Goal: Task Accomplishment & Management: Use online tool/utility

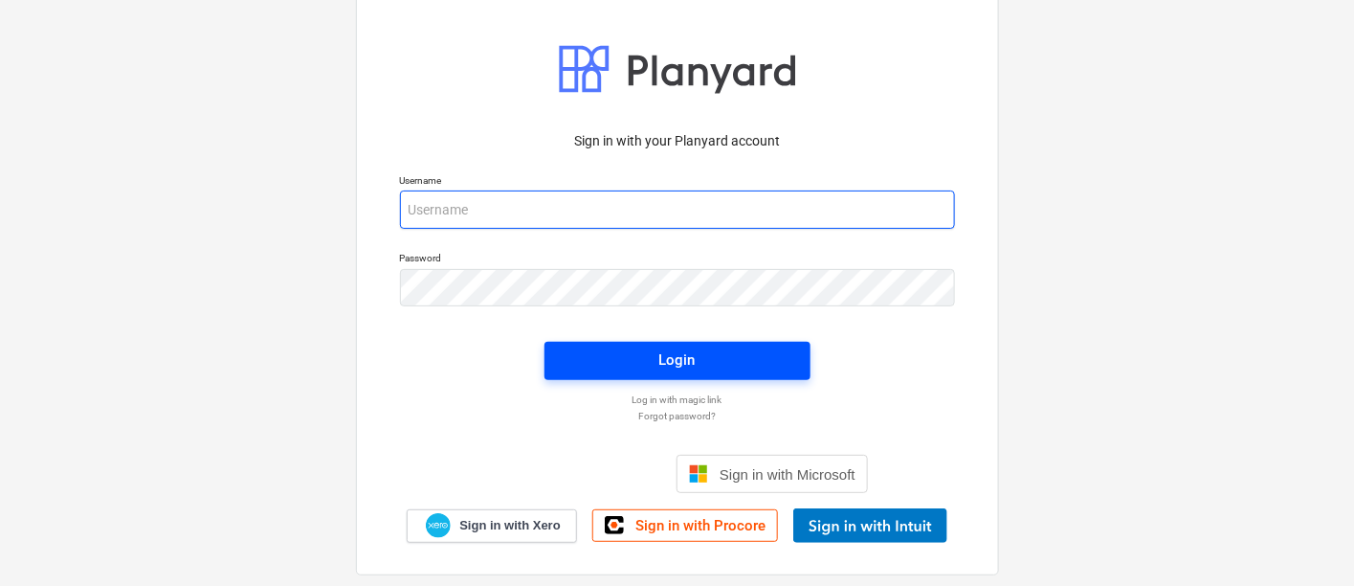
type input "maritznaude@vitrineglazing.com"
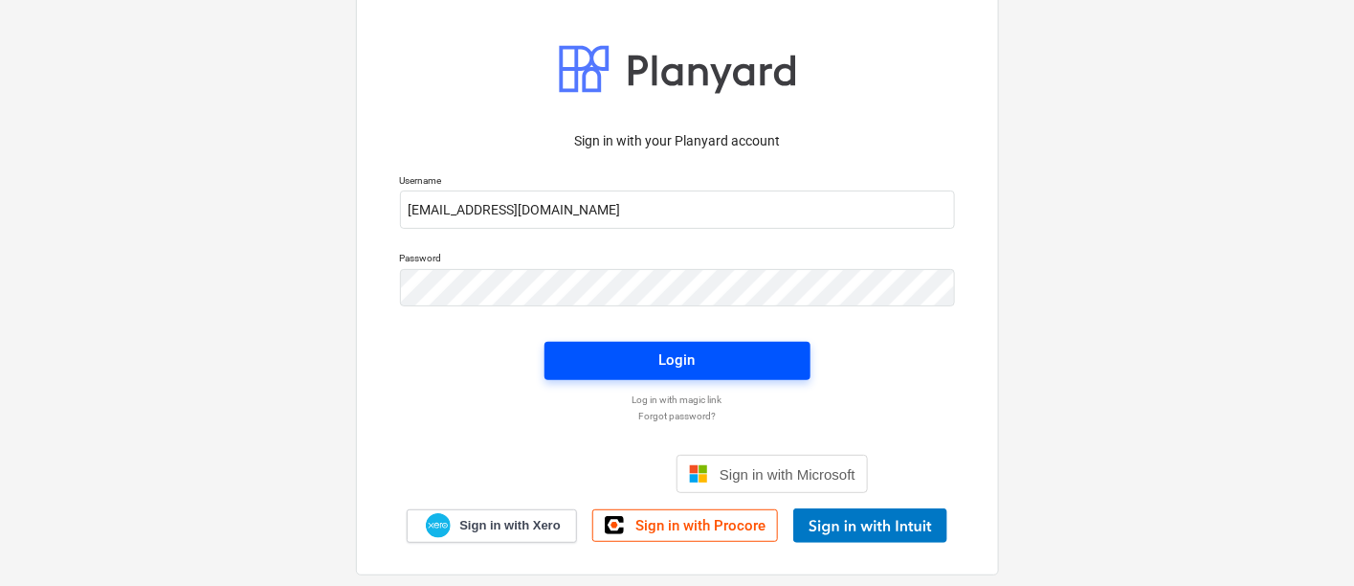
click at [704, 352] on span "Login" at bounding box center [677, 359] width 220 height 25
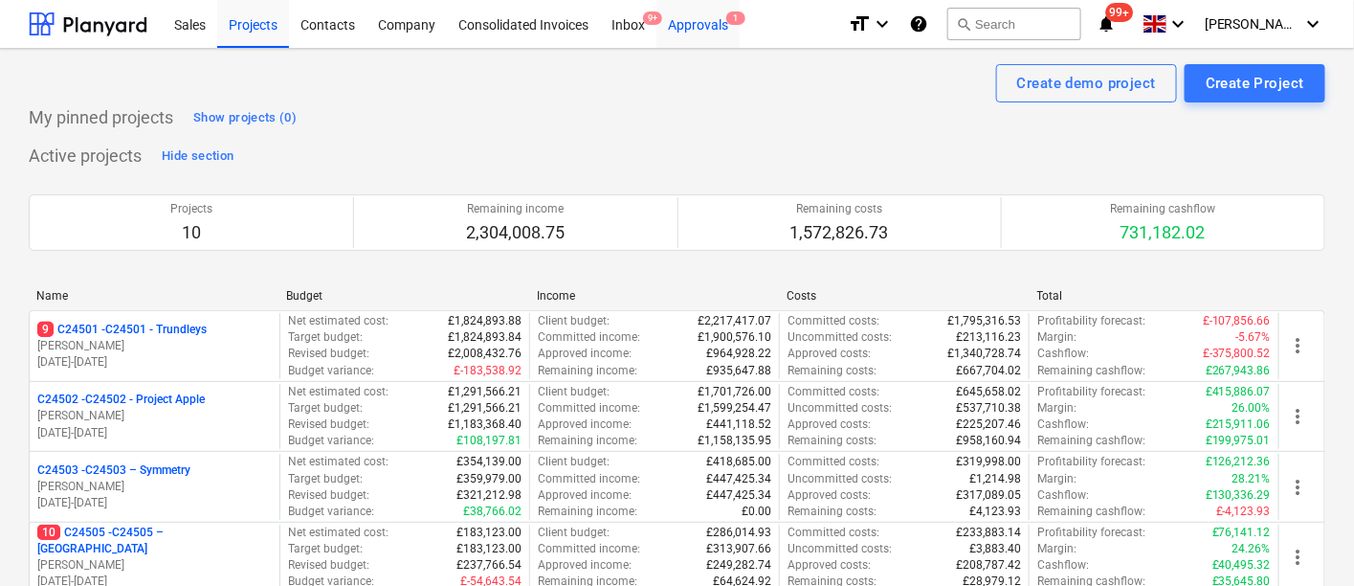
click at [691, 21] on div "Approvals 1" at bounding box center [697, 23] width 83 height 49
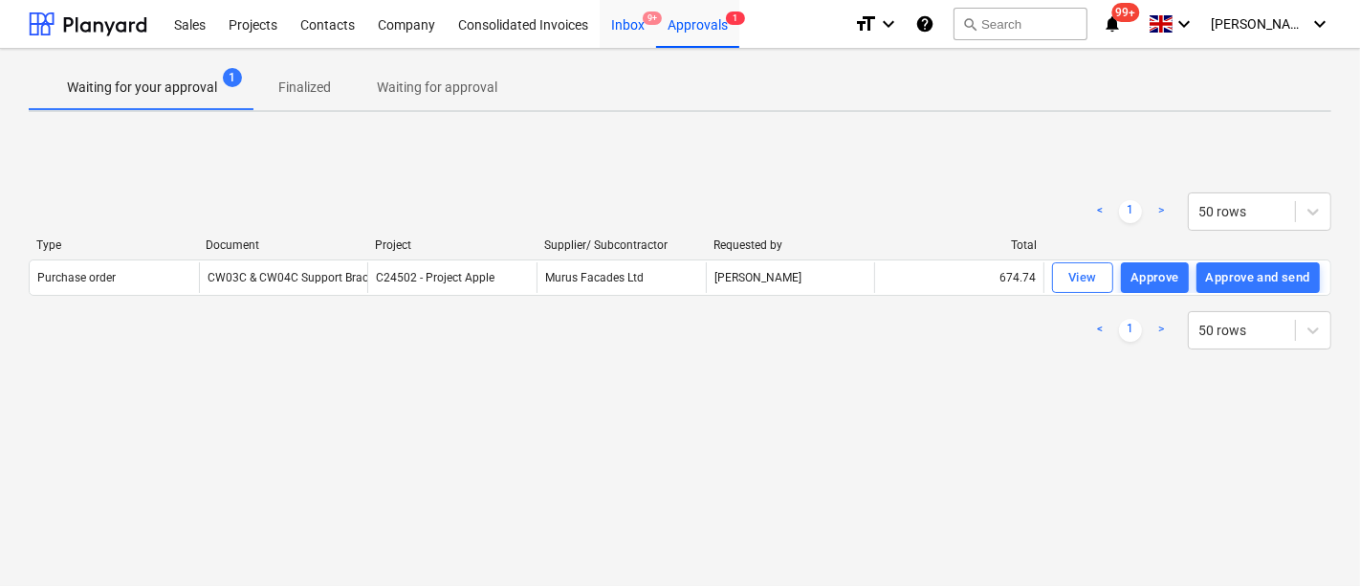
click at [632, 23] on div "Inbox 9+" at bounding box center [628, 23] width 56 height 49
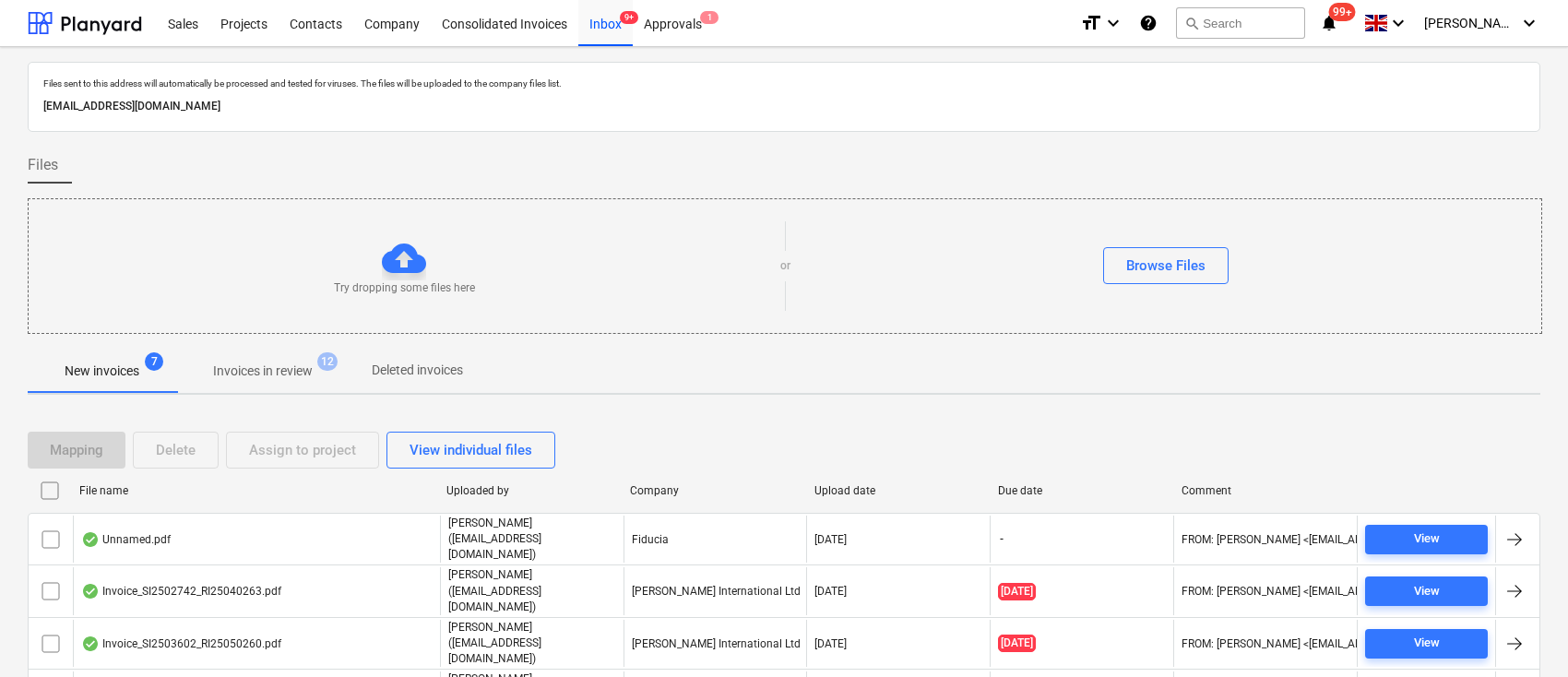
click at [305, 367] on p "Invoices in review" at bounding box center [262, 371] width 99 height 19
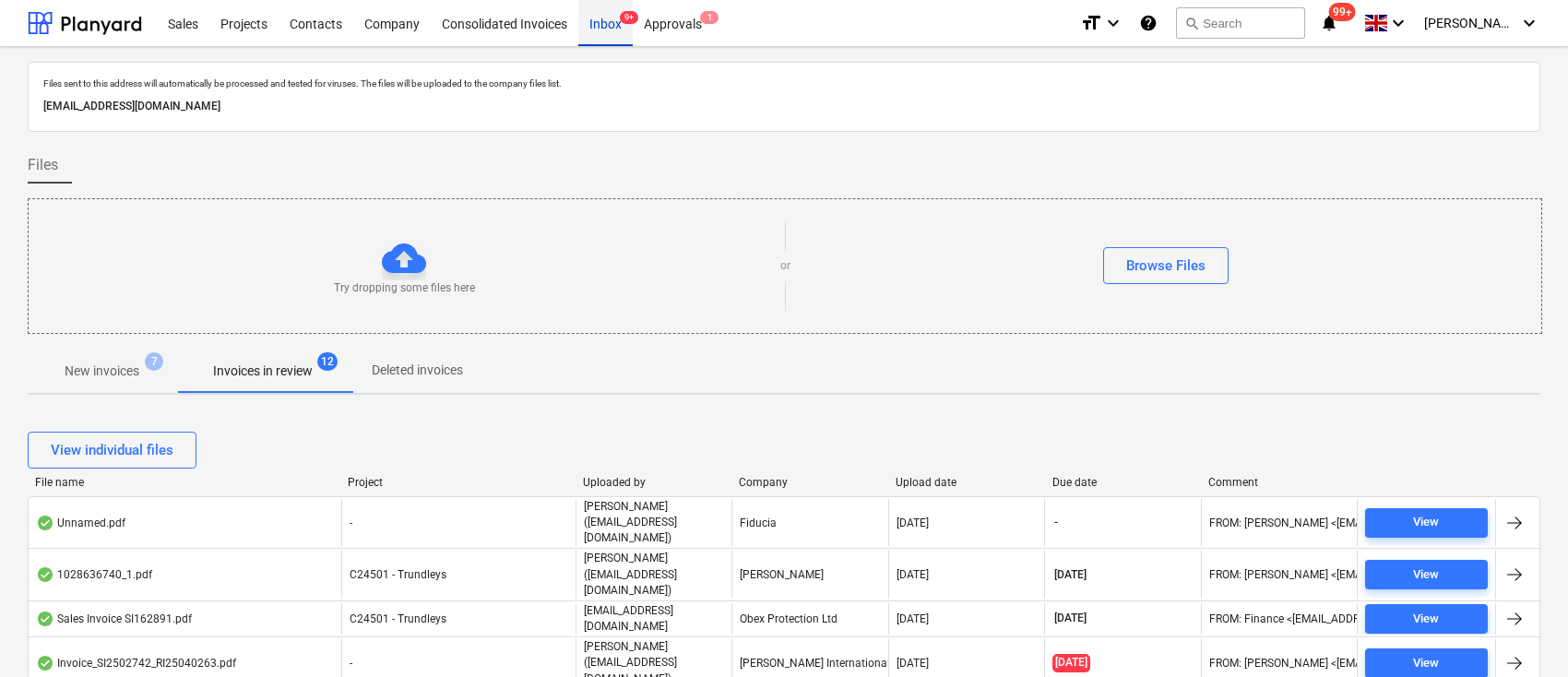
click at [621, 16] on span "9+" at bounding box center [629, 16] width 18 height 13
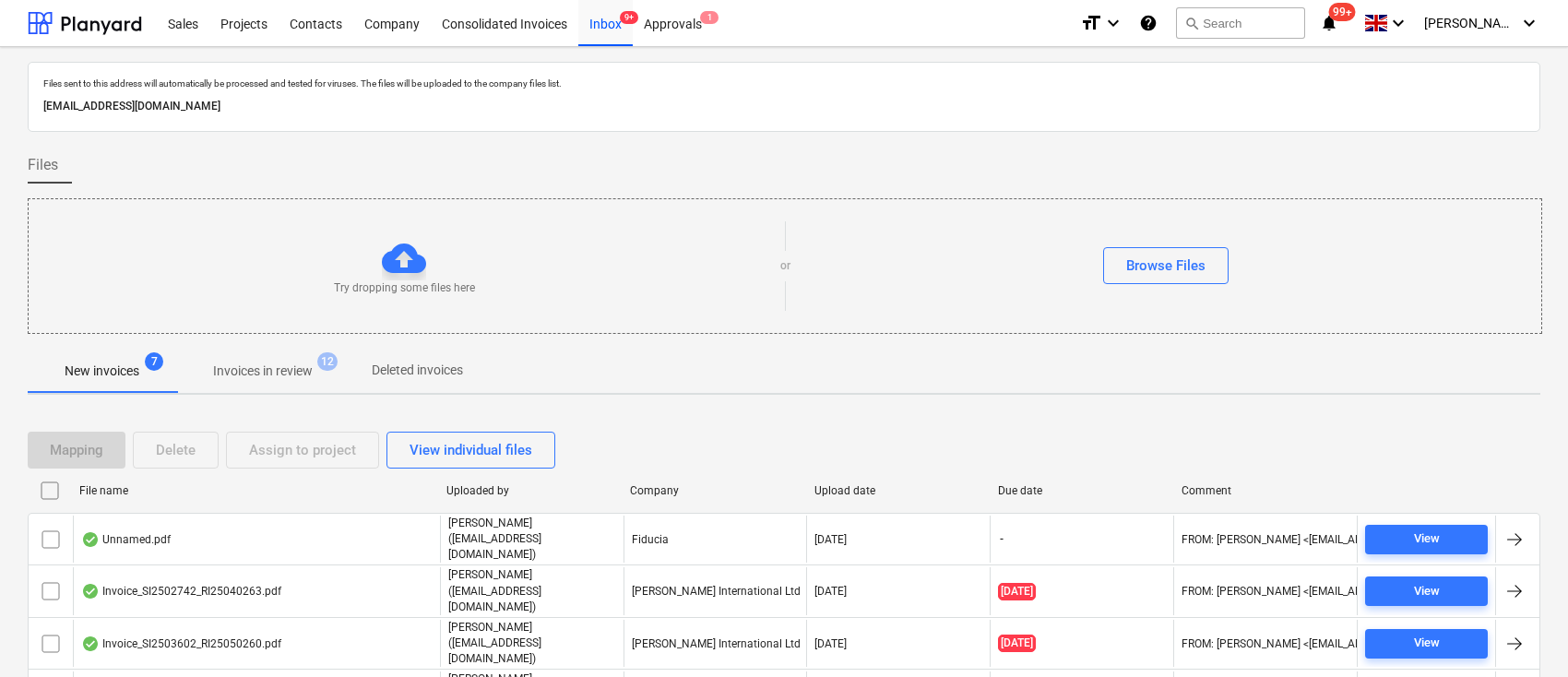
click at [269, 378] on p "Invoices in review" at bounding box center [262, 371] width 99 height 19
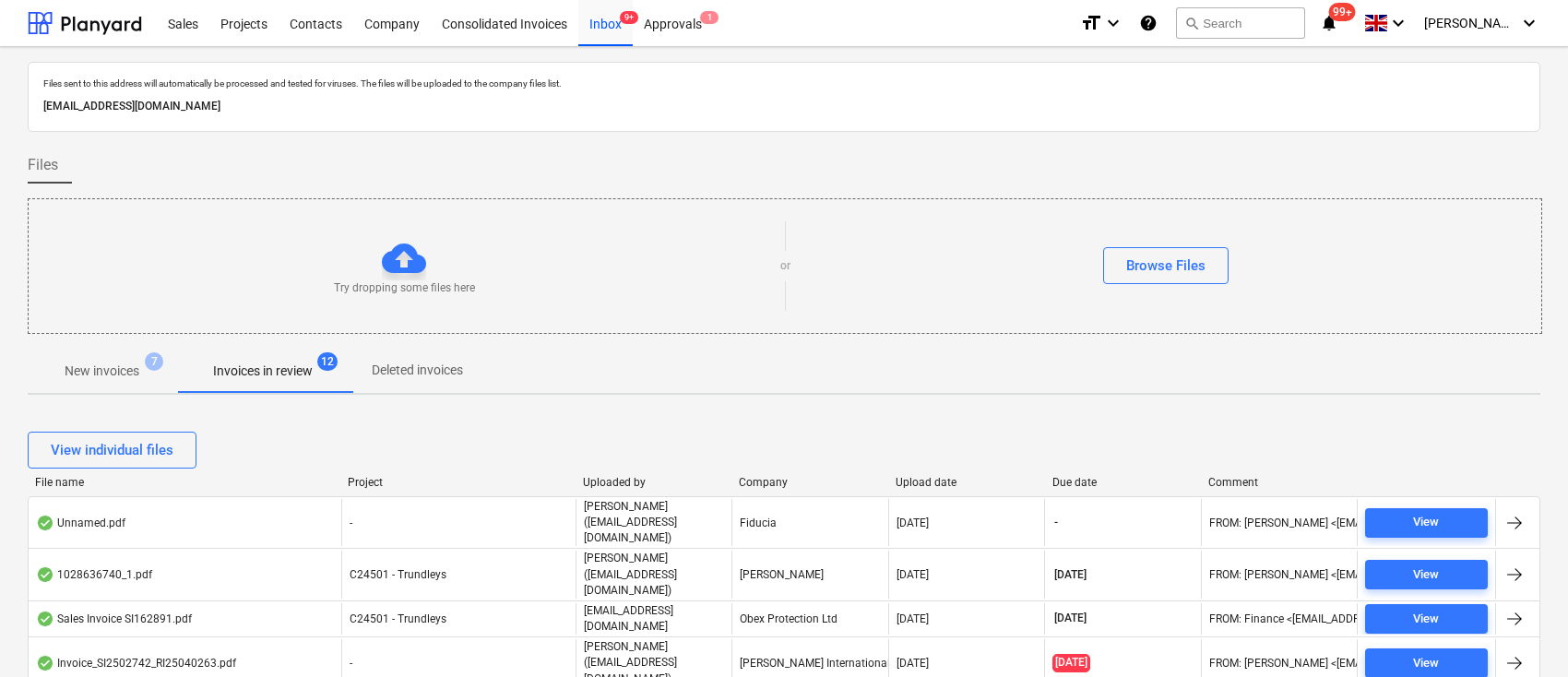
click at [136, 358] on span "New invoices 7" at bounding box center [102, 370] width 149 height 33
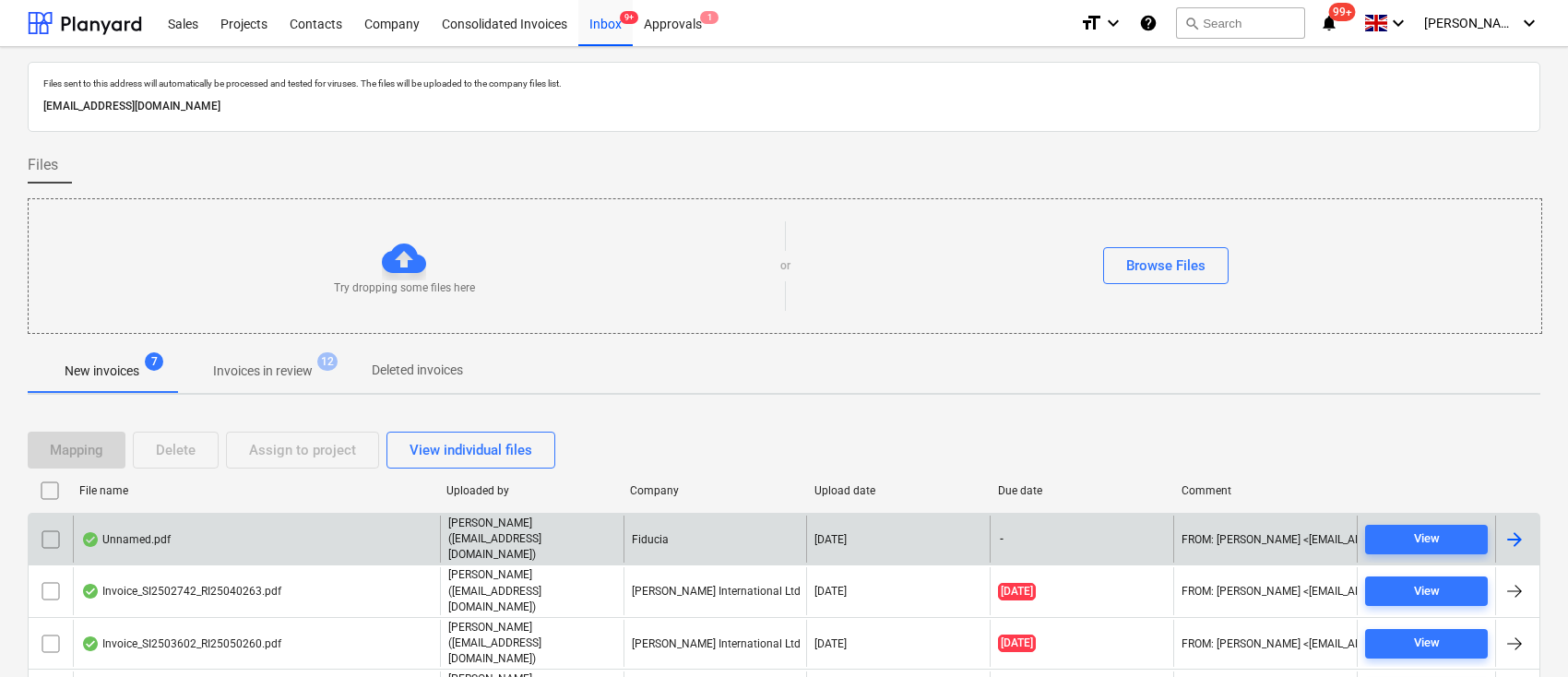
click at [1511, 529] on div at bounding box center [1515, 539] width 22 height 22
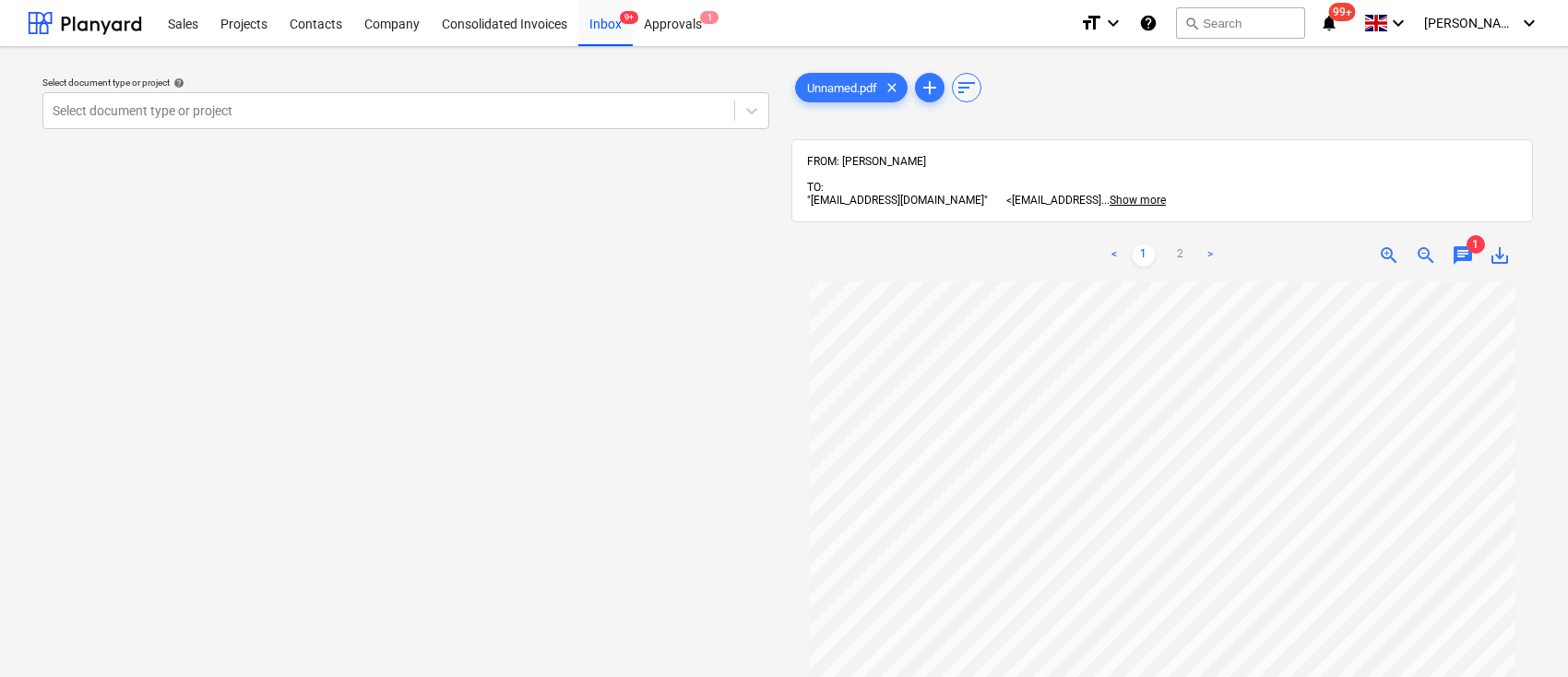
scroll to position [167, 0]
click at [748, 111] on icon at bounding box center [751, 111] width 11 height 7
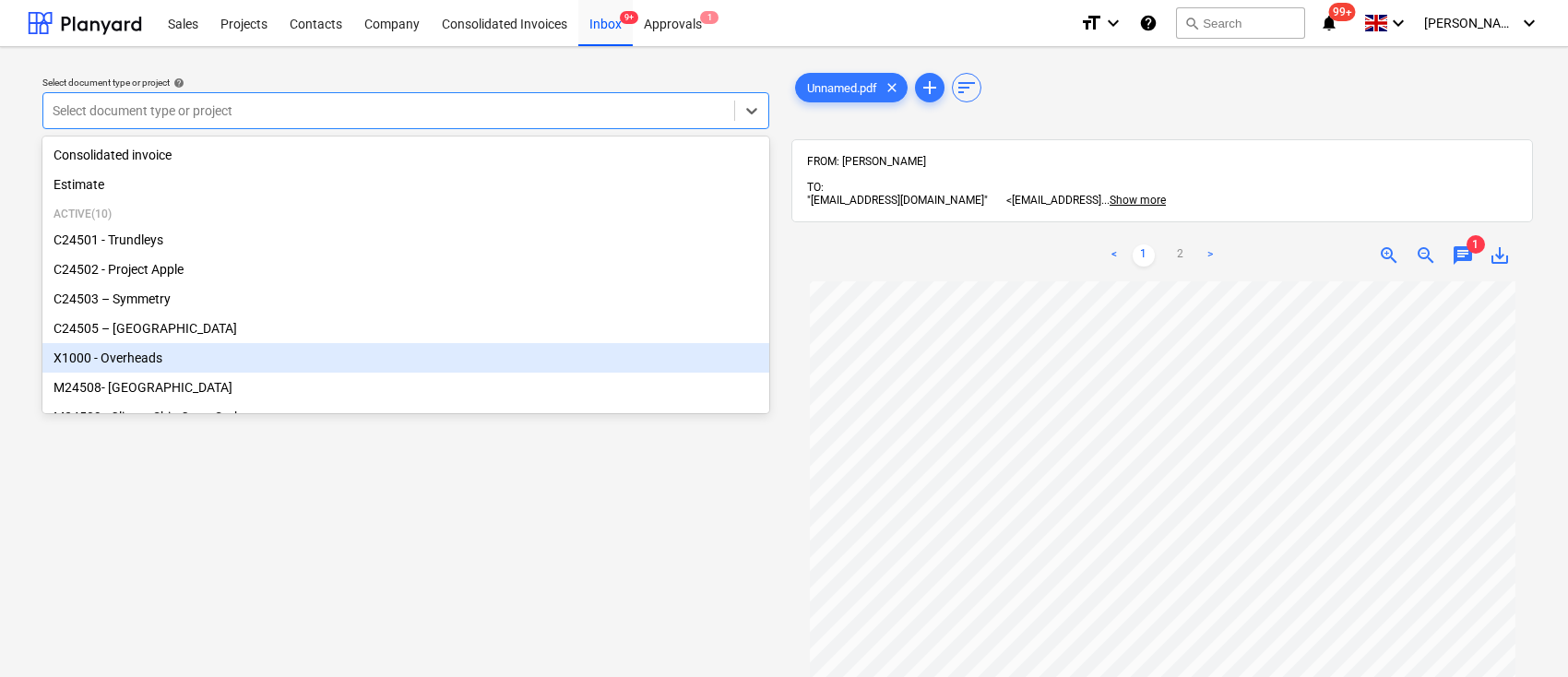
click at [175, 366] on div "X1000 - Overheads" at bounding box center [406, 358] width 727 height 30
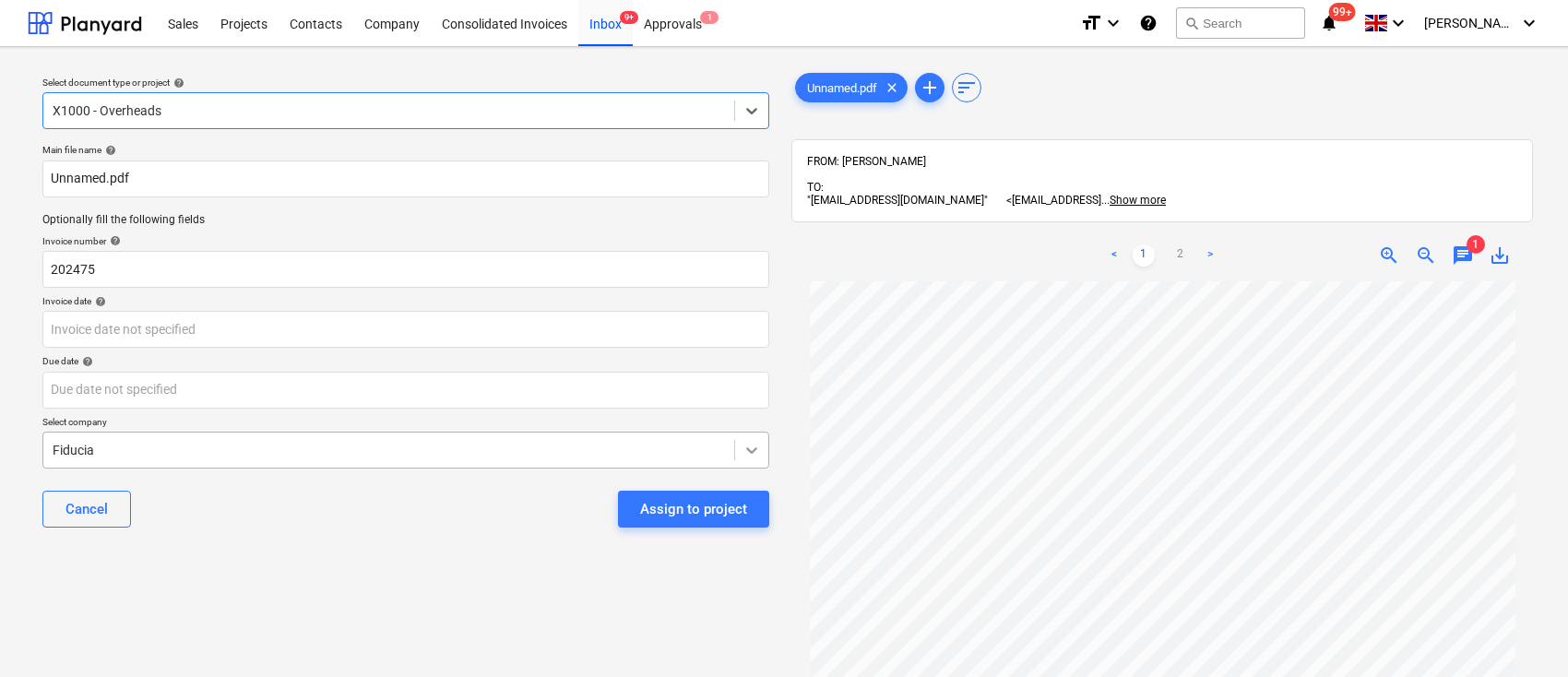
click at [757, 451] on body "Sales Projects Contacts Company Consolidated Invoices Inbox 9+ Approvals 1 form…" at bounding box center [784, 338] width 1568 height 677
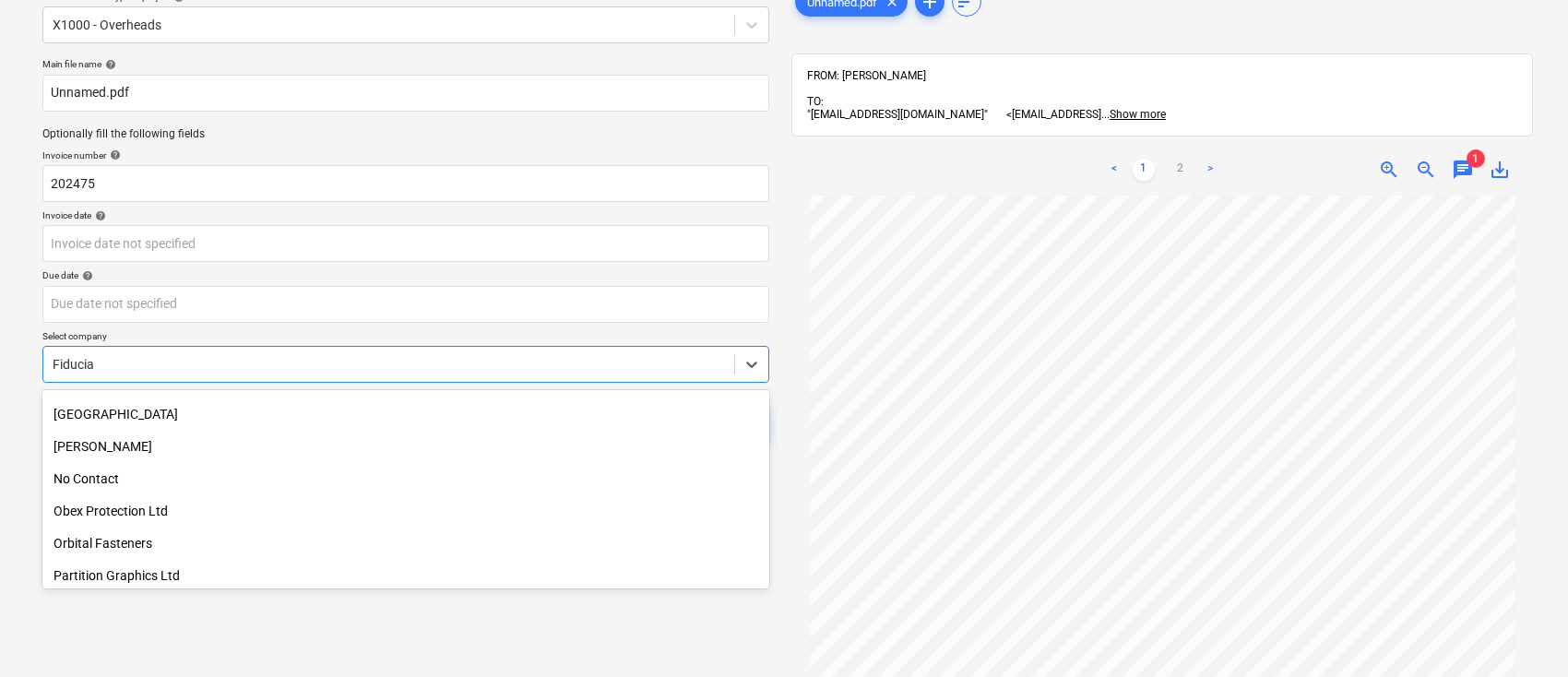
scroll to position [2386, 0]
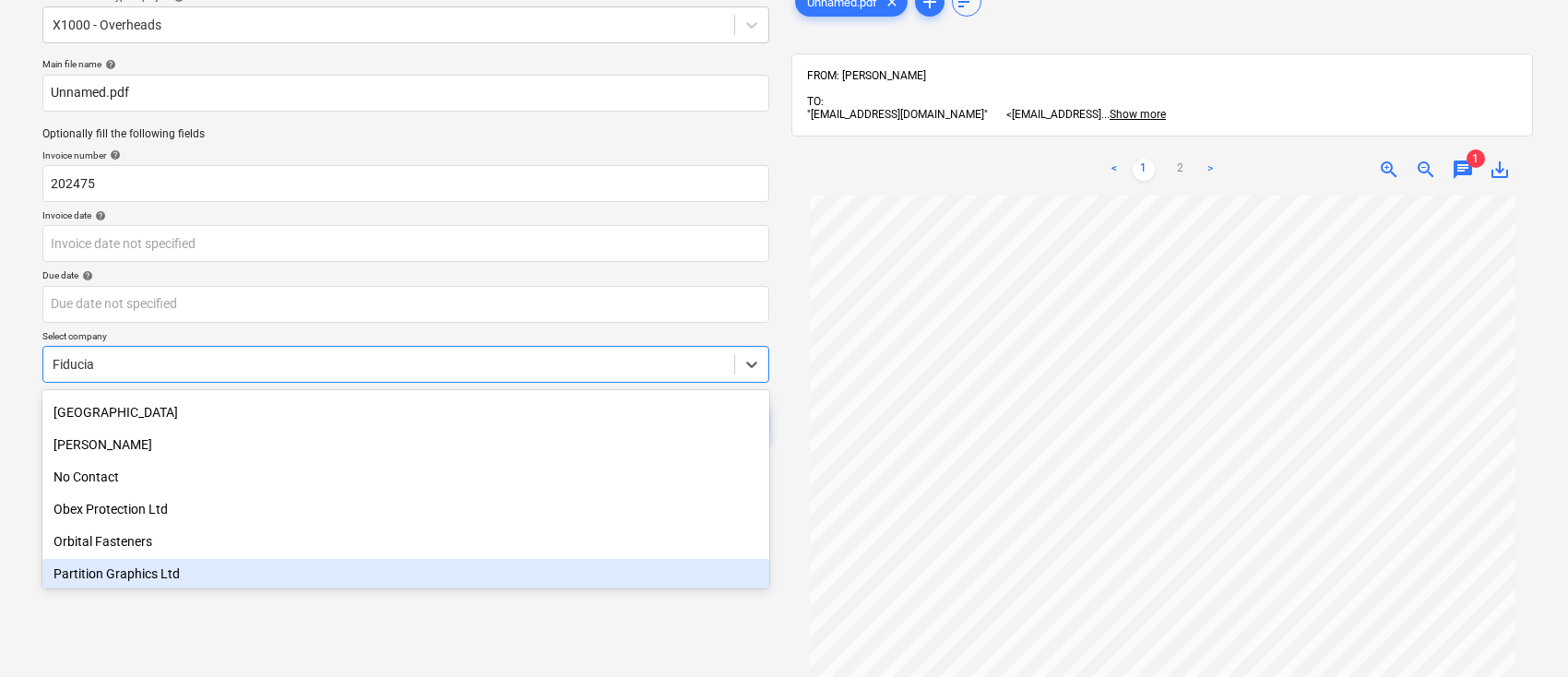
click at [301, 619] on div "Select document type or project help X1000 - Overheads Main file name help Unna…" at bounding box center [406, 403] width 757 height 855
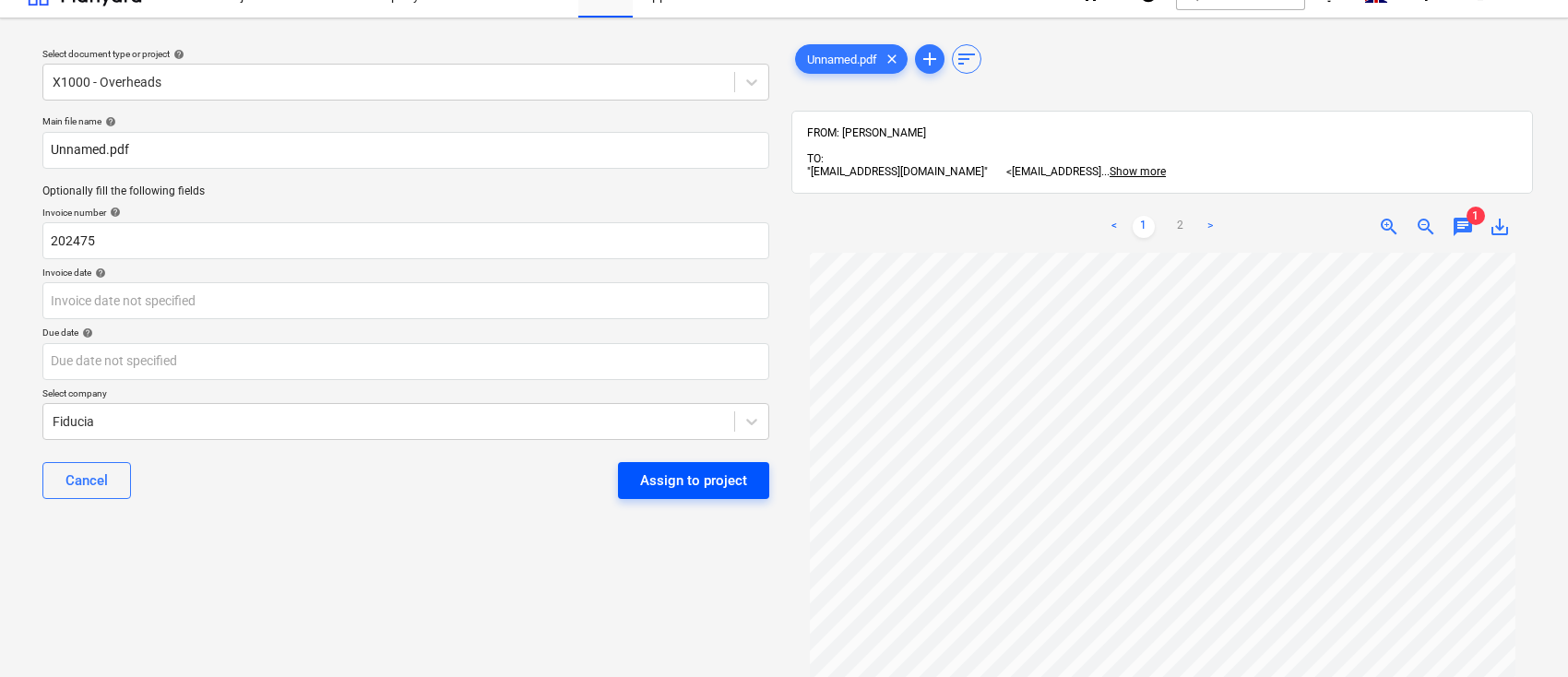
scroll to position [0, 0]
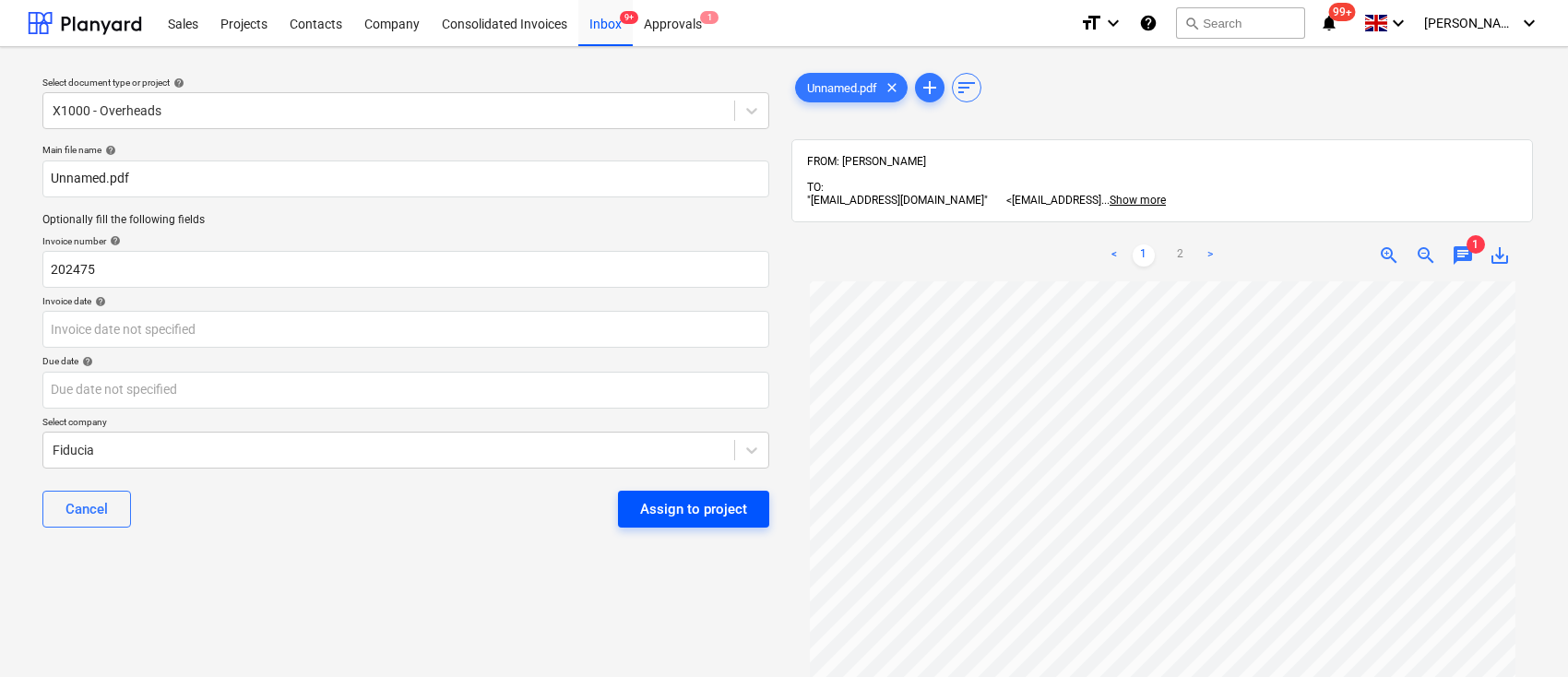
click at [702, 499] on div "Assign to project" at bounding box center [693, 509] width 107 height 24
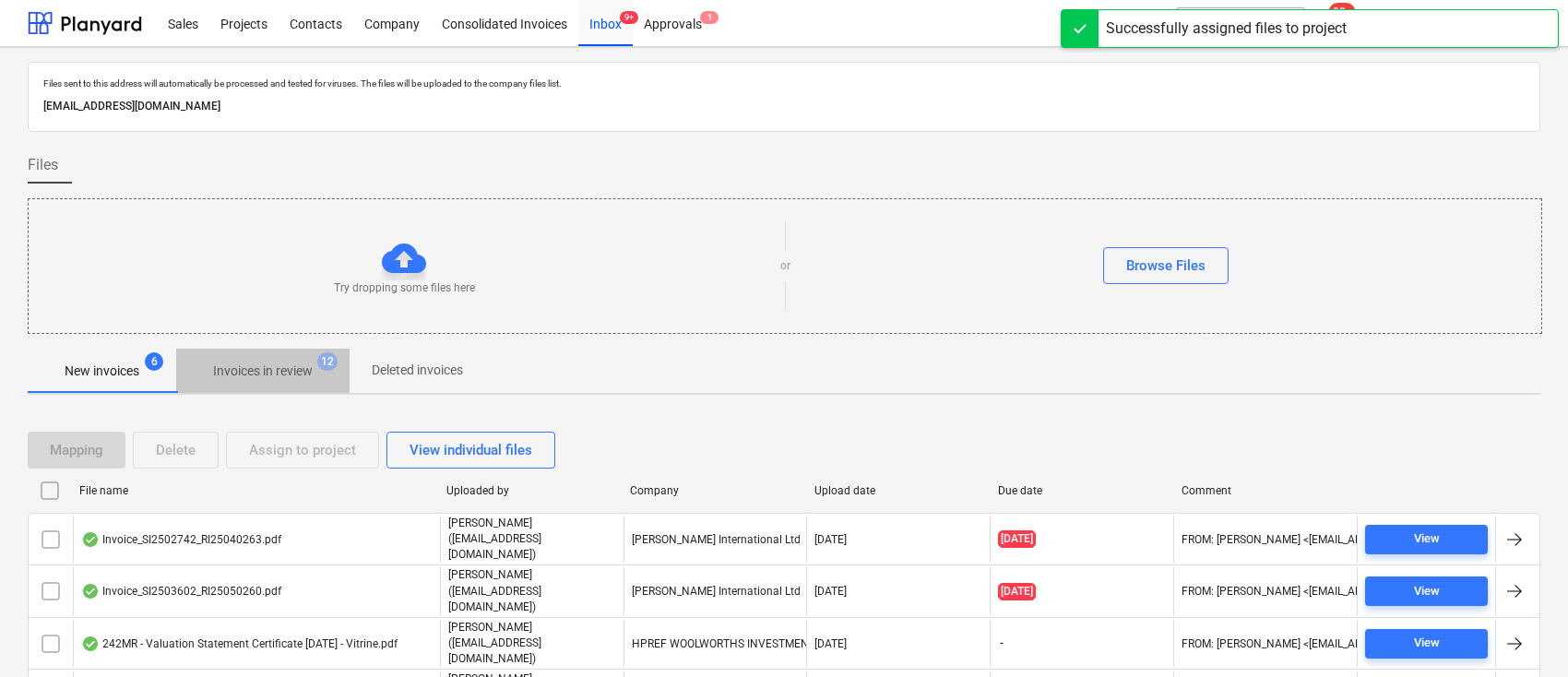
click at [282, 371] on p "Invoices in review" at bounding box center [262, 371] width 99 height 19
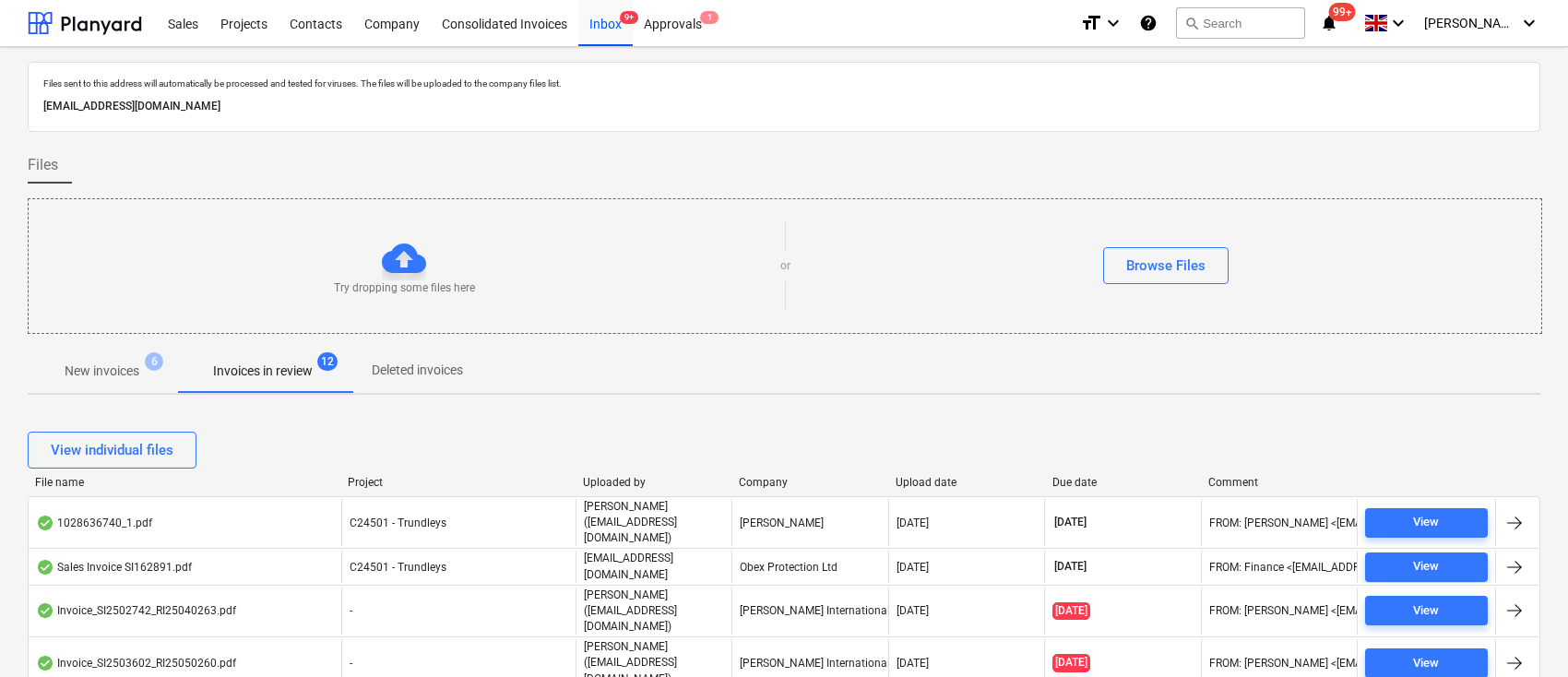
click at [103, 364] on p "New invoices" at bounding box center [101, 371] width 74 height 19
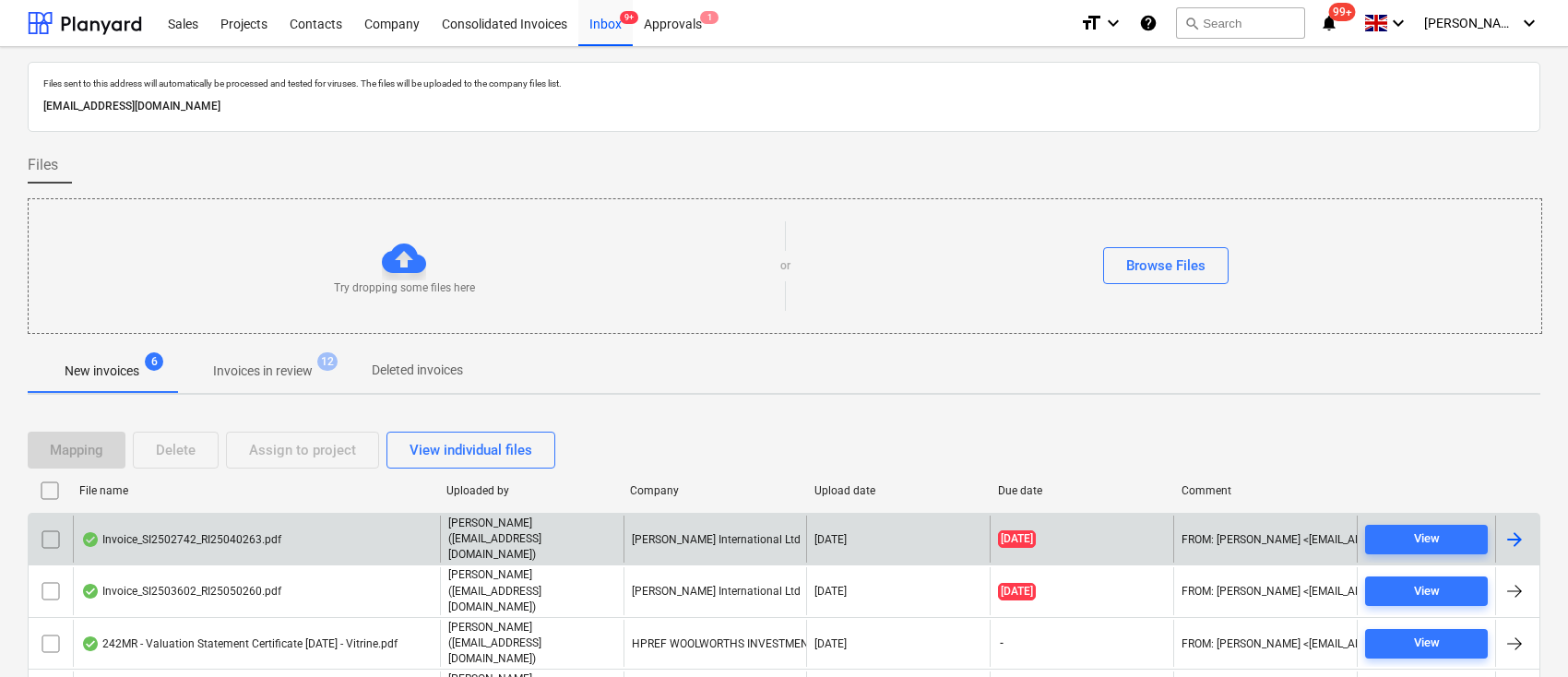
click at [1510, 528] on div at bounding box center [1515, 539] width 22 height 22
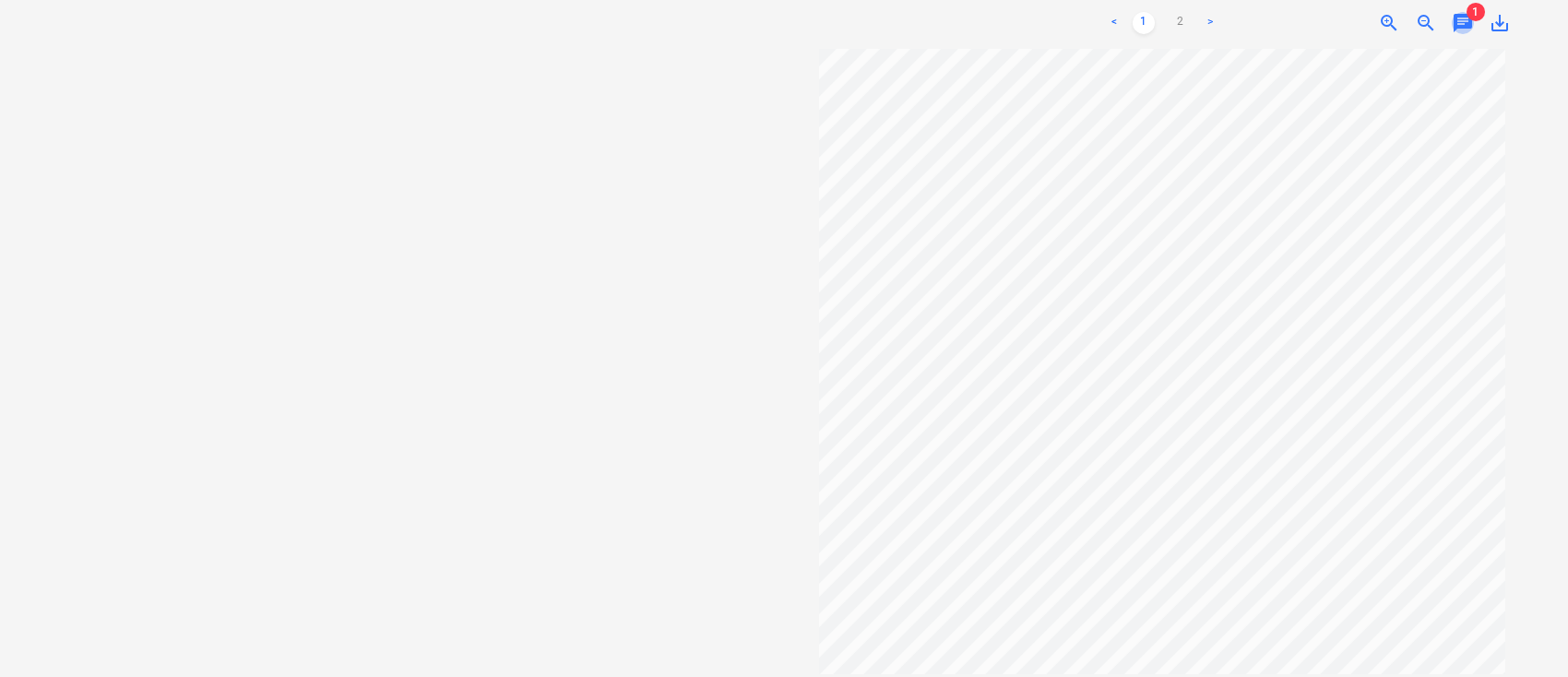
click at [1459, 26] on span "chat" at bounding box center [1463, 22] width 22 height 22
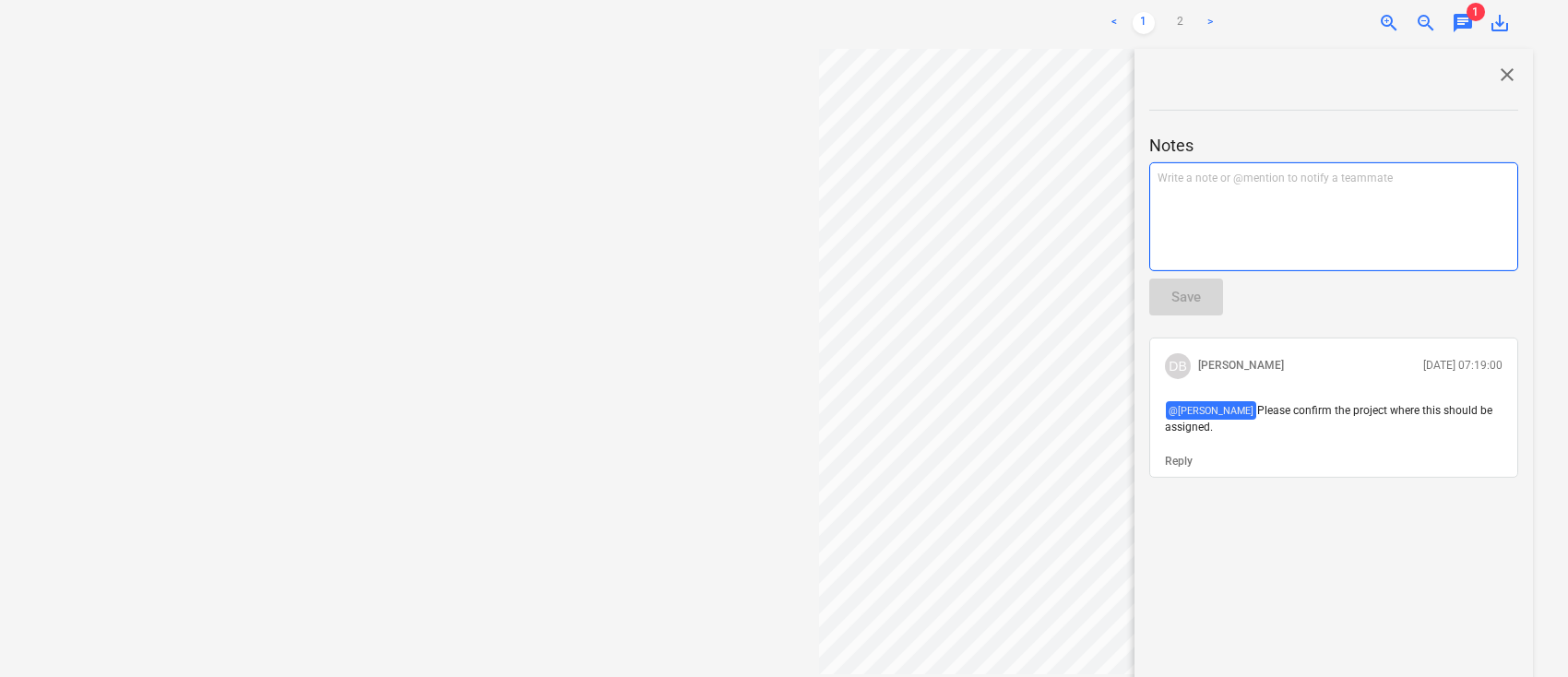
click at [1214, 194] on div "Write a note or @mention to notify a teammate ﻿" at bounding box center [1334, 216] width 369 height 109
click at [1294, 189] on p "﻿ @ Cristi Gandulescu ﻿ ﻿" at bounding box center [1334, 179] width 352 height 18
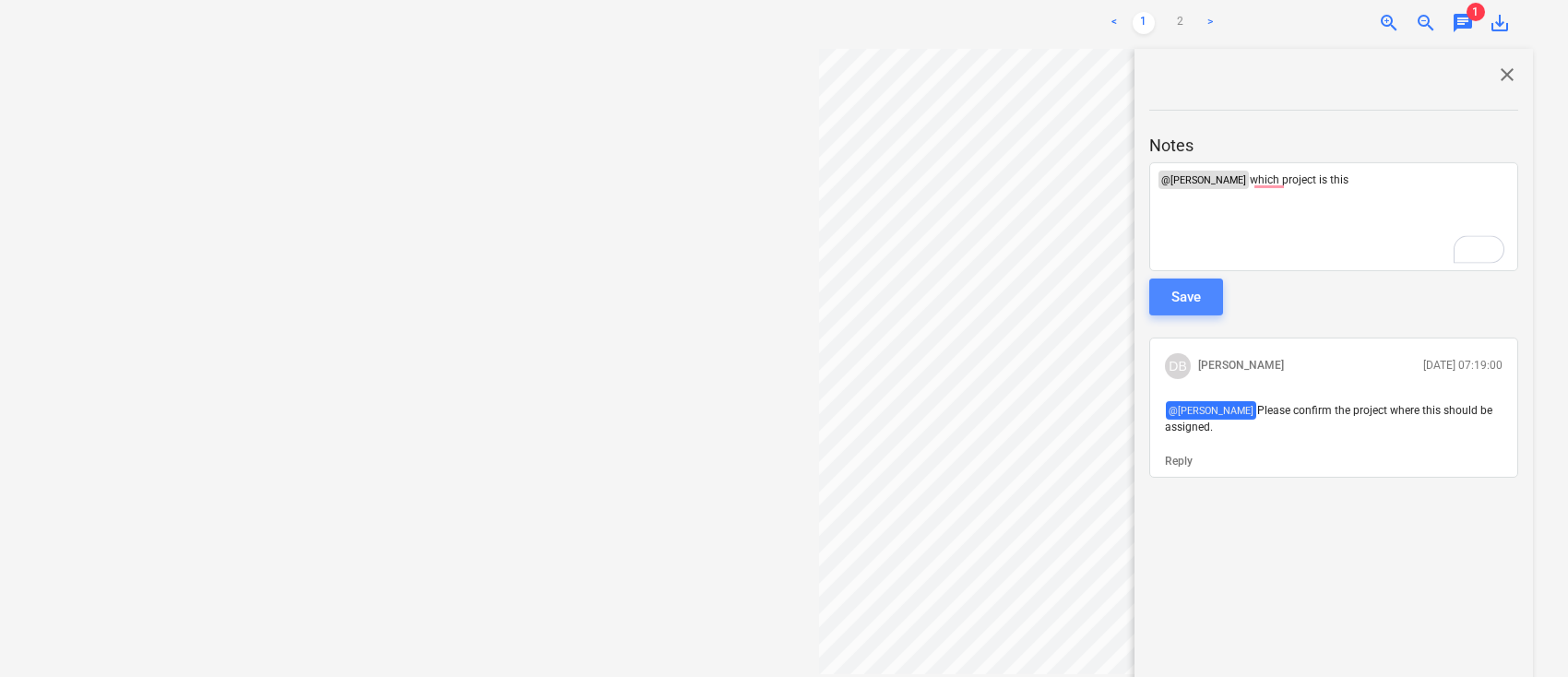
click at [1200, 301] on div "Save" at bounding box center [1186, 297] width 30 height 24
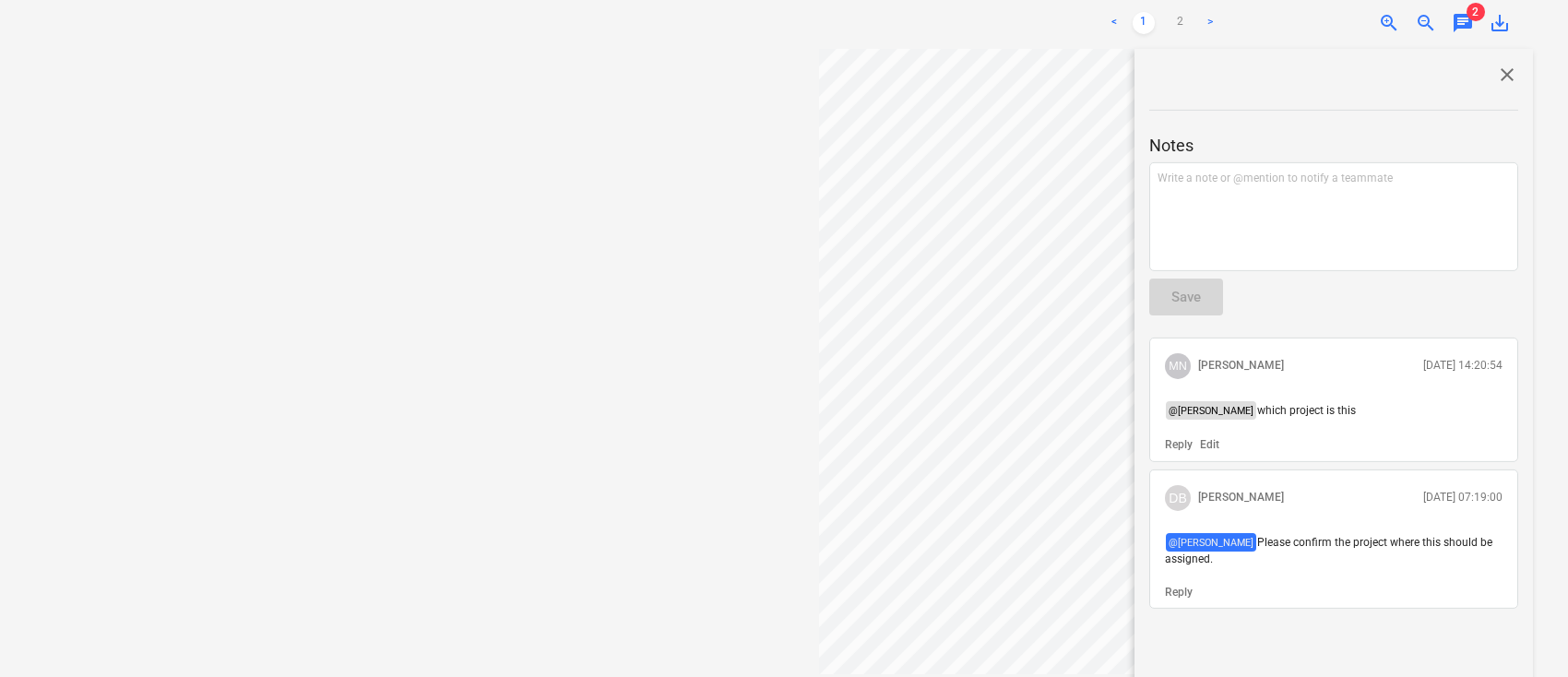
click at [690, 228] on div "Select document type or project help Select document type or project" at bounding box center [406, 244] width 757 height 855
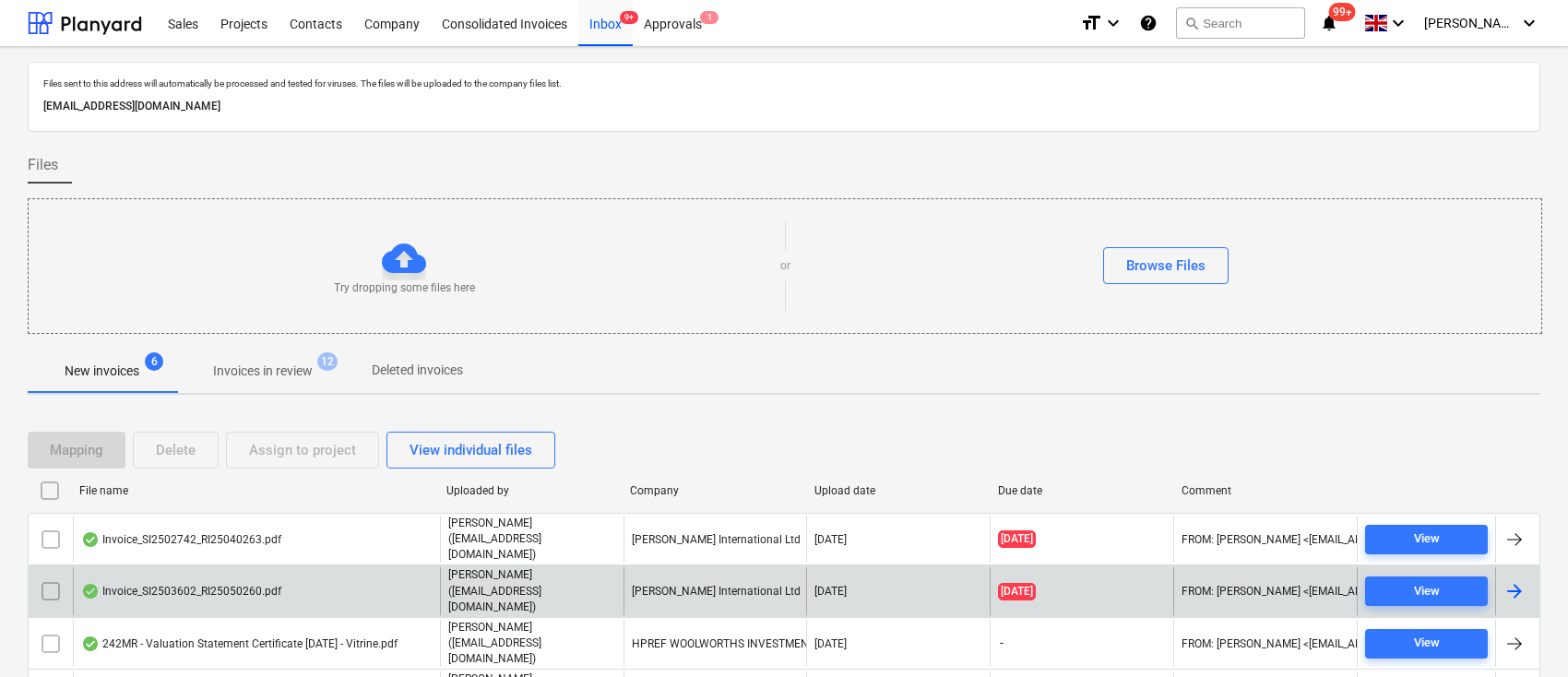
click at [1521, 581] on div at bounding box center [1515, 591] width 22 height 22
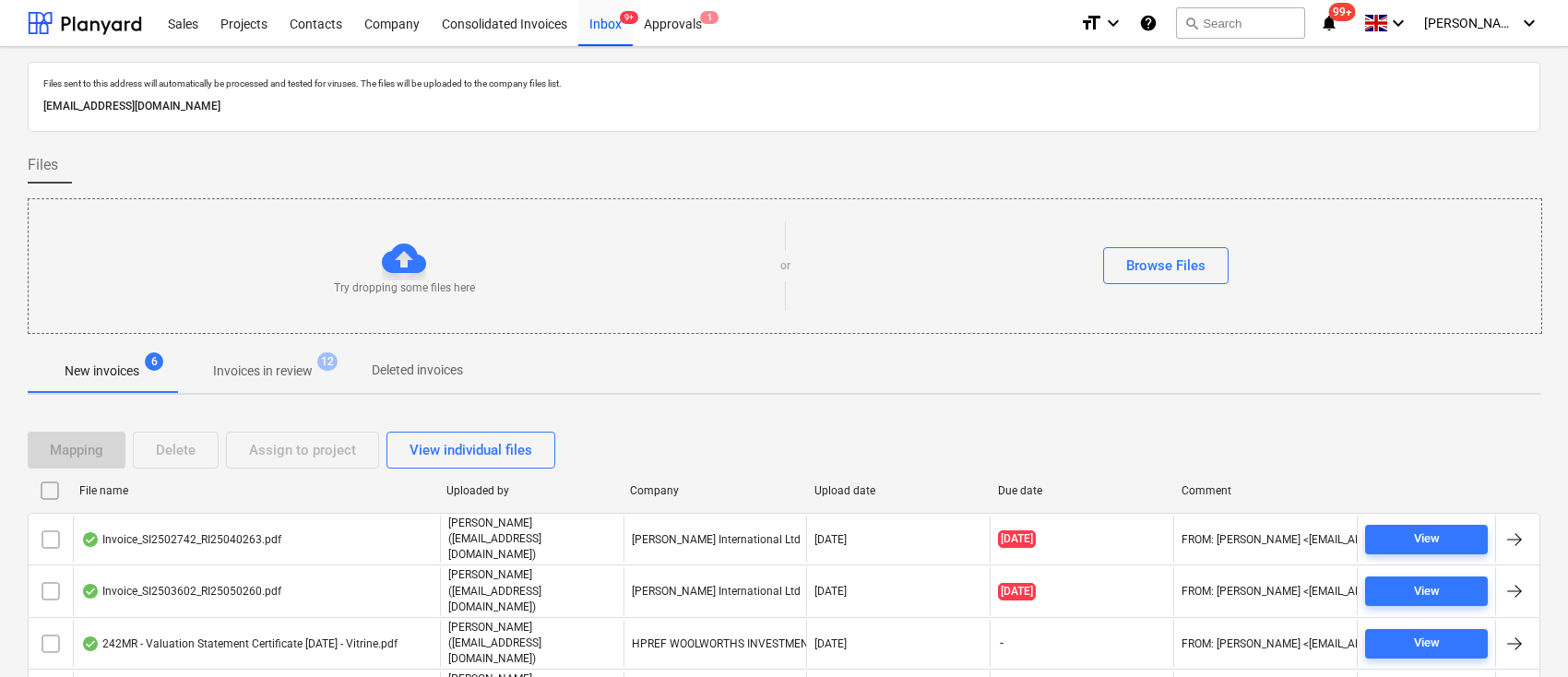
scroll to position [118, 0]
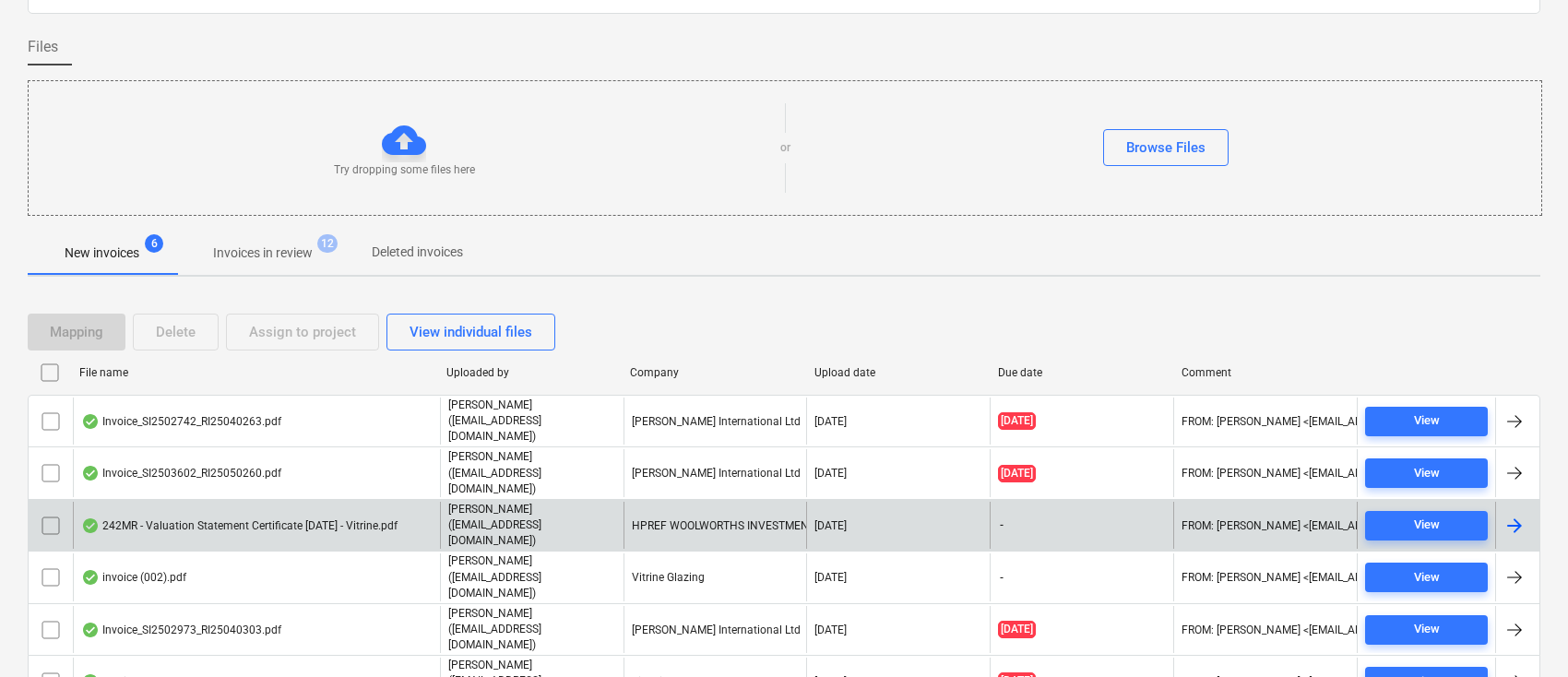
click at [1517, 515] on div at bounding box center [1515, 526] width 22 height 22
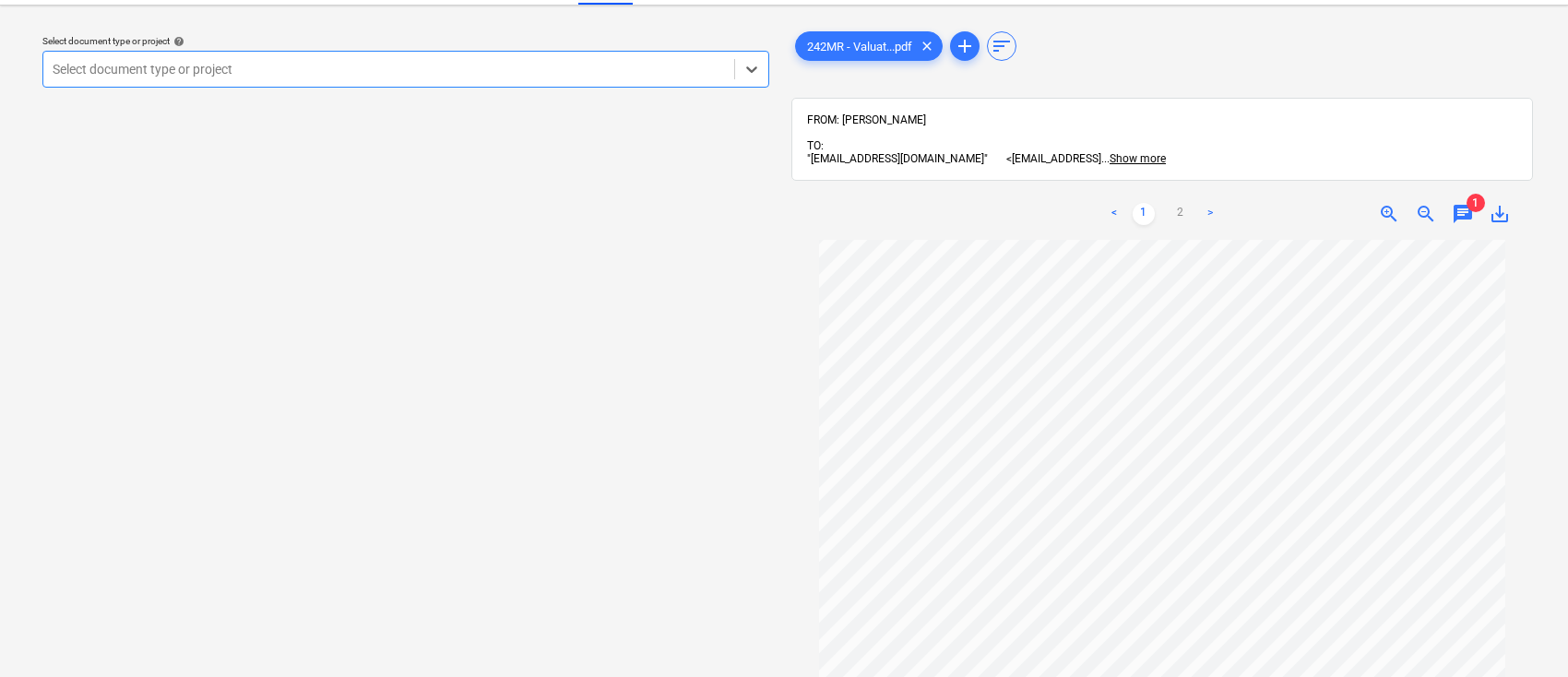
scroll to position [102, 0]
click at [1209, 203] on link ">" at bounding box center [1210, 213] width 22 height 22
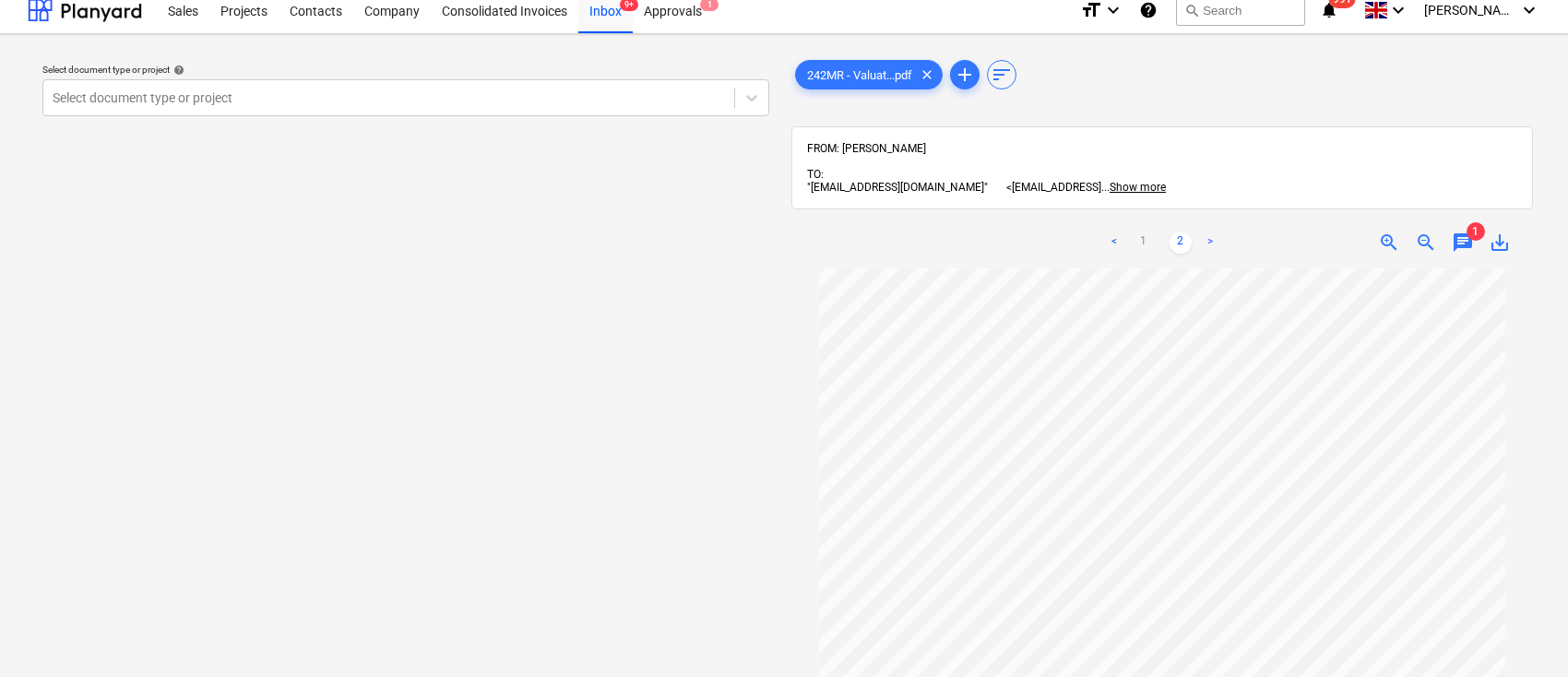
scroll to position [0, 0]
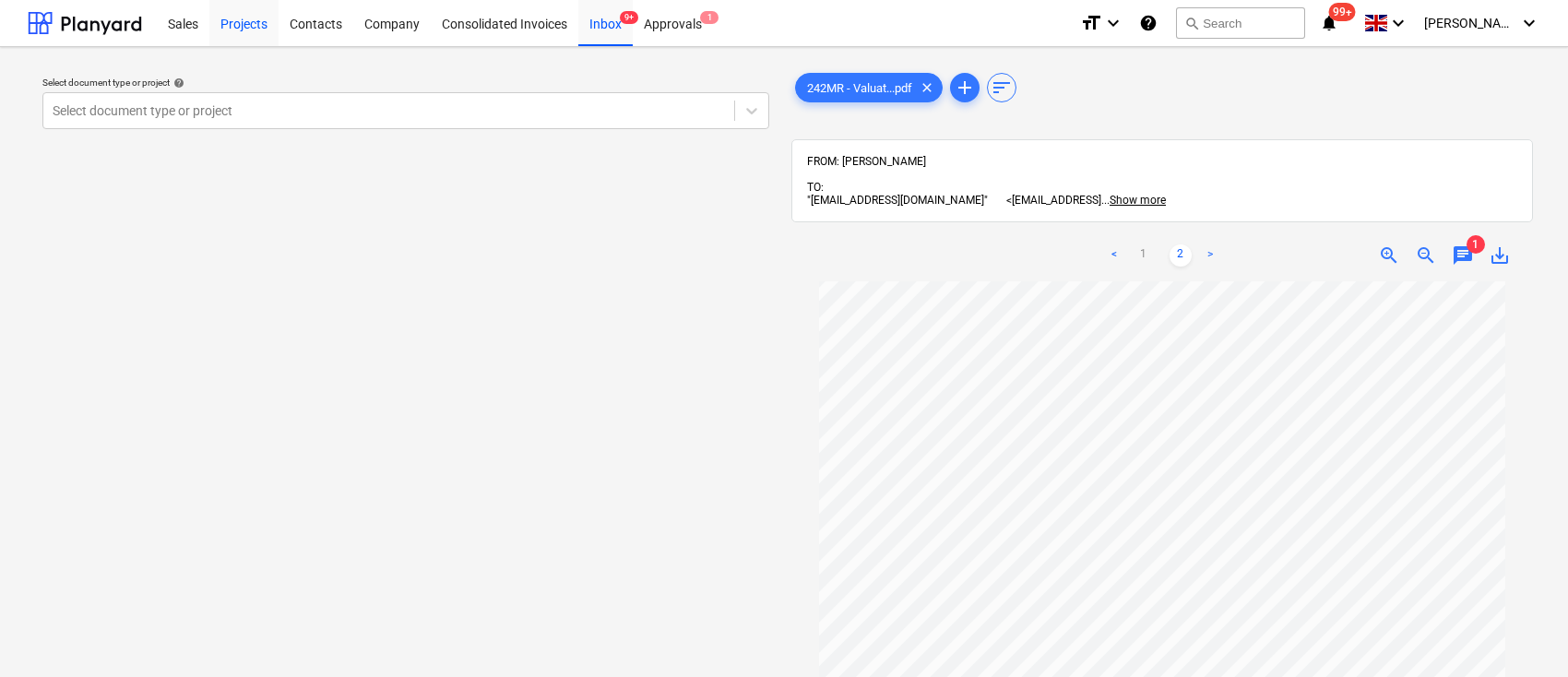
click at [259, 23] on div "Projects" at bounding box center [244, 22] width 69 height 47
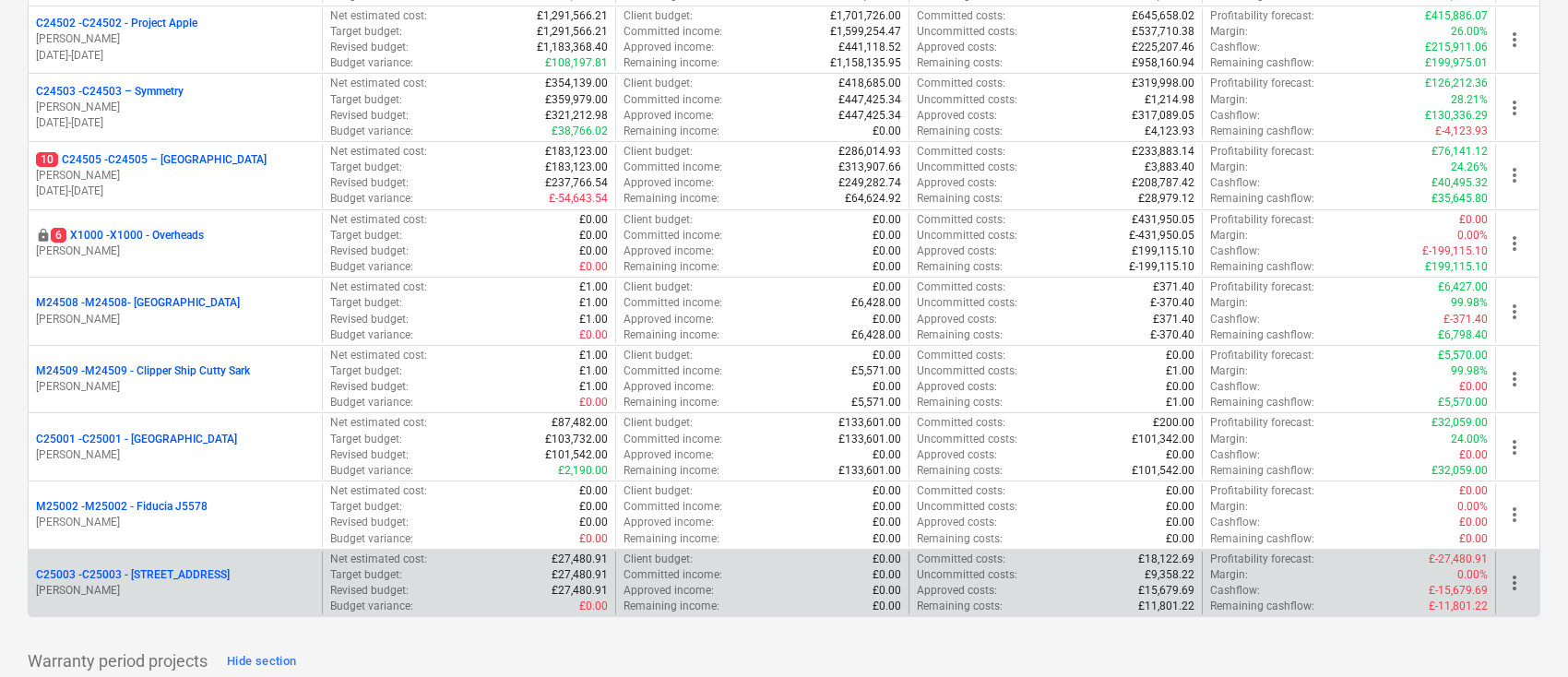
scroll to position [369, 0]
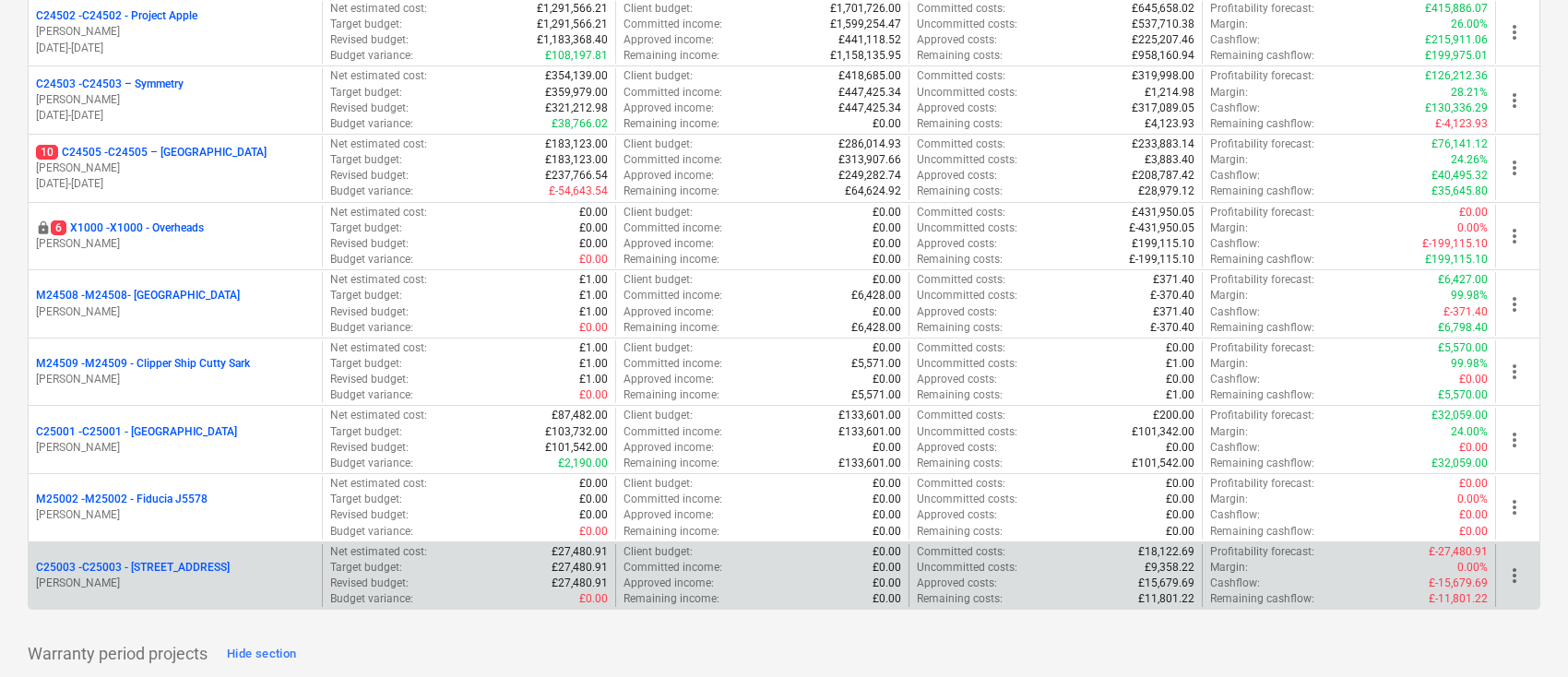
click at [191, 579] on p "G. Taylor" at bounding box center [175, 583] width 279 height 15
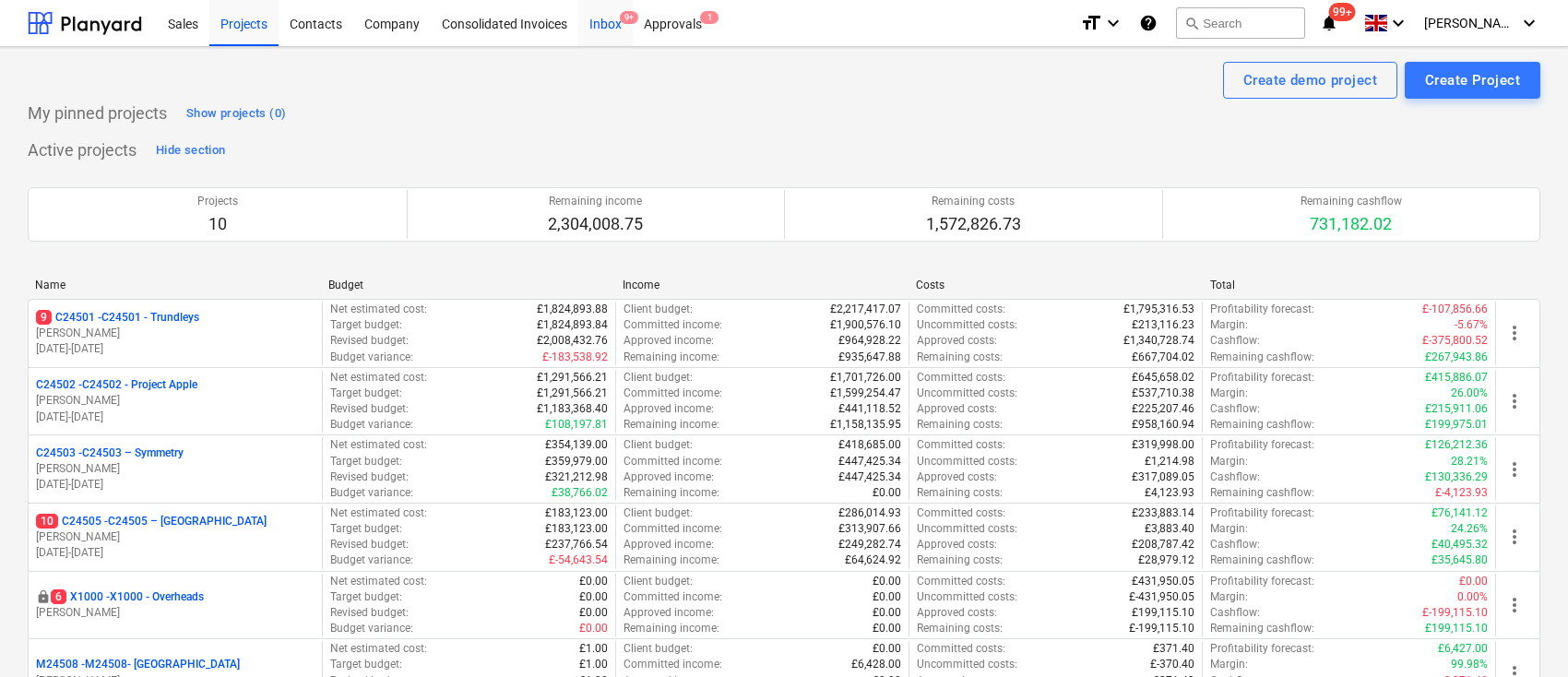
click at [612, 31] on div "Inbox 9+" at bounding box center [606, 22] width 54 height 47
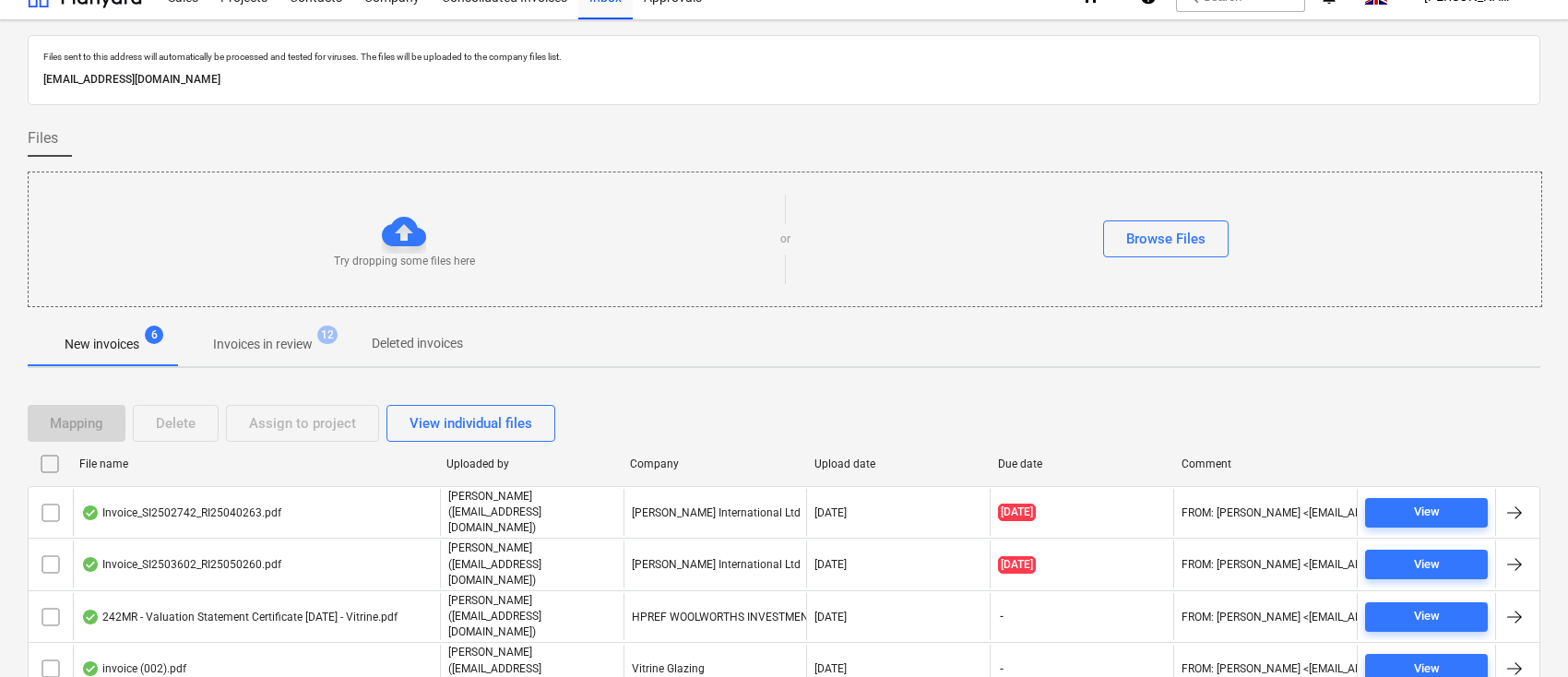
scroll to position [118, 0]
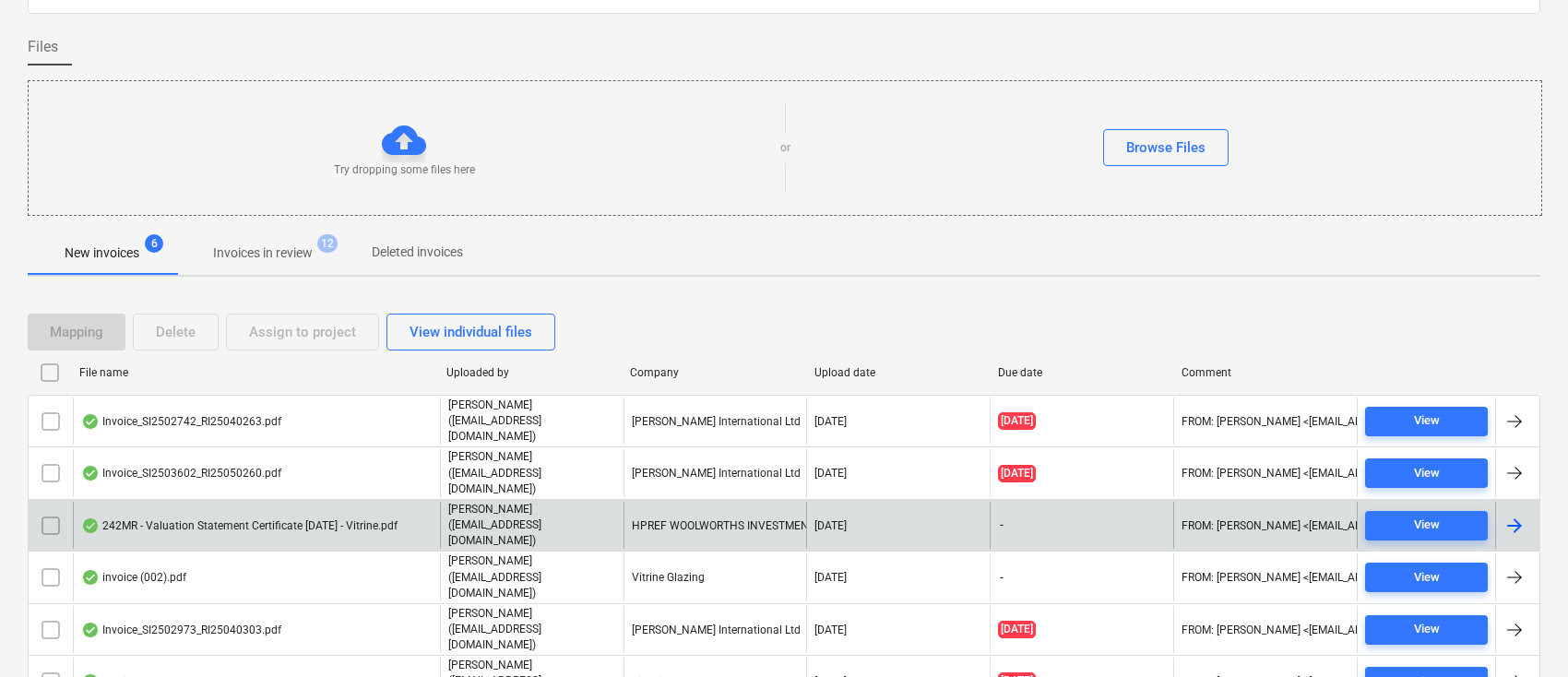
click at [1514, 501] on div at bounding box center [1518, 525] width 44 height 47
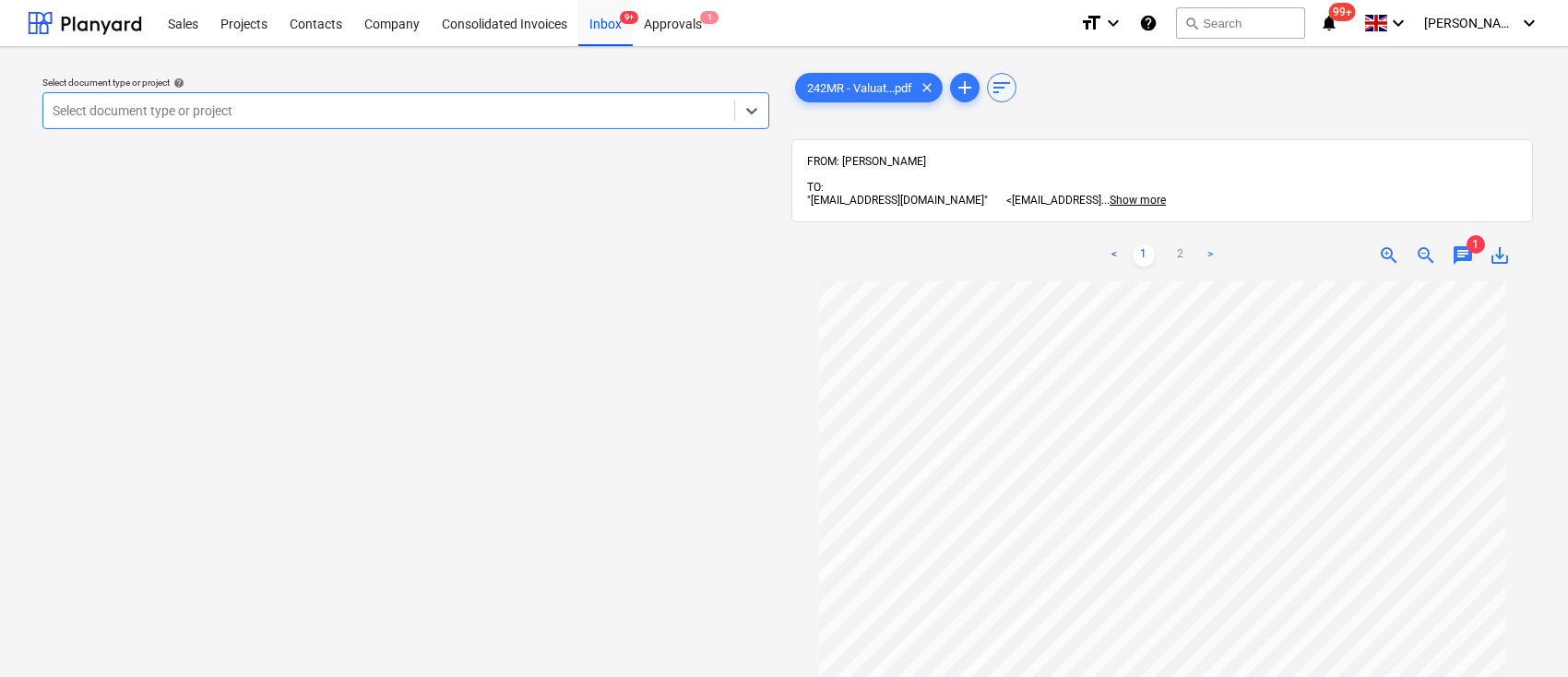
click at [1455, 245] on span "chat" at bounding box center [1463, 256] width 22 height 22
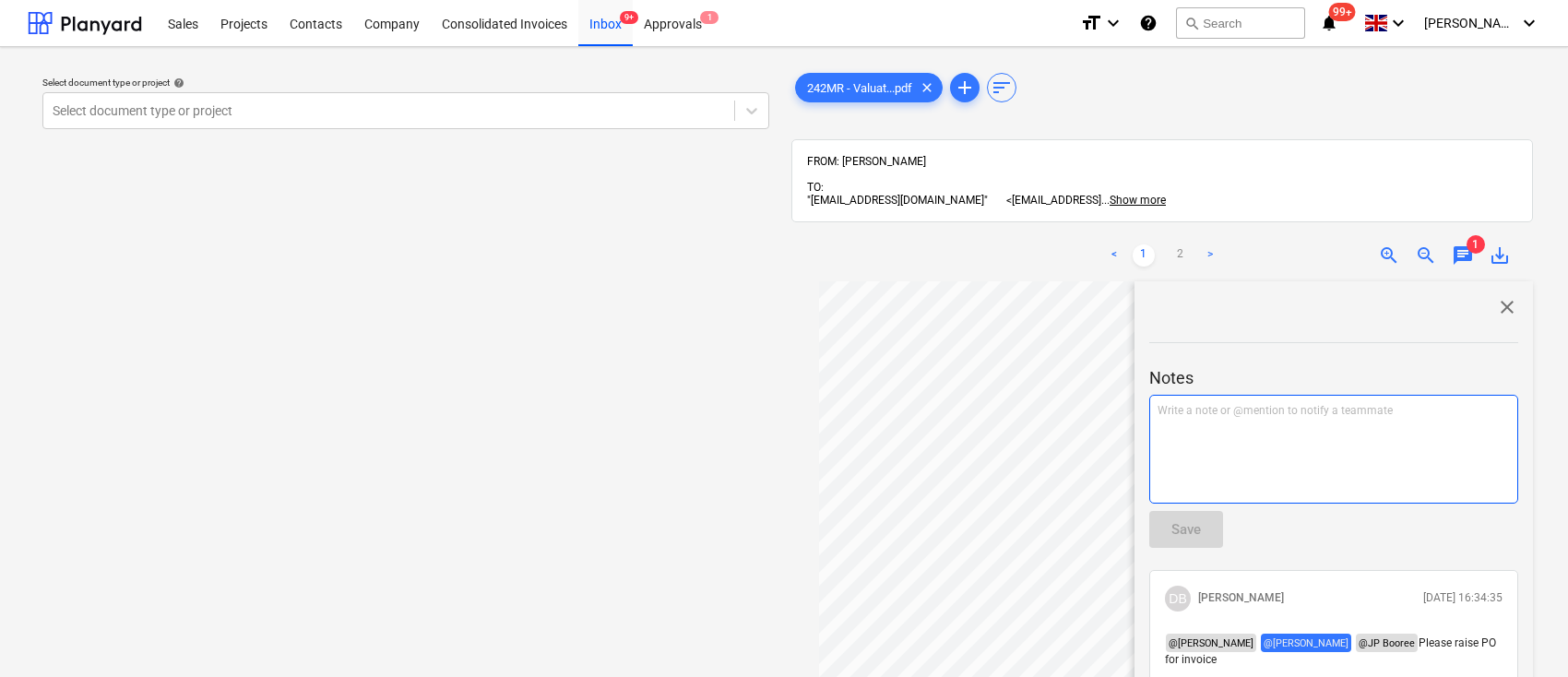
click at [1297, 415] on div "Write a note or @mention to notify a teammate ﻿" at bounding box center [1334, 448] width 369 height 109
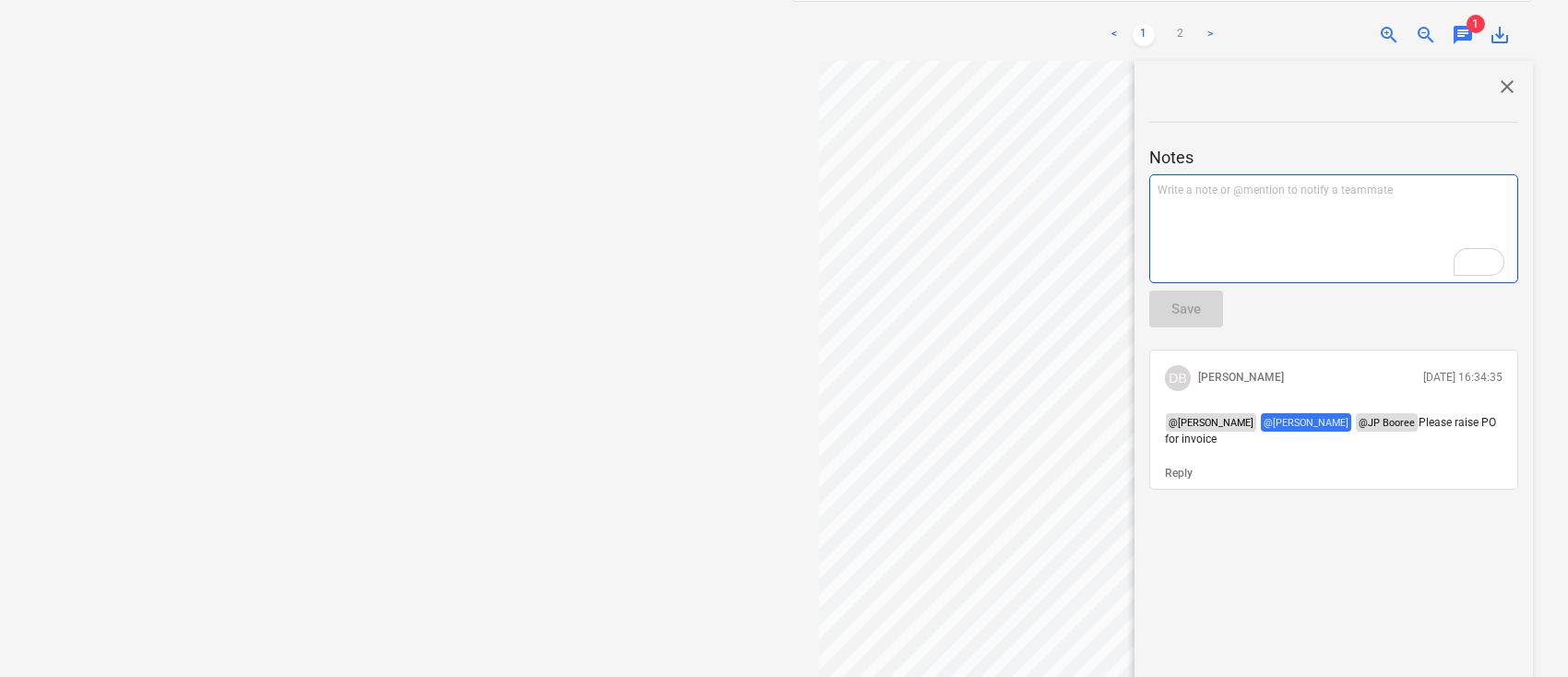
scroll to position [240, 0]
click at [1254, 183] on p "﻿ @ Garry Taylor ﻿ ﻿" at bounding box center [1334, 192] width 352 height 18
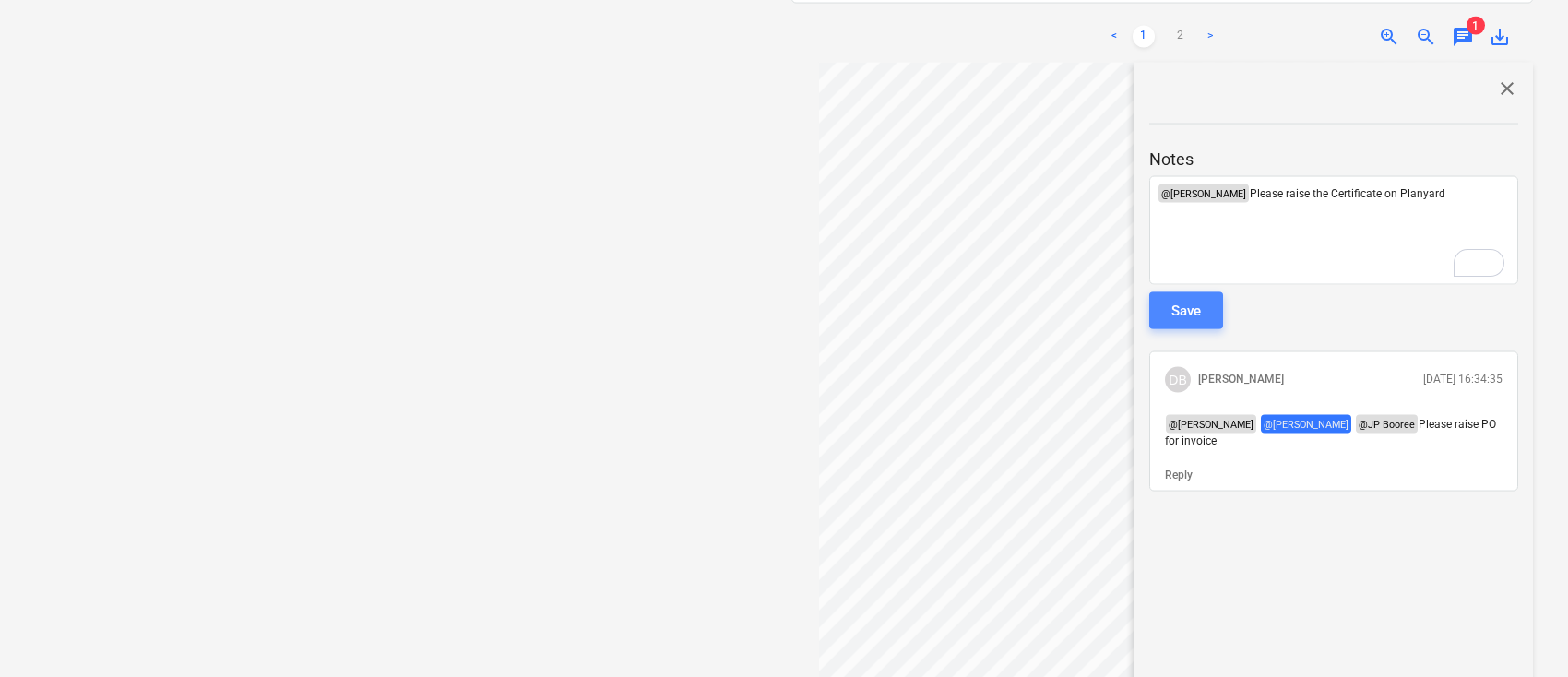
click at [1206, 291] on button "Save" at bounding box center [1186, 310] width 74 height 37
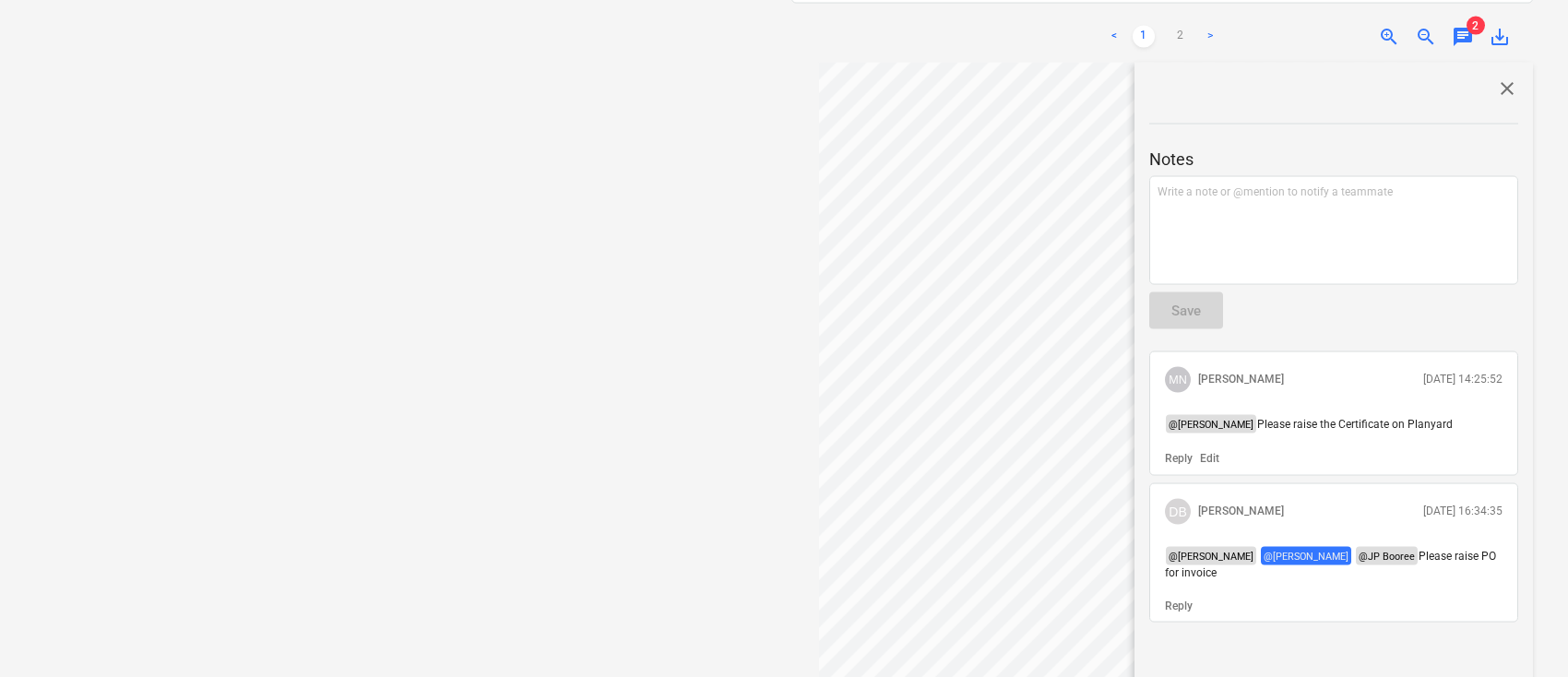
scroll to position [0, 0]
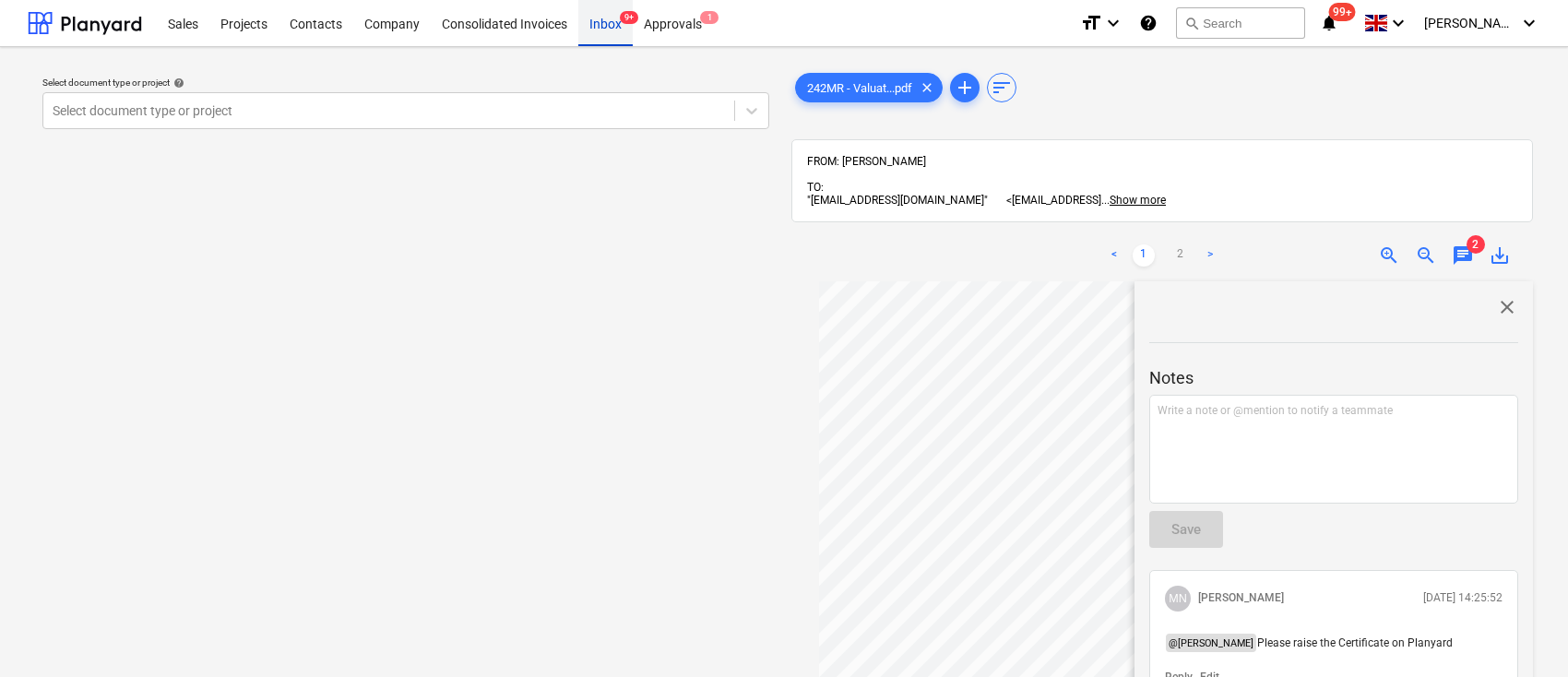
click at [616, 16] on div "Inbox 9+" at bounding box center [606, 22] width 54 height 47
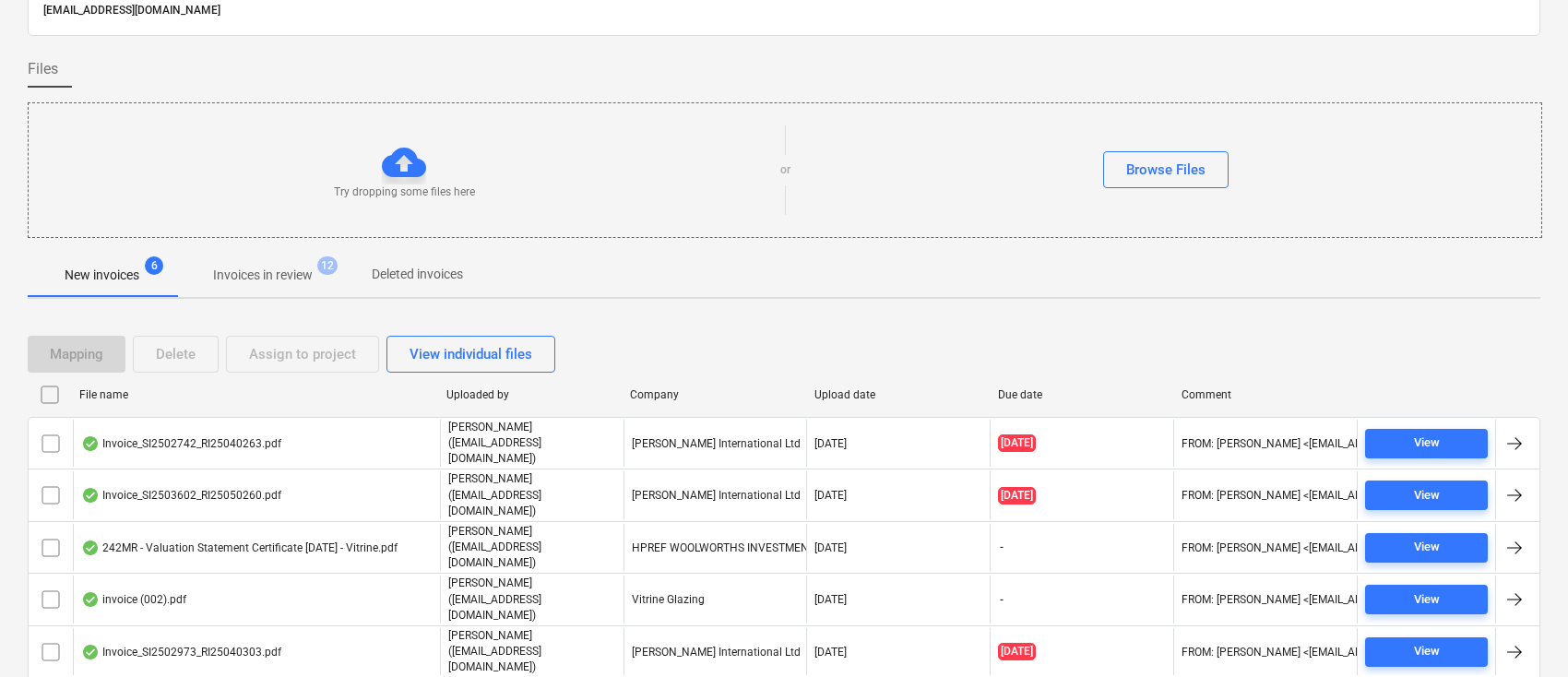
scroll to position [118, 0]
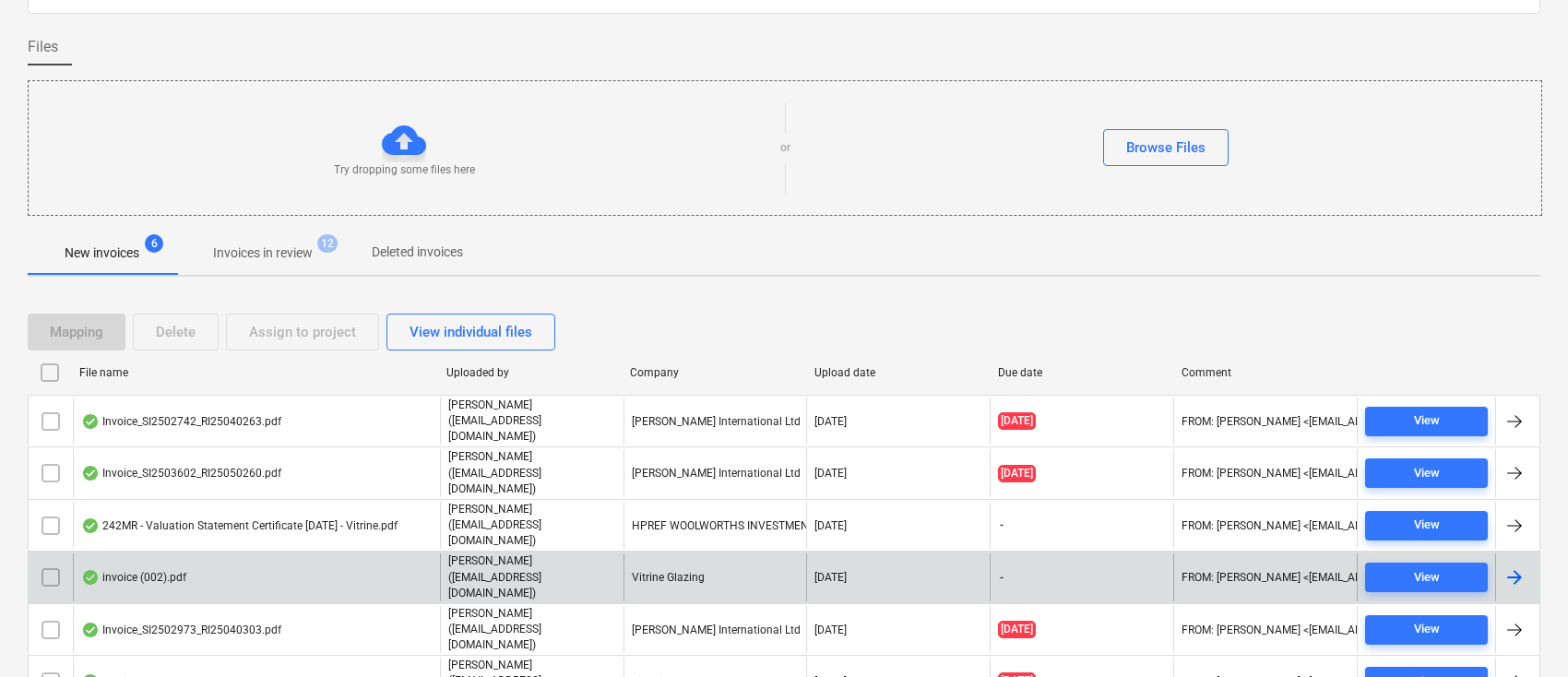
click at [1523, 566] on div at bounding box center [1515, 577] width 22 height 22
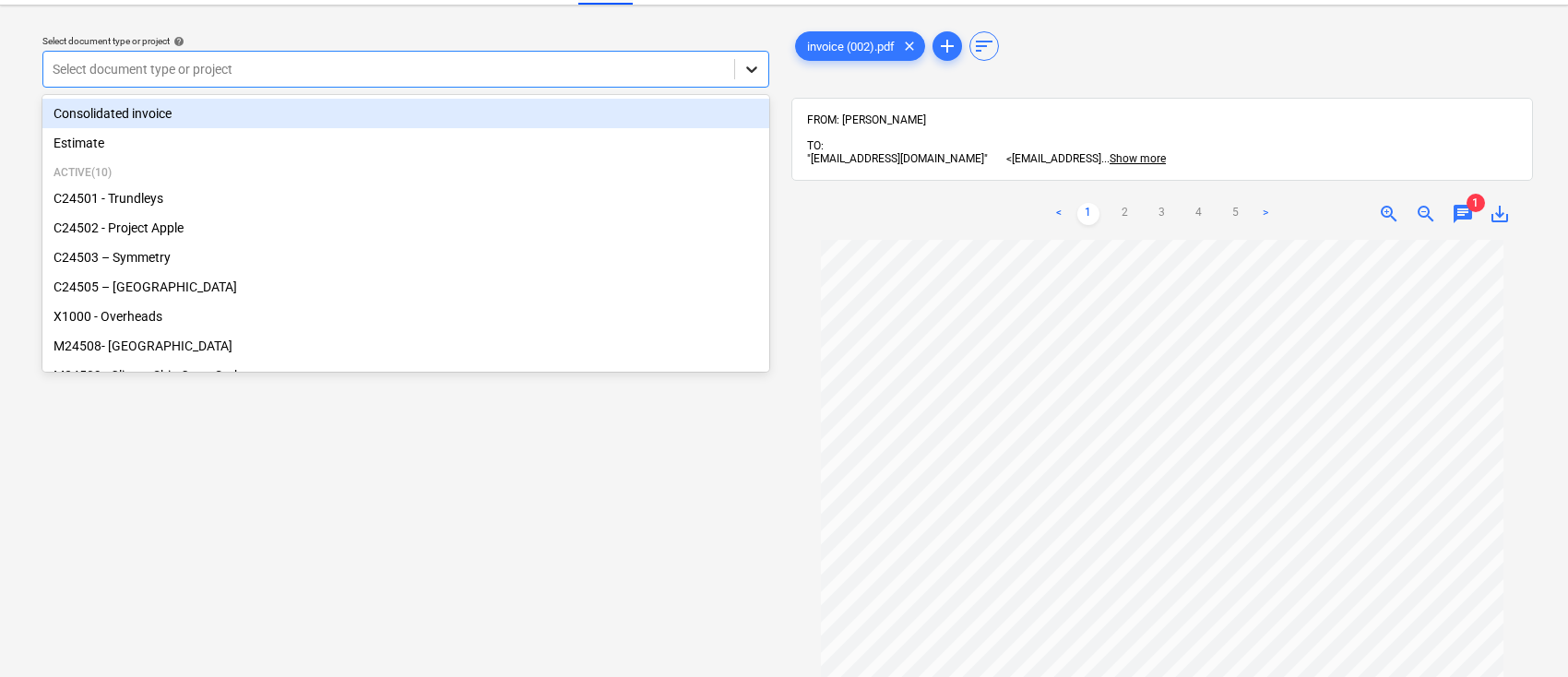
click at [746, 74] on icon at bounding box center [751, 68] width 18 height 18
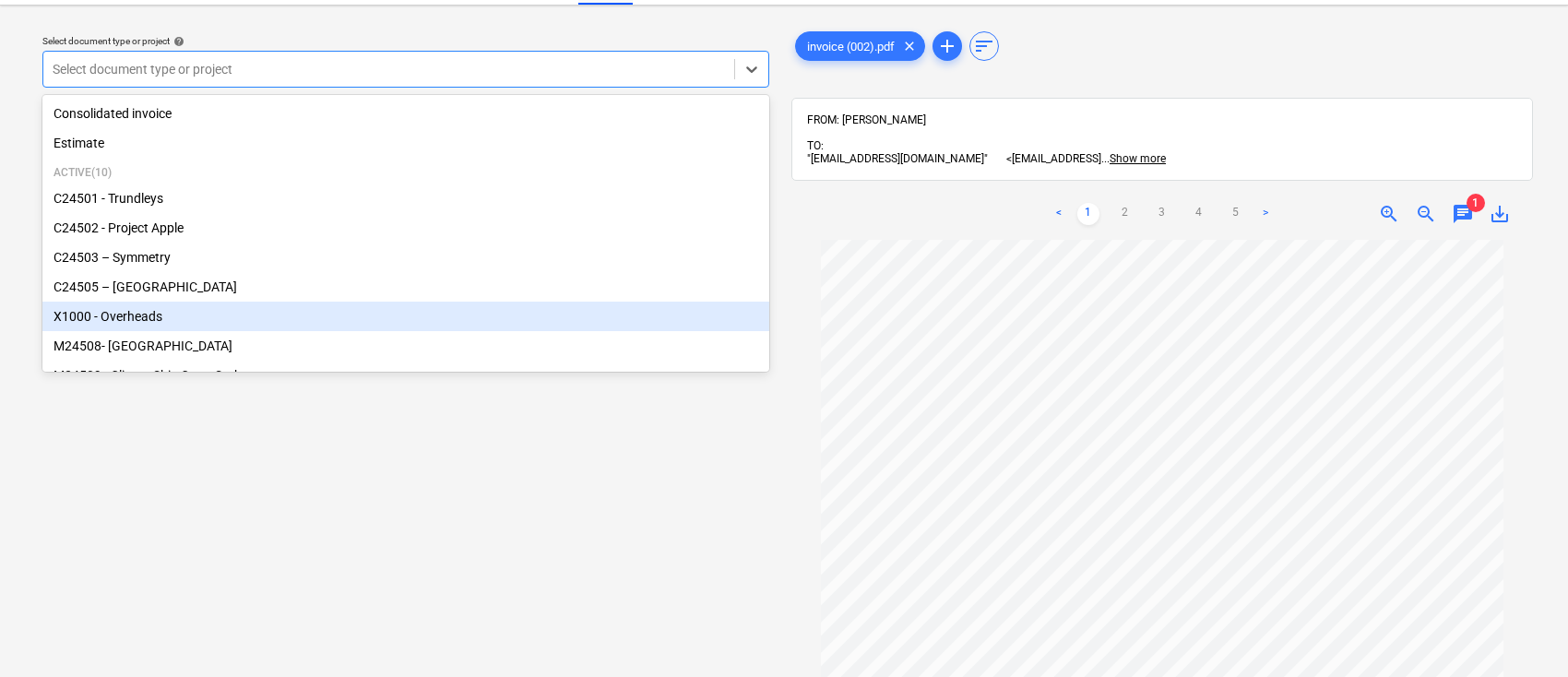
click at [472, 316] on div "X1000 - Overheads" at bounding box center [406, 316] width 727 height 30
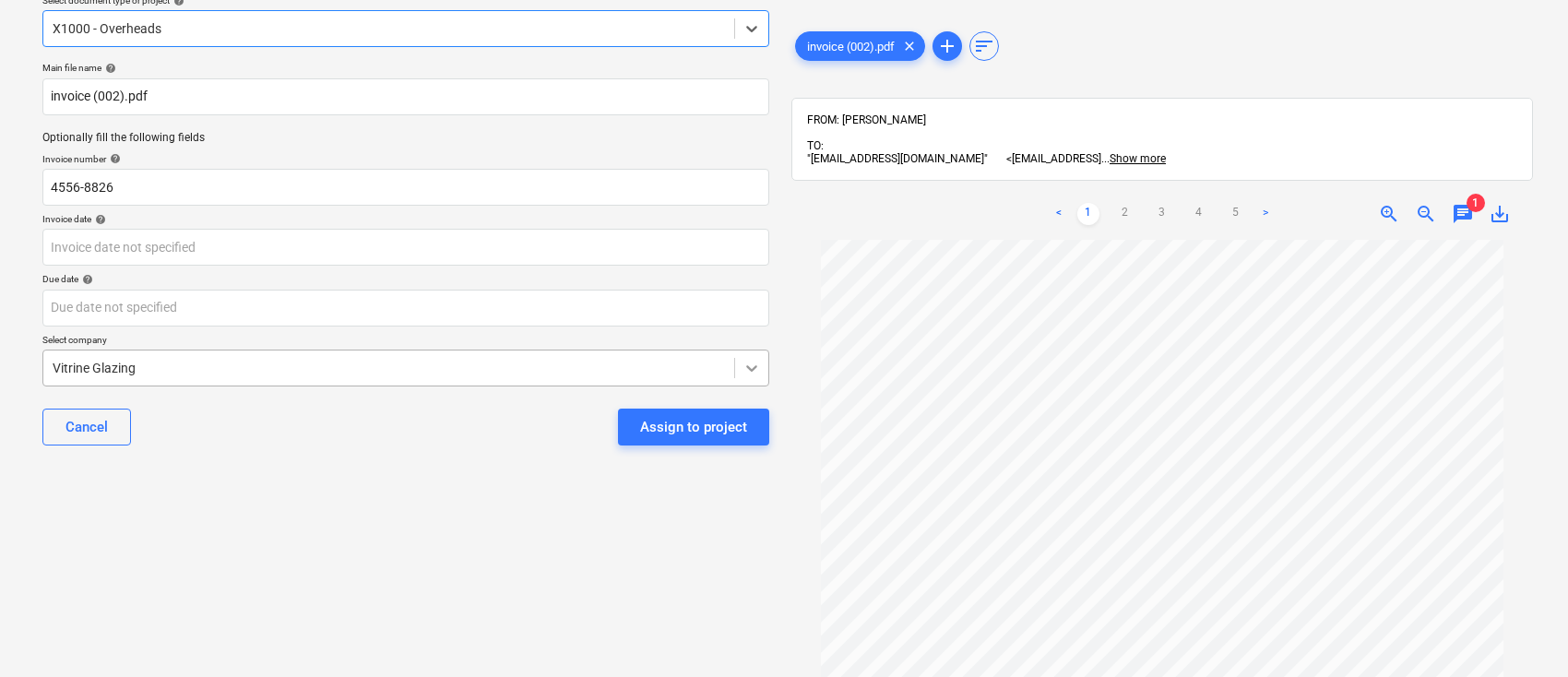
click at [751, 398] on body "Sales Projects Contacts Company Consolidated Invoices Inbox 9+ Approvals 1 form…" at bounding box center [784, 257] width 1568 height 677
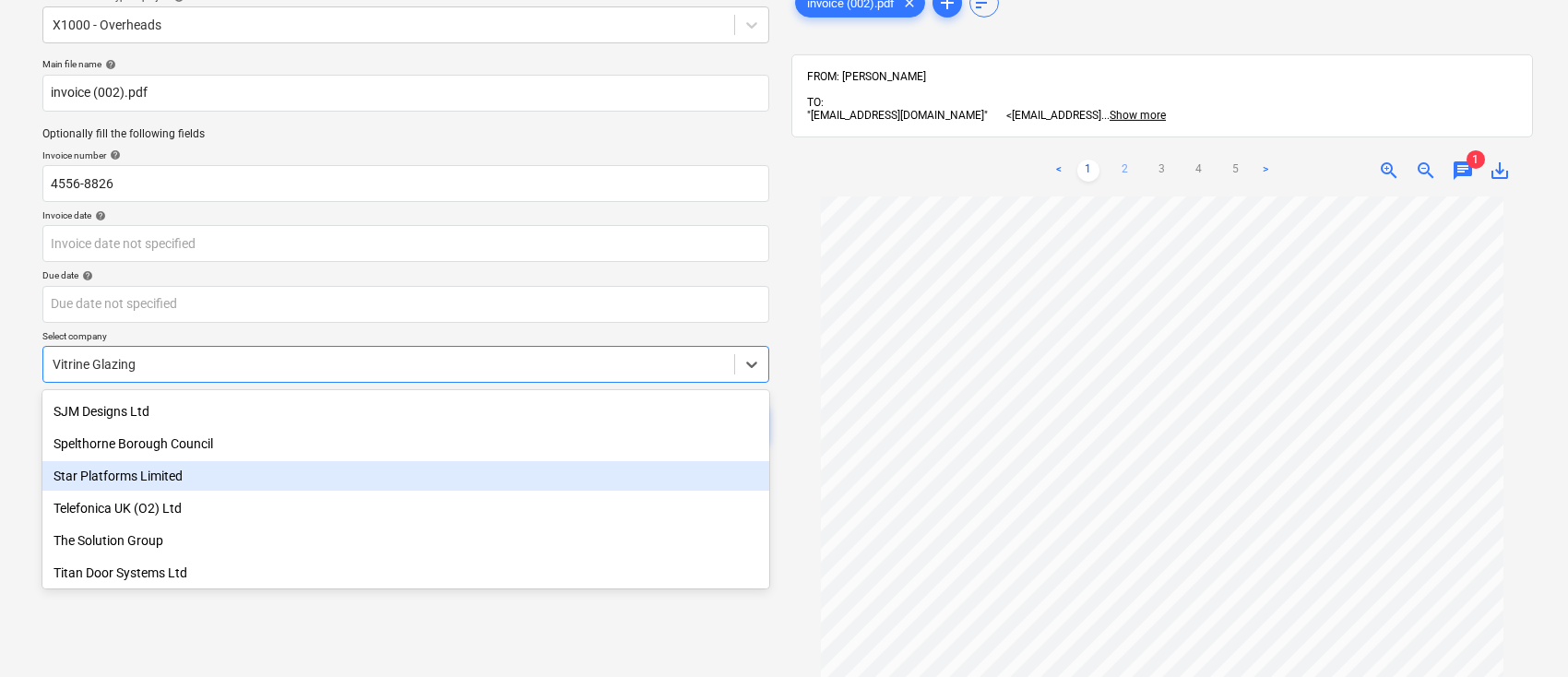
click at [1125, 160] on link "2" at bounding box center [1125, 171] width 22 height 22
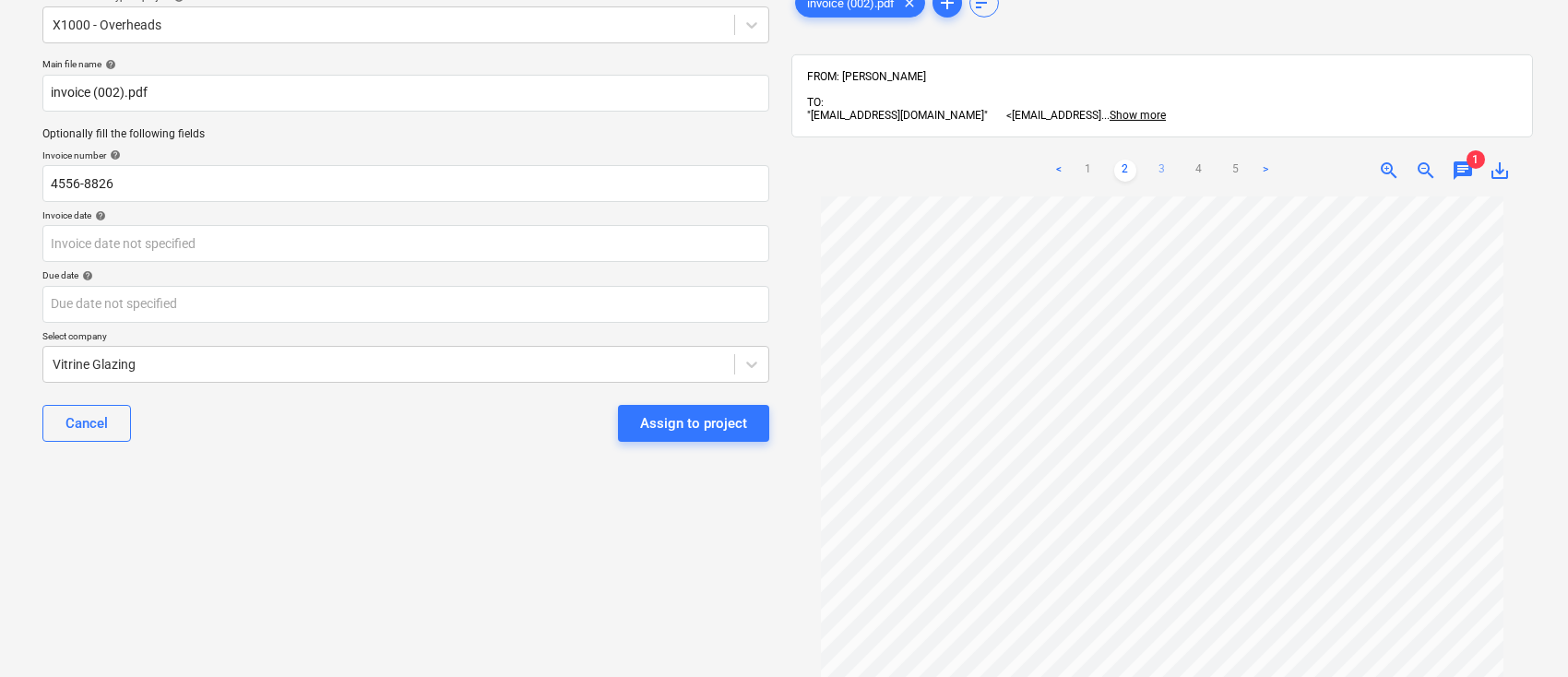
click at [1159, 160] on link "3" at bounding box center [1162, 171] width 22 height 22
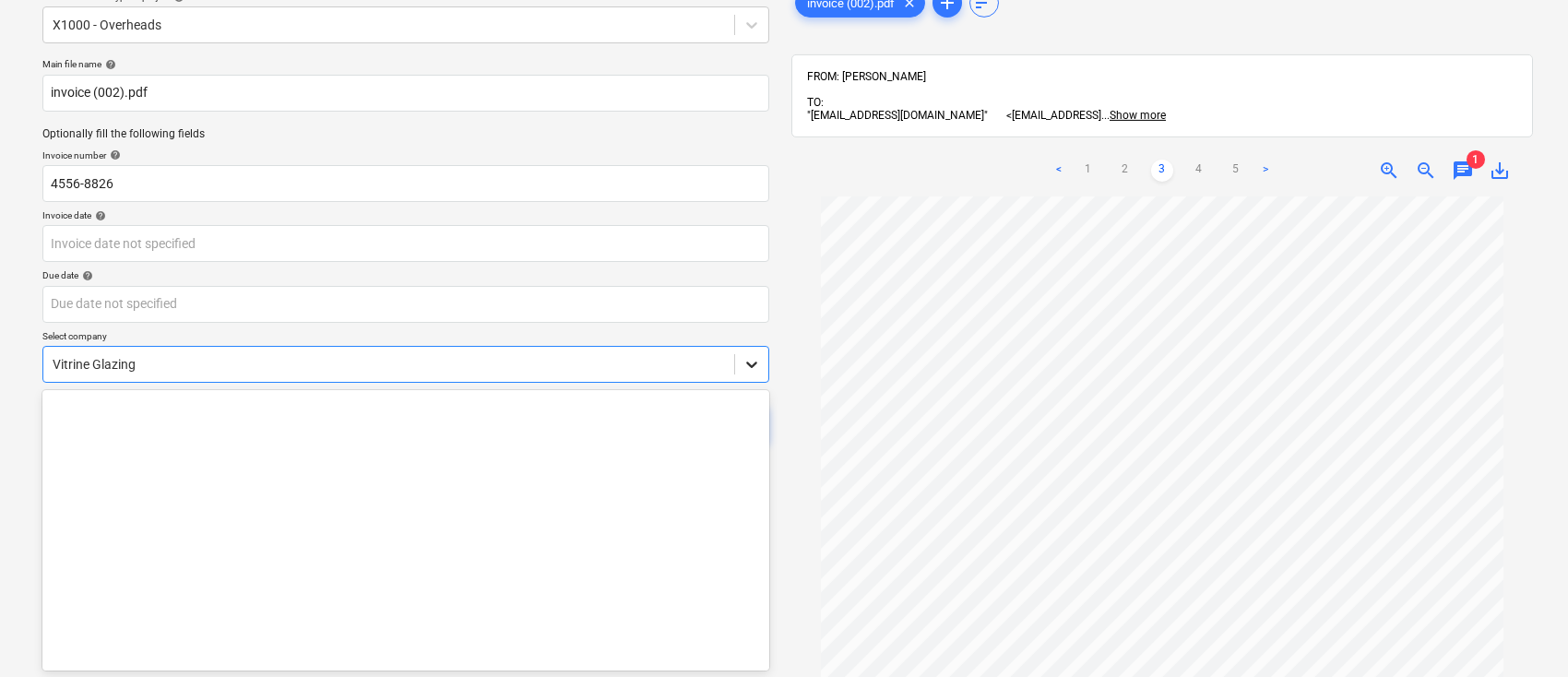
click at [761, 357] on div at bounding box center [752, 365] width 33 height 33
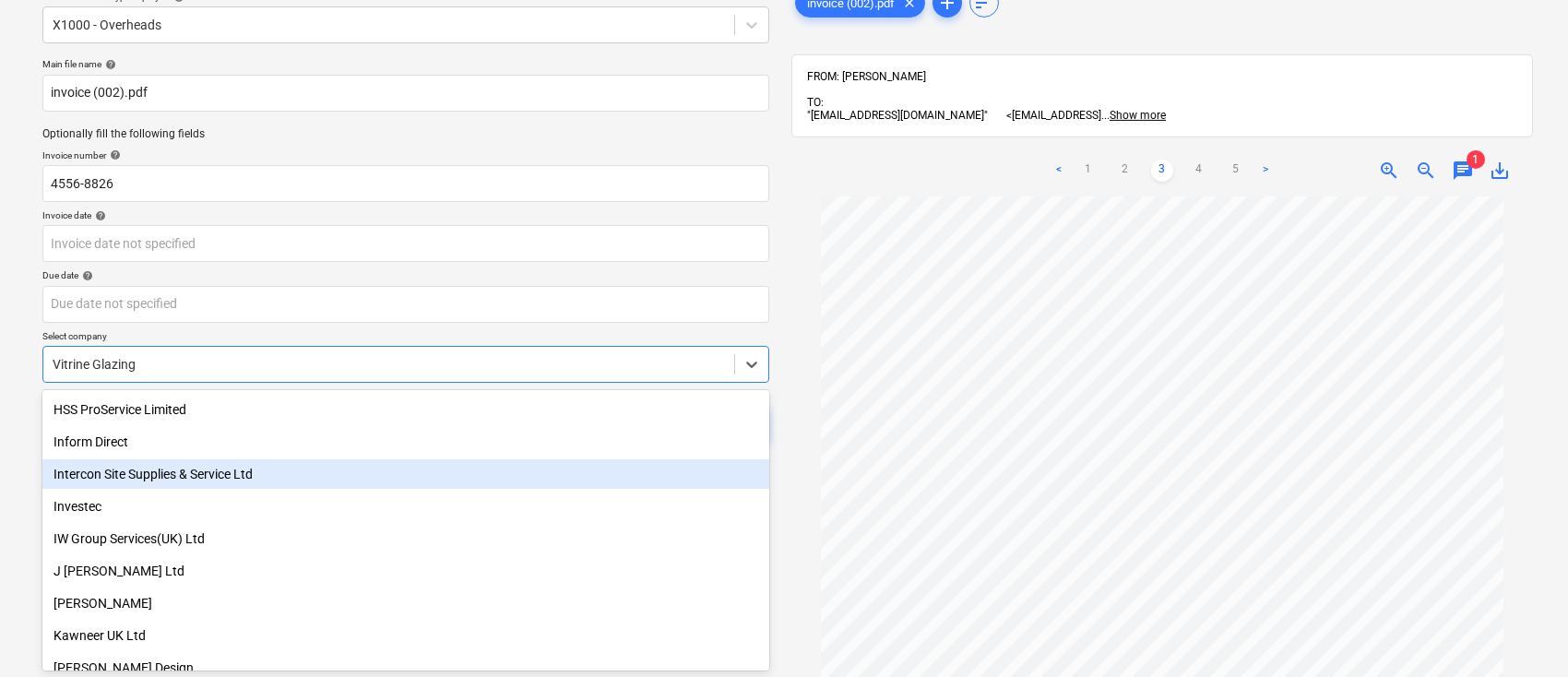
scroll to position [1476, 0]
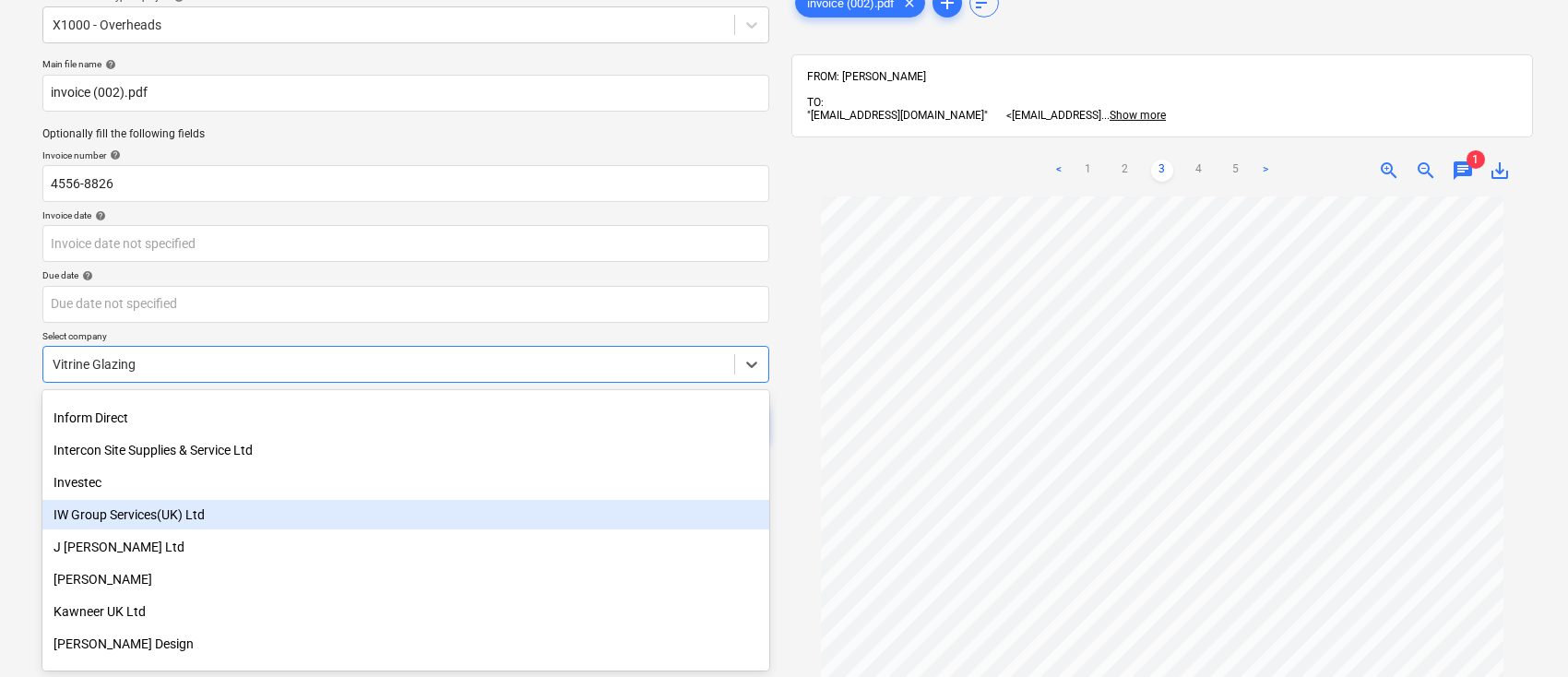
click at [168, 512] on div "IW Group Services(UK) Ltd" at bounding box center [406, 515] width 727 height 30
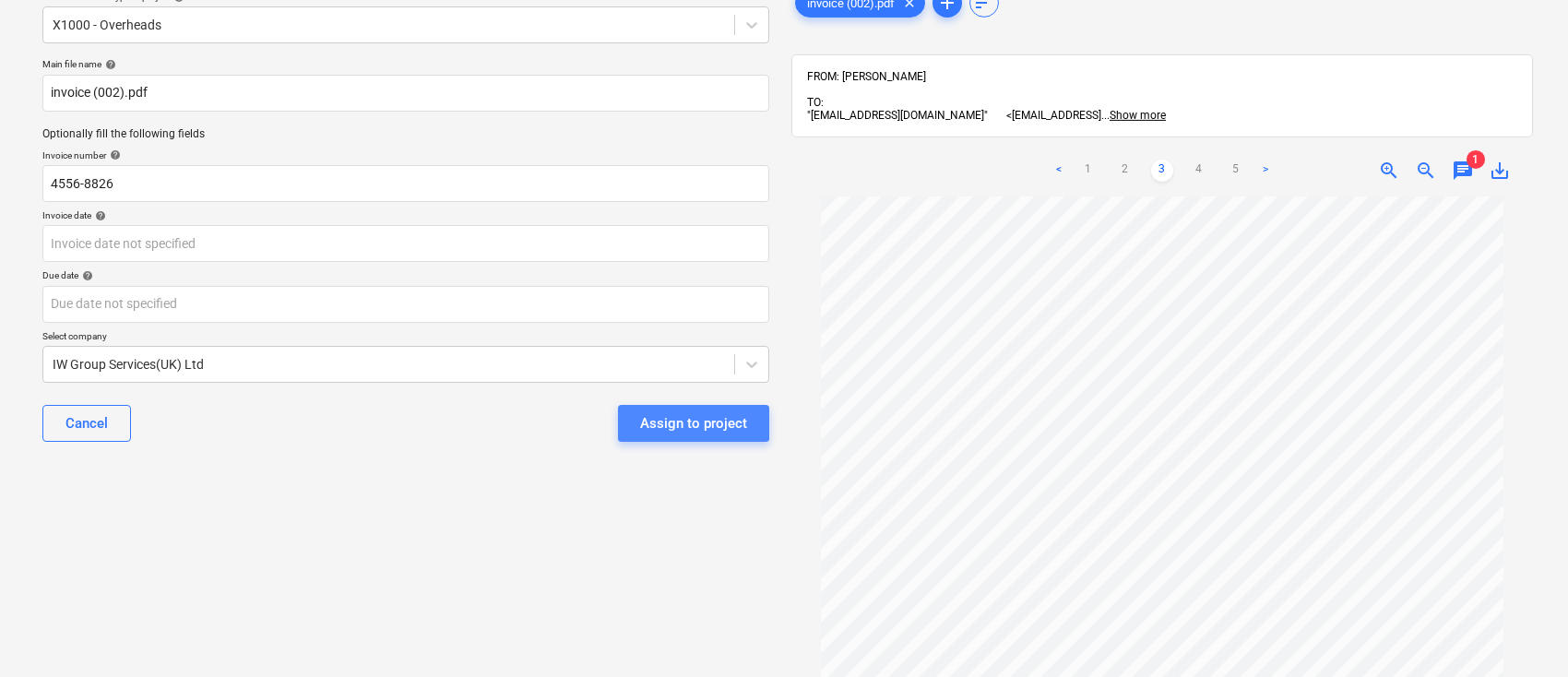
click at [681, 419] on div "Assign to project" at bounding box center [693, 423] width 107 height 24
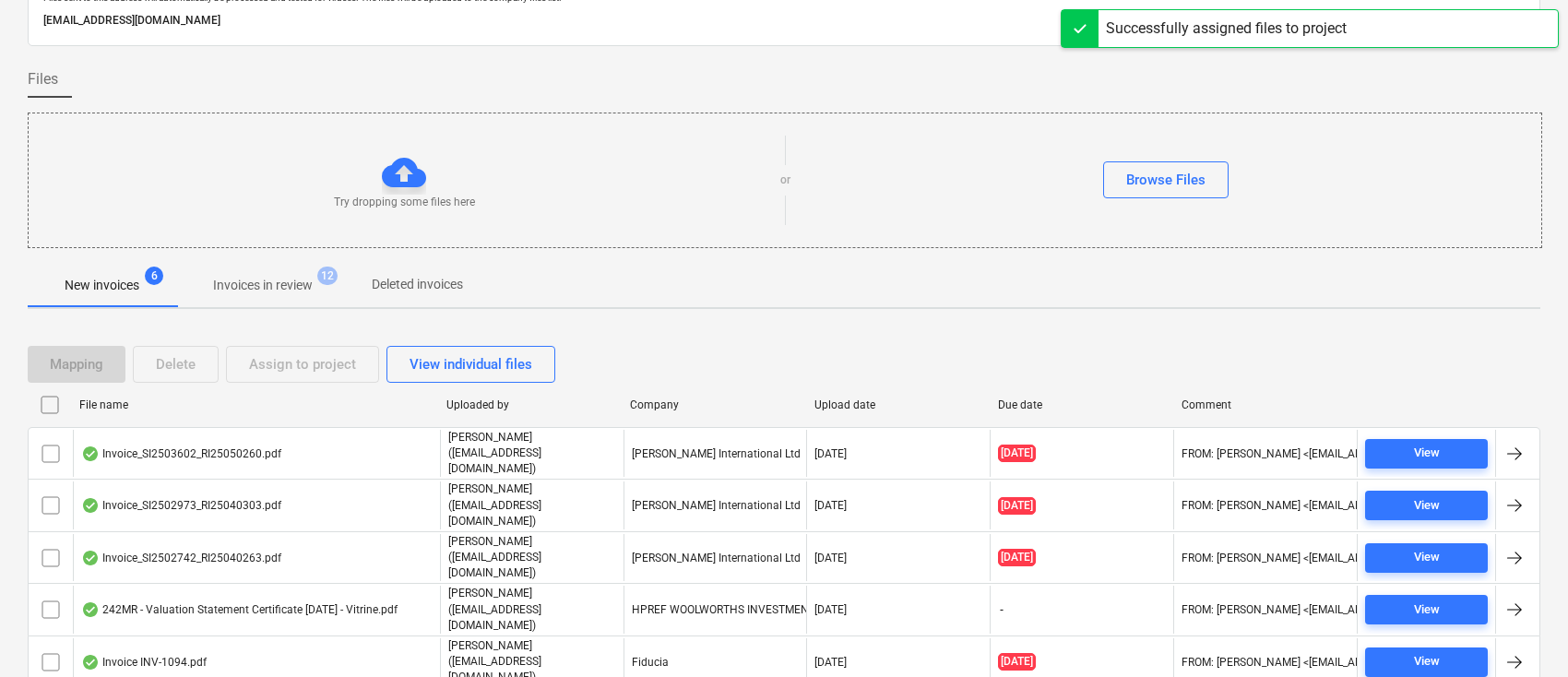
scroll to position [82, 0]
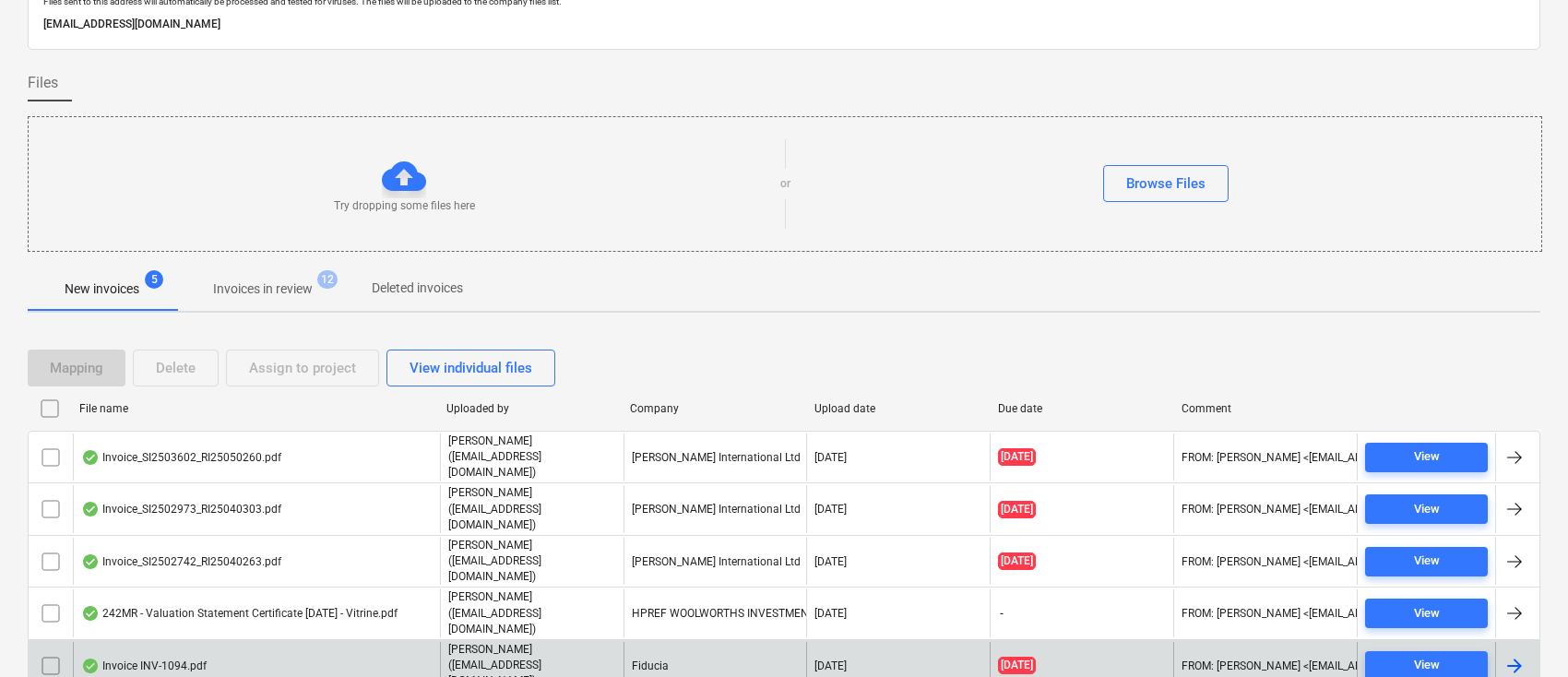
click at [1505, 655] on div at bounding box center [1515, 665] width 22 height 22
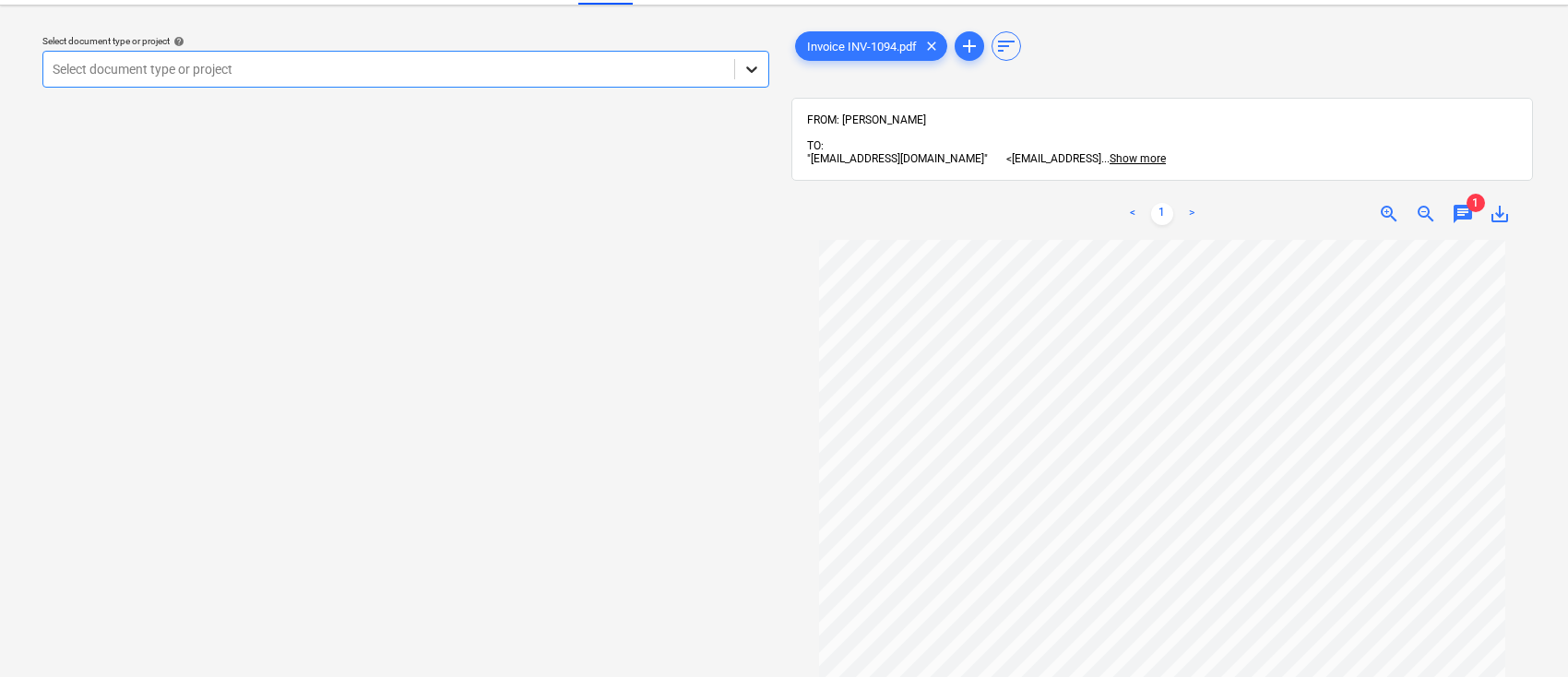
click at [753, 66] on icon at bounding box center [751, 68] width 18 height 18
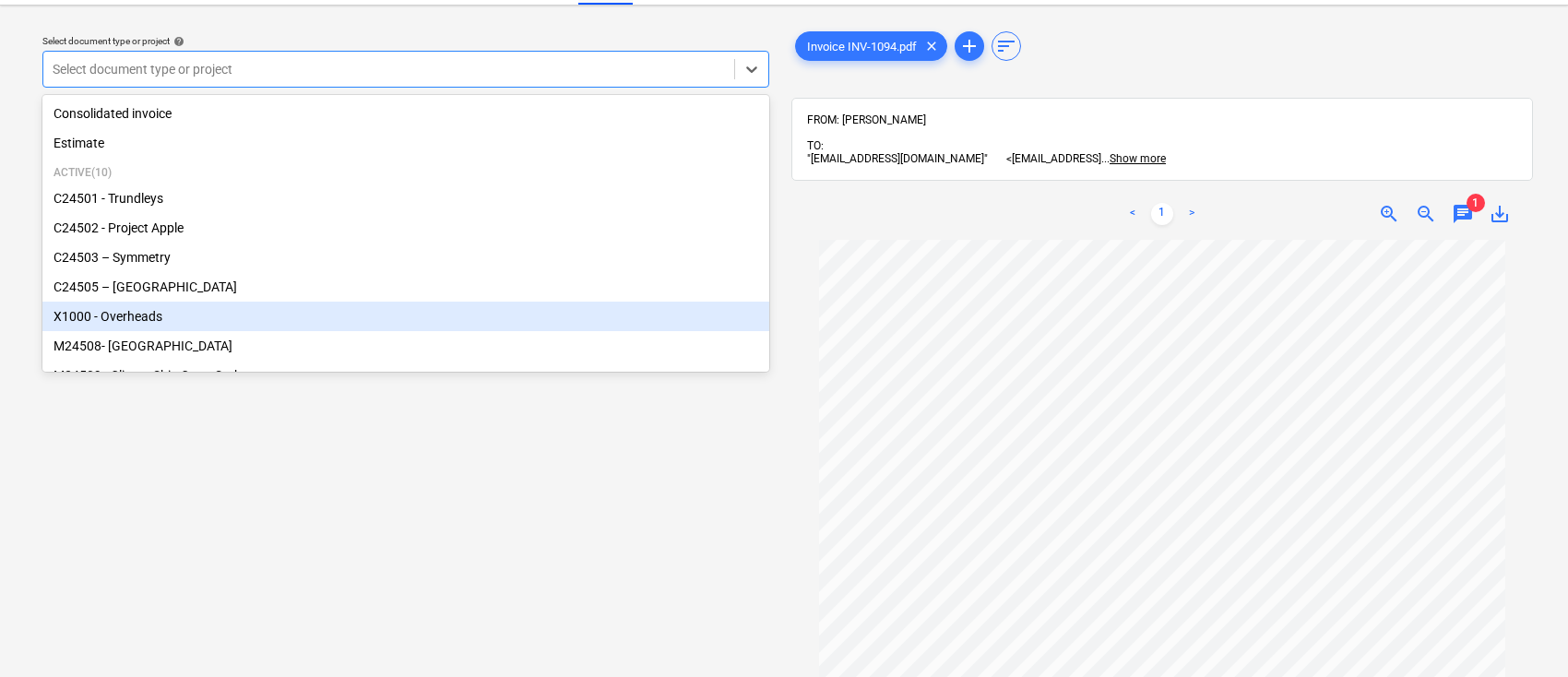
click at [523, 314] on div "X1000 - Overheads" at bounding box center [406, 316] width 727 height 30
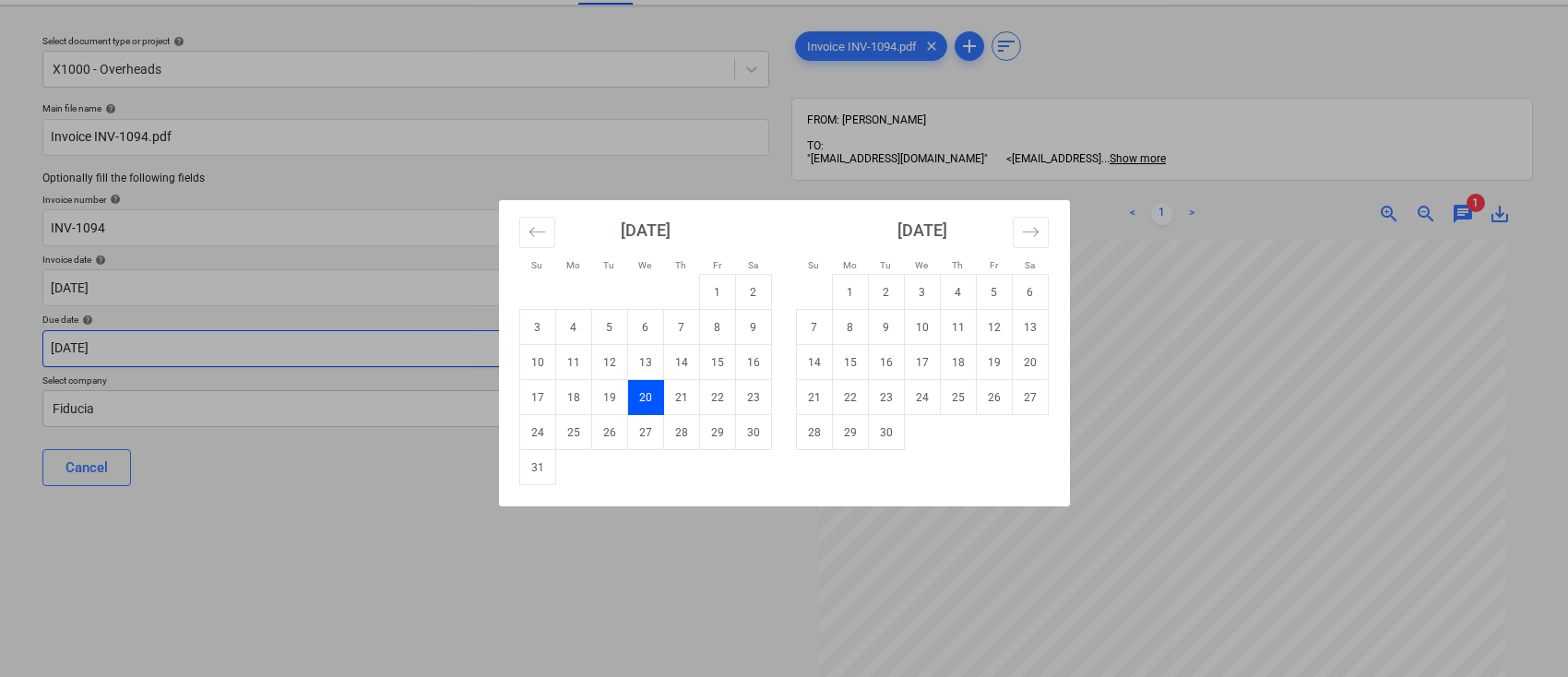
drag, startPoint x: 69, startPoint y: 343, endPoint x: 15, endPoint y: 333, distance: 54.9
click at [15, 333] on body "Sales Projects Contacts Company Consolidated Invoices Inbox 9+ Approvals 1 form…" at bounding box center [784, 297] width 1568 height 677
click at [546, 461] on td "31" at bounding box center [537, 468] width 36 height 35
type input "31 Aug 2025"
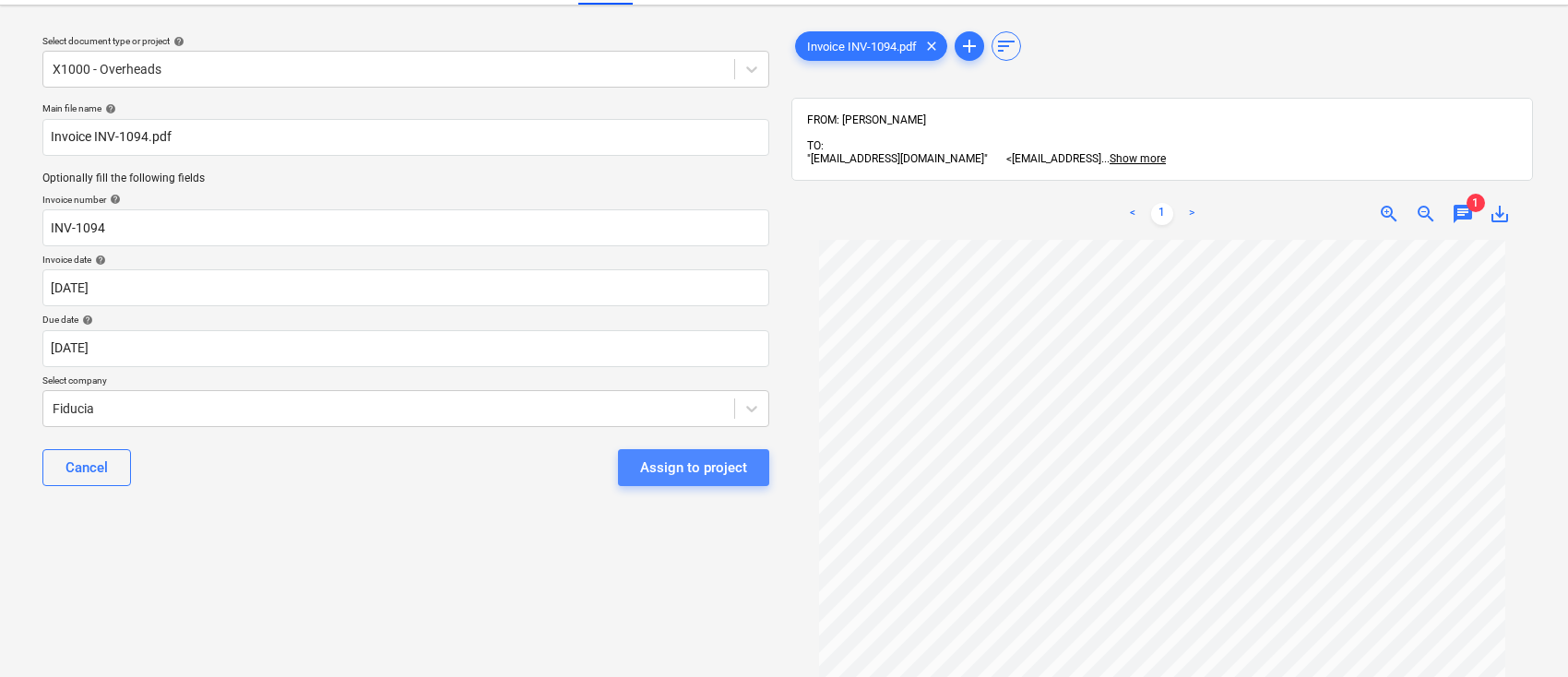
click at [695, 472] on div "Assign to project" at bounding box center [693, 468] width 107 height 24
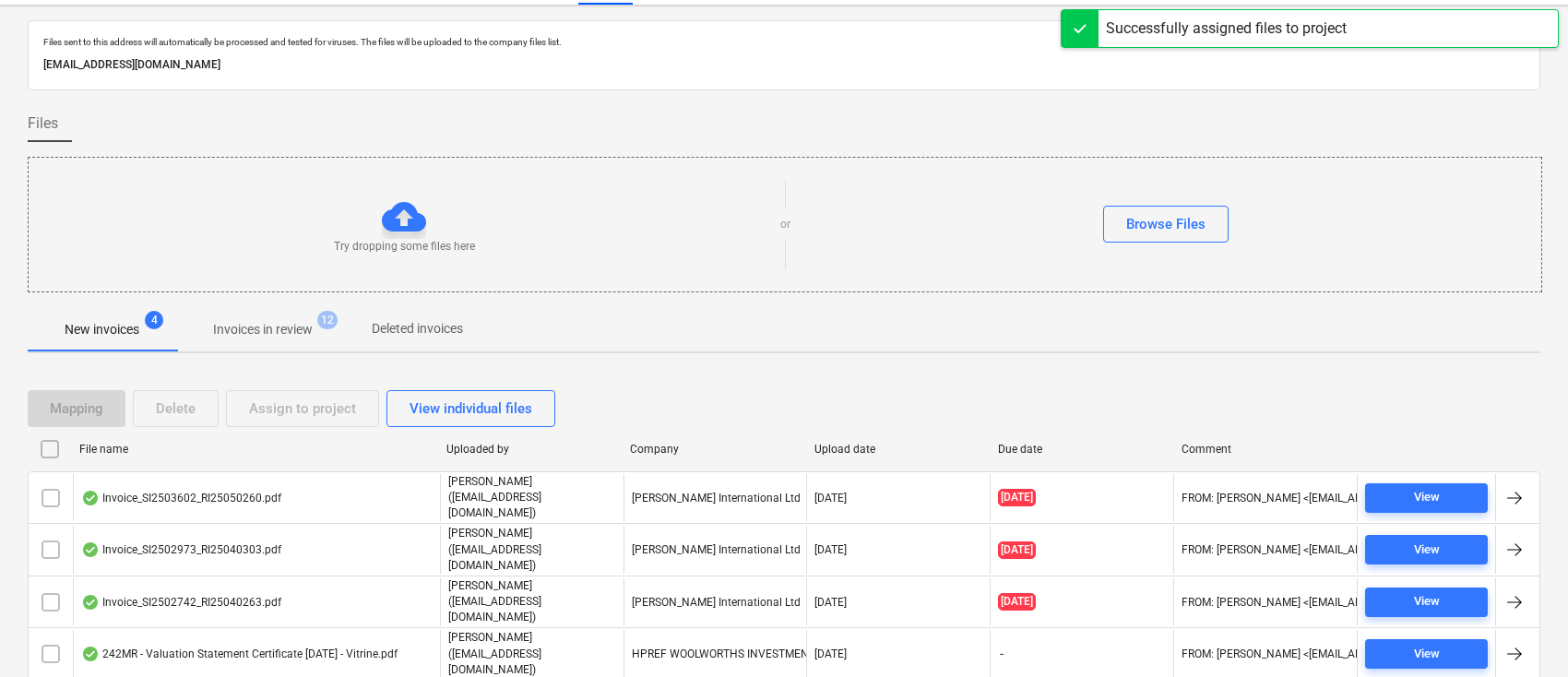
click at [268, 329] on p "Invoices in review" at bounding box center [262, 330] width 99 height 19
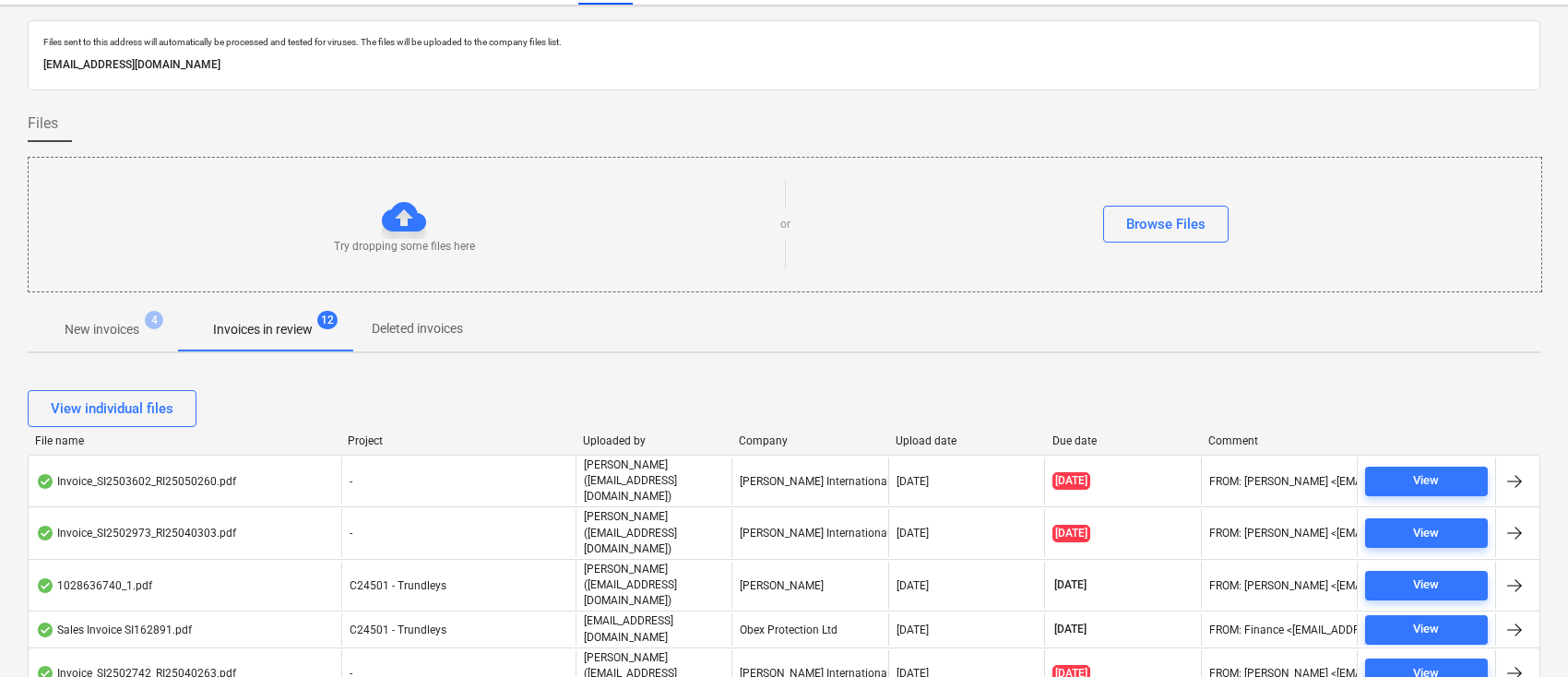
scroll to position [165, 0]
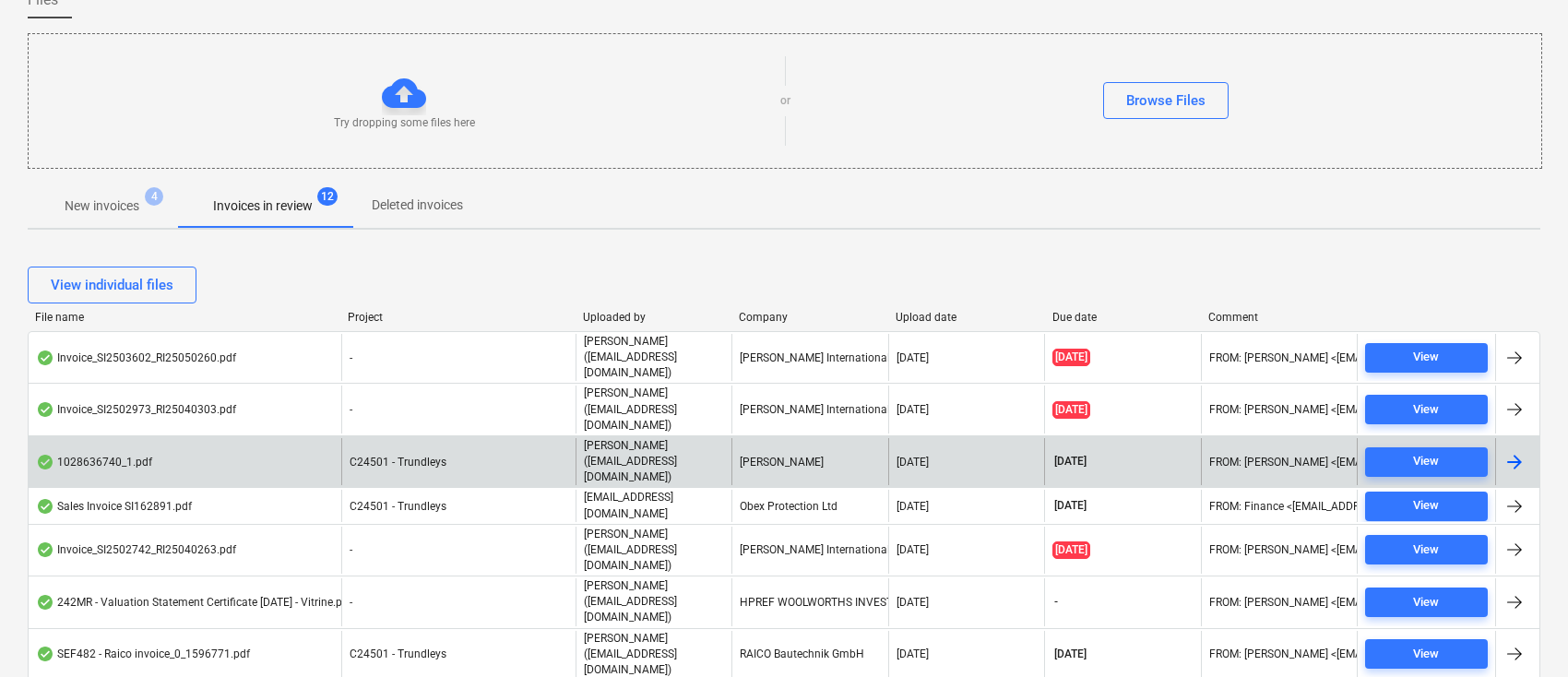
click at [1523, 451] on div at bounding box center [1515, 462] width 22 height 22
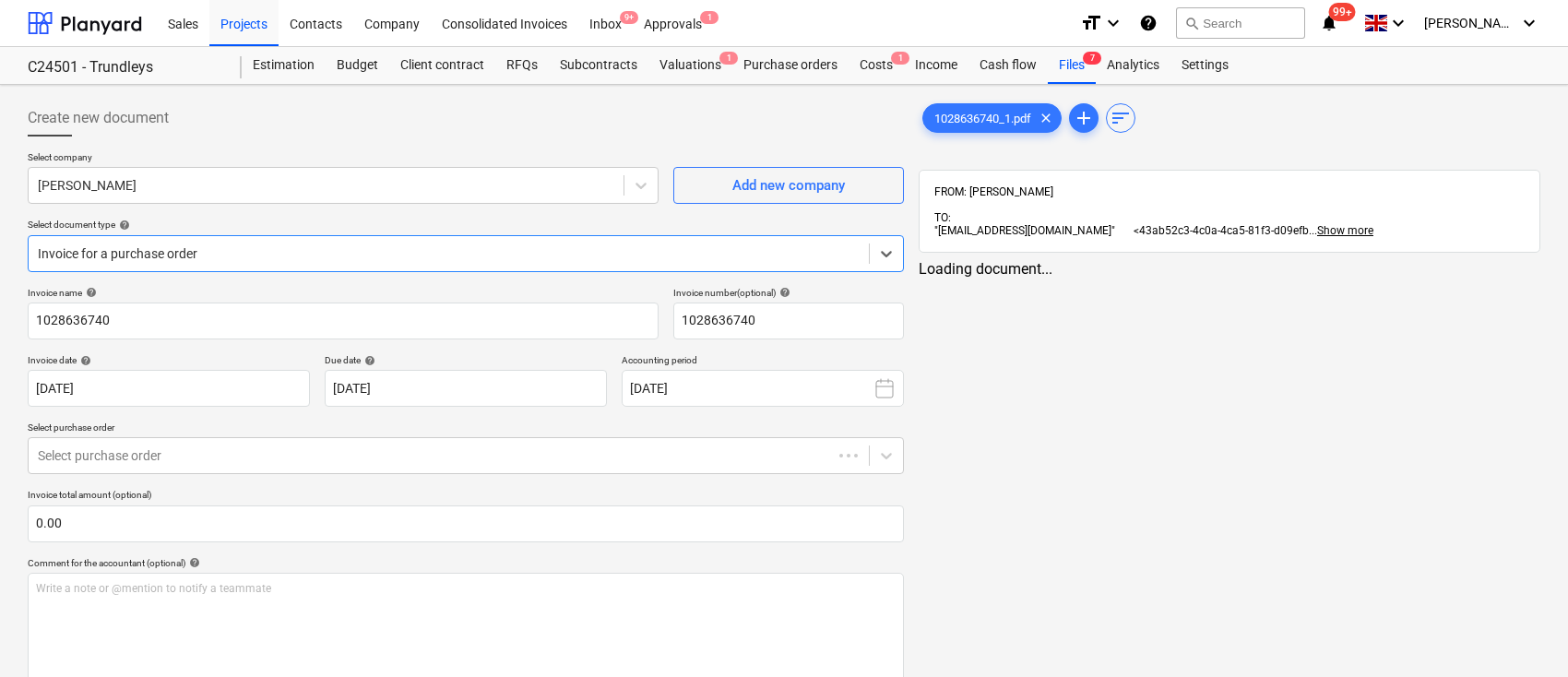
type input "1028636740"
type input "[DATE]"
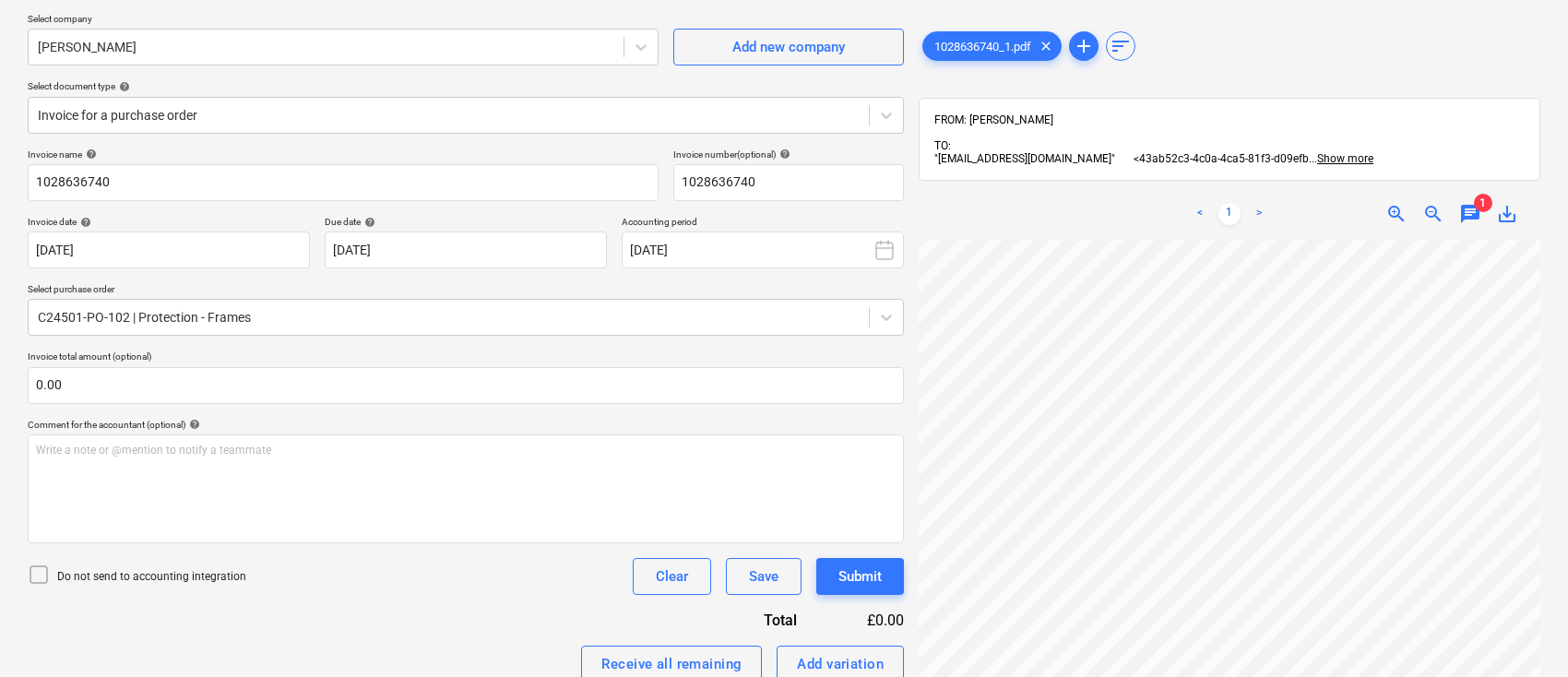
scroll to position [121, 0]
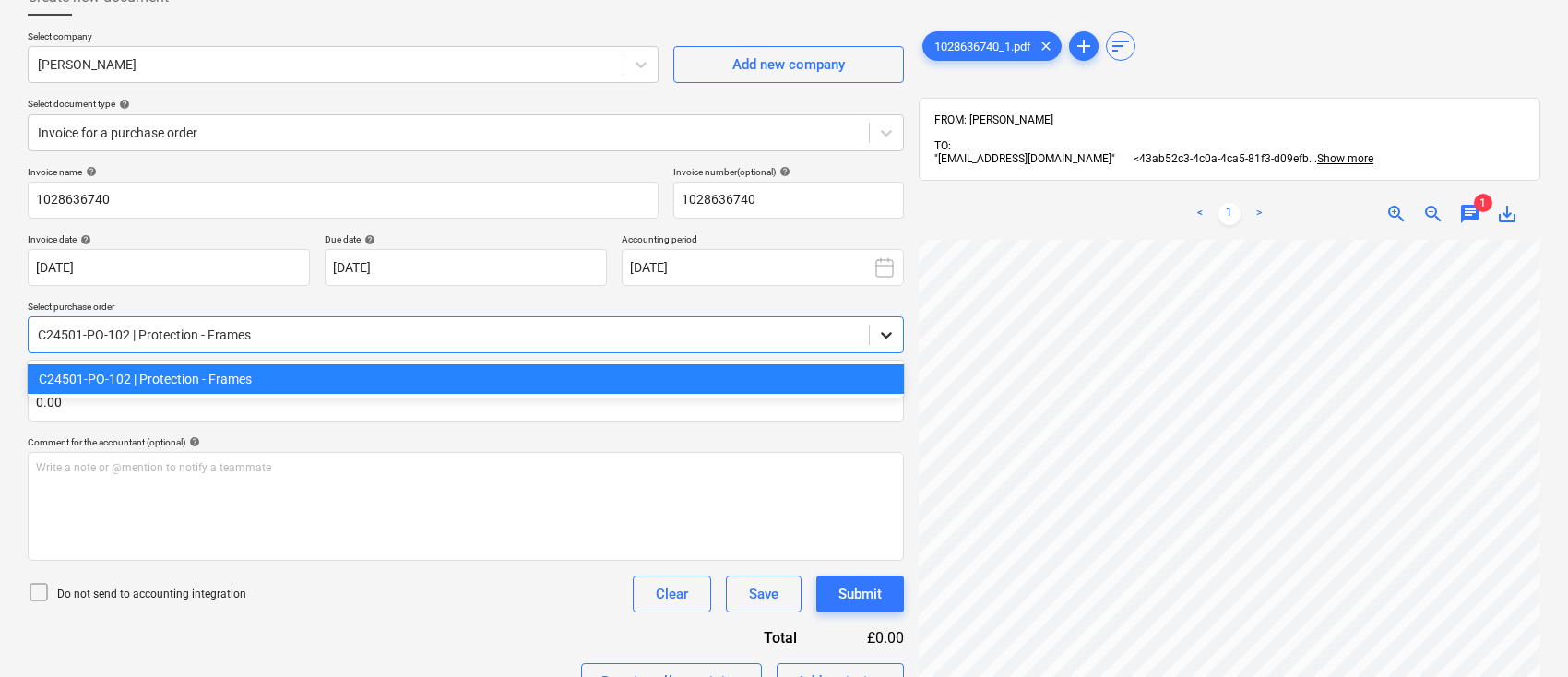
click at [885, 336] on icon at bounding box center [886, 336] width 11 height 7
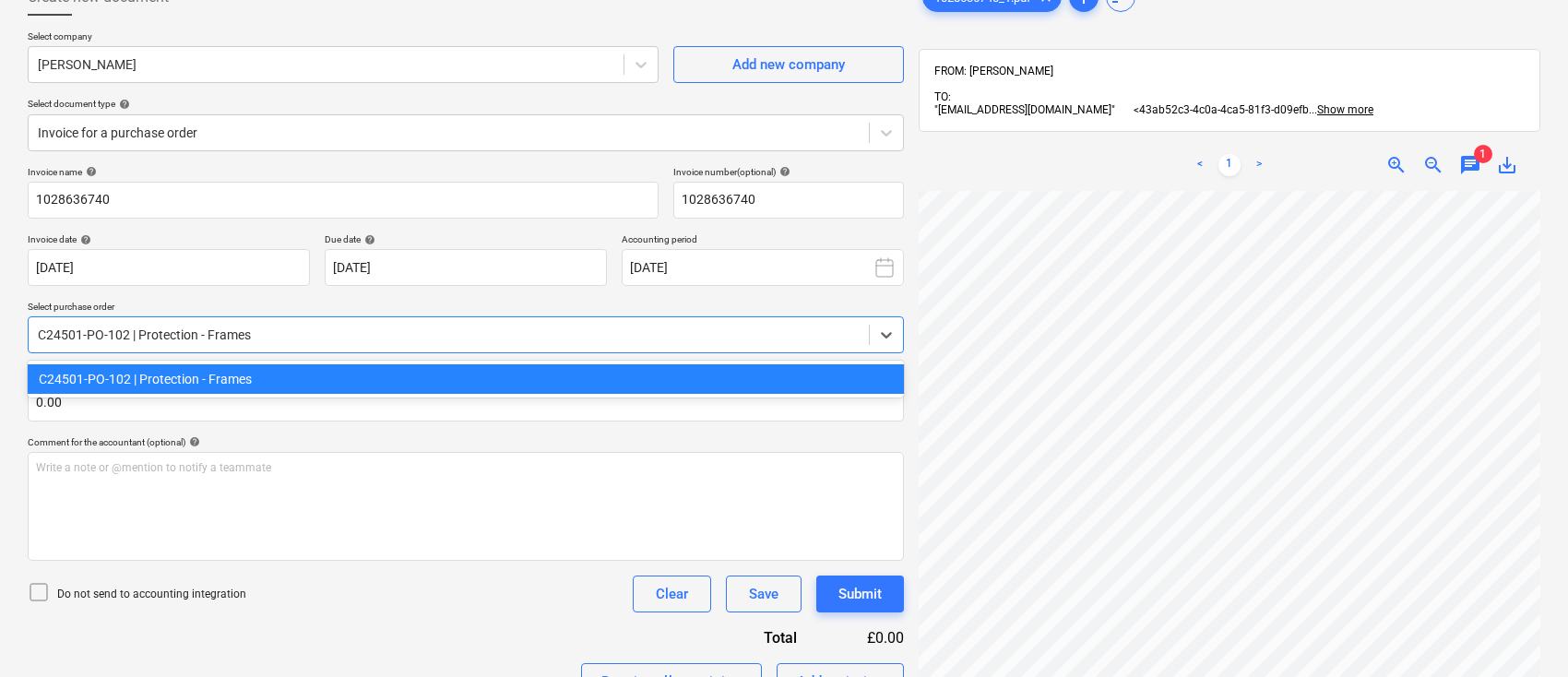
scroll to position [0, 0]
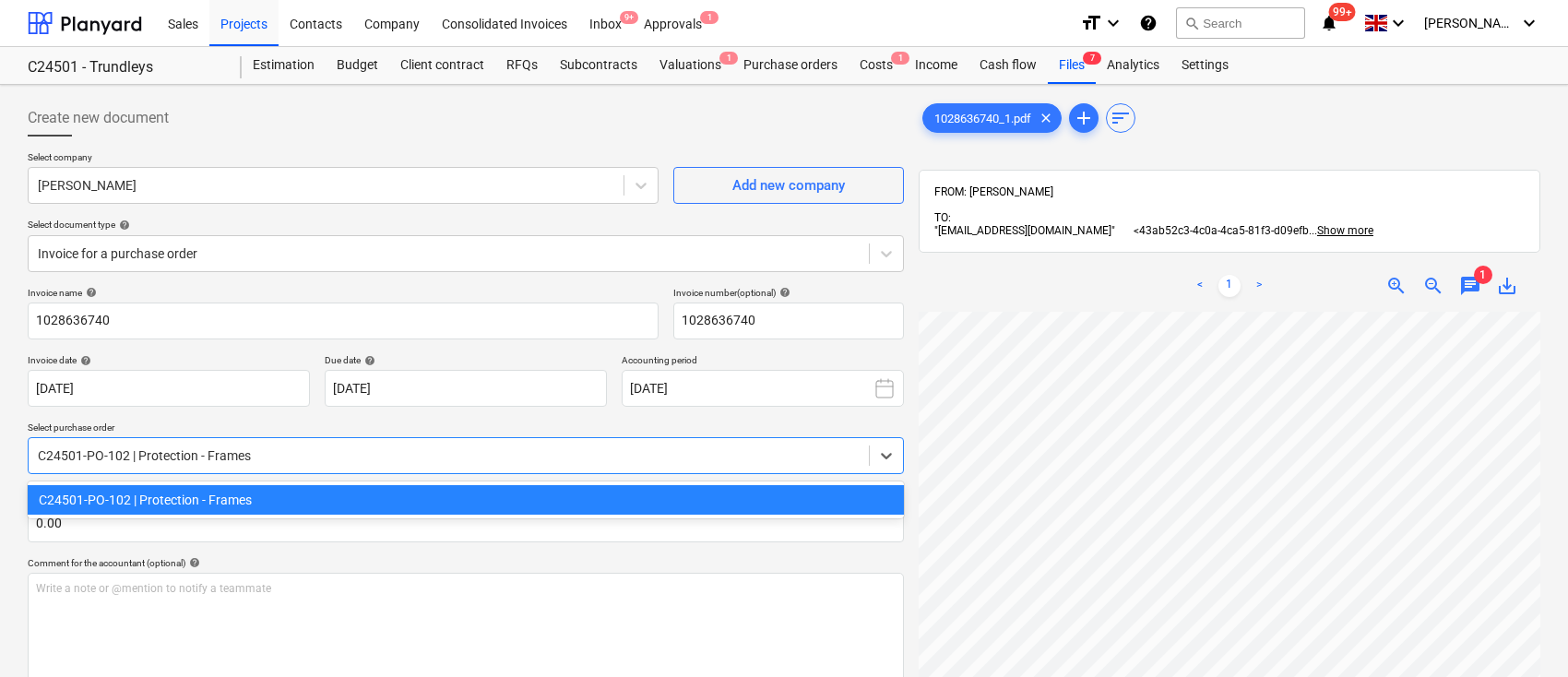
click at [129, 459] on div at bounding box center [448, 455] width 822 height 18
click at [573, 448] on div at bounding box center [448, 455] width 822 height 18
click at [122, 447] on div at bounding box center [448, 455] width 822 height 18
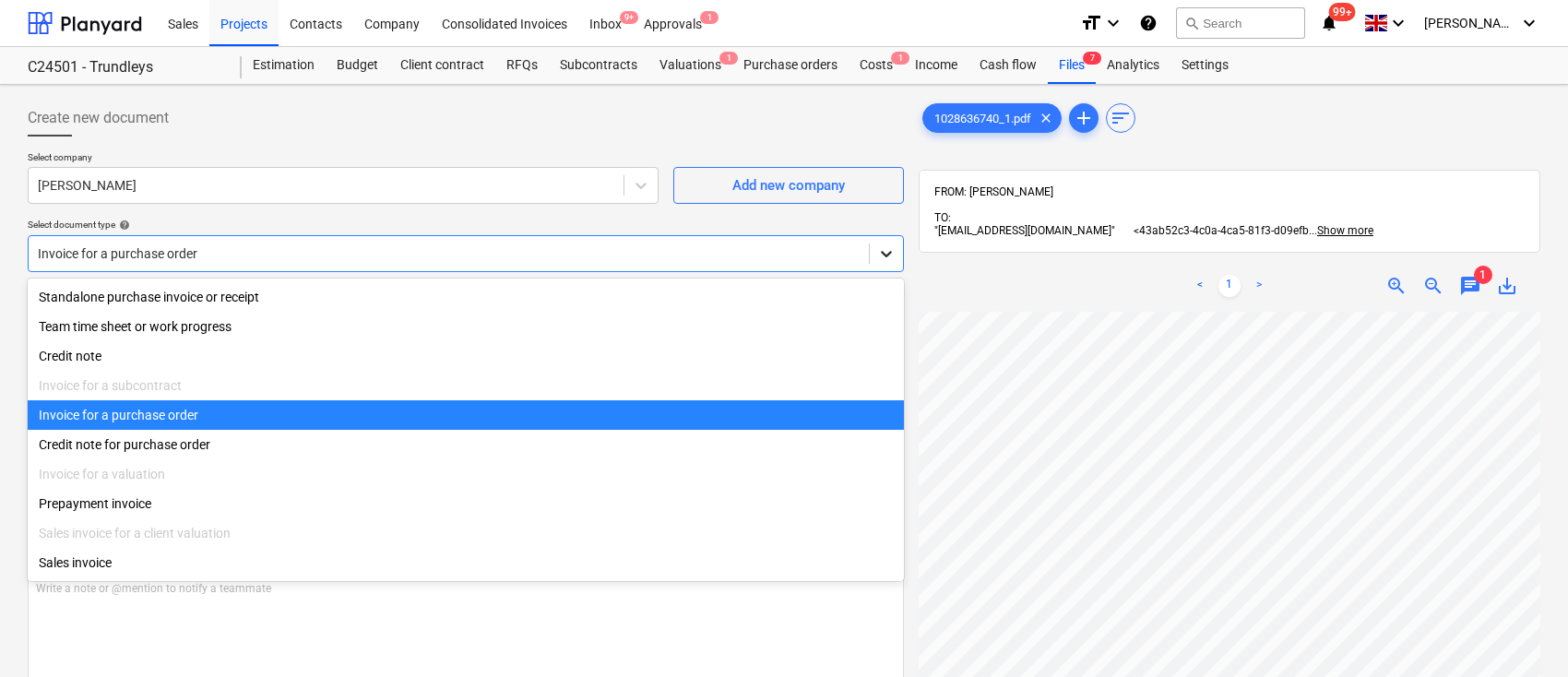
click at [879, 251] on icon at bounding box center [886, 254] width 18 height 18
click at [206, 416] on div "Invoice for a purchase order" at bounding box center [466, 415] width 877 height 30
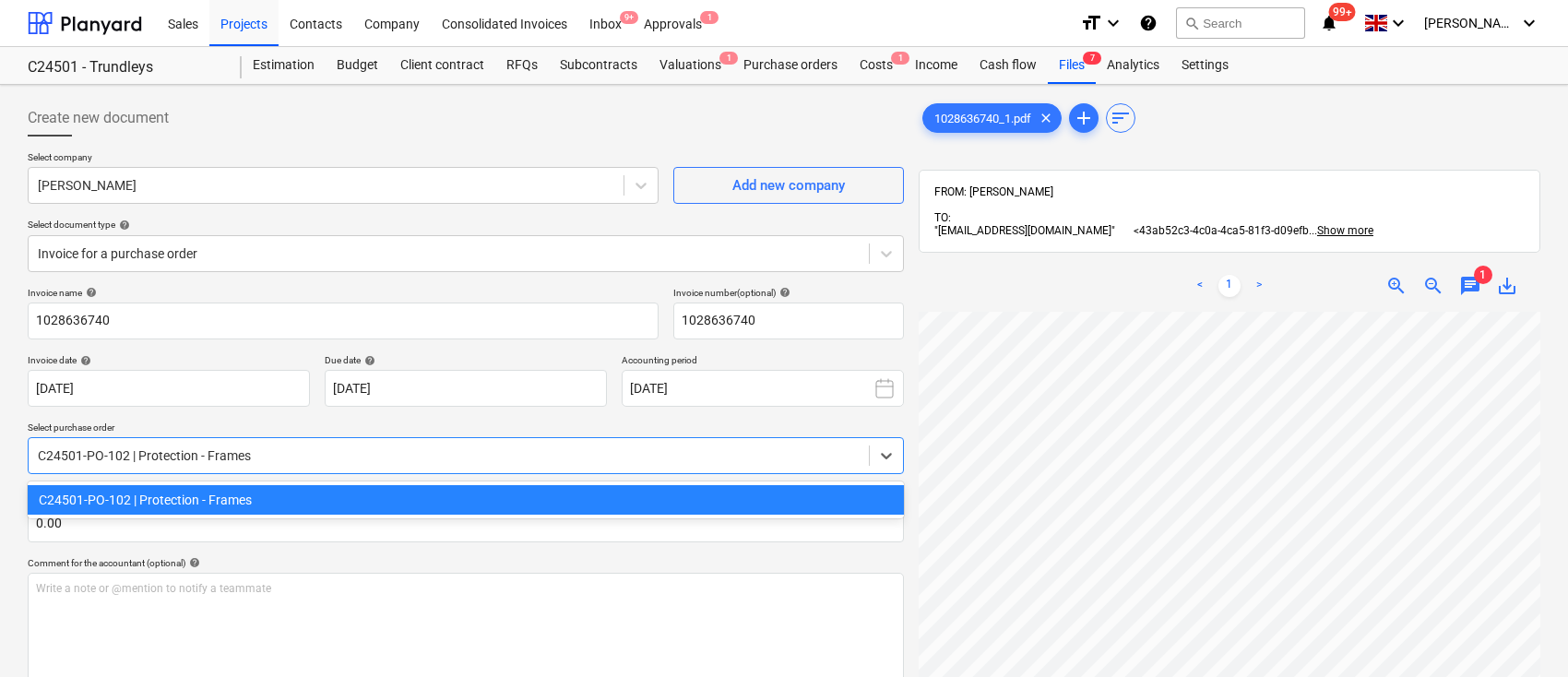
click at [249, 455] on div at bounding box center [448, 455] width 822 height 18
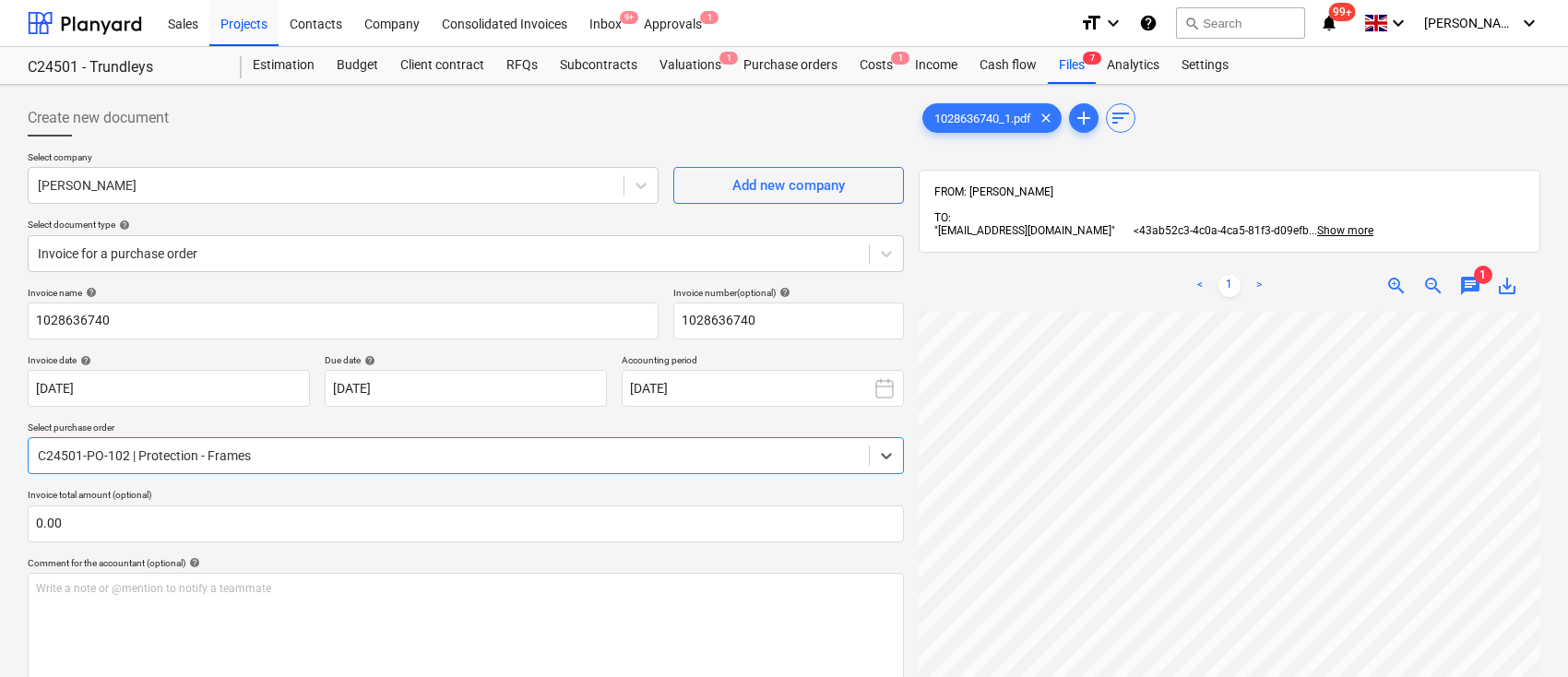
click at [249, 455] on div at bounding box center [448, 455] width 822 height 18
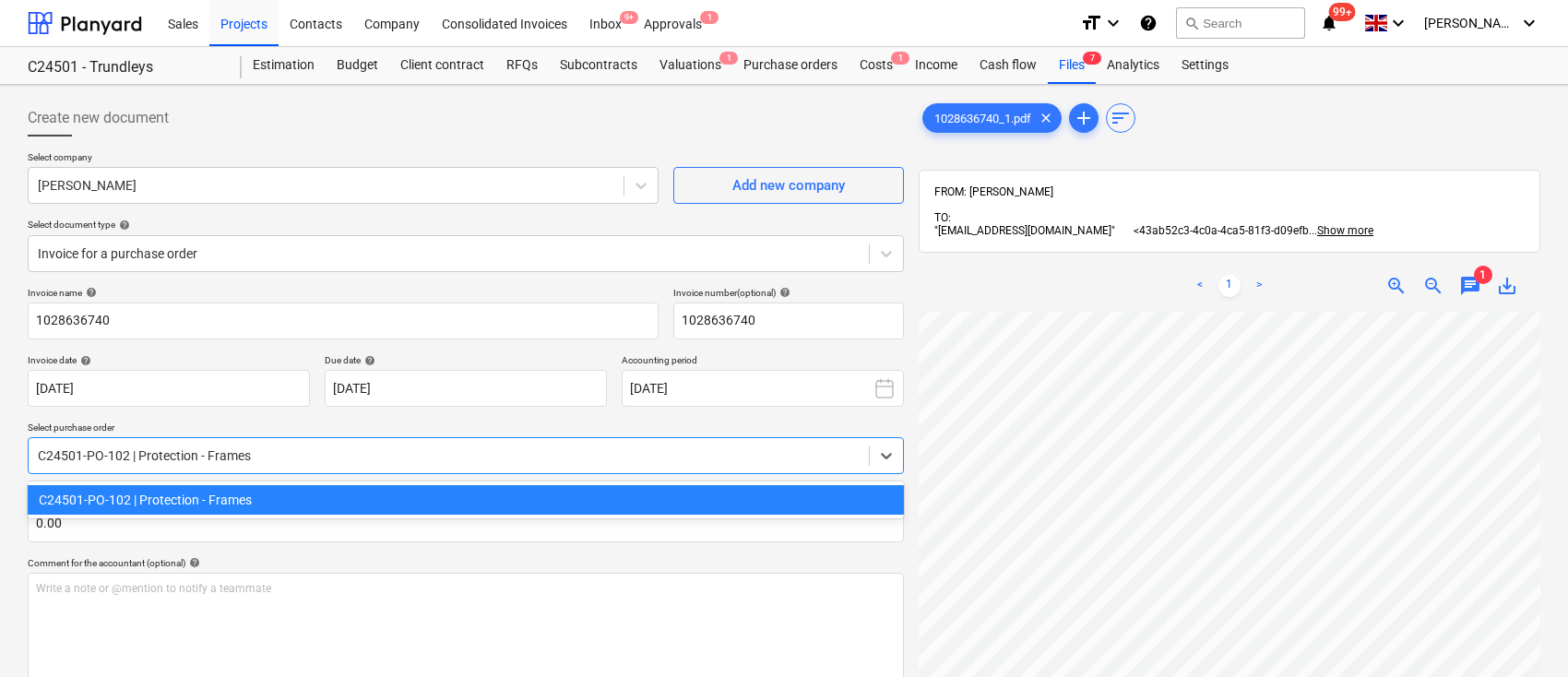
click at [249, 455] on div at bounding box center [448, 455] width 822 height 18
click at [876, 463] on div at bounding box center [886, 455] width 33 height 33
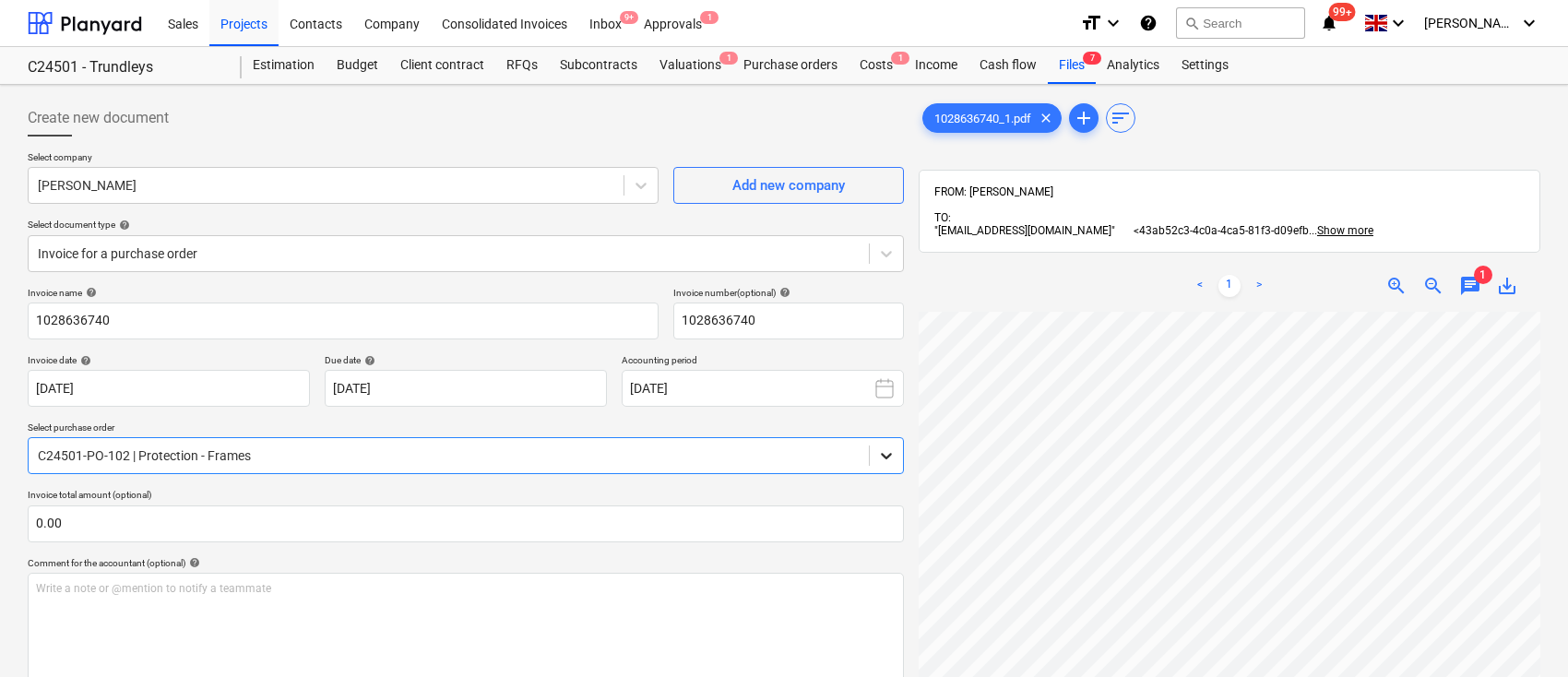
click at [876, 463] on div at bounding box center [886, 455] width 33 height 33
click at [283, 455] on div at bounding box center [448, 455] width 822 height 18
drag, startPoint x: 41, startPoint y: 451, endPoint x: 287, endPoint y: 447, distance: 246.0
click at [287, 447] on div at bounding box center [448, 455] width 822 height 18
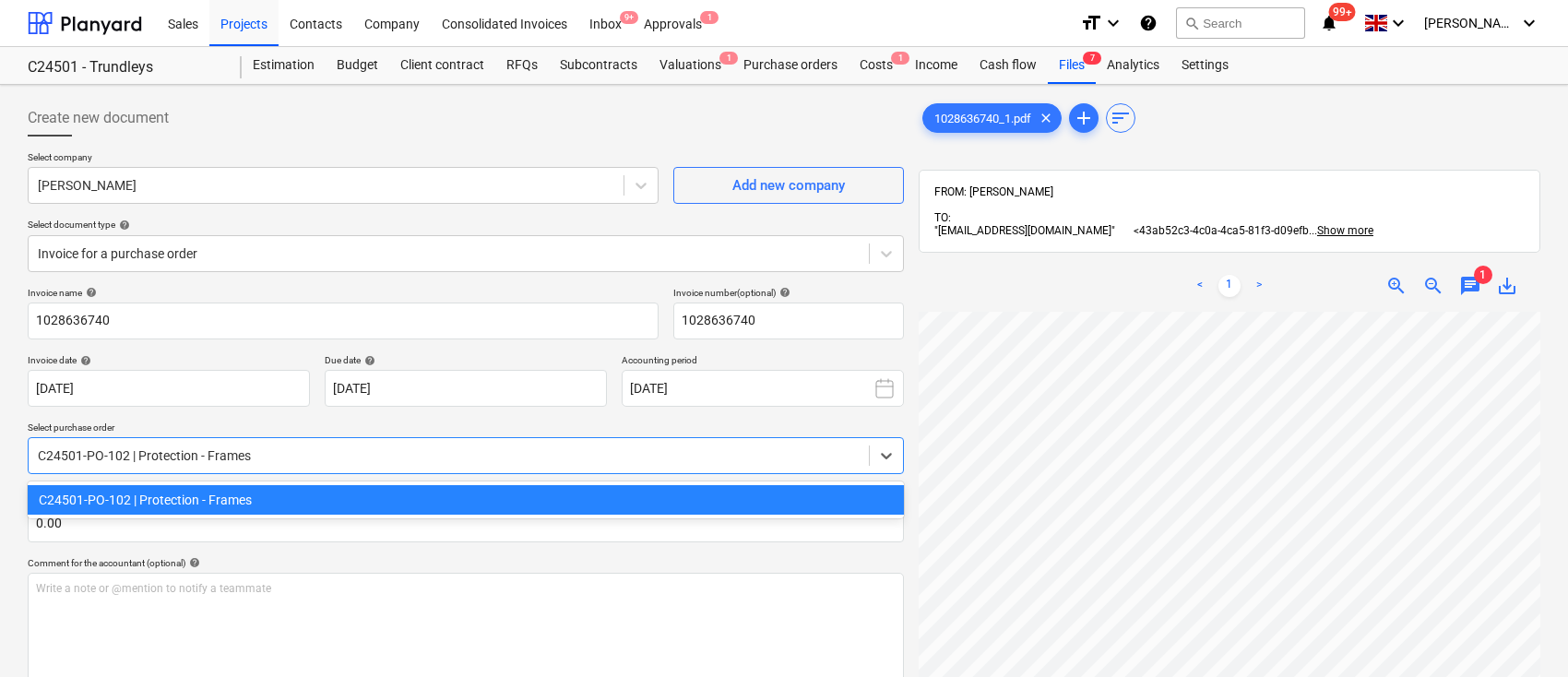
click at [306, 453] on div at bounding box center [448, 455] width 822 height 18
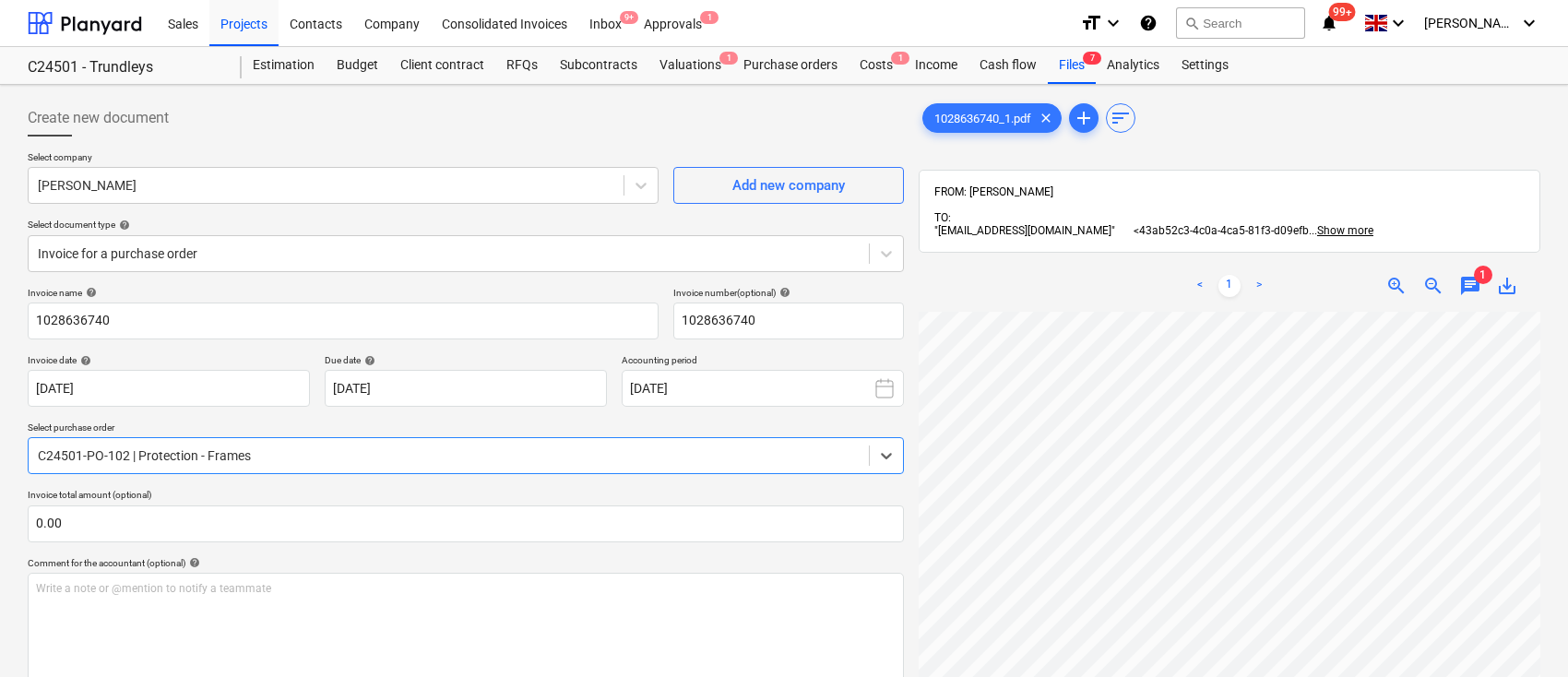
drag, startPoint x: 306, startPoint y: 453, endPoint x: 43, endPoint y: 453, distance: 263.0
click at [43, 453] on div at bounding box center [448, 455] width 822 height 18
click at [42, 454] on div at bounding box center [448, 455] width 822 height 18
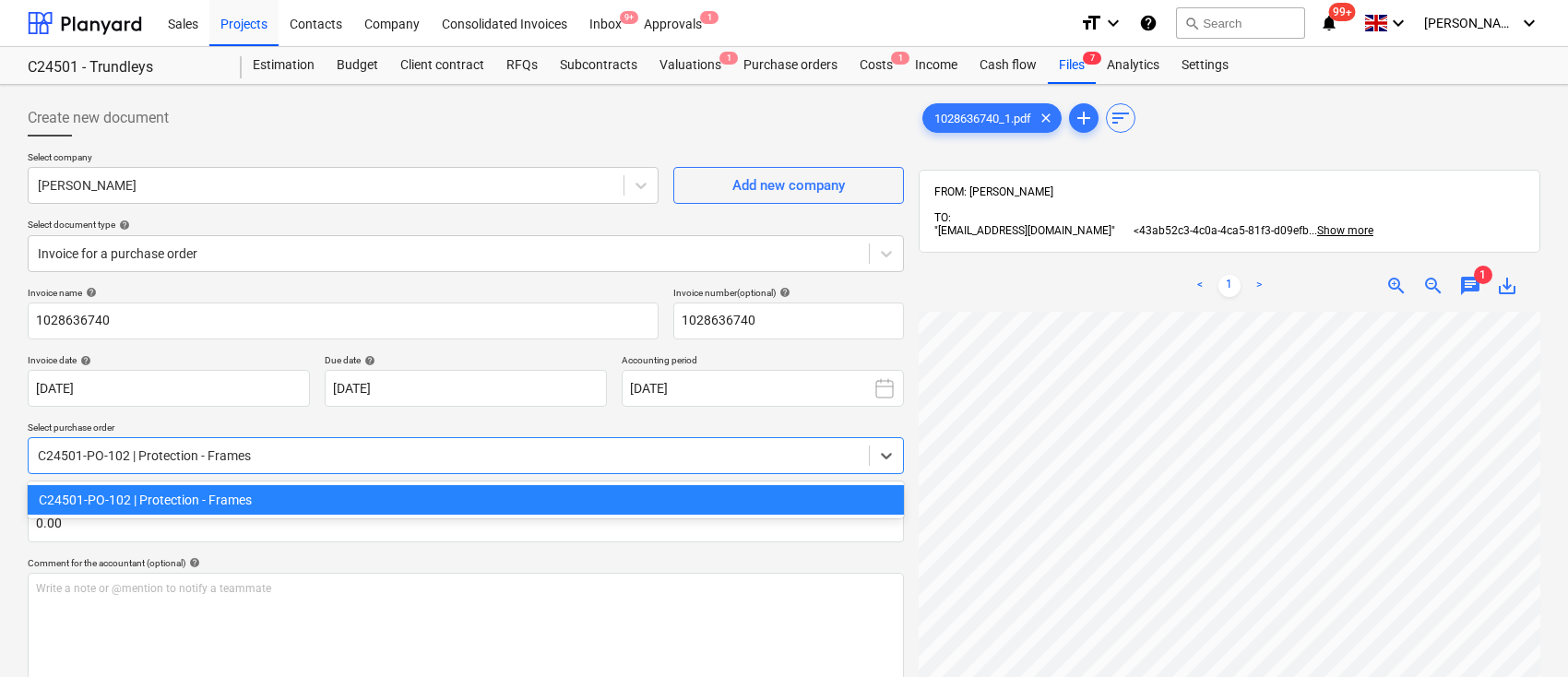
click at [42, 454] on div at bounding box center [448, 455] width 822 height 18
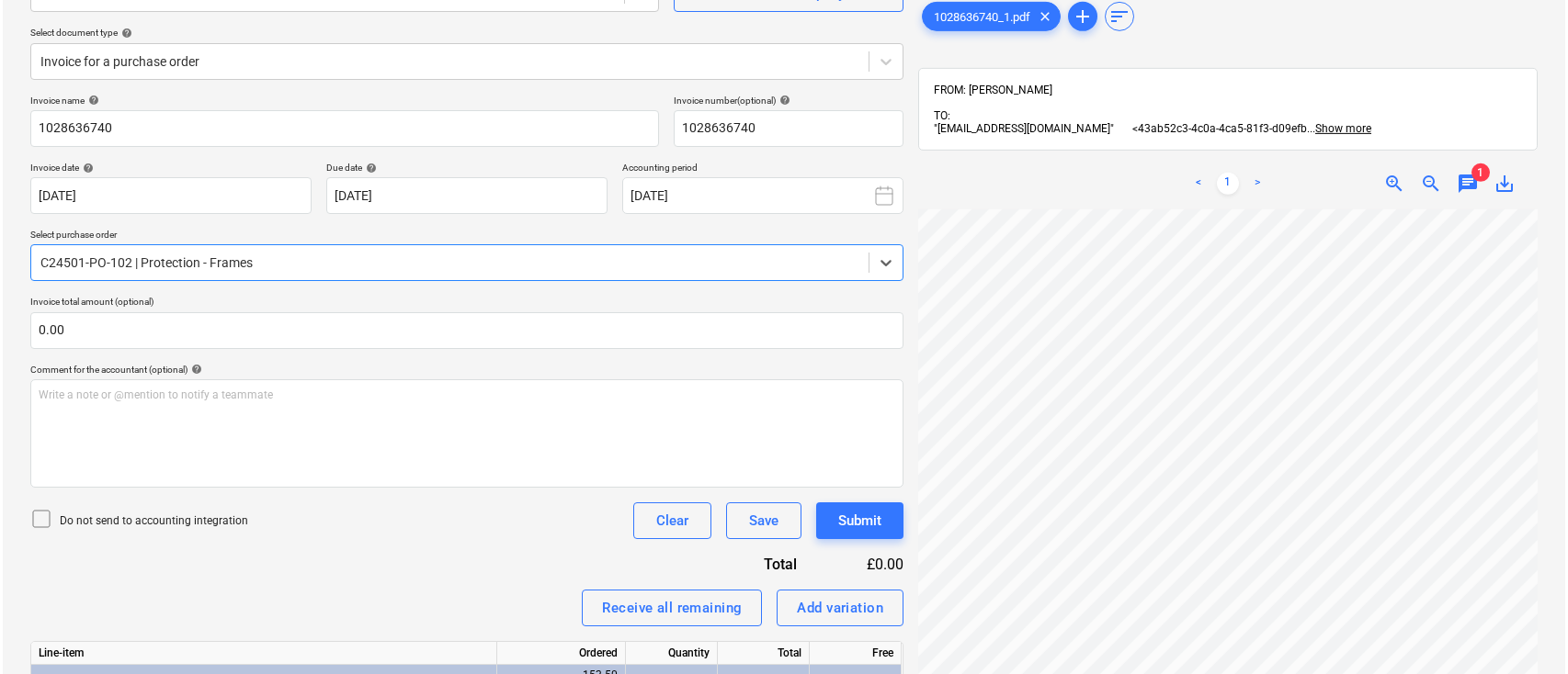
scroll to position [366, 0]
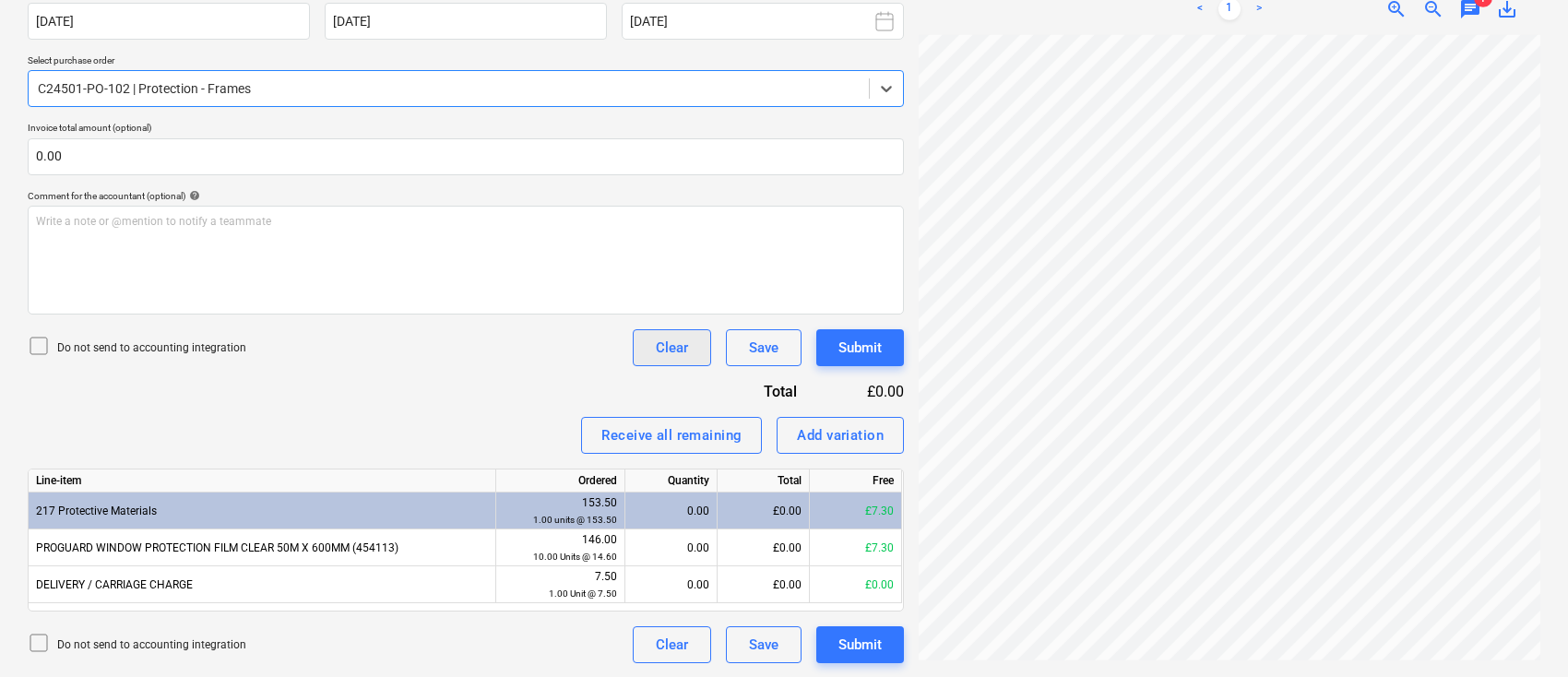
click at [656, 348] on div "Clear" at bounding box center [671, 347] width 32 height 24
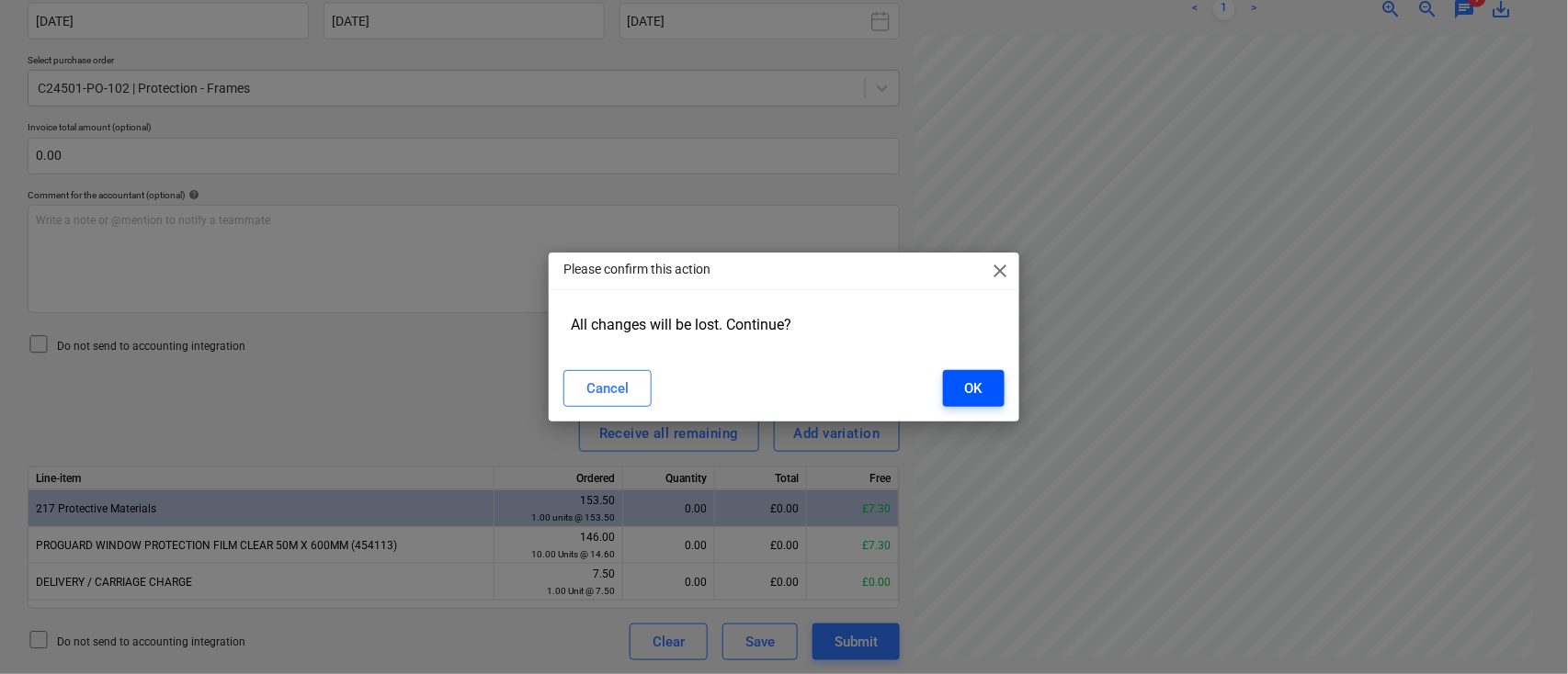
click at [986, 391] on button "OK" at bounding box center [974, 389] width 61 height 36
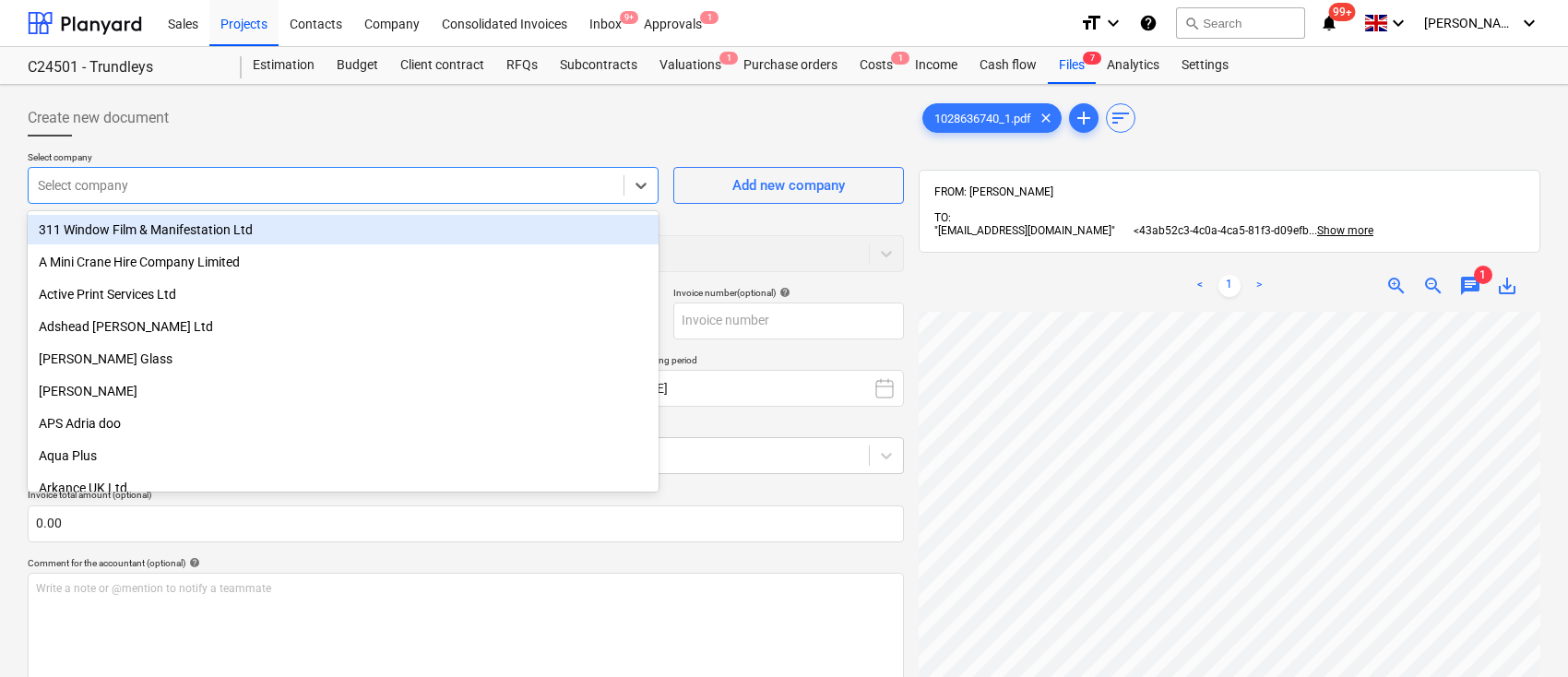
click at [408, 202] on div "Select company" at bounding box center [343, 185] width 631 height 37
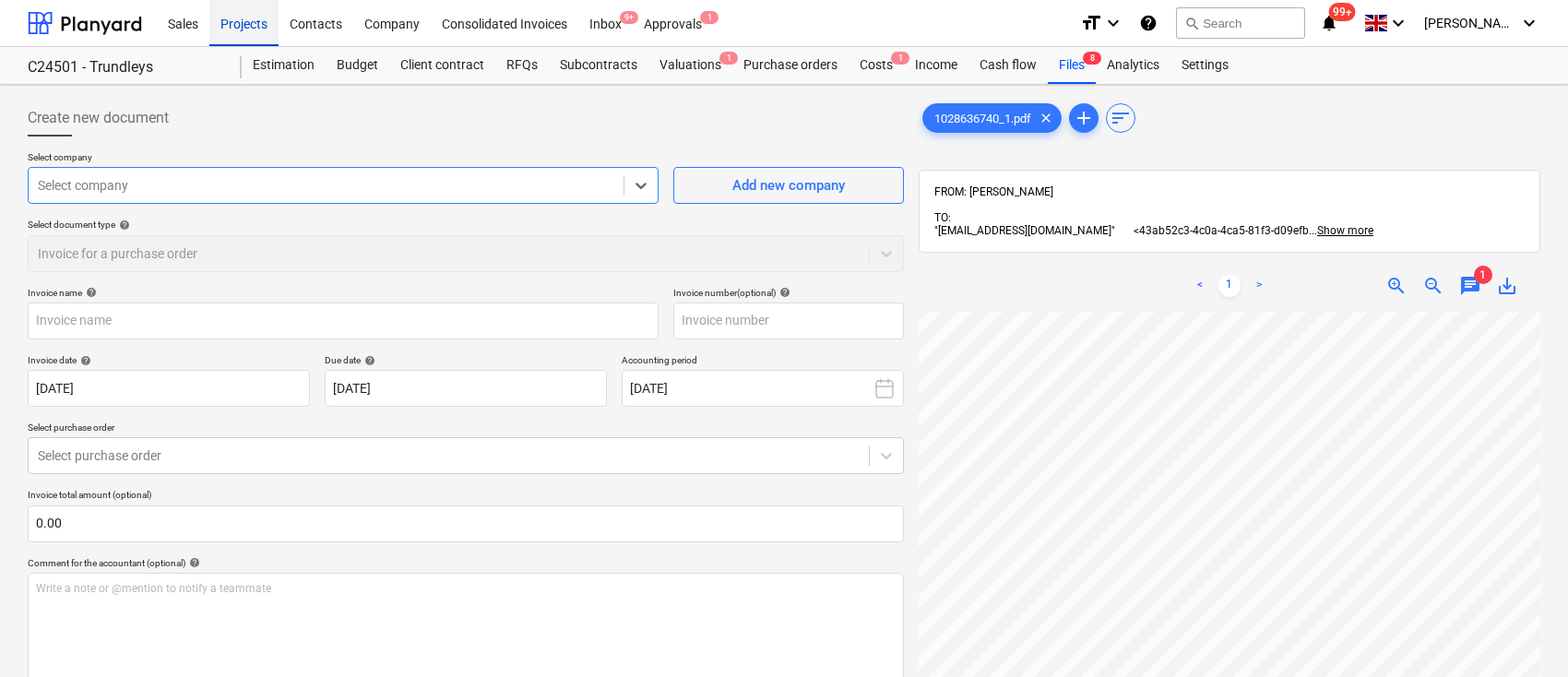
click at [251, 14] on div "Projects" at bounding box center [244, 22] width 69 height 47
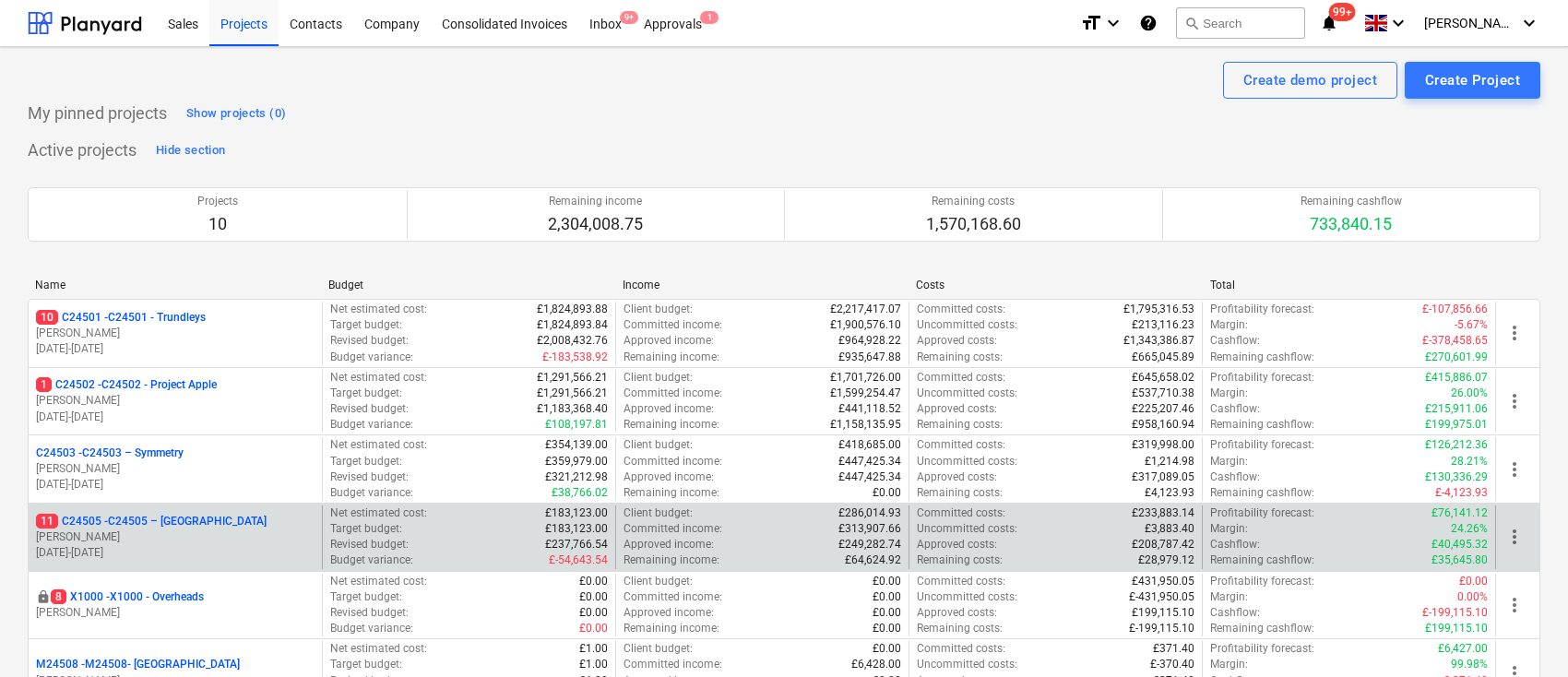
click at [186, 531] on p "G. Taylor" at bounding box center [175, 537] width 279 height 15
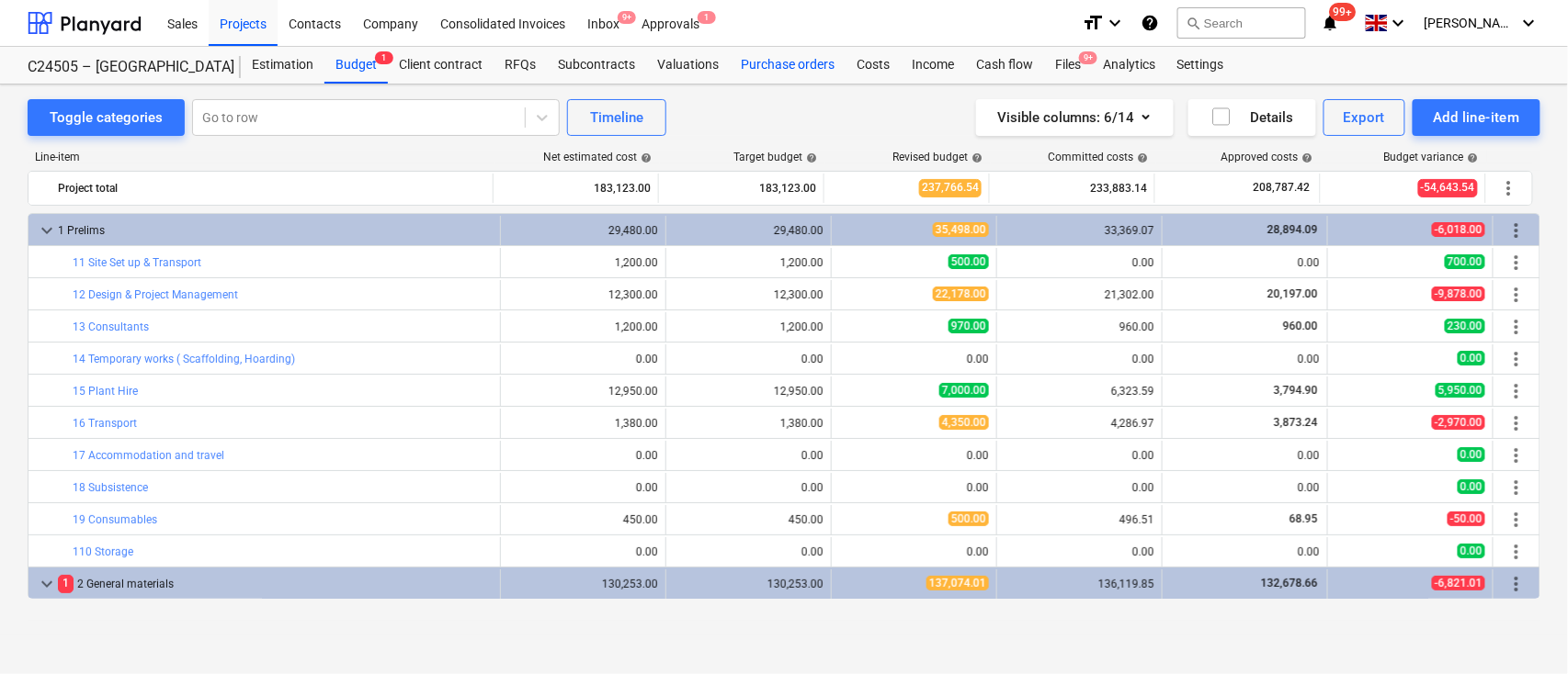
click at [768, 69] on div "Purchase orders" at bounding box center [788, 65] width 116 height 36
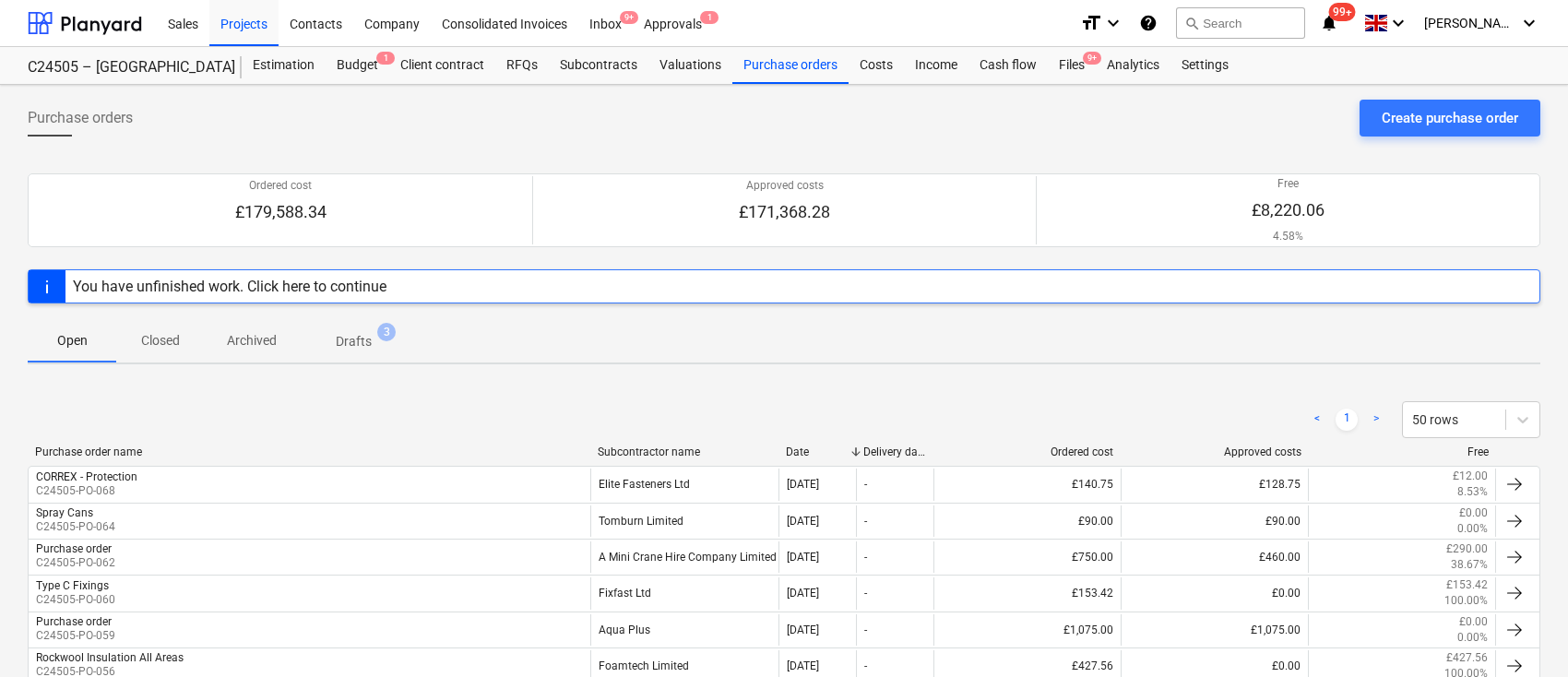
click at [623, 447] on div "Subcontractor name" at bounding box center [684, 451] width 173 height 13
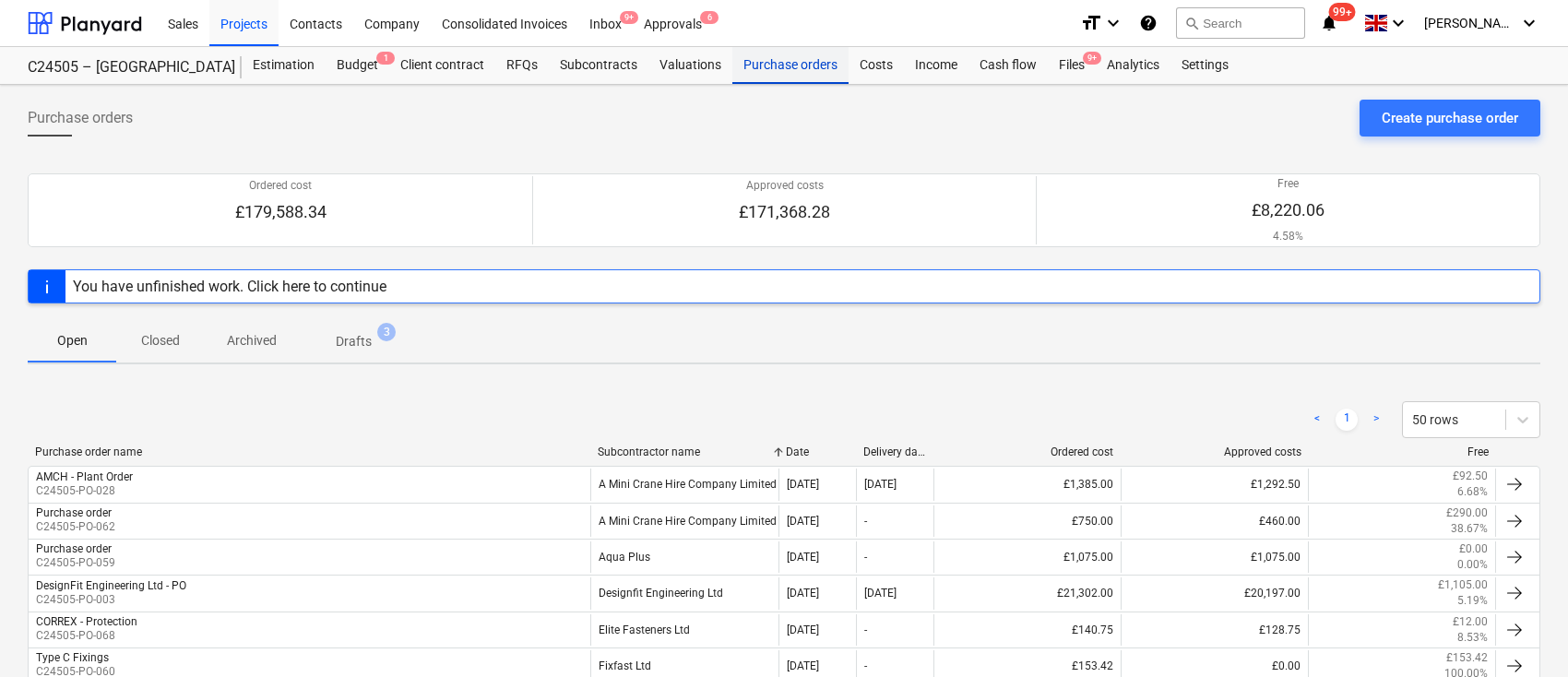
click at [792, 63] on div "Purchase orders" at bounding box center [791, 66] width 117 height 37
click at [386, 21] on div "Company" at bounding box center [392, 22] width 77 height 47
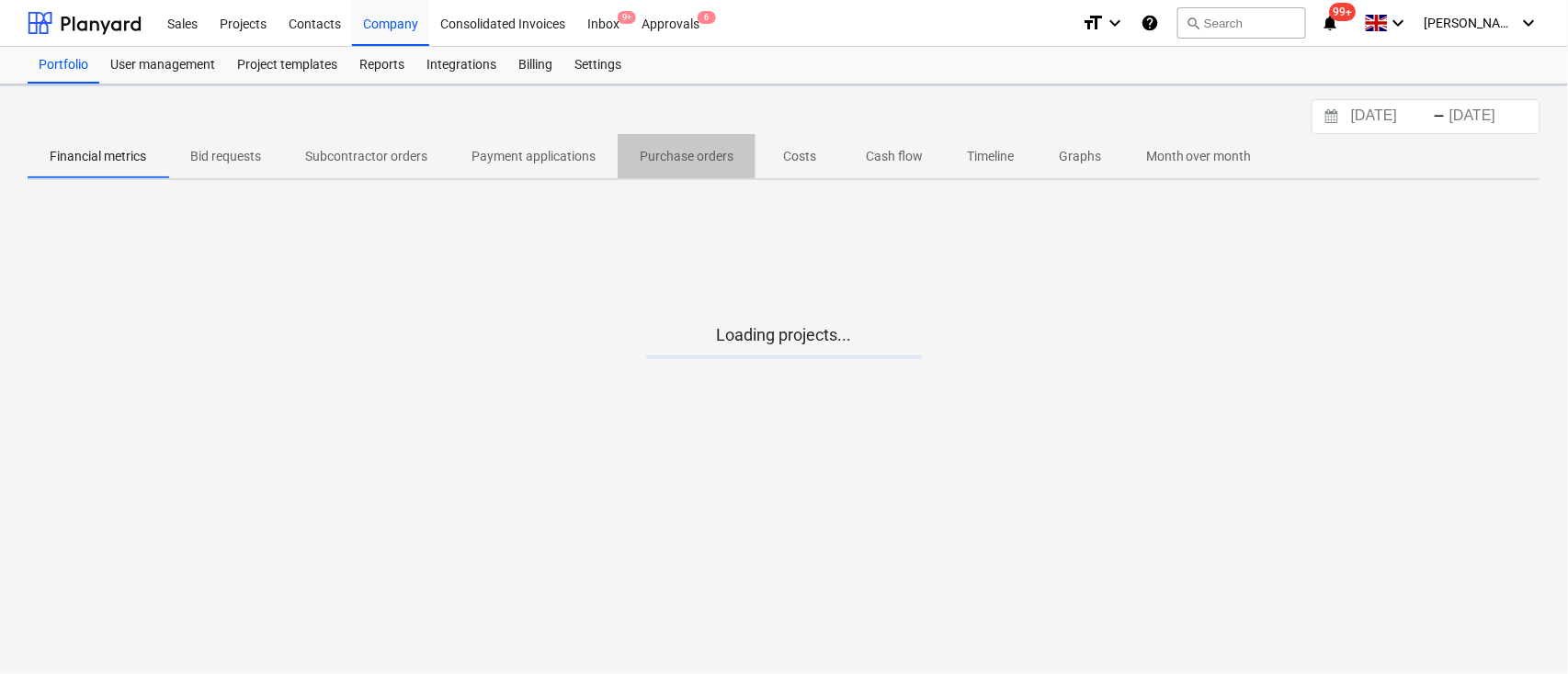
click at [689, 151] on p "Purchase orders" at bounding box center [687, 156] width 94 height 19
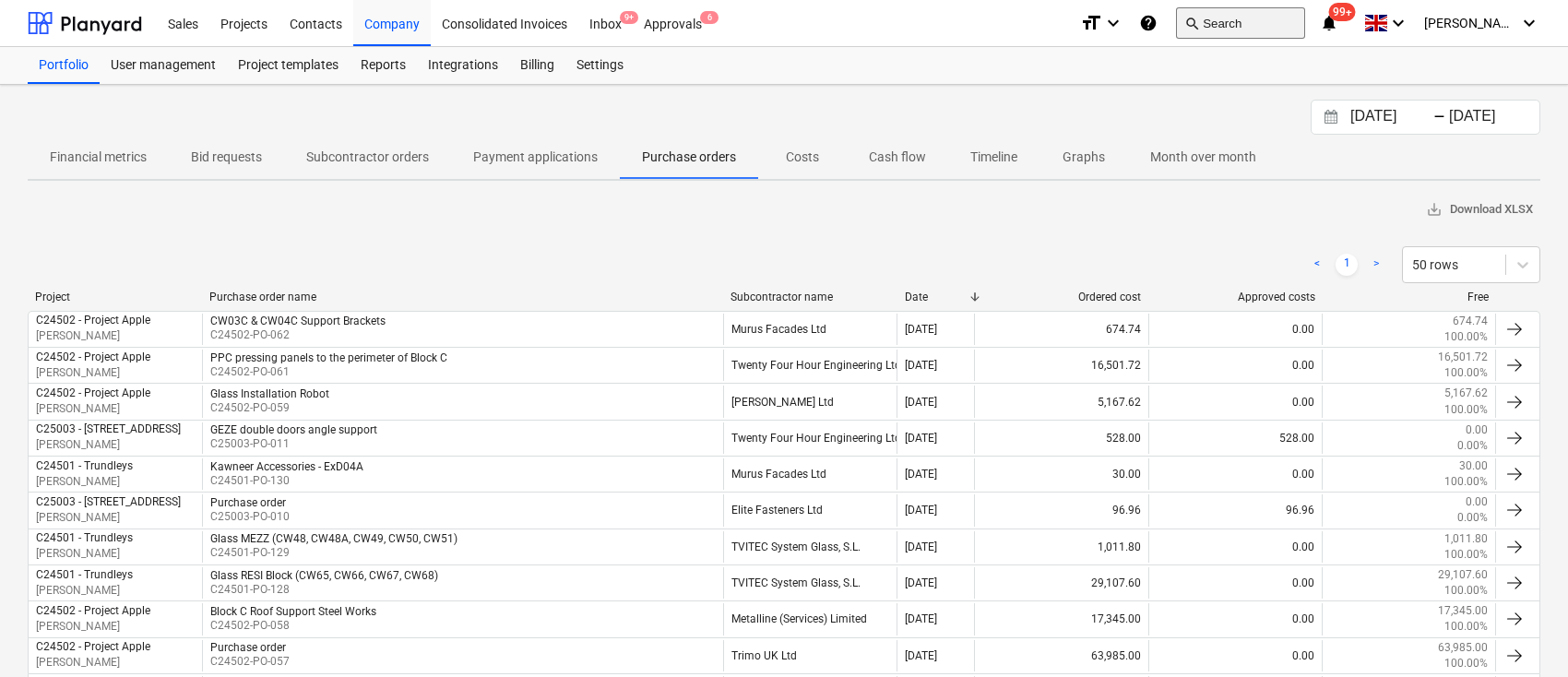
click at [1249, 21] on button "search Search" at bounding box center [1241, 23] width 129 height 32
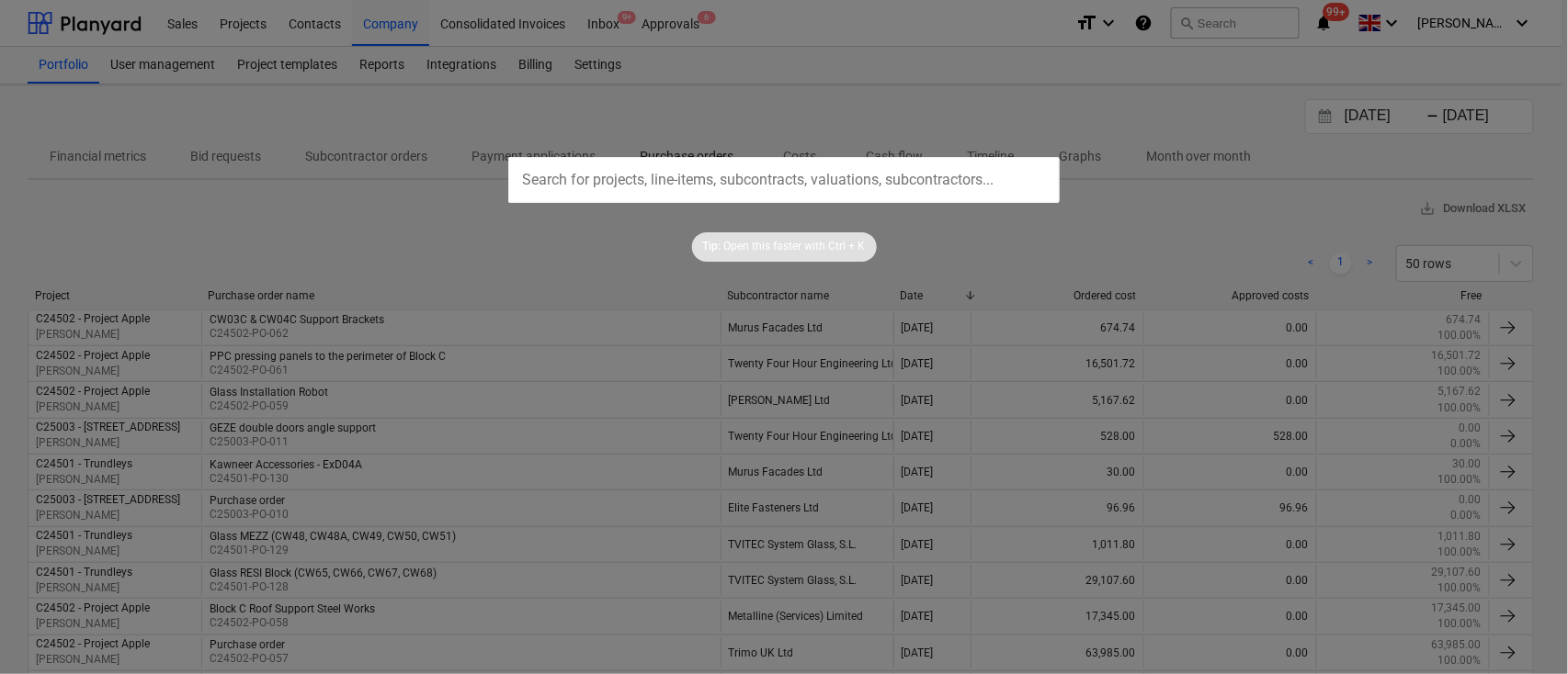
click at [848, 183] on input "text" at bounding box center [784, 181] width 551 height 46
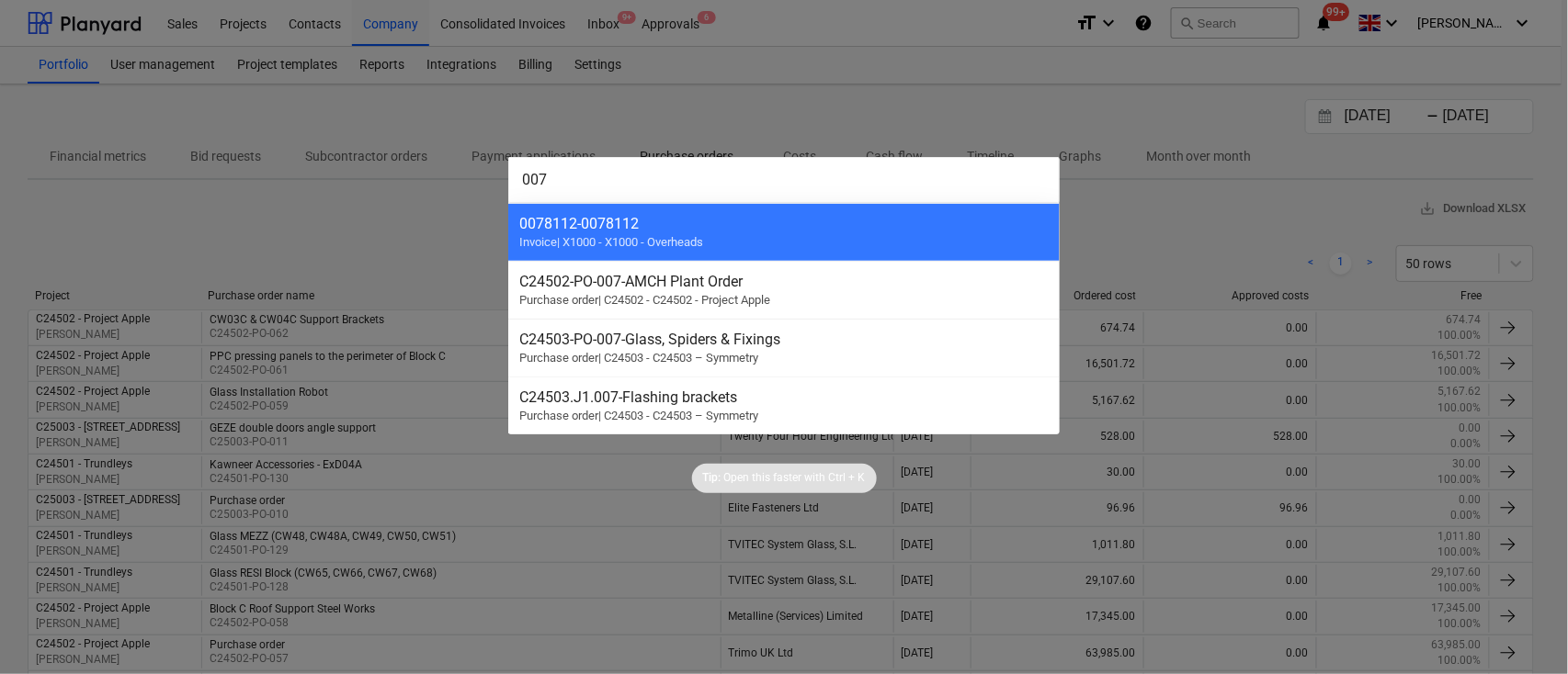
type input "007"
click at [690, 112] on div at bounding box center [784, 337] width 1568 height 674
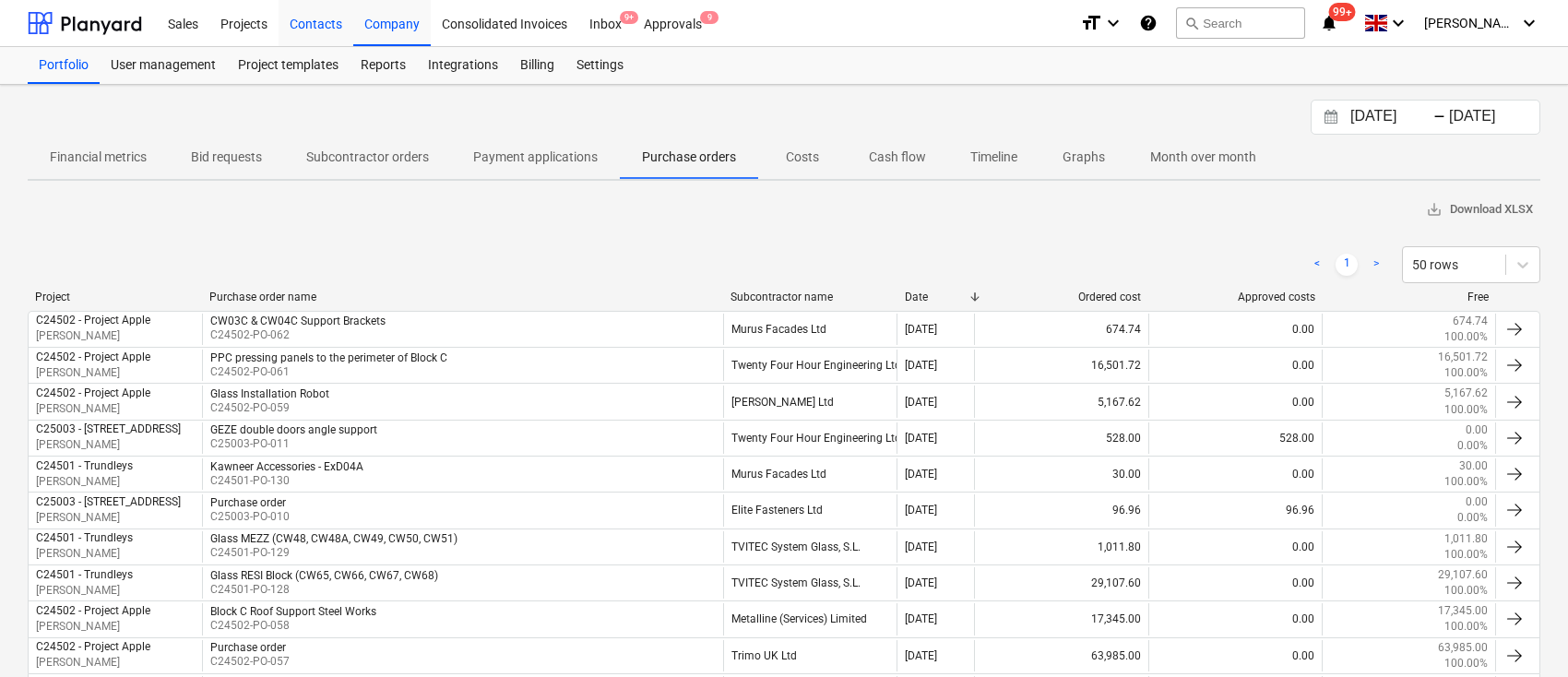
click at [310, 12] on div "Contacts" at bounding box center [315, 22] width 74 height 47
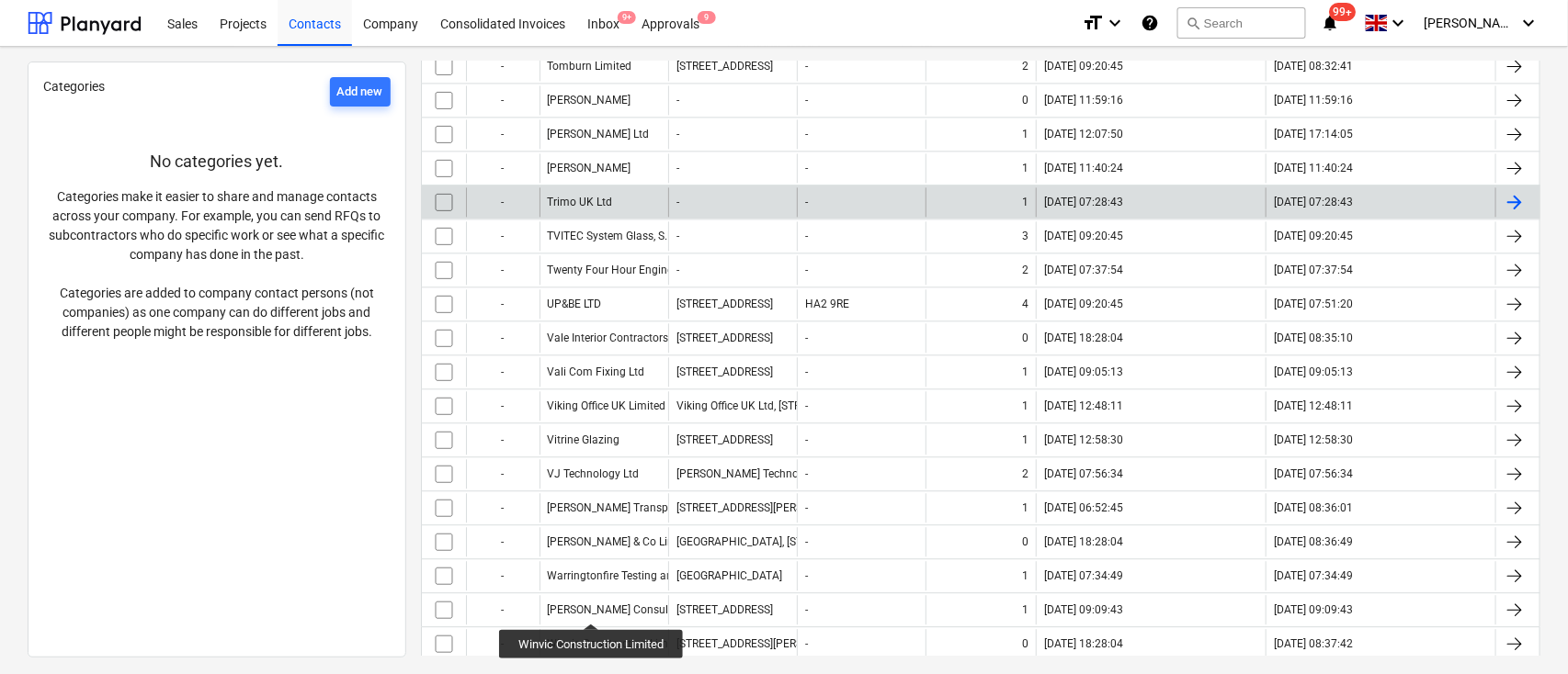
scroll to position [3743, 0]
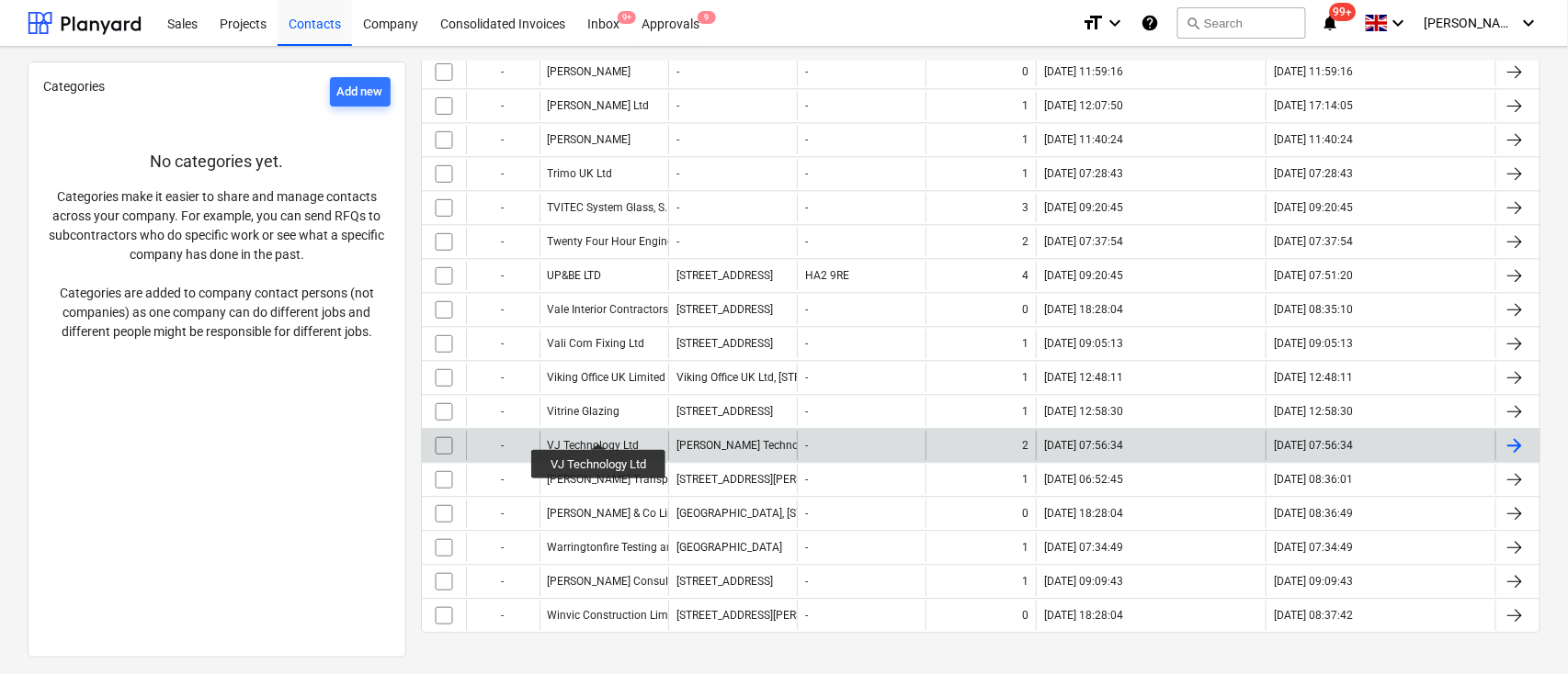
click at [600, 439] on div "VJ Technology Ltd" at bounding box center [594, 445] width 92 height 12
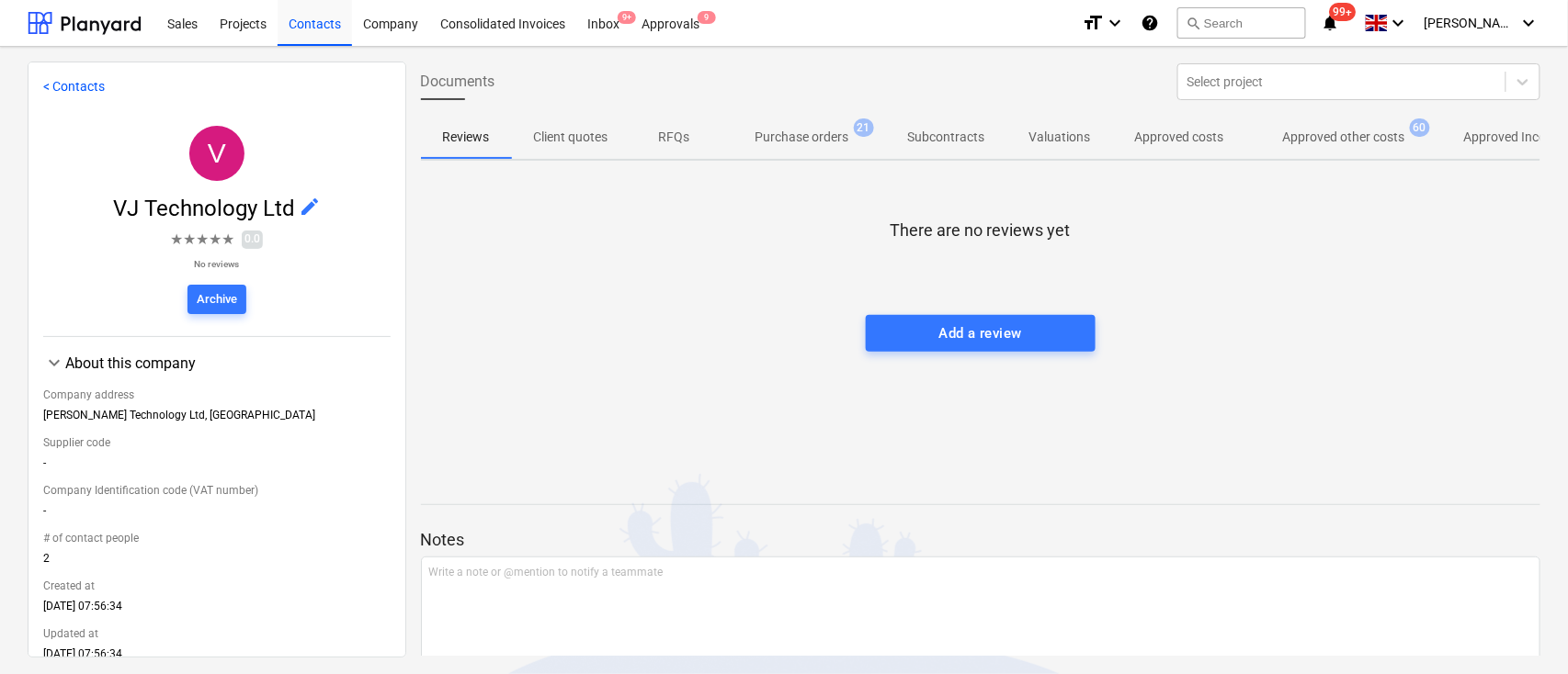
click at [812, 125] on span "Purchase orders 21" at bounding box center [802, 136] width 167 height 33
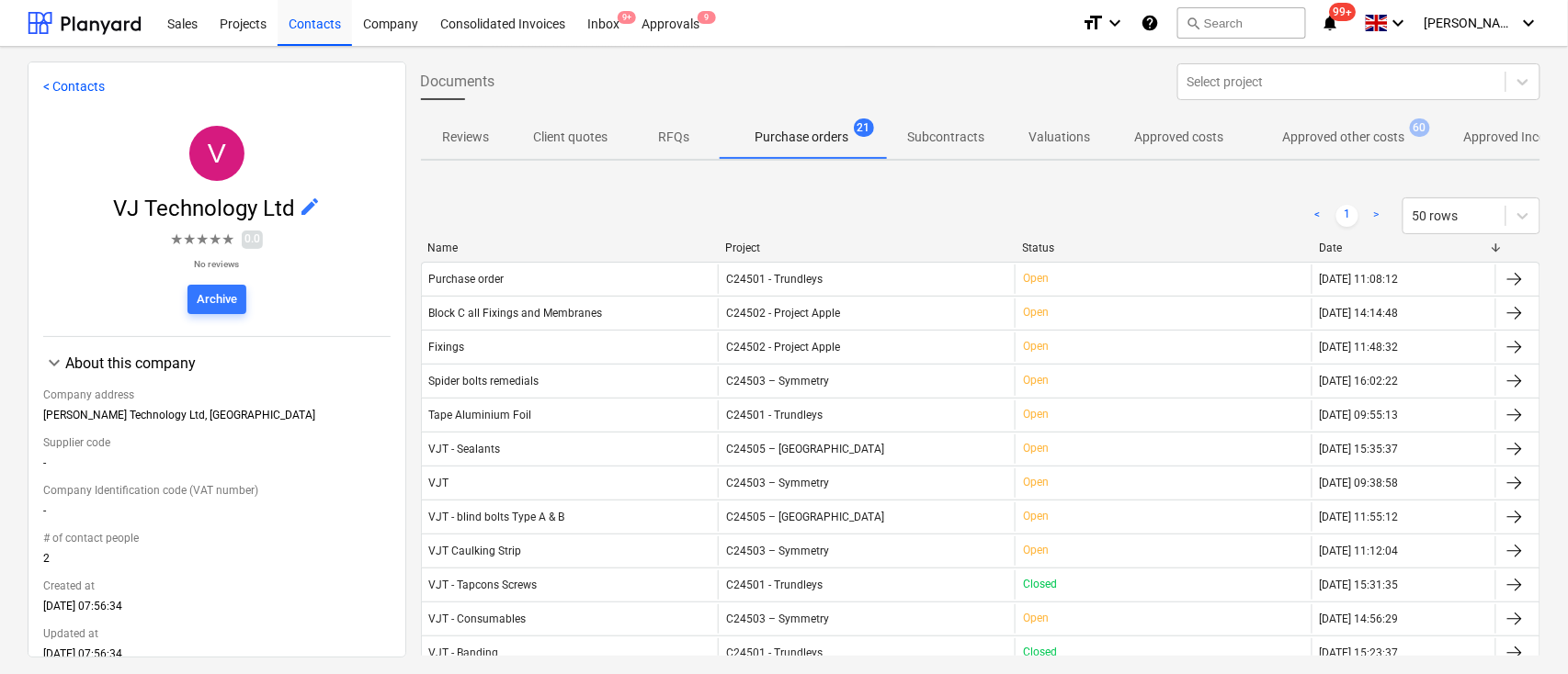
click at [748, 244] on div "Project" at bounding box center [867, 248] width 283 height 12
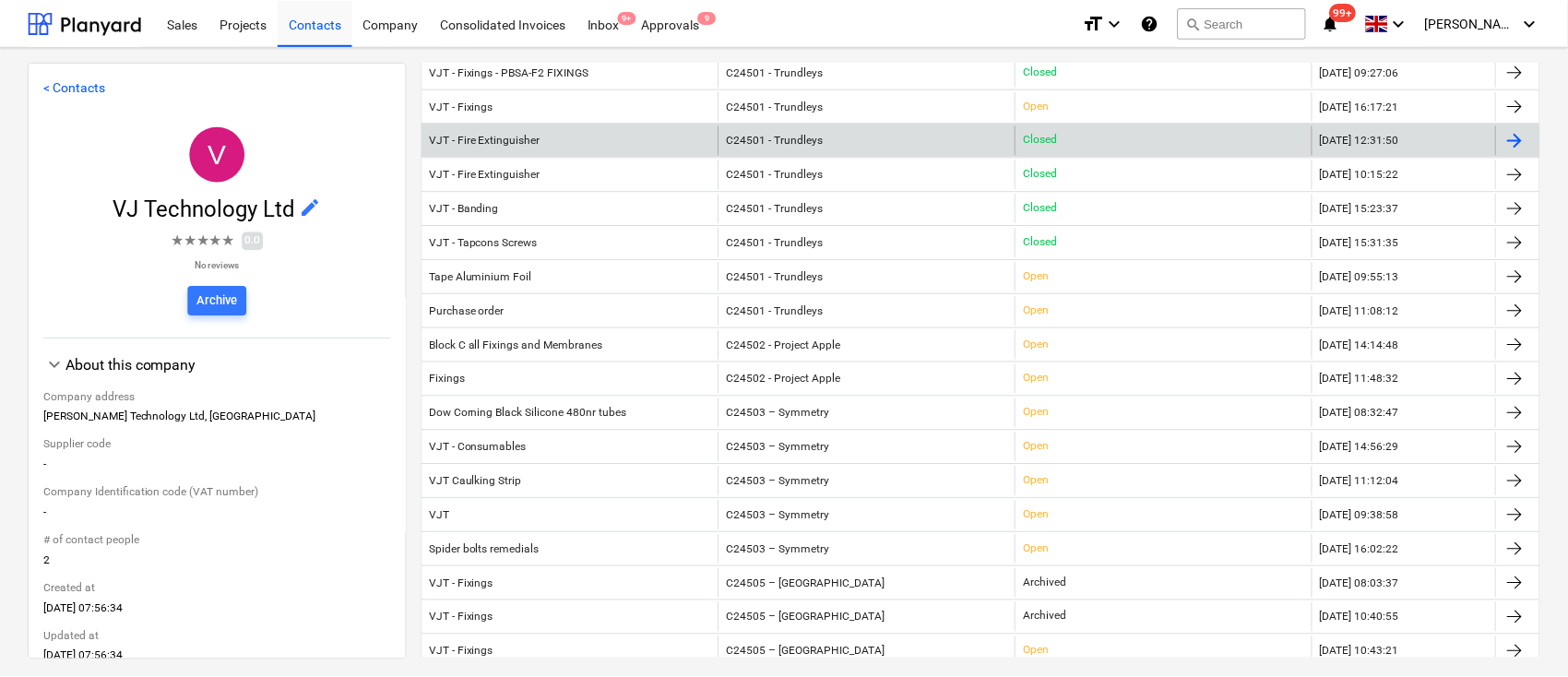
scroll to position [492, 0]
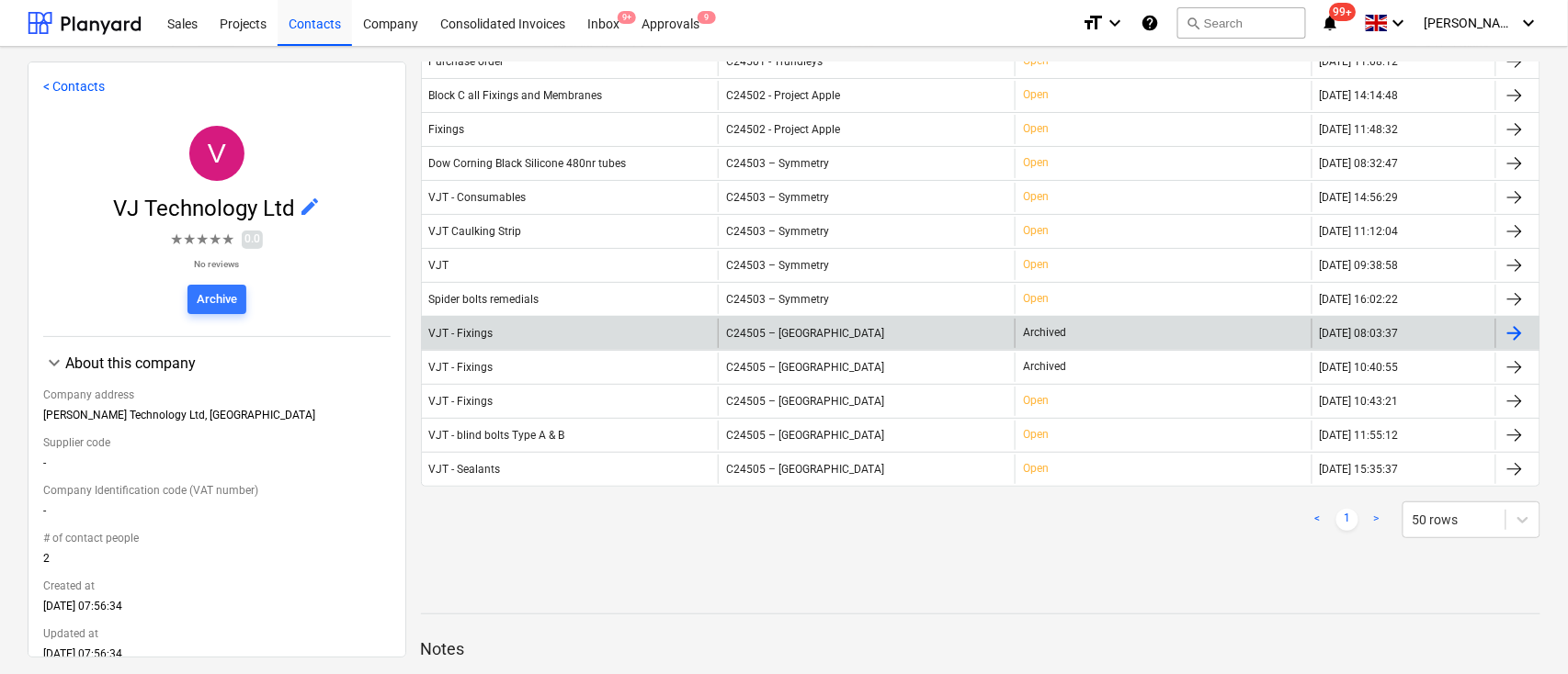
click at [905, 320] on div "C24505 – [GEOGRAPHIC_DATA]" at bounding box center [866, 333] width 297 height 30
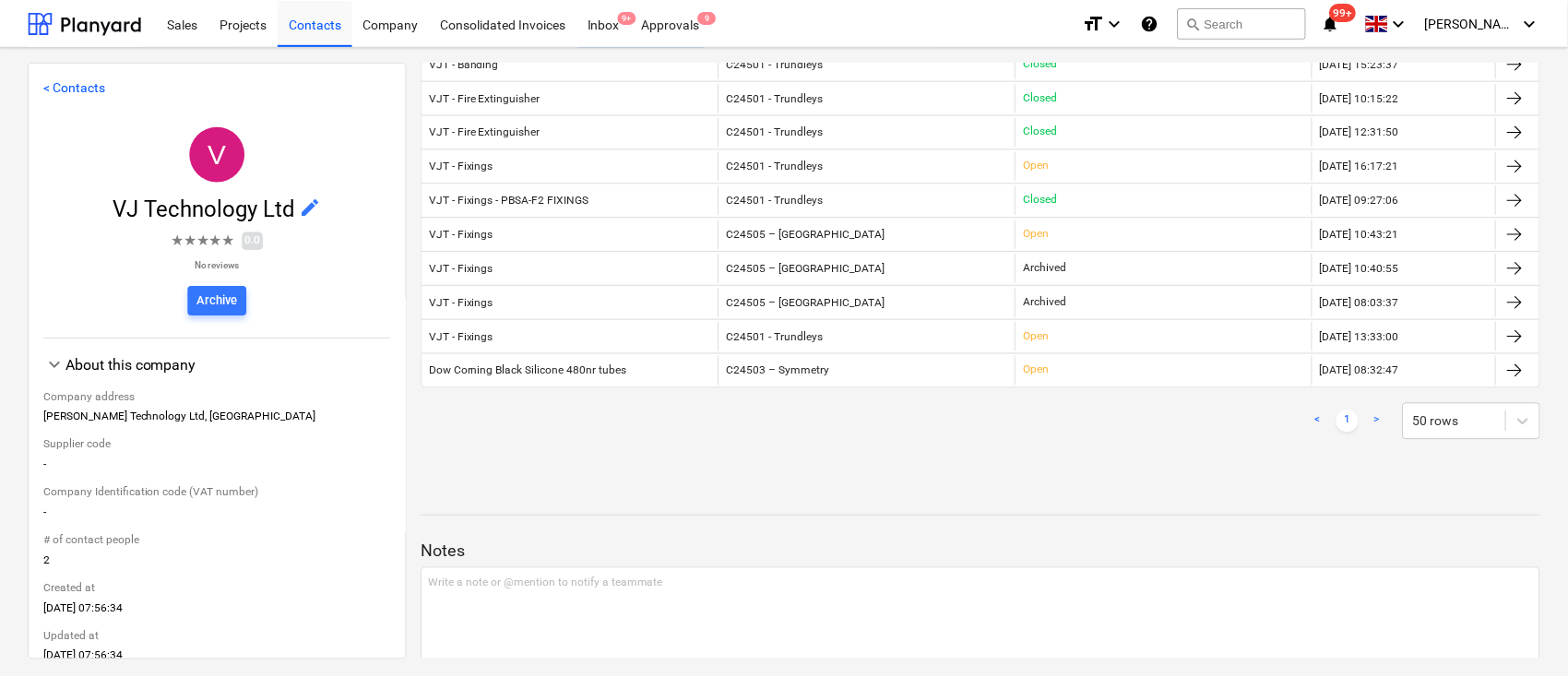
scroll to position [667, 0]
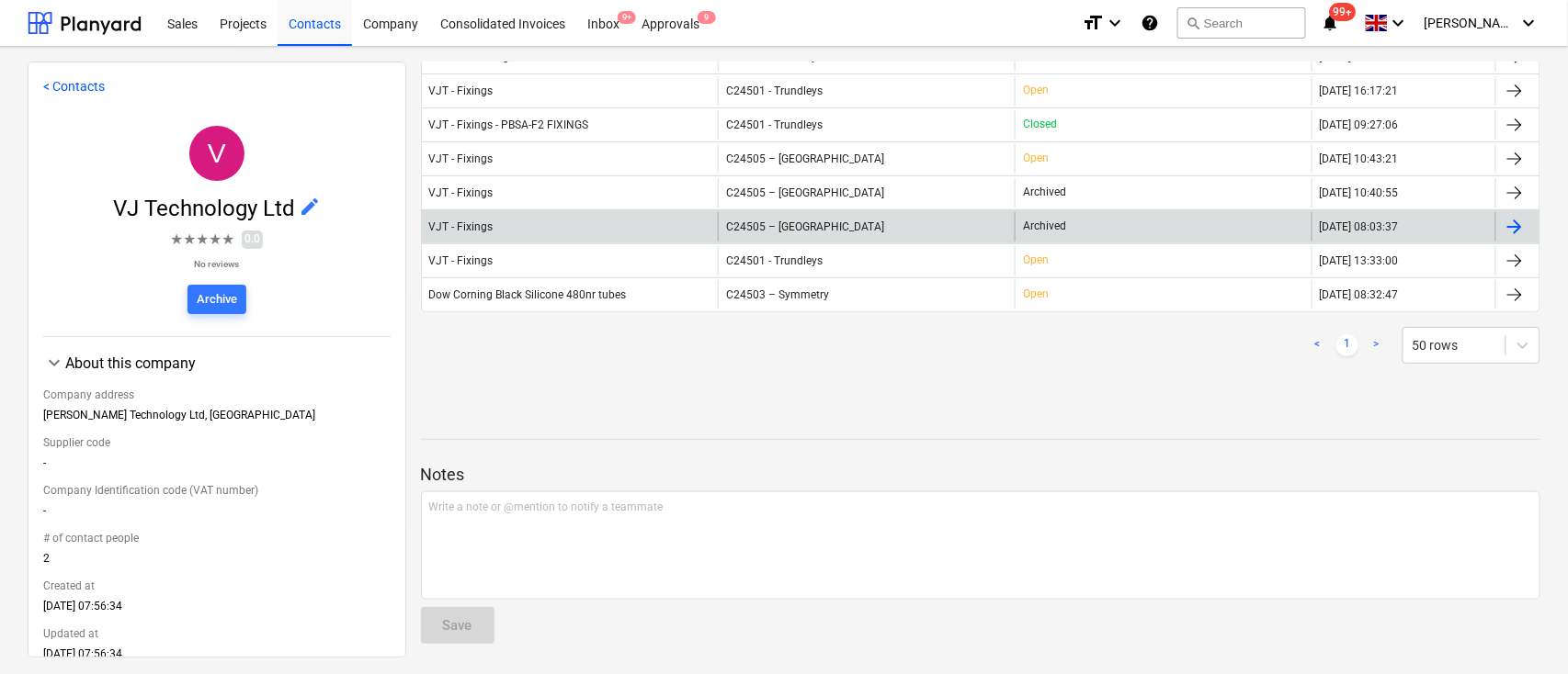
click at [788, 224] on span "C24505 – [GEOGRAPHIC_DATA]" at bounding box center [805, 227] width 159 height 12
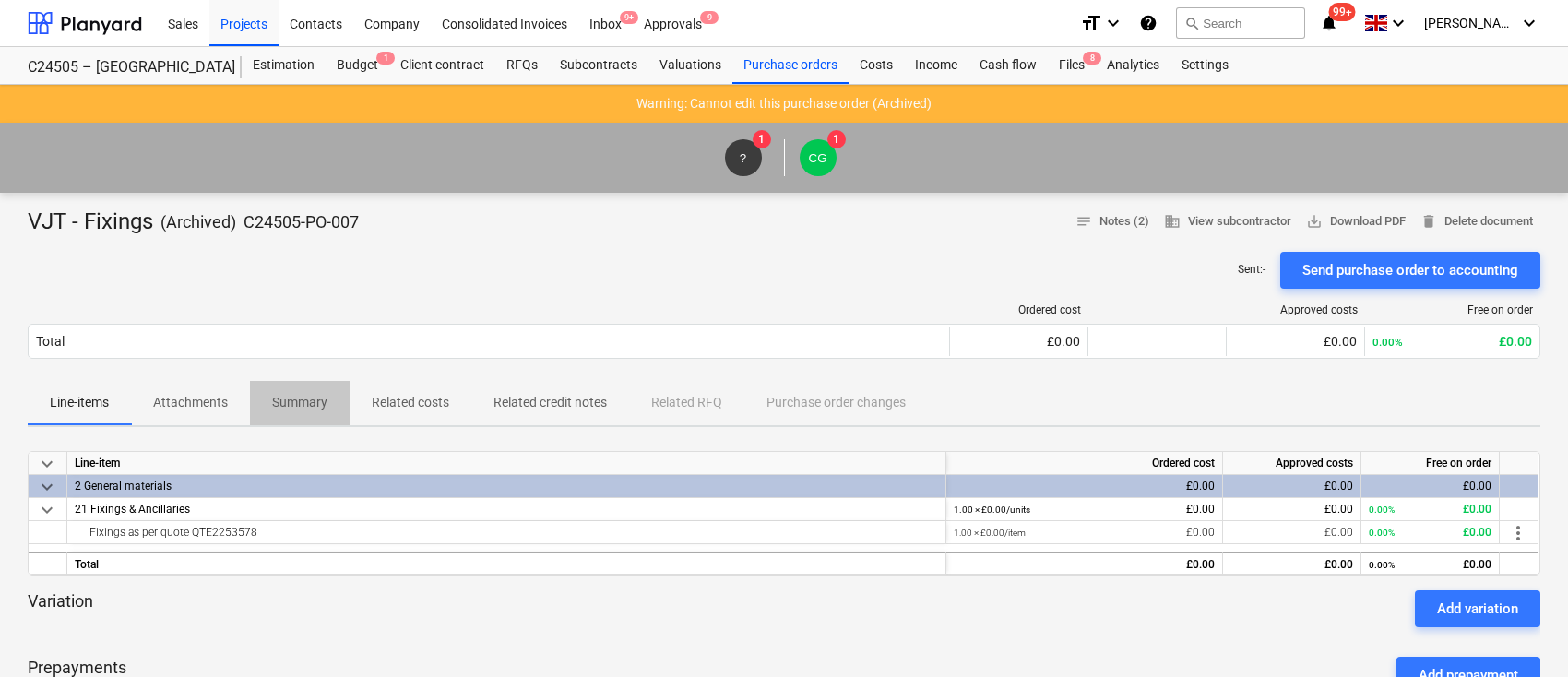
click at [312, 398] on p "Summary" at bounding box center [299, 403] width 55 height 19
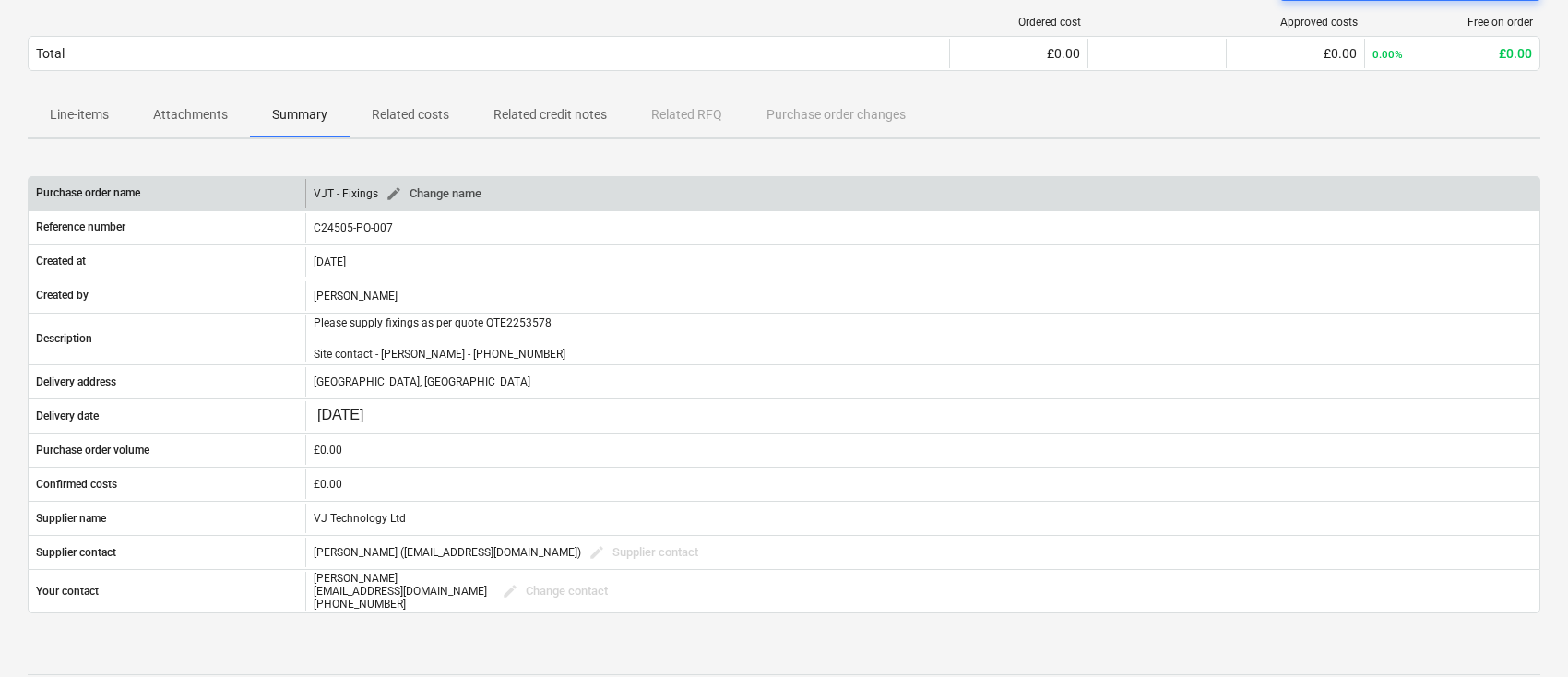
scroll to position [369, 0]
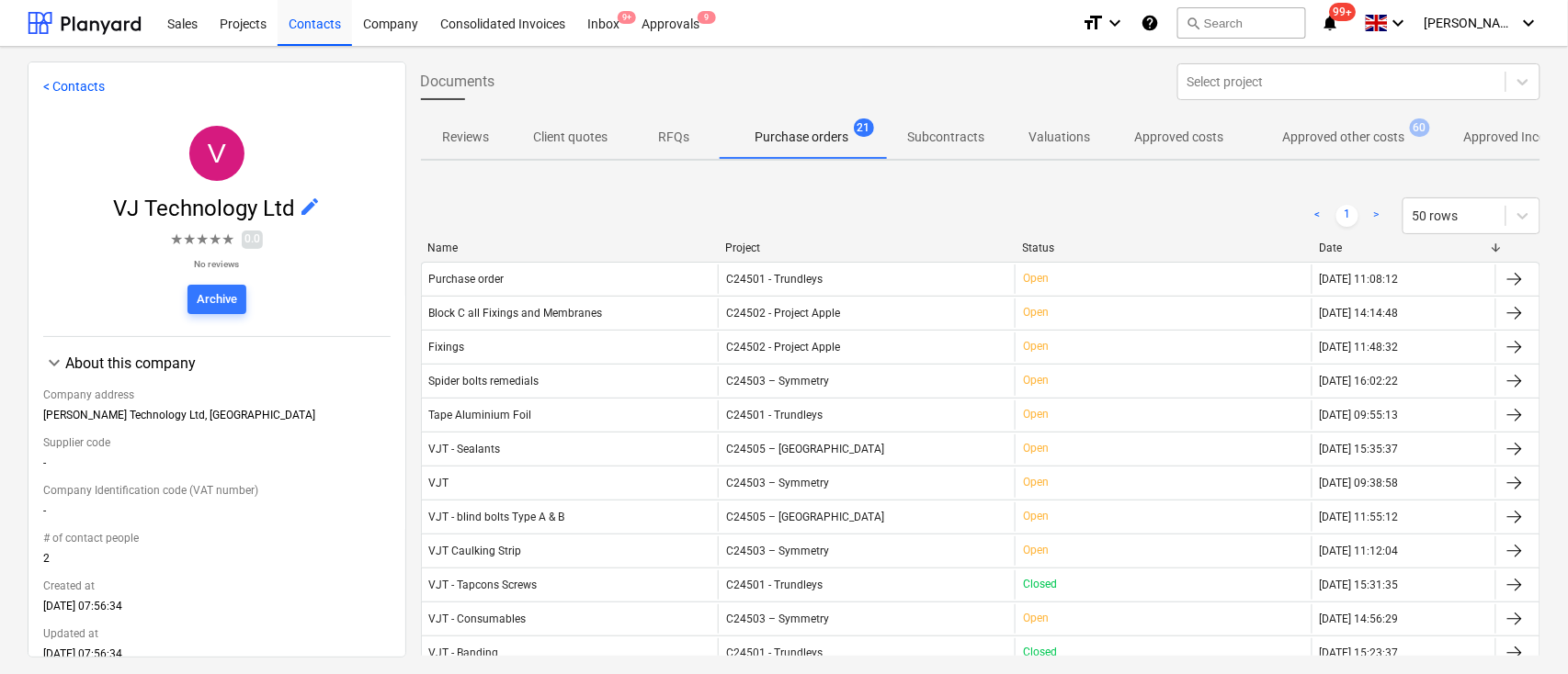
click at [737, 248] on div "Project" at bounding box center [867, 248] width 283 height 12
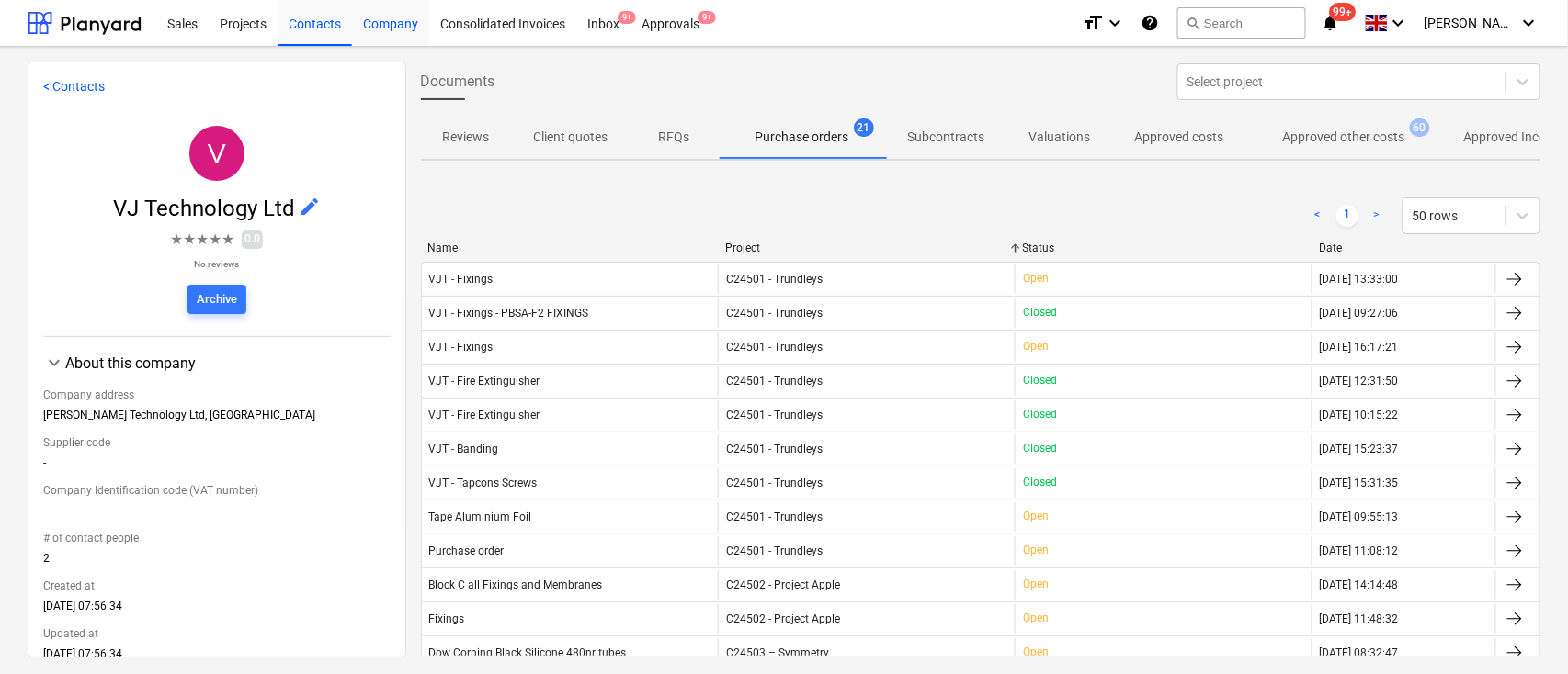
drag, startPoint x: 314, startPoint y: 15, endPoint x: 354, endPoint y: 35, distance: 44.7
click at [314, 15] on div "Contacts" at bounding box center [314, 22] width 74 height 47
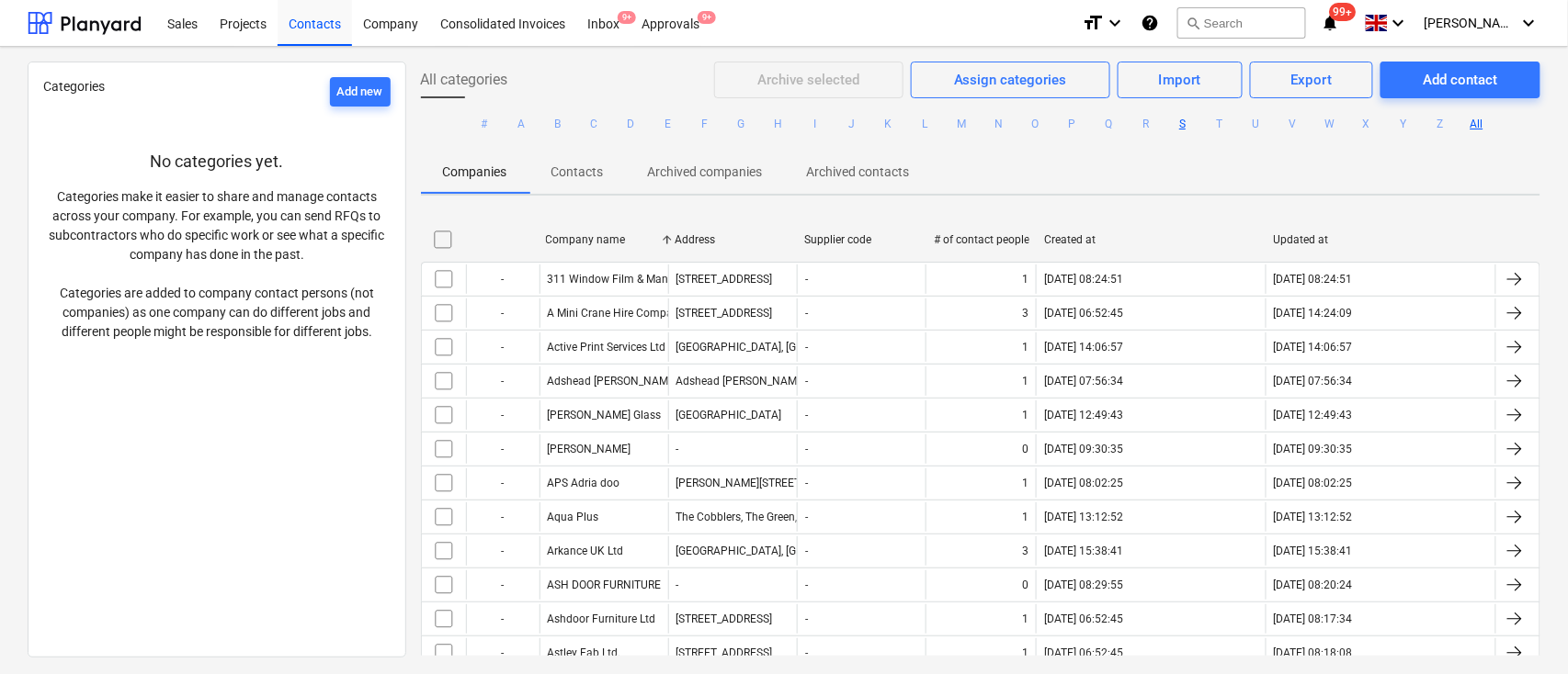
click at [1179, 126] on button "S" at bounding box center [1183, 124] width 22 height 22
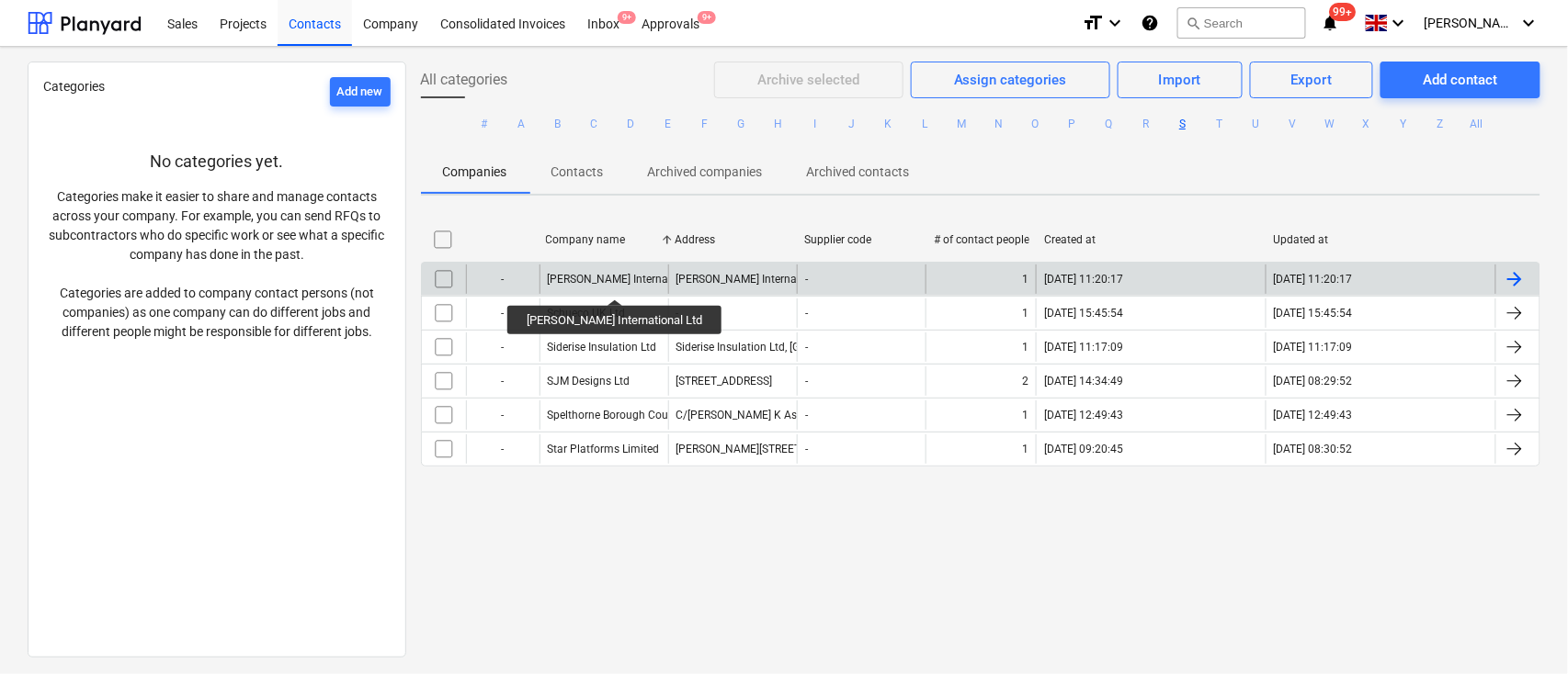
click at [605, 283] on div "[PERSON_NAME] International Ltd" at bounding box center [631, 278] width 168 height 12
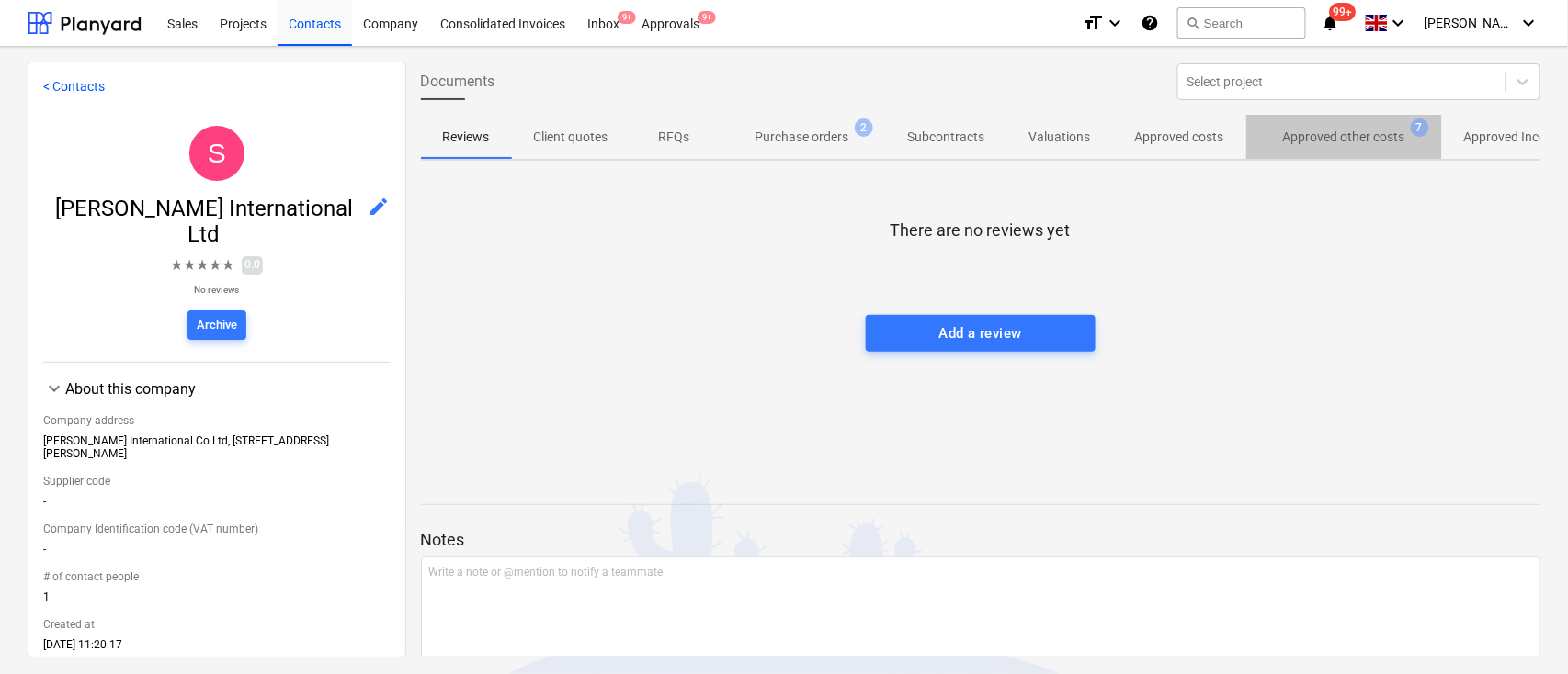
click at [1335, 138] on p "Approved other costs" at bounding box center [1344, 137] width 122 height 19
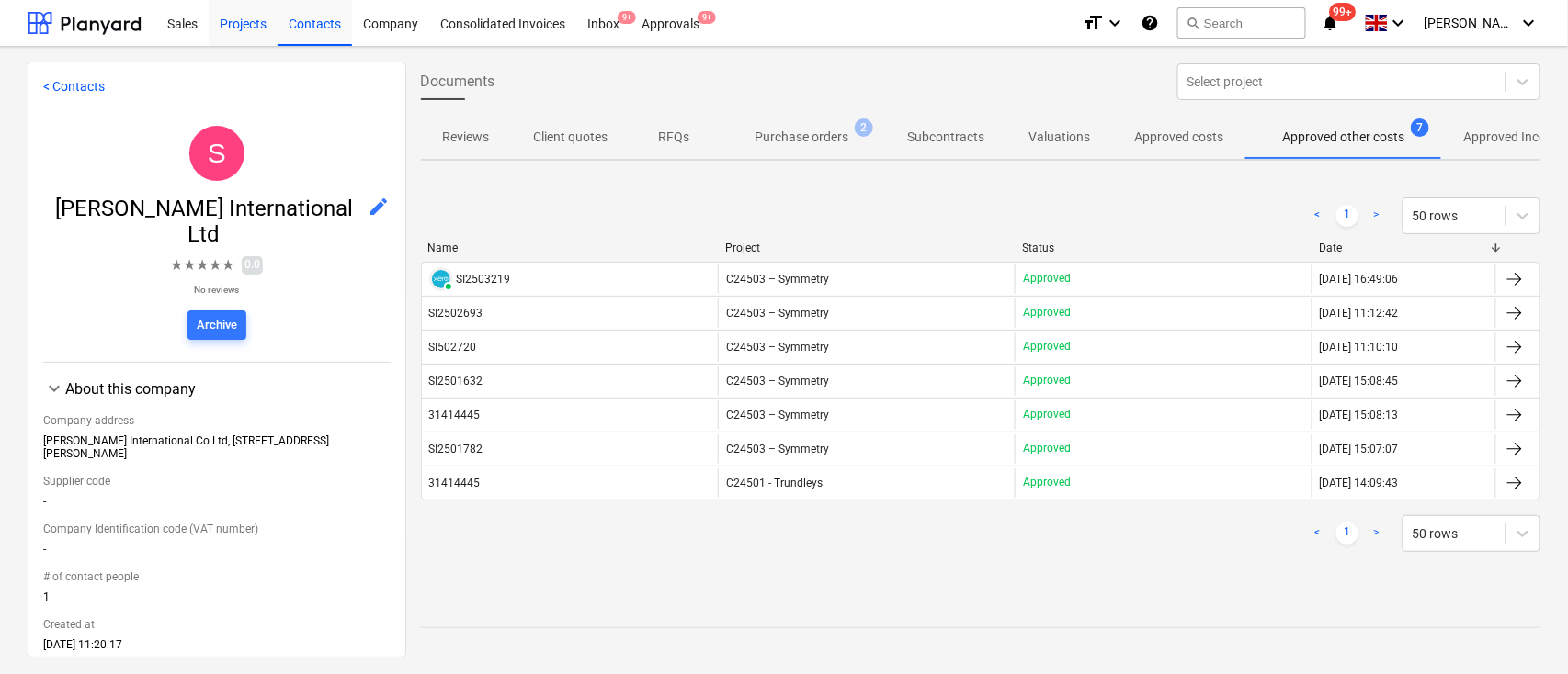
click at [244, 19] on div "Projects" at bounding box center [243, 22] width 69 height 47
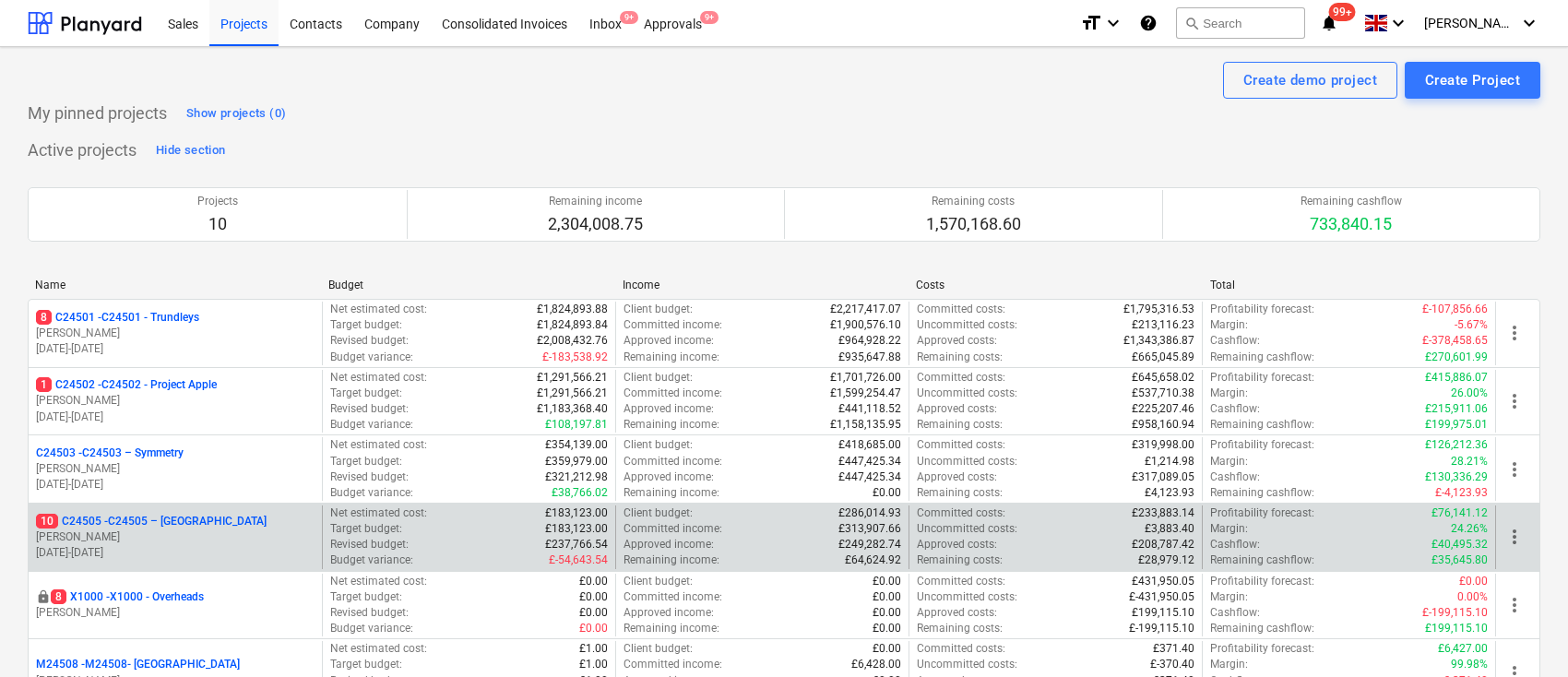
click at [176, 544] on p "G. Taylor" at bounding box center [175, 537] width 279 height 15
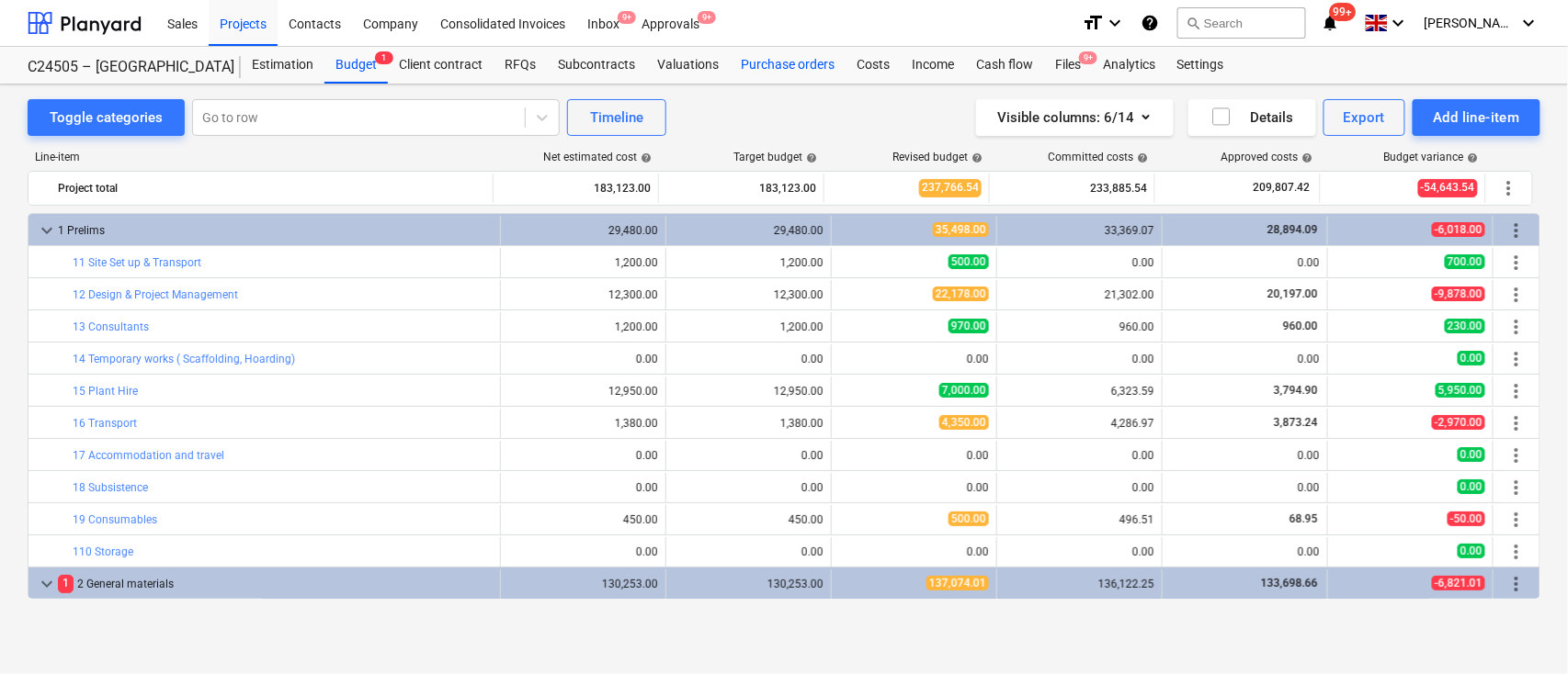
click at [791, 60] on div "Purchase orders" at bounding box center [788, 65] width 116 height 36
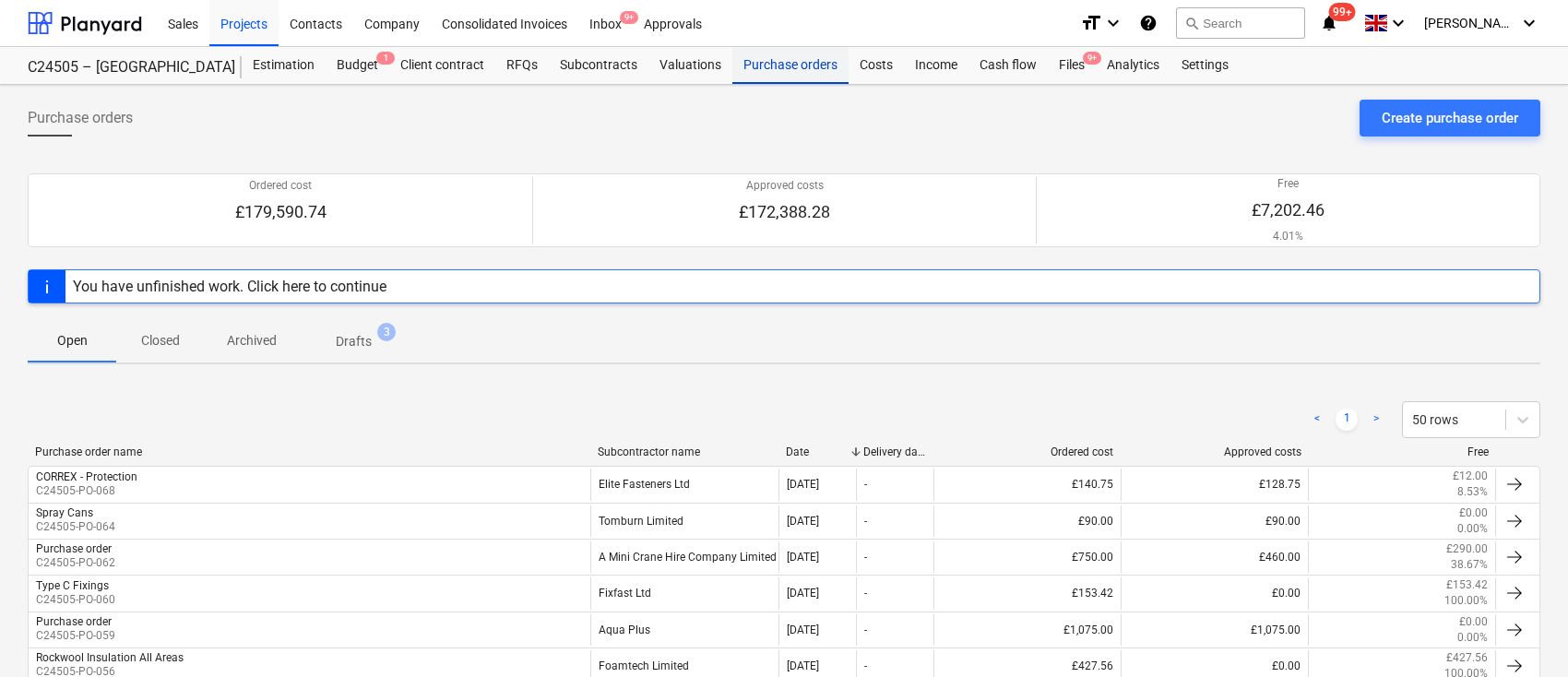
drag, startPoint x: 766, startPoint y: 58, endPoint x: 757, endPoint y: 79, distance: 22.8
click at [766, 58] on div "Purchase orders" at bounding box center [791, 66] width 117 height 37
click at [239, 26] on div "Projects" at bounding box center [244, 22] width 69 height 47
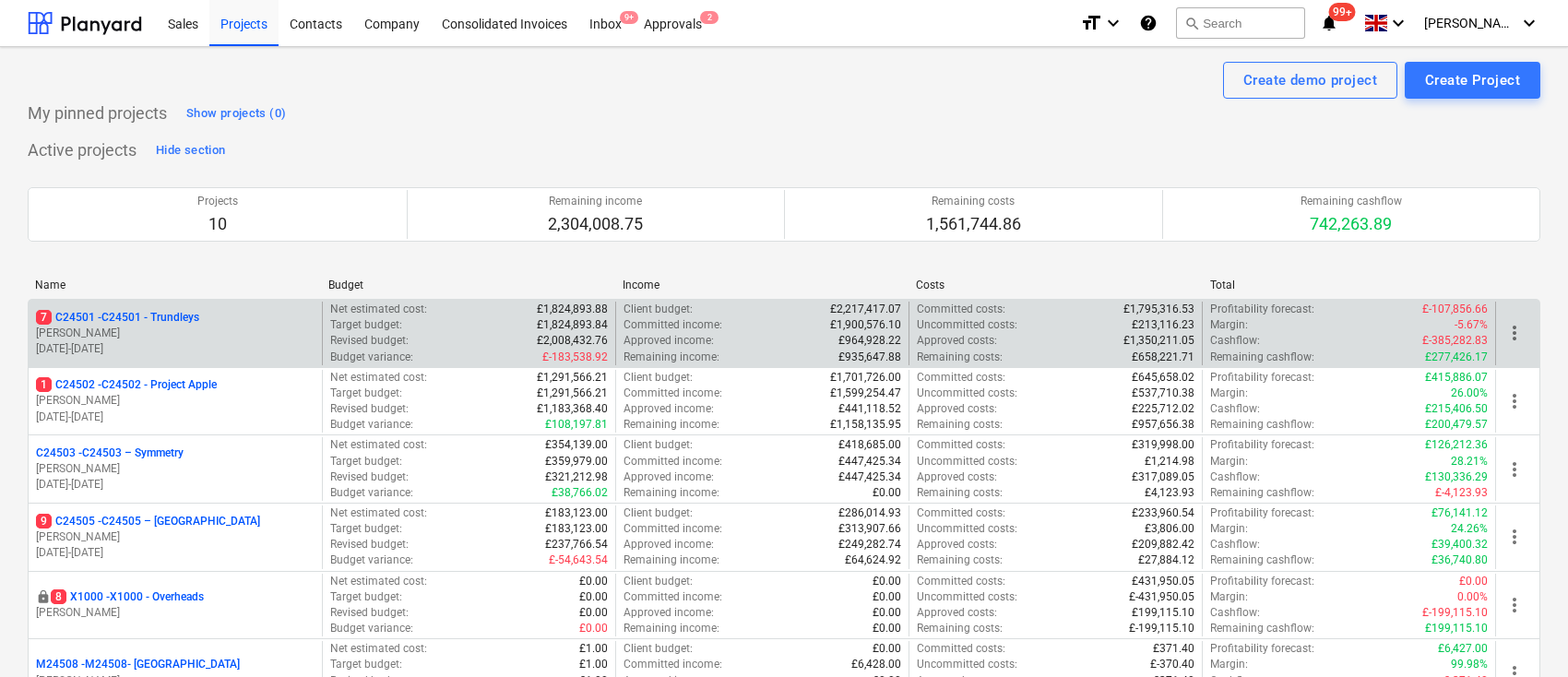
click at [200, 312] on p "7 C24501 - C24501 - Trundleys" at bounding box center [117, 317] width 163 height 15
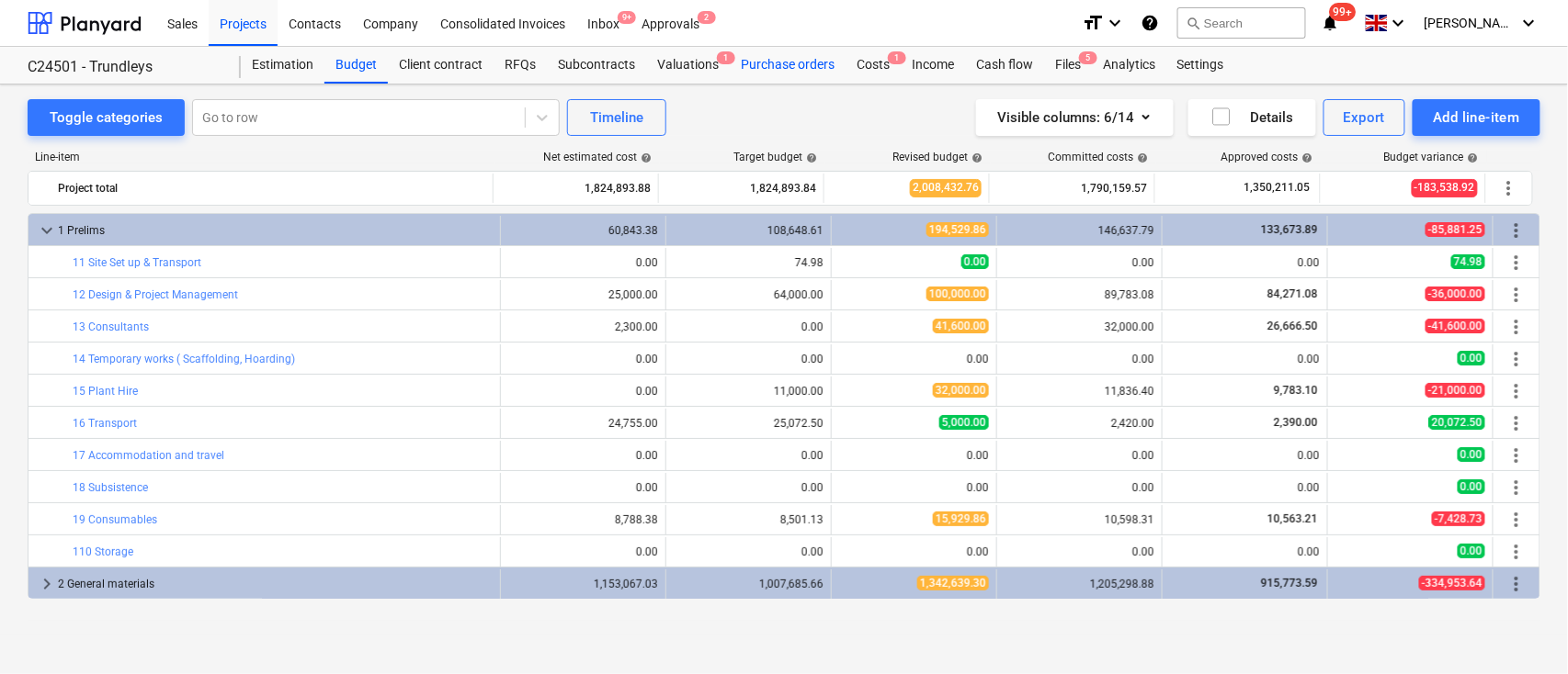
click at [813, 58] on div "Purchase orders" at bounding box center [788, 65] width 116 height 36
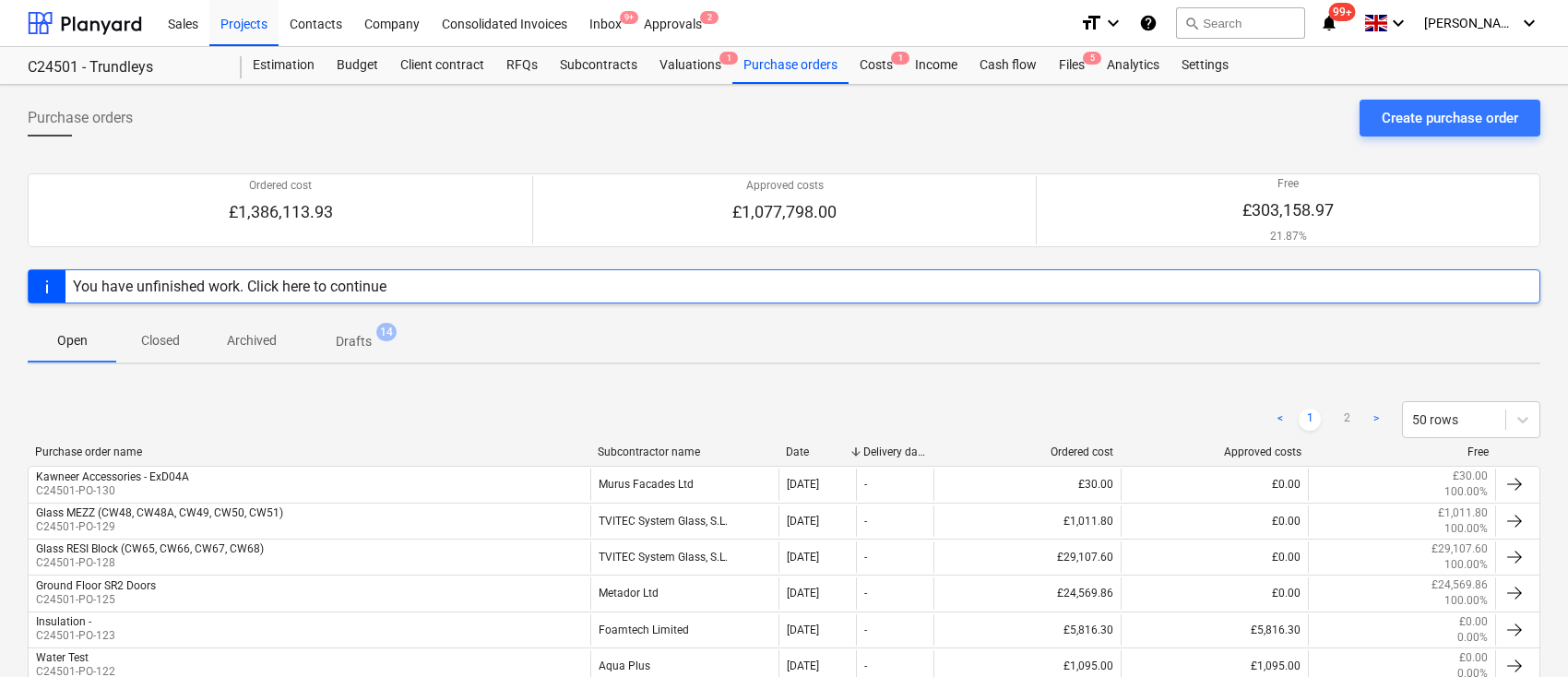
click at [650, 447] on div "Subcontractor name" at bounding box center [684, 451] width 173 height 13
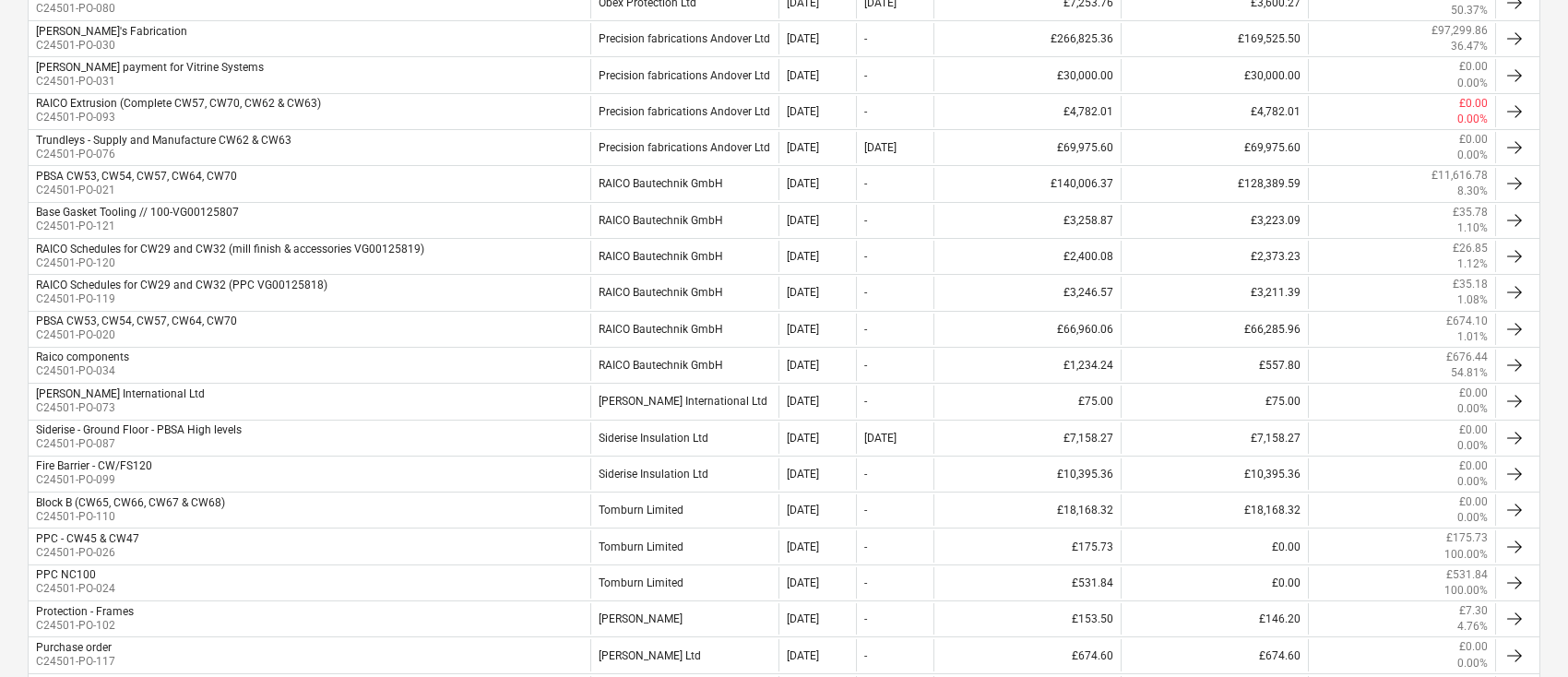
scroll to position [1107, 0]
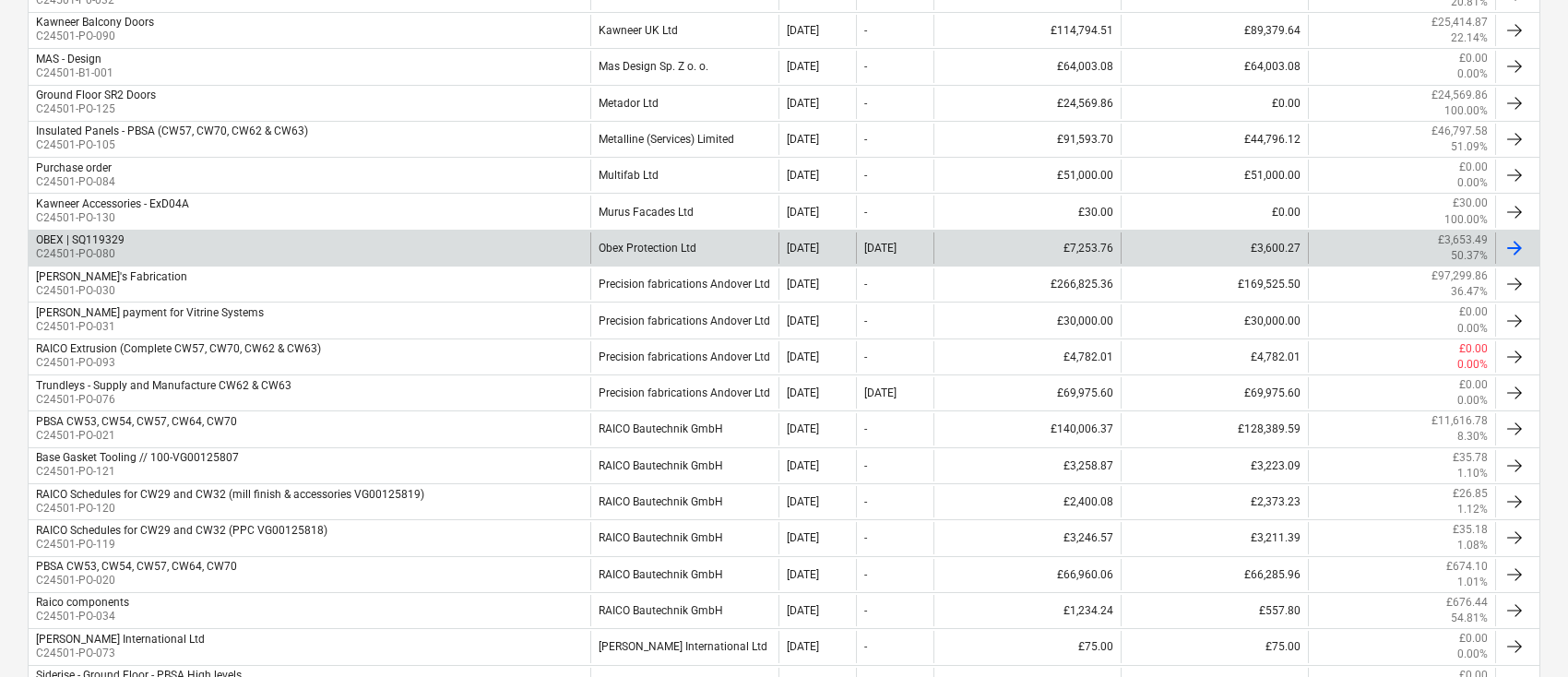
click at [651, 232] on div "Obex Protection Ltd" at bounding box center [684, 248] width 187 height 32
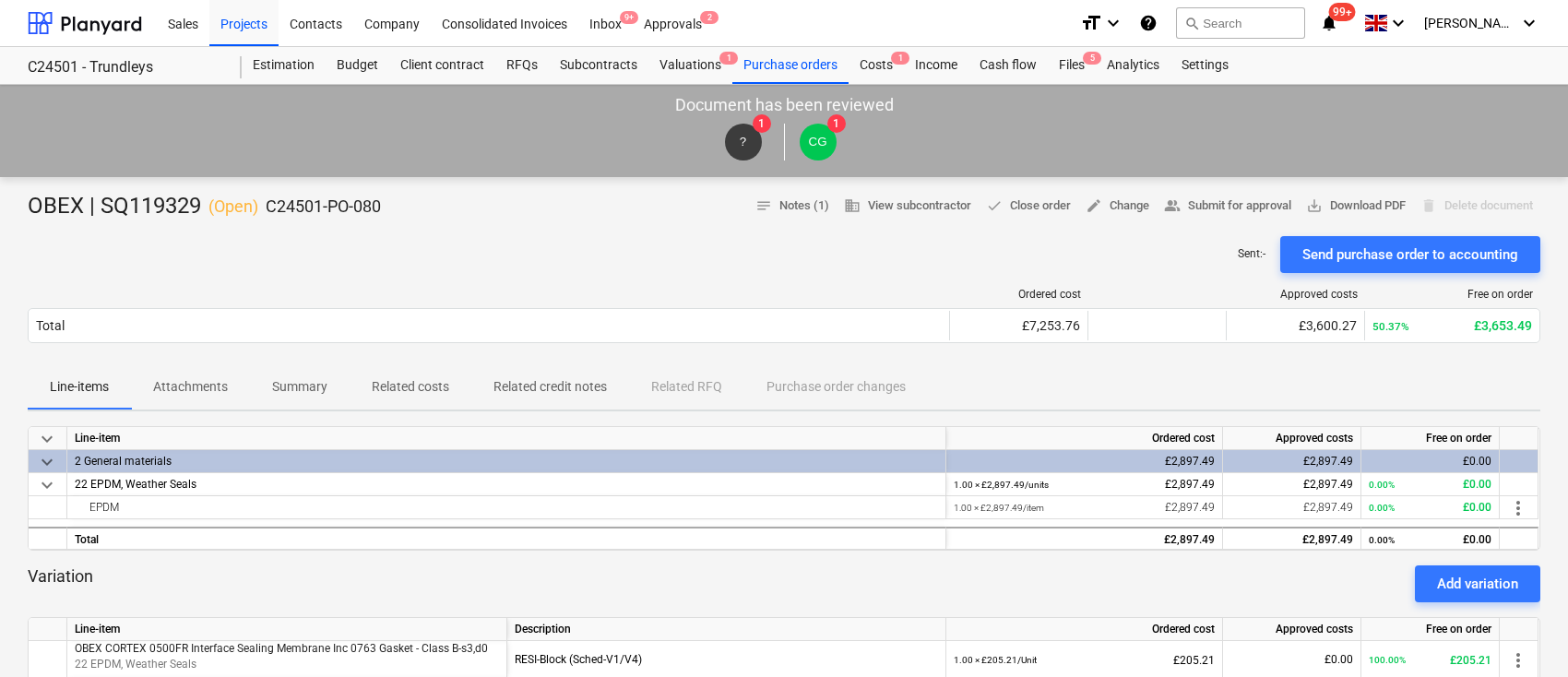
click at [403, 380] on p "Related costs" at bounding box center [411, 387] width 77 height 19
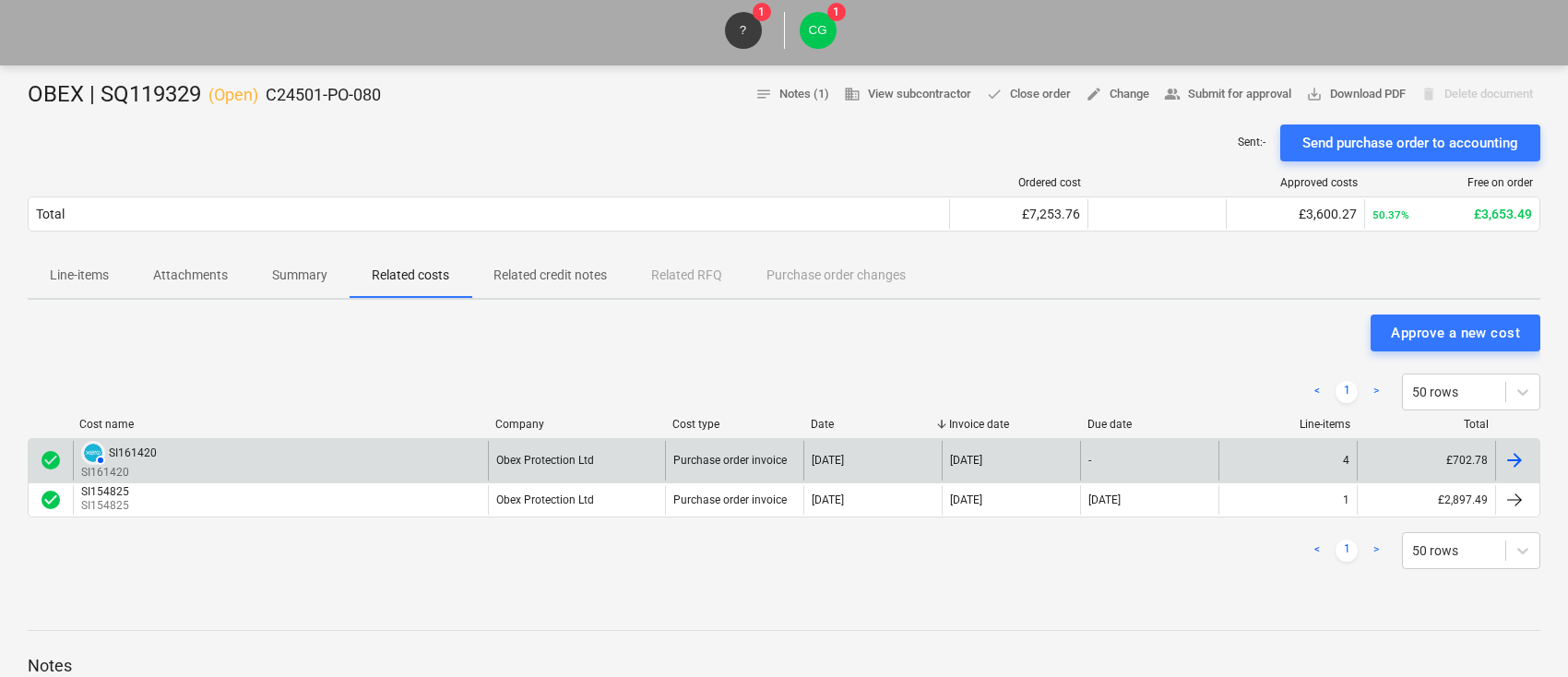
scroll to position [122, 0]
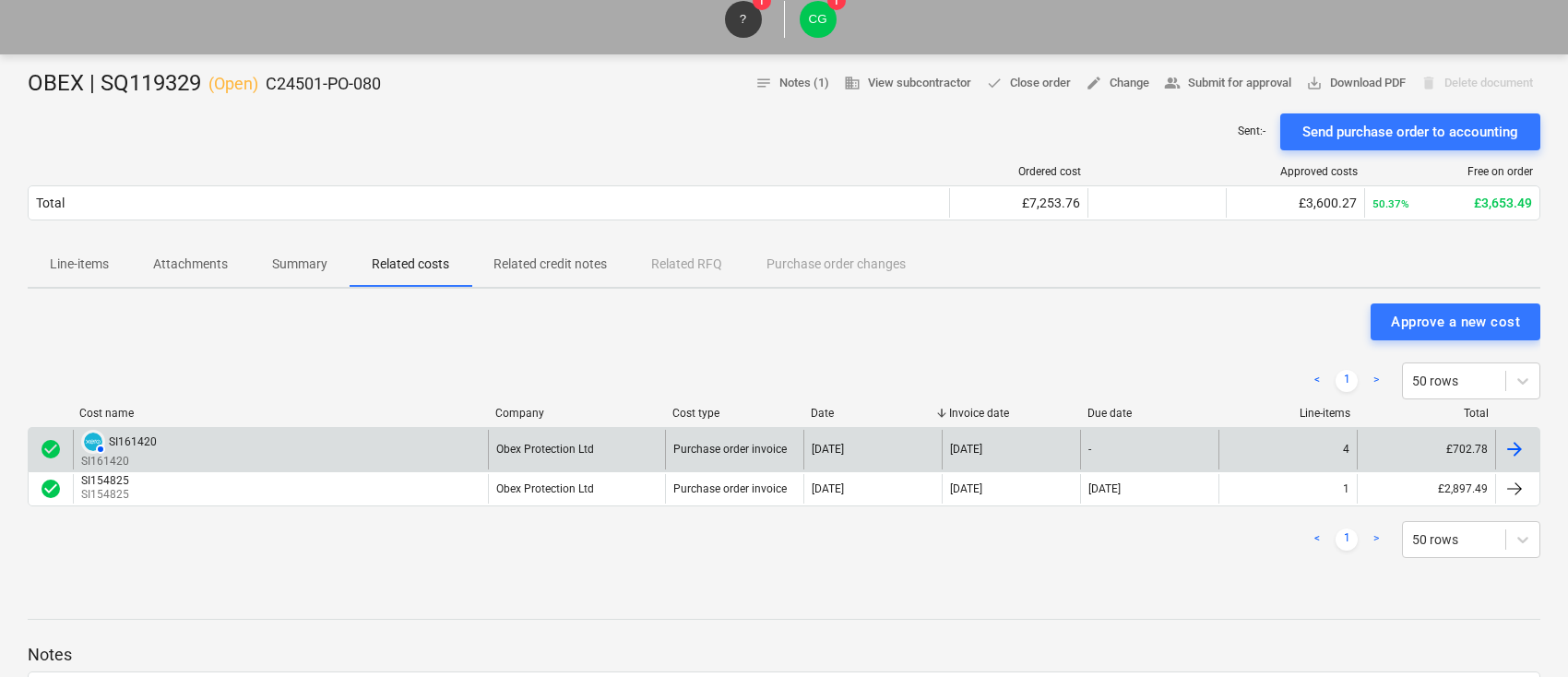
click at [231, 445] on div "AUTHORISED SI161420 SI161420" at bounding box center [281, 449] width 416 height 40
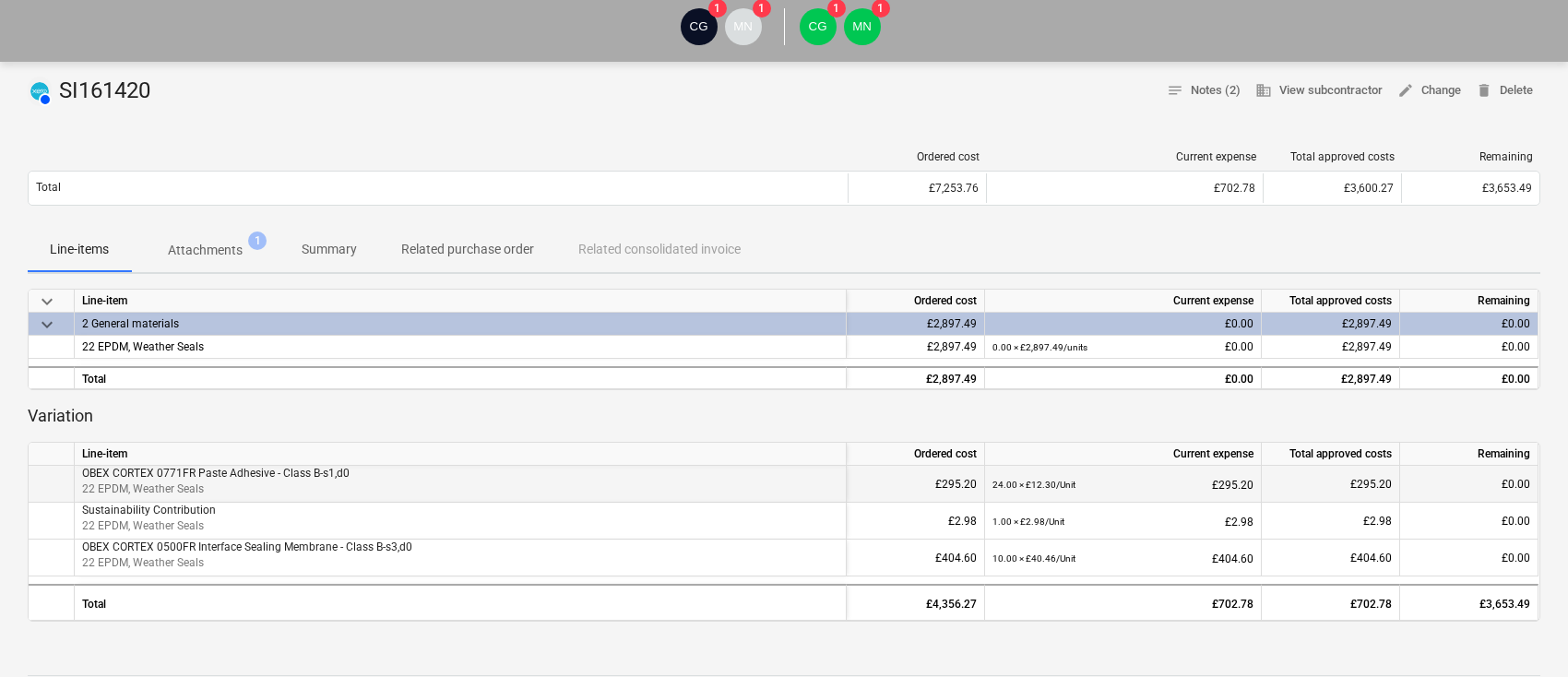
scroll to position [122, 0]
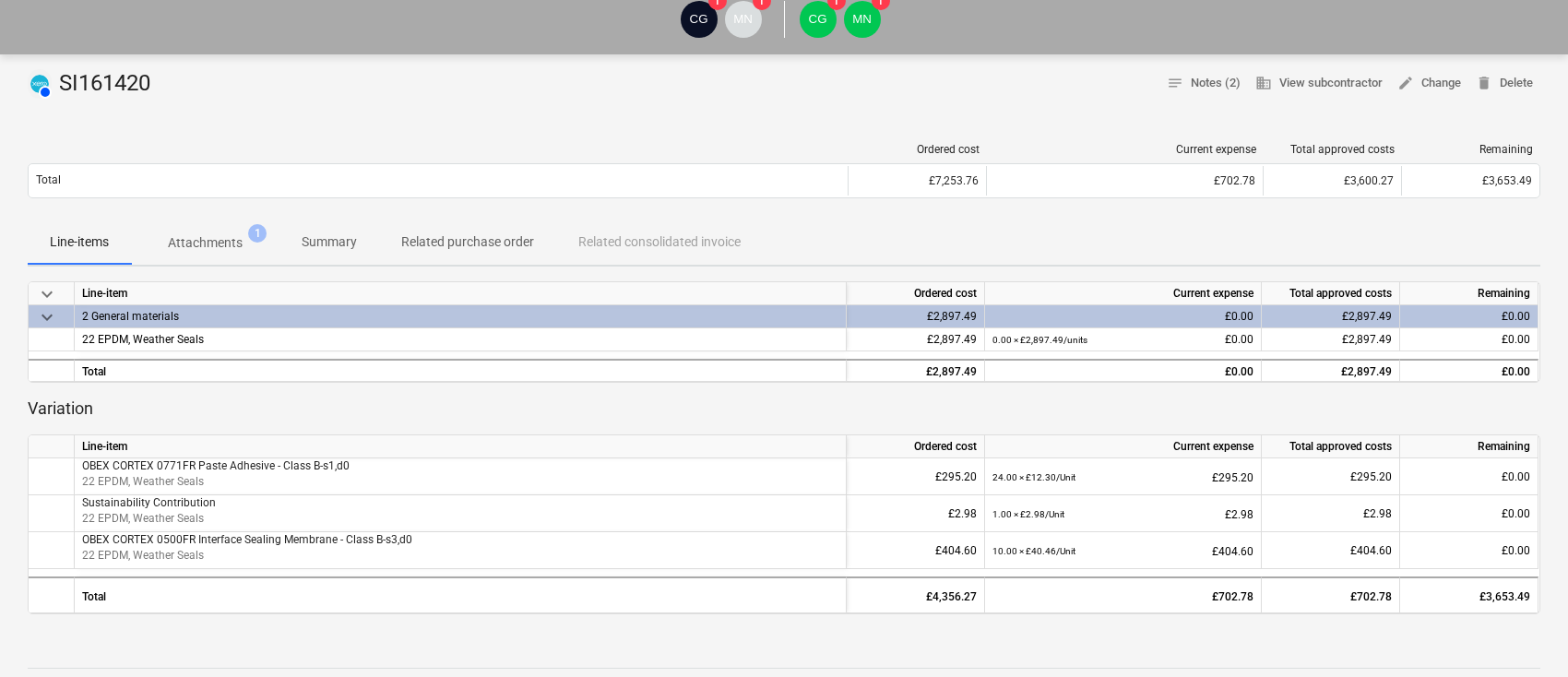
click at [230, 238] on p "Attachments" at bounding box center [204, 243] width 74 height 19
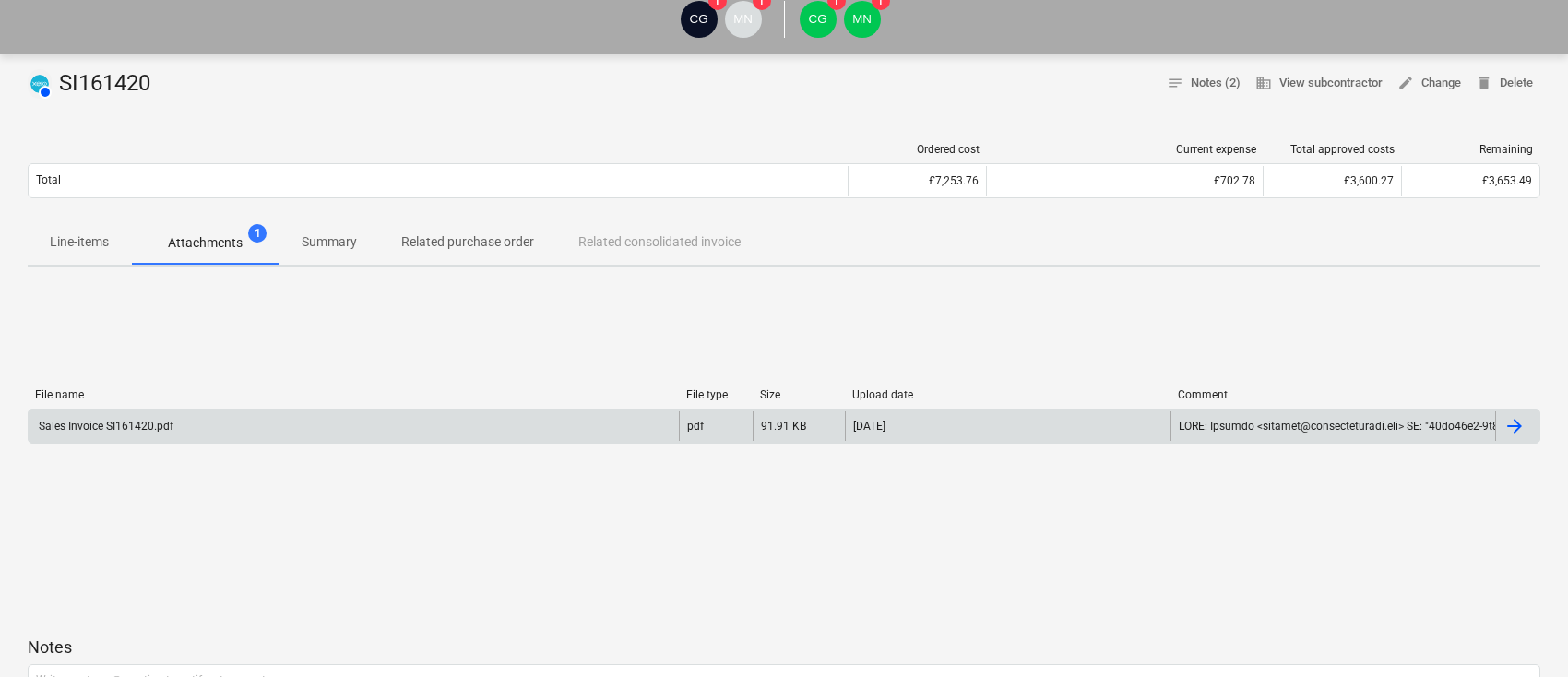
click at [127, 428] on div "Sales Invoice SI161420.pdf" at bounding box center [104, 425] width 138 height 13
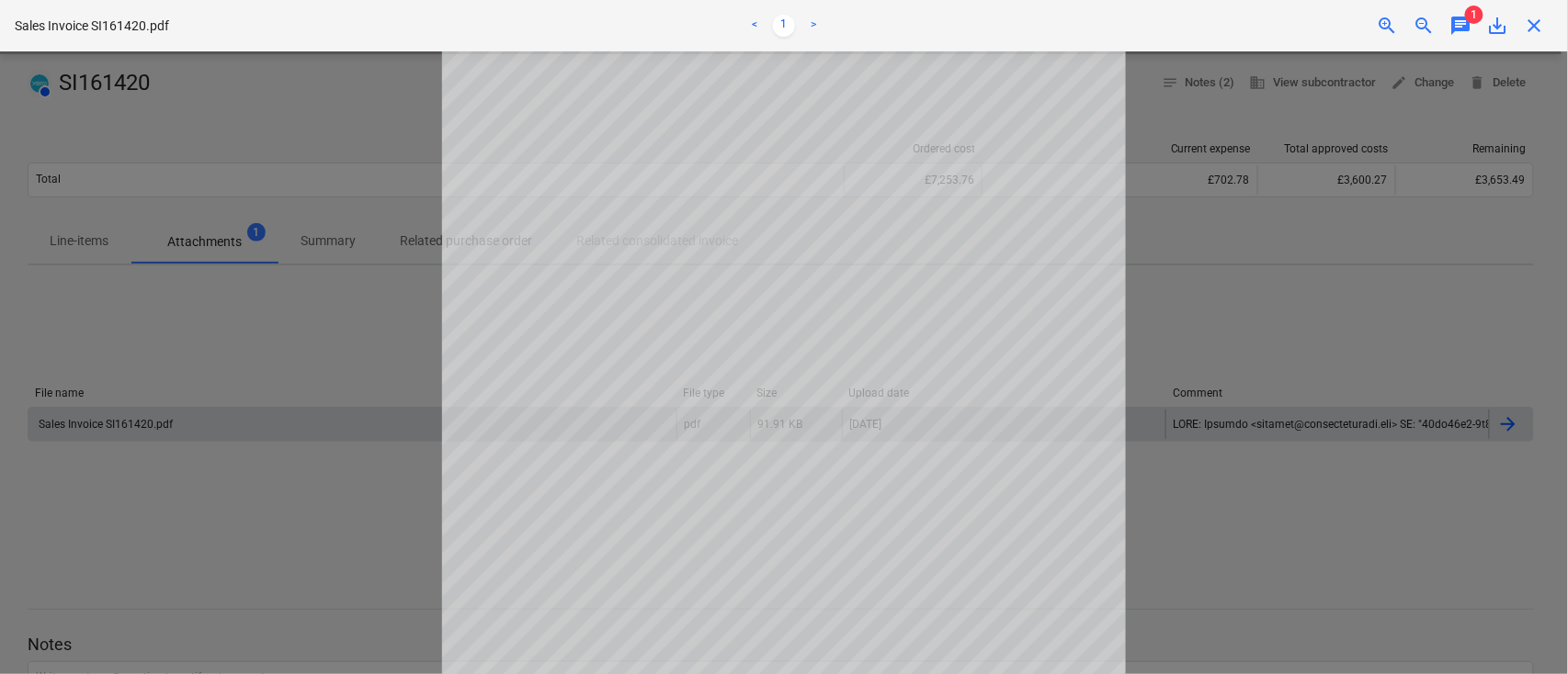
click at [1462, 12] on div "Sales Invoice SI161420.pdf < 1 > zoom_in zoom_out chat 1 save_alt close" at bounding box center [784, 26] width 1568 height 52
click at [1463, 18] on span "chat" at bounding box center [1461, 25] width 22 height 22
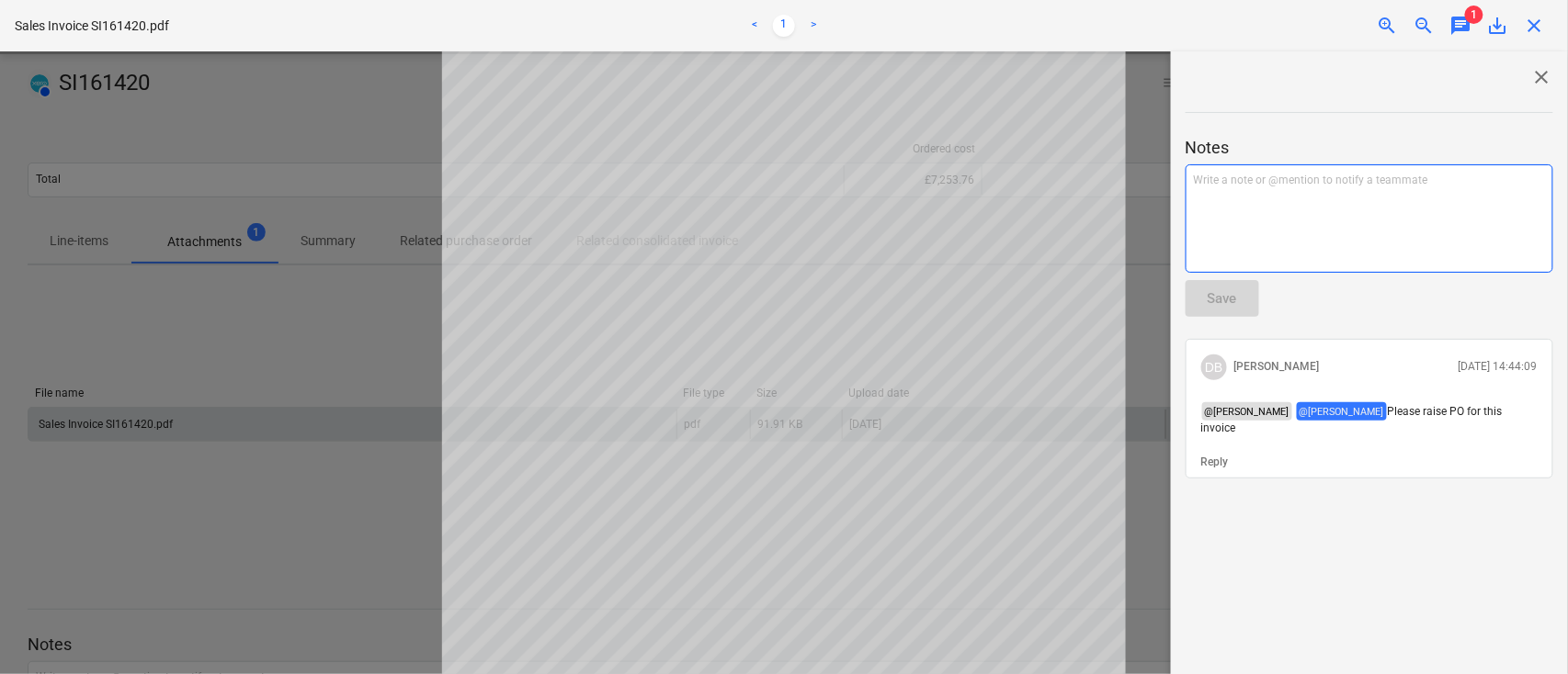
click at [1355, 219] on div "Write a note or @mention to notify a teammate ﻿" at bounding box center [1369, 218] width 368 height 108
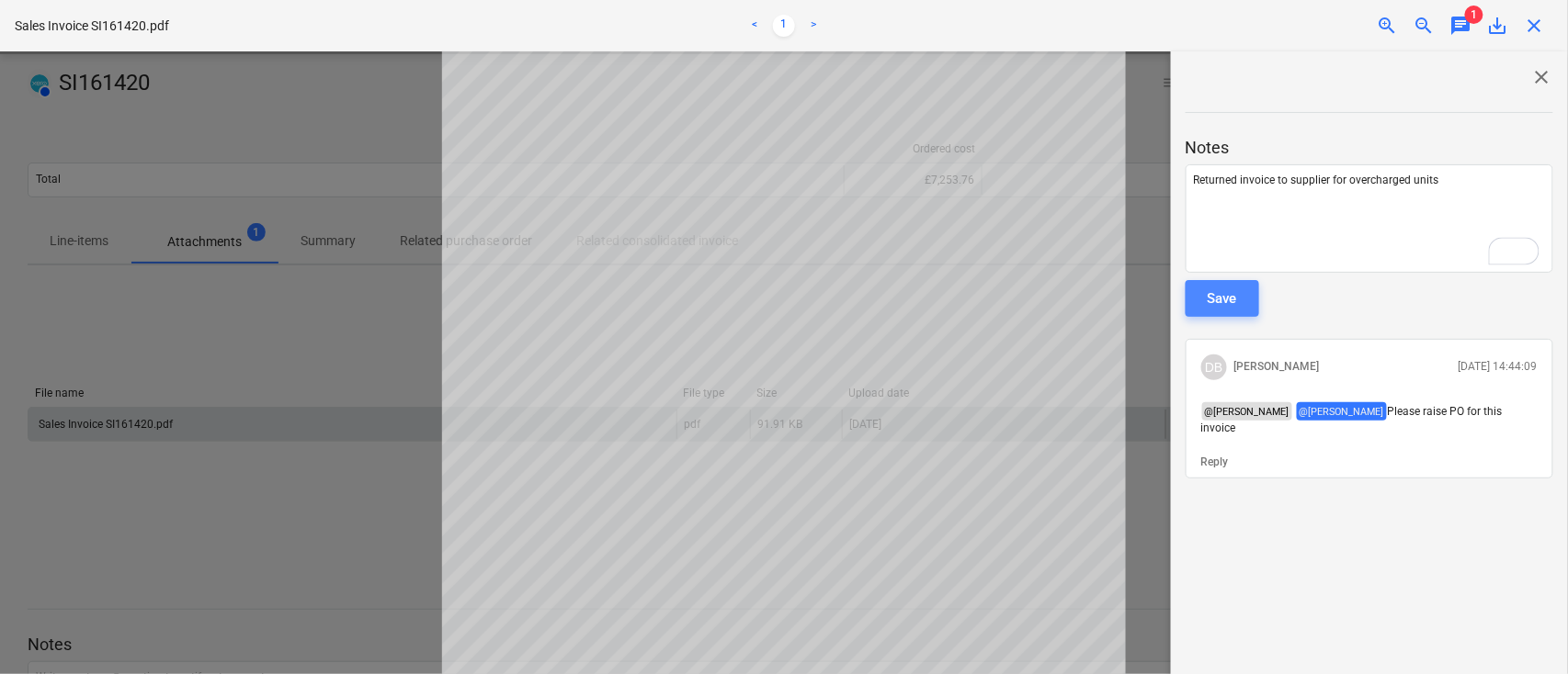
click at [1240, 297] on button "Save" at bounding box center [1222, 299] width 74 height 36
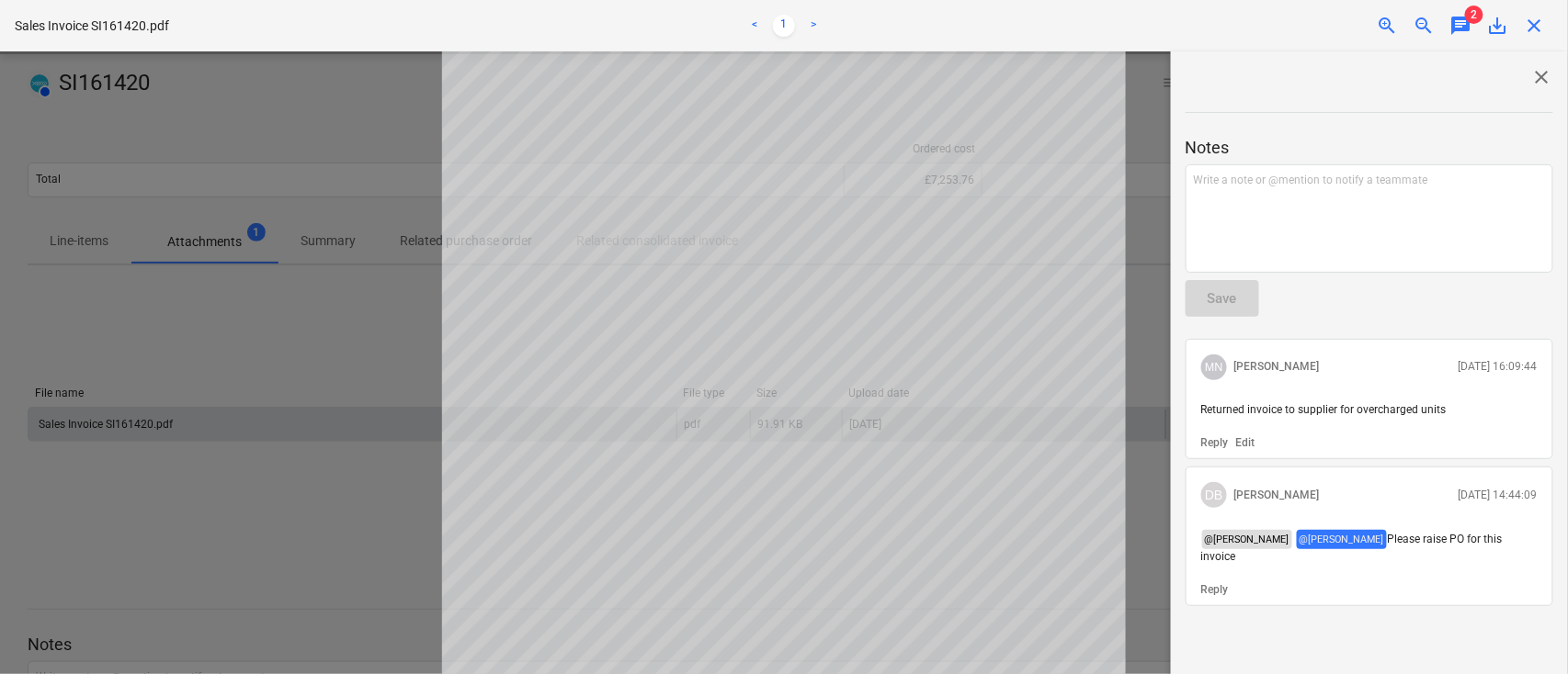
click at [1532, 21] on span "close" at bounding box center [1534, 25] width 22 height 22
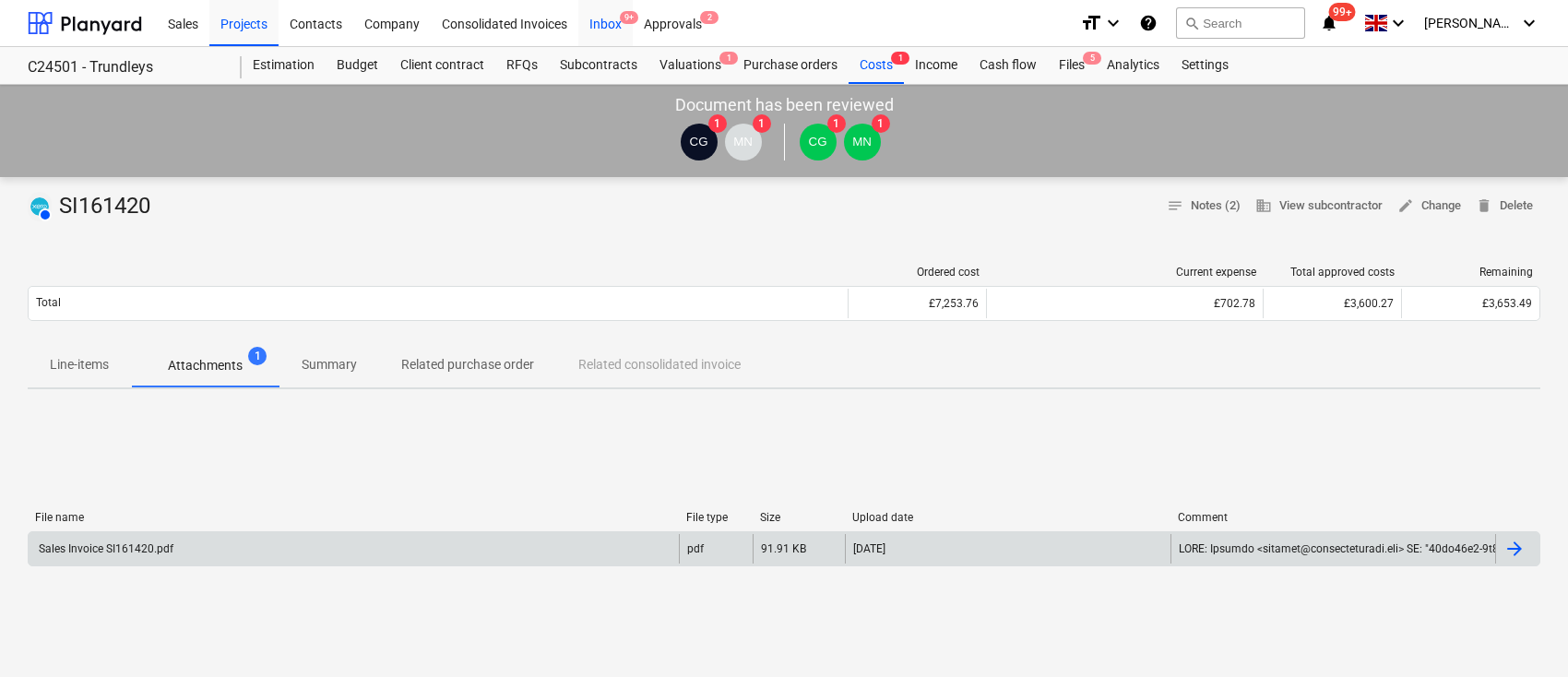
click at [611, 20] on div "Inbox 9+" at bounding box center [606, 22] width 54 height 47
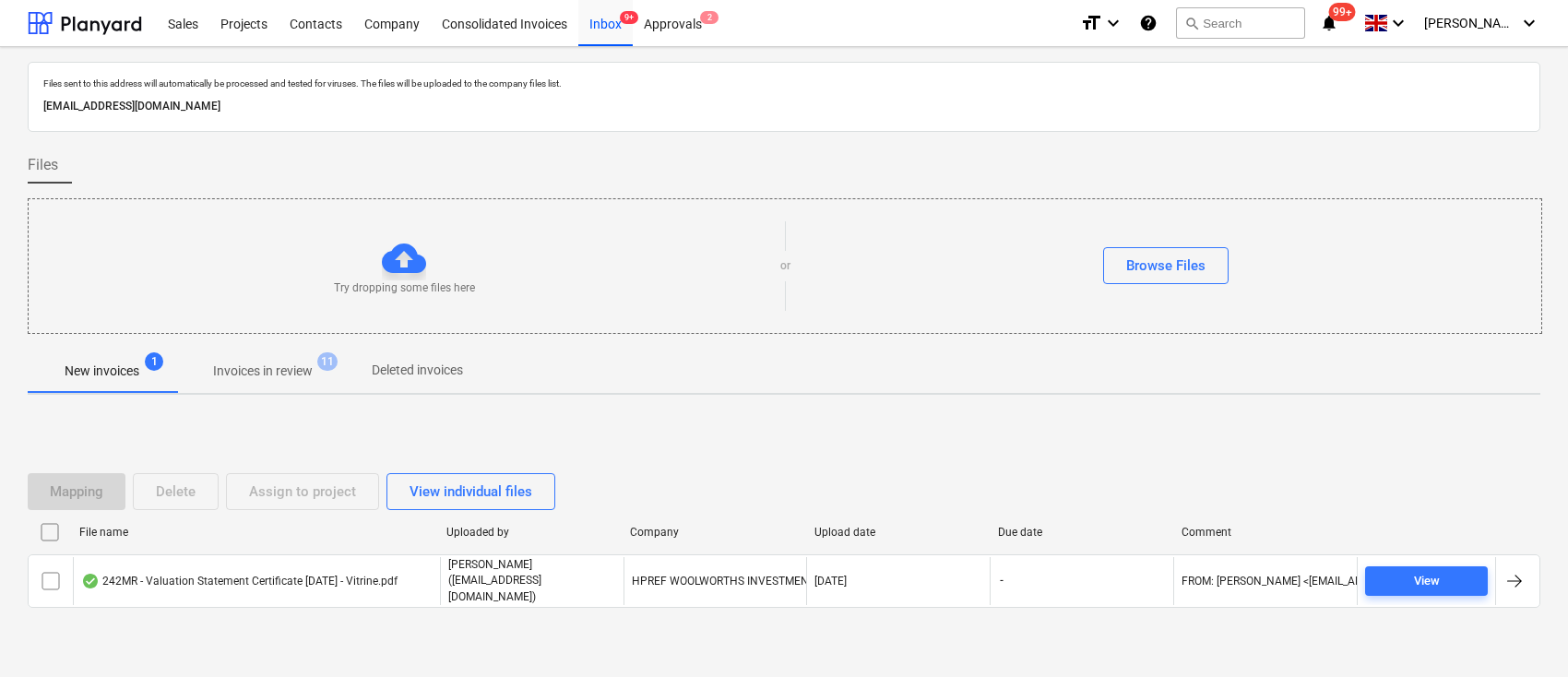
click at [267, 377] on p "Invoices in review" at bounding box center [262, 371] width 99 height 19
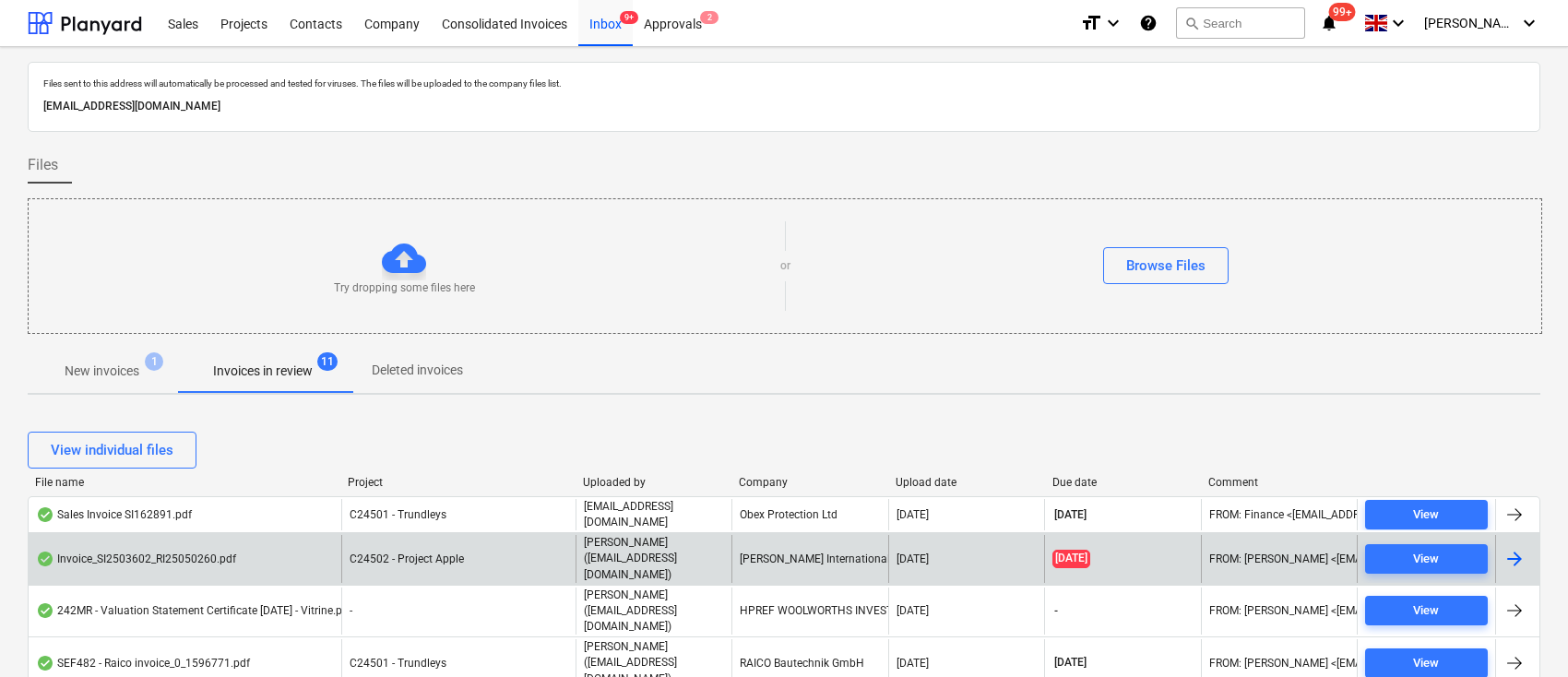
click at [790, 547] on div "[PERSON_NAME] International Ltd" at bounding box center [810, 558] width 156 height 47
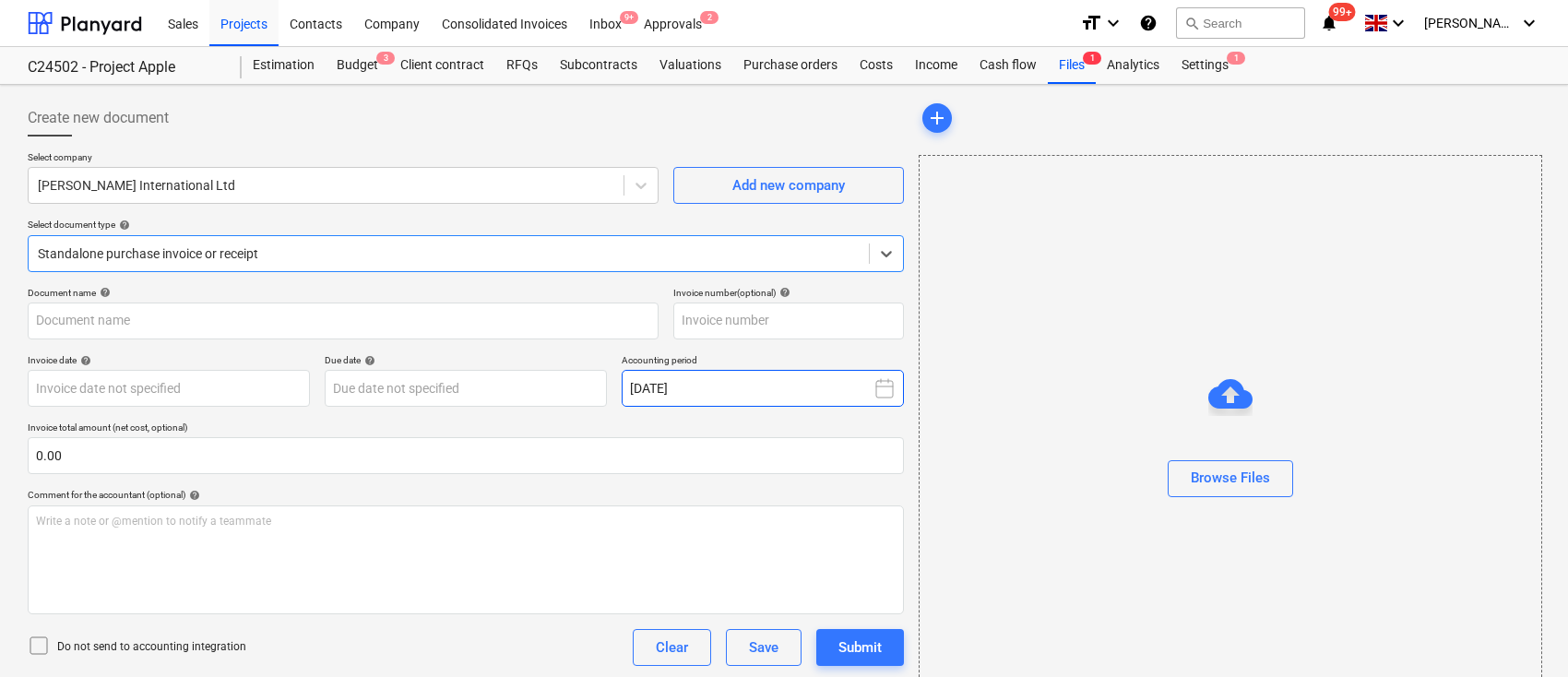
type input "31414445"
type input "03 Jun 2025"
type input "31 Jul 2025"
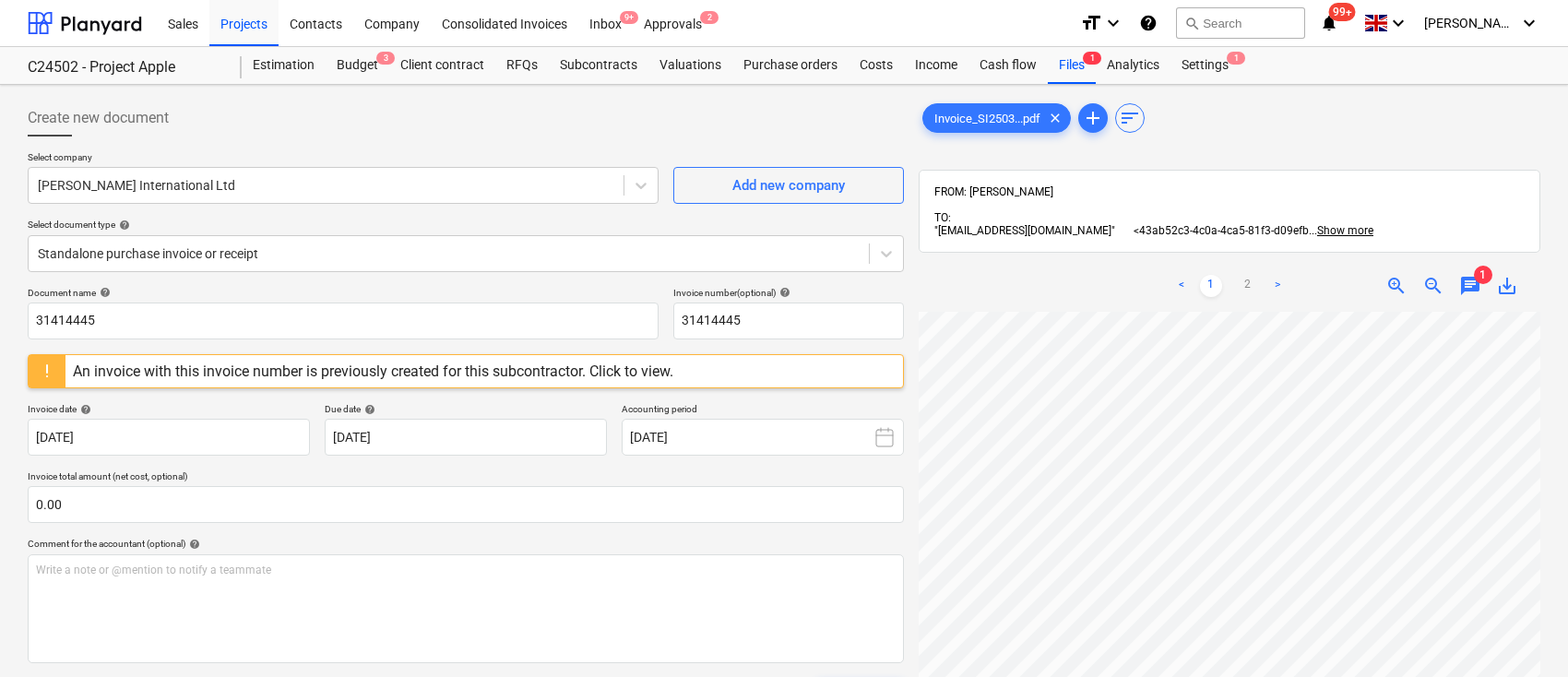
scroll to position [164, 11]
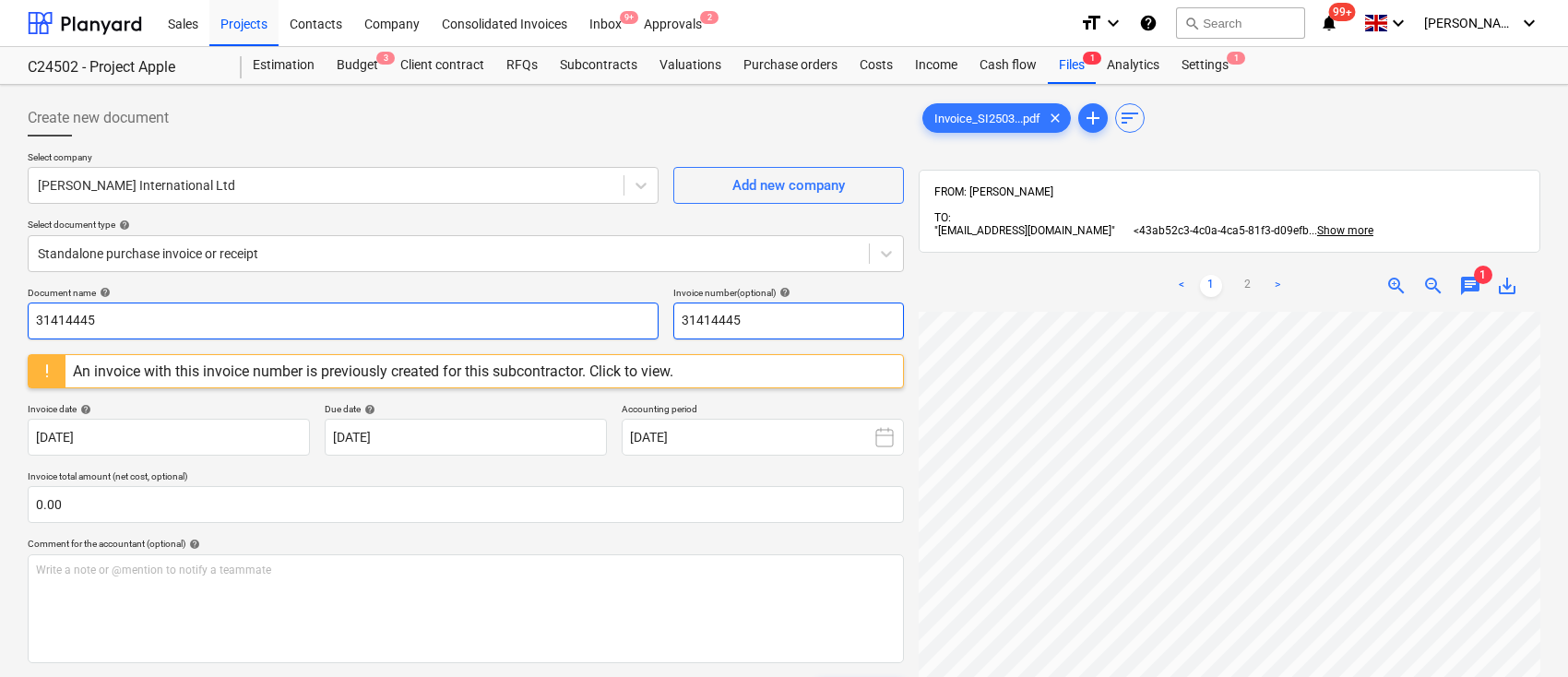
drag, startPoint x: 786, startPoint y: 309, endPoint x: 654, endPoint y: 303, distance: 132.1
click at [654, 303] on div "Document name help 31414445 Invoice number (optional) help 31414445" at bounding box center [466, 313] width 877 height 53
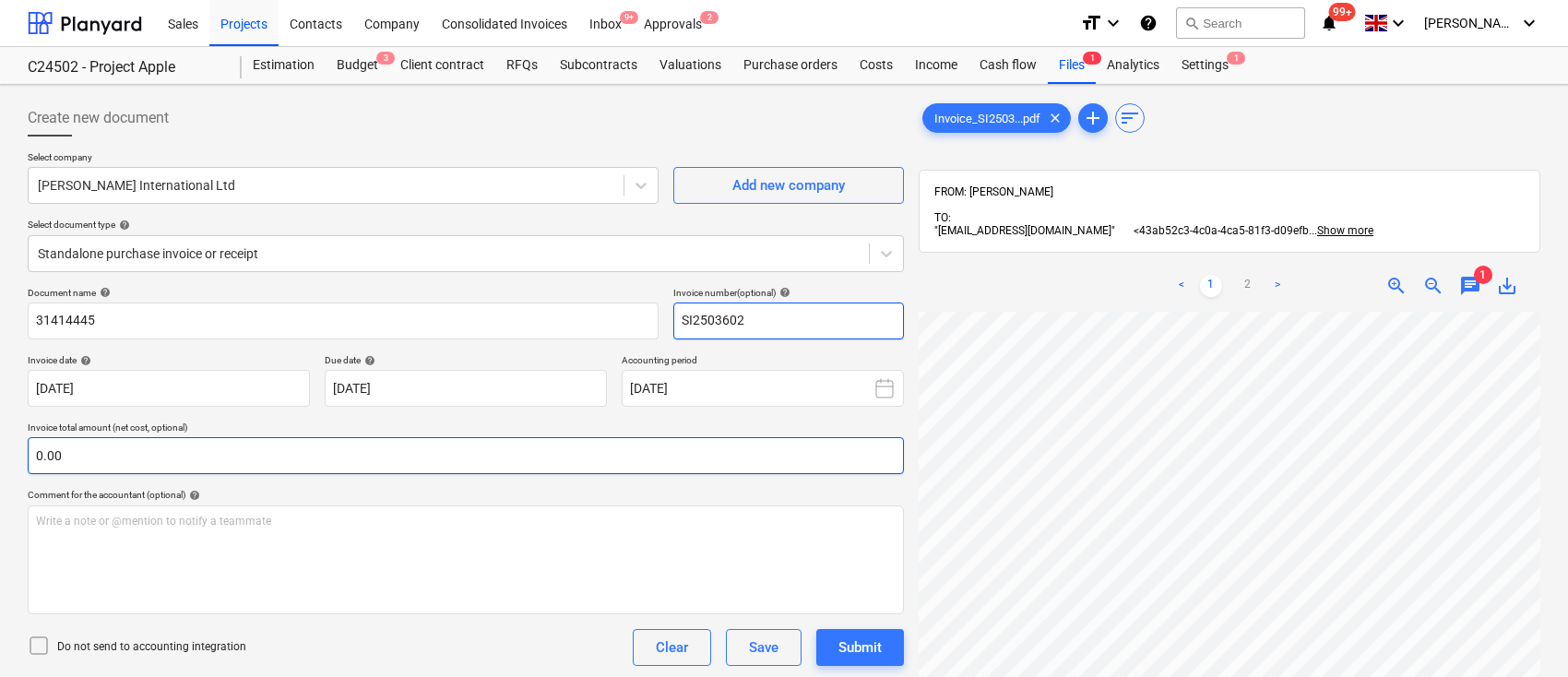
type input "SI2503602"
click at [843, 450] on input "text" at bounding box center [466, 455] width 877 height 37
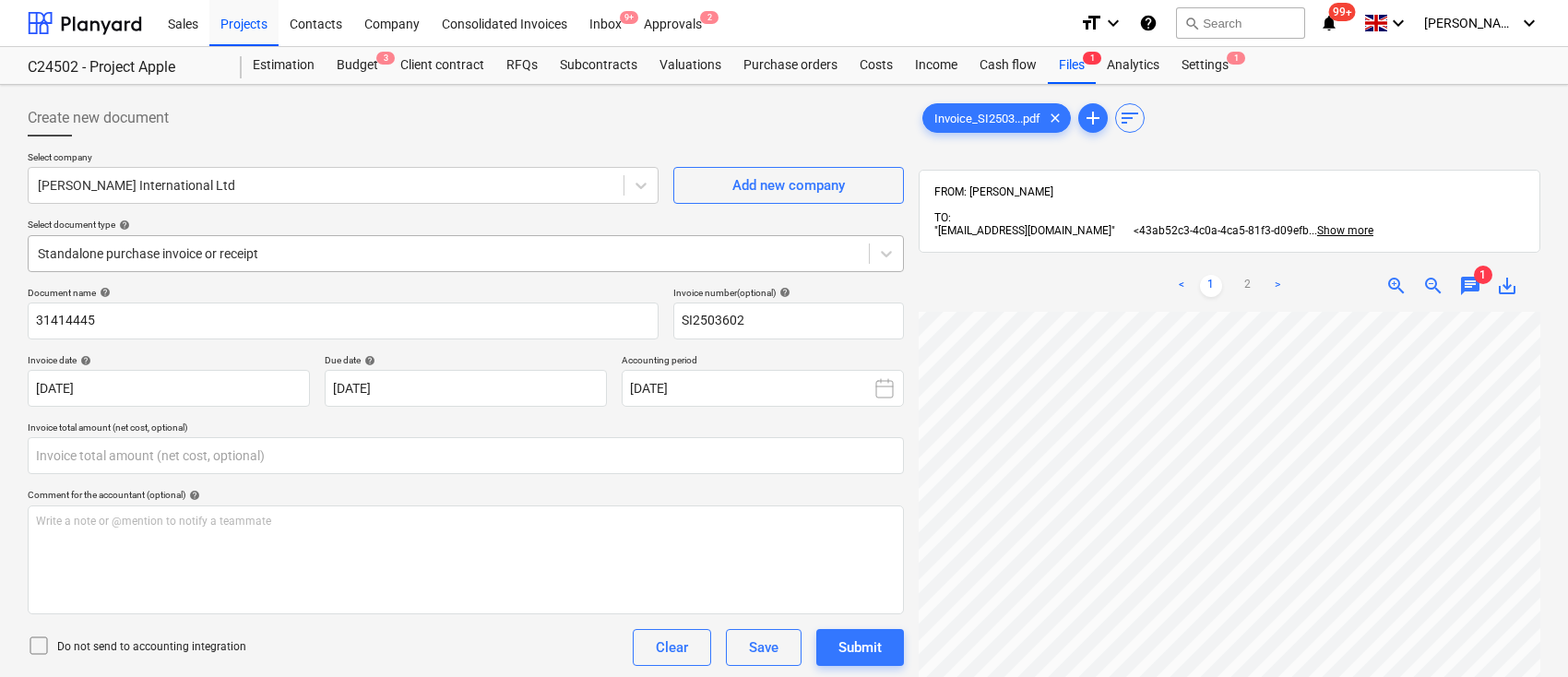
type input "0.00"
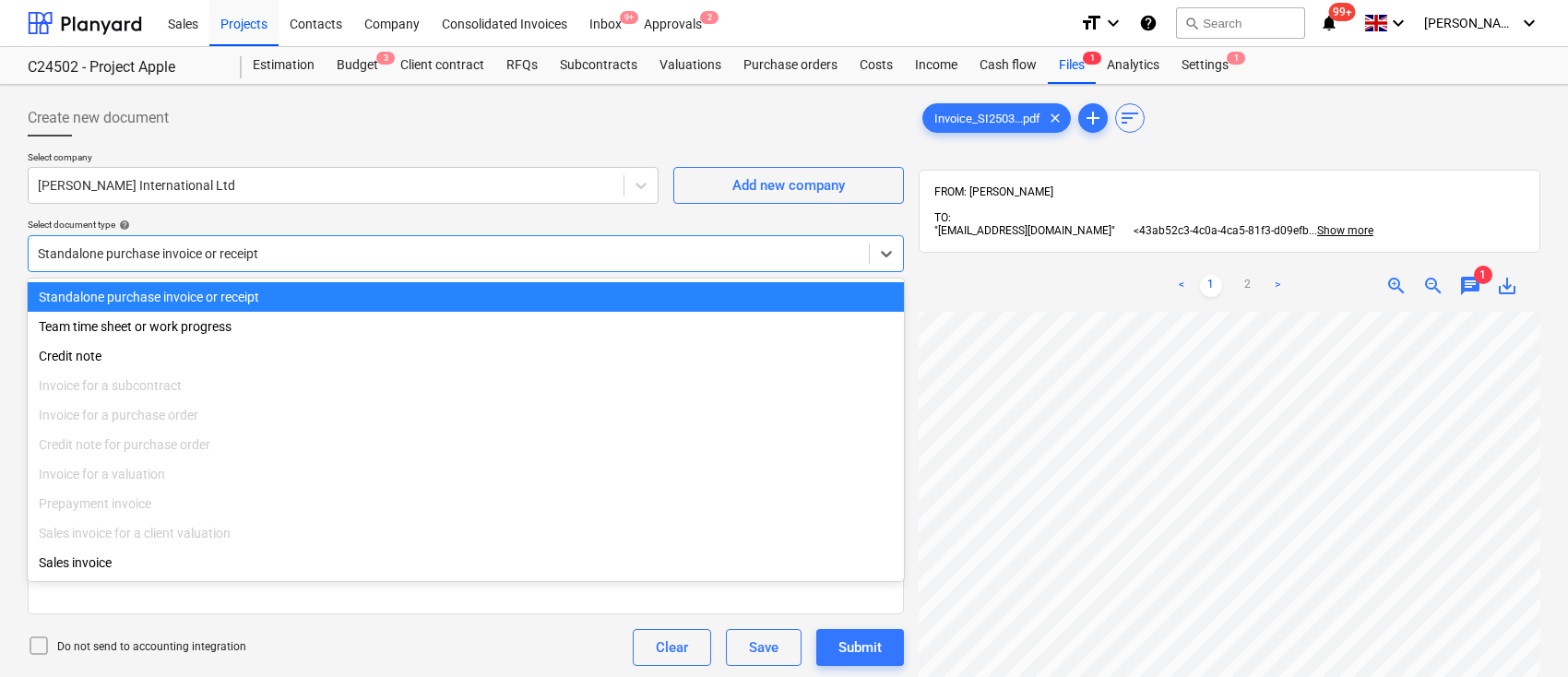
click at [832, 249] on div at bounding box center [448, 254] width 822 height 18
click at [652, 118] on div "Create new document" at bounding box center [466, 118] width 877 height 37
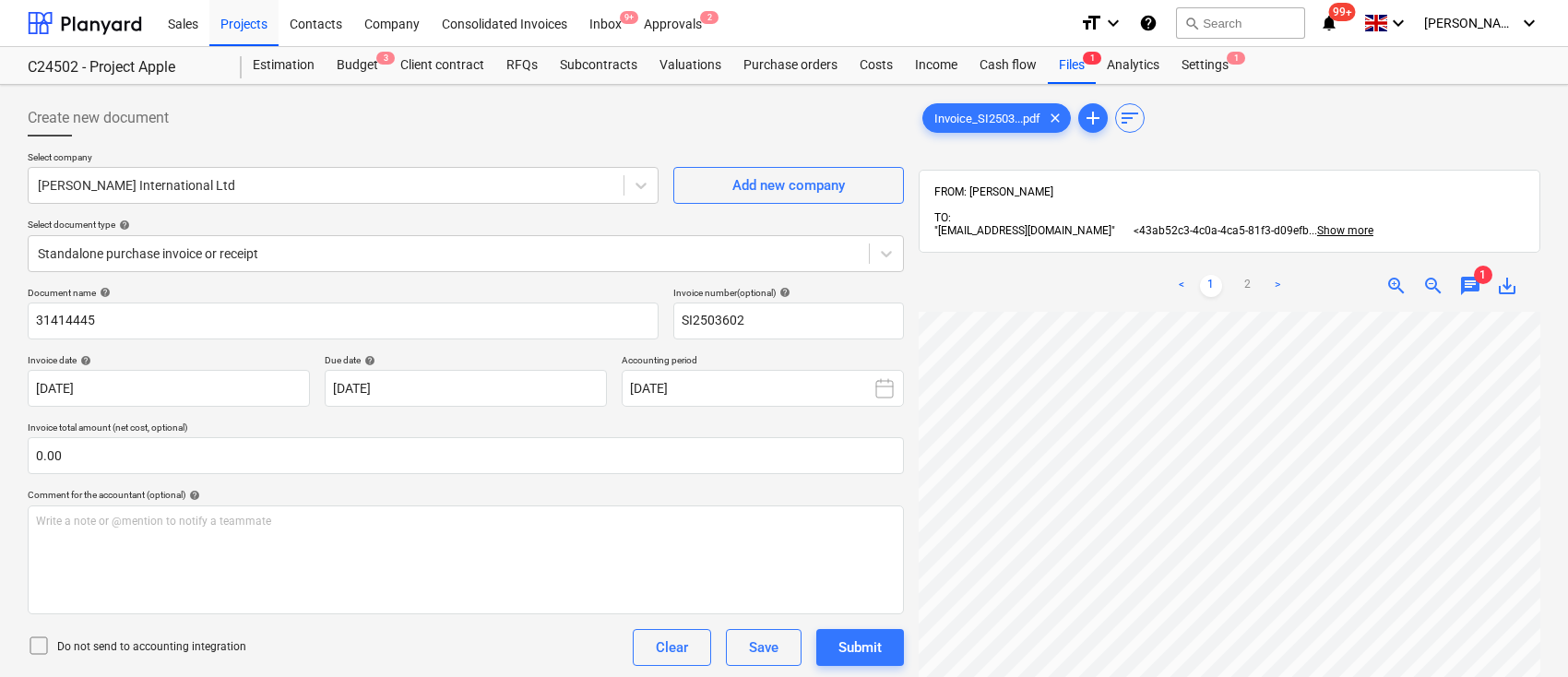
scroll to position [203, 26]
click at [606, 21] on div "Inbox 9+" at bounding box center [606, 22] width 54 height 47
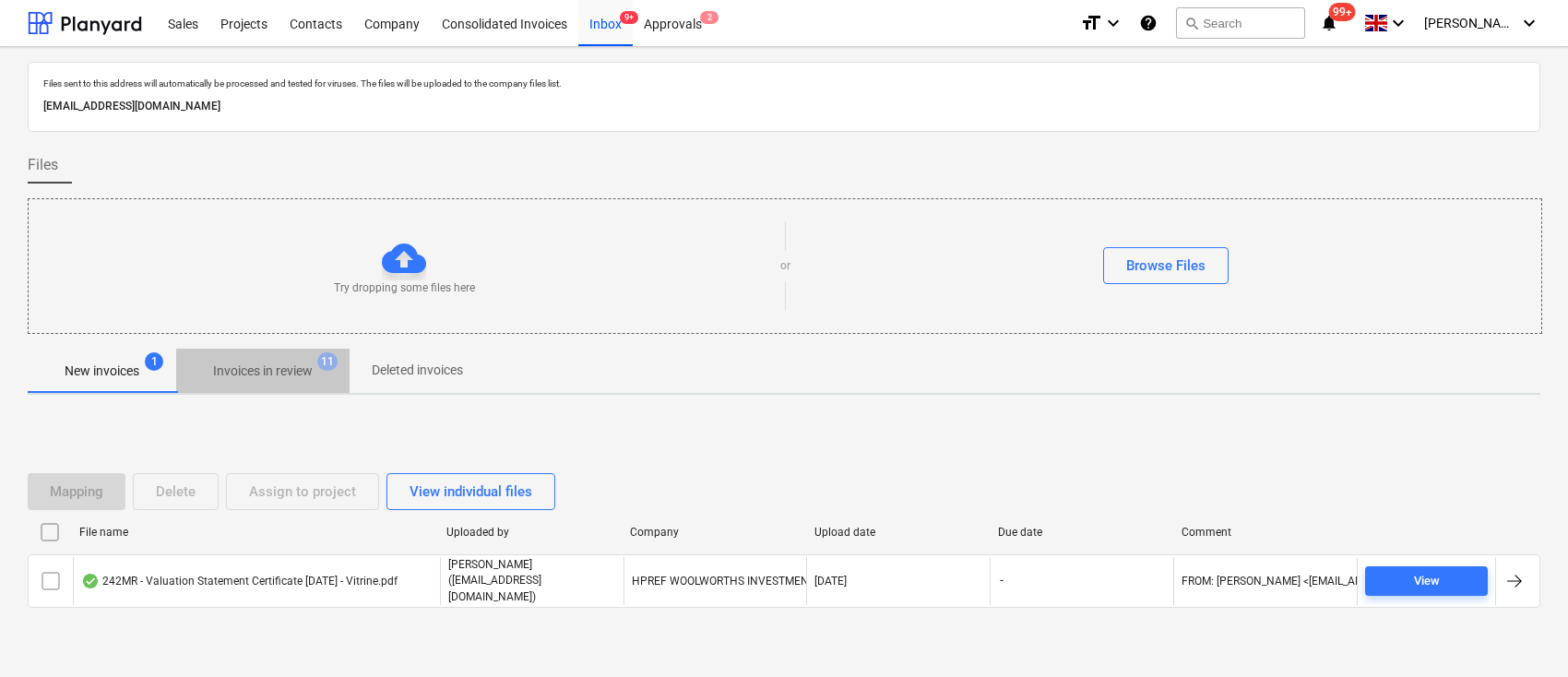
click at [279, 364] on p "Invoices in review" at bounding box center [262, 371] width 99 height 19
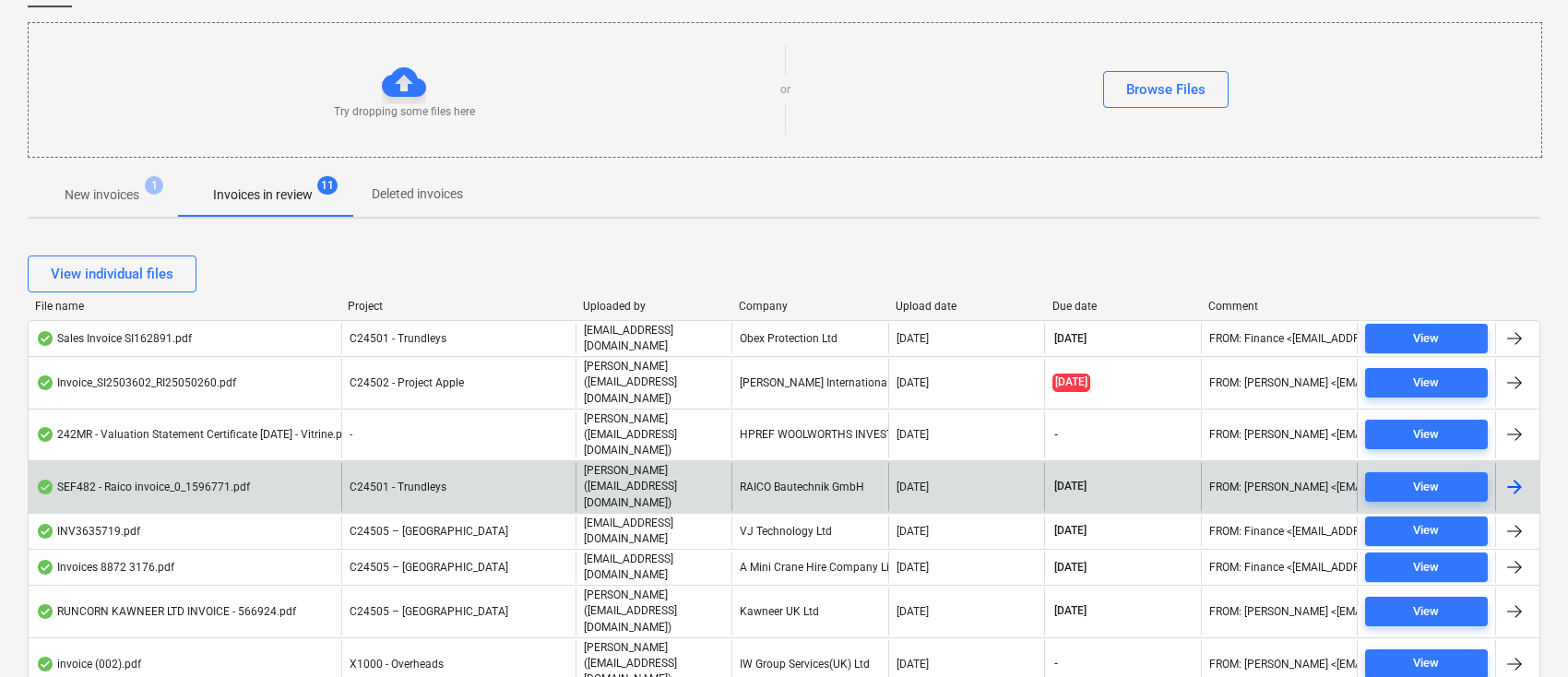
scroll to position [245, 0]
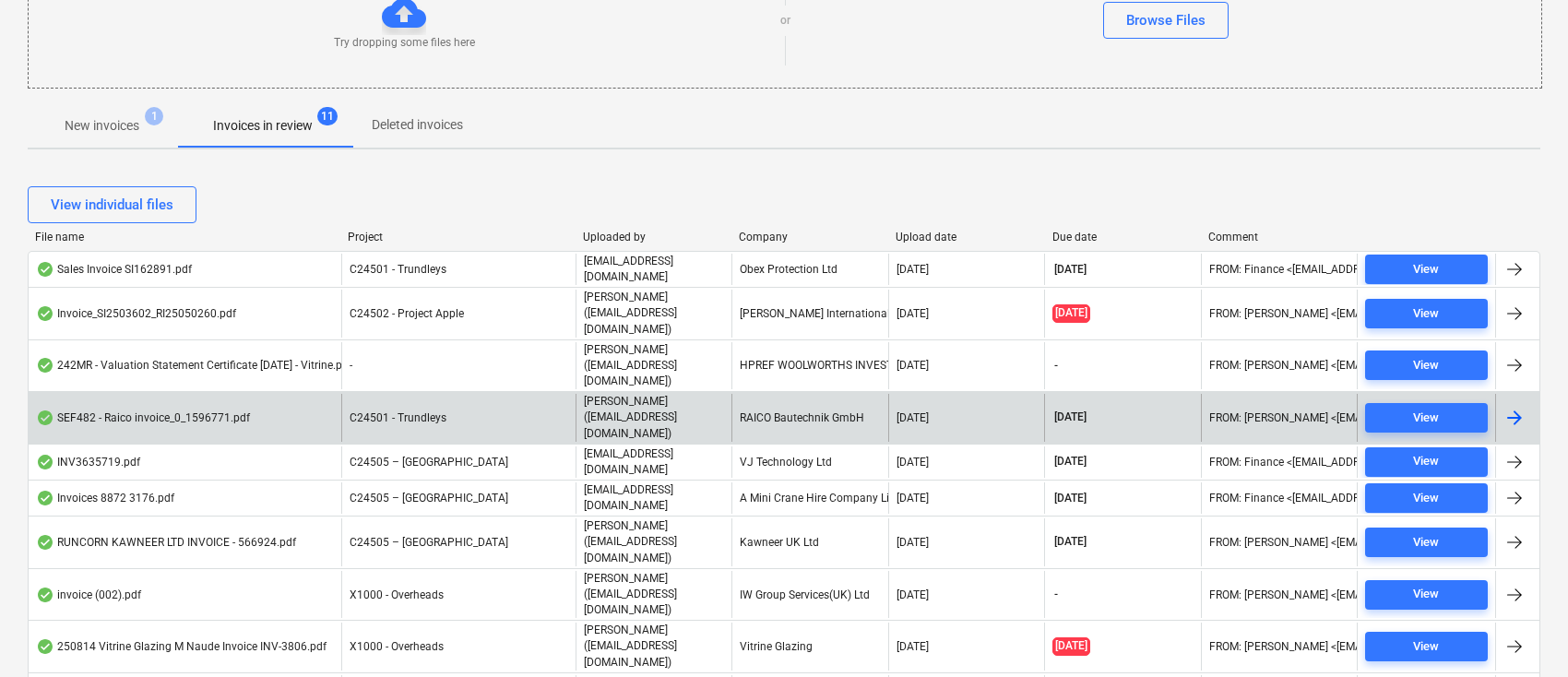
click at [770, 394] on div "RAICO Bautechnik GmbH" at bounding box center [810, 418] width 156 height 47
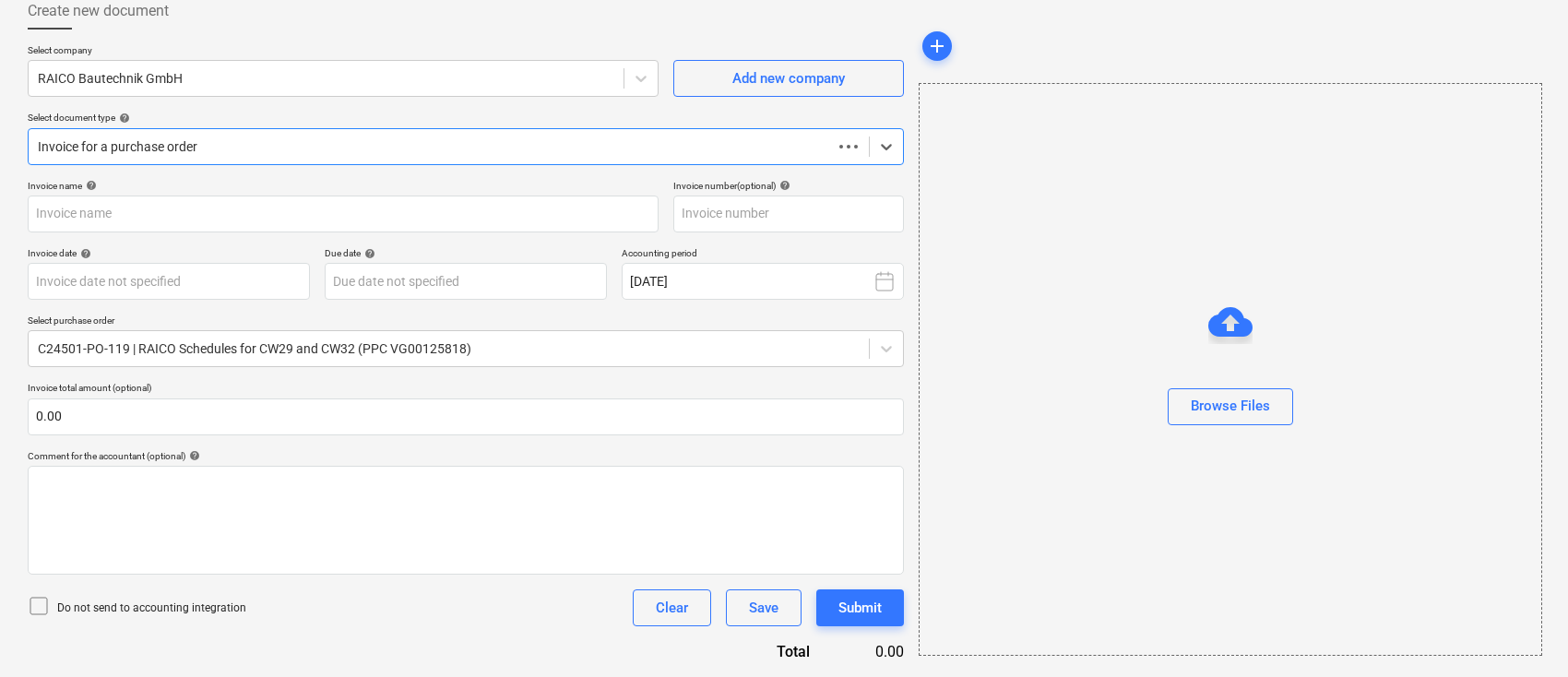
scroll to position [106, 0]
type input "AR00304102"
type input "07 Aug 2025"
type input "[DATE]"
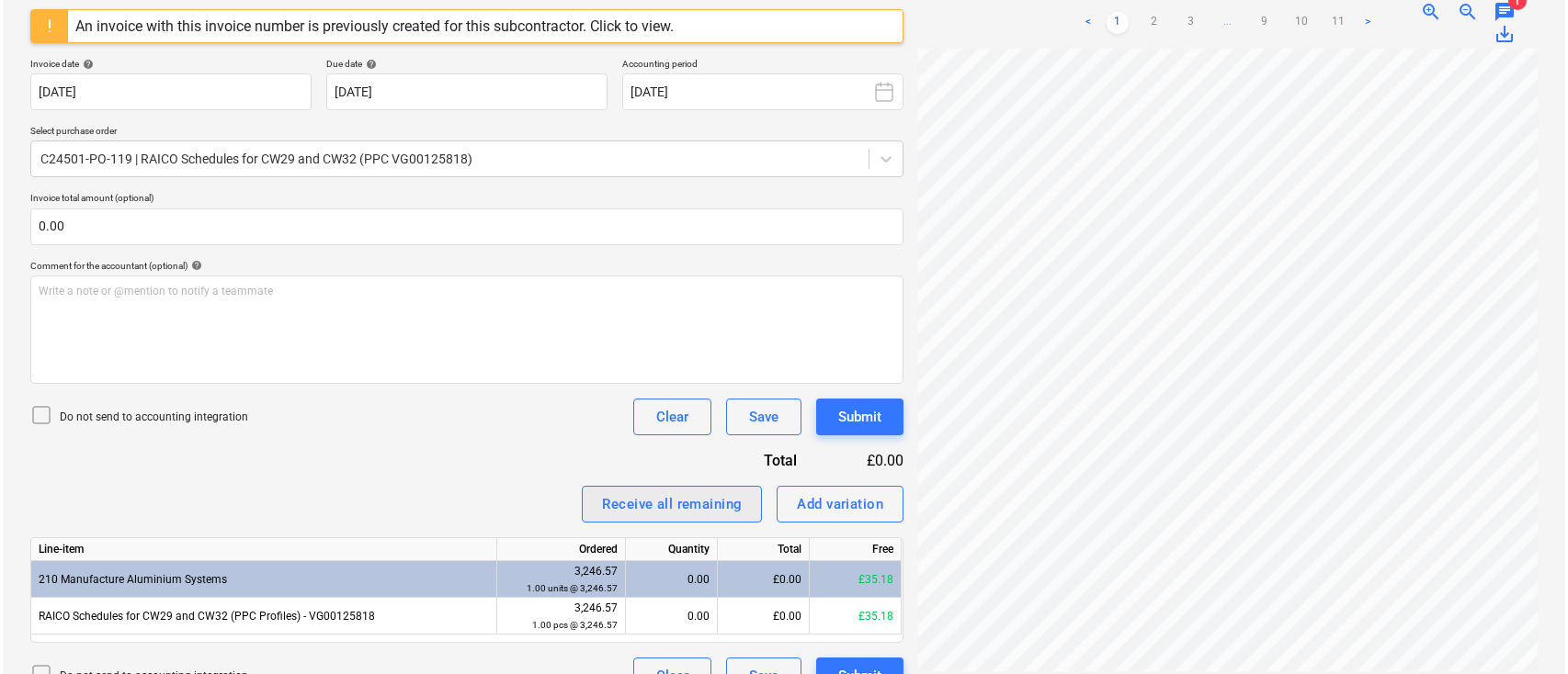
scroll to position [350, 0]
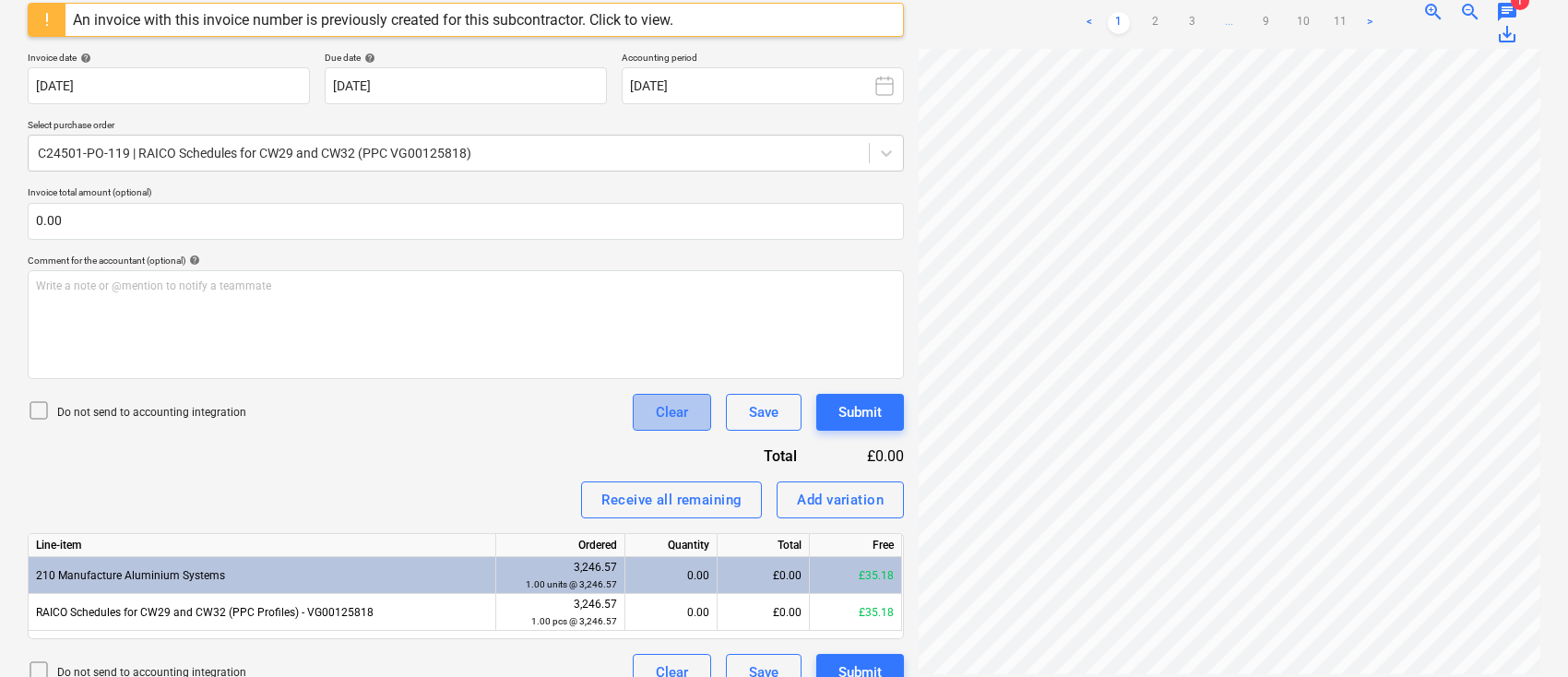
click at [662, 411] on div "Clear" at bounding box center [671, 412] width 32 height 24
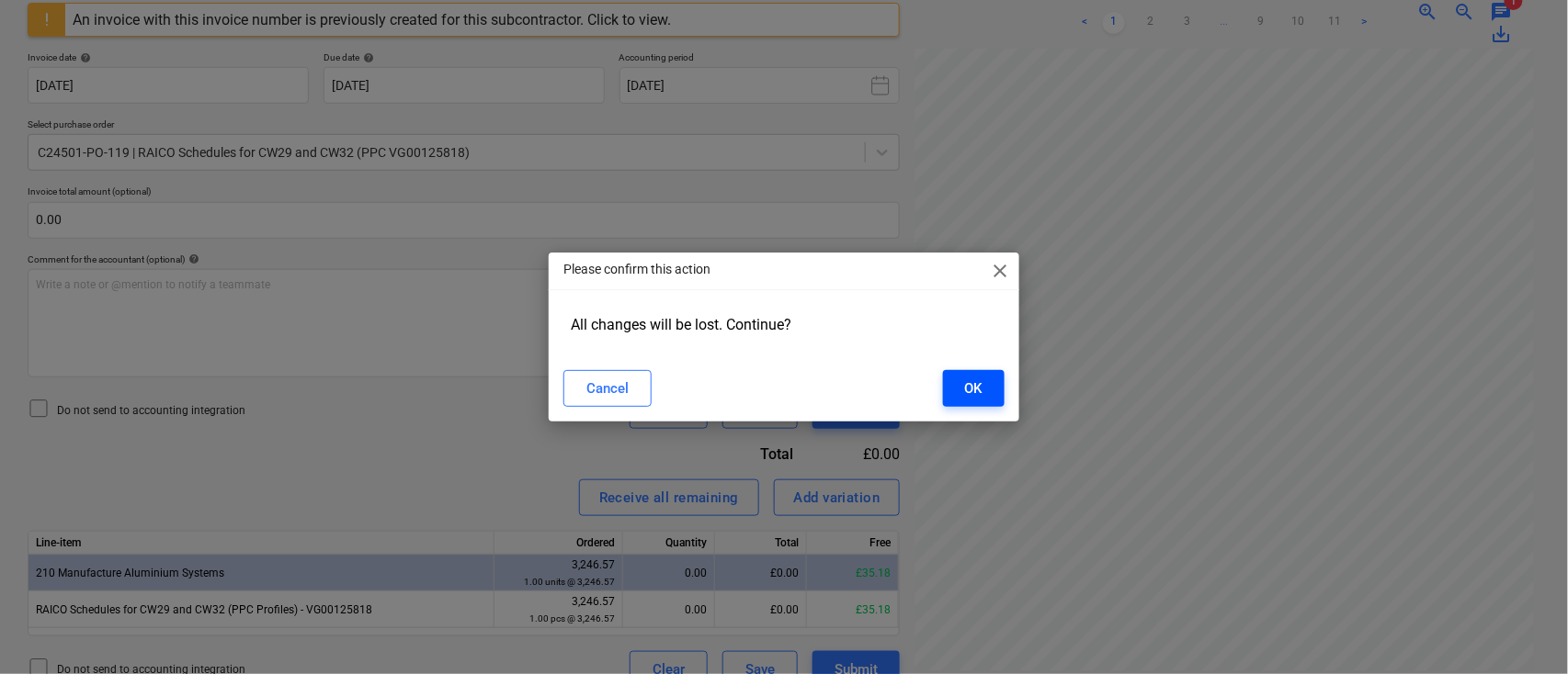
click at [984, 393] on button "OK" at bounding box center [974, 389] width 61 height 36
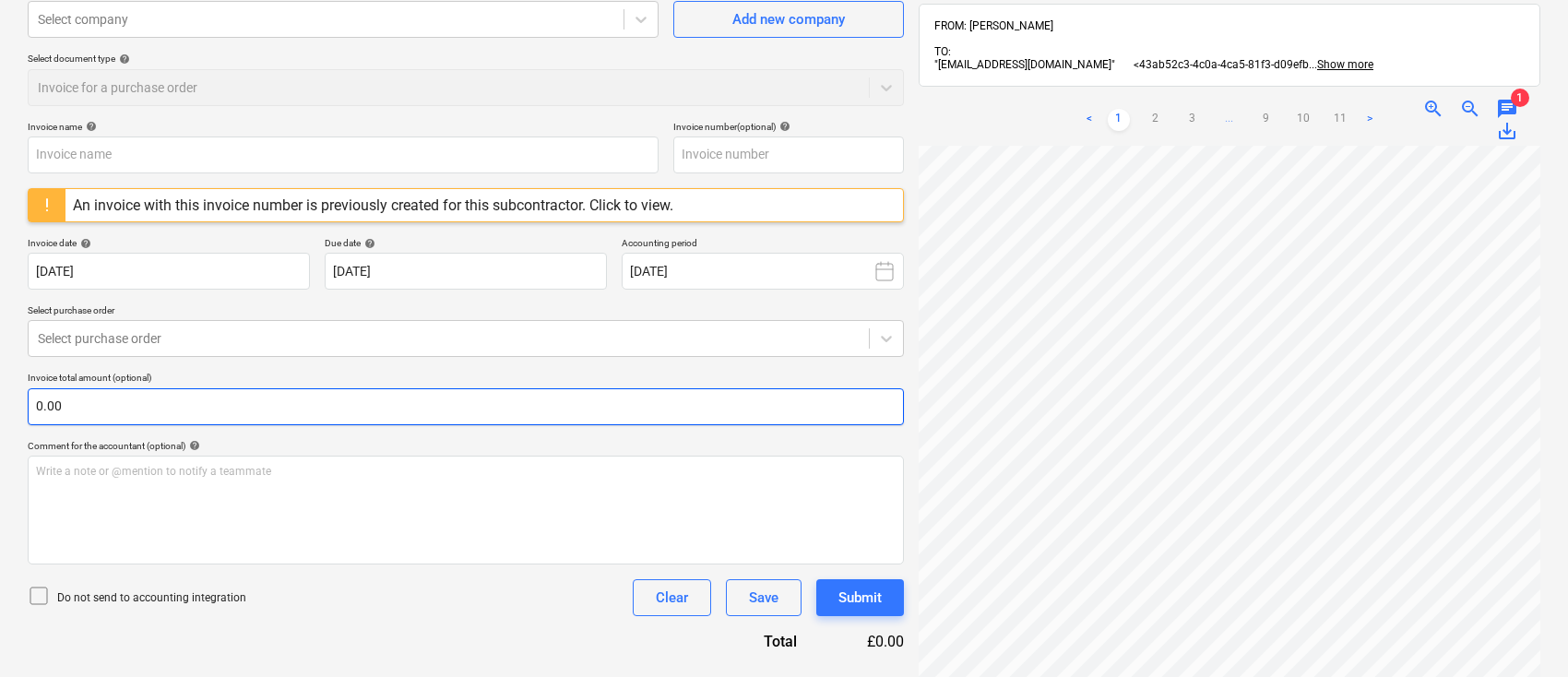
scroll to position [277, 0]
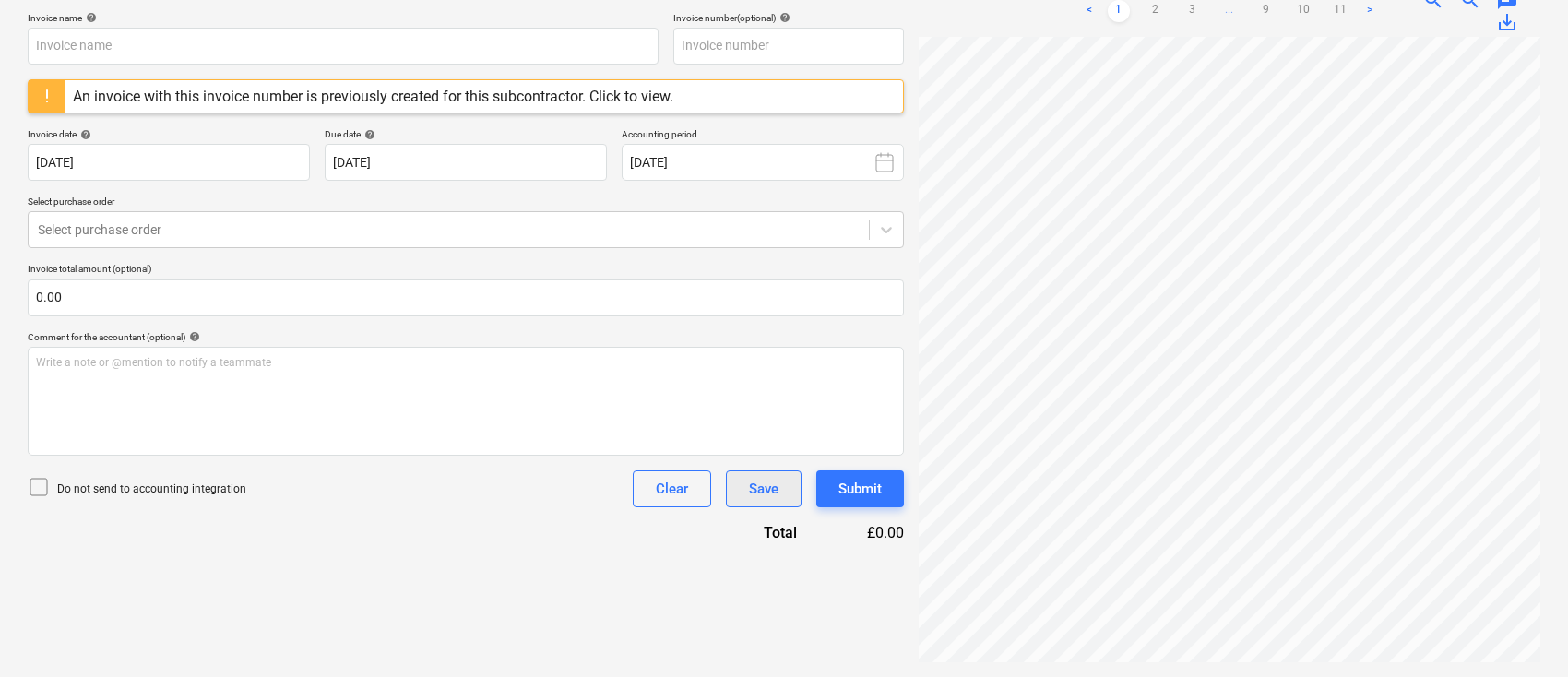
click at [782, 480] on button "Save" at bounding box center [764, 489] width 75 height 37
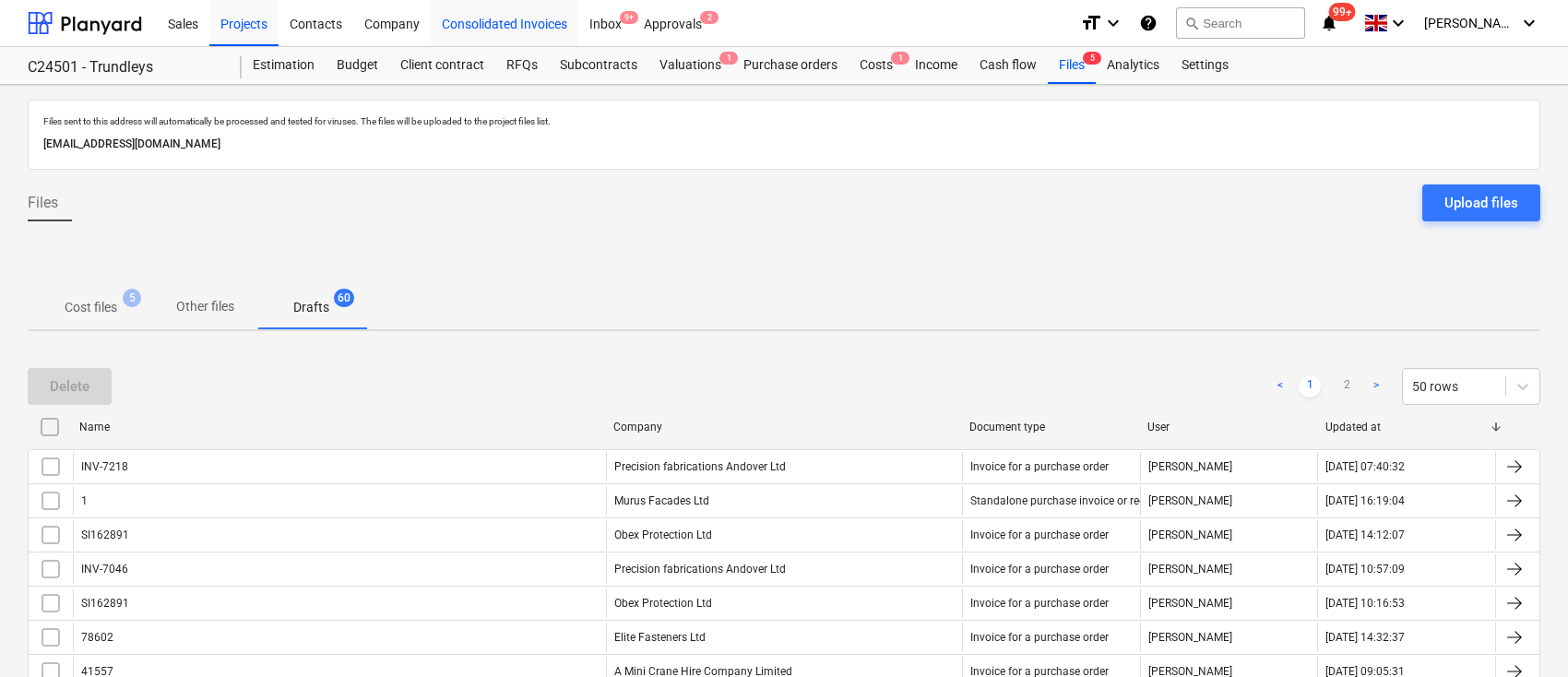
click at [540, 26] on div "Consolidated Invoices" at bounding box center [504, 22] width 148 height 47
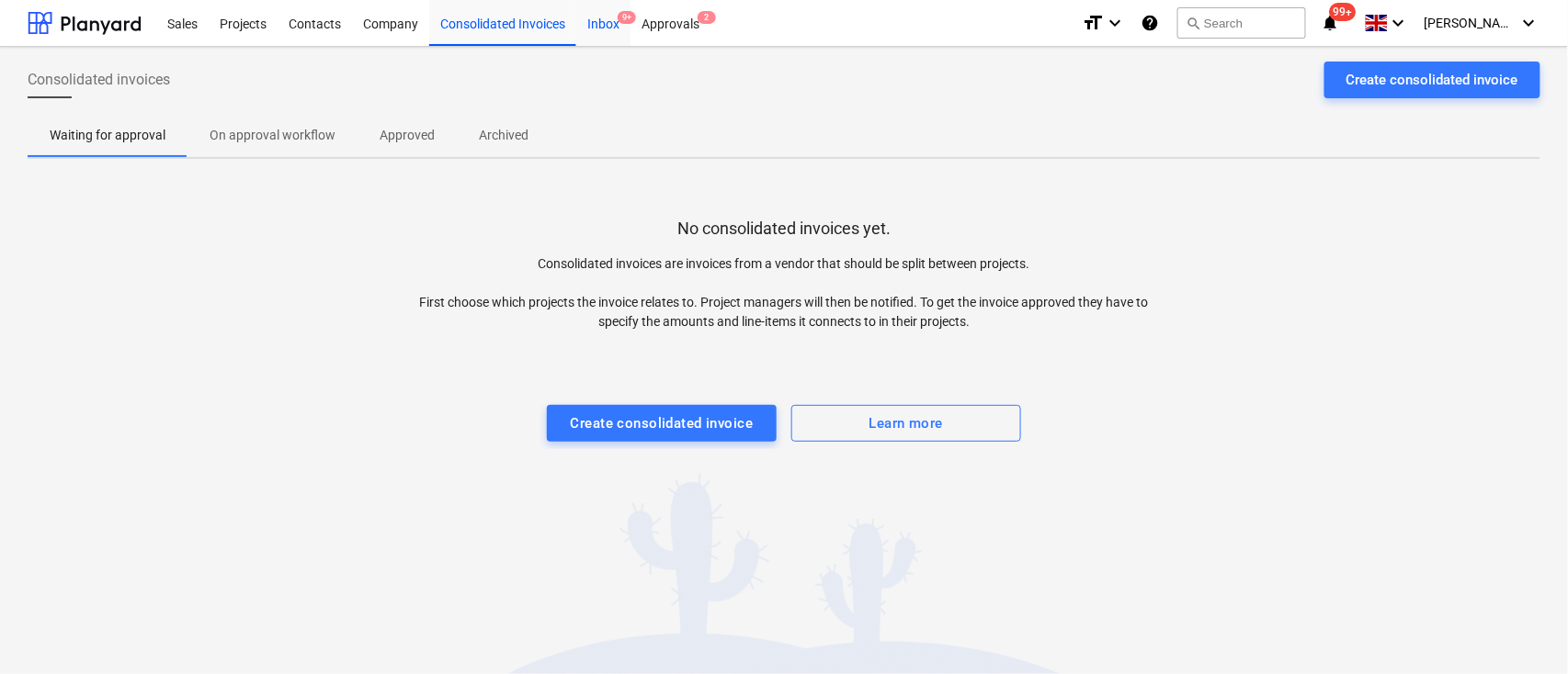
click at [599, 27] on div "Inbox 9+" at bounding box center [603, 22] width 54 height 47
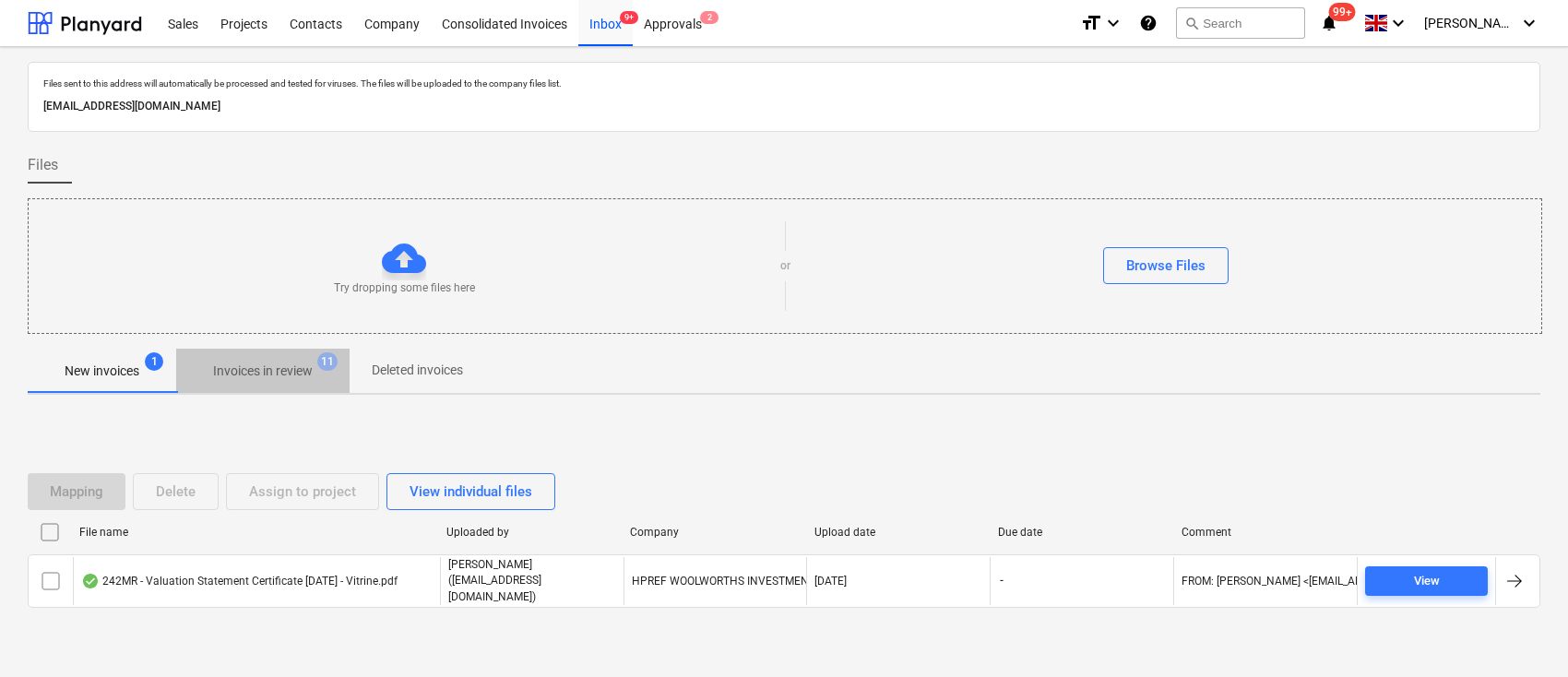
drag, startPoint x: 267, startPoint y: 368, endPoint x: 306, endPoint y: 401, distance: 51.1
click at [268, 365] on p "Invoices in review" at bounding box center [262, 371] width 99 height 19
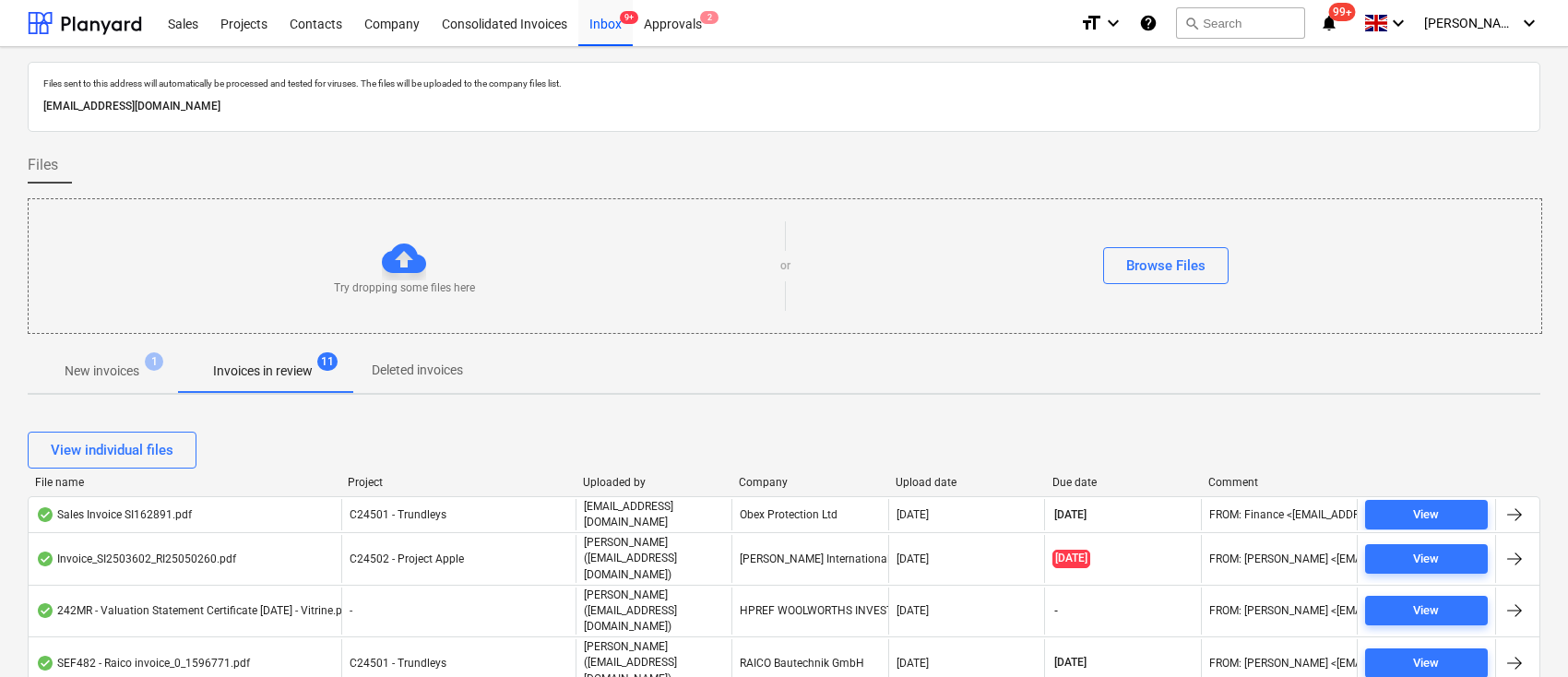
click at [114, 378] on p "New invoices" at bounding box center [101, 371] width 74 height 19
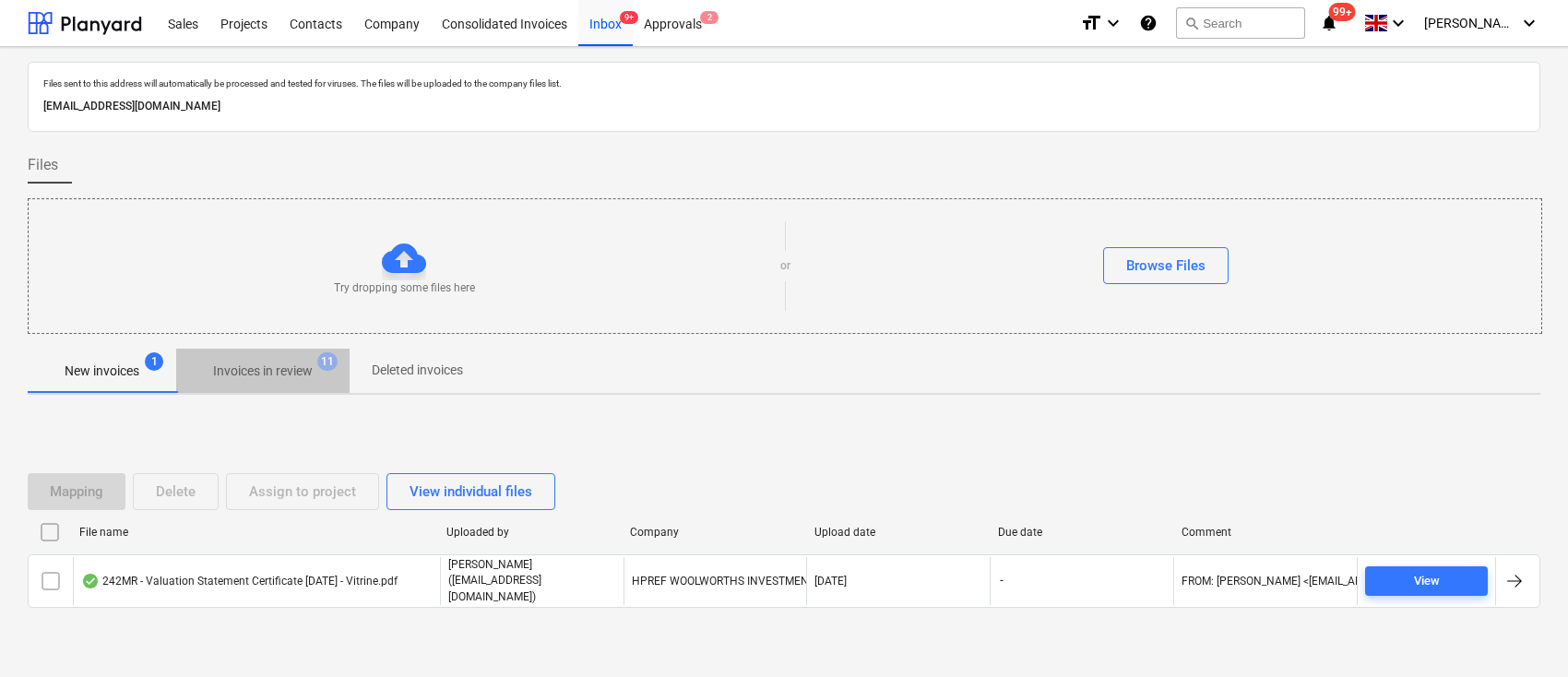
click at [263, 371] on p "Invoices in review" at bounding box center [262, 371] width 99 height 19
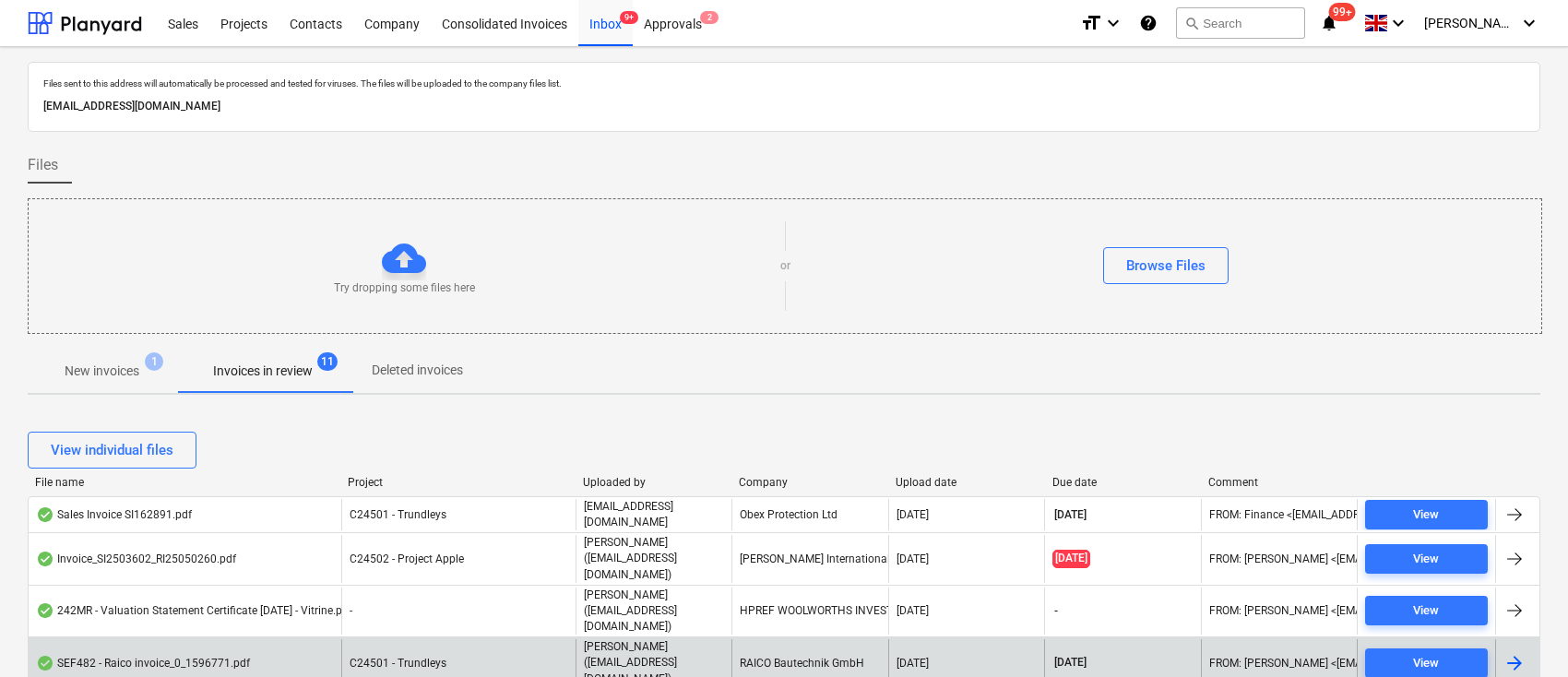
click at [770, 639] on div "RAICO Bautechnik GmbH" at bounding box center [810, 663] width 156 height 47
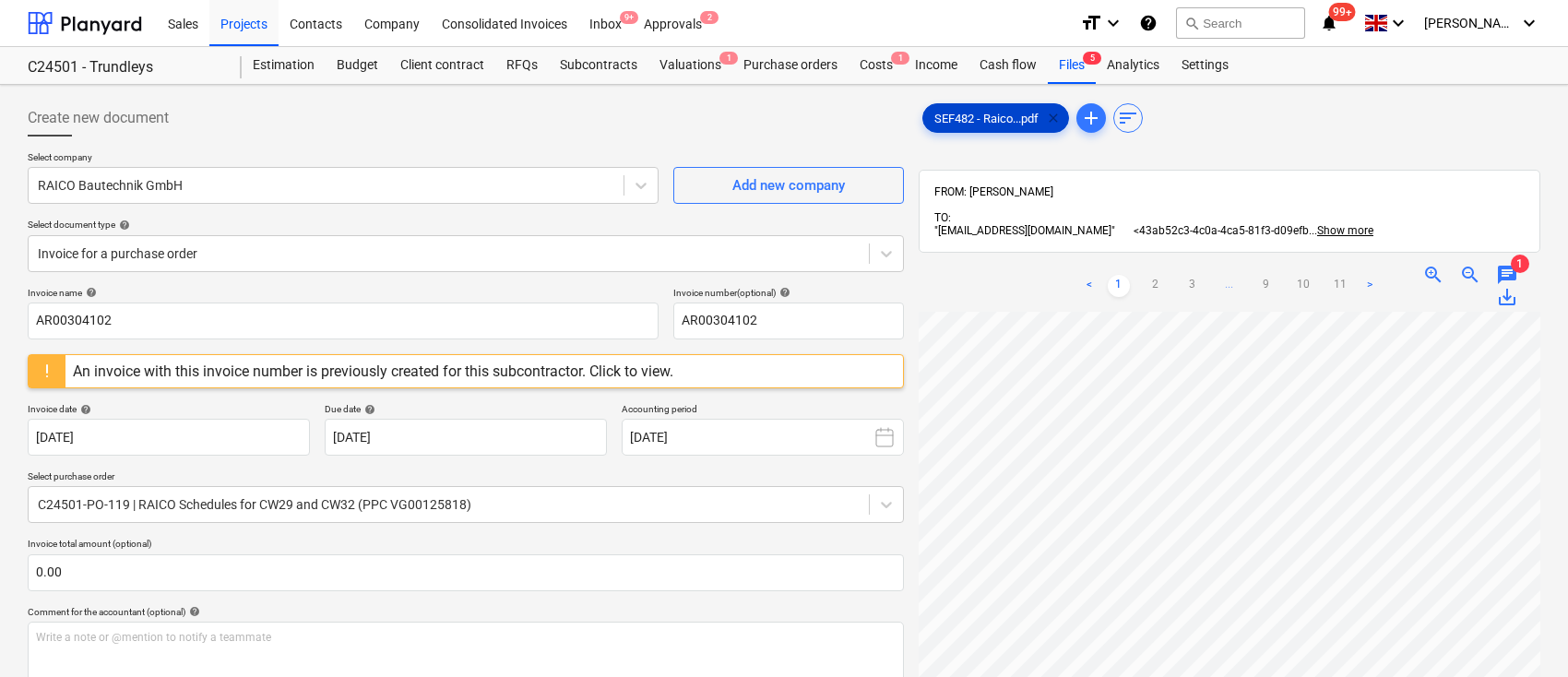
click at [1058, 121] on span "clear" at bounding box center [1053, 118] width 22 height 22
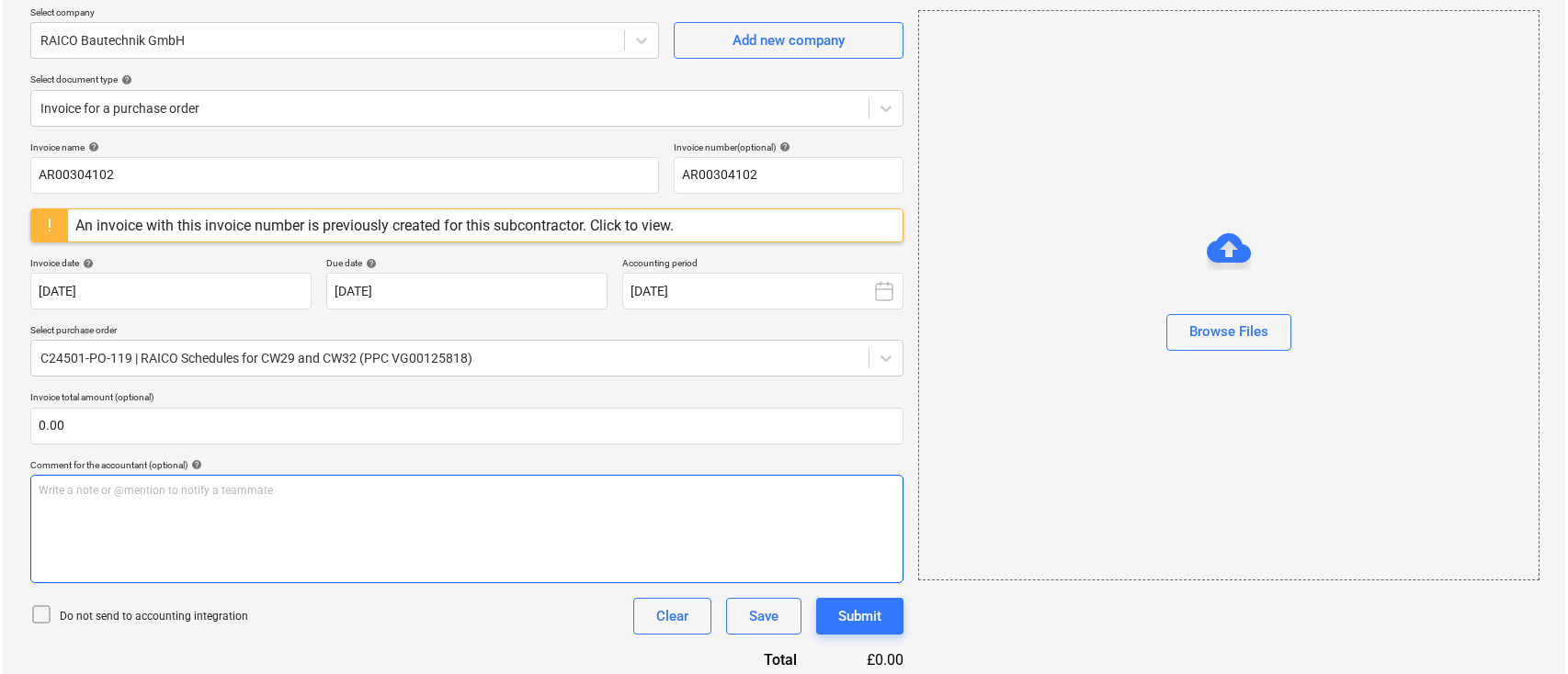
scroll to position [377, 0]
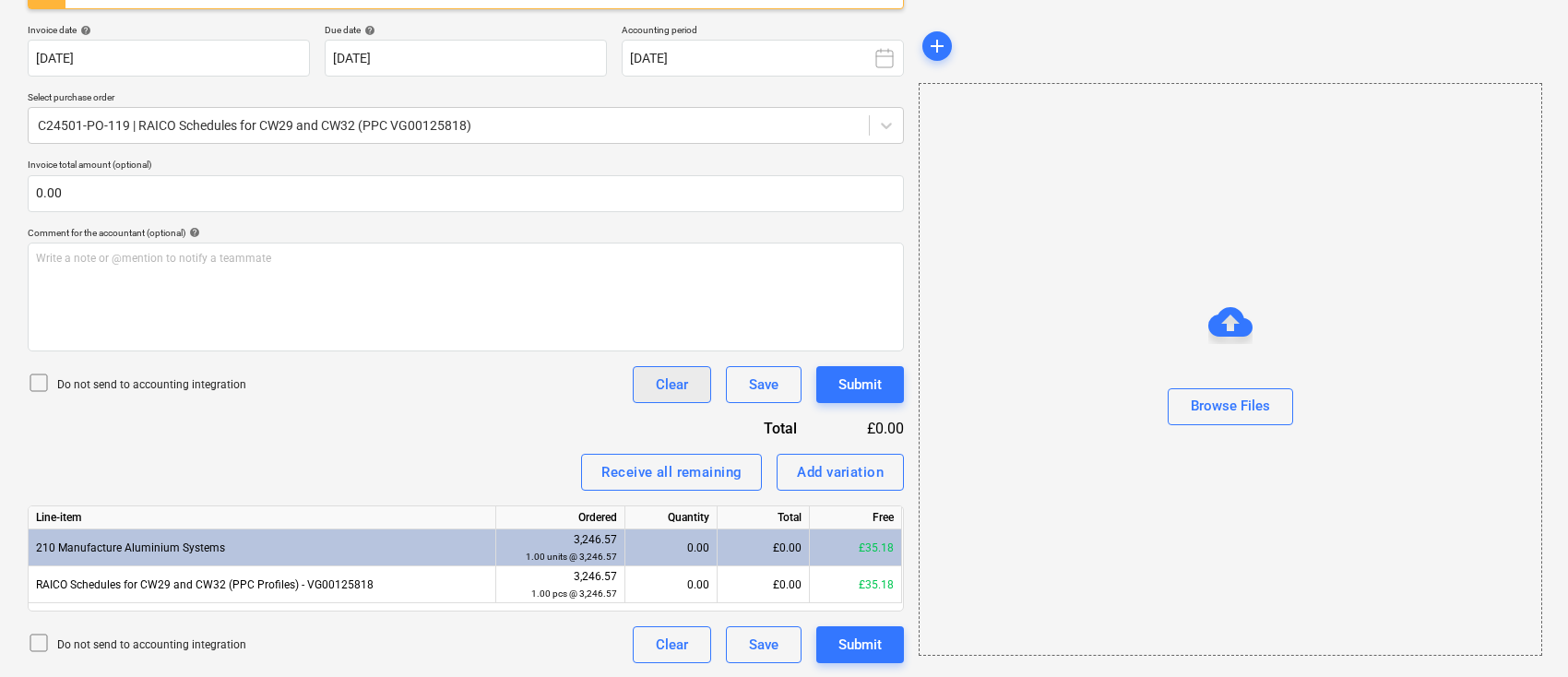
click at [682, 376] on div "Clear" at bounding box center [671, 385] width 32 height 24
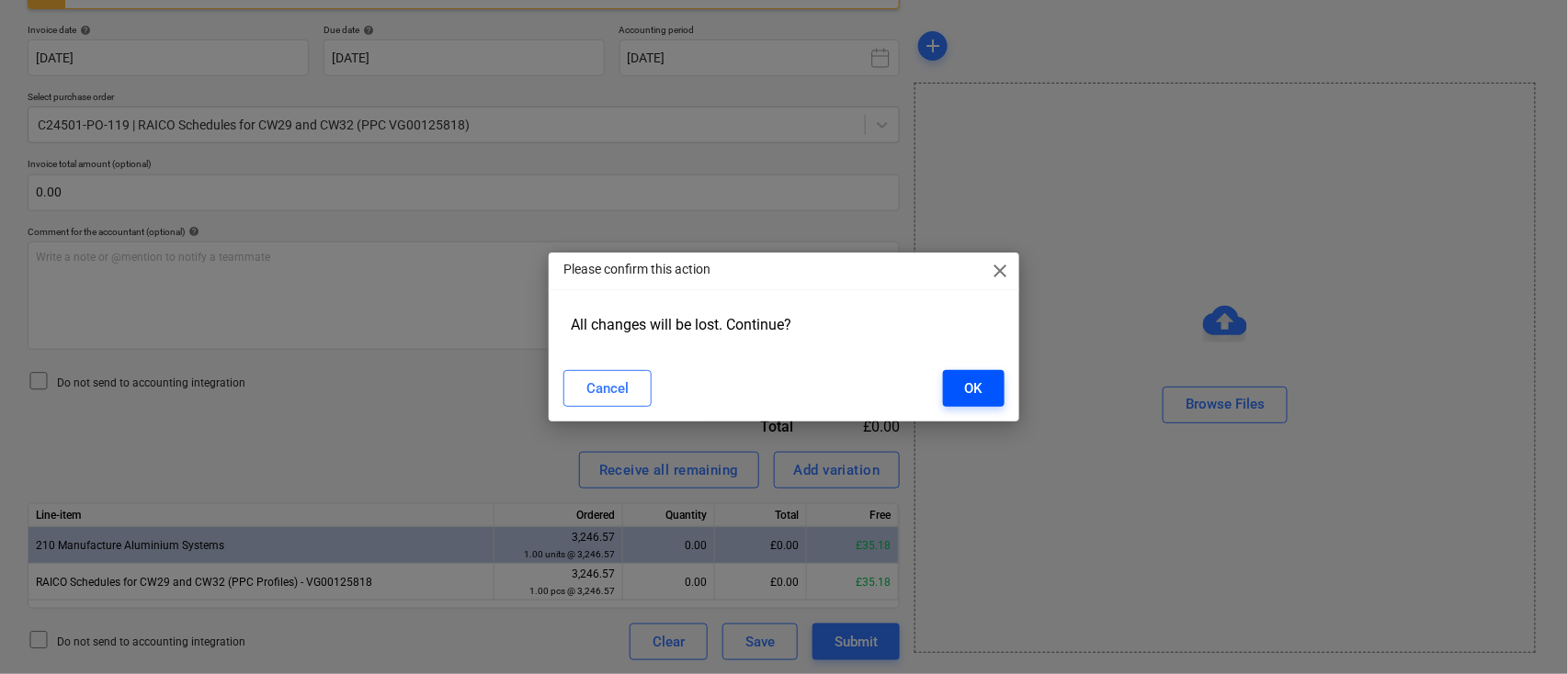
click at [970, 380] on div "OK" at bounding box center [974, 388] width 17 height 24
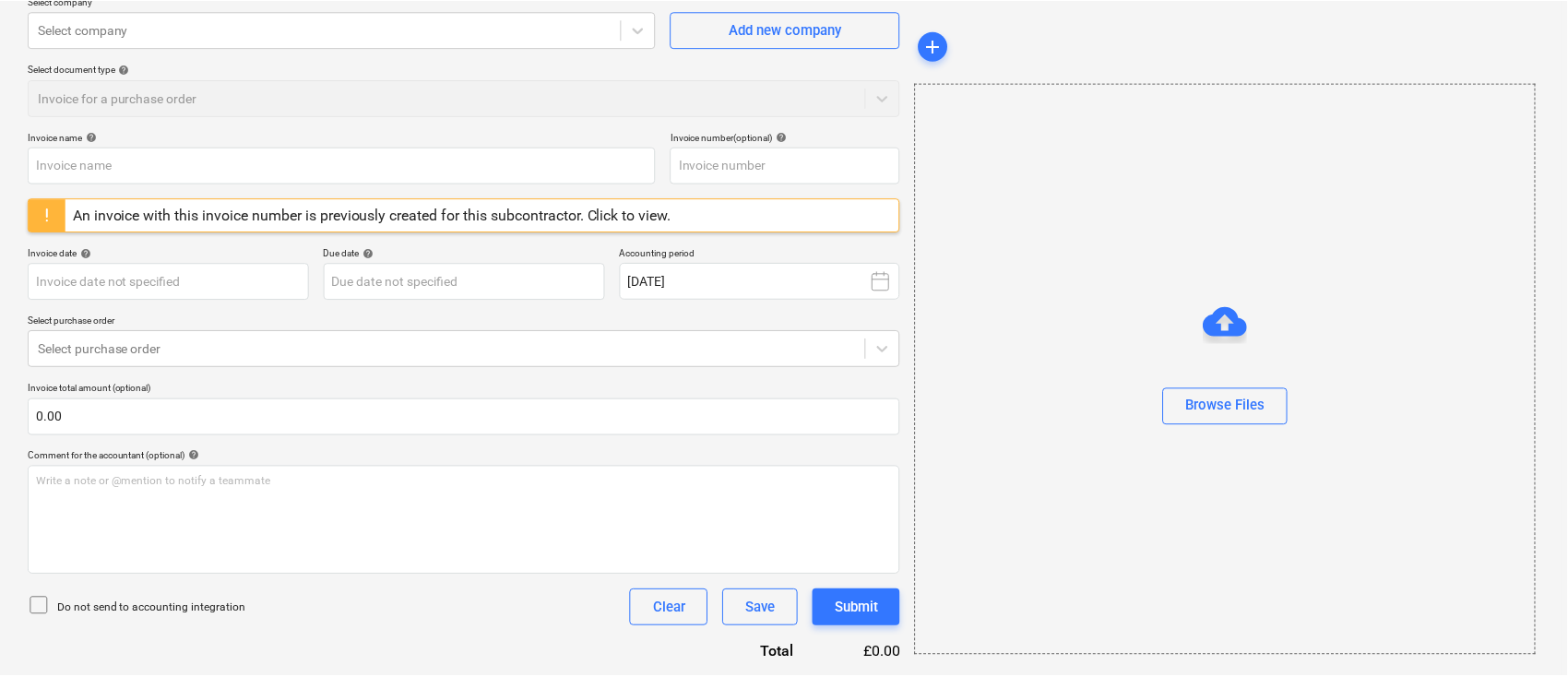
scroll to position [155, 0]
click at [759, 616] on div "Save" at bounding box center [764, 609] width 30 height 24
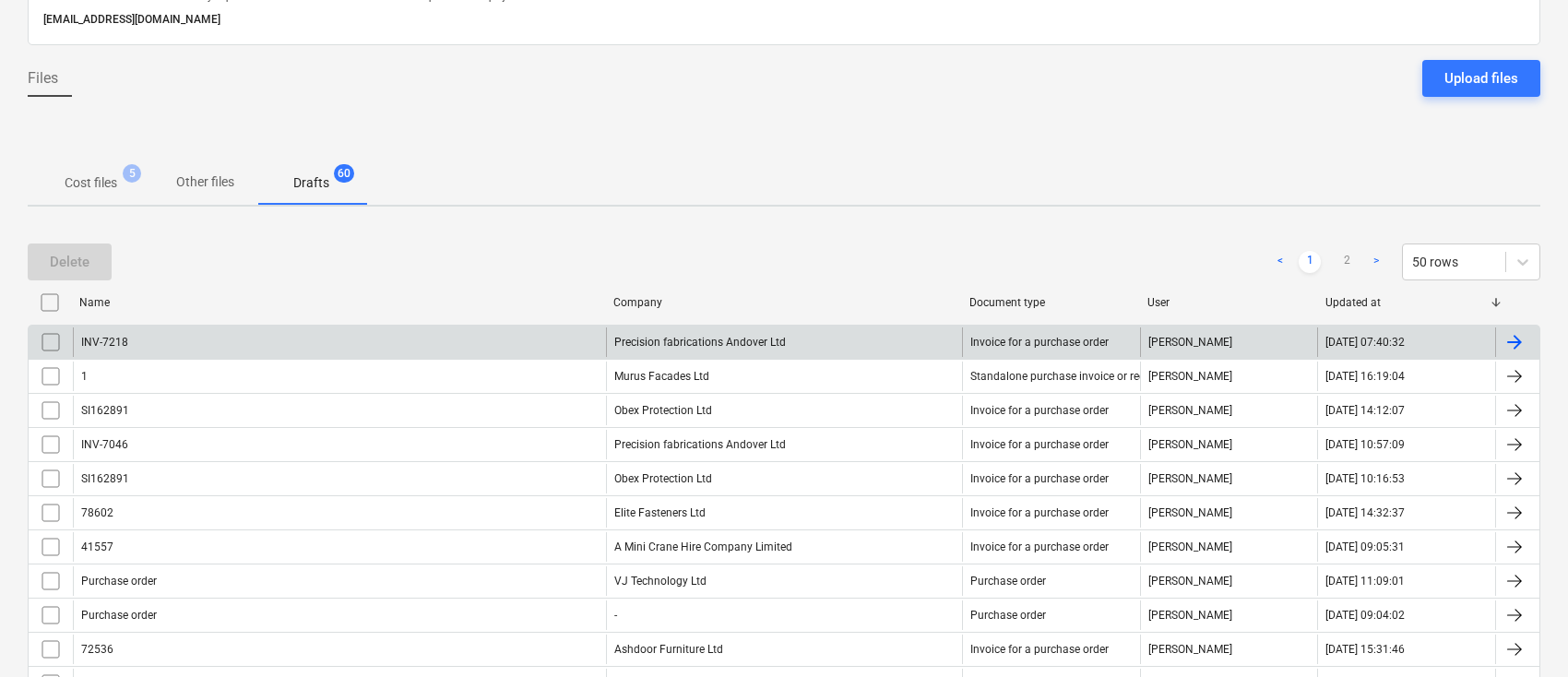
scroll to position [32, 0]
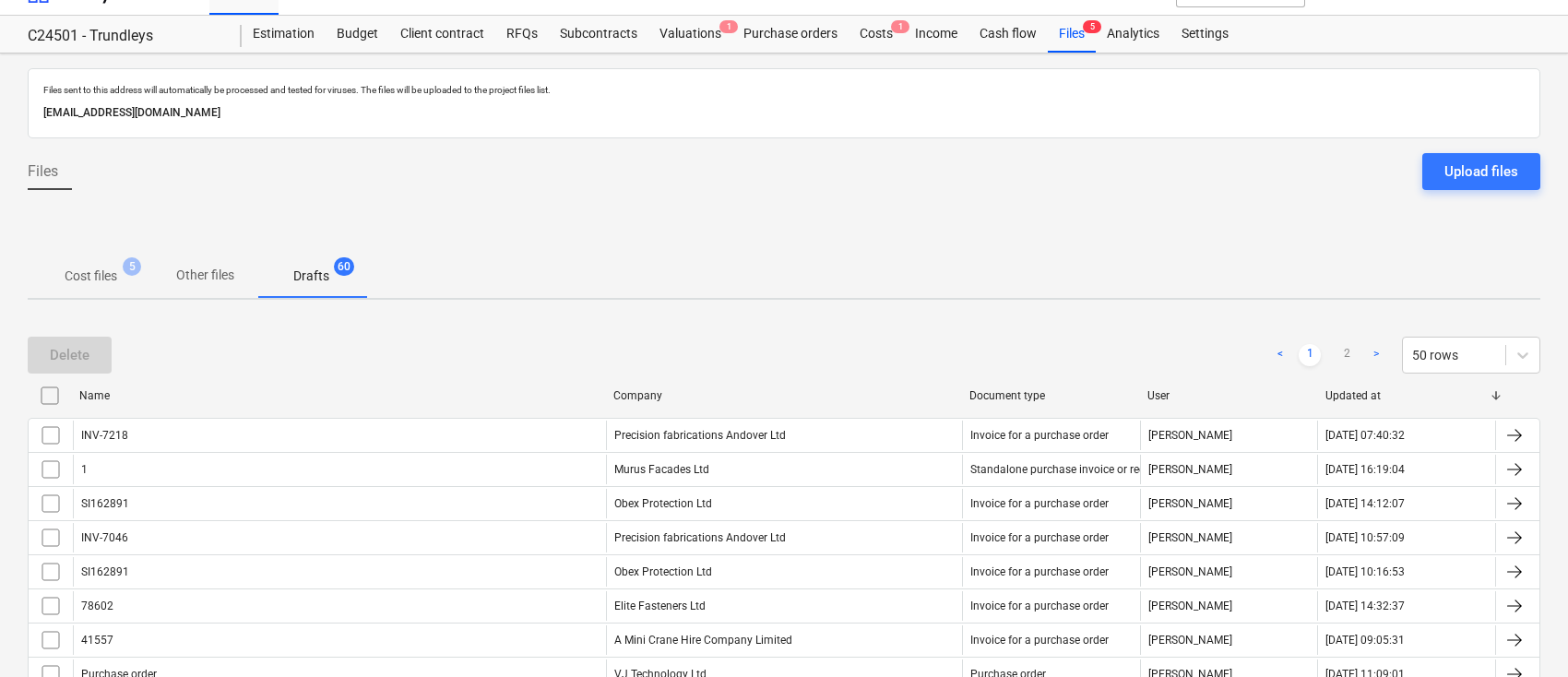
click at [649, 395] on div "Company" at bounding box center [784, 395] width 341 height 13
checkbox input "false"
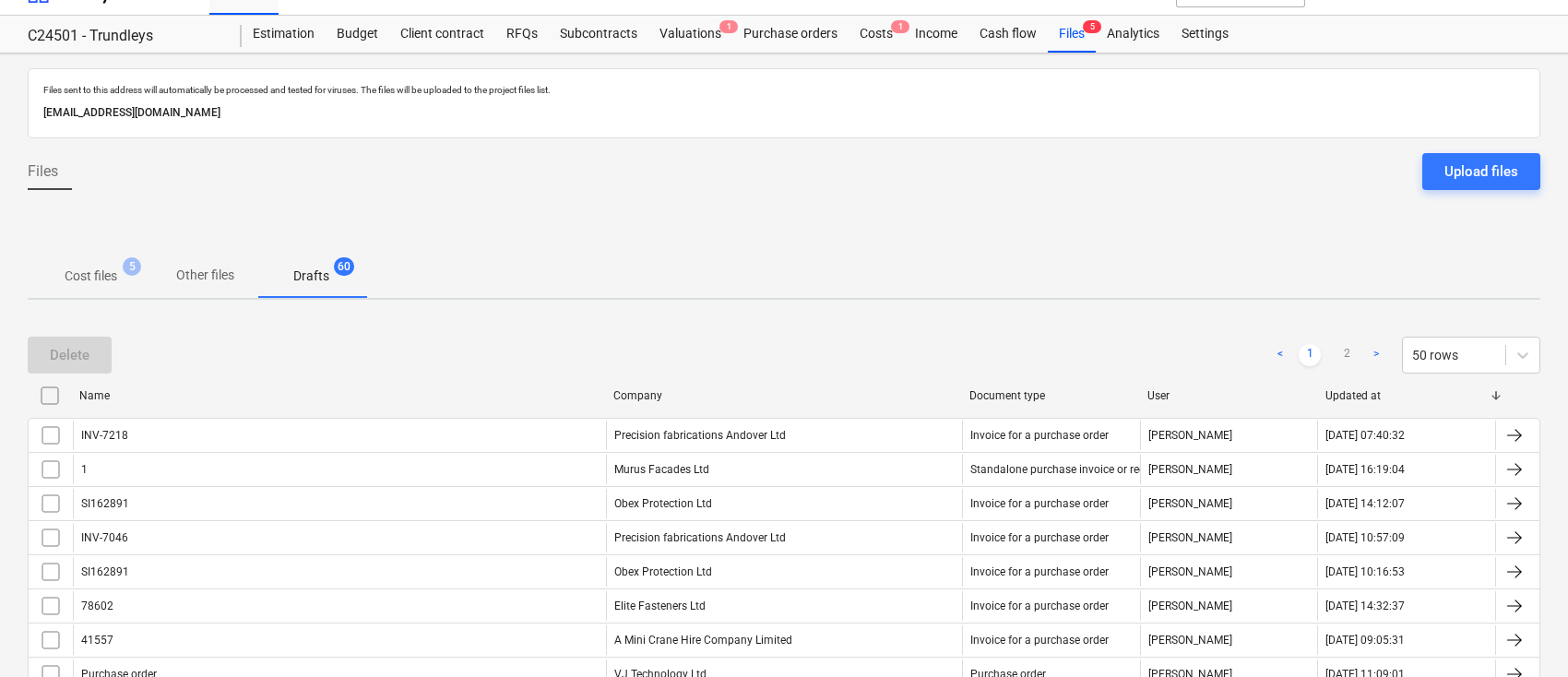
checkbox input "false"
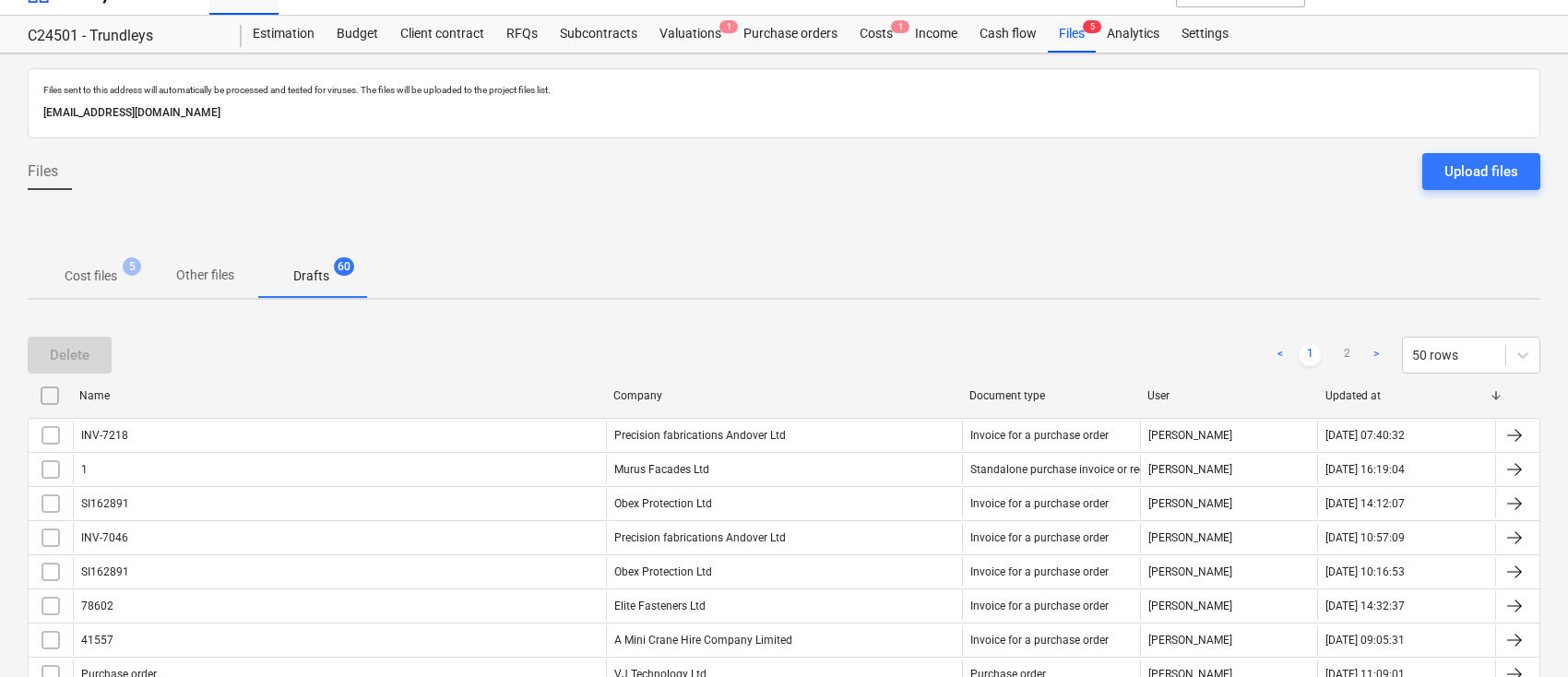
checkbox input "false"
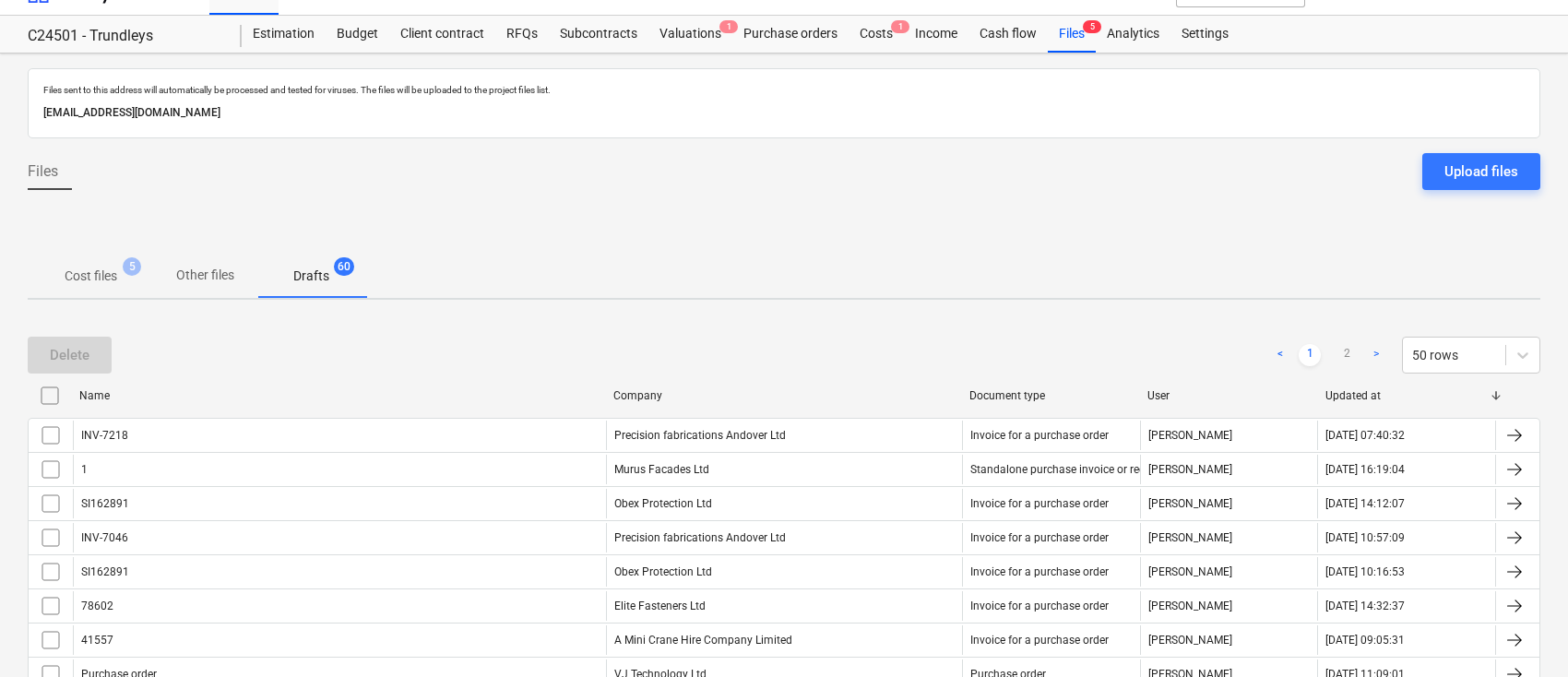
checkbox input "false"
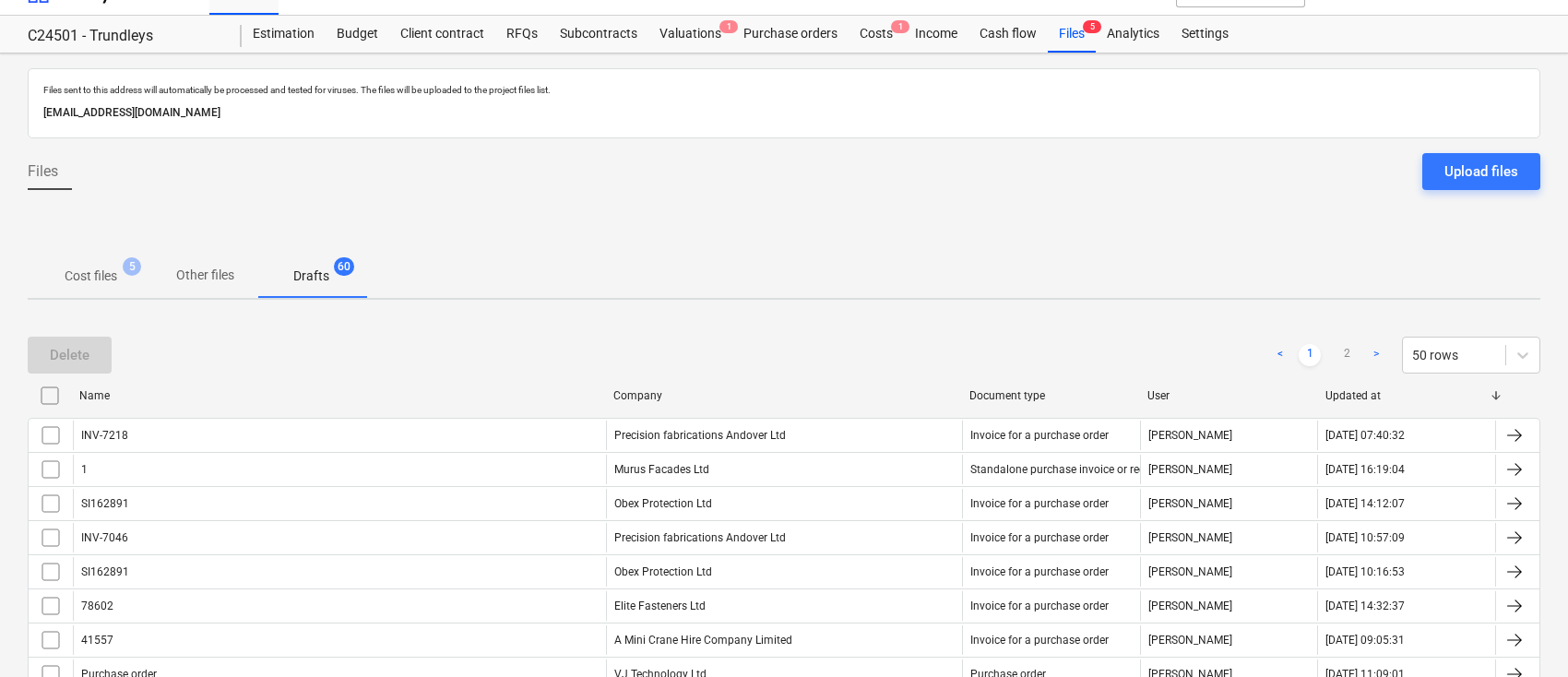
checkbox input "false"
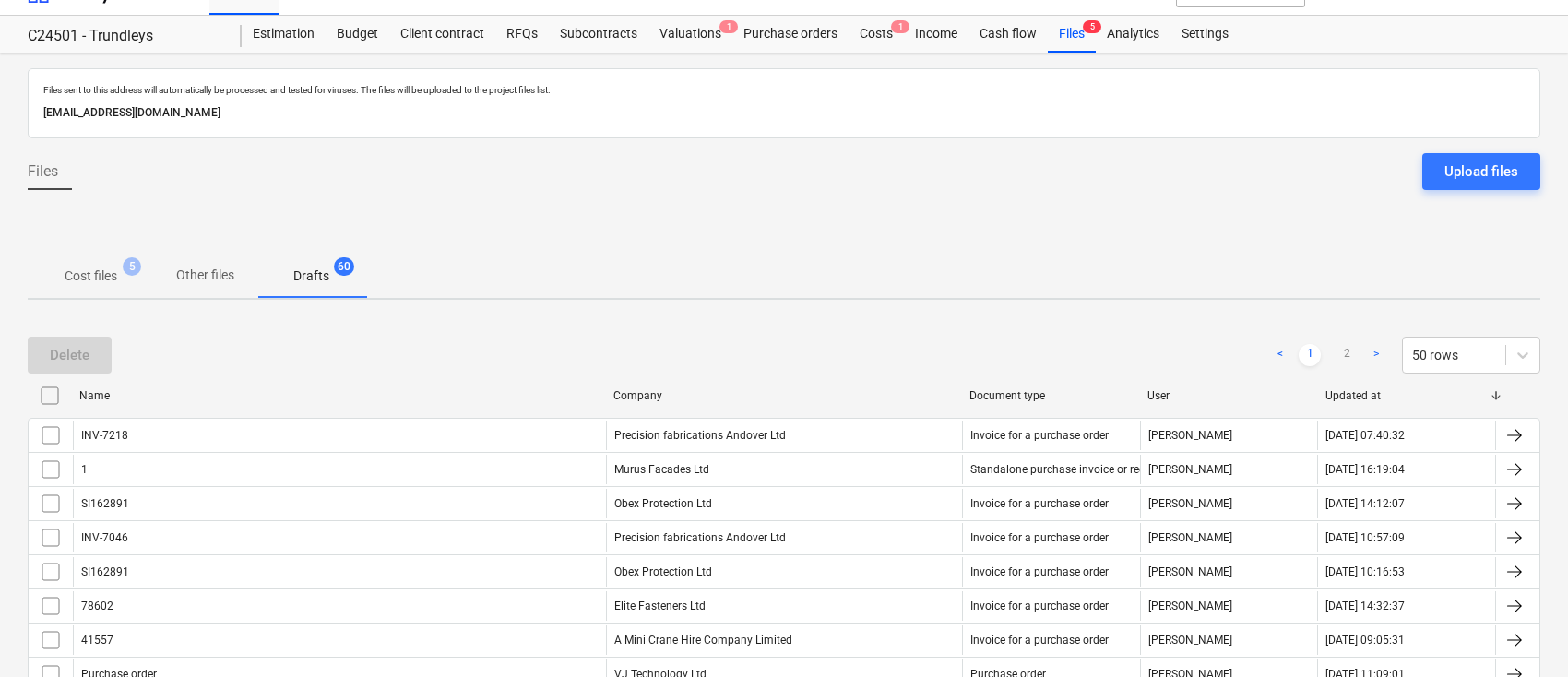
checkbox input "false"
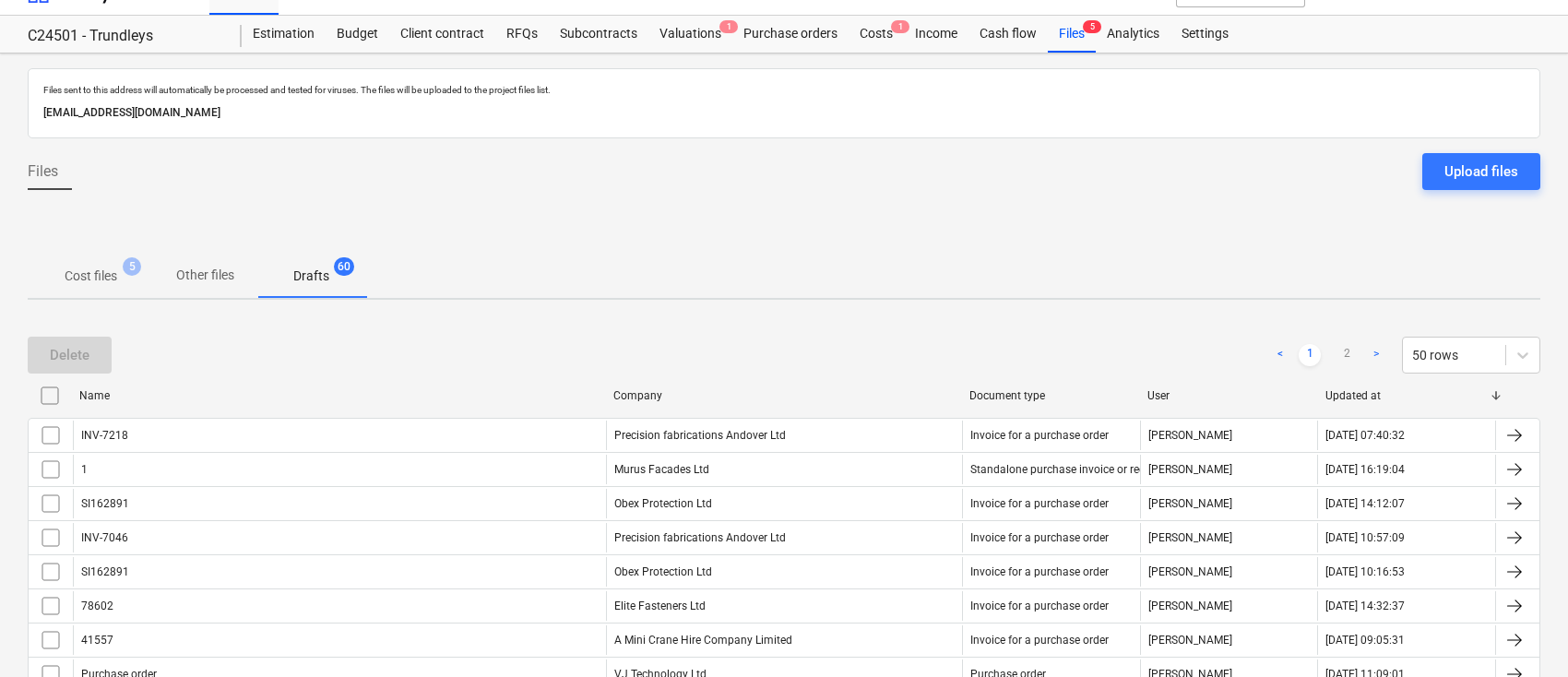
checkbox input "false"
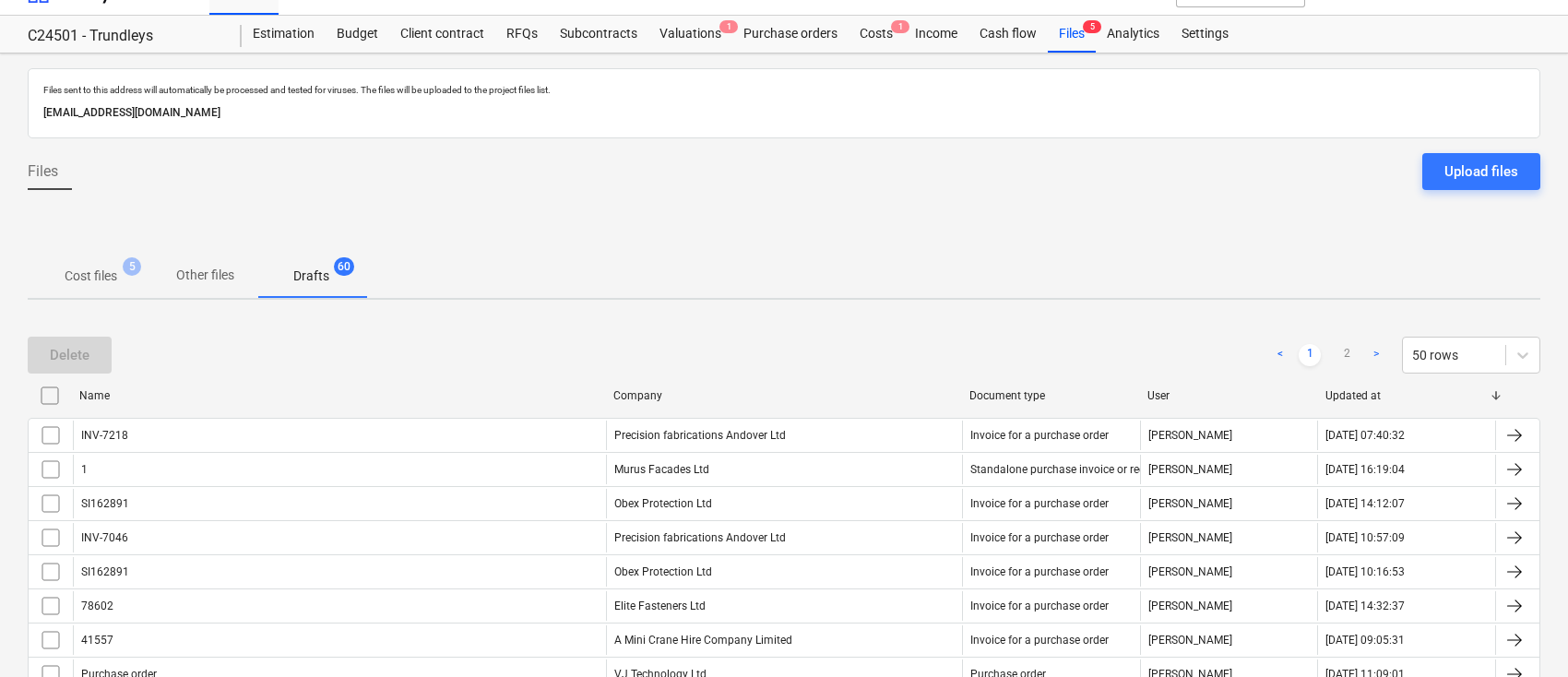
checkbox input "false"
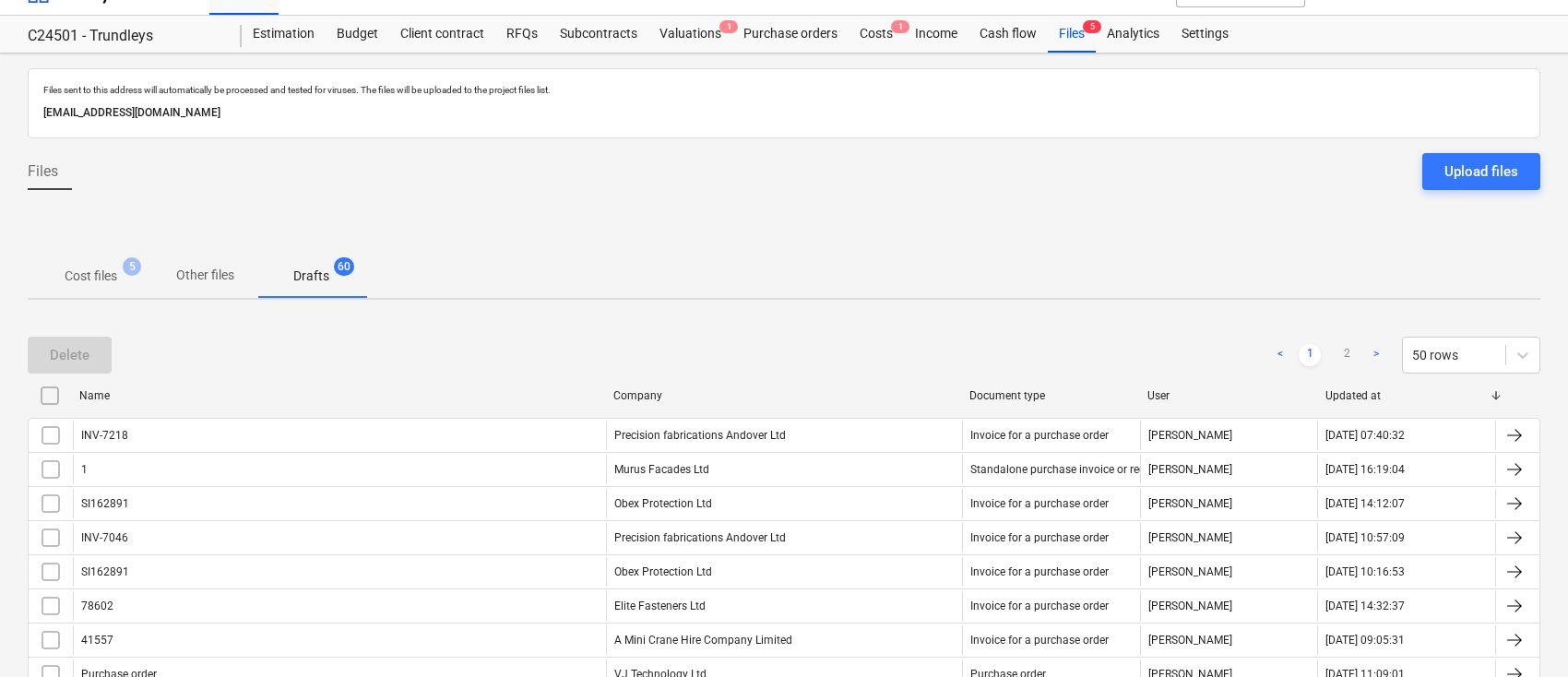
checkbox input "false"
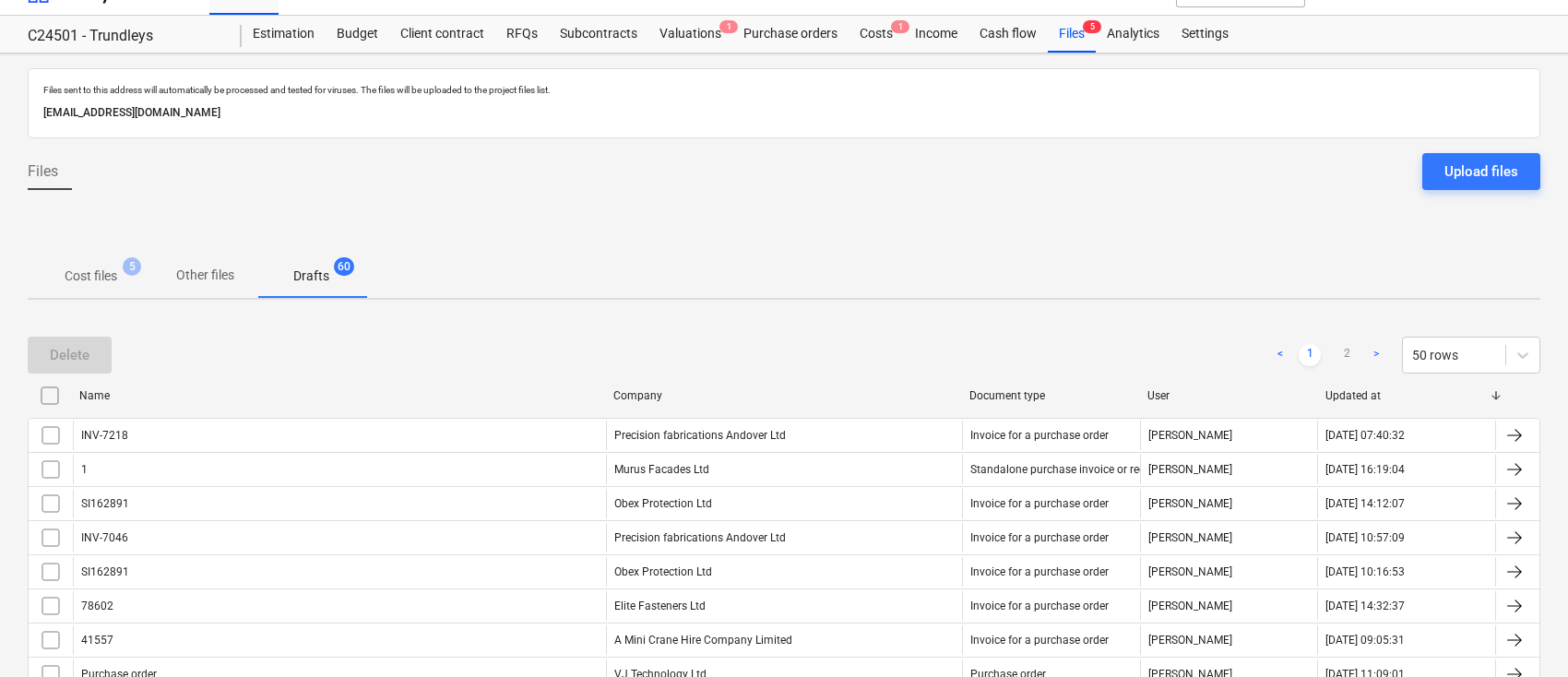
checkbox input "false"
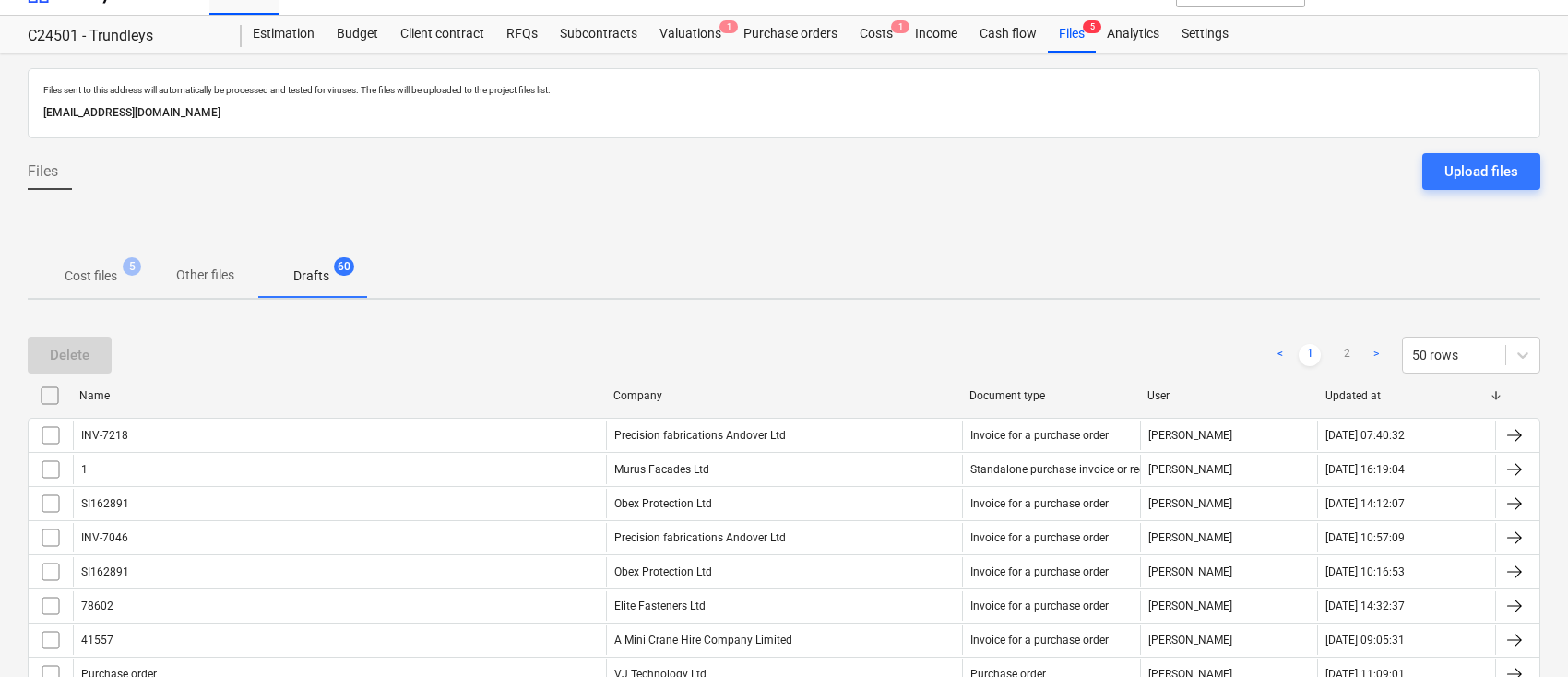
checkbox input "false"
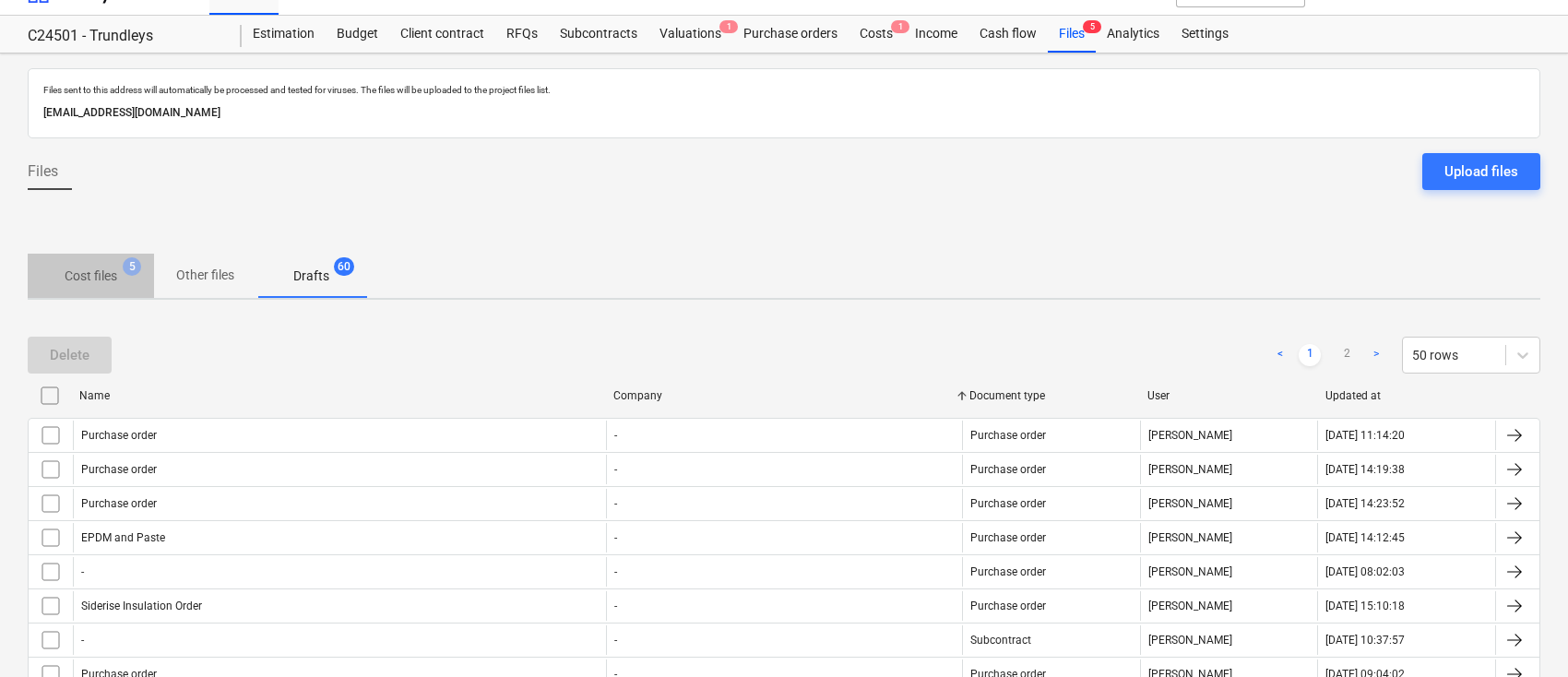
click at [81, 267] on p "Cost files" at bounding box center [91, 277] width 53 height 19
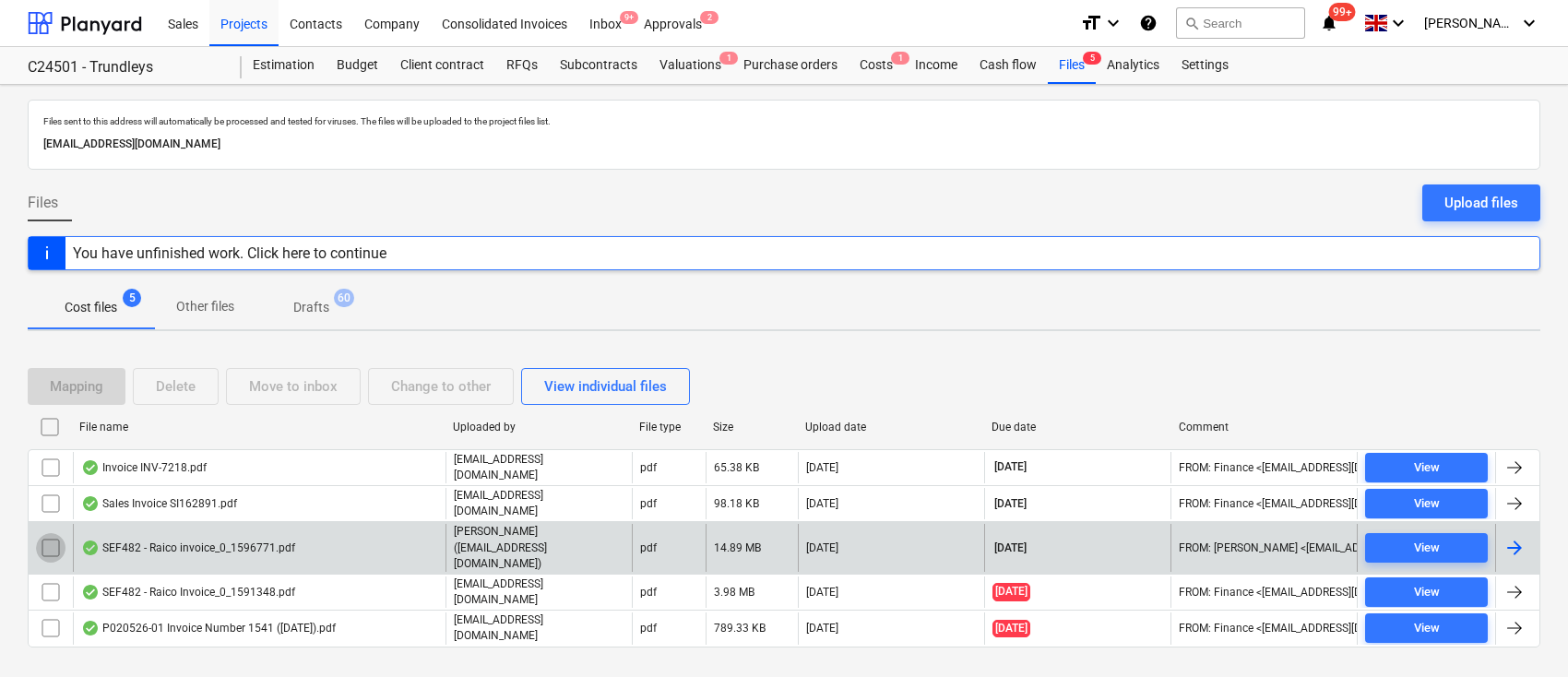
click at [51, 535] on input "checkbox" at bounding box center [50, 548] width 30 height 30
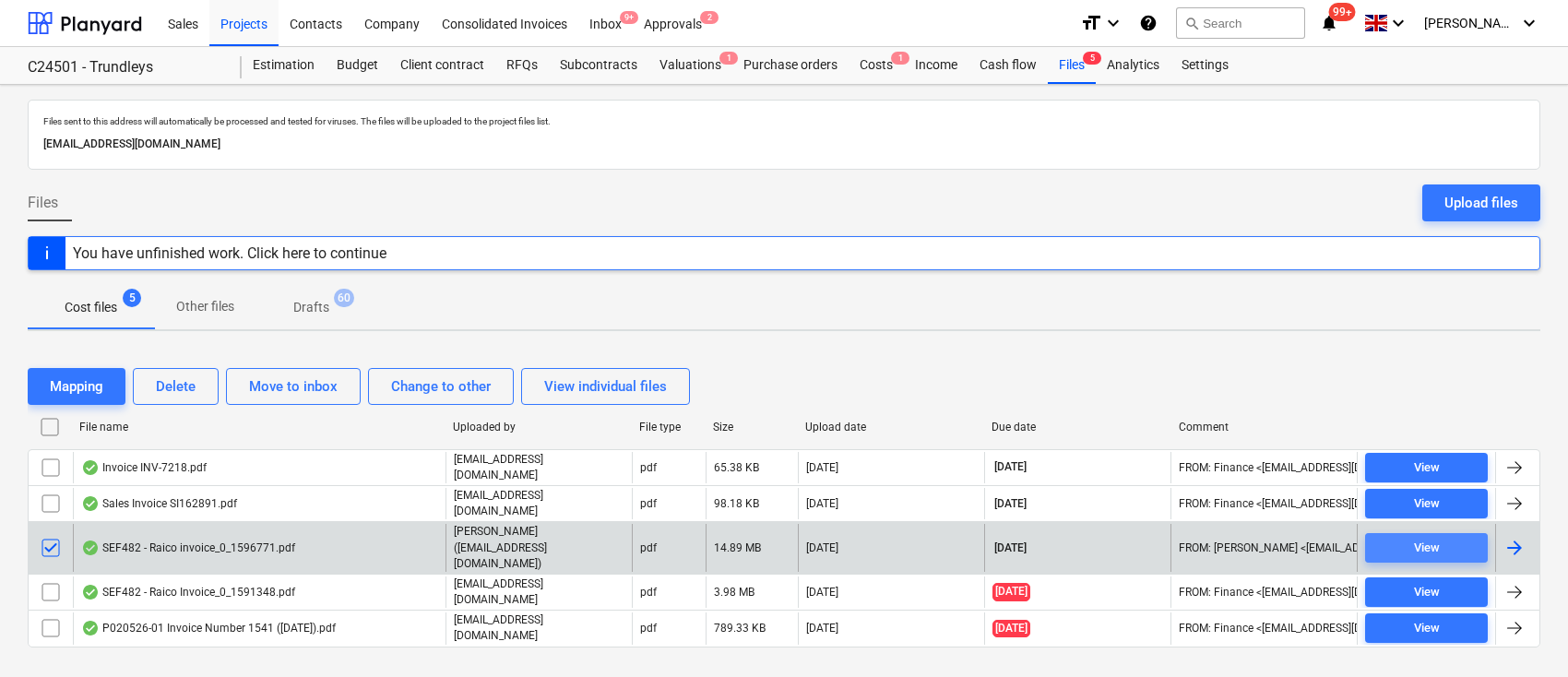
click at [1418, 538] on div "View" at bounding box center [1427, 549] width 26 height 21
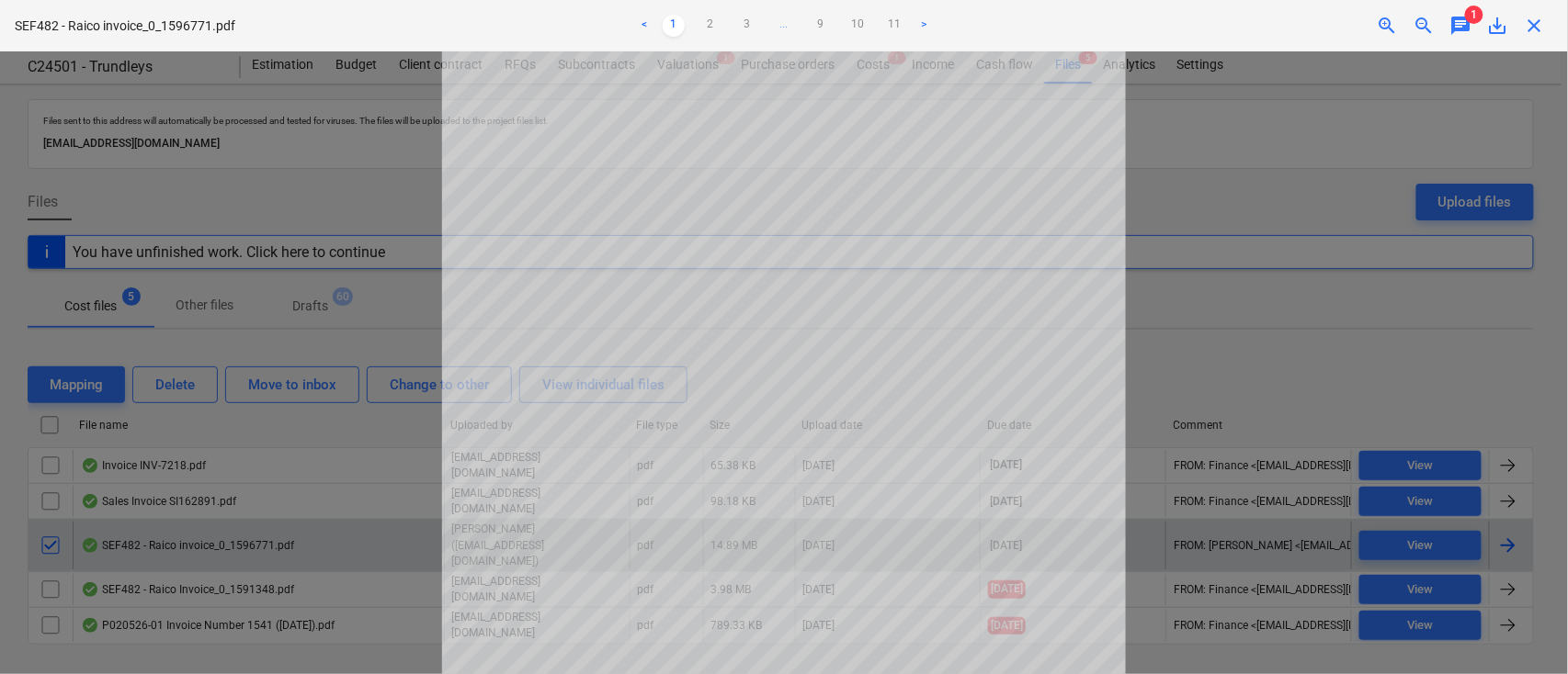
click at [1533, 25] on span "close" at bounding box center [1534, 25] width 22 height 22
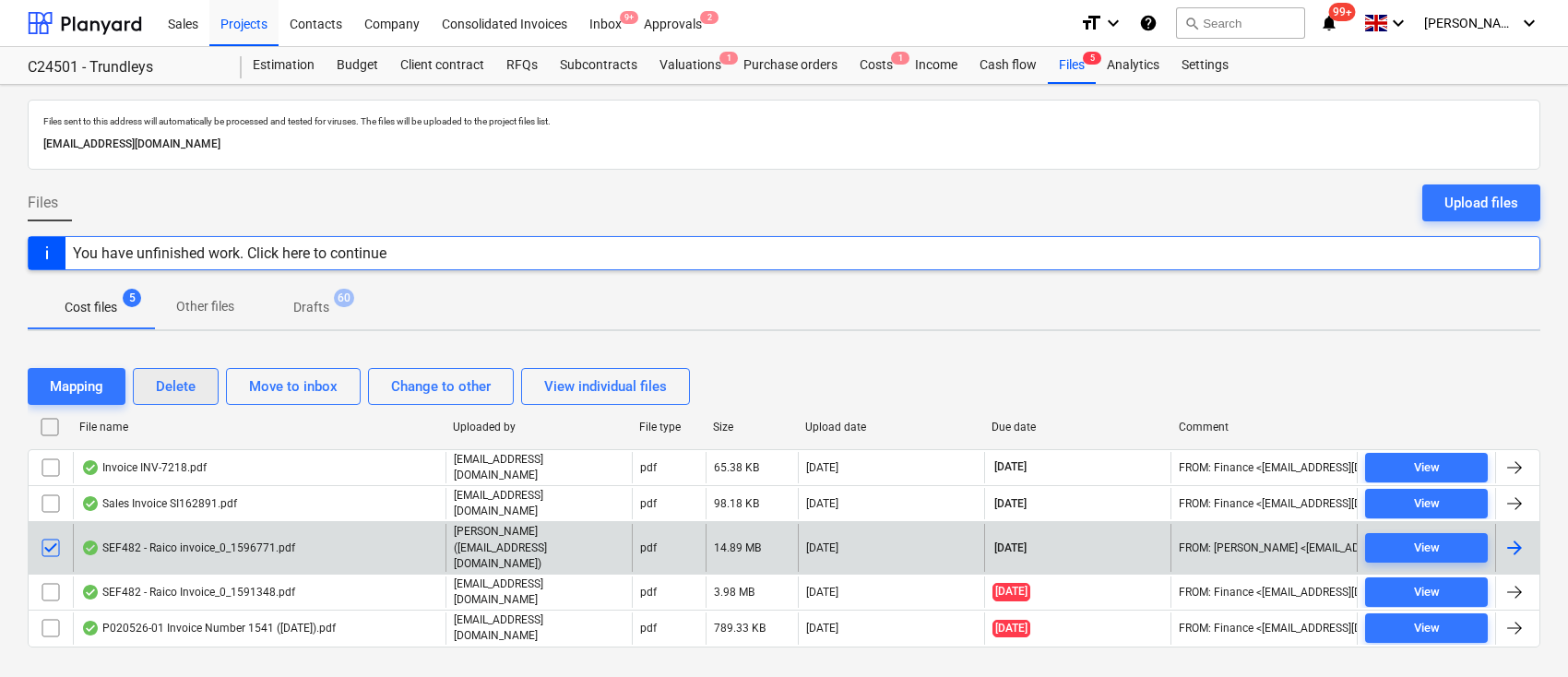
click at [197, 385] on button "Delete" at bounding box center [176, 387] width 86 height 37
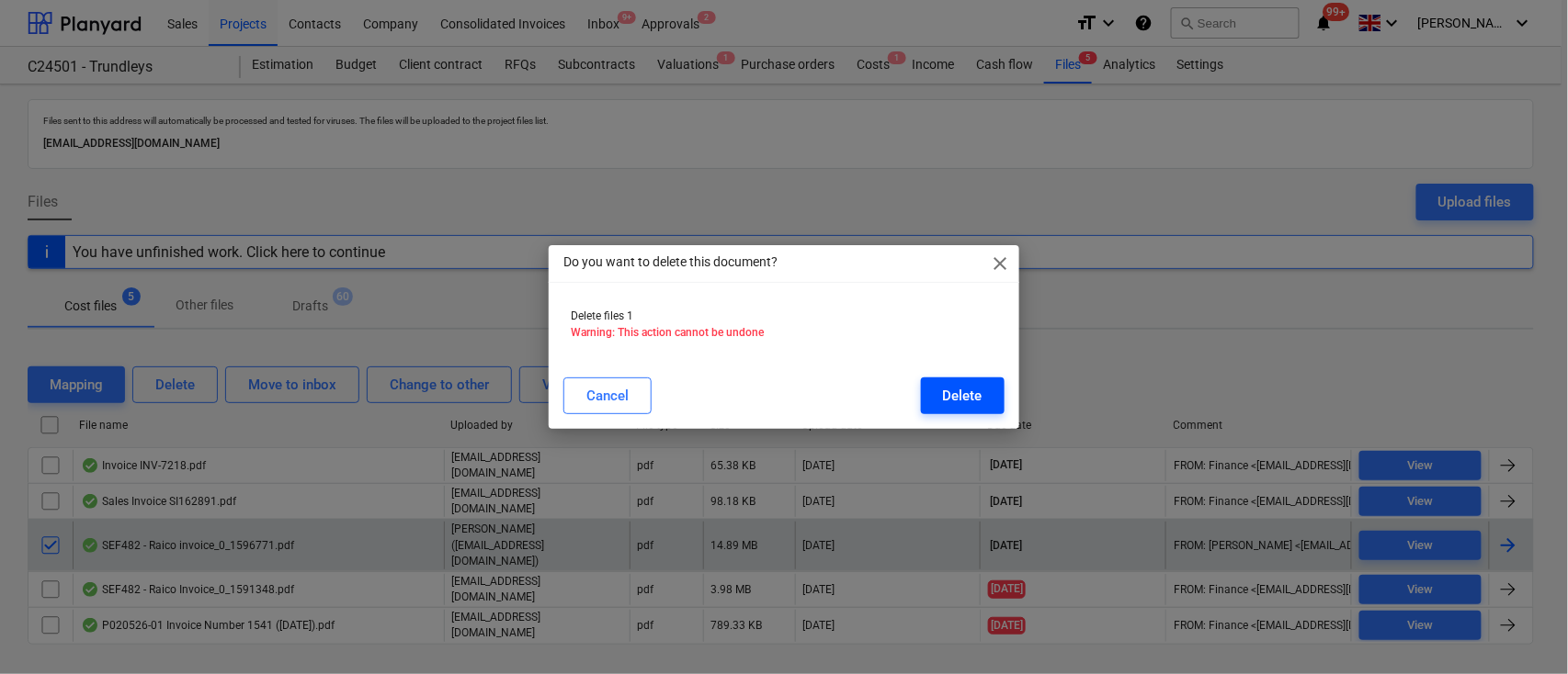
click at [963, 402] on div "Delete" at bounding box center [963, 396] width 39 height 24
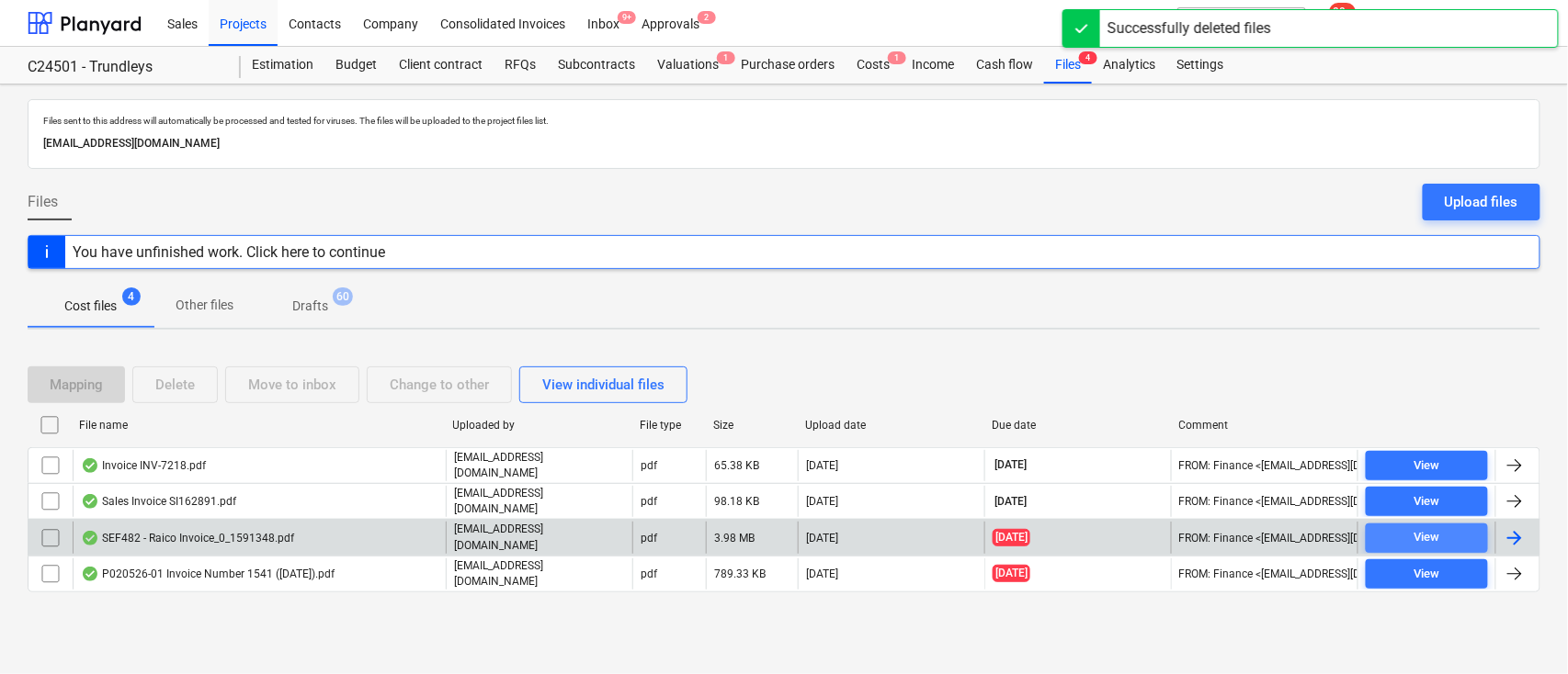
click at [1397, 530] on span "View" at bounding box center [1427, 538] width 108 height 21
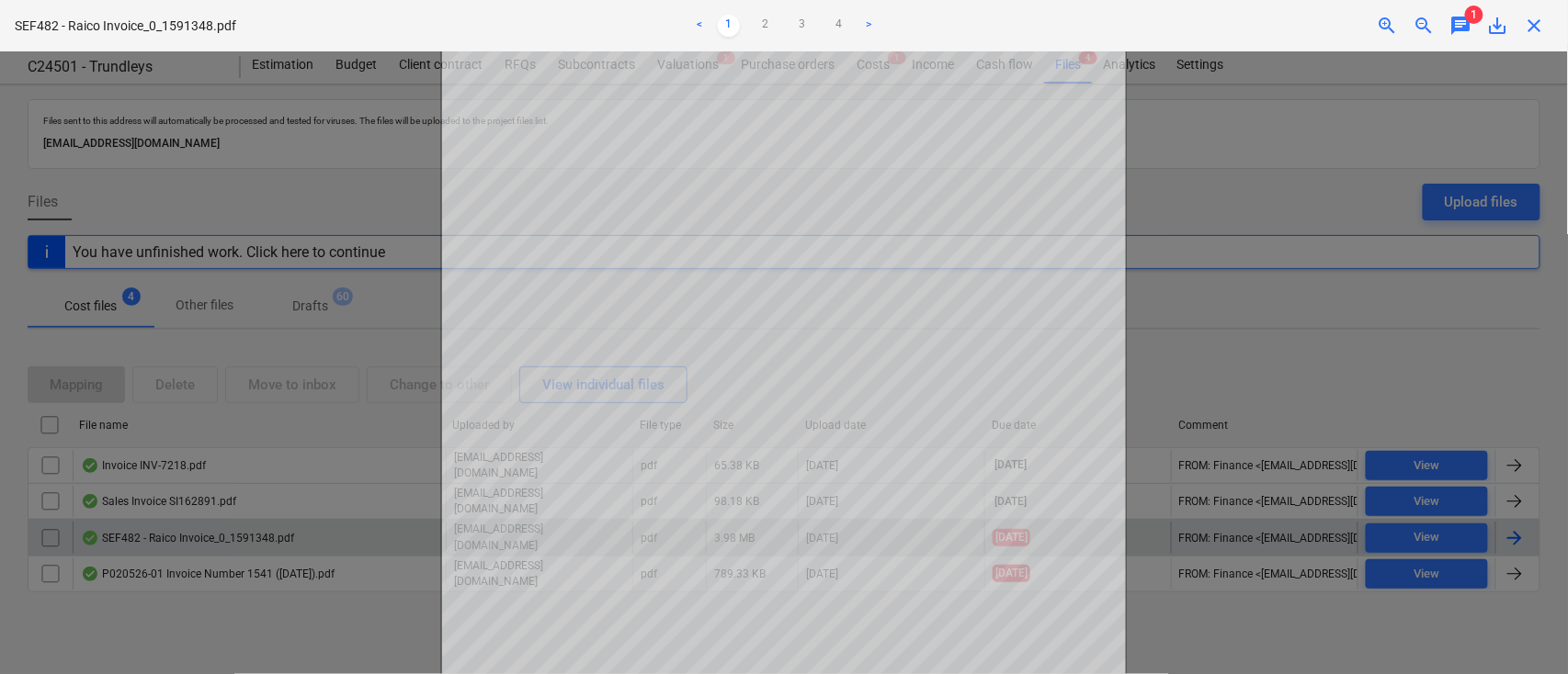
click at [1535, 33] on span "close" at bounding box center [1534, 25] width 22 height 22
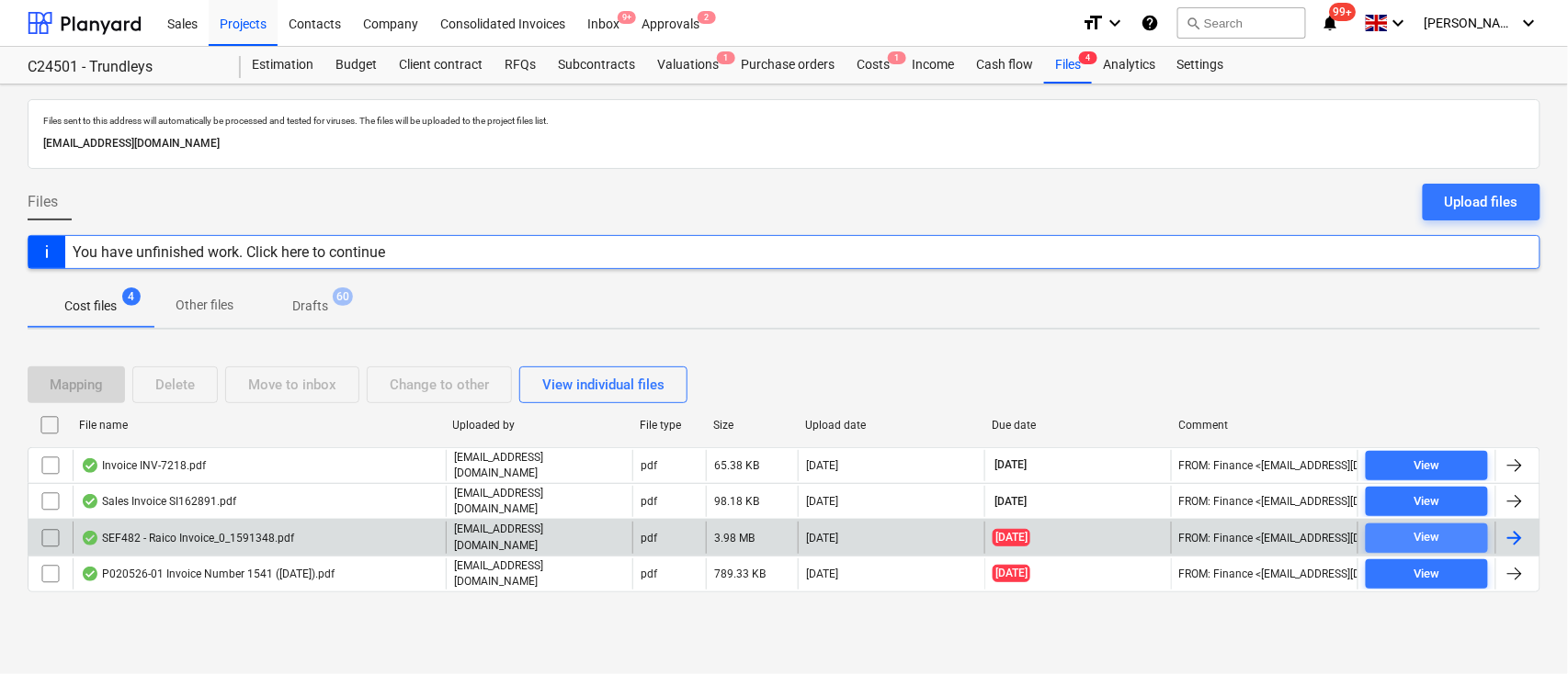
click at [1415, 527] on div "View" at bounding box center [1427, 538] width 26 height 21
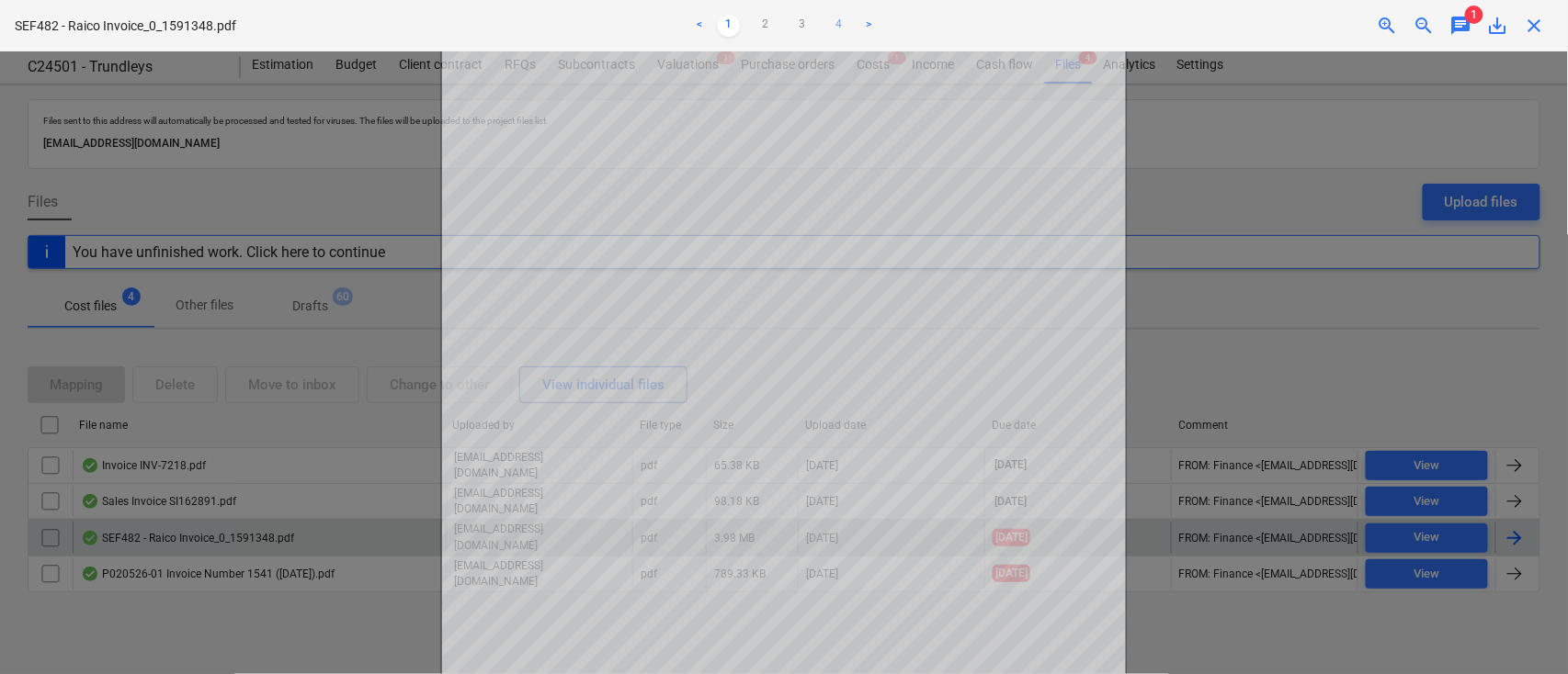
click at [840, 24] on link "4" at bounding box center [839, 25] width 22 height 22
click at [1535, 22] on span "close" at bounding box center [1534, 25] width 22 height 22
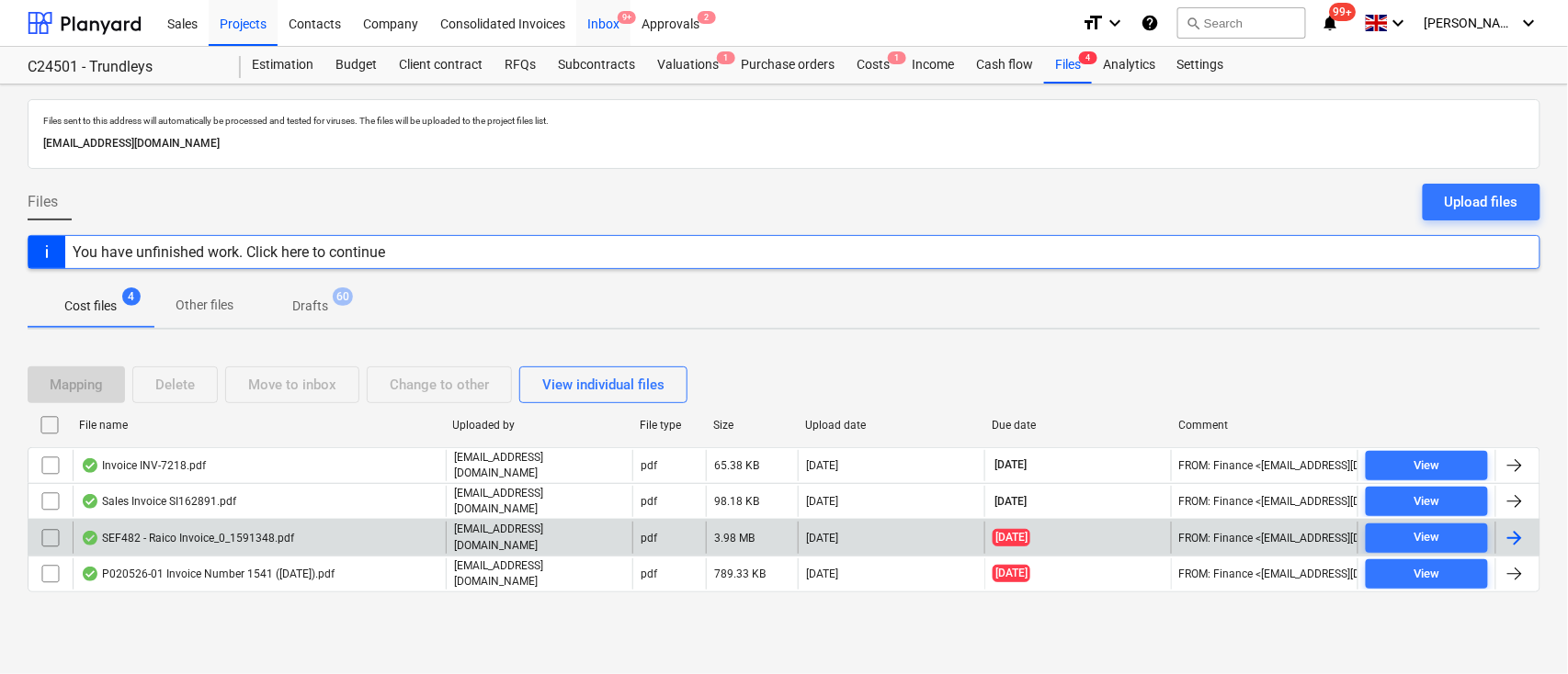
click at [591, 27] on div "Inbox 9+" at bounding box center [603, 22] width 54 height 47
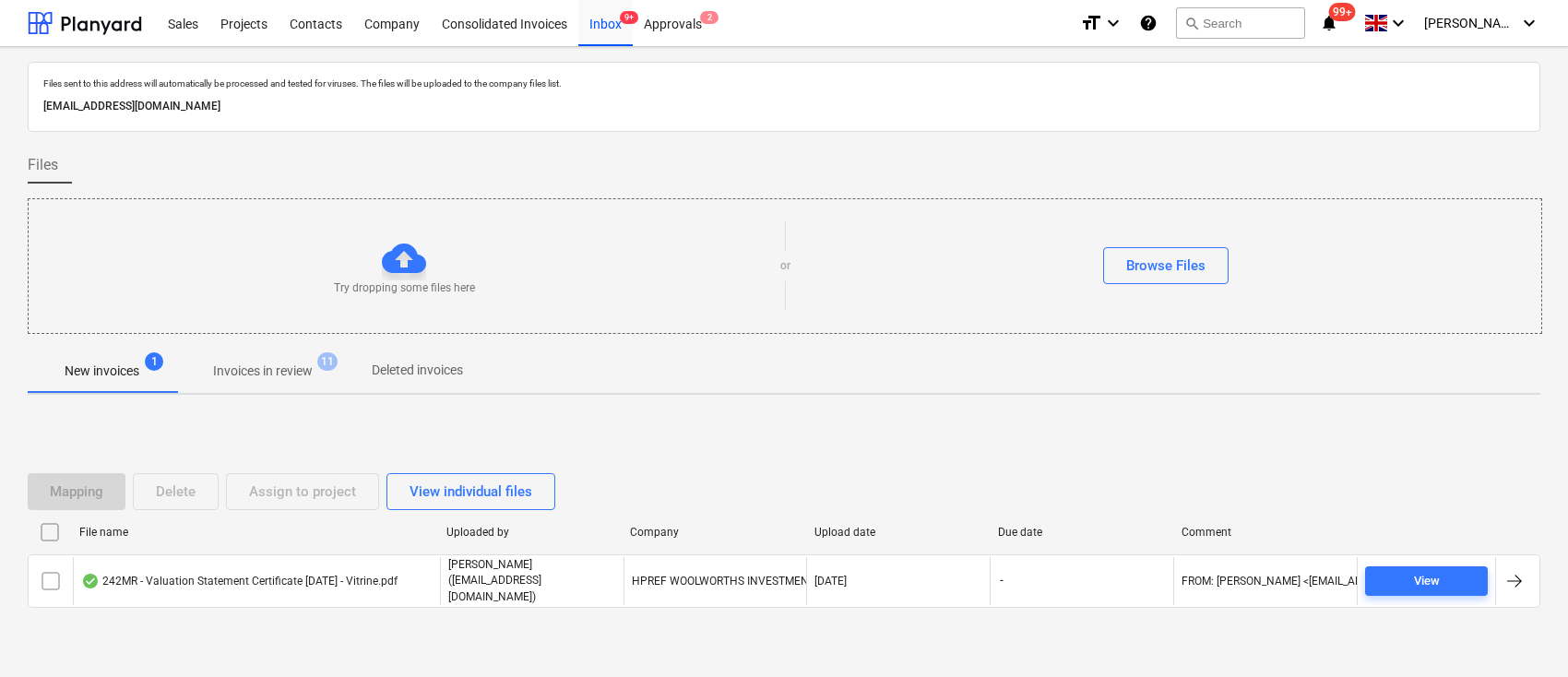
click at [305, 363] on p "Invoices in review" at bounding box center [262, 371] width 99 height 19
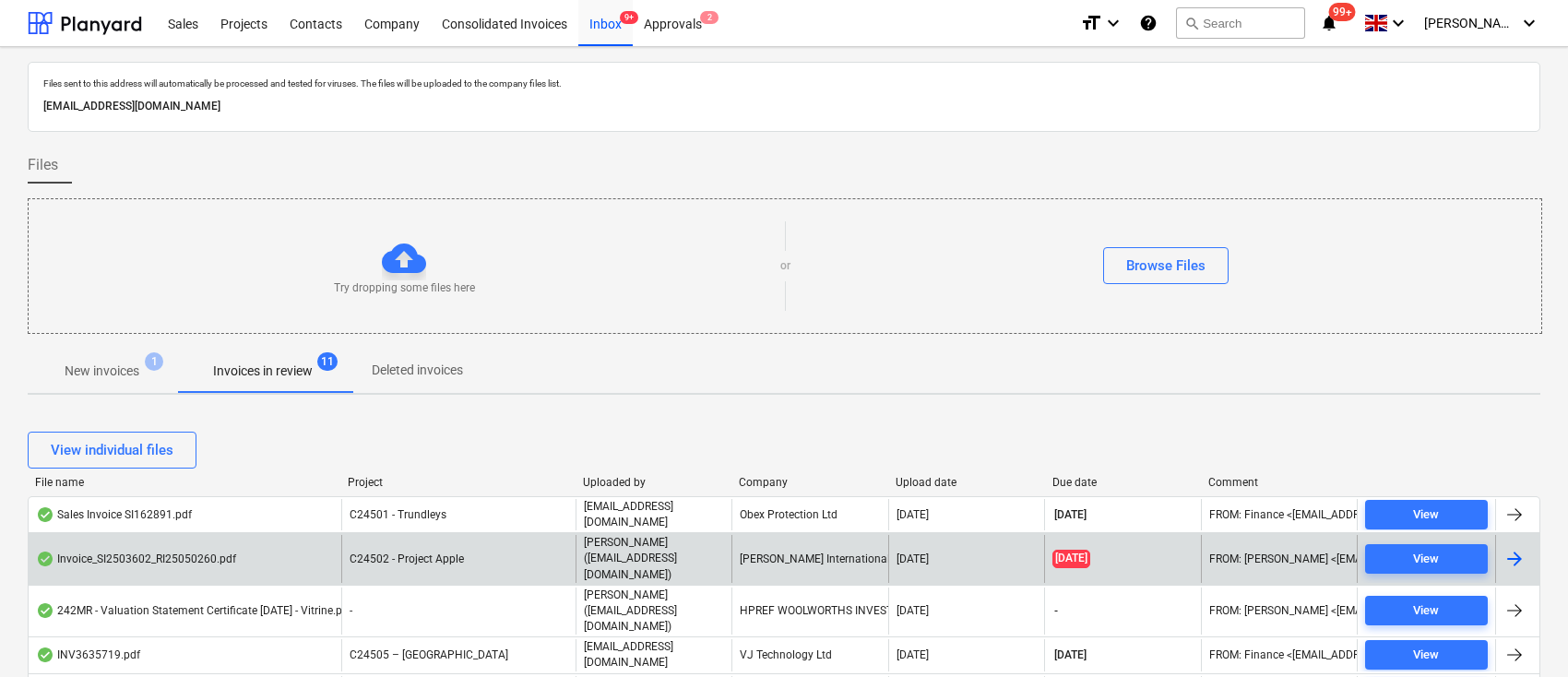
click at [804, 539] on div "[PERSON_NAME] International Ltd" at bounding box center [810, 558] width 156 height 47
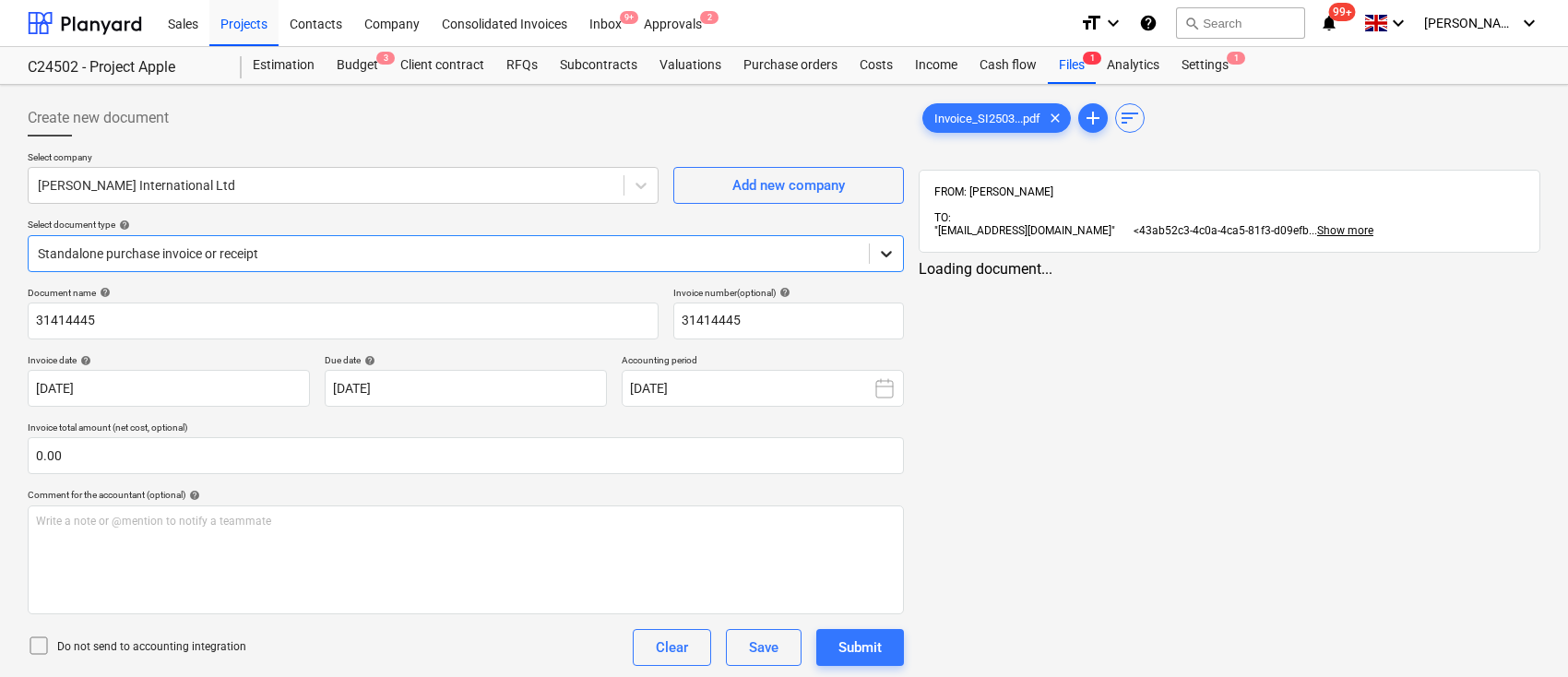
click at [885, 251] on icon at bounding box center [886, 254] width 18 height 18
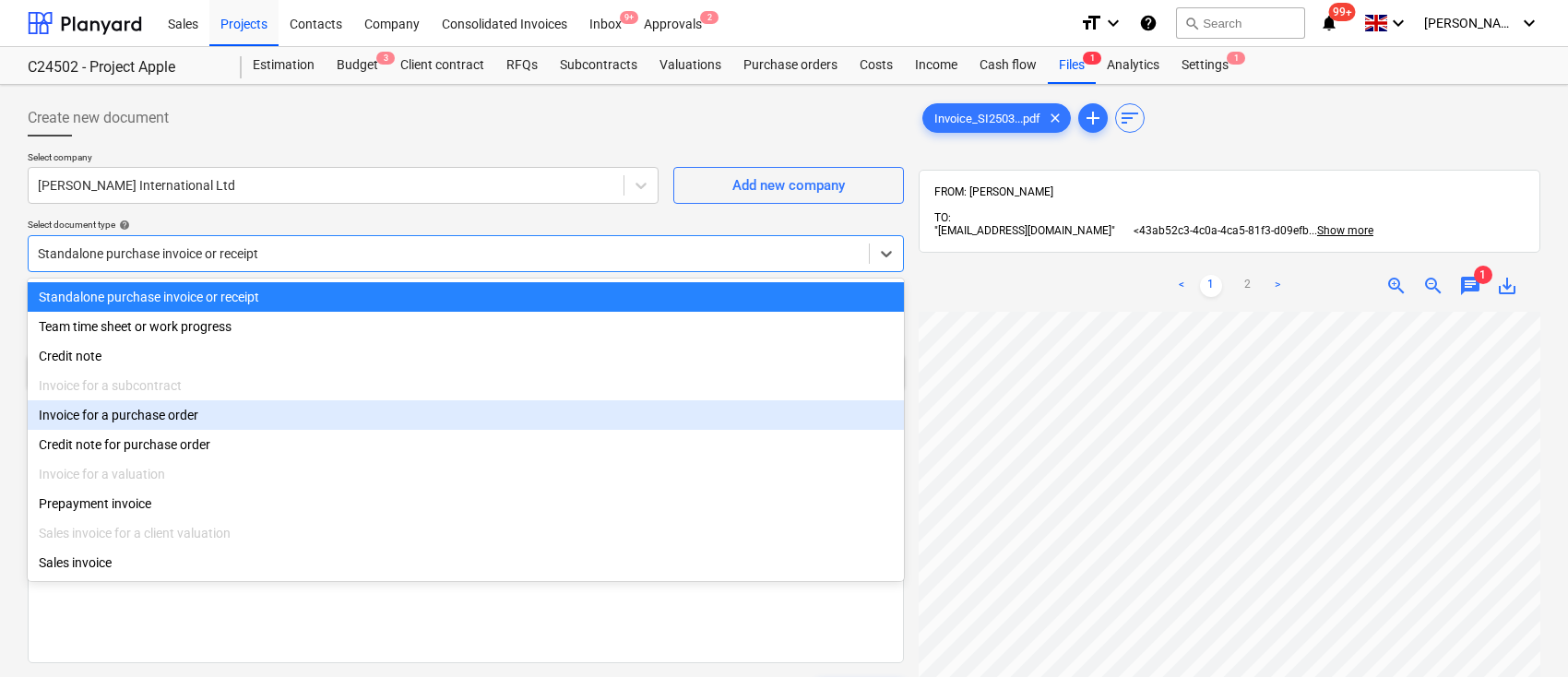
click at [534, 427] on div "Invoice for a purchase order" at bounding box center [466, 415] width 877 height 30
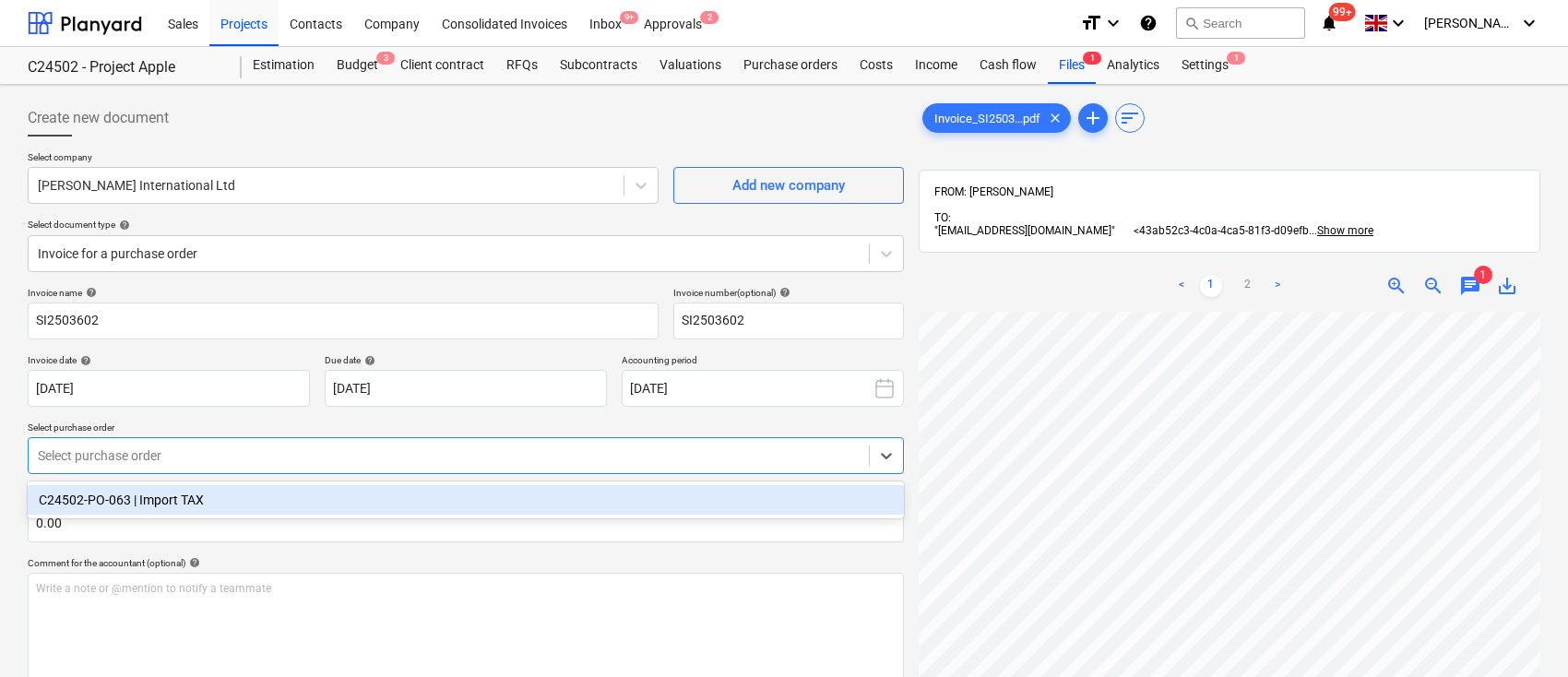
click at [786, 444] on div "Select purchase order" at bounding box center [449, 455] width 841 height 26
click at [654, 499] on div "C24502-PO-063 | Import TAX" at bounding box center [466, 500] width 877 height 30
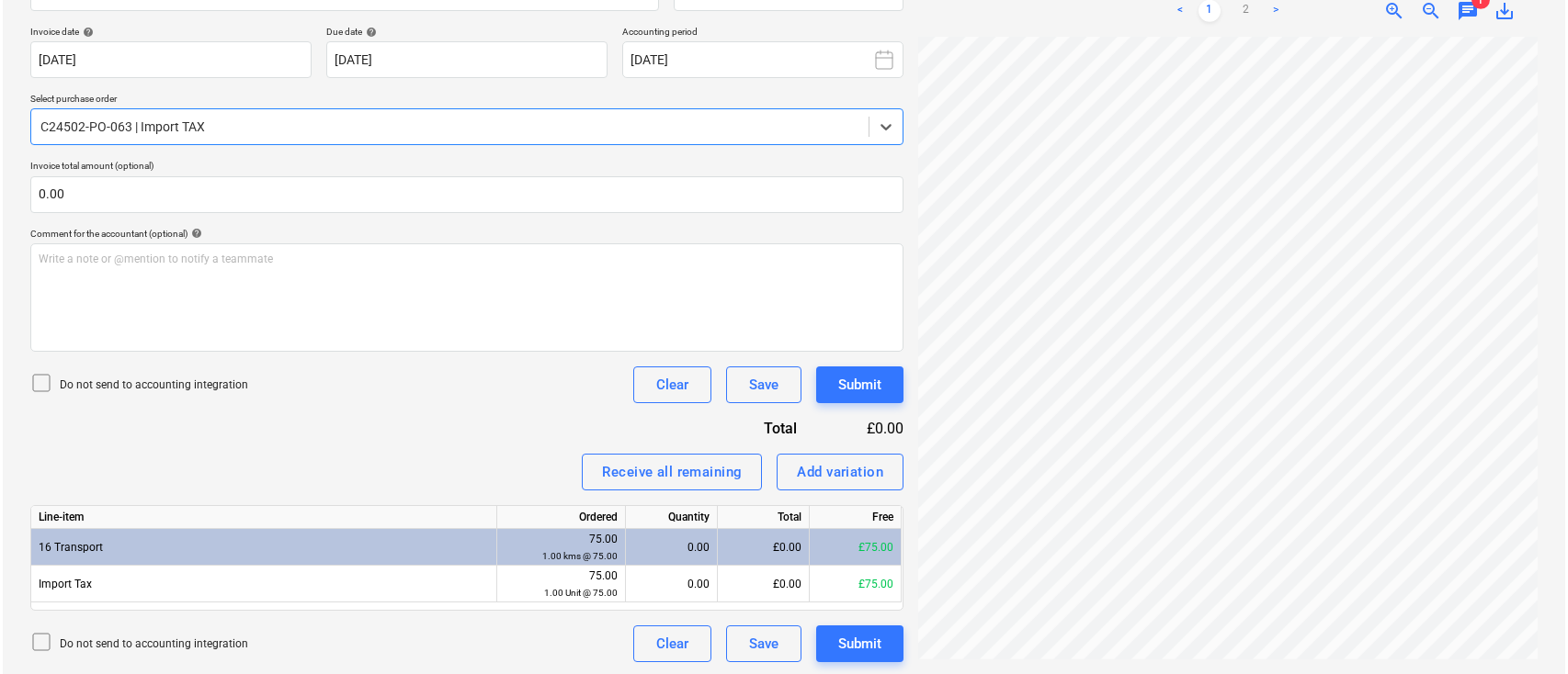
scroll to position [329, 0]
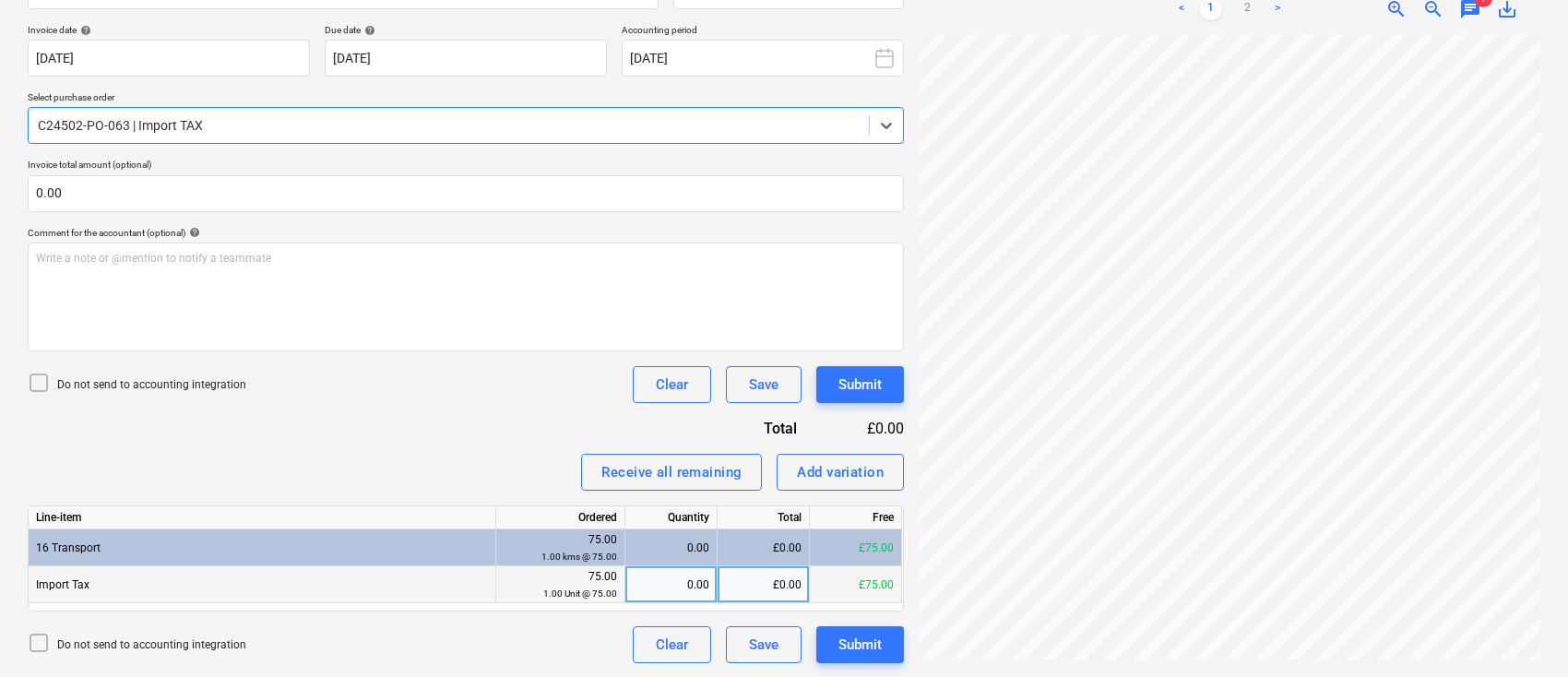
click at [667, 580] on div "0.00" at bounding box center [670, 584] width 76 height 37
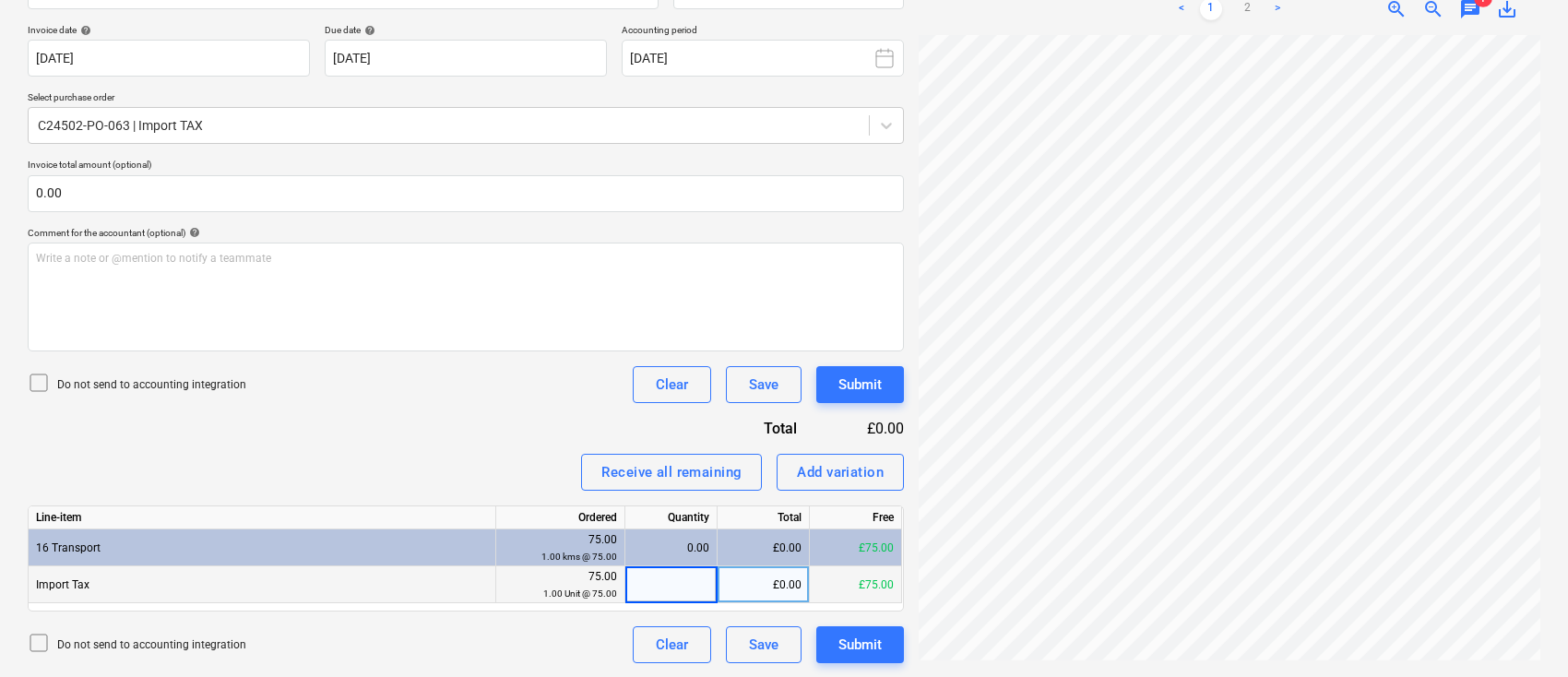
type input "1"
click at [852, 643] on div "Submit" at bounding box center [860, 644] width 43 height 24
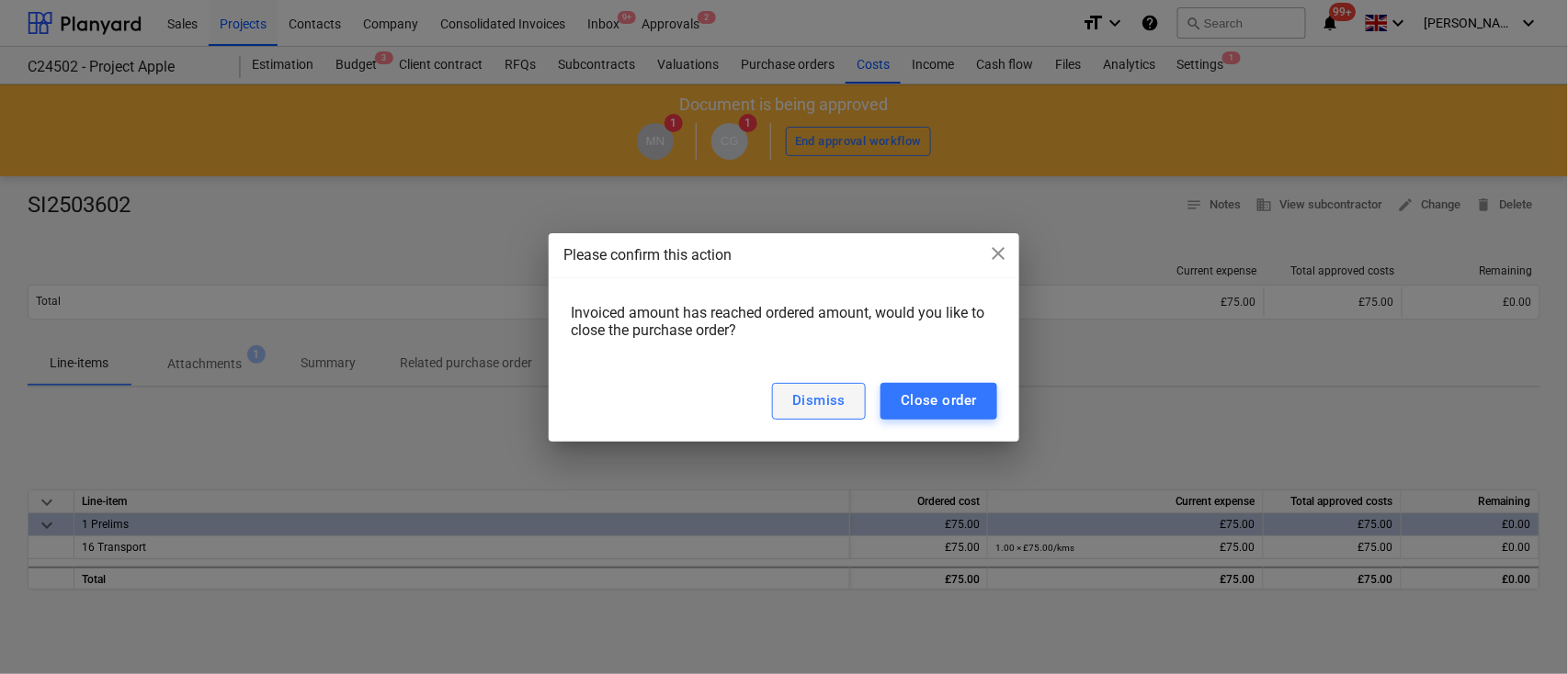
click at [834, 412] on div "Dismiss" at bounding box center [819, 400] width 53 height 24
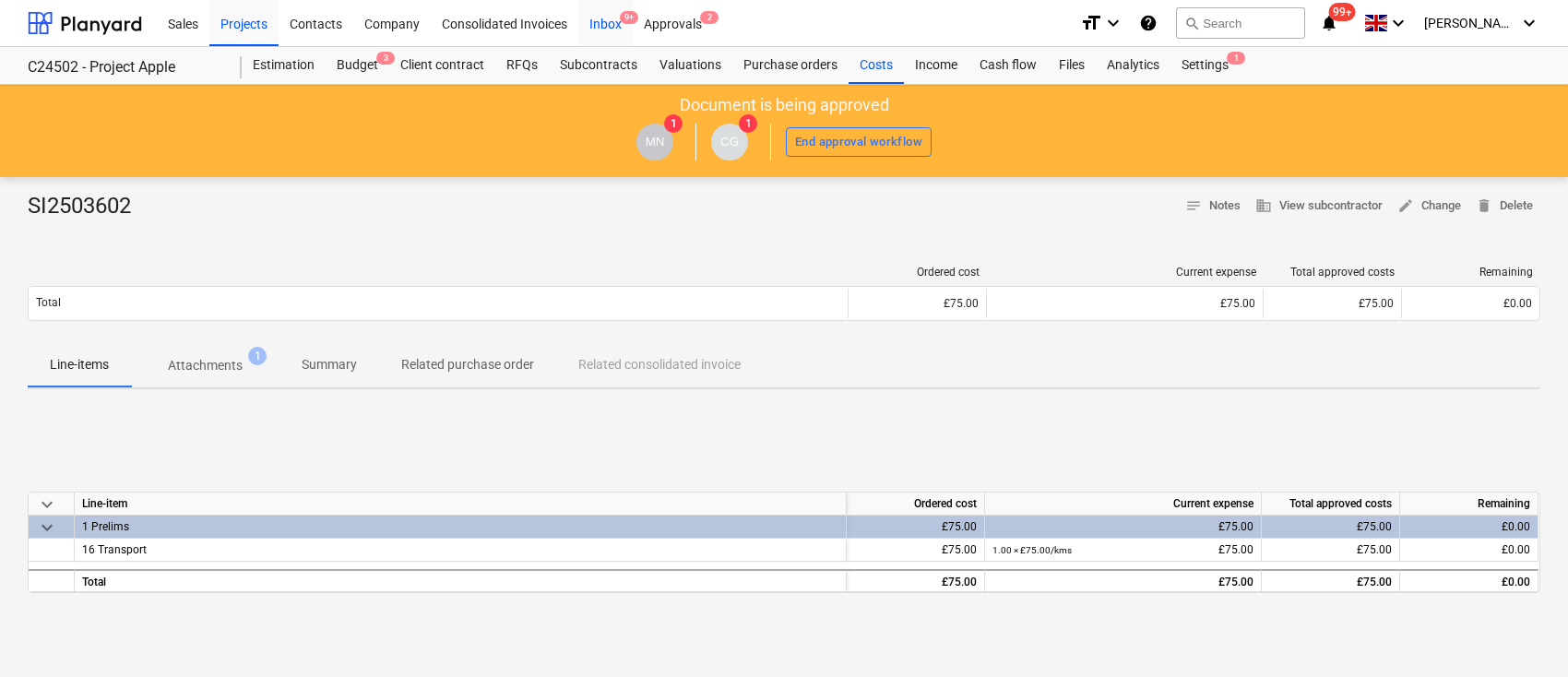
drag, startPoint x: 614, startPoint y: 24, endPoint x: 621, endPoint y: 41, distance: 18.4
click at [614, 24] on div "Inbox 9+" at bounding box center [606, 22] width 54 height 47
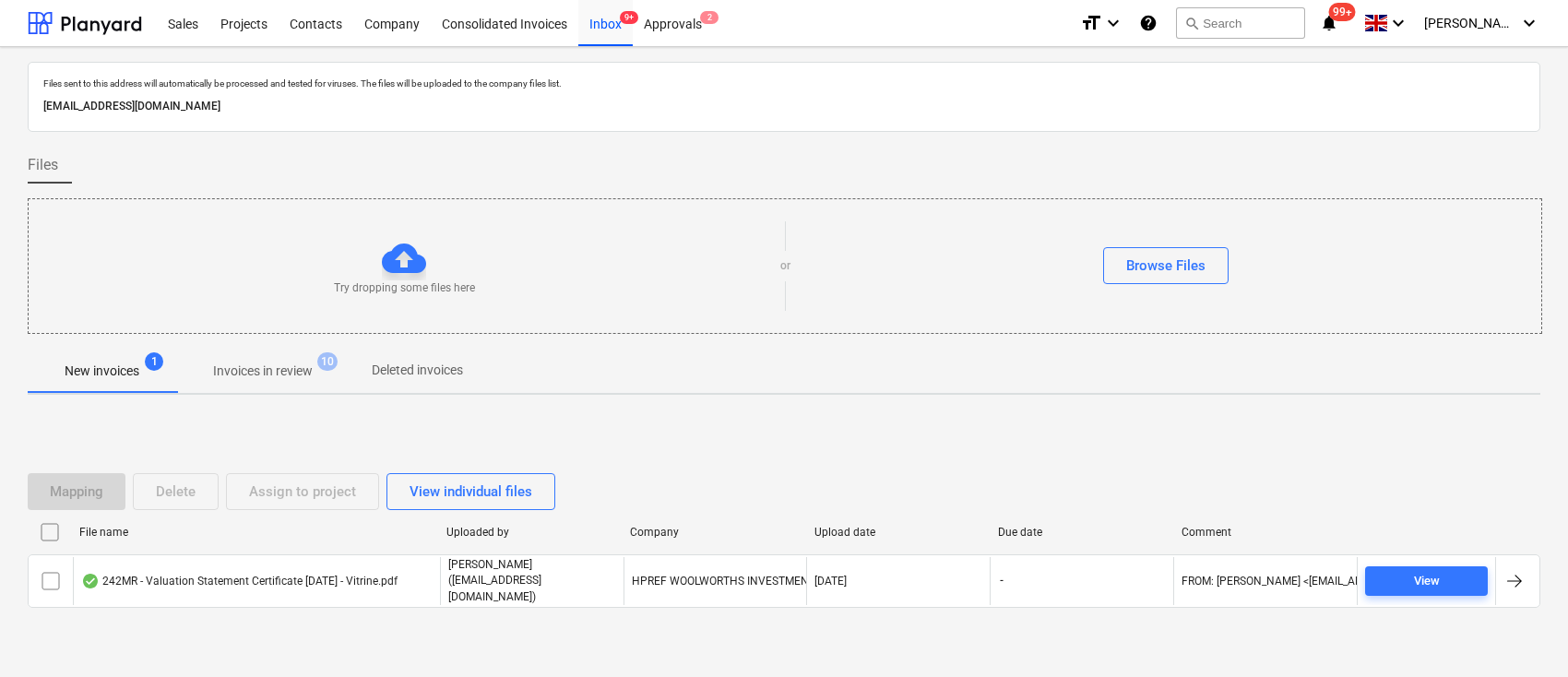
click at [276, 369] on p "Invoices in review" at bounding box center [262, 371] width 99 height 19
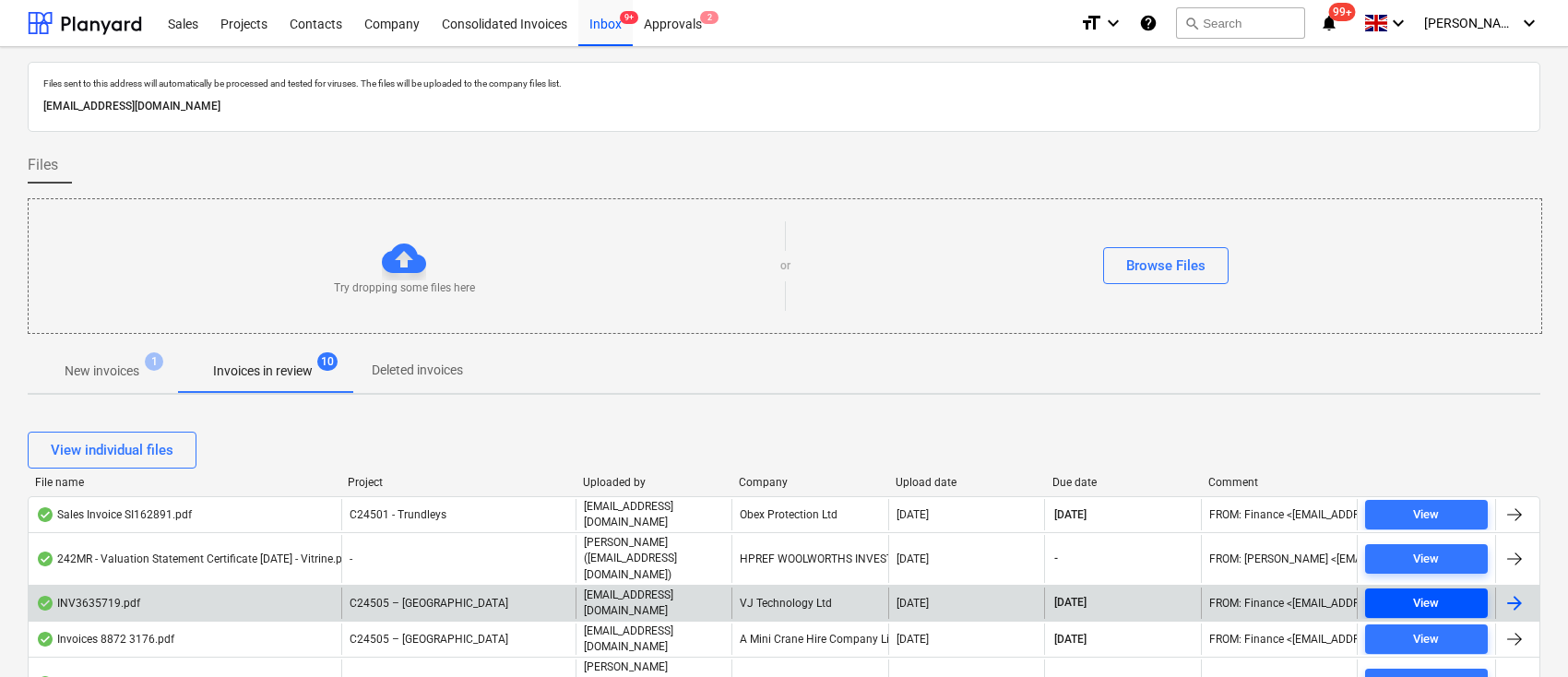
click at [1425, 593] on div "View" at bounding box center [1426, 604] width 26 height 21
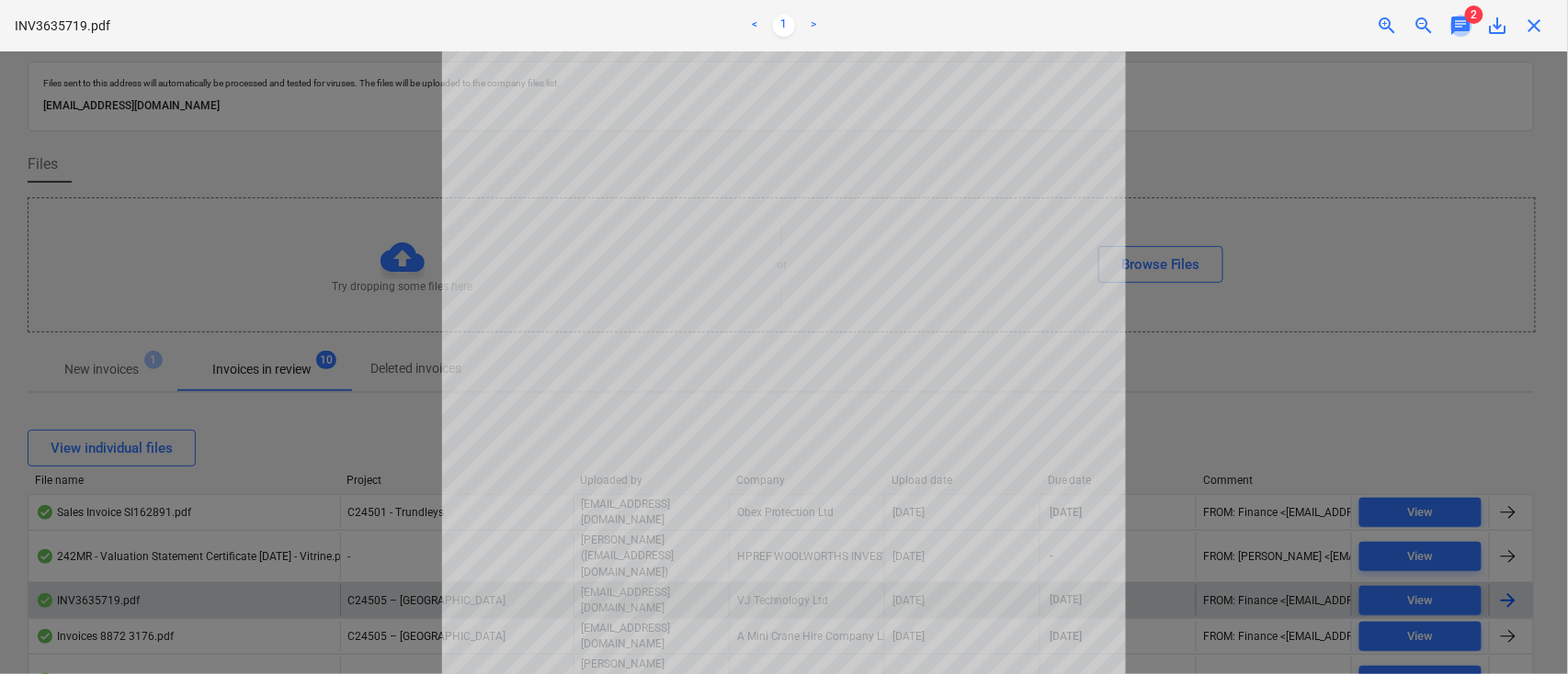
click at [1460, 28] on span "chat" at bounding box center [1461, 25] width 22 height 22
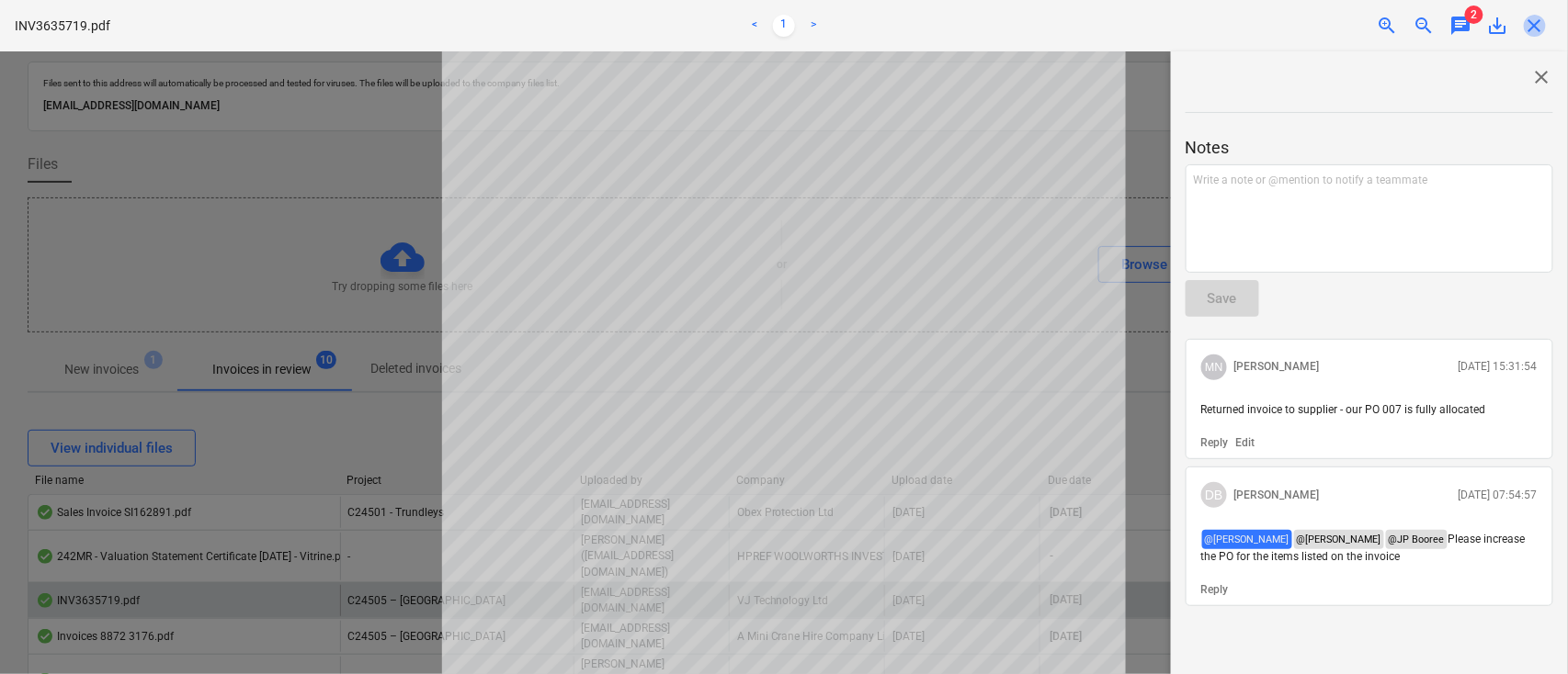
click at [1535, 18] on span "close" at bounding box center [1534, 25] width 22 height 22
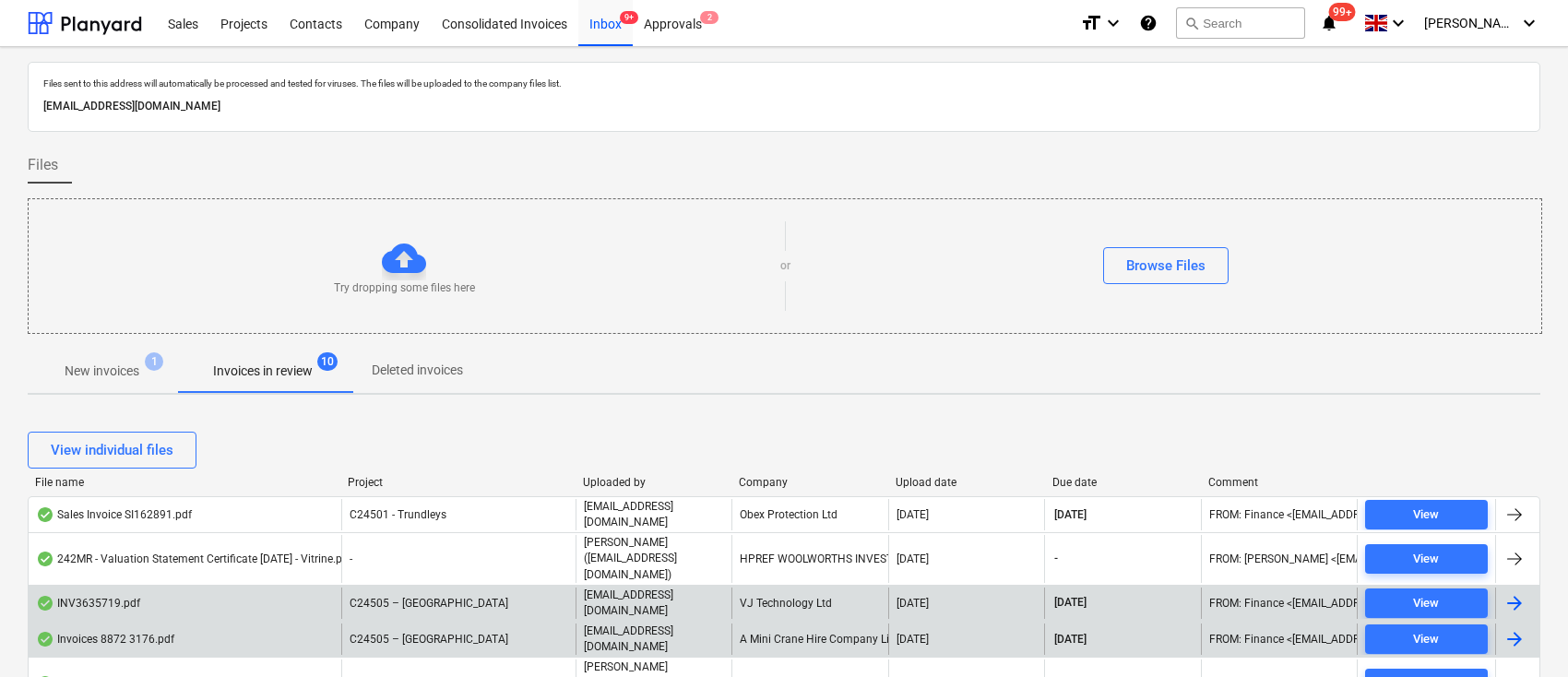
click at [757, 625] on div "A Mini Crane Hire Company Limited" at bounding box center [810, 639] width 156 height 32
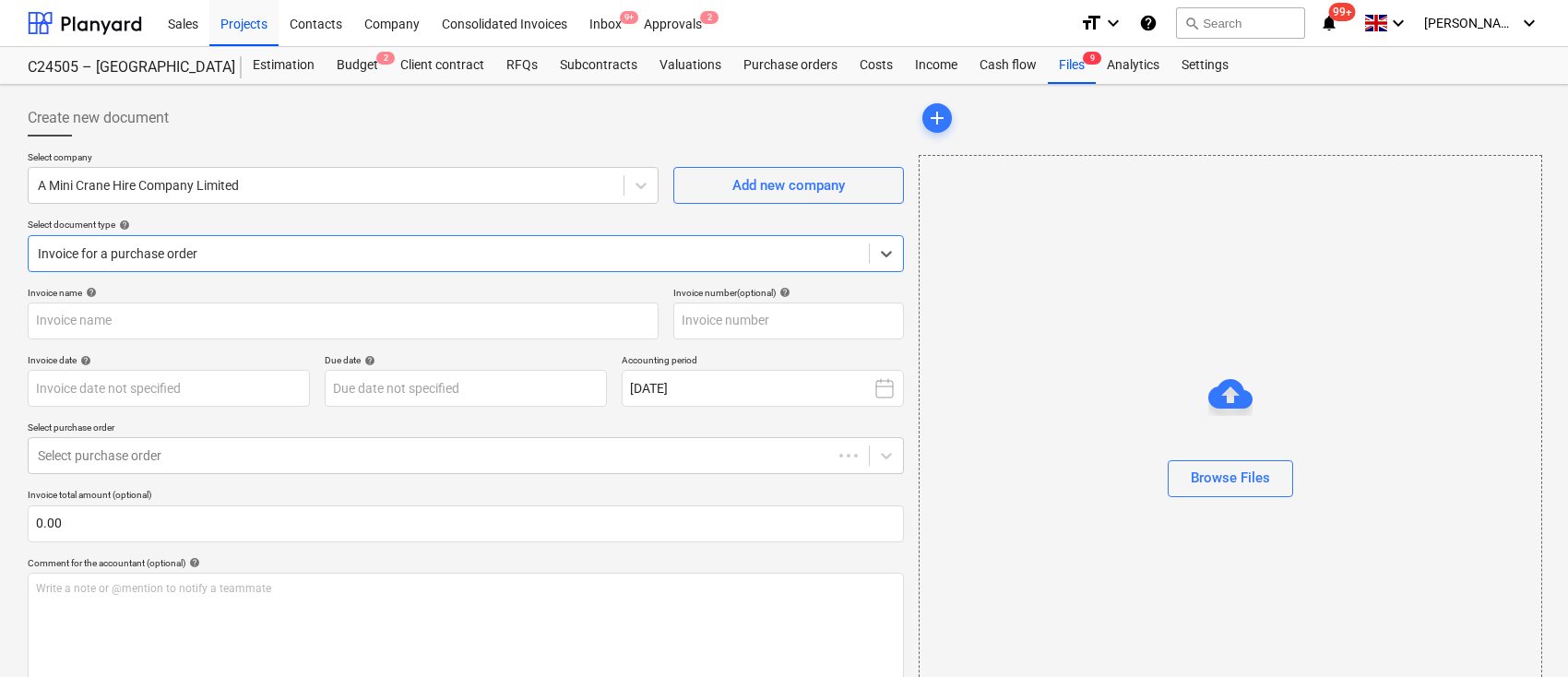
type input "42175"
type input "[DATE]"
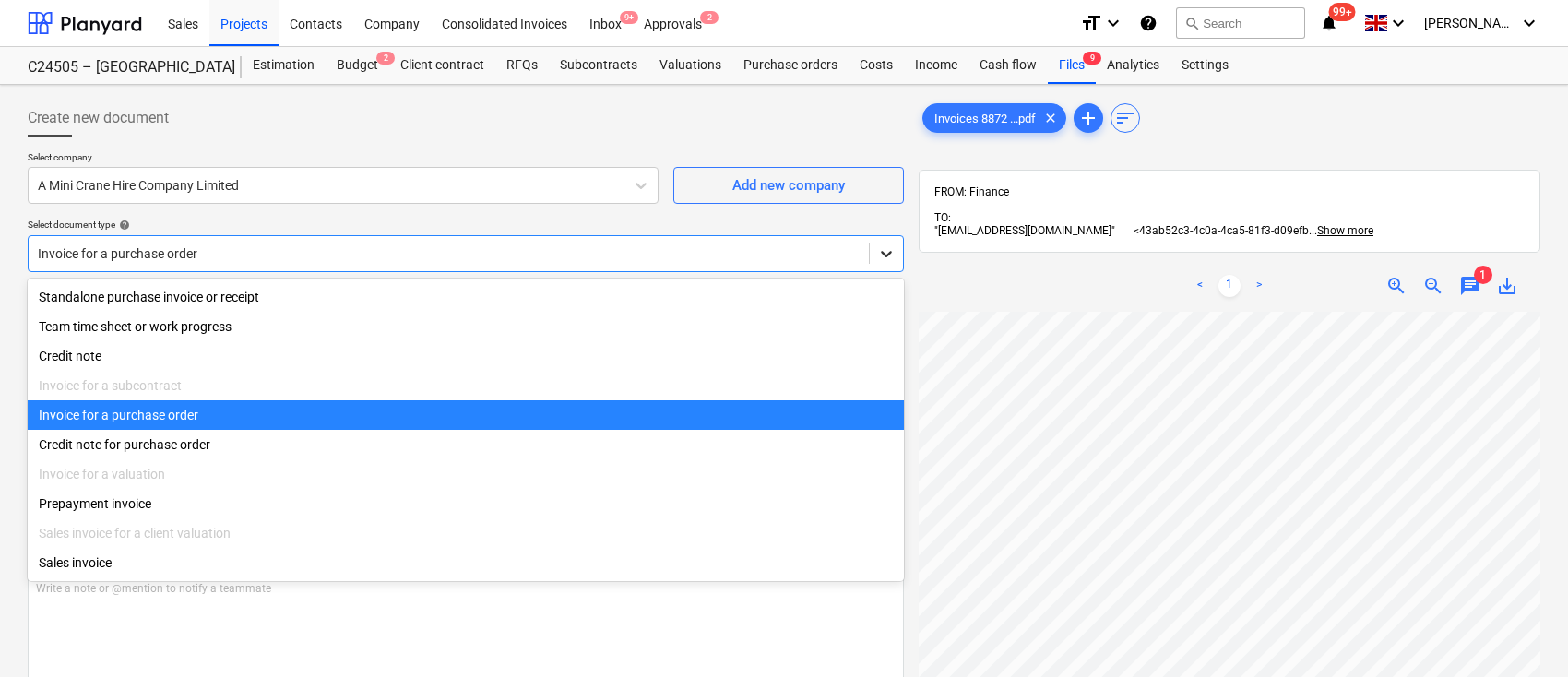
click at [889, 260] on icon at bounding box center [886, 254] width 18 height 18
click at [251, 424] on div "Invoice for a purchase order" at bounding box center [466, 415] width 877 height 30
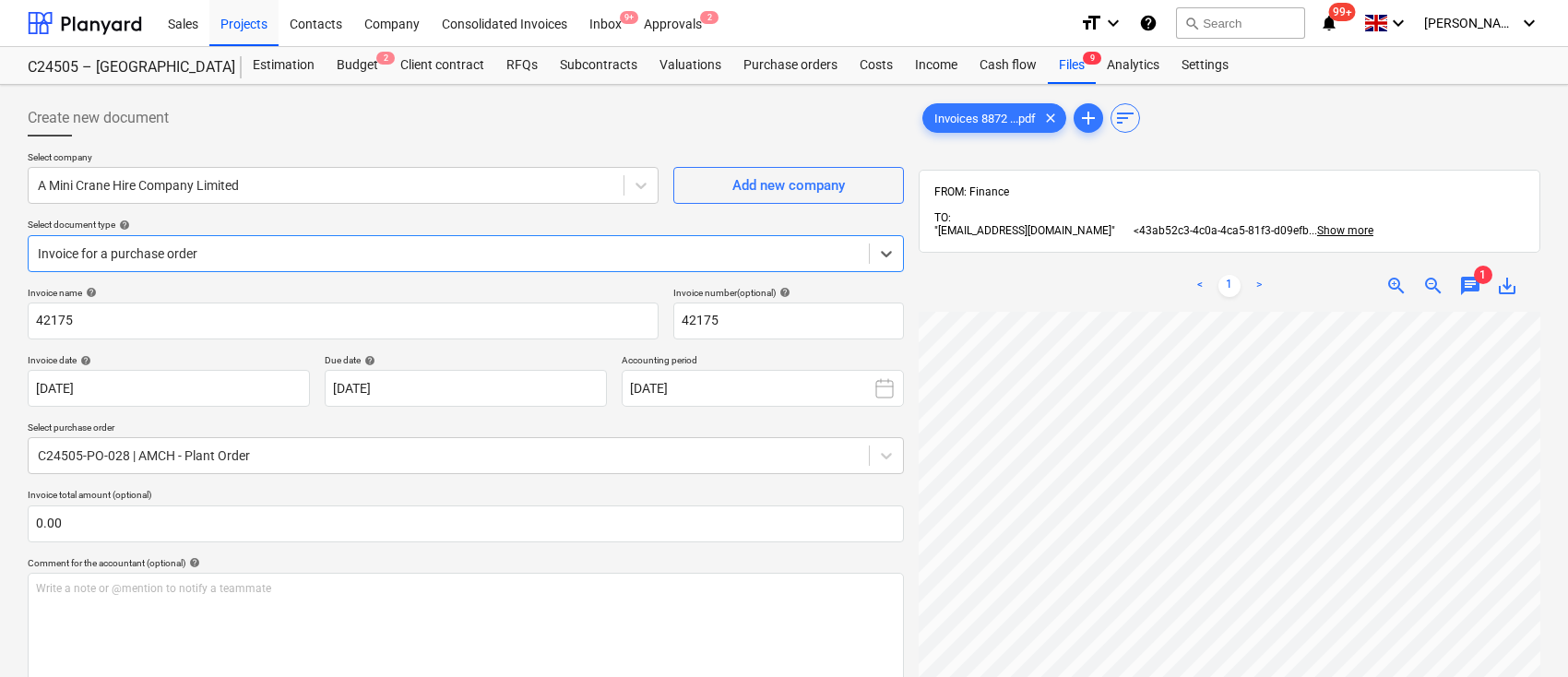
click at [1432, 284] on span "zoom_out" at bounding box center [1433, 285] width 22 height 22
drag, startPoint x: 919, startPoint y: 533, endPoint x: 912, endPoint y: 551, distance: 19.3
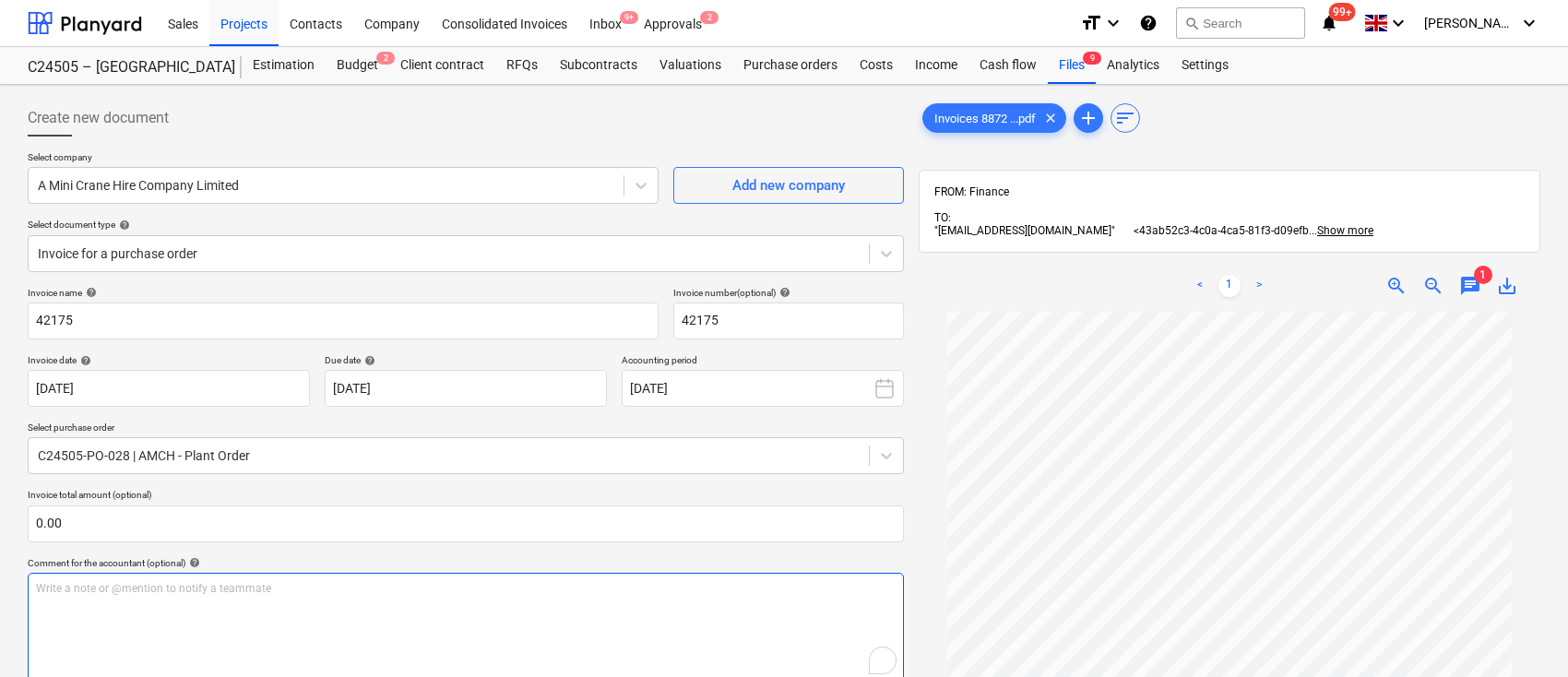
drag, startPoint x: 843, startPoint y: 613, endPoint x: 870, endPoint y: 592, distance: 34.2
click at [843, 593] on div "Write a note or @mention to notify a teammate [PERSON_NAME]" at bounding box center [466, 627] width 877 height 109
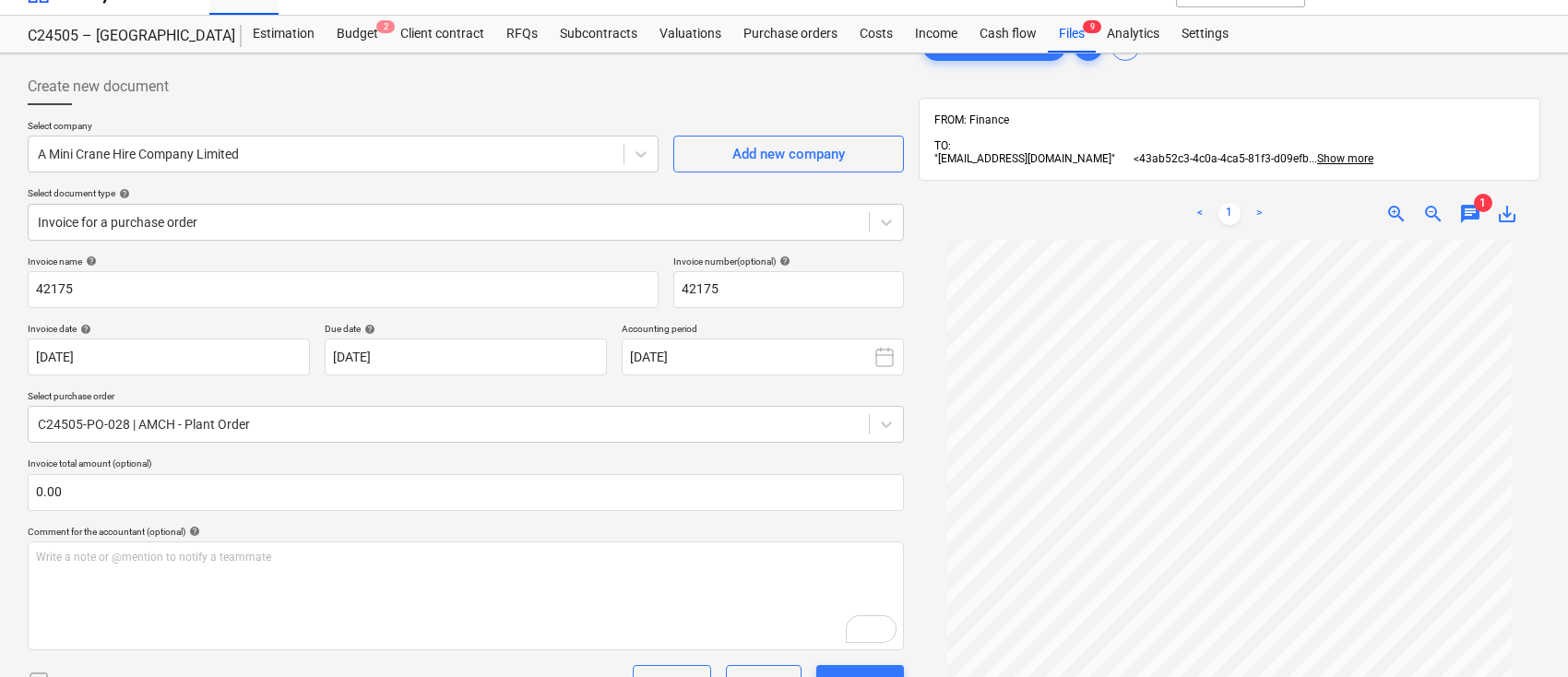
scroll to position [0, 0]
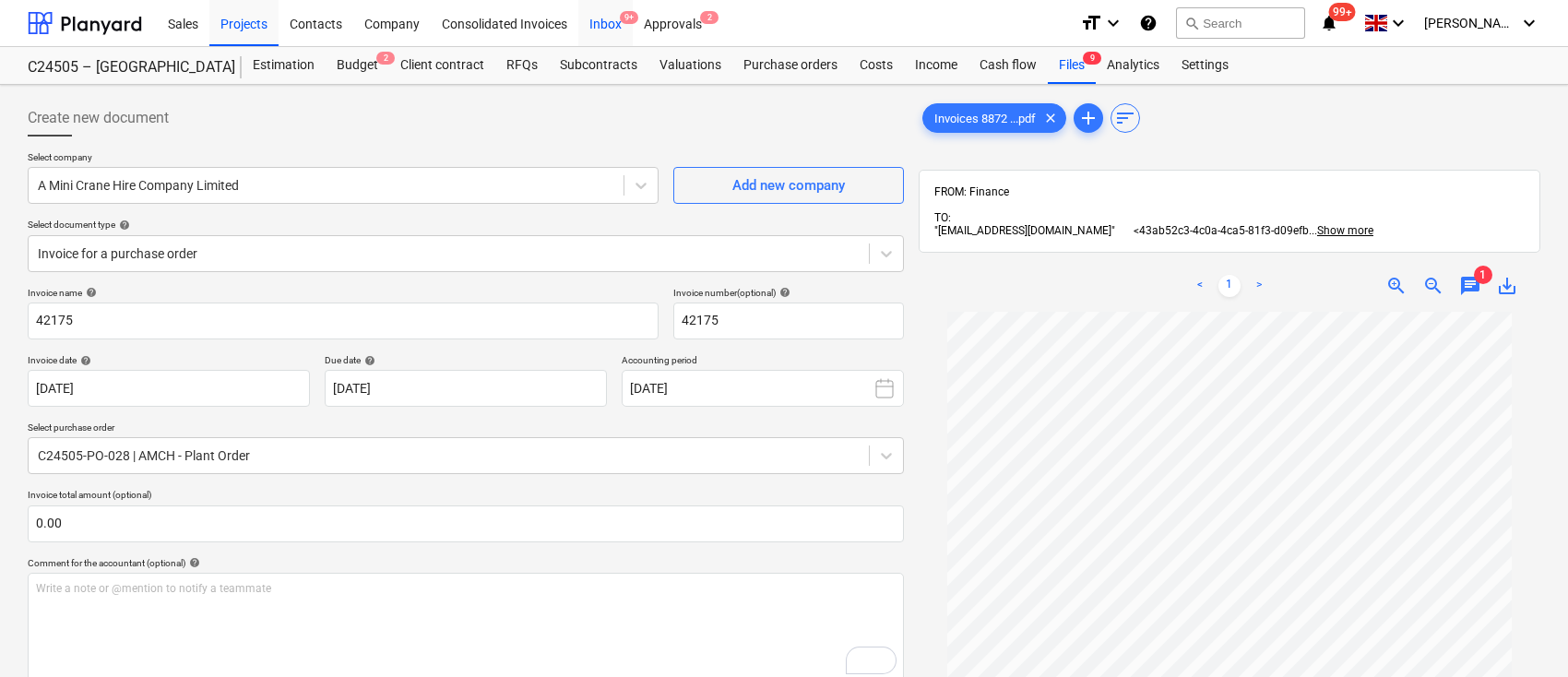
click at [608, 24] on div "Inbox 9+" at bounding box center [606, 22] width 54 height 47
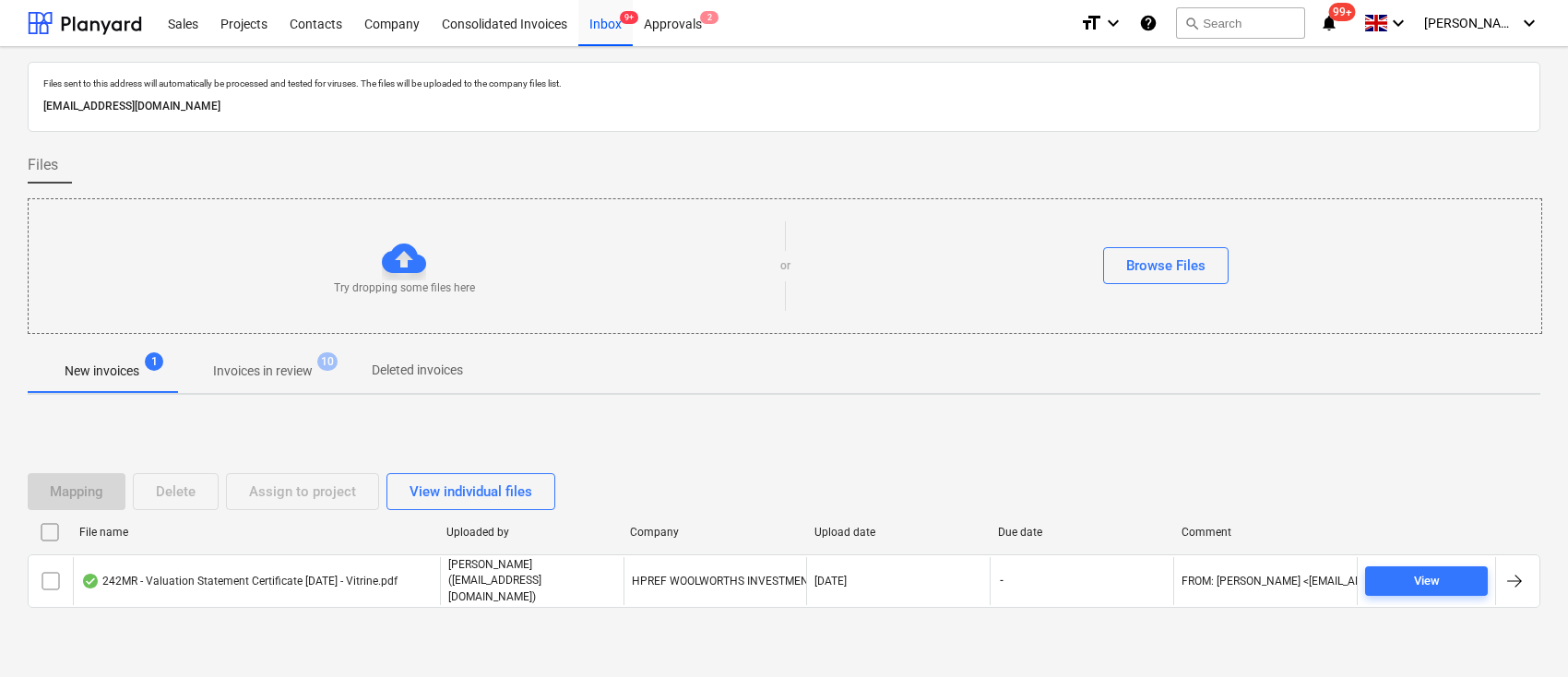
click at [301, 366] on p "Invoices in review" at bounding box center [262, 371] width 99 height 19
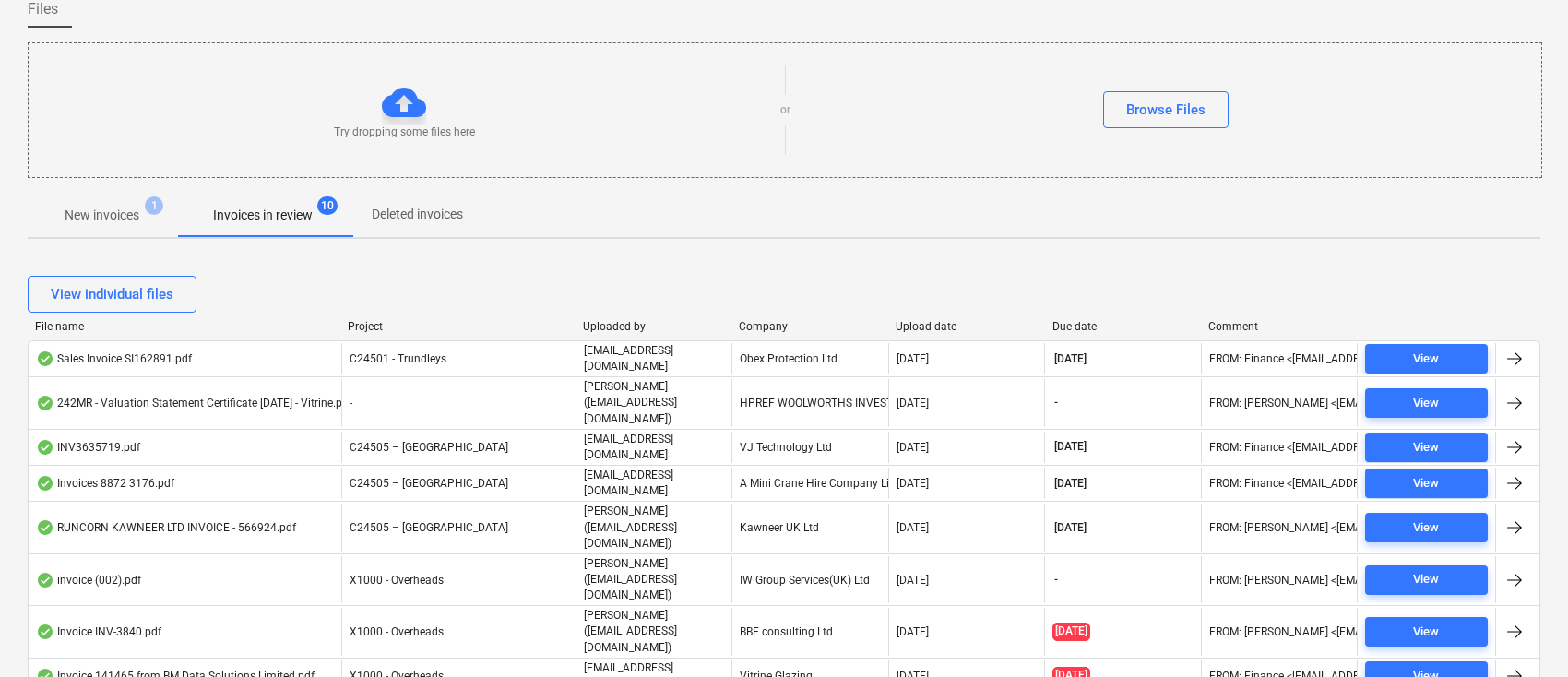
scroll to position [245, 0]
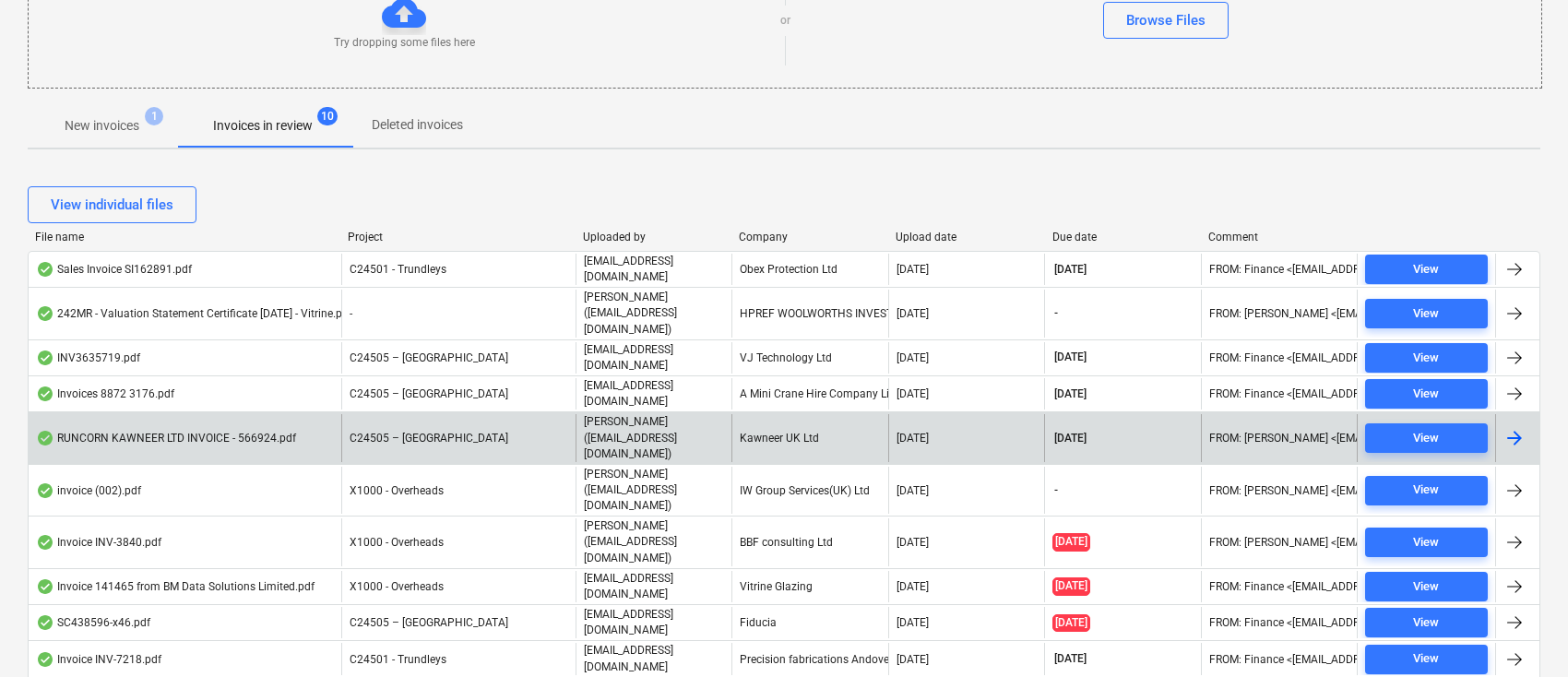
click at [782, 415] on div "Kawneer UK Ltd" at bounding box center [810, 438] width 156 height 47
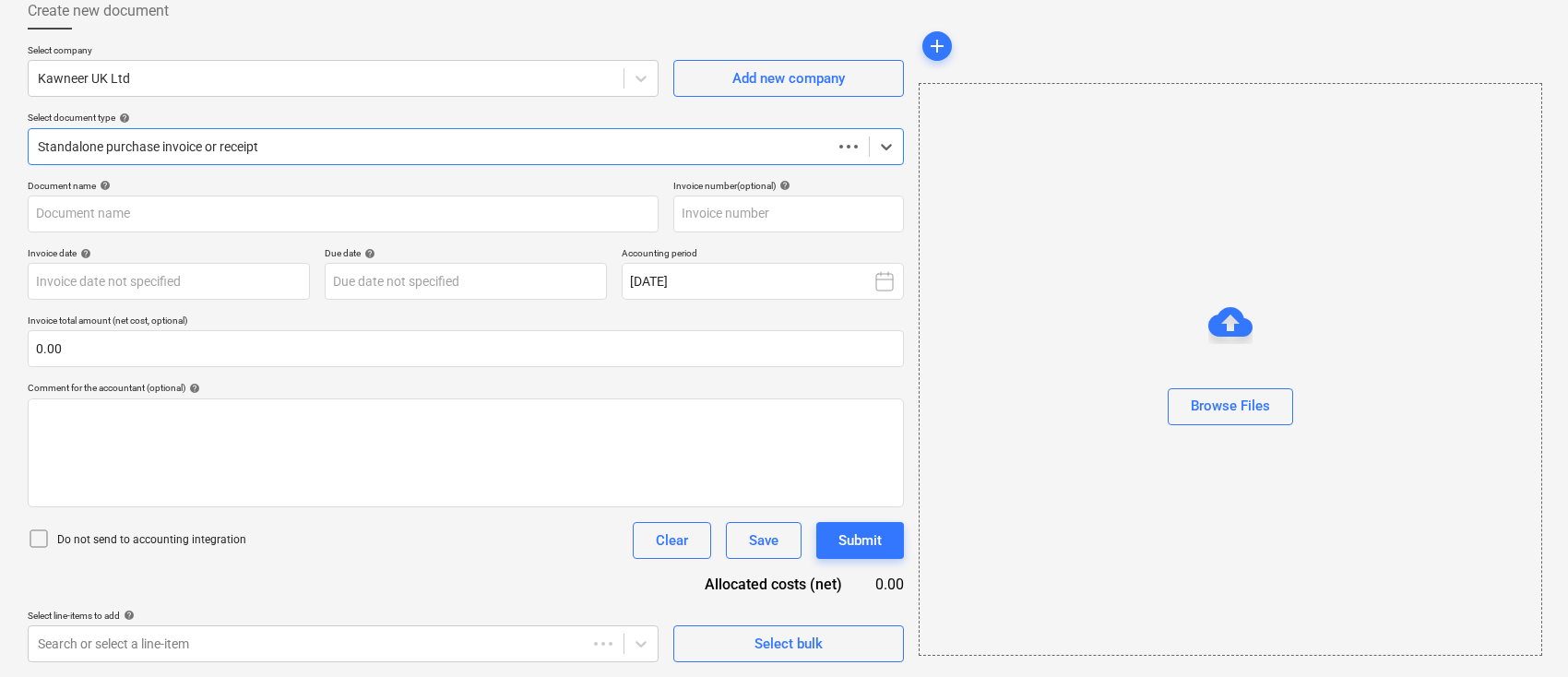
scroll to position [106, 0]
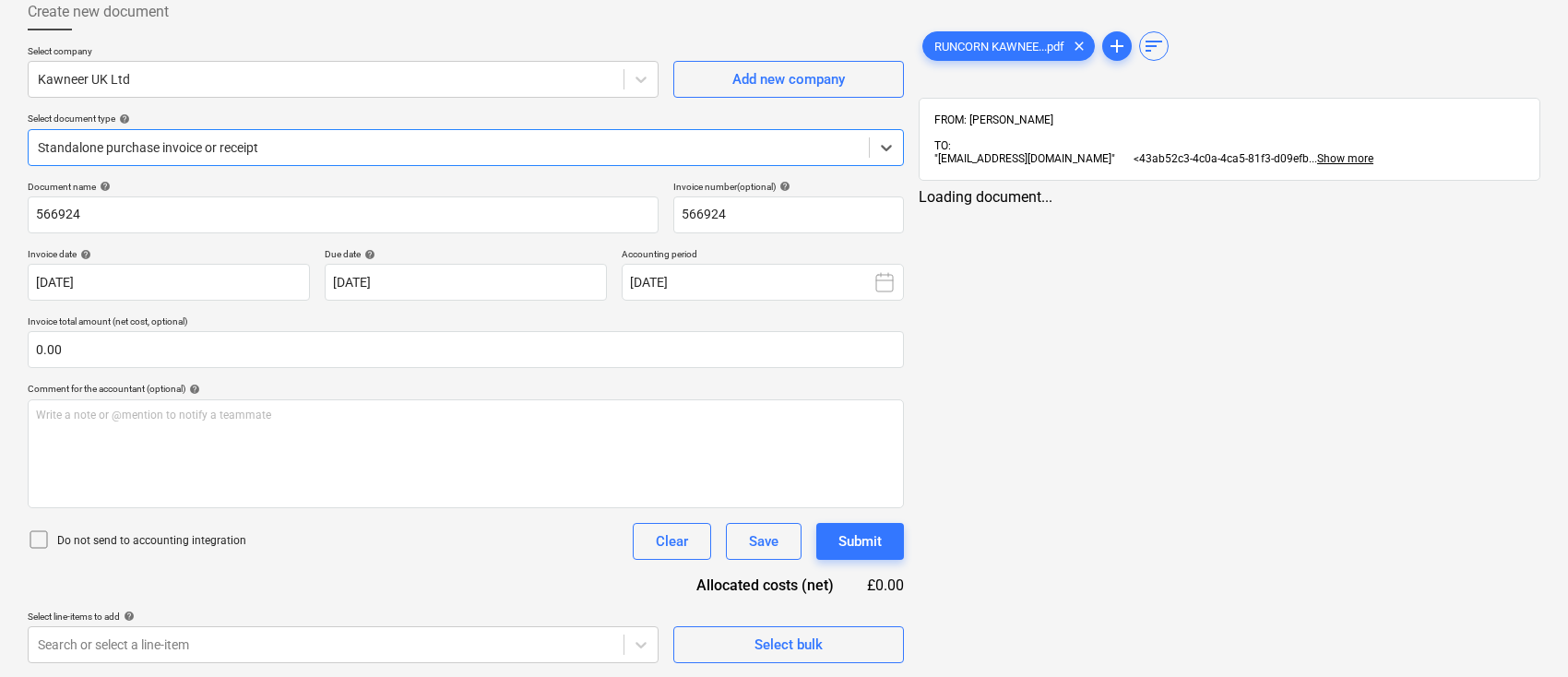
type input "566924"
type input "19 Aug 2025"
type input "[DATE]"
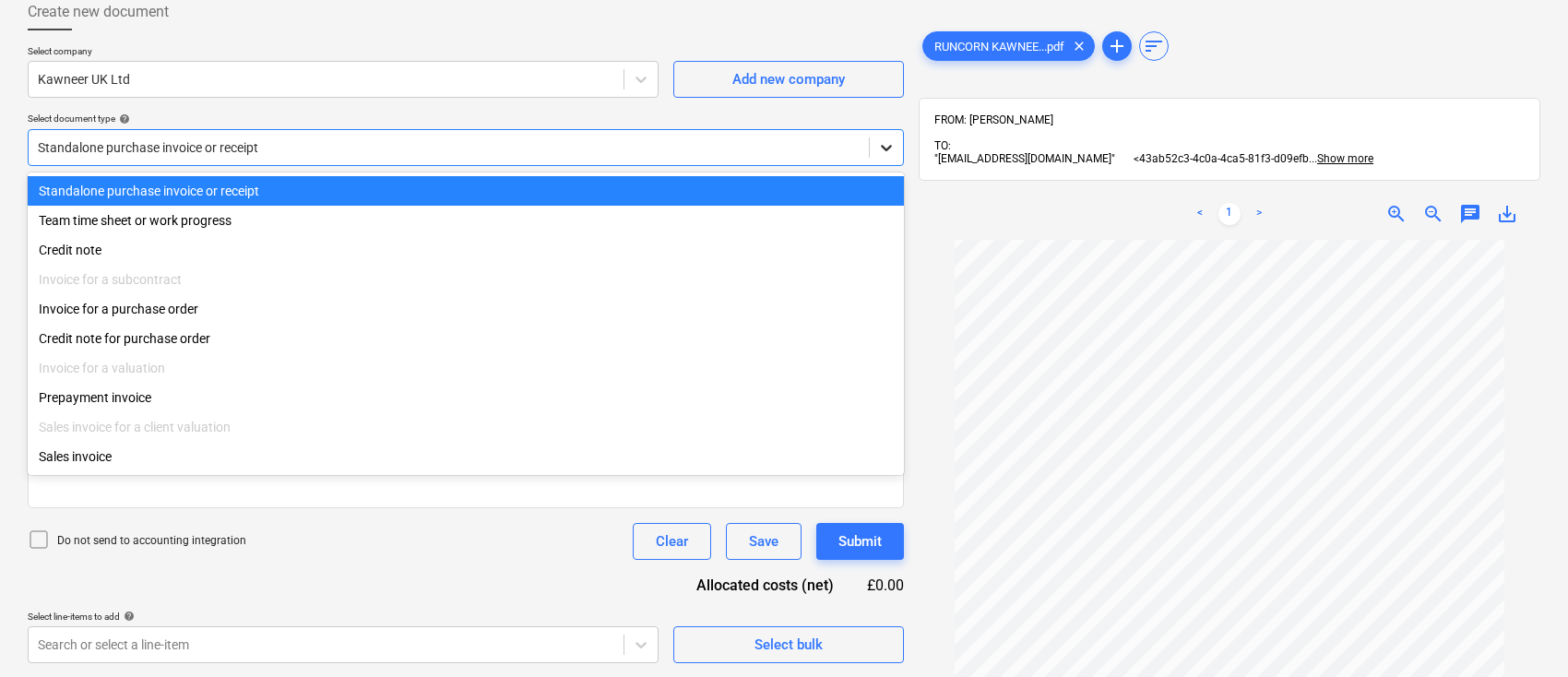
click at [885, 151] on icon at bounding box center [886, 148] width 18 height 18
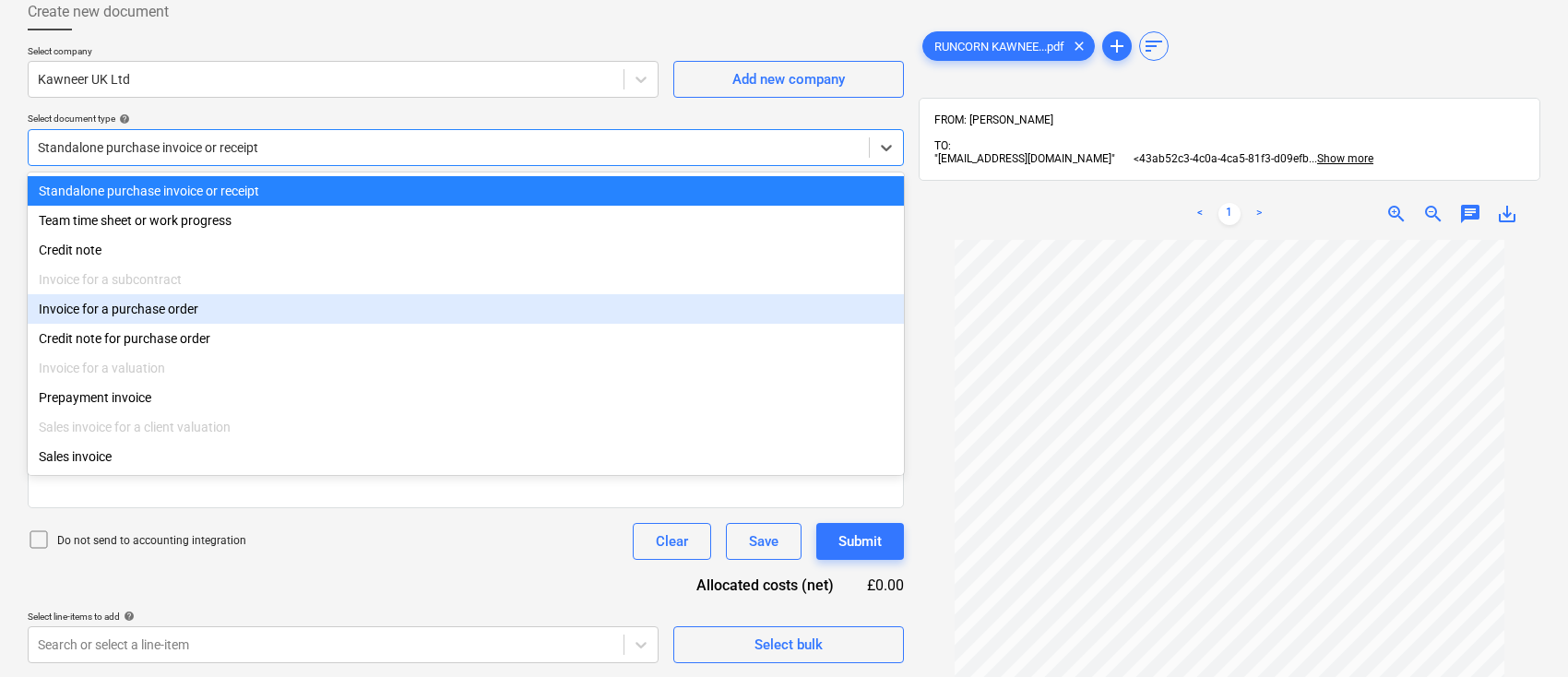
click at [716, 318] on div "Invoice for a purchase order" at bounding box center [466, 309] width 877 height 30
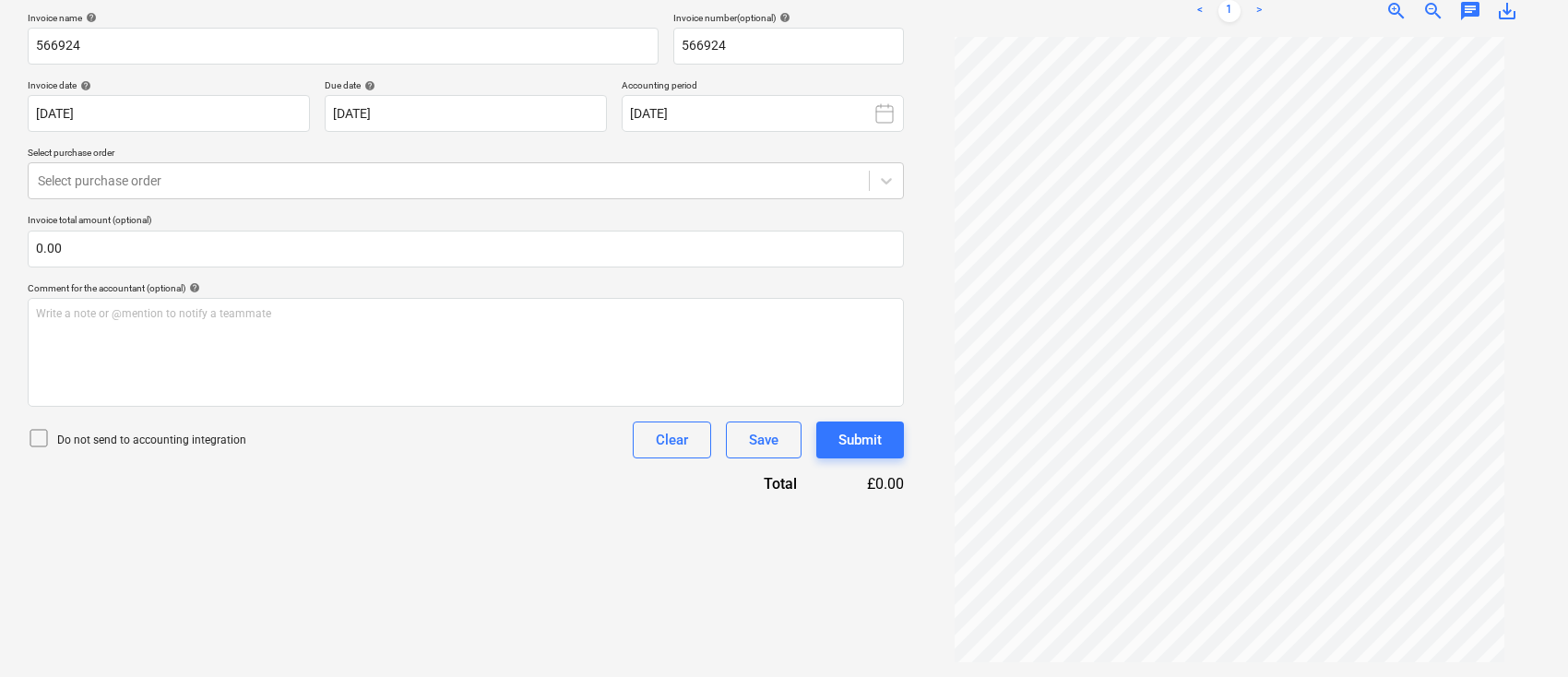
scroll to position [26, 0]
click at [879, 186] on icon at bounding box center [886, 180] width 18 height 18
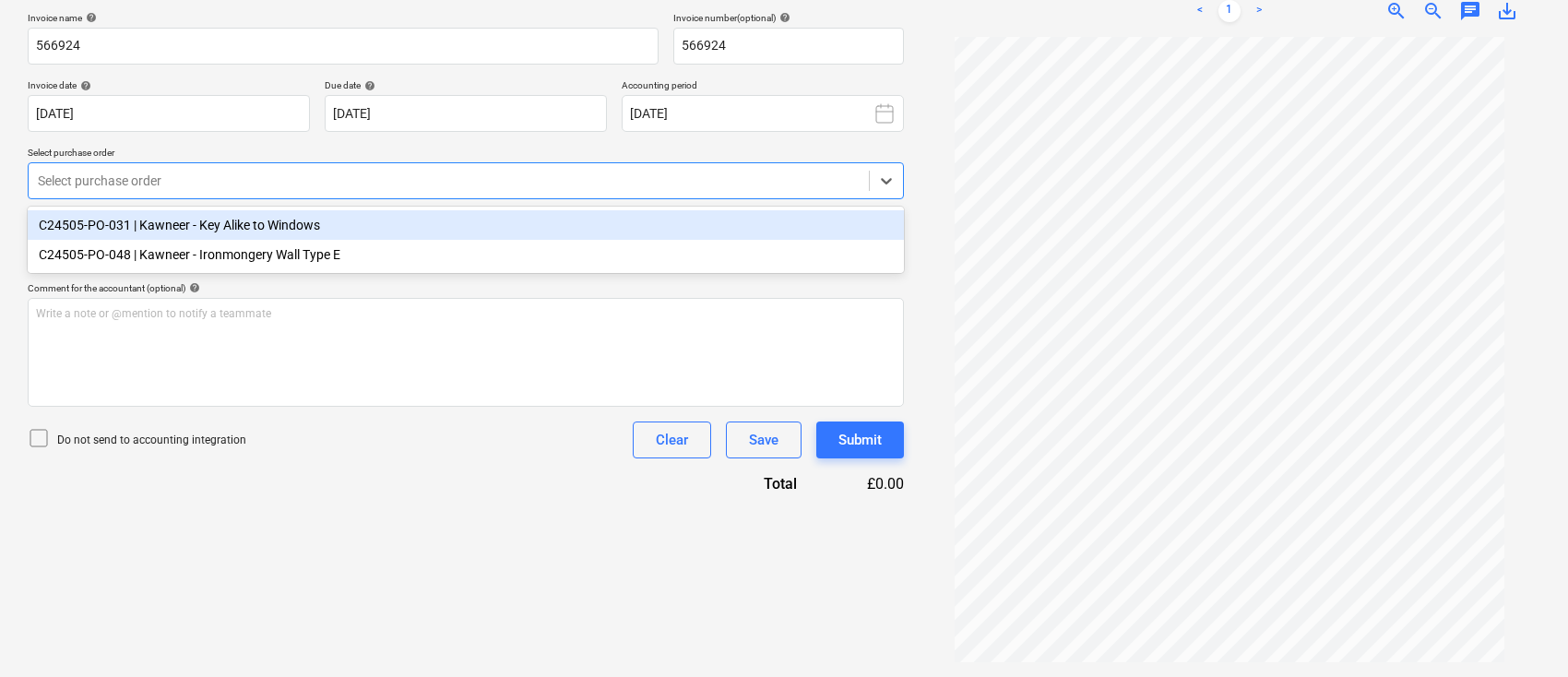
click at [235, 230] on div "C24505-PO-031 | Kawneer - Key Alike to Windows" at bounding box center [466, 225] width 877 height 30
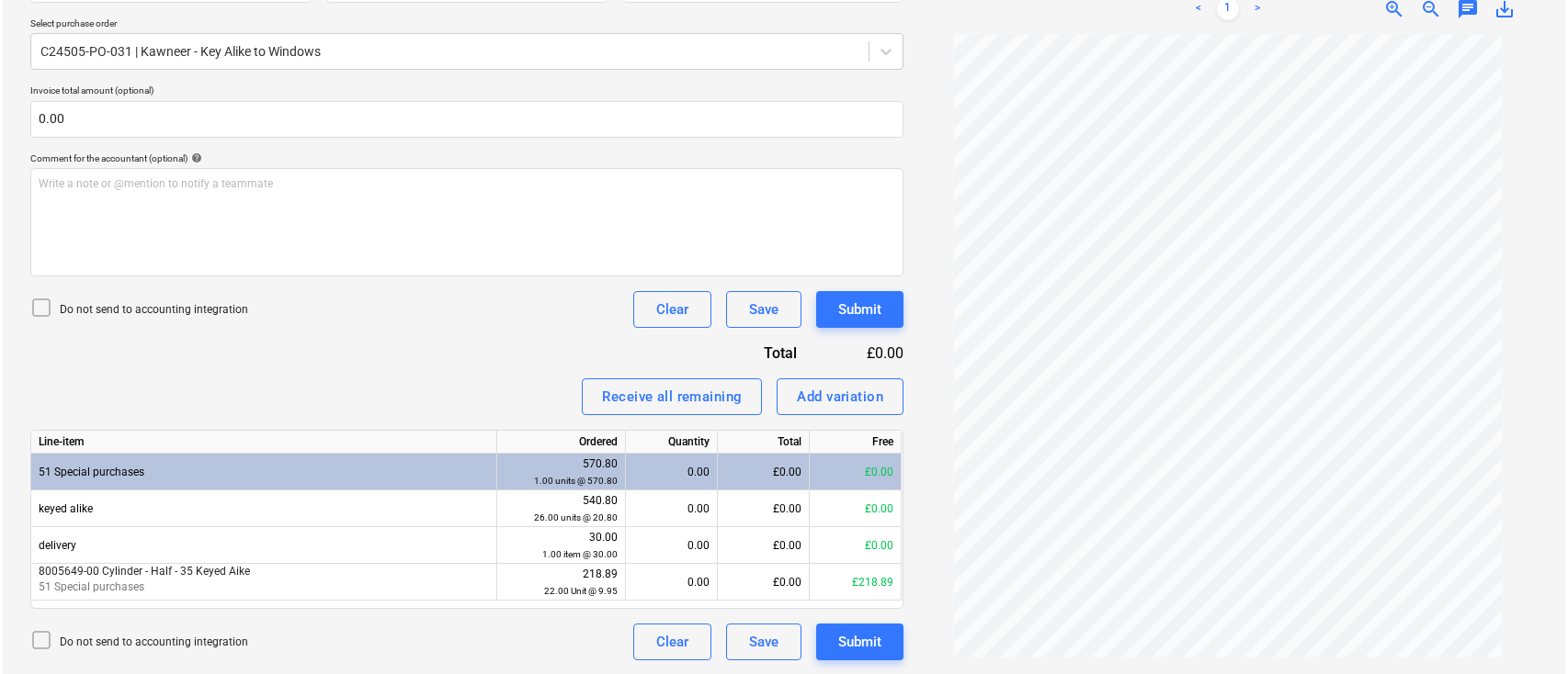
scroll to position [110, 0]
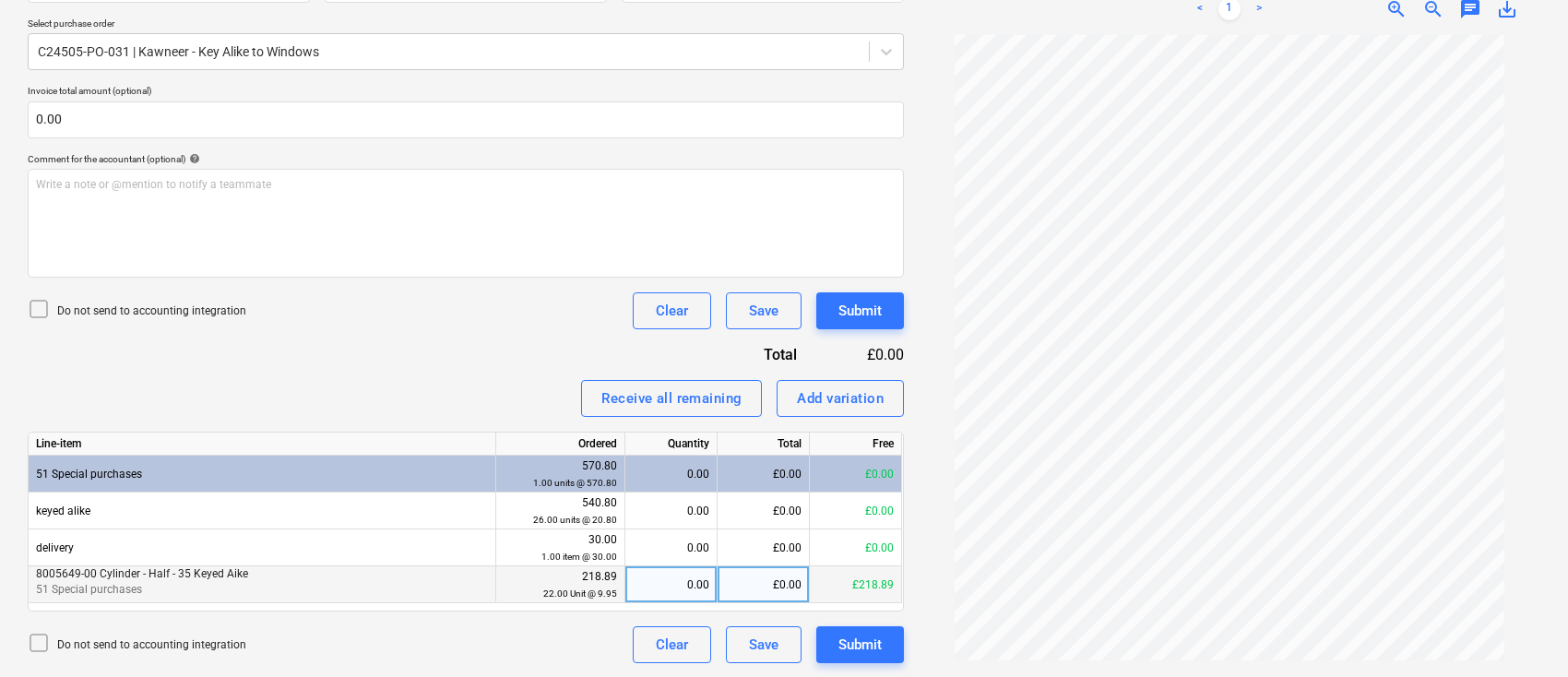
click at [683, 590] on div "0.00" at bounding box center [670, 584] width 76 height 37
type input "7"
click at [852, 646] on div "Submit" at bounding box center [860, 644] width 43 height 24
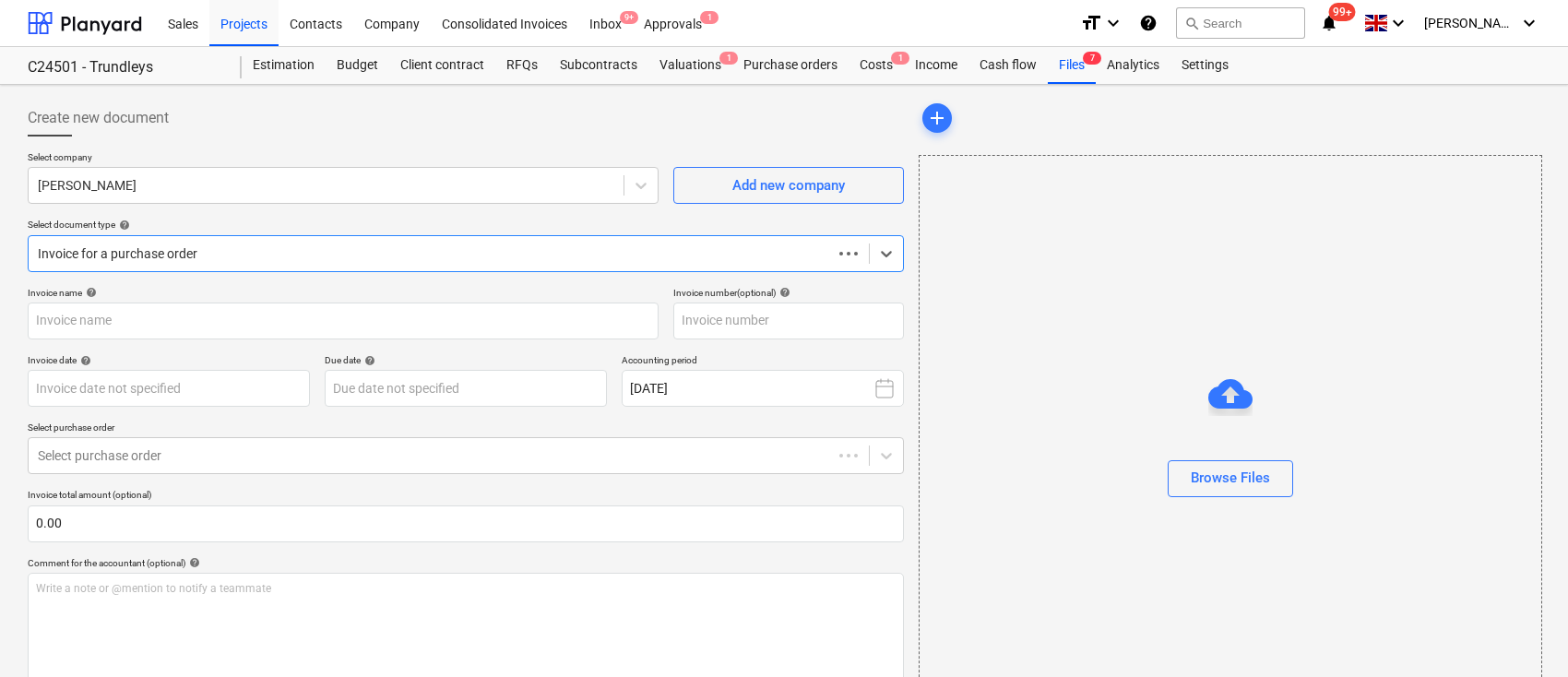
type input "1028636740"
type input "[DATE]"
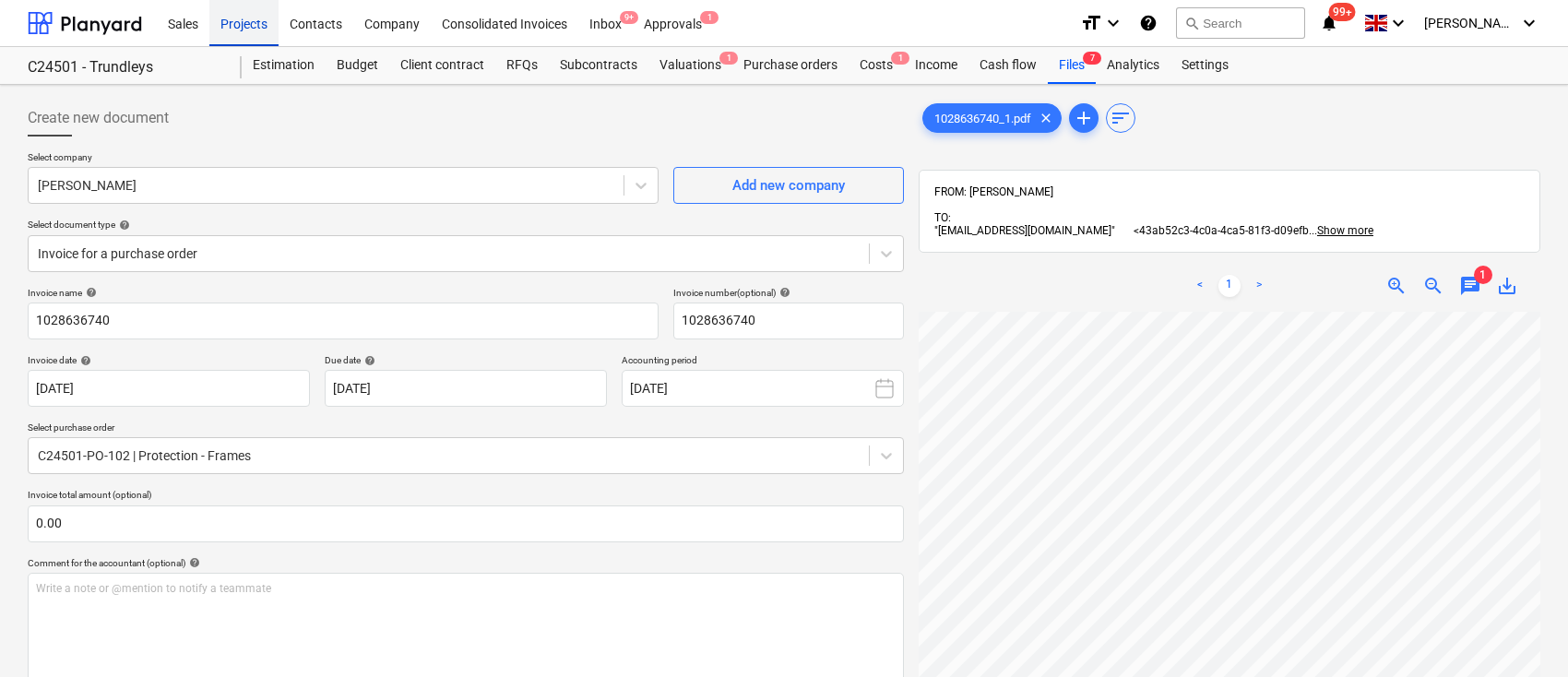
click at [230, 24] on div "Projects" at bounding box center [244, 22] width 69 height 47
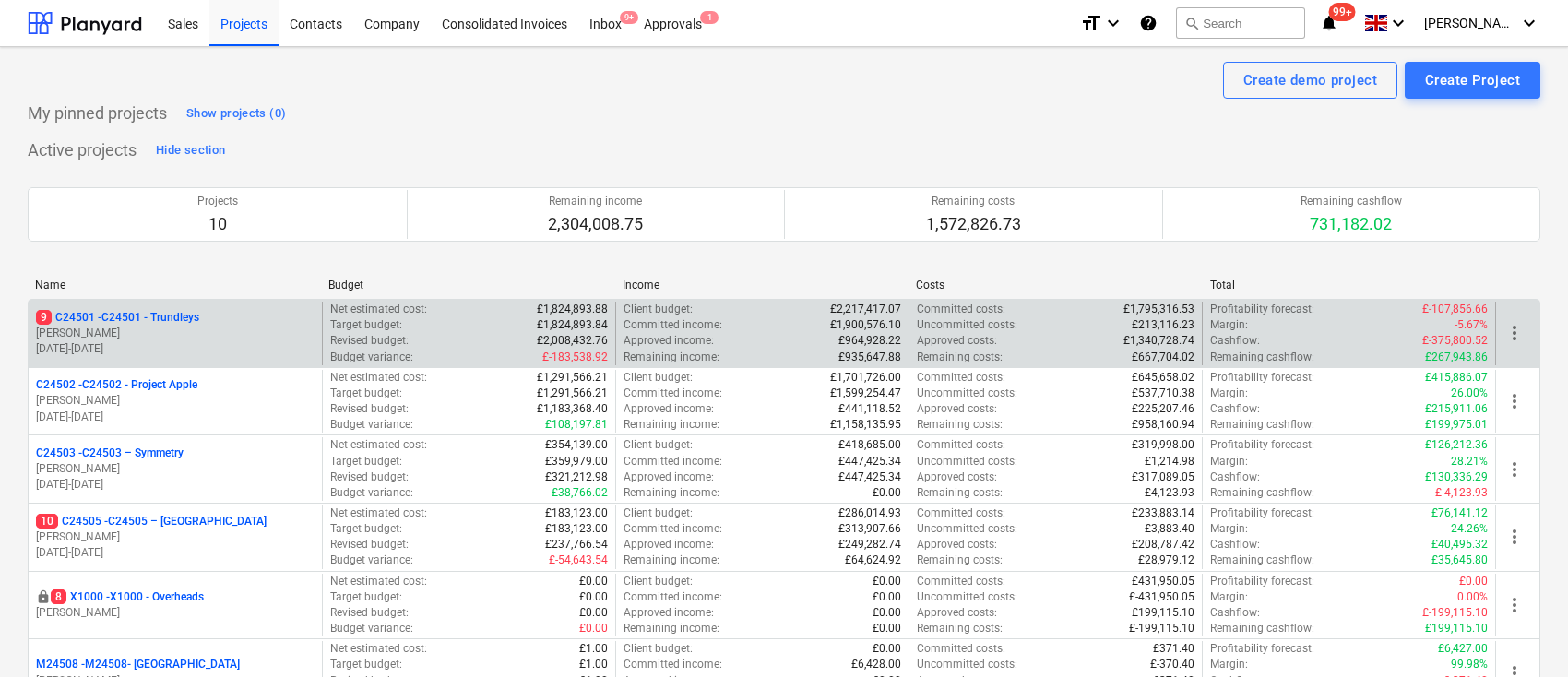
click at [194, 319] on p "9 C24501 - C24501 - Trundleys" at bounding box center [117, 317] width 163 height 15
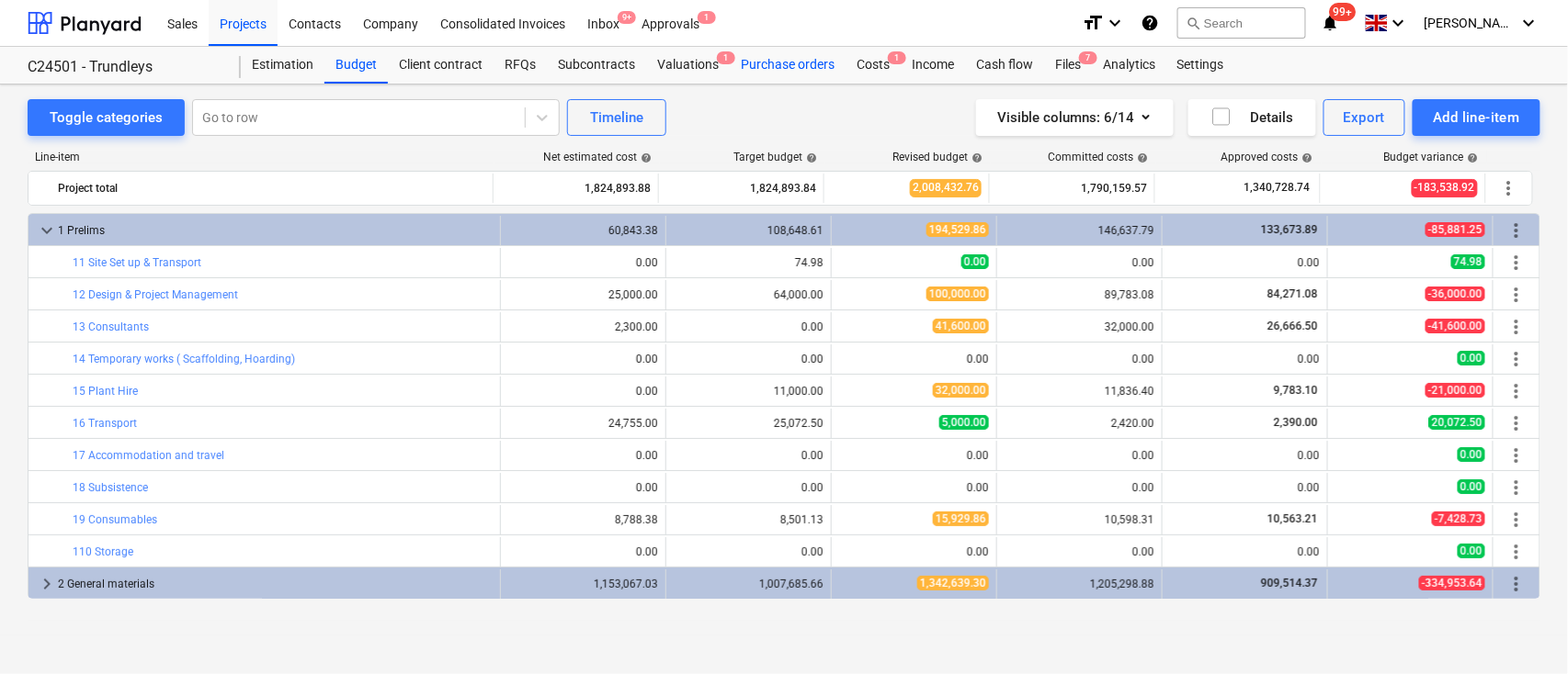
click at [754, 68] on div "Purchase orders" at bounding box center [788, 65] width 116 height 36
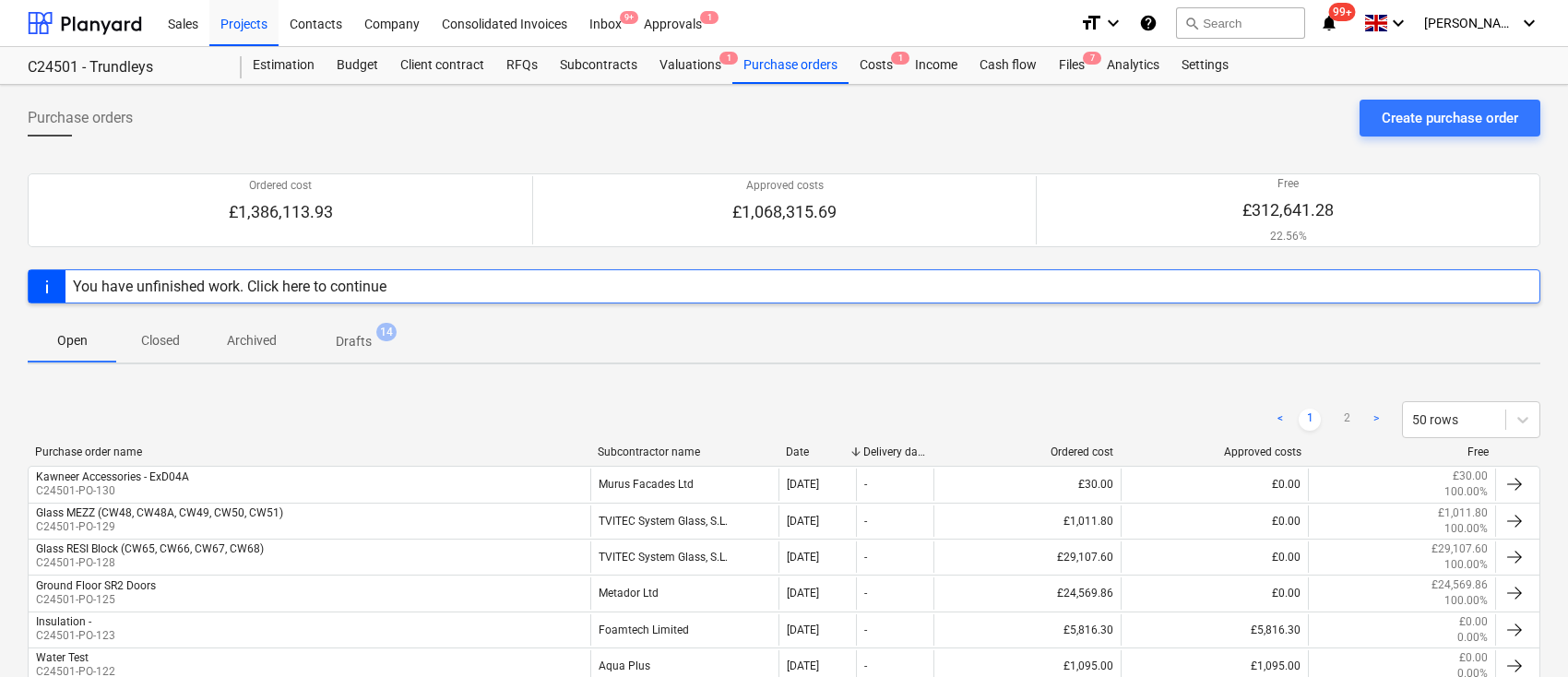
click at [631, 447] on div "Subcontractor name" at bounding box center [684, 451] width 173 height 13
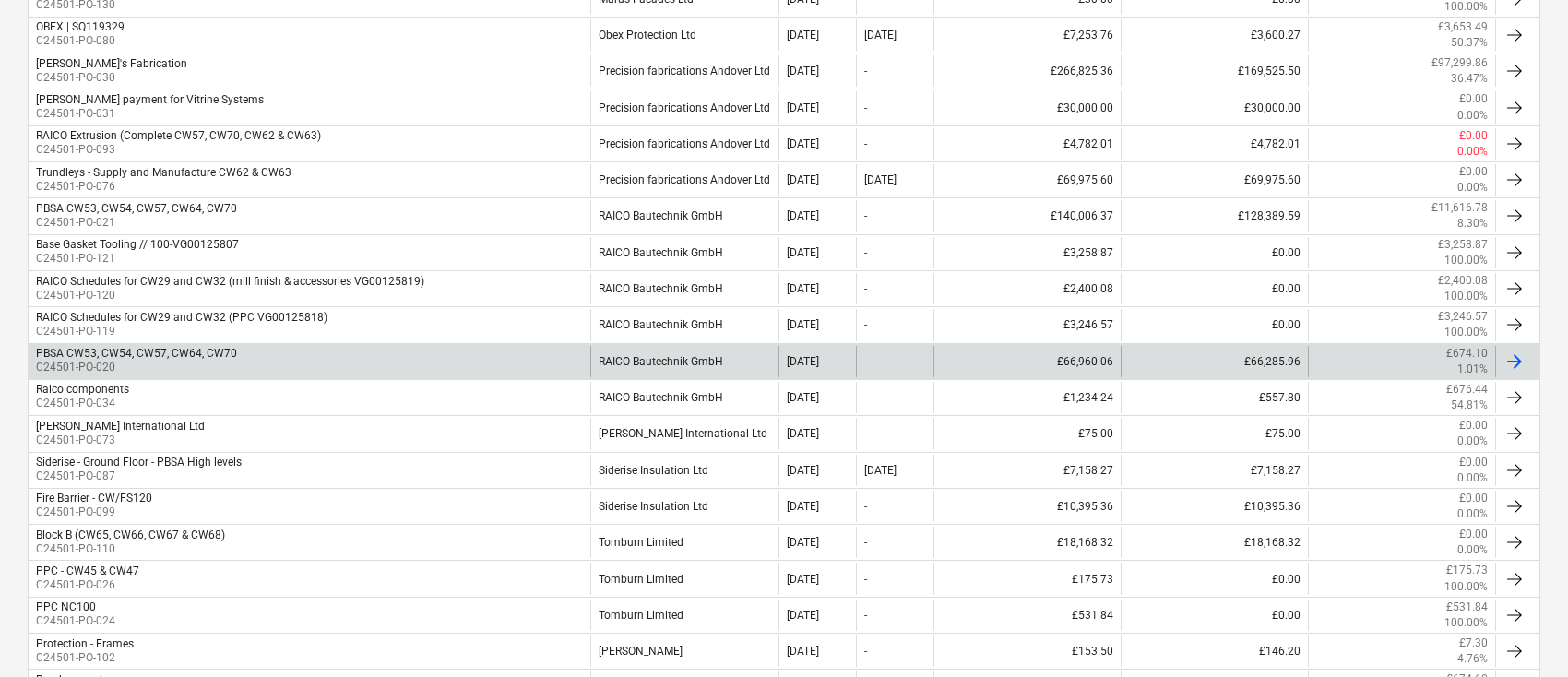
scroll to position [1476, 0]
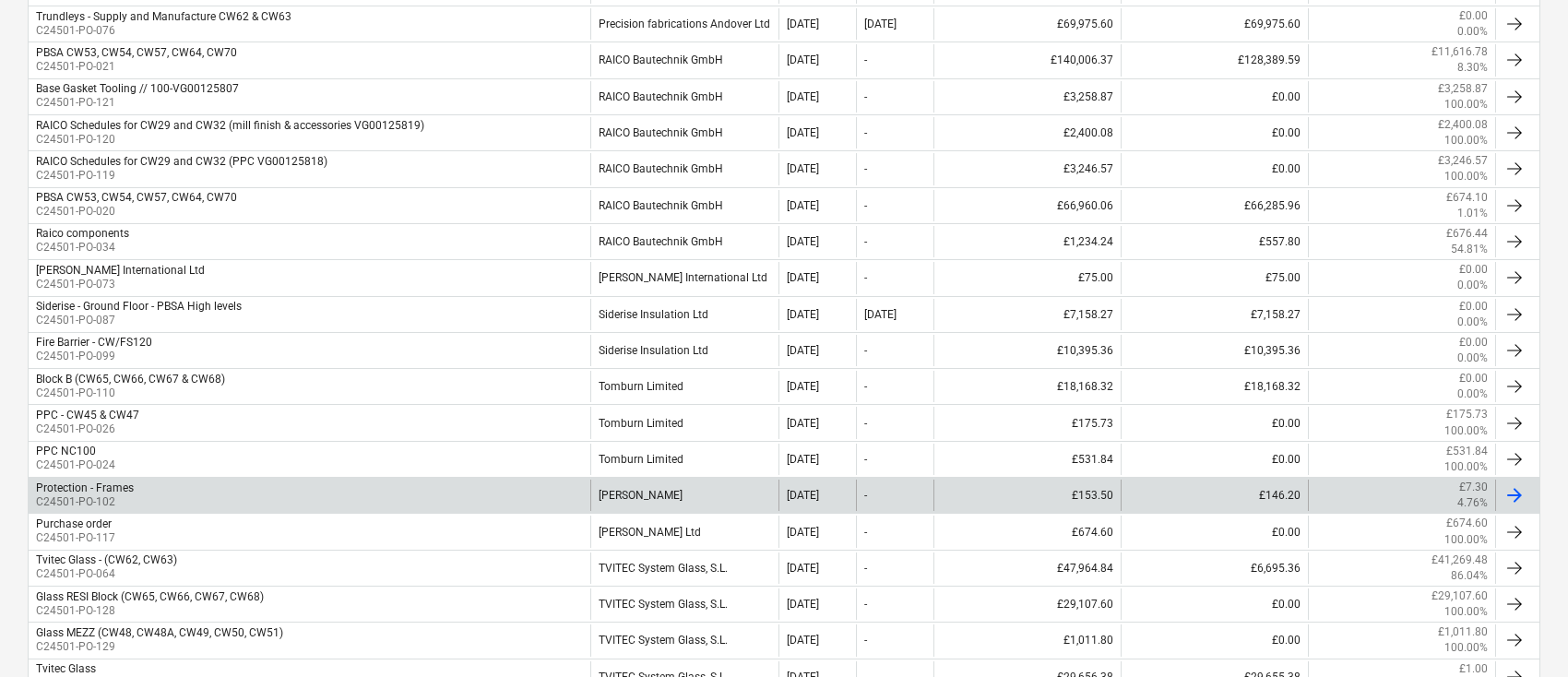
click at [264, 490] on div "Protection - Frames C24501-PO-102" at bounding box center [310, 496] width 562 height 32
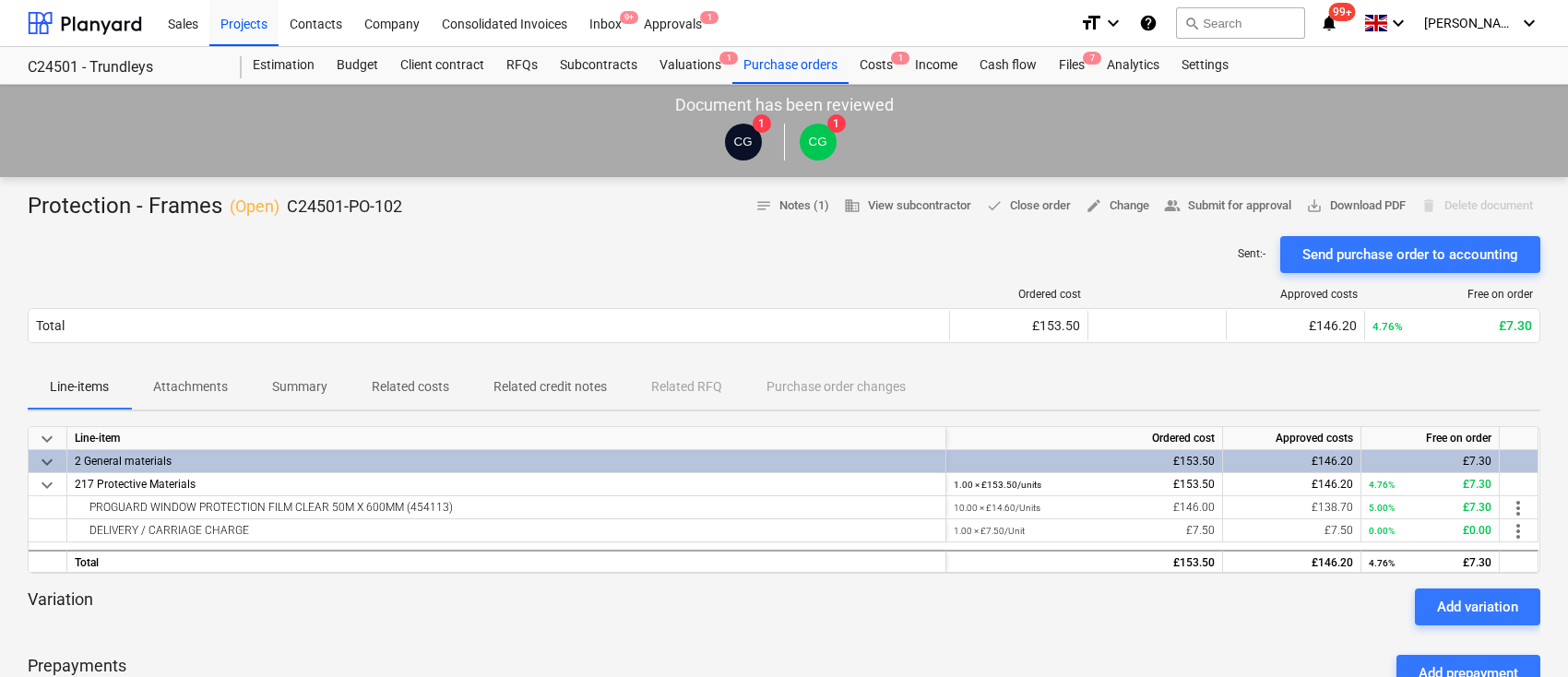
click at [201, 387] on p "Attachments" at bounding box center [190, 387] width 74 height 19
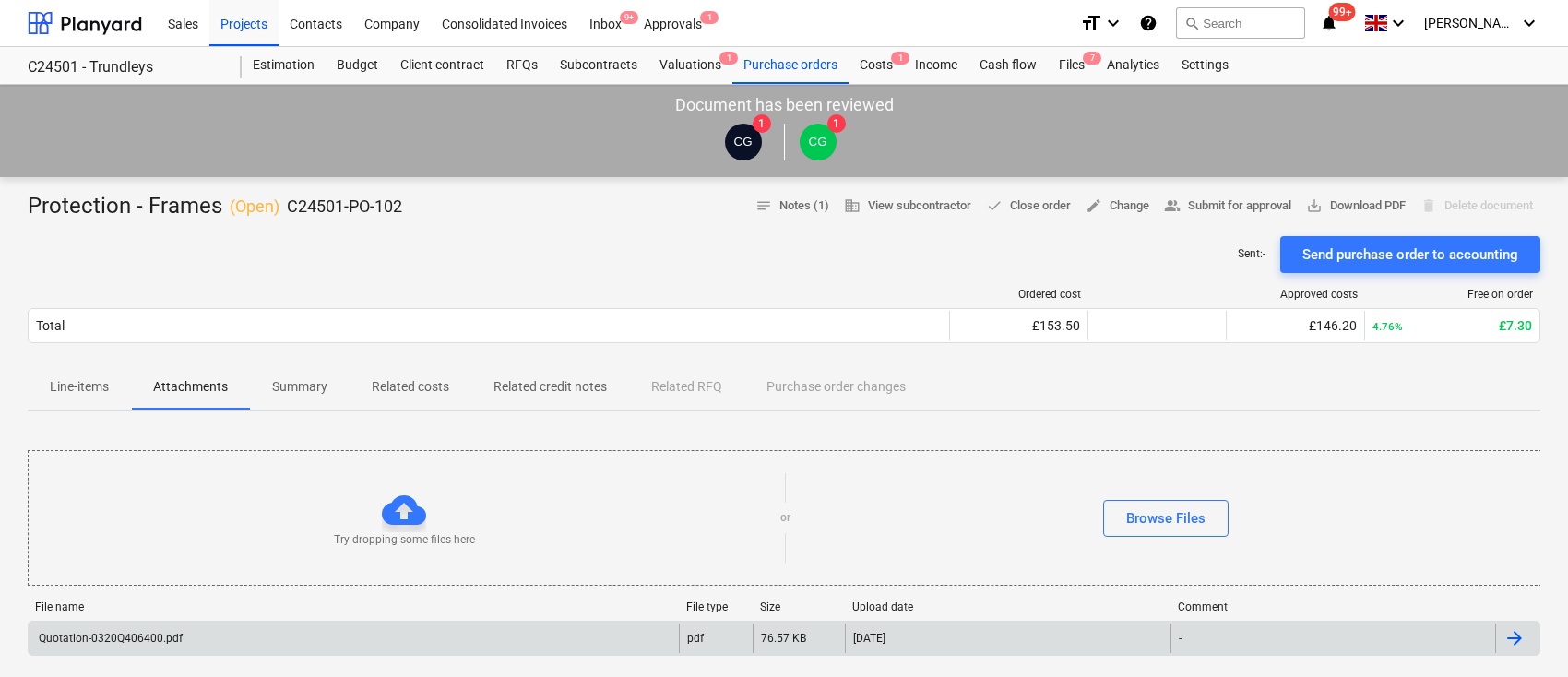
click at [127, 643] on div "Quotation-0320Q406400.pdf" at bounding box center [109, 637] width 147 height 13
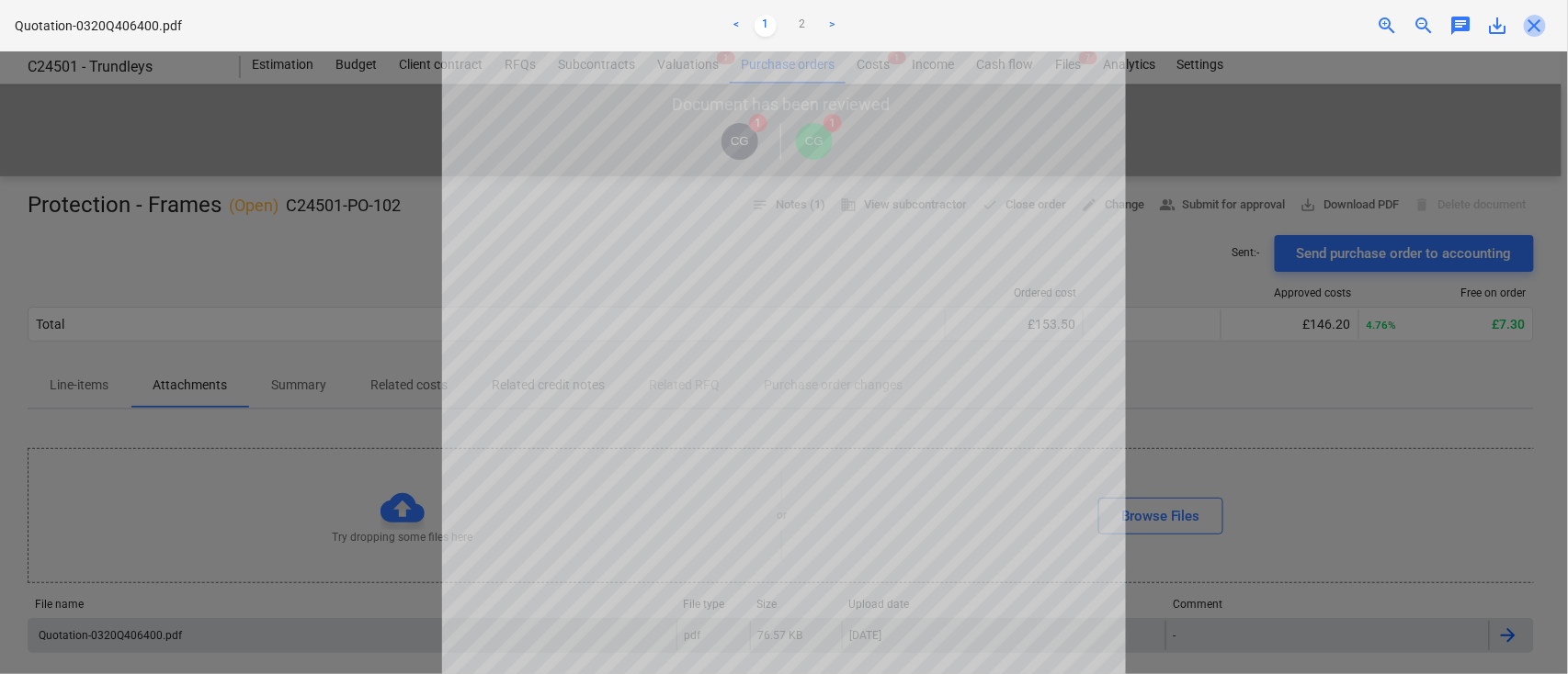
click at [1535, 18] on span "close" at bounding box center [1534, 25] width 22 height 22
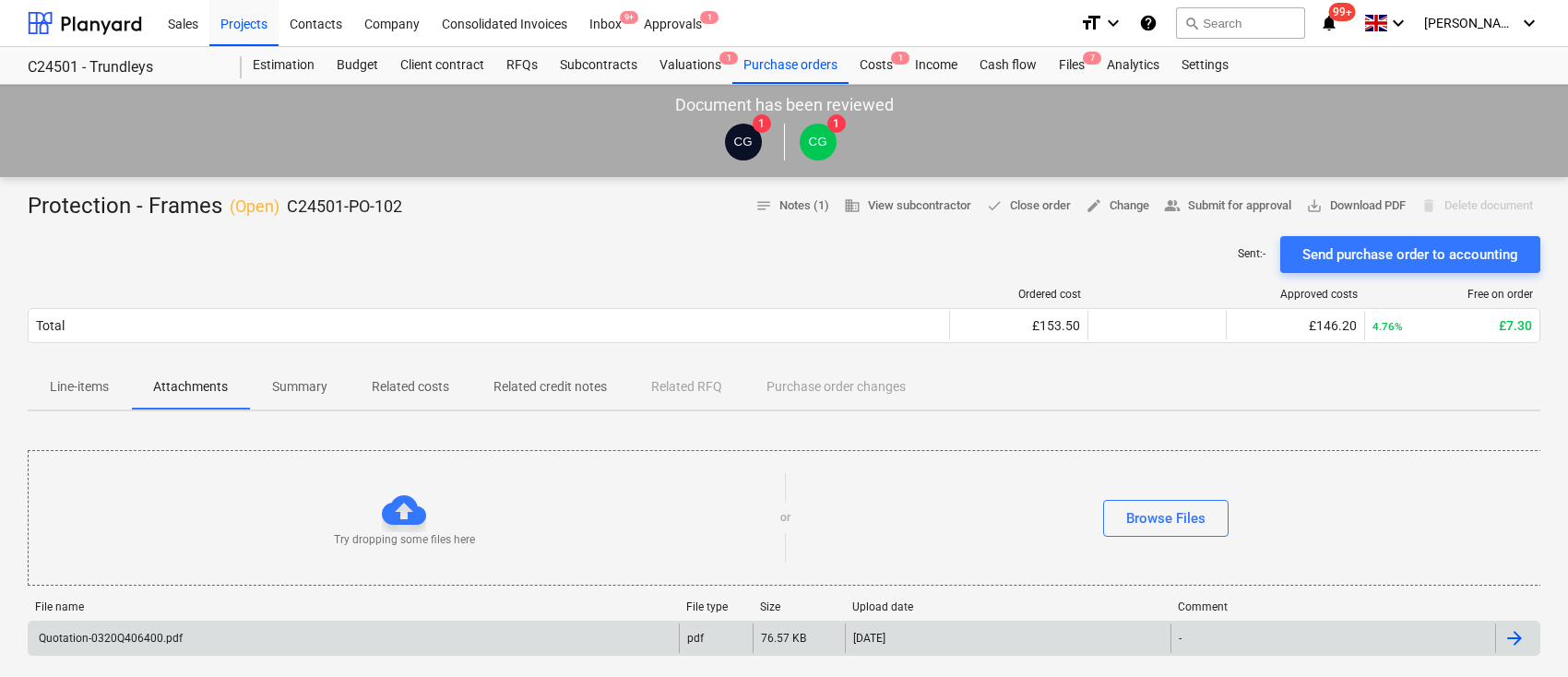
click at [93, 383] on p "Line-items" at bounding box center [79, 387] width 59 height 19
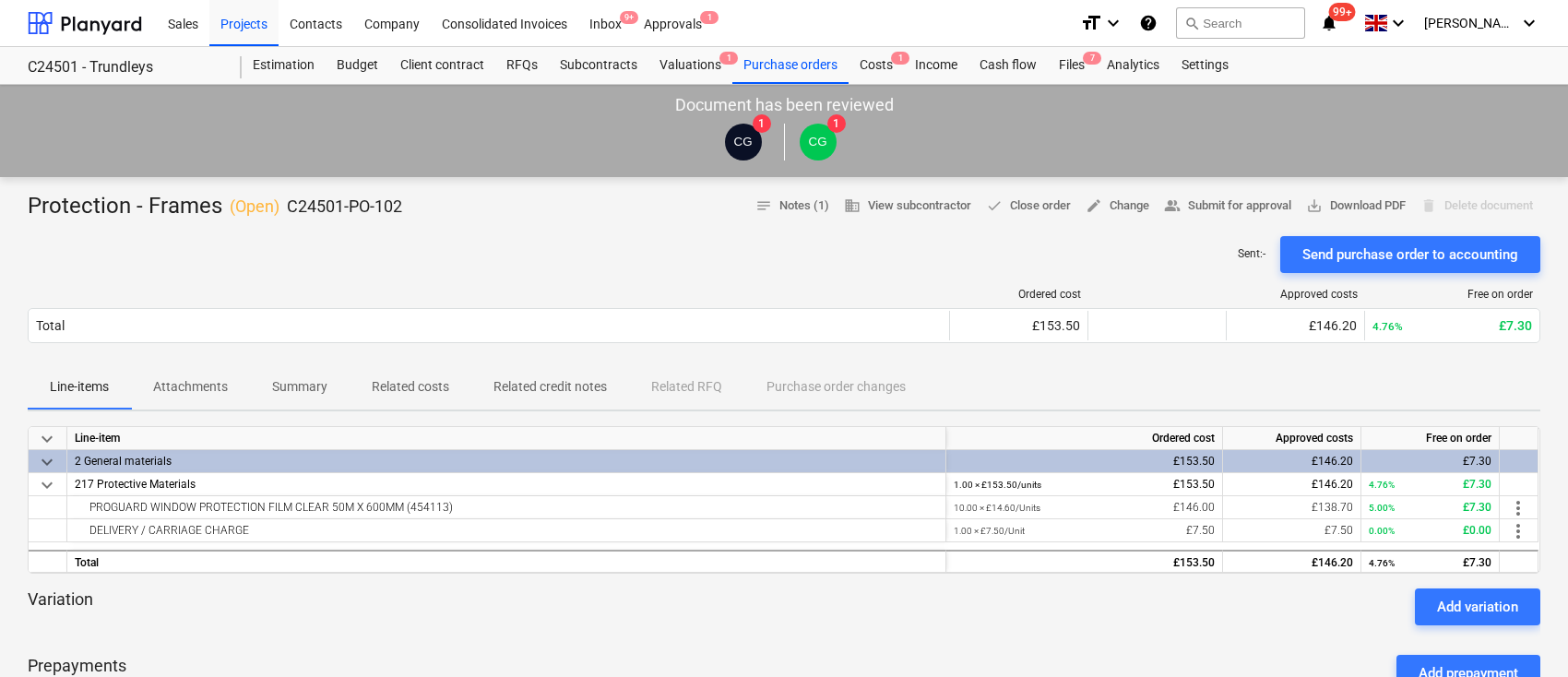
click at [389, 389] on p "Related costs" at bounding box center [411, 387] width 77 height 19
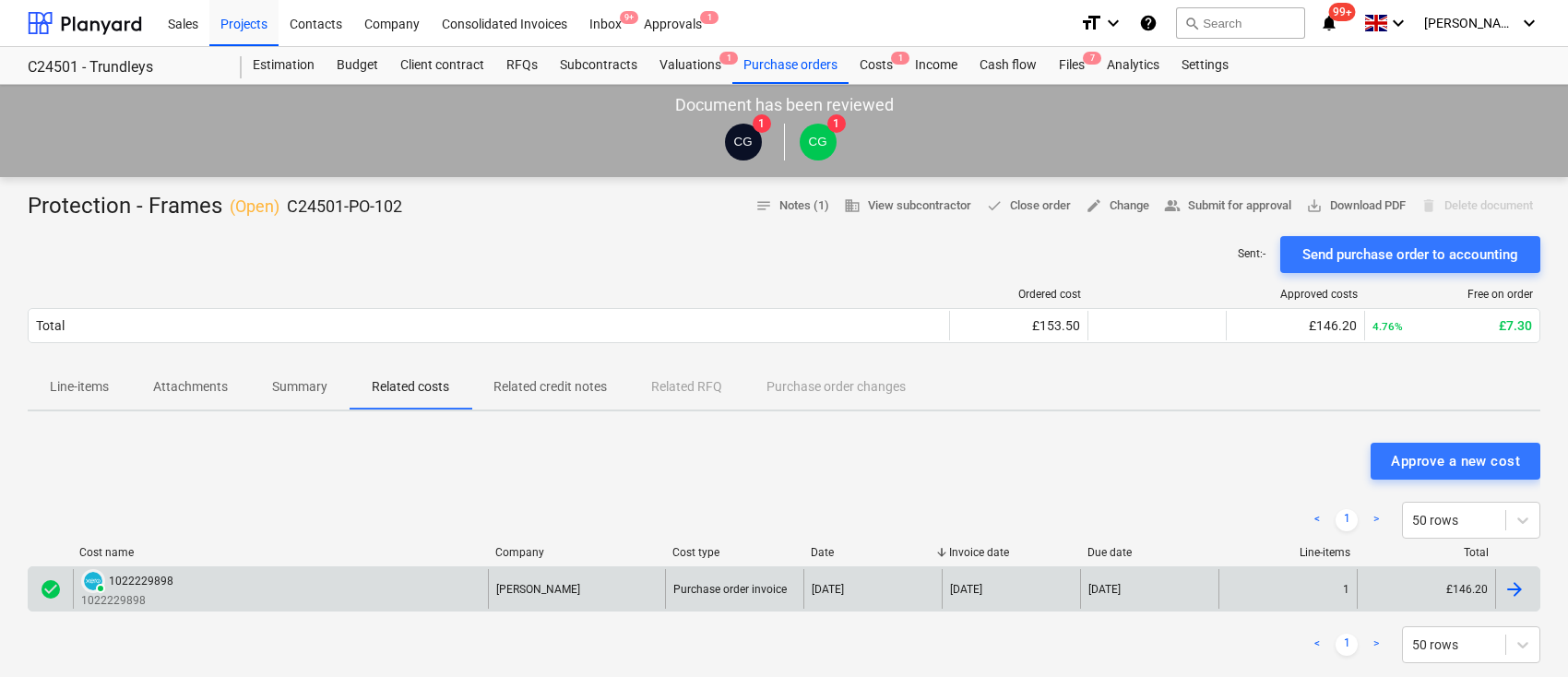
click at [145, 583] on div "1022229898" at bounding box center [141, 581] width 65 height 13
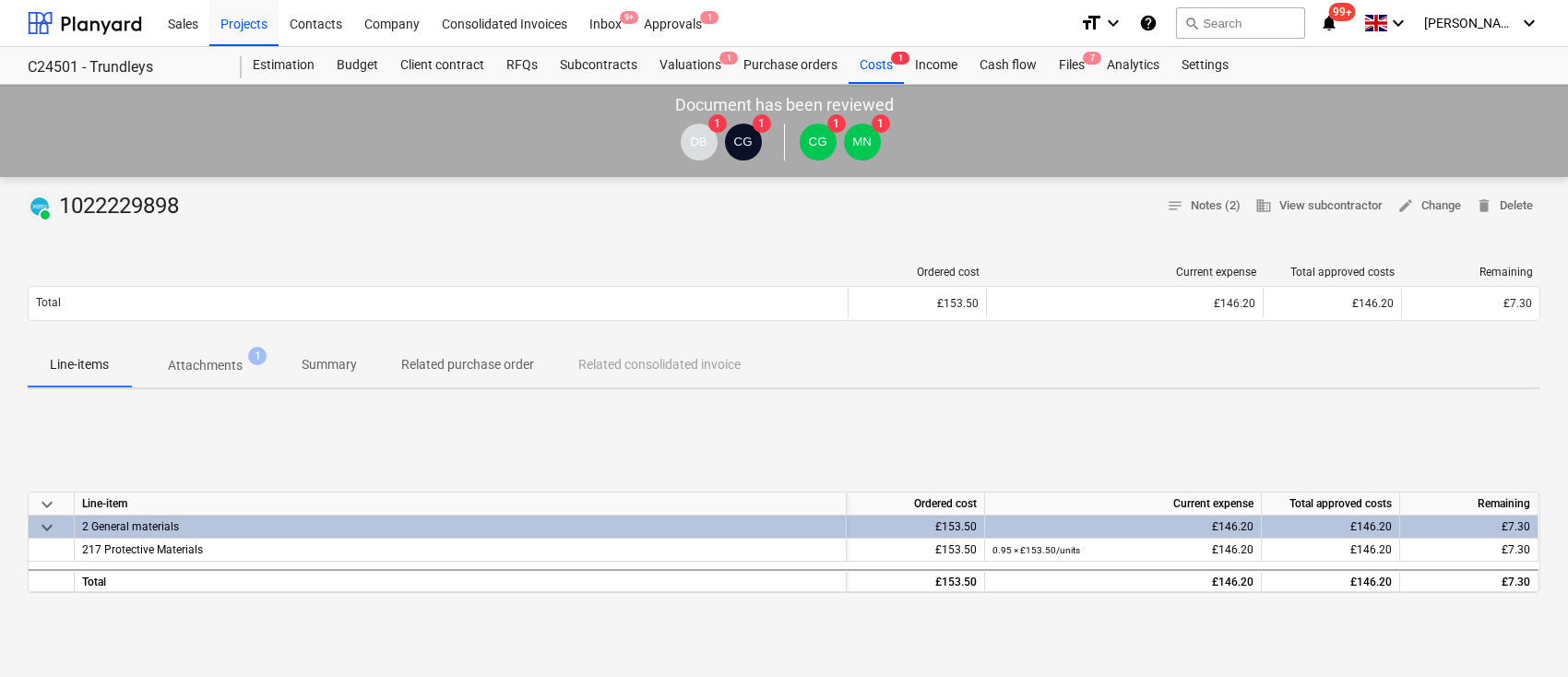
click at [198, 370] on p "Attachments" at bounding box center [204, 366] width 74 height 19
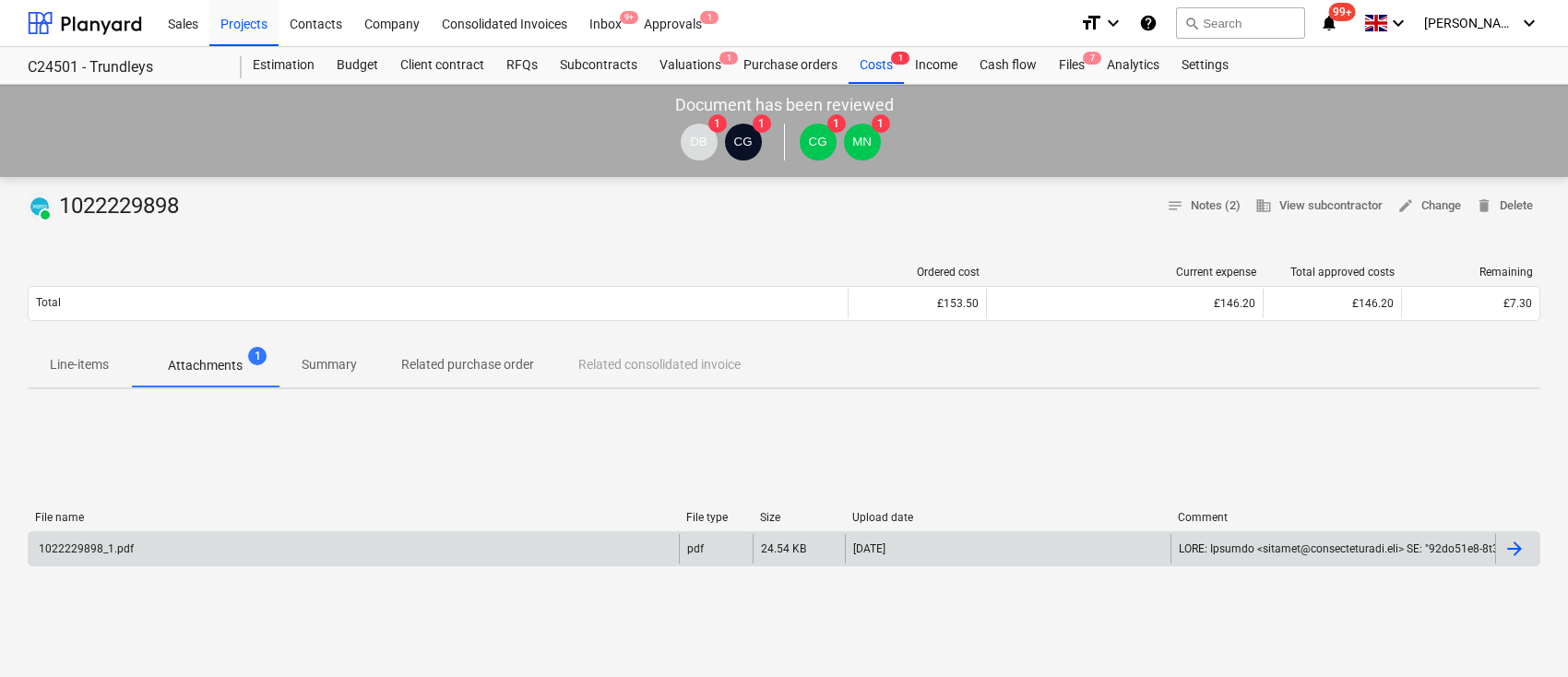
click at [144, 546] on div "1022229898_1.pdf" at bounding box center [354, 549] width 651 height 30
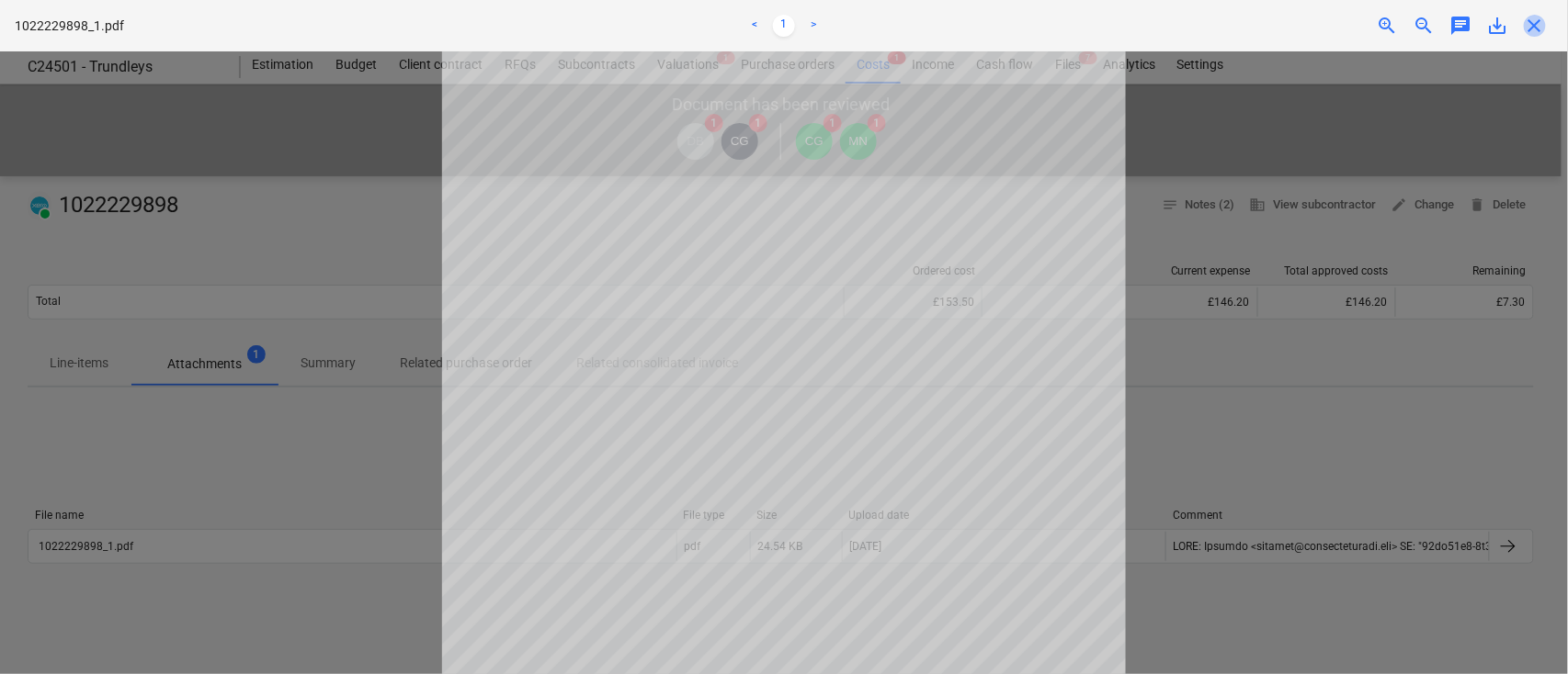
click at [1533, 29] on span "close" at bounding box center [1534, 25] width 22 height 22
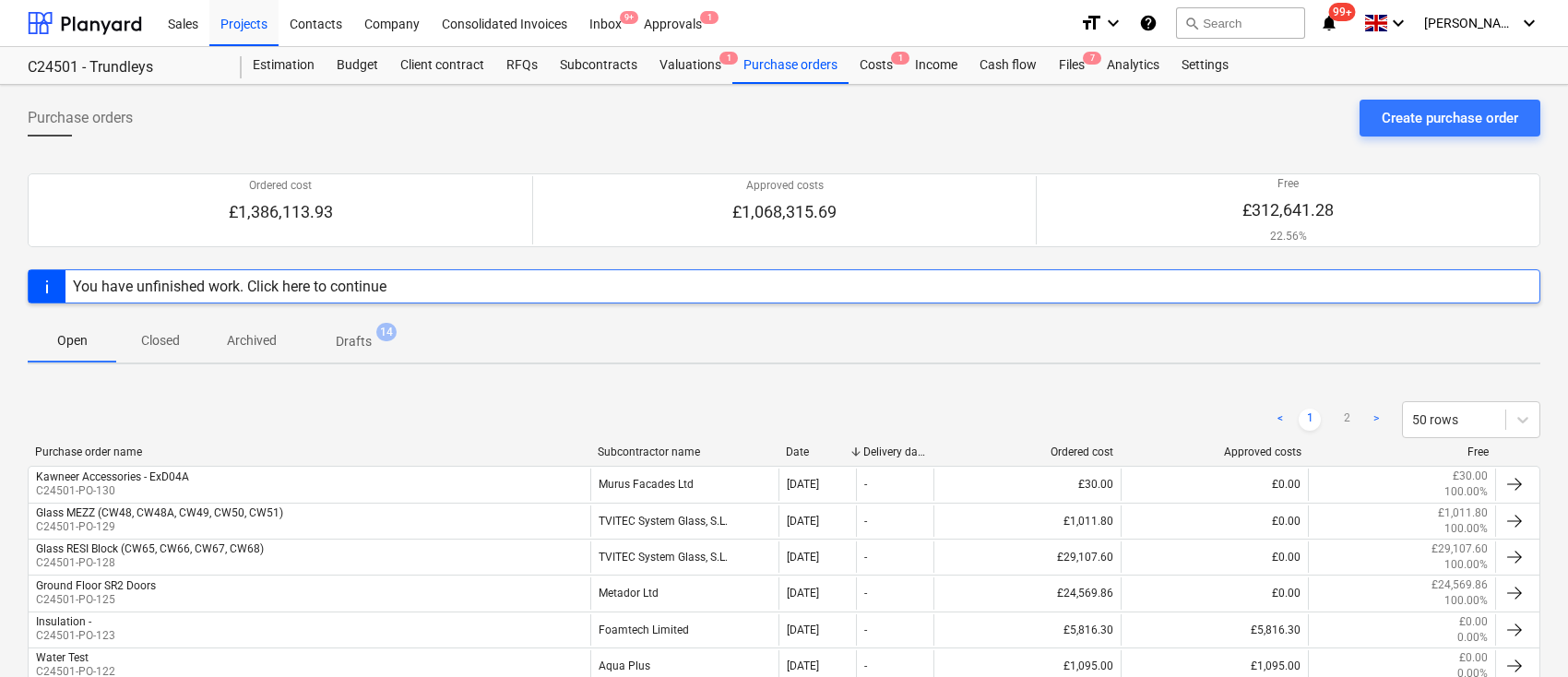
click at [652, 451] on div "Subcontractor name" at bounding box center [684, 451] width 173 height 13
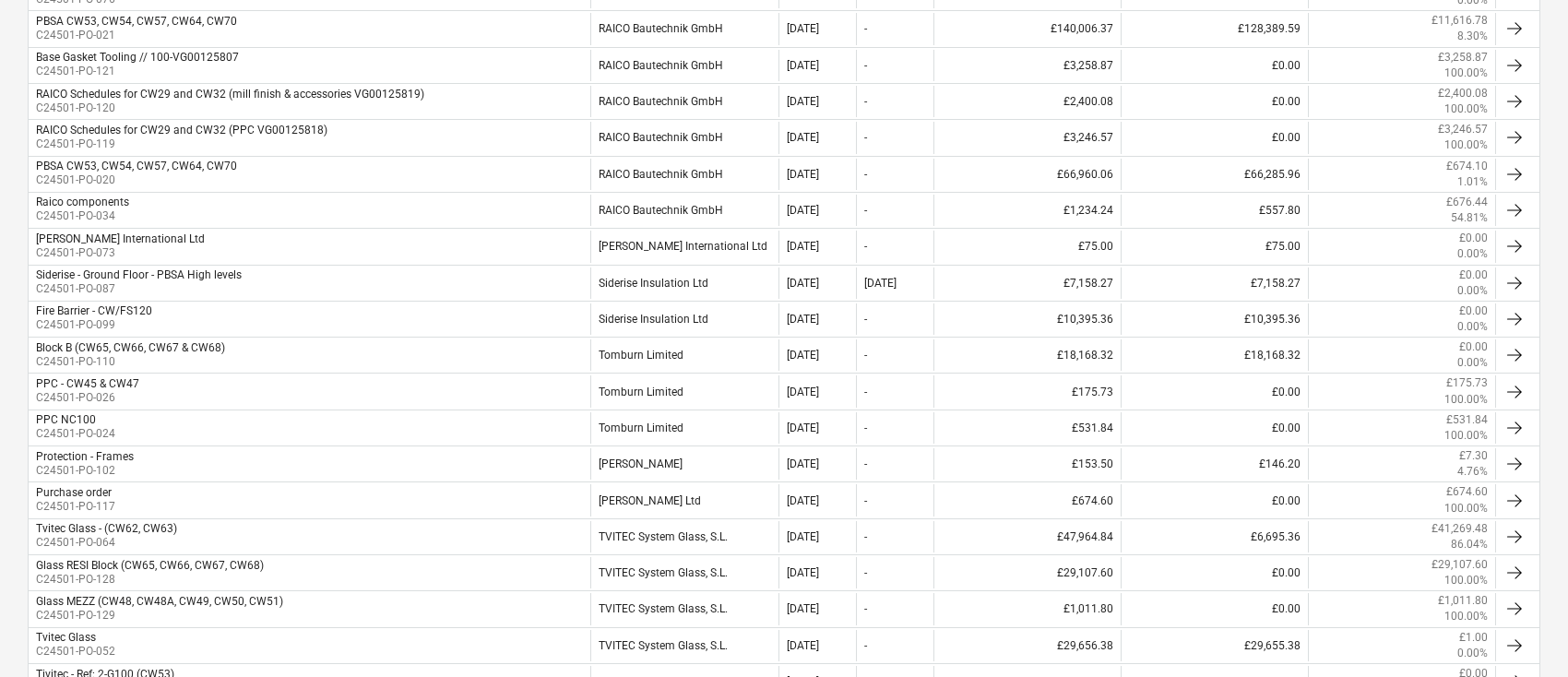
scroll to position [1701, 0]
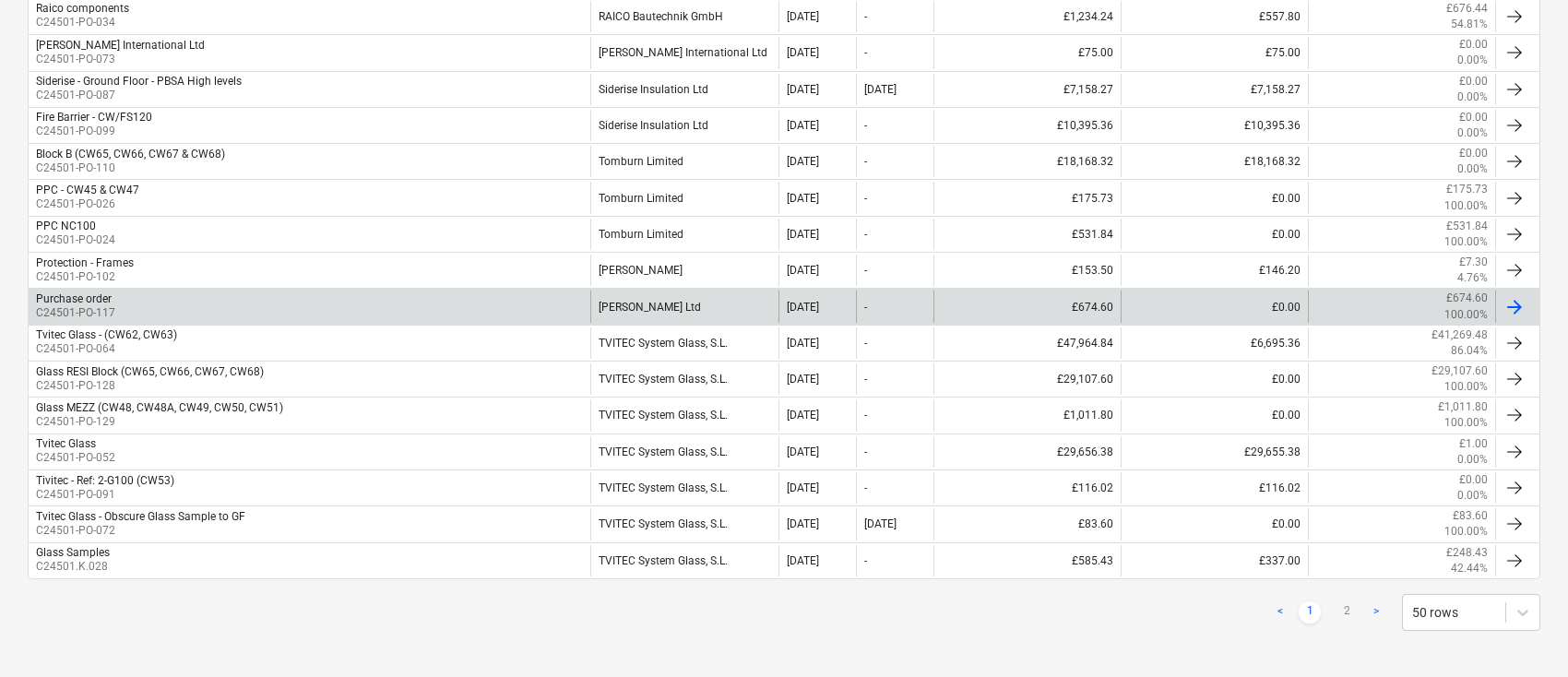
click at [667, 297] on div "[PERSON_NAME] Ltd" at bounding box center [684, 306] width 187 height 32
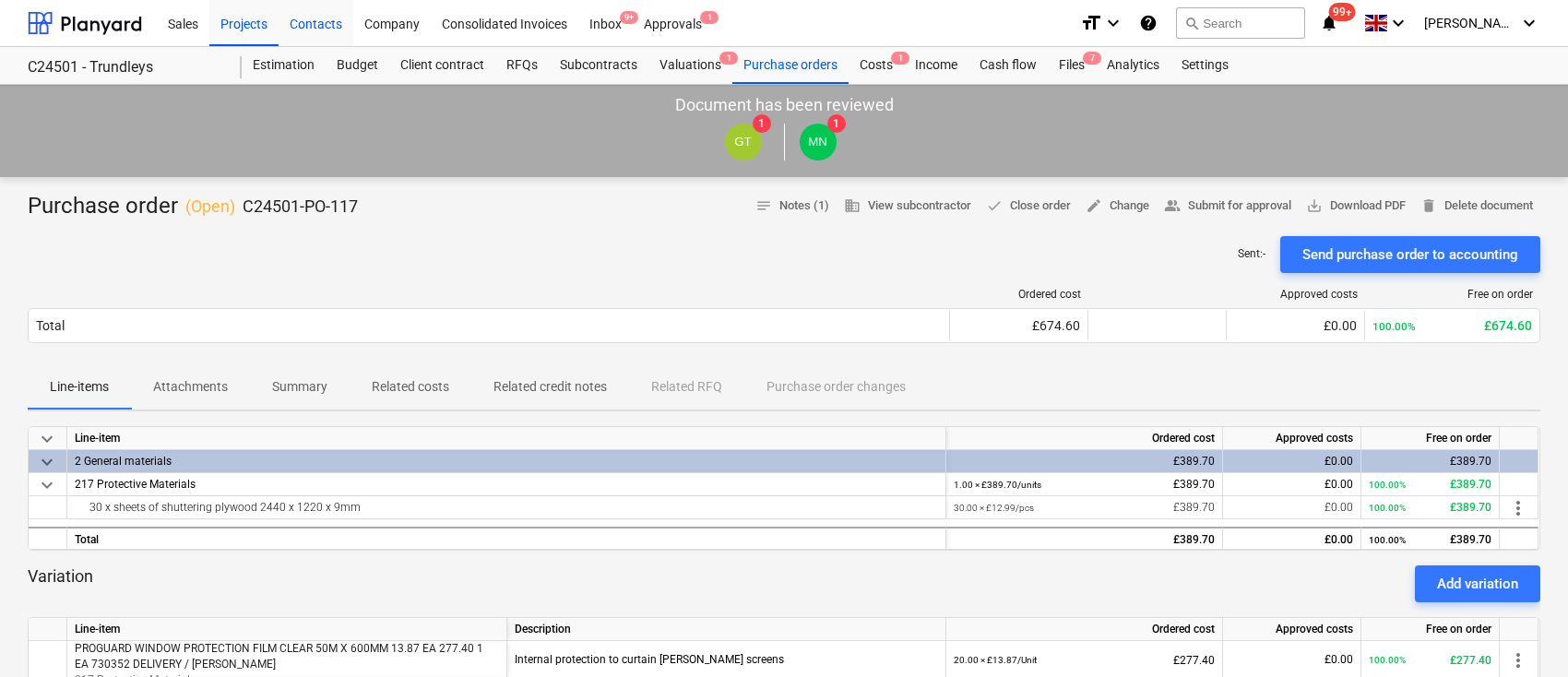
click at [329, 22] on div "Contacts" at bounding box center [315, 22] width 74 height 47
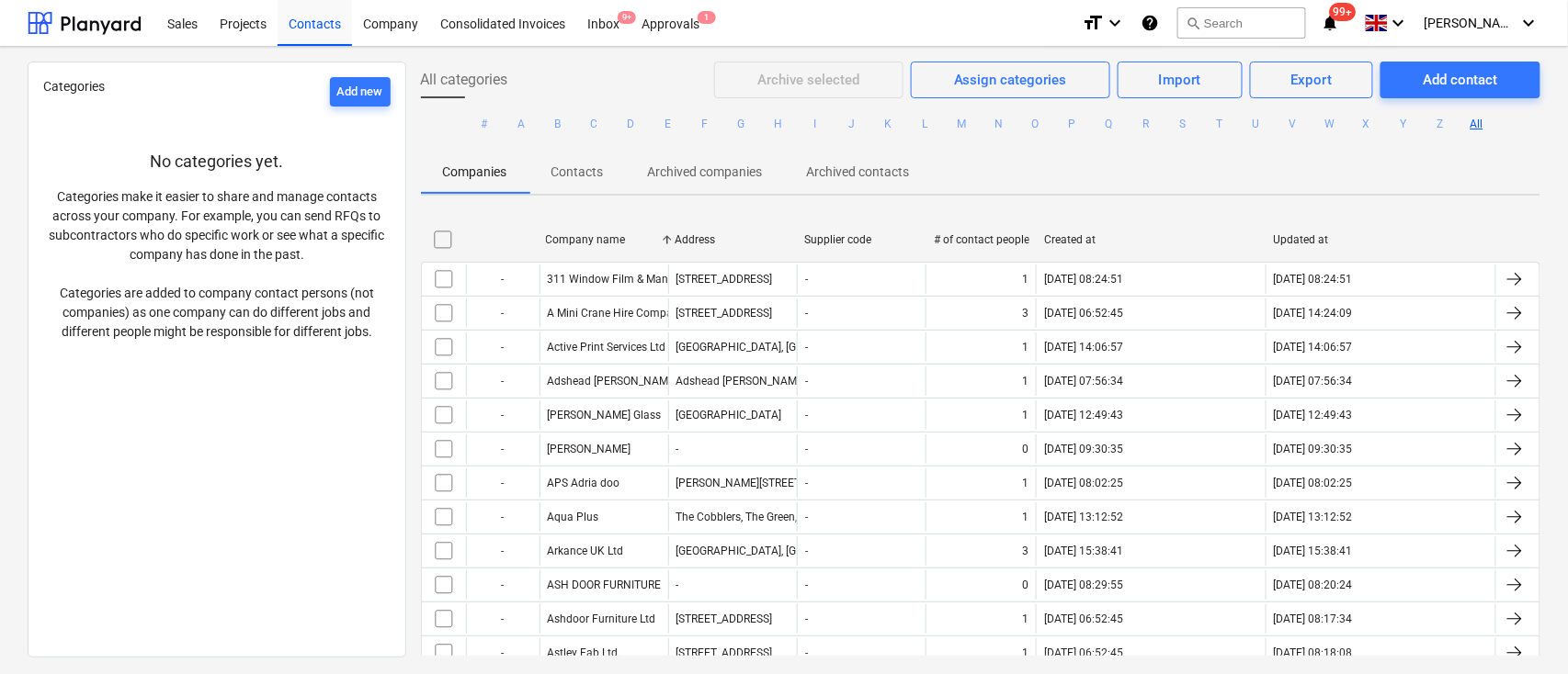
click at [591, 239] on div "Company name" at bounding box center [603, 239] width 115 height 12
checkbox input "false"
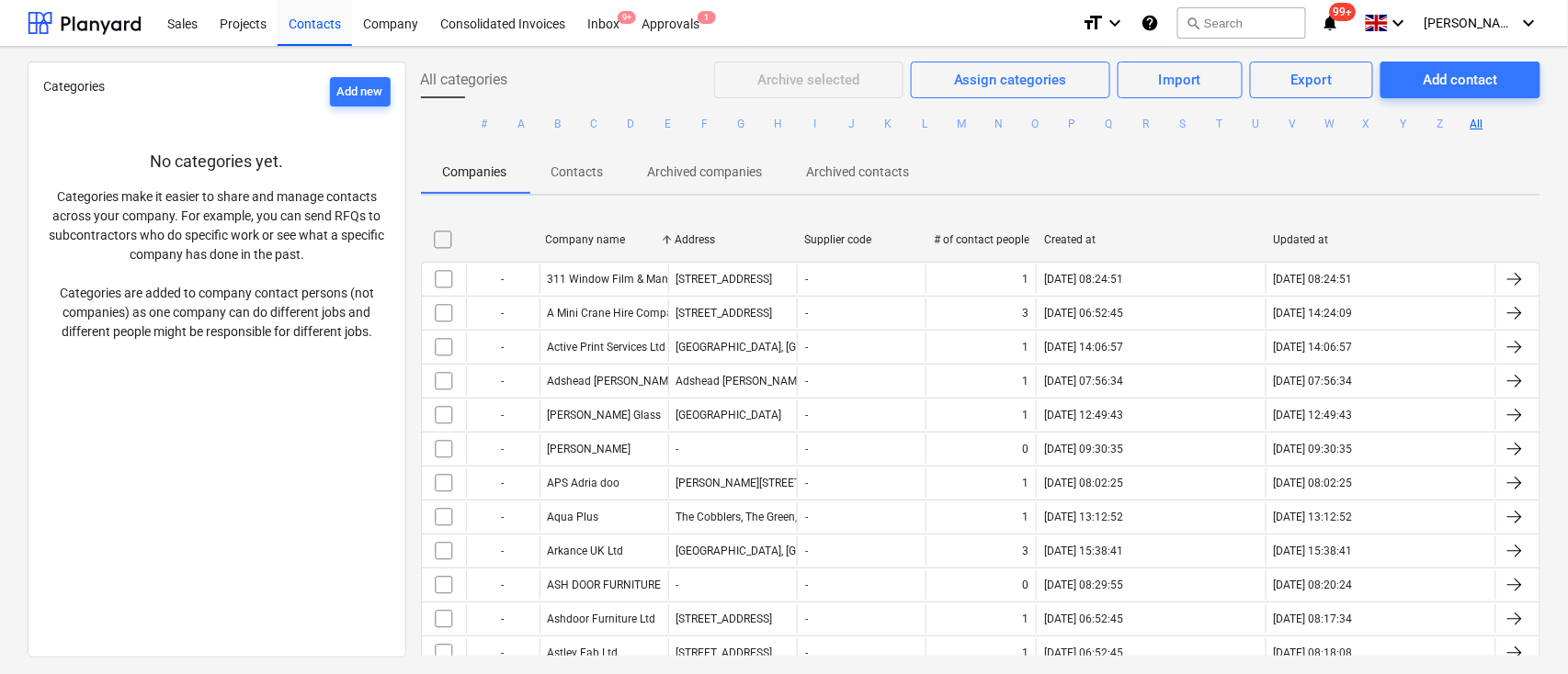
checkbox input "false"
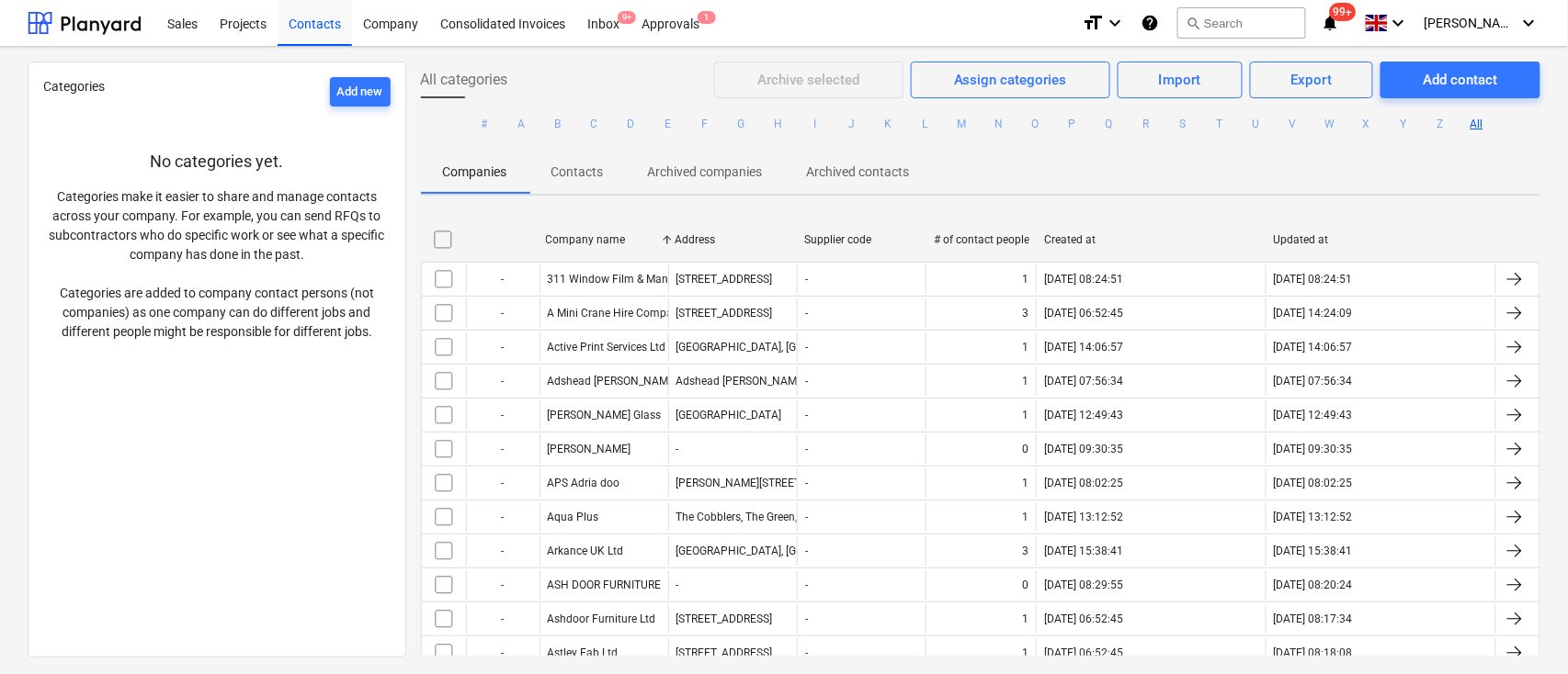
checkbox input "false"
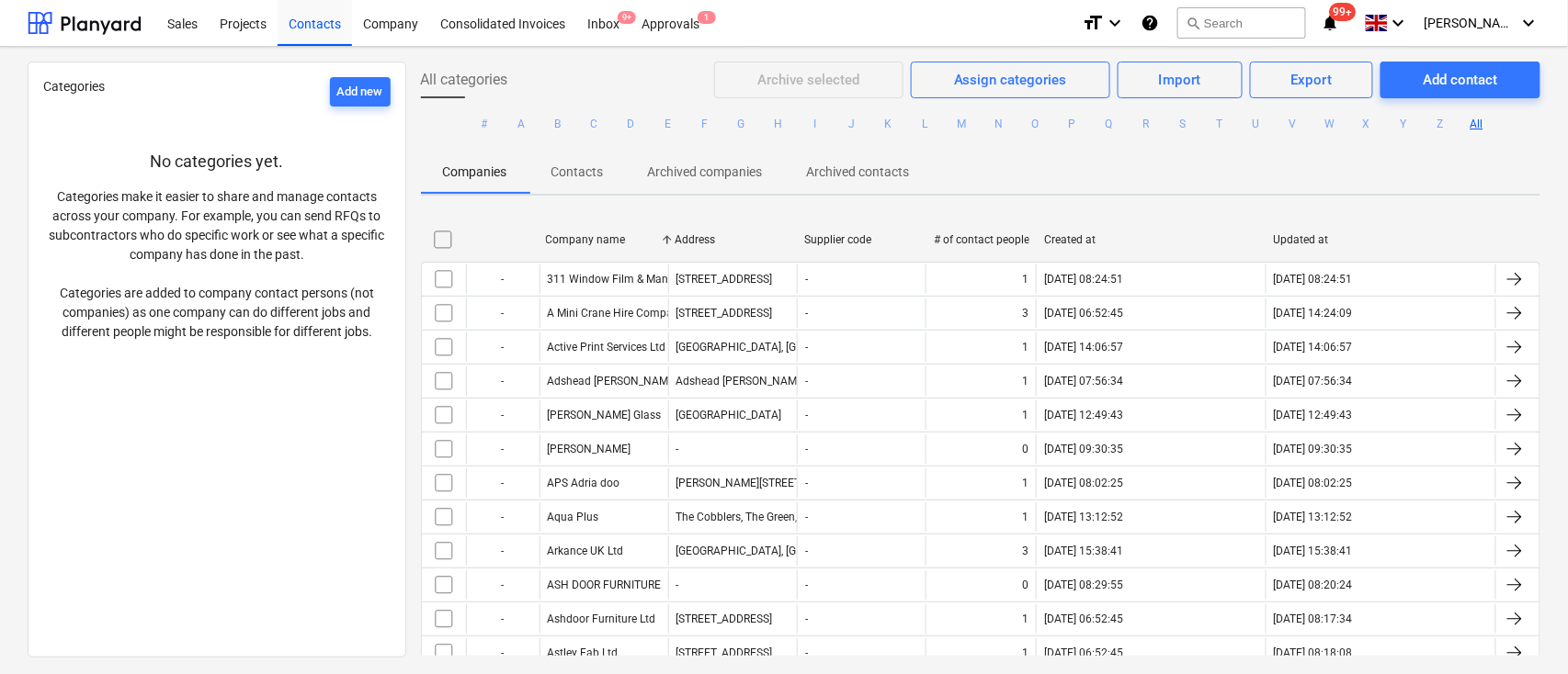
checkbox input "false"
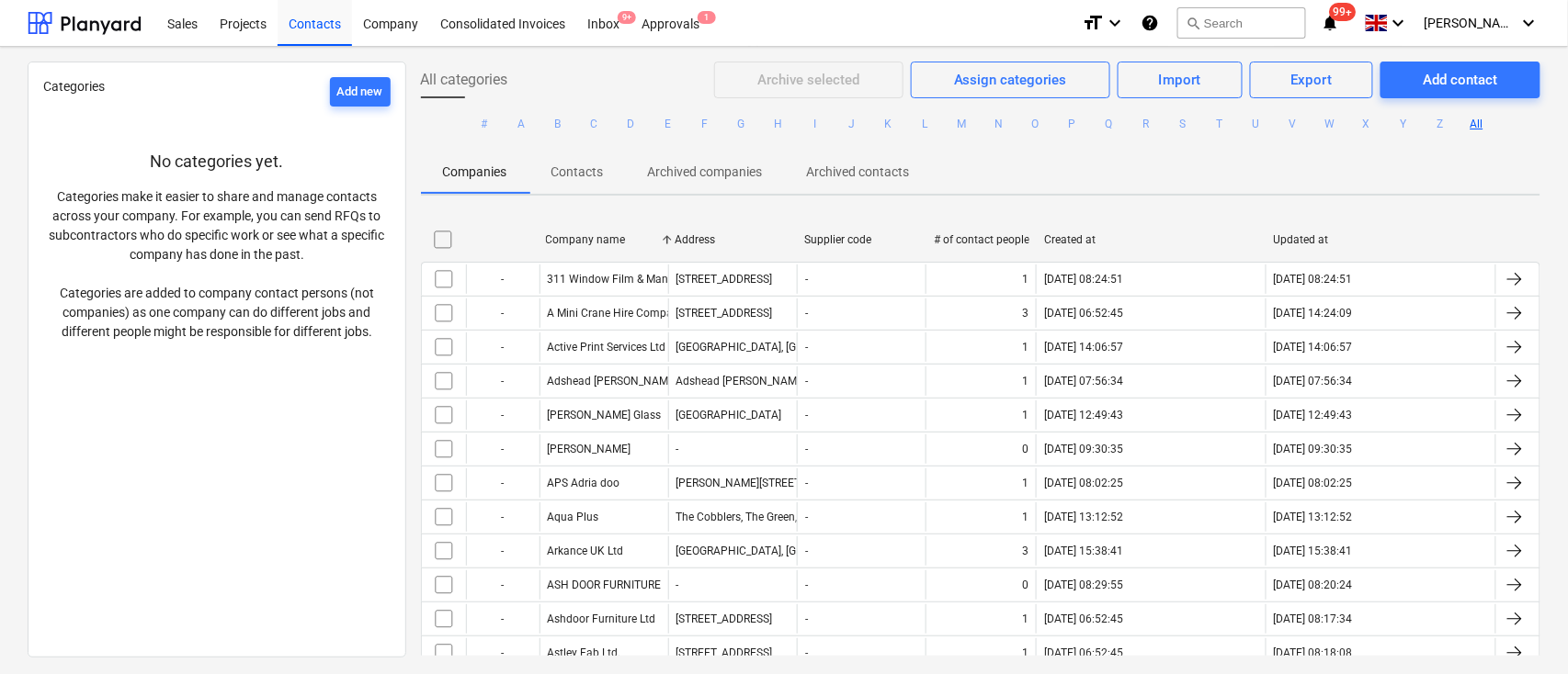
checkbox input "false"
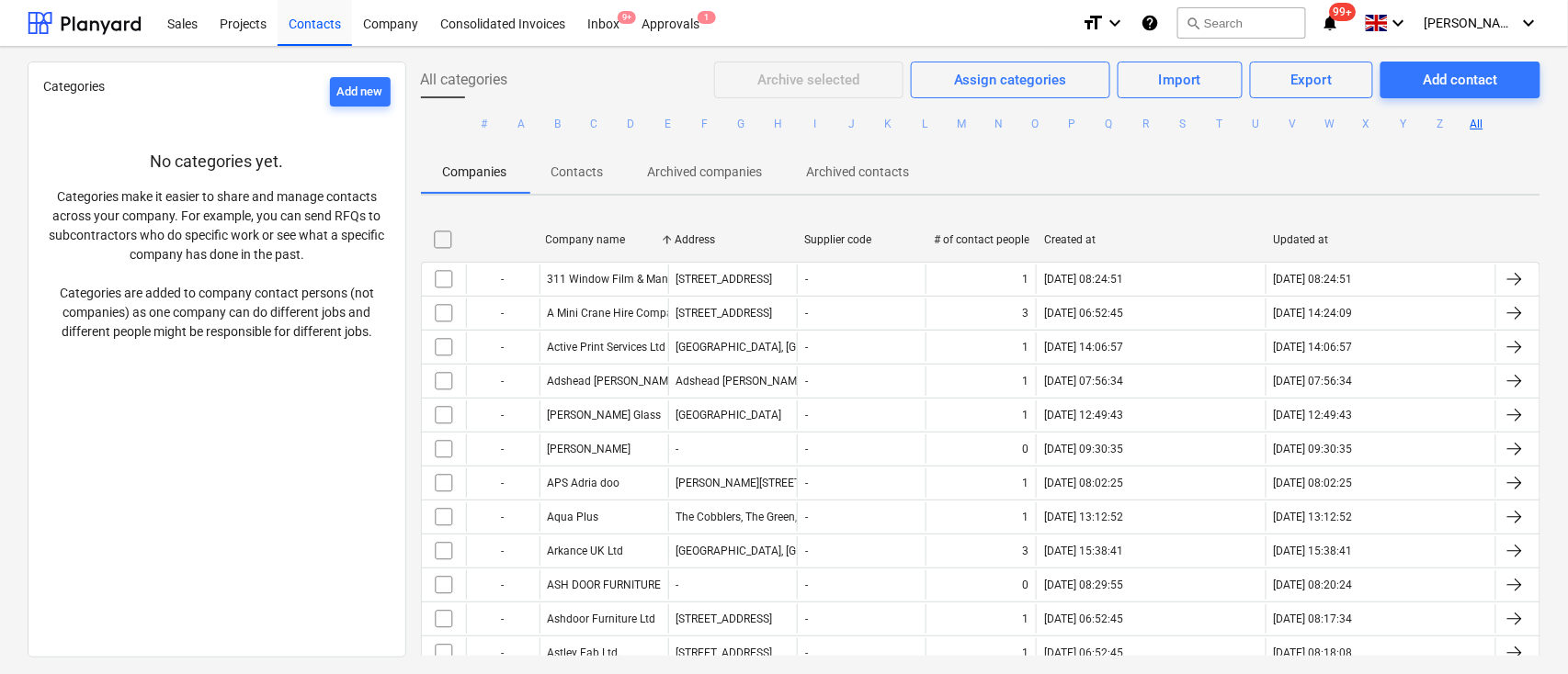
checkbox input "false"
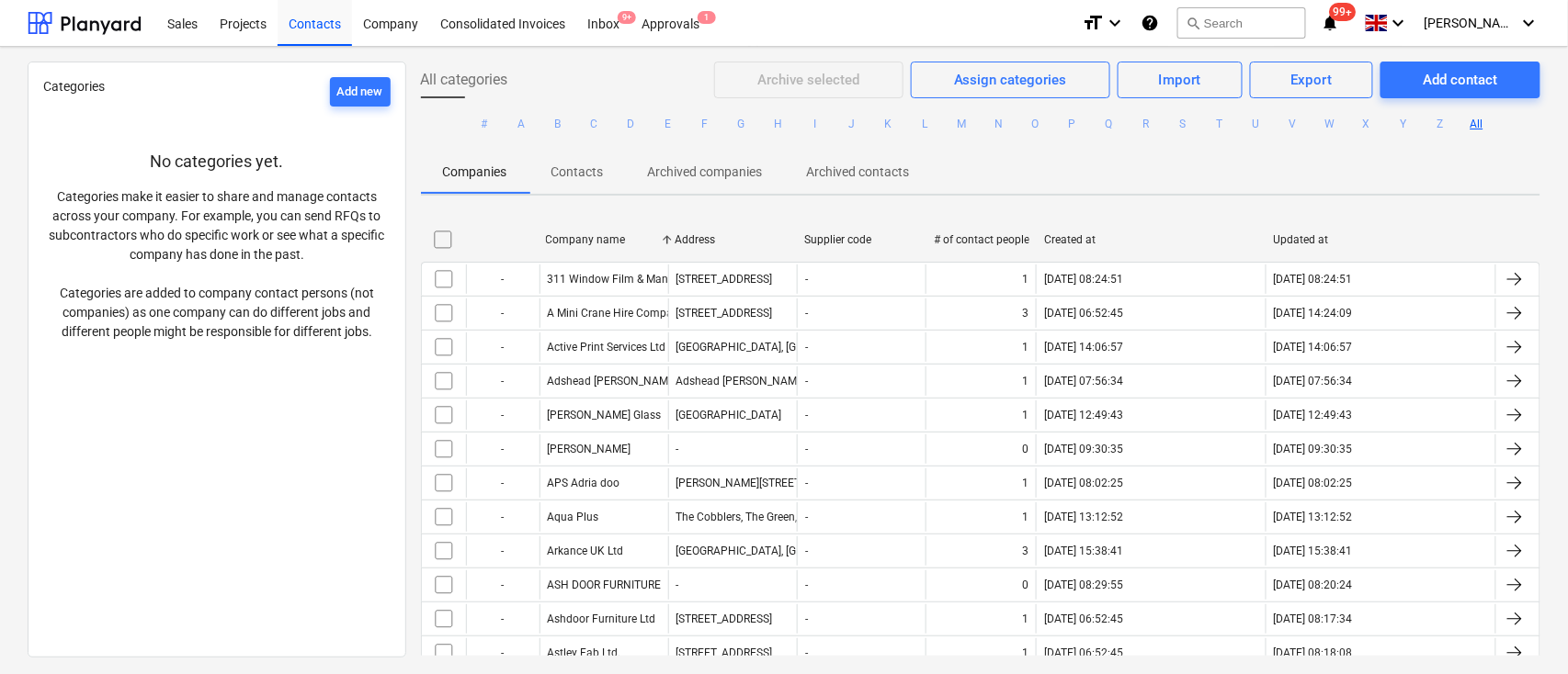
checkbox input "false"
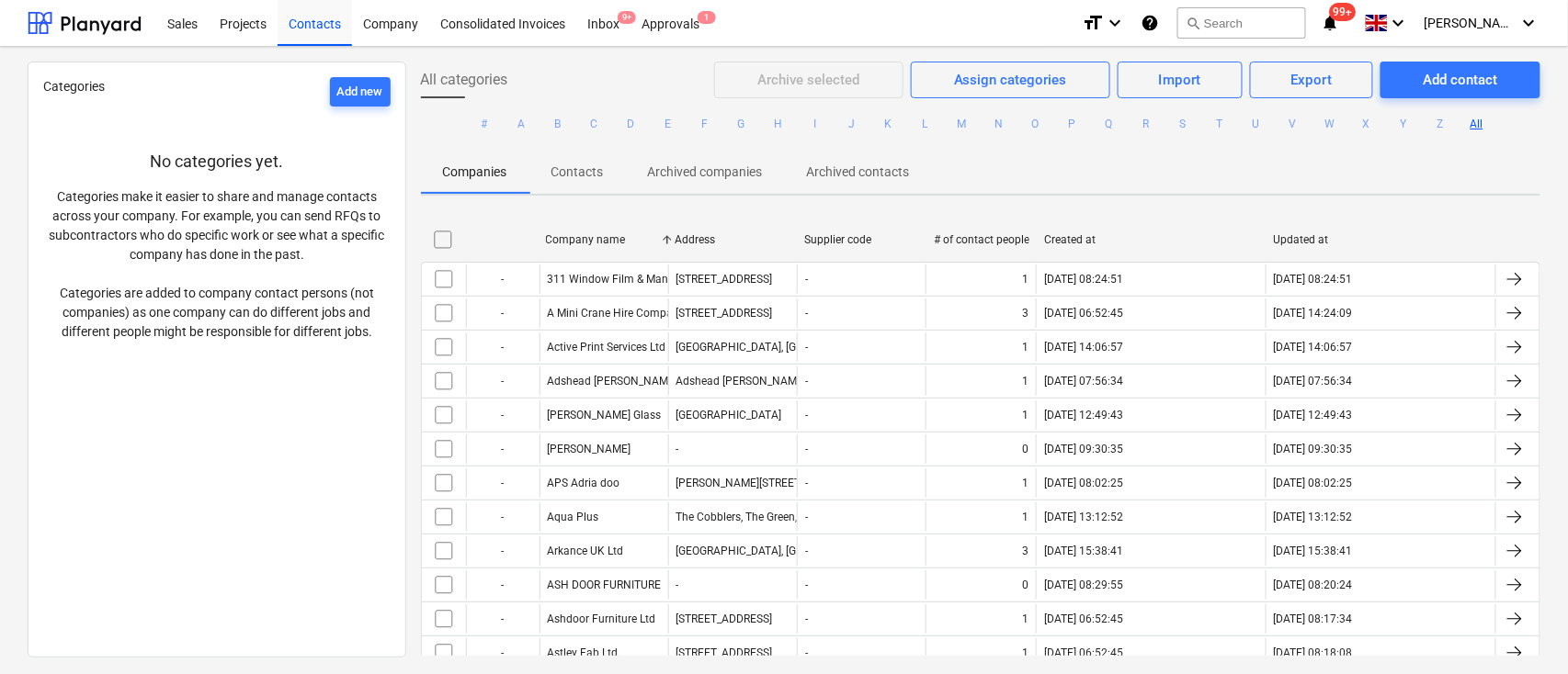
checkbox input "false"
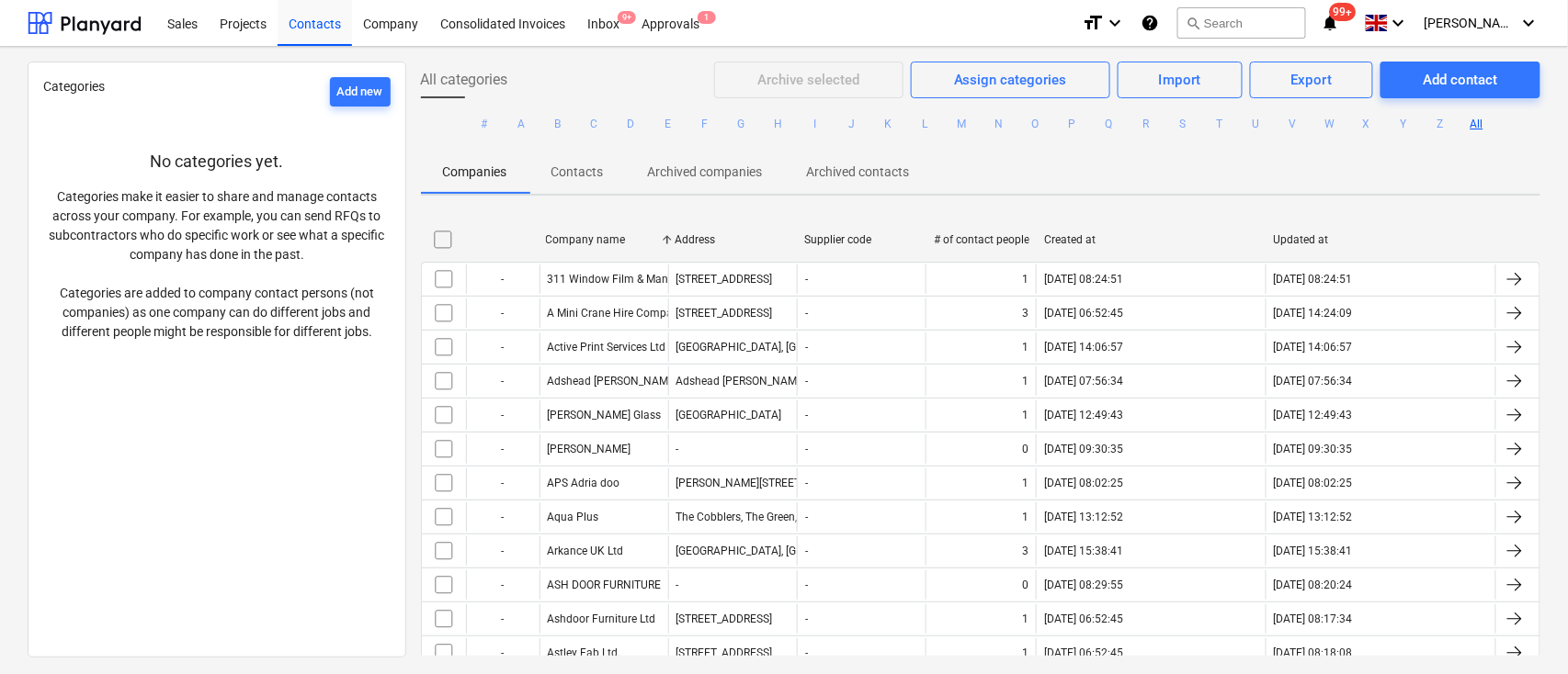
checkbox input "false"
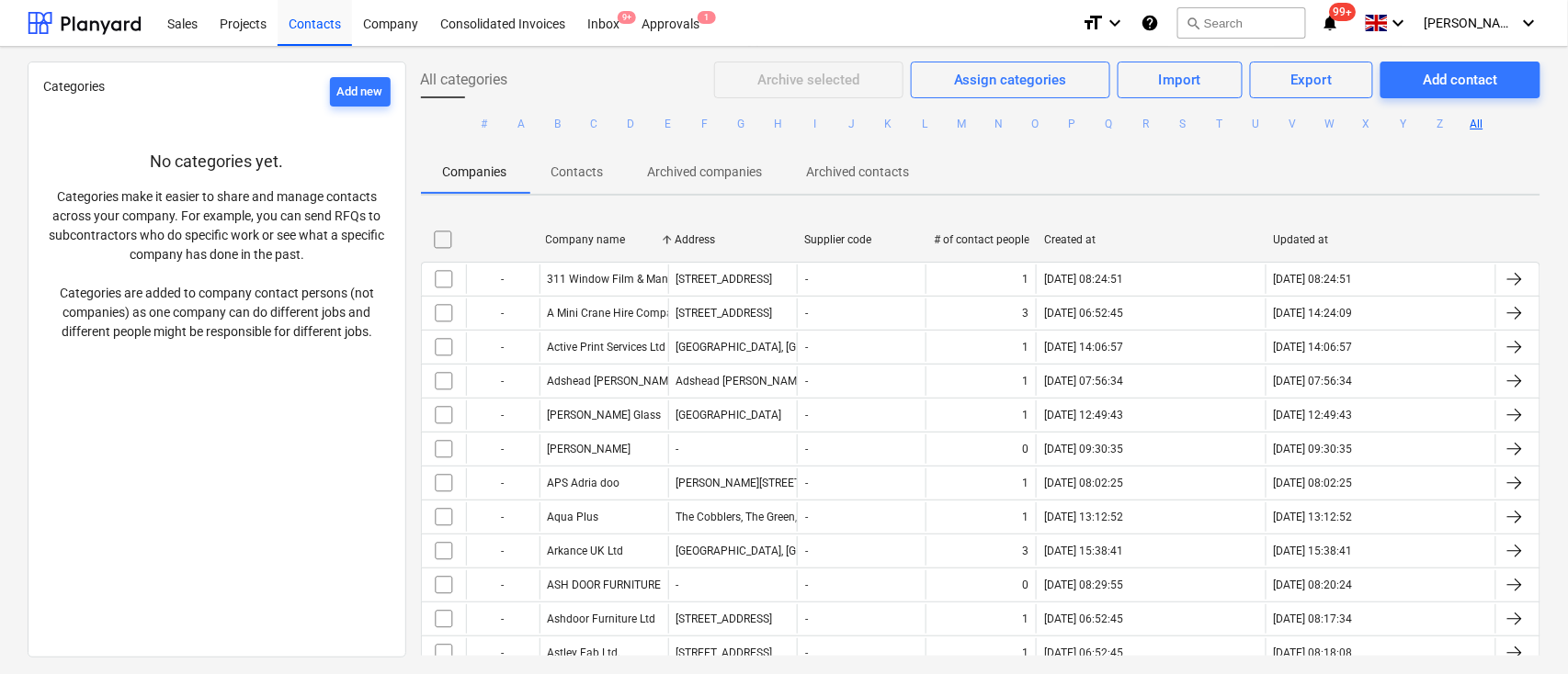
checkbox input "false"
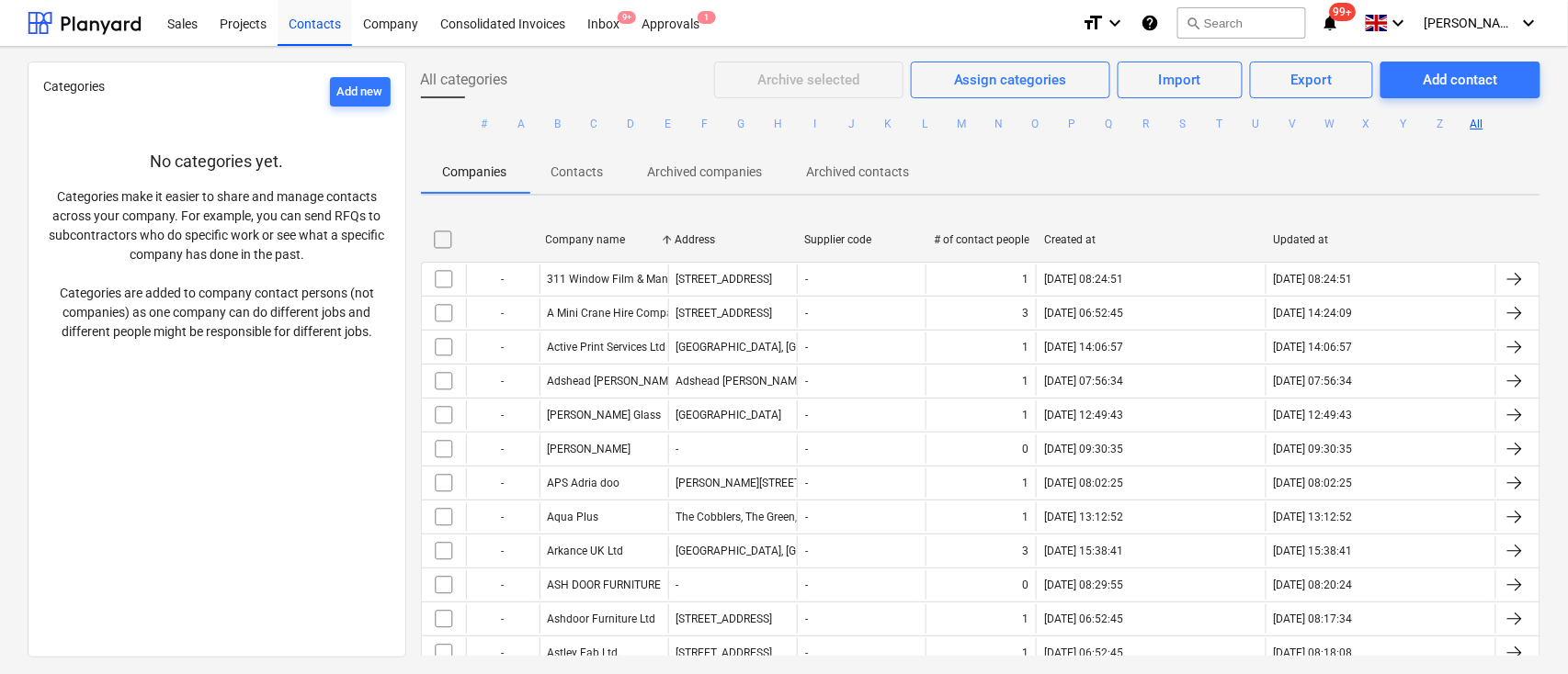
checkbox input "false"
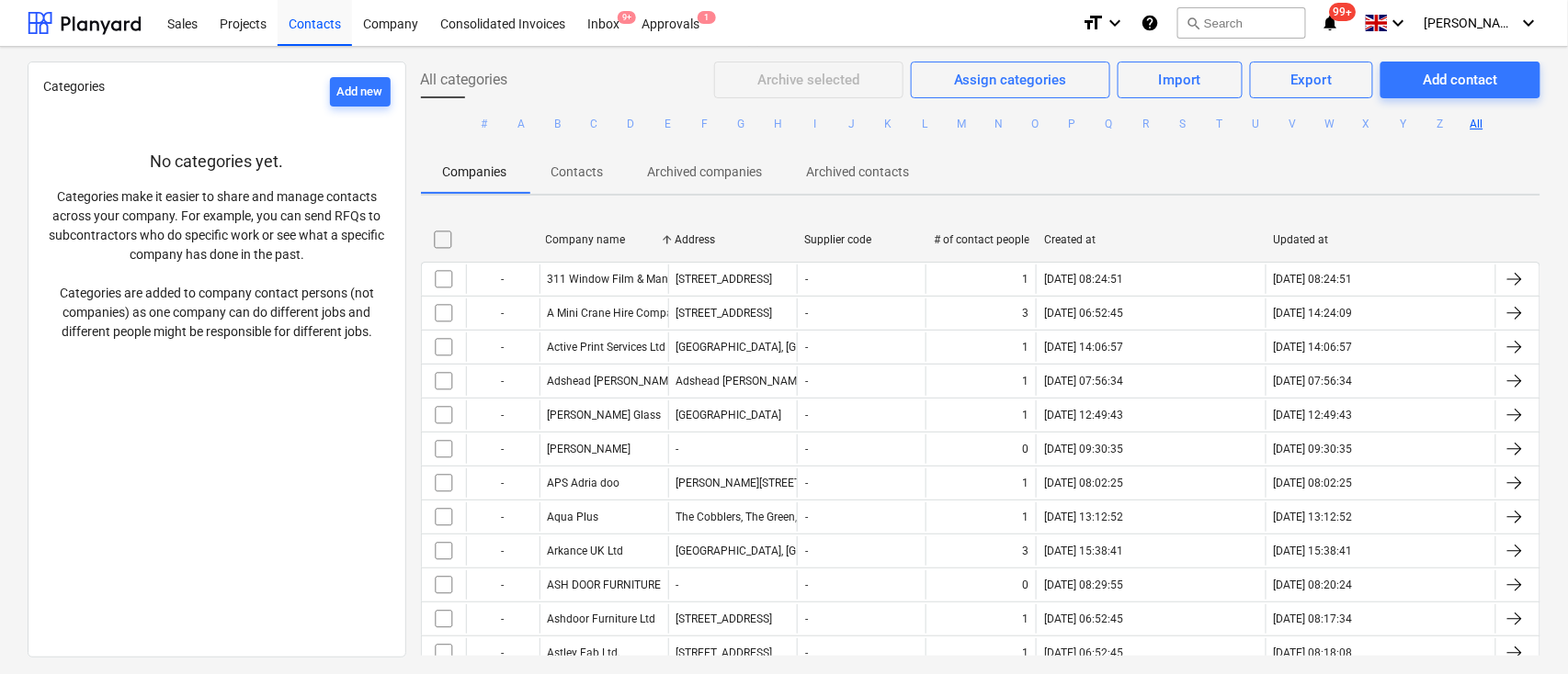
checkbox input "false"
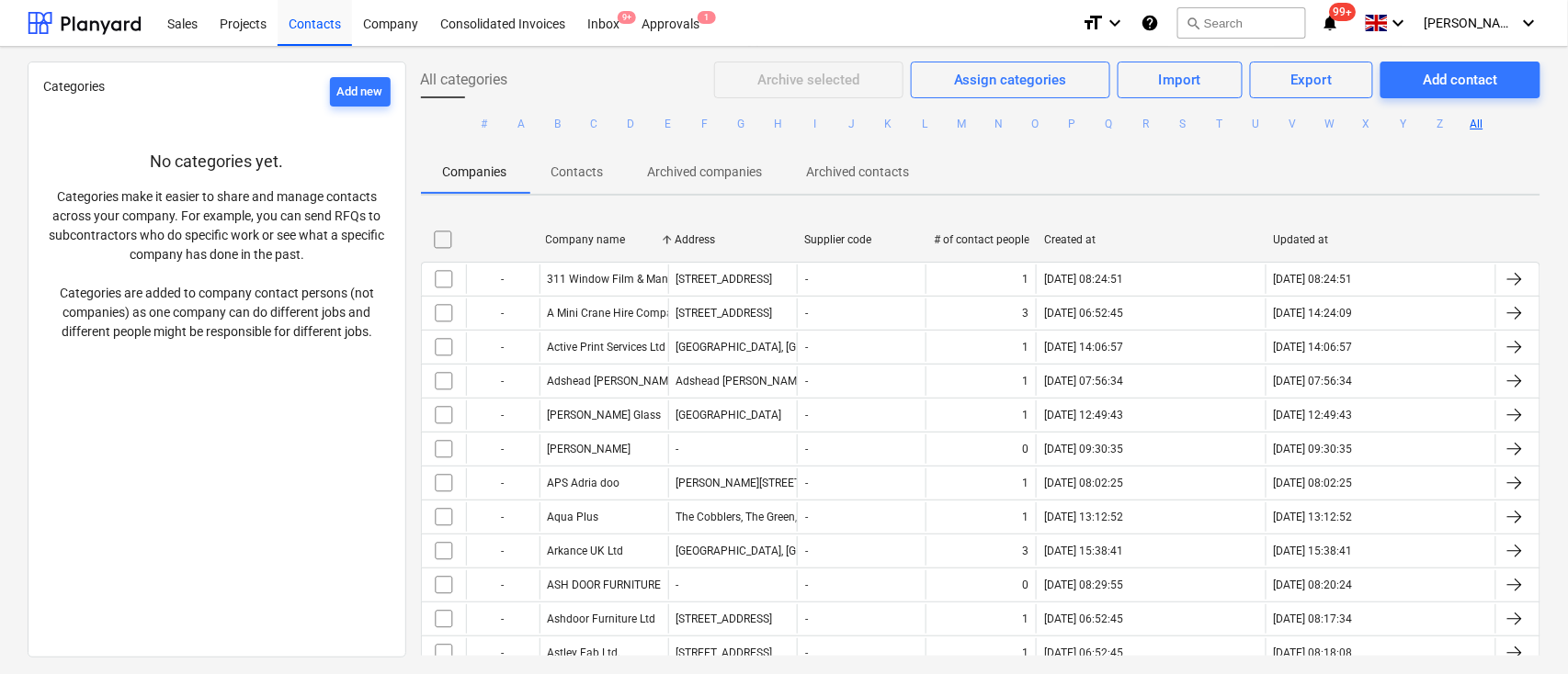
checkbox input "false"
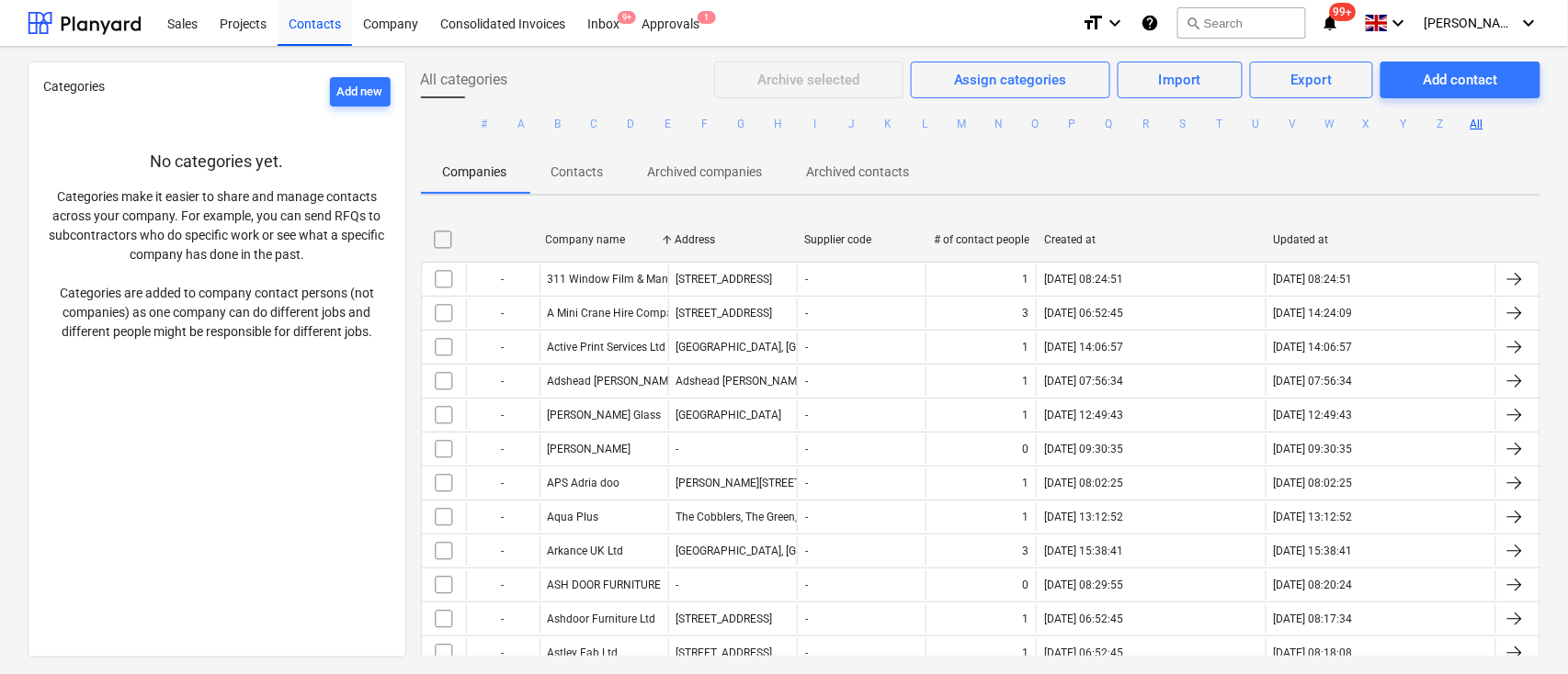
checkbox input "false"
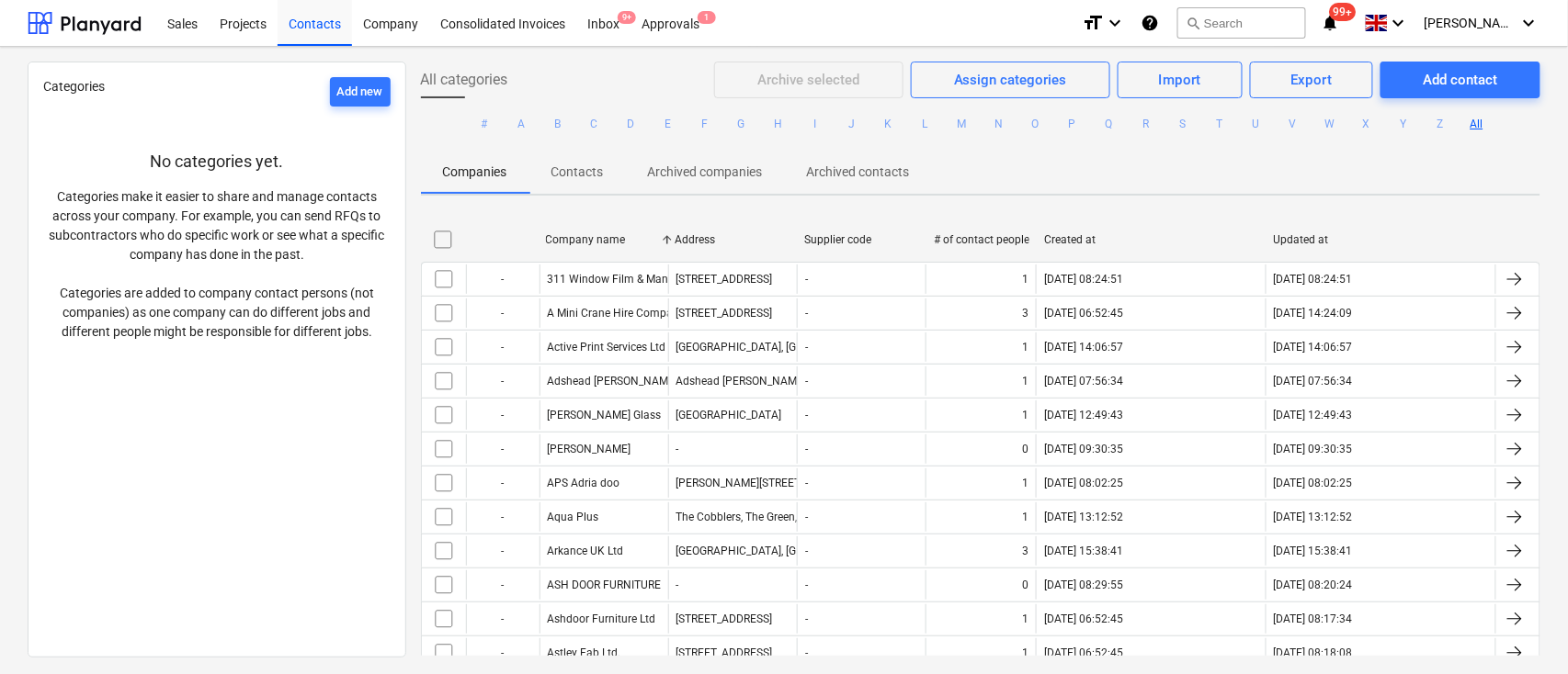
checkbox input "false"
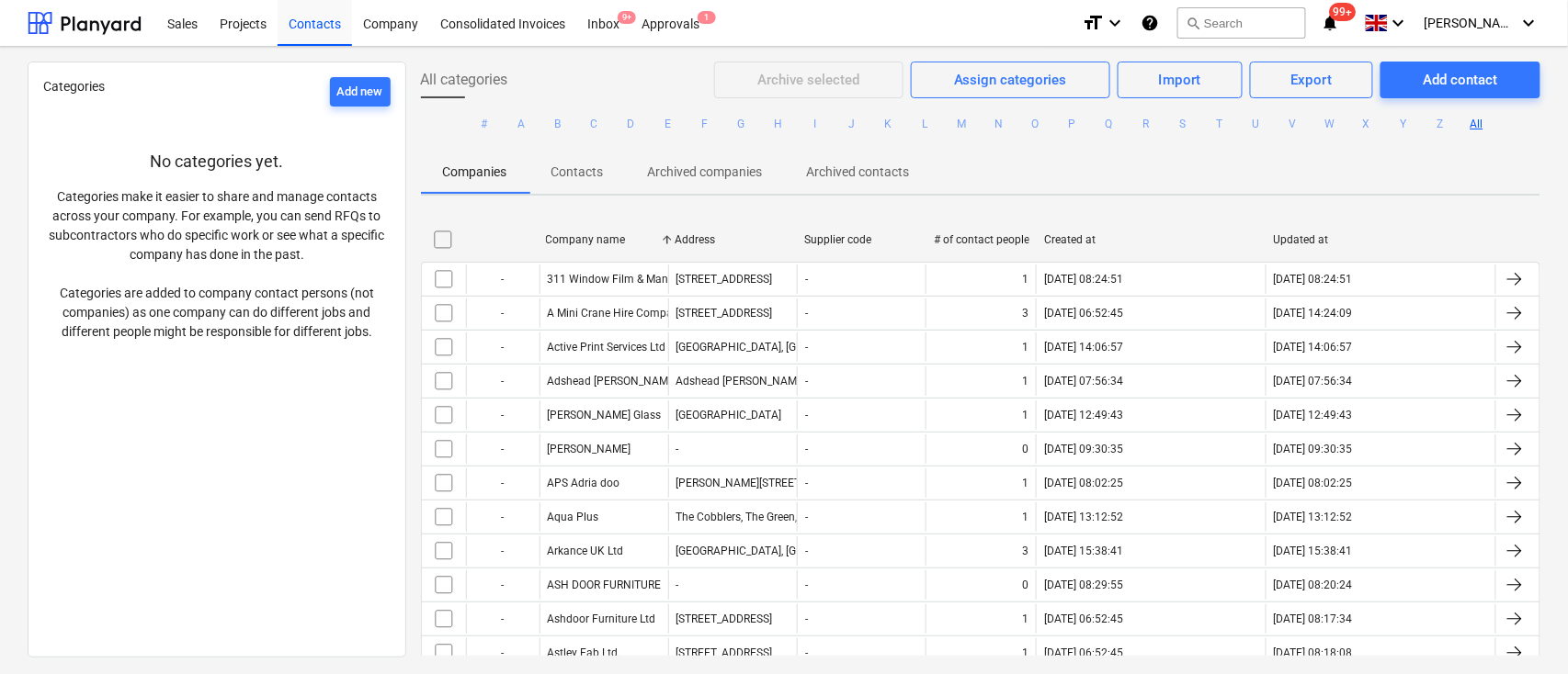
checkbox input "false"
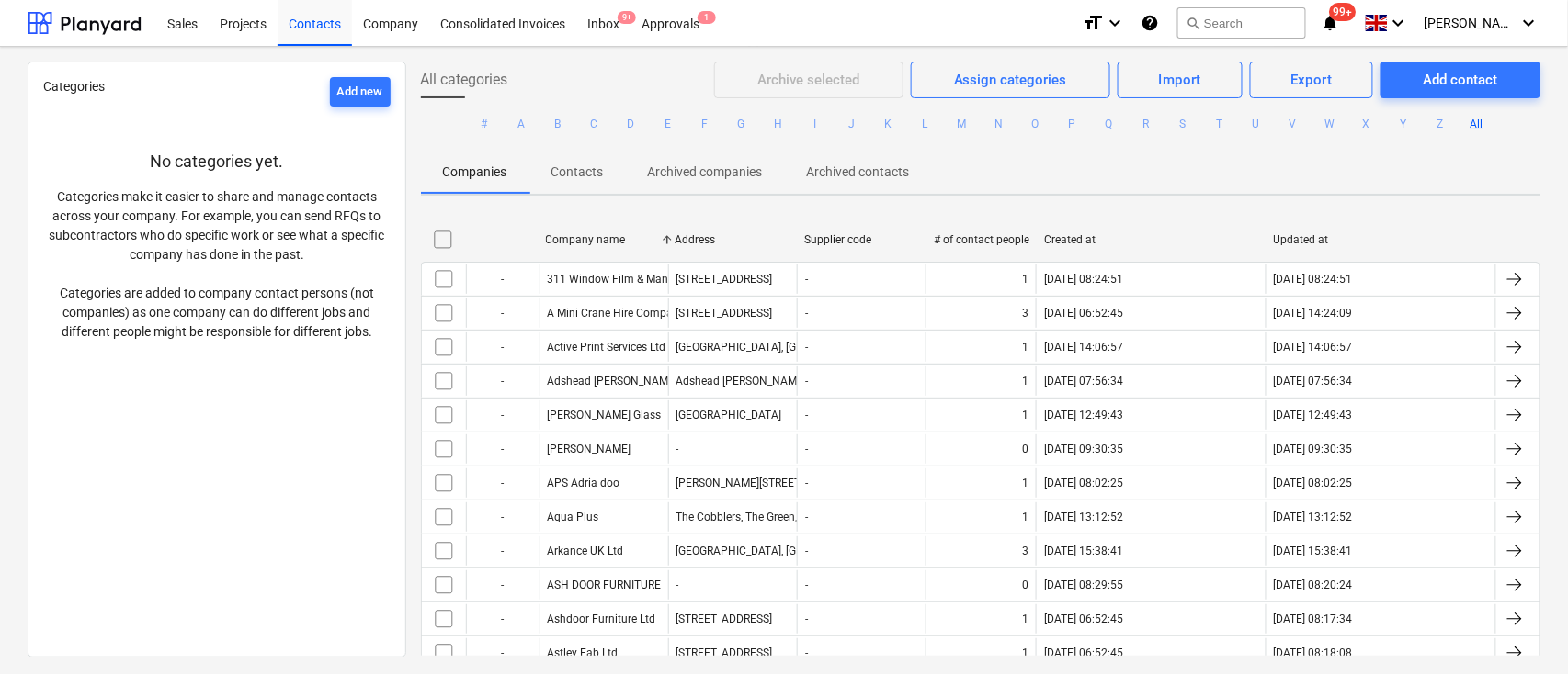
checkbox input "false"
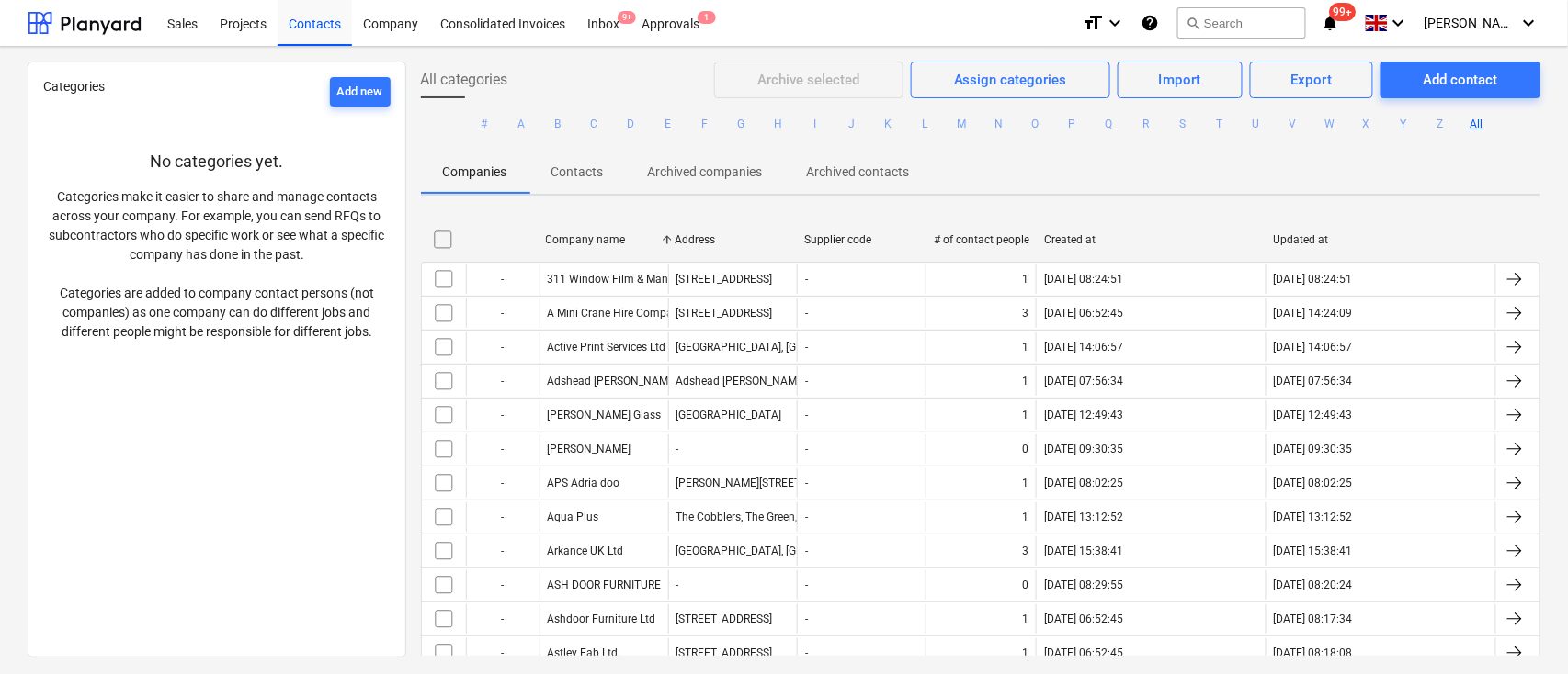
checkbox input "false"
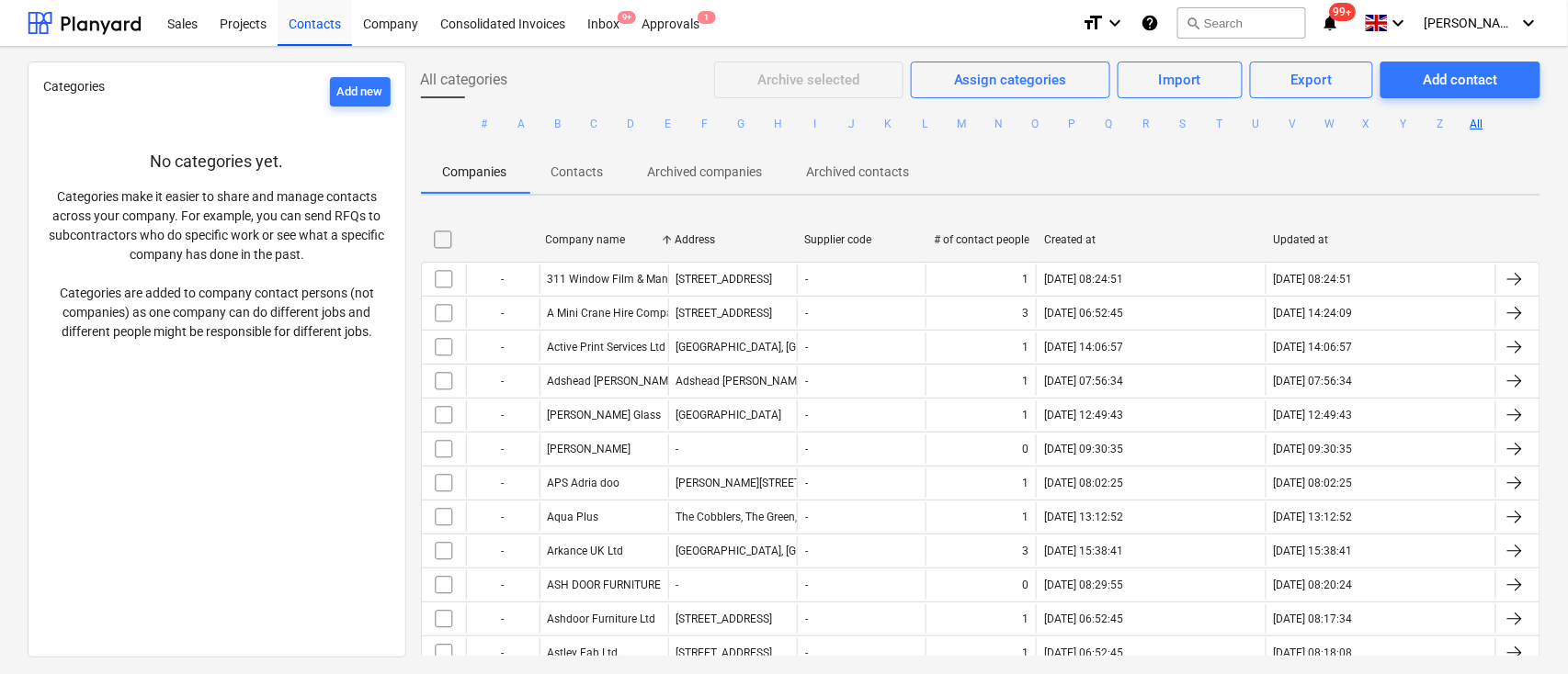
checkbox input "false"
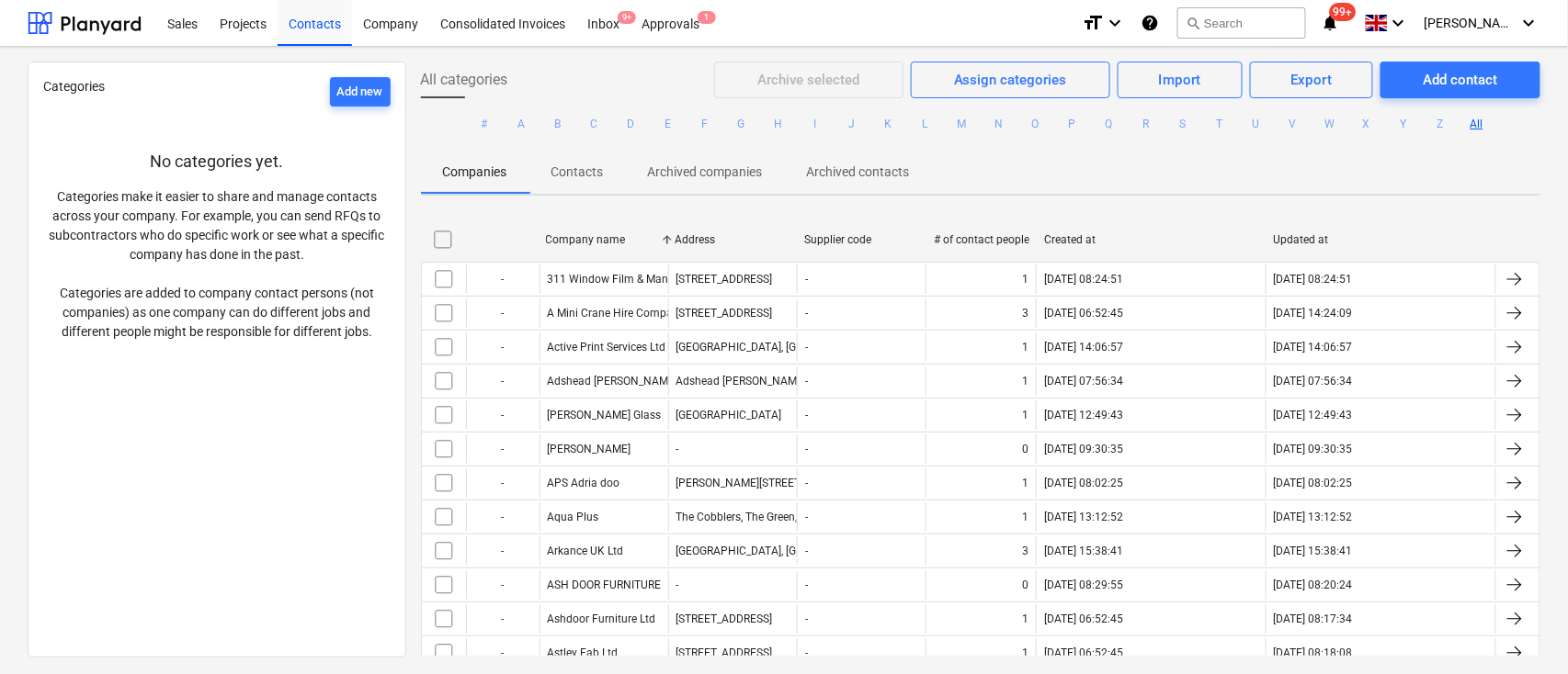
checkbox input "false"
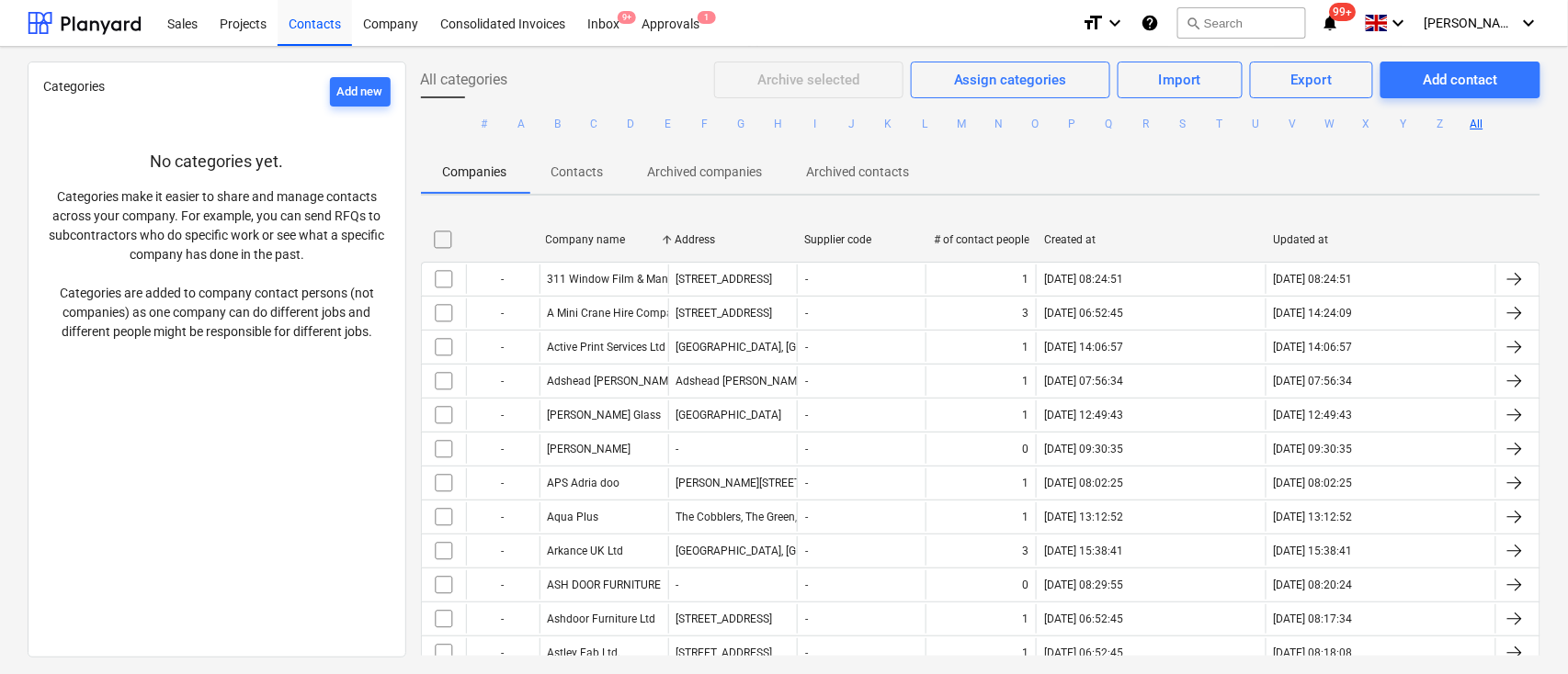
checkbox input "false"
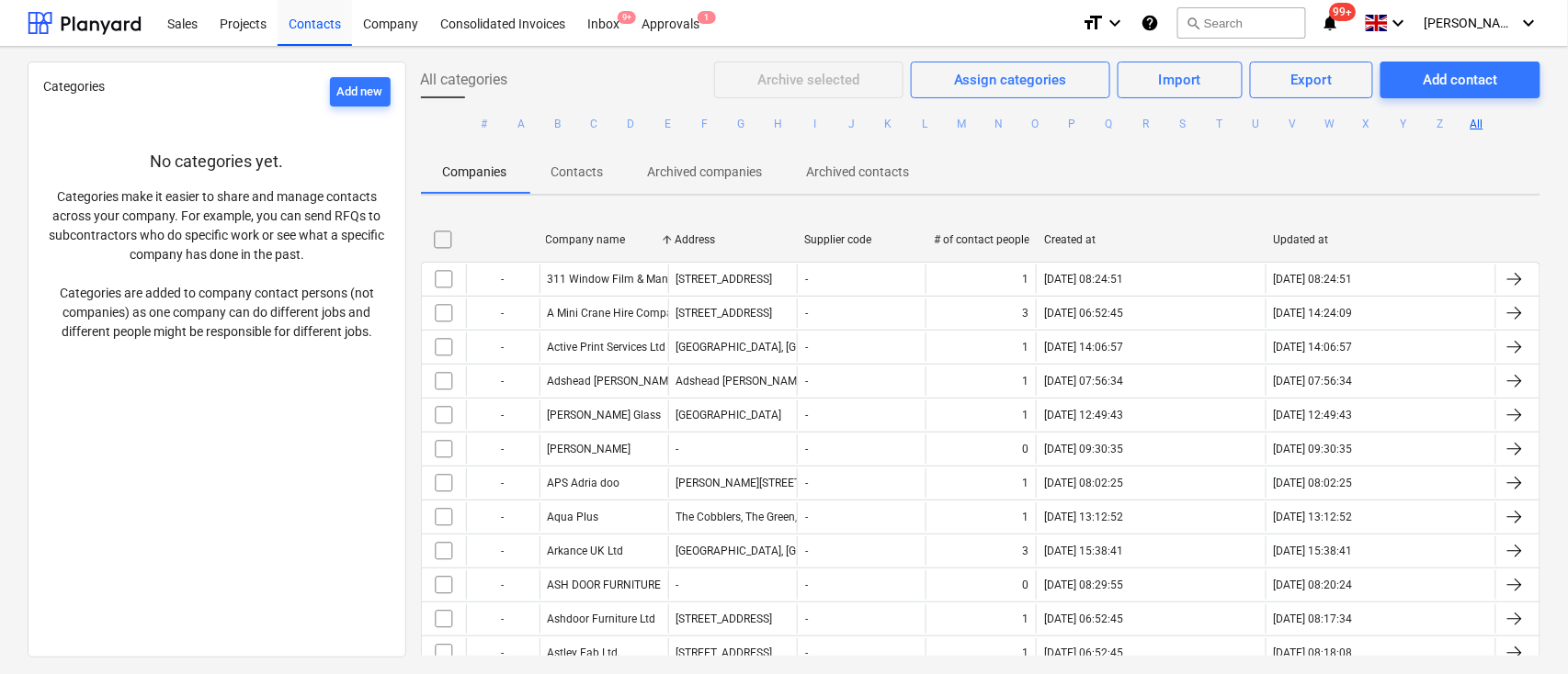
checkbox input "false"
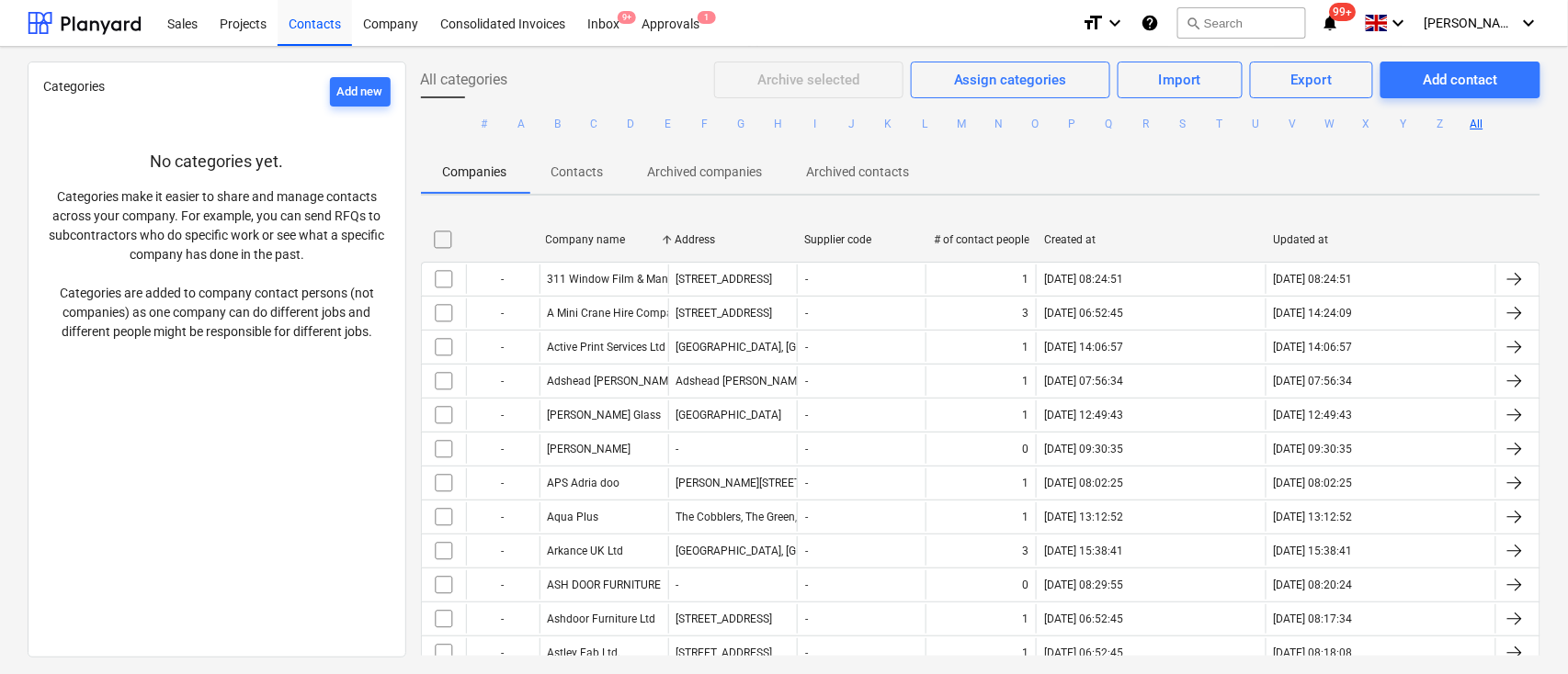
checkbox input "false"
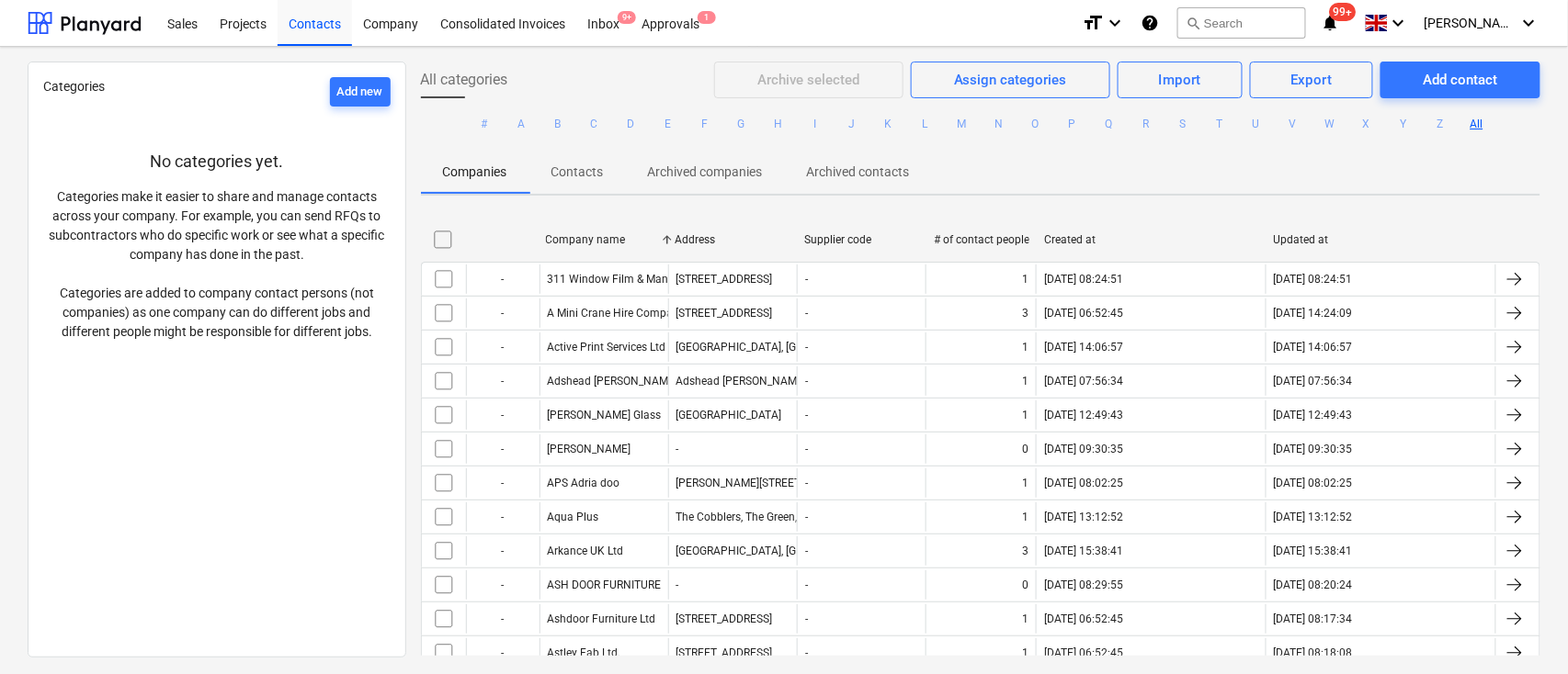
checkbox input "false"
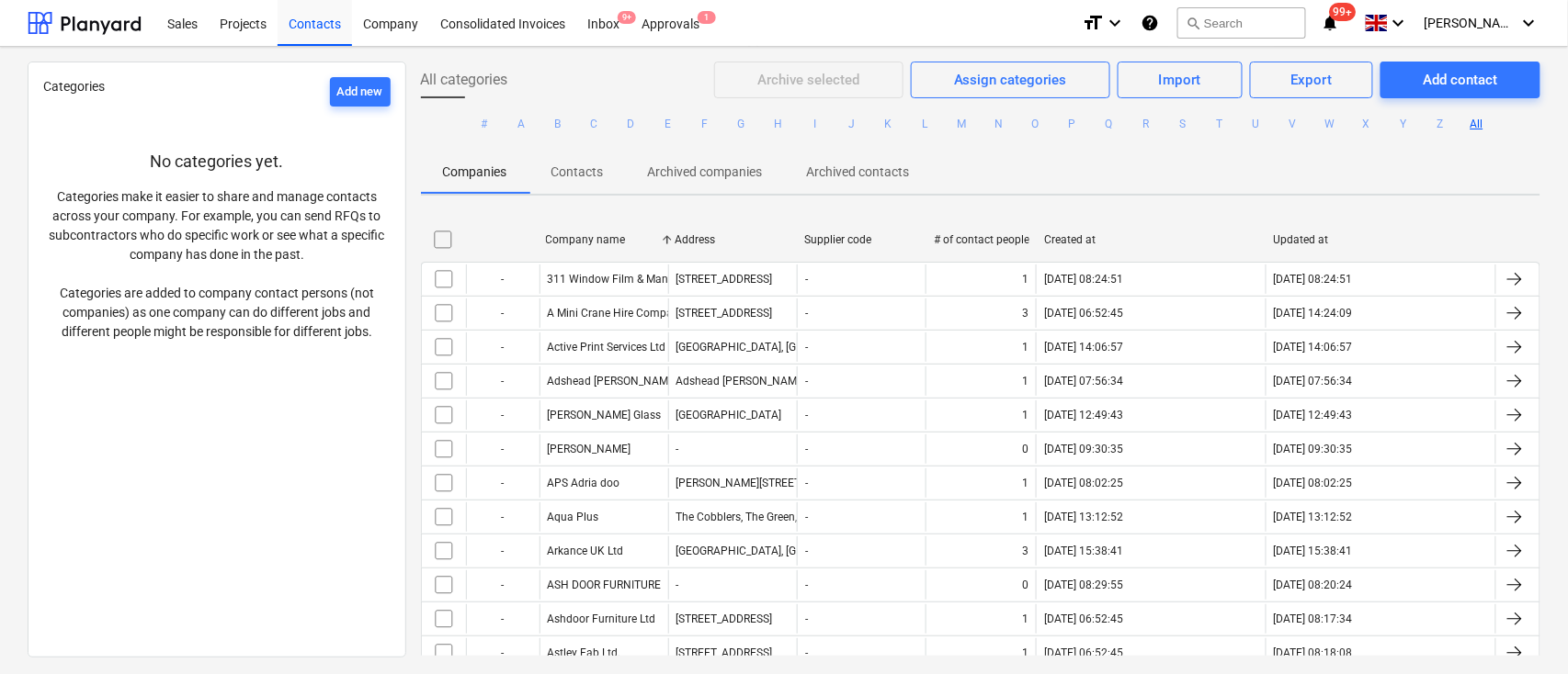
checkbox input "false"
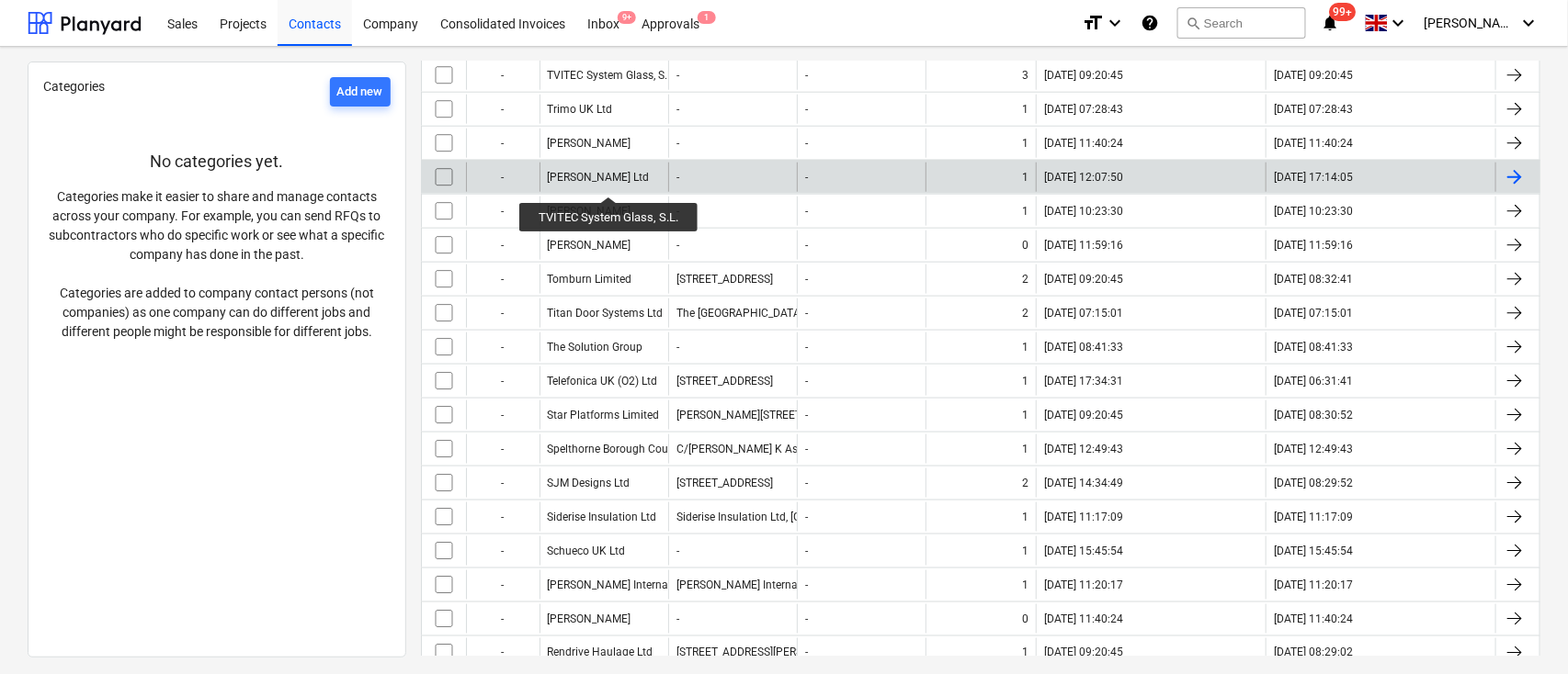
scroll to position [490, 0]
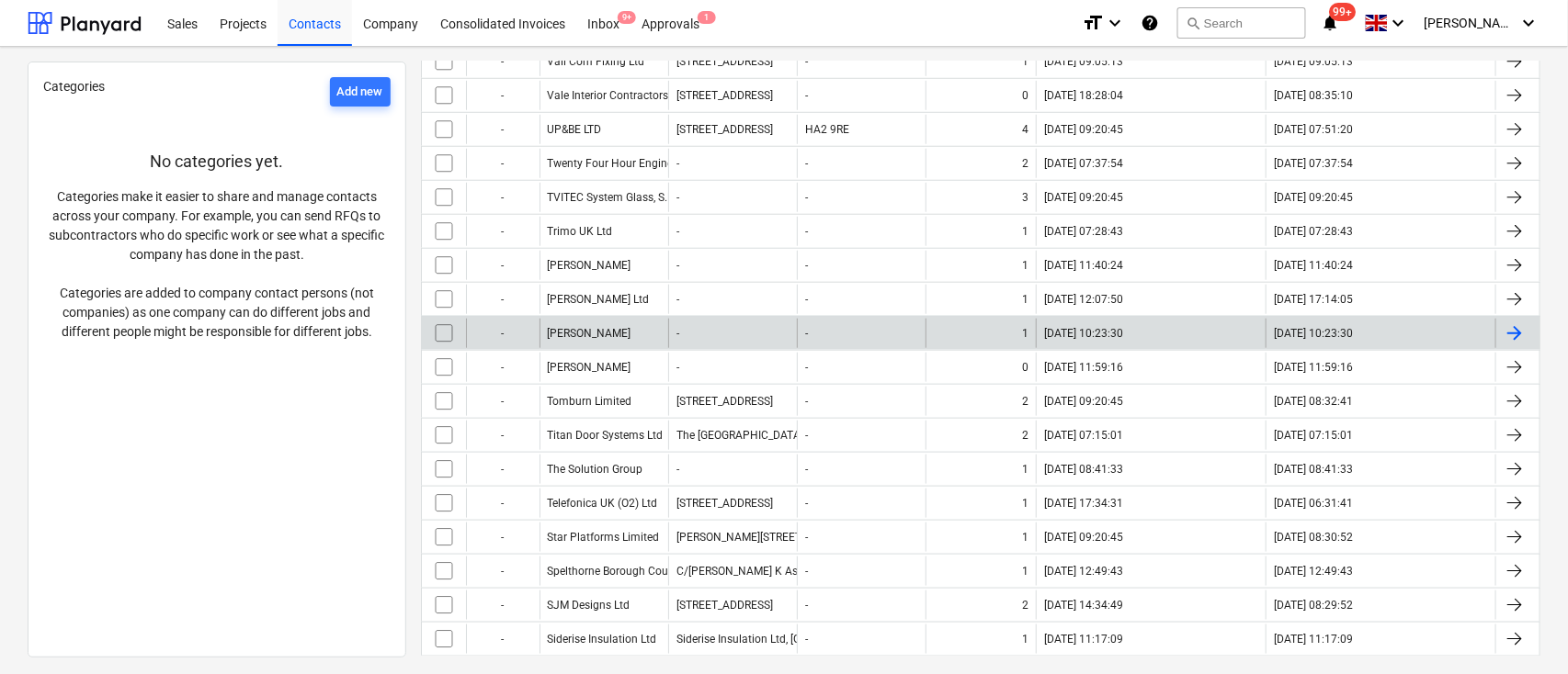
click at [594, 320] on div "Travis Perkins" at bounding box center [604, 333] width 129 height 30
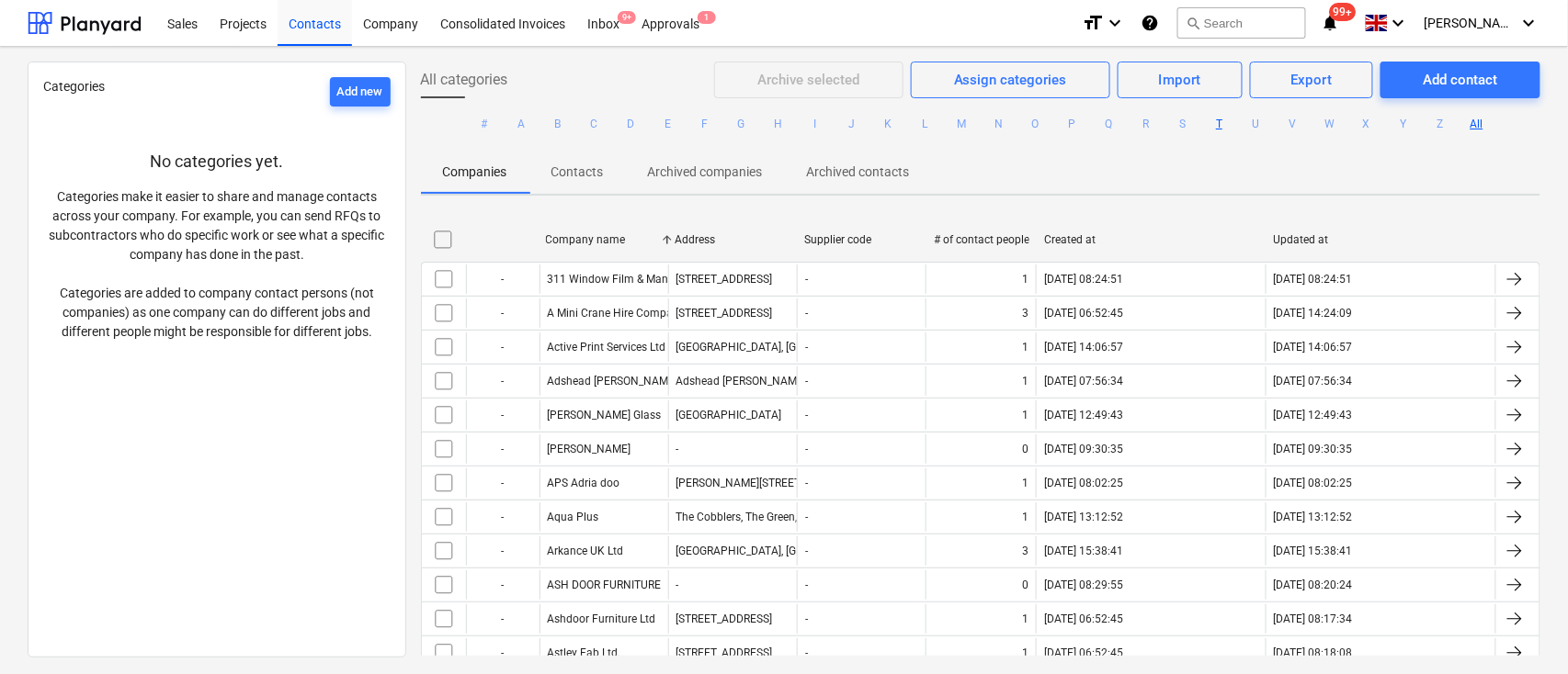
click at [1217, 121] on button "T" at bounding box center [1219, 124] width 22 height 22
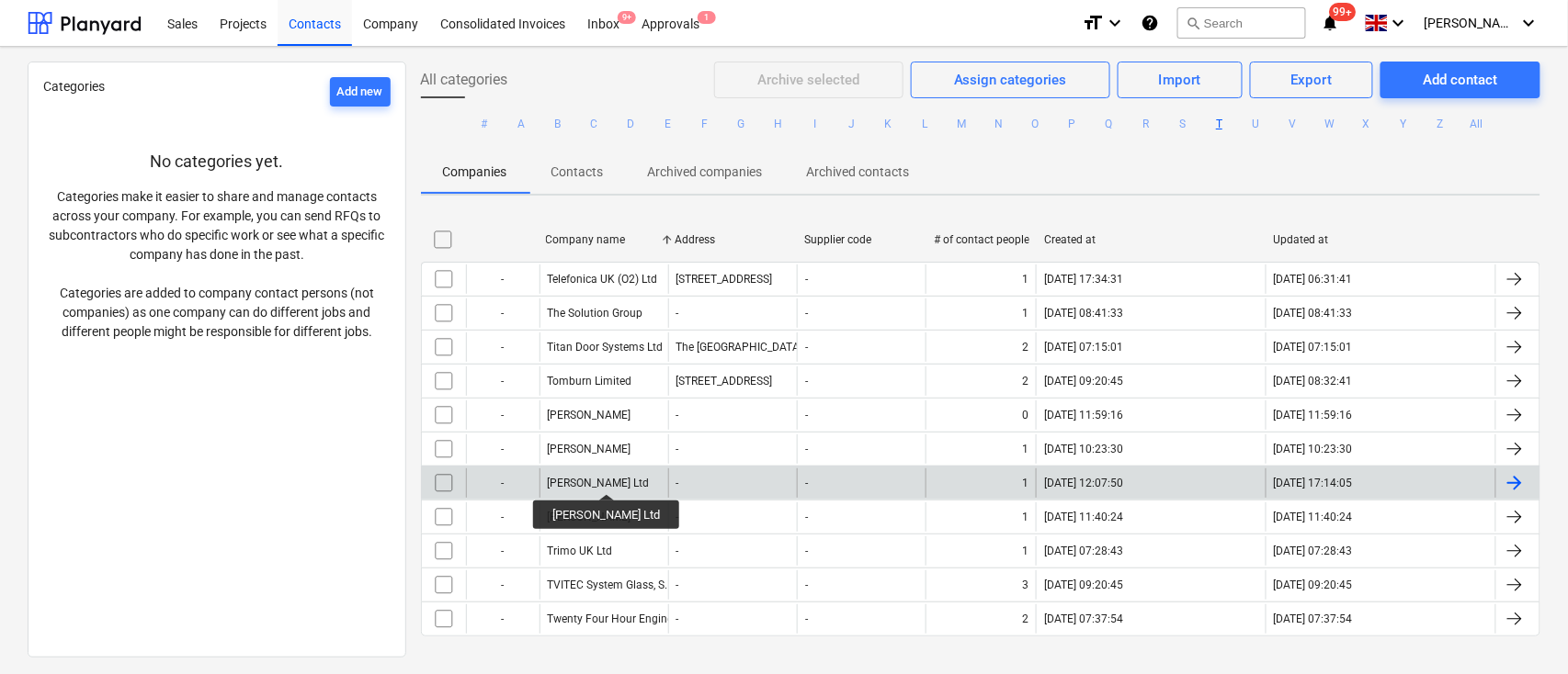
click at [600, 478] on div "[PERSON_NAME] Ltd" at bounding box center [599, 483] width 102 height 12
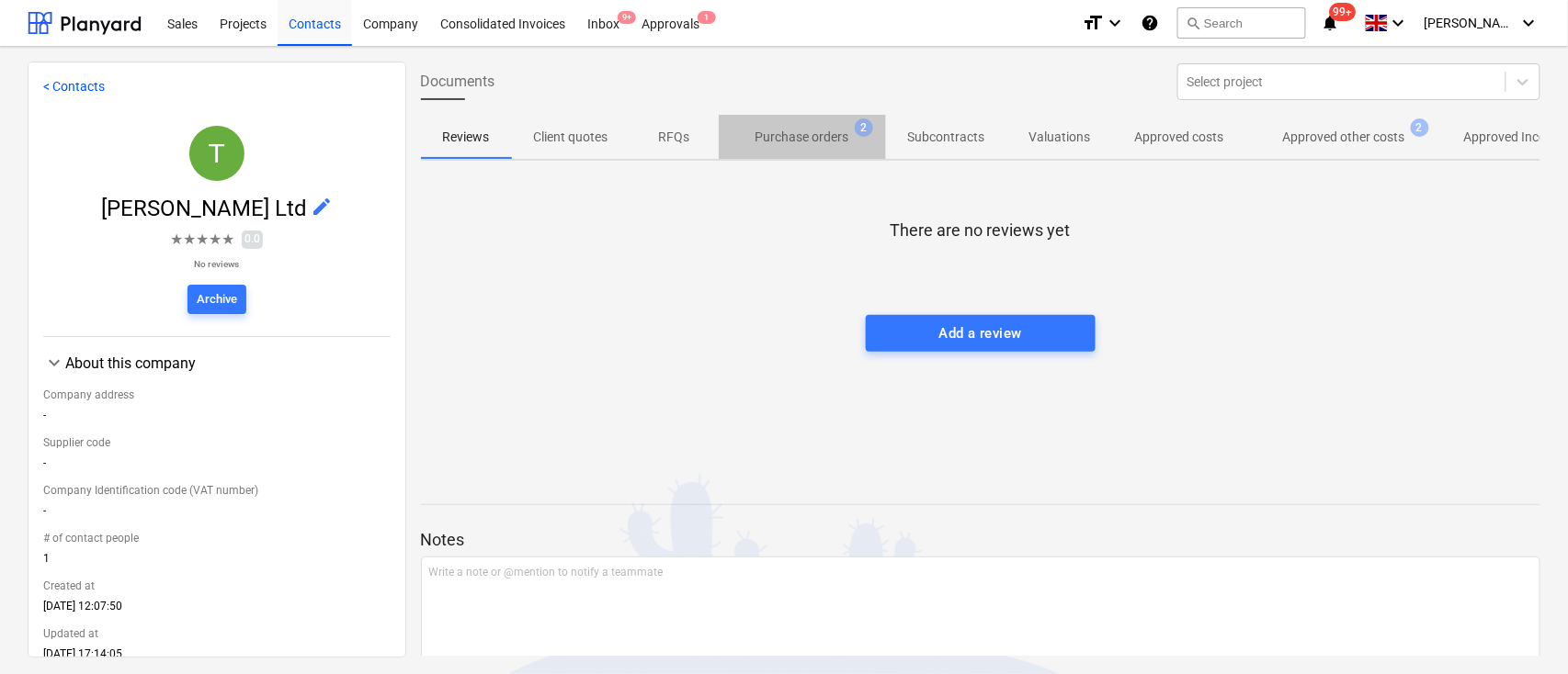
click at [803, 137] on p "Purchase orders" at bounding box center [802, 137] width 94 height 19
click at [306, 22] on div "Contacts" at bounding box center [314, 22] width 74 height 47
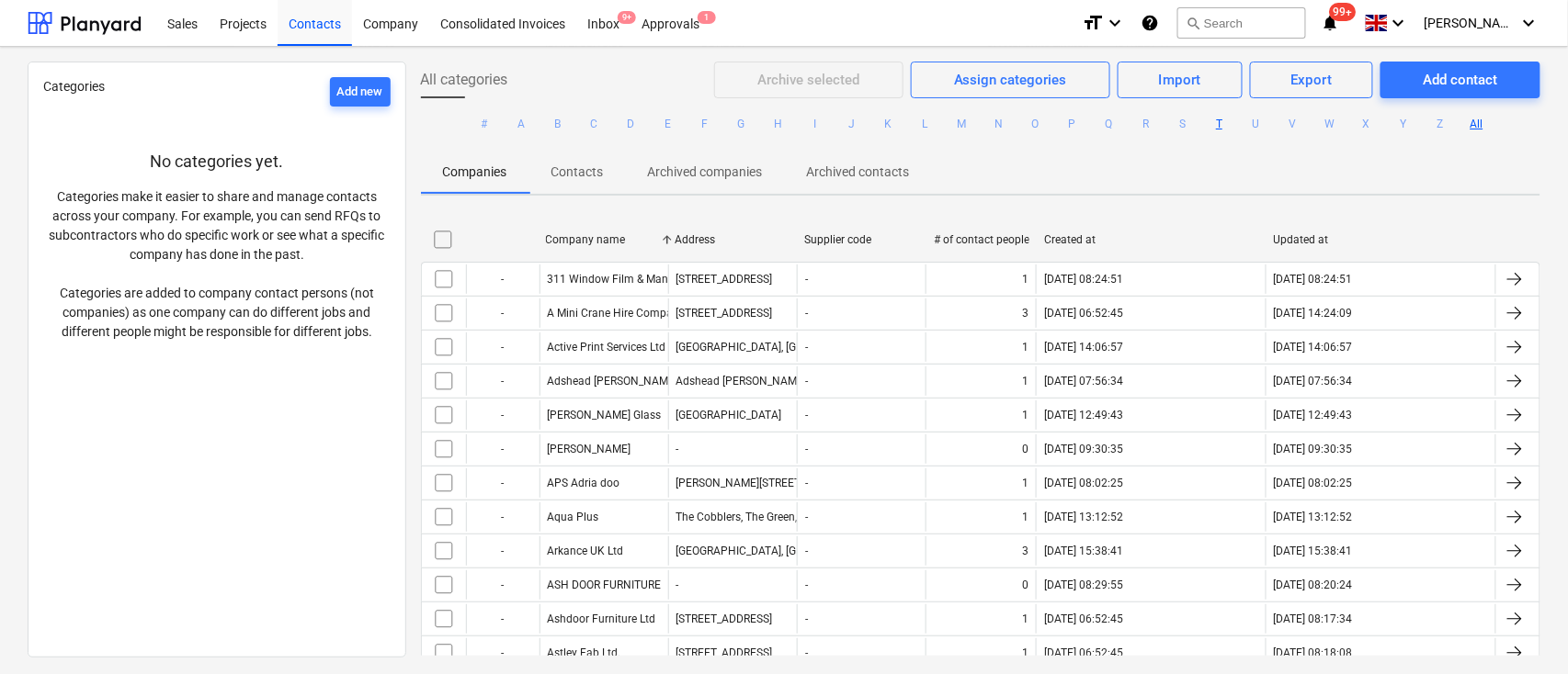
click at [1214, 130] on button "T" at bounding box center [1219, 124] width 22 height 22
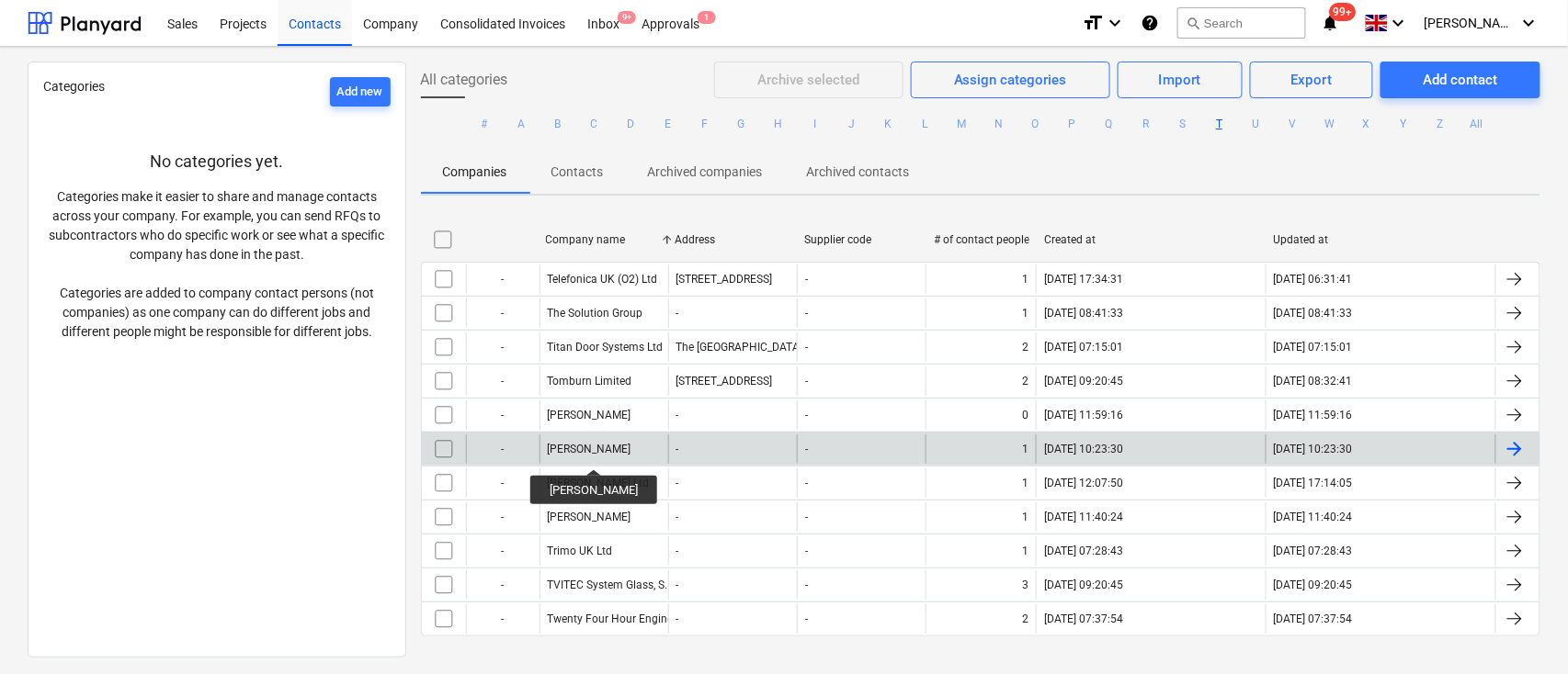
click at [586, 453] on div "Travis Perkins" at bounding box center [589, 448] width 84 height 12
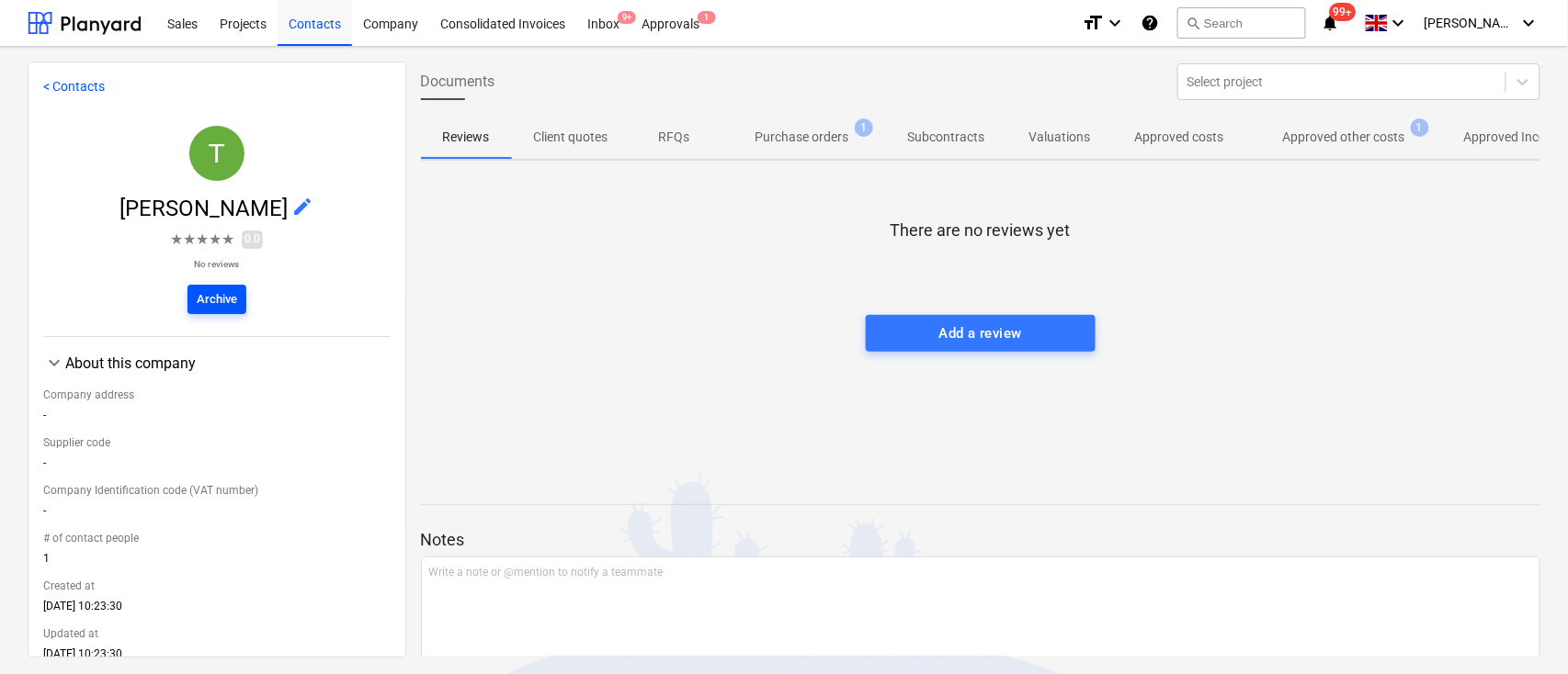
click at [210, 300] on div "Archive" at bounding box center [217, 300] width 40 height 21
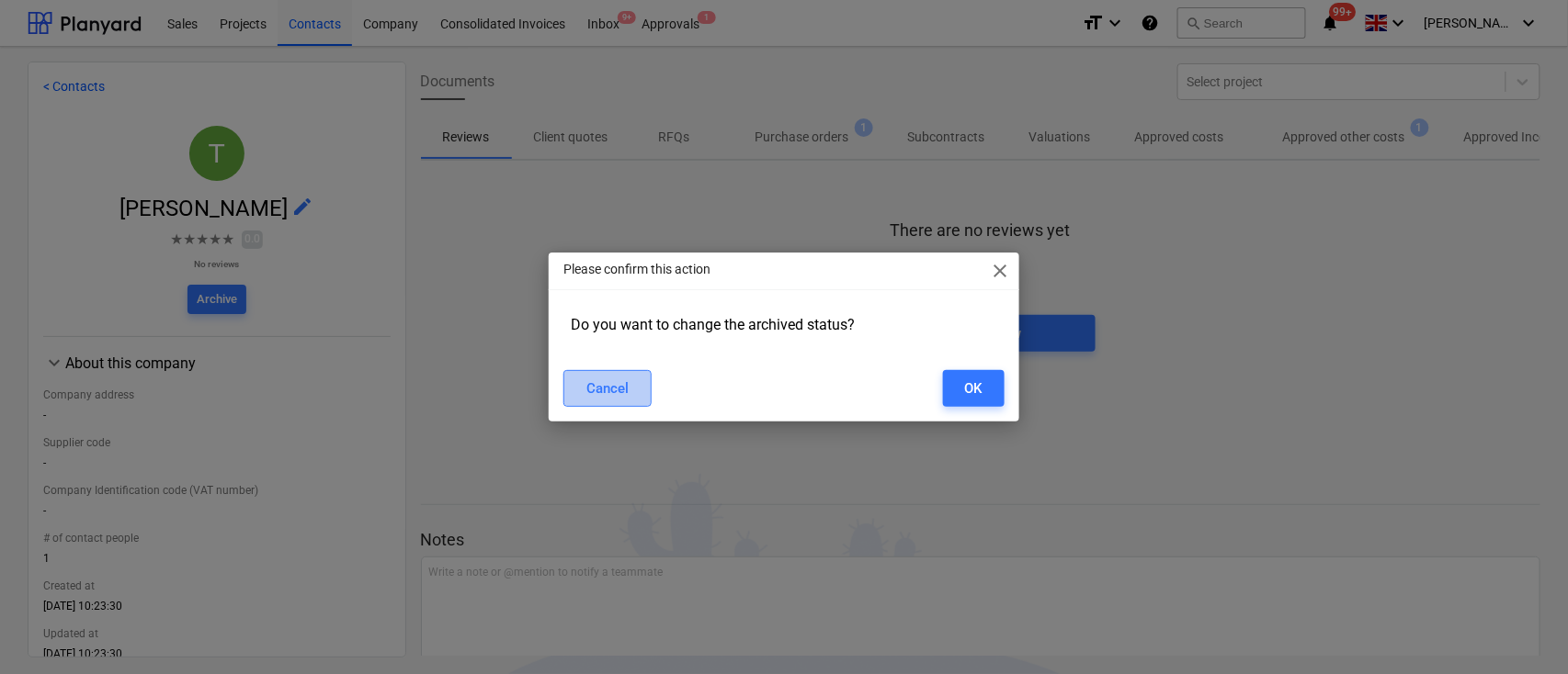
click at [623, 384] on div "Cancel" at bounding box center [607, 388] width 42 height 24
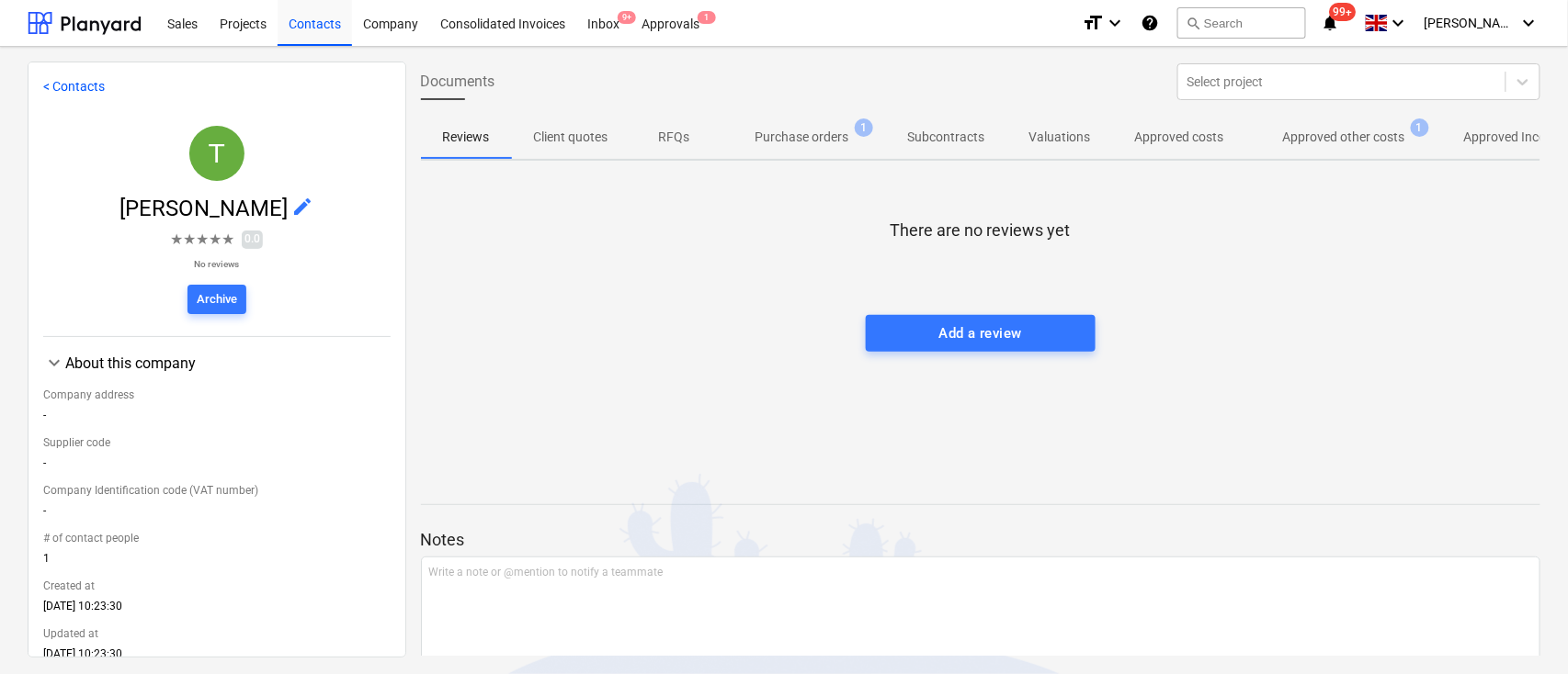
click at [813, 139] on p "Purchase orders" at bounding box center [802, 137] width 94 height 19
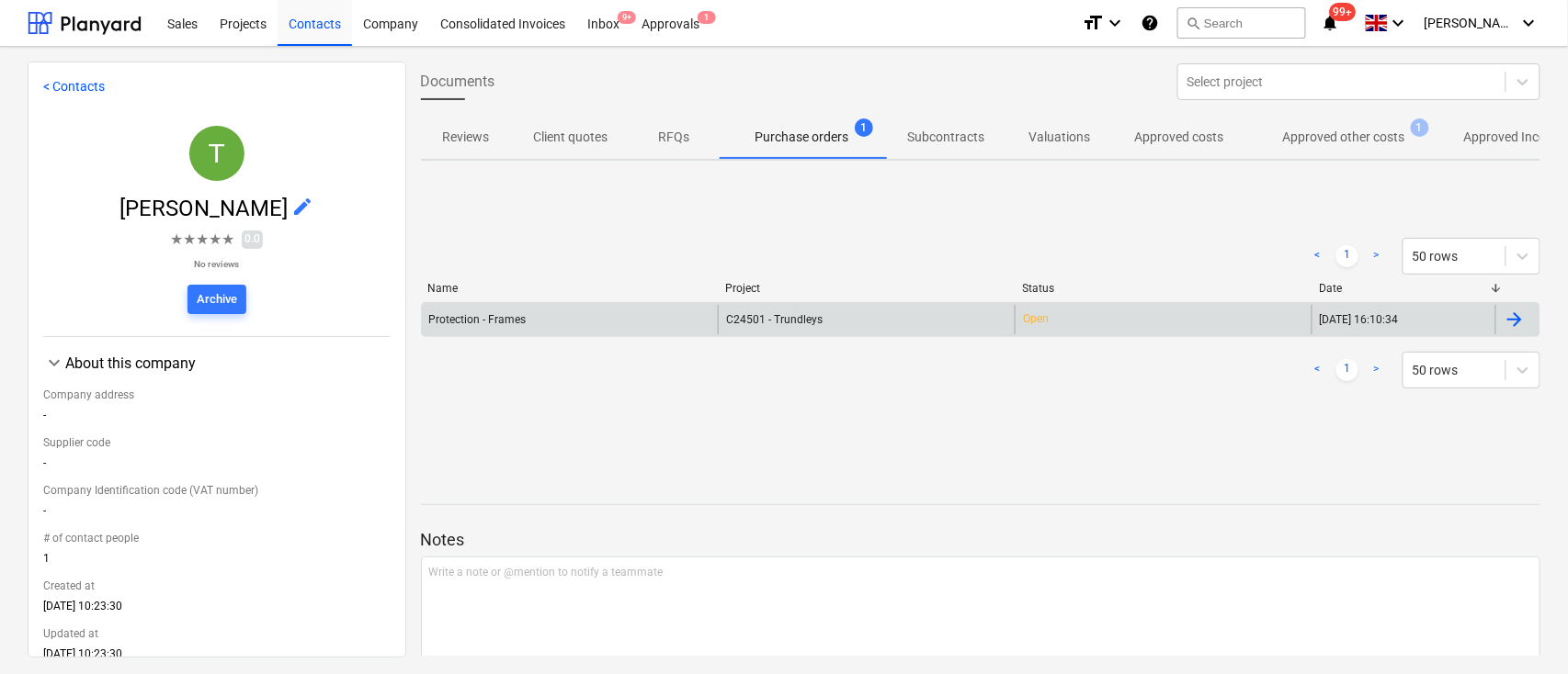
click at [599, 315] on div "Protection - Frames" at bounding box center [570, 320] width 297 height 30
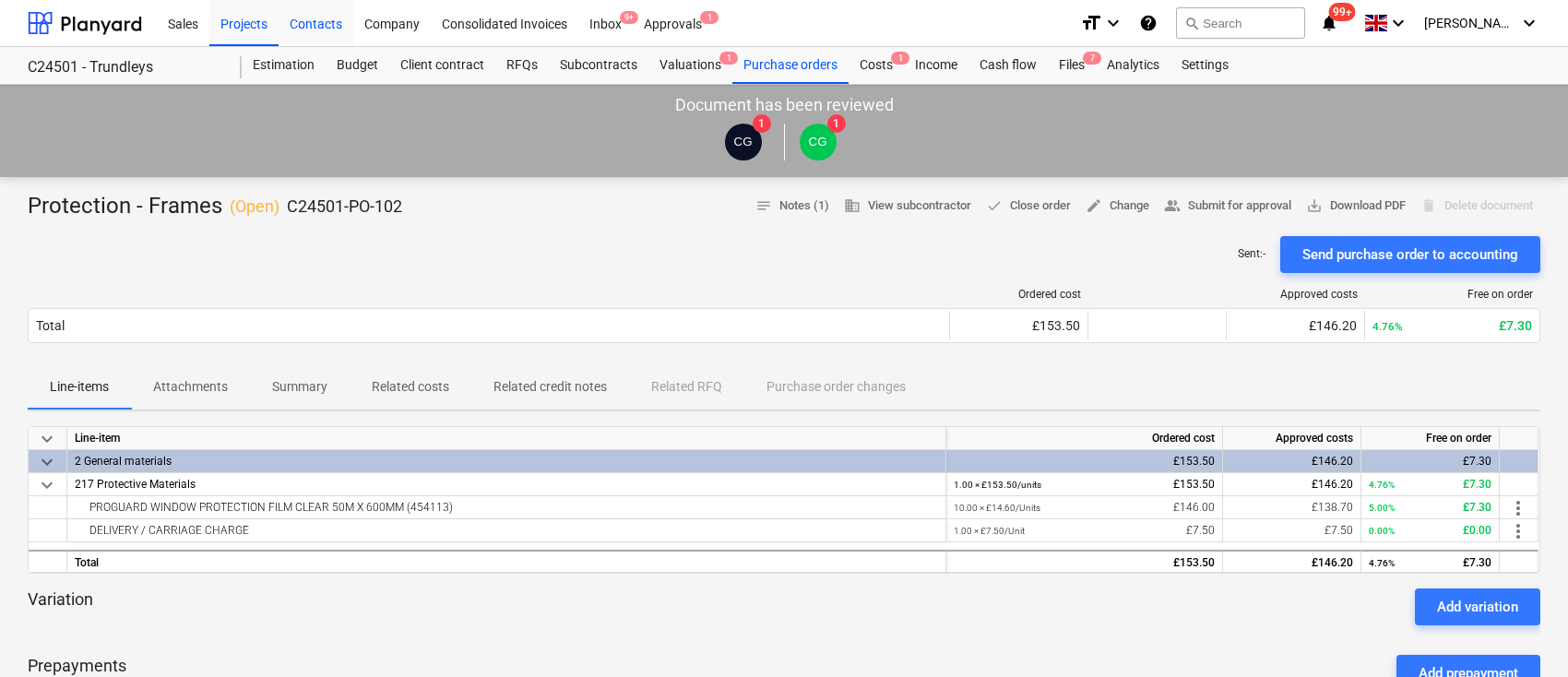
click at [331, 26] on div "Contacts" at bounding box center [315, 22] width 74 height 47
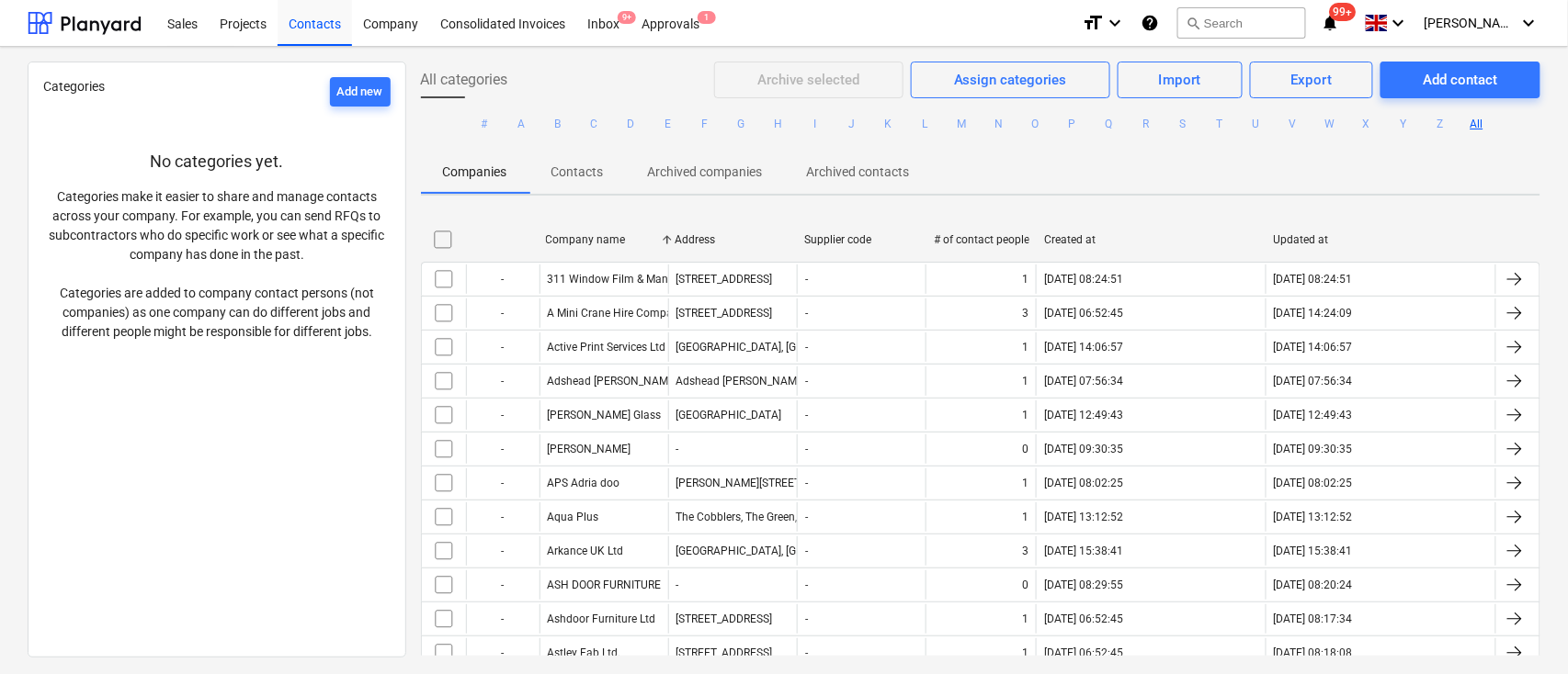
click at [587, 238] on div "Company name" at bounding box center [603, 239] width 115 height 12
click at [1214, 117] on button "T" at bounding box center [1219, 124] width 22 height 22
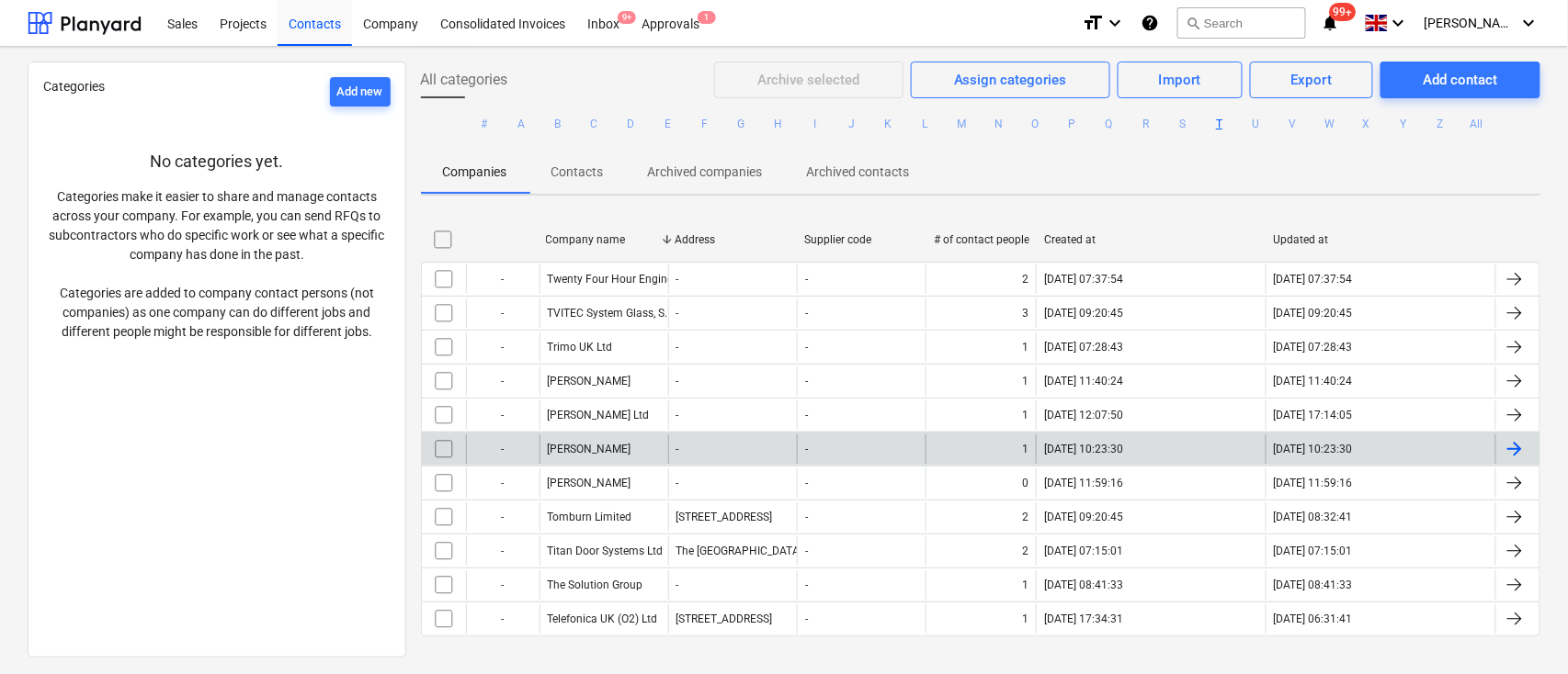
click at [607, 439] on div "Travis Perkins" at bounding box center [604, 449] width 129 height 30
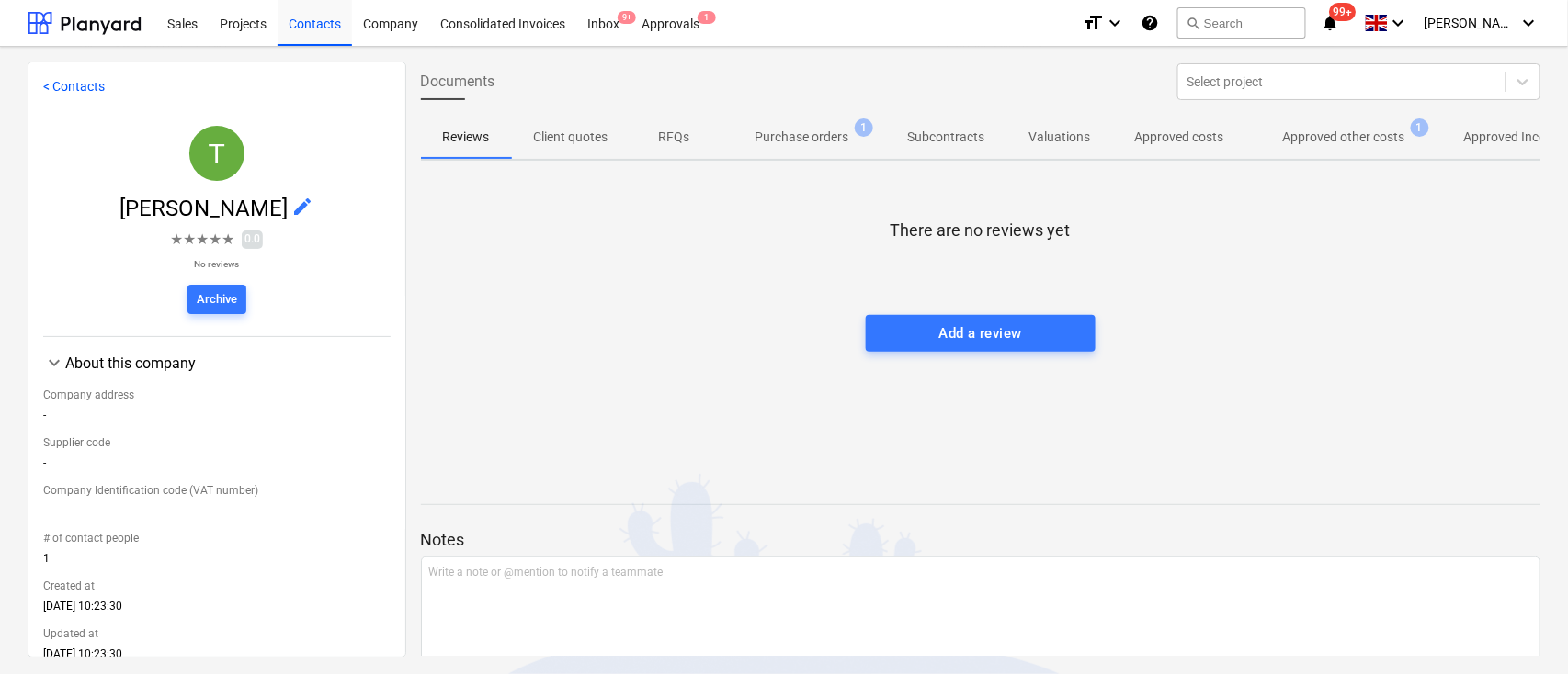
click at [223, 282] on div at bounding box center [217, 277] width 348 height 14
click at [225, 298] on div "Archive" at bounding box center [217, 300] width 40 height 21
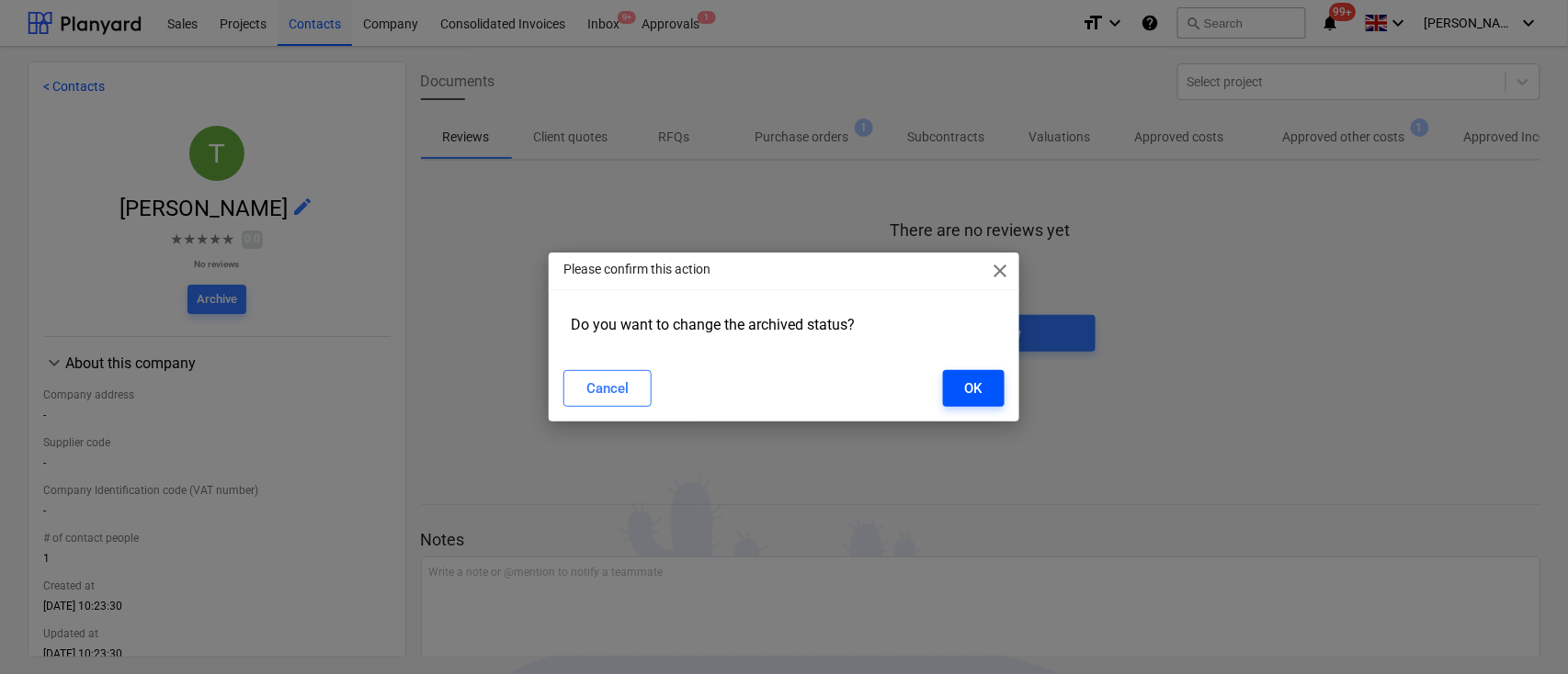
click at [975, 386] on div "OK" at bounding box center [974, 388] width 17 height 24
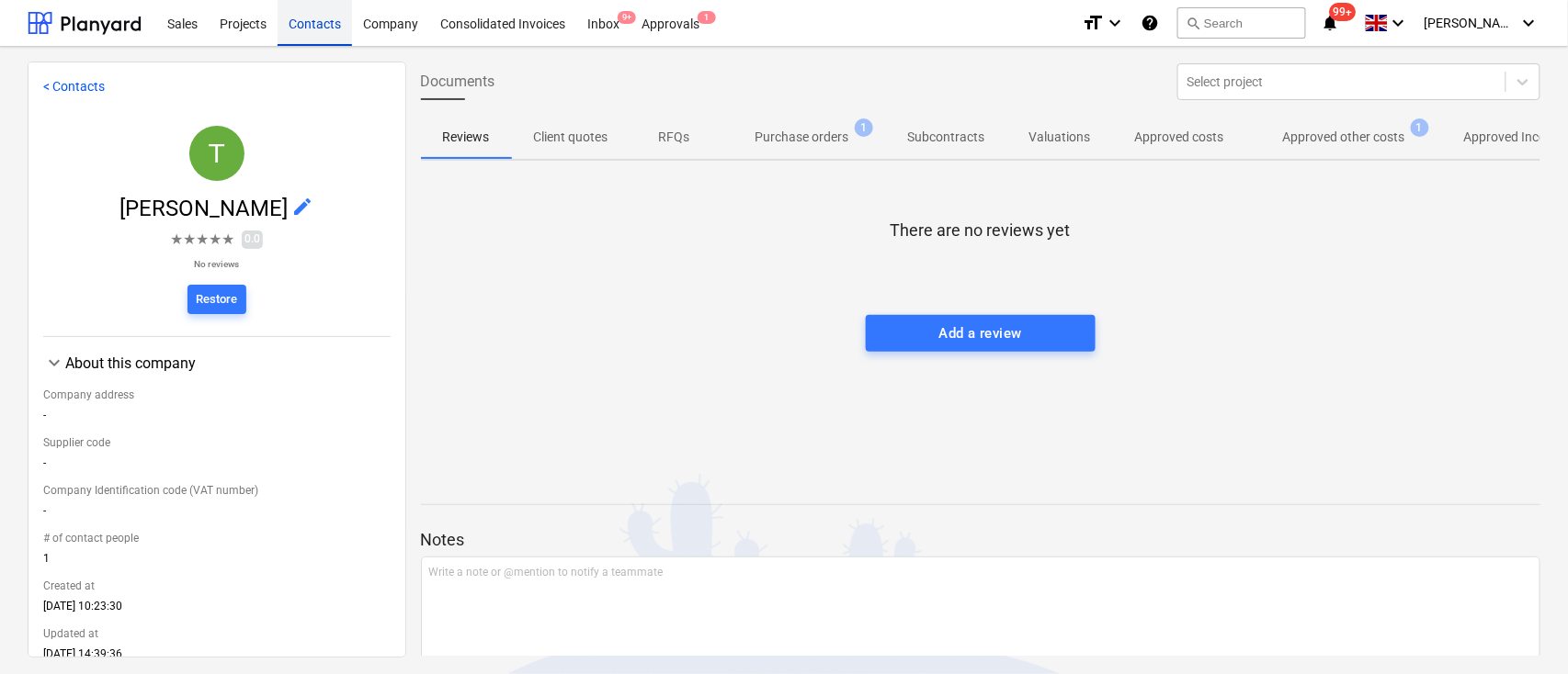
click at [327, 22] on div "Contacts" at bounding box center [314, 22] width 74 height 47
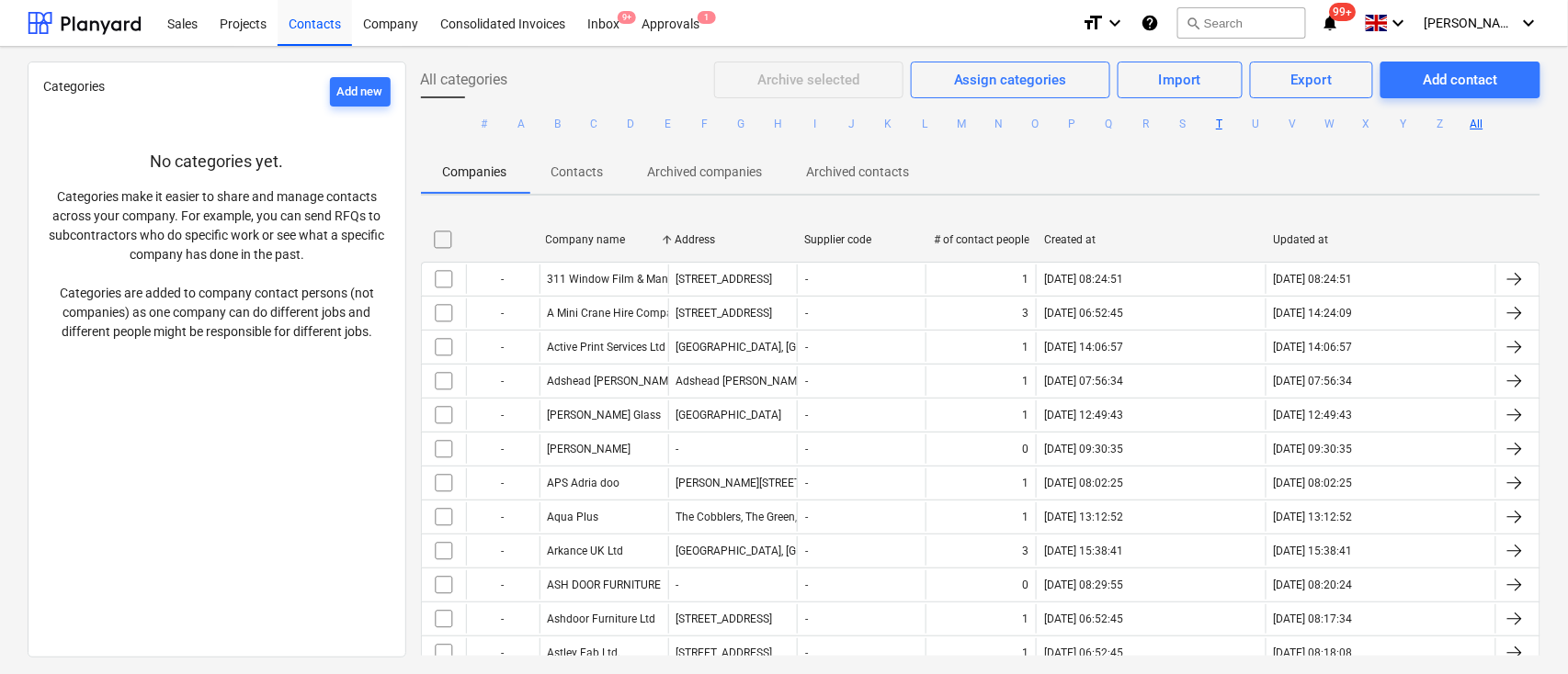
click at [1214, 120] on button "T" at bounding box center [1219, 124] width 22 height 22
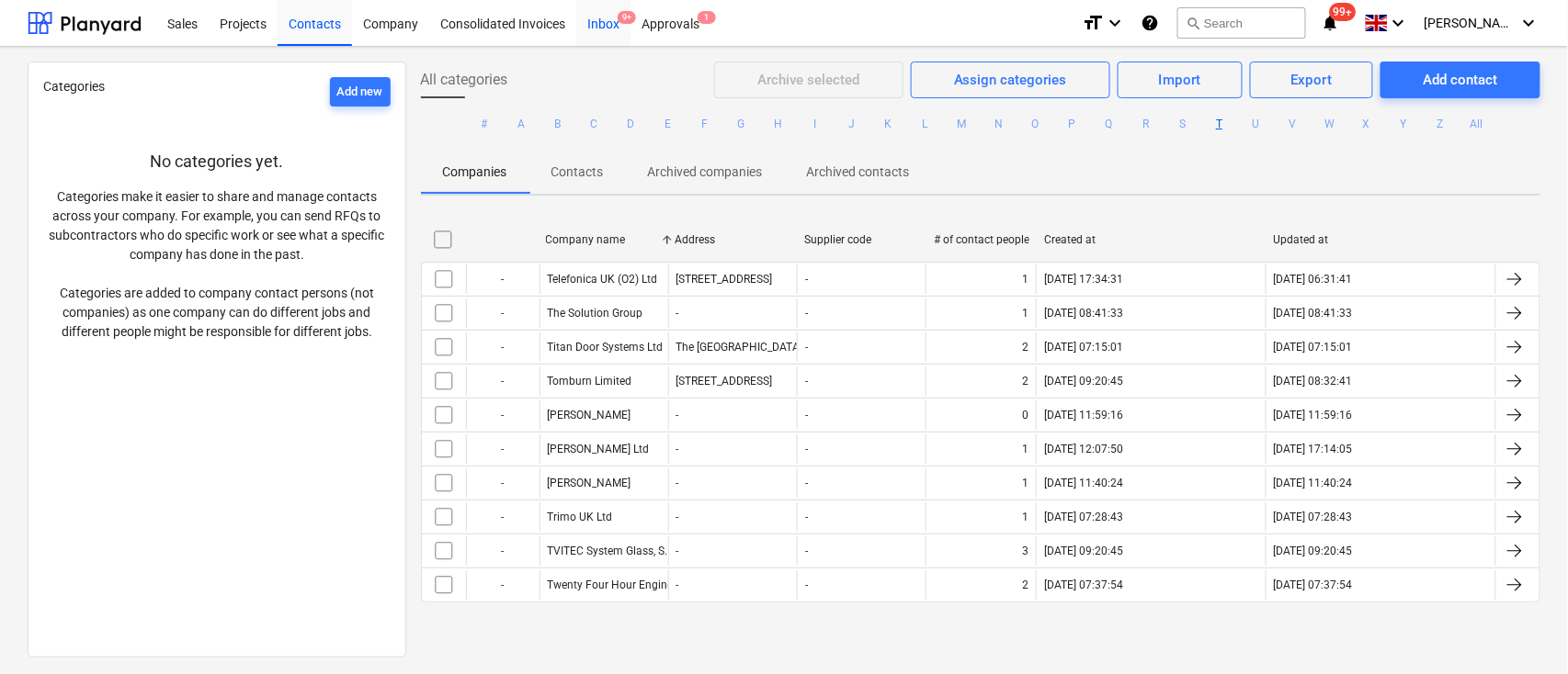
click at [600, 32] on div "Inbox 9+" at bounding box center [603, 22] width 54 height 47
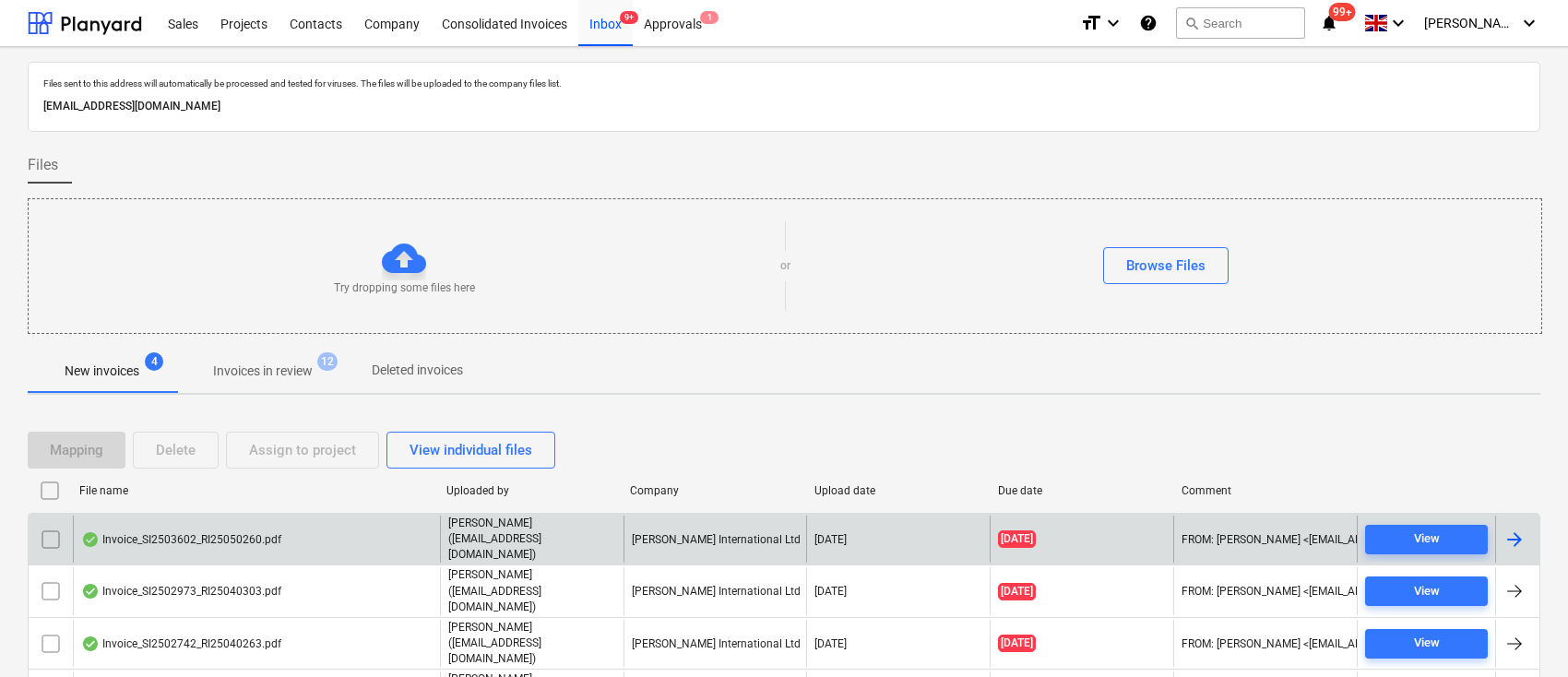
scroll to position [46, 0]
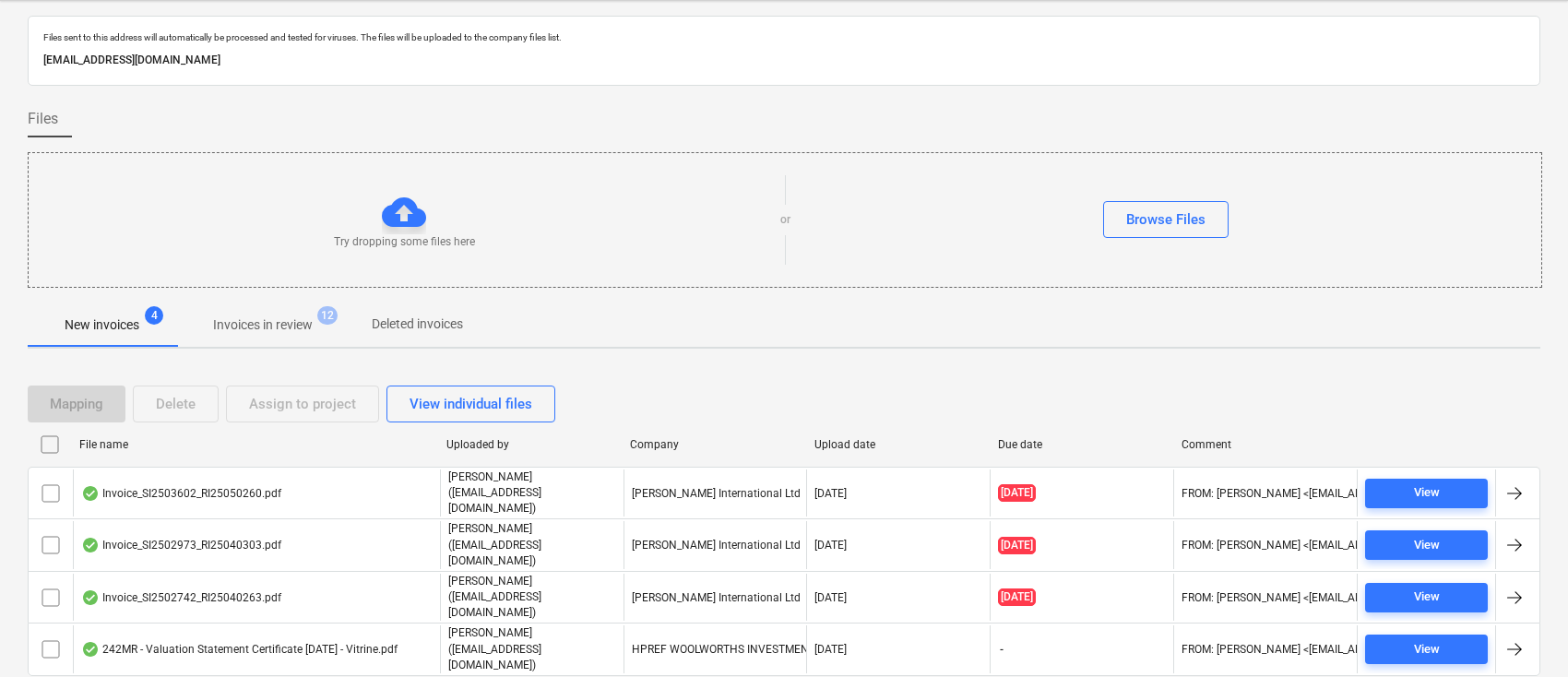
click at [280, 329] on p "Invoices in review" at bounding box center [262, 325] width 99 height 19
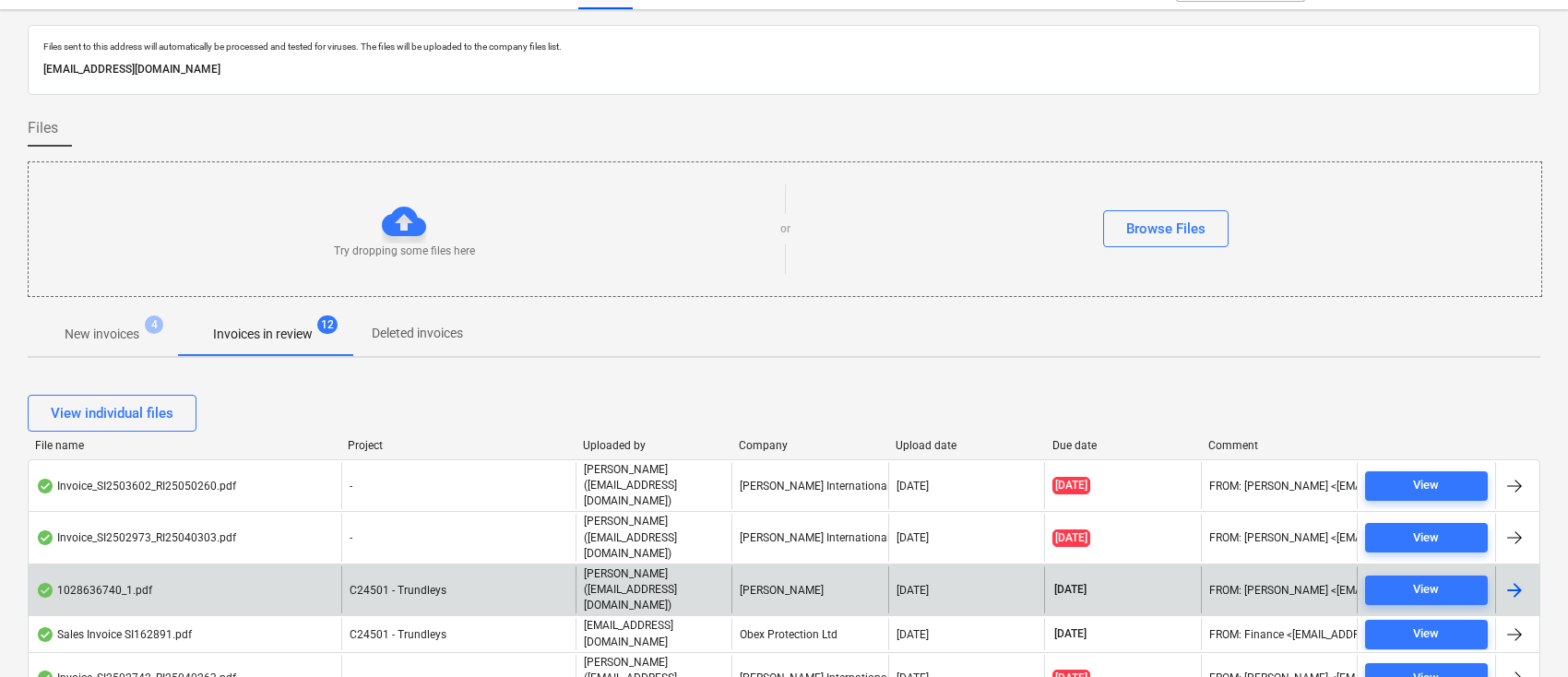
scroll to position [46, 0]
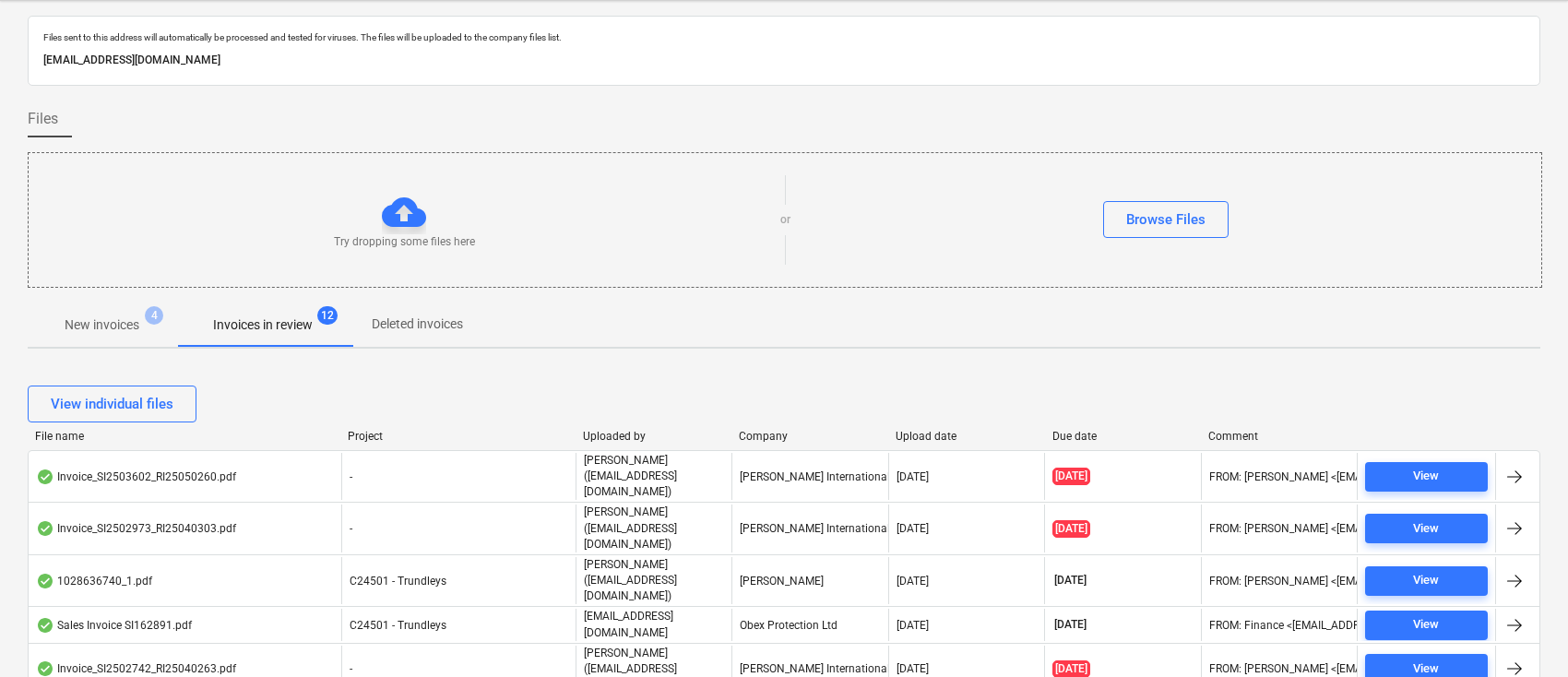
click at [757, 435] on div "Company" at bounding box center [809, 436] width 142 height 13
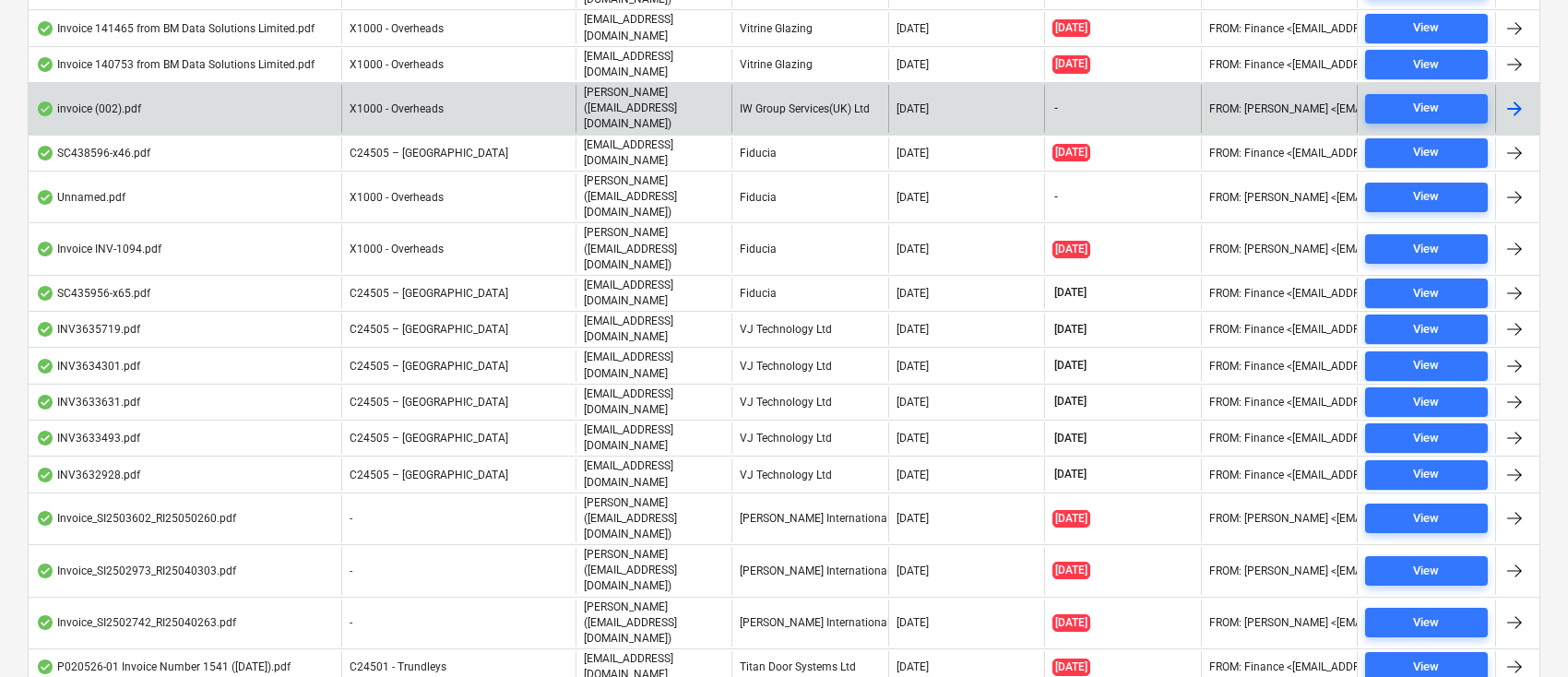
scroll to position [784, 0]
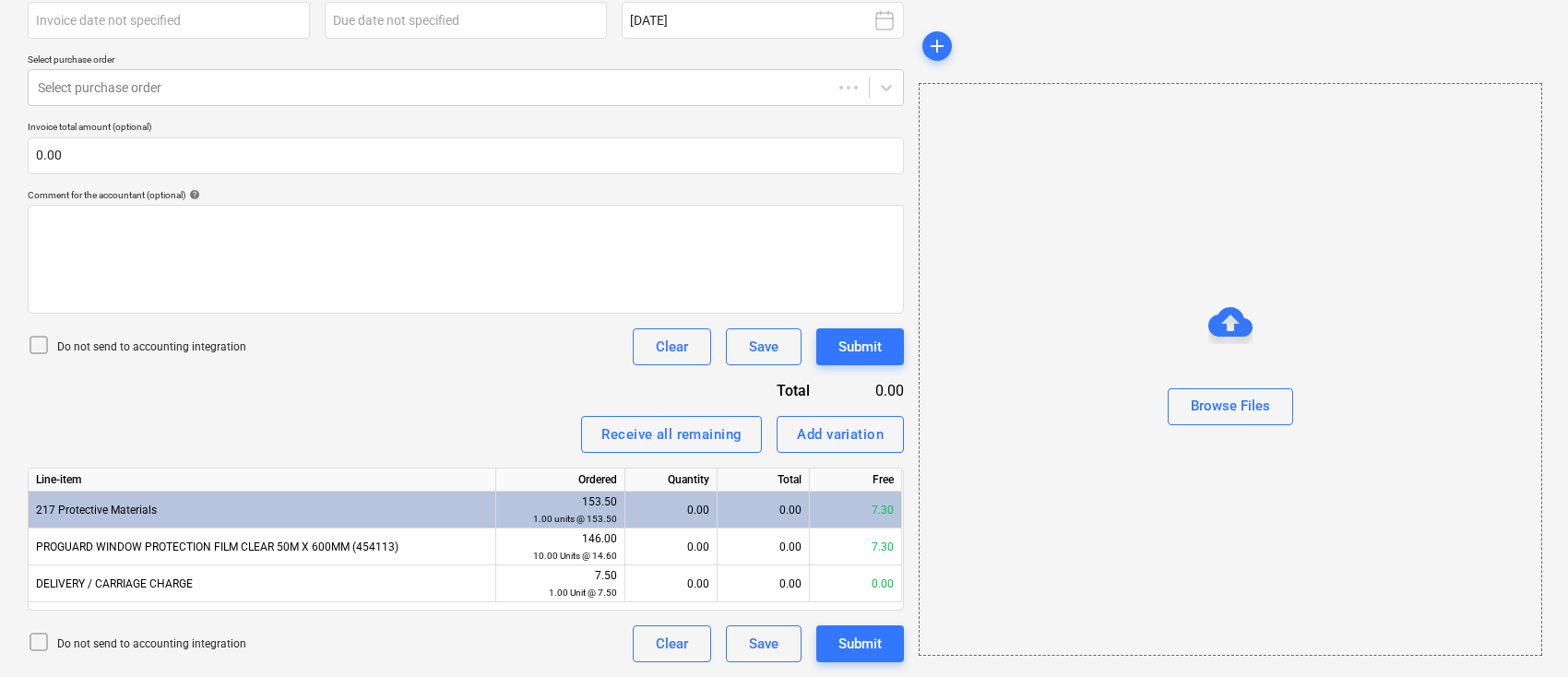
scroll to position [106, 0]
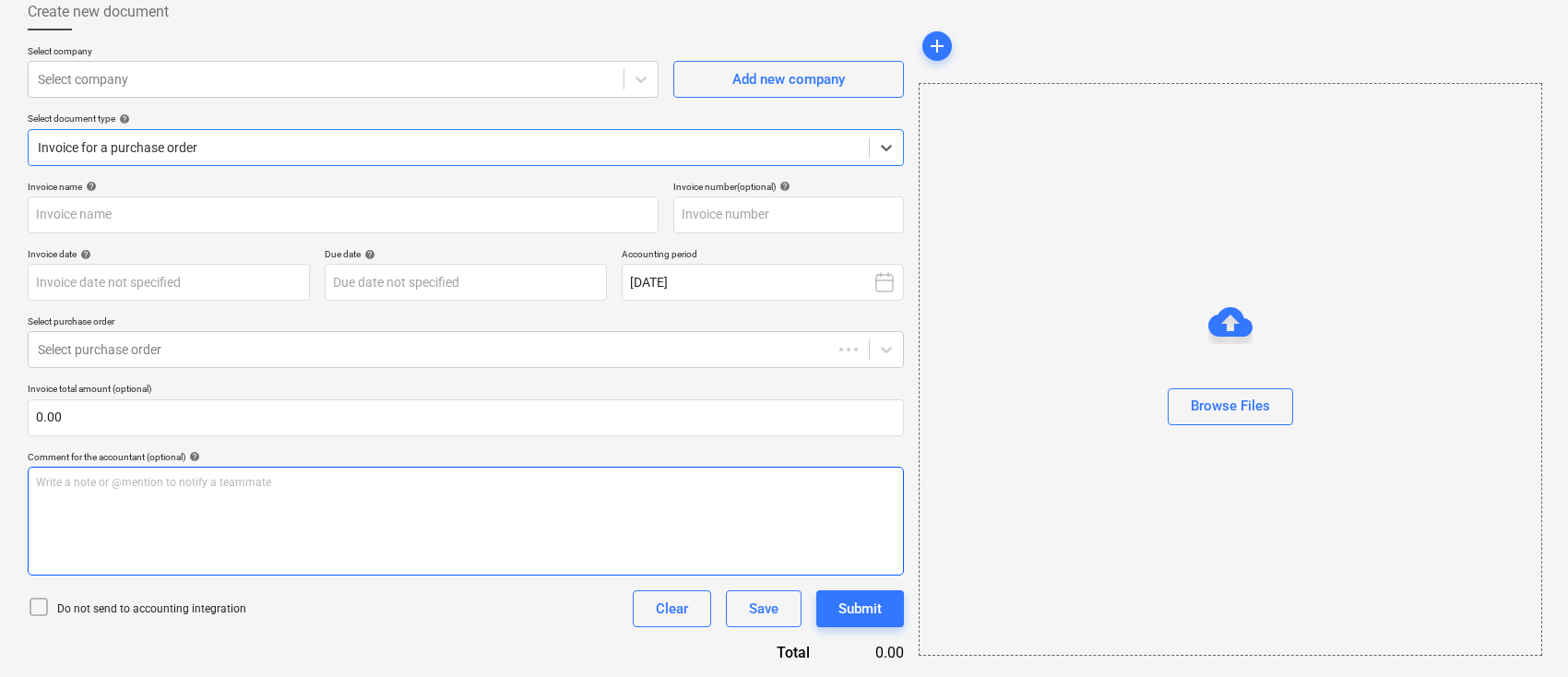
type input "1028636740"
type input "[DATE]"
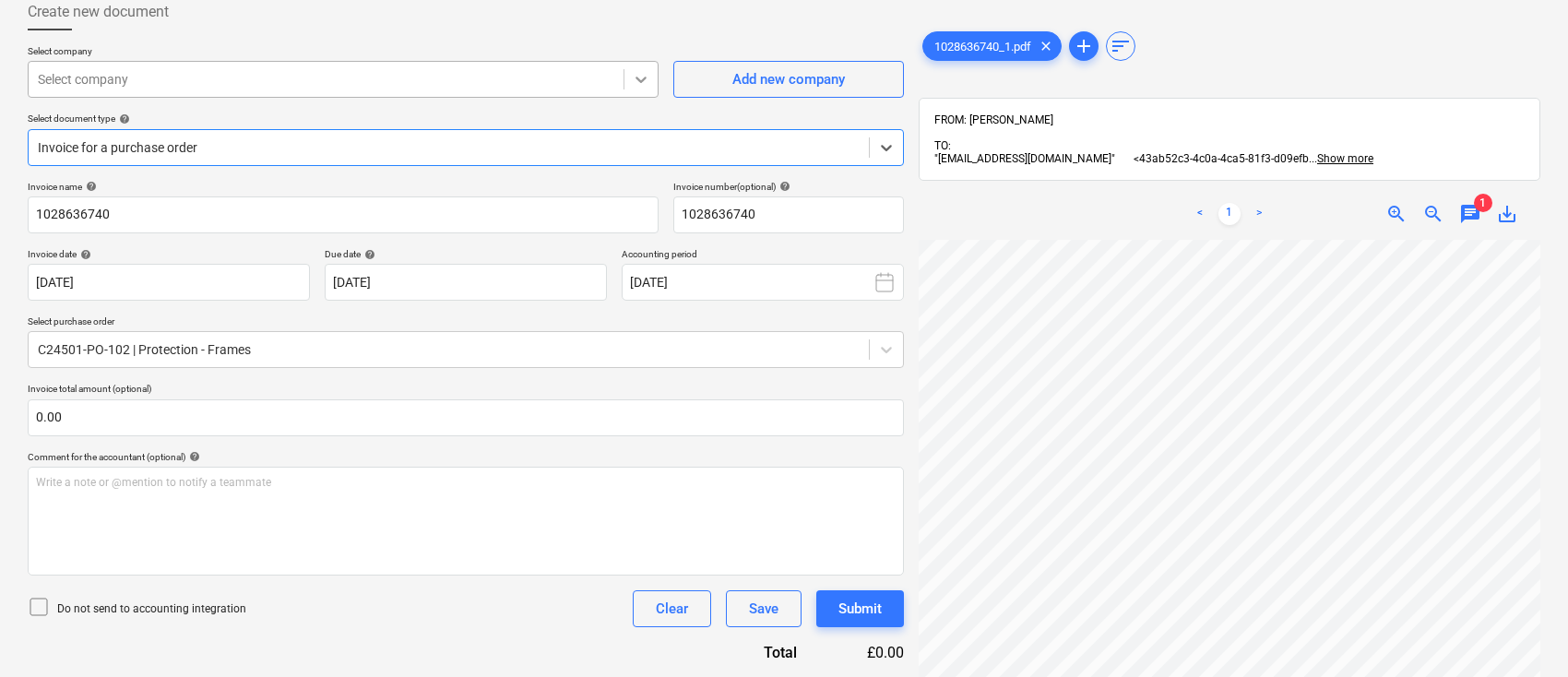
click at [639, 76] on icon at bounding box center [640, 79] width 18 height 18
click at [885, 347] on icon at bounding box center [886, 349] width 18 height 18
click at [362, 571] on div "C24501-PO-117 | Purchase order" at bounding box center [784, 578] width 1568 height 14
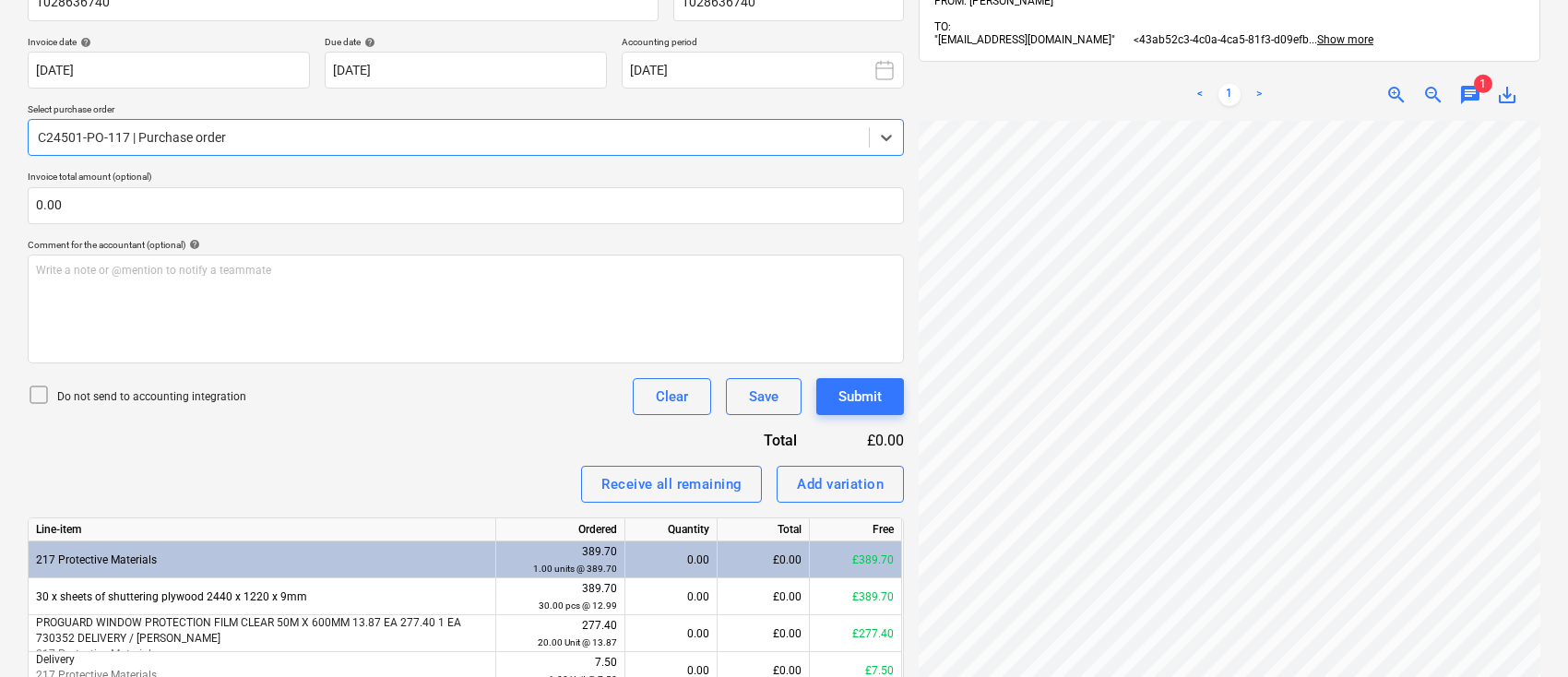
scroll to position [404, 0]
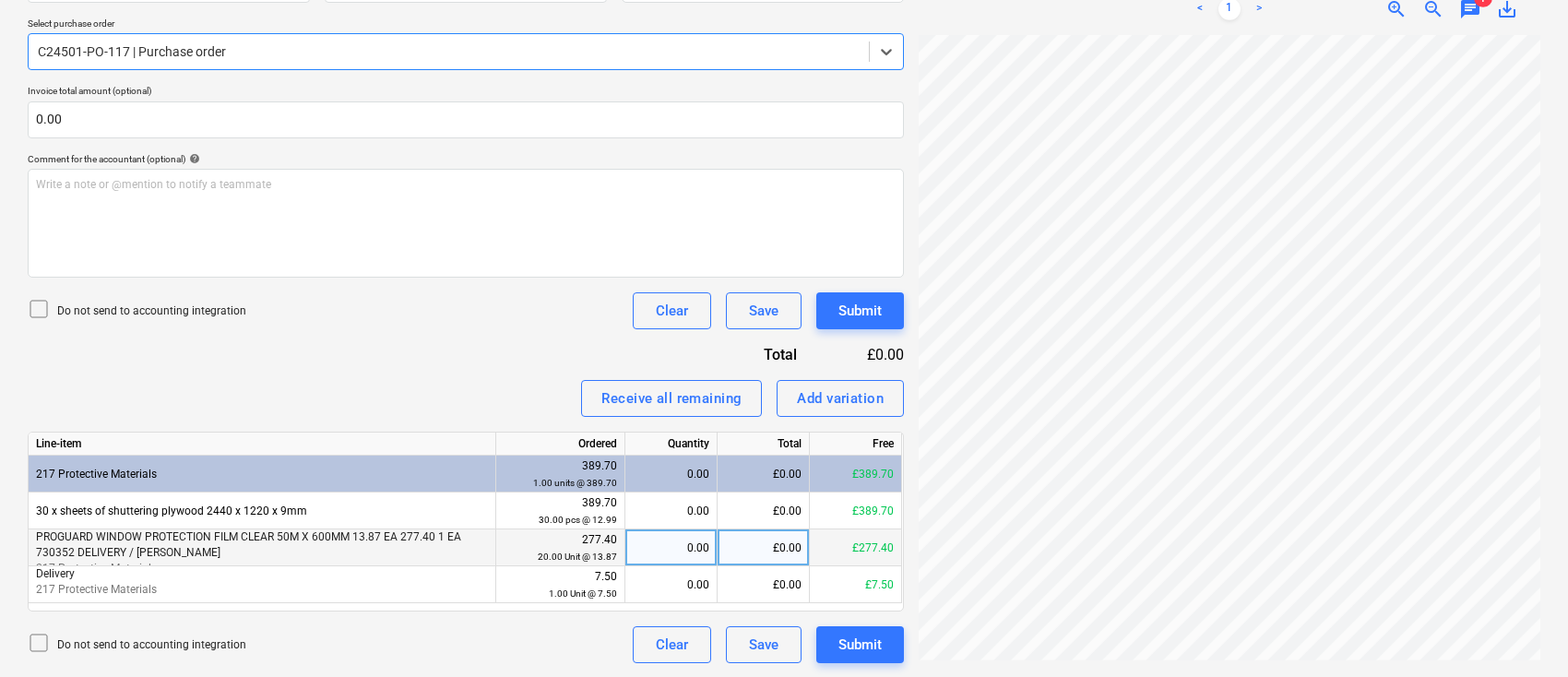
click at [668, 547] on div "0.00" at bounding box center [670, 548] width 76 height 37
click at [781, 541] on div "£0.00" at bounding box center [764, 548] width 93 height 37
click at [637, 550] on div "0.00" at bounding box center [670, 548] width 76 height 37
type input "20"
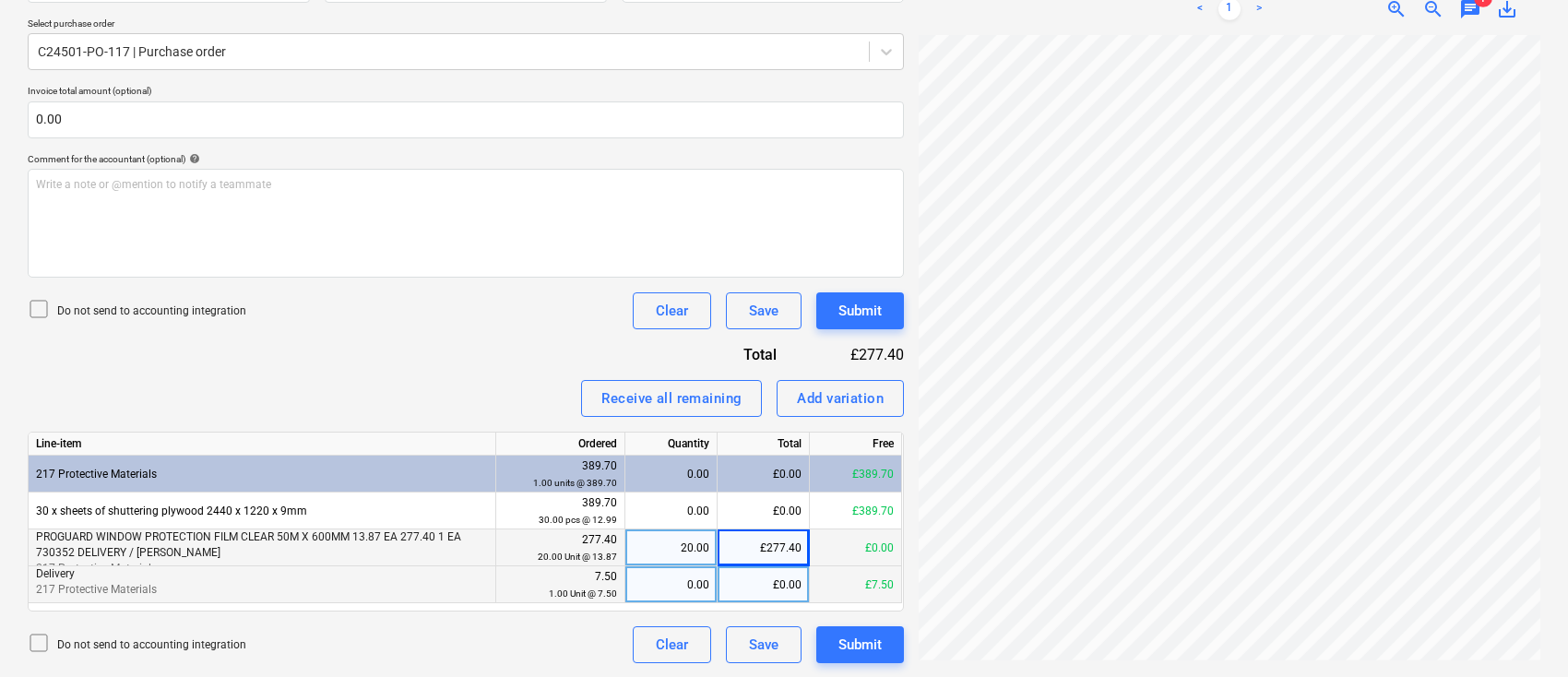
click at [666, 576] on div "0.00" at bounding box center [670, 584] width 76 height 37
type input "1"
click at [864, 634] on div "Submit" at bounding box center [860, 644] width 43 height 24
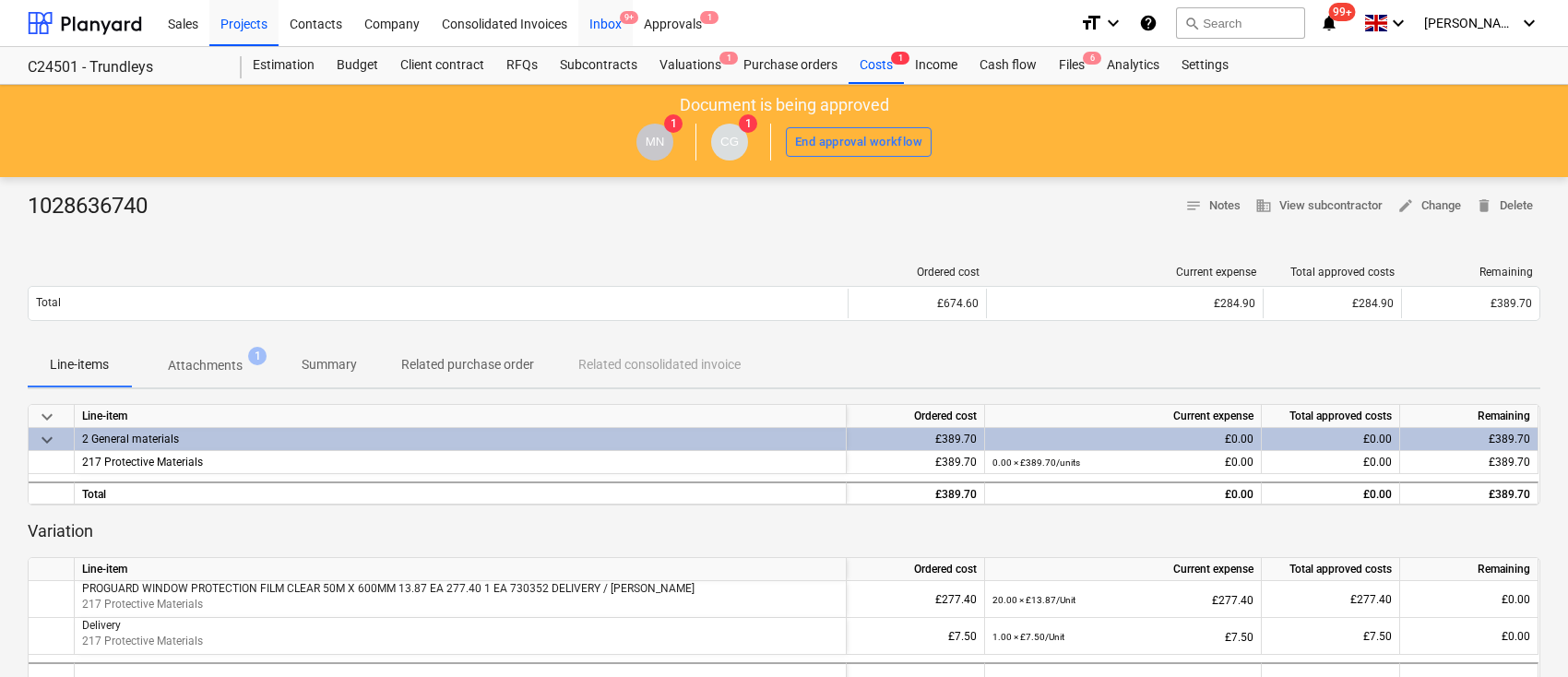
click at [607, 14] on div "Inbox 9+" at bounding box center [606, 22] width 54 height 47
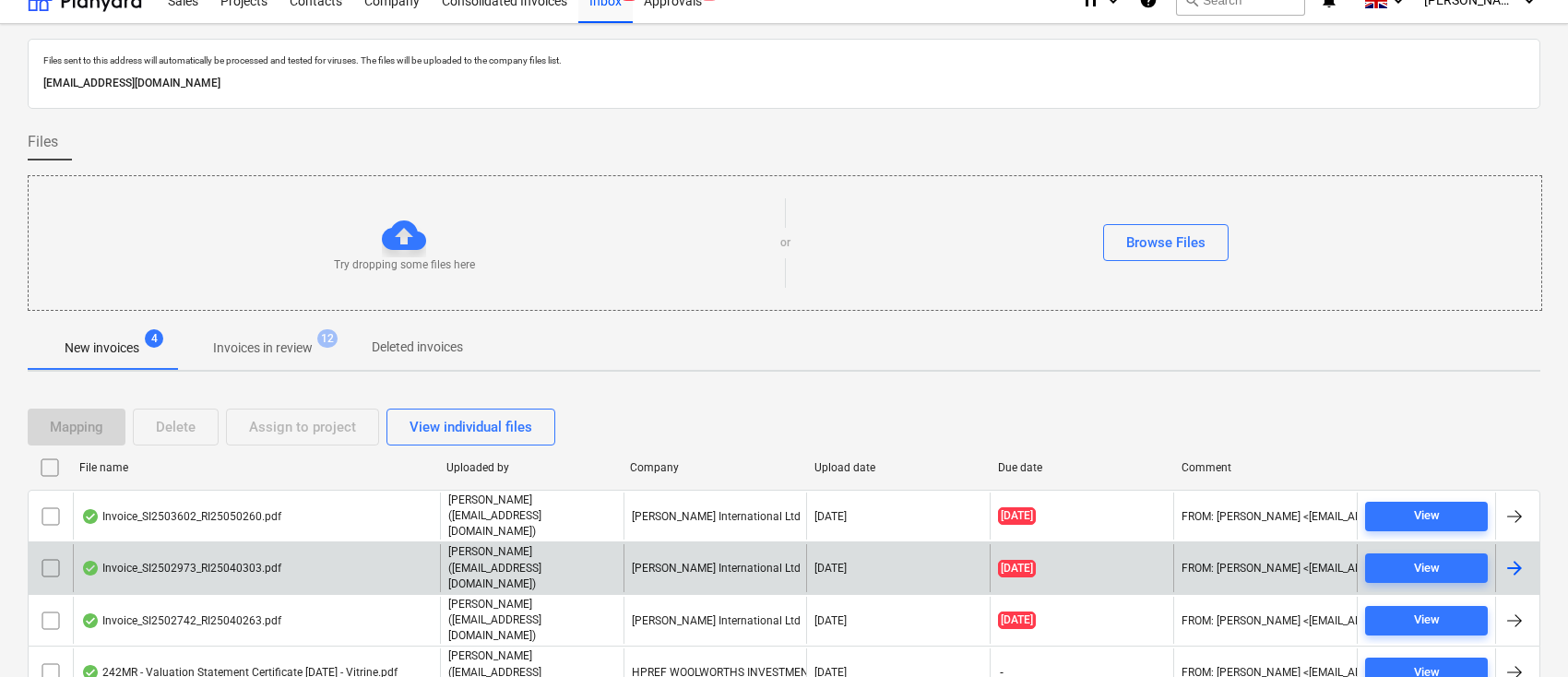
scroll to position [46, 0]
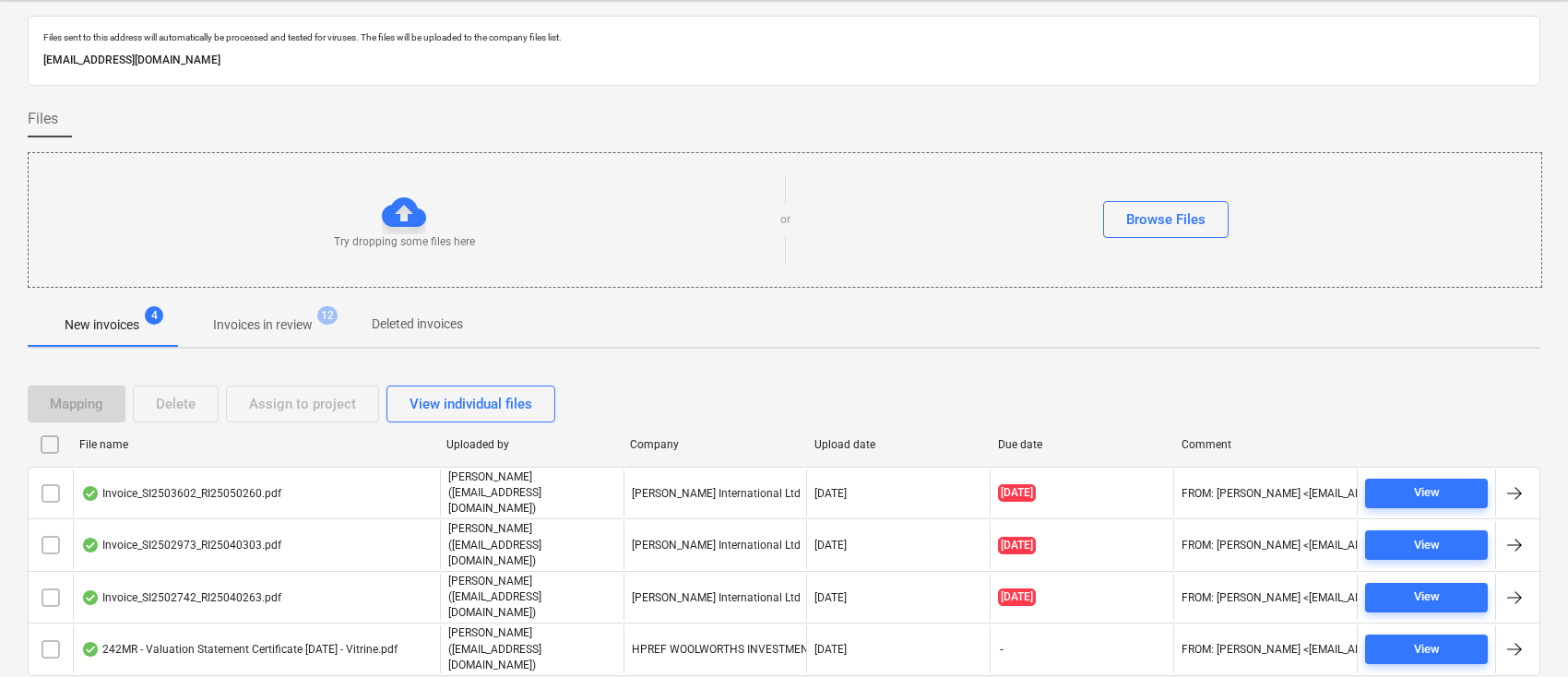
click at [283, 329] on p "Invoices in review" at bounding box center [262, 325] width 99 height 19
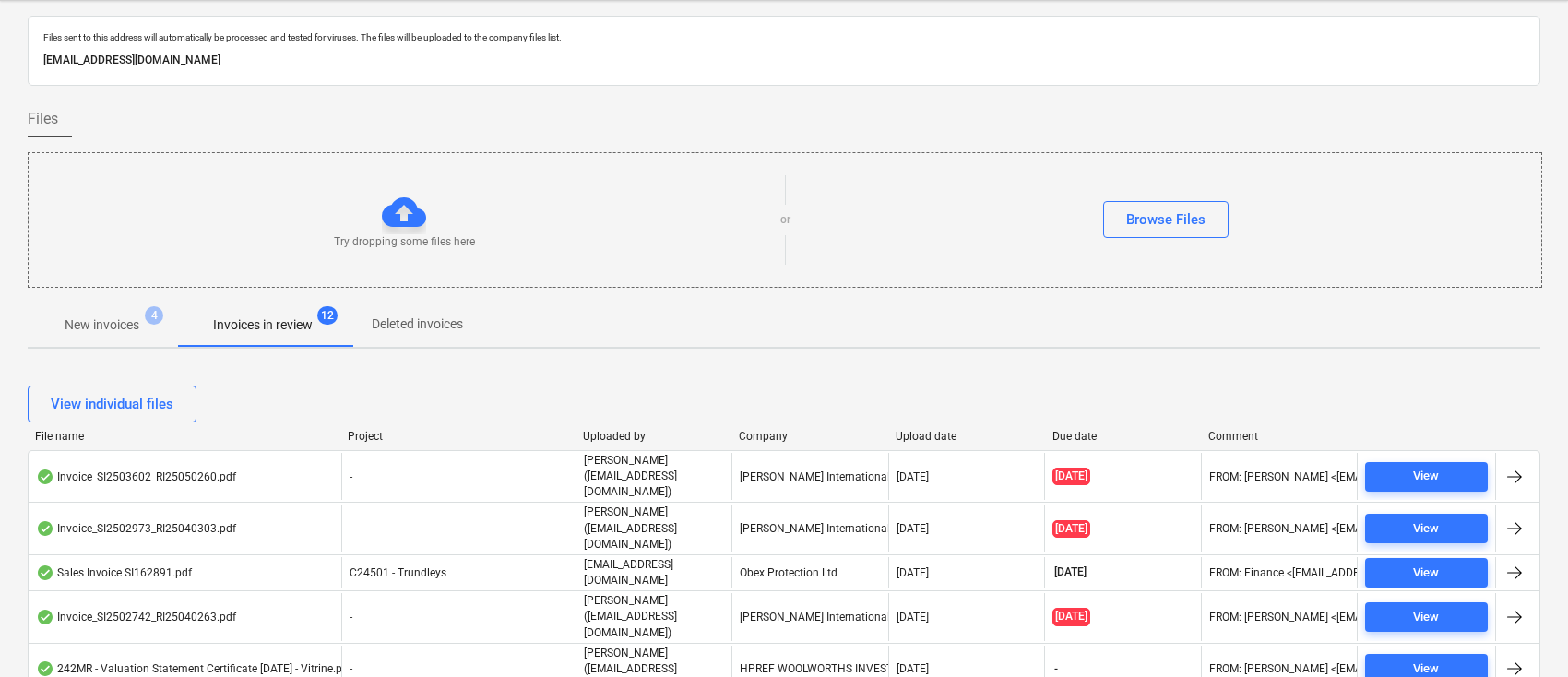
click at [775, 424] on div "View individual files" at bounding box center [784, 404] width 1513 height 52
click at [773, 433] on div "Company" at bounding box center [809, 436] width 142 height 13
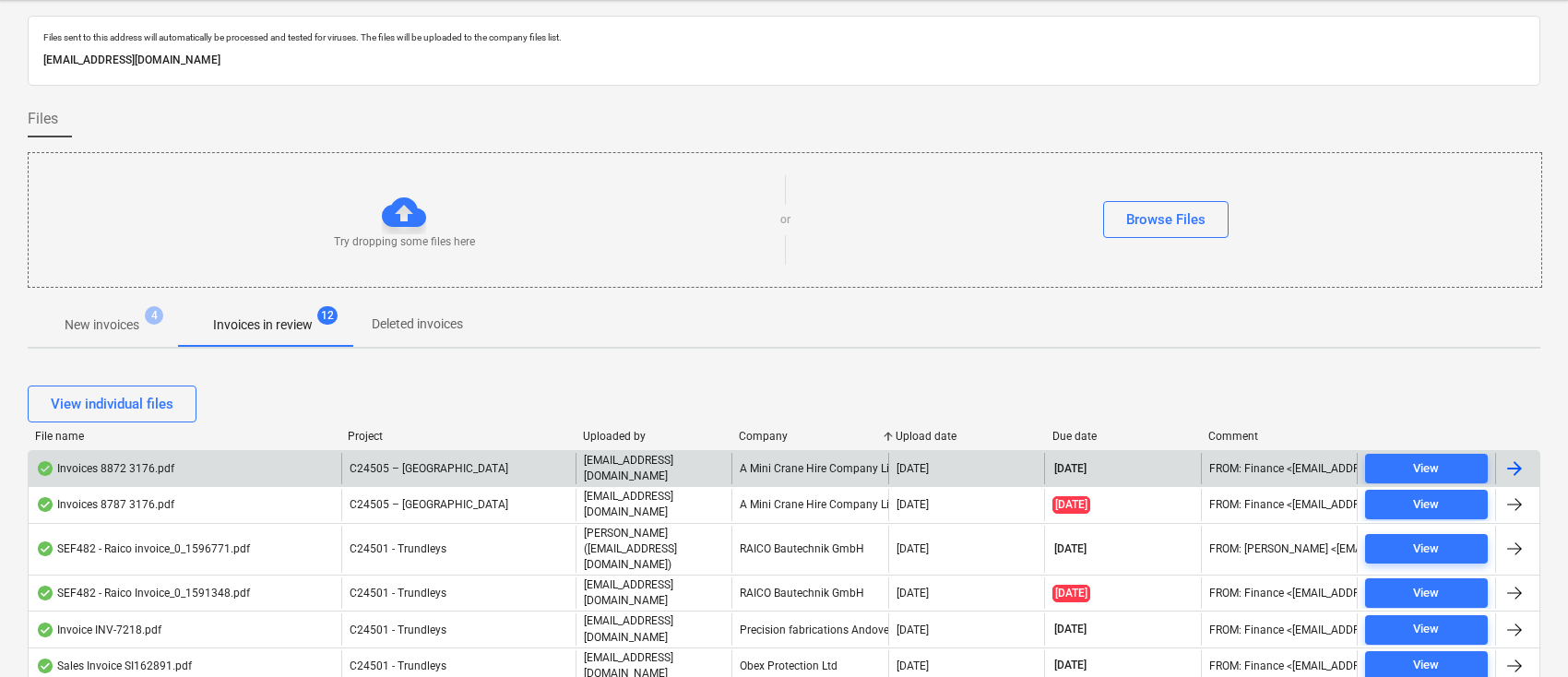
click at [1517, 464] on div at bounding box center [1515, 469] width 22 height 22
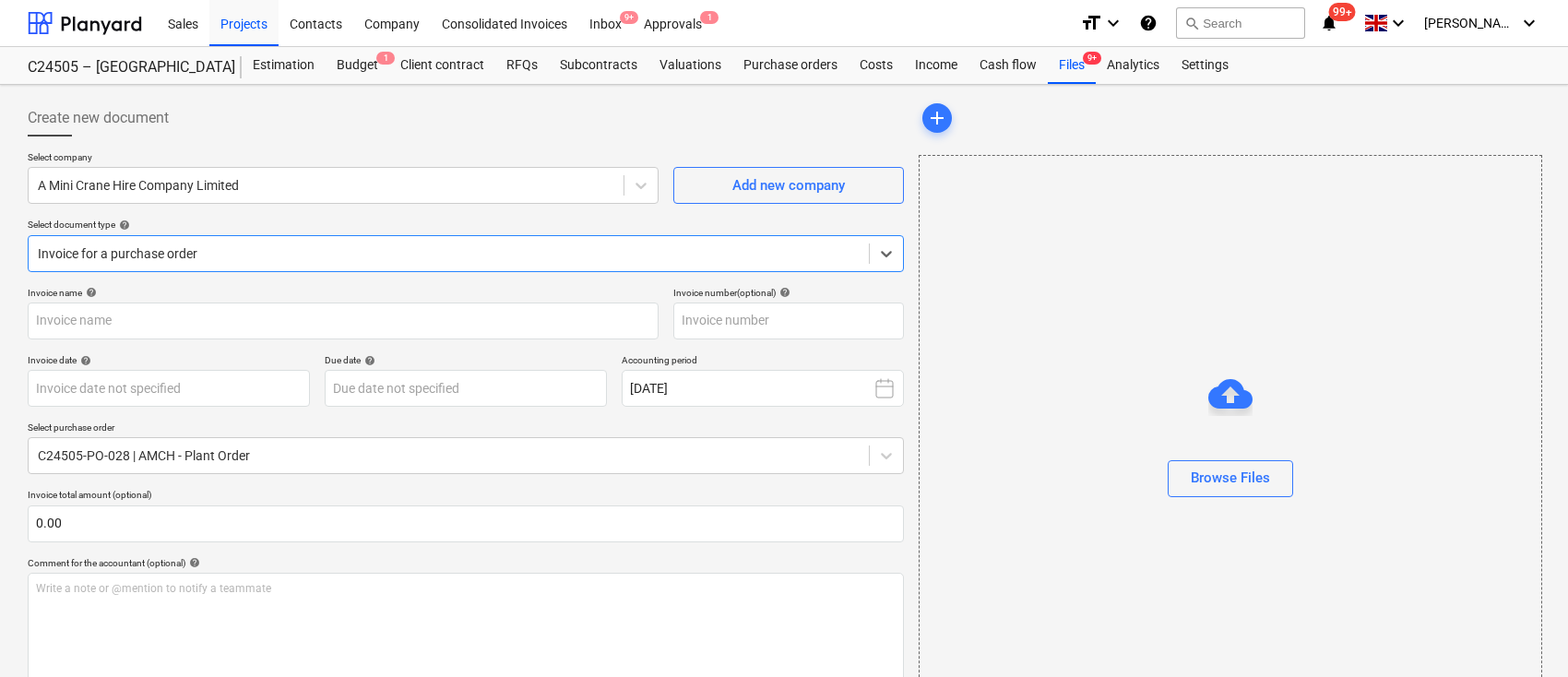
type input "42175"
type input "31 Aug 2025"
type input "[DATE]"
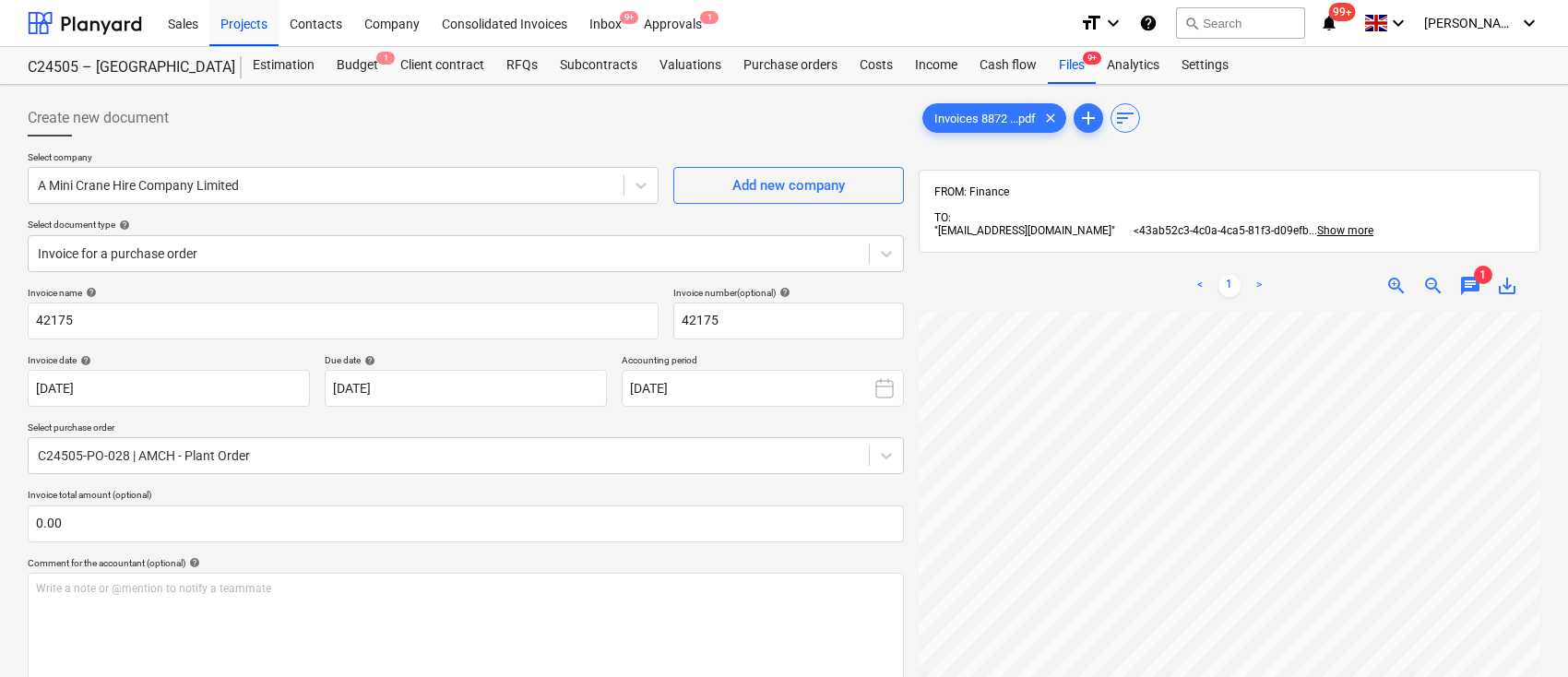
scroll to position [81, 16]
click at [1472, 282] on span "chat" at bounding box center [1471, 285] width 22 height 22
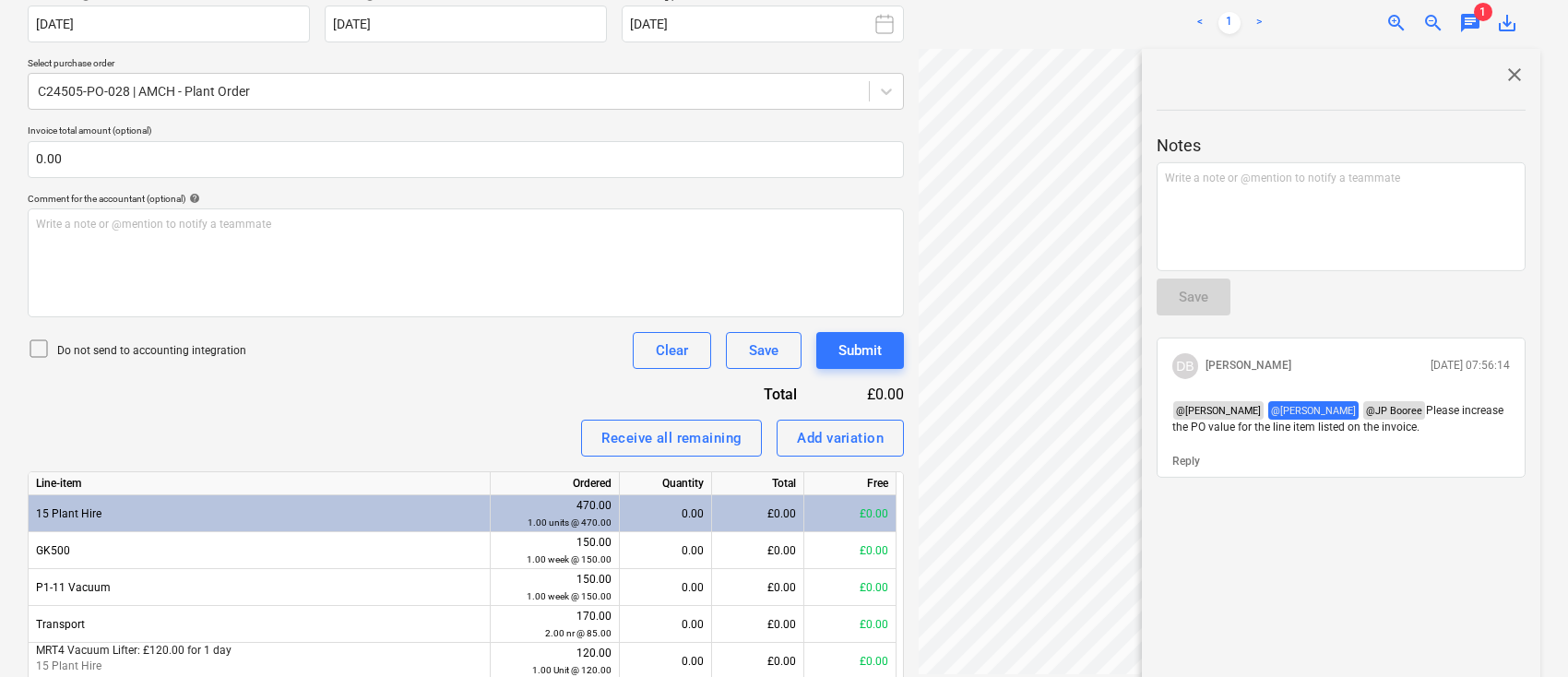
scroll to position [369, 0]
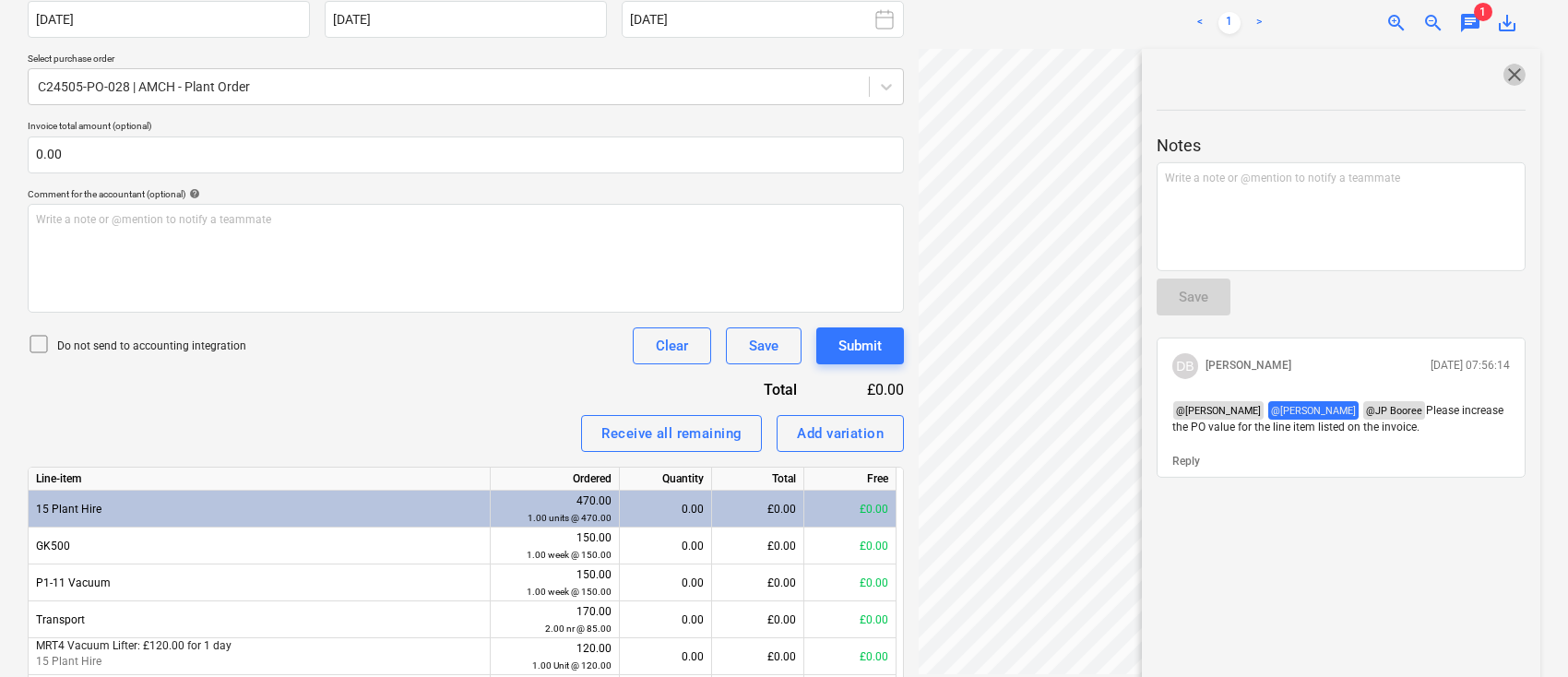
click at [1506, 82] on span "close" at bounding box center [1515, 74] width 22 height 22
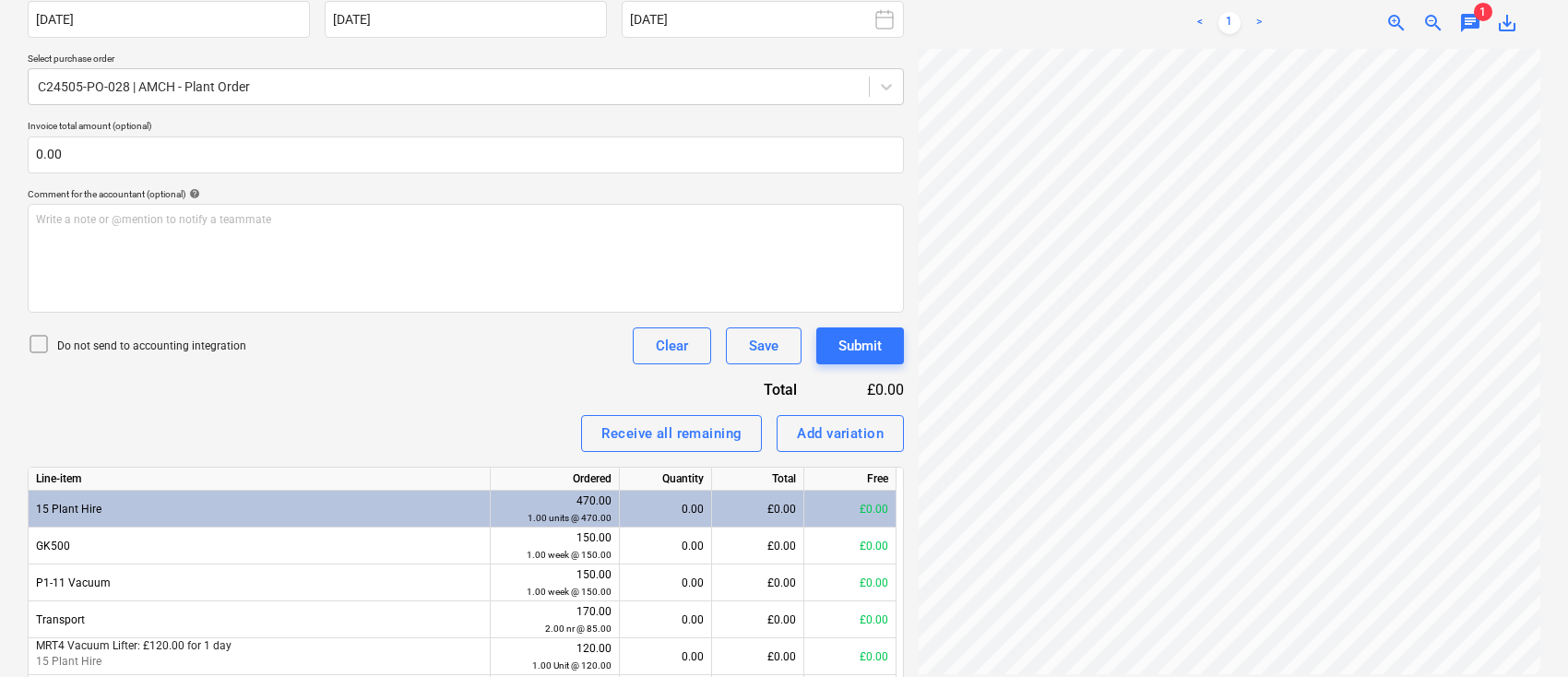
click at [1436, 28] on span "zoom_out" at bounding box center [1433, 22] width 22 height 22
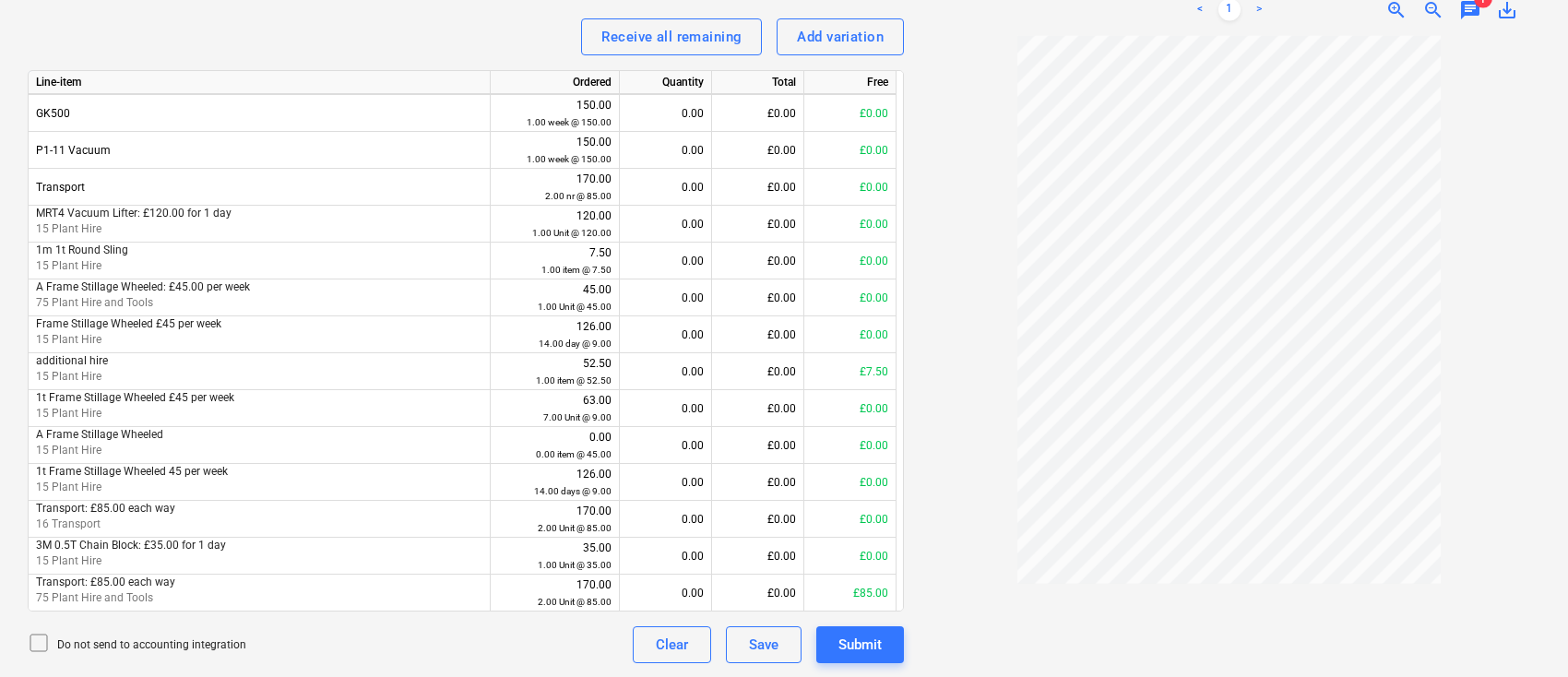
scroll to position [0, 0]
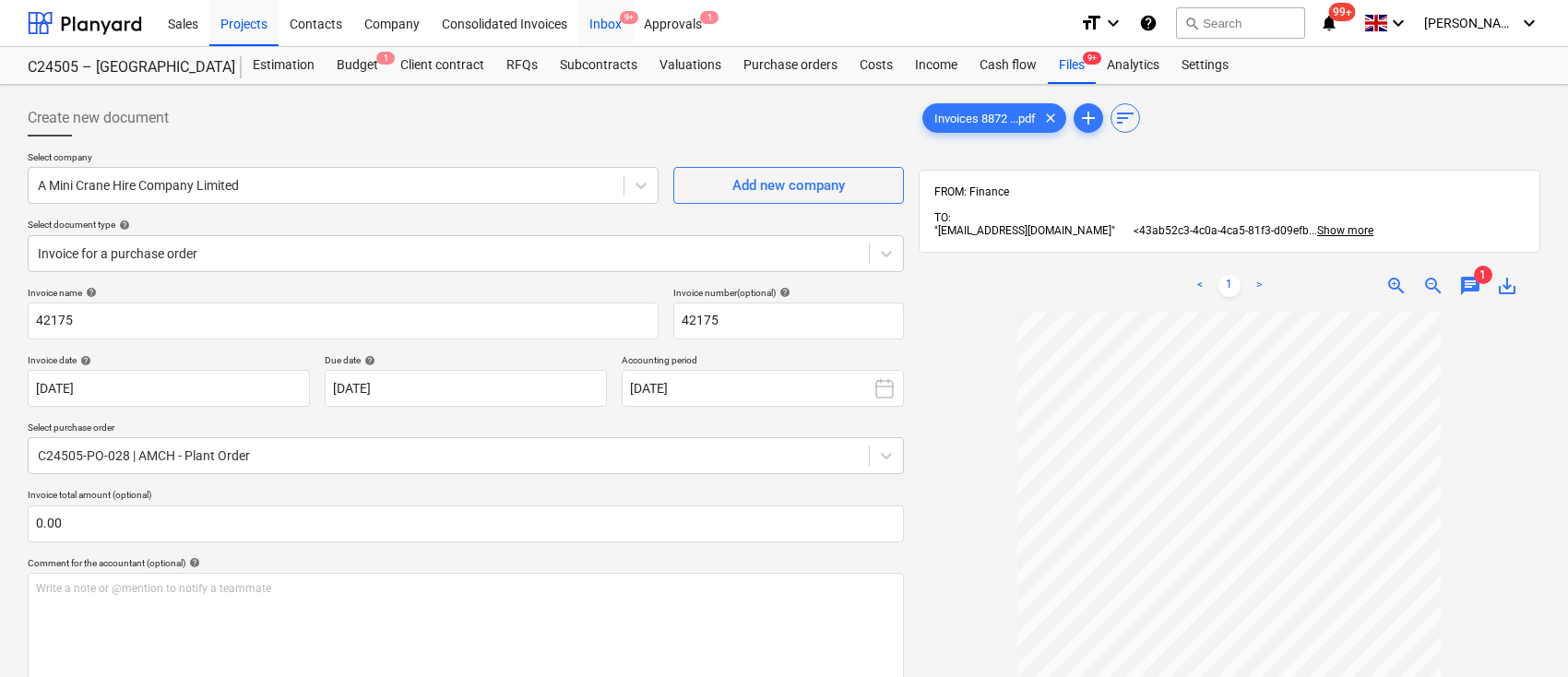
click at [616, 19] on div "Inbox 9+" at bounding box center [606, 22] width 54 height 47
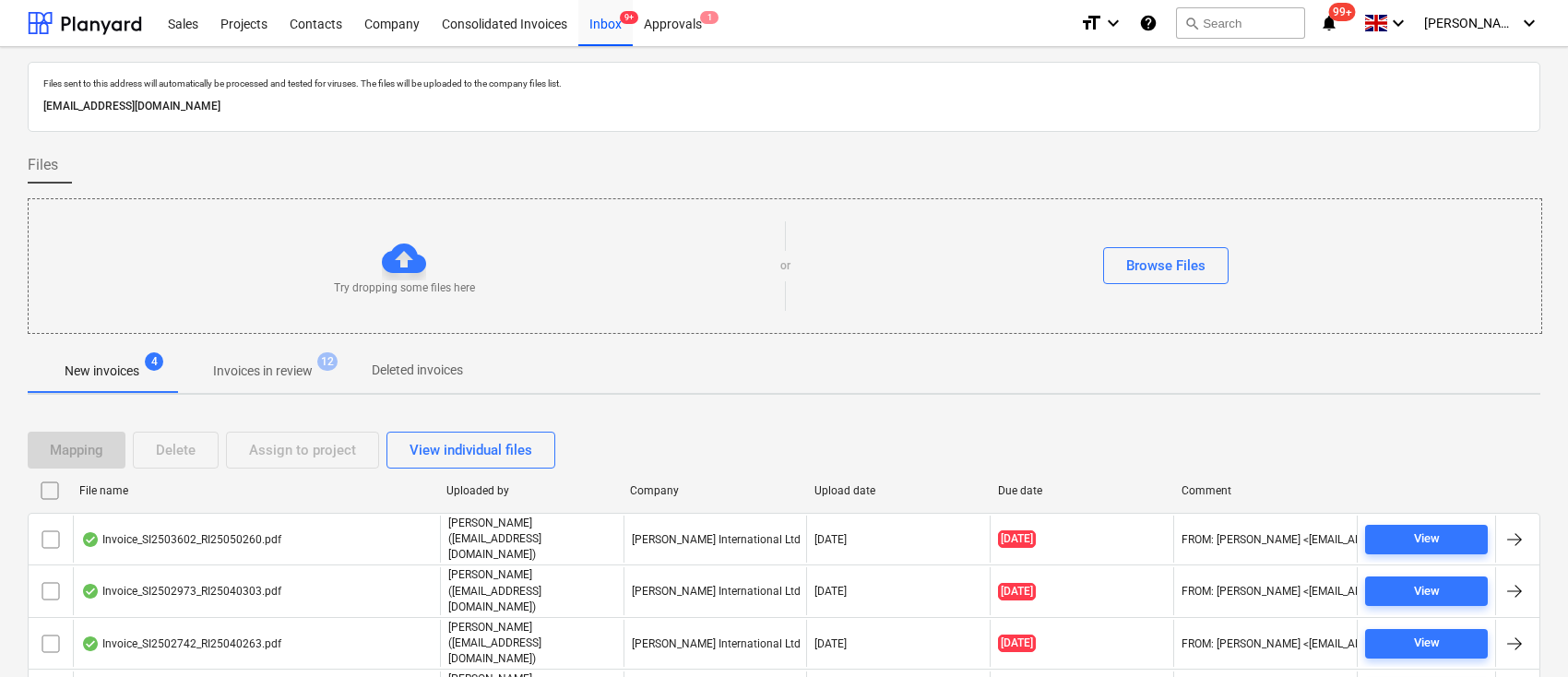
click at [659, 490] on div "Company" at bounding box center [714, 490] width 169 height 13
click at [657, 489] on div "Company" at bounding box center [714, 490] width 169 height 13
click at [286, 374] on p "Invoices in review" at bounding box center [262, 371] width 99 height 19
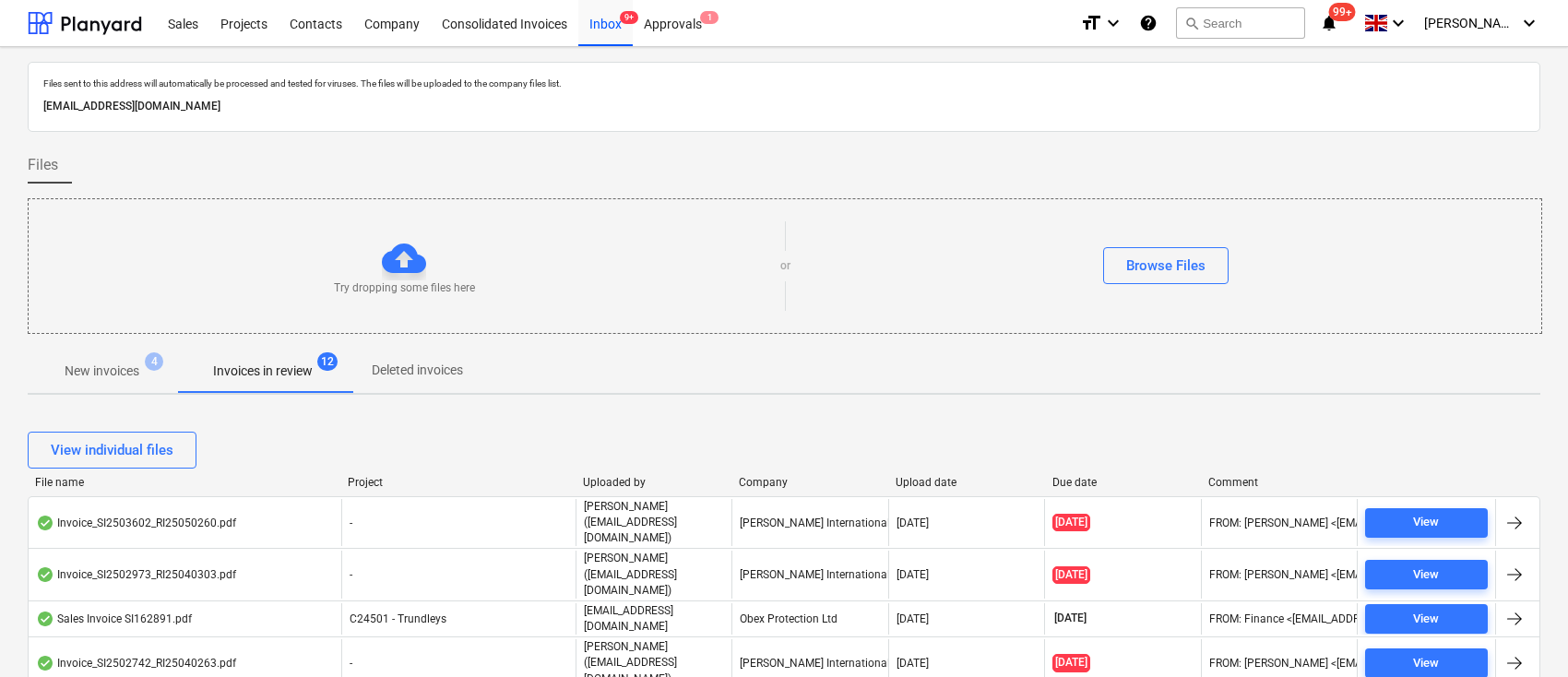
click at [766, 487] on div "Company" at bounding box center [809, 482] width 142 height 13
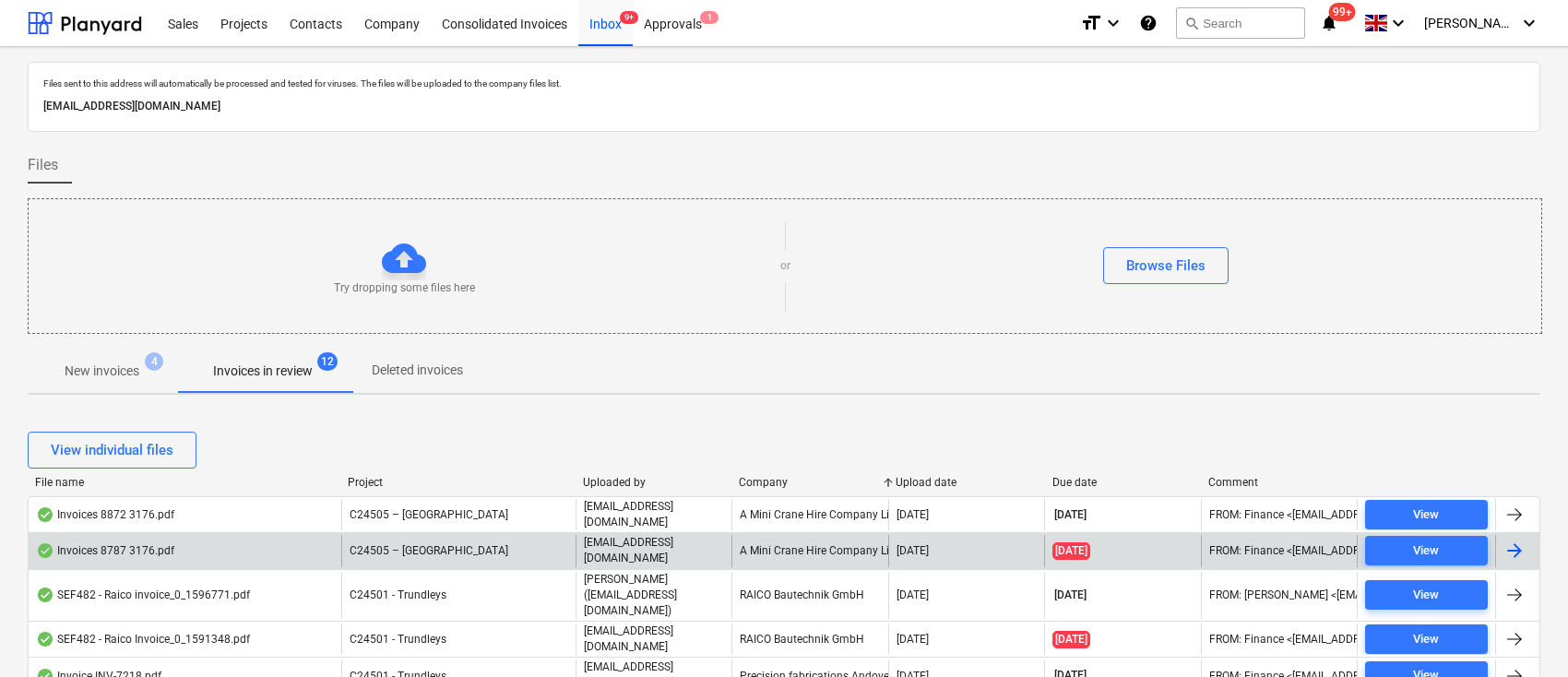
click at [1522, 548] on div at bounding box center [1515, 551] width 22 height 22
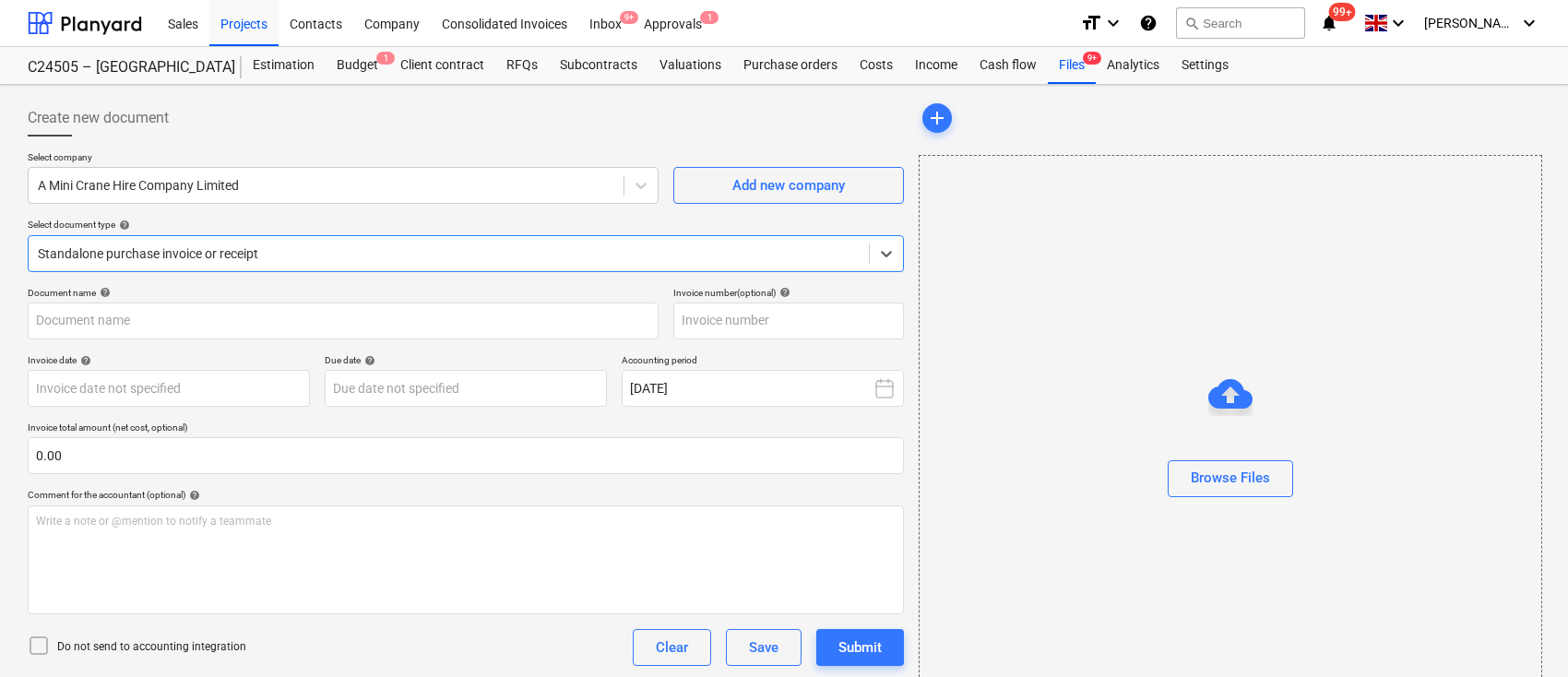
type input "41882"
type input "31 Jul 2025"
type input "31 Aug 2025"
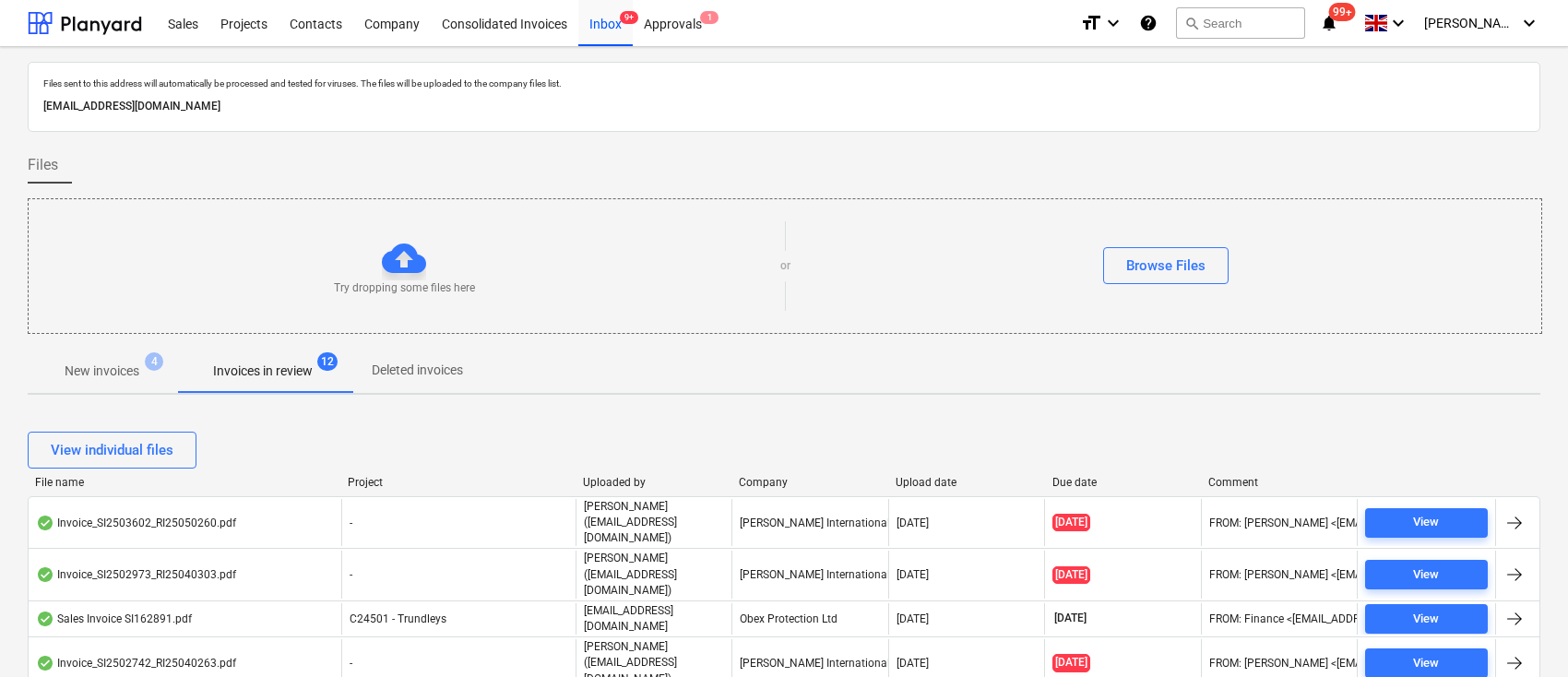
drag, startPoint x: 301, startPoint y: 366, endPoint x: 328, endPoint y: 384, distance: 32.4
click at [301, 366] on p "Invoices in review" at bounding box center [262, 371] width 99 height 19
click at [770, 476] on div "Company" at bounding box center [809, 482] width 142 height 13
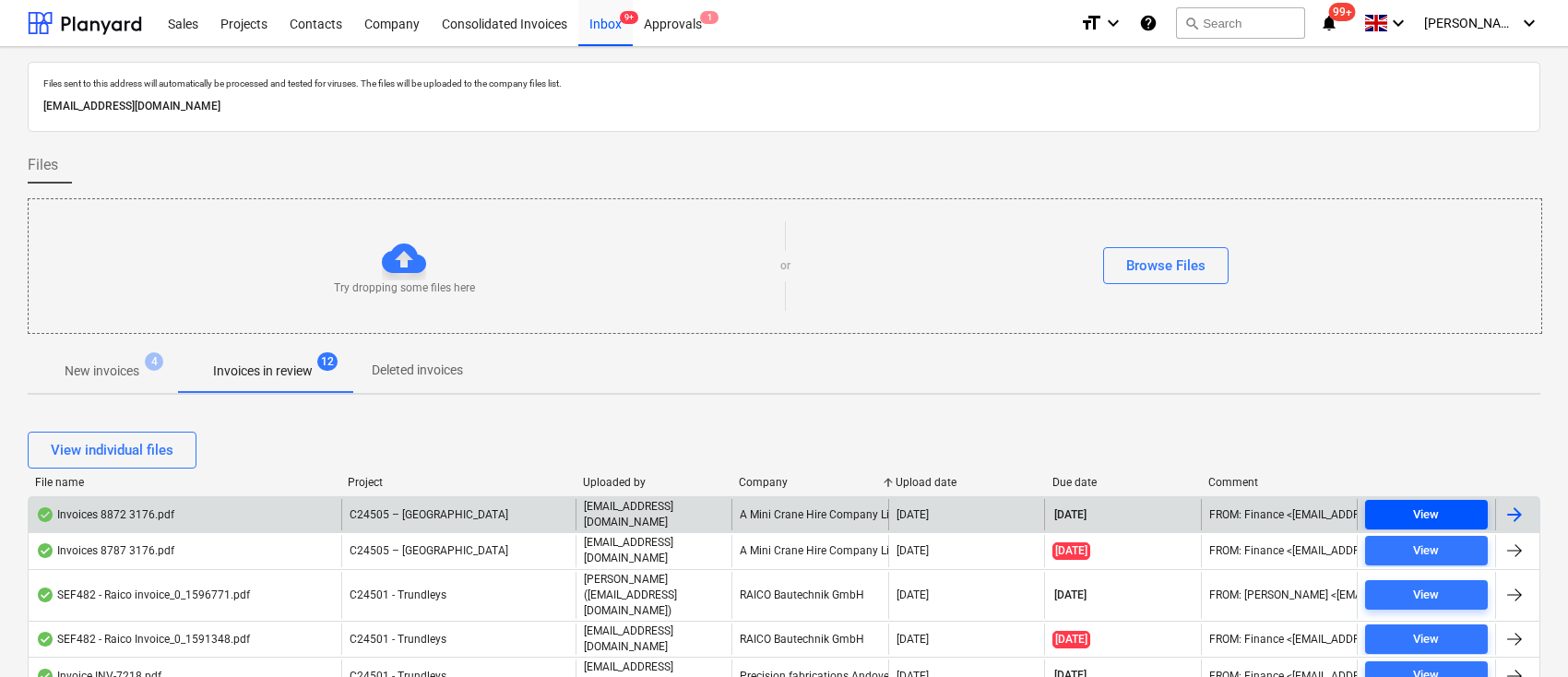
click at [1436, 516] on div "View" at bounding box center [1426, 515] width 26 height 21
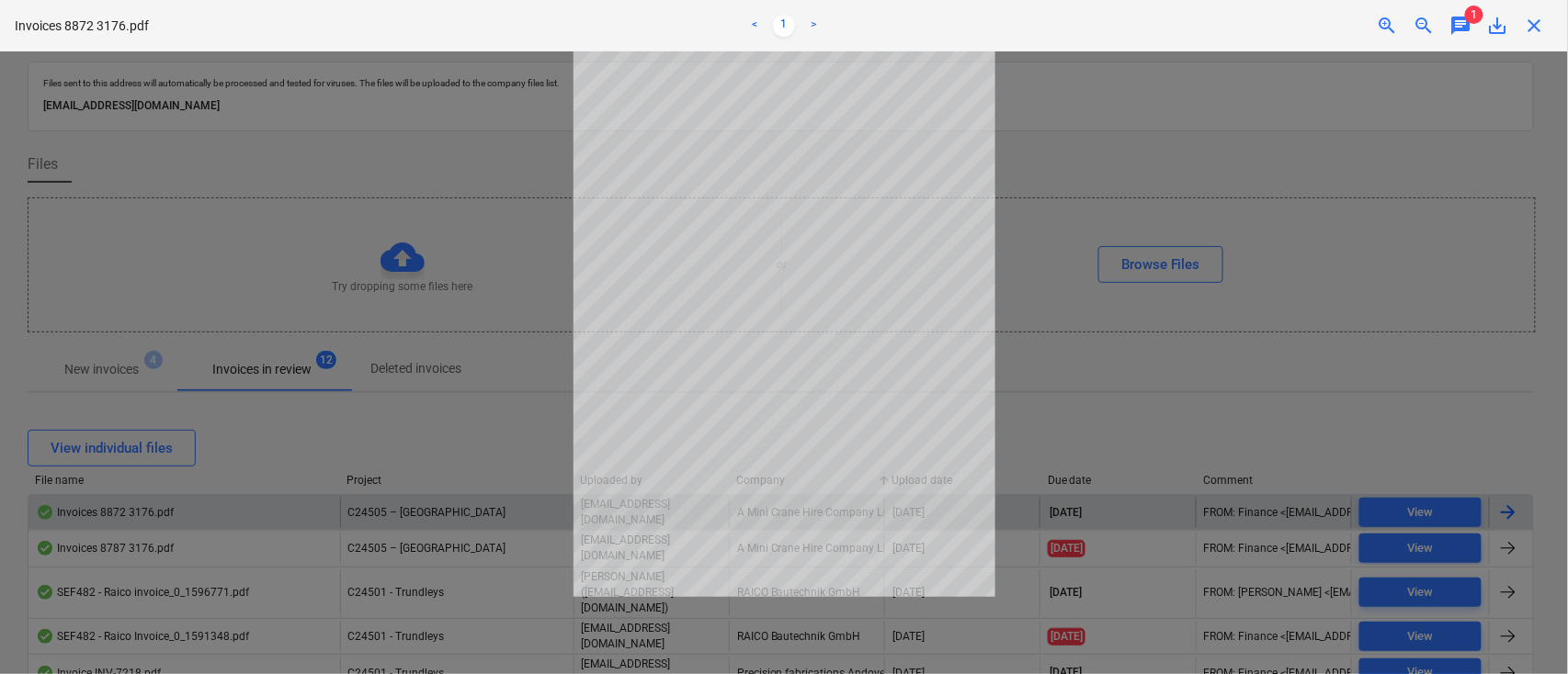
click at [1529, 28] on span "close" at bounding box center [1534, 25] width 22 height 22
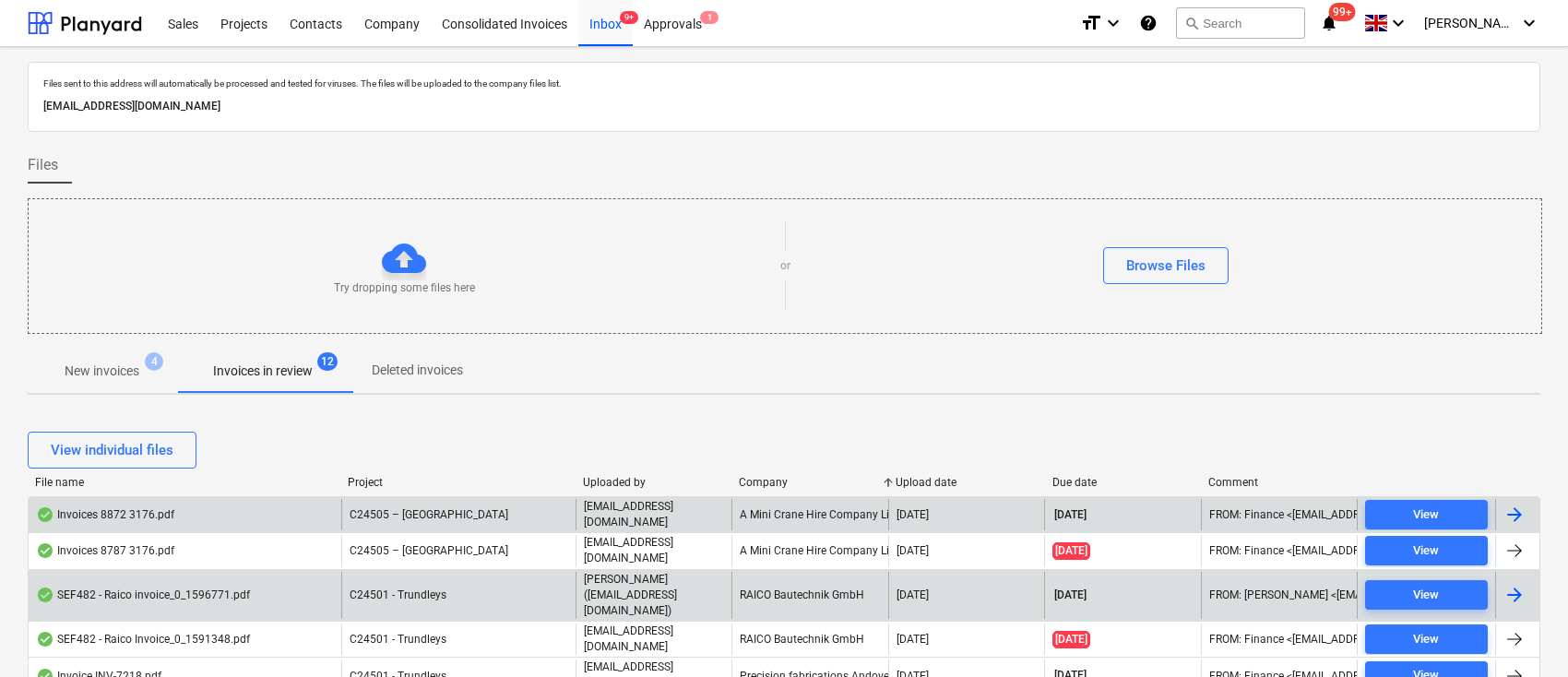
click at [1519, 584] on div at bounding box center [1515, 595] width 22 height 22
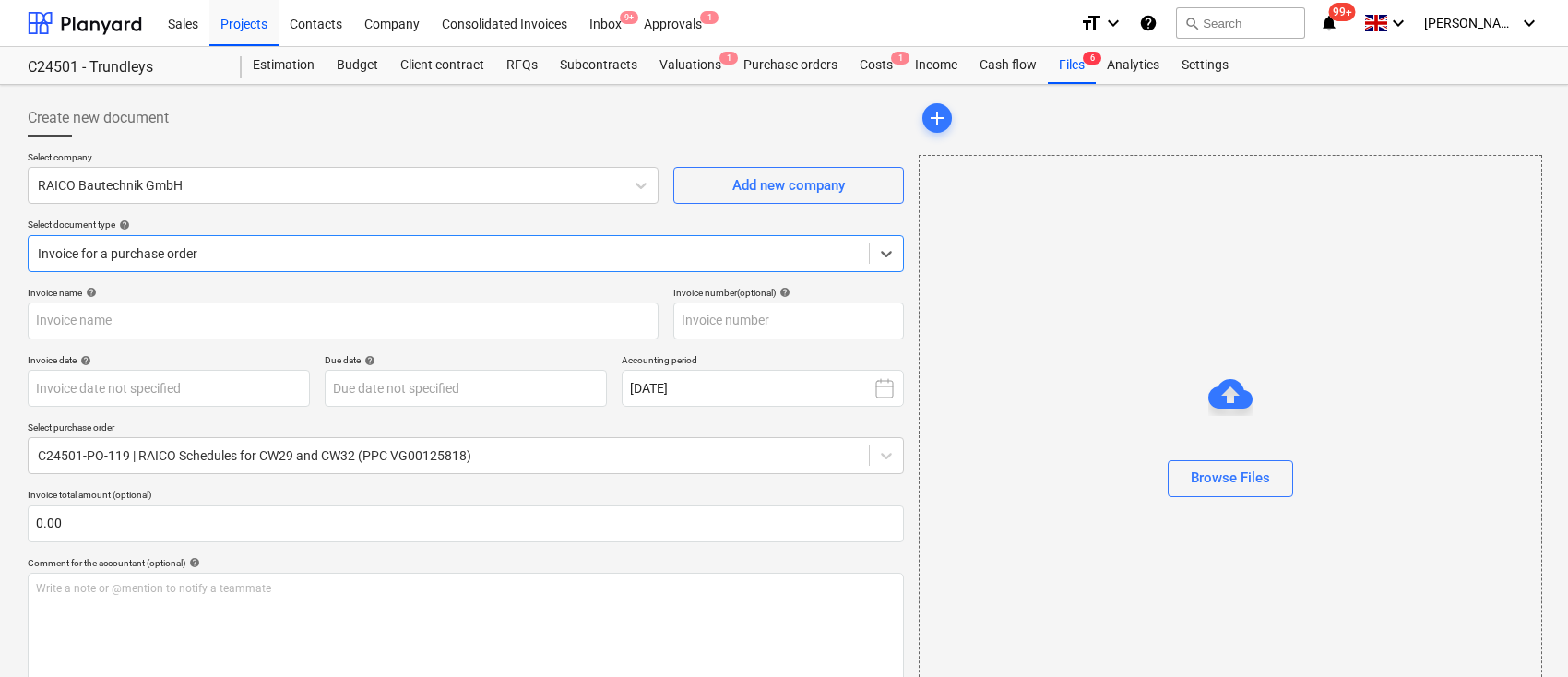
type input "AR00304102"
type input "07 Aug 2025"
type input "[DATE]"
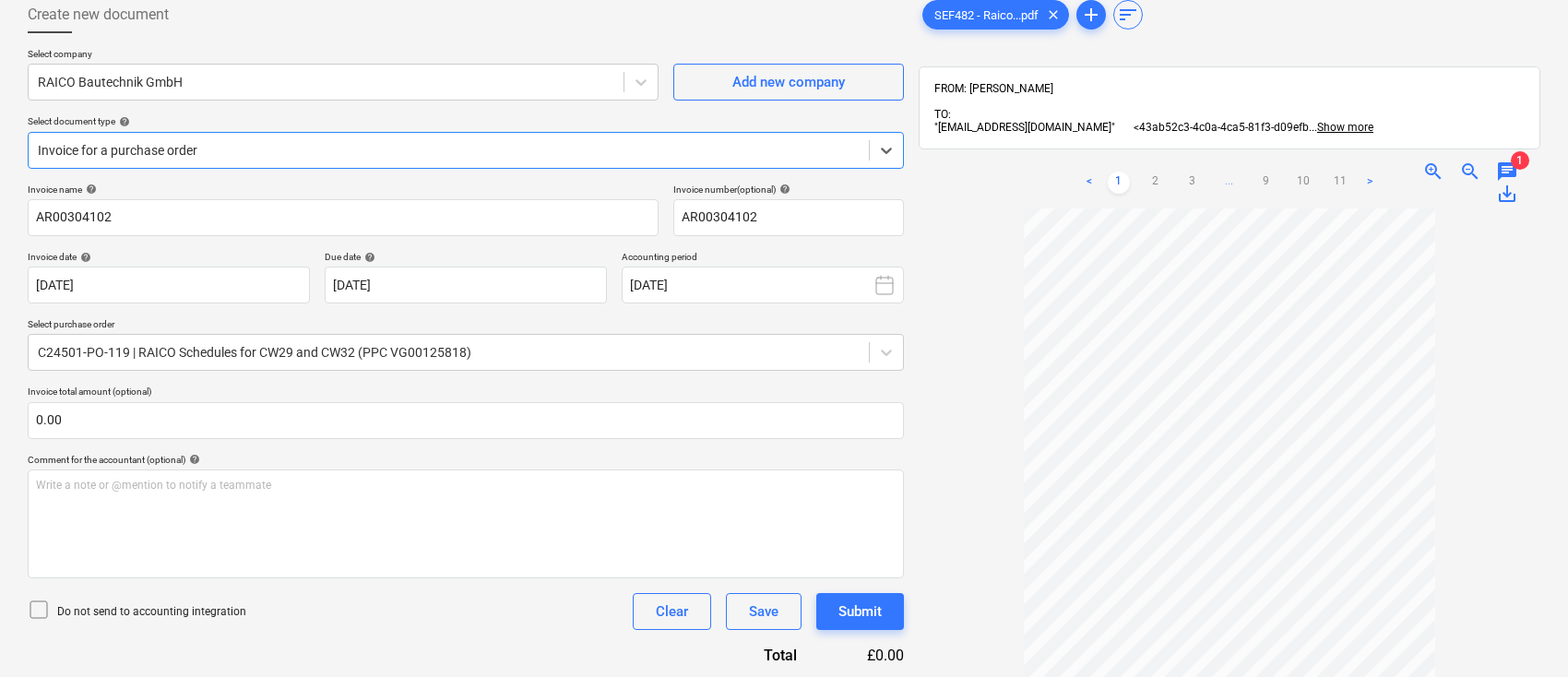
scroll to position [245, 0]
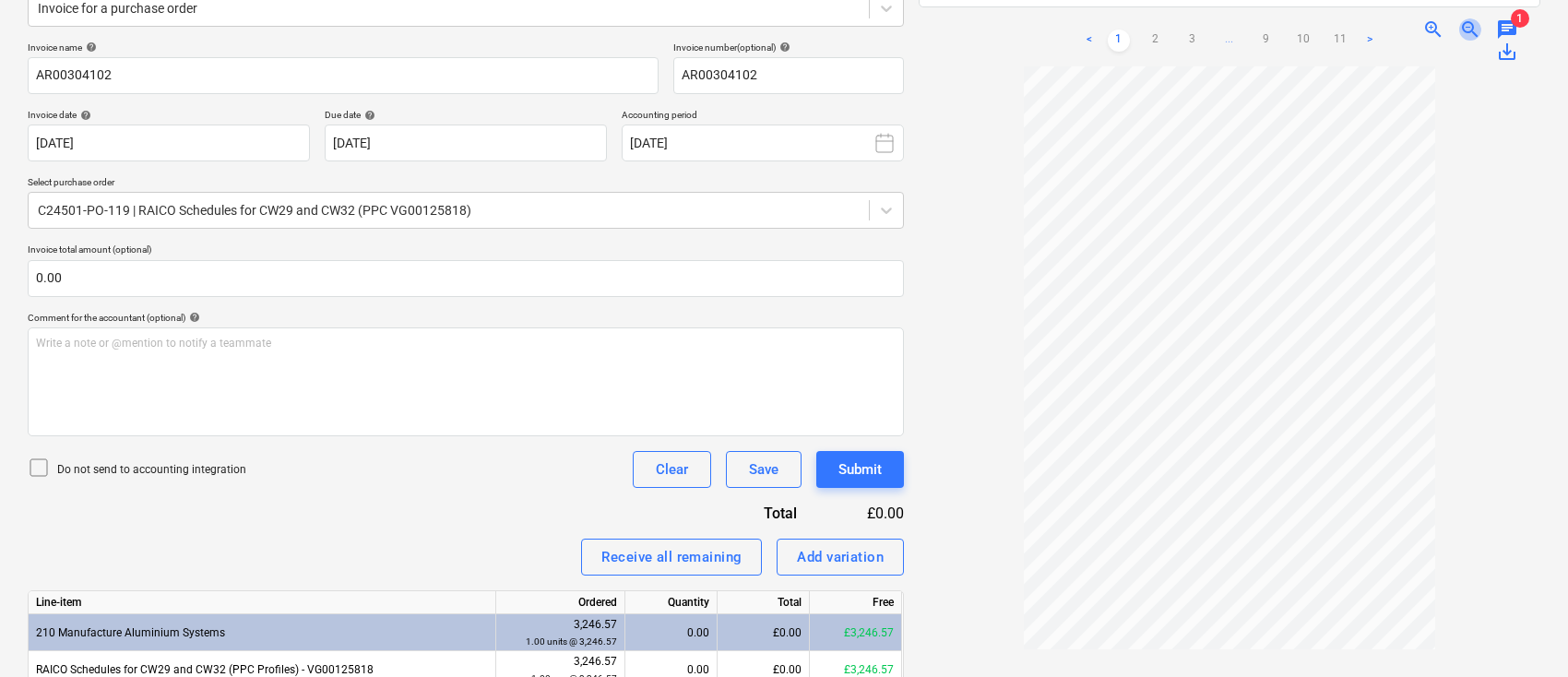
click at [1473, 27] on span "zoom_out" at bounding box center [1471, 29] width 22 height 22
click at [1429, 27] on span "zoom_in" at bounding box center [1433, 29] width 22 height 22
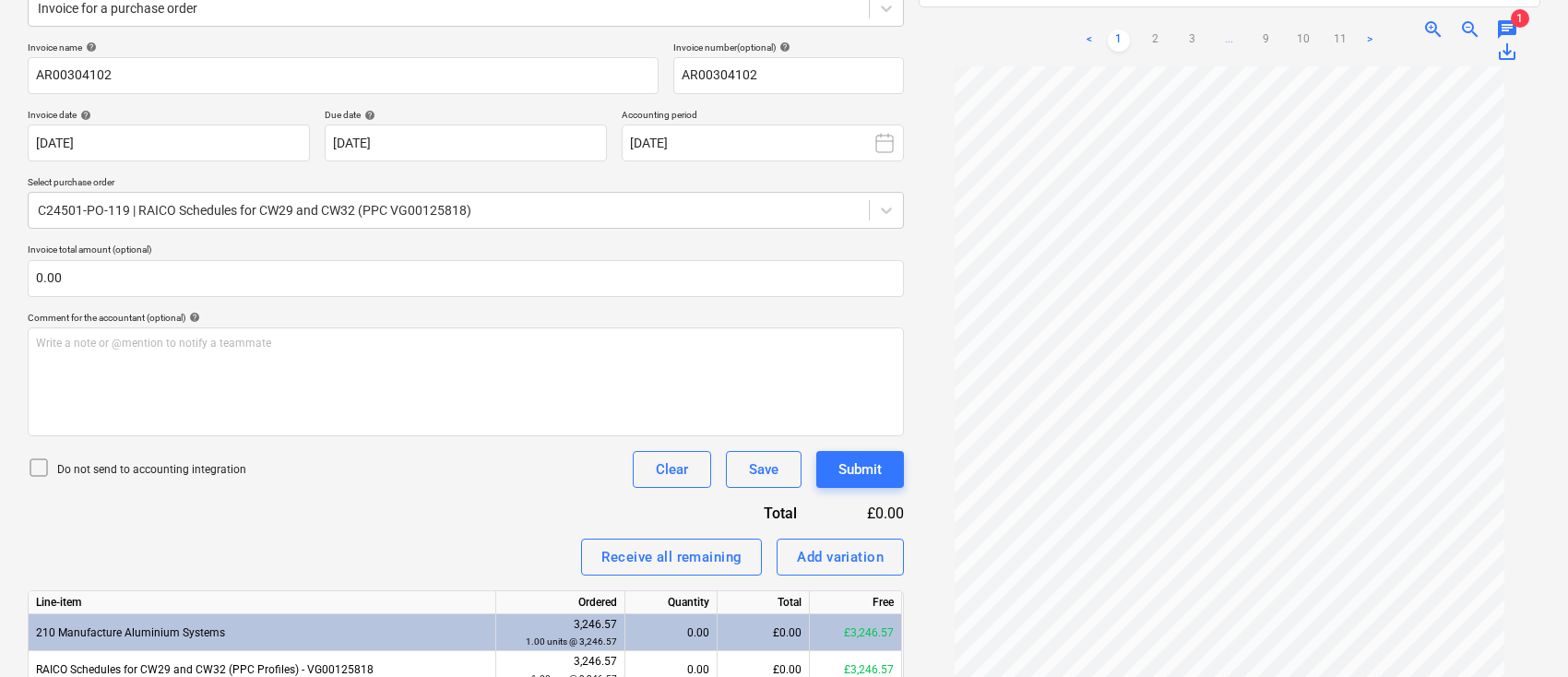
click at [1429, 27] on span "zoom_in" at bounding box center [1433, 29] width 22 height 22
click at [1472, 28] on span "zoom_out" at bounding box center [1471, 29] width 22 height 22
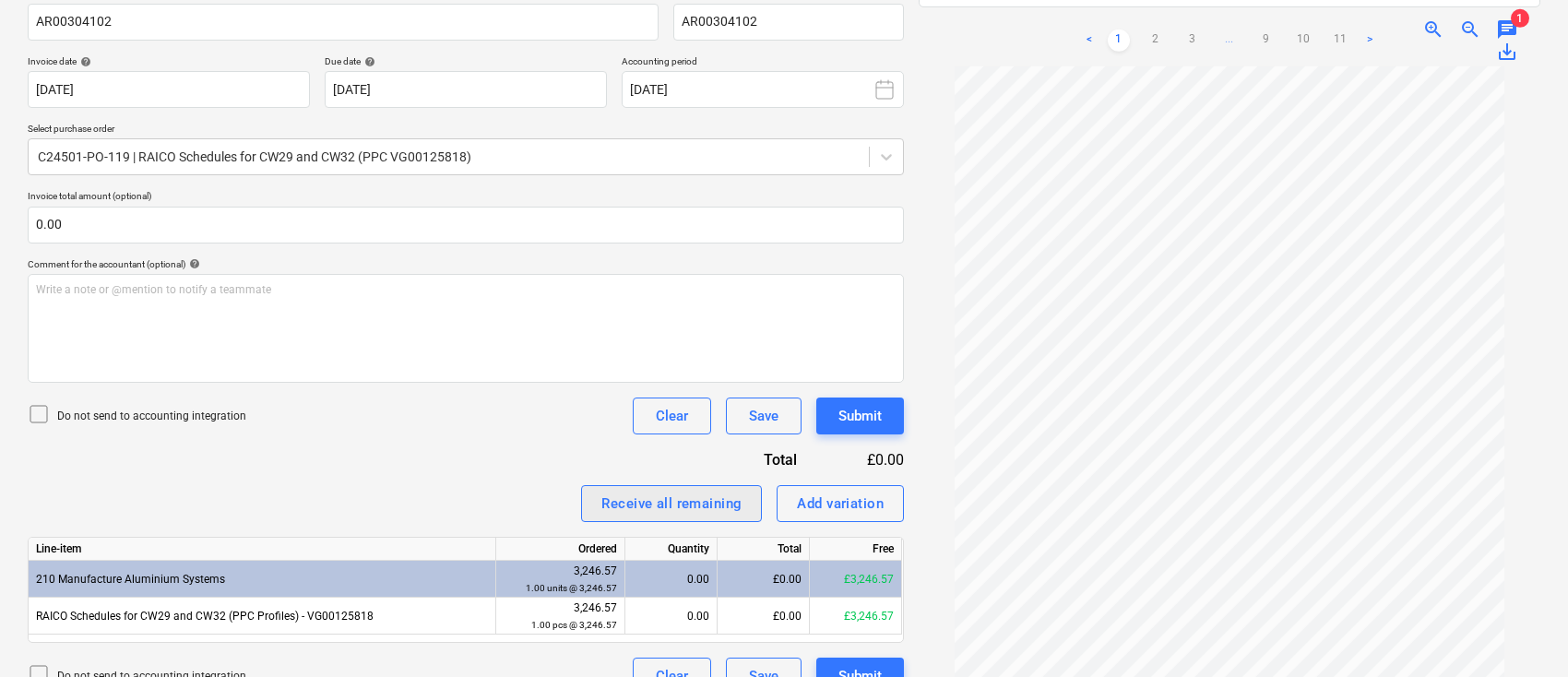
scroll to position [331, 0]
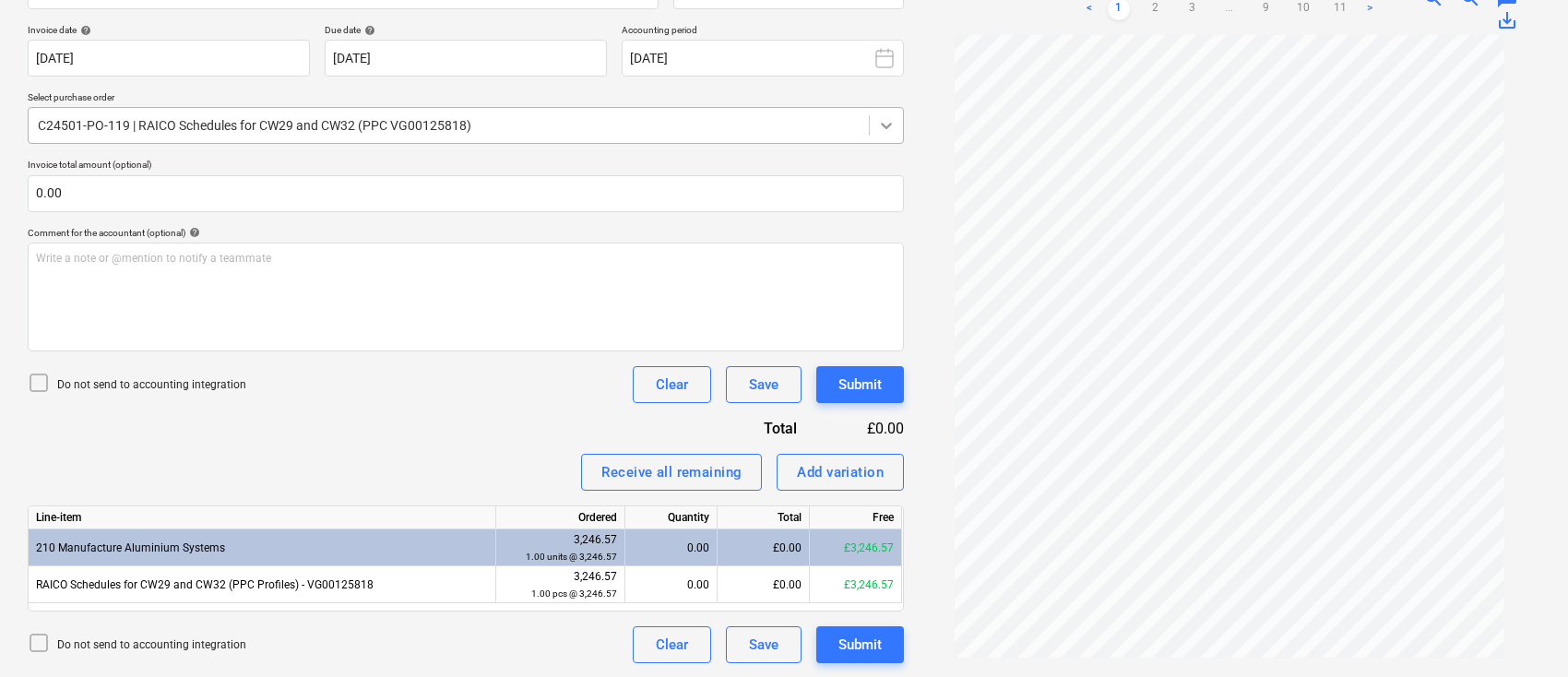
click at [890, 119] on icon at bounding box center [886, 125] width 18 height 18
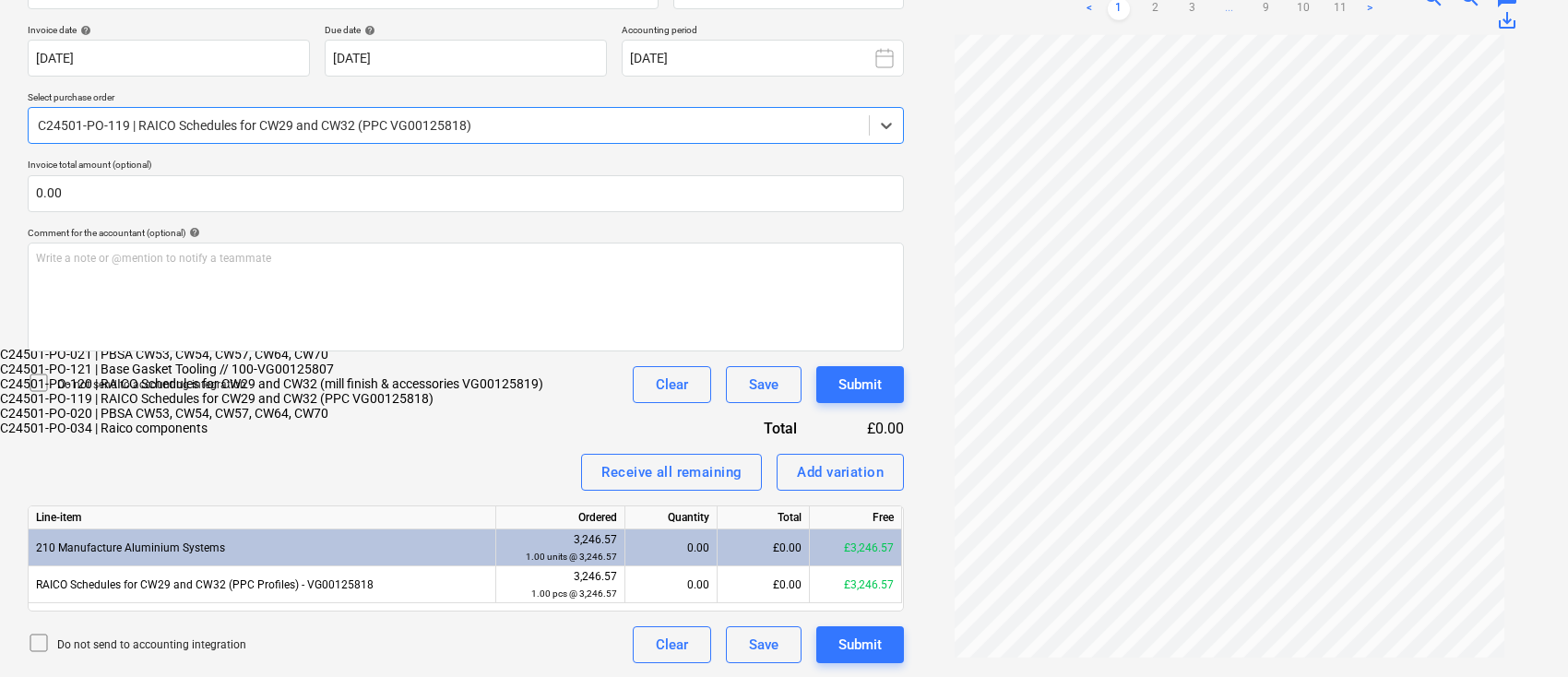
click at [339, 406] on div "C24501-PO-020 | PBSA CW53, CW54, CW57, CW64, CW70" at bounding box center [784, 413] width 1568 height 14
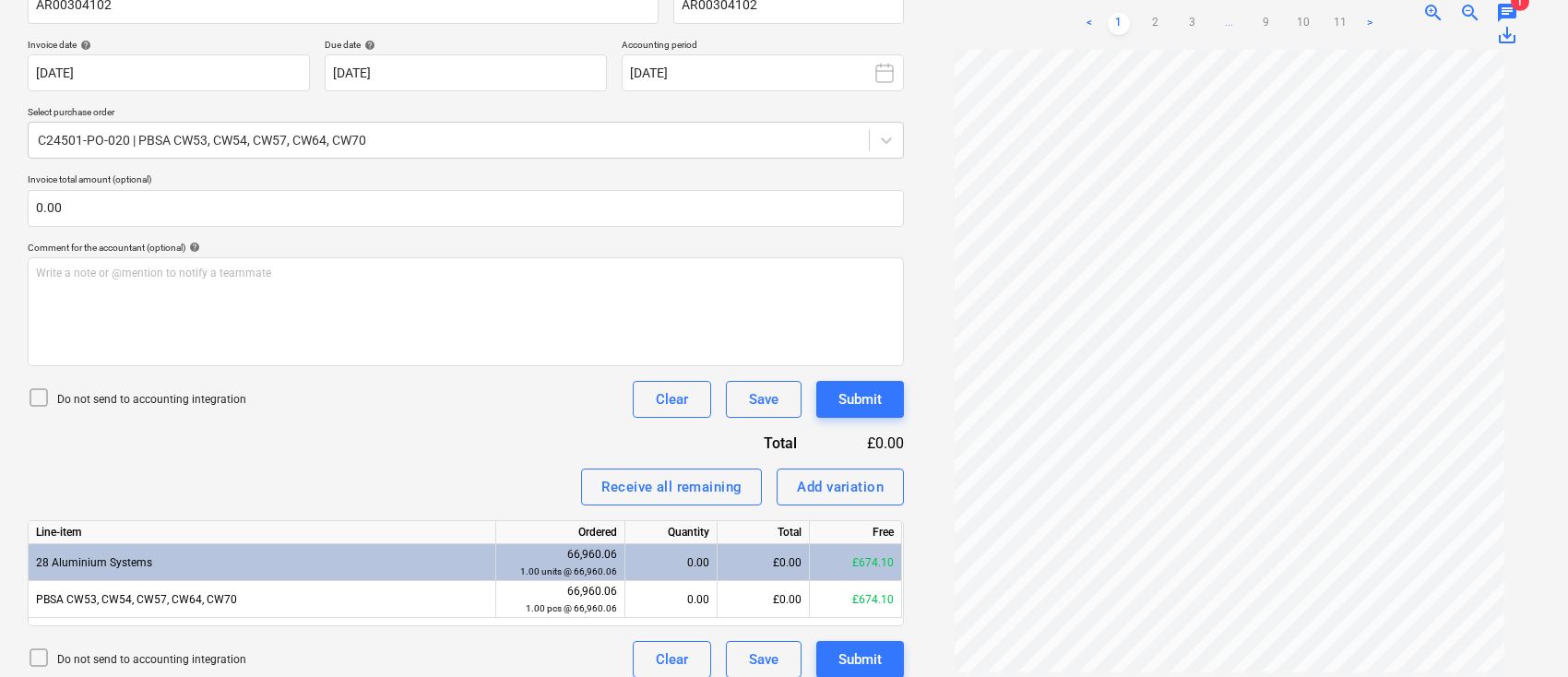
scroll to position [154, 0]
click at [1365, 22] on link ">" at bounding box center [1369, 23] width 22 height 22
click at [1335, 22] on link "11" at bounding box center [1340, 23] width 22 height 22
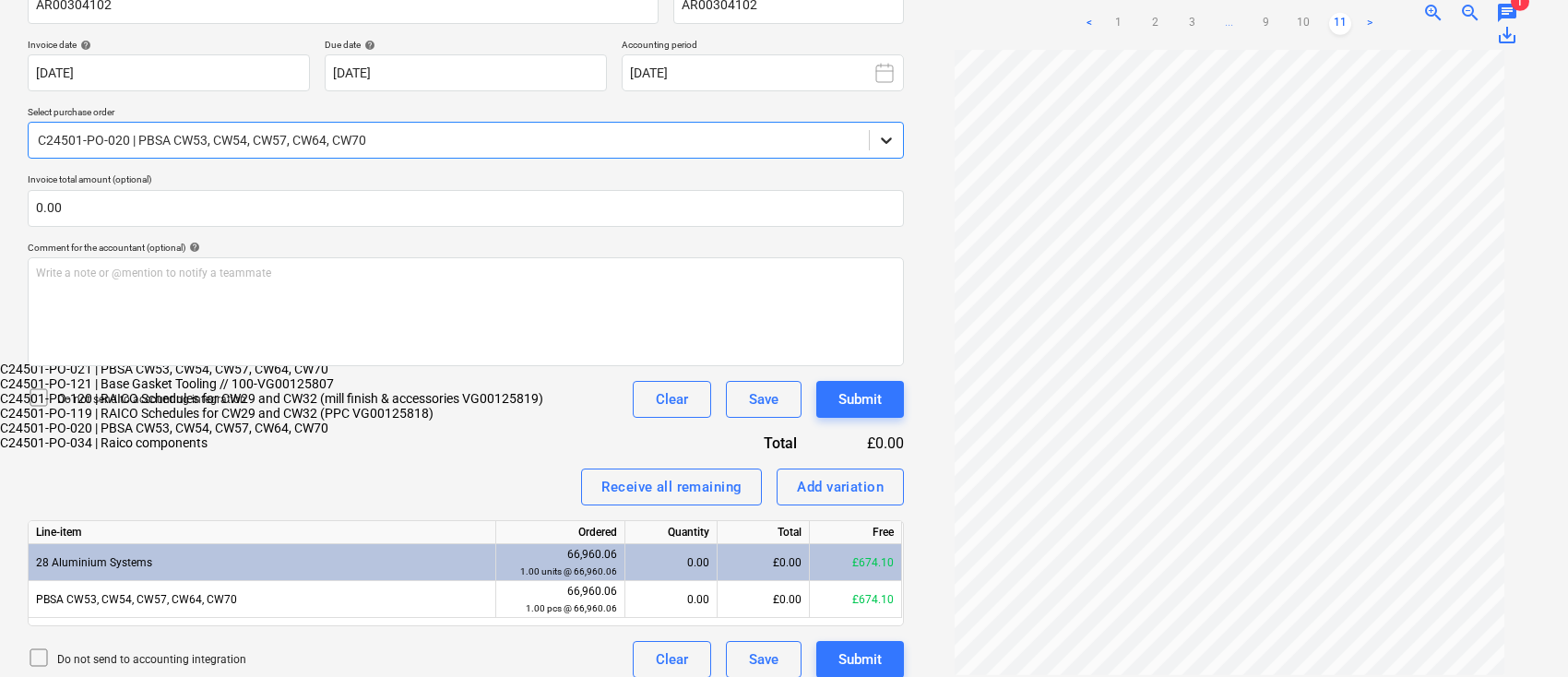
click at [884, 143] on icon at bounding box center [886, 140] width 18 height 18
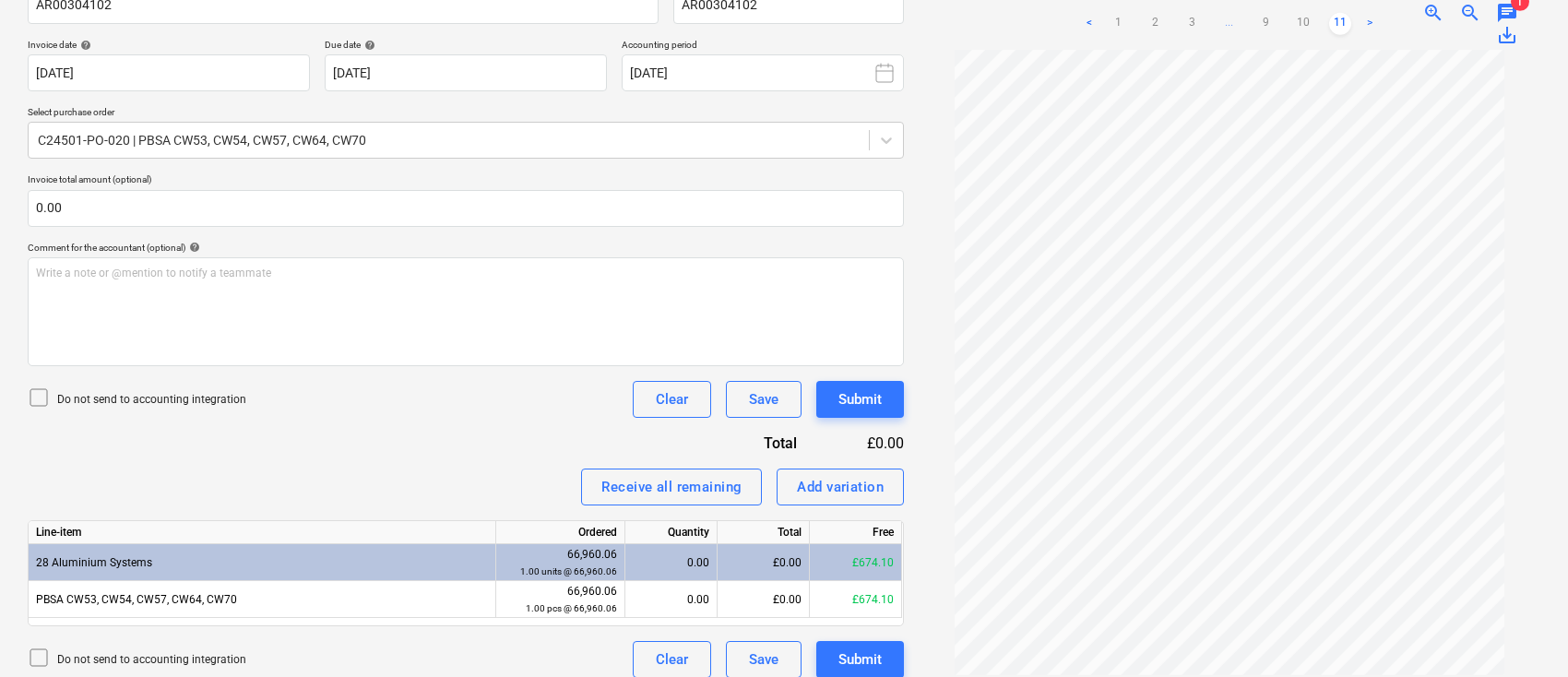
click at [1089, 24] on link "<" at bounding box center [1089, 23] width 22 height 22
click at [1090, 24] on link "1" at bounding box center [1100, 23] width 22 height 22
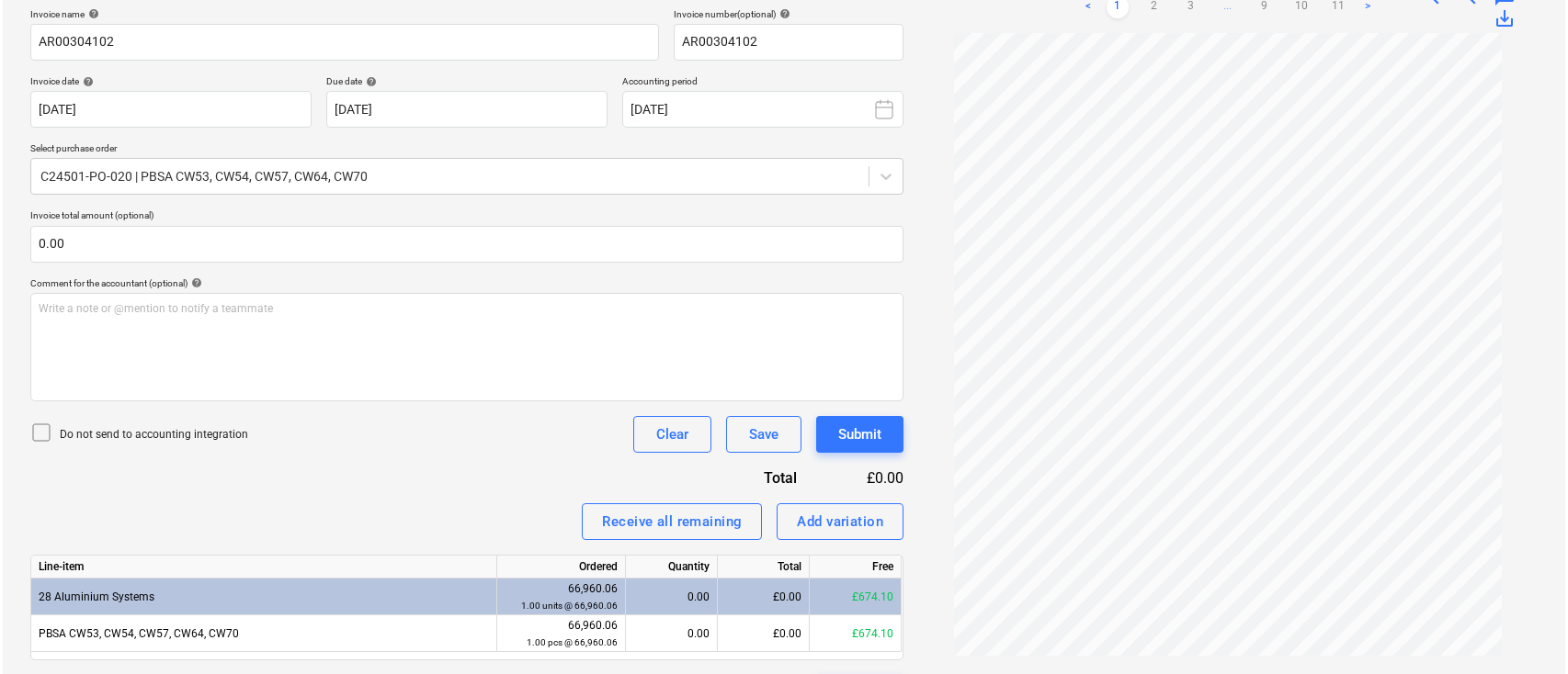
scroll to position [329, 0]
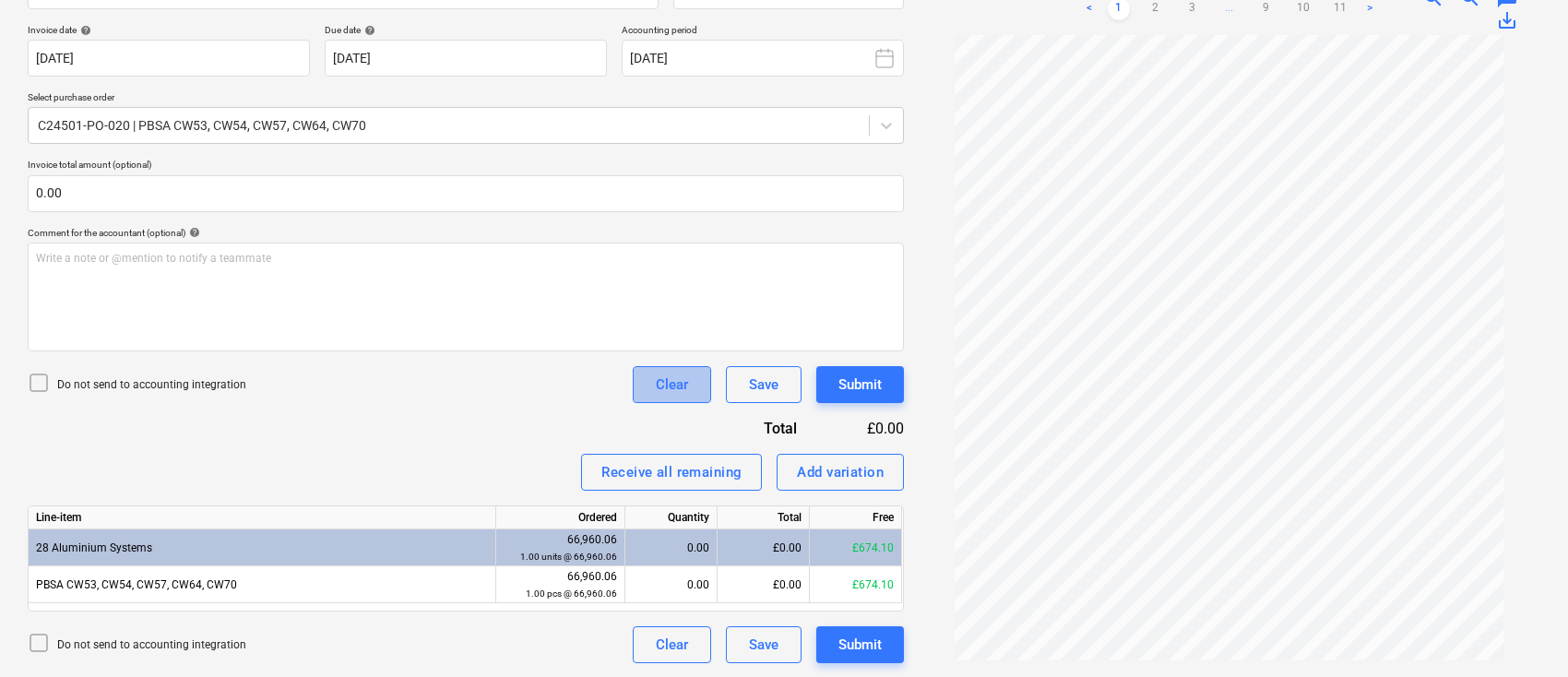
click at [693, 390] on button "Clear" at bounding box center [671, 385] width 78 height 37
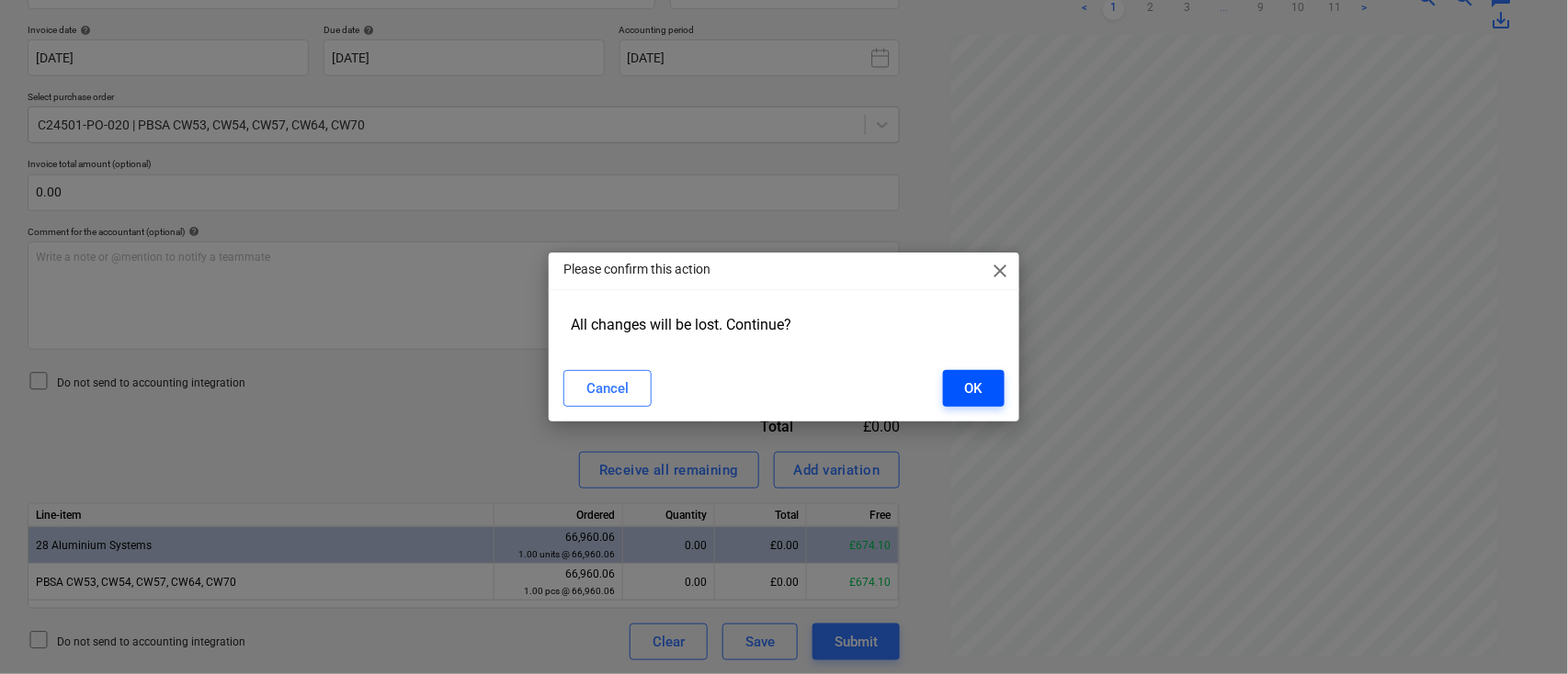
click at [972, 392] on div "OK" at bounding box center [974, 388] width 17 height 24
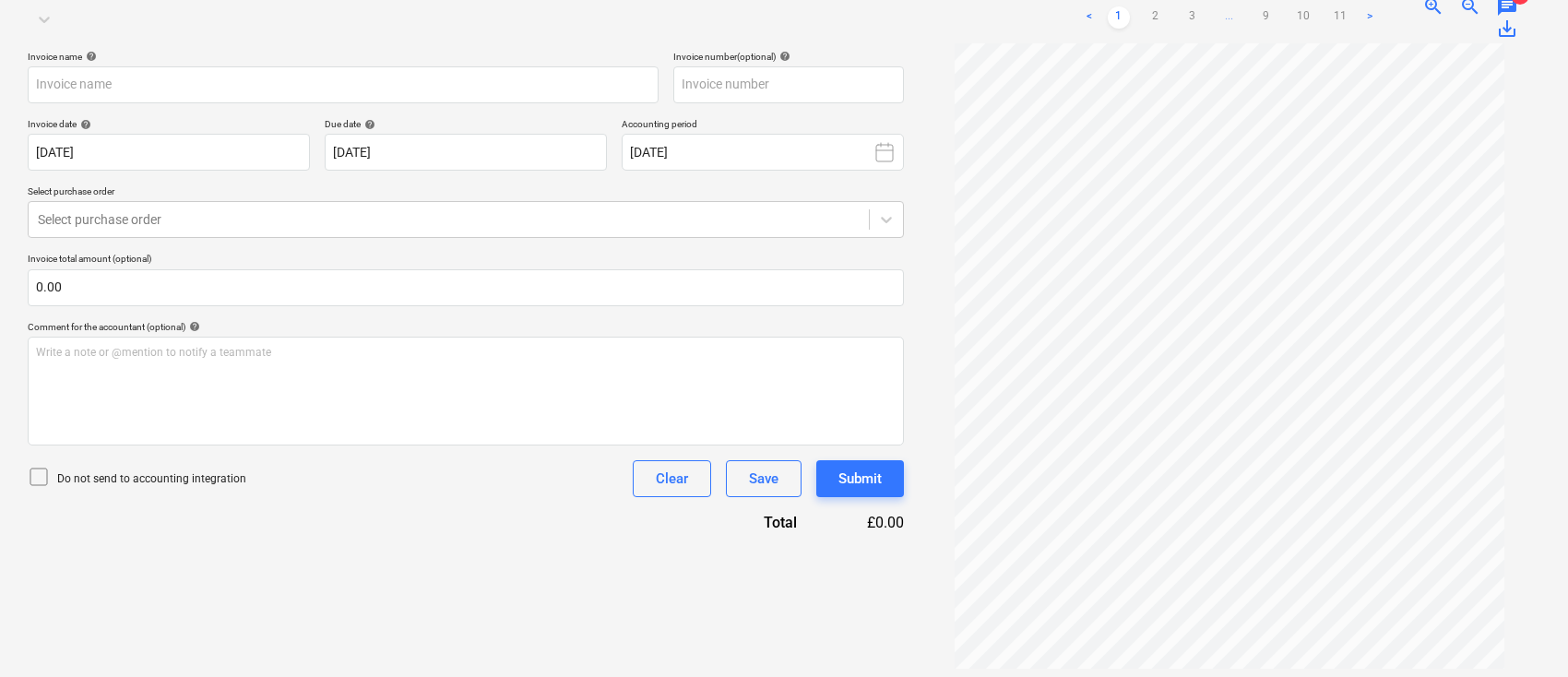
scroll to position [277, 0]
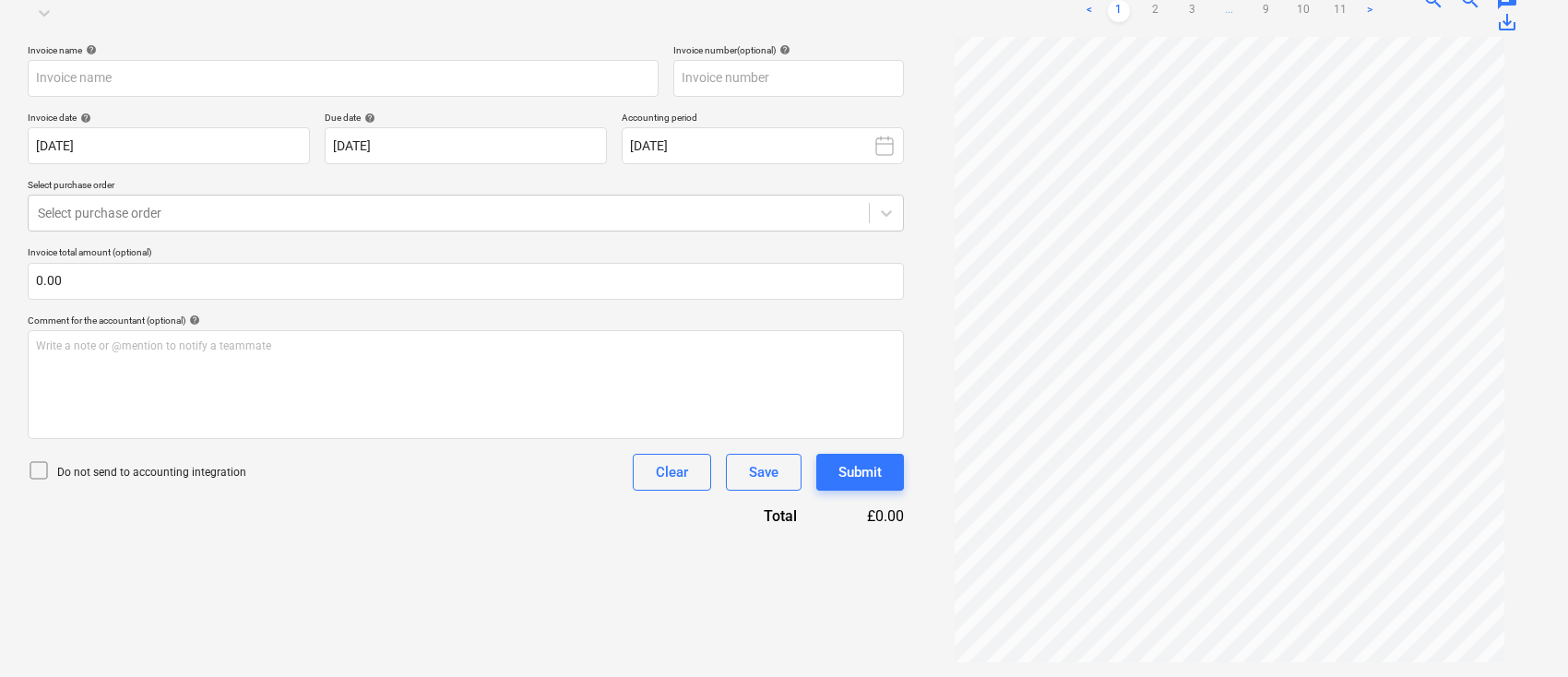
click at [1369, 10] on link ">" at bounding box center [1369, 11] width 22 height 22
click at [1369, 10] on link "11" at bounding box center [1359, 11] width 22 height 22
click at [1159, 14] on link "2" at bounding box center [1155, 11] width 22 height 22
click at [1188, 13] on link "3" at bounding box center [1193, 11] width 22 height 22
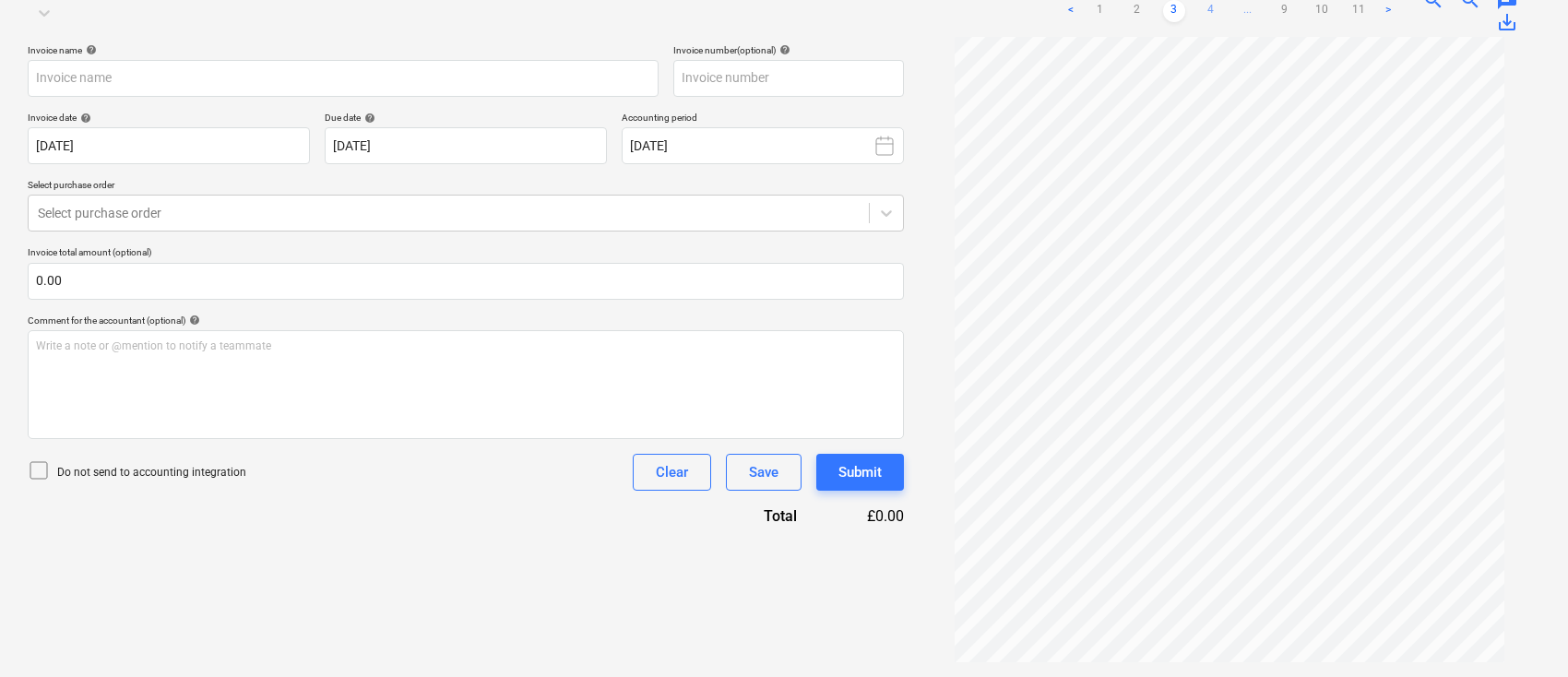
click at [1213, 13] on link "4" at bounding box center [1211, 11] width 22 height 22
click at [1229, 13] on link "5" at bounding box center [1230, 11] width 22 height 22
click at [1254, 8] on link "6" at bounding box center [1248, 11] width 22 height 22
click at [1261, 27] on link "7" at bounding box center [1266, 27] width 22 height 22
click at [1284, 10] on link "8" at bounding box center [1284, 11] width 22 height 22
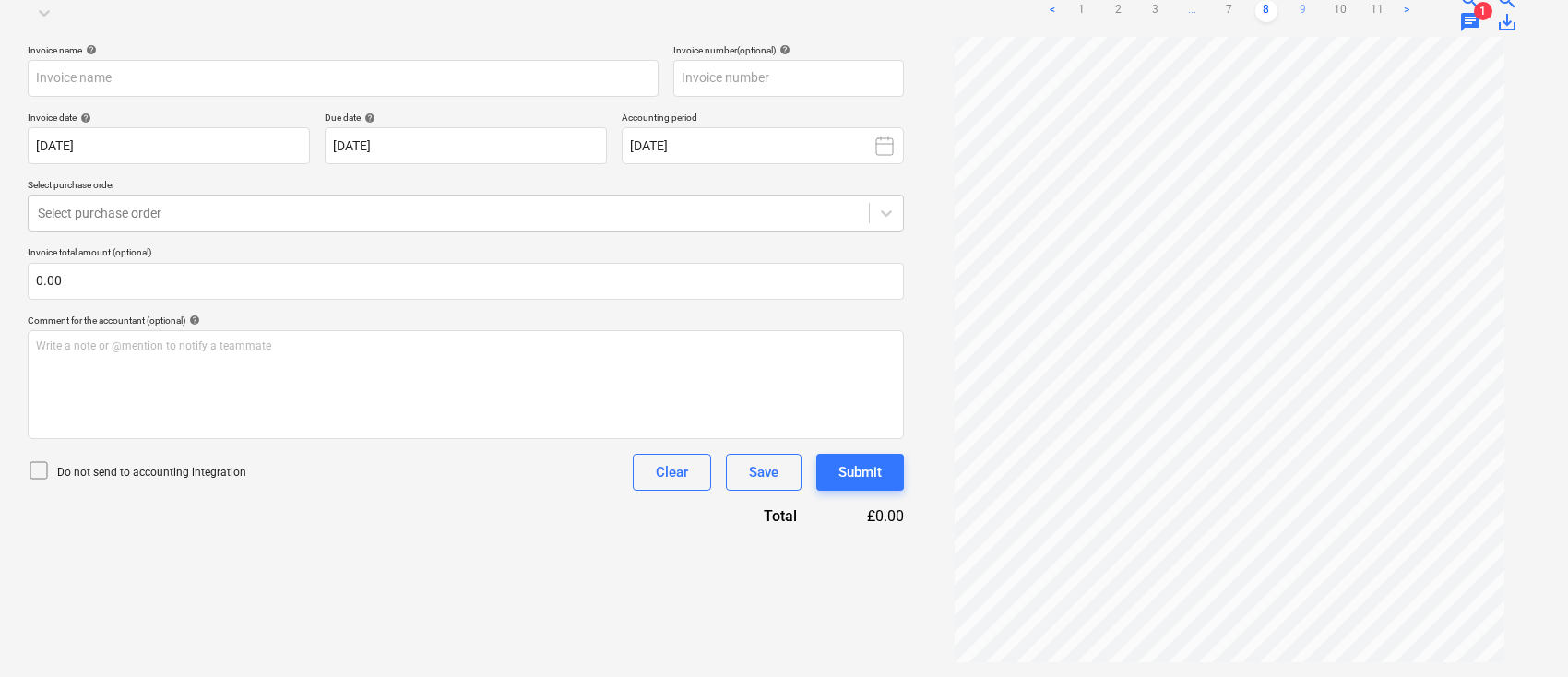
click at [1306, 12] on link "9" at bounding box center [1303, 11] width 22 height 22
click at [1324, 11] on link "10" at bounding box center [1322, 11] width 22 height 22
click at [1339, 11] on link "11" at bounding box center [1340, 11] width 22 height 22
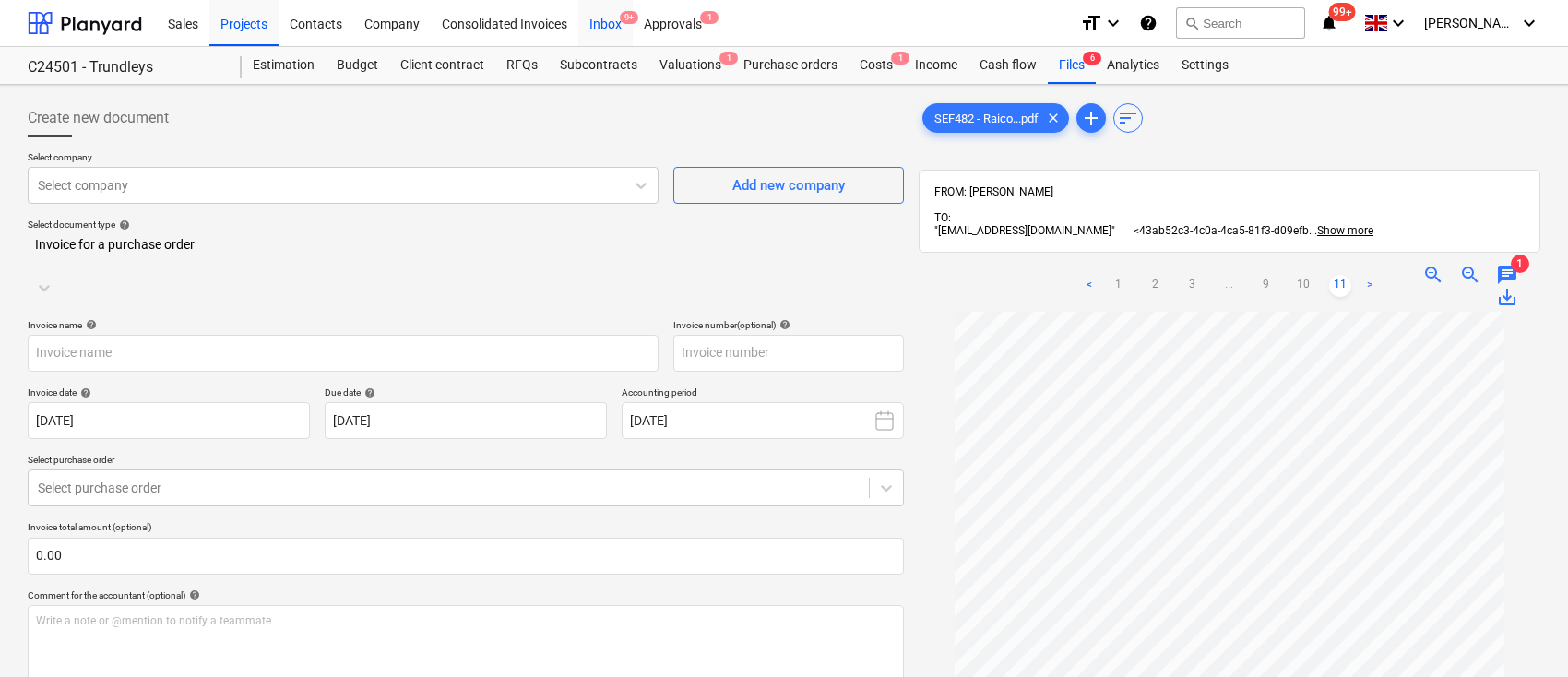
click at [609, 15] on div "Inbox 9+" at bounding box center [606, 22] width 54 height 47
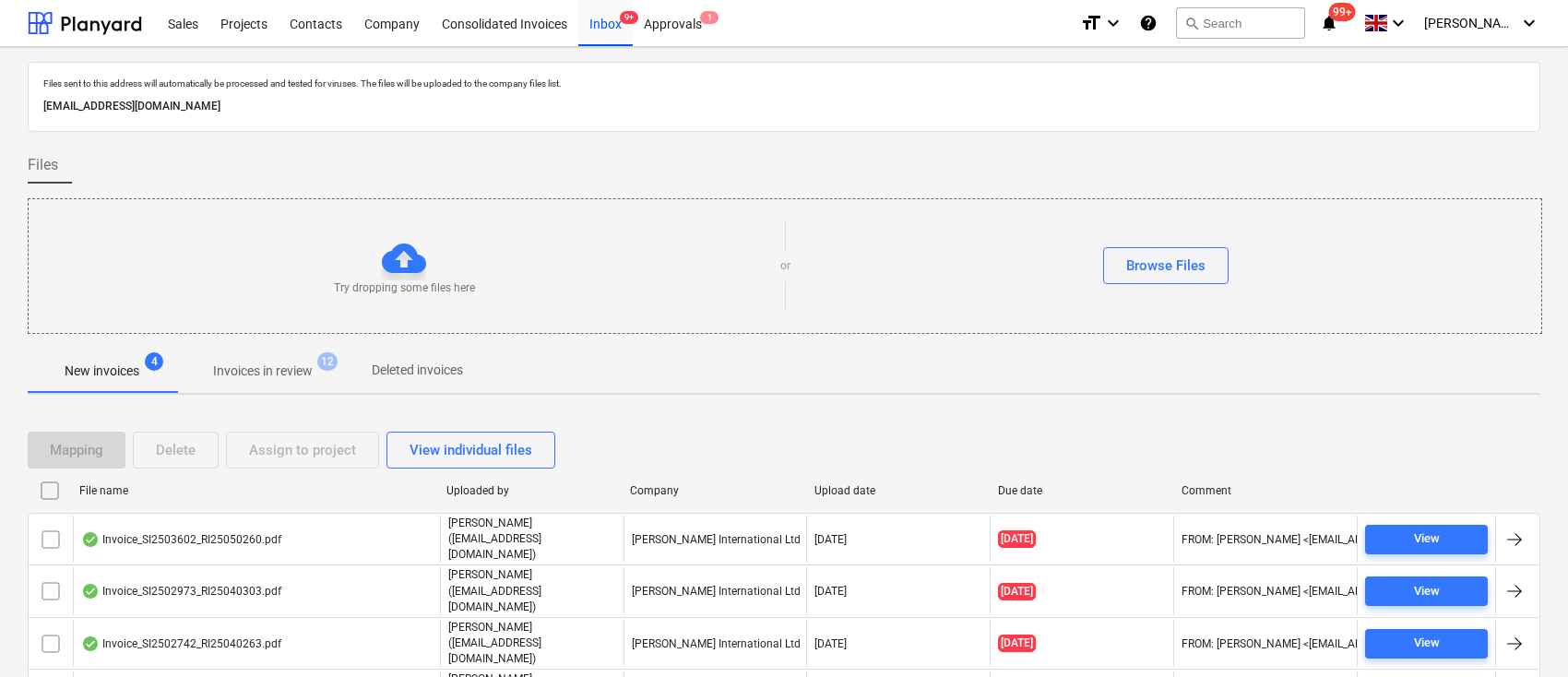
click at [124, 371] on p "New invoices" at bounding box center [101, 371] width 74 height 19
click at [273, 366] on p "Invoices in review" at bounding box center [262, 371] width 99 height 19
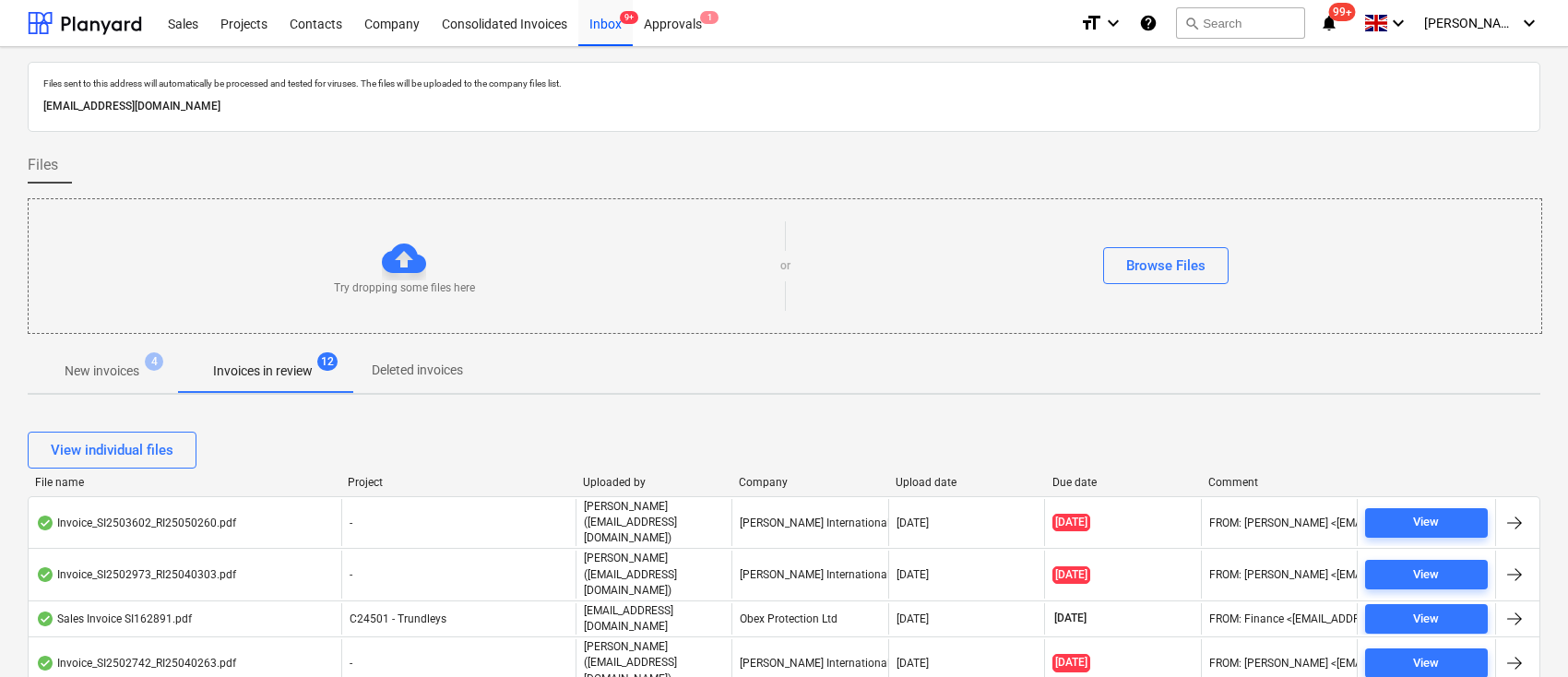
click at [758, 480] on div "Company" at bounding box center [809, 482] width 142 height 13
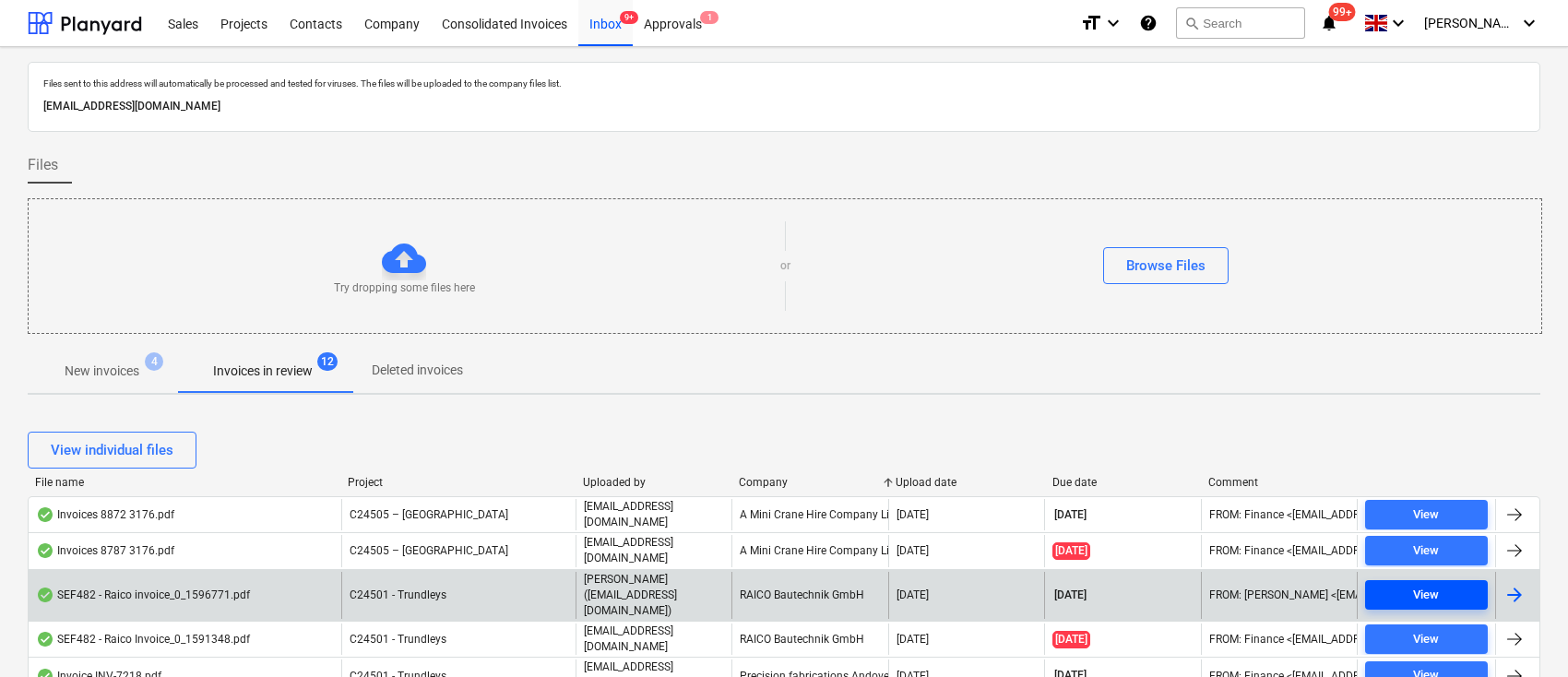
click at [1446, 585] on span "View" at bounding box center [1427, 596] width 108 height 21
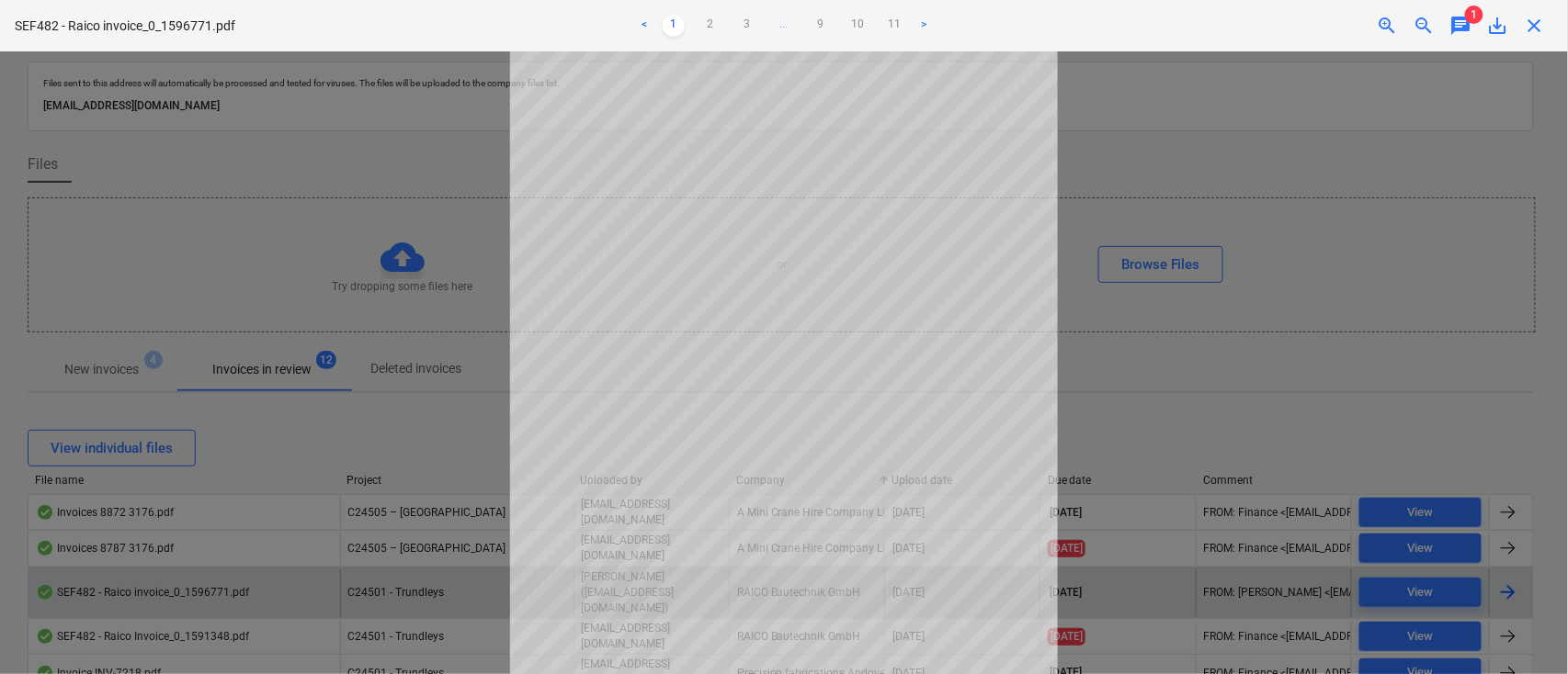
click at [1537, 17] on span "close" at bounding box center [1534, 25] width 22 height 22
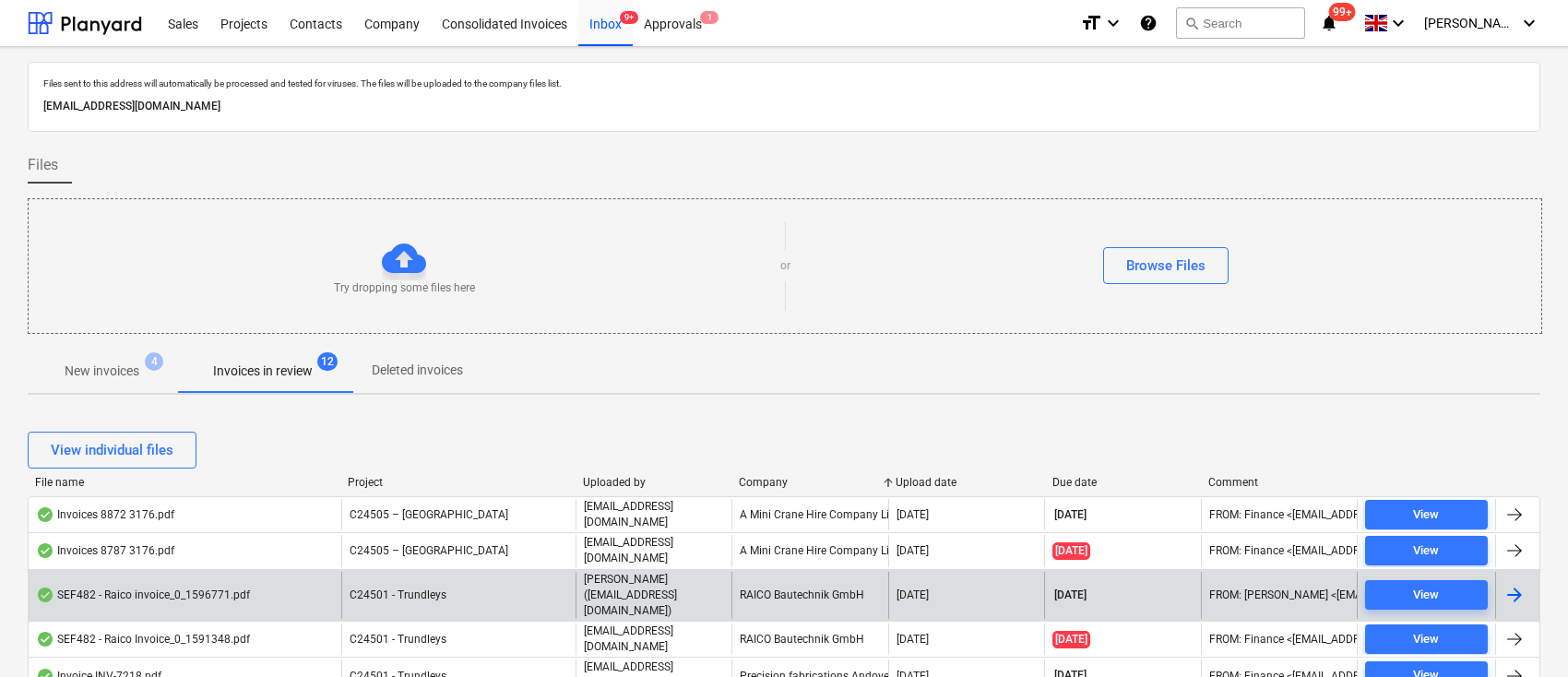
click at [1513, 584] on div at bounding box center [1515, 595] width 22 height 22
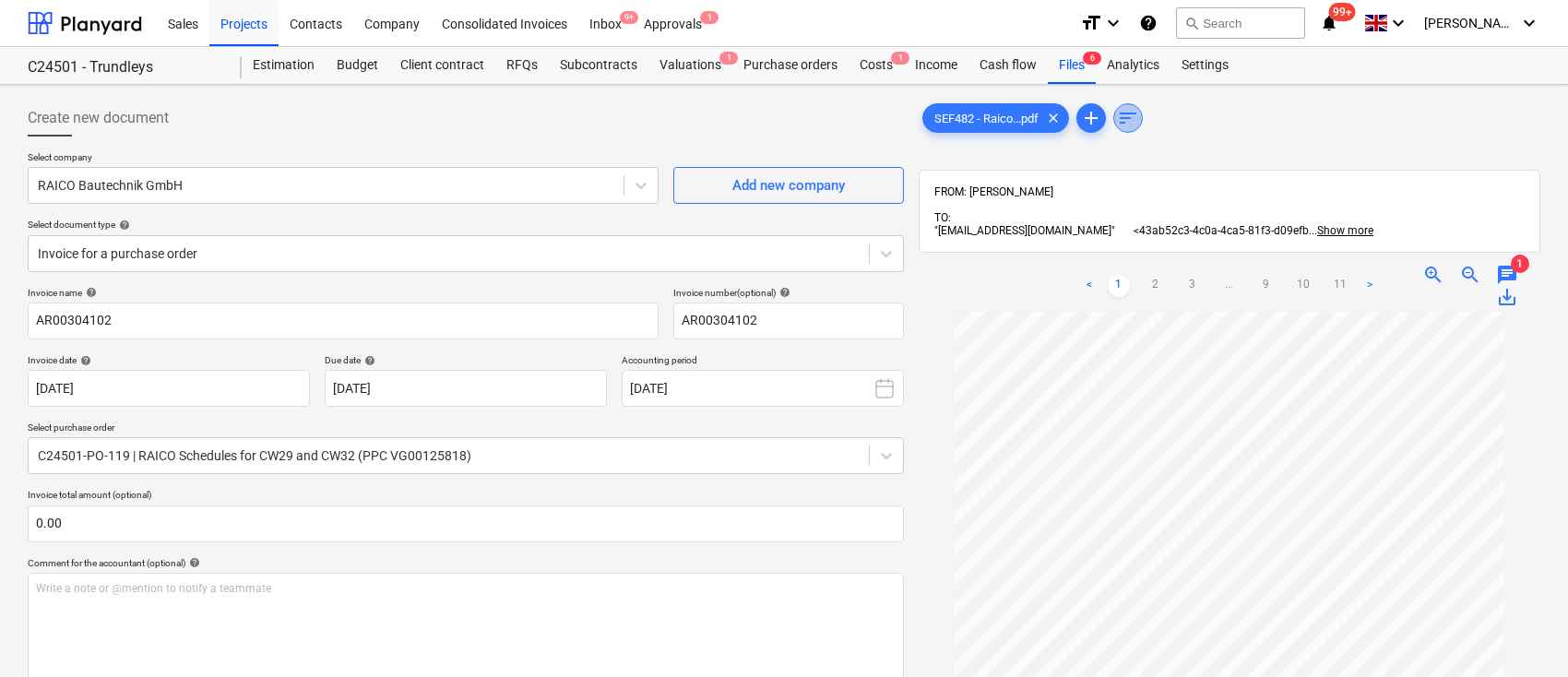
click at [1142, 113] on span "sort" at bounding box center [1128, 118] width 28 height 22
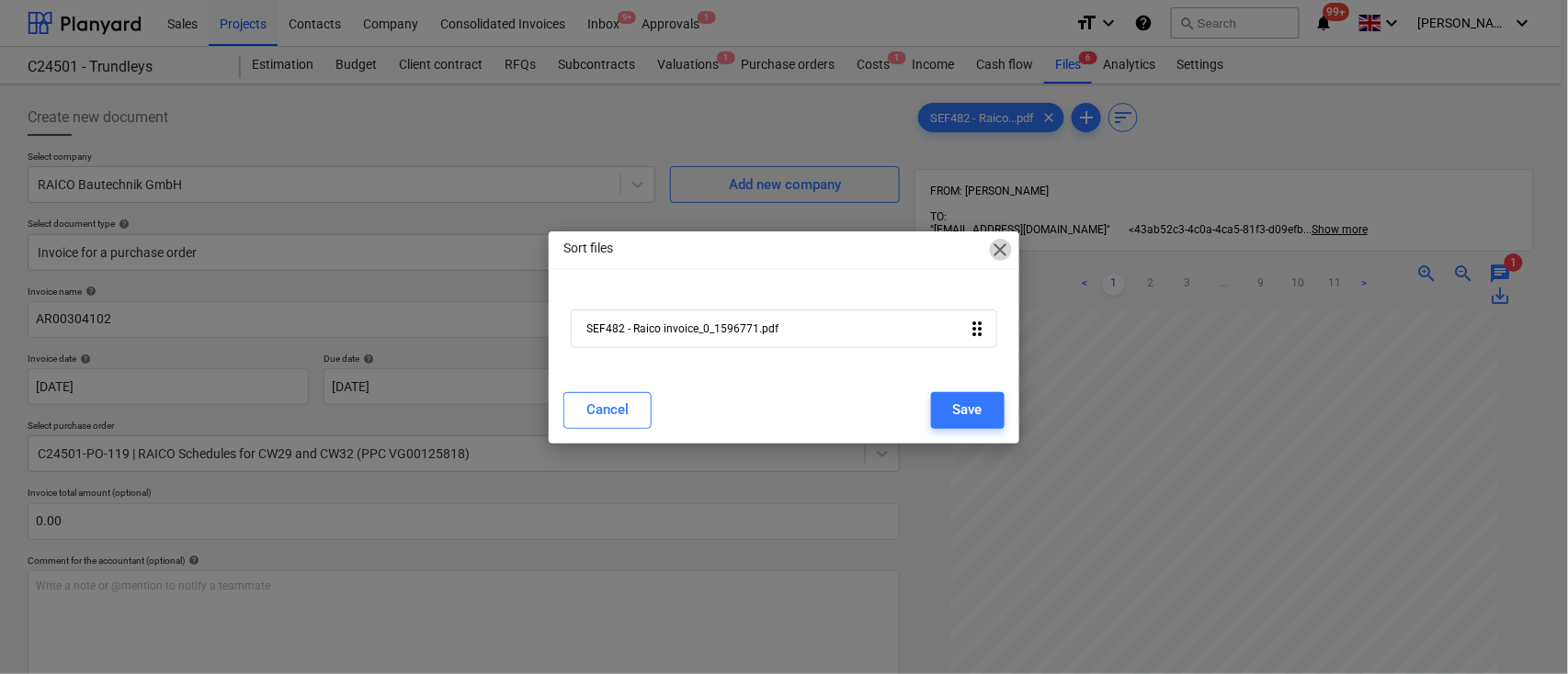
click at [999, 253] on span "close" at bounding box center [1000, 250] width 22 height 22
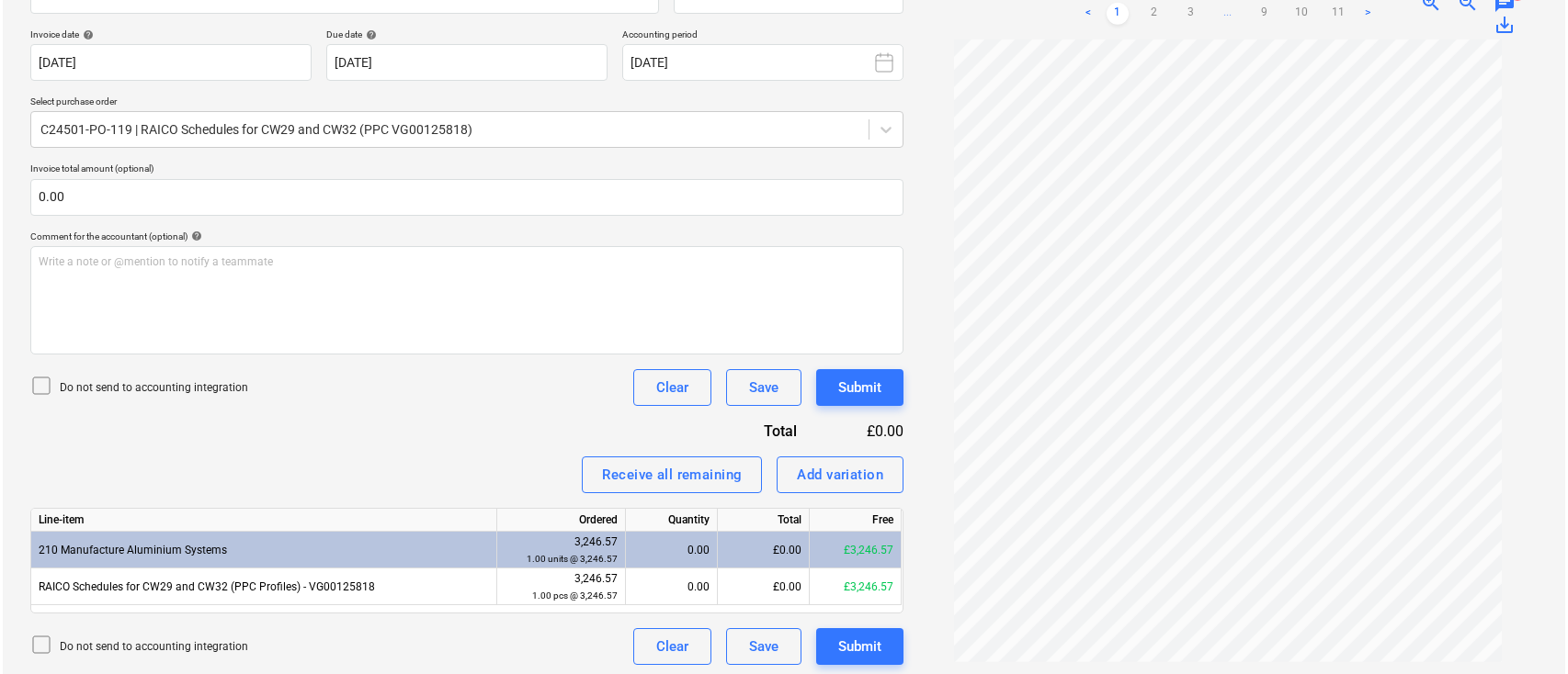
scroll to position [329, 0]
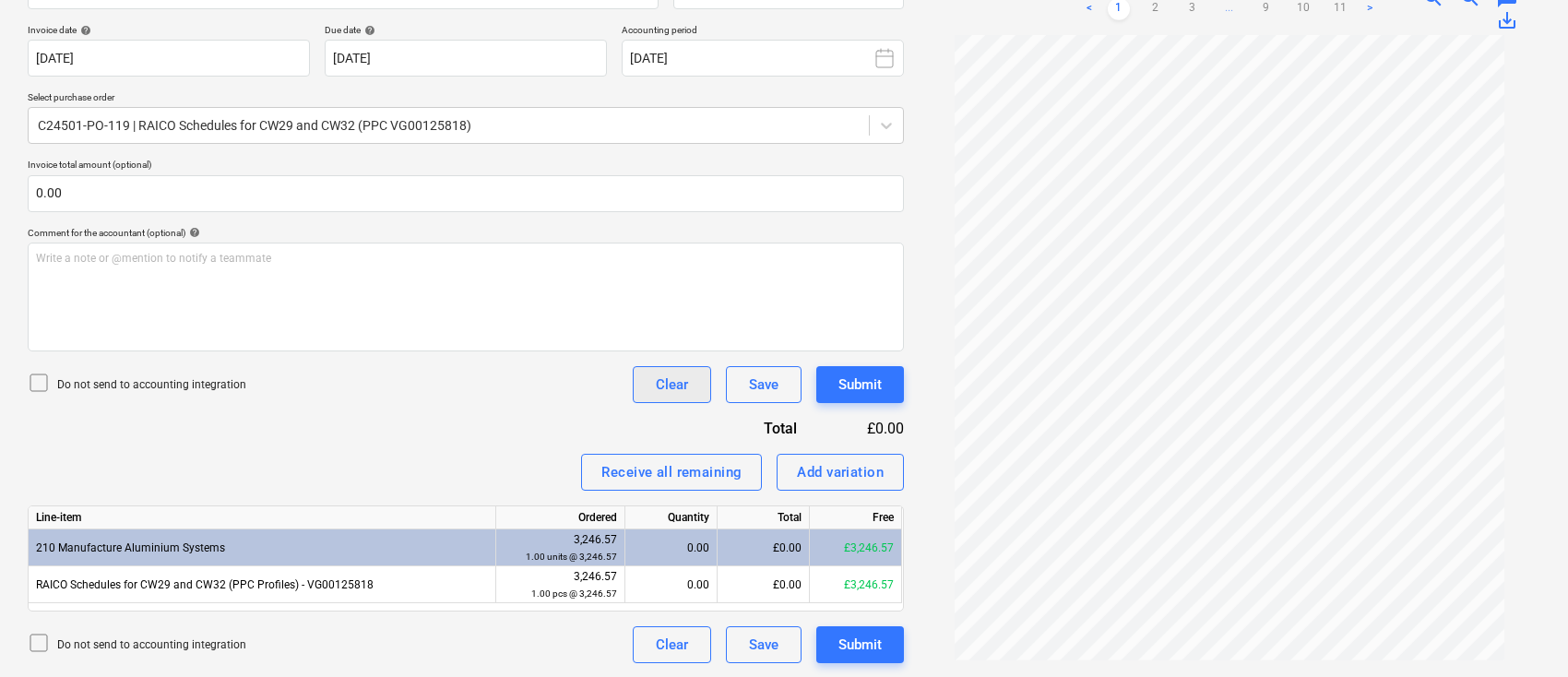
click at [664, 392] on div "Clear" at bounding box center [671, 385] width 32 height 24
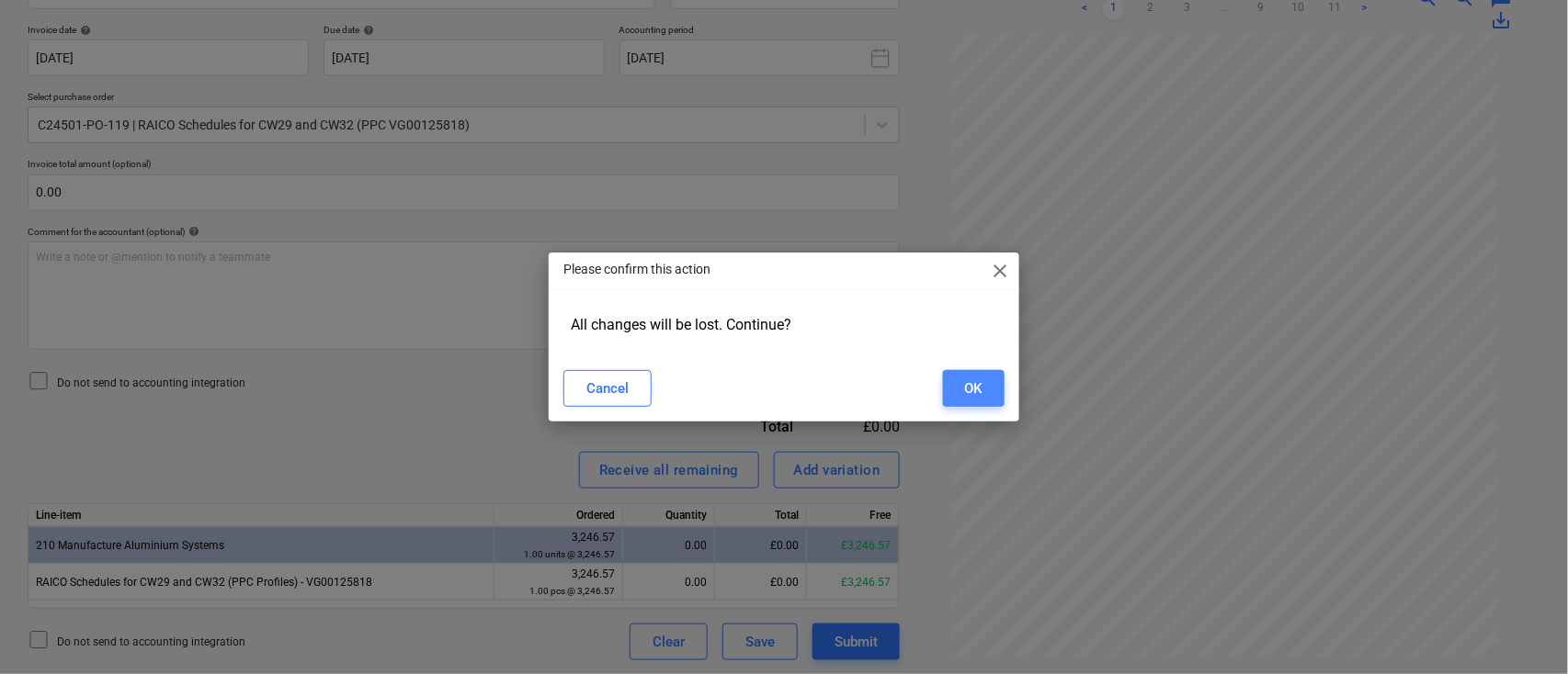
click at [980, 393] on div "OK" at bounding box center [974, 388] width 17 height 24
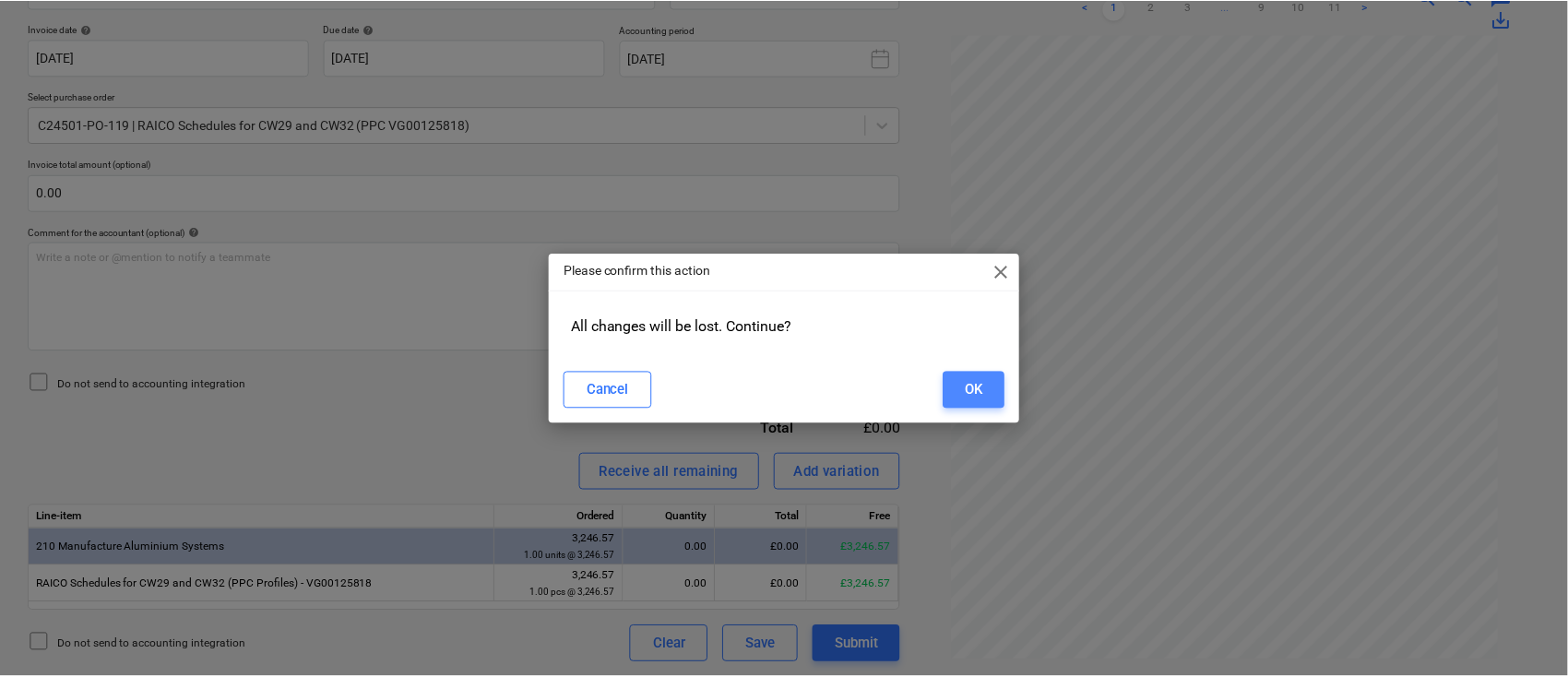
scroll to position [315, 0]
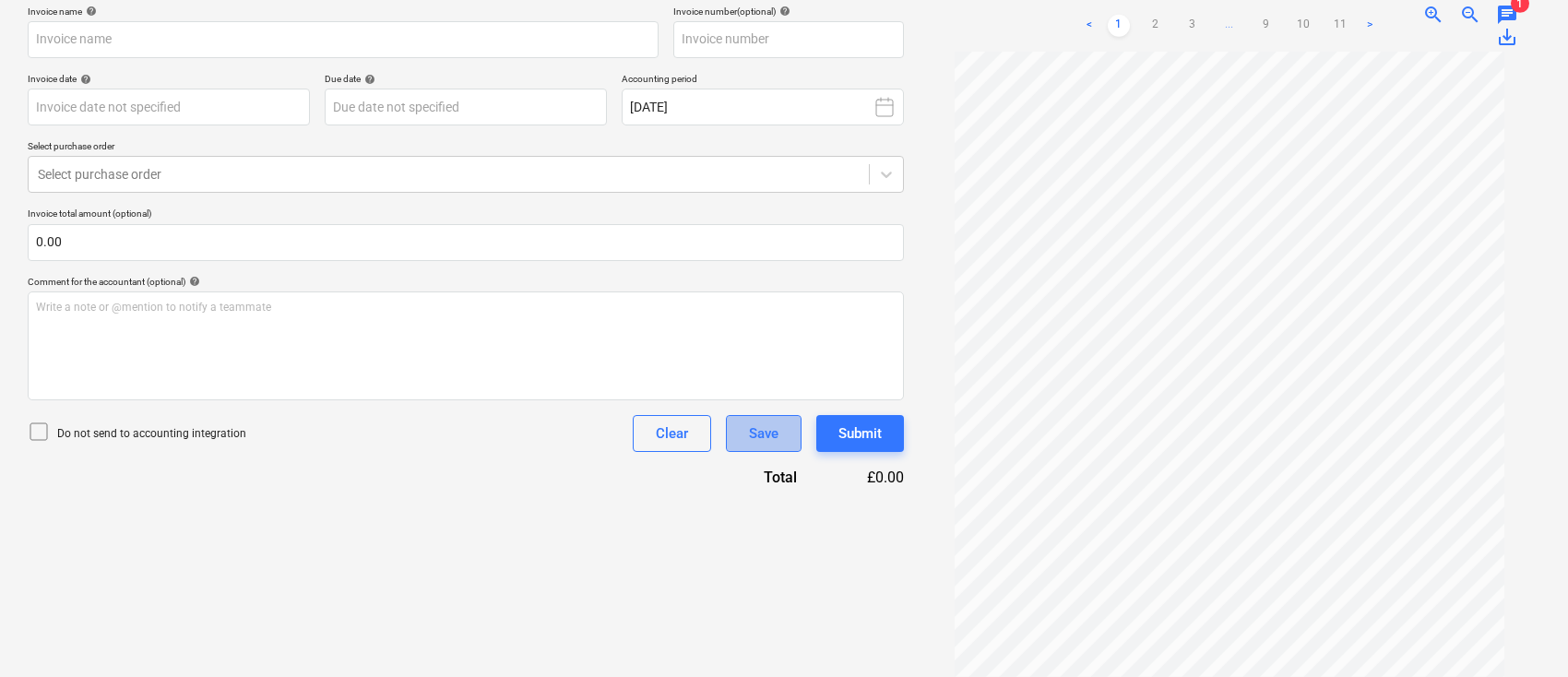
click at [782, 416] on button "Save" at bounding box center [764, 434] width 75 height 37
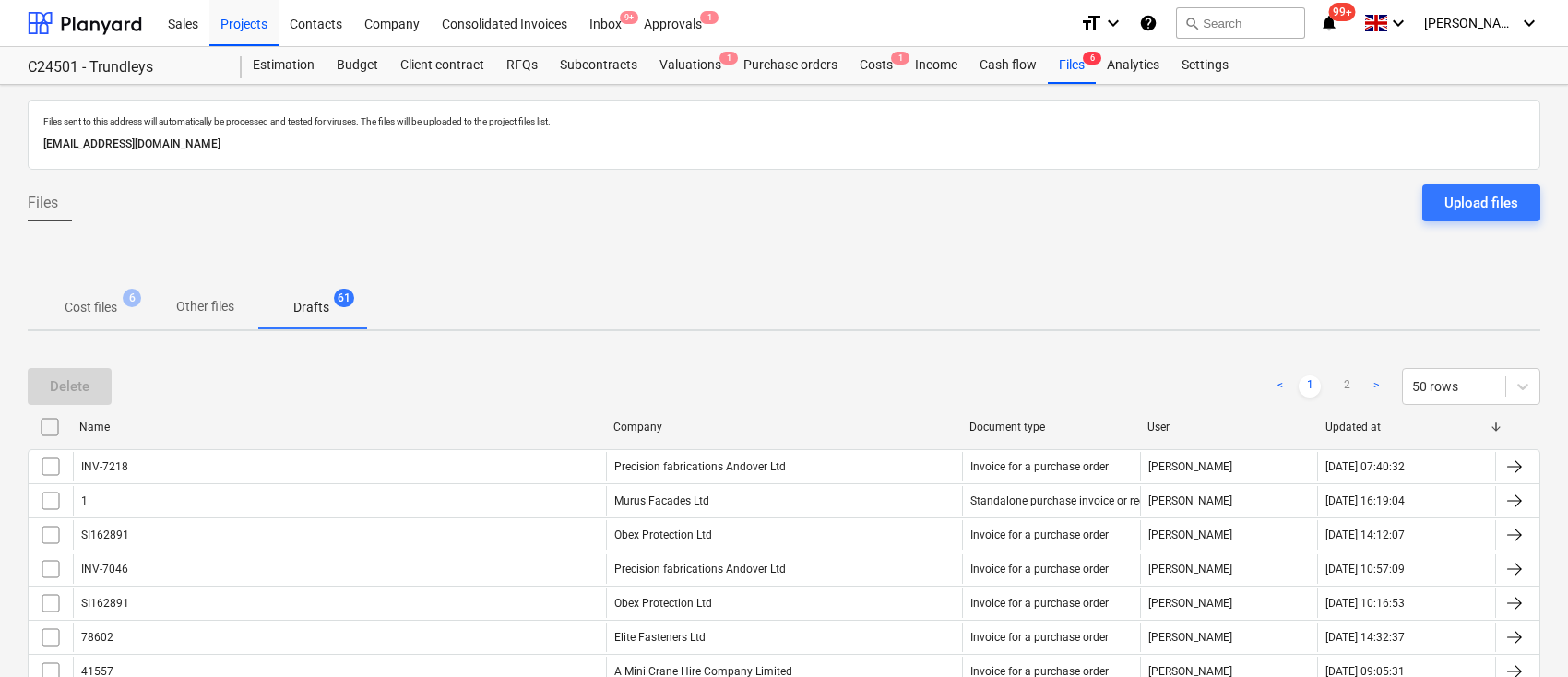
click at [641, 426] on div "Company" at bounding box center [784, 426] width 341 height 13
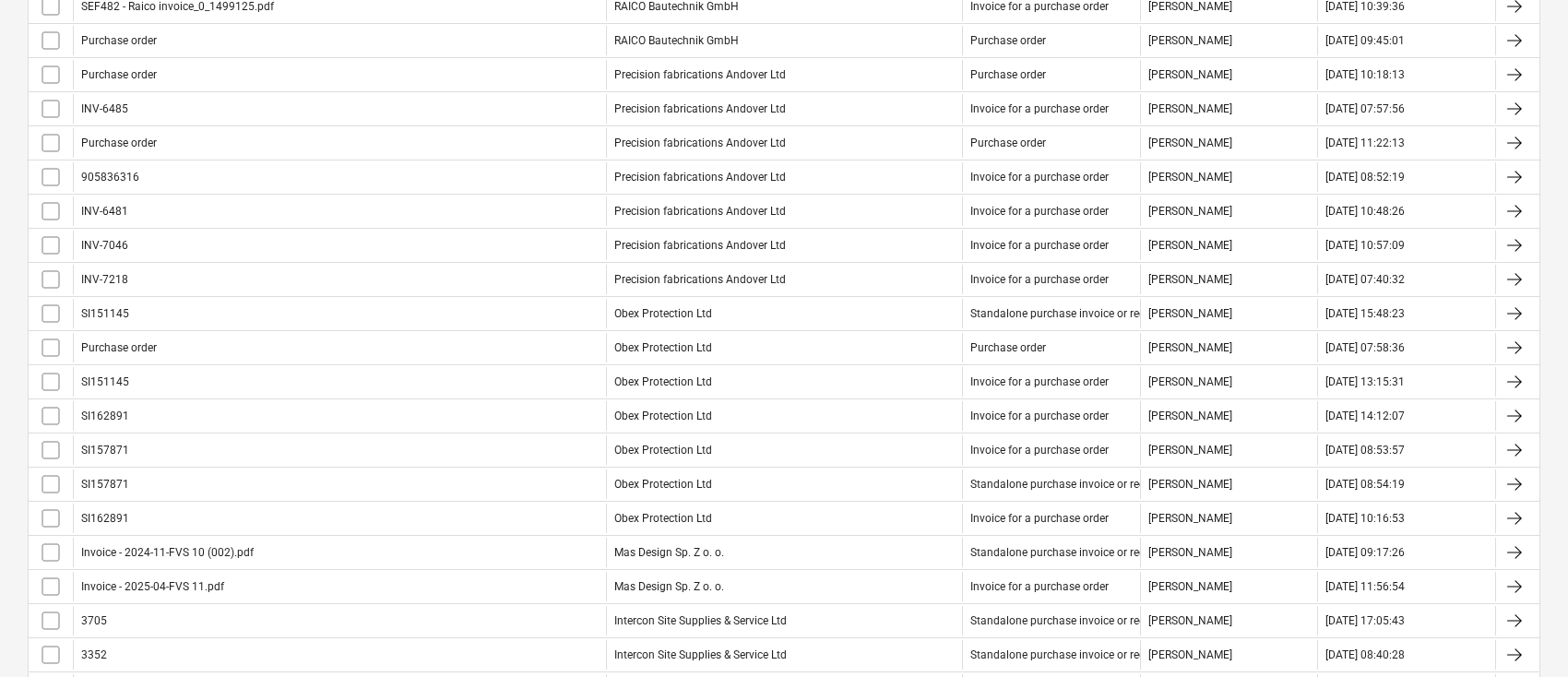
scroll to position [1331, 0]
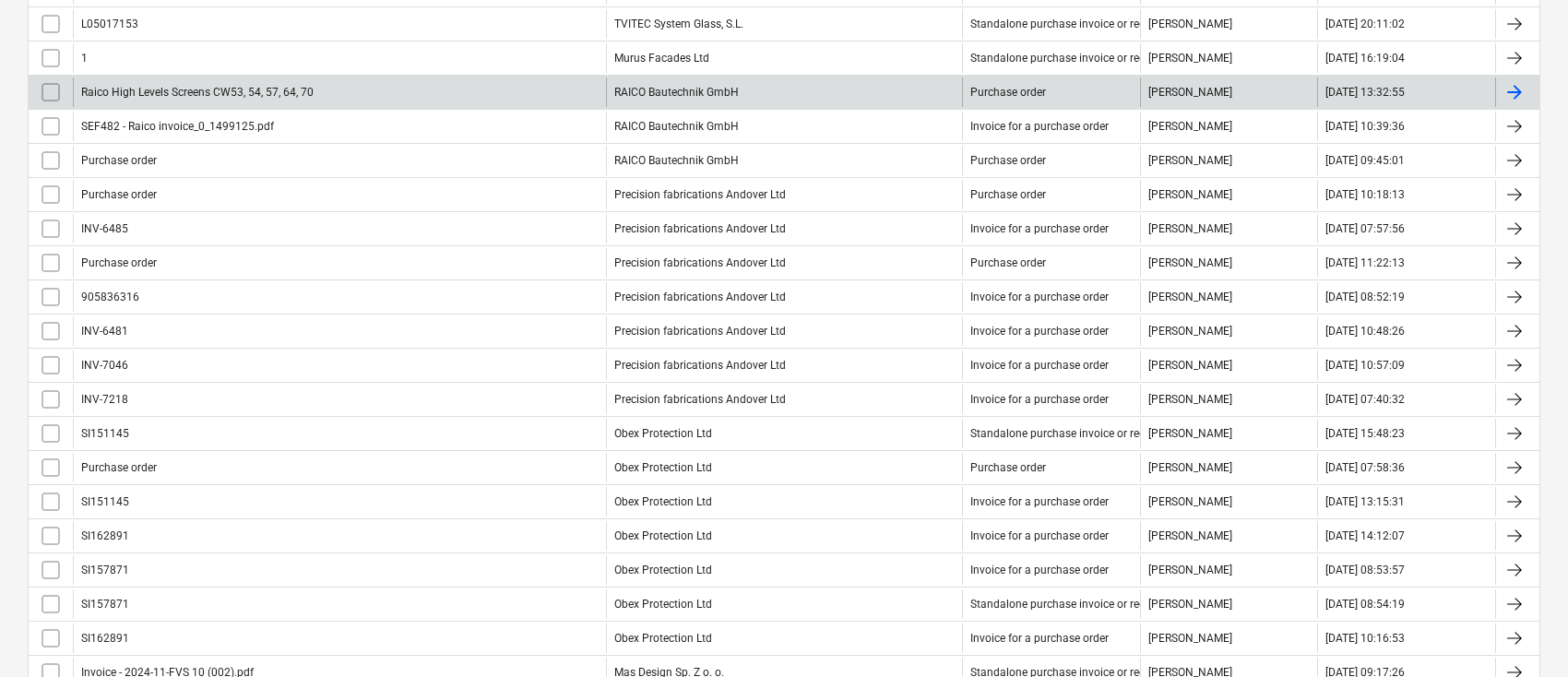
click at [666, 92] on div "RAICO Bautechnik GmbH" at bounding box center [784, 92] width 356 height 30
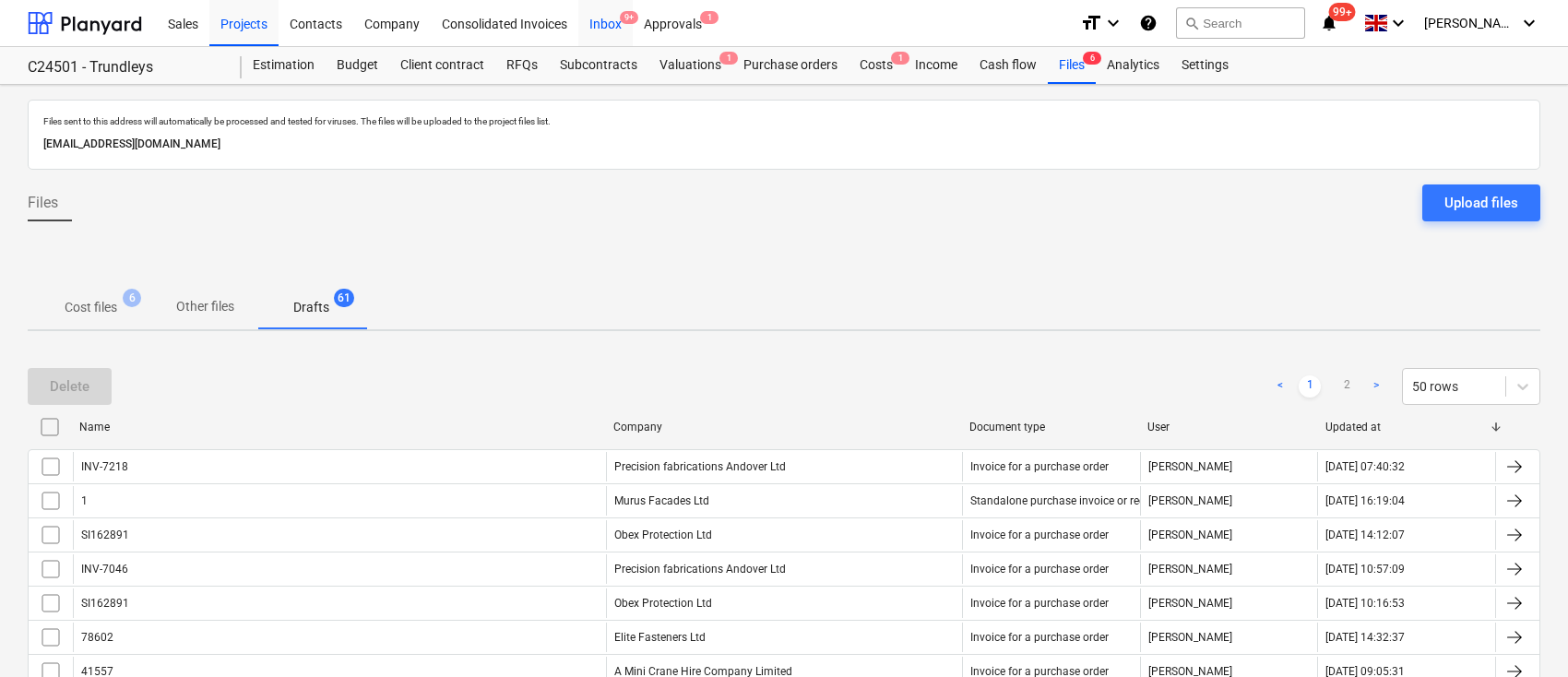
click at [613, 18] on div "Inbox 9+" at bounding box center [606, 22] width 54 height 47
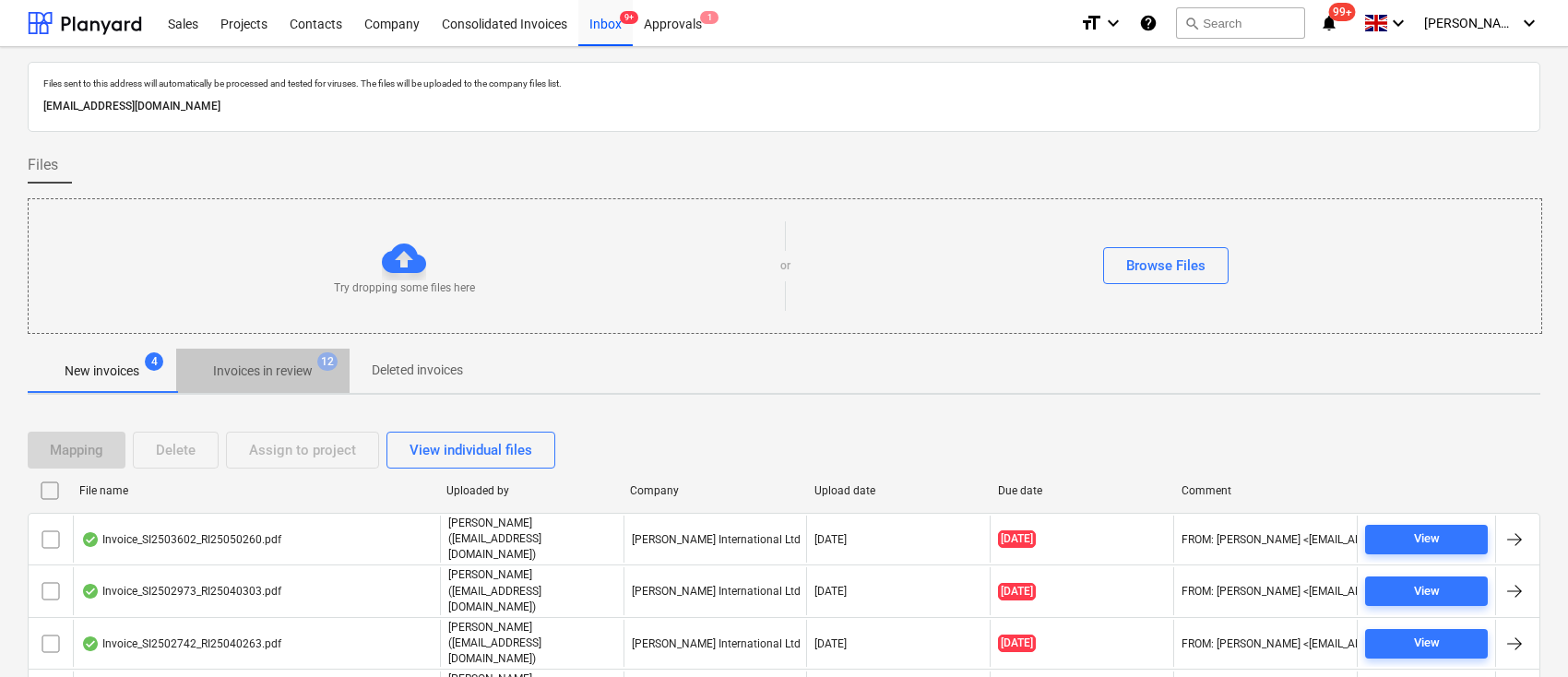
click at [258, 369] on p "Invoices in review" at bounding box center [262, 371] width 99 height 19
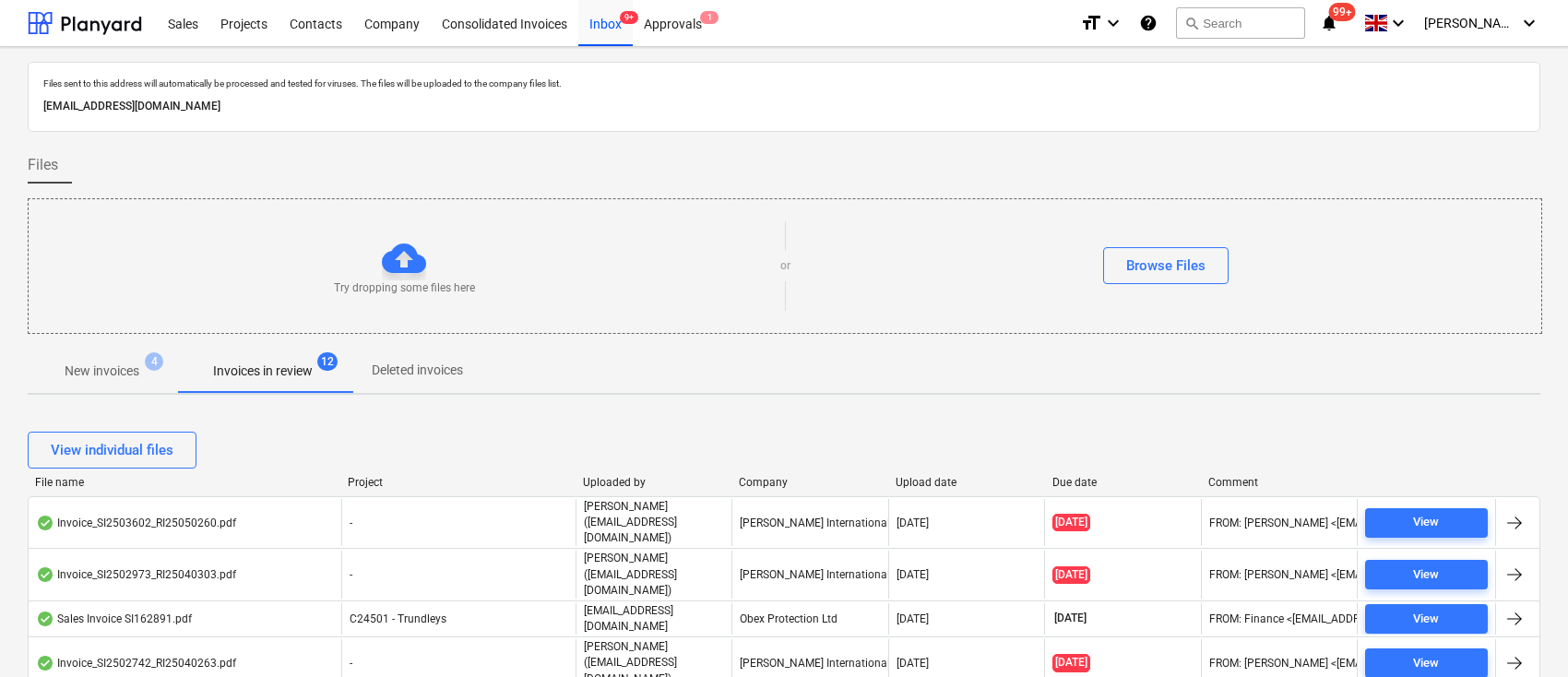
click at [759, 482] on div "Company" at bounding box center [809, 482] width 142 height 13
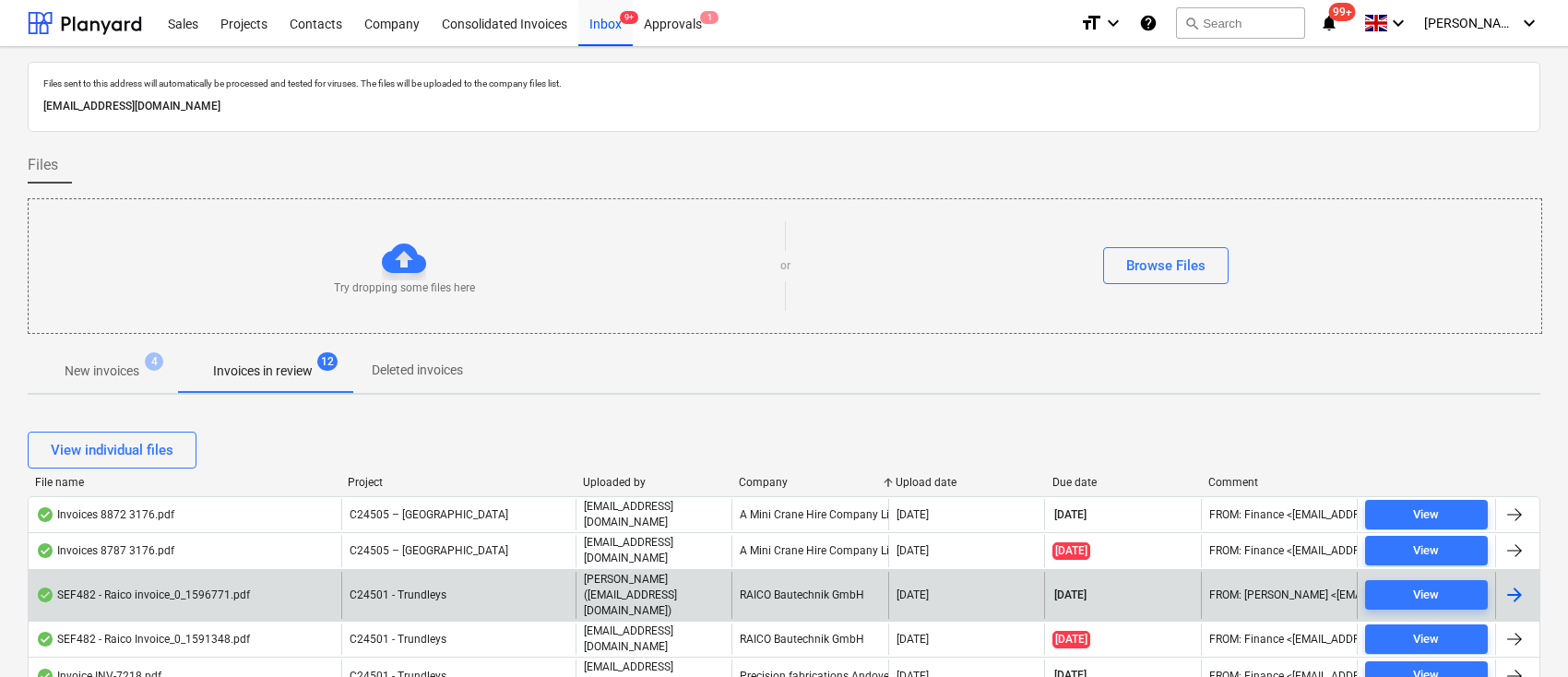
click at [793, 582] on div "RAICO Bautechnik GmbH" at bounding box center [810, 595] width 156 height 47
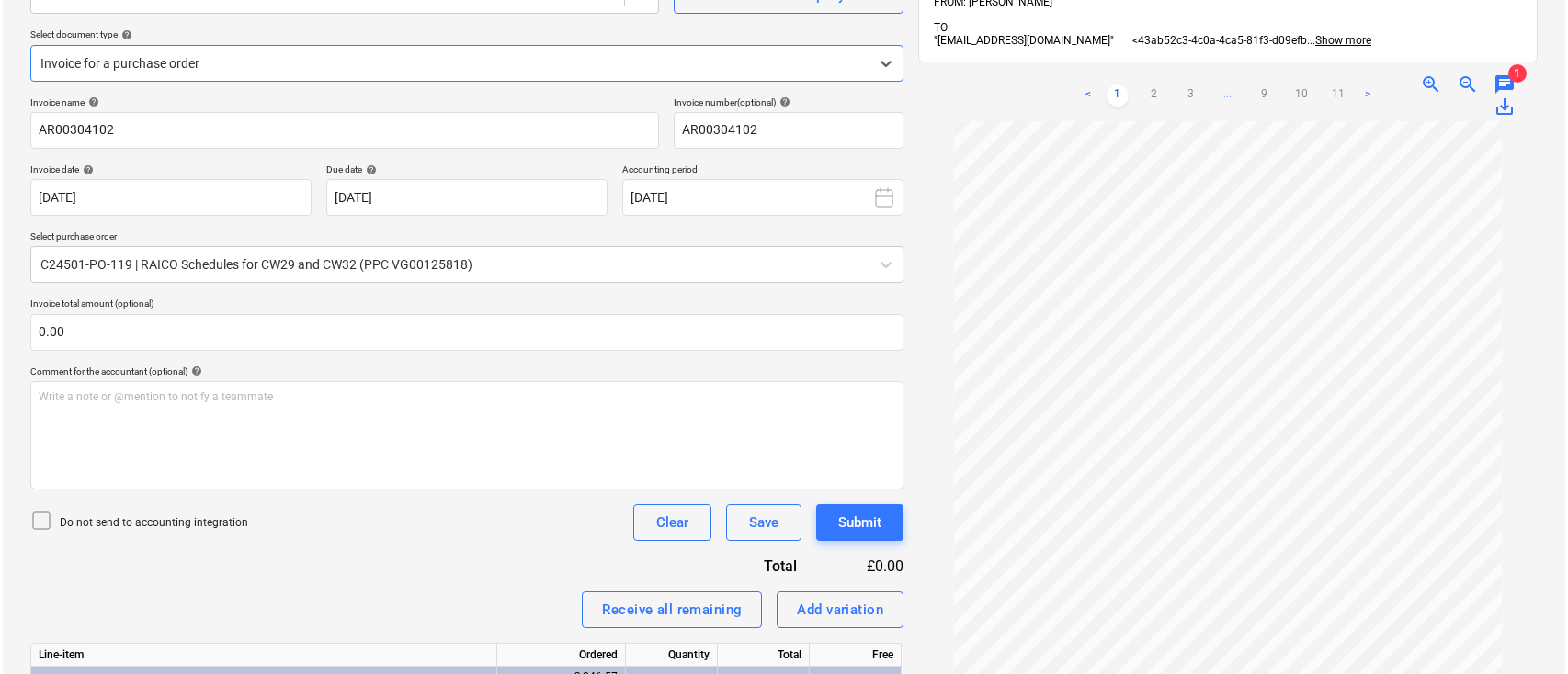
scroll to position [329, 0]
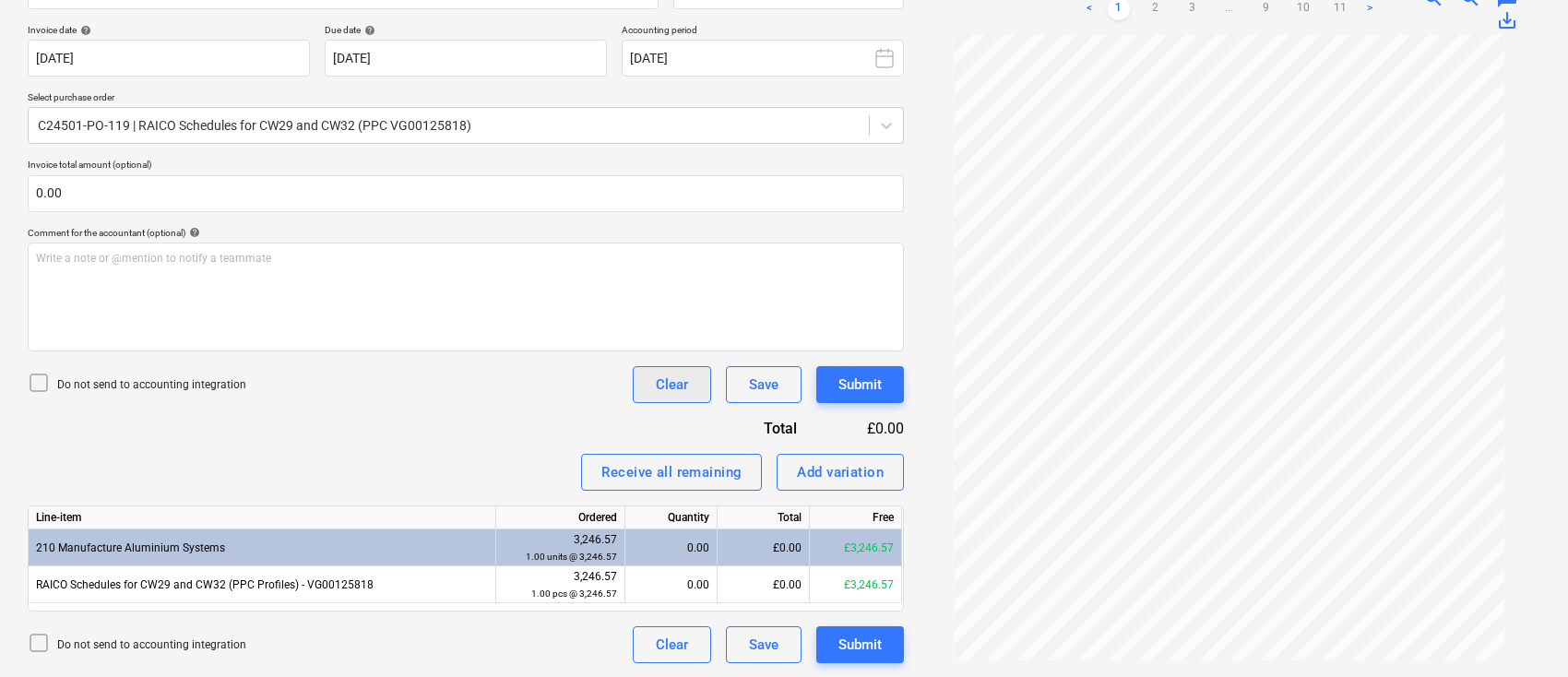
click at [664, 380] on div "Clear" at bounding box center [671, 385] width 32 height 24
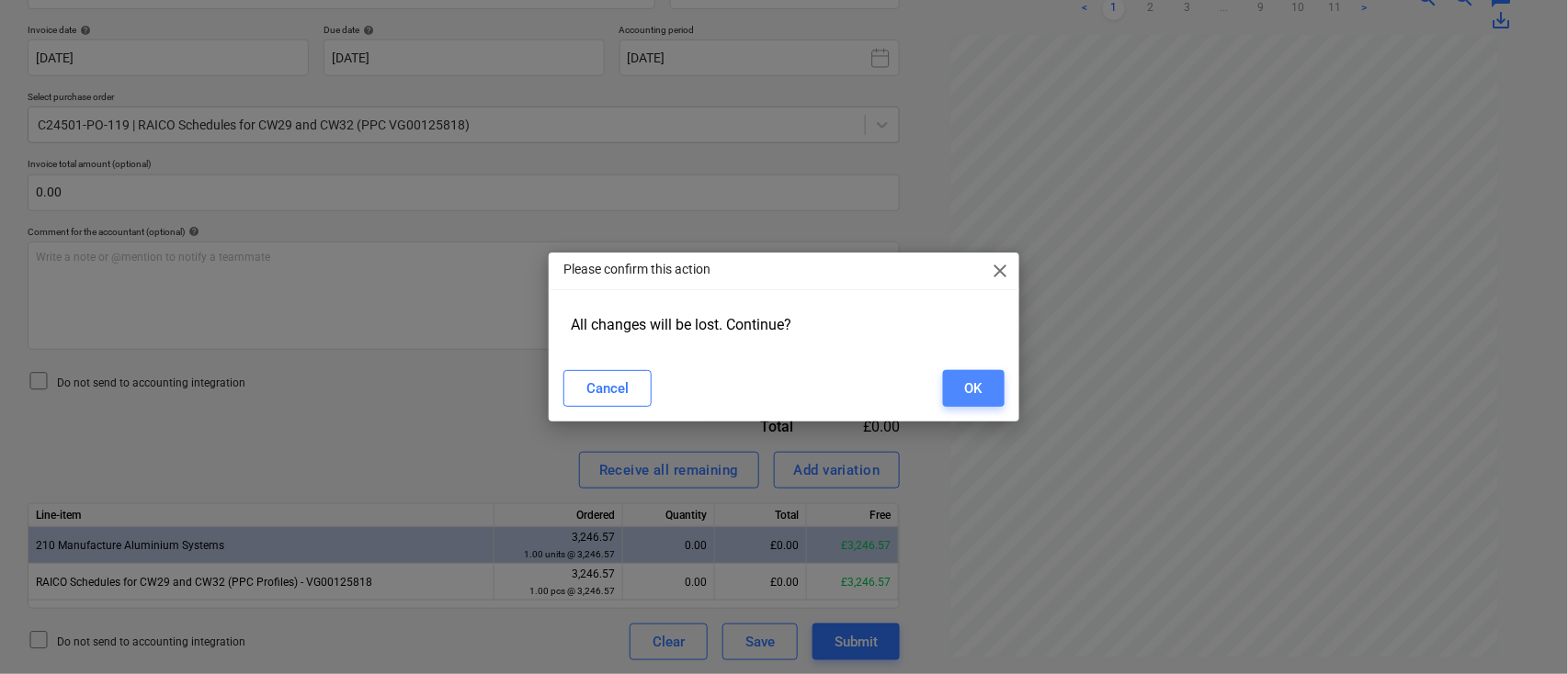
click at [985, 396] on button "OK" at bounding box center [974, 389] width 61 height 36
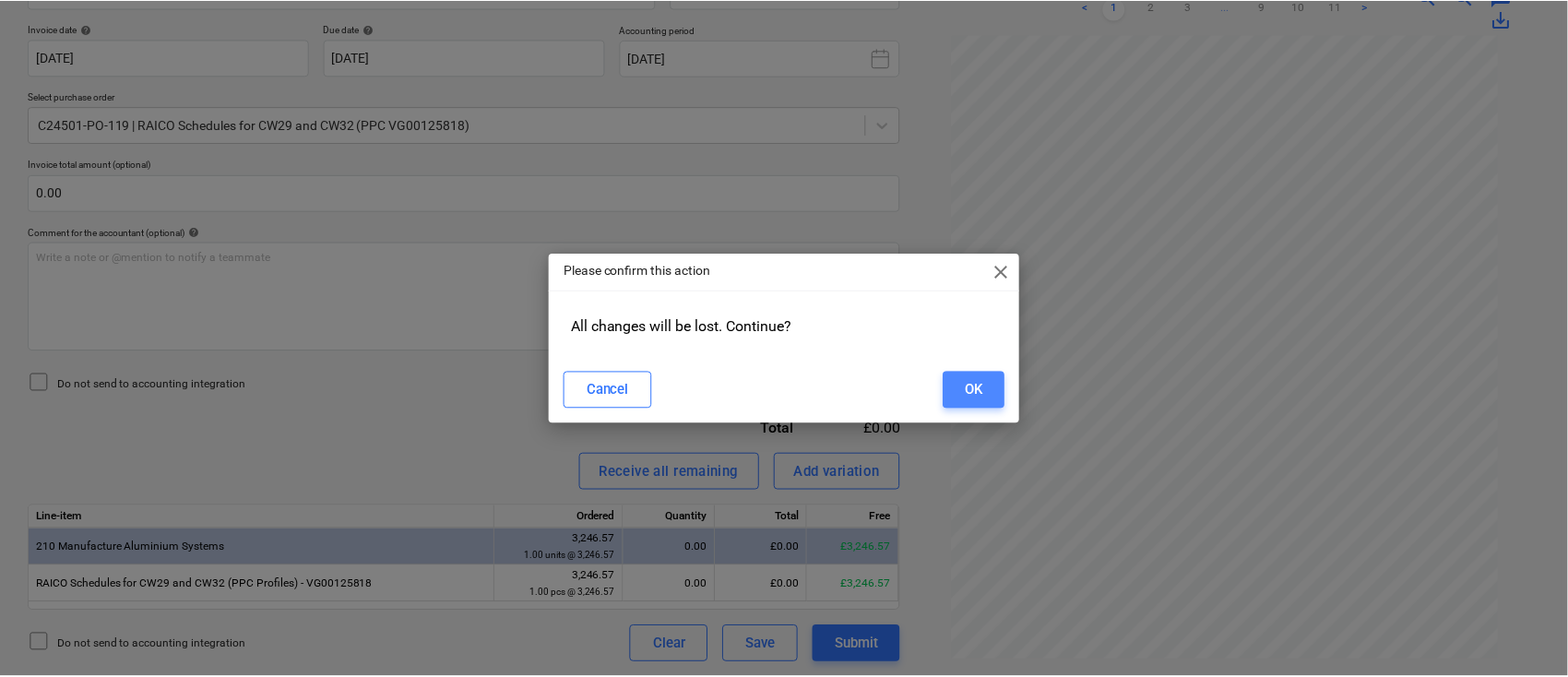
scroll to position [315, 0]
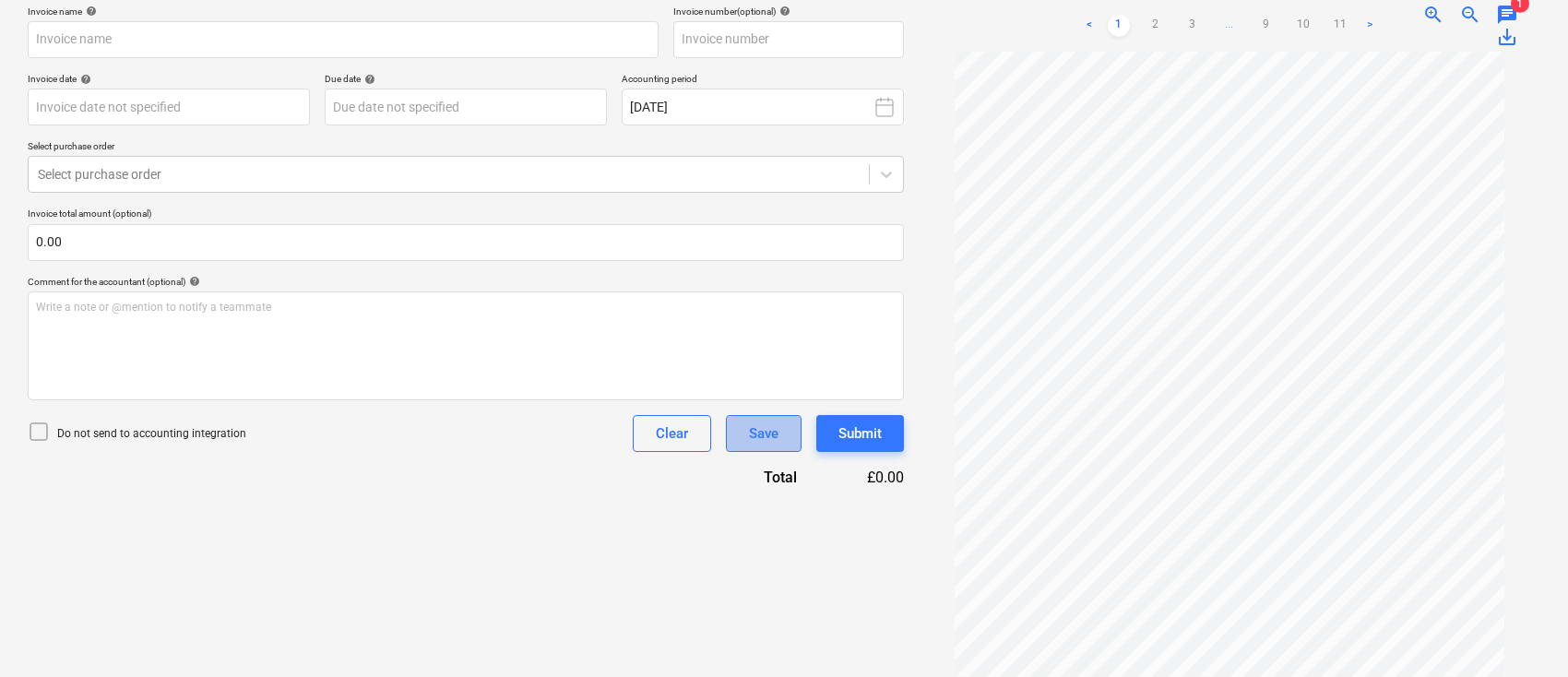
click at [758, 421] on div "Save" at bounding box center [764, 433] width 30 height 24
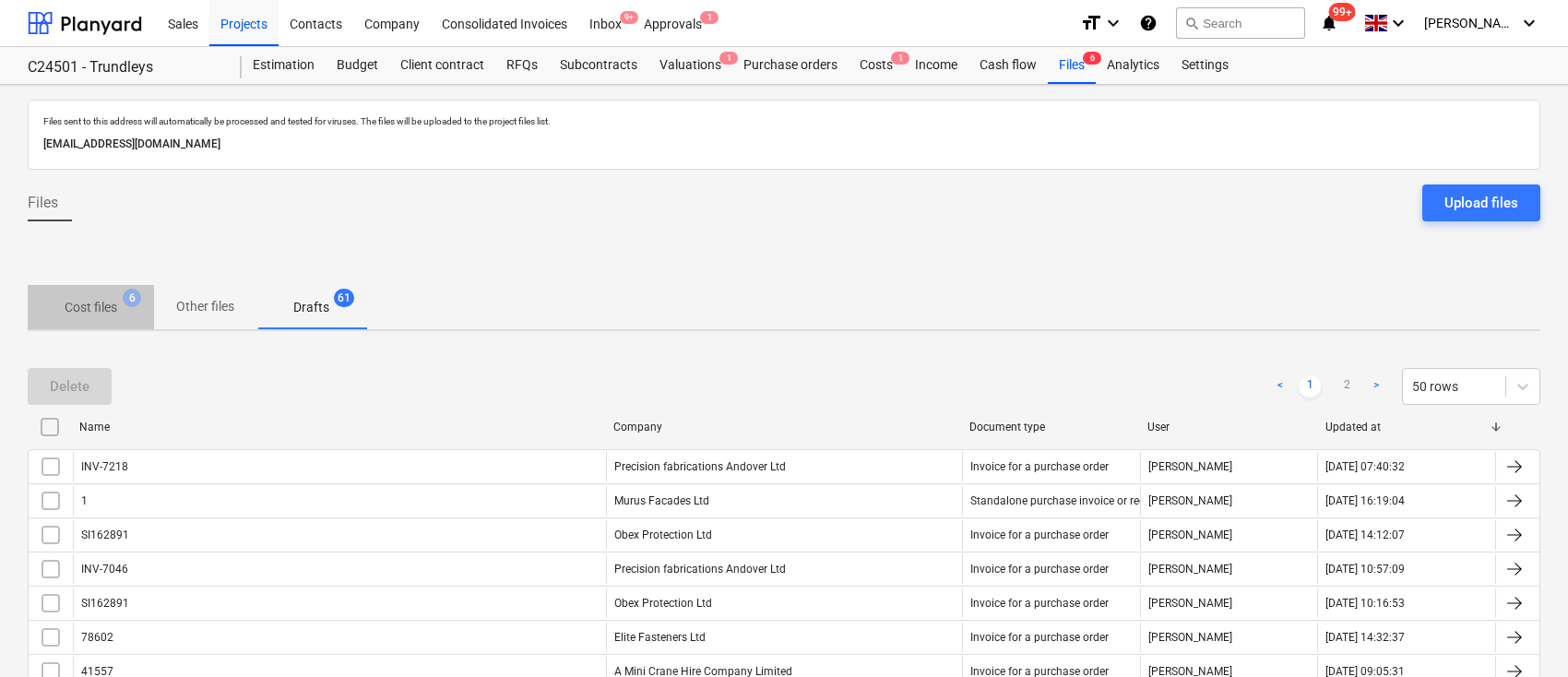
click at [96, 299] on p "Cost files" at bounding box center [91, 308] width 53 height 19
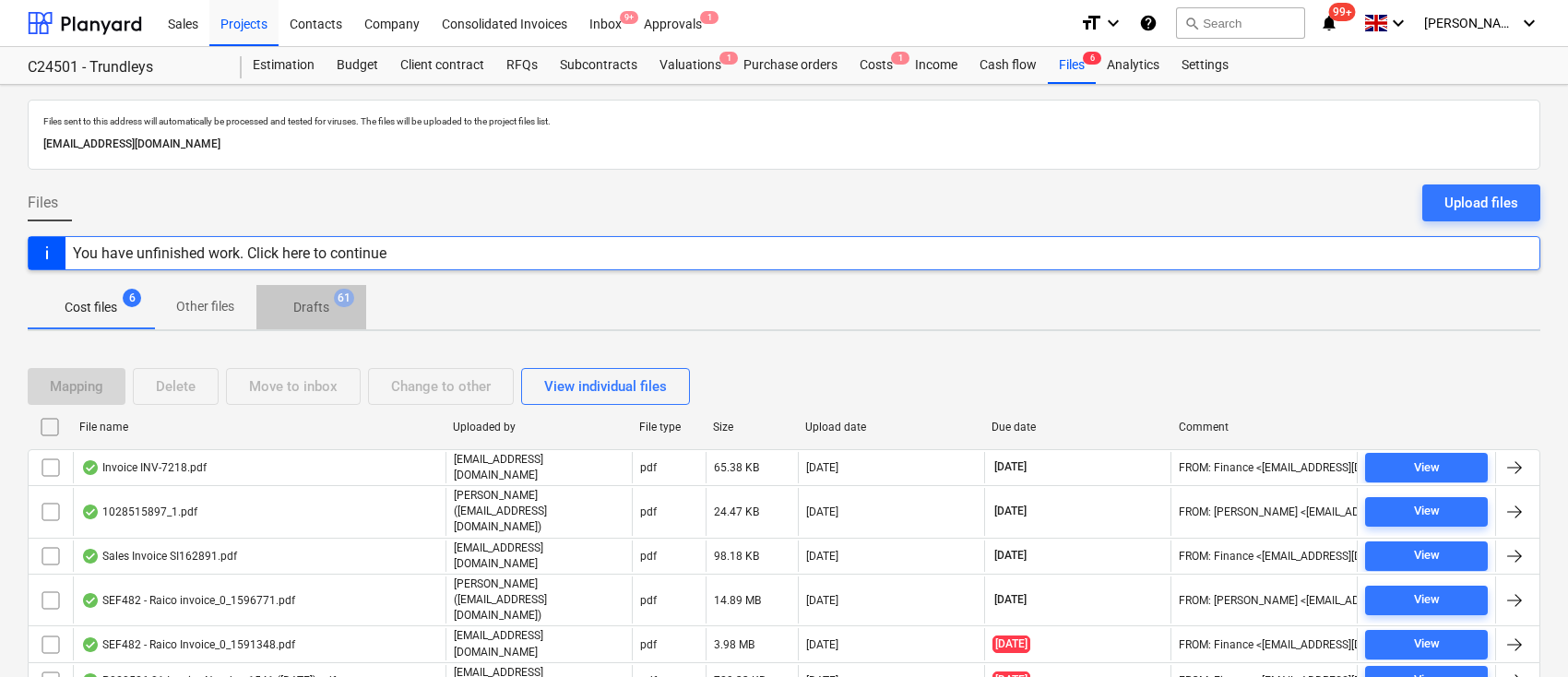
click at [321, 298] on p "Drafts" at bounding box center [311, 308] width 36 height 19
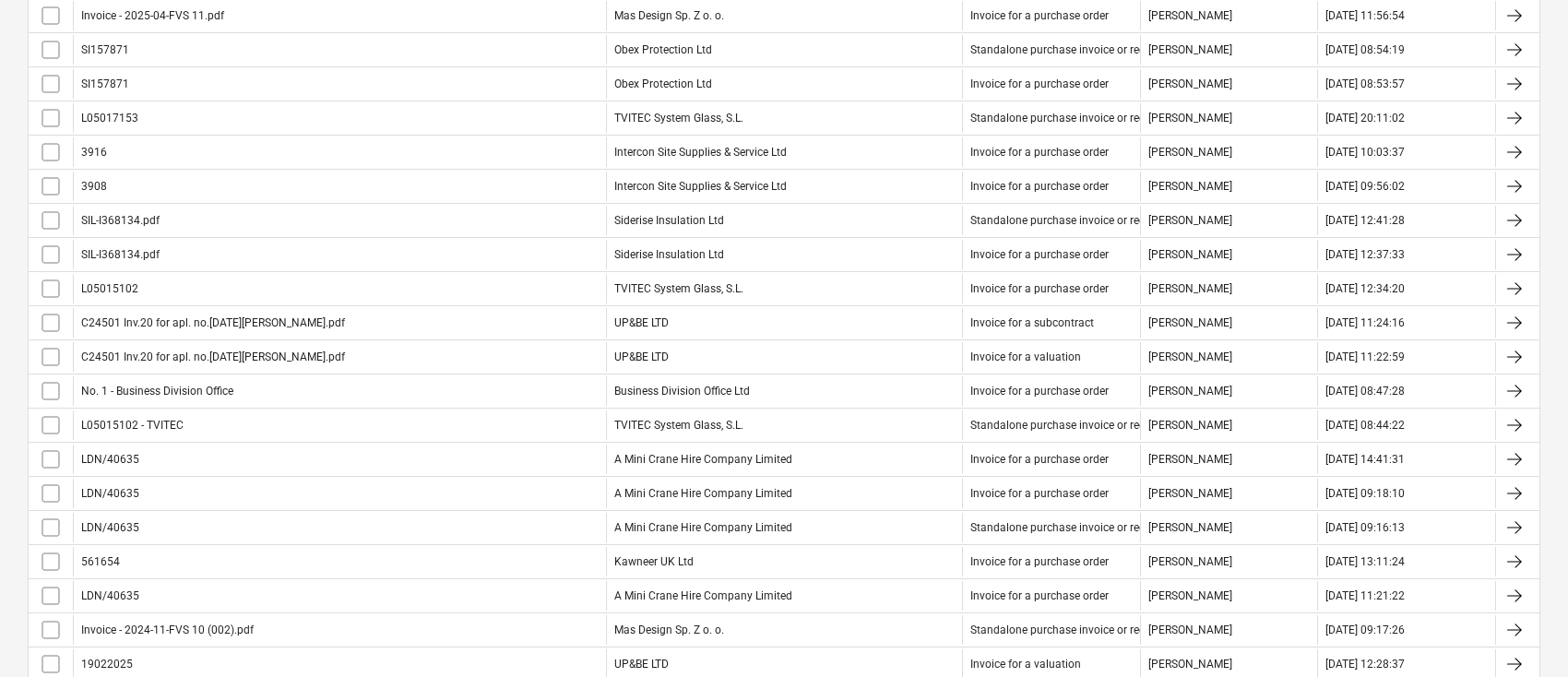
scroll to position [1576, 0]
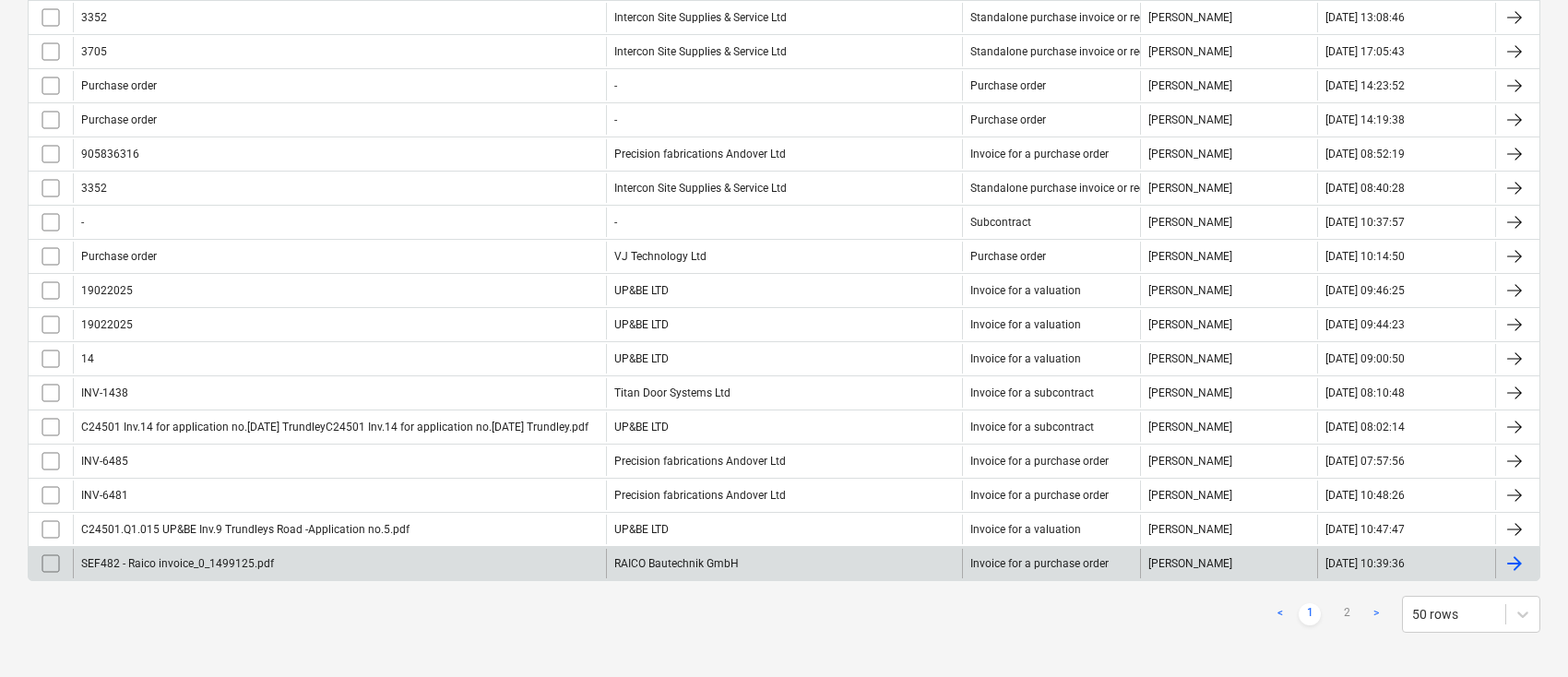
click at [643, 565] on div "RAICO Bautechnik GmbH" at bounding box center [784, 563] width 356 height 30
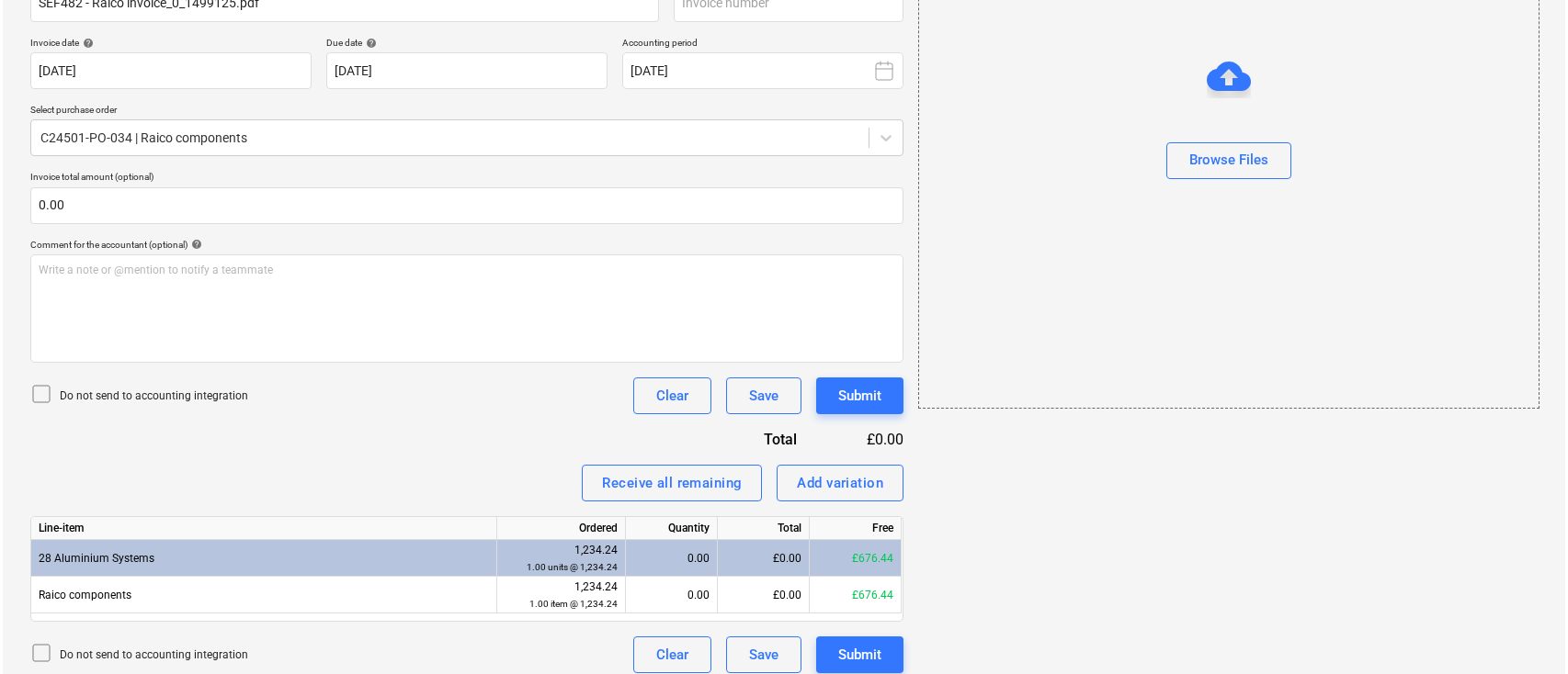
scroll to position [329, 0]
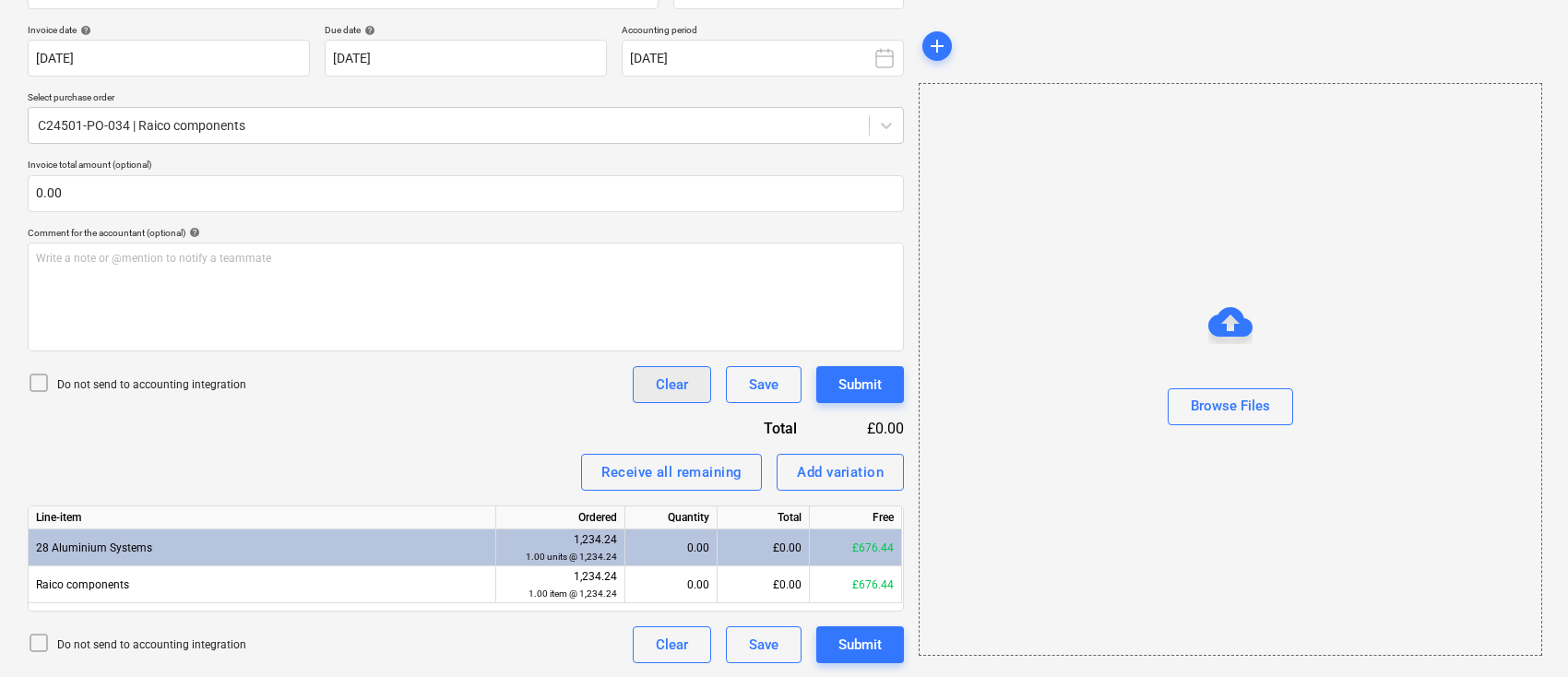
click at [690, 380] on button "Clear" at bounding box center [671, 385] width 78 height 37
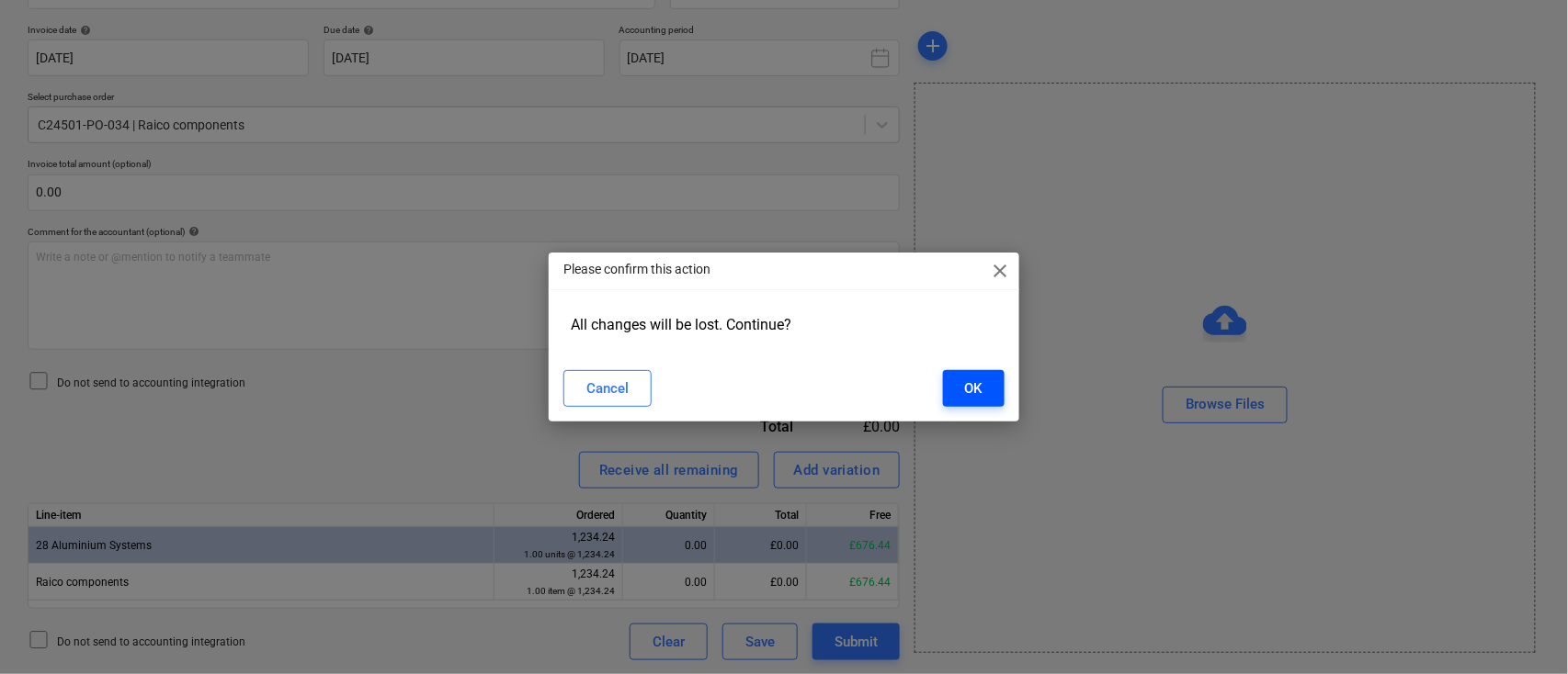
click at [980, 392] on div "OK" at bounding box center [974, 388] width 17 height 24
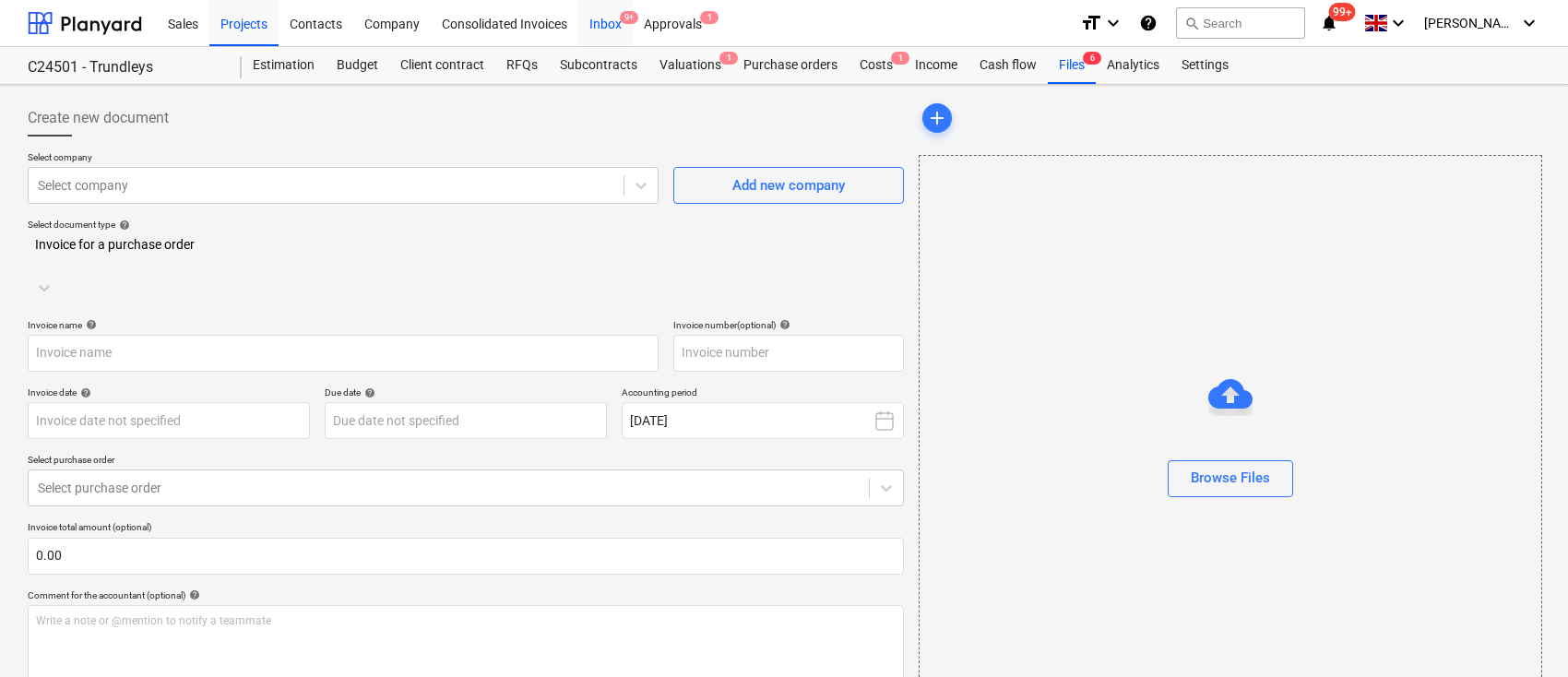
click at [613, 19] on div "Inbox 9+" at bounding box center [606, 22] width 54 height 47
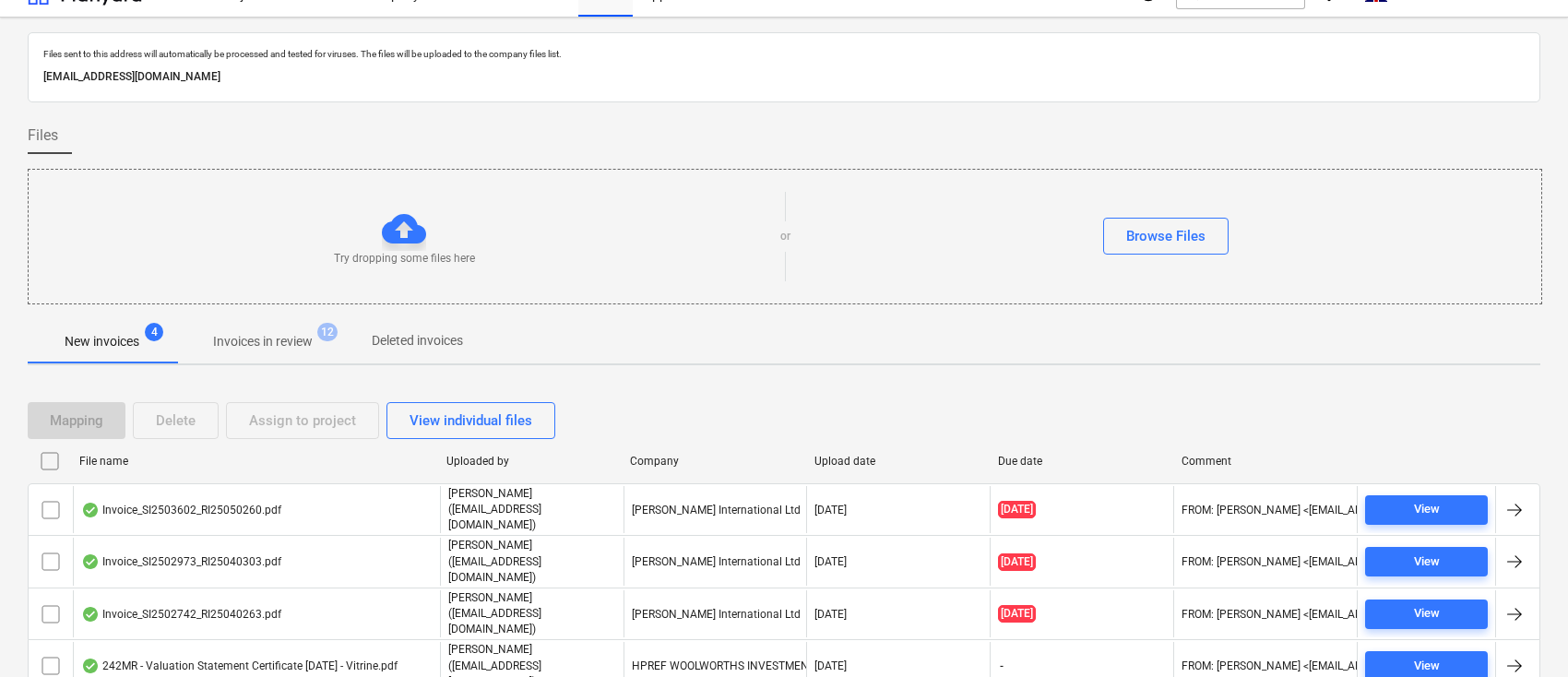
scroll to position [46, 0]
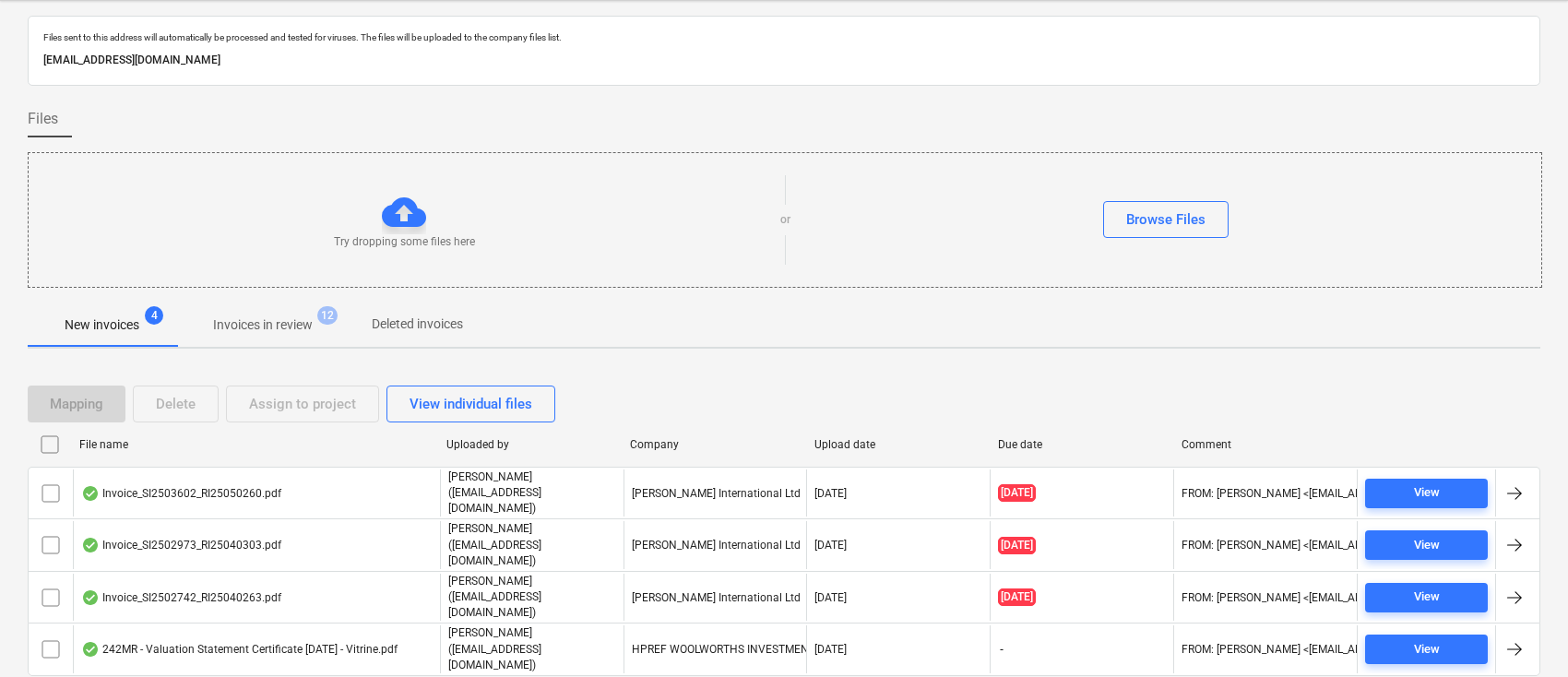
click at [265, 325] on p "Invoices in review" at bounding box center [262, 325] width 99 height 19
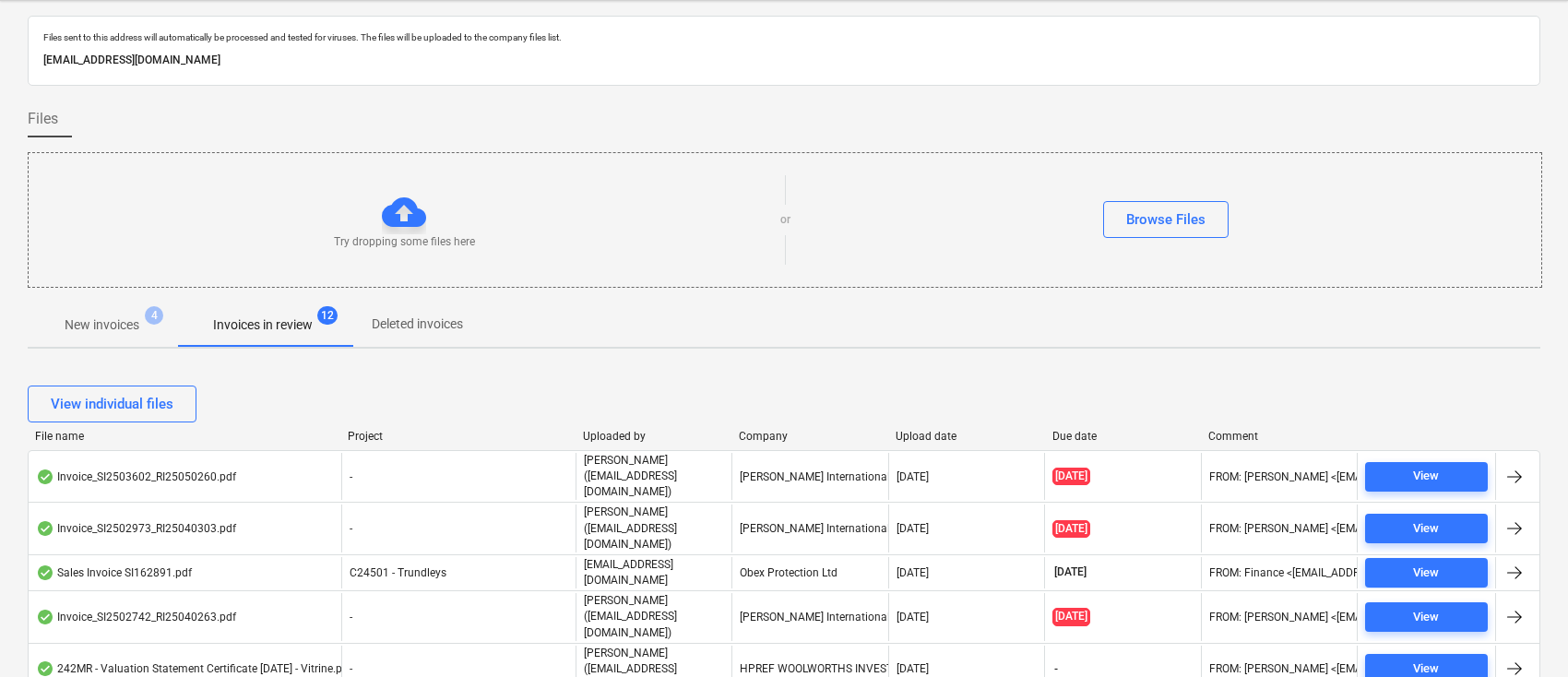
click at [755, 435] on div "Company" at bounding box center [809, 436] width 142 height 13
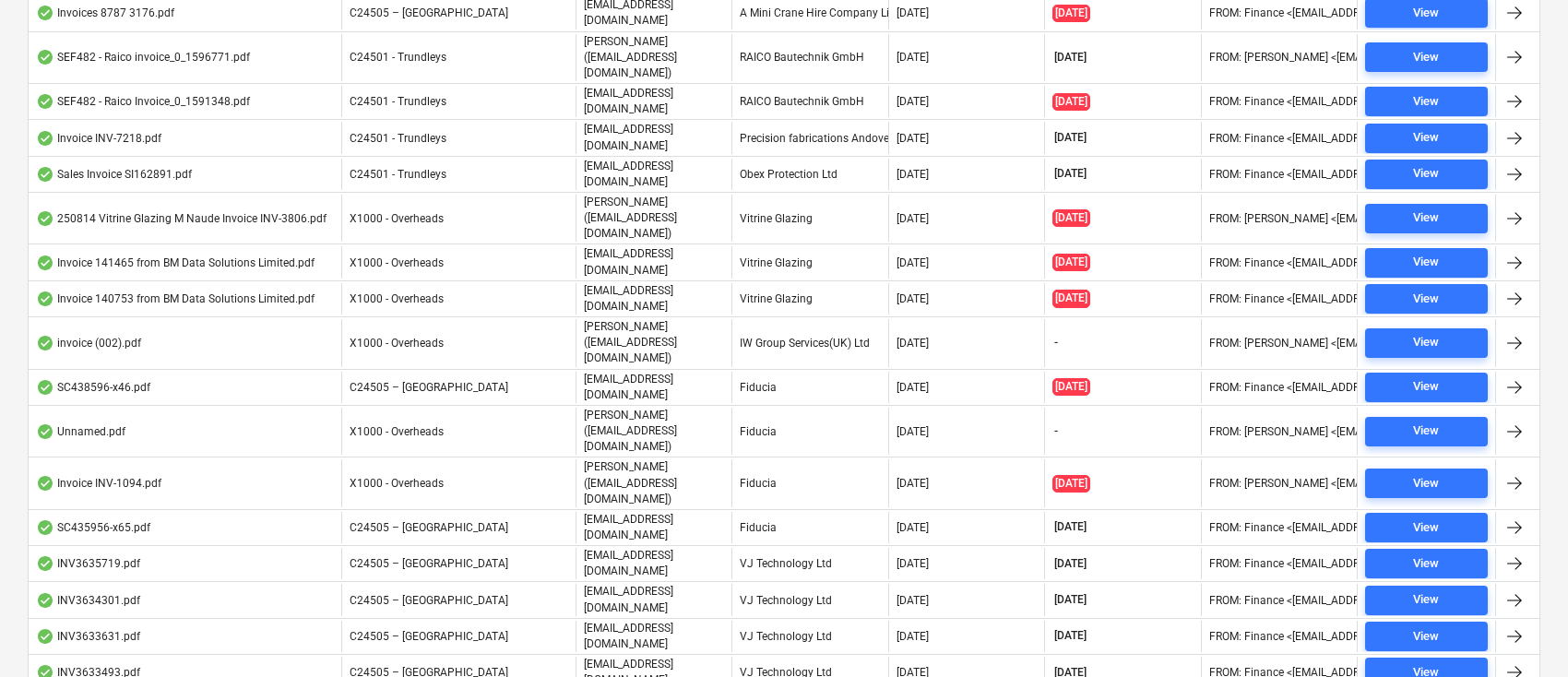
scroll to position [291, 0]
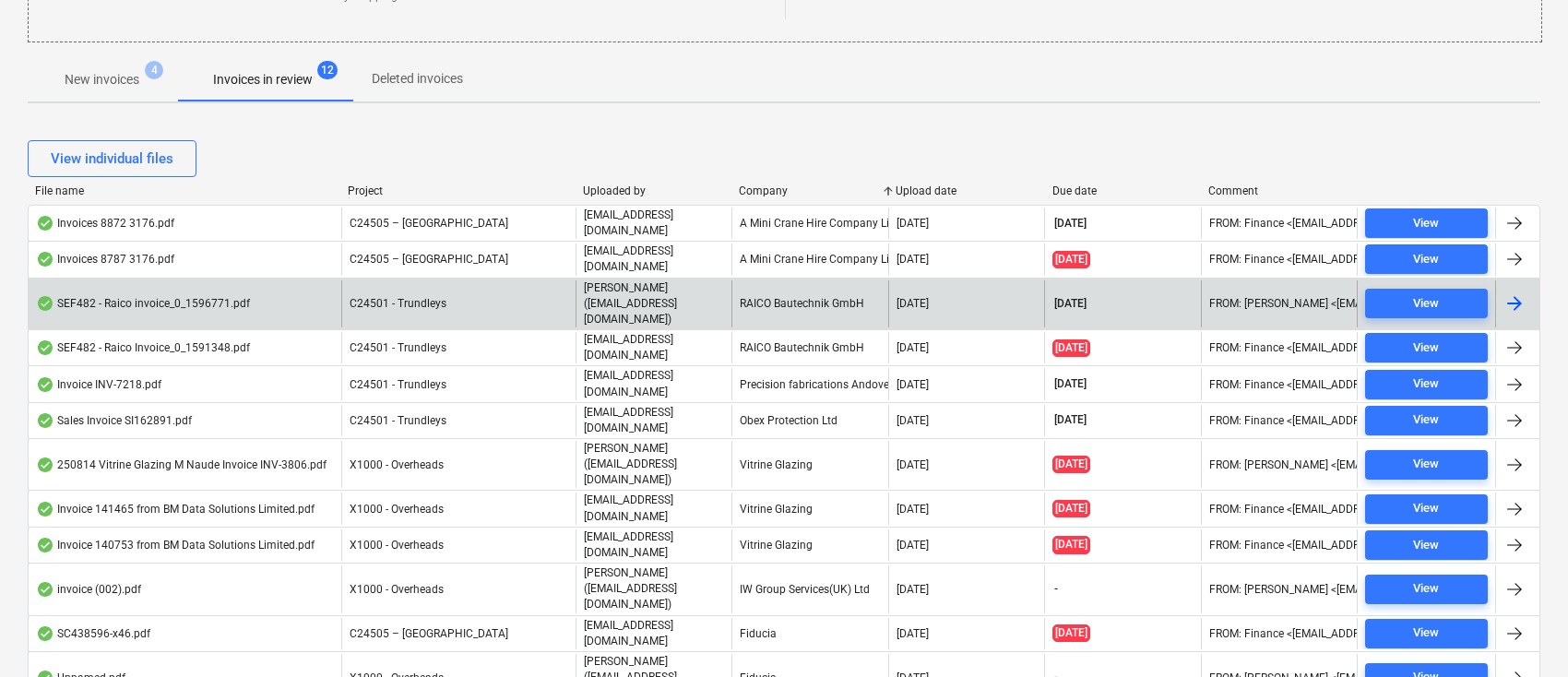
click at [784, 285] on div "RAICO Bautechnik GmbH" at bounding box center [810, 304] width 156 height 47
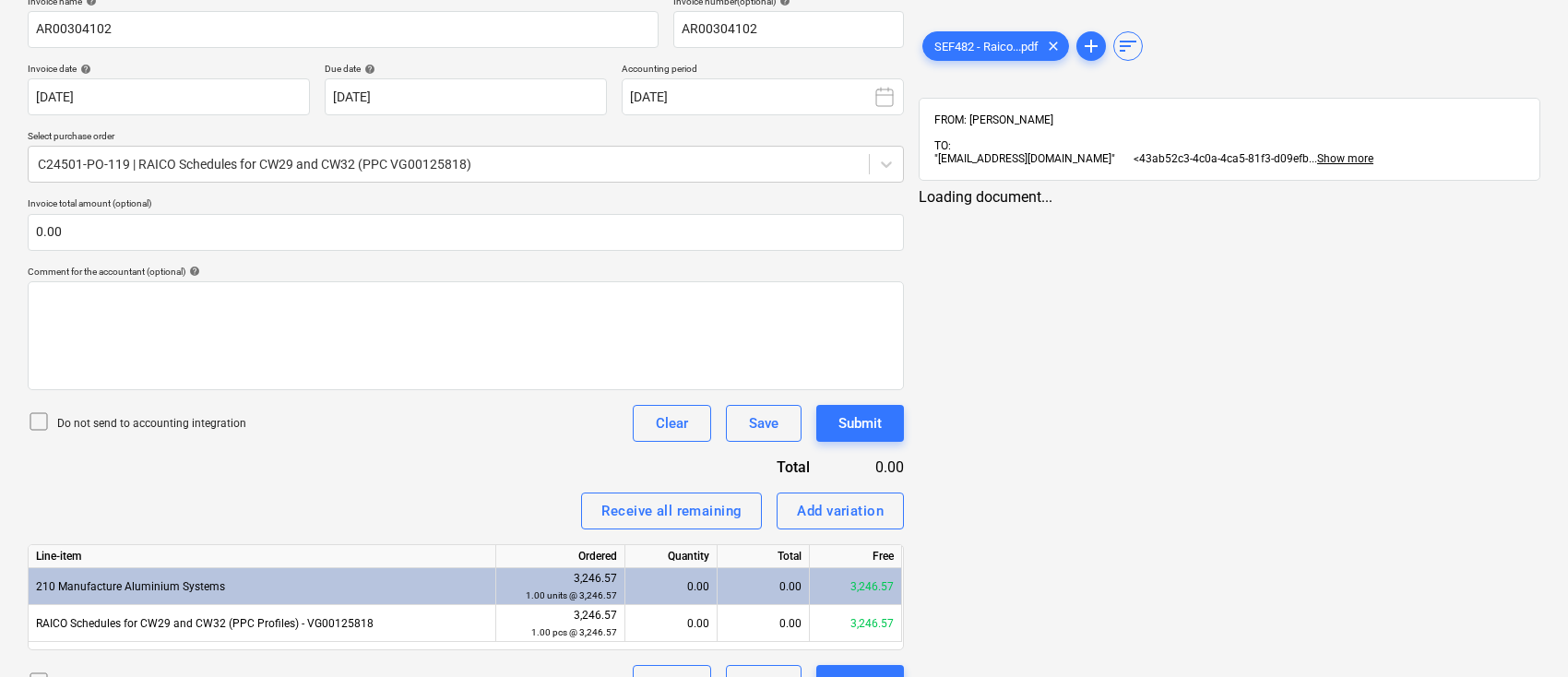
scroll to position [106, 0]
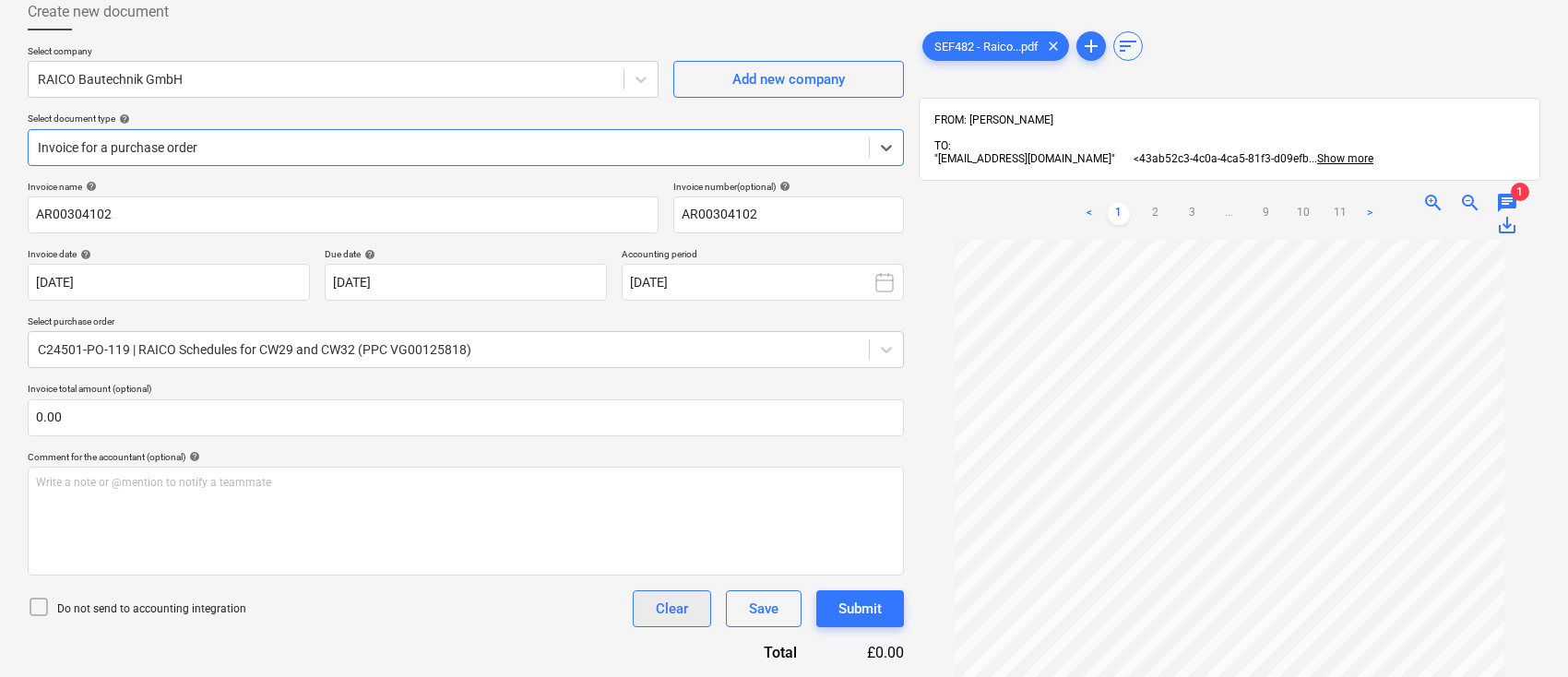
click at [666, 616] on div "Clear" at bounding box center [671, 609] width 32 height 24
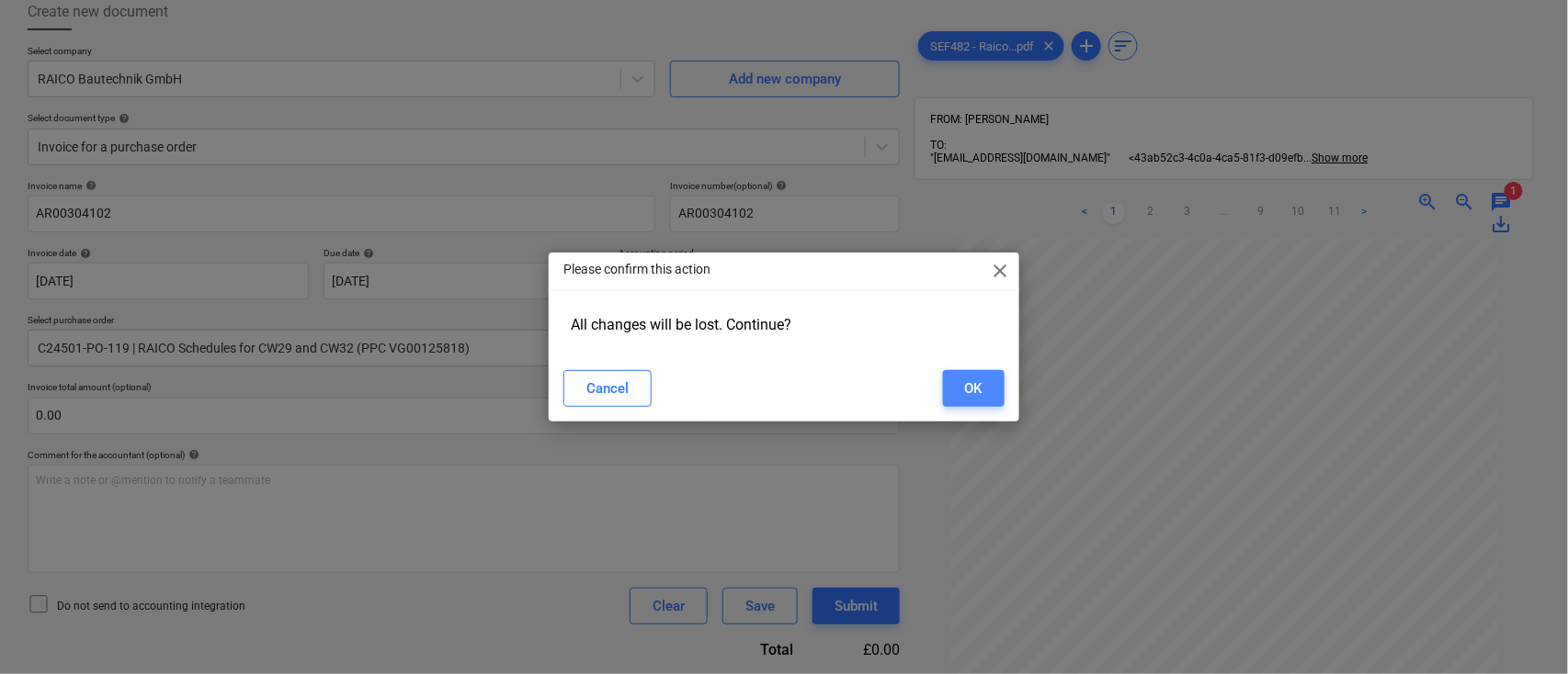
click at [989, 380] on button "OK" at bounding box center [974, 389] width 61 height 36
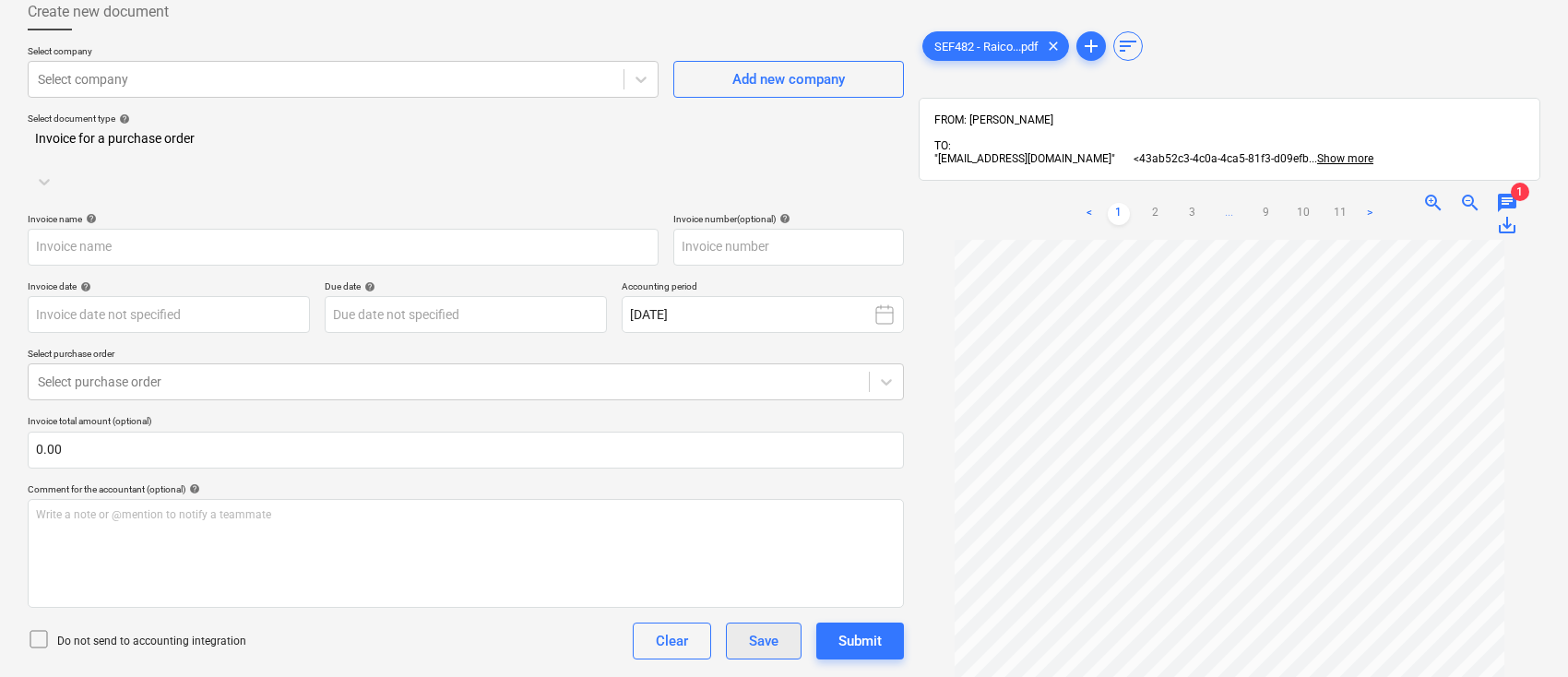
click at [770, 630] on div "Save" at bounding box center [764, 641] width 30 height 24
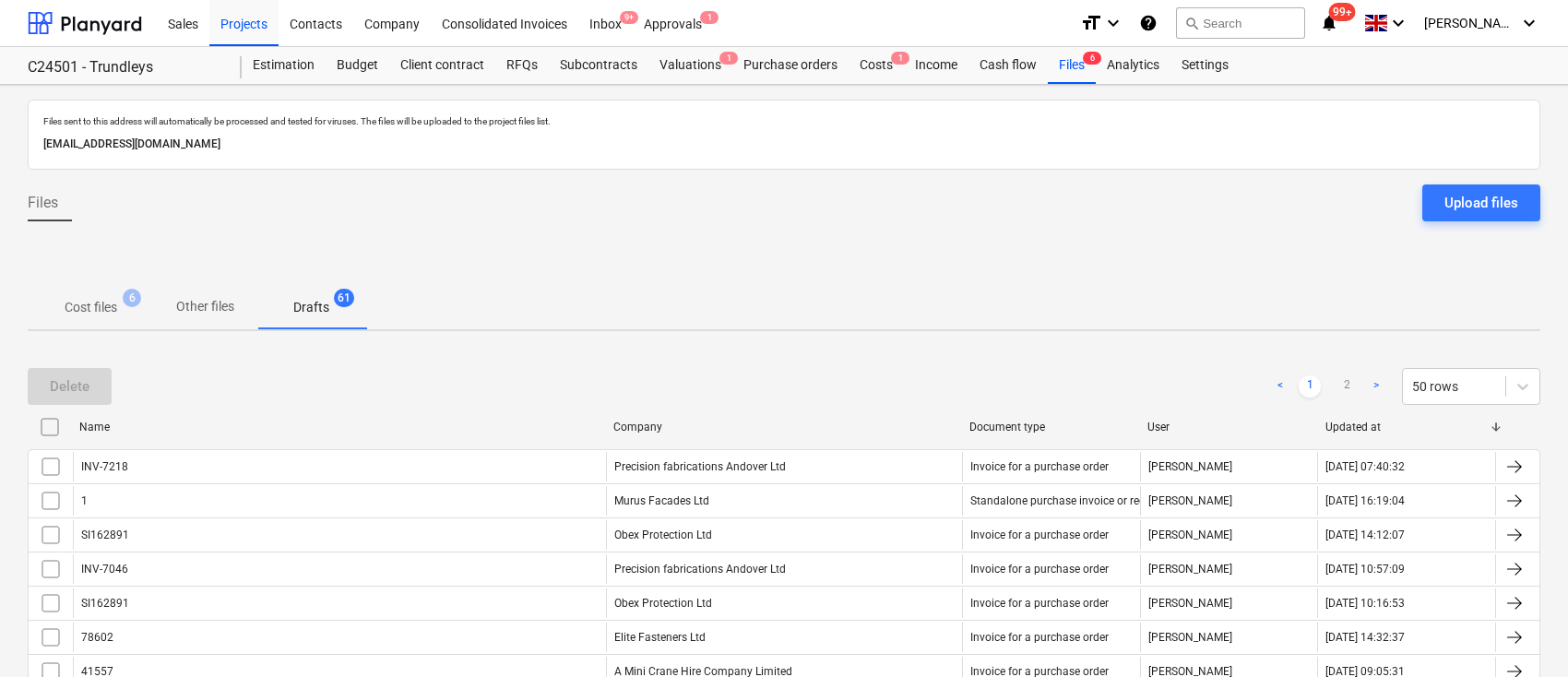
click at [635, 431] on div "Company" at bounding box center [784, 426] width 341 height 13
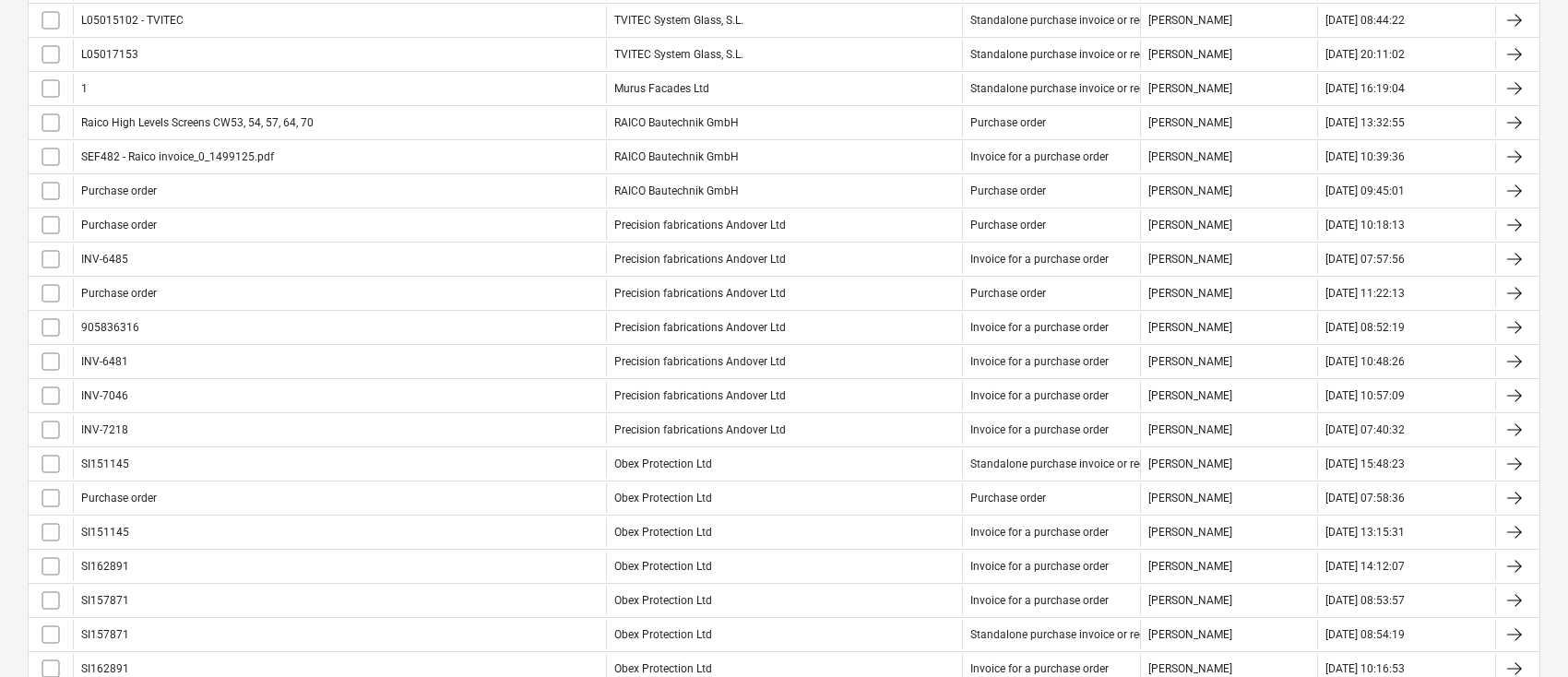
scroll to position [1206, 0]
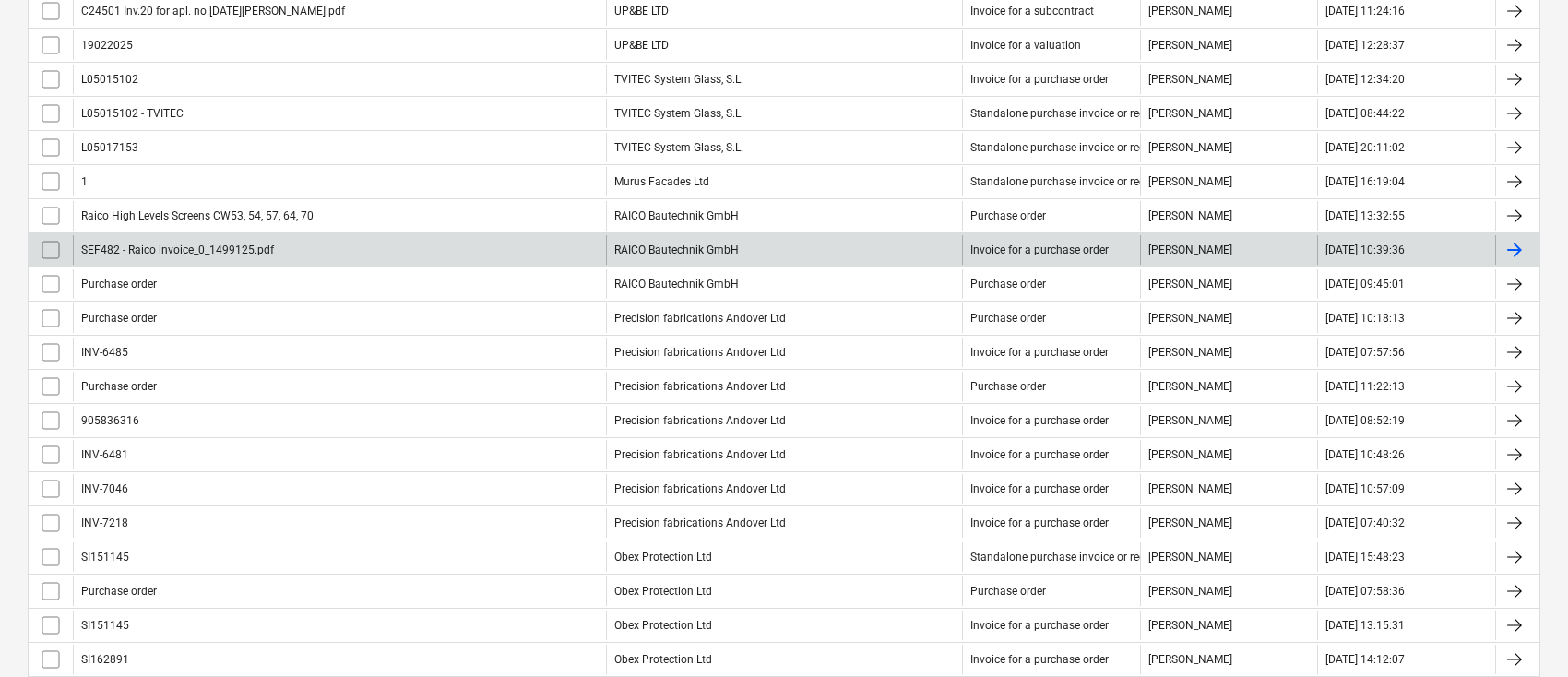
click at [51, 244] on input "checkbox" at bounding box center [50, 250] width 30 height 30
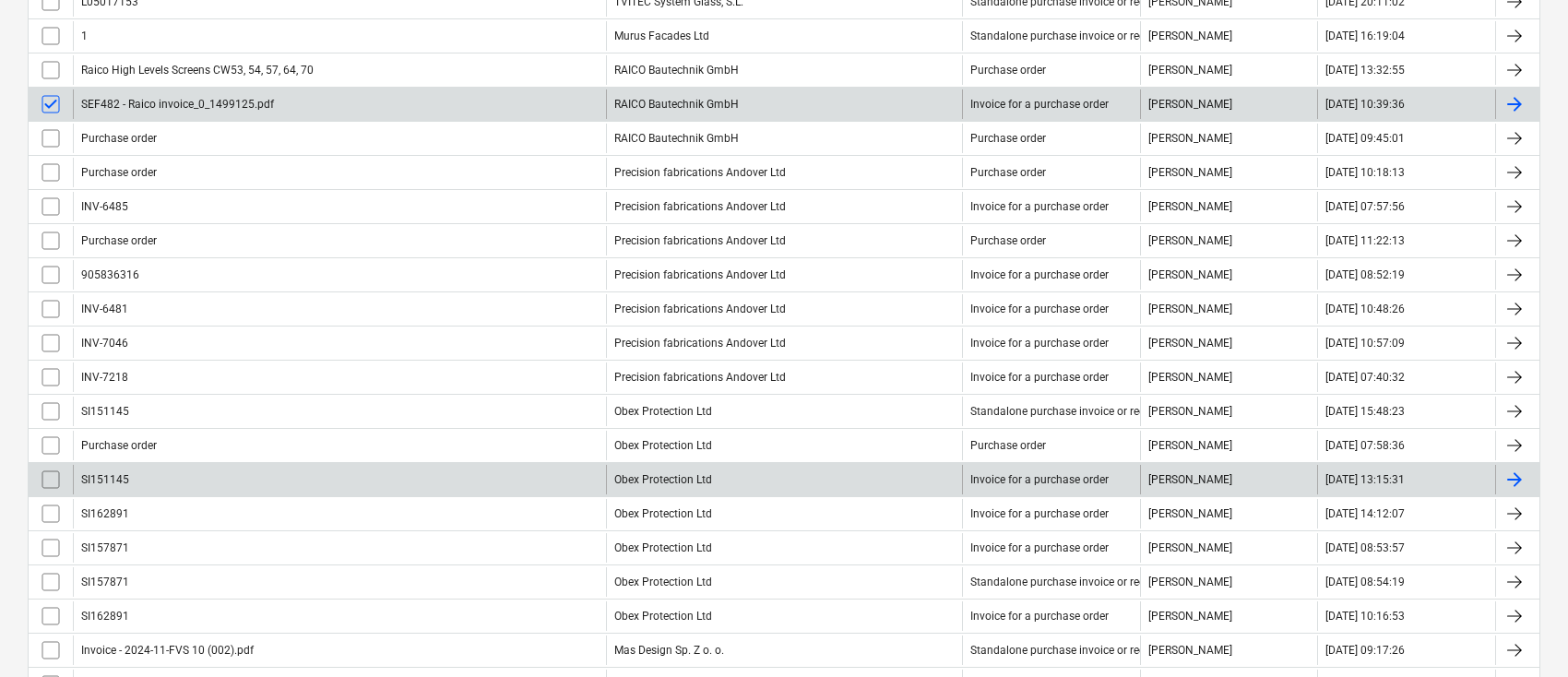
scroll to position [1107, 0]
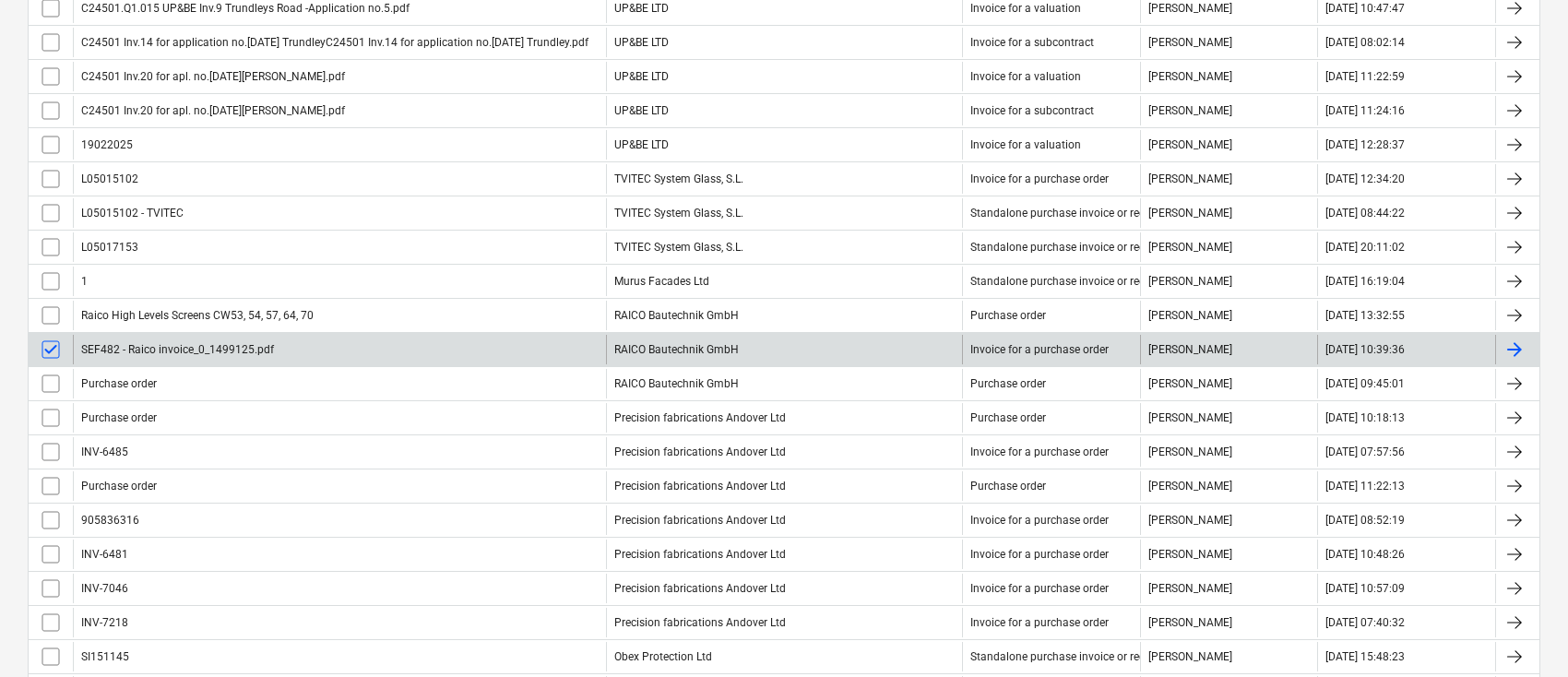
click at [55, 336] on input "checkbox" at bounding box center [50, 349] width 30 height 30
click at [132, 347] on div "SEF482 - Raico invoice_0_1499125.pdf" at bounding box center [177, 349] width 193 height 13
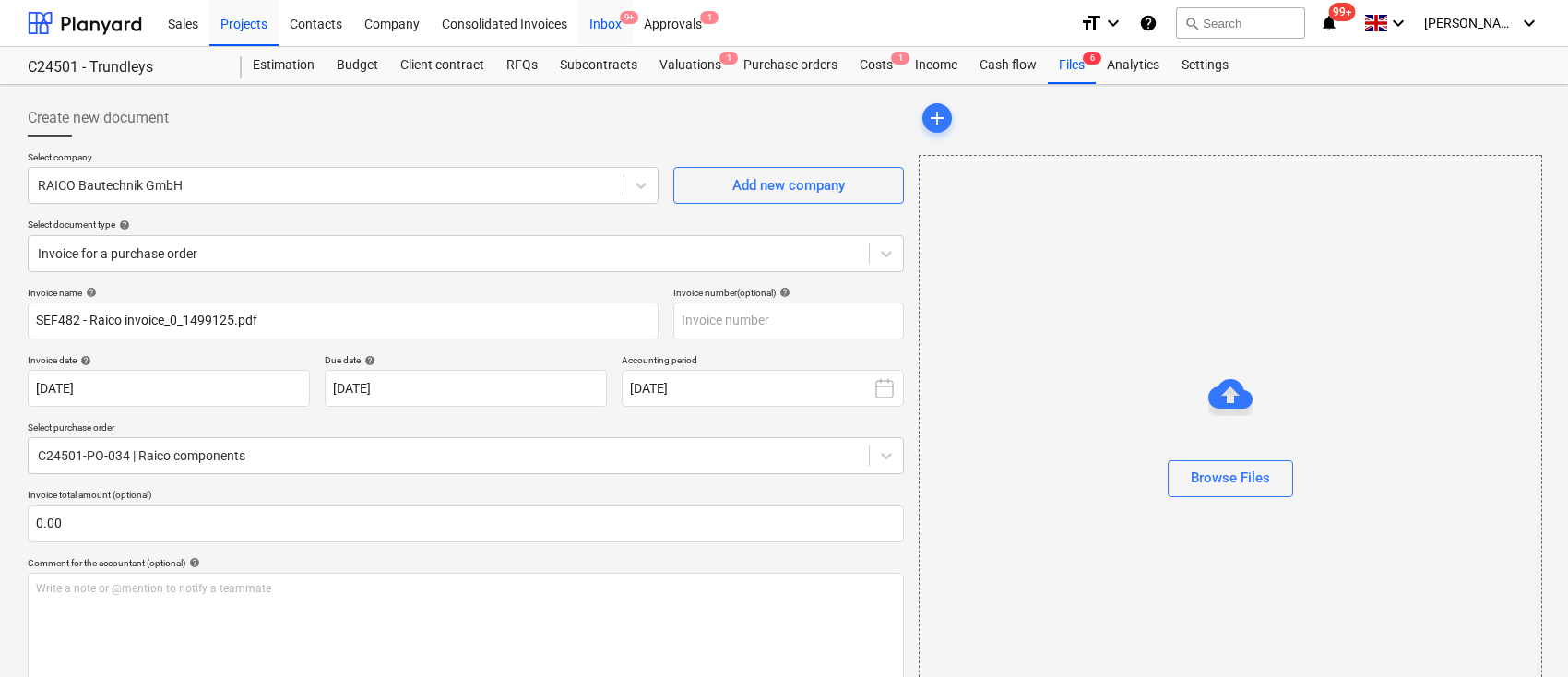
click at [606, 12] on div "Inbox 9+" at bounding box center [606, 22] width 54 height 47
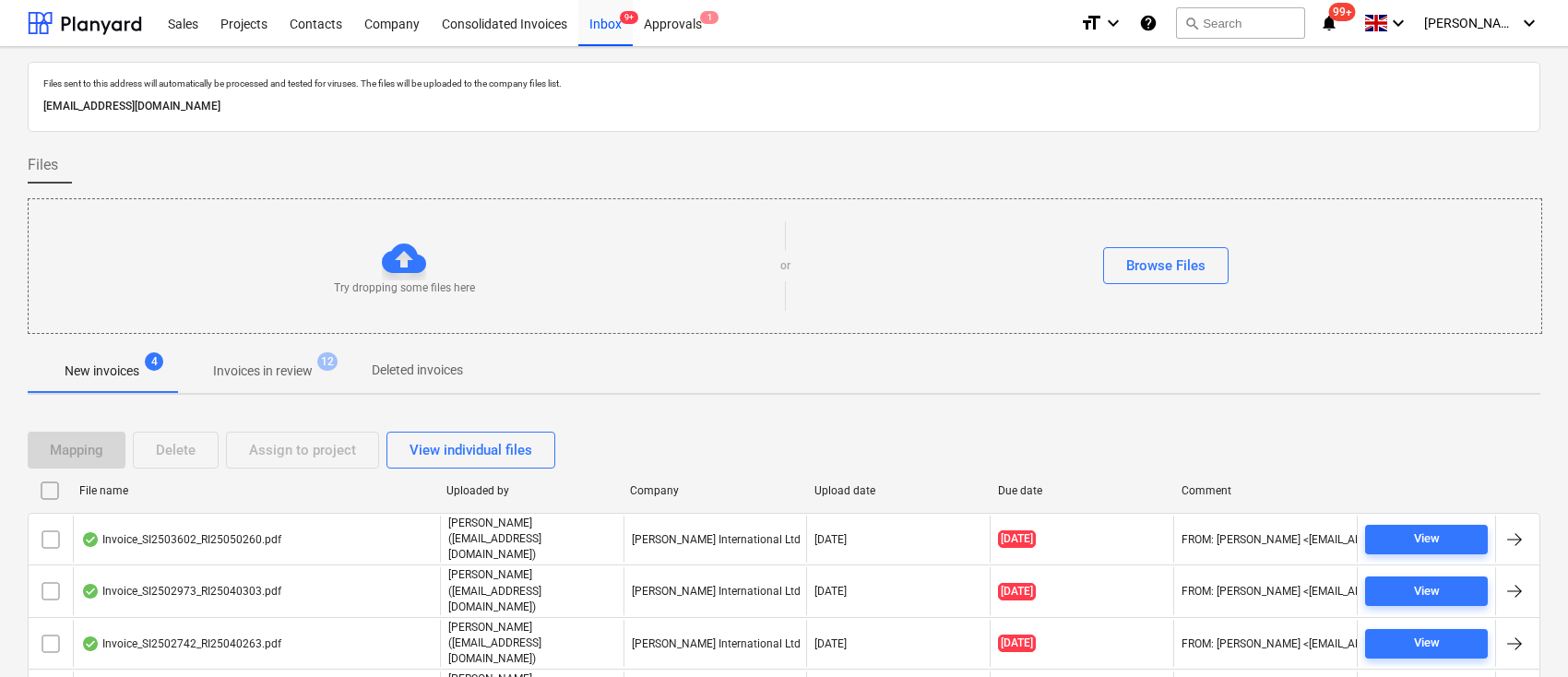
click at [270, 363] on p "Invoices in review" at bounding box center [262, 371] width 99 height 19
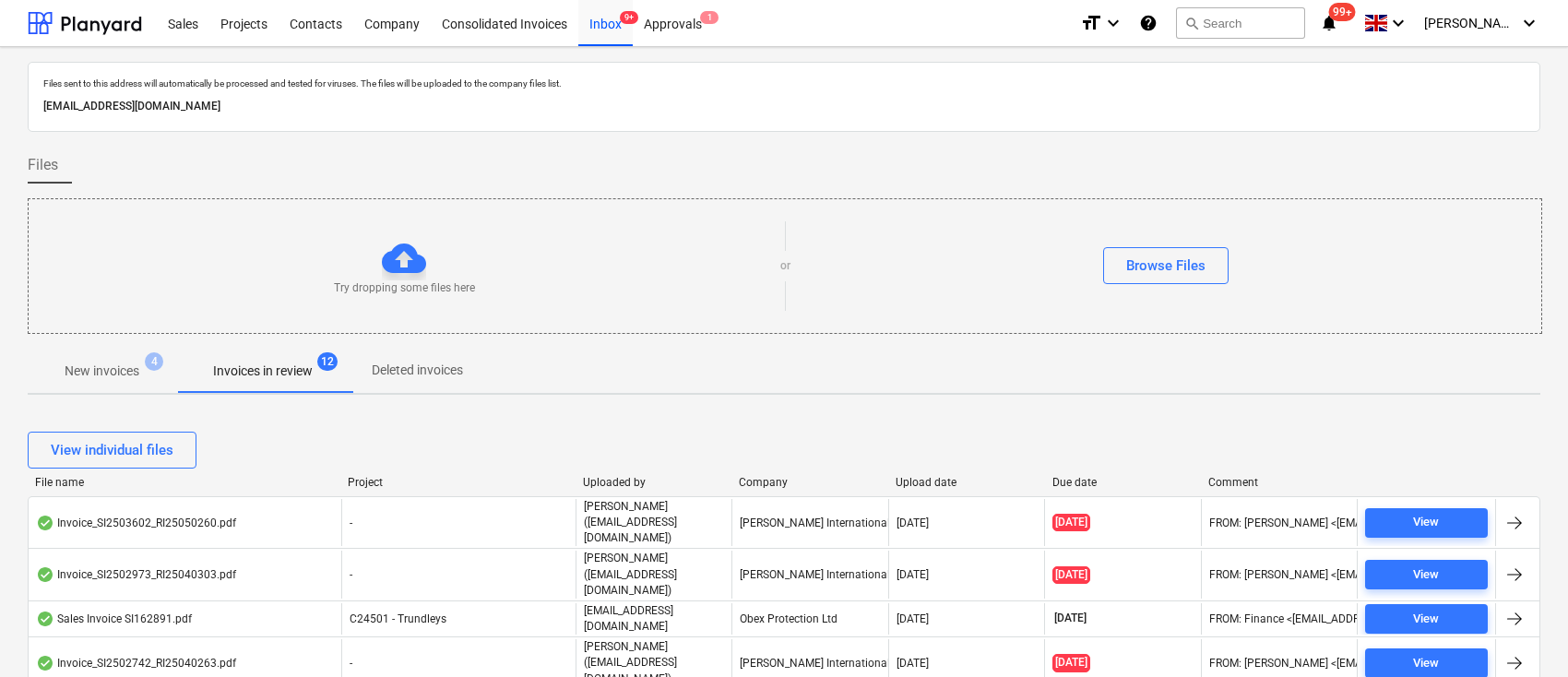
click at [765, 472] on div "View individual files" at bounding box center [784, 450] width 1513 height 52
click at [774, 481] on div "Company" at bounding box center [809, 482] width 142 height 13
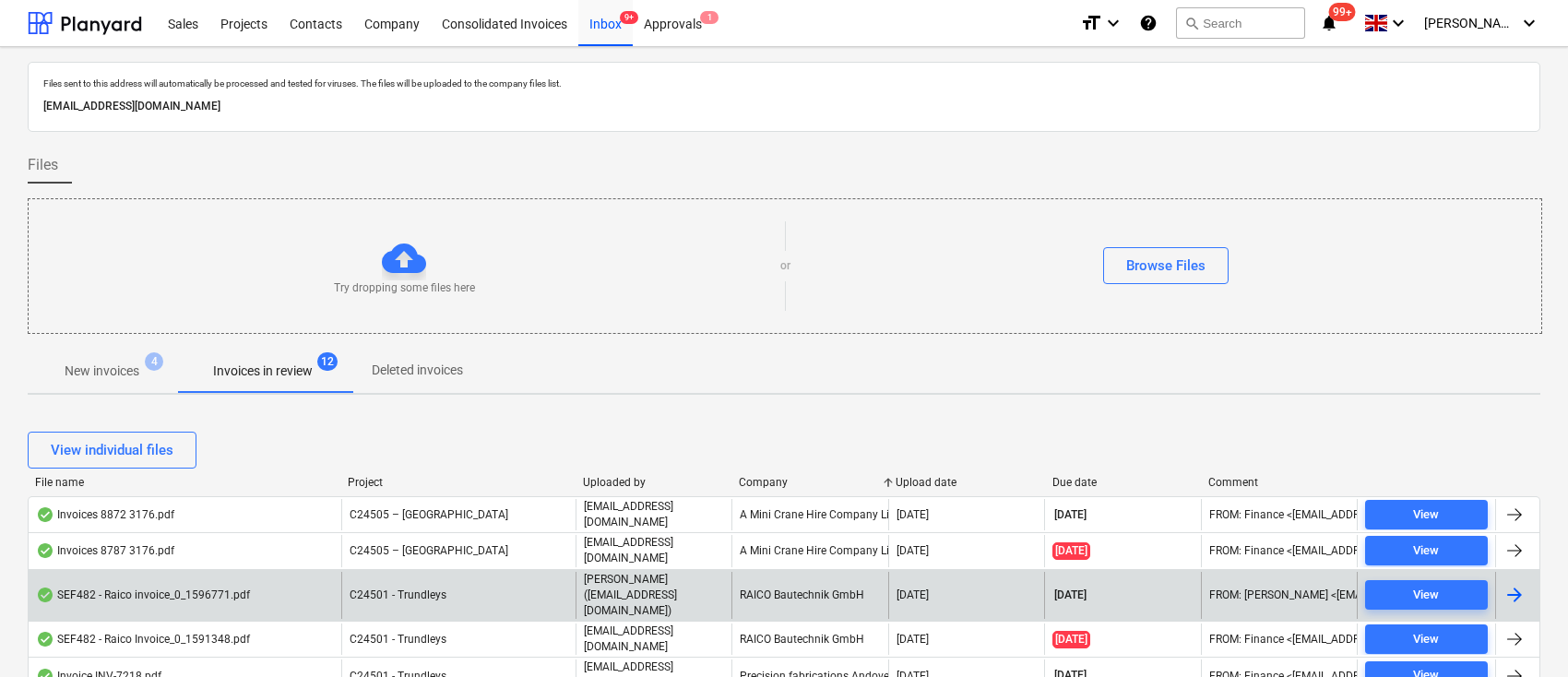
click at [800, 586] on div "RAICO Bautechnik GmbH" at bounding box center [810, 595] width 156 height 47
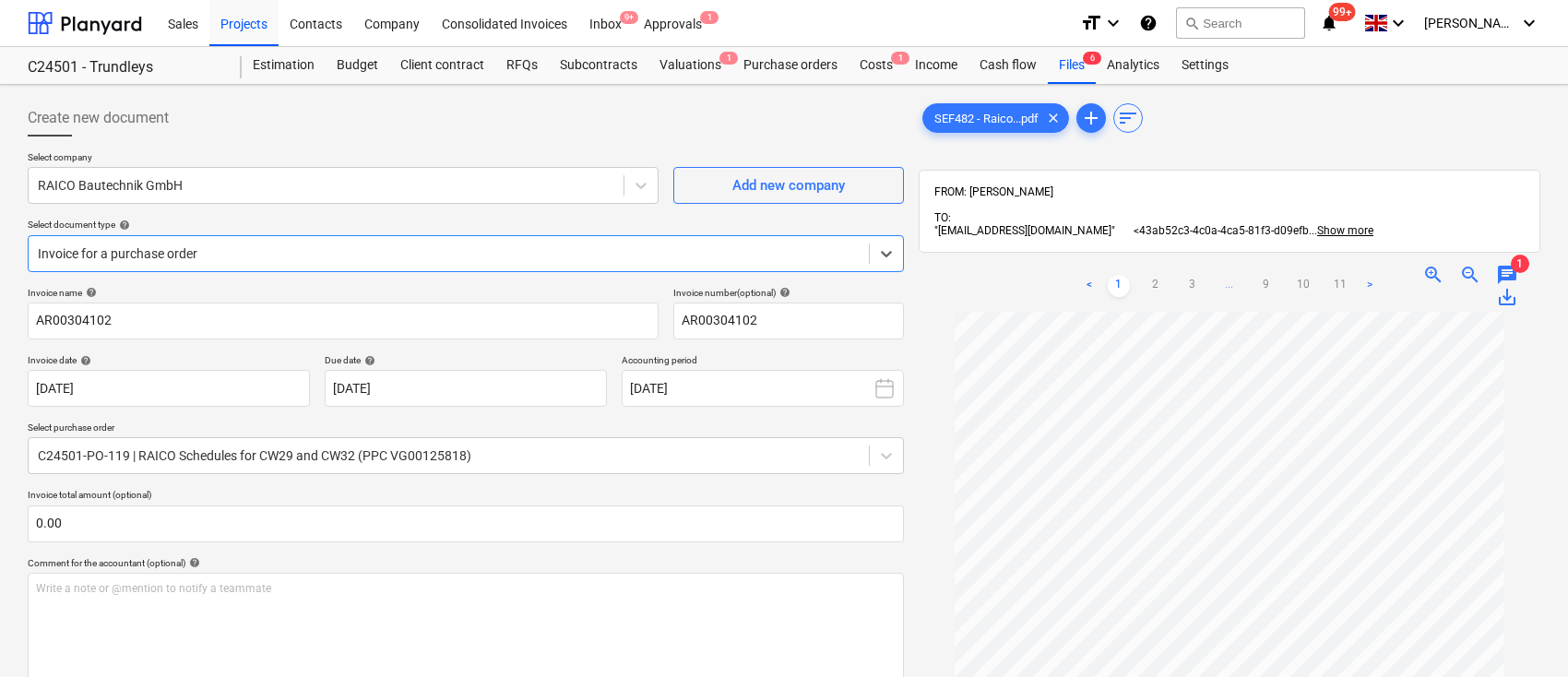
click at [1503, 306] on span "save_alt" at bounding box center [1507, 297] width 22 height 22
click at [985, 119] on span "SEF482 - Raico...pdf" at bounding box center [987, 119] width 126 height 14
click at [960, 119] on span "SEF482 - Raico...pdf" at bounding box center [987, 119] width 126 height 14
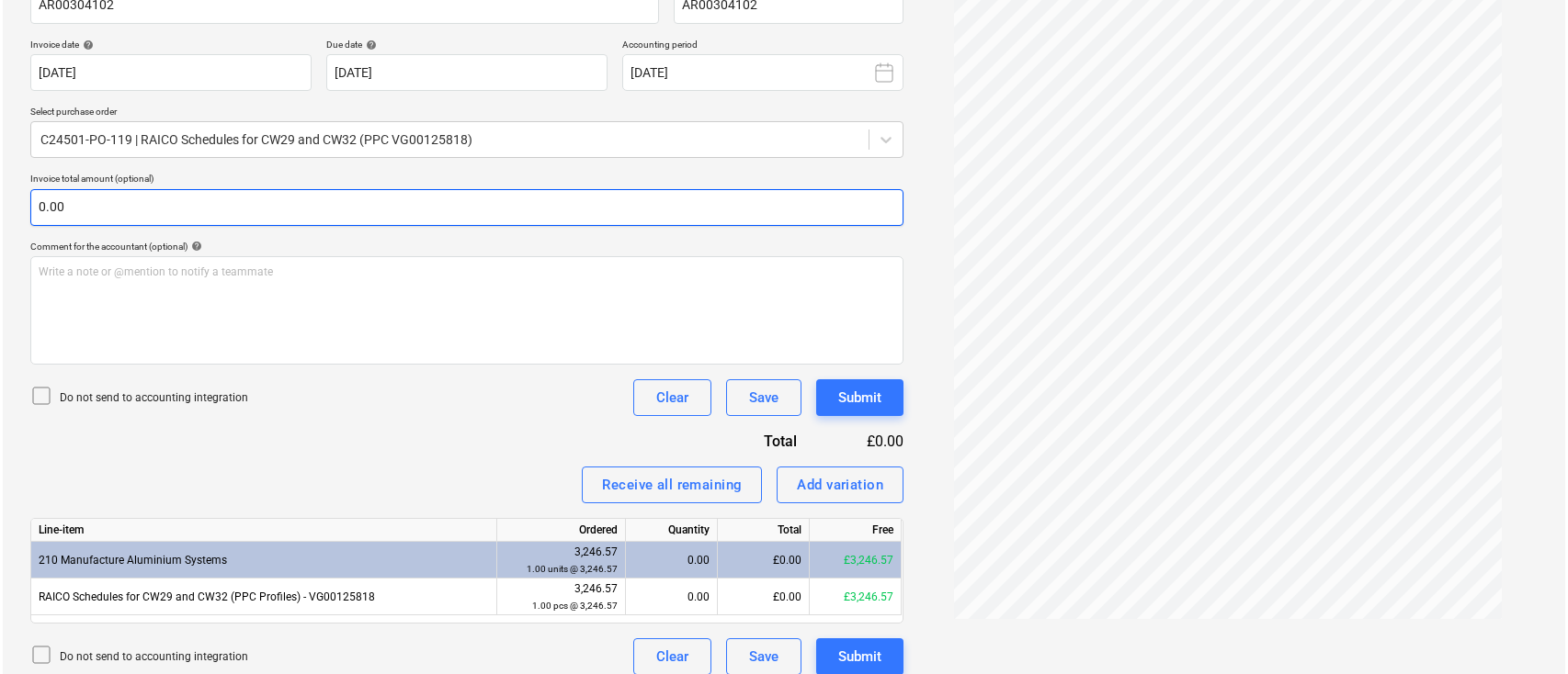
scroll to position [329, 0]
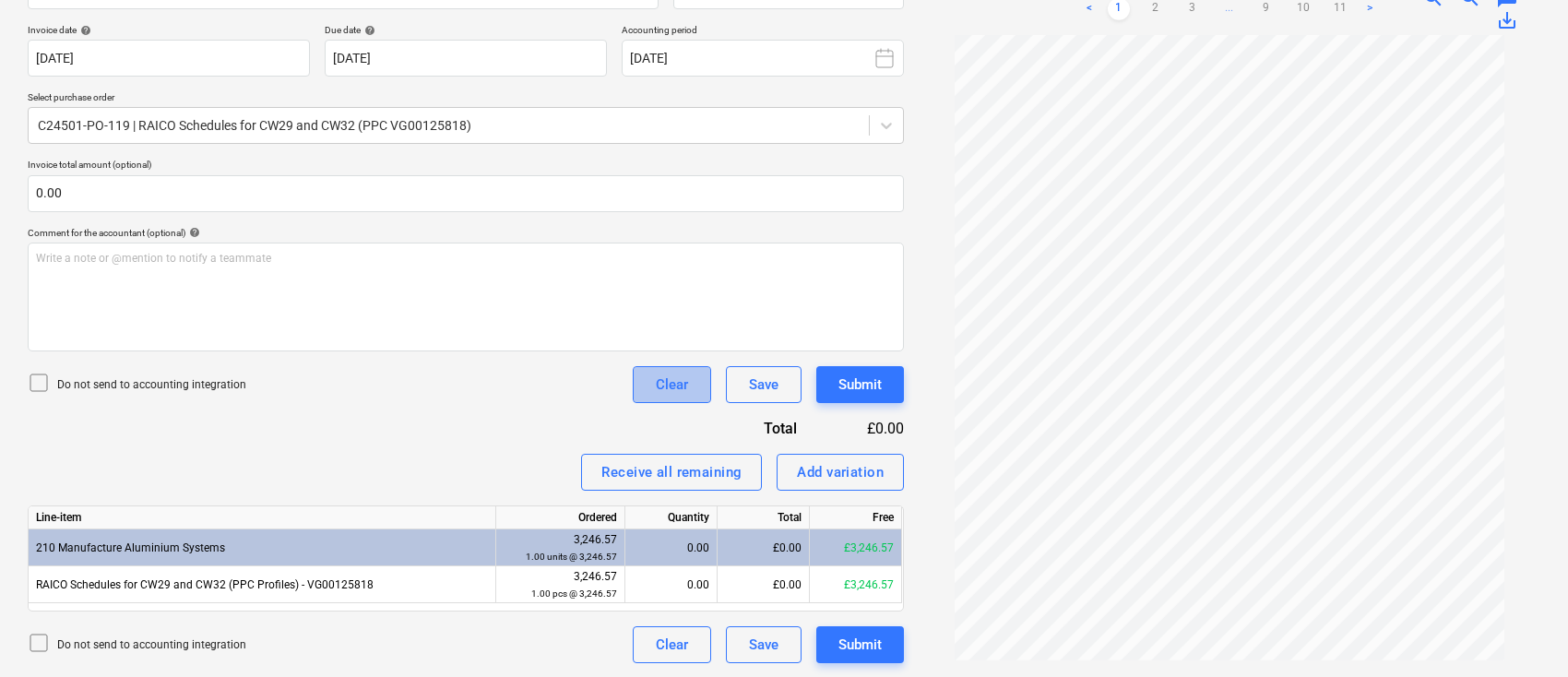
click at [663, 384] on div "Clear" at bounding box center [671, 385] width 32 height 24
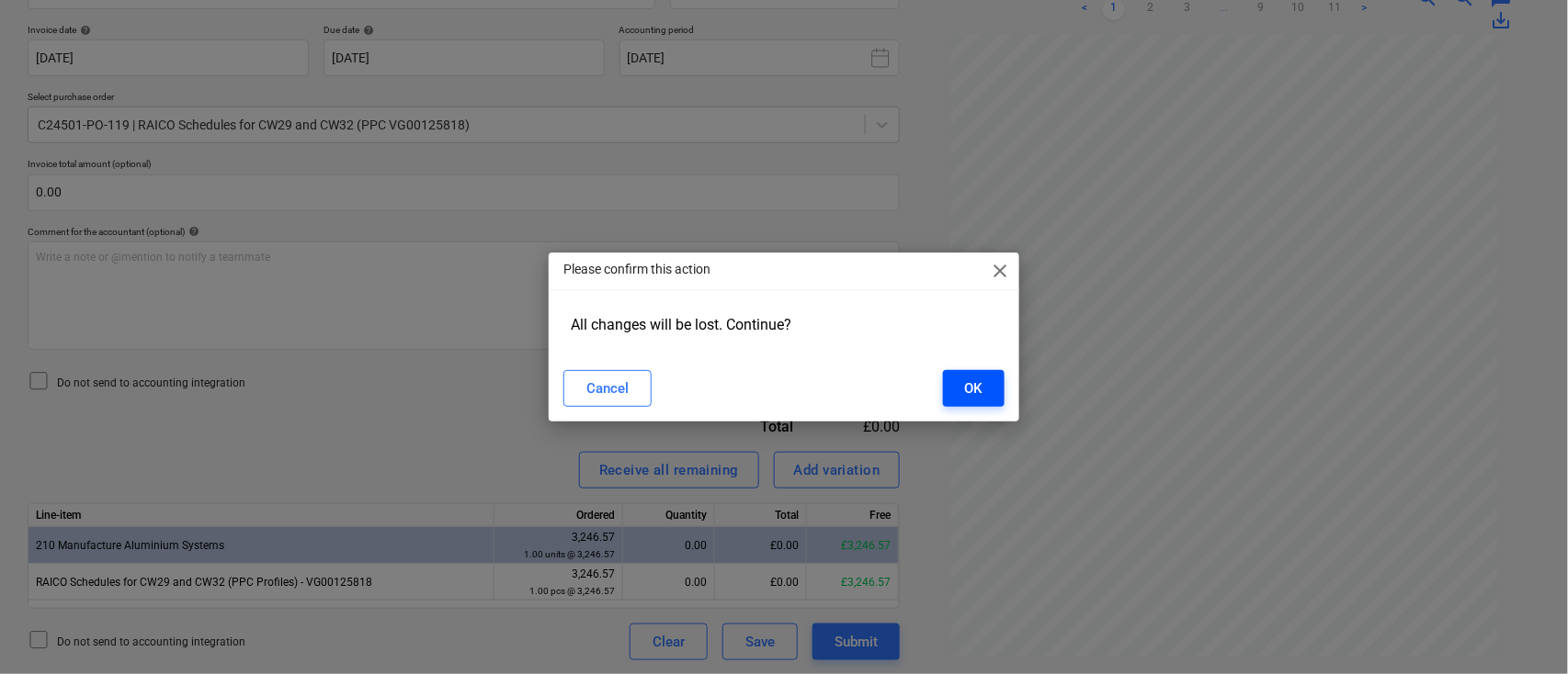
click at [972, 392] on div "OK" at bounding box center [974, 388] width 17 height 24
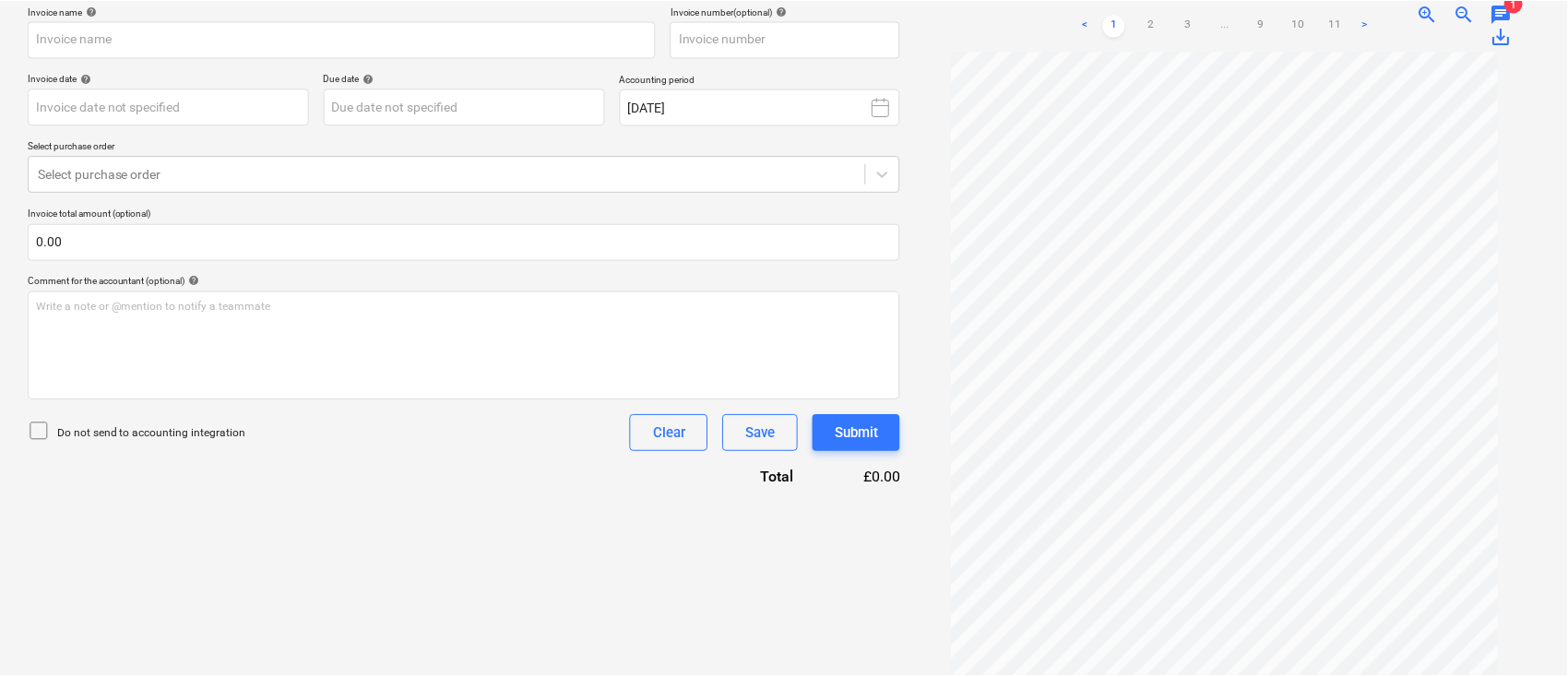
scroll to position [315, 0]
click at [752, 421] on div "Save" at bounding box center [764, 433] width 30 height 24
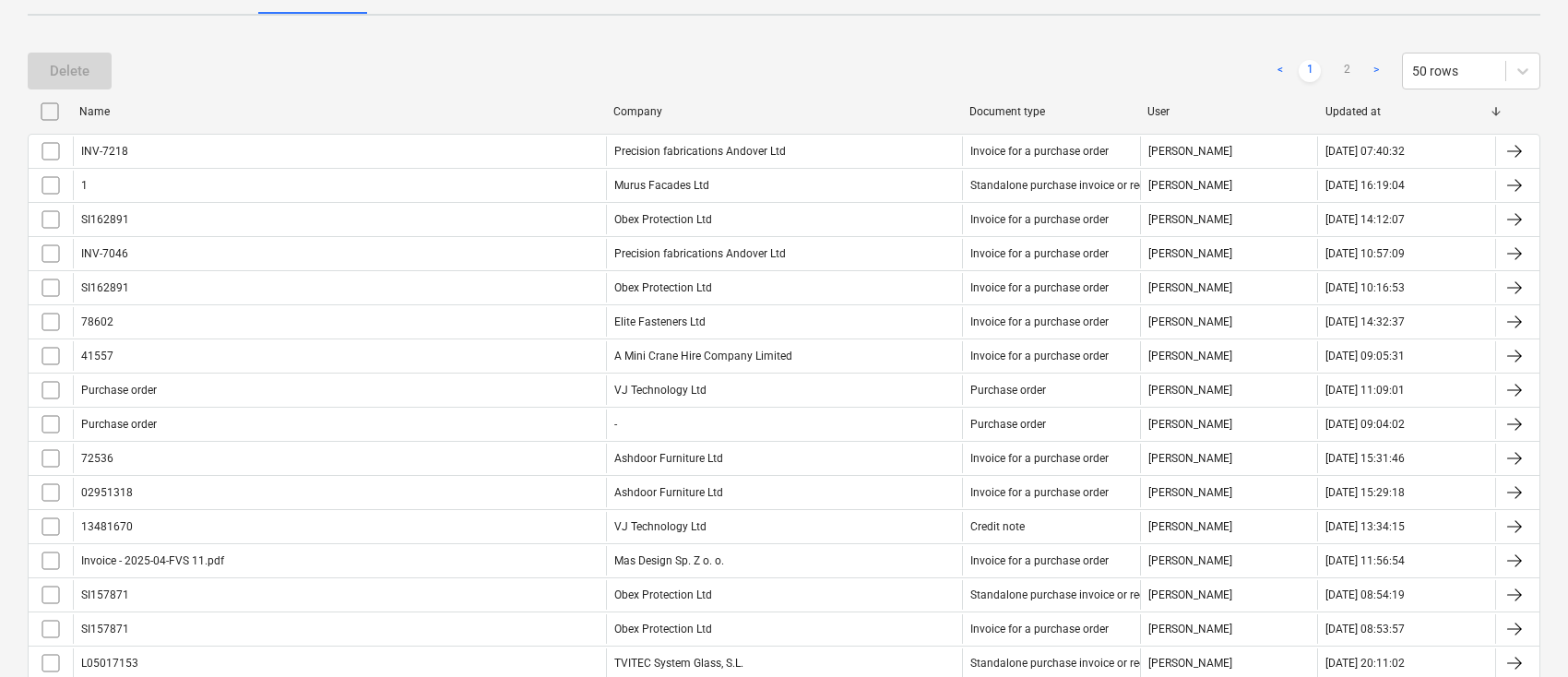
click at [650, 112] on div "Company" at bounding box center [784, 111] width 341 height 13
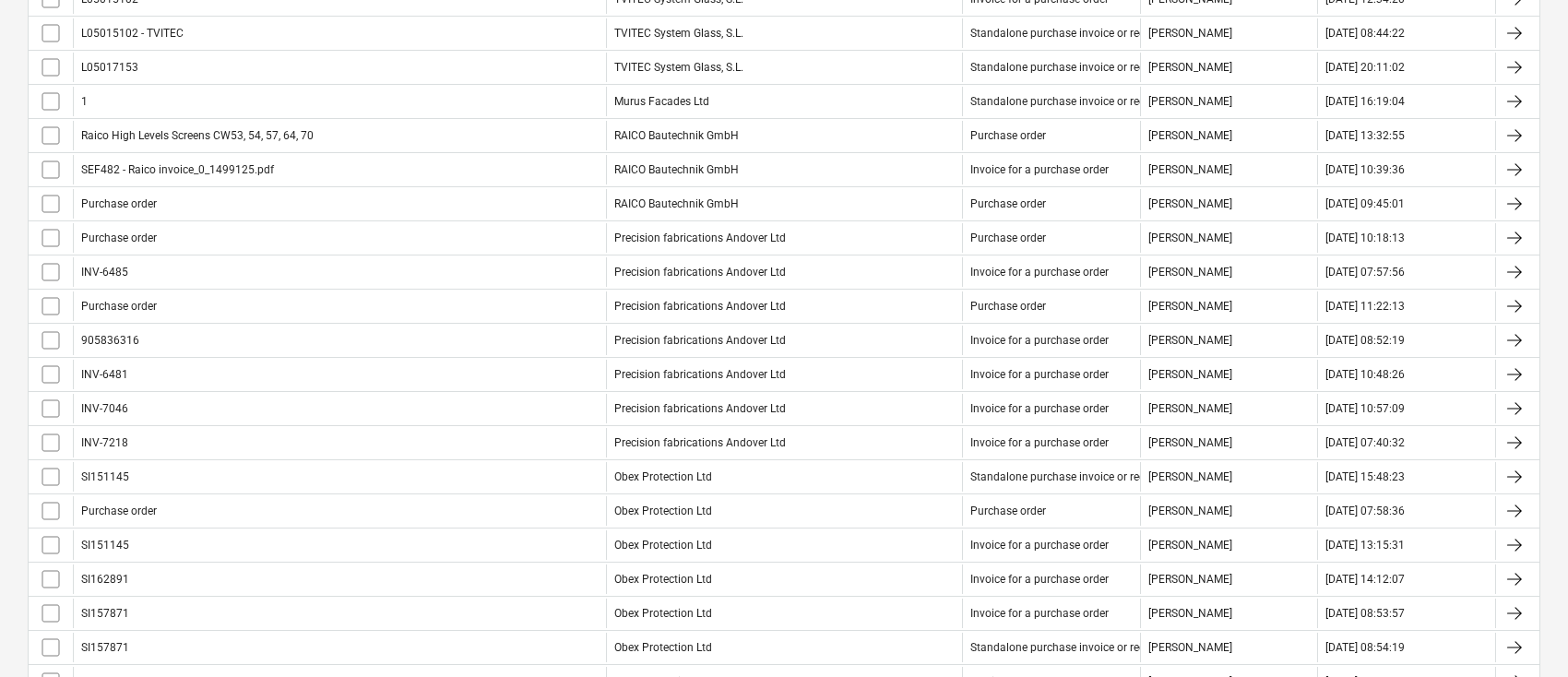
scroll to position [1206, 0]
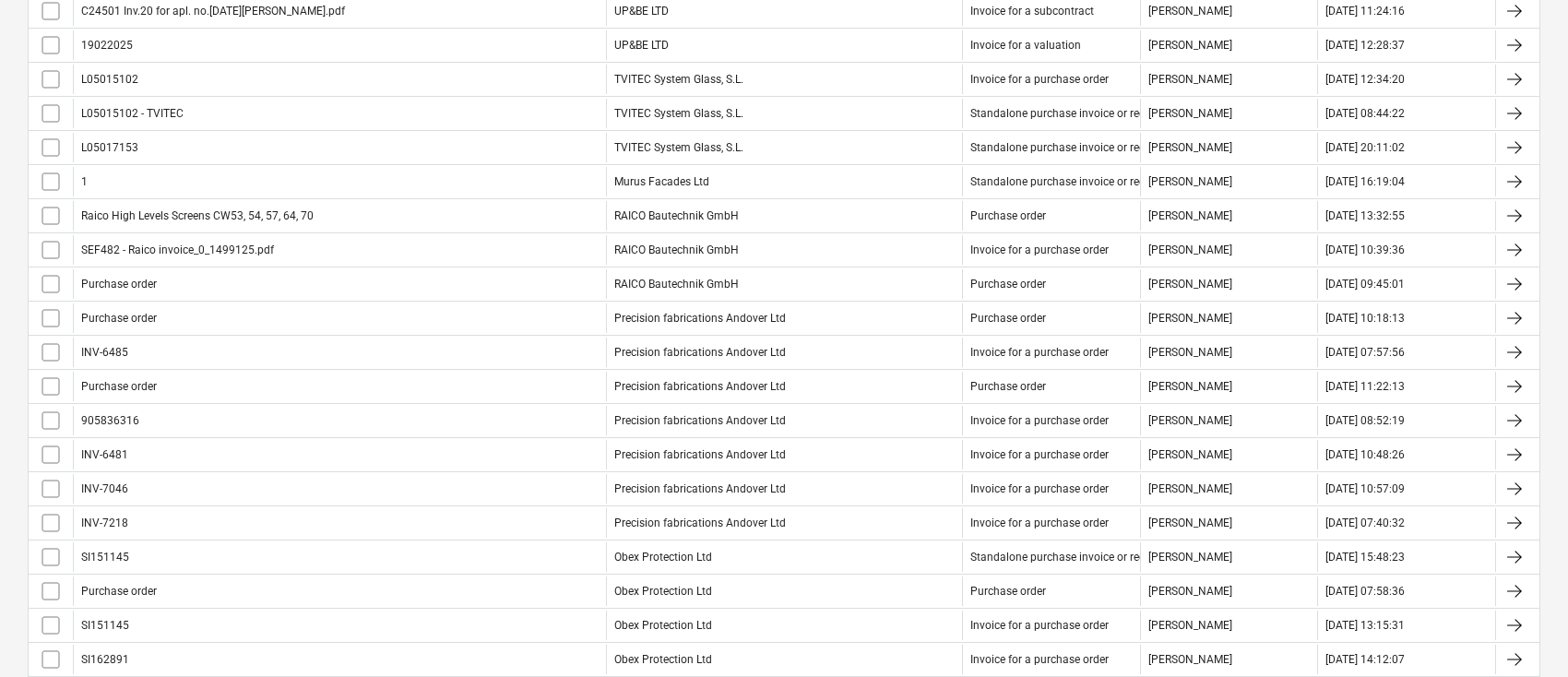
click at [1509, 247] on div at bounding box center [1515, 250] width 22 height 22
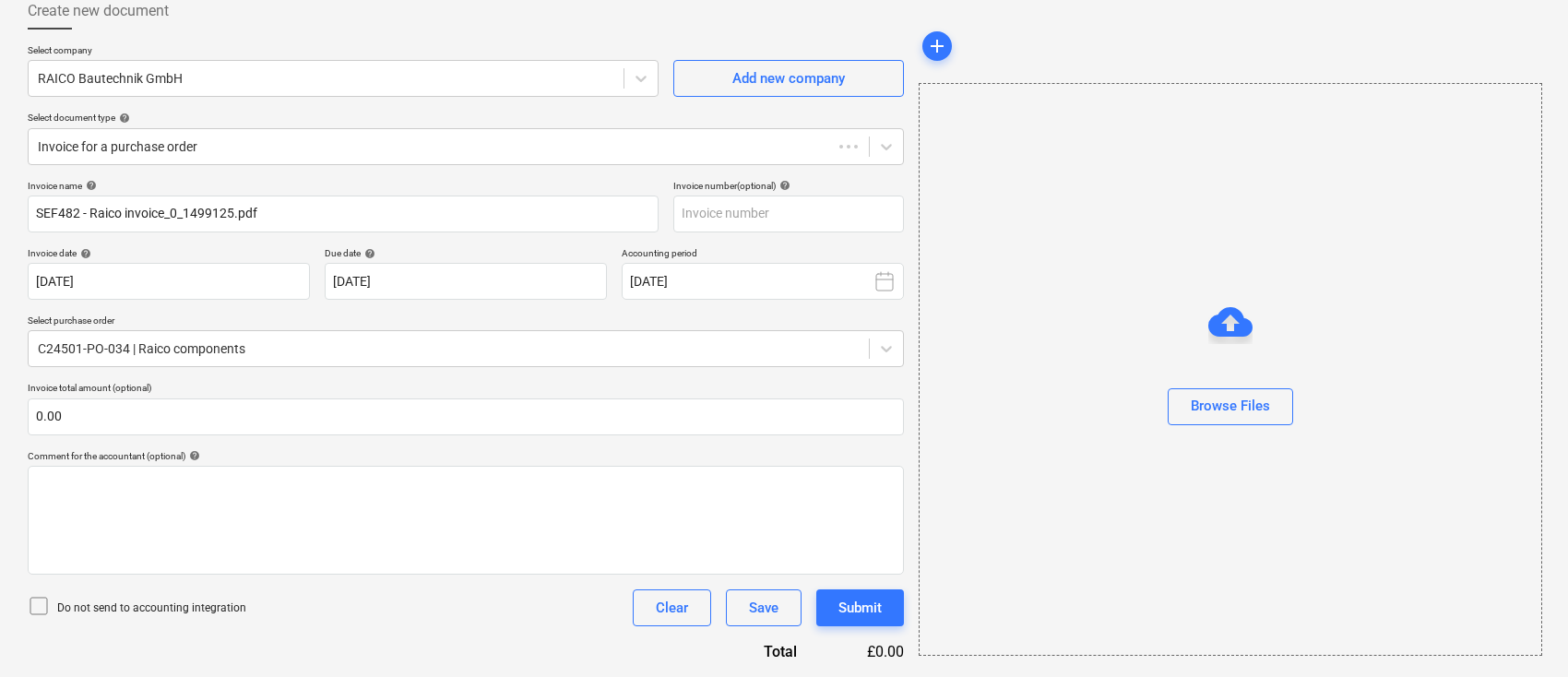
scroll to position [106, 0]
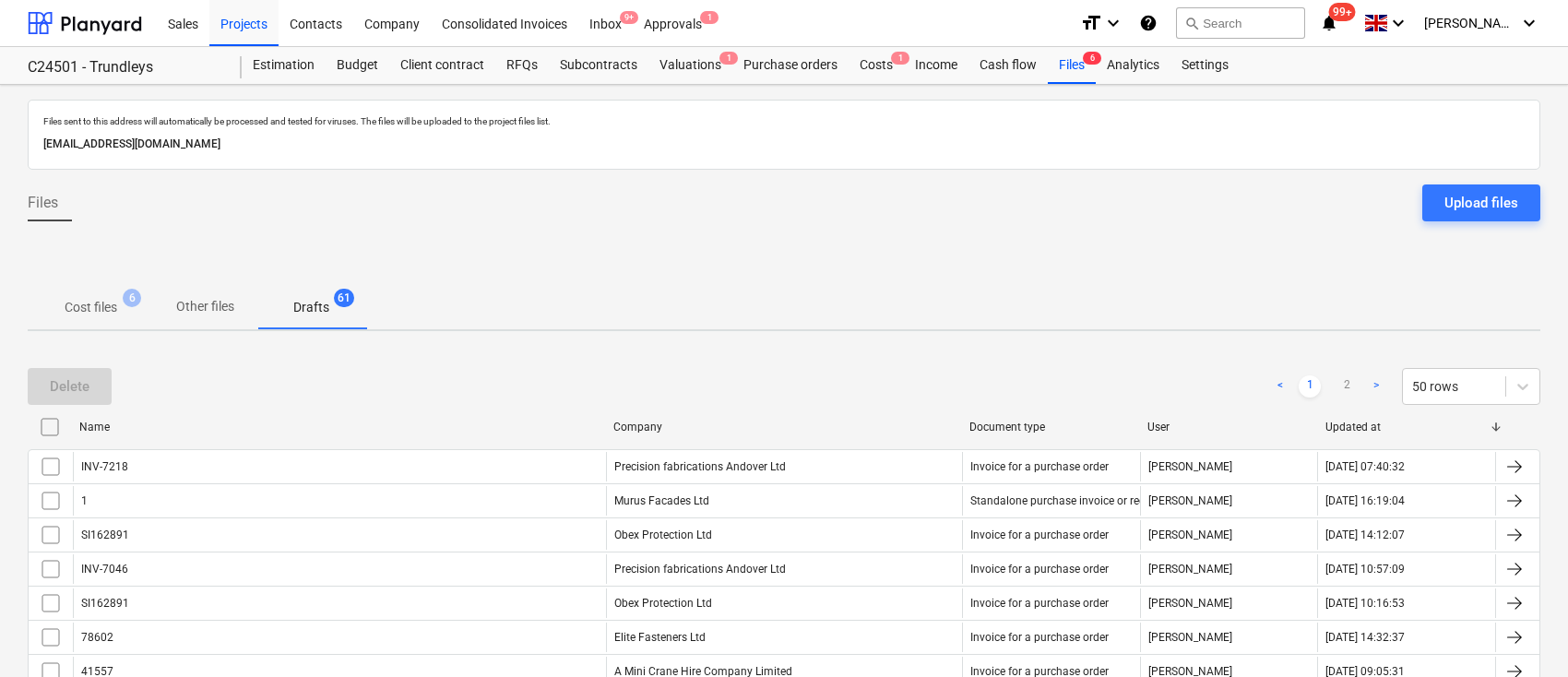
click at [628, 417] on div "Company" at bounding box center [784, 427] width 356 height 30
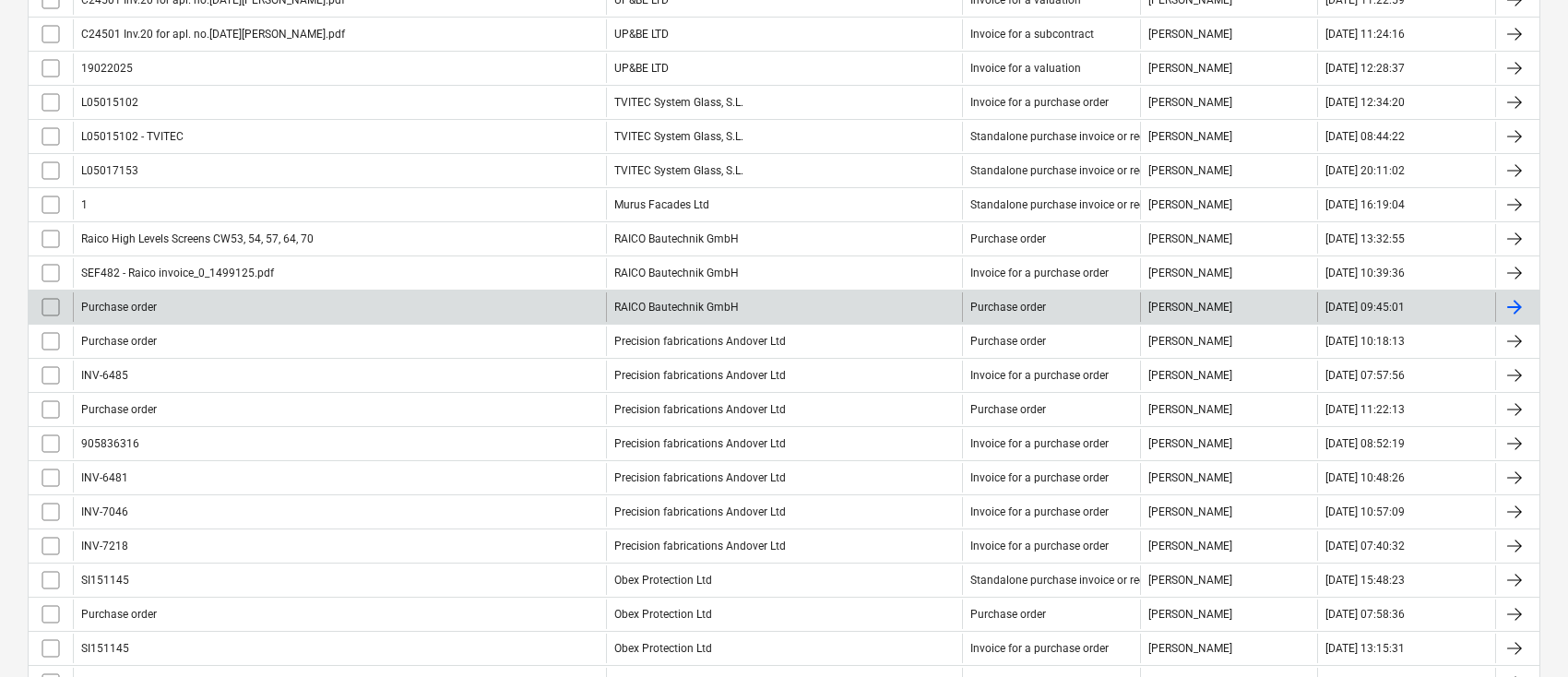
scroll to position [961, 0]
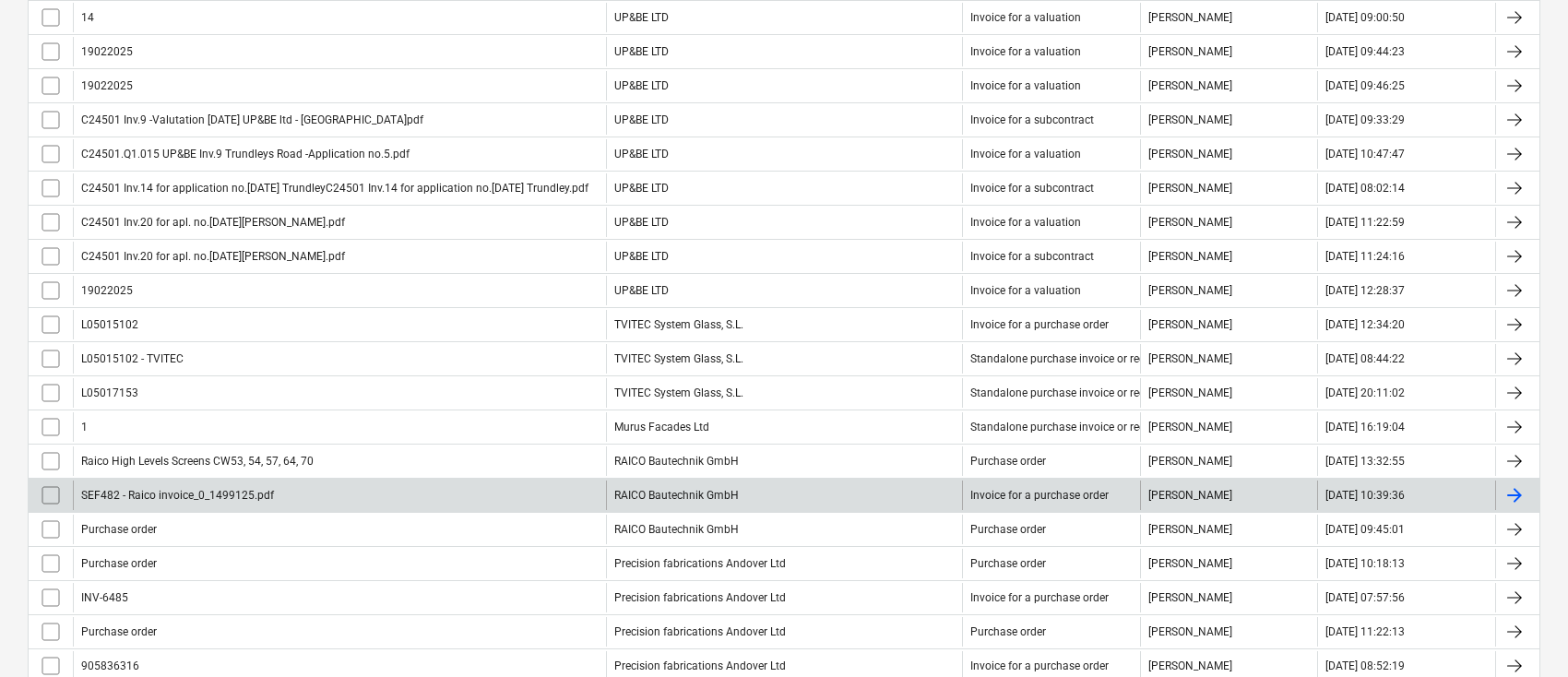
click at [48, 484] on input "checkbox" at bounding box center [50, 495] width 30 height 30
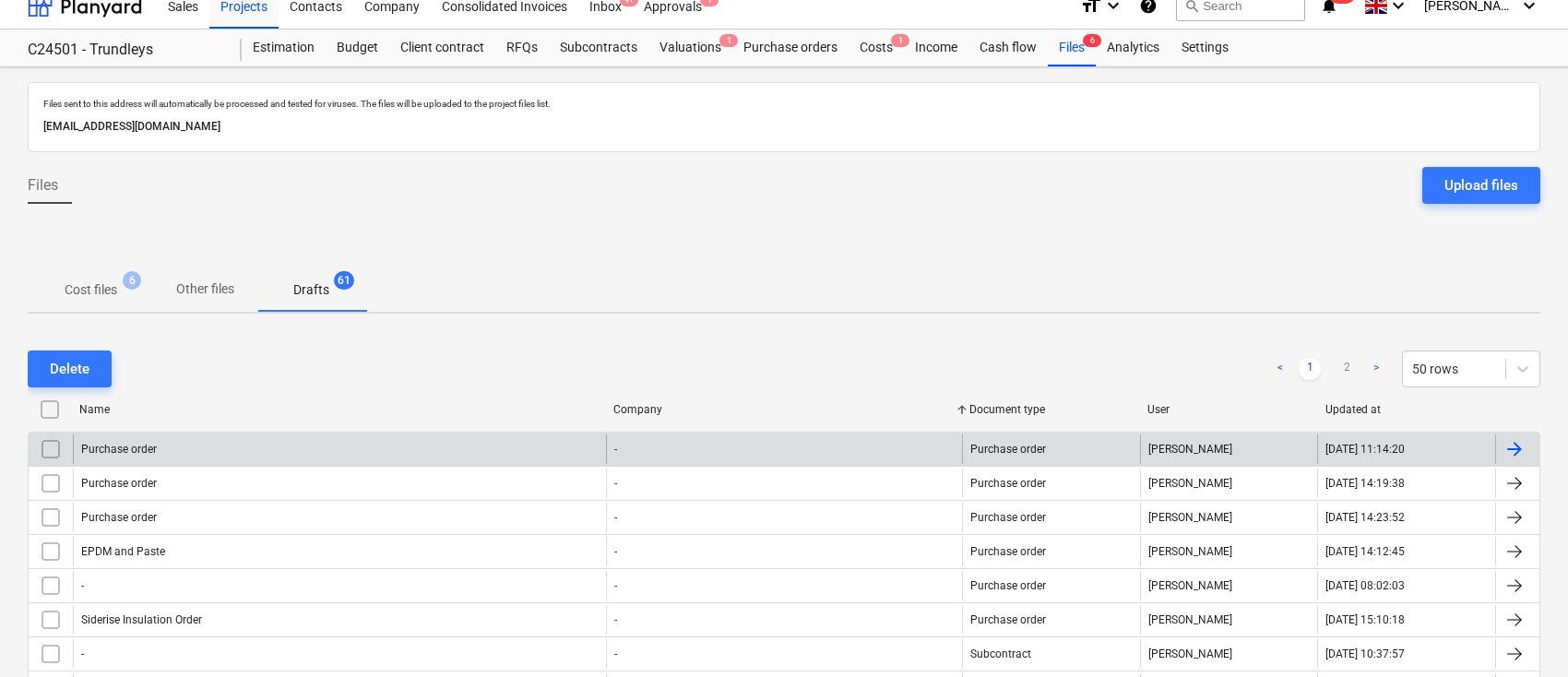
scroll to position [0, 0]
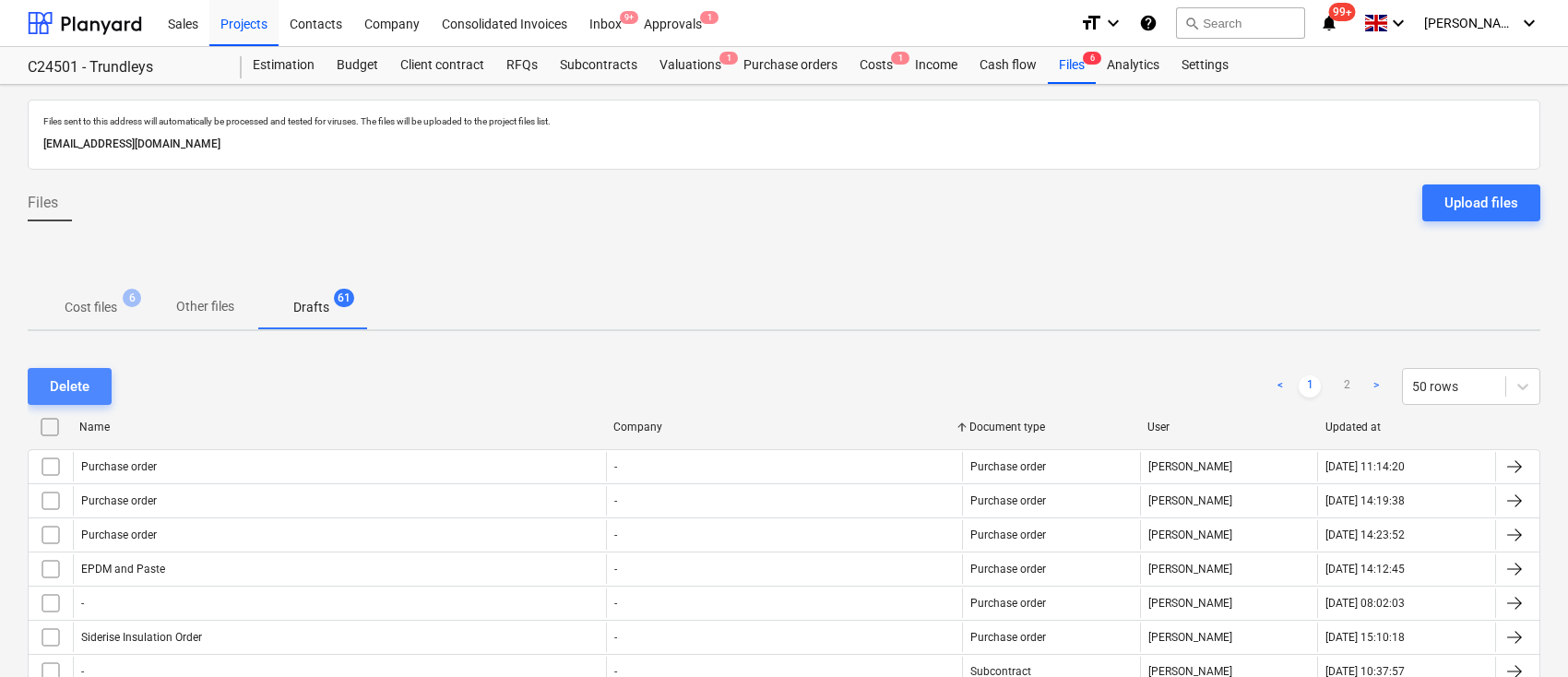
click at [70, 379] on div "Delete" at bounding box center [69, 386] width 40 height 24
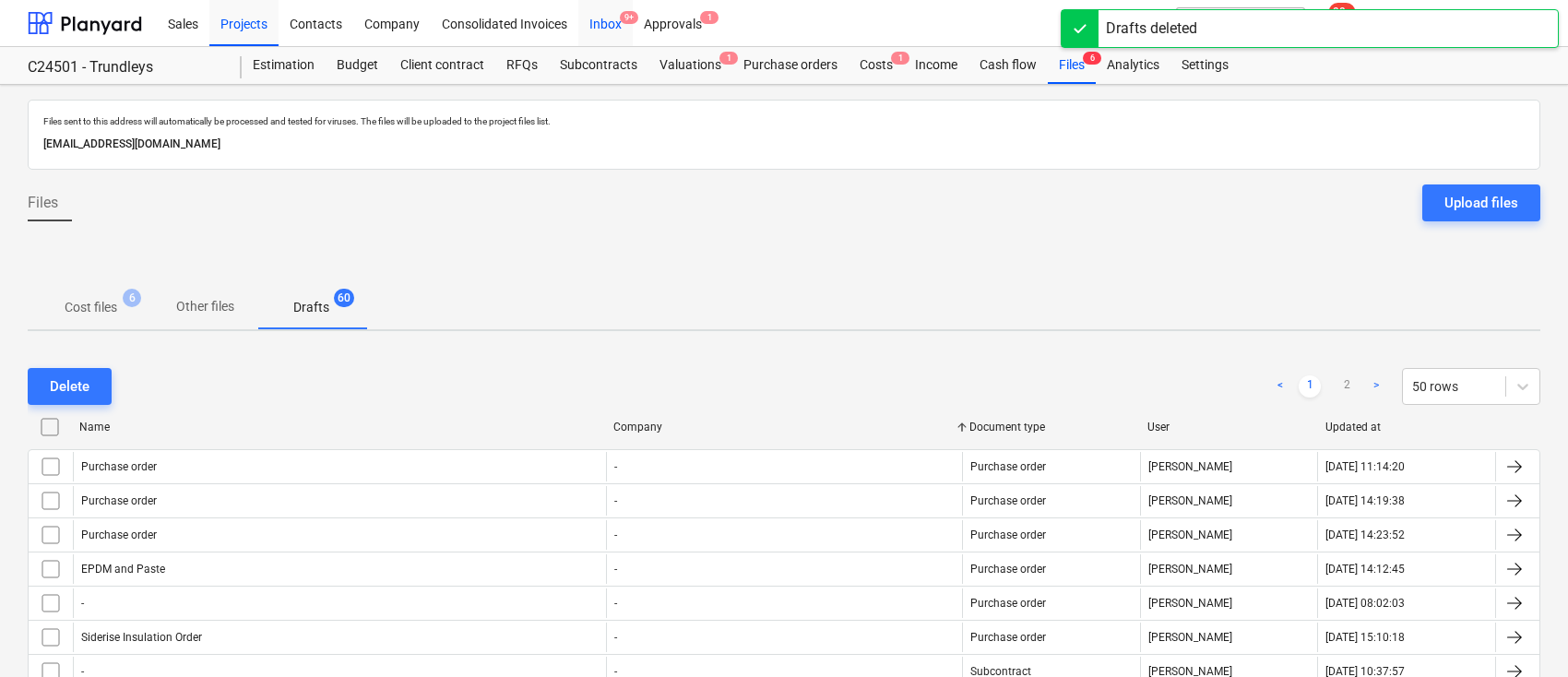
click at [616, 22] on div "Inbox 9+" at bounding box center [606, 22] width 54 height 47
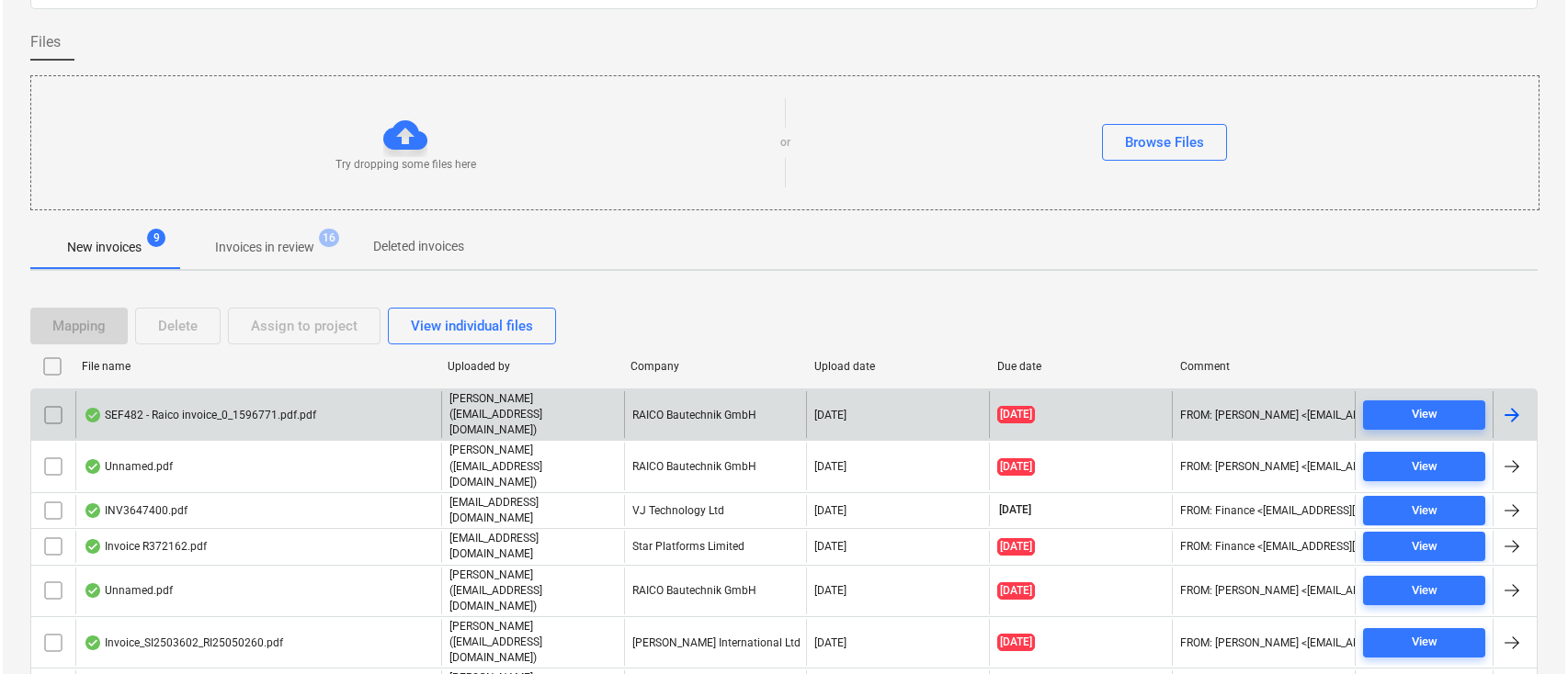
scroll to position [222, 0]
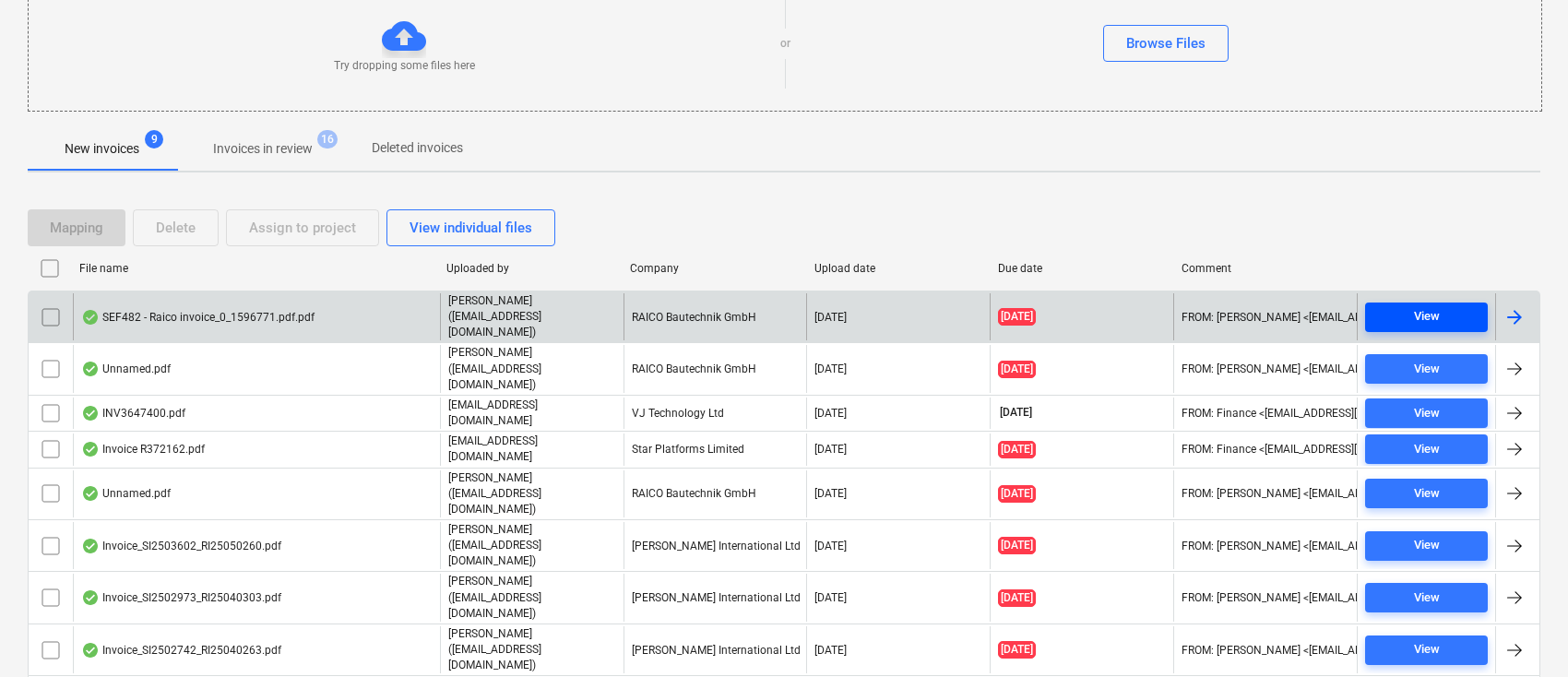
click at [1405, 312] on span "View" at bounding box center [1427, 317] width 108 height 21
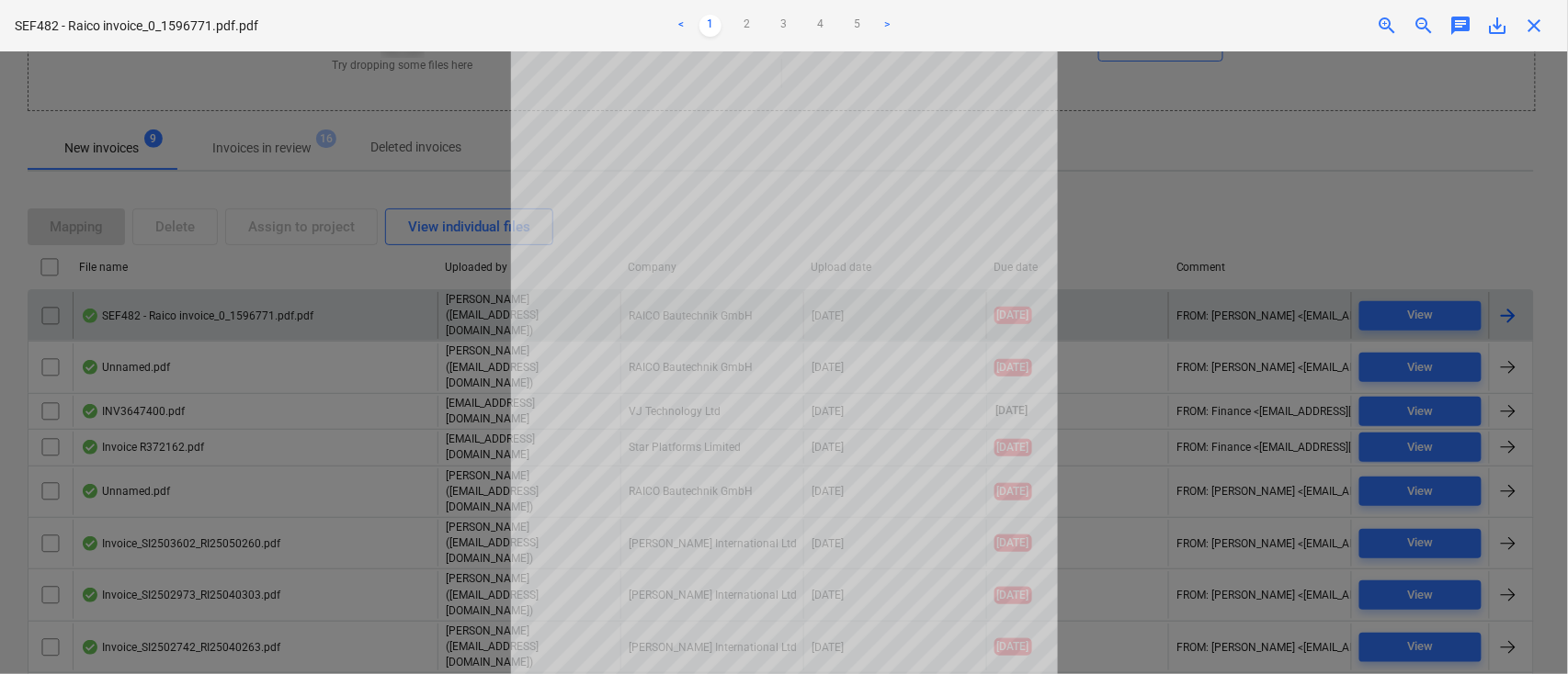
click at [1536, 26] on span "close" at bounding box center [1534, 25] width 22 height 22
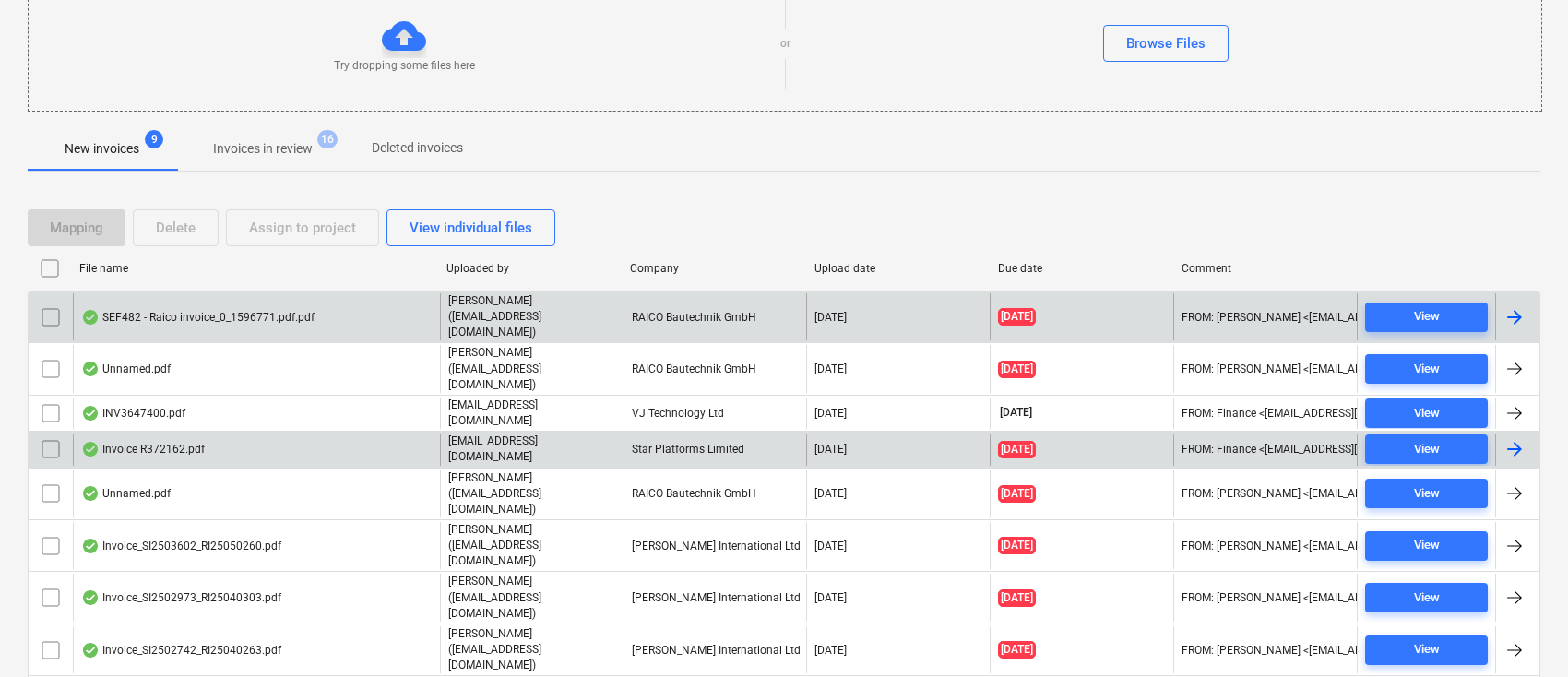
click at [1512, 438] on div at bounding box center [1515, 448] width 22 height 22
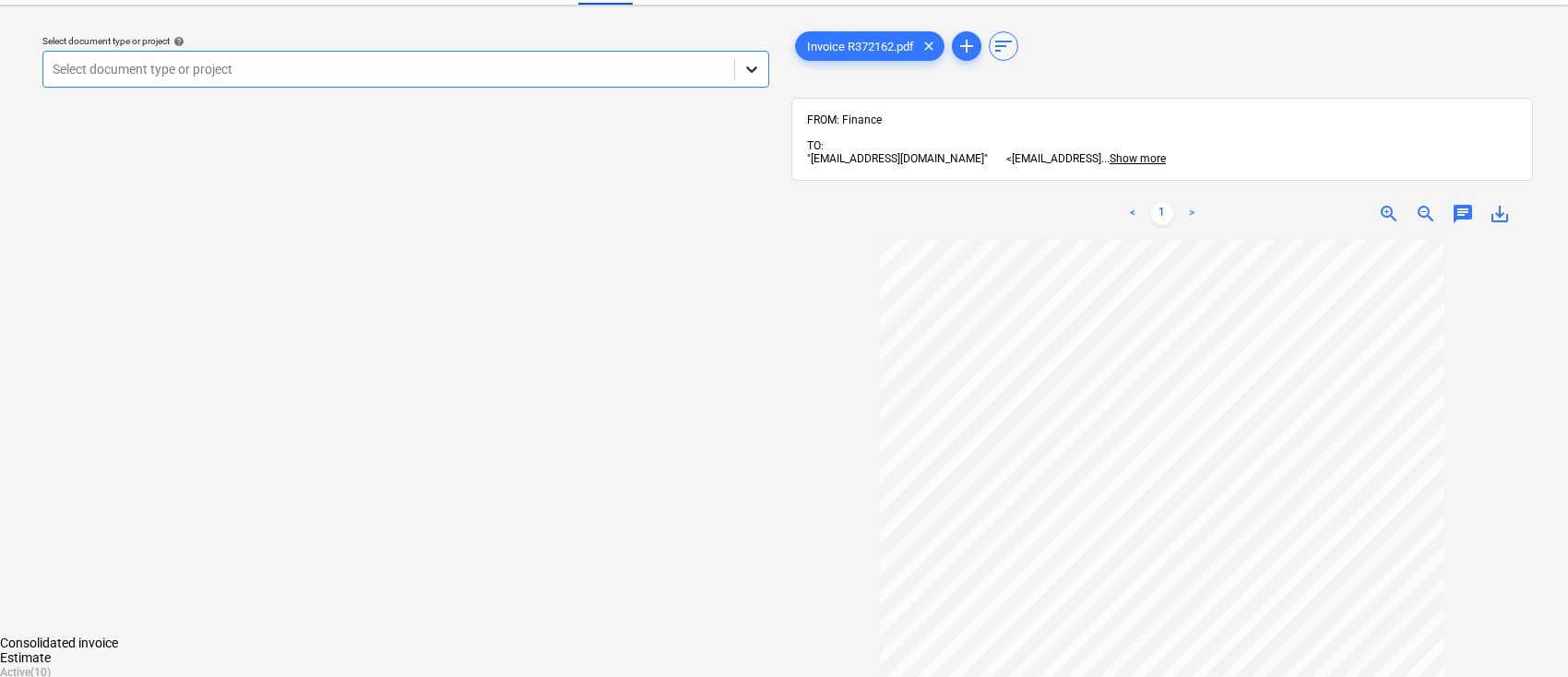
click at [757, 71] on icon at bounding box center [751, 68] width 18 height 18
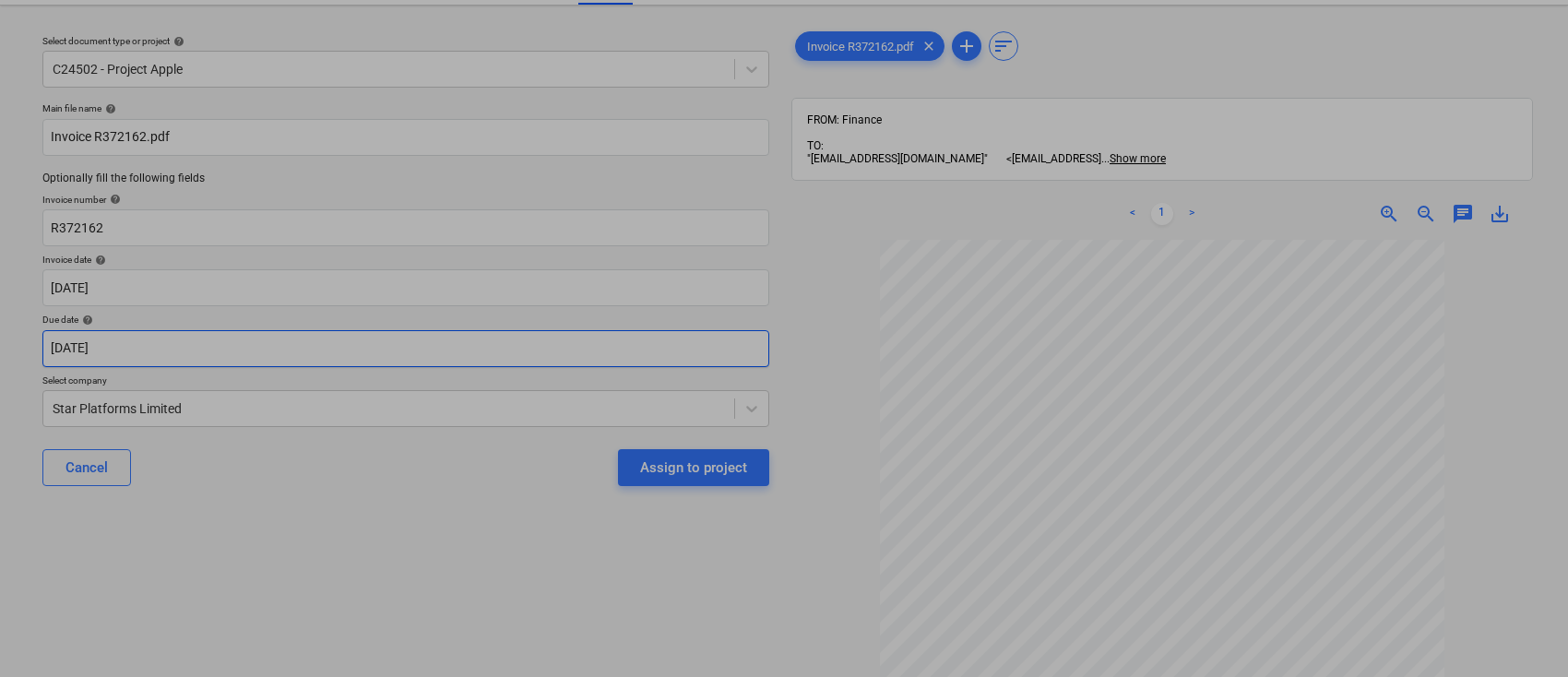
click at [137, 346] on body "Sales Projects Contacts Company Consolidated Invoices Inbox 9+ Approvals 1 form…" at bounding box center [784, 297] width 1568 height 677
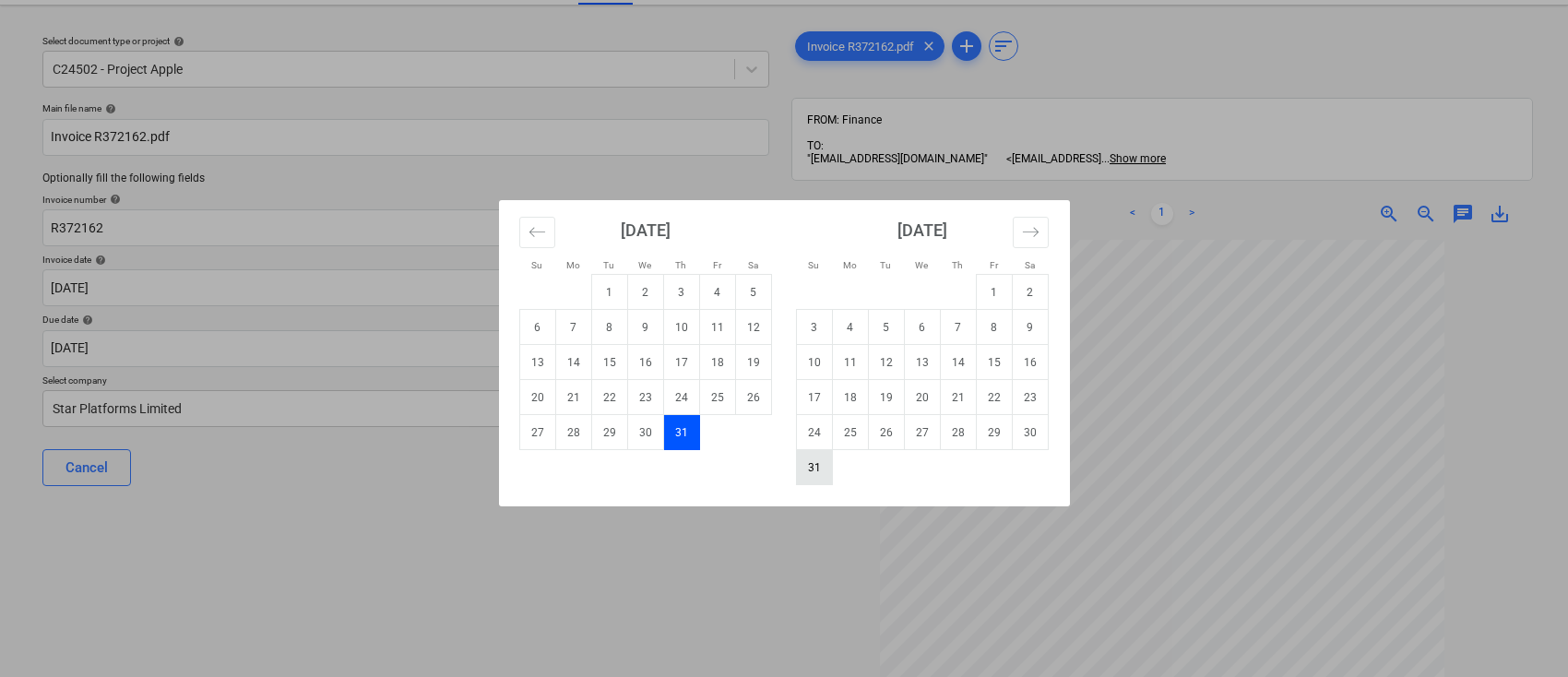
click at [816, 466] on td "31" at bounding box center [814, 468] width 36 height 35
type input "[DATE]"
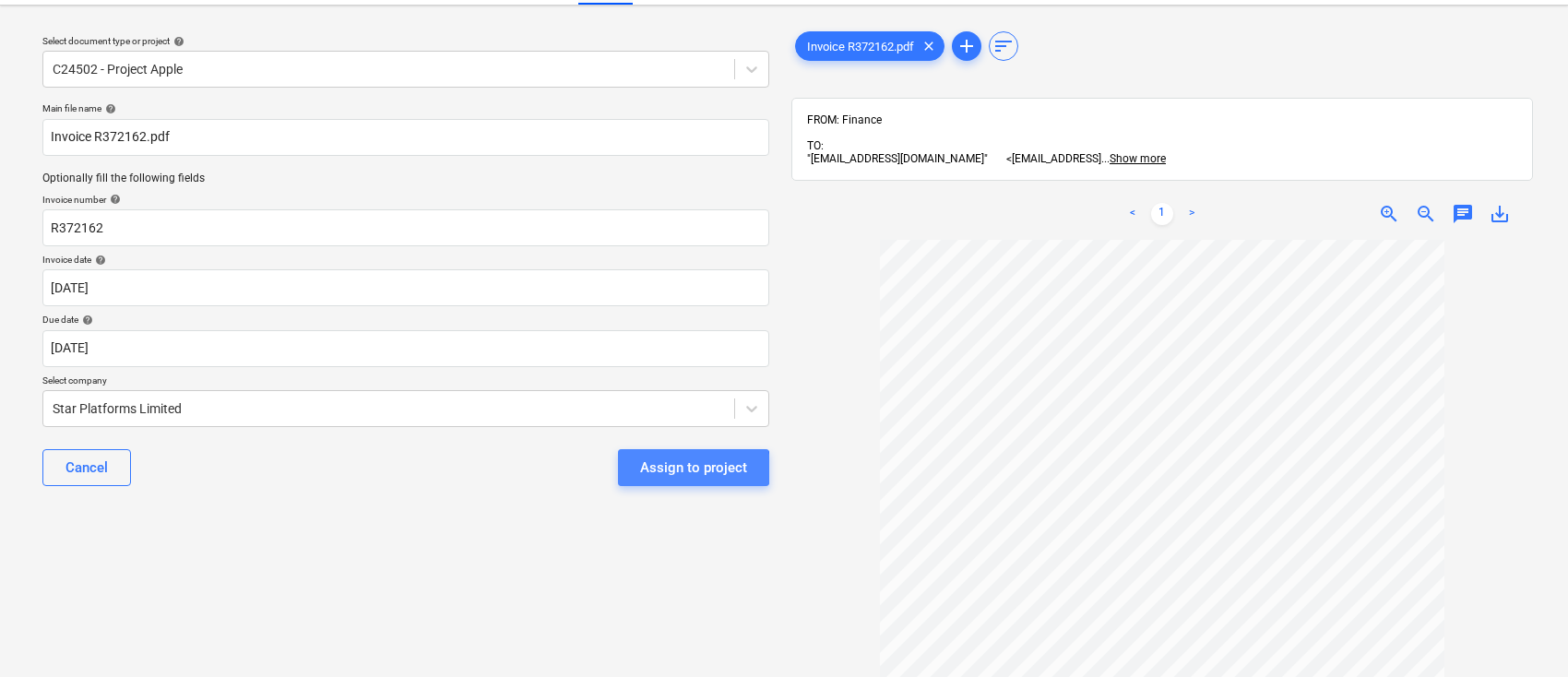
click at [667, 468] on div "Assign to project" at bounding box center [693, 468] width 107 height 24
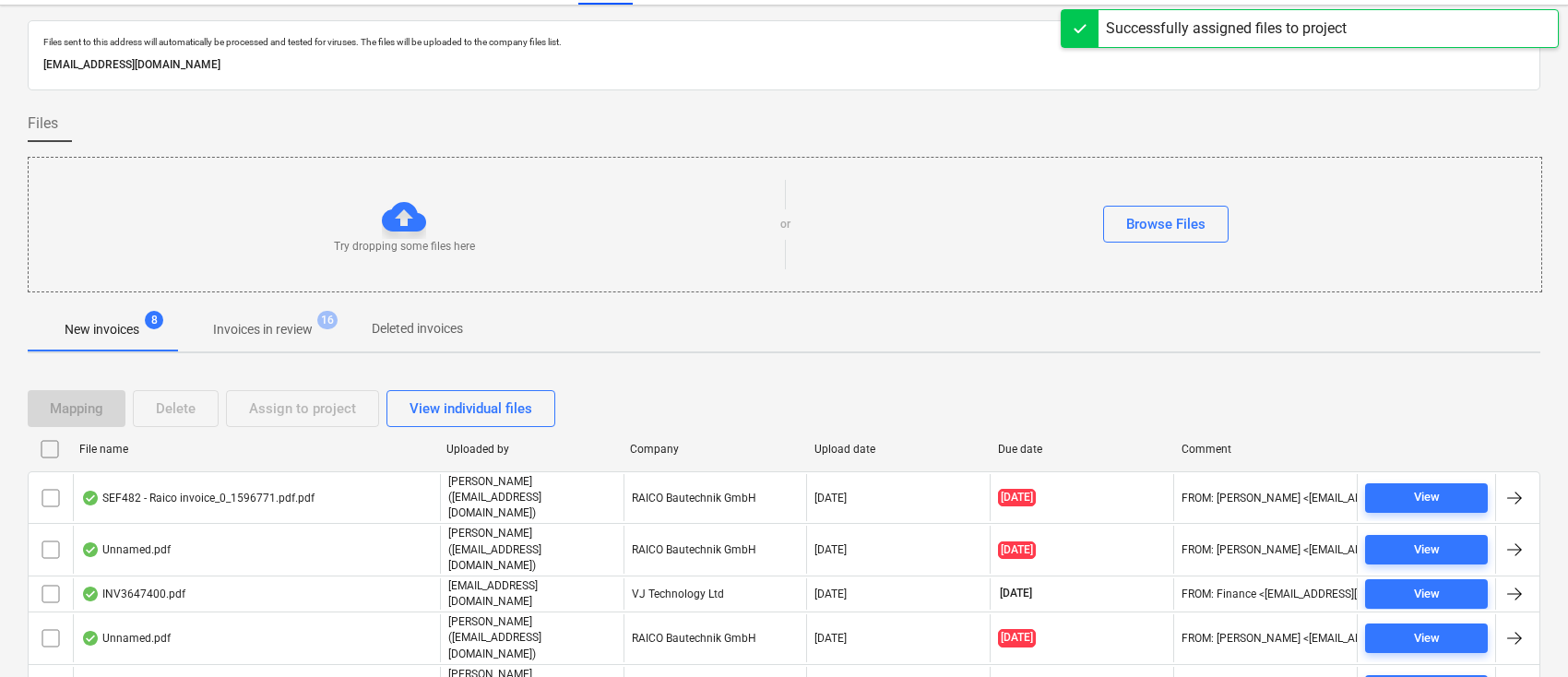
click at [657, 450] on div "Company" at bounding box center [714, 448] width 169 height 13
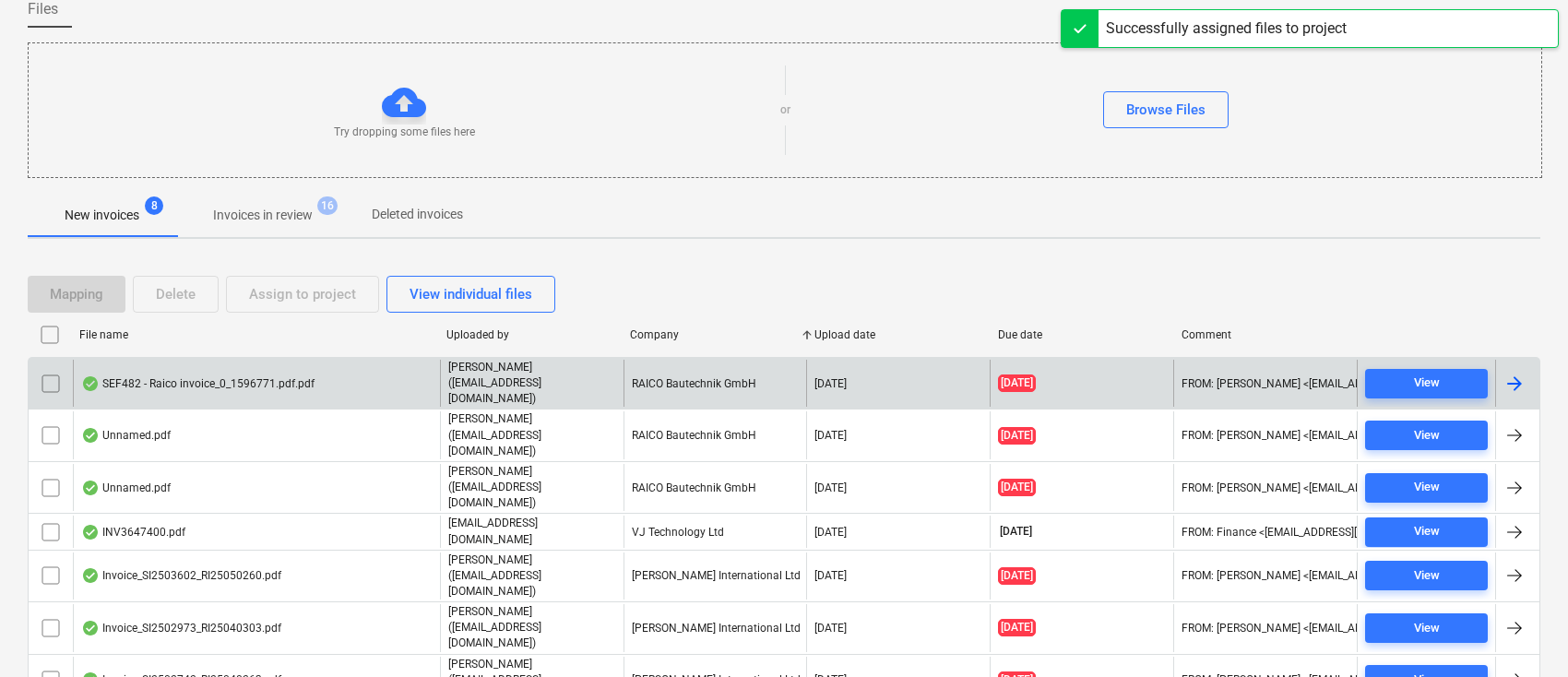
scroll to position [188, 0]
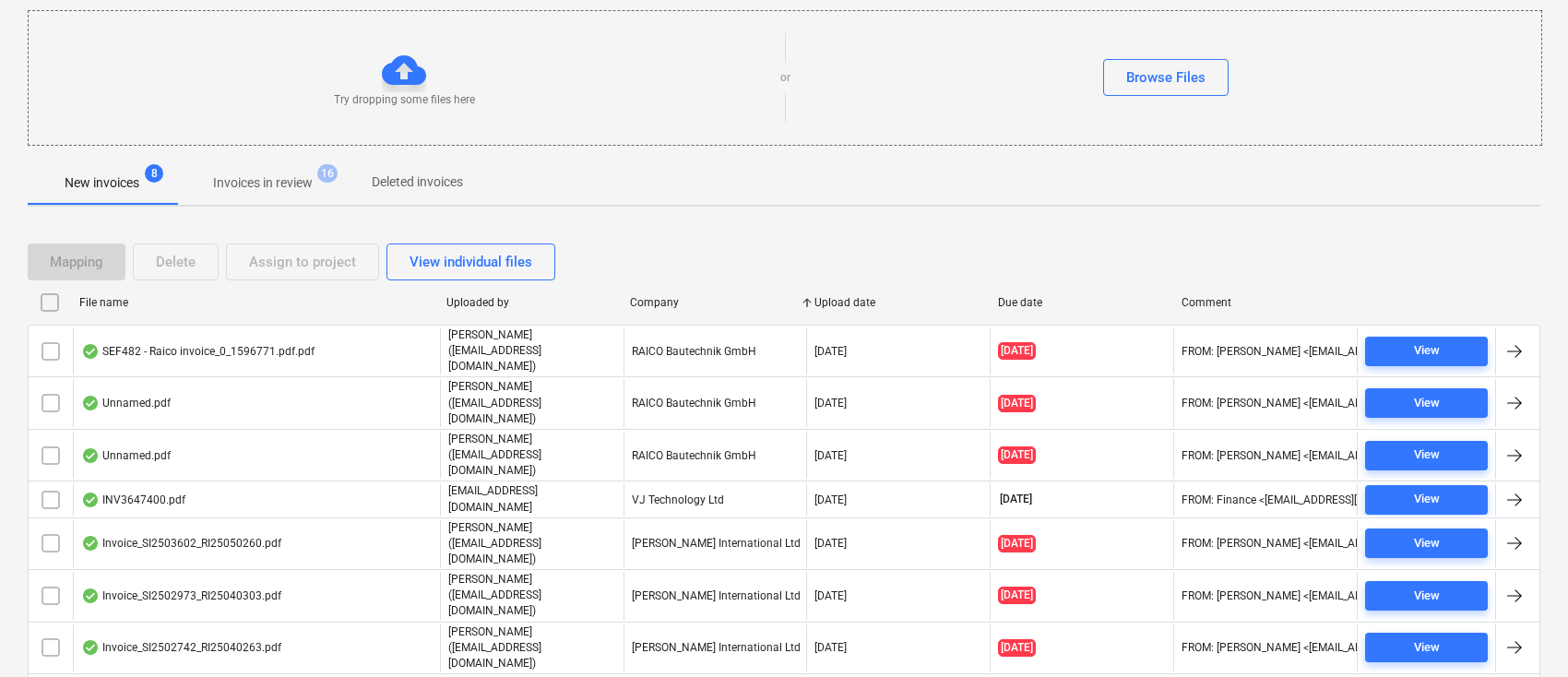
click at [256, 184] on p "Invoices in review" at bounding box center [262, 183] width 99 height 19
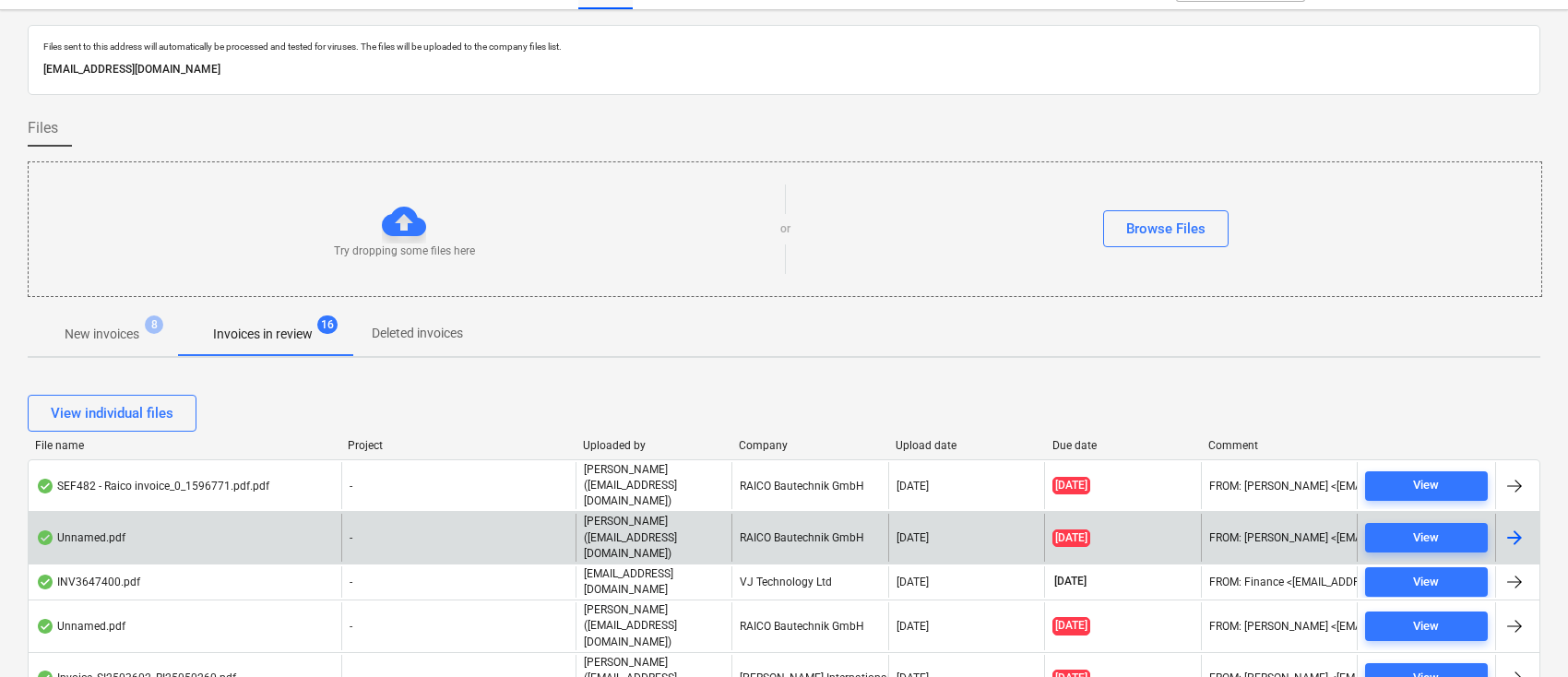
scroll to position [188, 0]
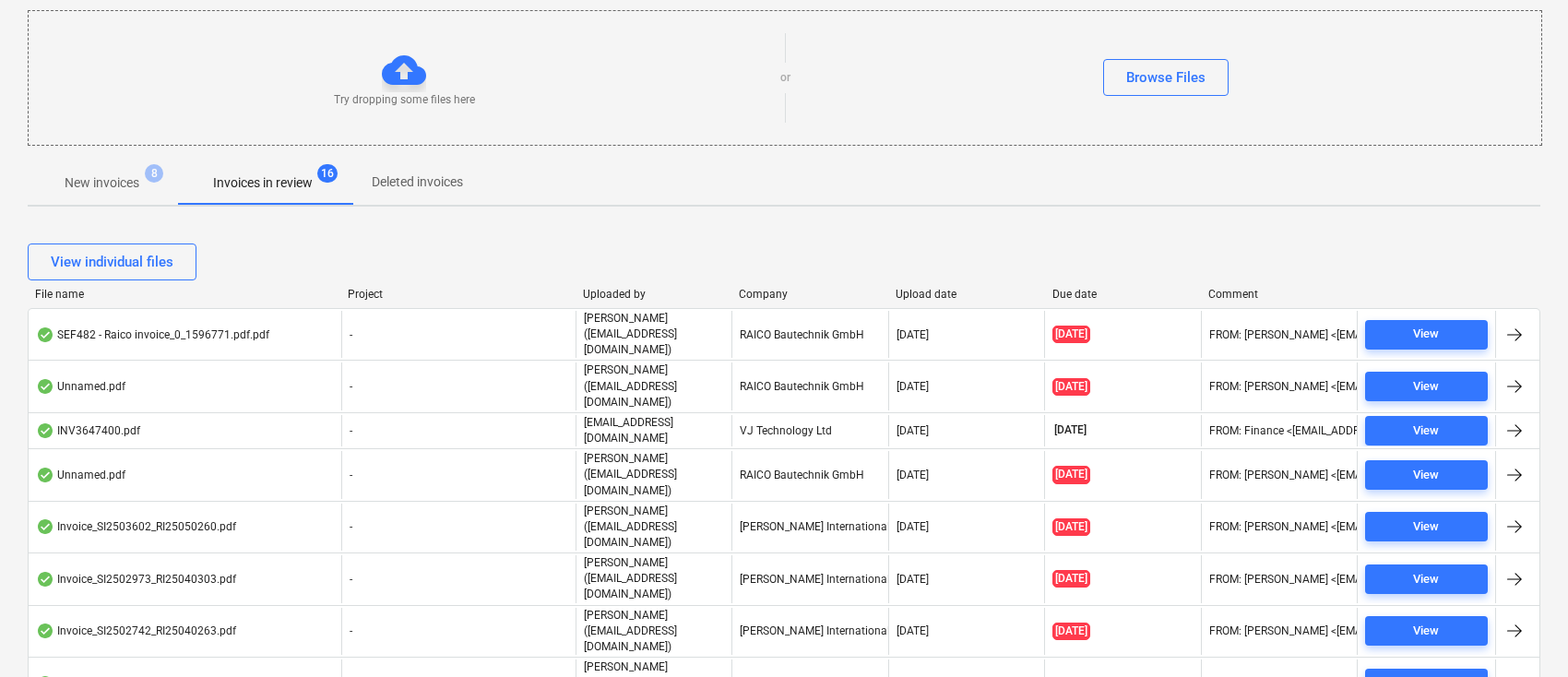
click at [763, 299] on div "Company" at bounding box center [809, 294] width 142 height 13
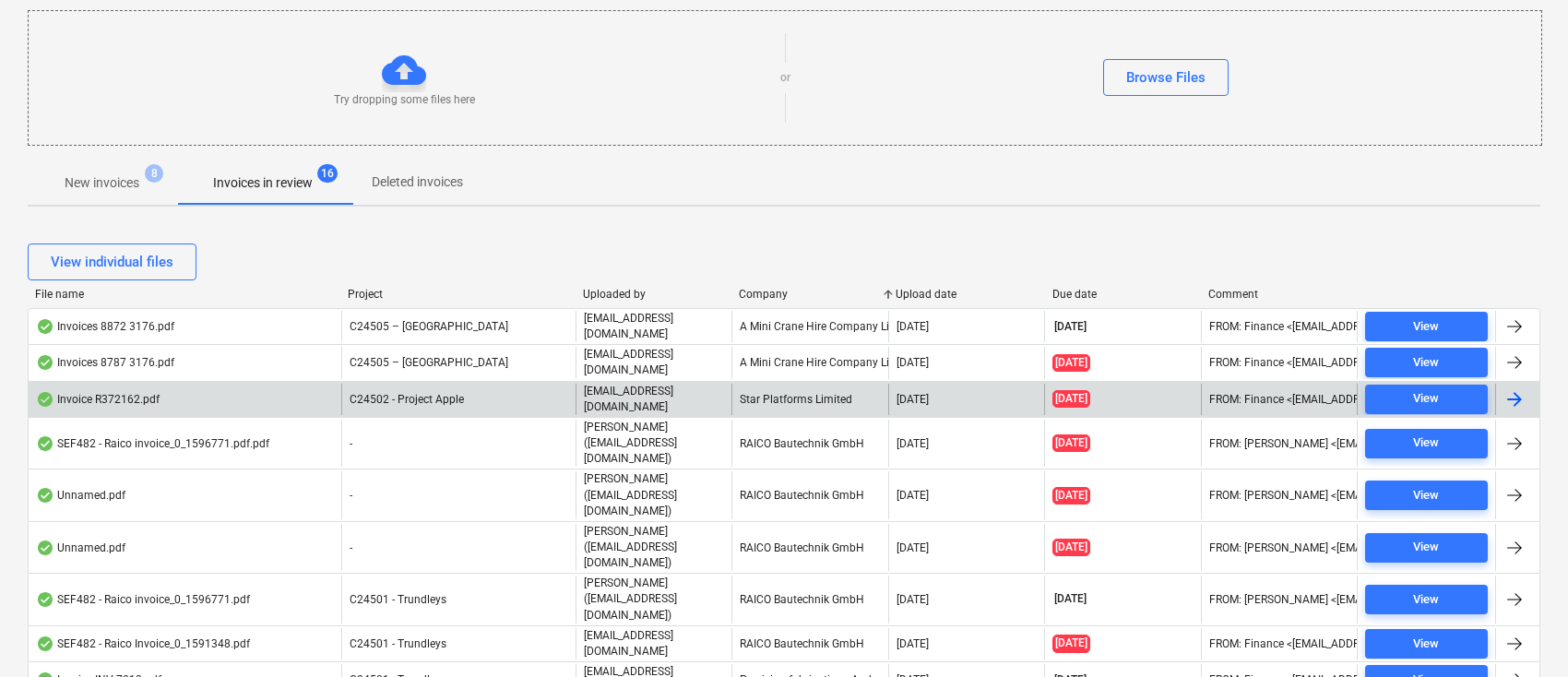
click at [1519, 389] on div at bounding box center [1515, 399] width 22 height 22
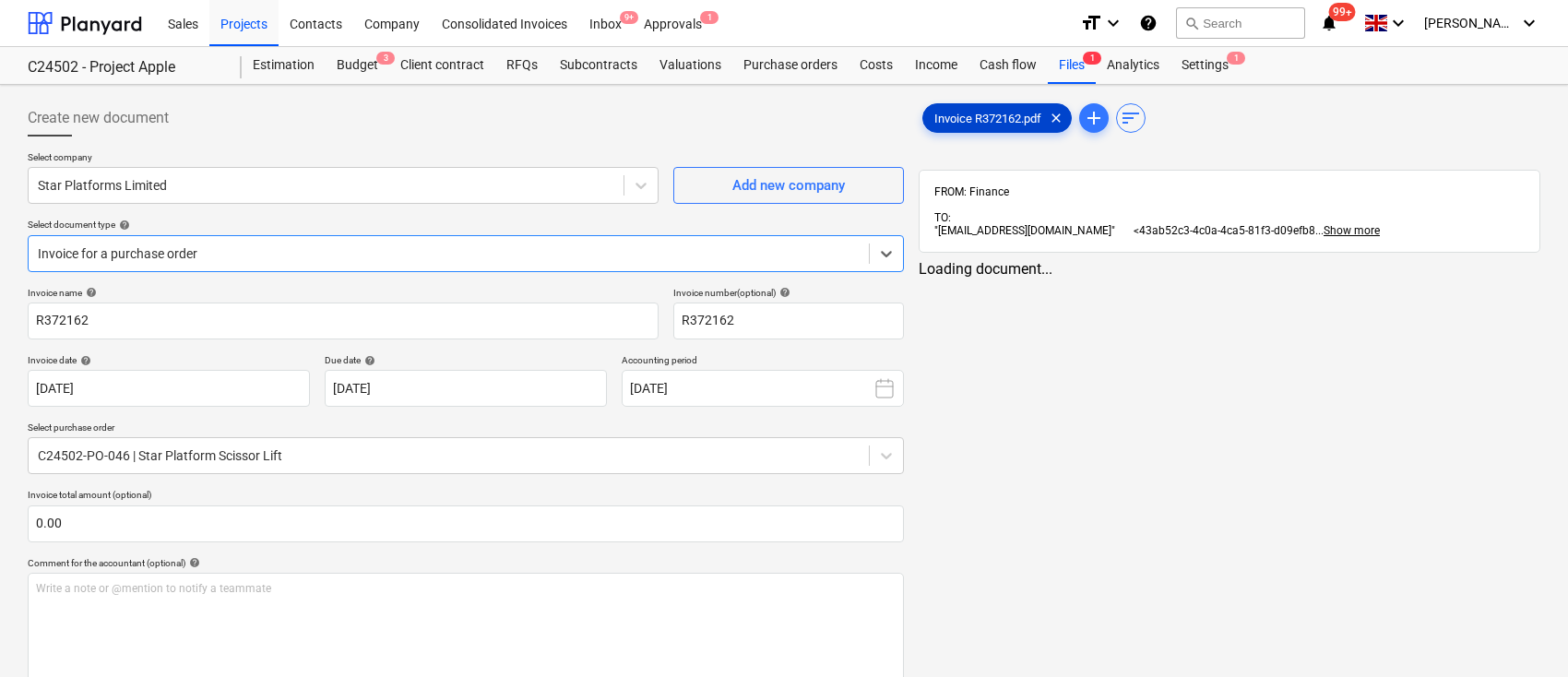
click at [974, 119] on span "Invoice R372162.pdf" at bounding box center [988, 119] width 129 height 14
click at [621, 25] on div "Inbox 9+" at bounding box center [606, 22] width 54 height 47
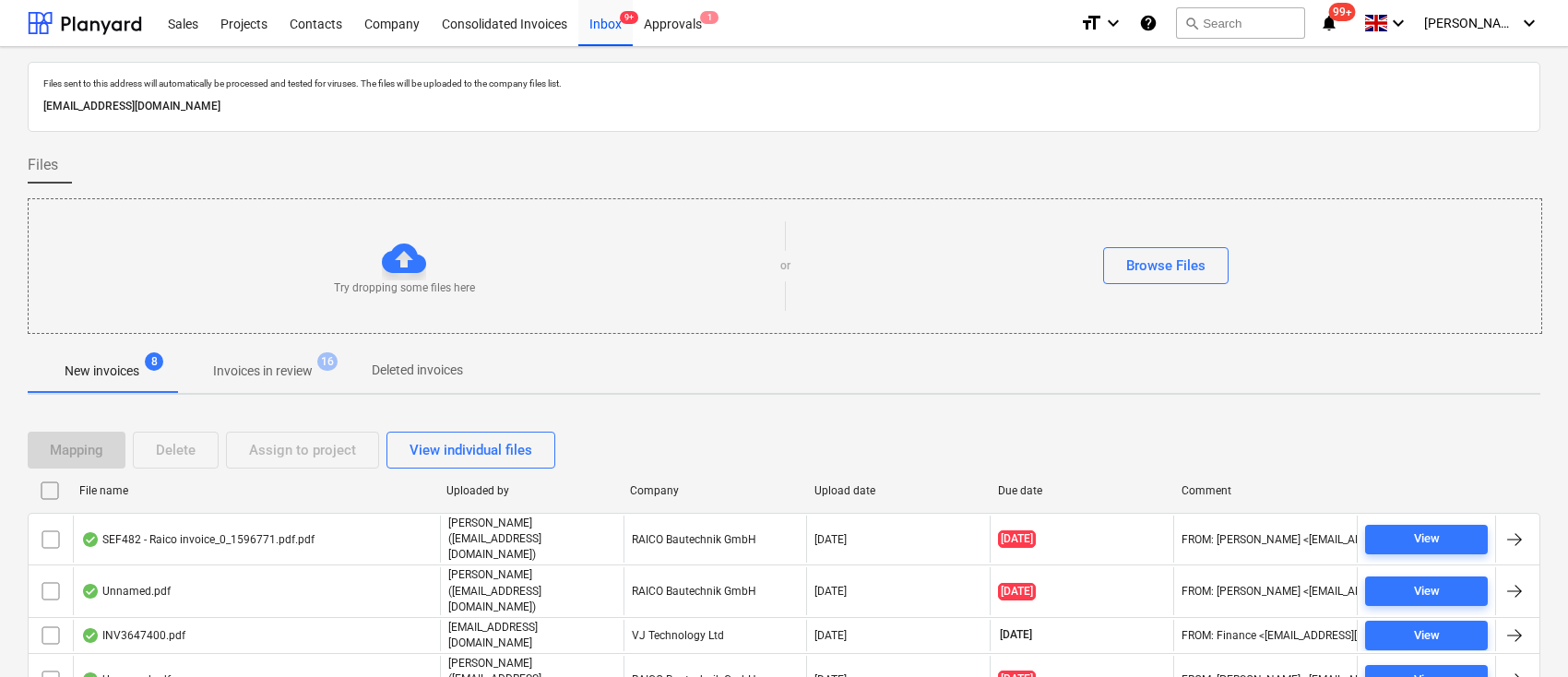
click at [665, 495] on div "Company" at bounding box center [714, 490] width 169 height 13
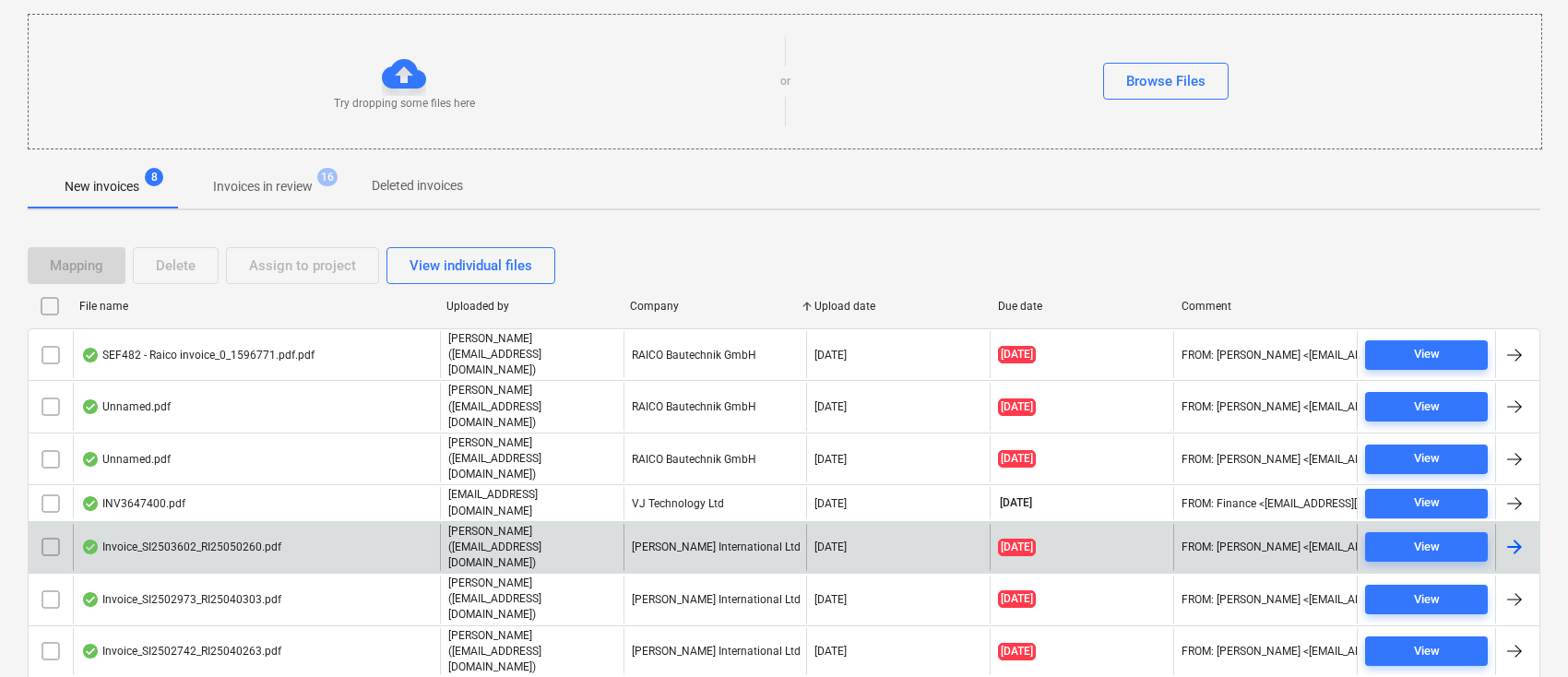
scroll to position [188, 0]
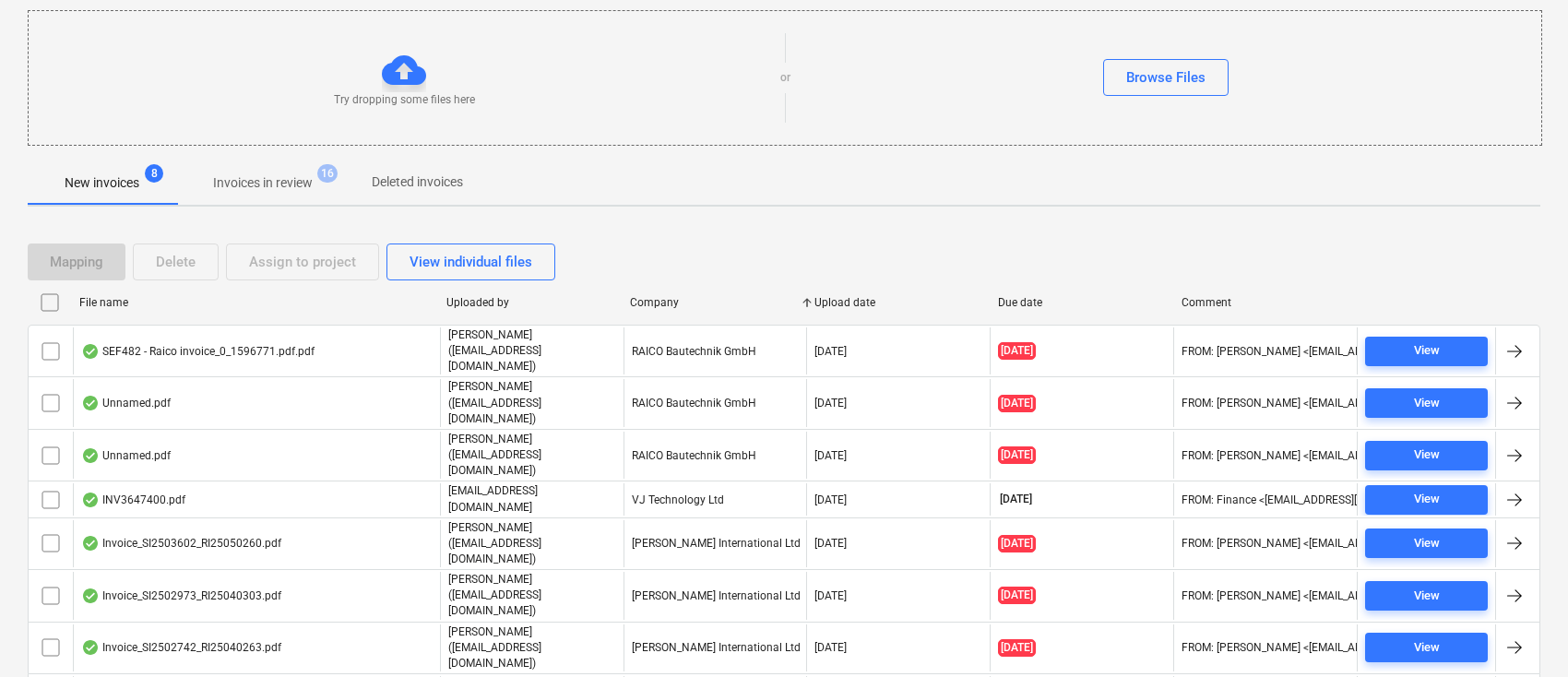
click at [279, 172] on span "Invoices in review 16" at bounding box center [263, 182] width 174 height 33
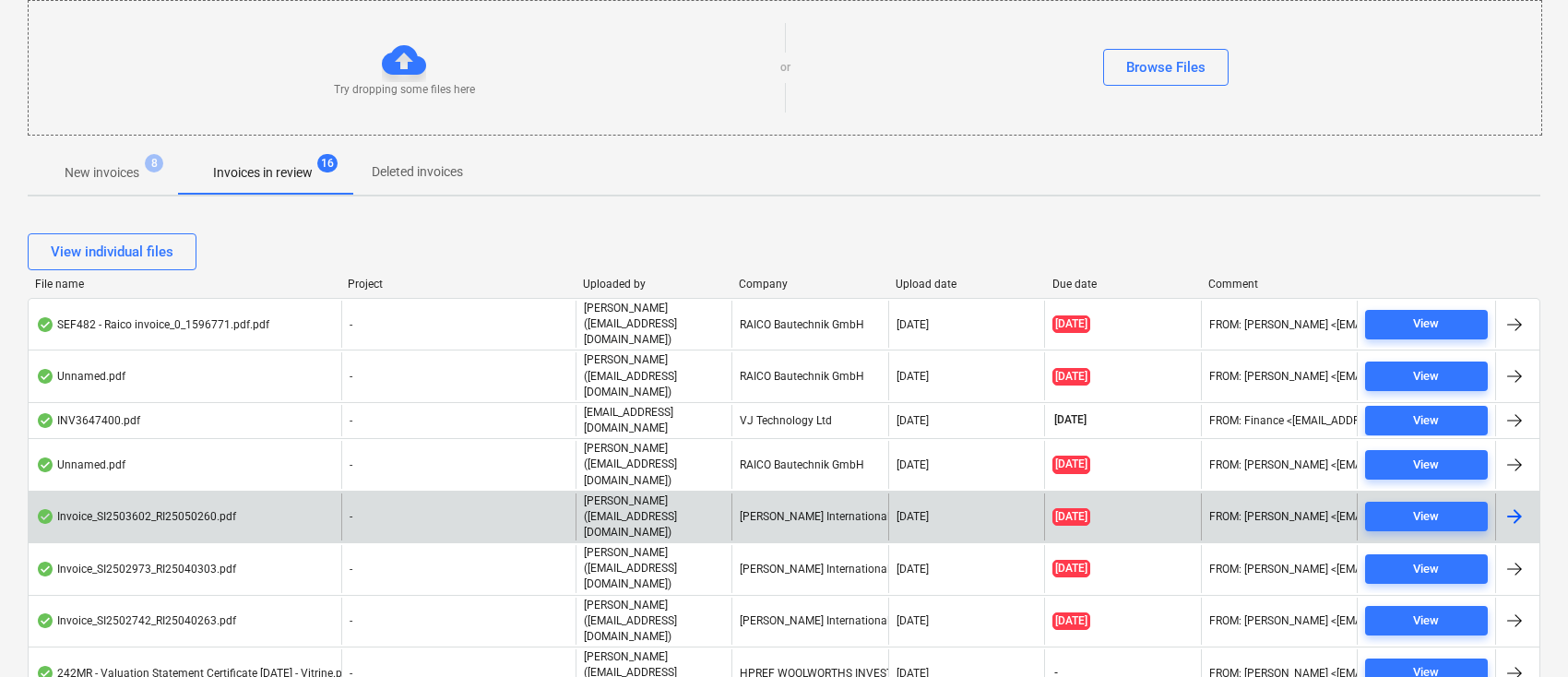
scroll to position [66, 0]
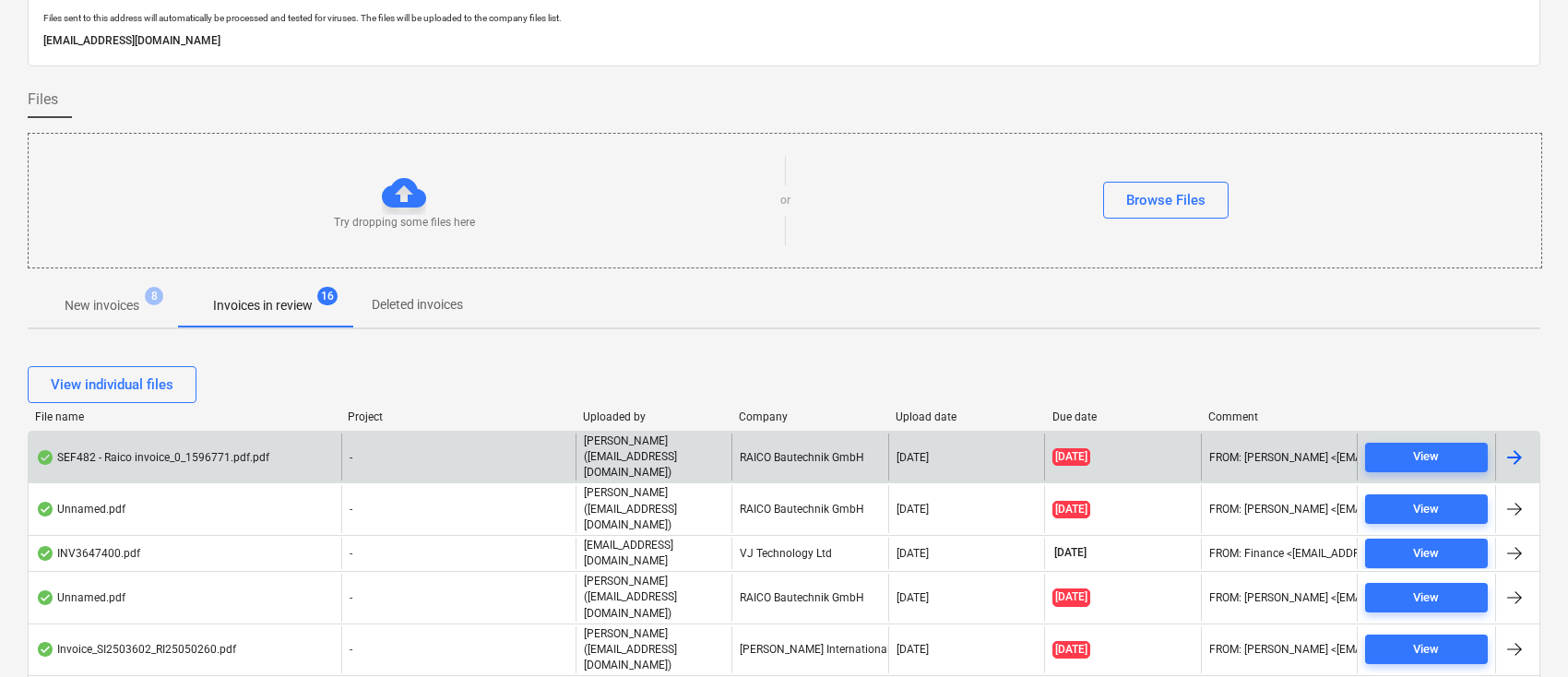
click at [1518, 449] on div at bounding box center [1515, 457] width 22 height 22
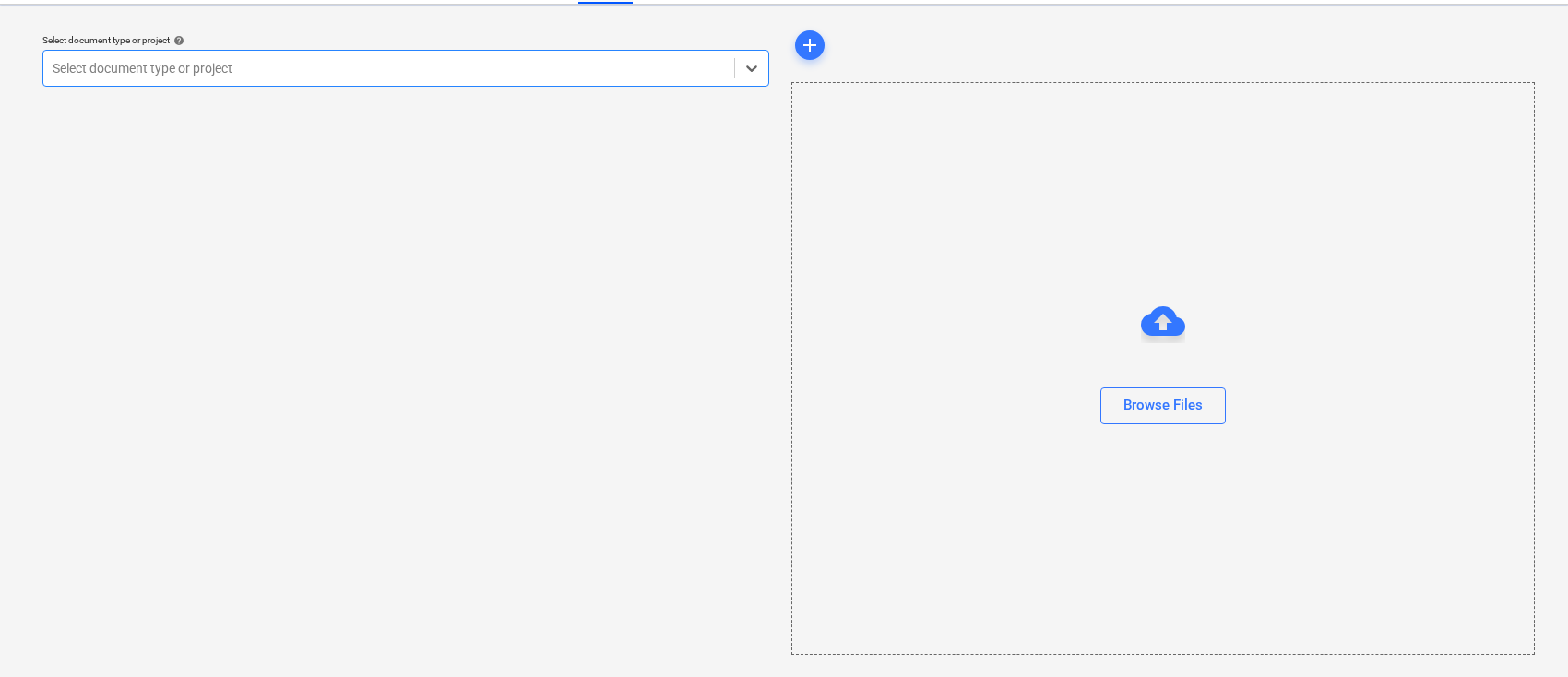
scroll to position [41, 0]
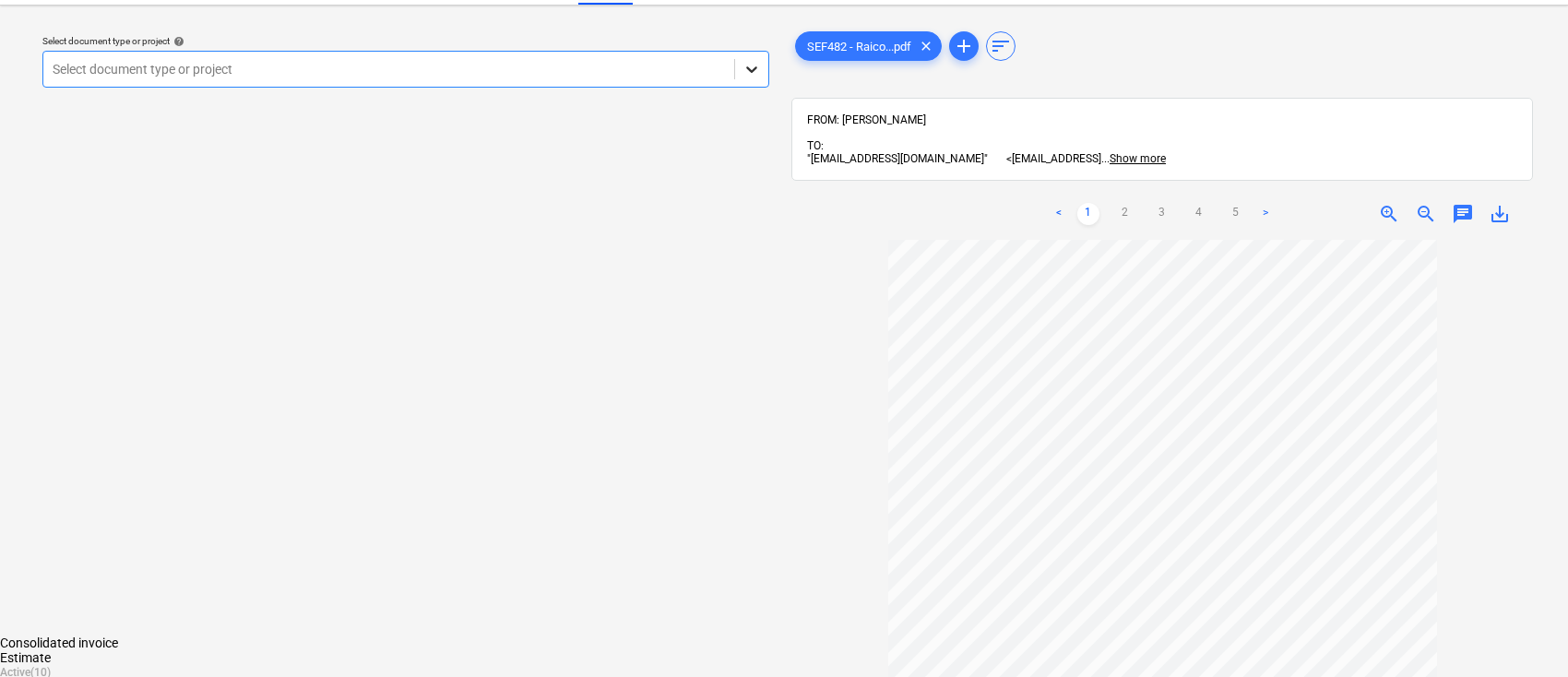
click at [756, 65] on icon at bounding box center [751, 68] width 18 height 18
click at [453, 676] on div "C24501 - Trundleys" at bounding box center [784, 688] width 1568 height 14
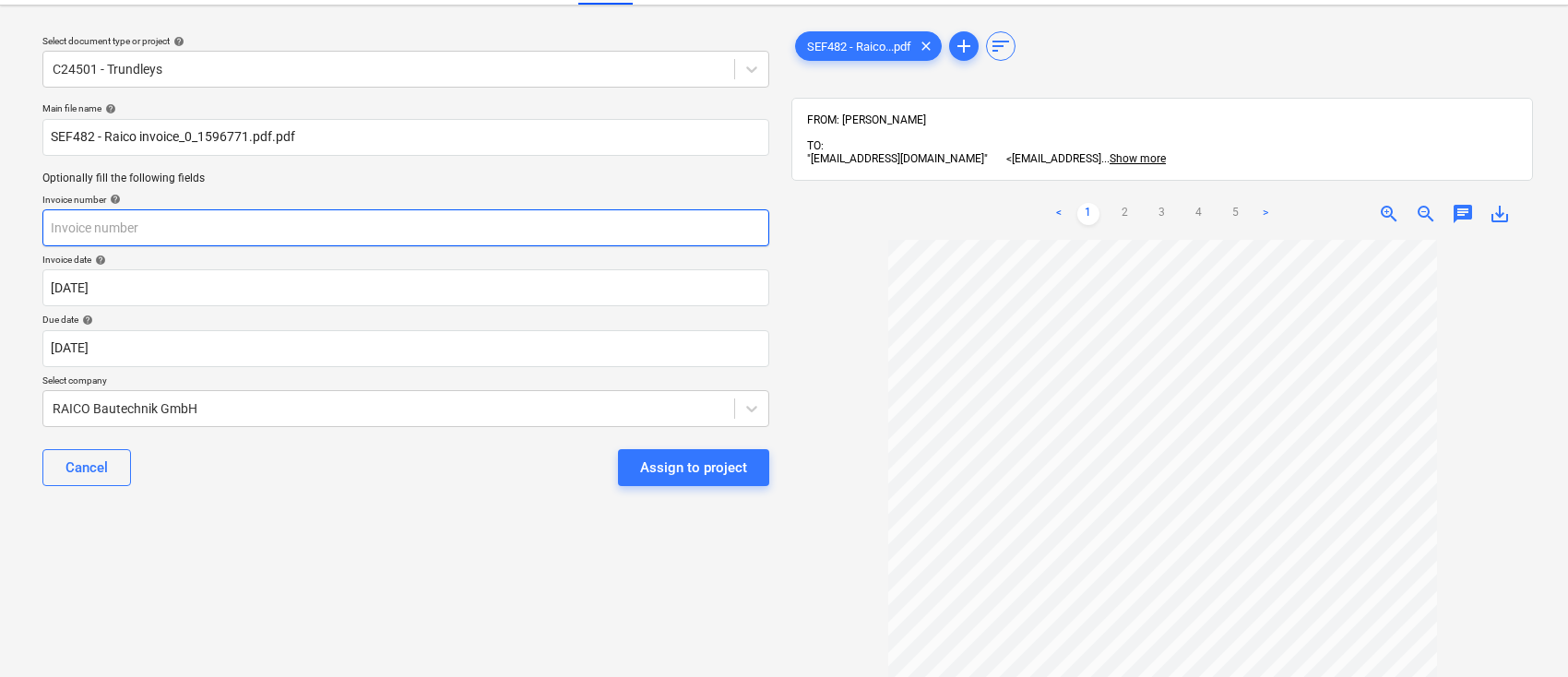
click at [96, 224] on input "text" at bounding box center [406, 228] width 727 height 37
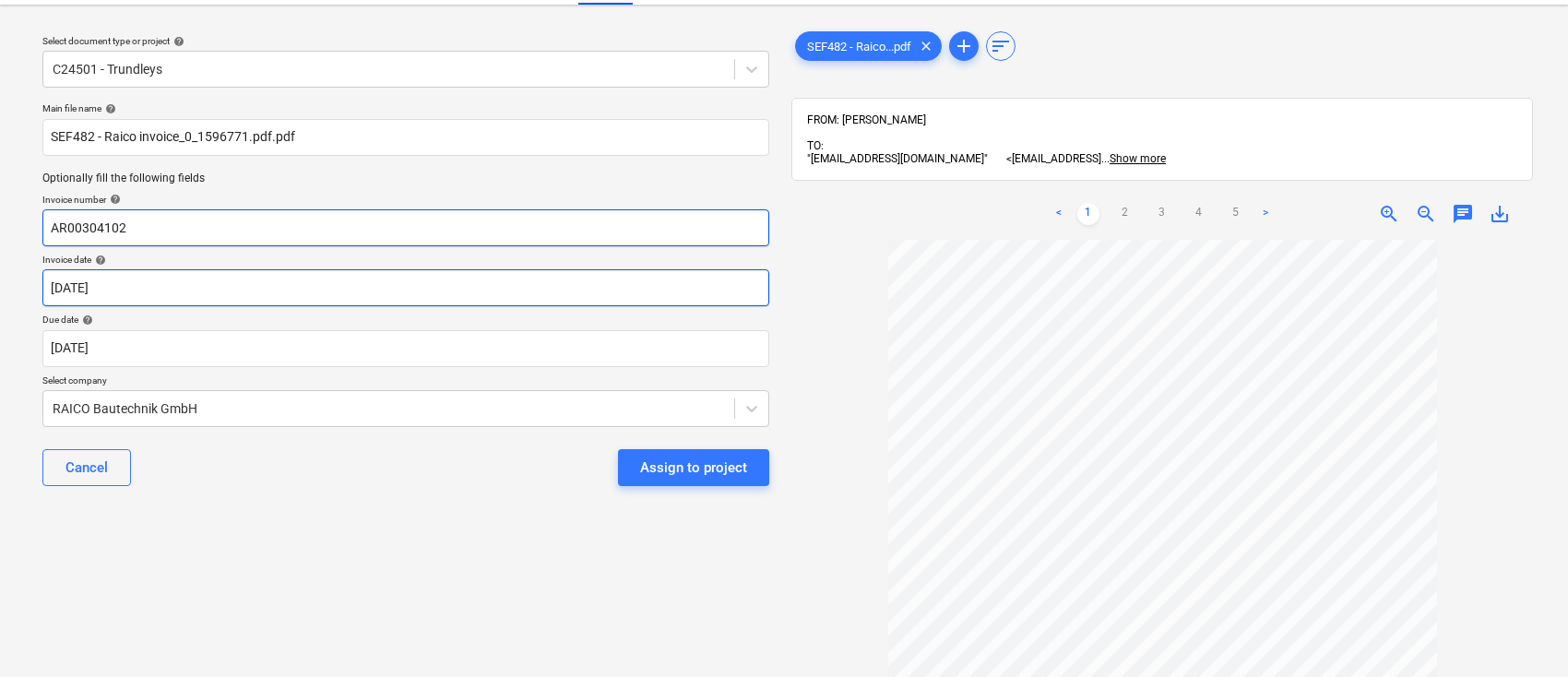
type input "AR00304102"
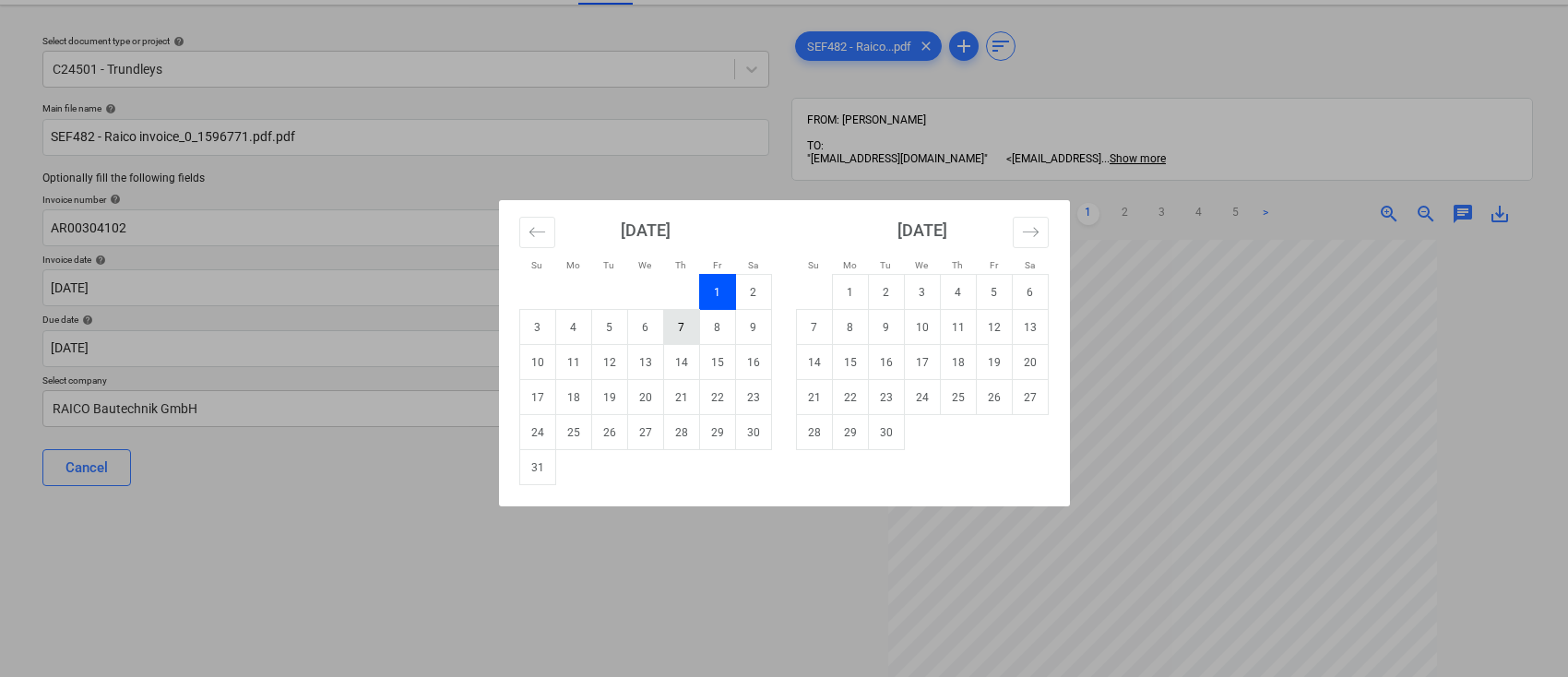
click at [691, 320] on td "7" at bounding box center [681, 327] width 36 height 35
type input "[DATE]"
click at [446, 360] on body "Sales Projects Contacts Company Consolidated Invoices Inbox 9+ Approvals 1 form…" at bounding box center [784, 297] width 1568 height 677
click at [879, 433] on td "30" at bounding box center [885, 433] width 36 height 35
type input "[DATE]"
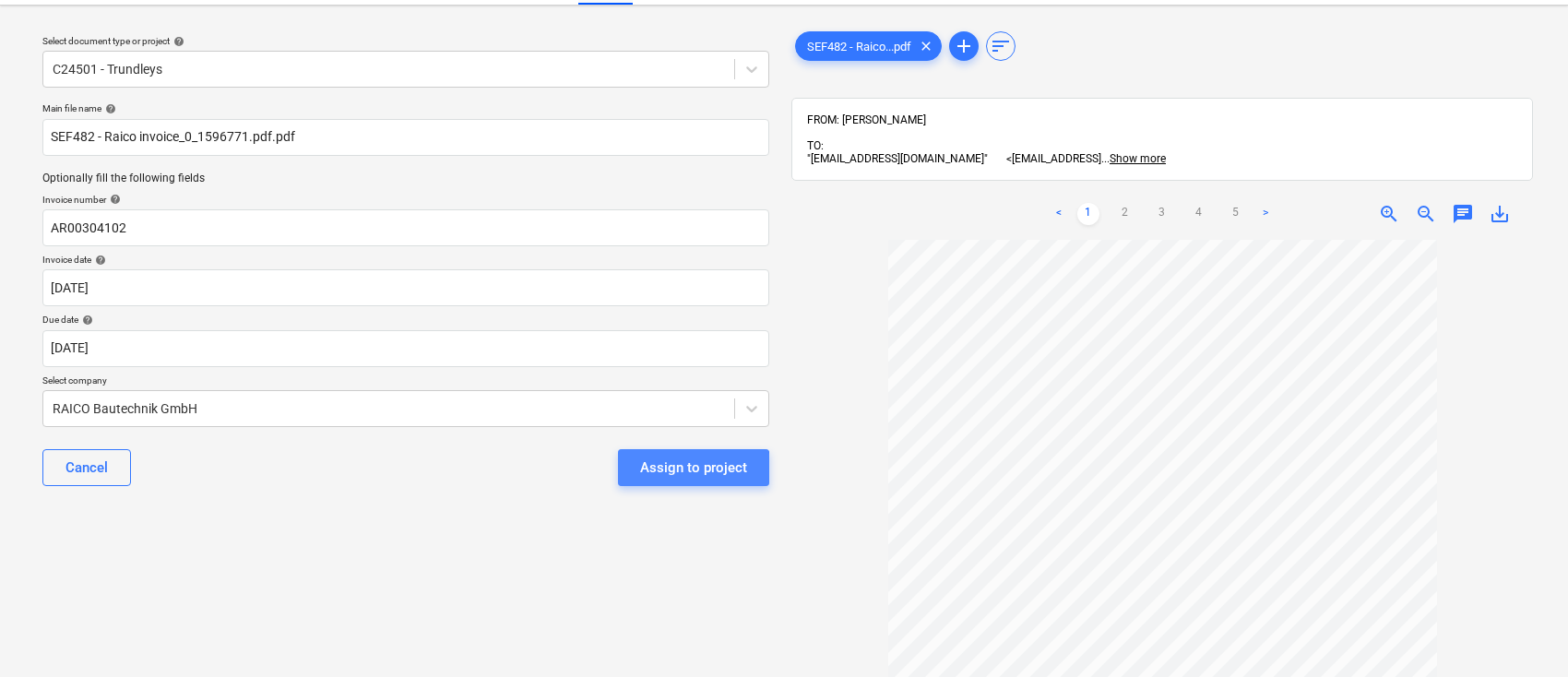
click at [651, 468] on div "Assign to project" at bounding box center [693, 468] width 107 height 24
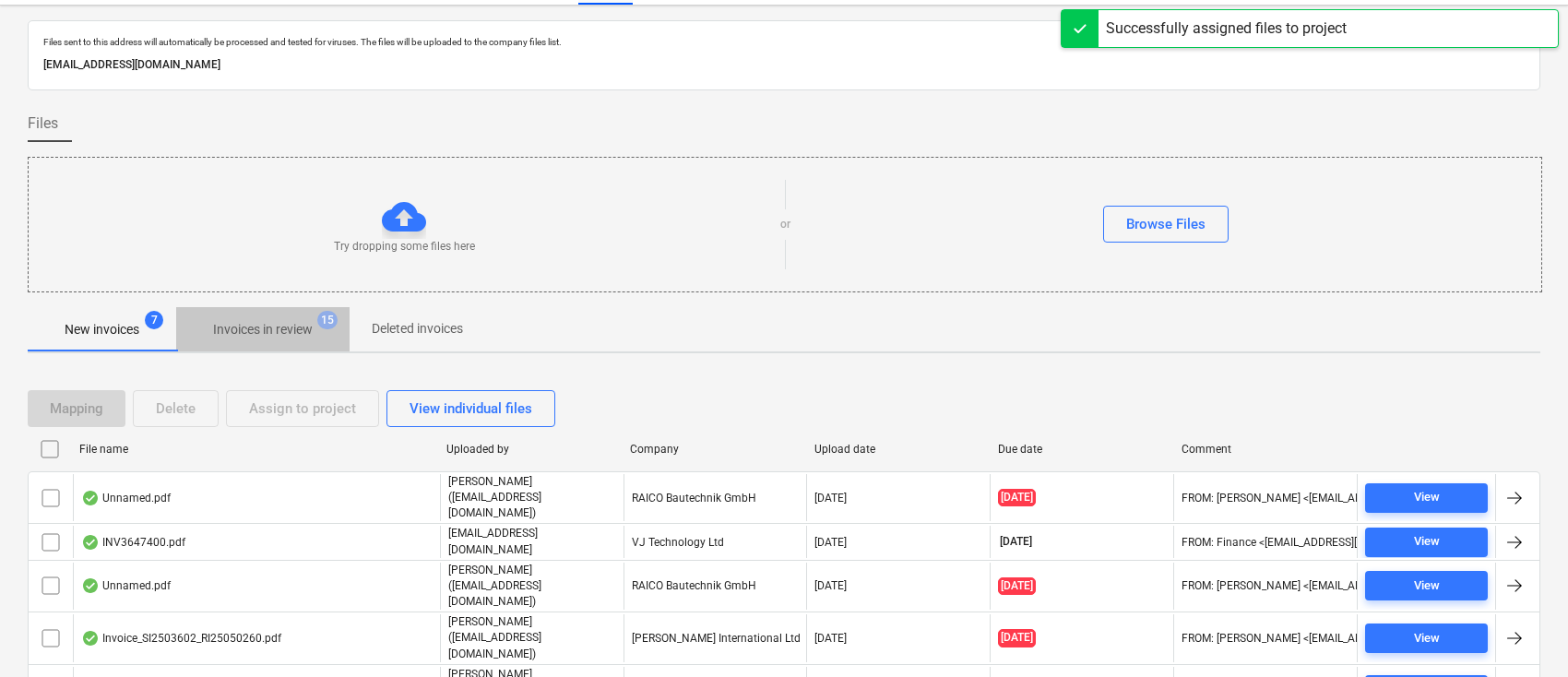
click at [269, 322] on p "Invoices in review" at bounding box center [262, 330] width 99 height 19
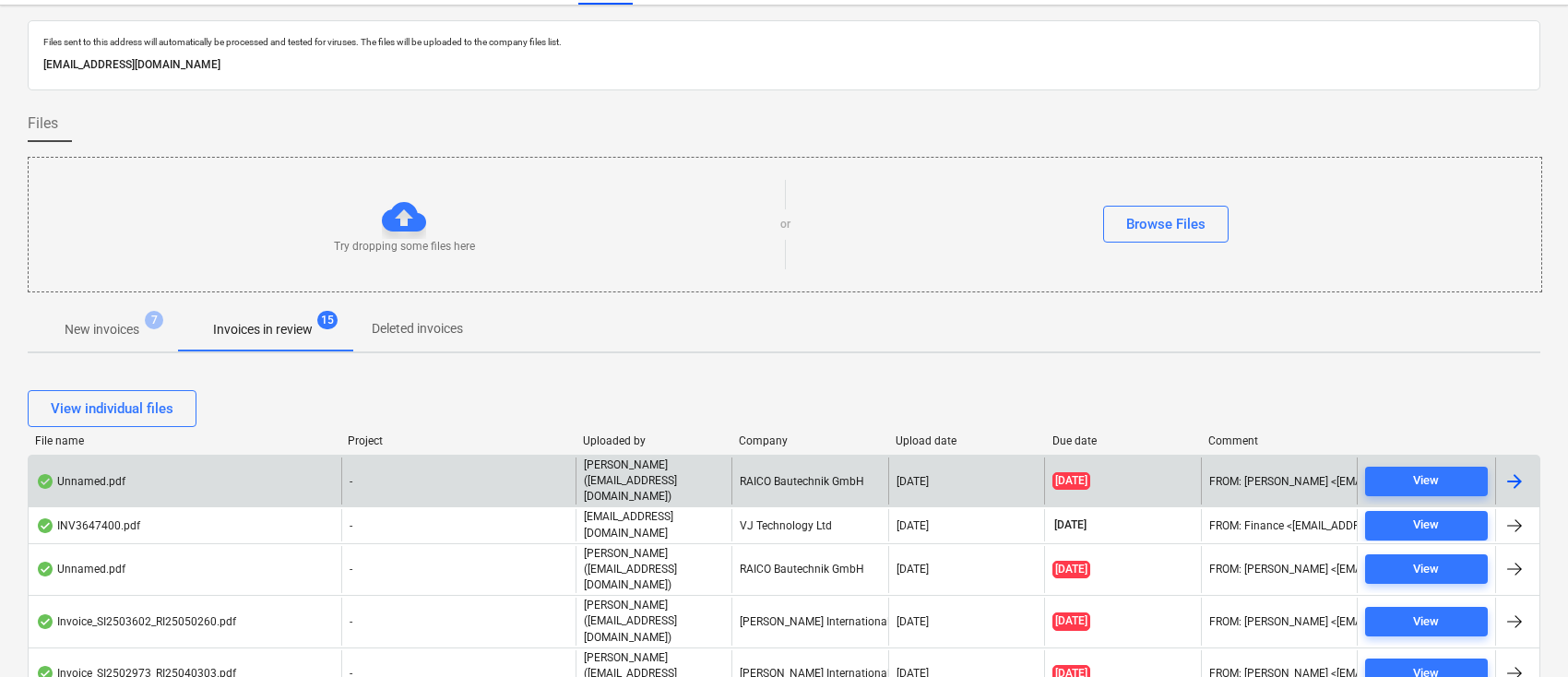
click at [1513, 473] on div at bounding box center [1515, 481] width 22 height 22
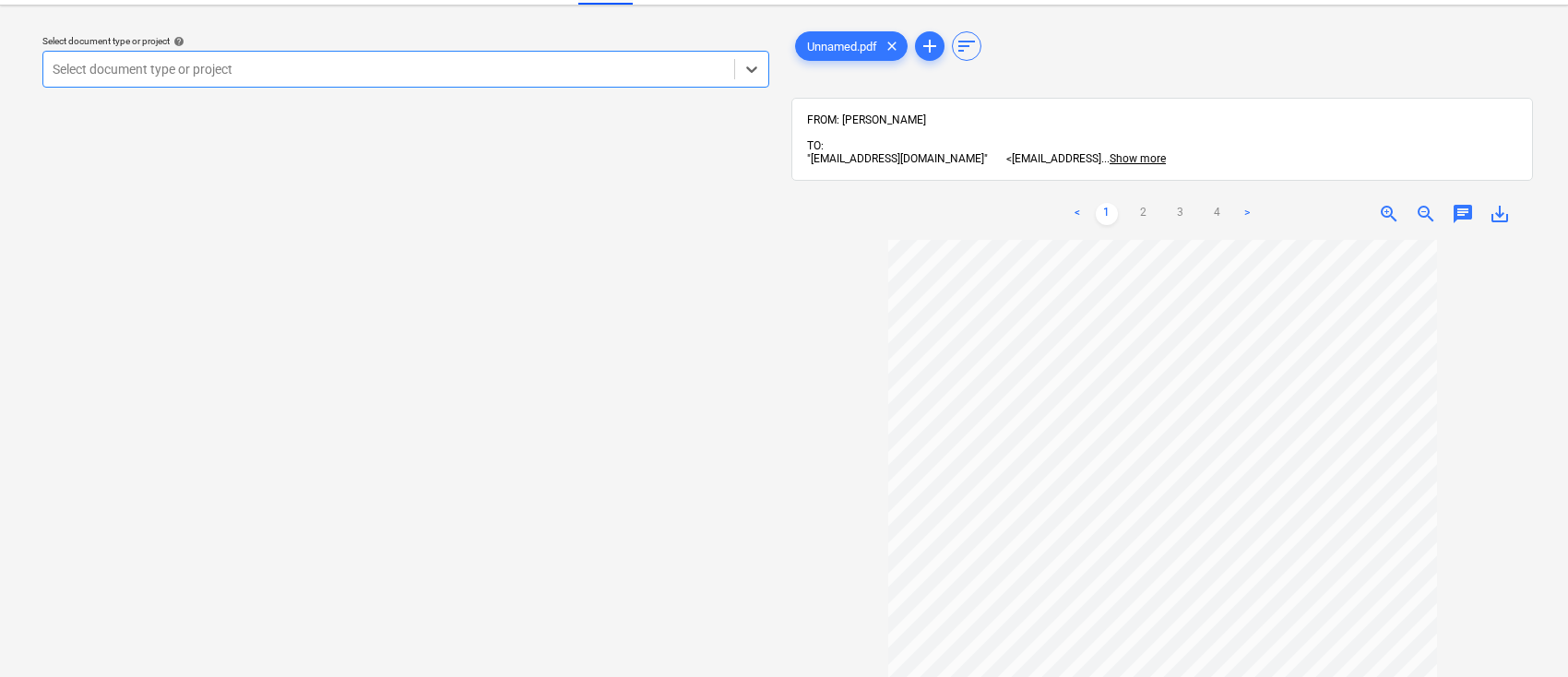
scroll to position [154, 0]
click at [754, 72] on icon at bounding box center [751, 68] width 18 height 18
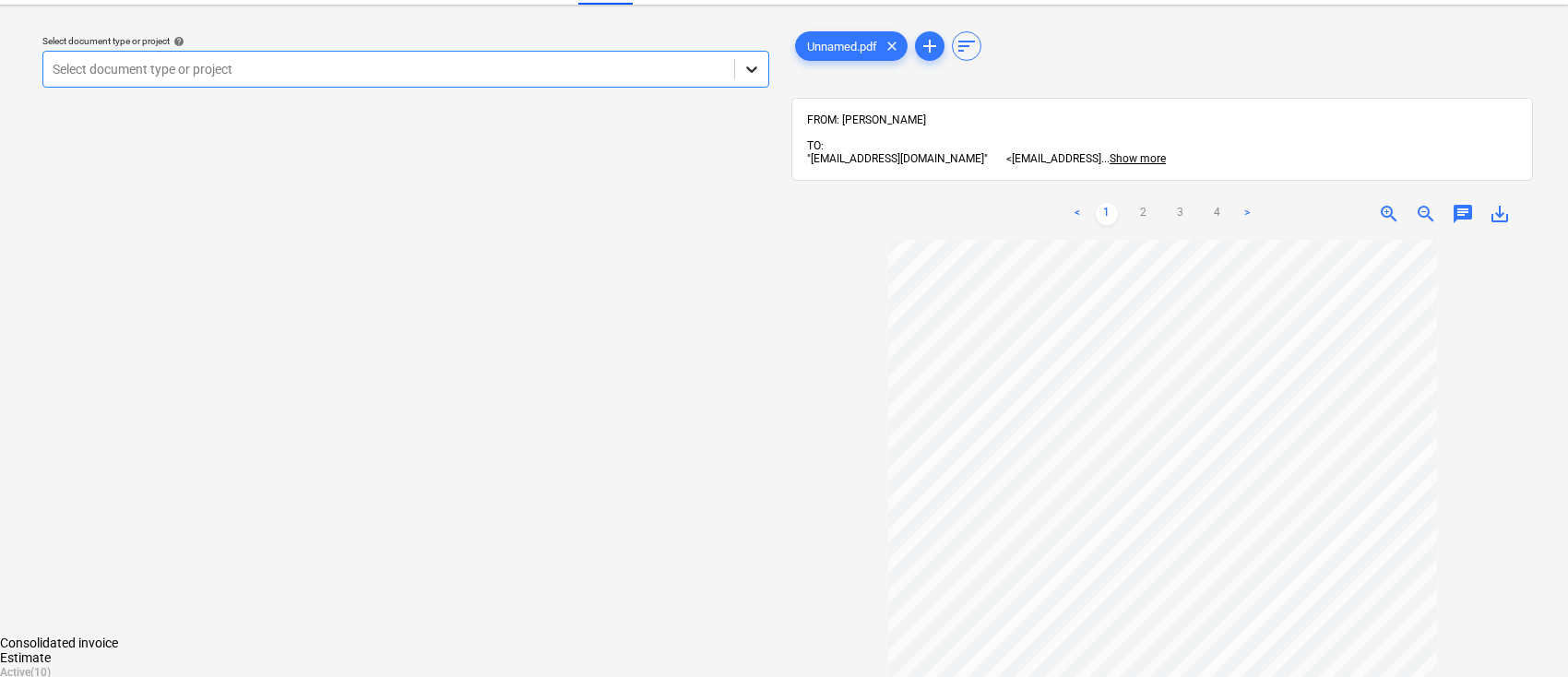
click at [754, 72] on icon at bounding box center [751, 68] width 18 height 18
click at [452, 676] on div "C24501 - Trundleys" at bounding box center [784, 688] width 1568 height 14
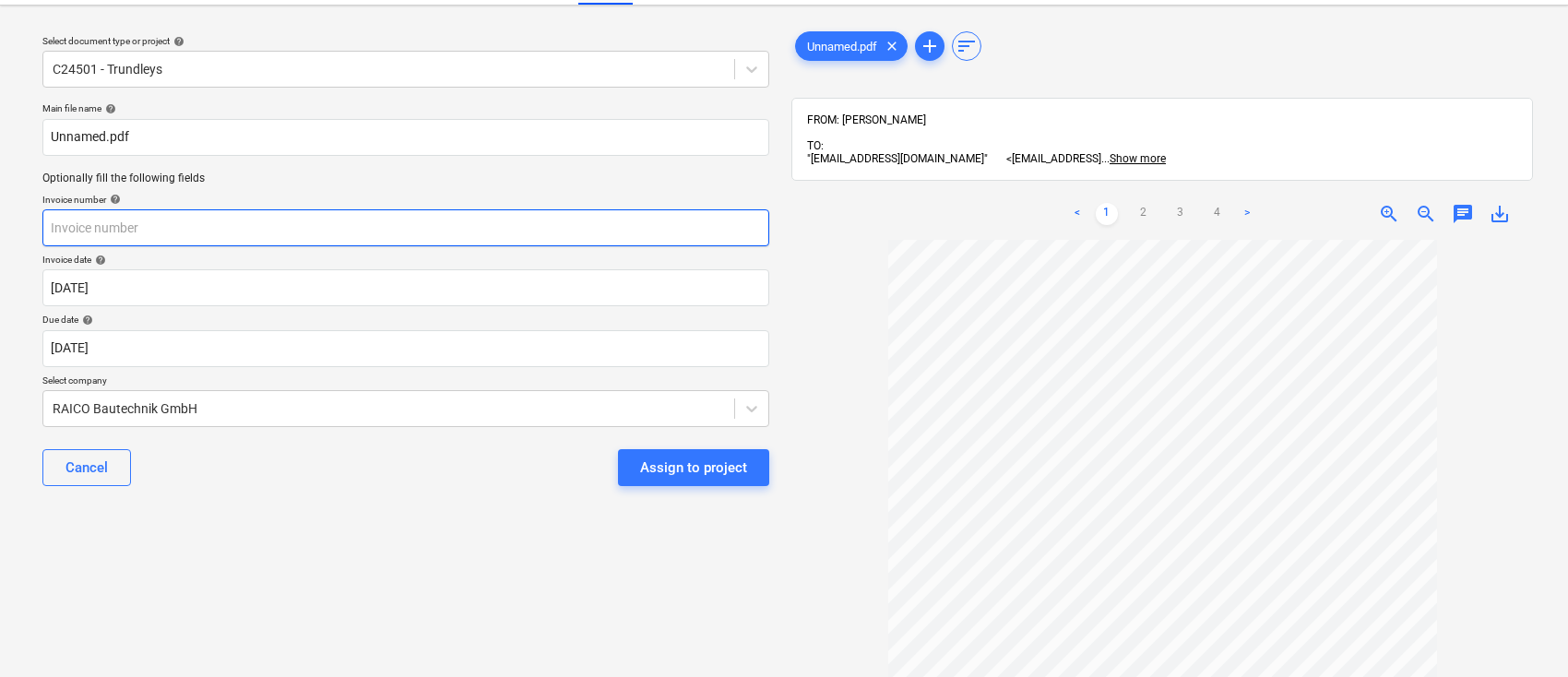
click at [493, 236] on input "text" at bounding box center [406, 228] width 727 height 37
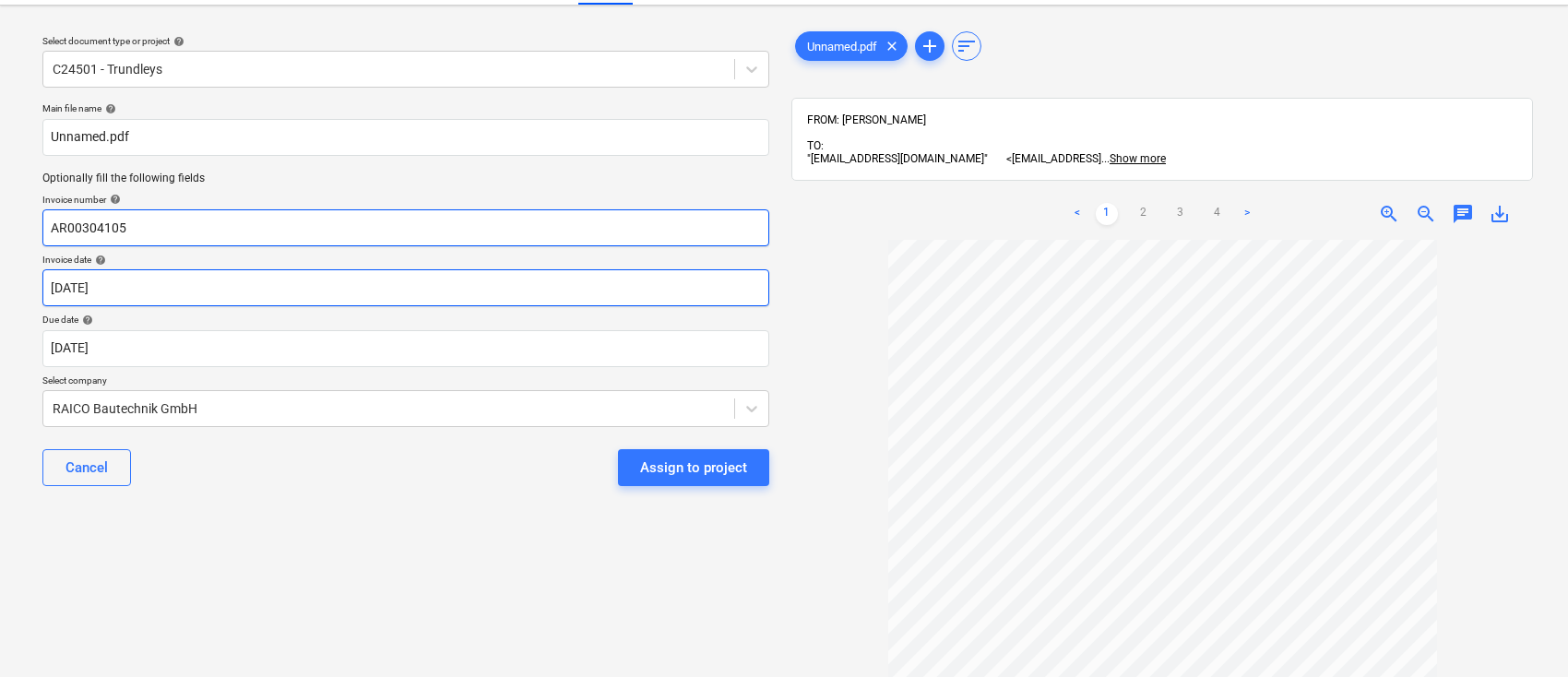
type input "AR00304105"
click at [408, 283] on body "Sales Projects Contacts Company Consolidated Invoices Inbox 9+ Approvals 1 form…" at bounding box center [784, 297] width 1568 height 677
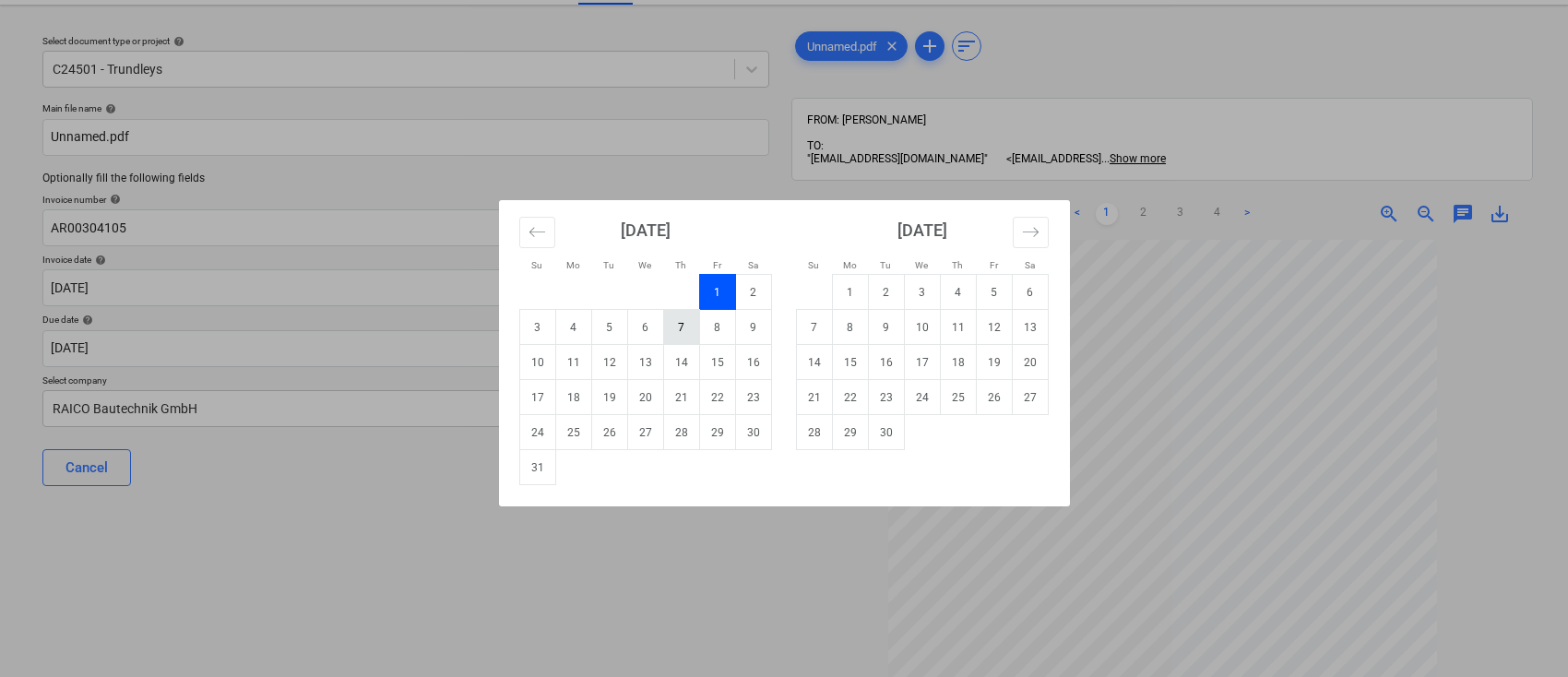
click at [678, 333] on td "7" at bounding box center [681, 327] width 36 height 35
type input "[DATE]"
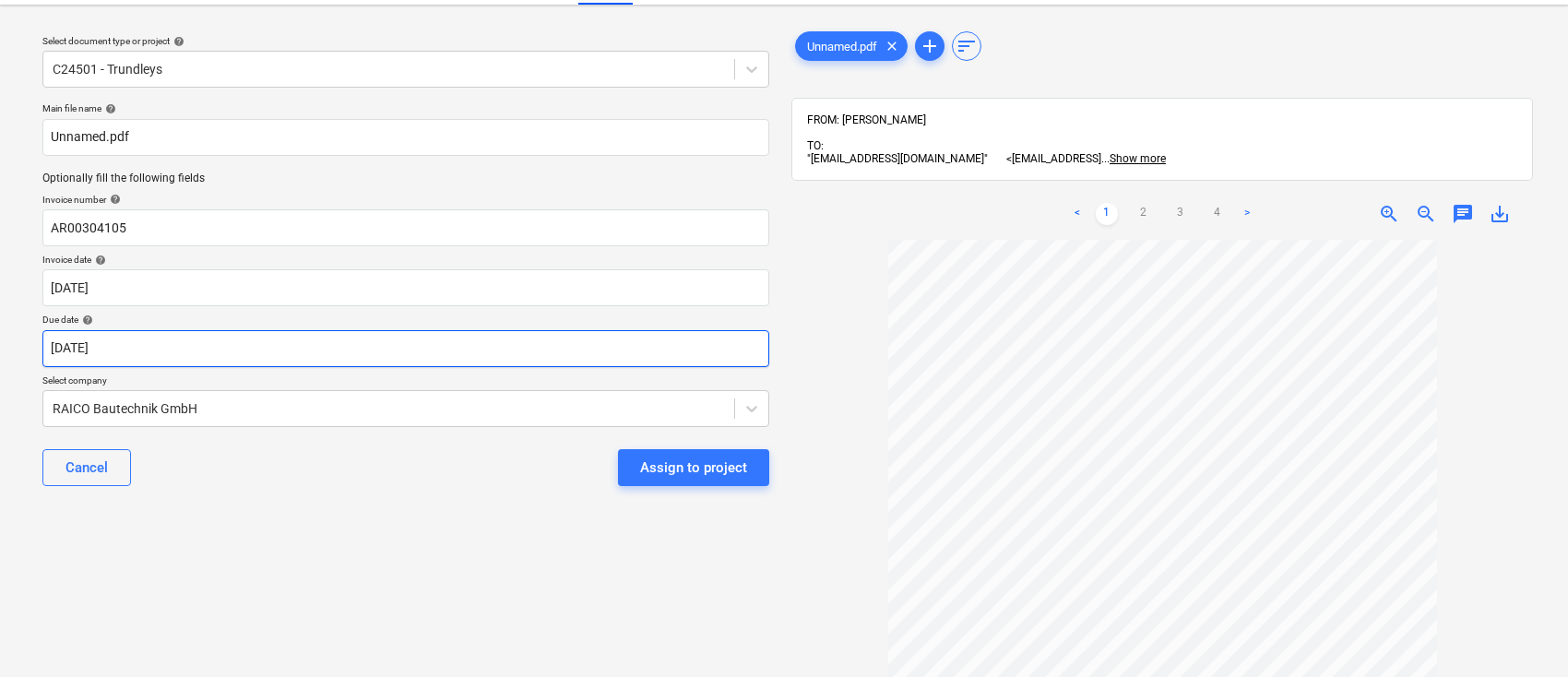
click at [622, 347] on body "Sales Projects Contacts Company Consolidated Invoices Inbox 9+ Approvals 1 form…" at bounding box center [784, 297] width 1568 height 677
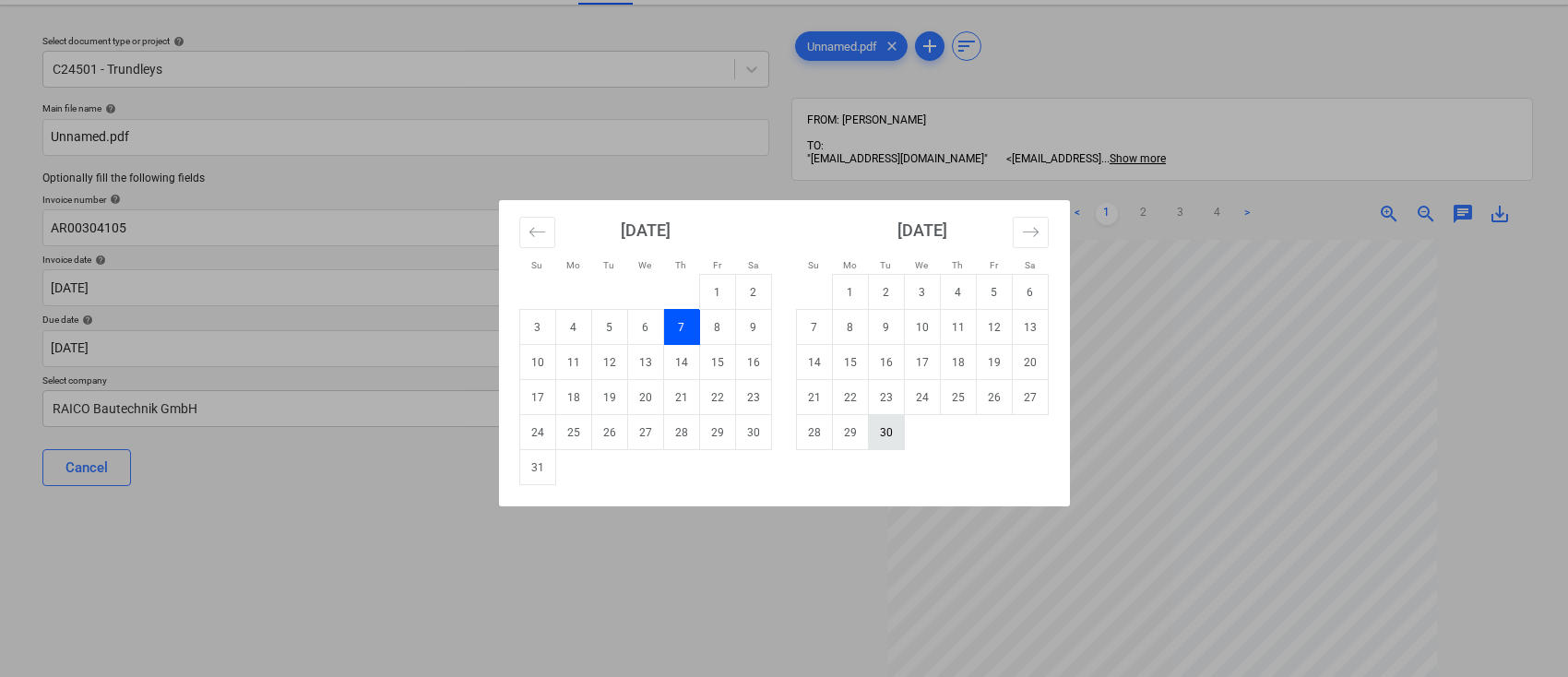
click at [891, 438] on td "30" at bounding box center [885, 433] width 36 height 35
type input "[DATE]"
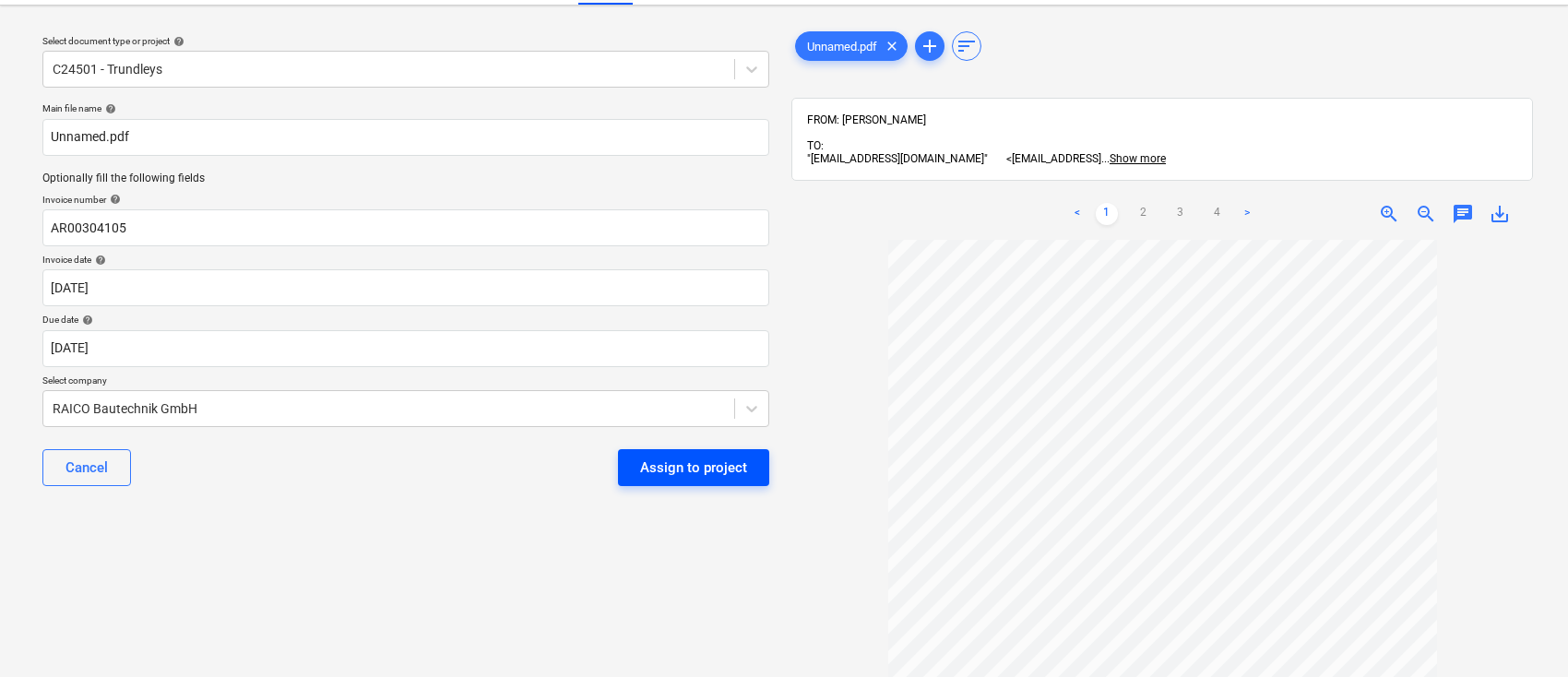
click at [693, 462] on div "Assign to project" at bounding box center [693, 468] width 107 height 24
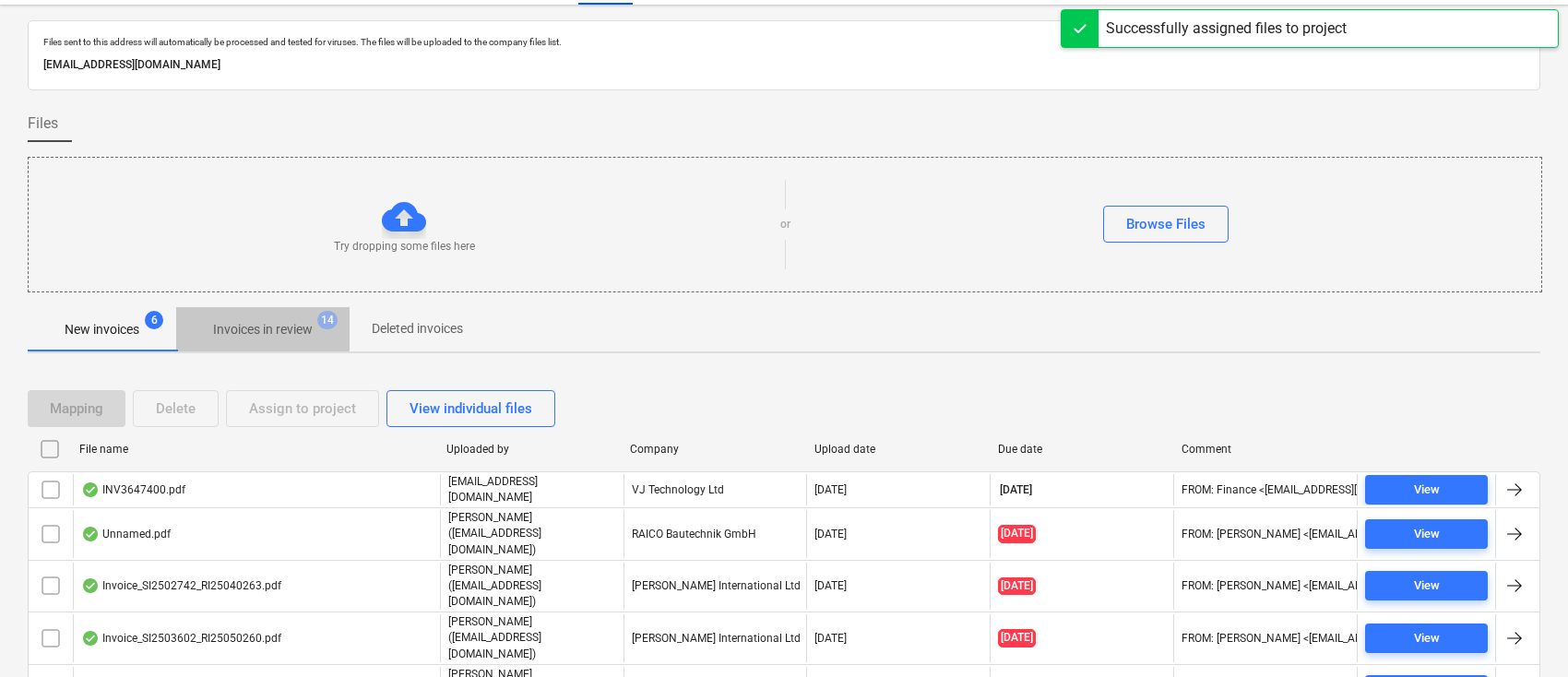
click at [312, 324] on p "Invoices in review" at bounding box center [262, 330] width 99 height 19
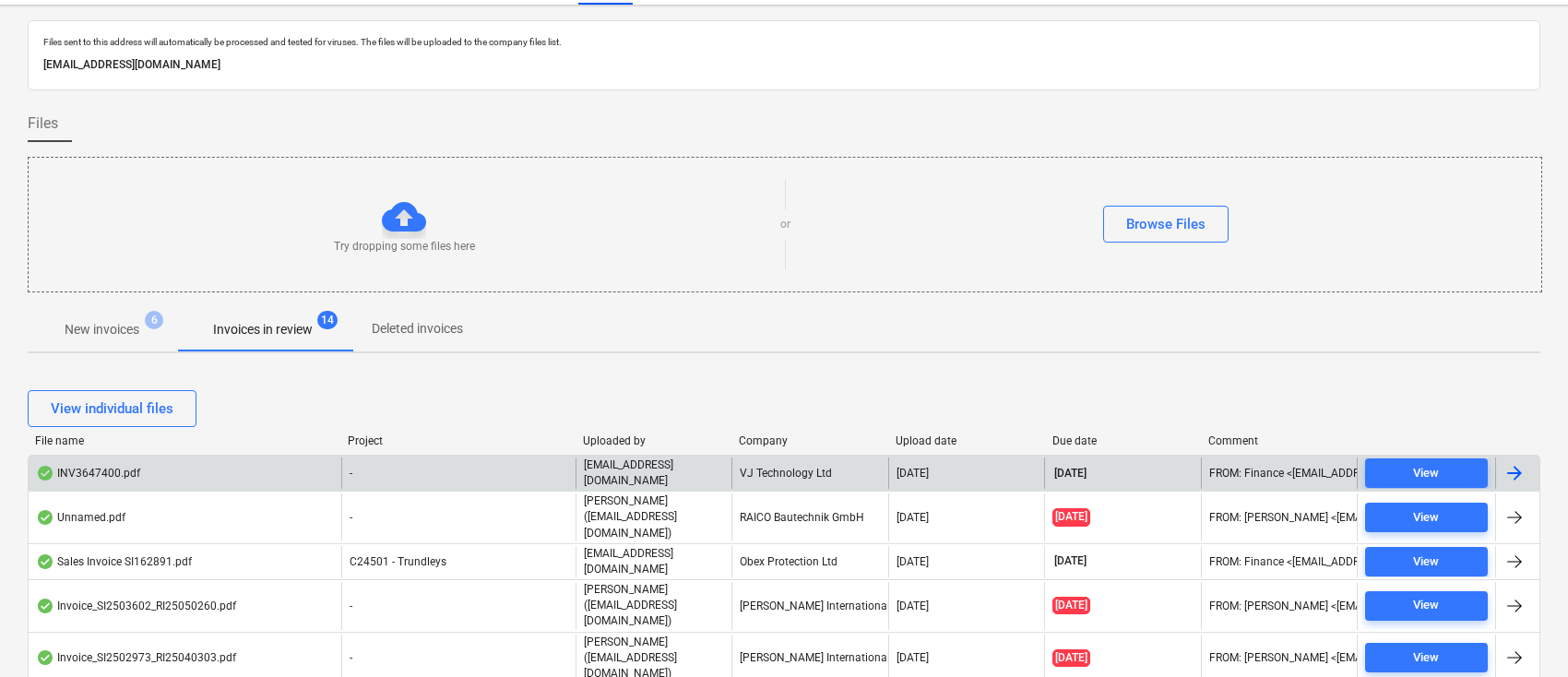
click at [1513, 474] on div at bounding box center [1515, 473] width 22 height 22
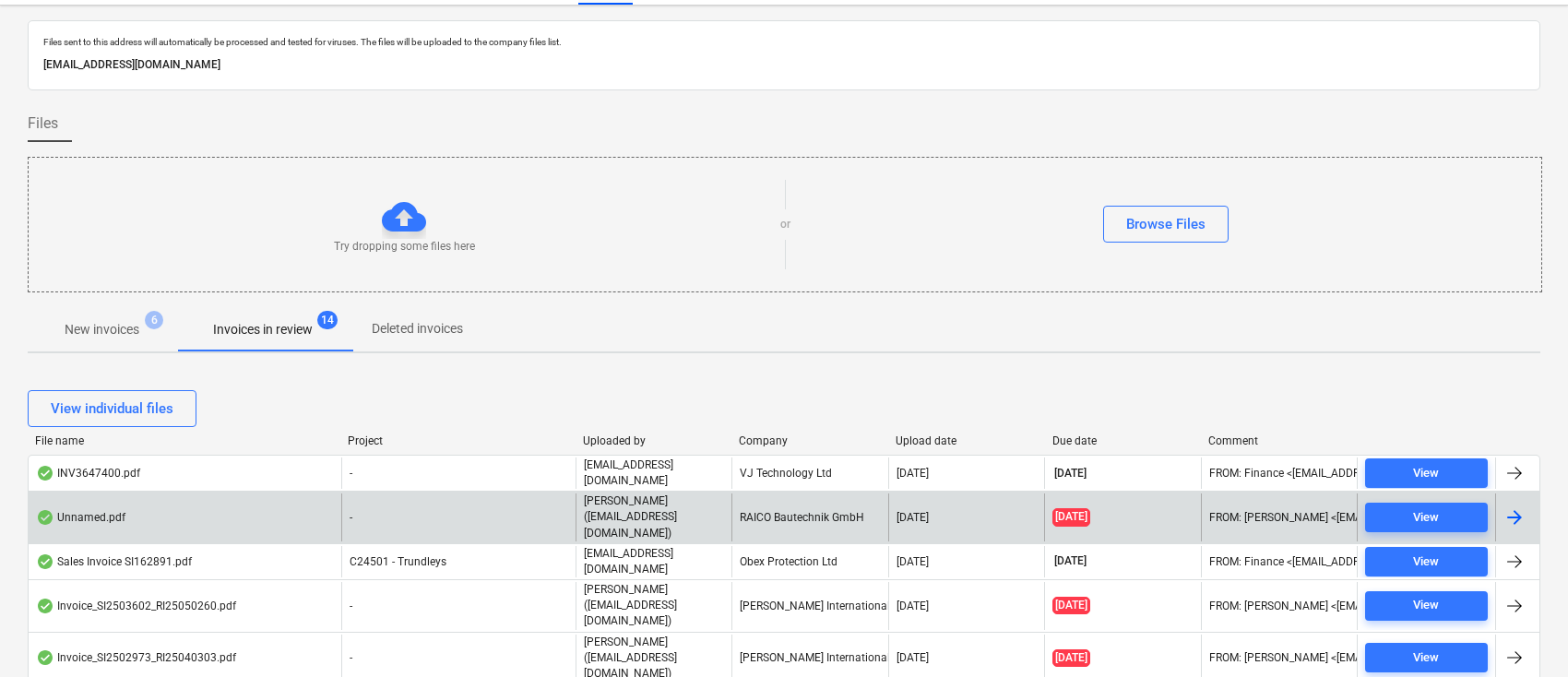
click at [1520, 512] on div at bounding box center [1515, 517] width 22 height 22
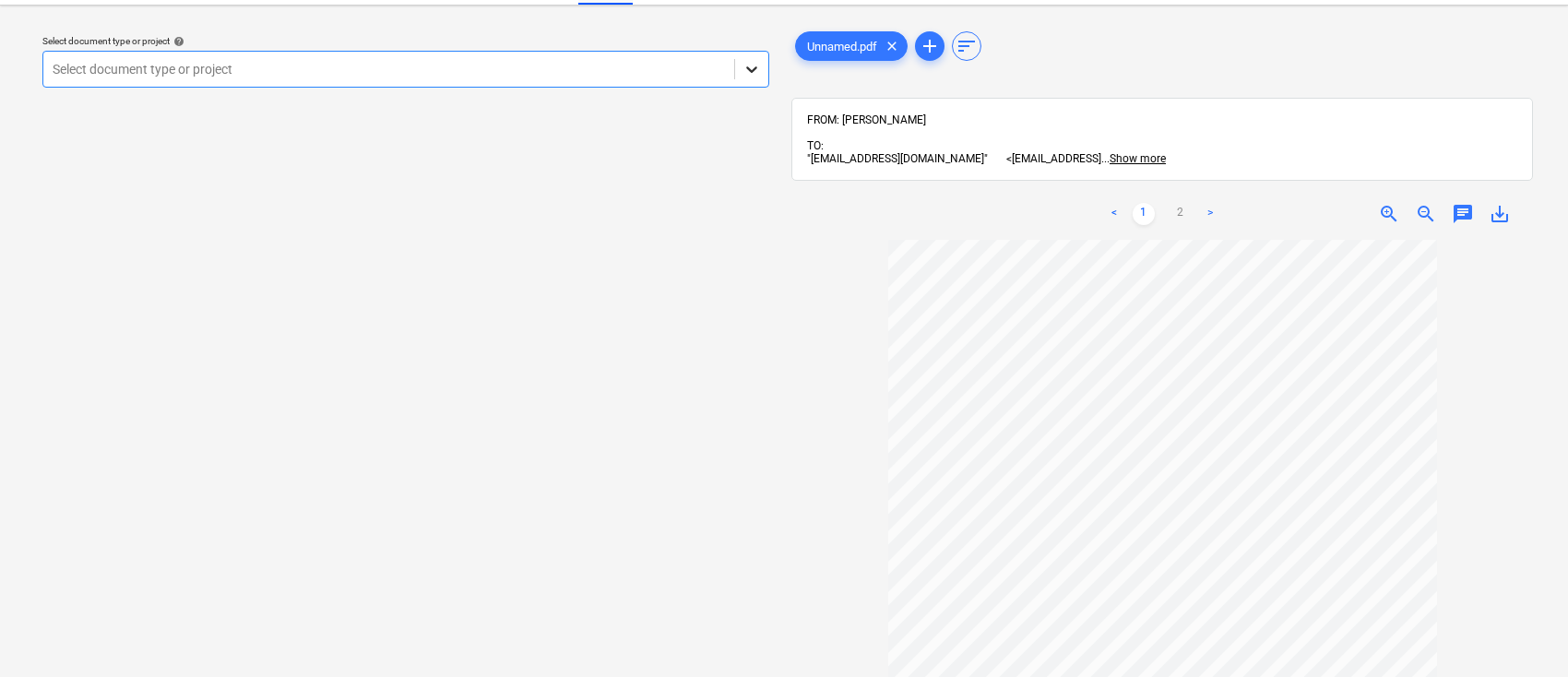
click at [755, 70] on icon at bounding box center [751, 68] width 18 height 18
click at [581, 676] on div "C24501 - Trundleys" at bounding box center [784, 688] width 1568 height 14
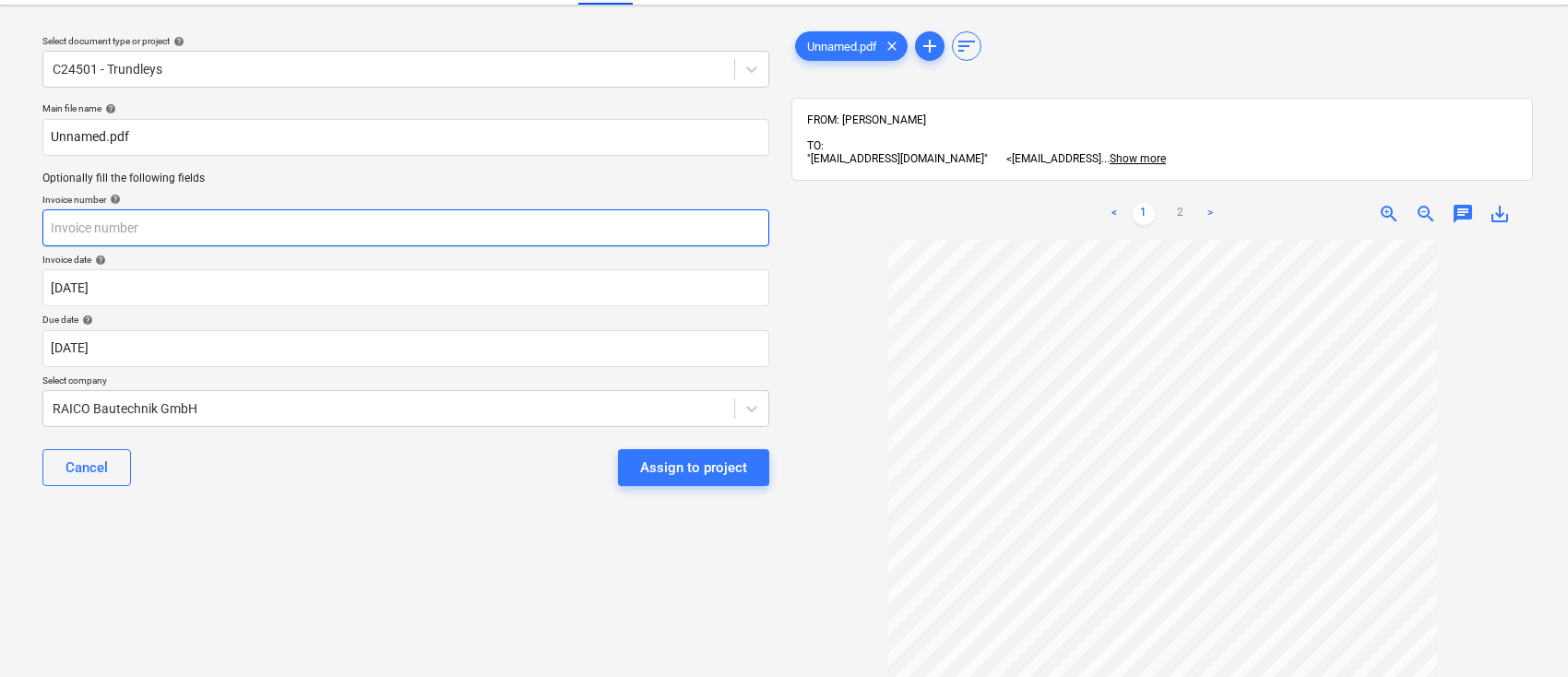
click at [309, 221] on input "text" at bounding box center [406, 228] width 727 height 37
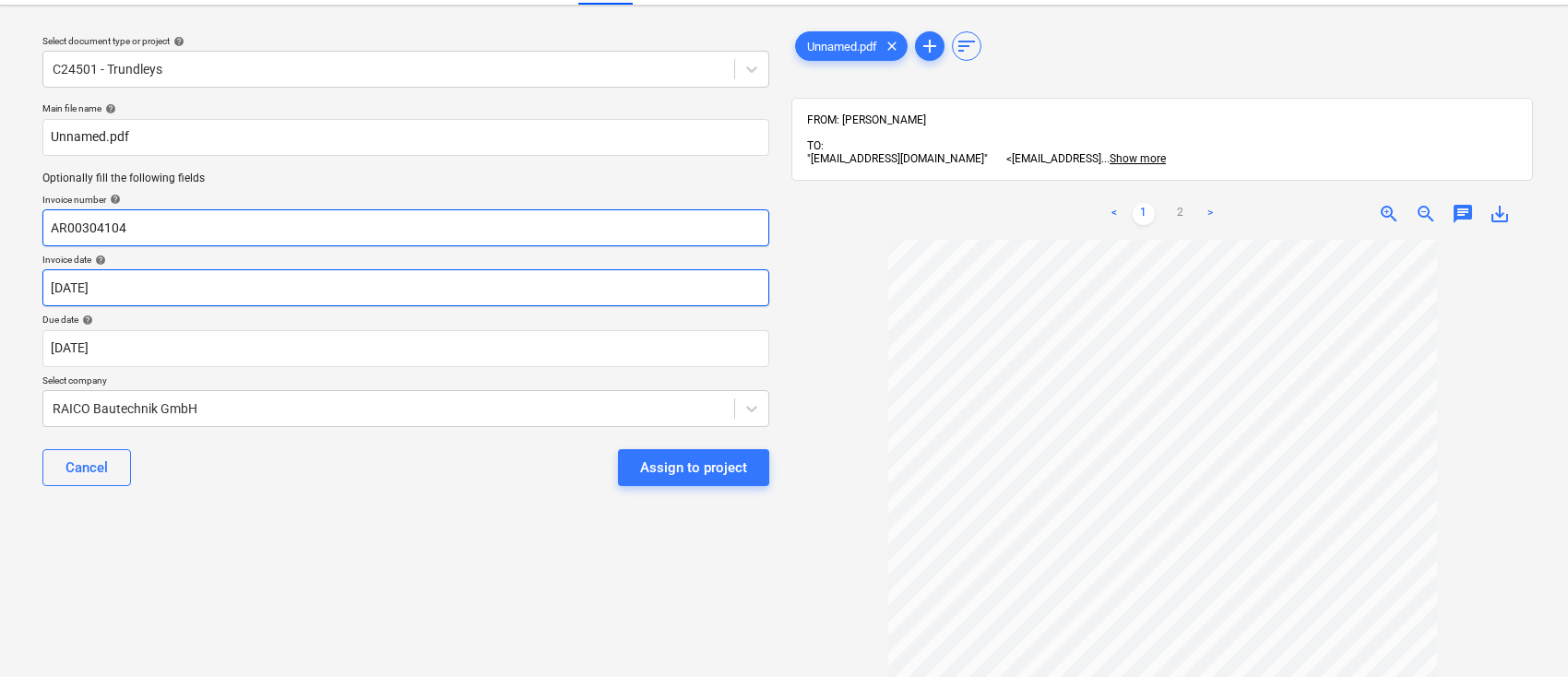
type input "AR00304104"
click at [374, 294] on body "Sales Projects Contacts Company Consolidated Invoices Inbox 9+ Approvals 1 form…" at bounding box center [784, 297] width 1568 height 677
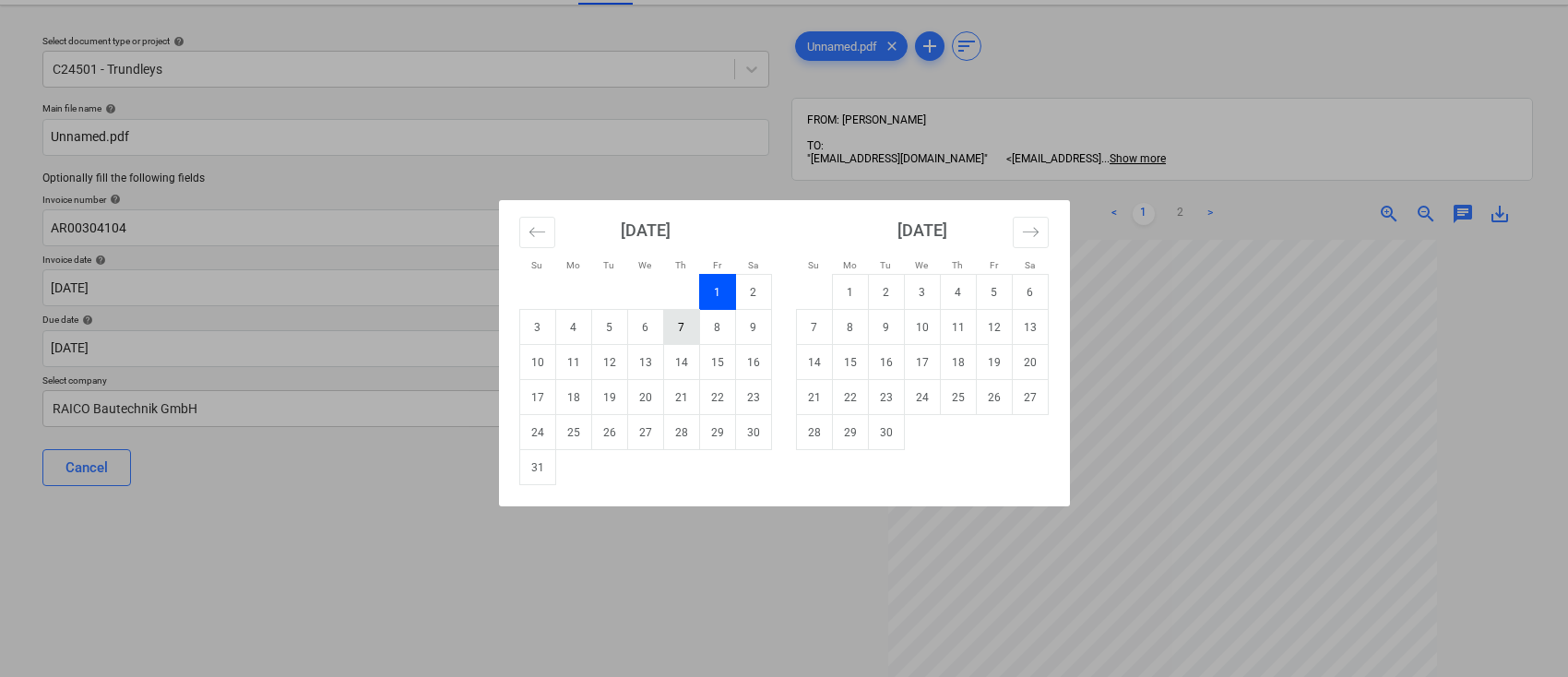
click at [681, 339] on td "7" at bounding box center [681, 327] width 36 height 35
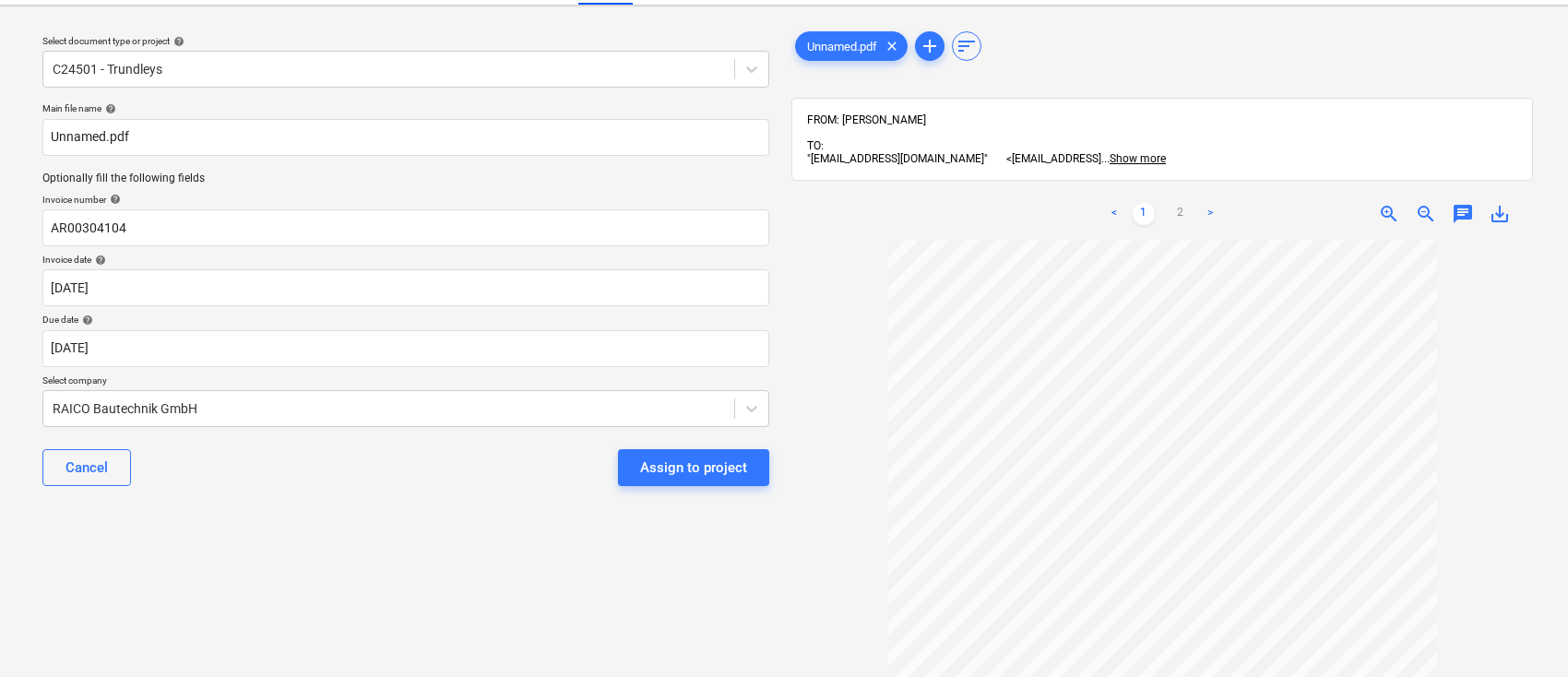
type input "[DATE]"
click at [432, 348] on body "Sales Projects Contacts Company Consolidated Invoices Inbox 9+ Approvals 1 form…" at bounding box center [784, 297] width 1568 height 677
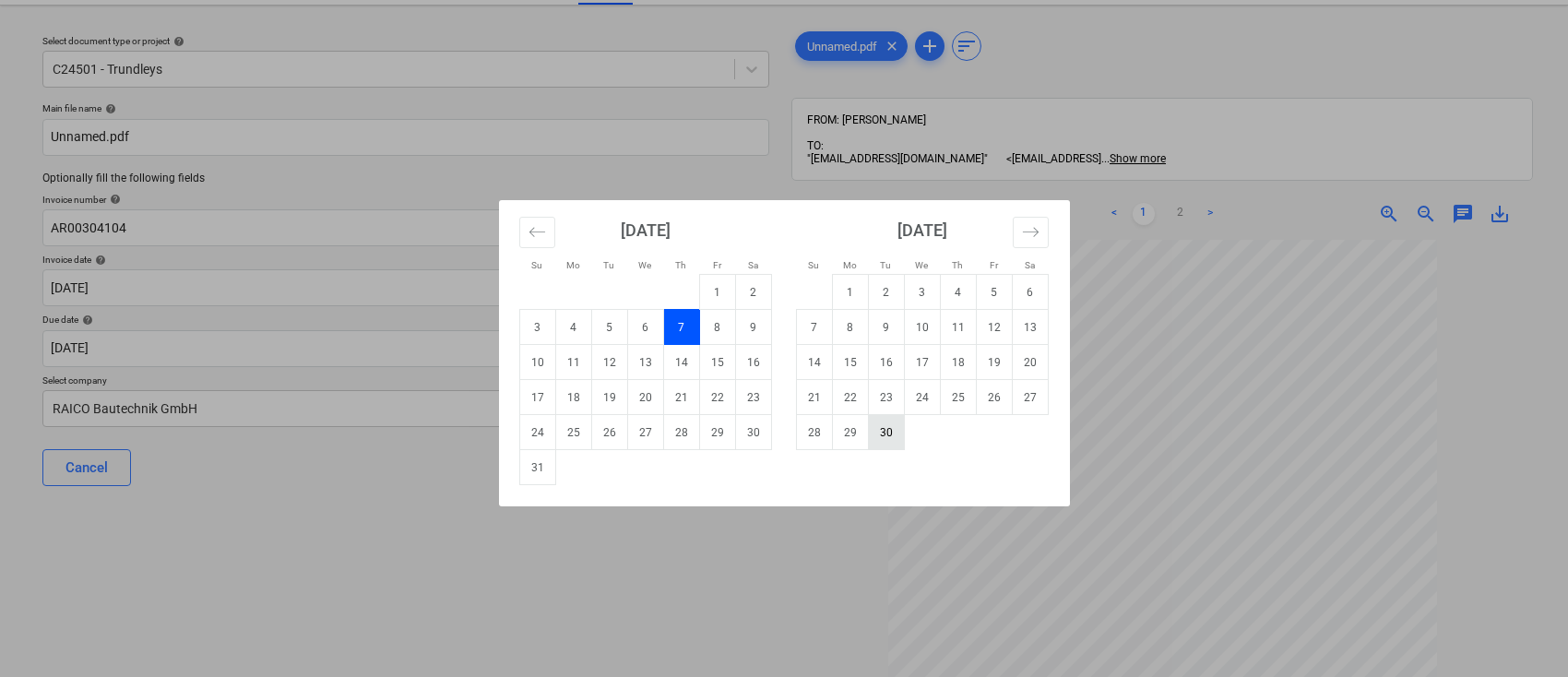
click at [879, 430] on td "30" at bounding box center [885, 433] width 36 height 35
type input "[DATE]"
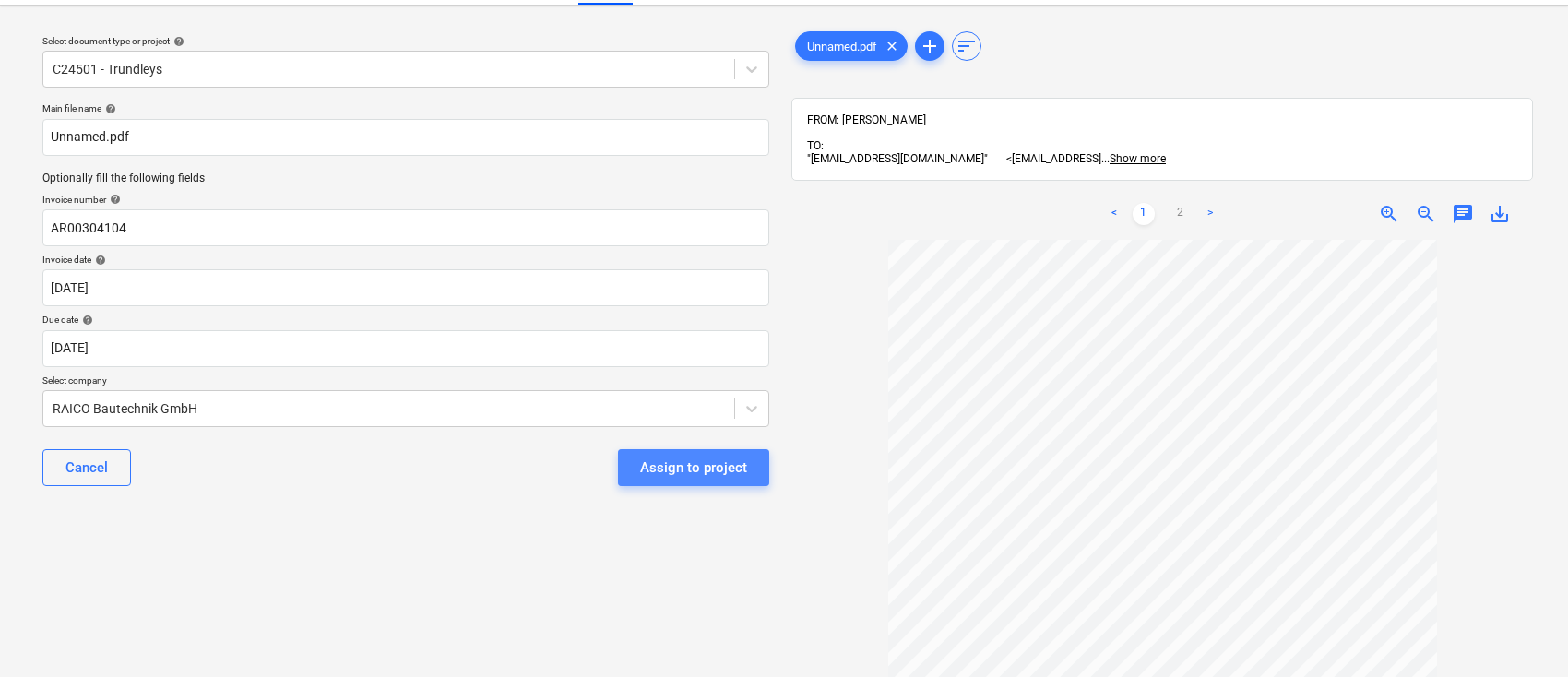
click at [671, 470] on div "Assign to project" at bounding box center [693, 468] width 107 height 24
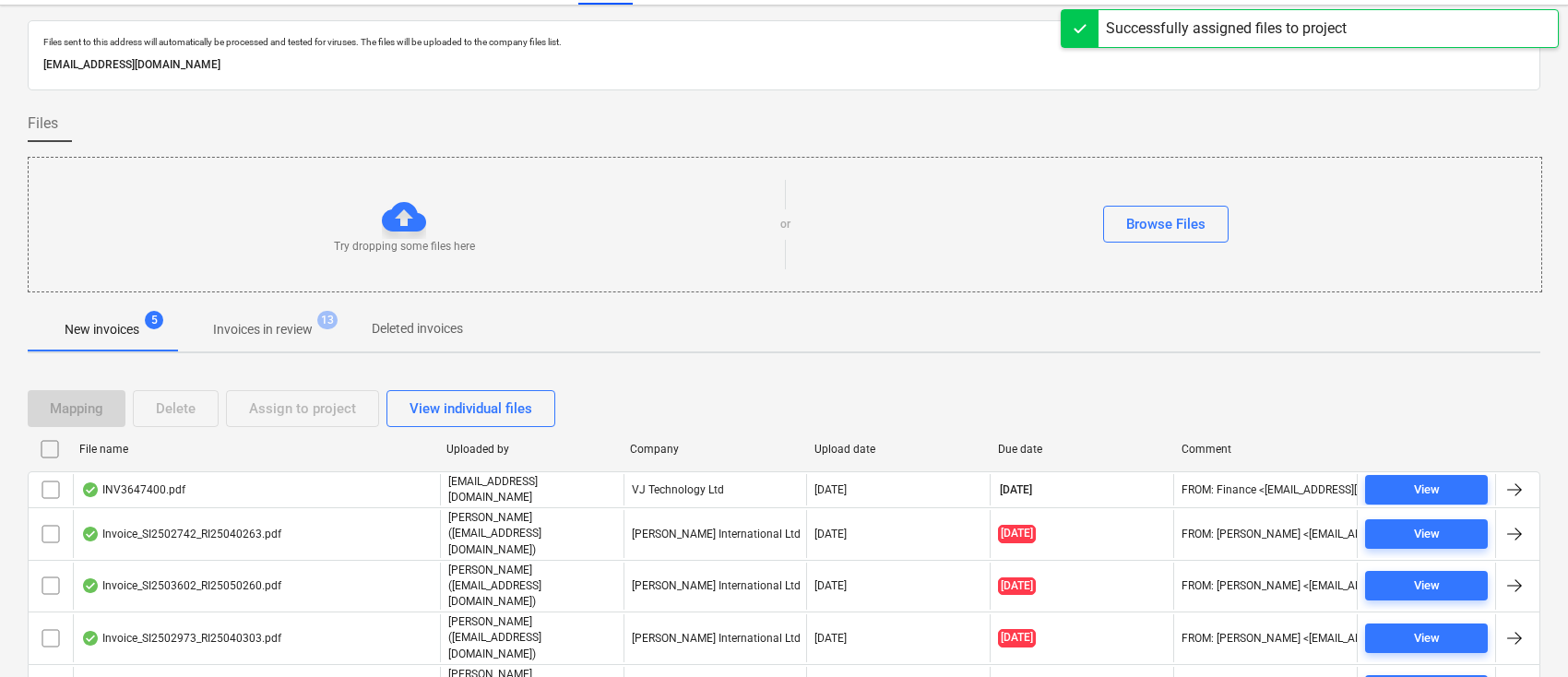
click at [267, 334] on p "Invoices in review" at bounding box center [262, 330] width 99 height 19
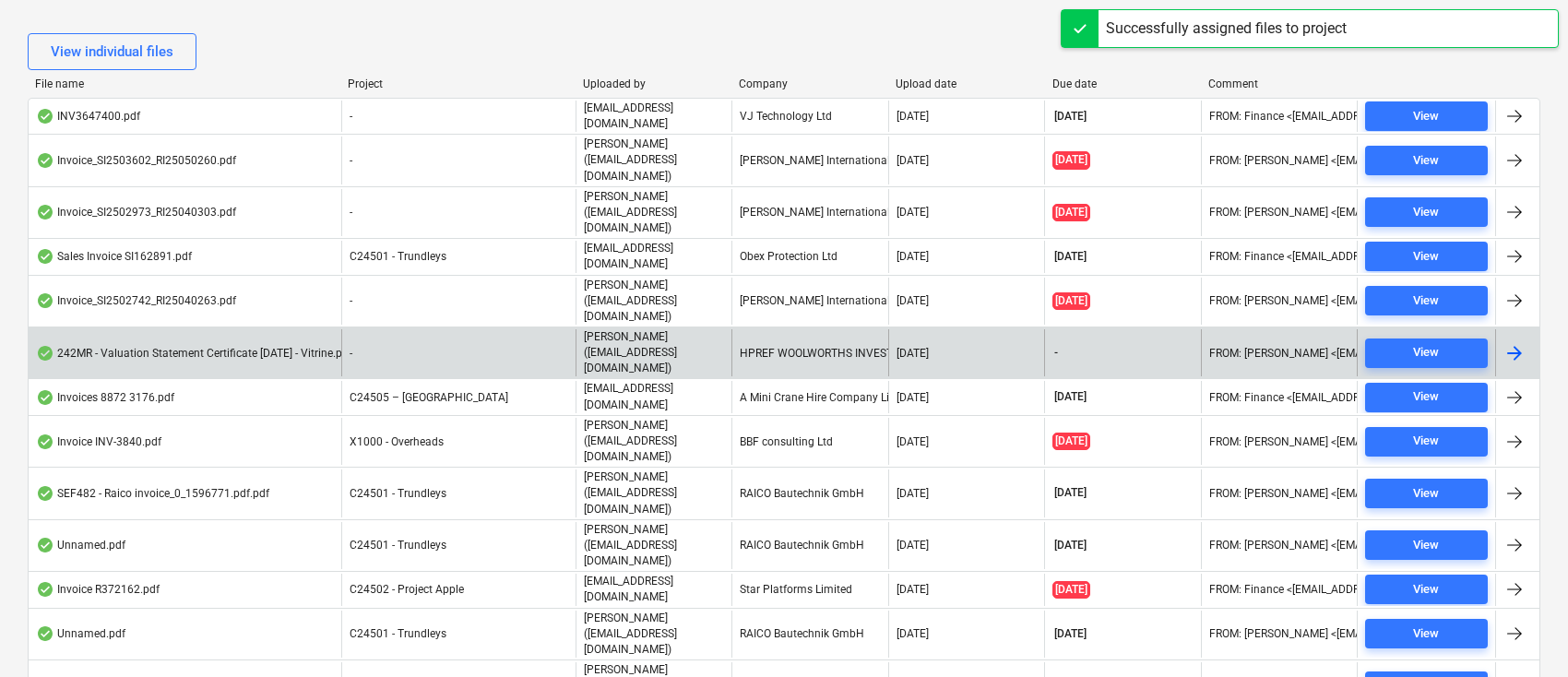
scroll to position [411, 0]
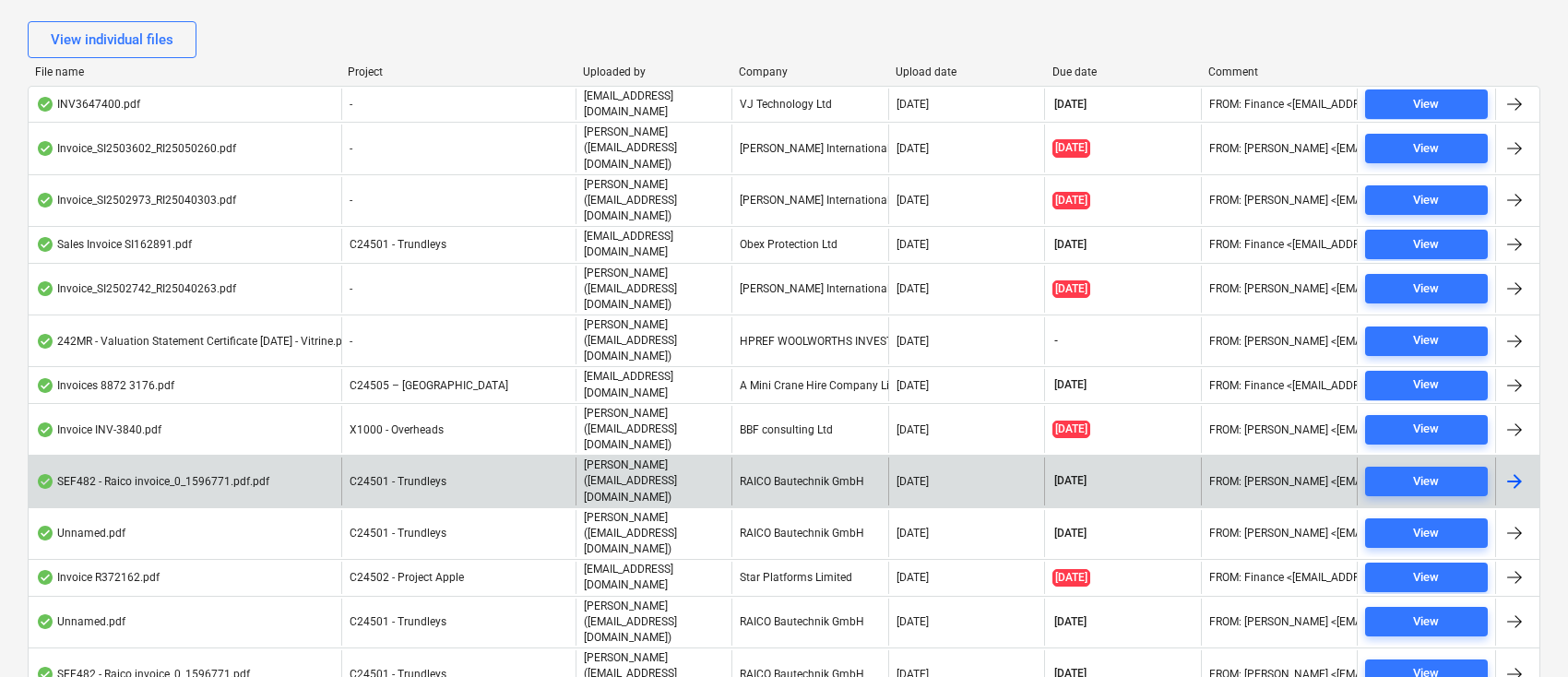
click at [773, 458] on div "RAICO Bautechnik GmbH" at bounding box center [810, 481] width 156 height 47
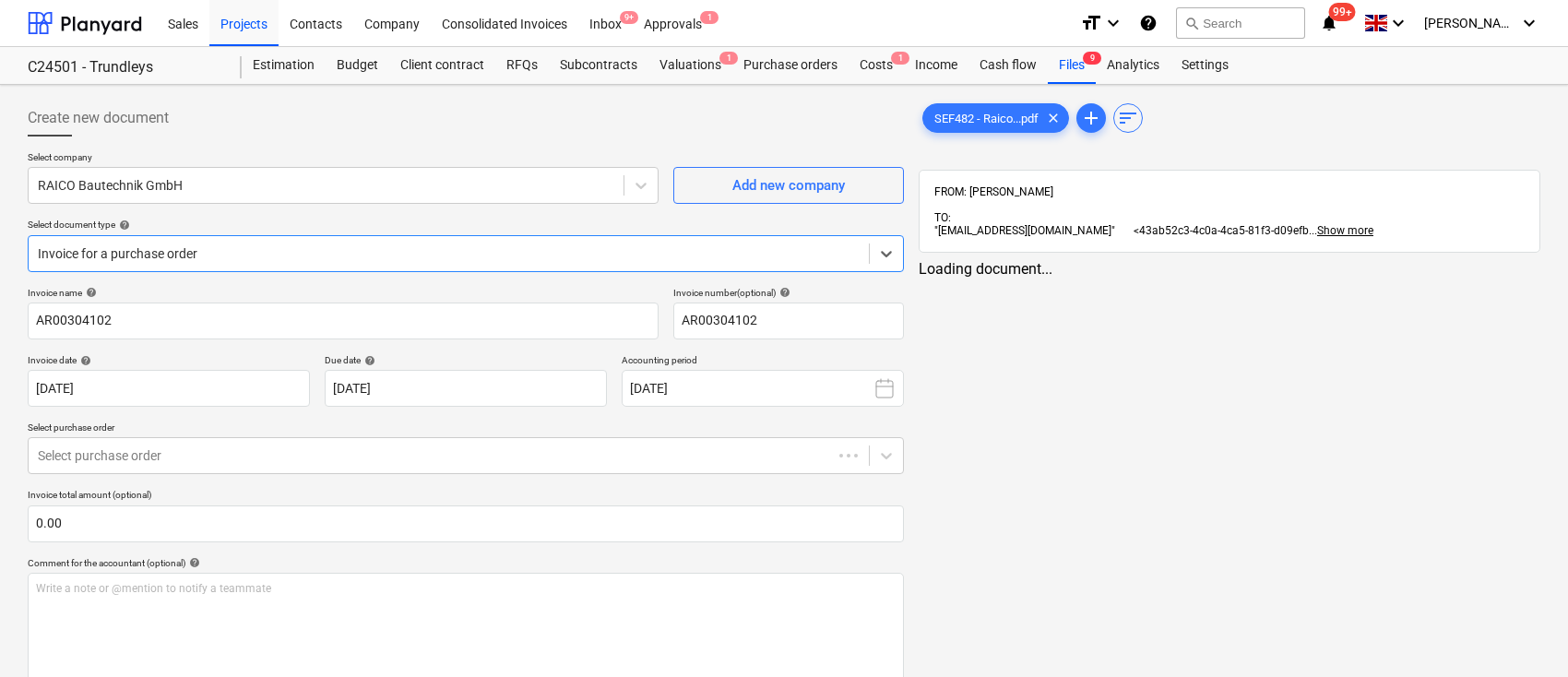
type input "AR00304102"
click at [1001, 119] on span "SEF482 - Raico...pdf" at bounding box center [987, 119] width 126 height 14
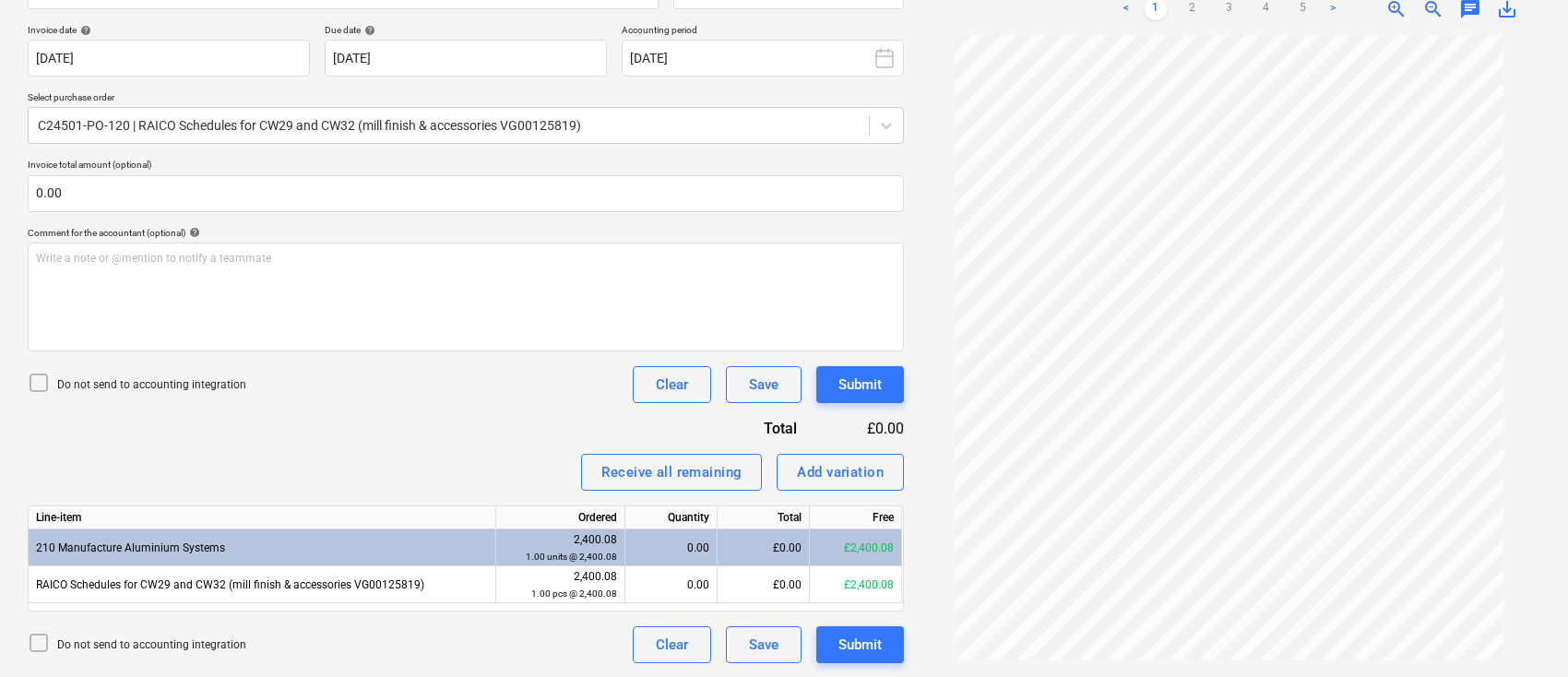
scroll to position [154, 0]
click at [1304, 11] on link "5" at bounding box center [1303, 9] width 22 height 22
click at [1265, 6] on link "4" at bounding box center [1266, 9] width 22 height 22
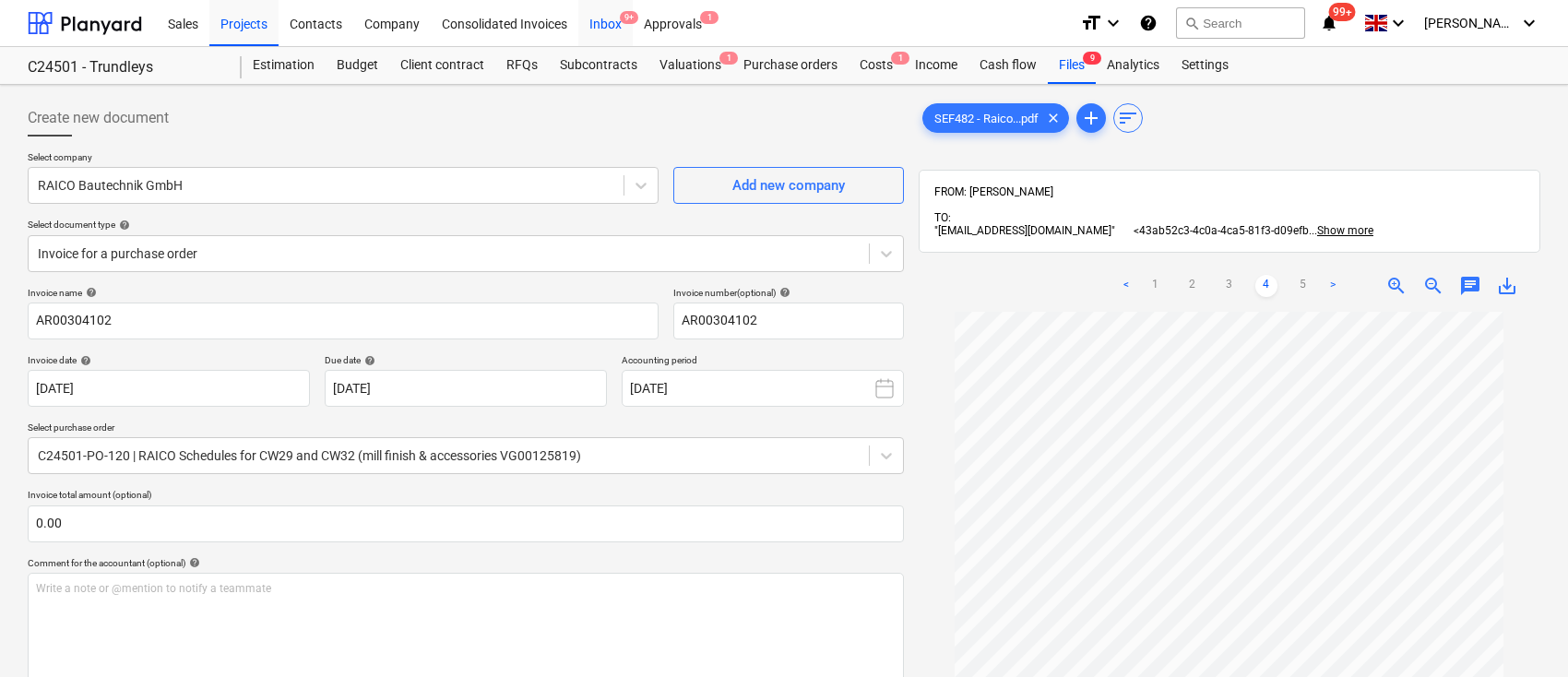
drag, startPoint x: 617, startPoint y: 22, endPoint x: 611, endPoint y: 41, distance: 19.9
click at [617, 22] on div "Inbox 9+" at bounding box center [606, 22] width 54 height 47
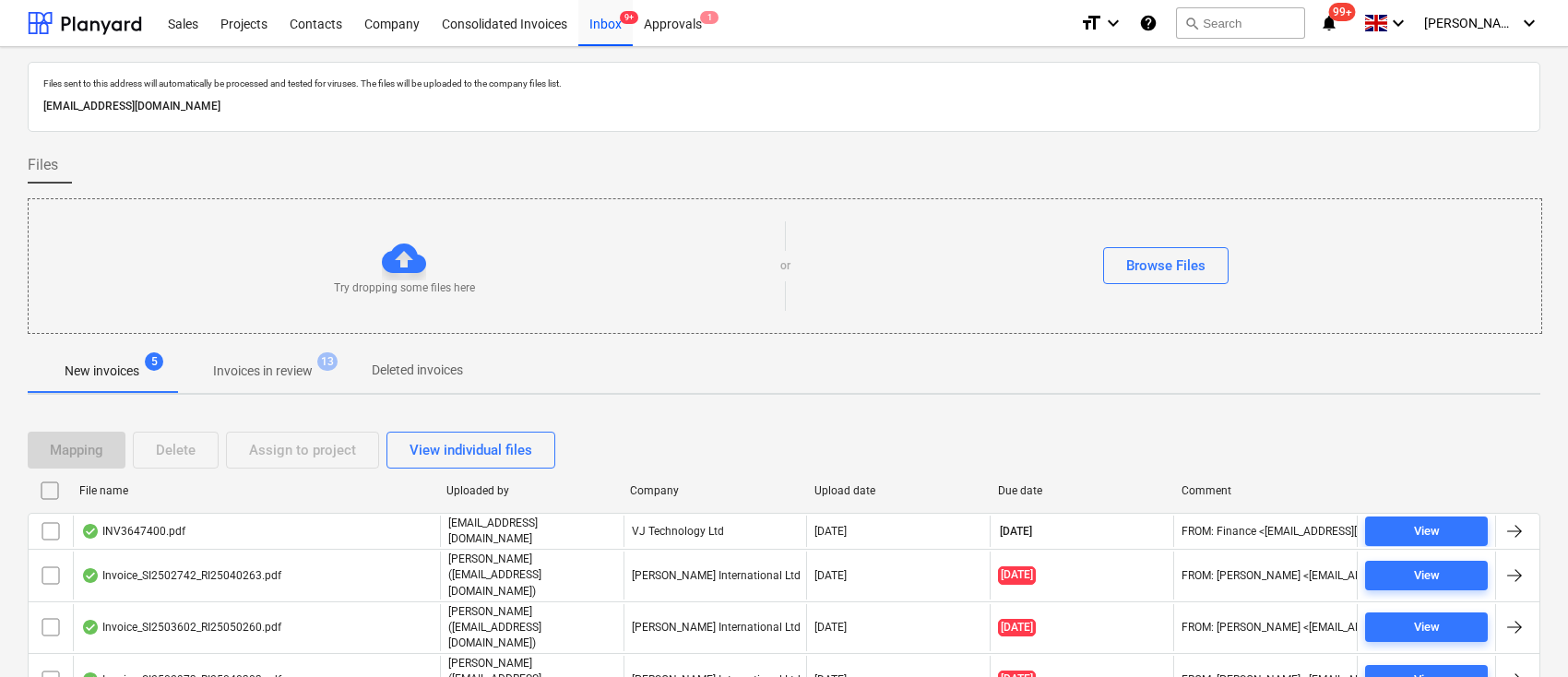
click at [312, 366] on p "Invoices in review" at bounding box center [262, 371] width 99 height 19
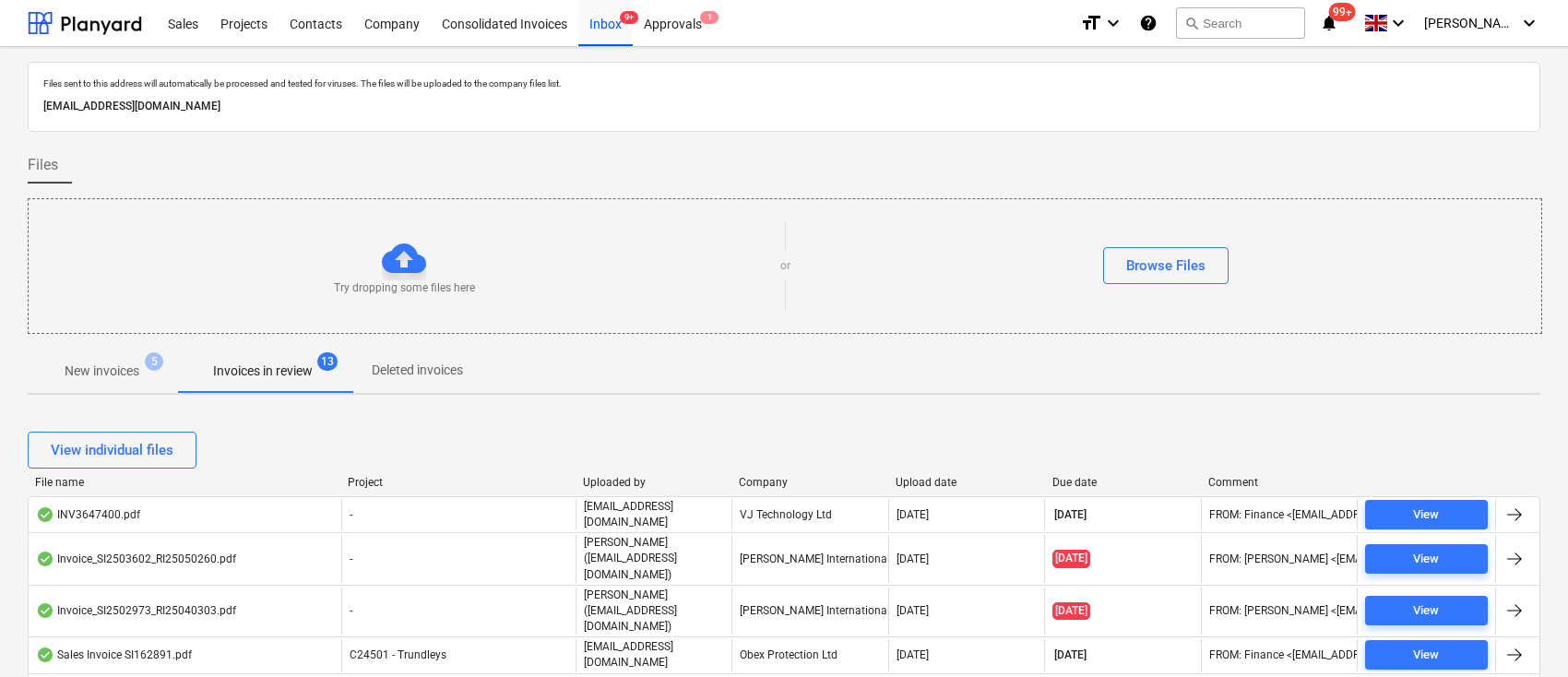
click at [768, 481] on div "Company" at bounding box center [809, 482] width 142 height 13
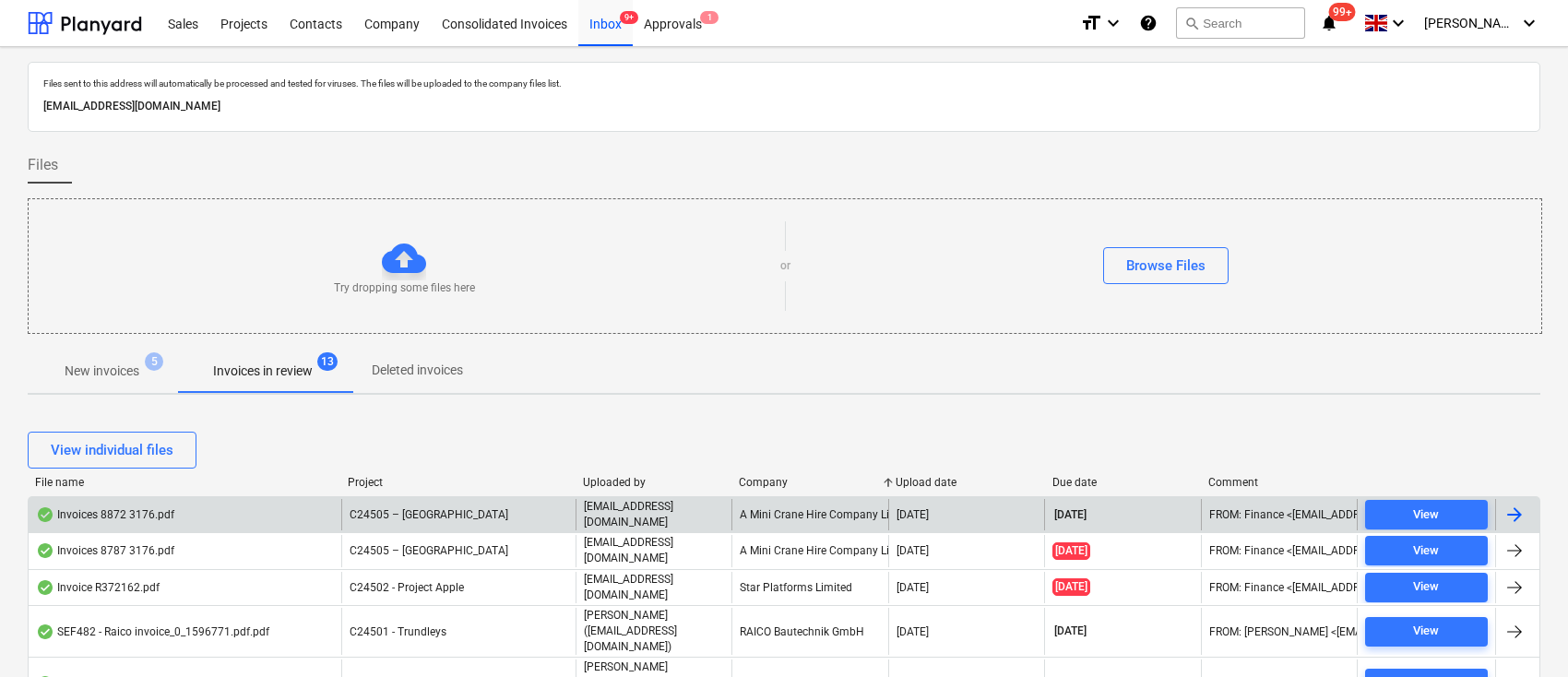
scroll to position [245, 0]
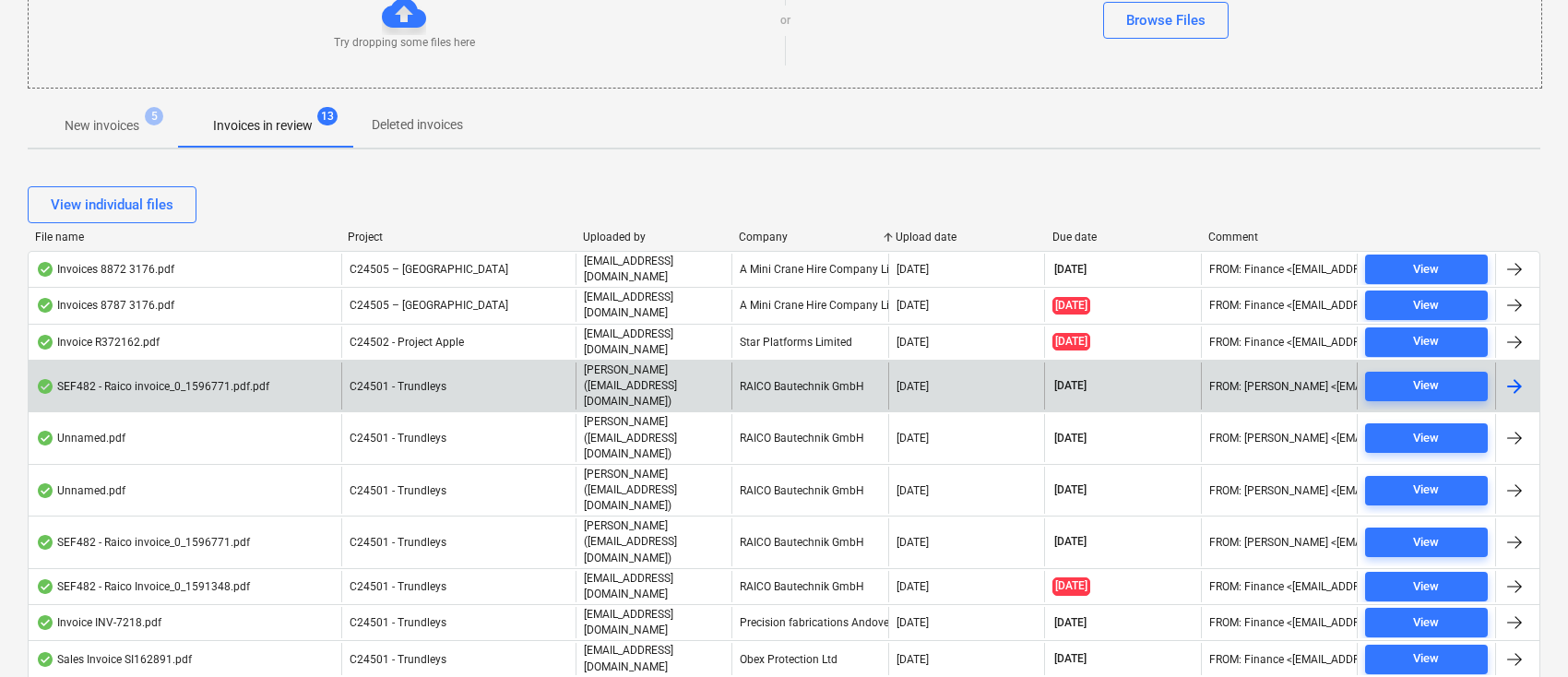
click at [1525, 375] on div at bounding box center [1515, 386] width 22 height 22
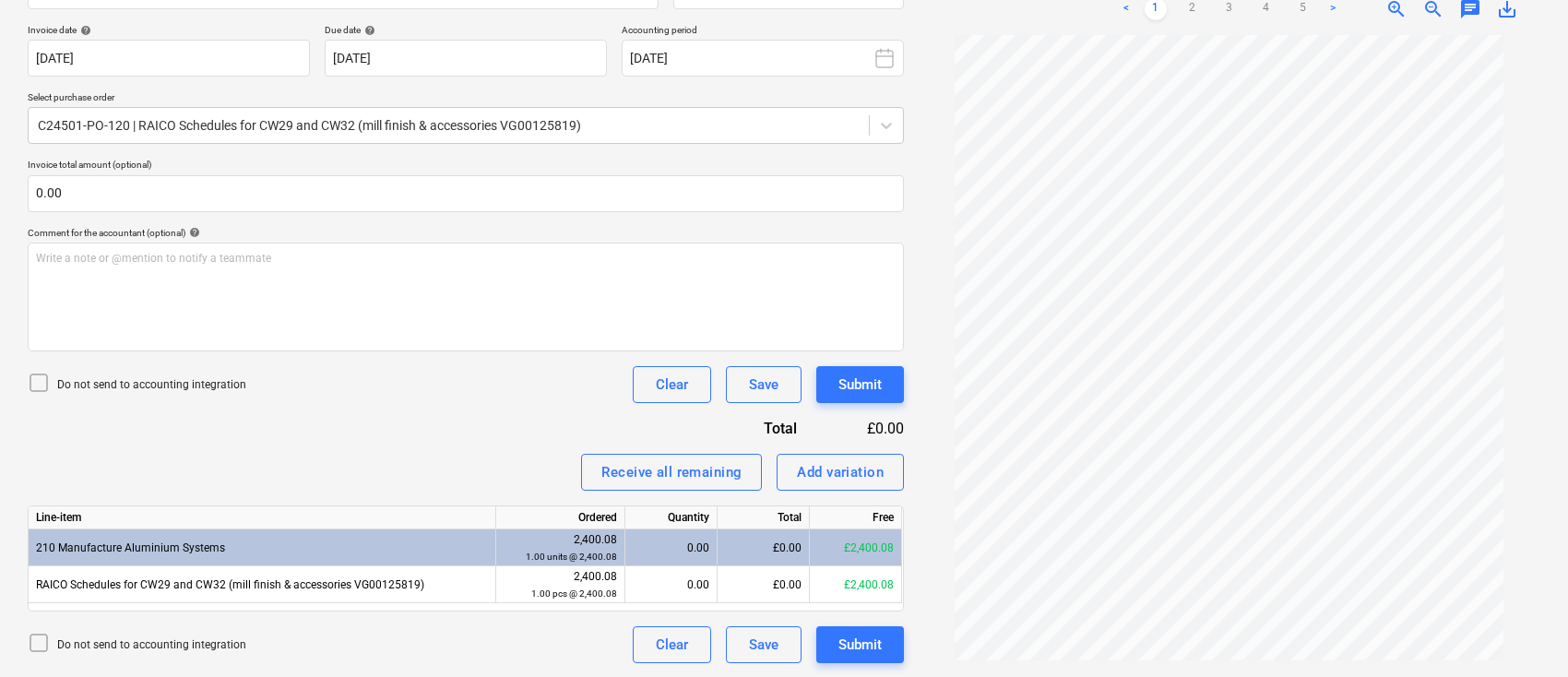
scroll to position [154, 0]
click at [1306, 11] on link "5" at bounding box center [1303, 9] width 22 height 22
click at [1262, 7] on link "4" at bounding box center [1266, 9] width 22 height 22
click at [1230, 17] on link "3" at bounding box center [1230, 9] width 22 height 22
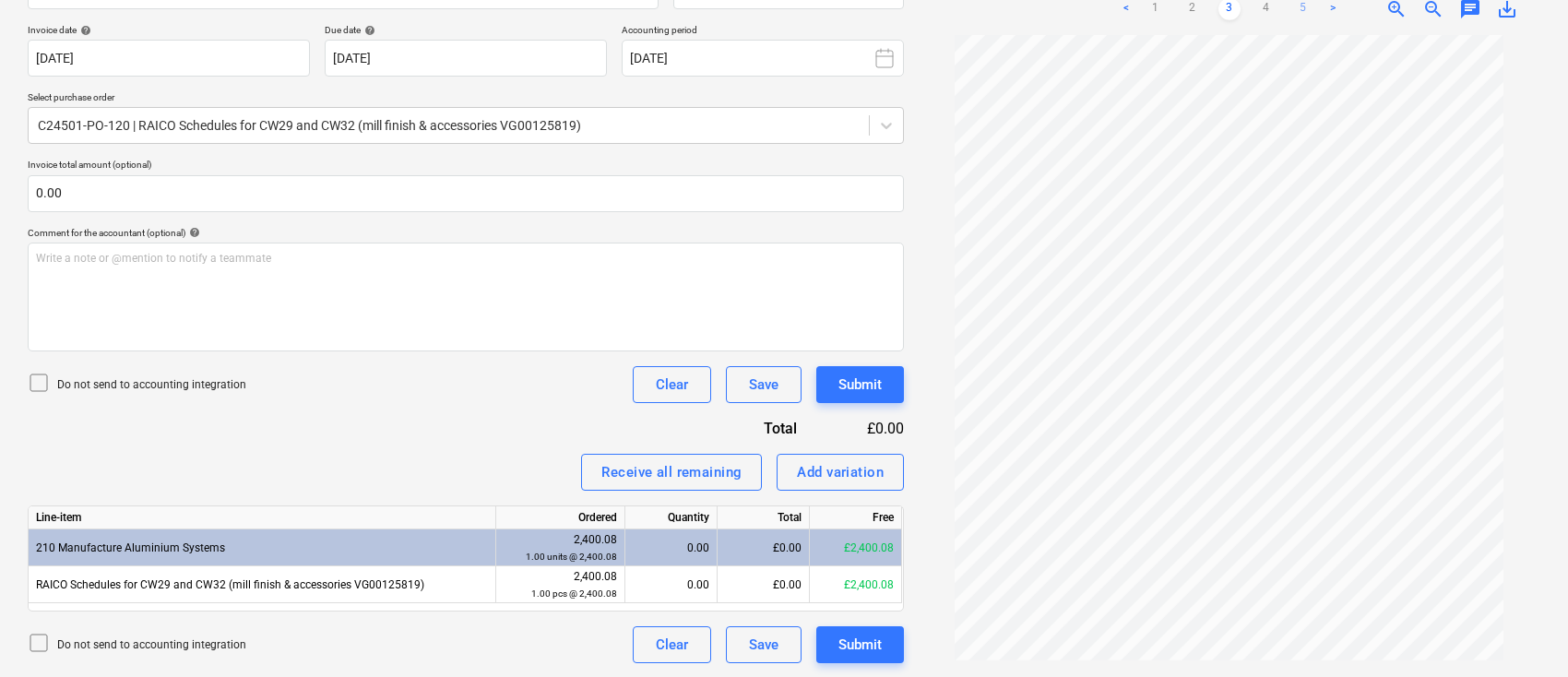
click at [1303, 7] on link "5" at bounding box center [1303, 9] width 22 height 22
click at [1270, 9] on link "4" at bounding box center [1266, 9] width 22 height 22
click at [1227, 11] on link "3" at bounding box center [1230, 9] width 22 height 22
click at [1195, 6] on link "2" at bounding box center [1193, 9] width 22 height 22
click at [1157, 11] on link "1" at bounding box center [1155, 9] width 22 height 22
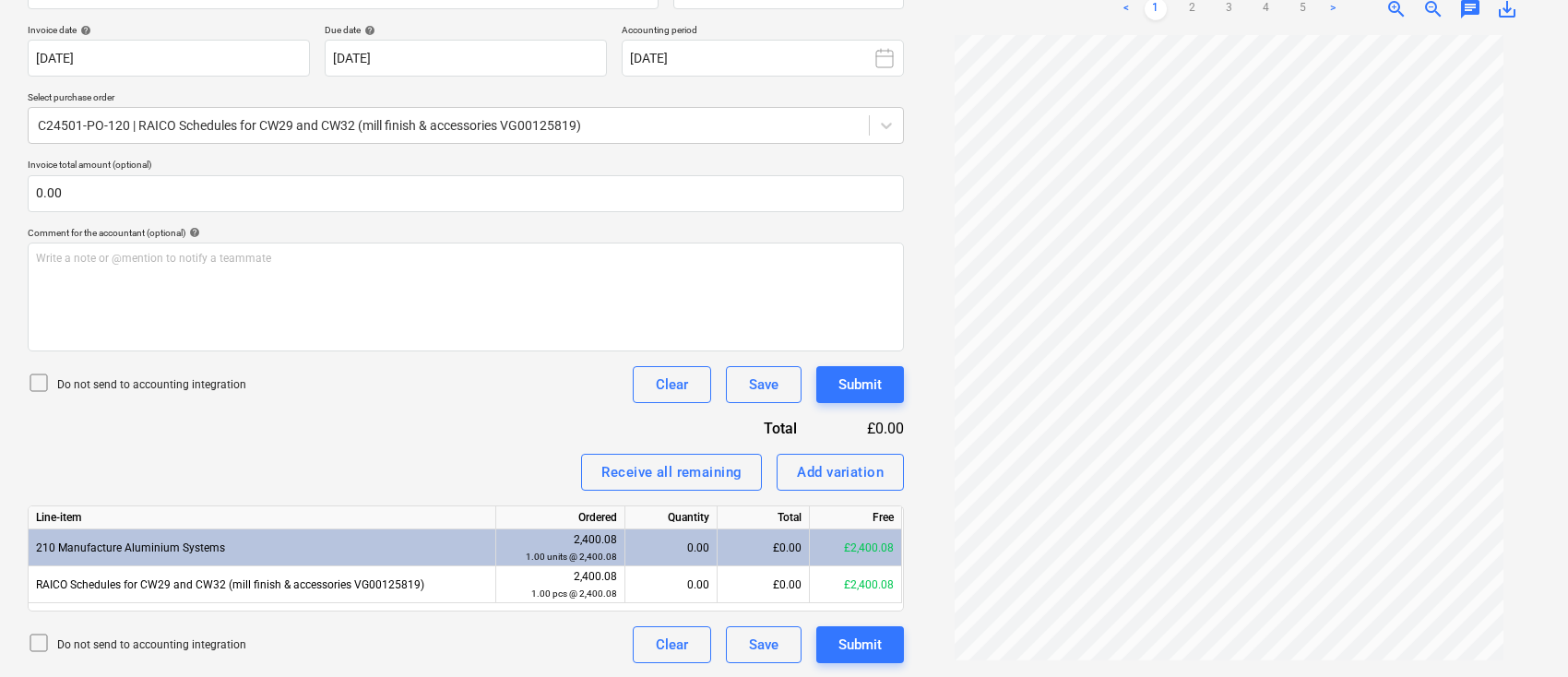
click at [1330, 11] on link ">" at bounding box center [1333, 9] width 22 height 22
click at [1305, 5] on link "5" at bounding box center [1303, 9] width 22 height 22
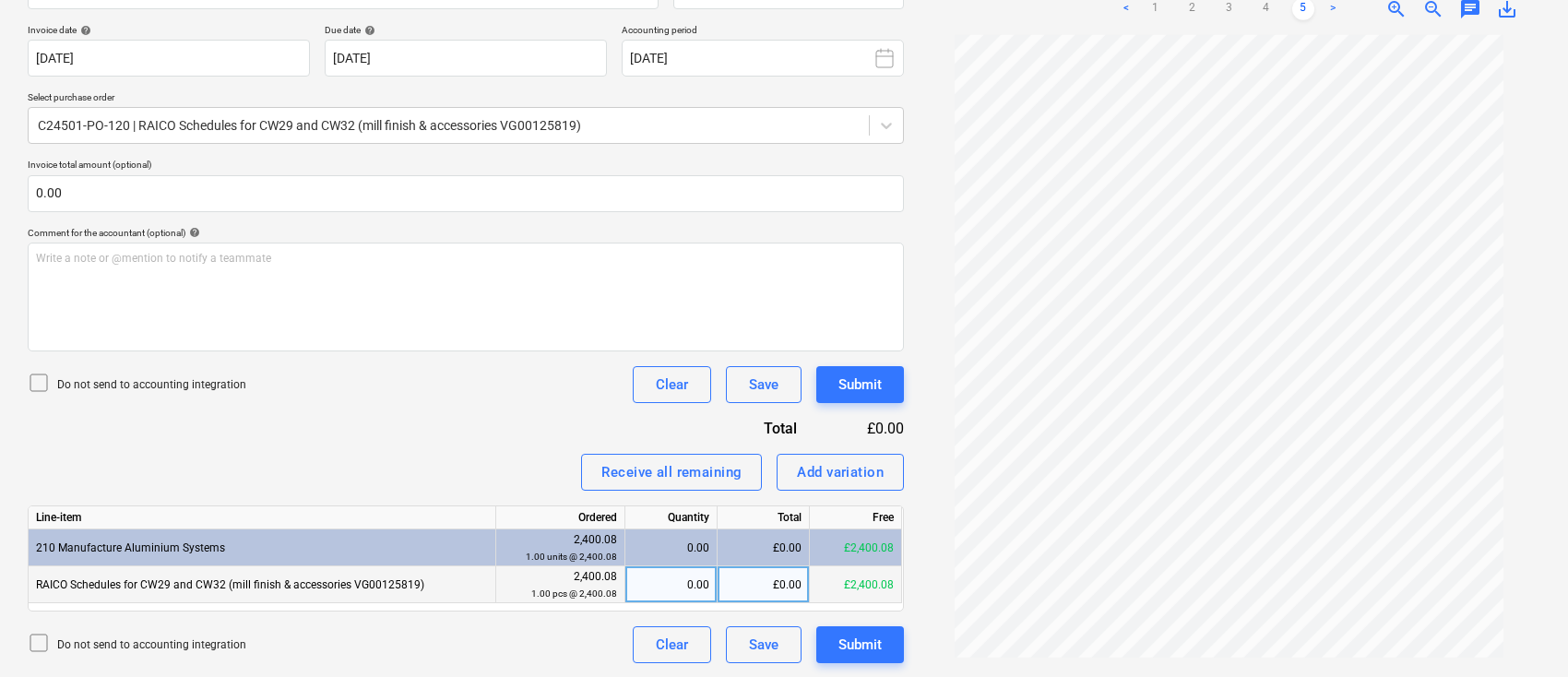
click at [742, 583] on div "£0.00" at bounding box center [764, 584] width 93 height 37
type input "2373.23"
click at [864, 650] on div "Submit" at bounding box center [860, 644] width 43 height 24
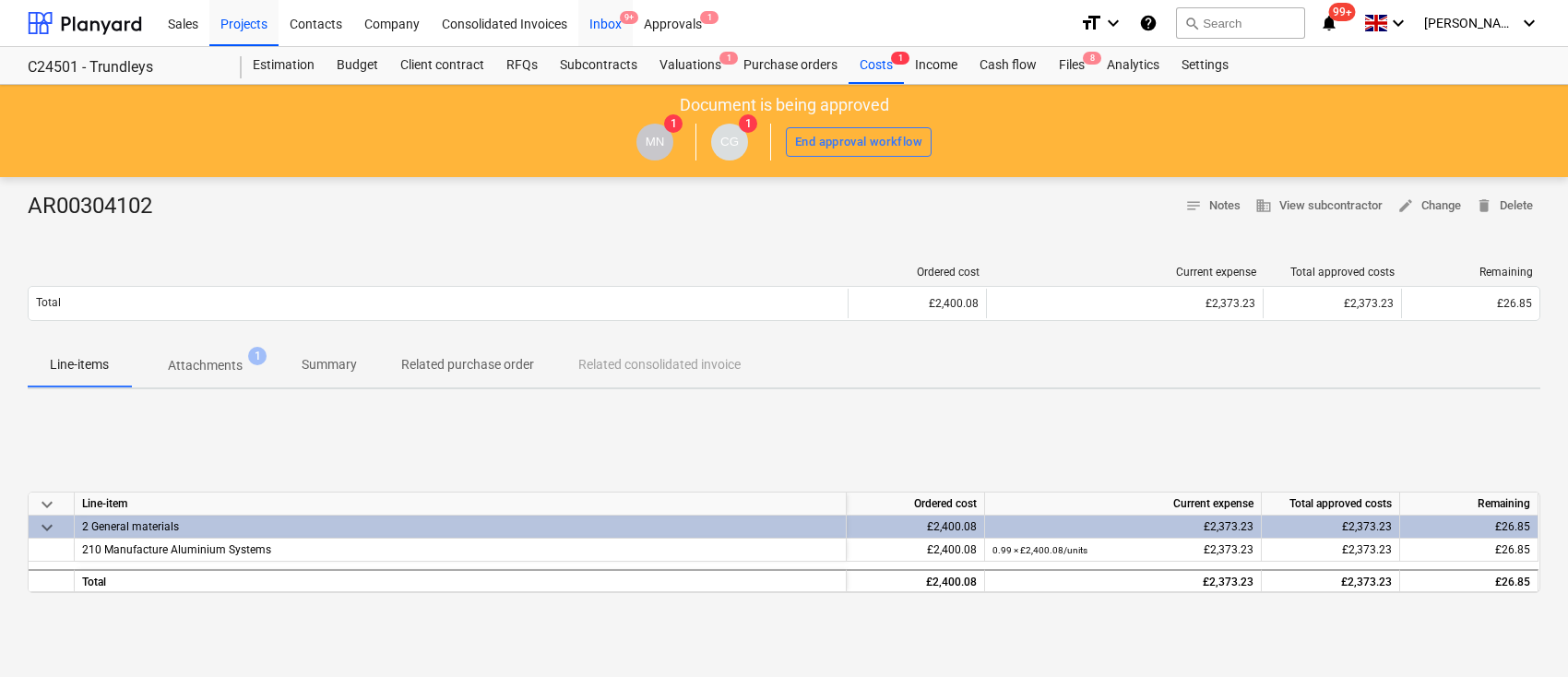
click at [612, 17] on div "Inbox 9+" at bounding box center [606, 22] width 54 height 47
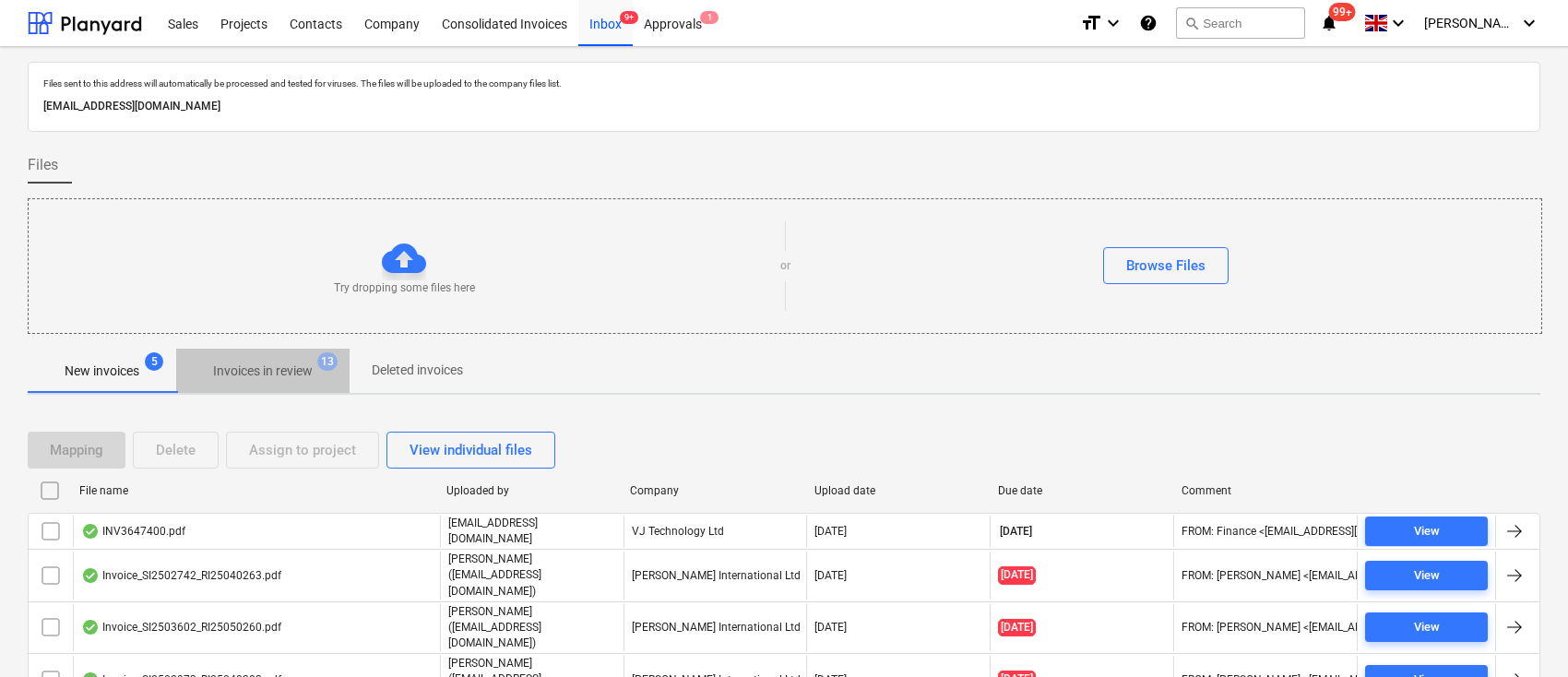
click at [245, 364] on p "Invoices in review" at bounding box center [262, 371] width 99 height 19
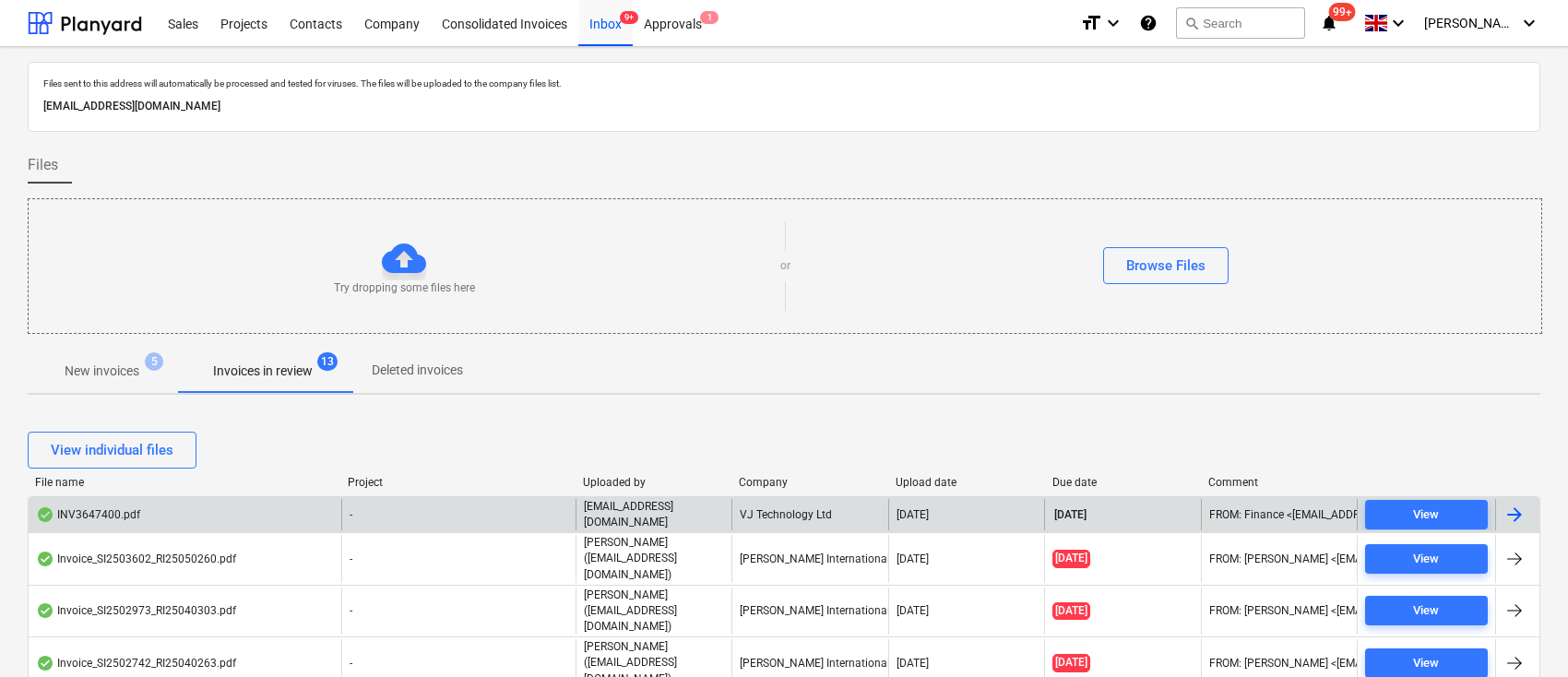
click at [1524, 509] on div at bounding box center [1515, 514] width 22 height 22
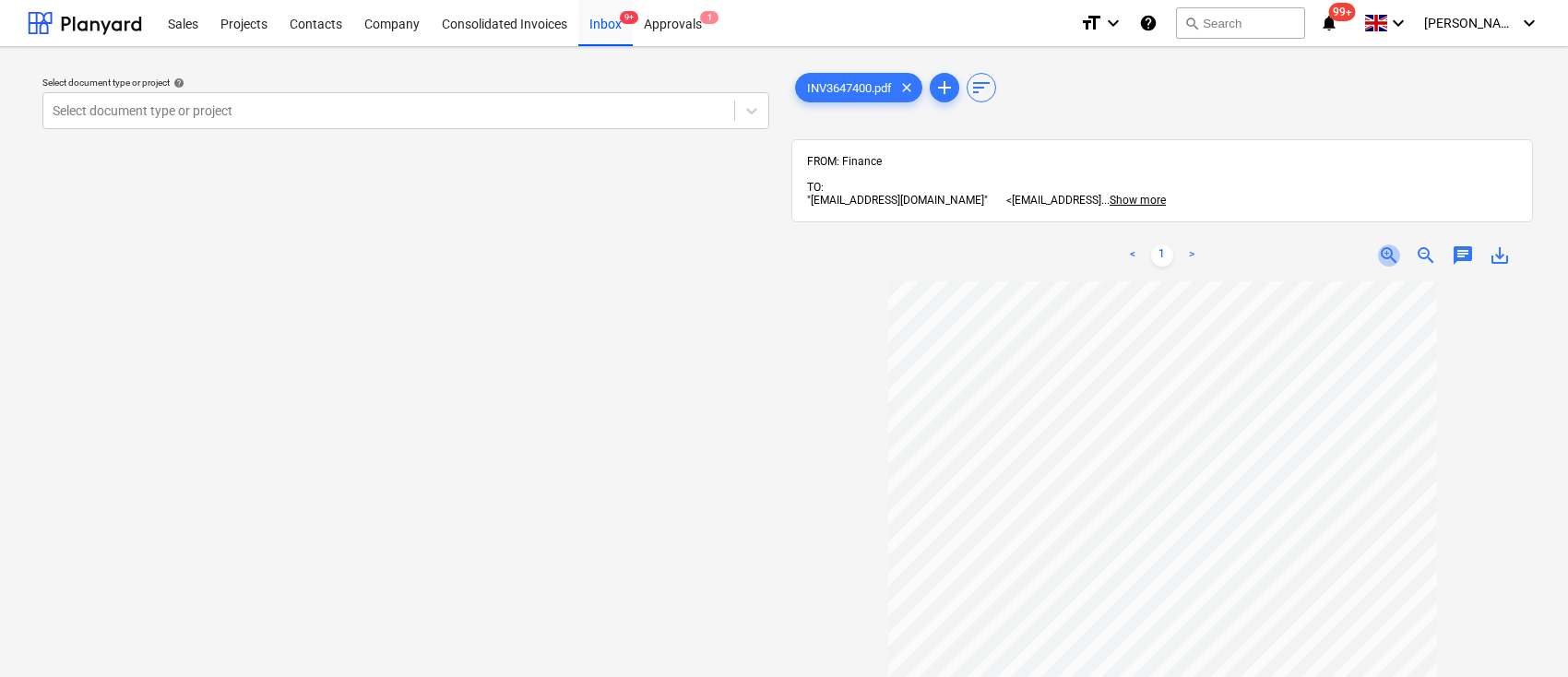
click at [1388, 250] on span "zoom_in" at bounding box center [1389, 256] width 22 height 22
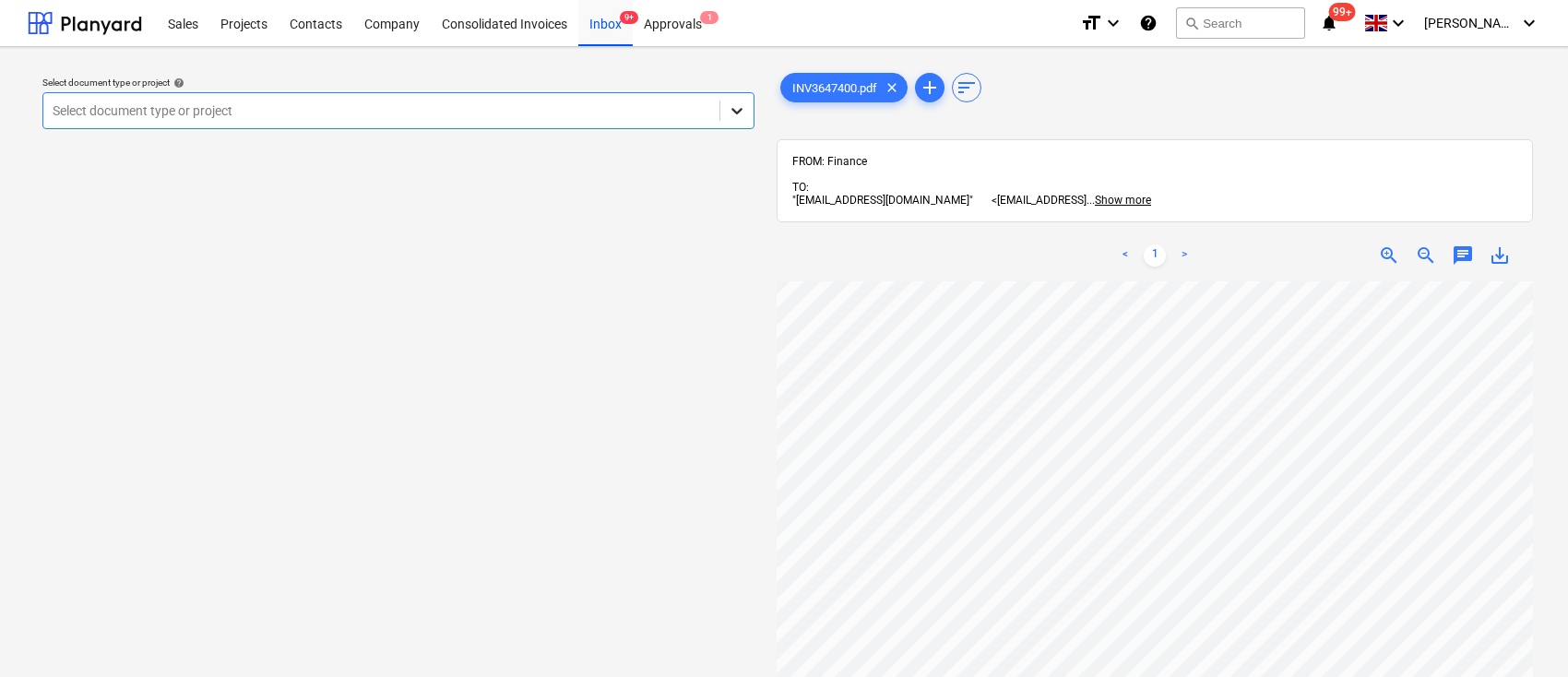
click at [742, 107] on icon at bounding box center [737, 110] width 18 height 18
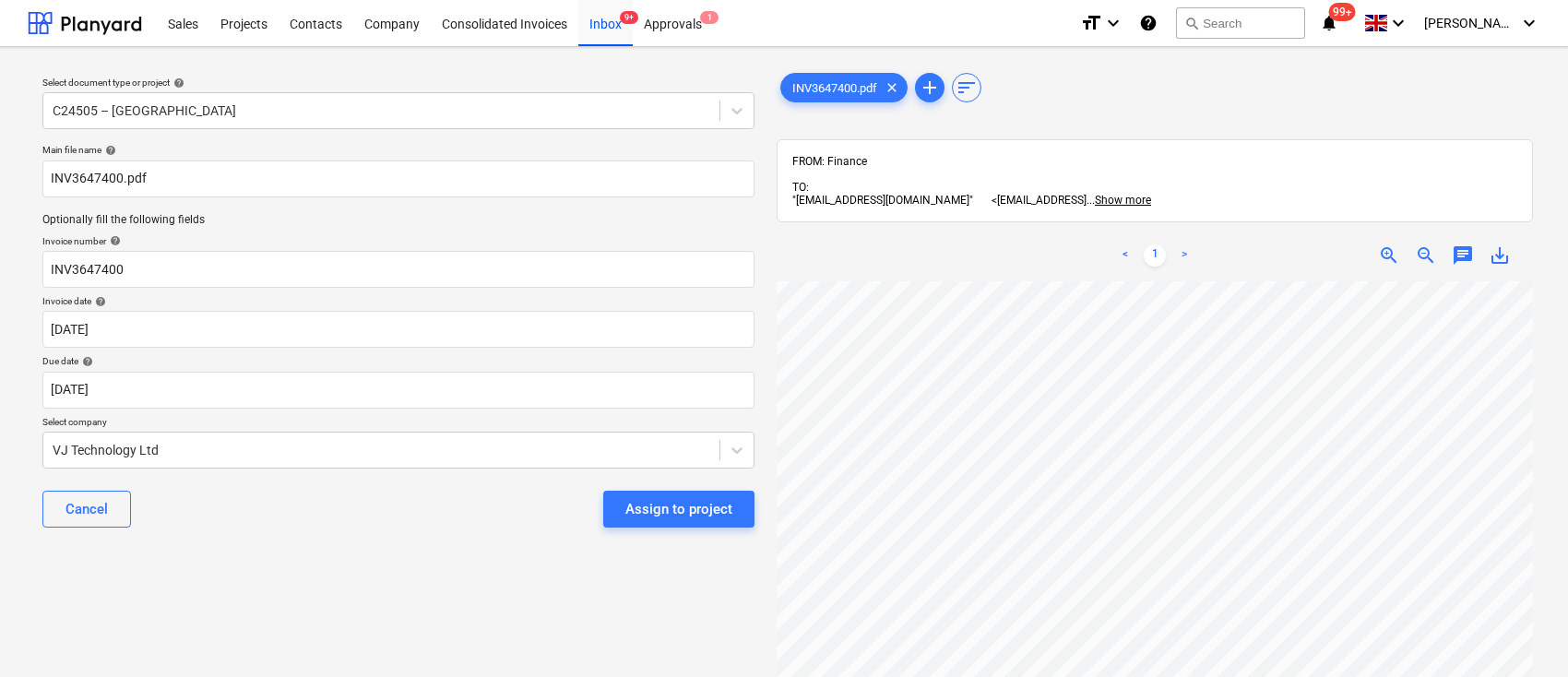
scroll to position [0, 76]
click at [701, 501] on div "Assign to project" at bounding box center [679, 509] width 107 height 24
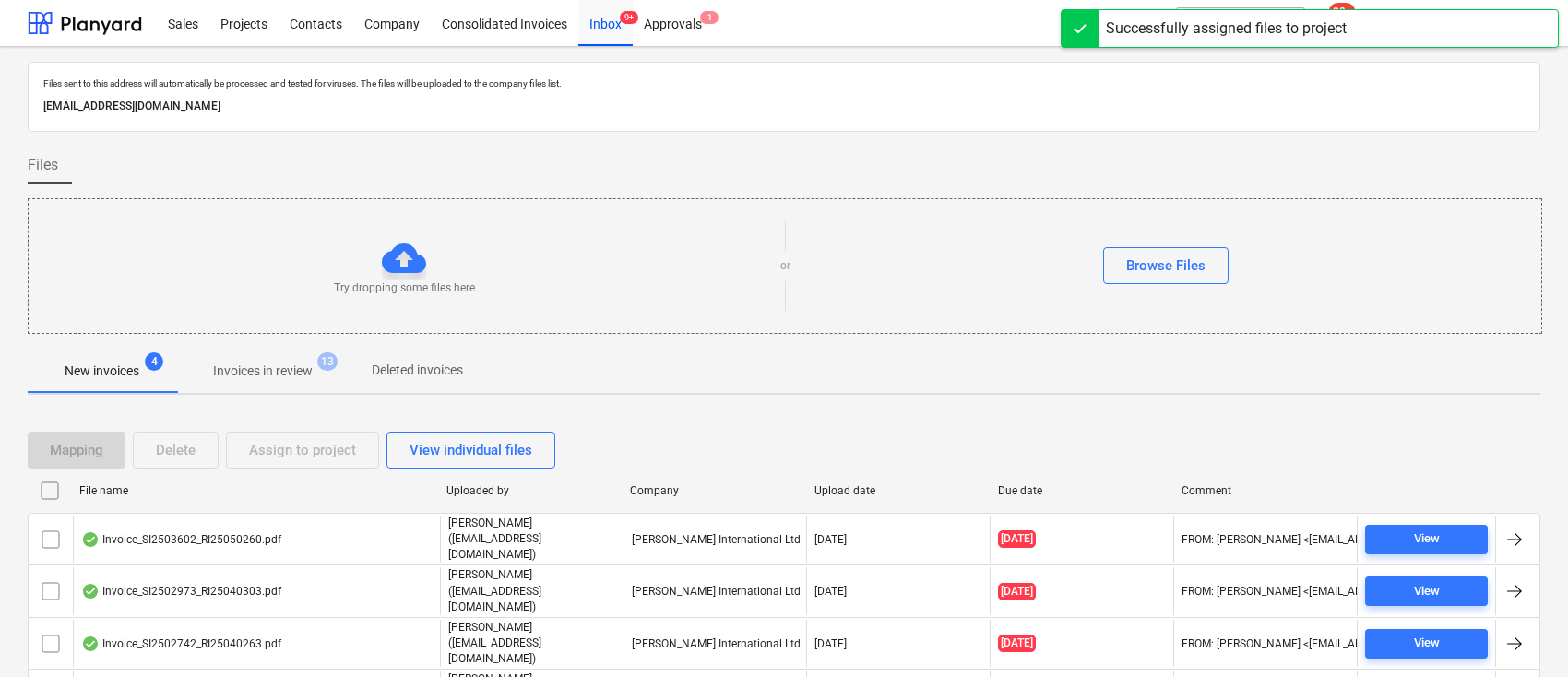
click at [290, 371] on p "Invoices in review" at bounding box center [262, 371] width 99 height 19
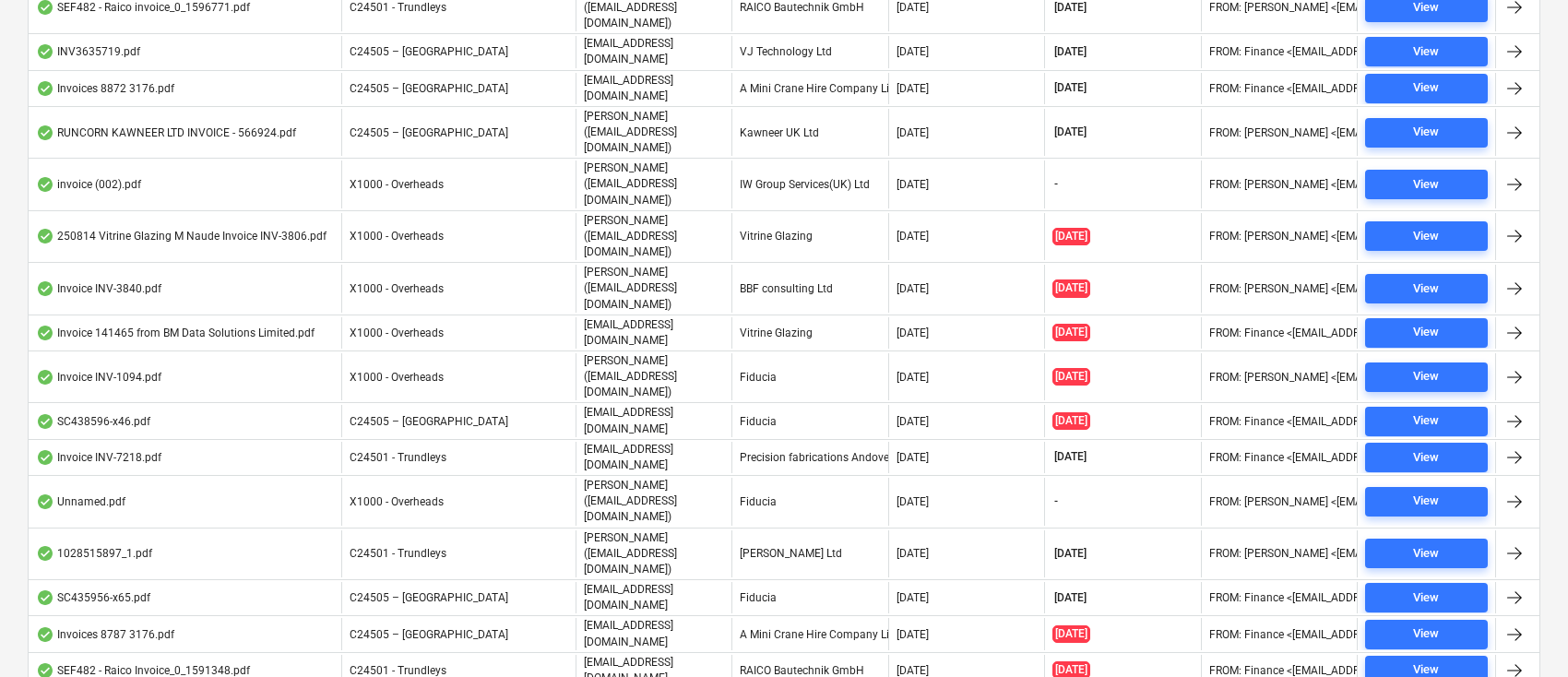
scroll to position [970, 0]
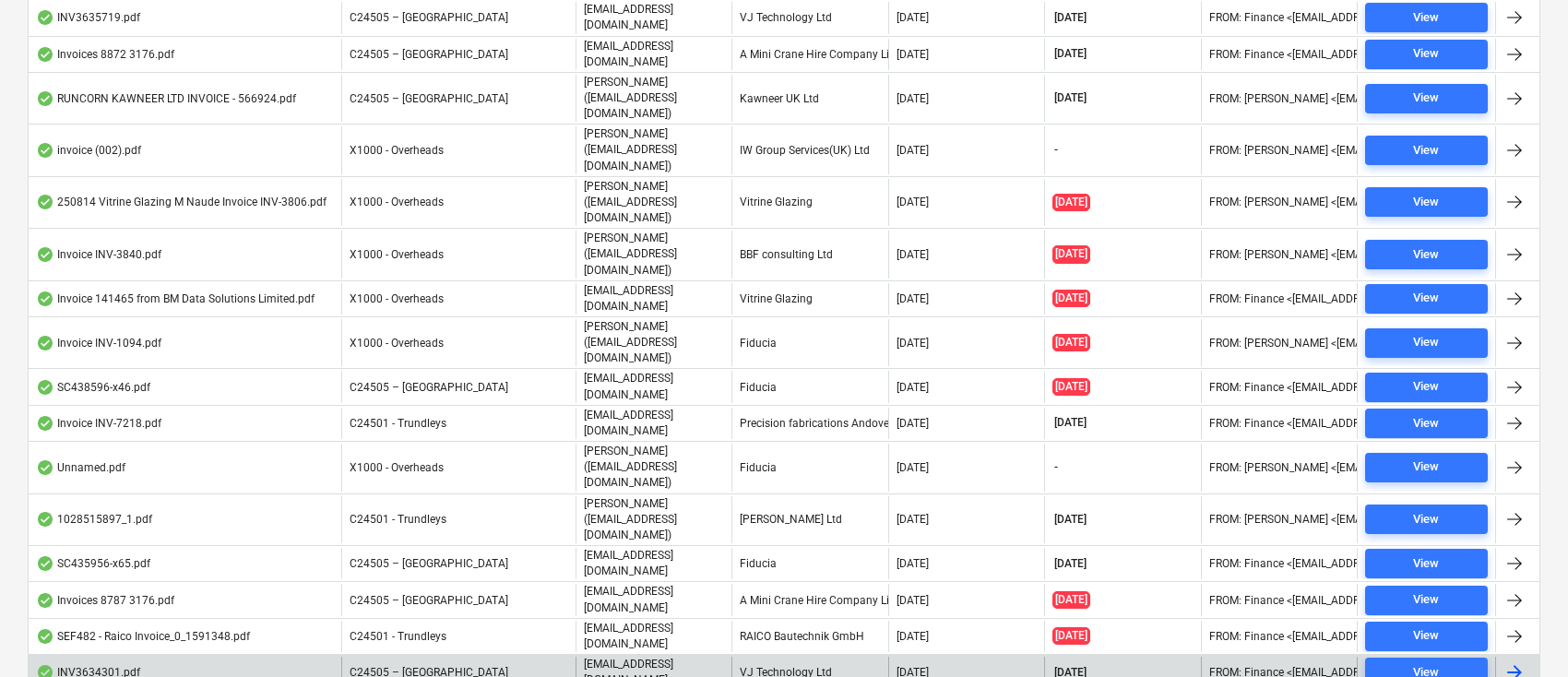
click at [793, 657] on div "VJ Technology Ltd" at bounding box center [810, 672] width 156 height 32
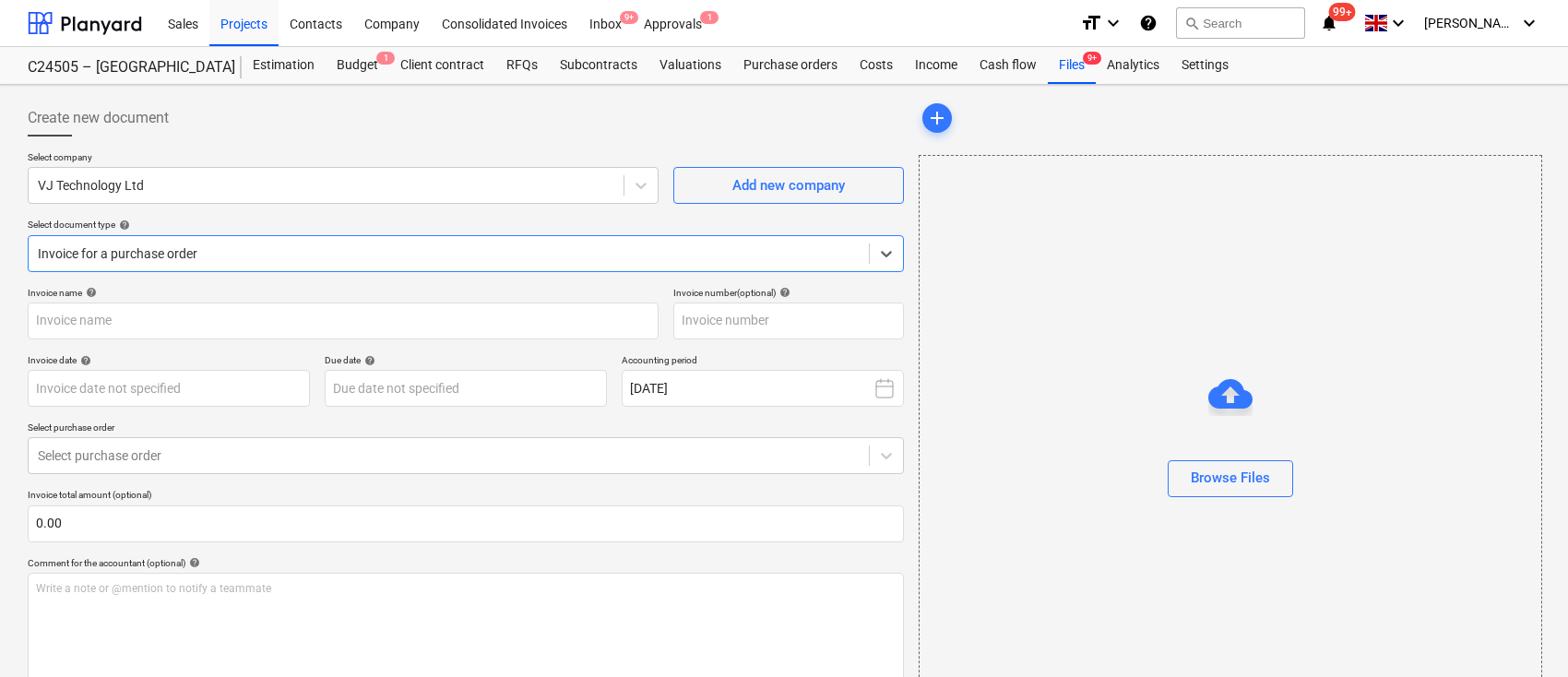
type input "INV3634301"
type input "08 Aug 2025"
type input "[DATE]"
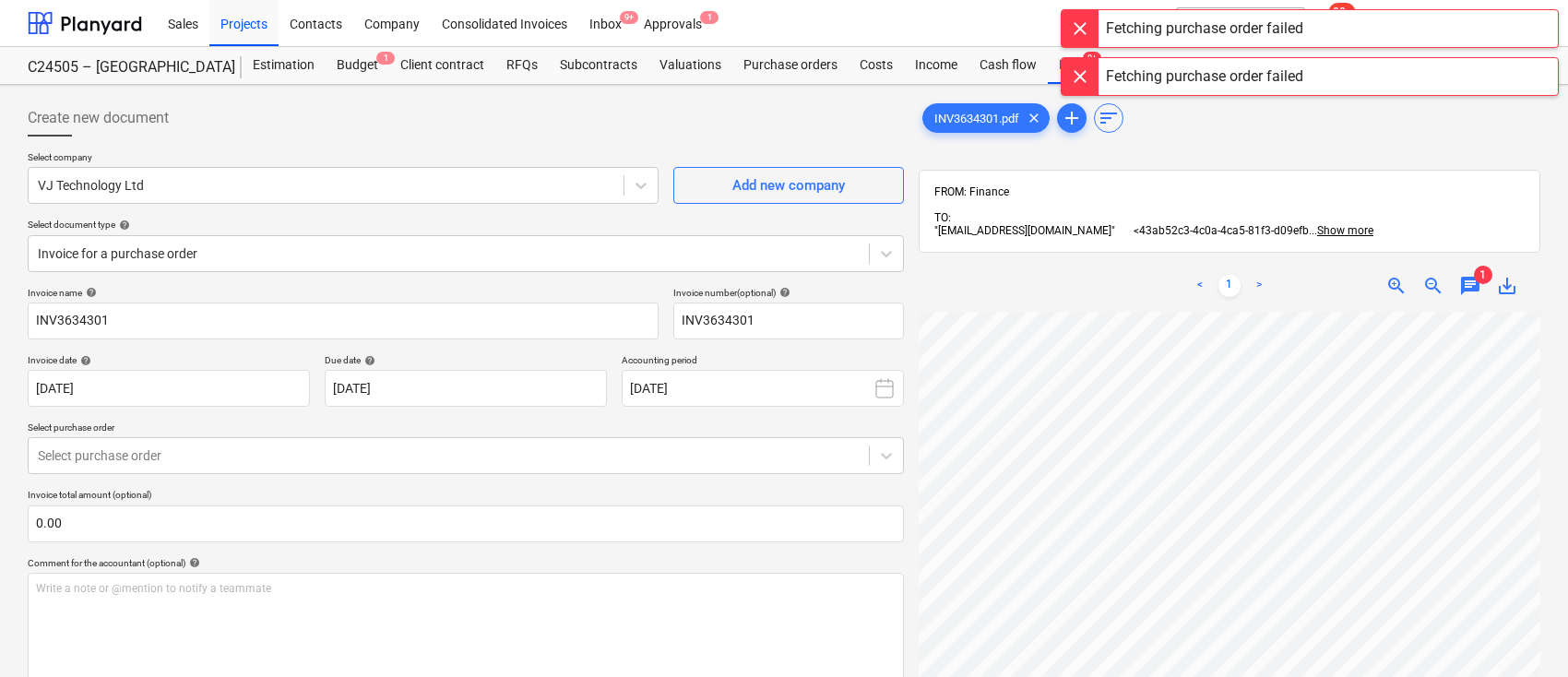
click at [958, 284] on div "< 1 > zoom_in zoom_out chat 1 save_alt" at bounding box center [1230, 286] width 622 height 52
click at [1082, 28] on div at bounding box center [1080, 29] width 37 height 37
click at [1078, 26] on div at bounding box center [1080, 29] width 37 height 37
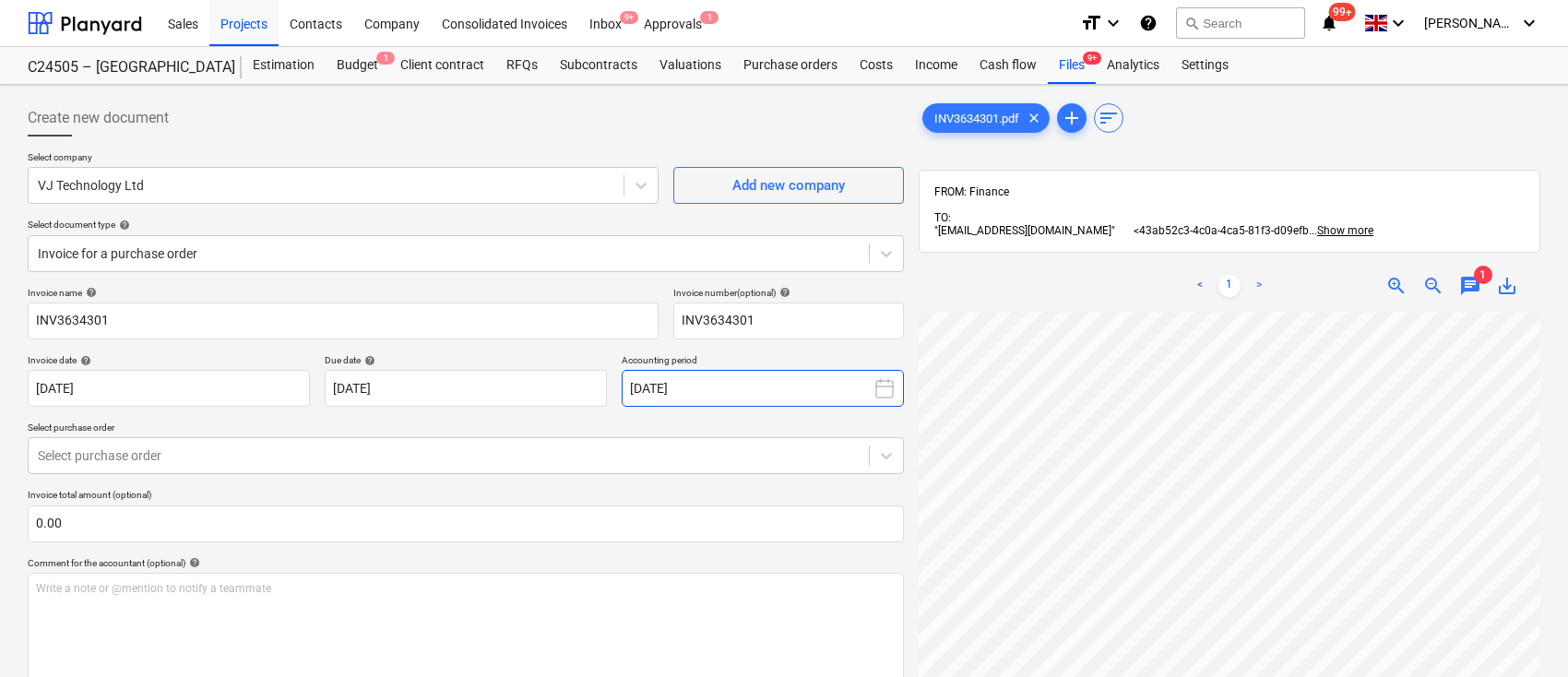
scroll to position [59, 12]
click at [1436, 286] on span "zoom_out" at bounding box center [1433, 285] width 22 height 22
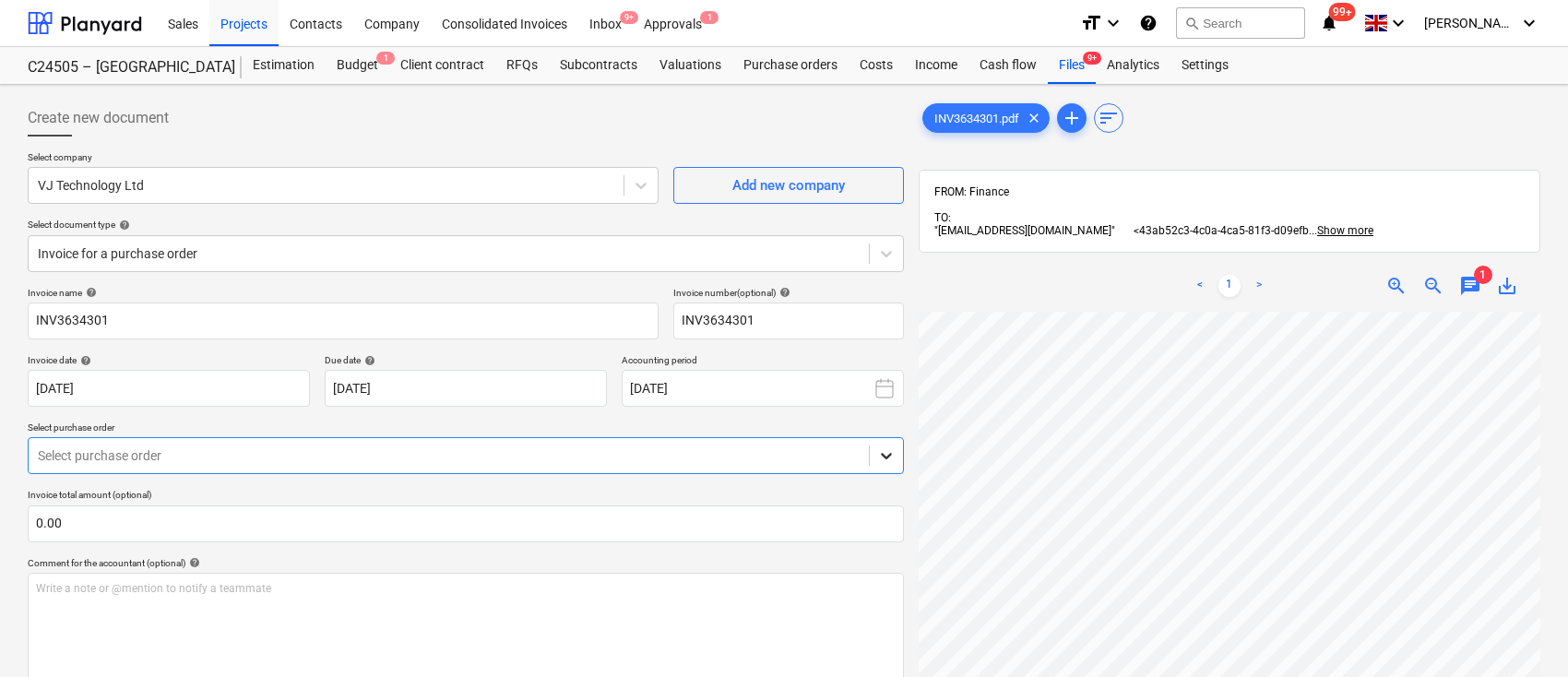
click at [891, 454] on icon at bounding box center [886, 457] width 11 height 7
click at [889, 454] on icon at bounding box center [886, 455] width 18 height 18
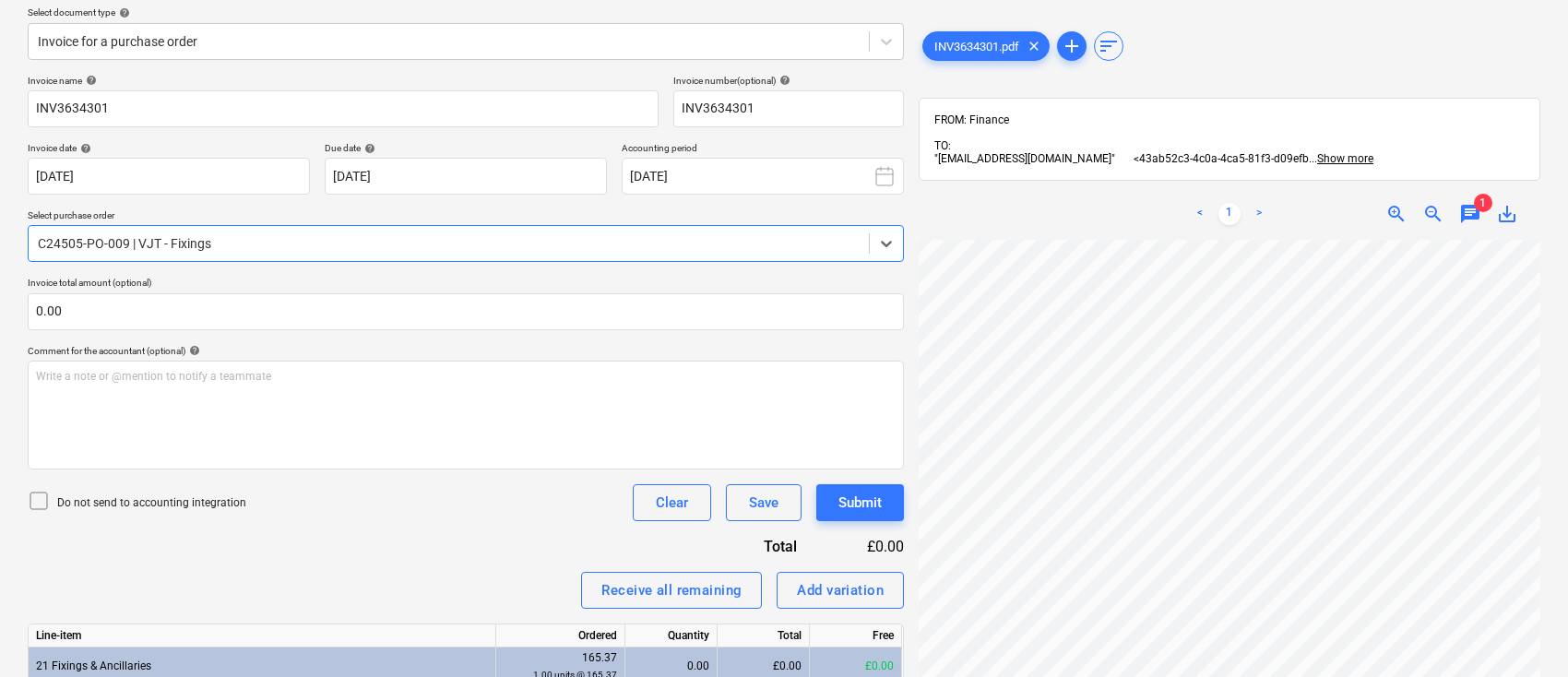
scroll to position [206, 0]
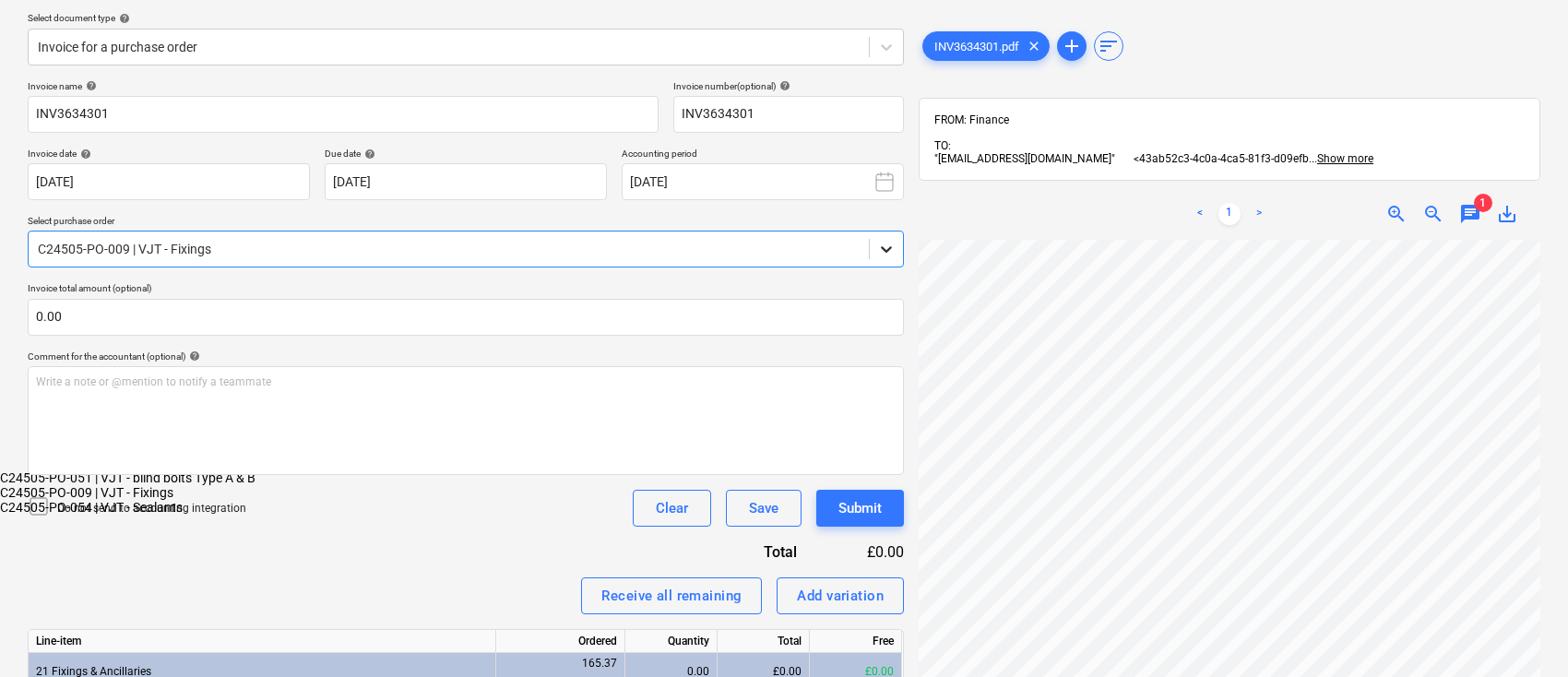
click at [902, 239] on div at bounding box center [886, 249] width 33 height 33
click at [765, 471] on div "C24505-PO-051 | VJT - blind bolts Type A & B" at bounding box center [784, 477] width 1568 height 14
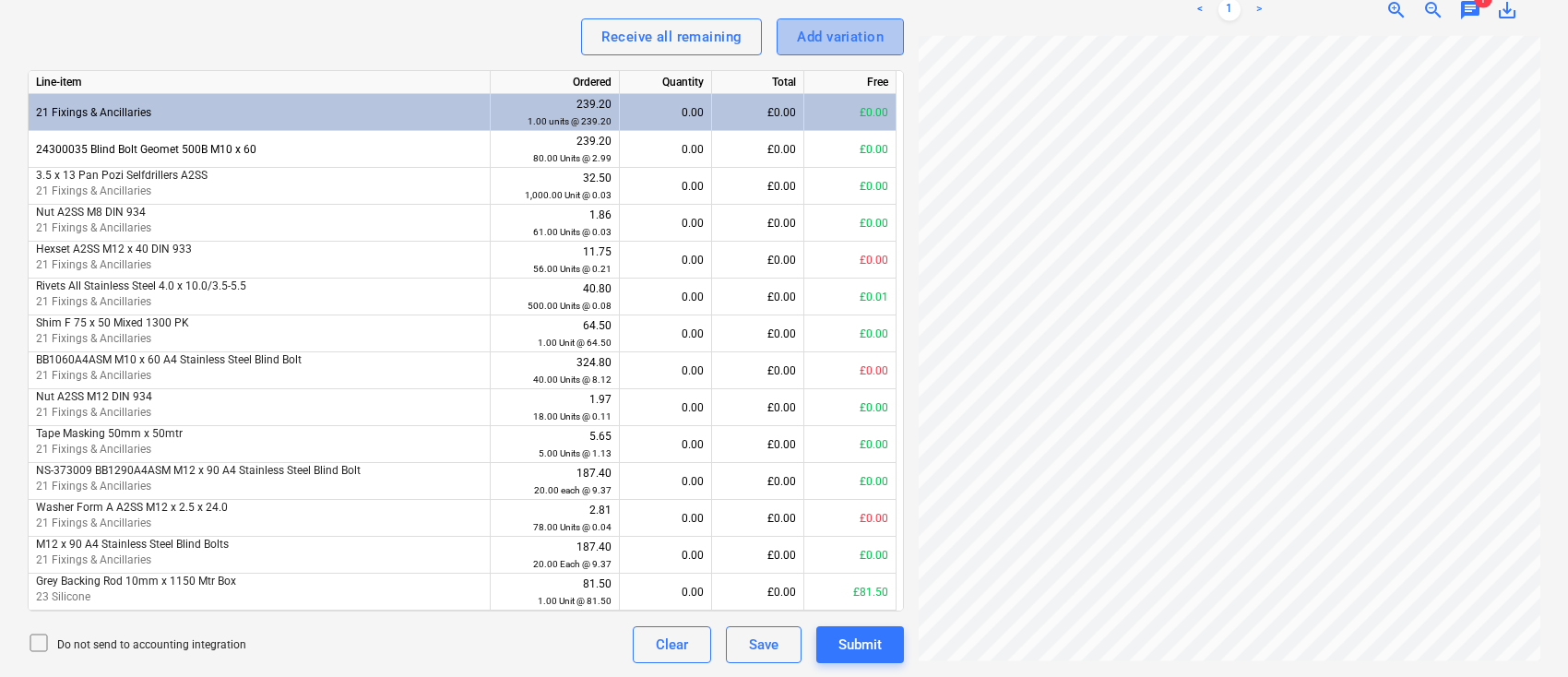
click at [845, 39] on div "Add variation" at bounding box center [841, 37] width 87 height 24
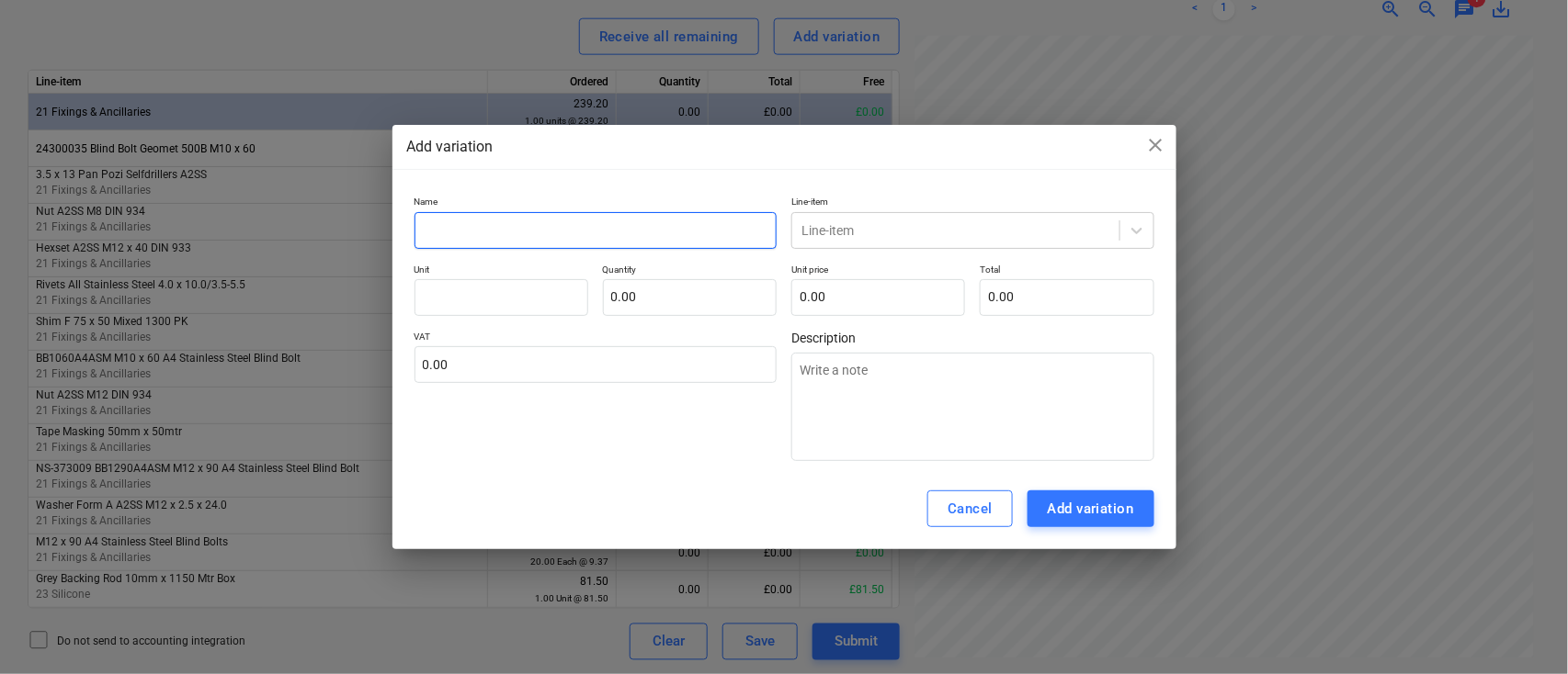
click at [514, 232] on input "text" at bounding box center [596, 230] width 363 height 36
type input "Washer"
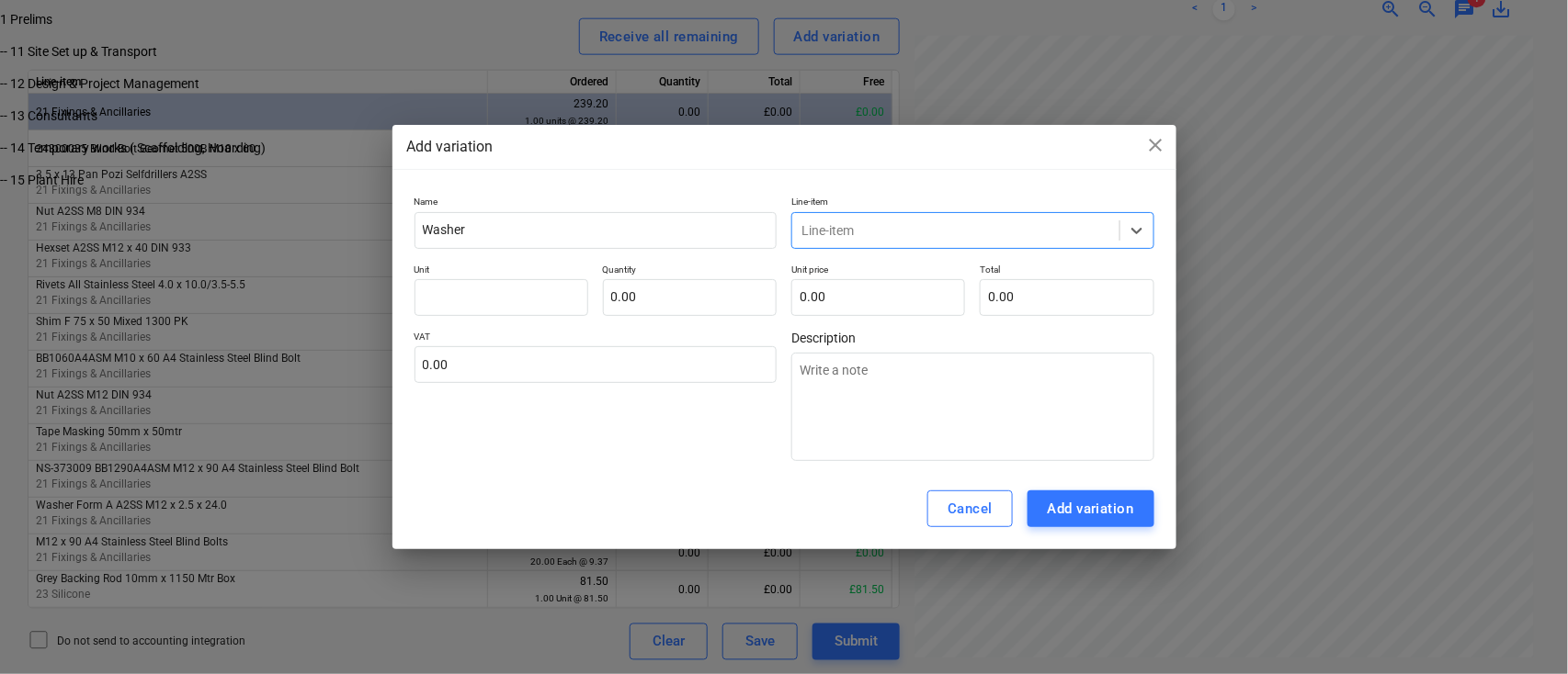
click at [1078, 242] on div "Line-item" at bounding box center [956, 230] width 328 height 26
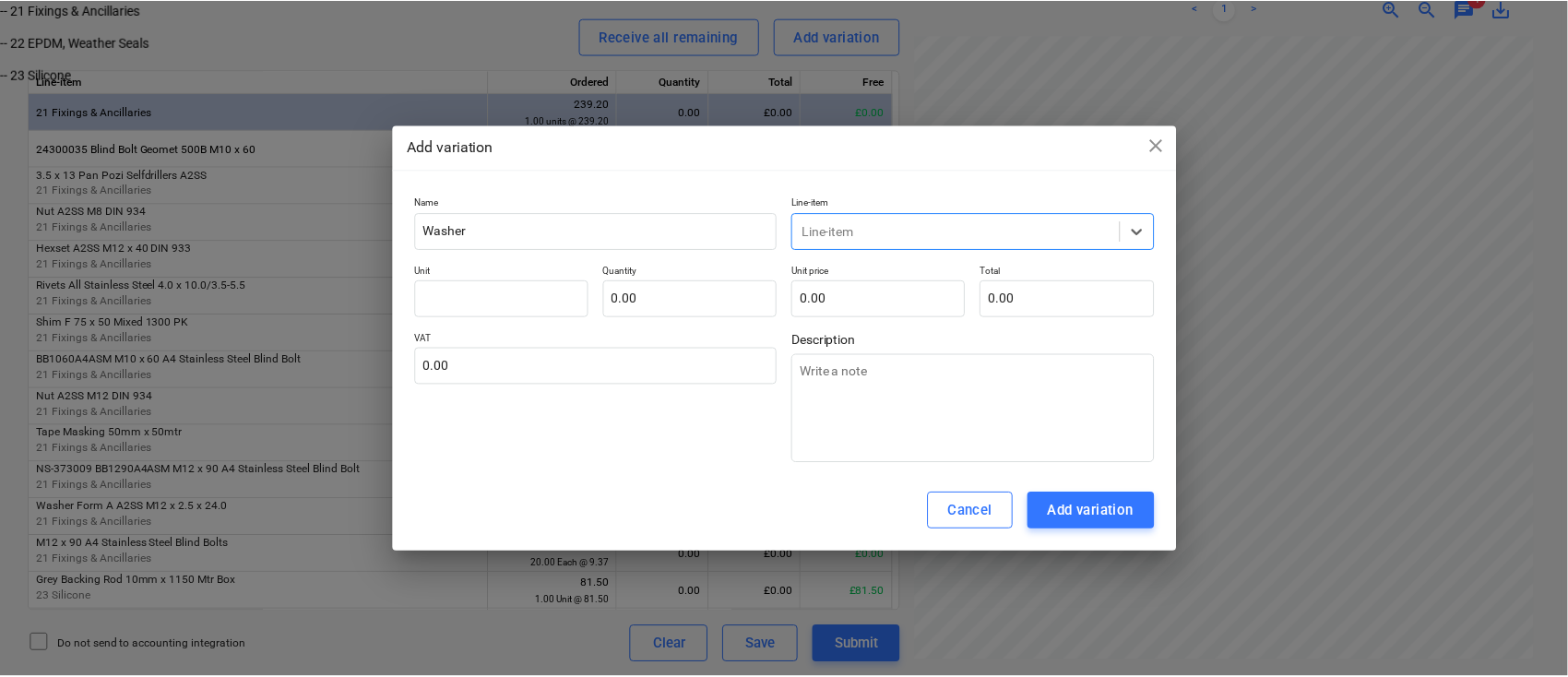
scroll to position [492, 0]
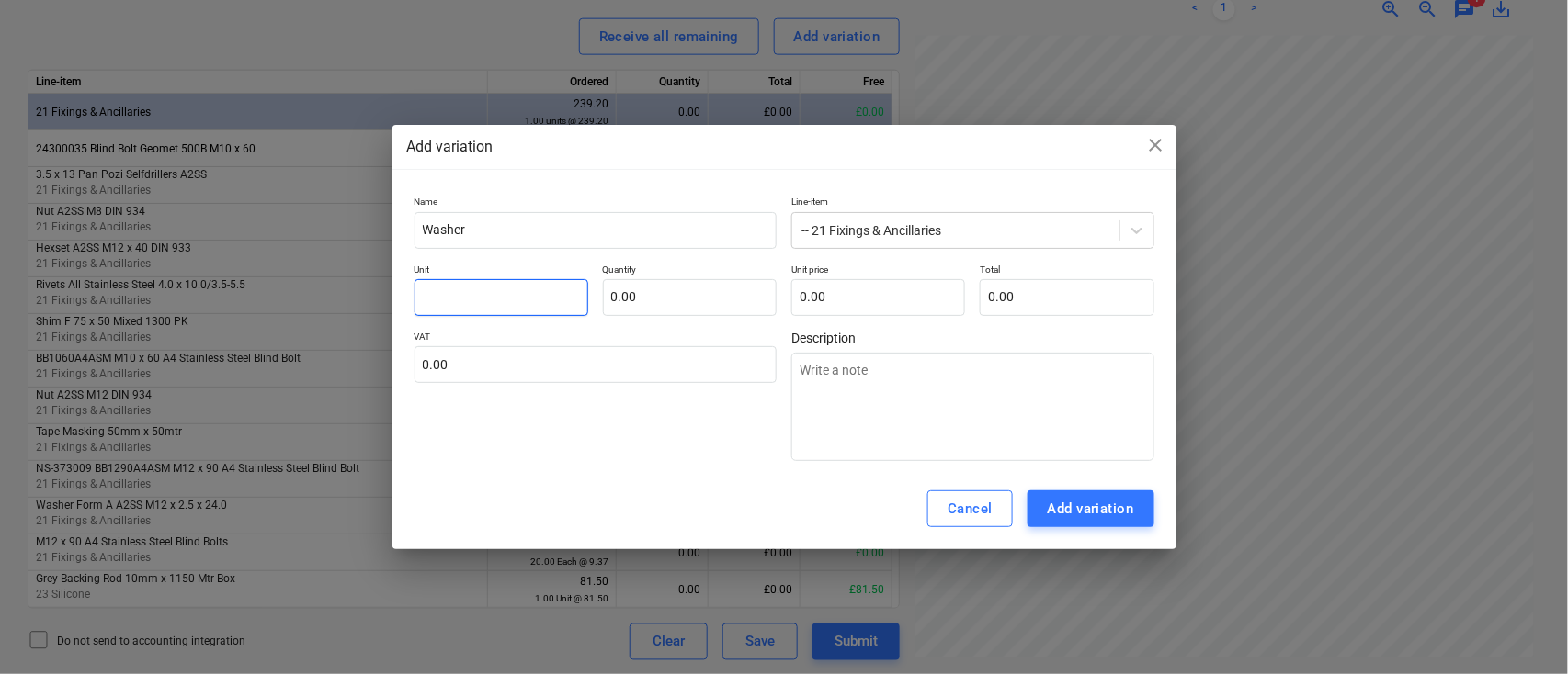
click at [494, 296] on input "text" at bounding box center [501, 298] width 174 height 36
type input "1"
click at [640, 293] on input "text" at bounding box center [690, 298] width 174 height 36
type input "1.00"
click at [866, 296] on input "text" at bounding box center [878, 298] width 174 height 36
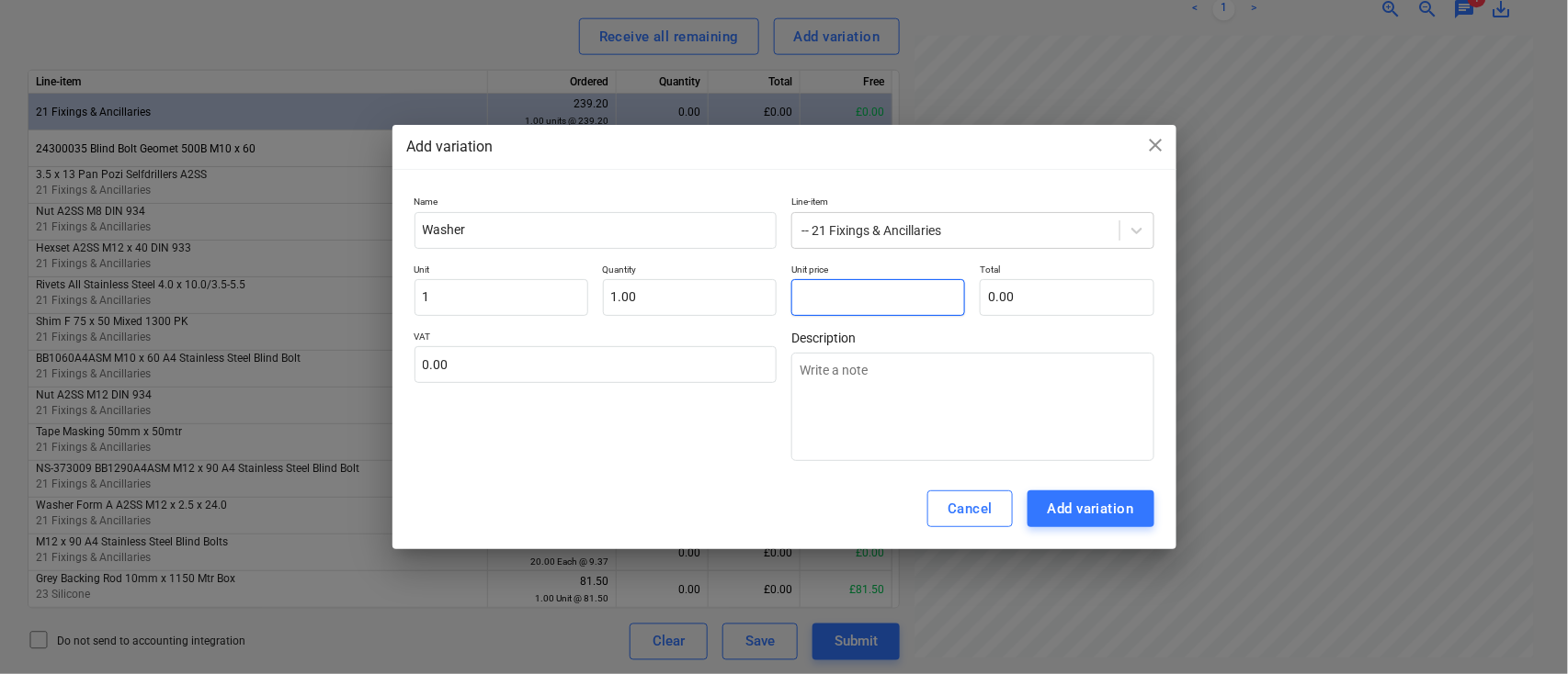
type input "1"
type input "1.00"
type input "1.4"
type input "1.40"
type input "1.45"
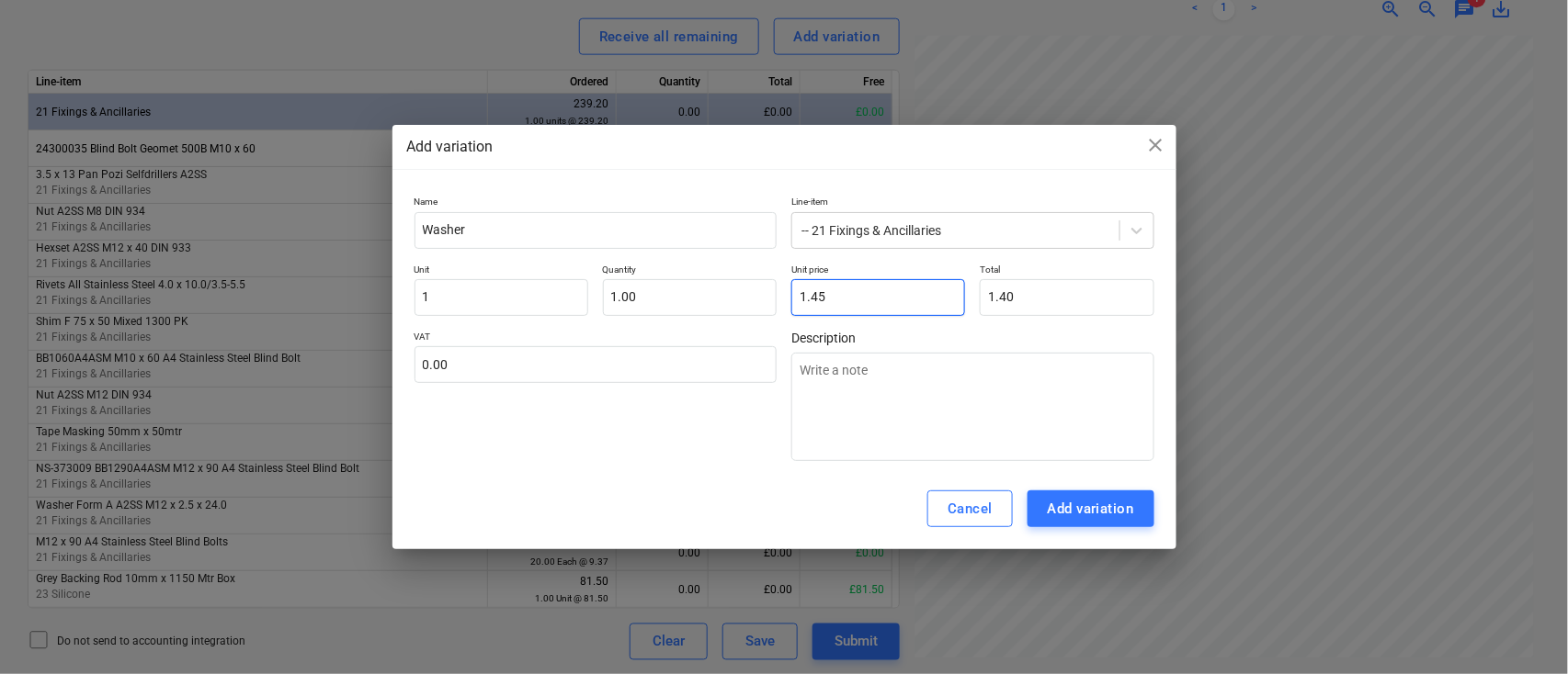
type input "1.45"
click at [1114, 507] on div "Add variation" at bounding box center [1091, 509] width 86 height 24
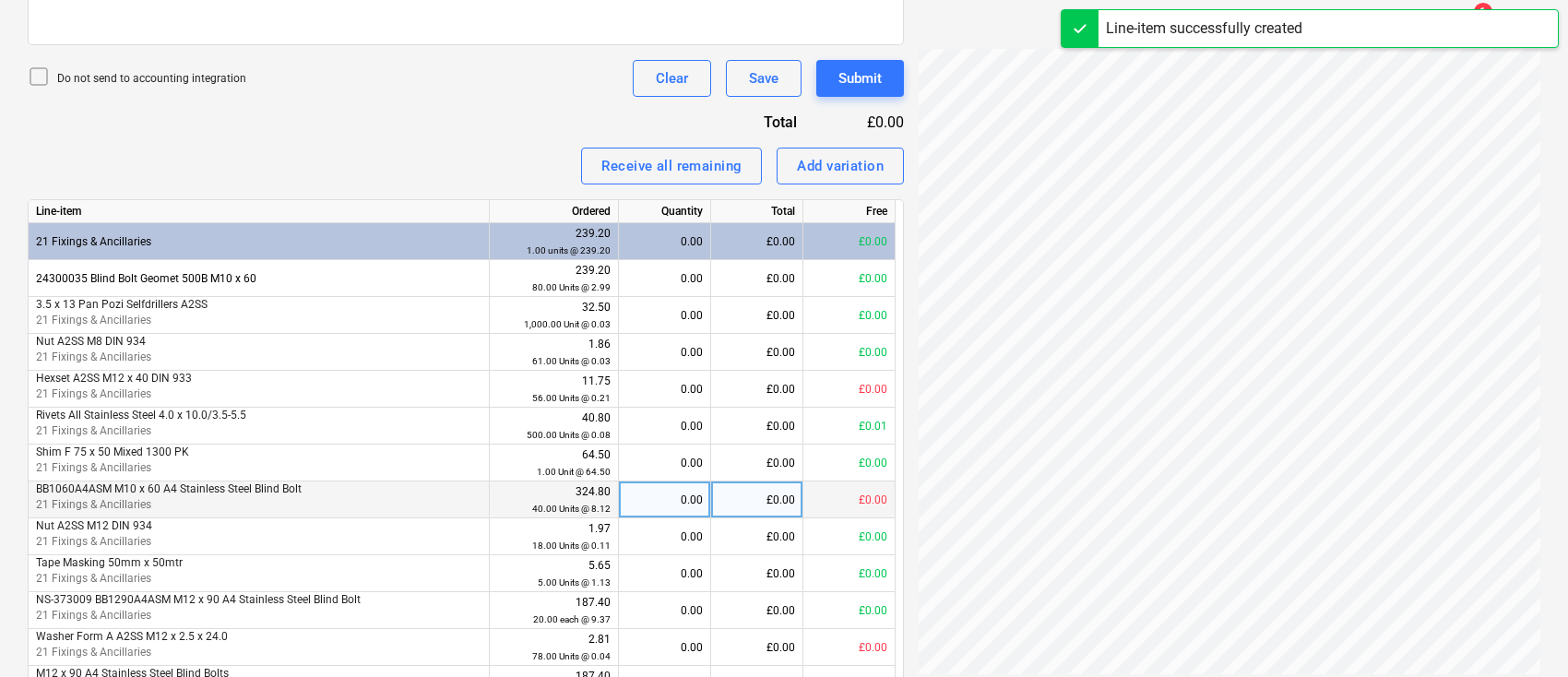
scroll to position [643, 0]
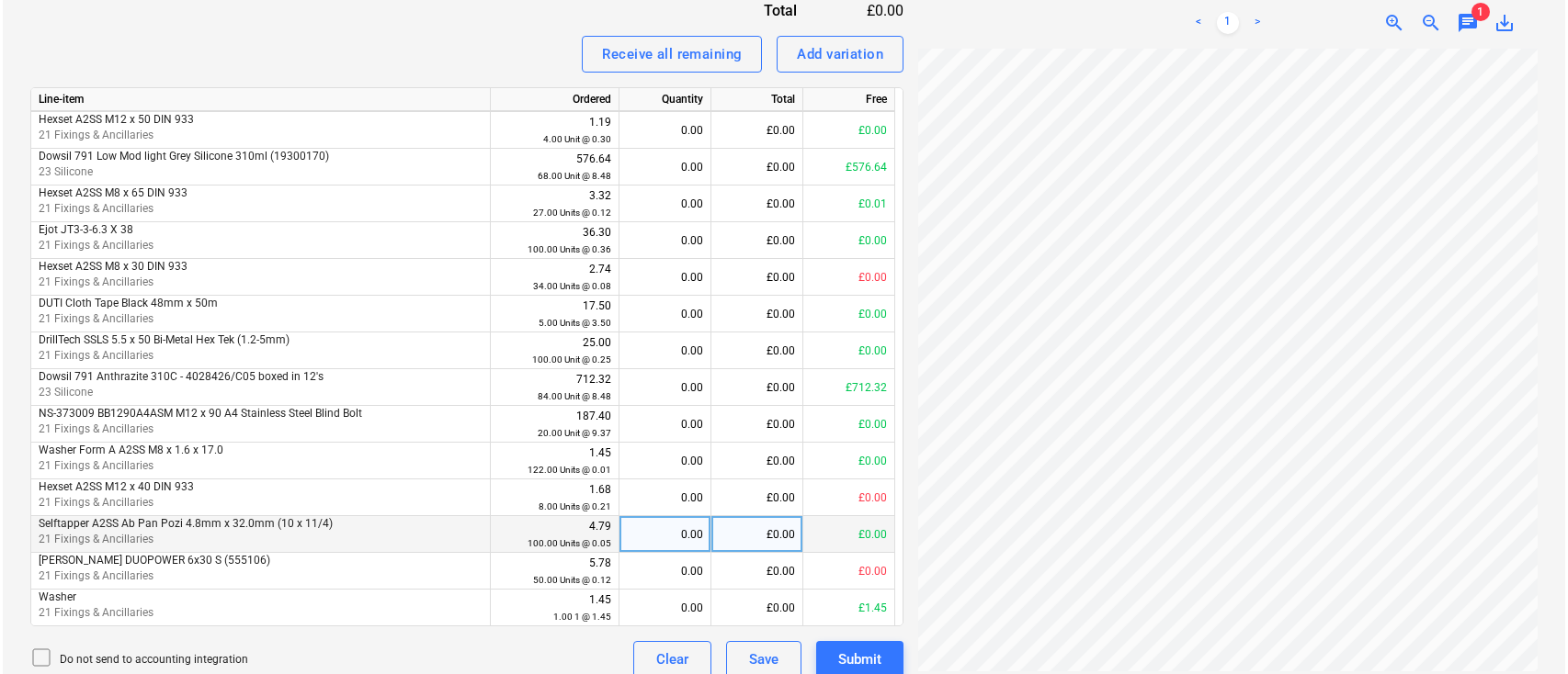
scroll to position [762, 0]
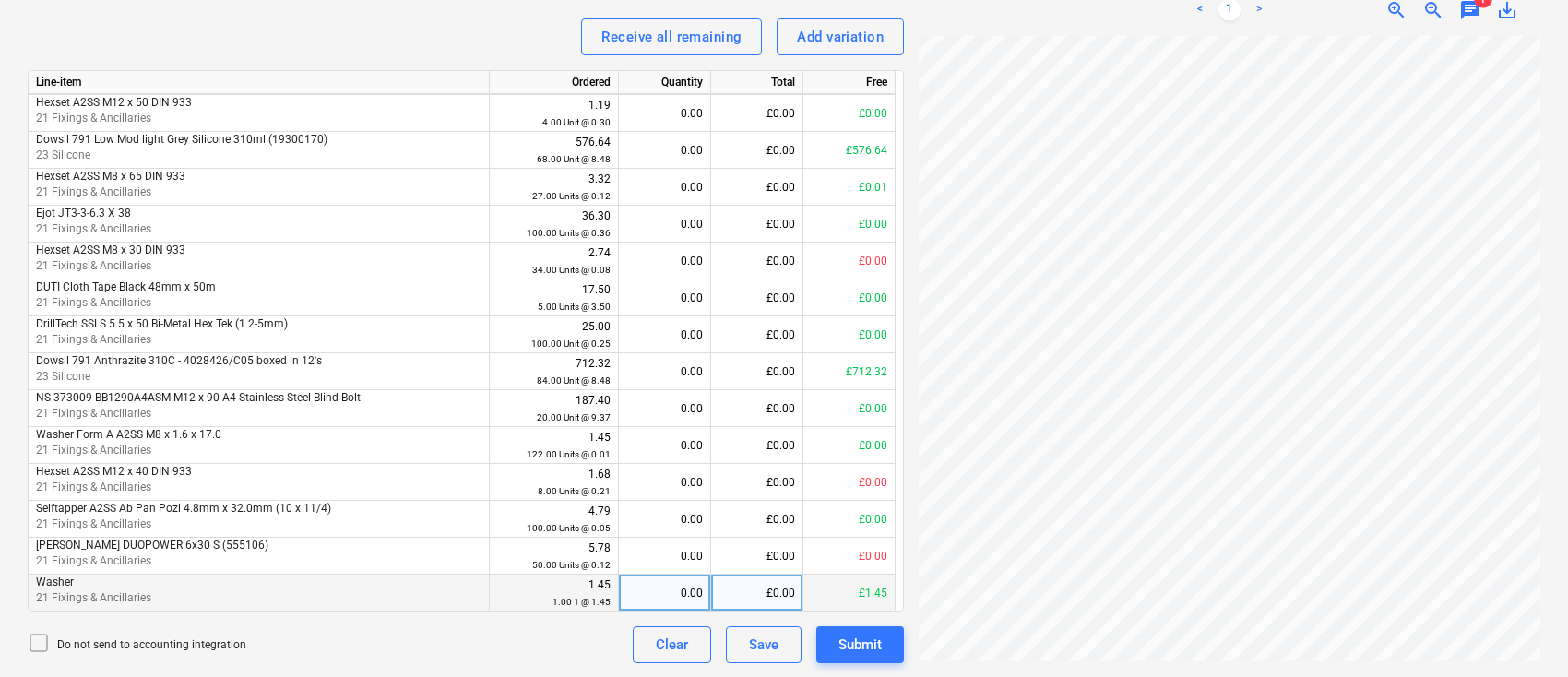
click at [689, 589] on div "0.00" at bounding box center [664, 593] width 76 height 37
type input "1"
click at [852, 648] on div "Submit" at bounding box center [860, 644] width 43 height 24
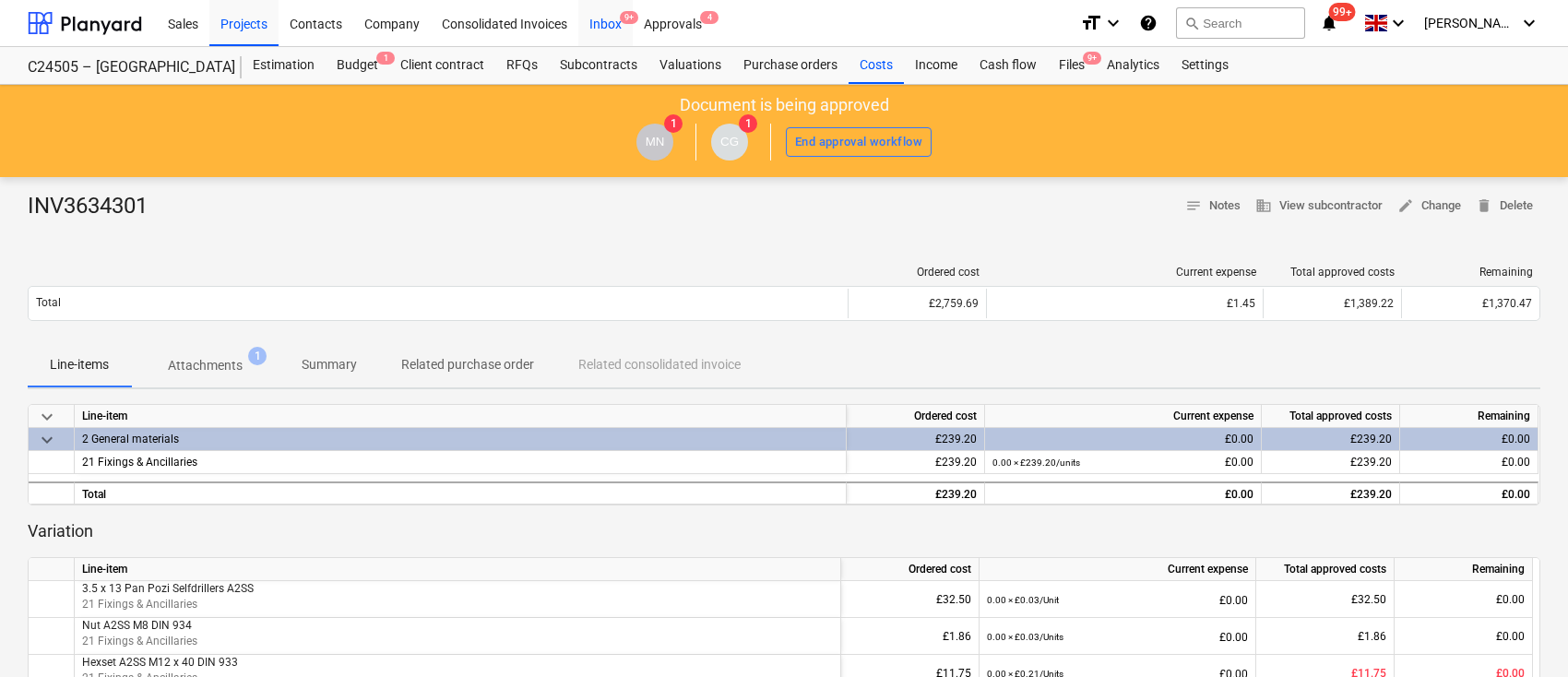
click at [608, 26] on div "Inbox 9+" at bounding box center [606, 22] width 54 height 47
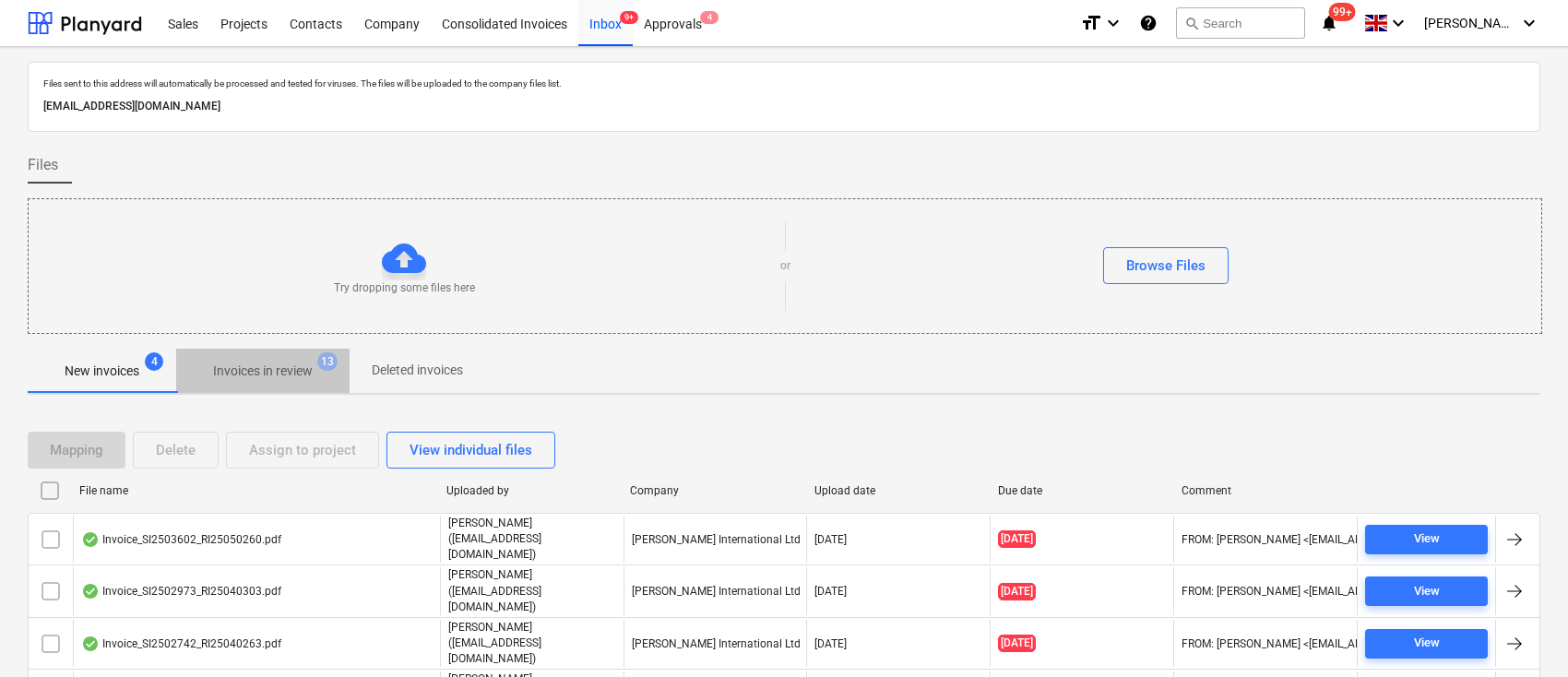
click at [296, 363] on p "Invoices in review" at bounding box center [262, 371] width 99 height 19
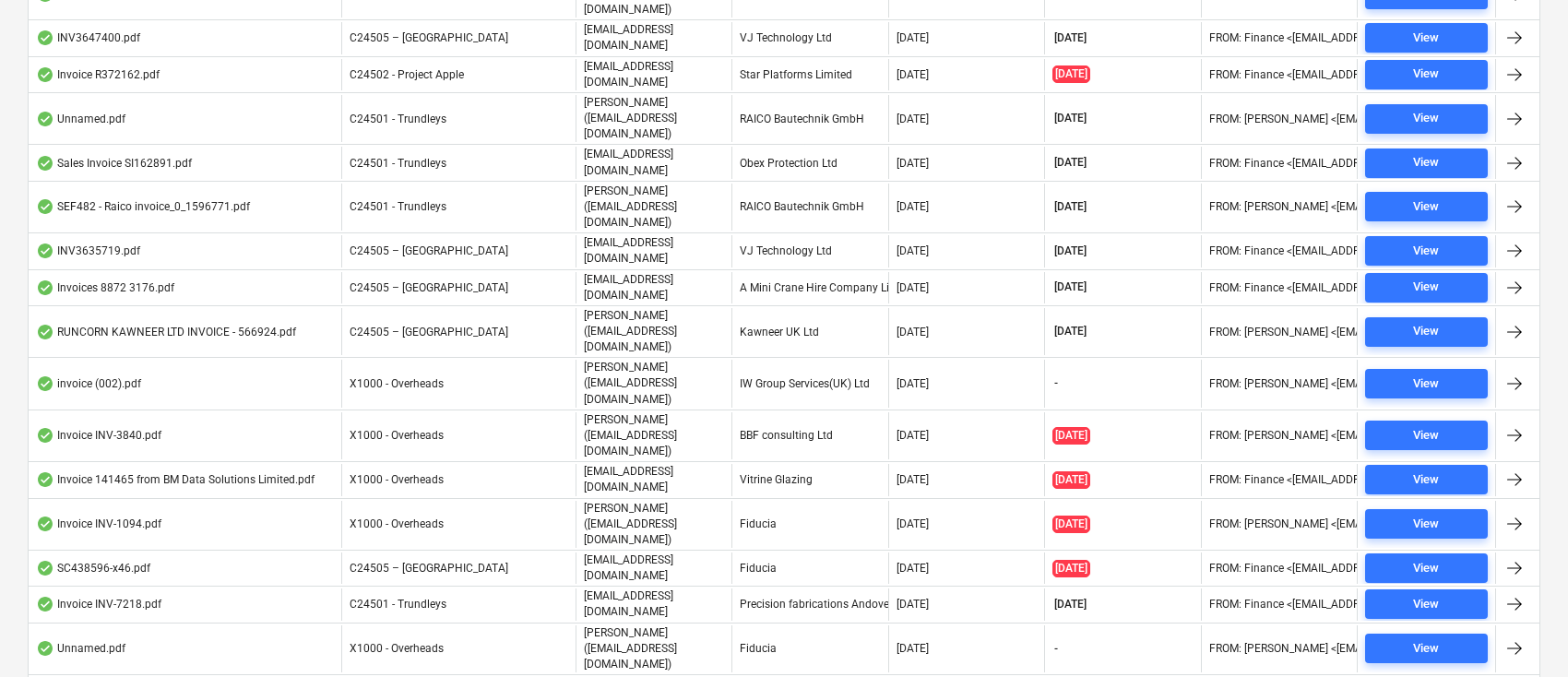
scroll to position [738, 0]
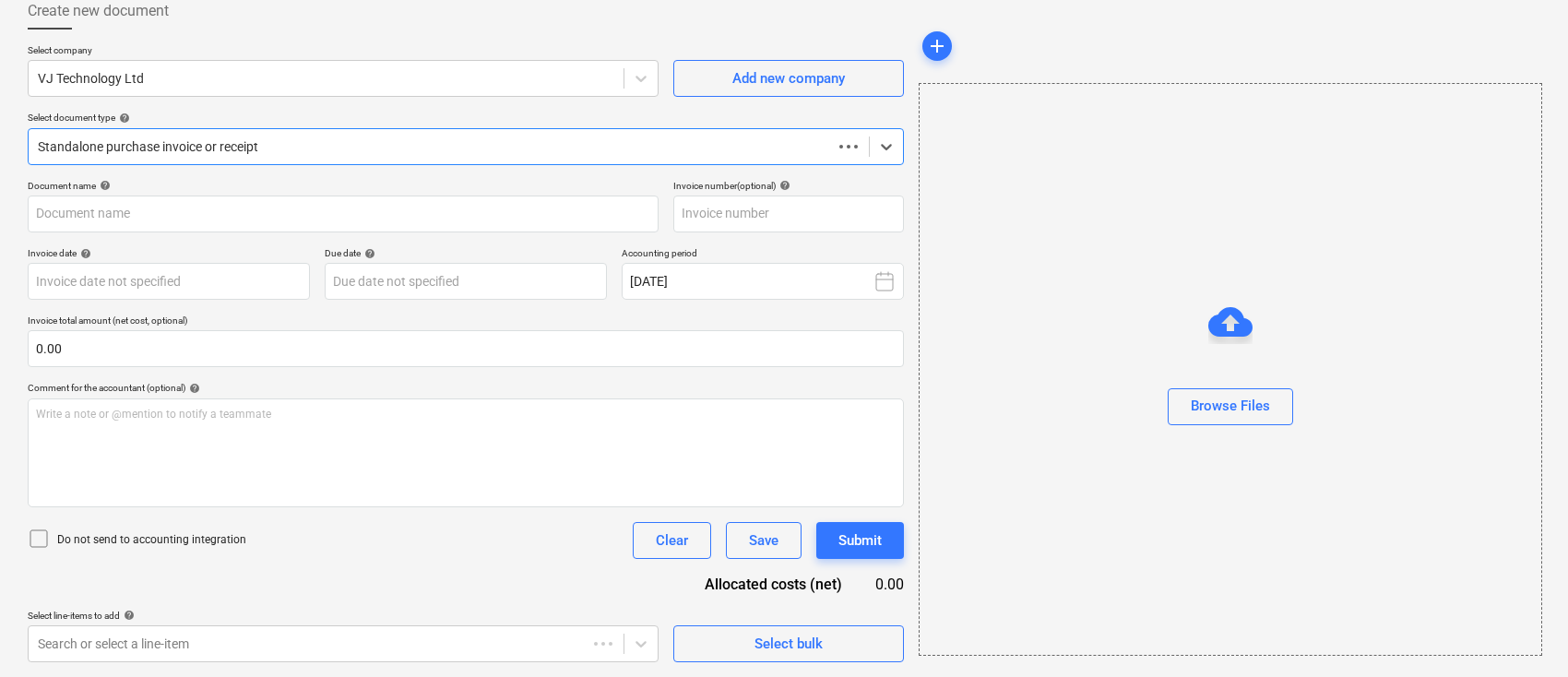
scroll to position [106, 0]
type input "INV3633631"
type input "[DATE]"
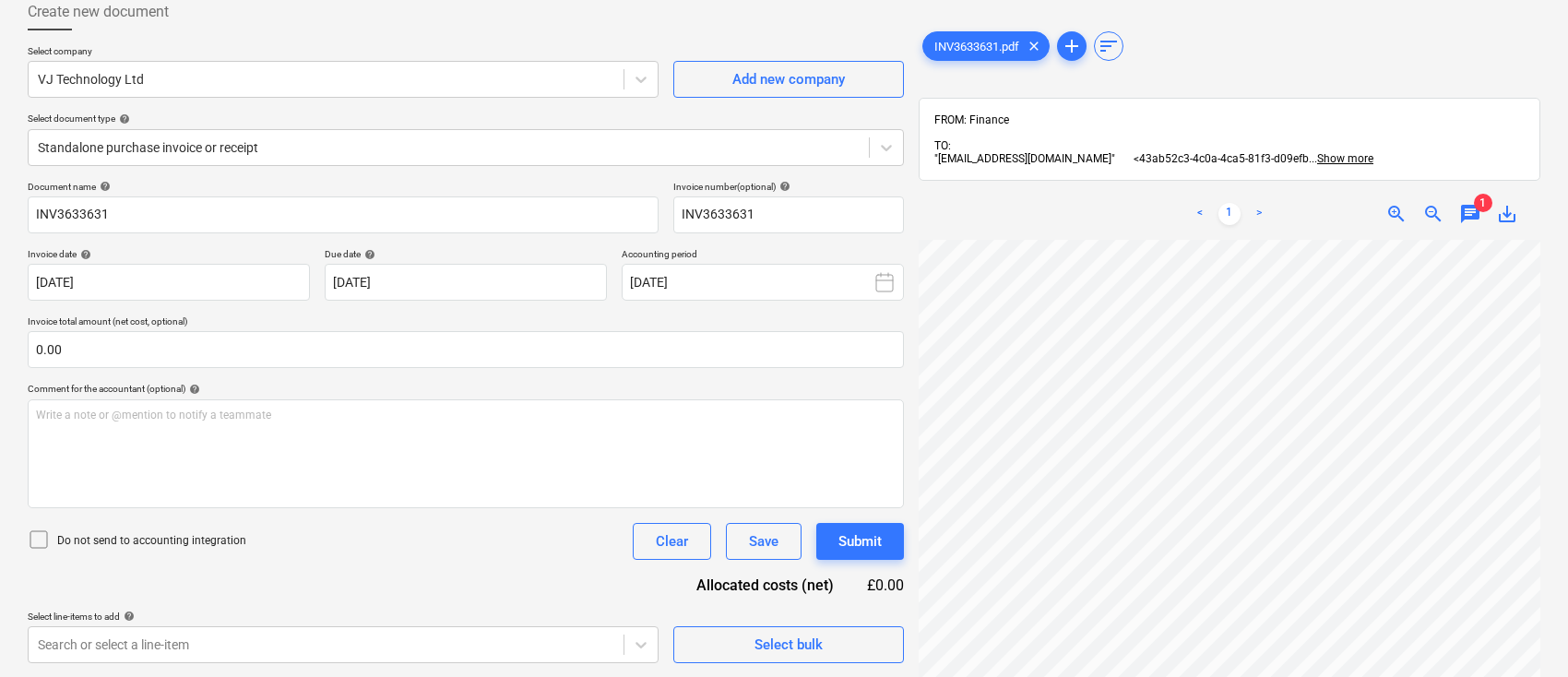
scroll to position [31, 72]
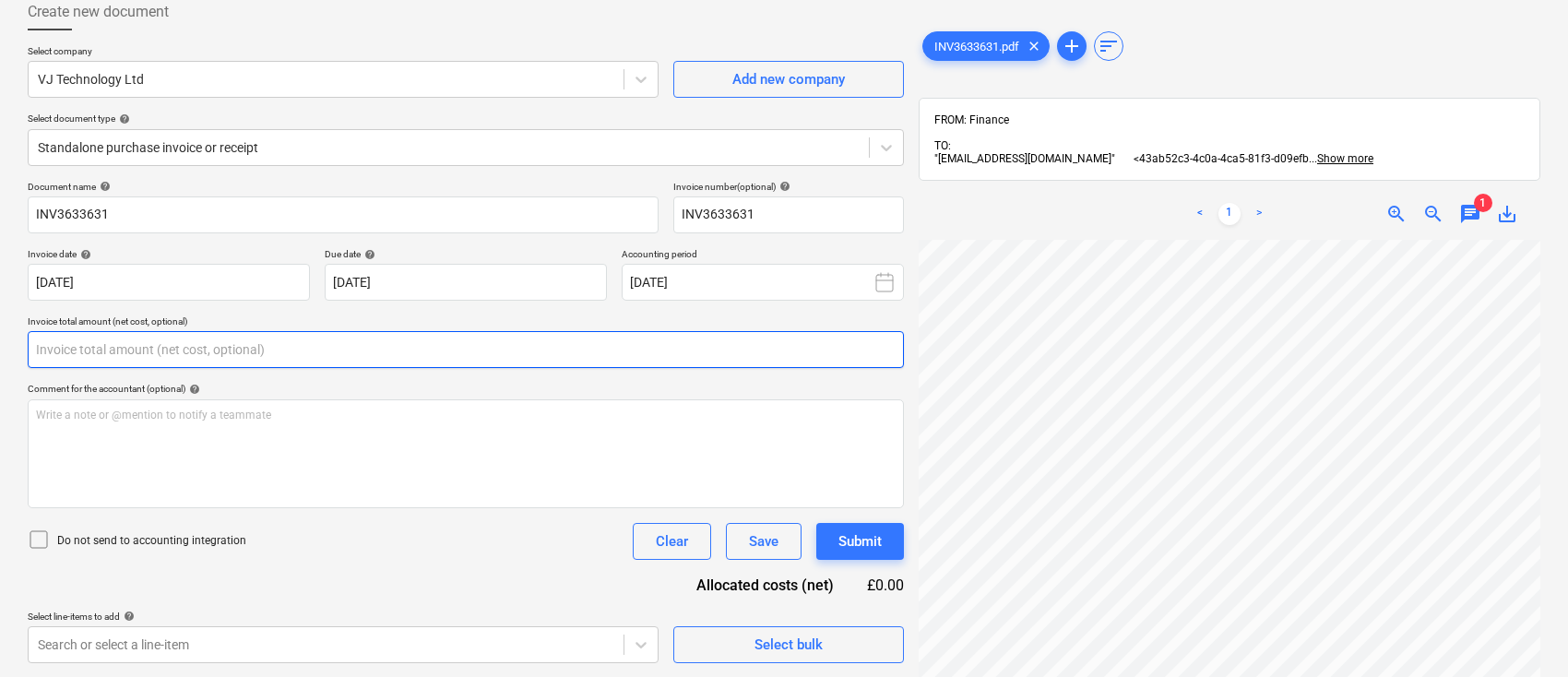
click at [709, 356] on input "text" at bounding box center [466, 349] width 877 height 37
type input "0.00"
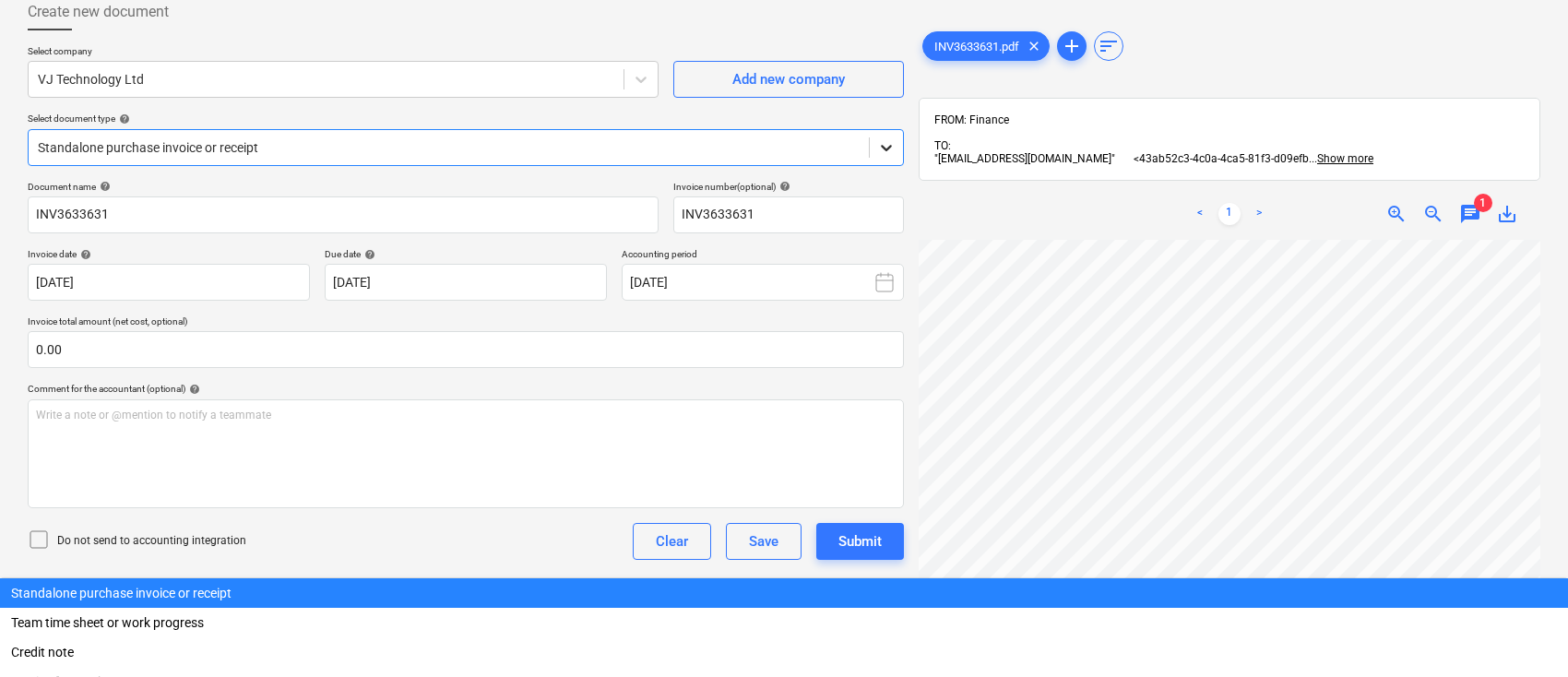
click at [887, 144] on icon at bounding box center [886, 148] width 18 height 18
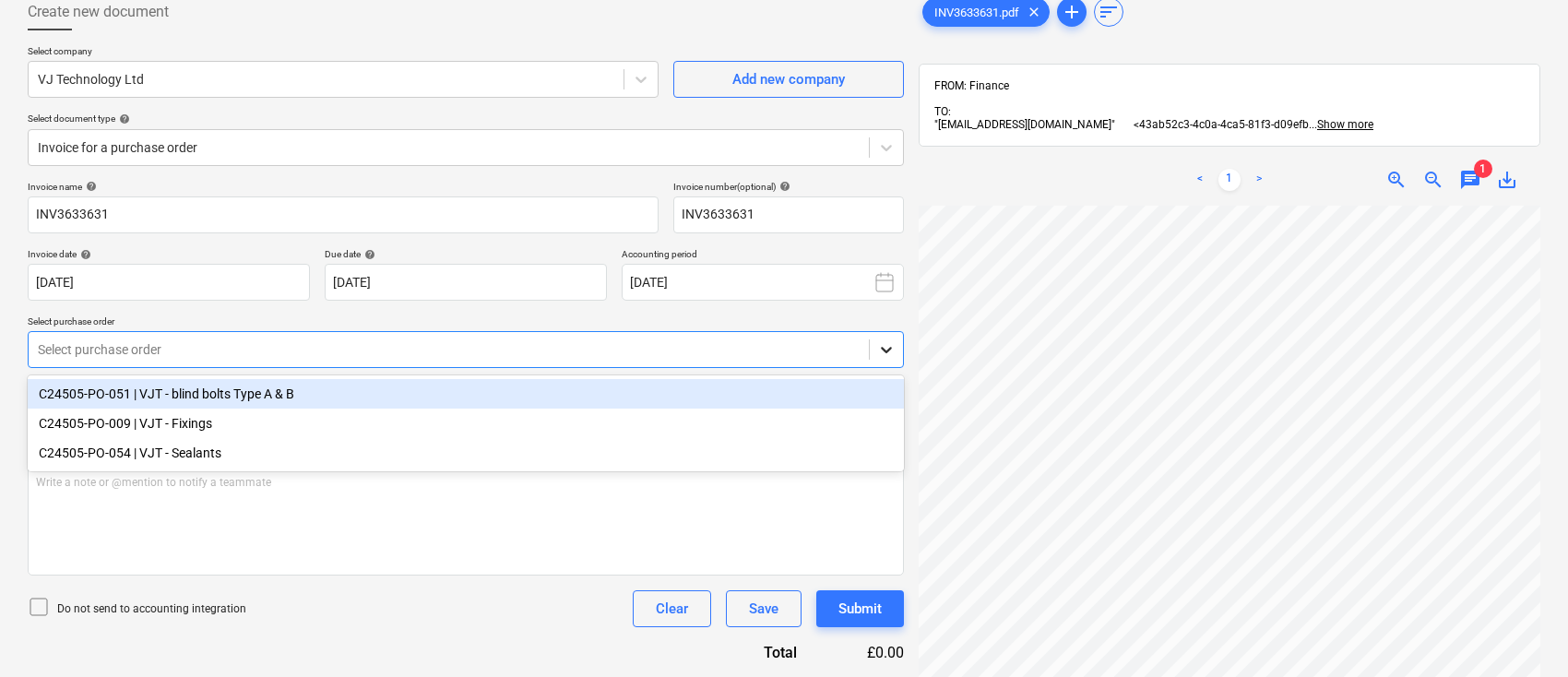
click at [891, 348] on icon at bounding box center [886, 351] width 11 height 7
click at [295, 393] on div "C24505-PO-051 | VJT - blind bolts Type A & B" at bounding box center [466, 393] width 877 height 30
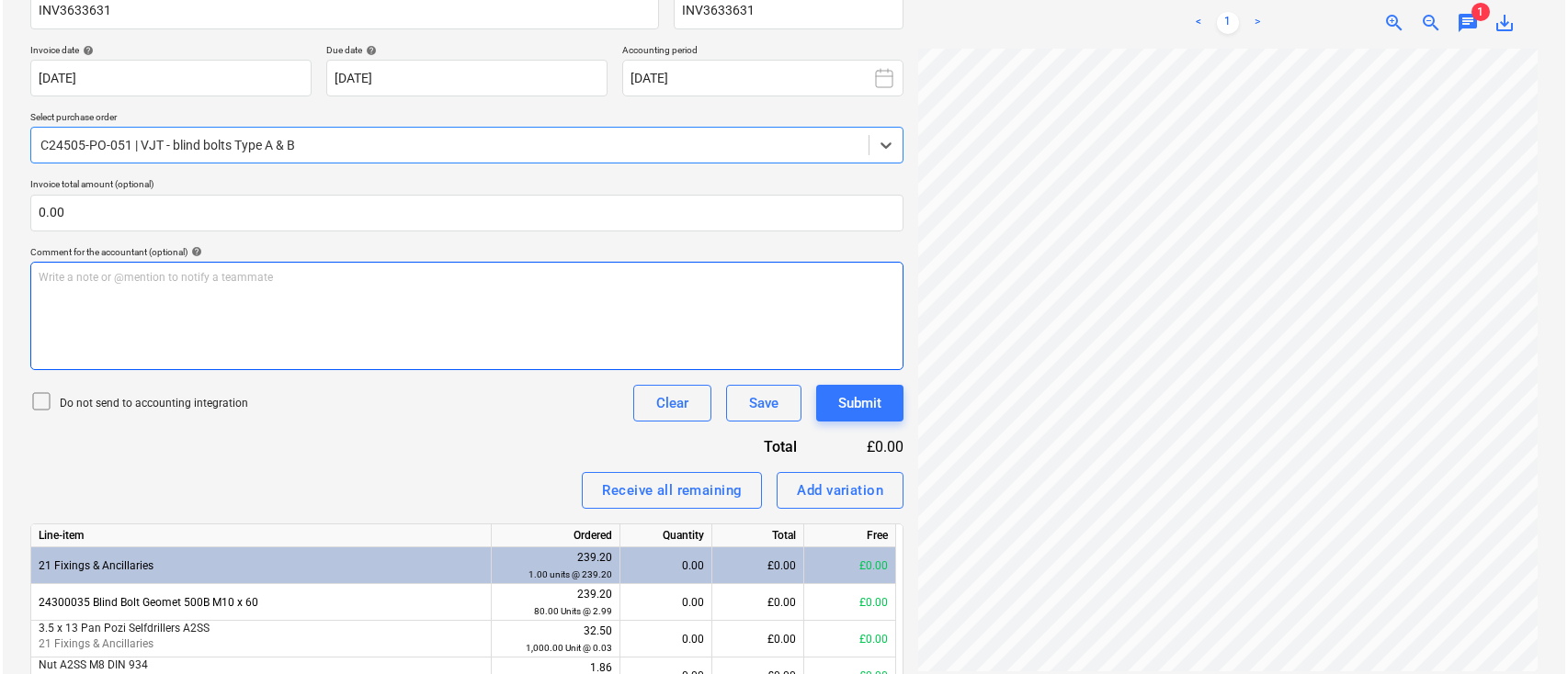
scroll to position [518, 0]
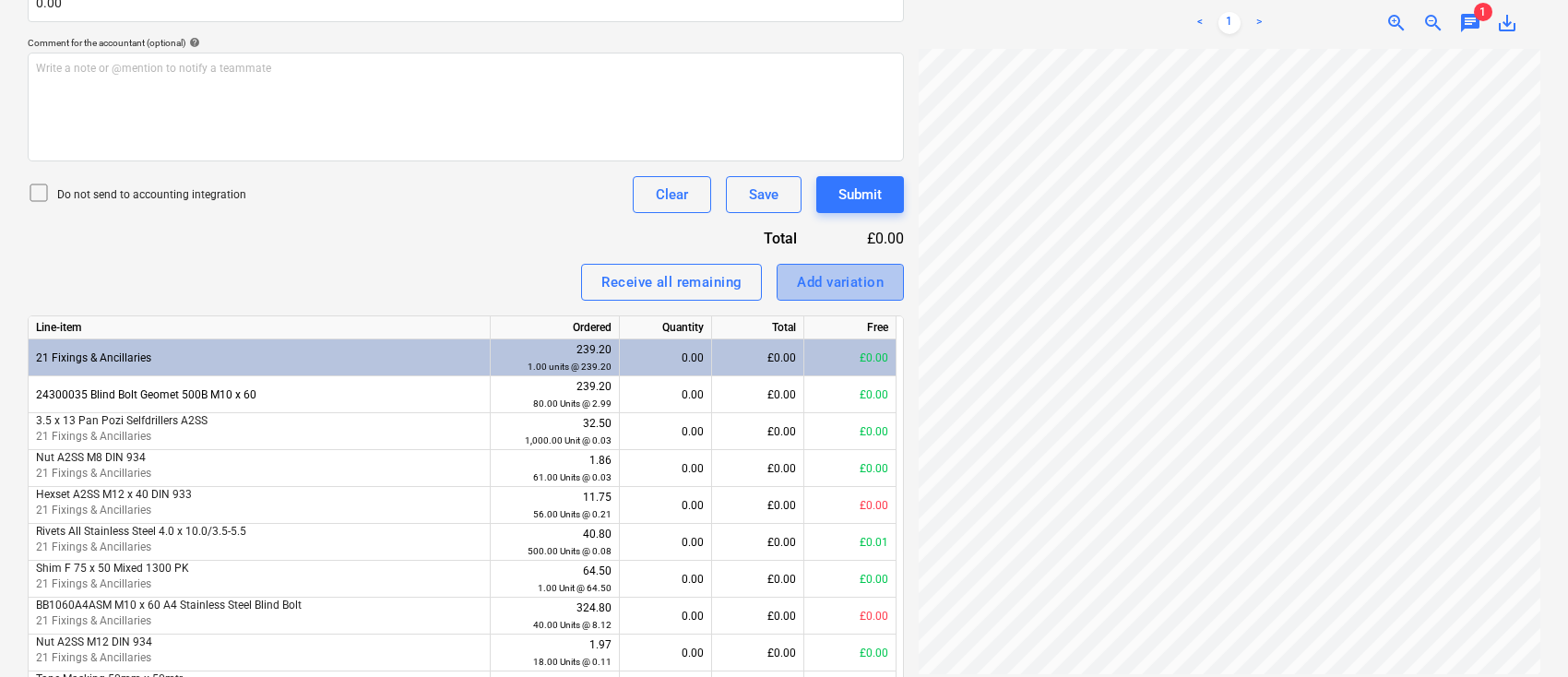
click at [824, 284] on div "Add variation" at bounding box center [841, 282] width 87 height 24
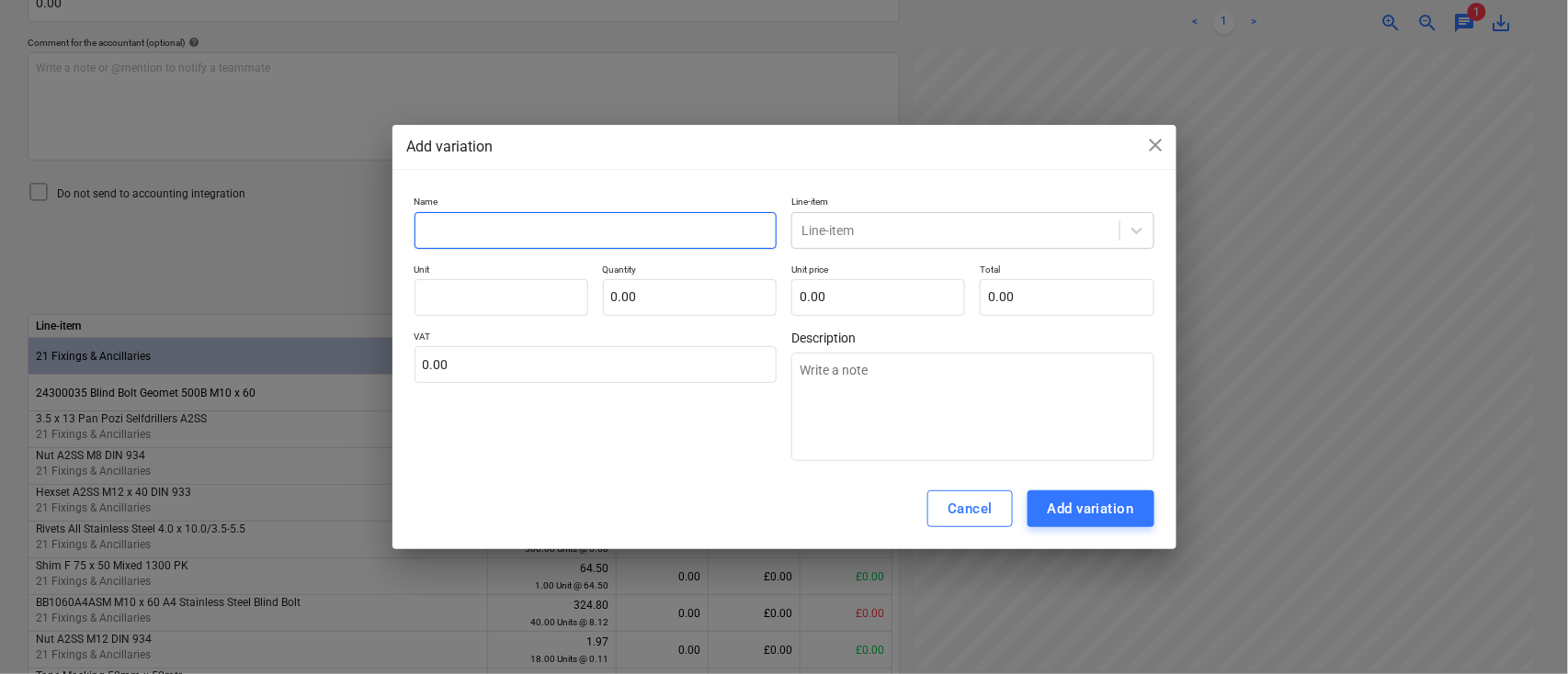
click at [493, 231] on input "text" at bounding box center [596, 230] width 363 height 36
type textarea "x"
type input "N"
type textarea "x"
type input "Nu"
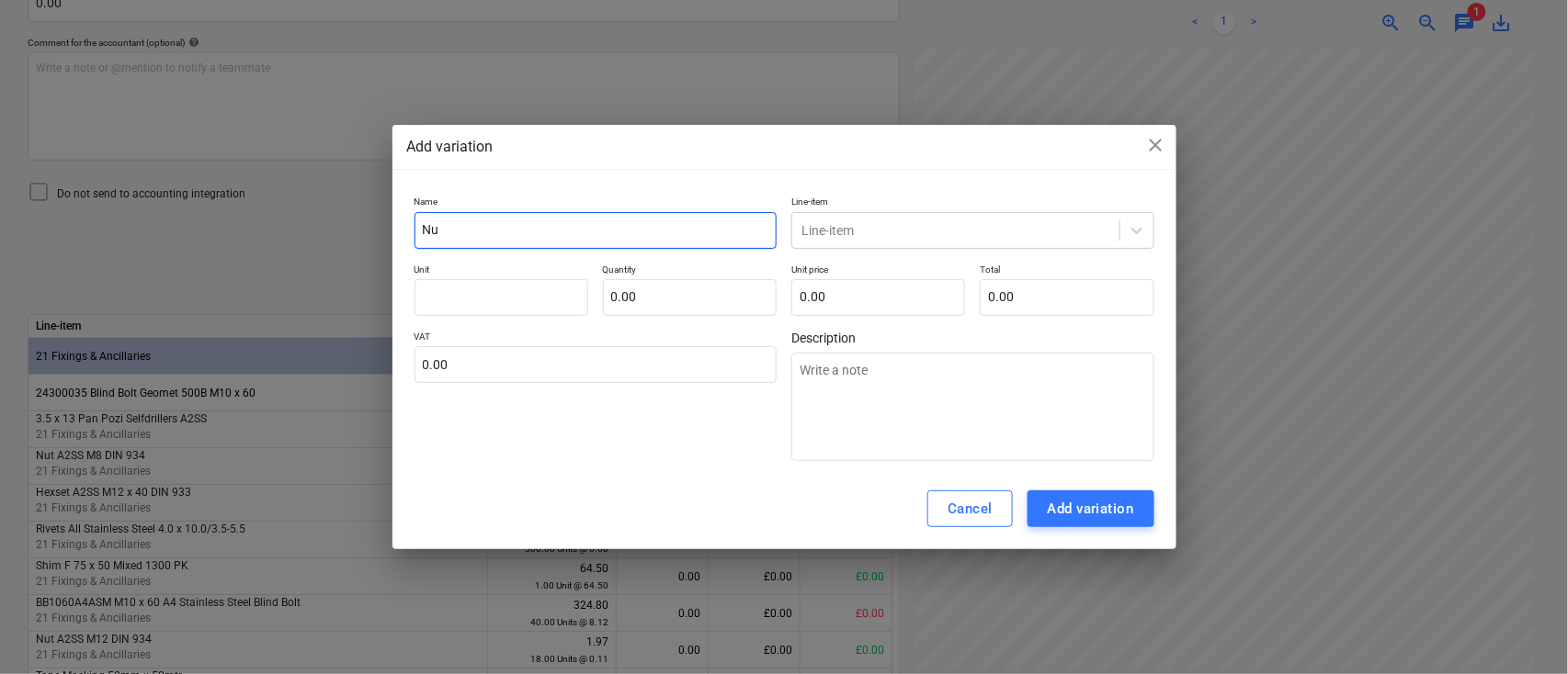
type textarea "x"
type input "Nut"
click at [827, 231] on div at bounding box center [955, 230] width 308 height 18
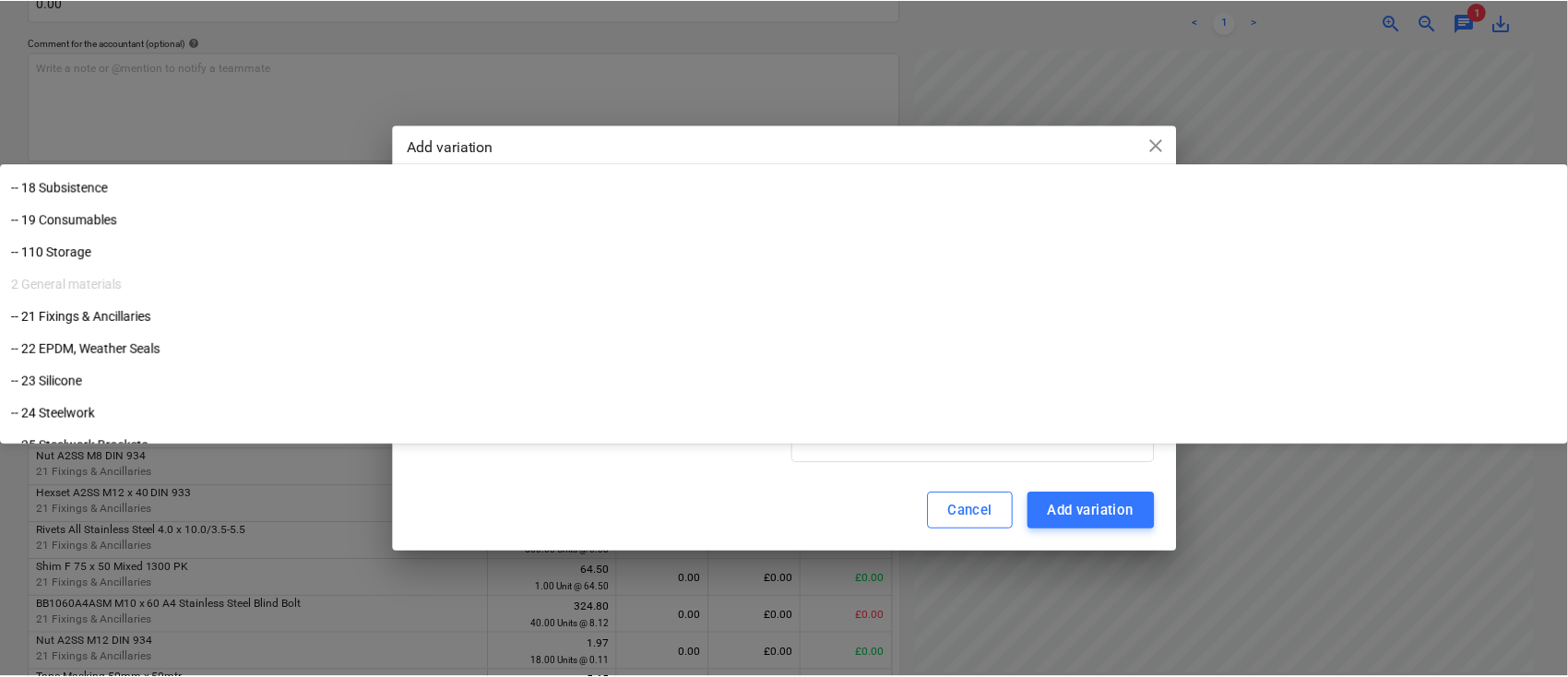
scroll to position [369, 0]
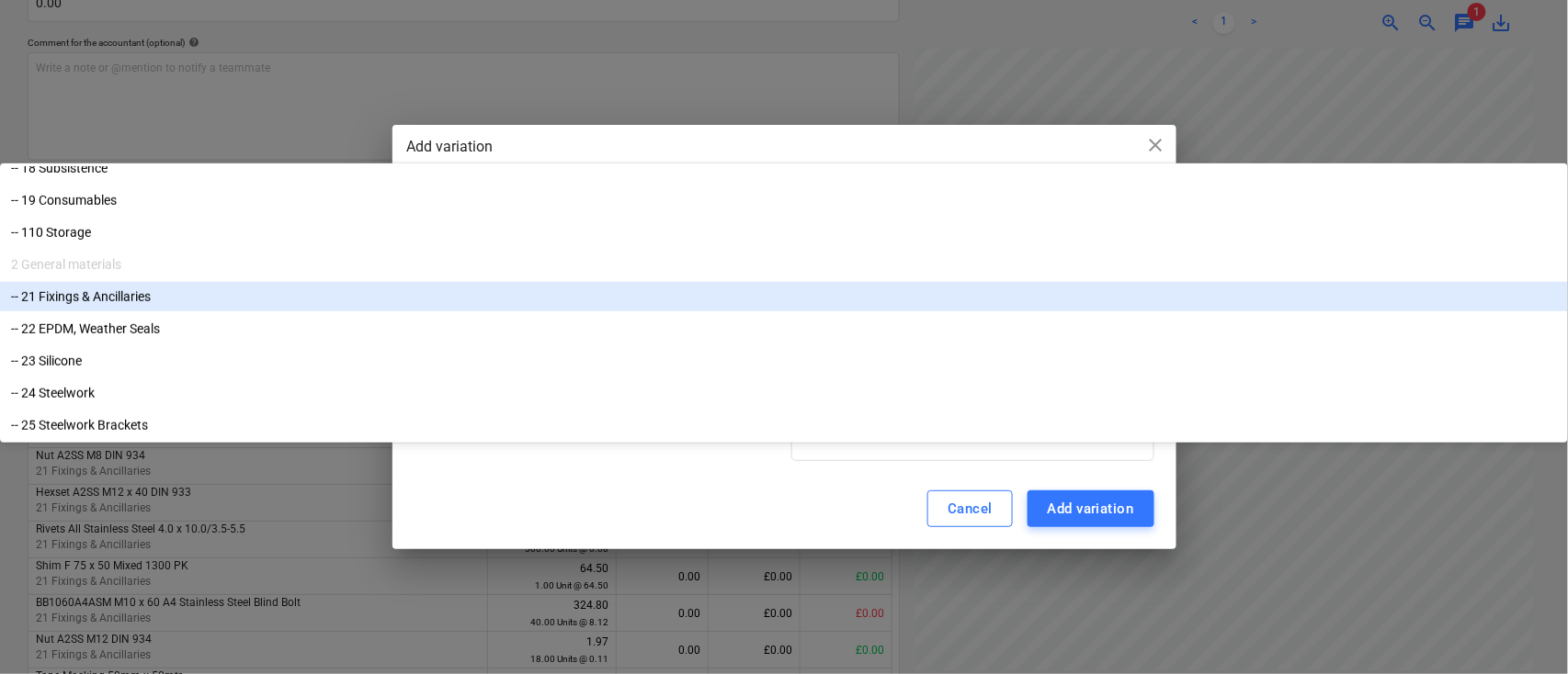
click at [845, 311] on div "-- 21 Fixings & Ancillaries" at bounding box center [784, 297] width 1568 height 30
type textarea "x"
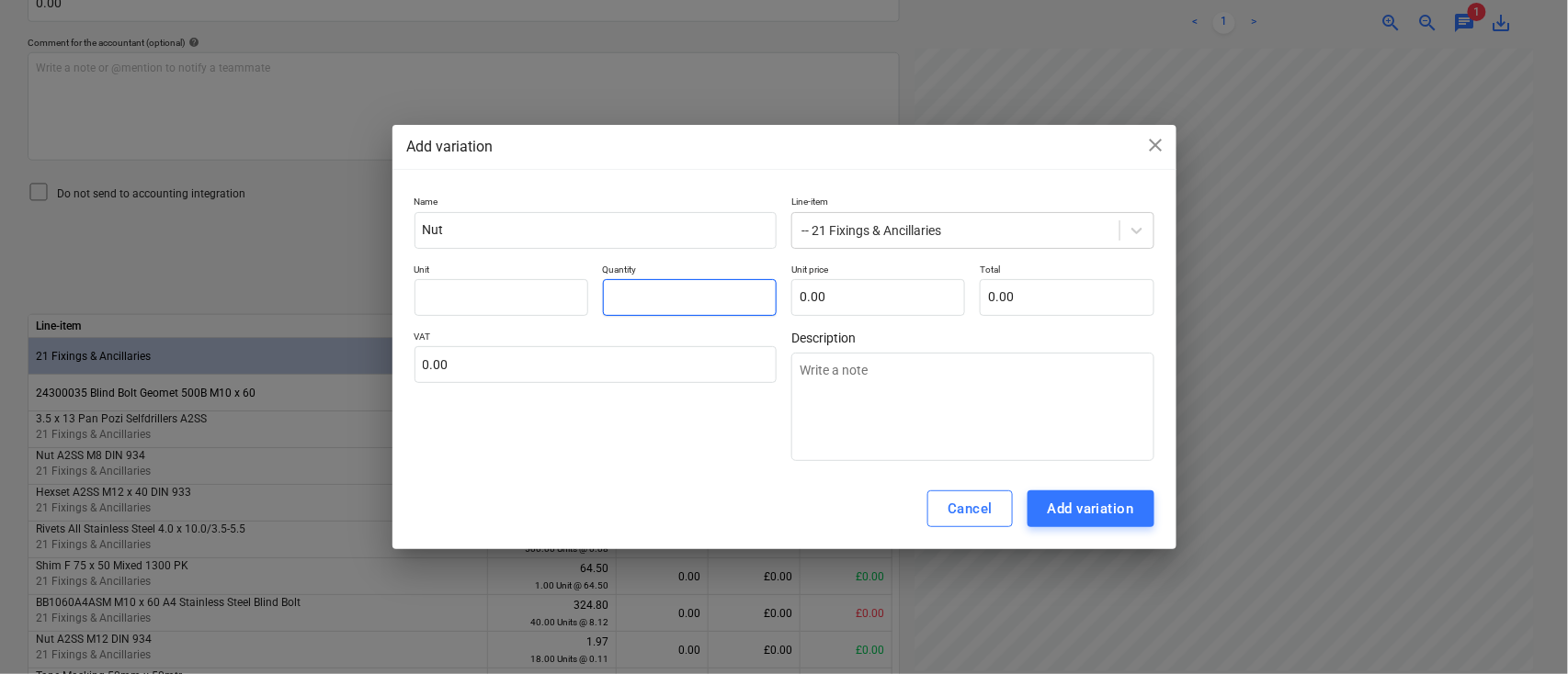
click at [656, 292] on input "text" at bounding box center [690, 298] width 174 height 36
type textarea "x"
type input "1.00"
type textarea "x"
type input "0"
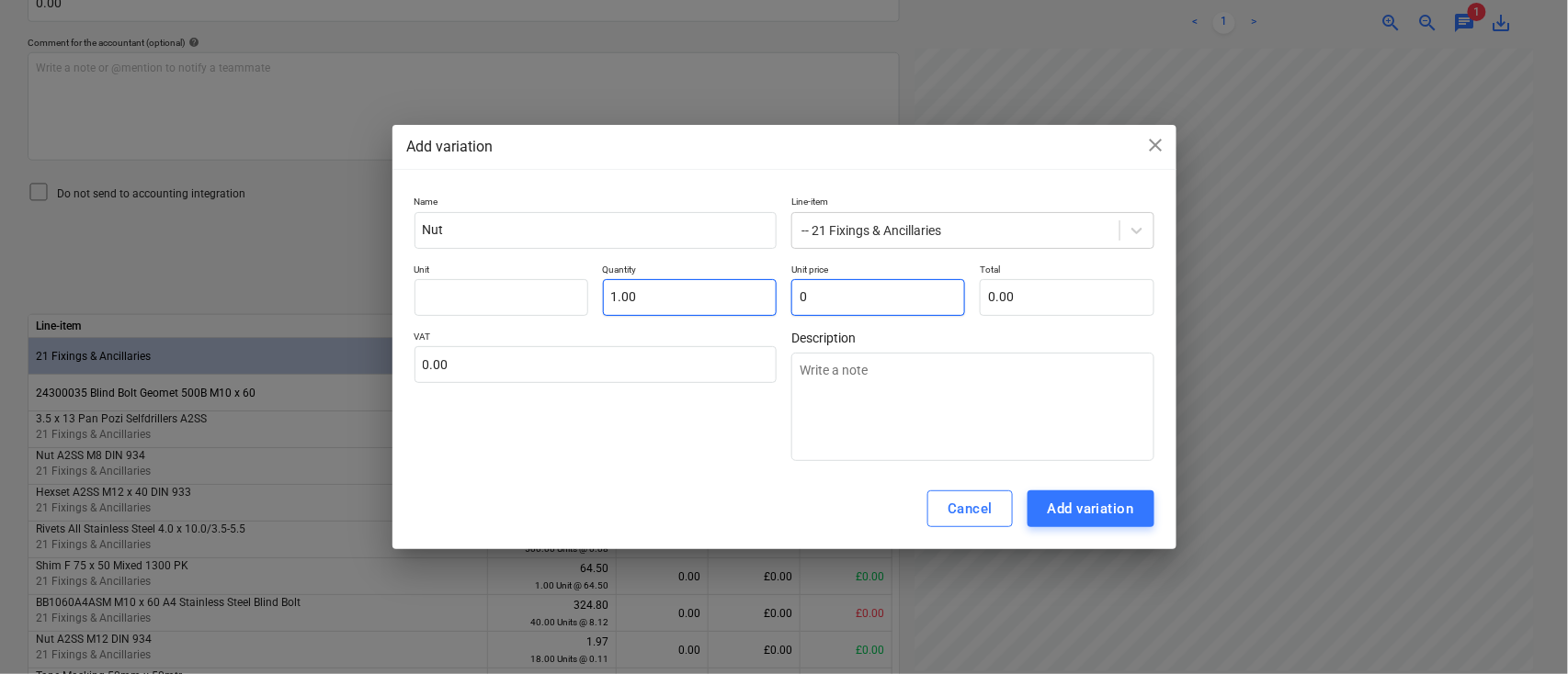
type textarea "x"
type input "0."
type textarea "x"
type input "0.9"
type input "0.90"
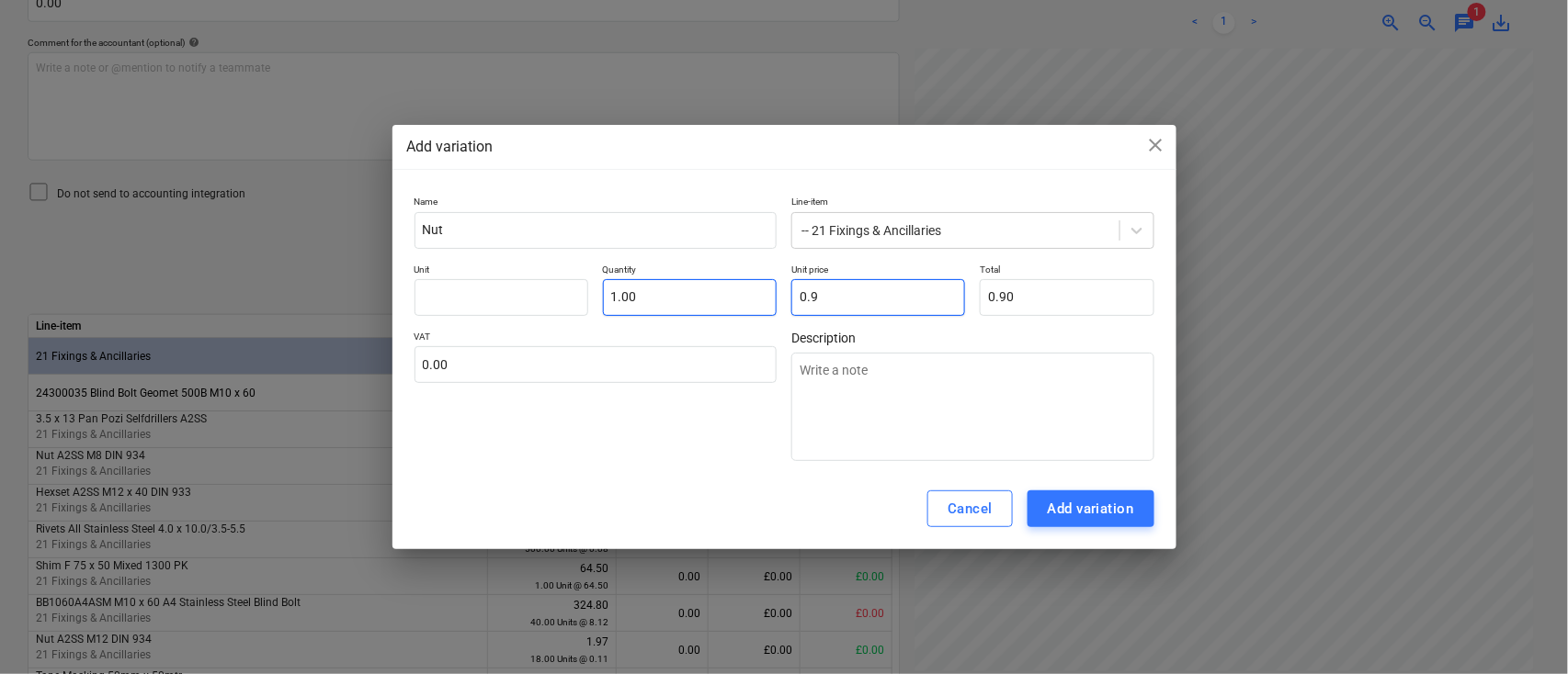
type textarea "x"
type input "0.95"
click at [1110, 504] on div "Add variation" at bounding box center [1091, 509] width 86 height 24
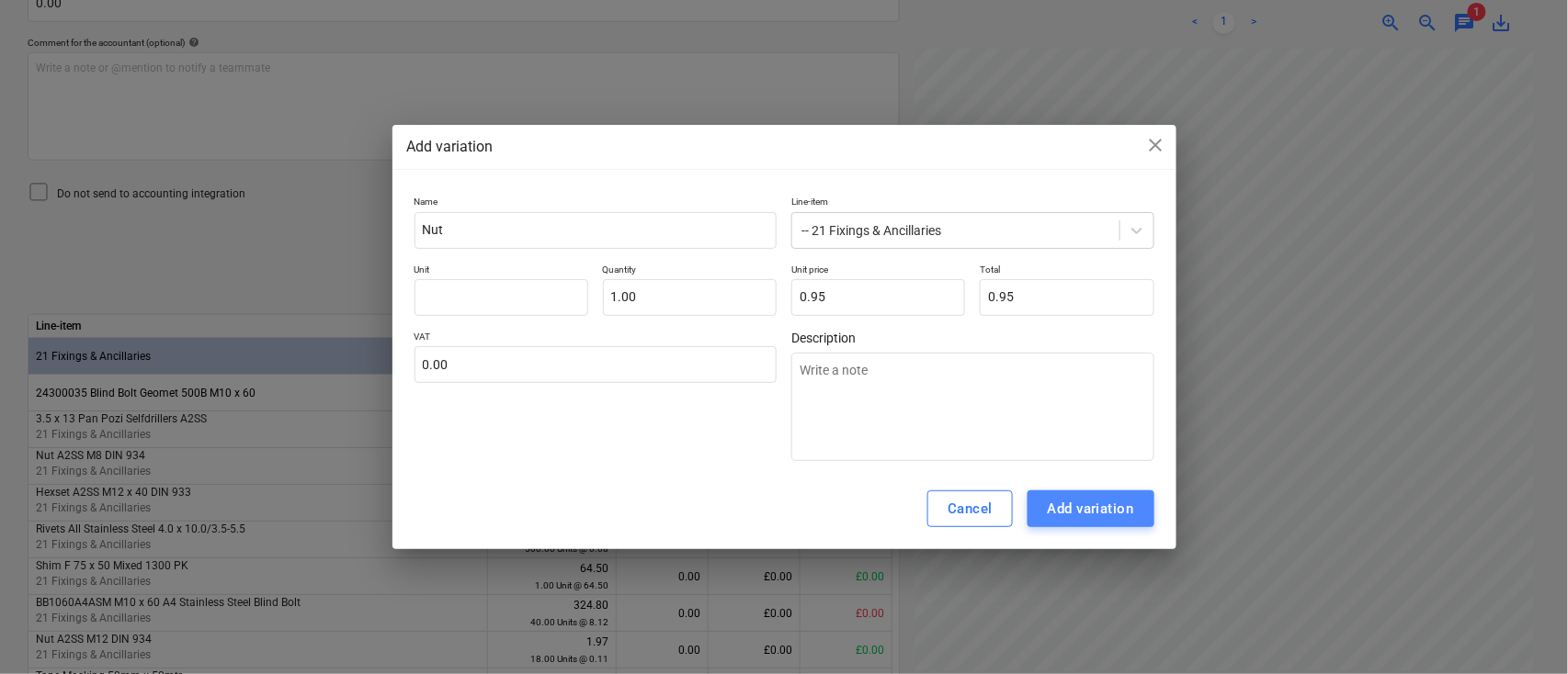
click at [1078, 506] on div "Add variation" at bounding box center [1091, 509] width 86 height 24
click at [1073, 502] on div "Add variation" at bounding box center [1091, 509] width 86 height 24
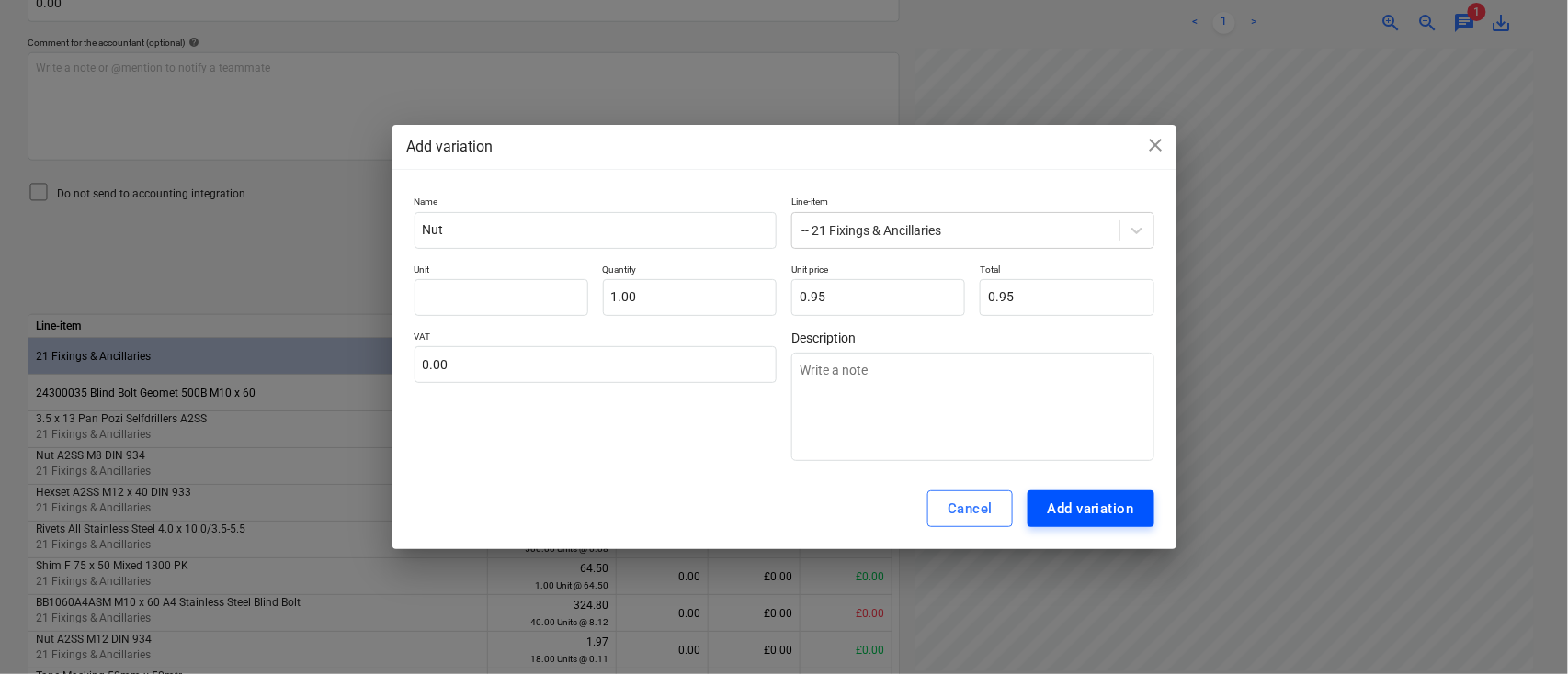
click at [1073, 502] on div "Add variation" at bounding box center [1091, 509] width 86 height 24
click at [516, 292] on input "text" at bounding box center [501, 298] width 174 height 36
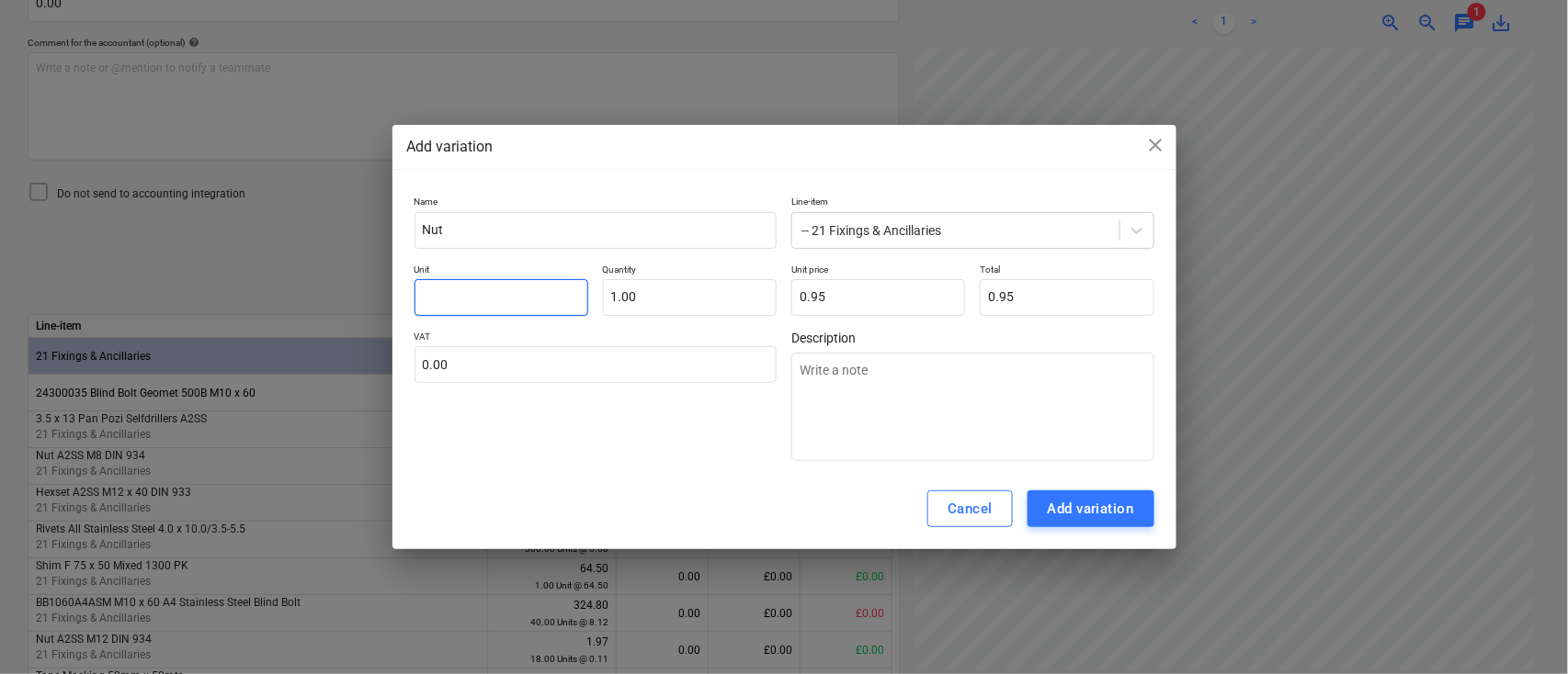
type textarea "x"
type input "e"
type textarea "x"
type input "ea"
type textarea "x"
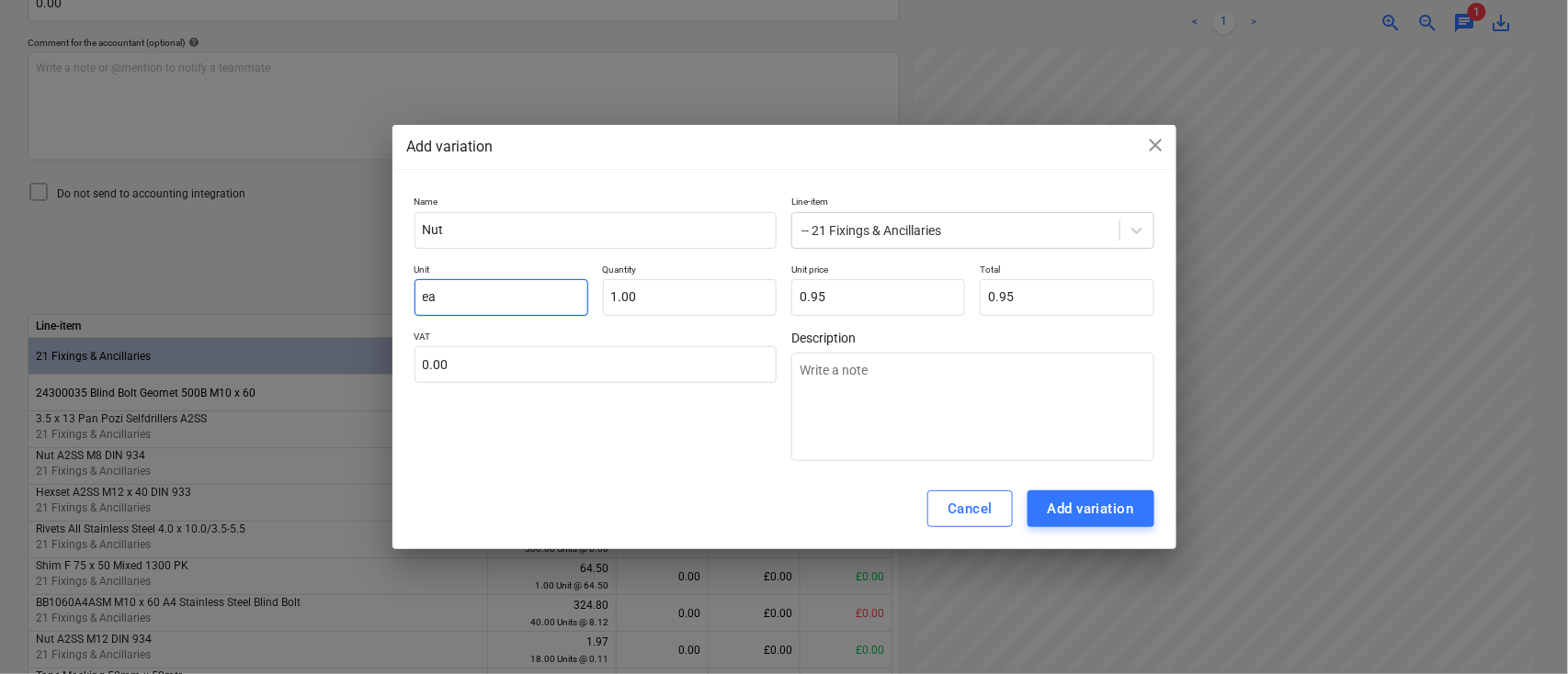
type input "eac"
type textarea "x"
type input "each"
click at [1108, 502] on div "Add variation" at bounding box center [1091, 509] width 86 height 24
type textarea "x"
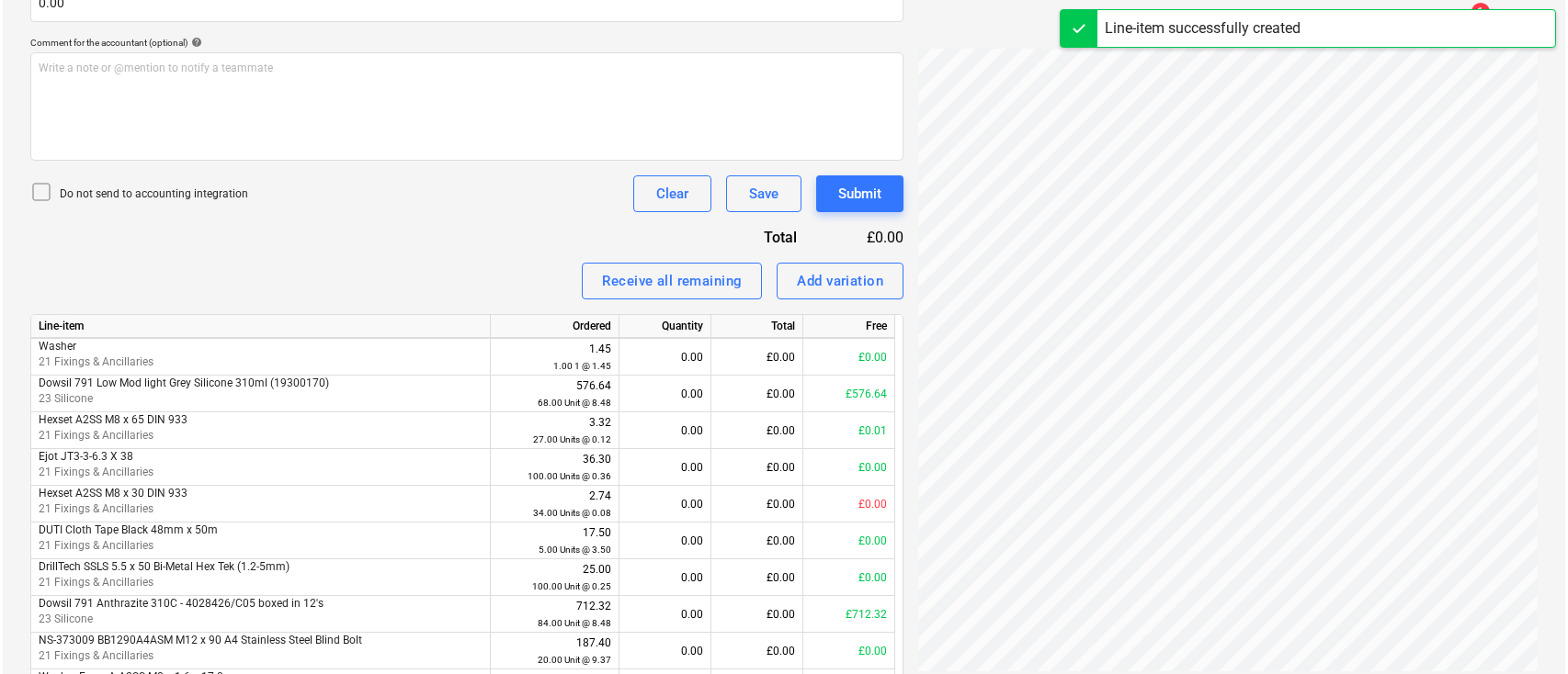
scroll to position [762, 0]
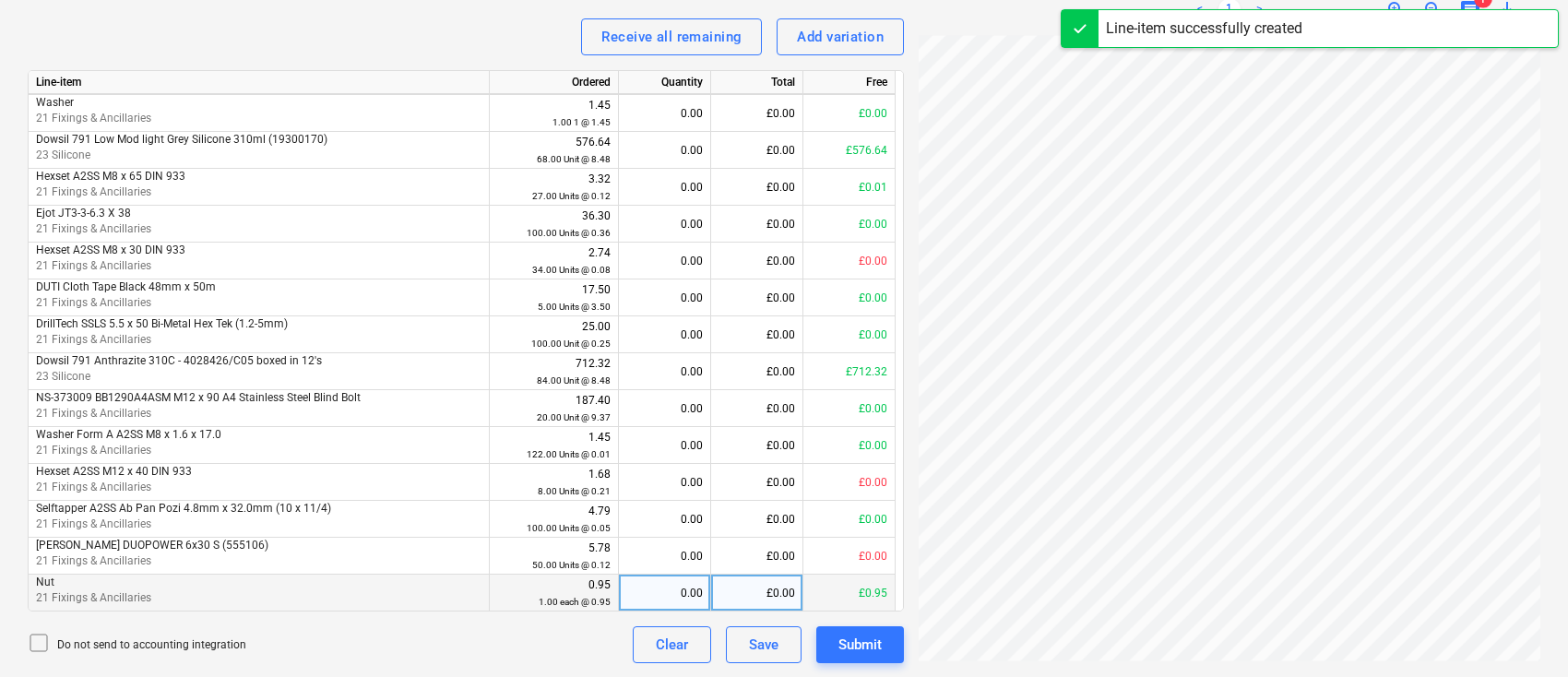
click at [659, 586] on div "0.00" at bounding box center [664, 593] width 76 height 37
type input "1"
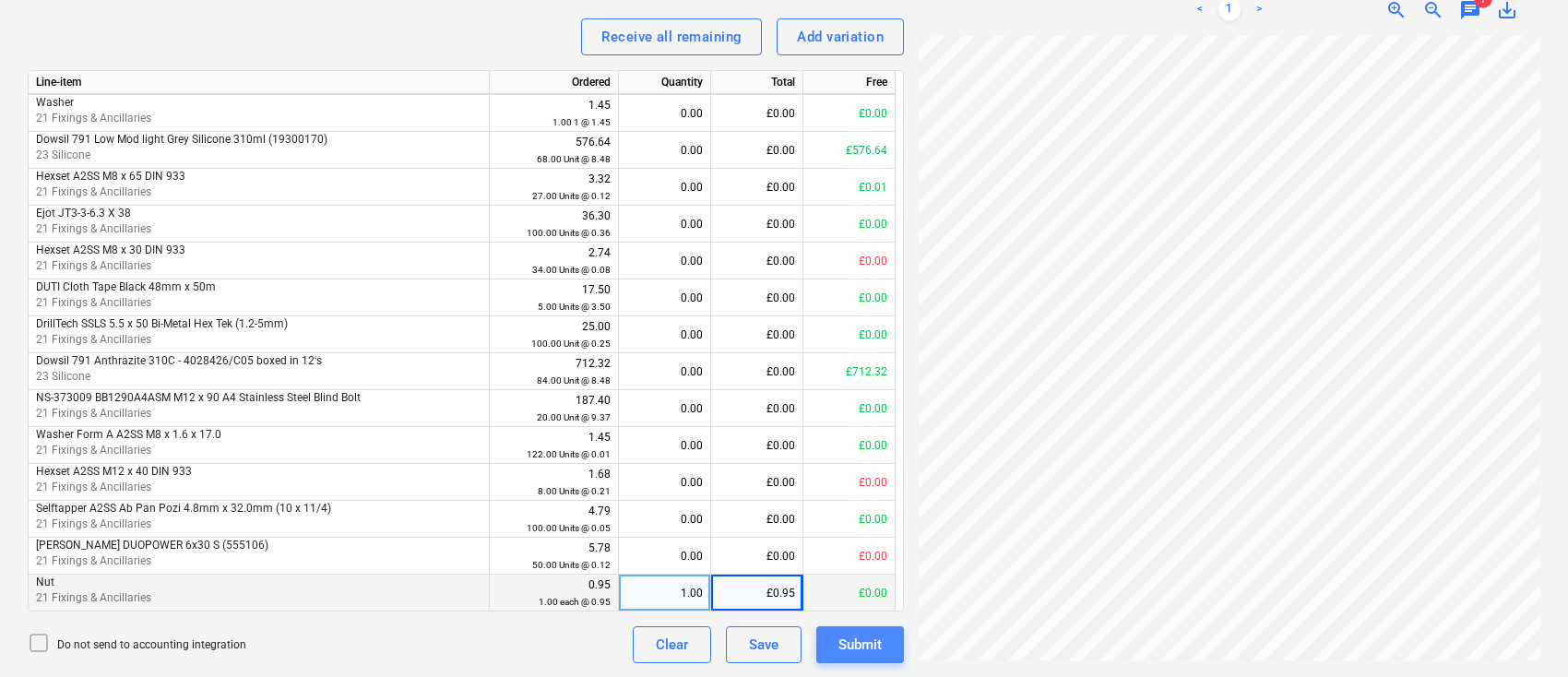
click at [852, 645] on div "Submit" at bounding box center [860, 644] width 43 height 24
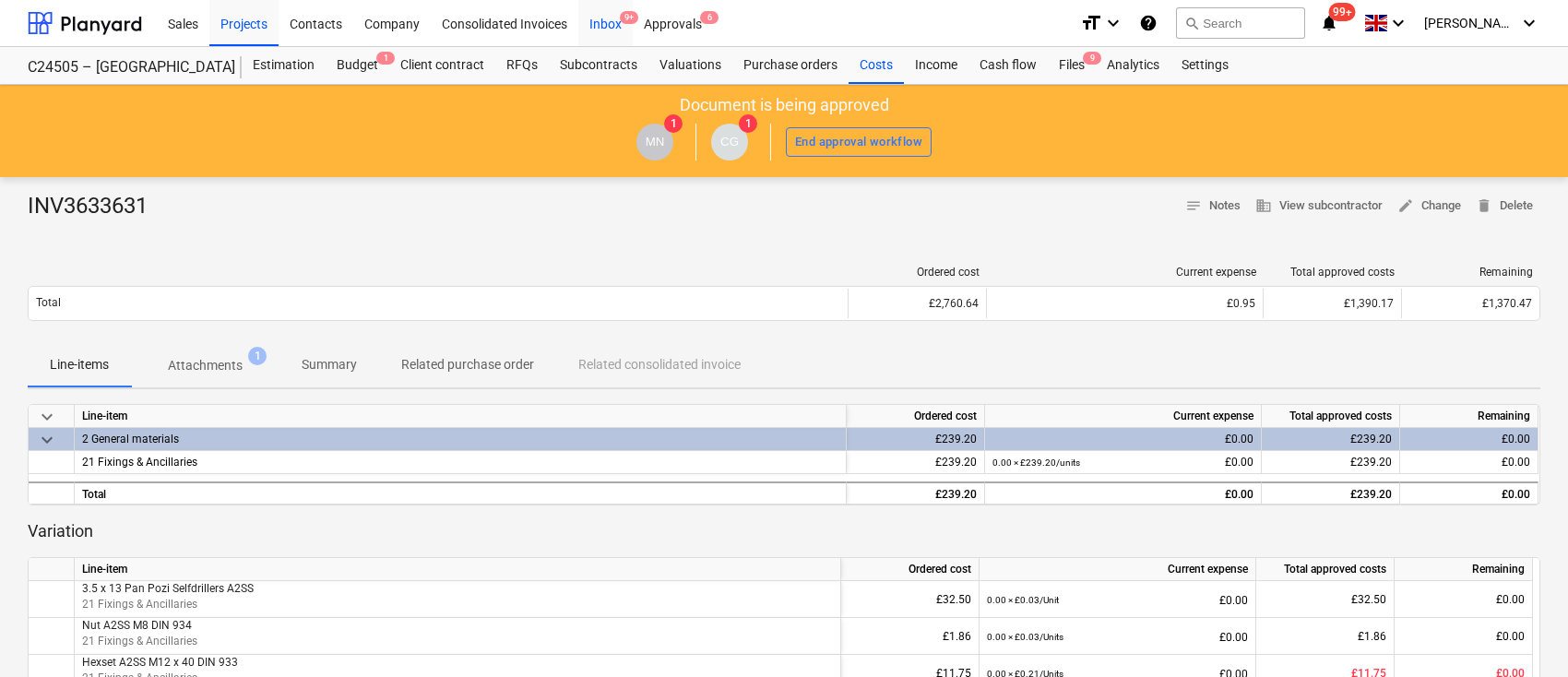
click at [608, 23] on div "Inbox 9+" at bounding box center [606, 22] width 54 height 47
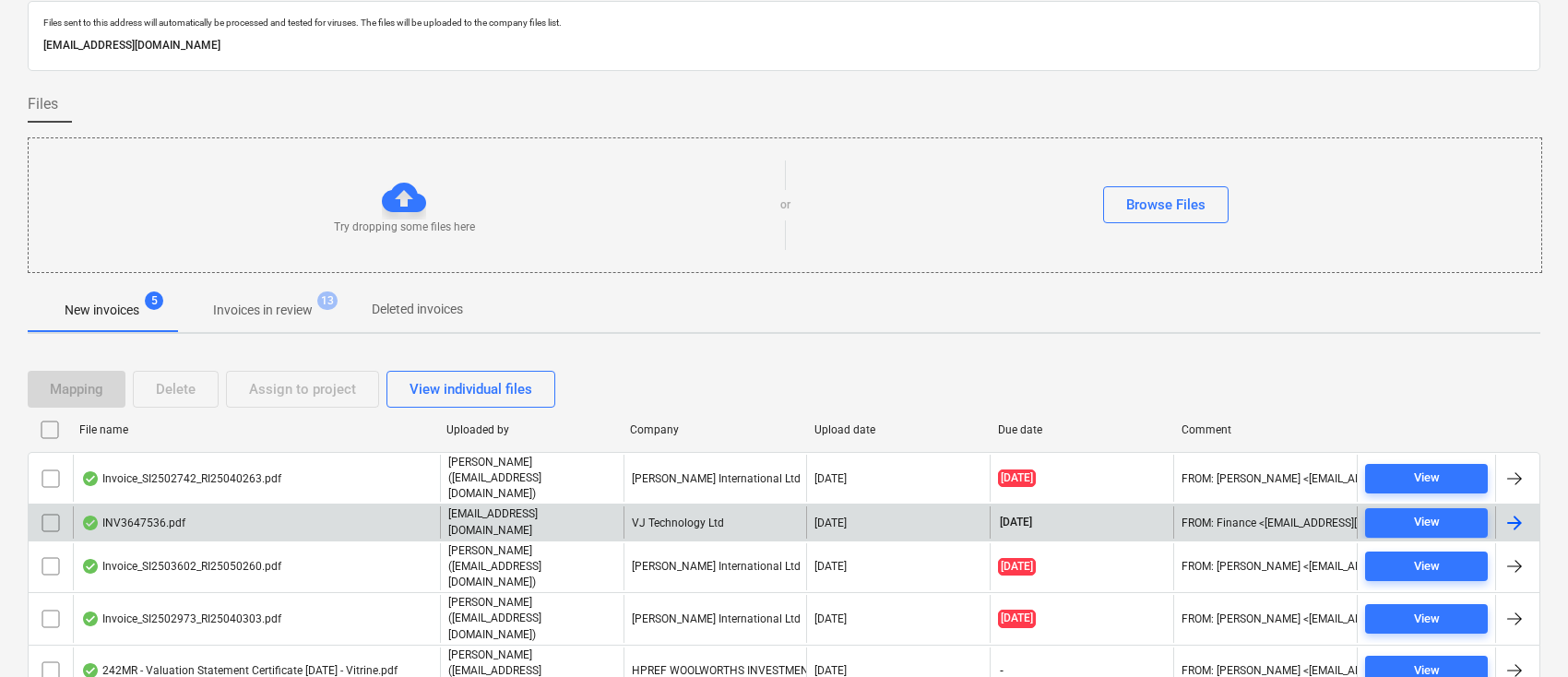
scroll to position [80, 0]
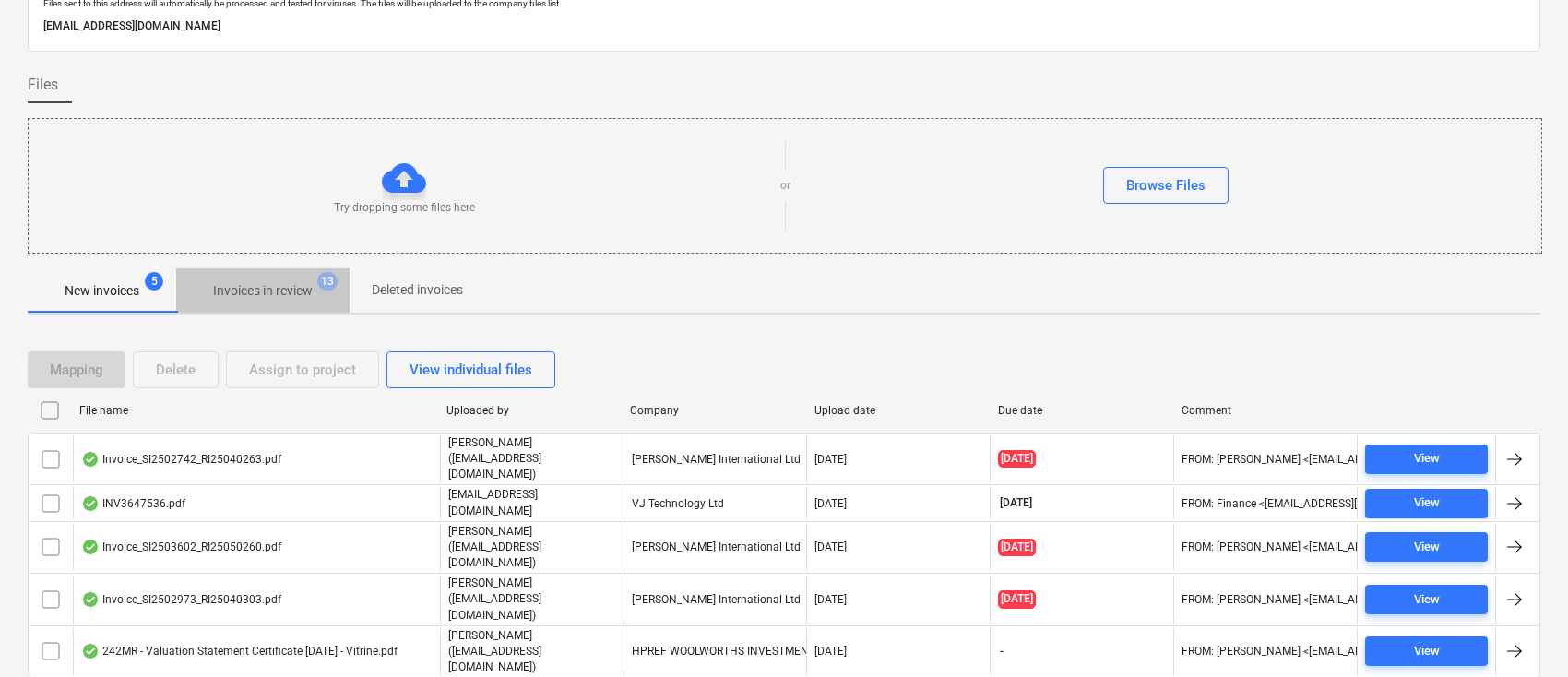
click at [284, 287] on p "Invoices in review" at bounding box center [262, 291] width 99 height 19
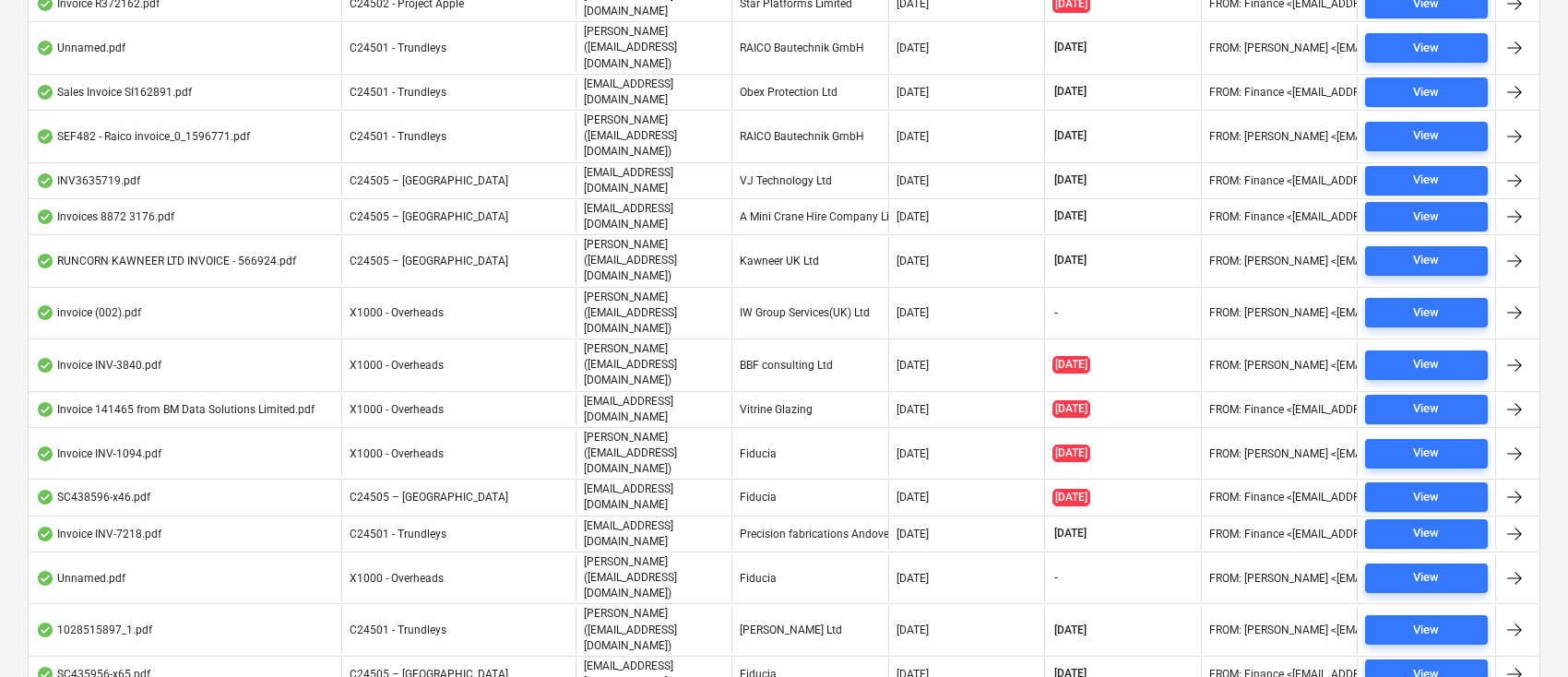
scroll to position [934, 0]
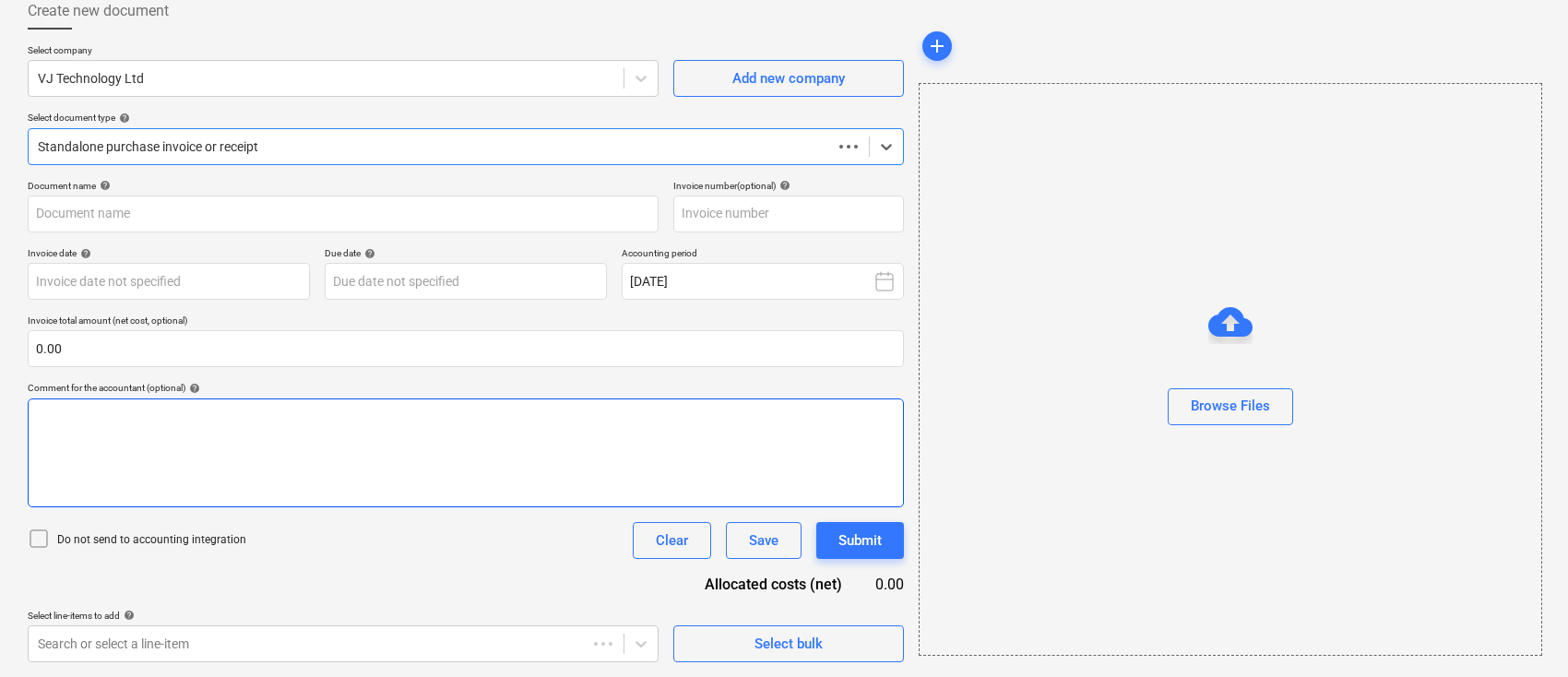
scroll to position [106, 0]
type input "INV3633493"
type input "07 Aug 2025"
type input "[DATE]"
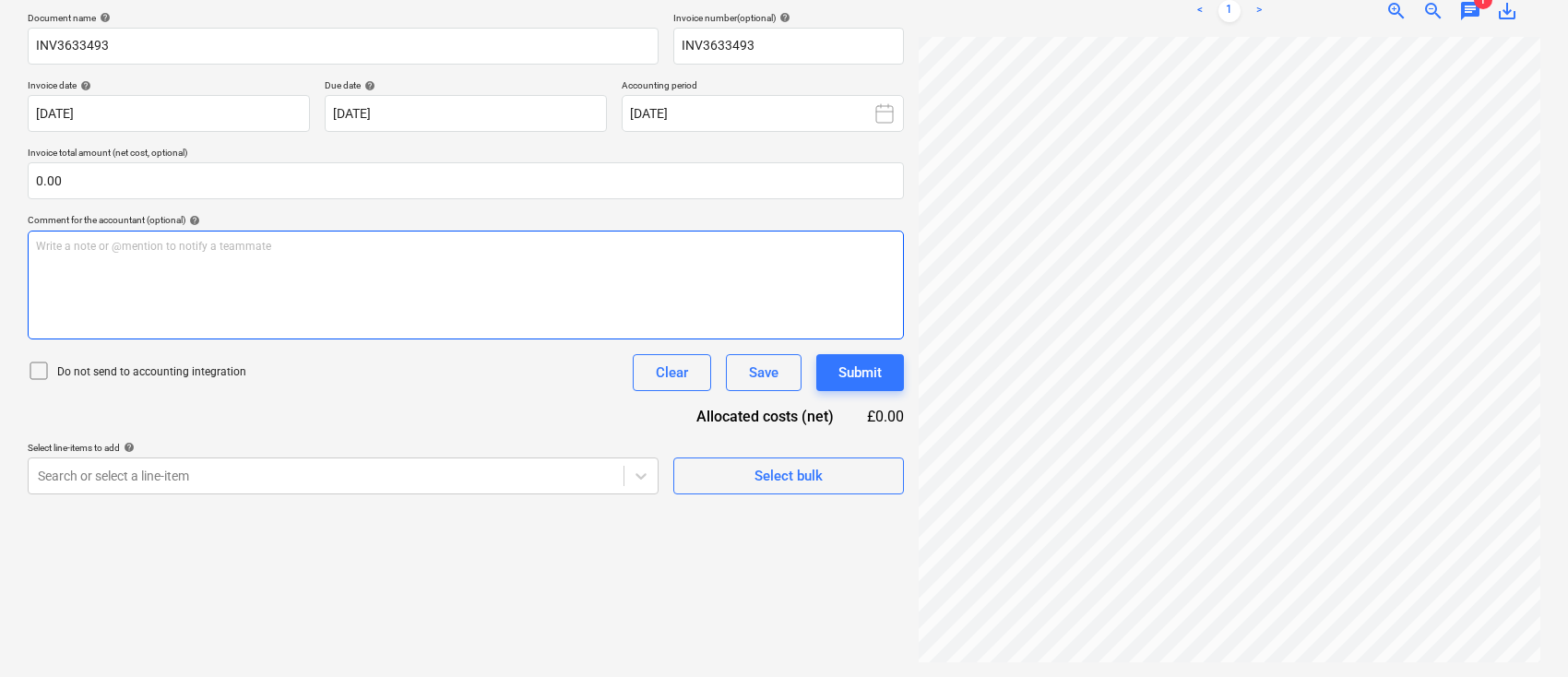
scroll to position [0, 0]
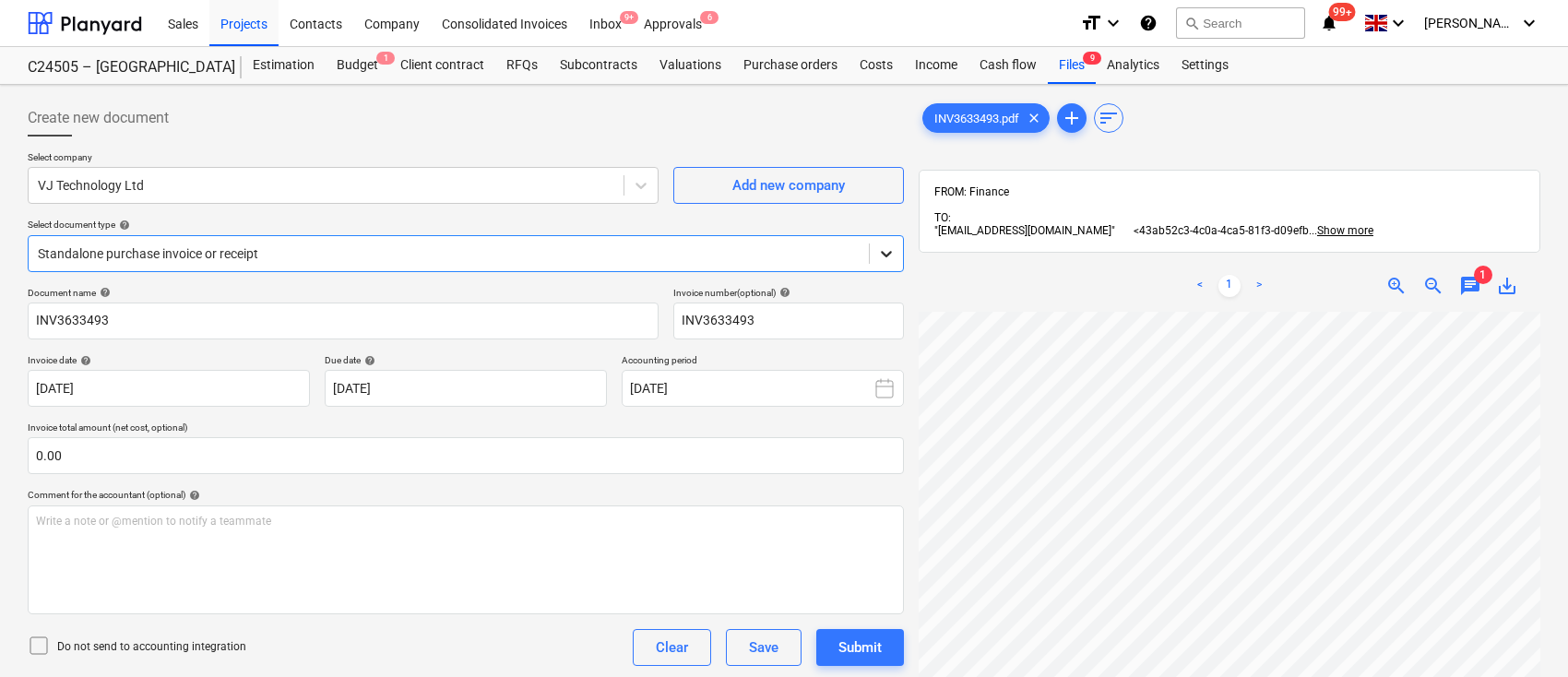
click at [886, 258] on icon at bounding box center [886, 254] width 18 height 18
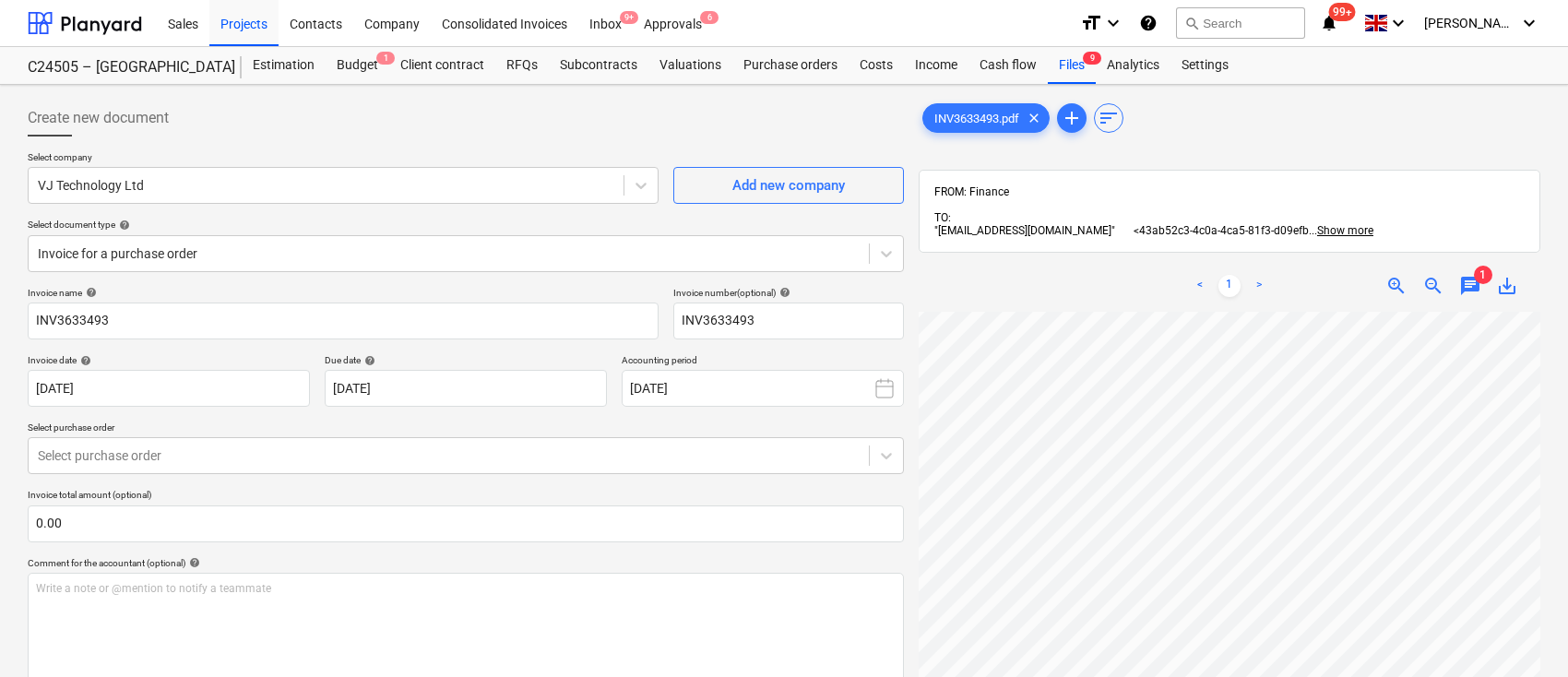
scroll to position [20, 24]
click at [1122, 676] on html "Sales Projects Contacts Company Consolidated Invoices Inbox 9+ Approvals 6 form…" at bounding box center [784, 338] width 1568 height 677
click at [886, 455] on icon at bounding box center [886, 455] width 18 height 18
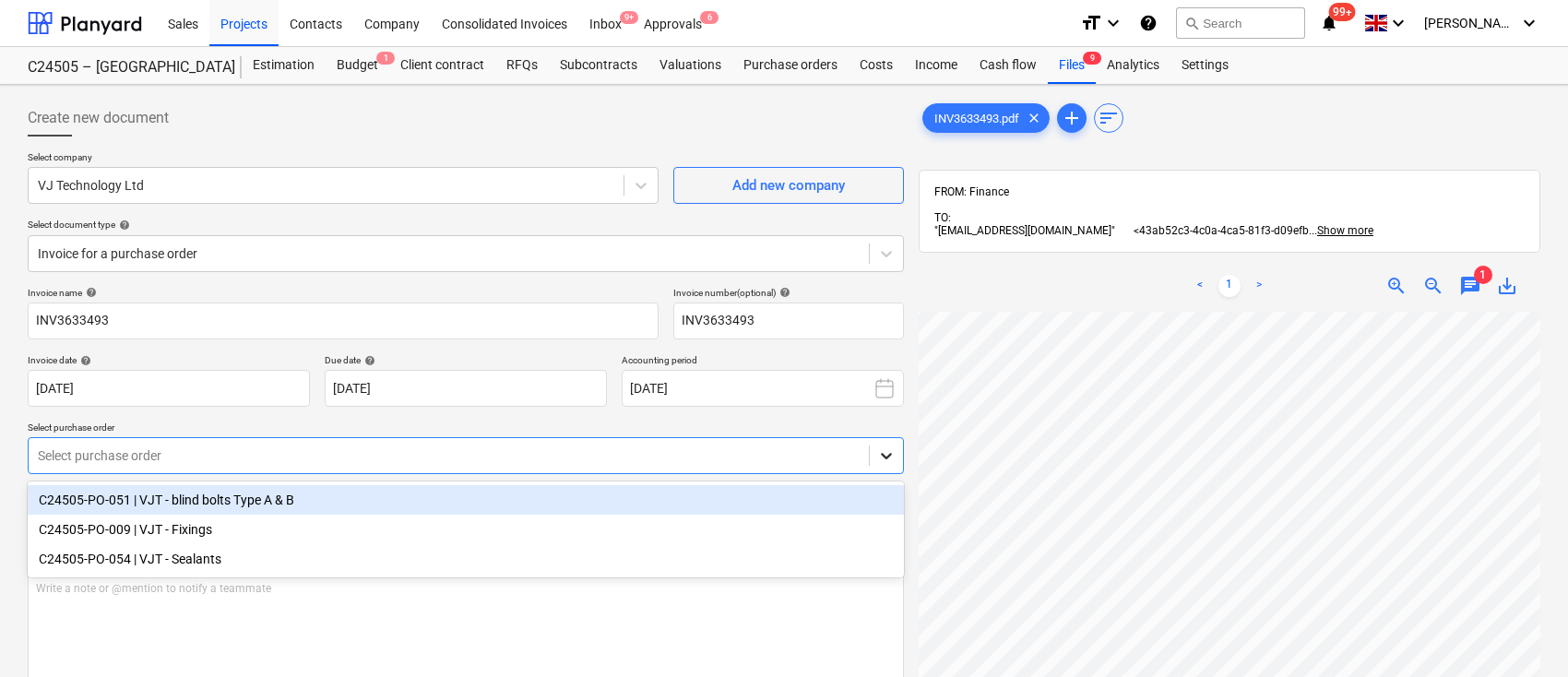
click at [879, 455] on icon at bounding box center [886, 455] width 18 height 18
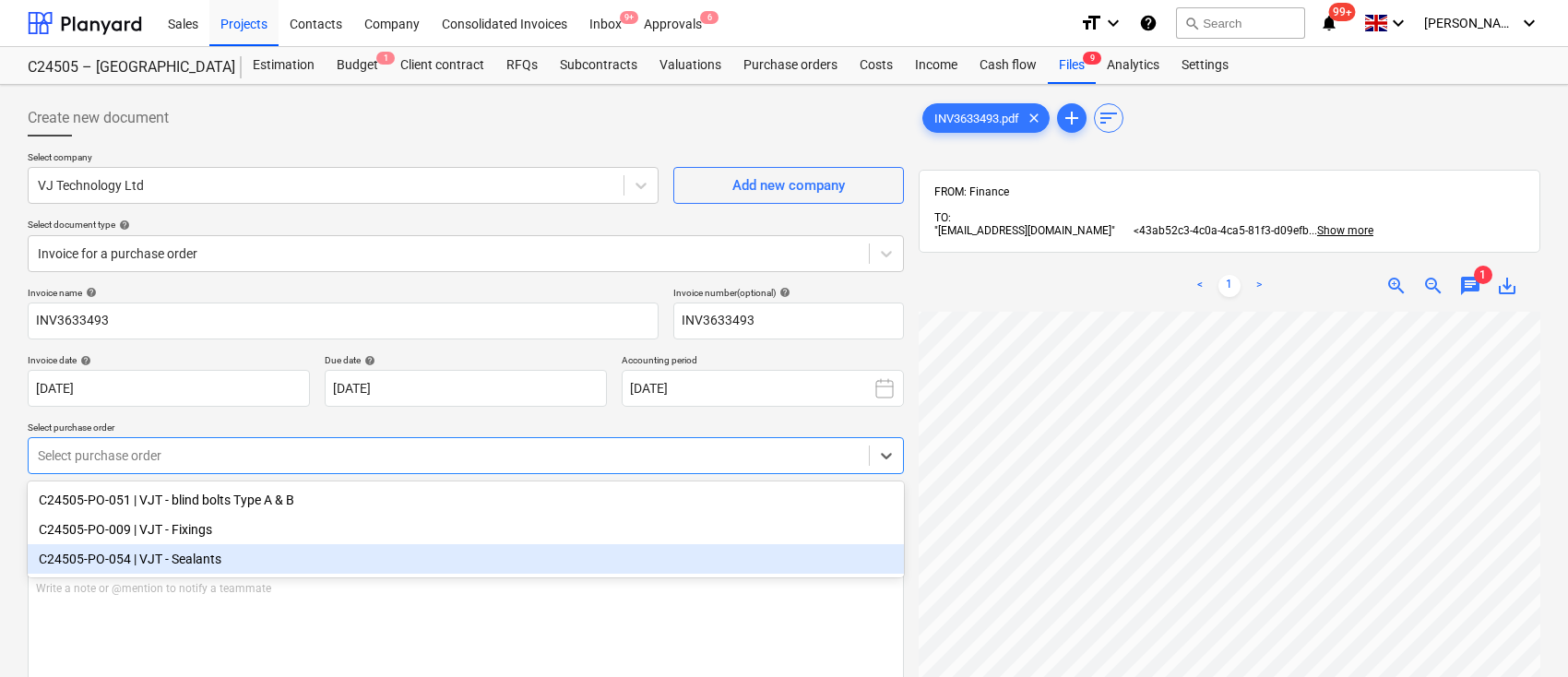
click at [527, 557] on div "C24505-PO-054 | VJT - Sealants" at bounding box center [466, 558] width 877 height 30
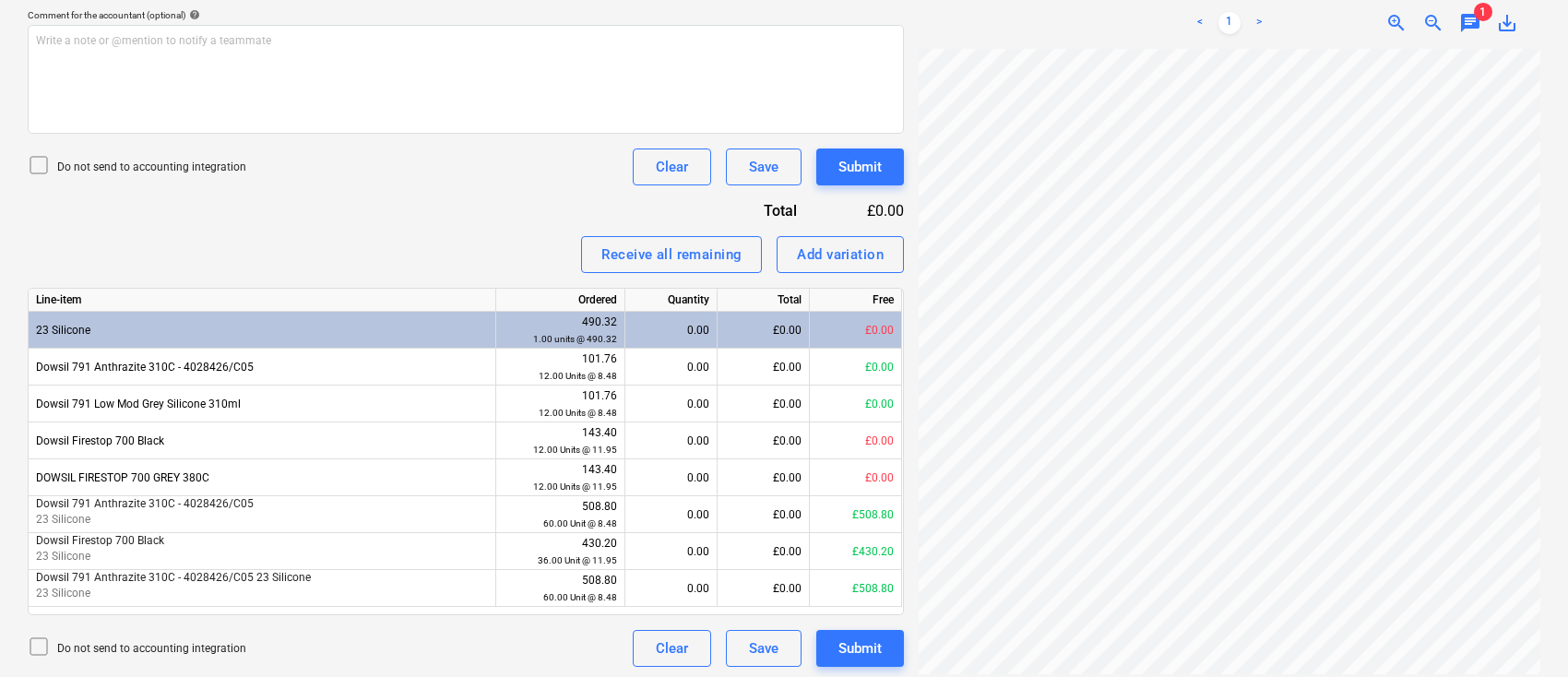
scroll to position [552, 0]
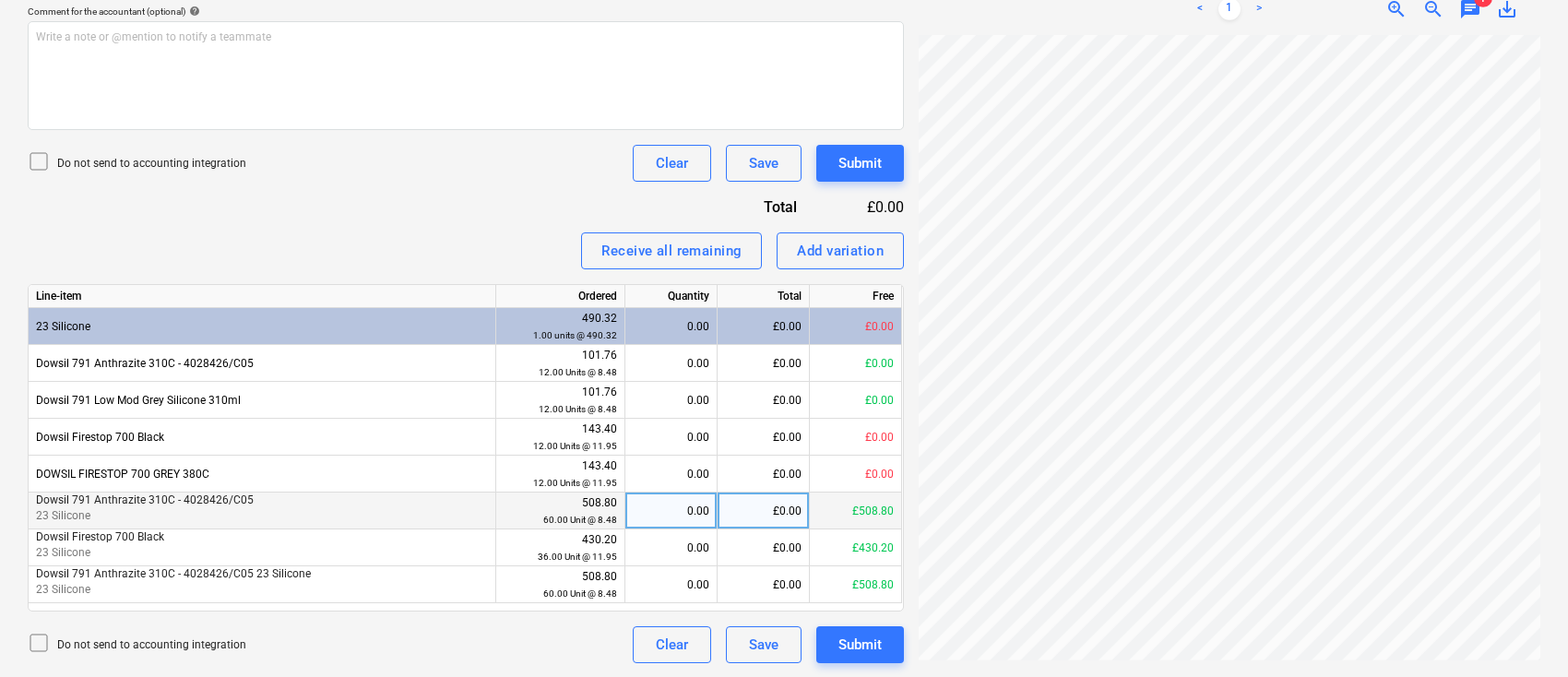
click at [678, 513] on div "0.00" at bounding box center [670, 511] width 76 height 37
type input "60"
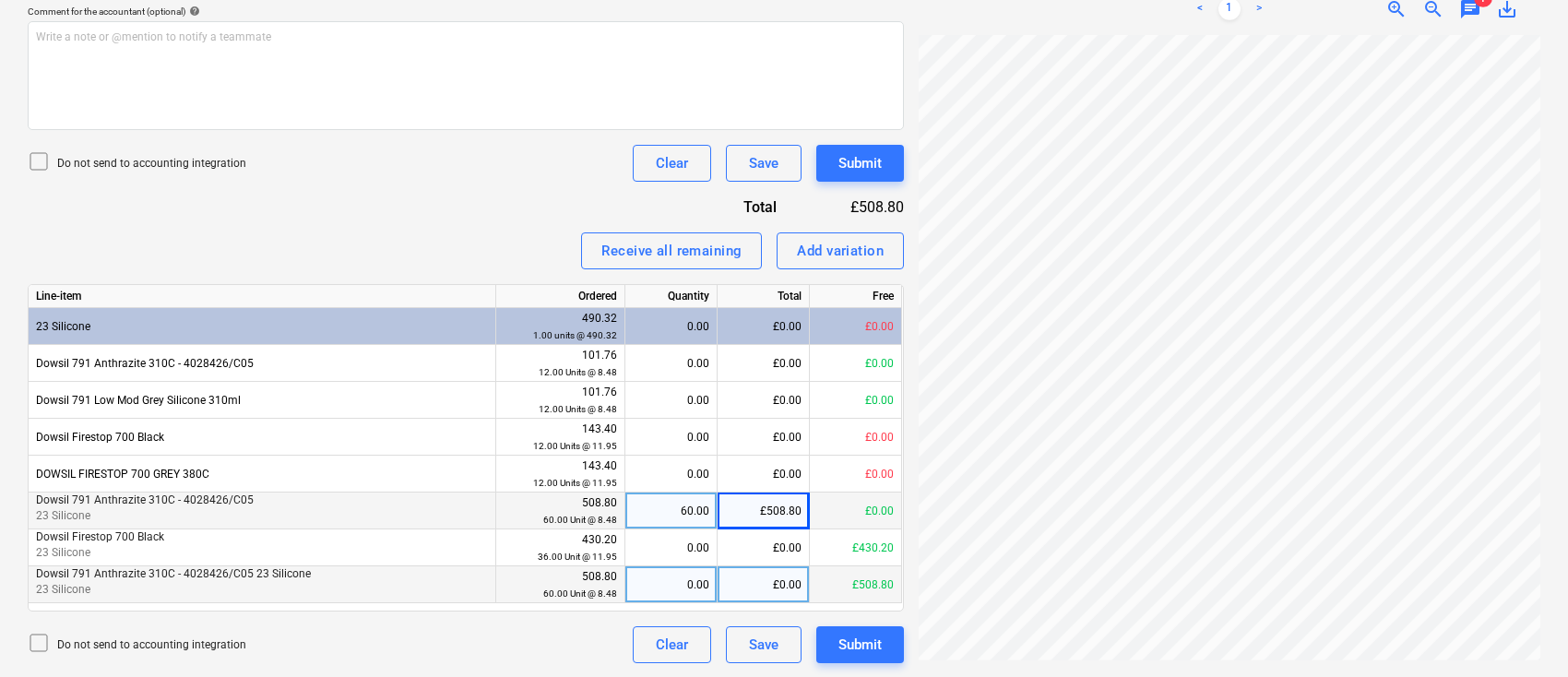
click at [672, 587] on div "0.00" at bounding box center [670, 584] width 76 height 37
type input "24"
click at [1509, 14] on span "save_alt" at bounding box center [1507, 9] width 22 height 22
click at [672, 651] on div "Clear" at bounding box center [671, 644] width 32 height 24
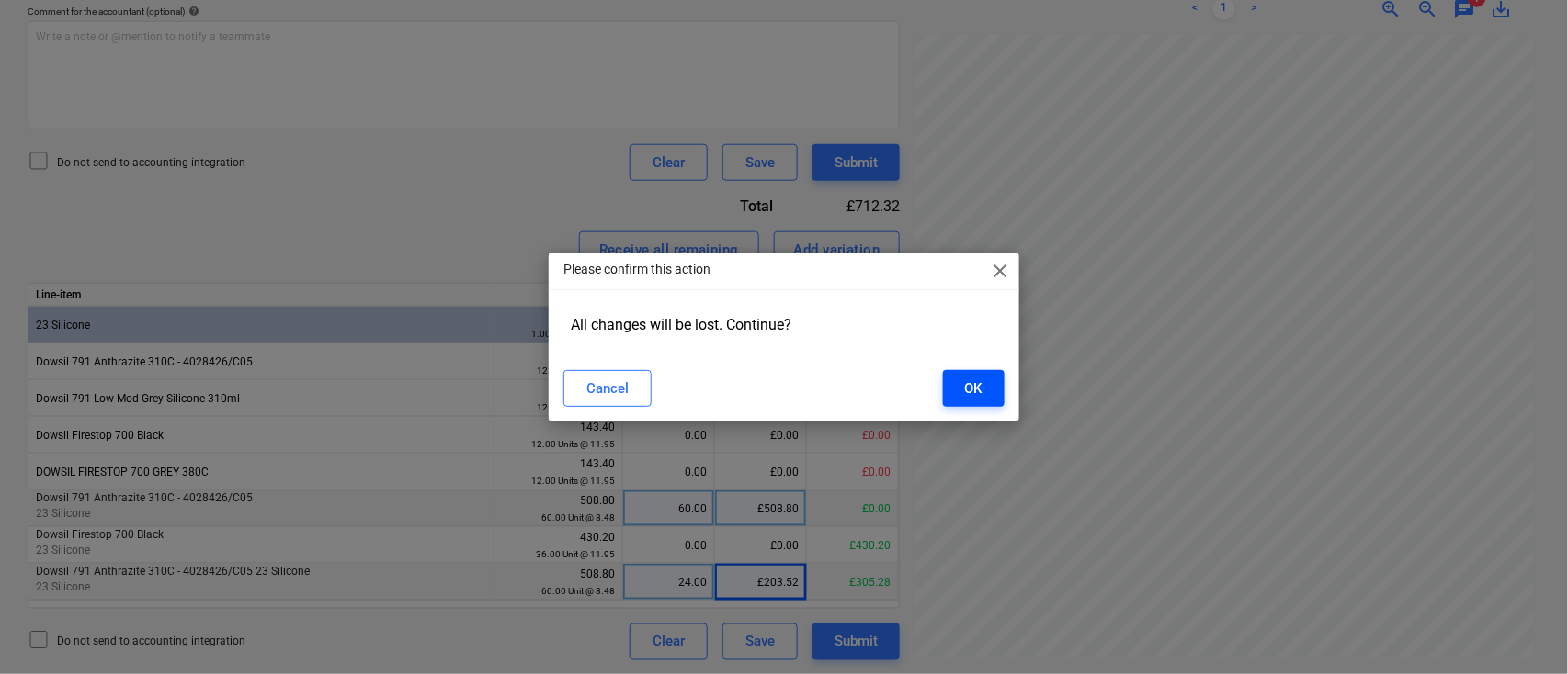
click at [978, 376] on div "OK" at bounding box center [974, 388] width 17 height 24
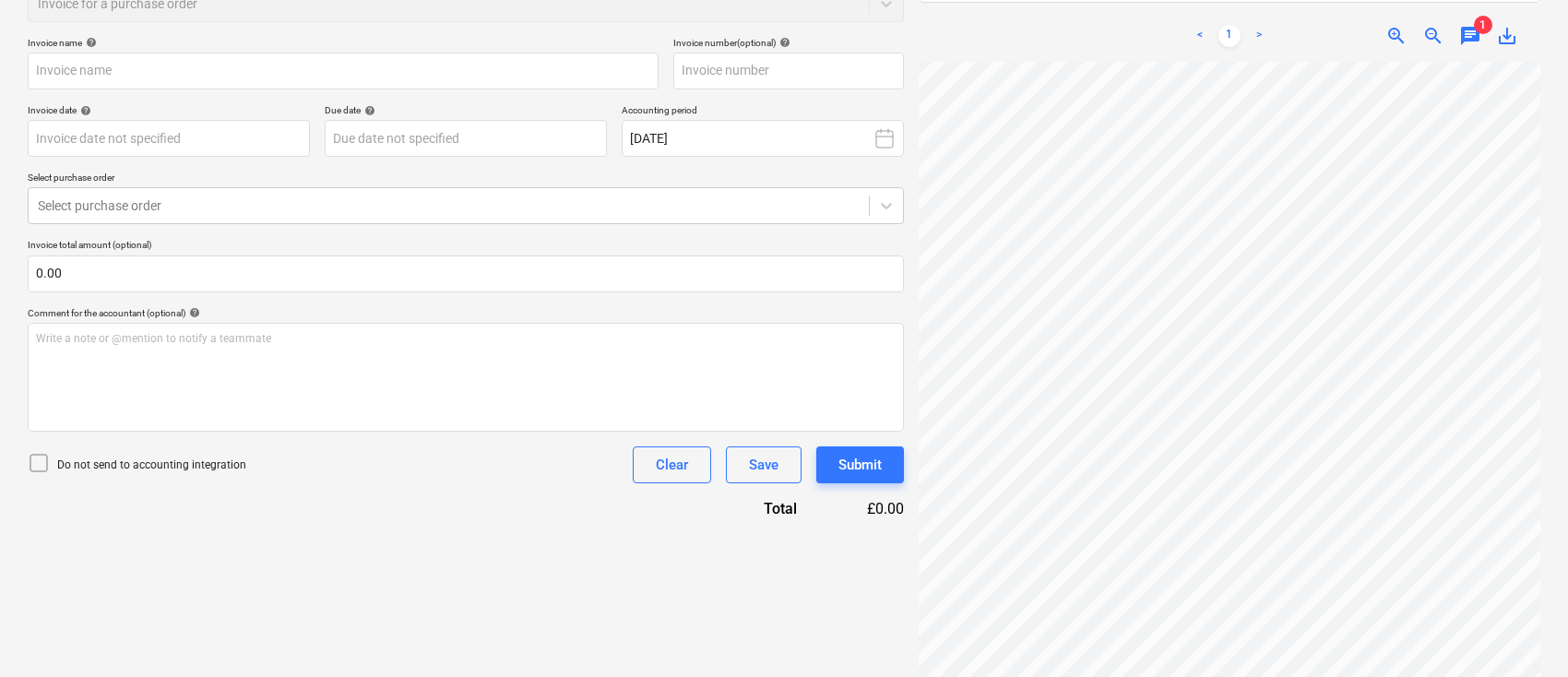
scroll to position [277, 0]
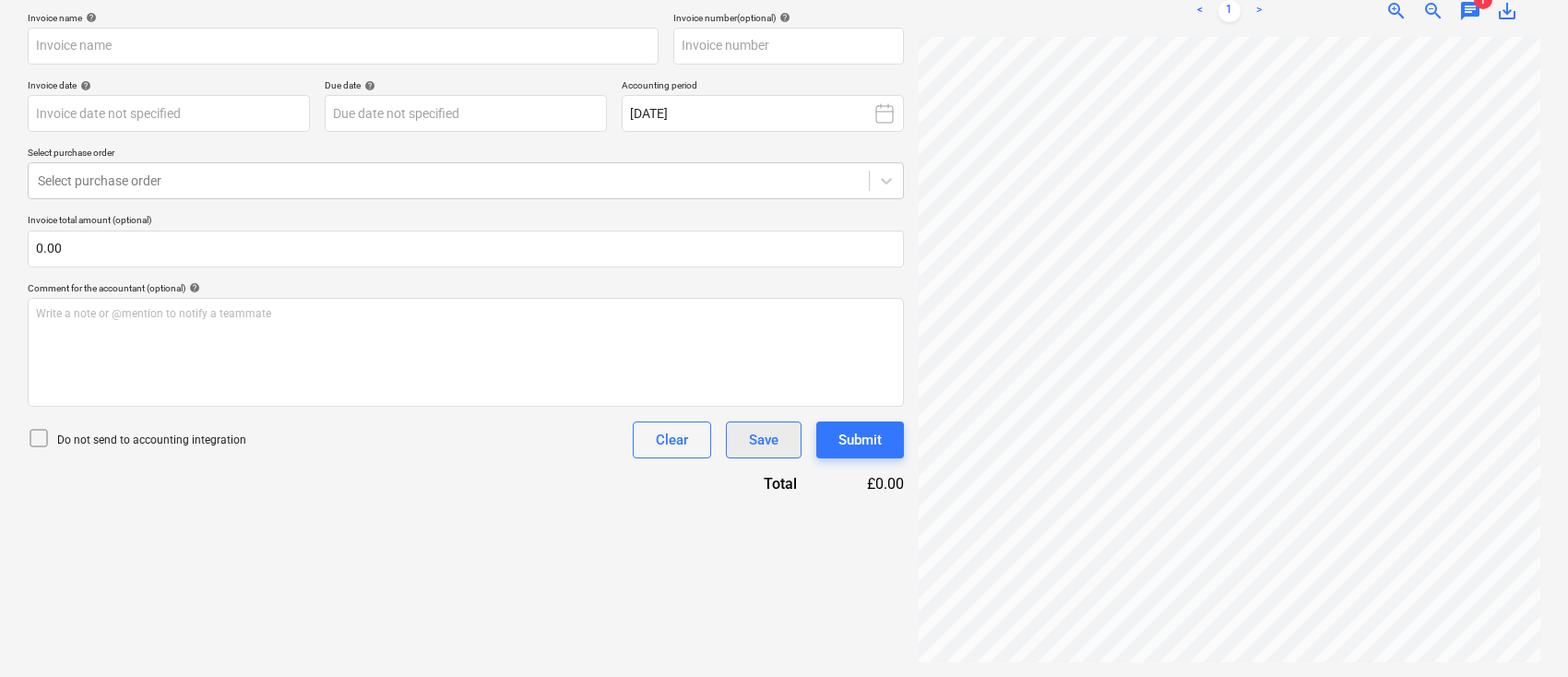
click at [750, 439] on div "Save" at bounding box center [764, 440] width 30 height 24
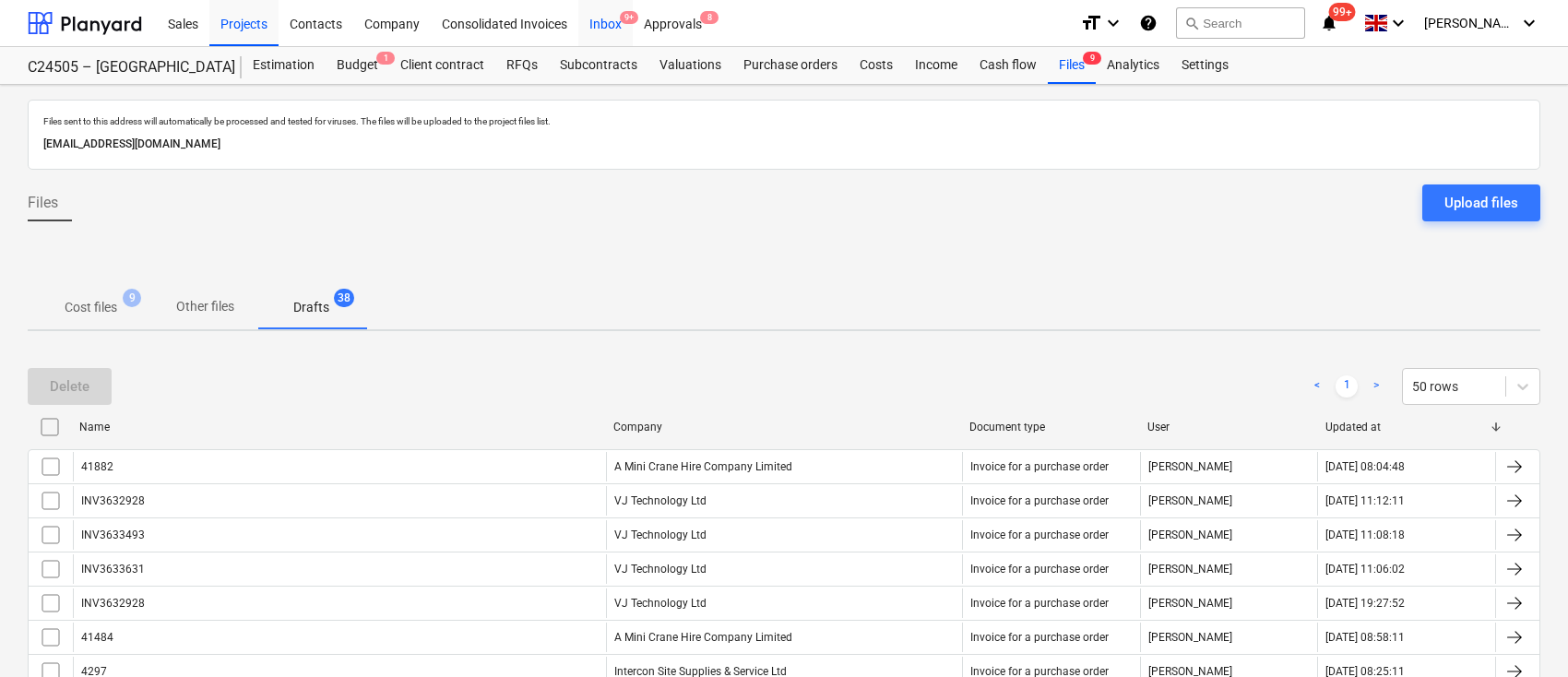
click at [614, 20] on div "Inbox 9+" at bounding box center [606, 22] width 54 height 47
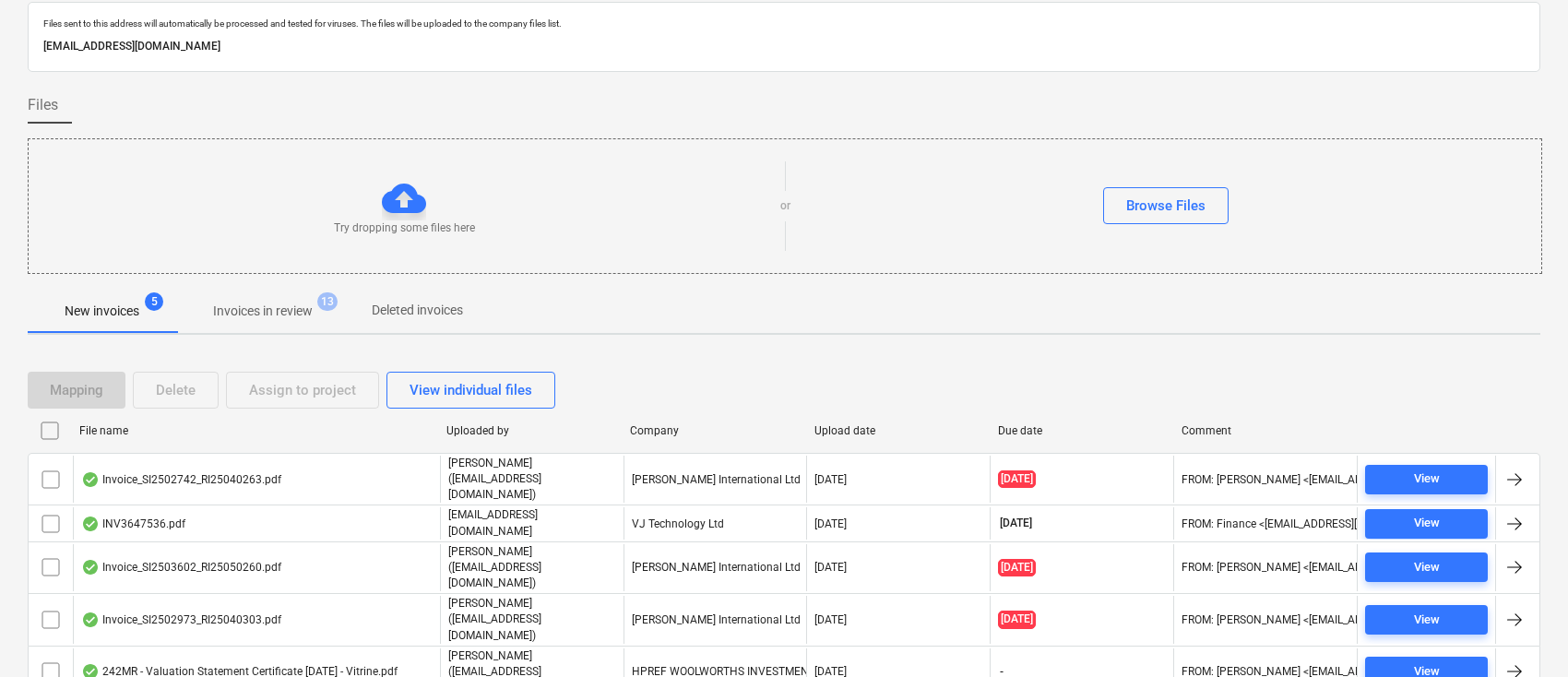
scroll to position [80, 0]
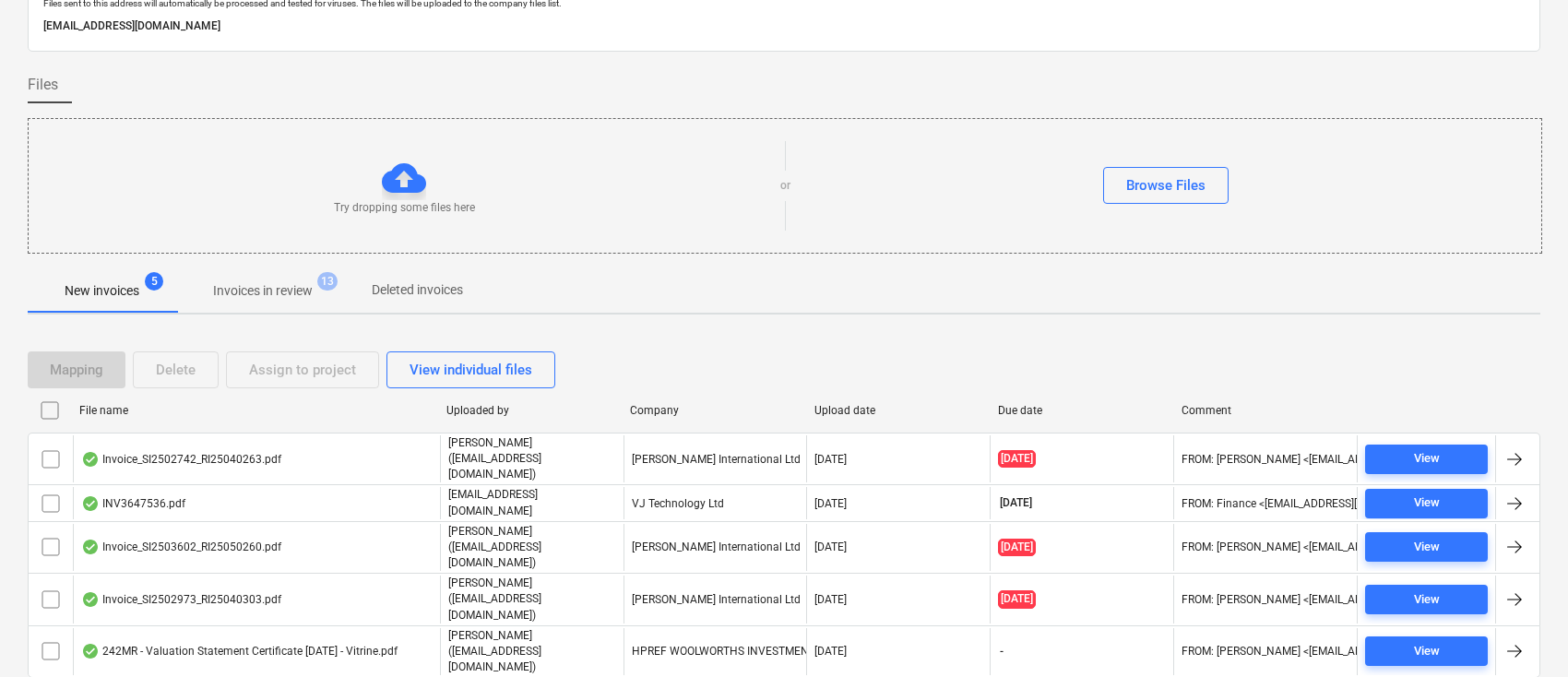
click at [285, 282] on span "Invoices in review 13" at bounding box center [263, 290] width 129 height 17
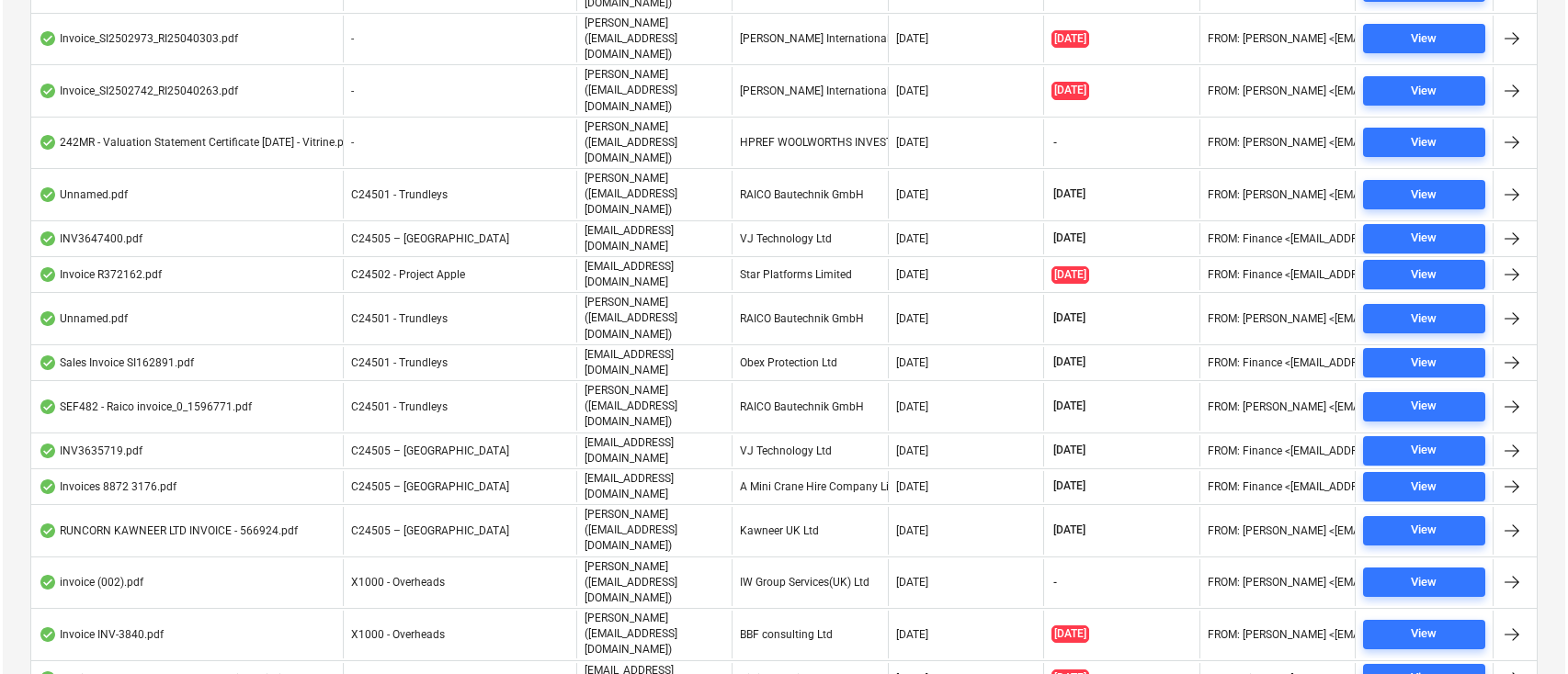
scroll to position [932, 0]
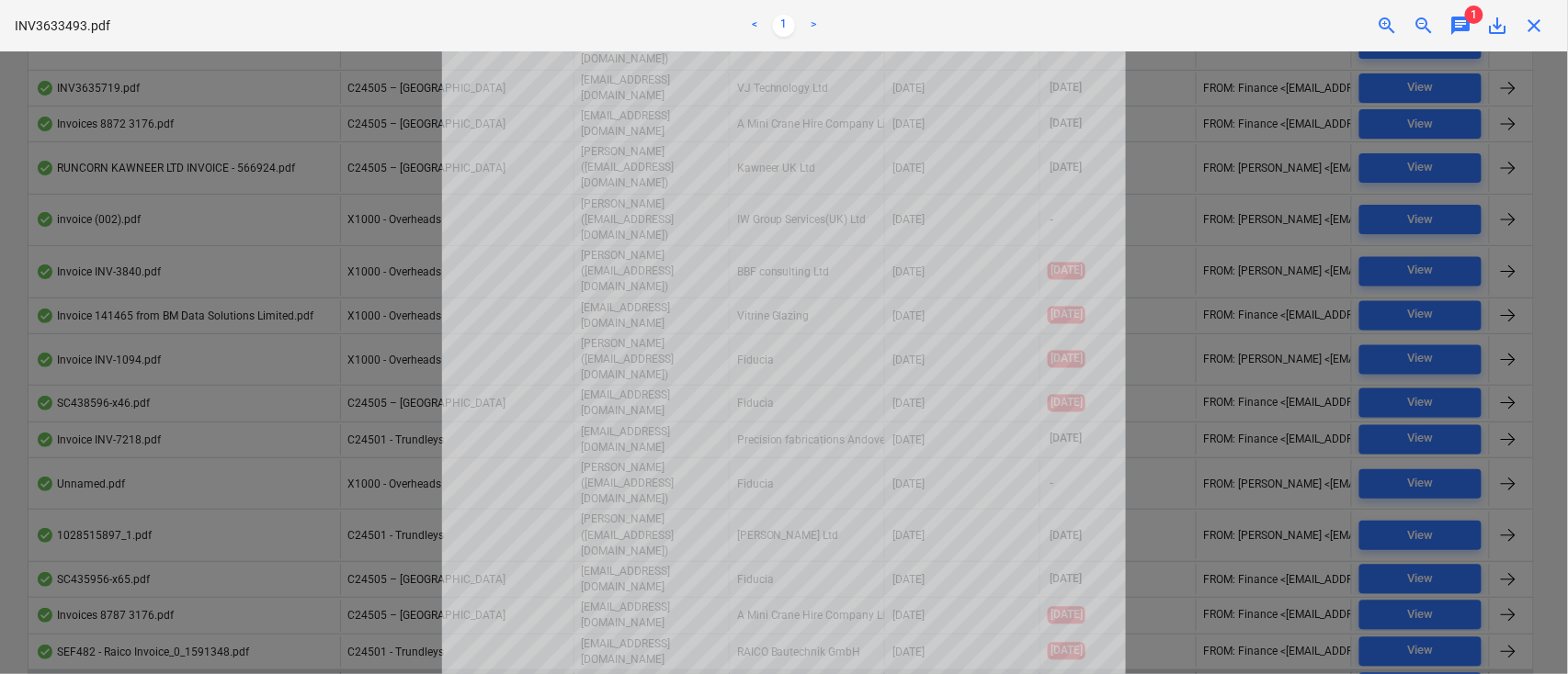
click at [1461, 23] on span "chat" at bounding box center [1461, 25] width 22 height 22
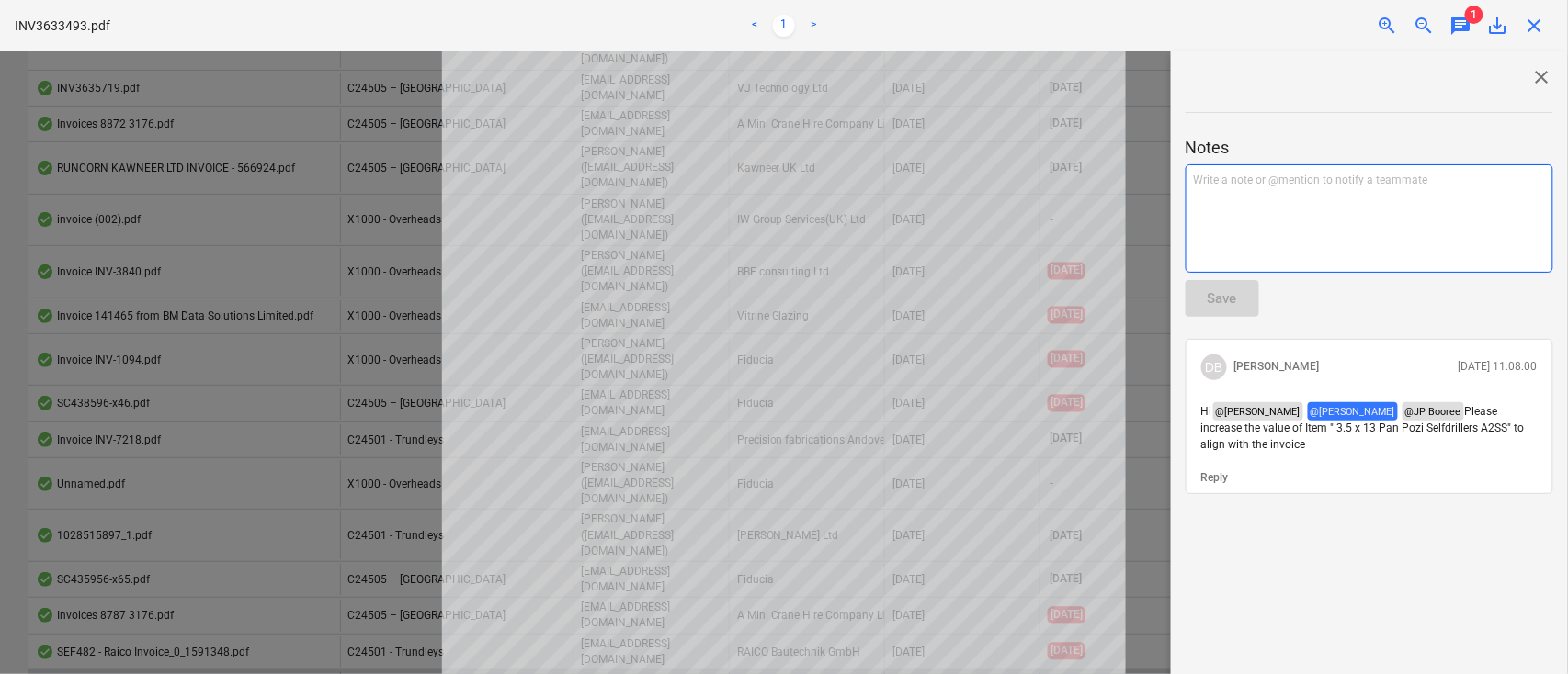
click at [1268, 205] on div "Write a note or @mention to notify a teammate ﻿" at bounding box center [1369, 218] width 368 height 108
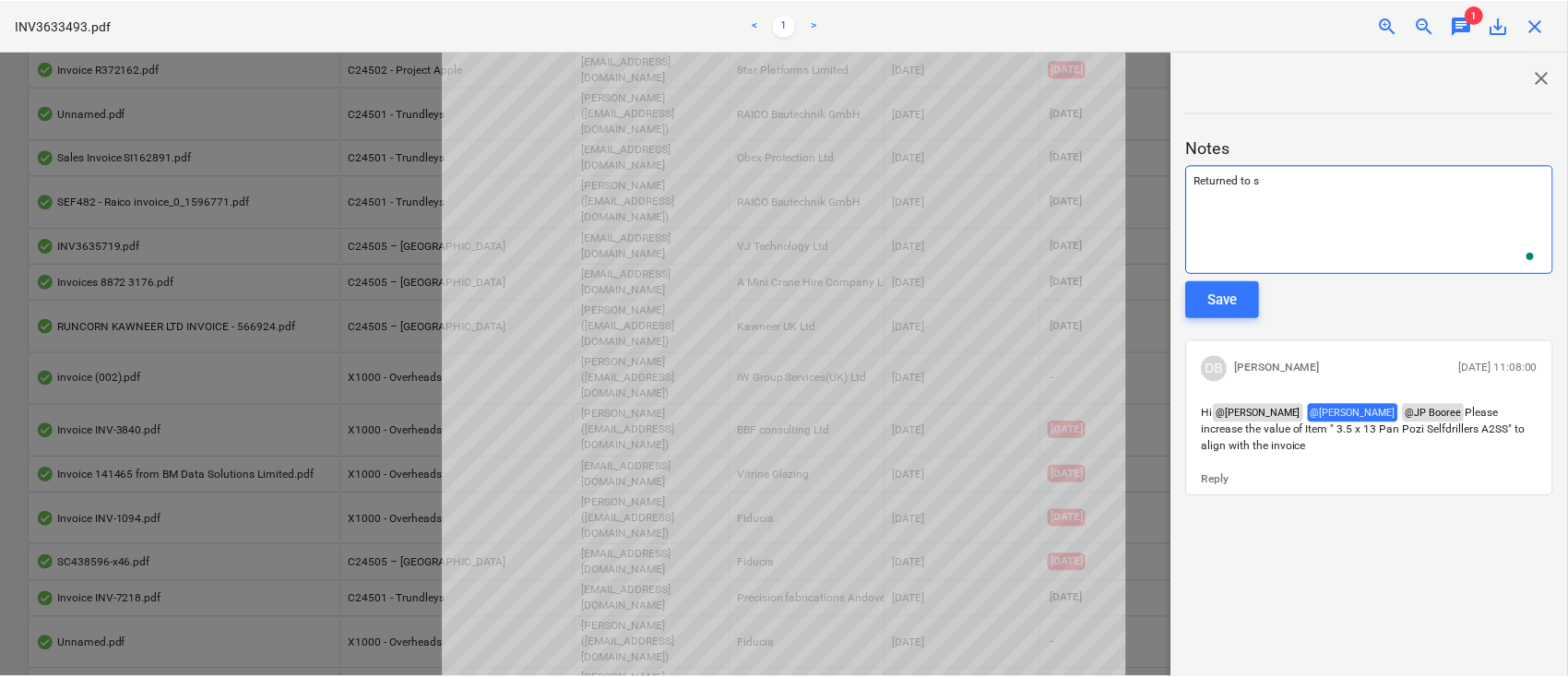
scroll to position [620, 0]
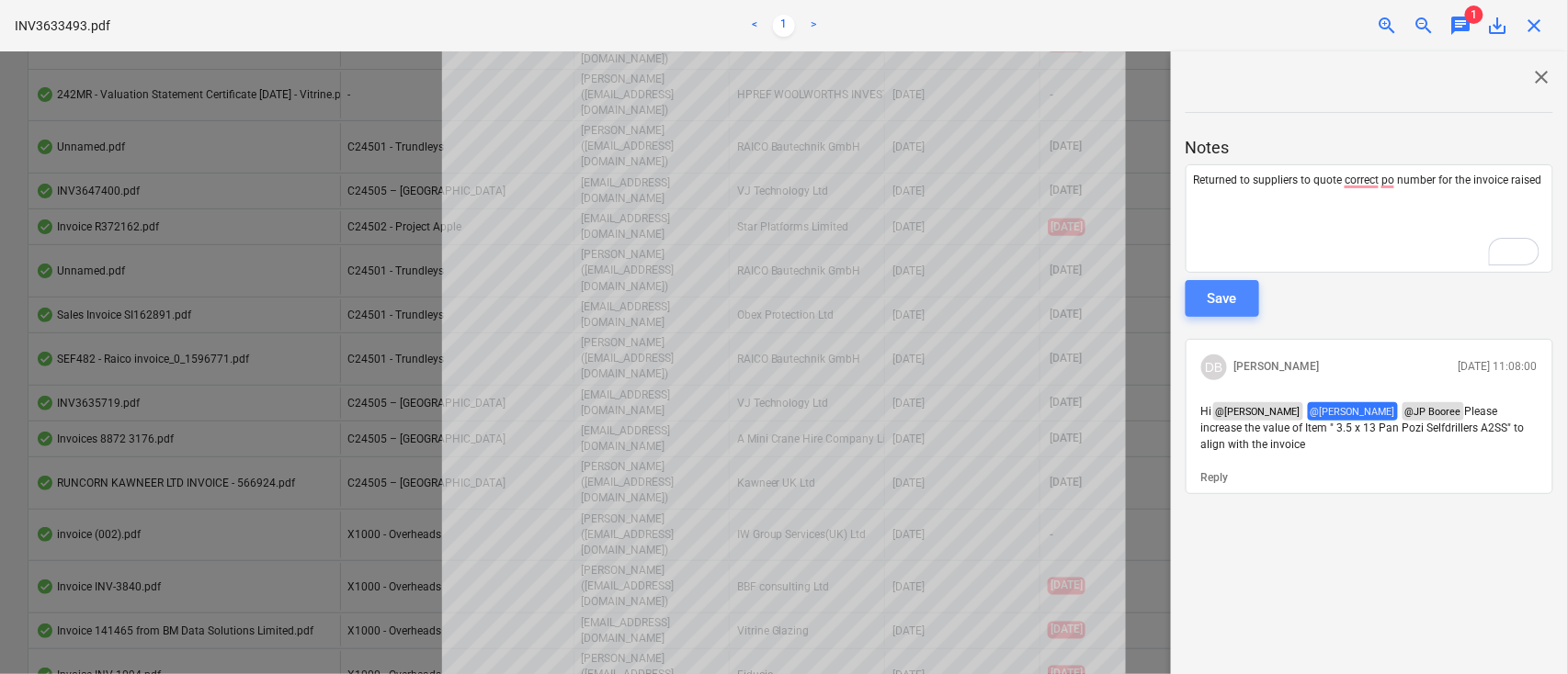
click at [1213, 301] on div "Save" at bounding box center [1222, 299] width 30 height 24
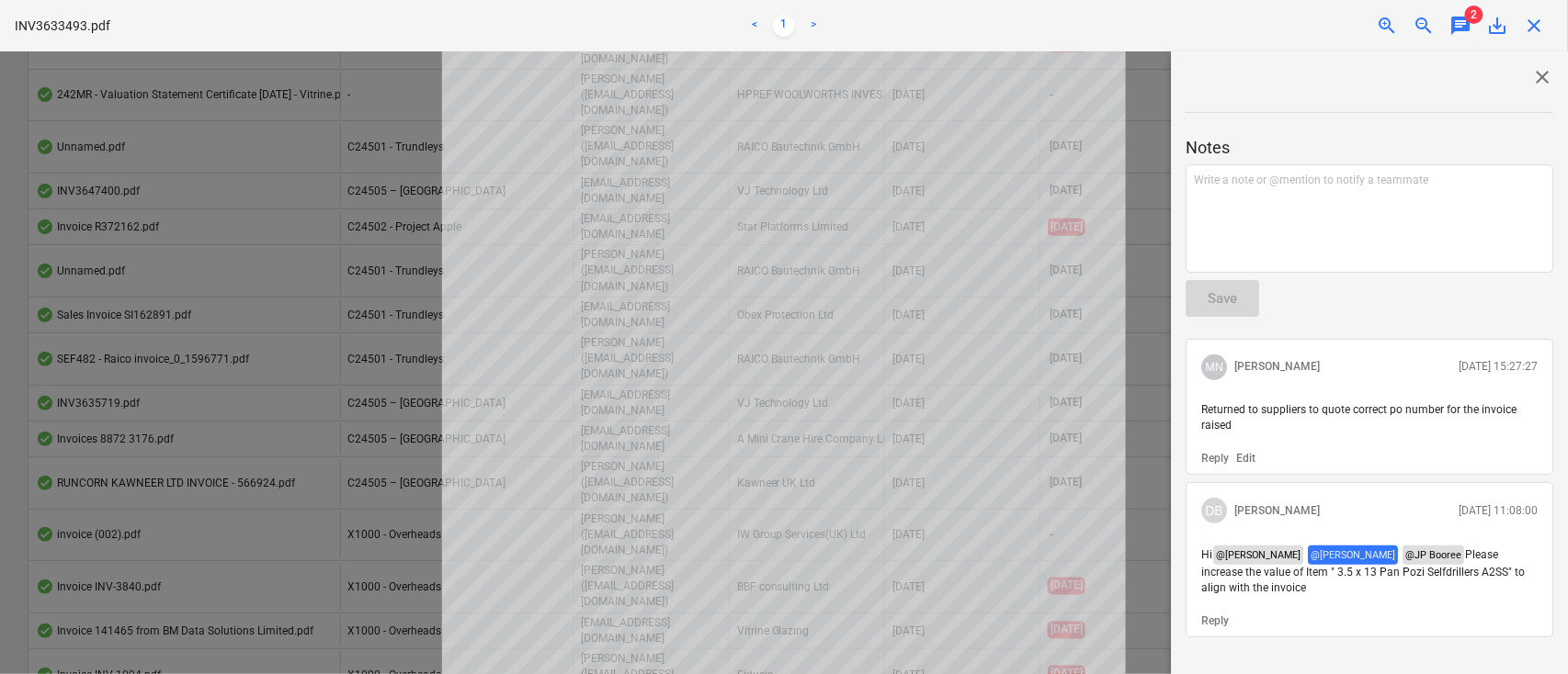
click at [1533, 26] on span "close" at bounding box center [1534, 25] width 22 height 22
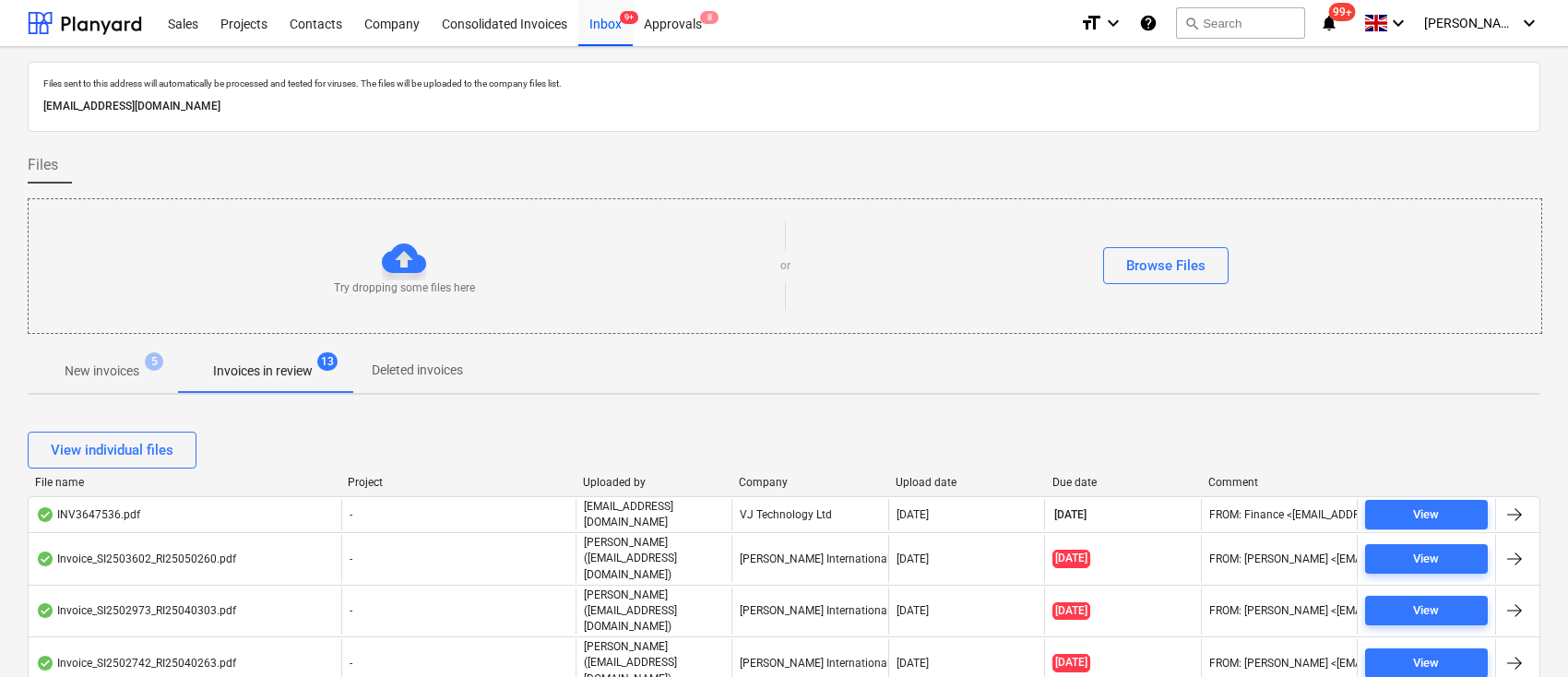
click at [782, 482] on div "Company" at bounding box center [809, 482] width 142 height 13
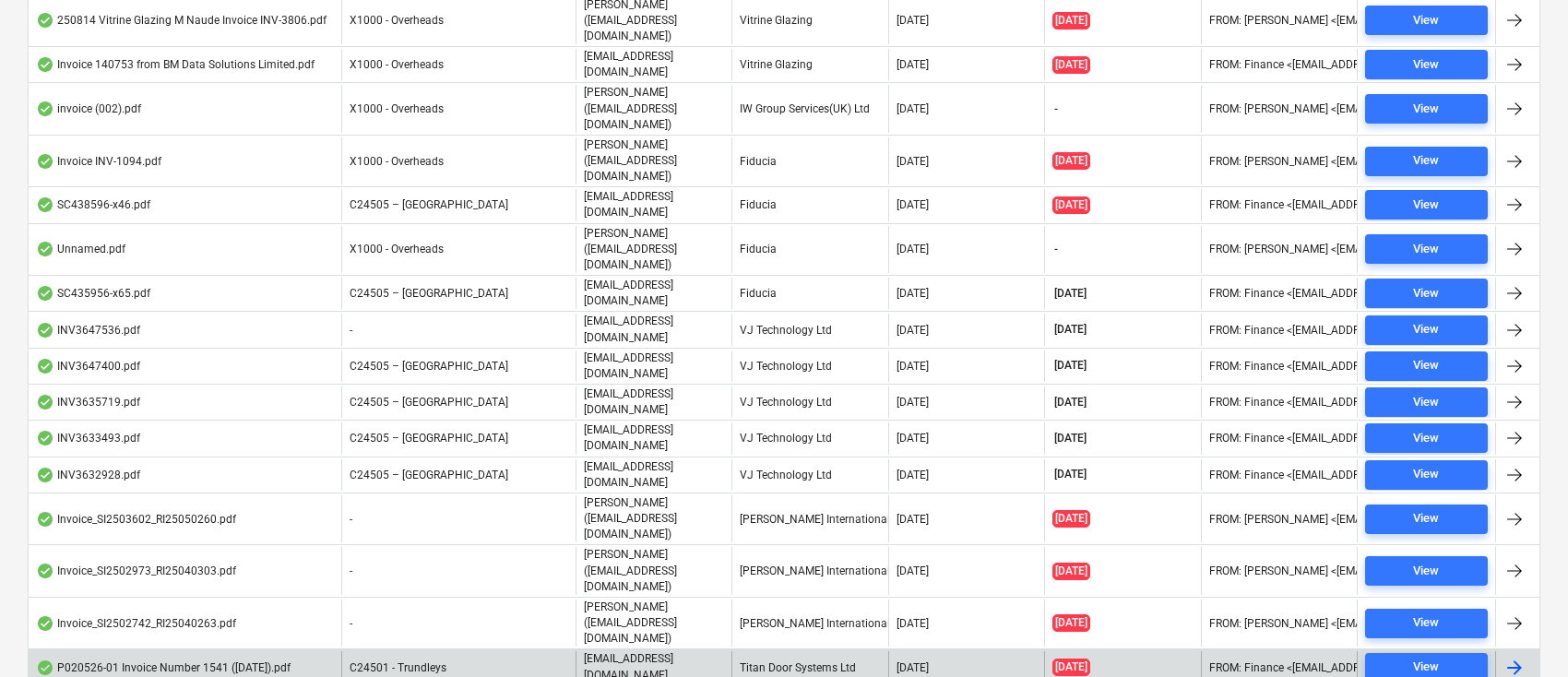
scroll to position [936, 0]
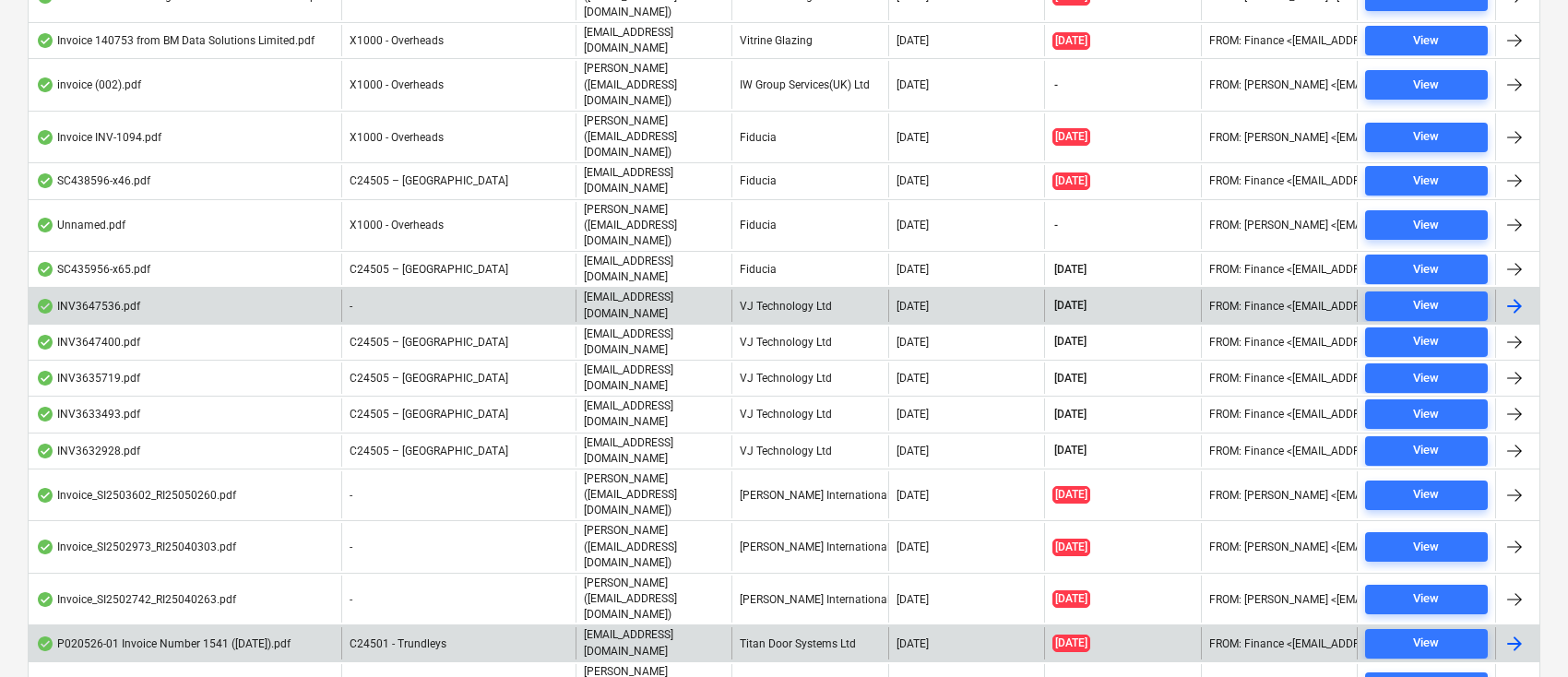
click at [800, 289] on div "VJ Technology Ltd" at bounding box center [810, 305] width 156 height 32
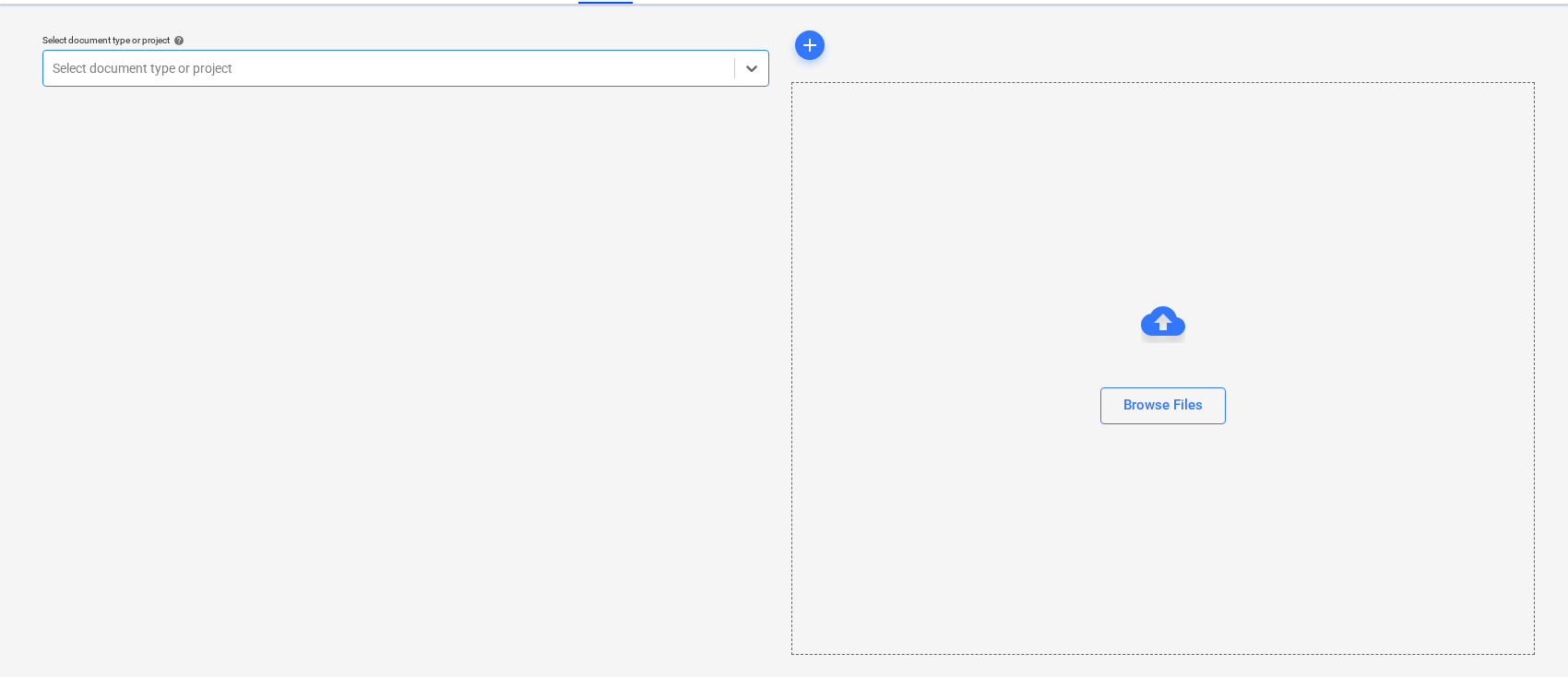
scroll to position [41, 0]
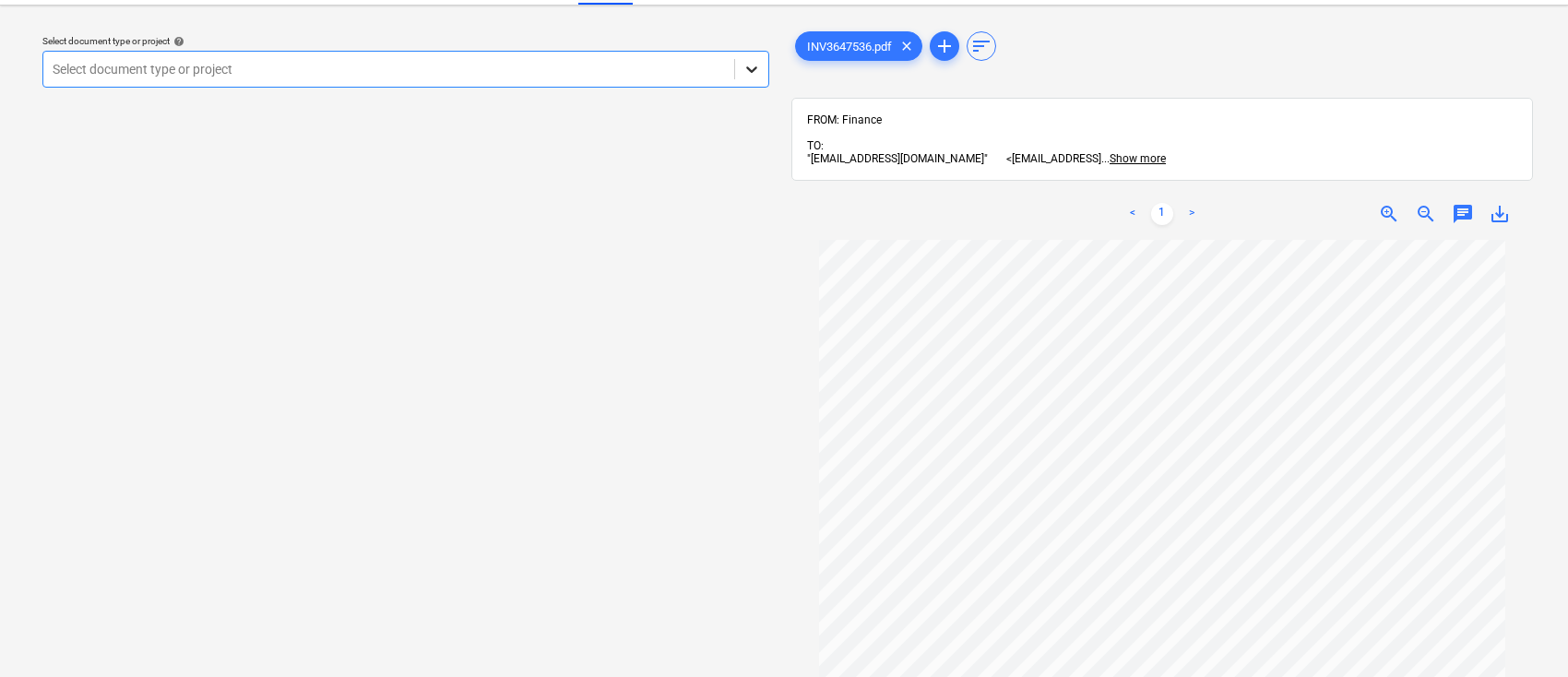
click at [757, 67] on icon at bounding box center [751, 69] width 11 height 7
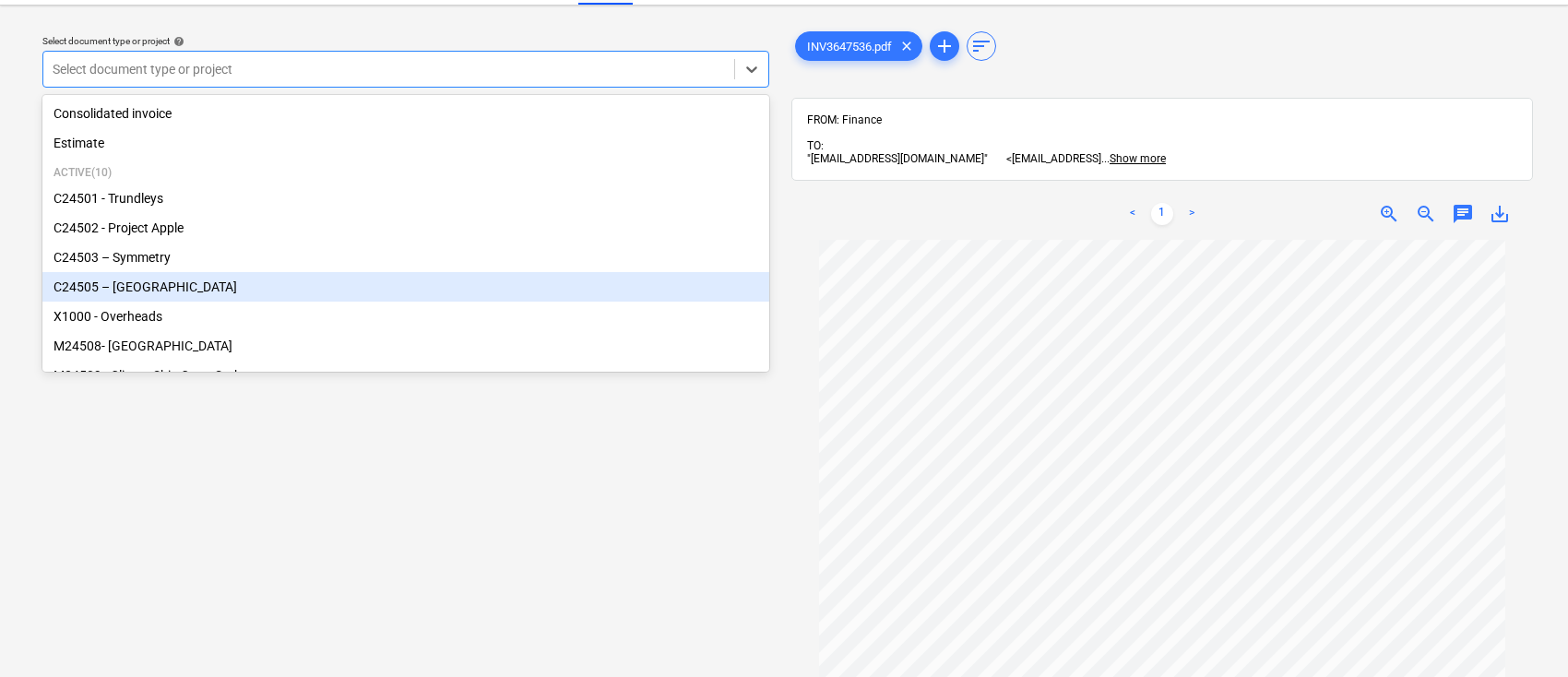
click at [181, 277] on div "C24505 – [GEOGRAPHIC_DATA]" at bounding box center [406, 286] width 727 height 30
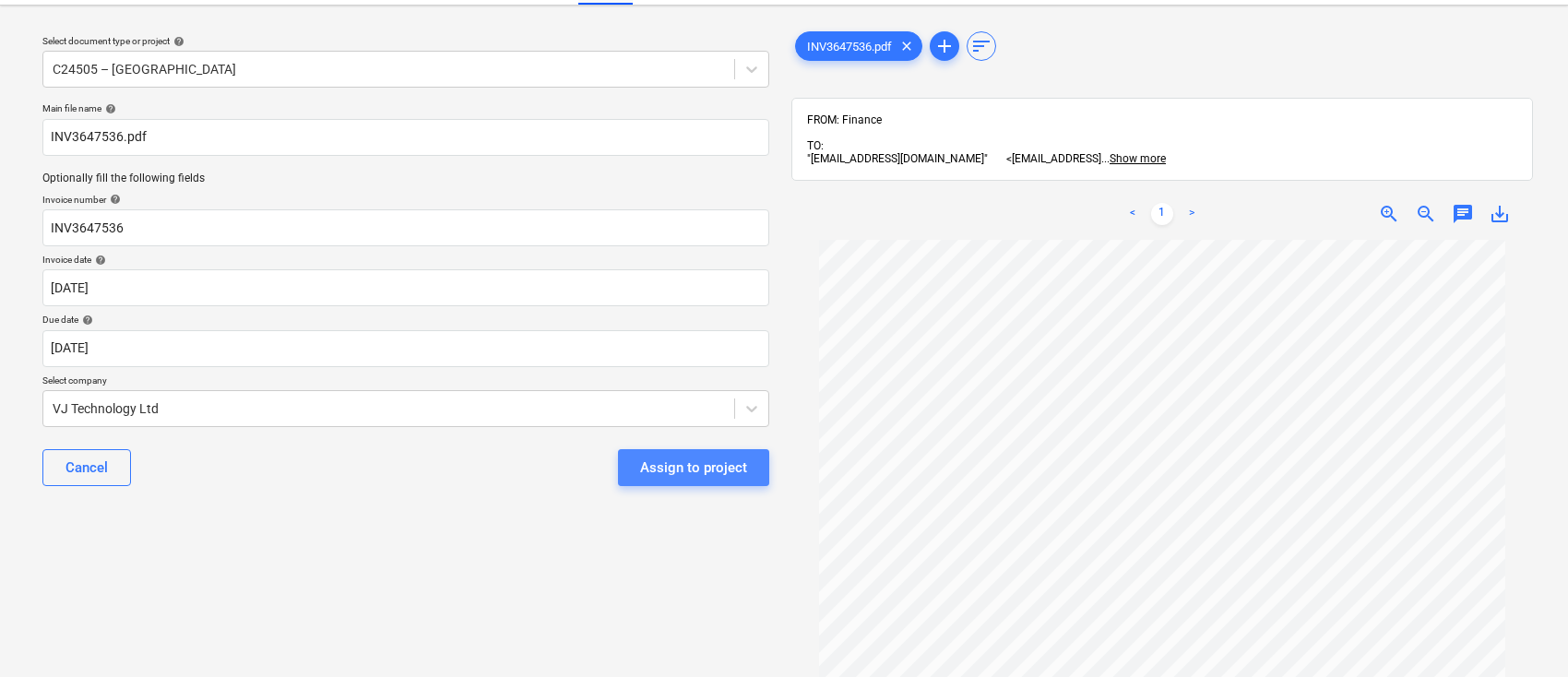
click at [682, 473] on div "Assign to project" at bounding box center [693, 468] width 107 height 24
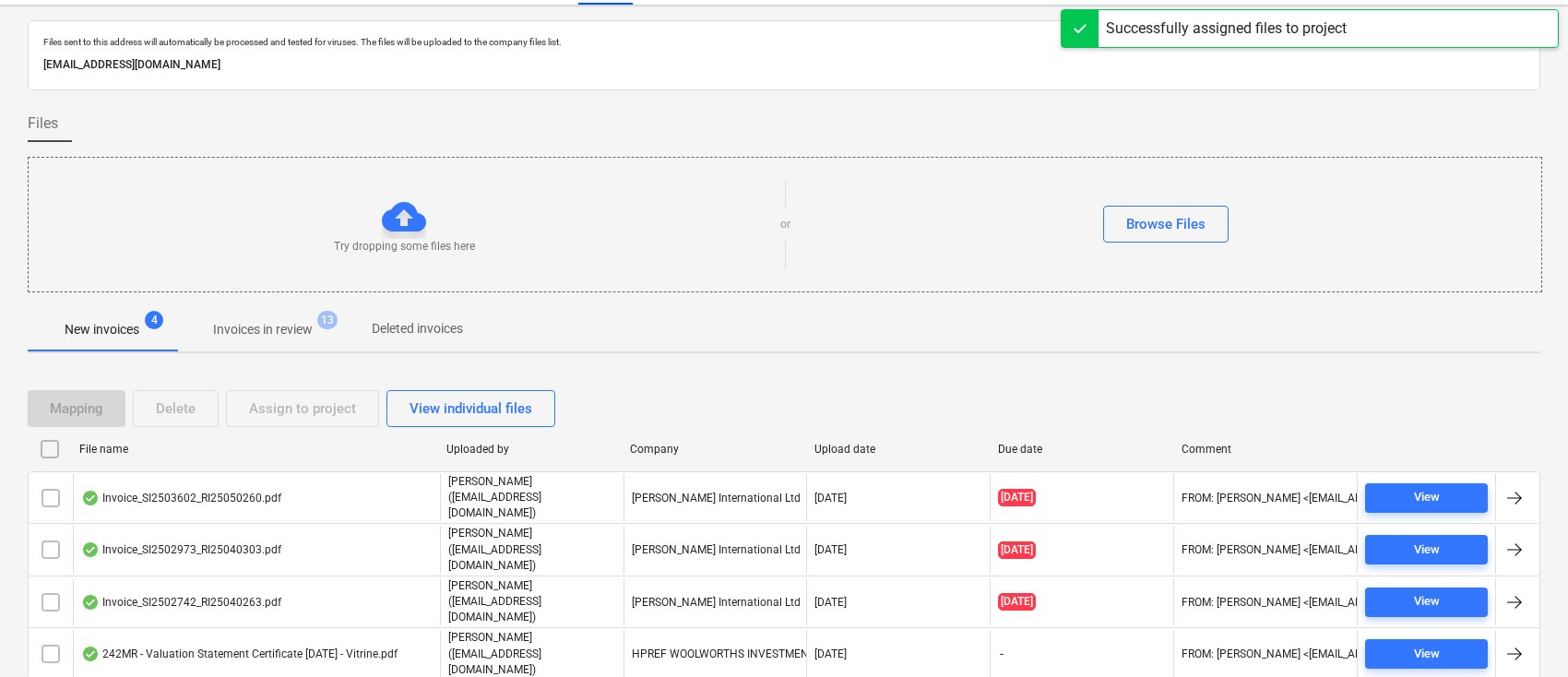
scroll to position [46, 0]
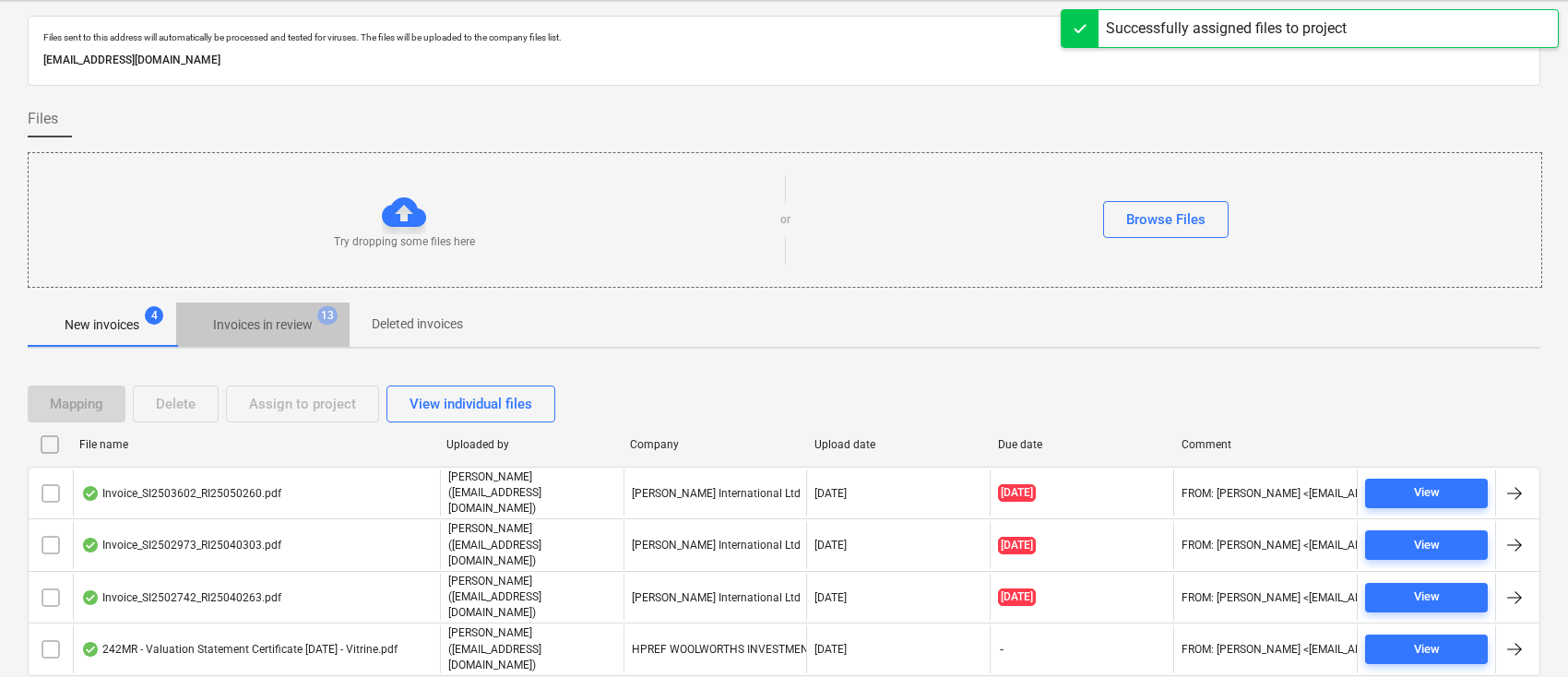
click at [294, 316] on p "Invoices in review" at bounding box center [262, 325] width 99 height 19
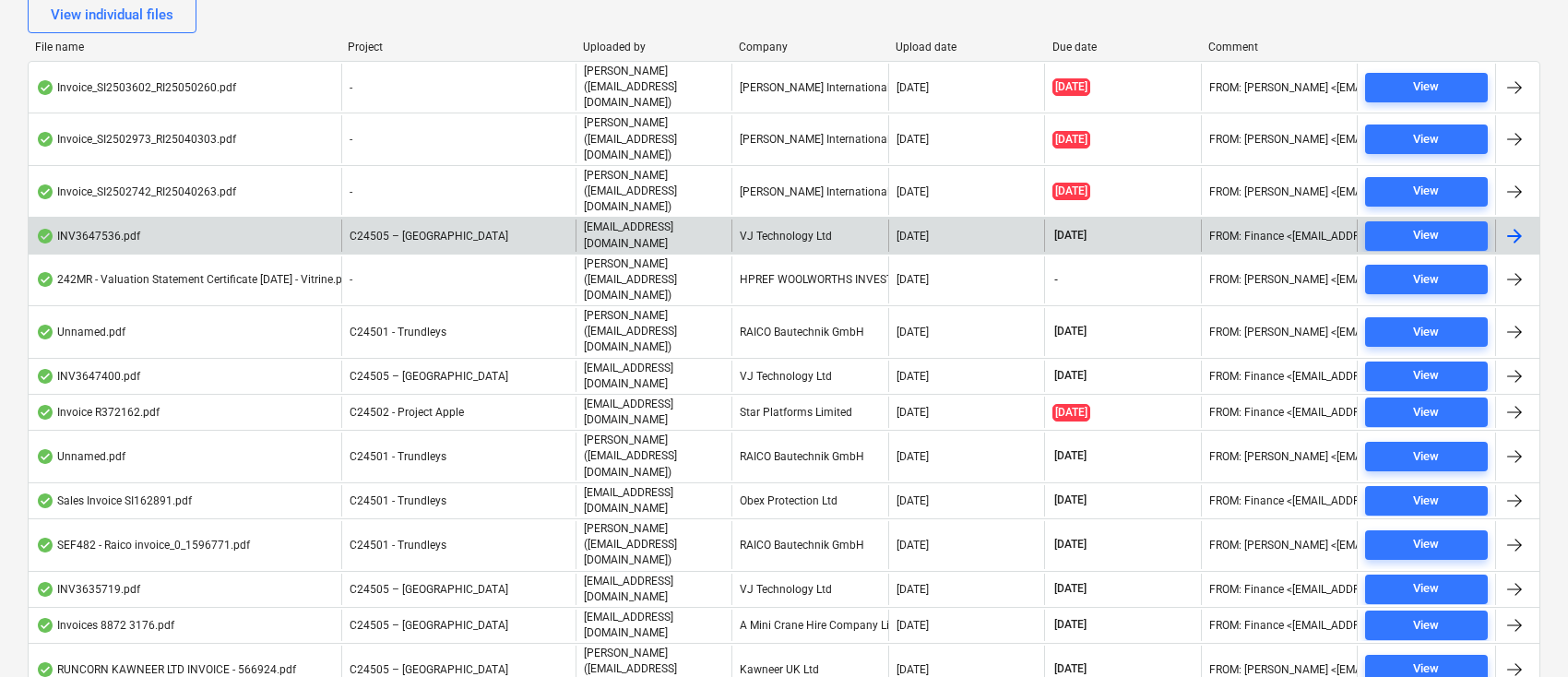
scroll to position [199, 0]
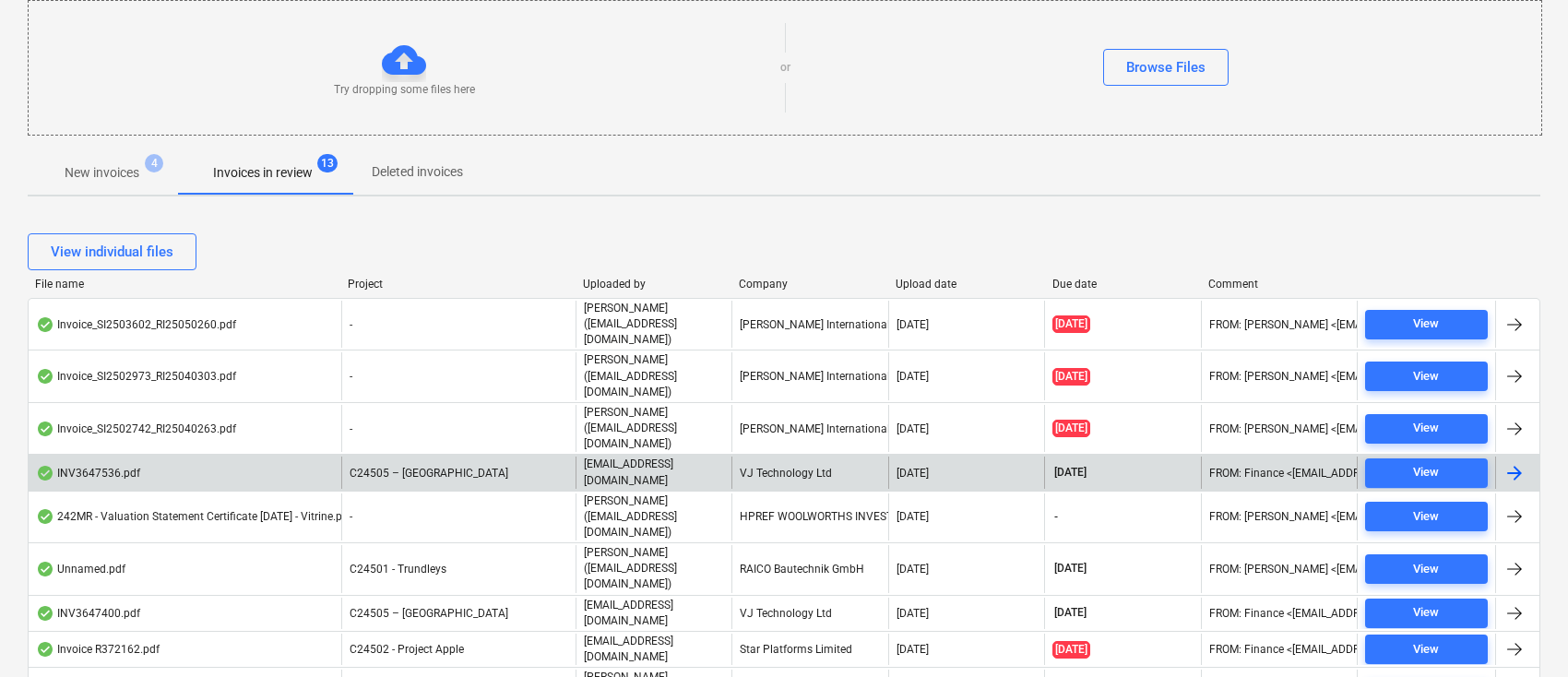
click at [827, 457] on div "VJ Technology Ltd" at bounding box center [810, 473] width 156 height 32
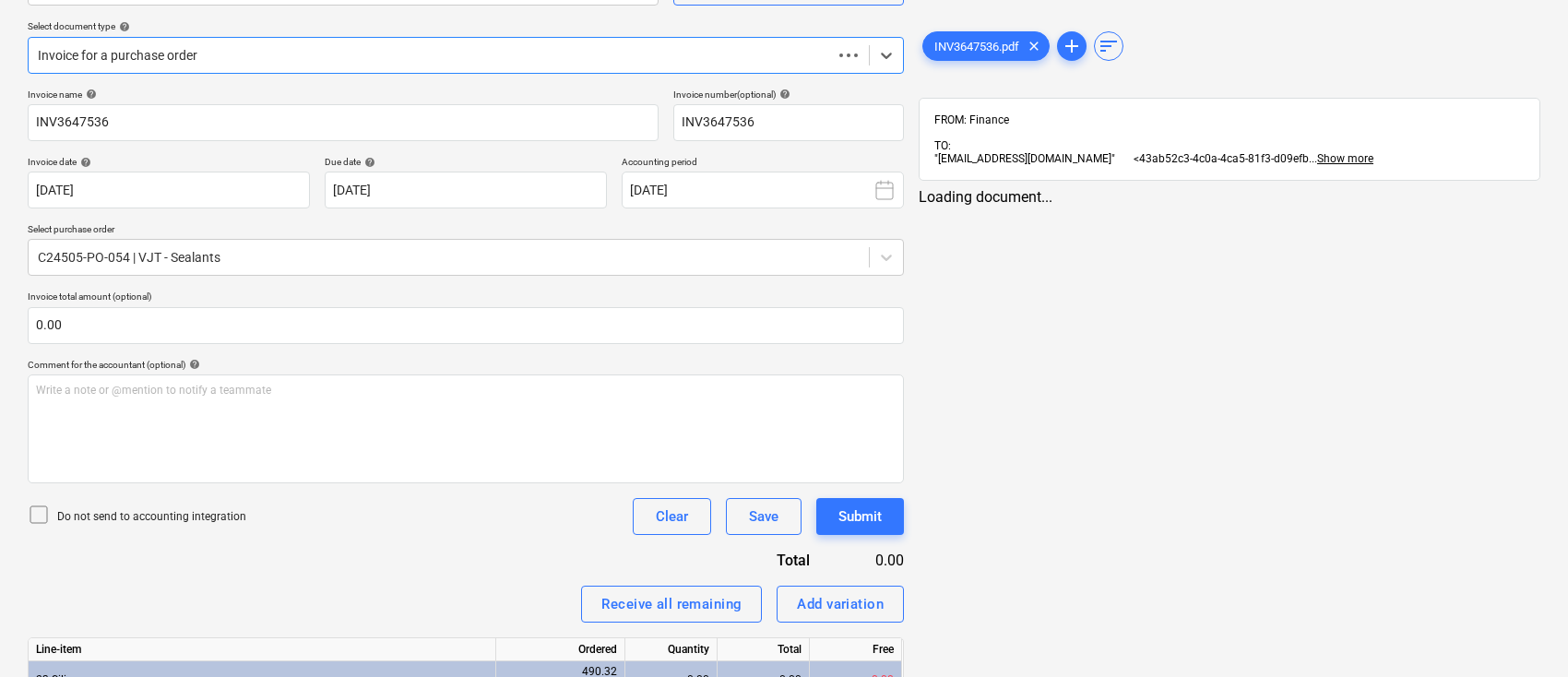
scroll to position [106, 0]
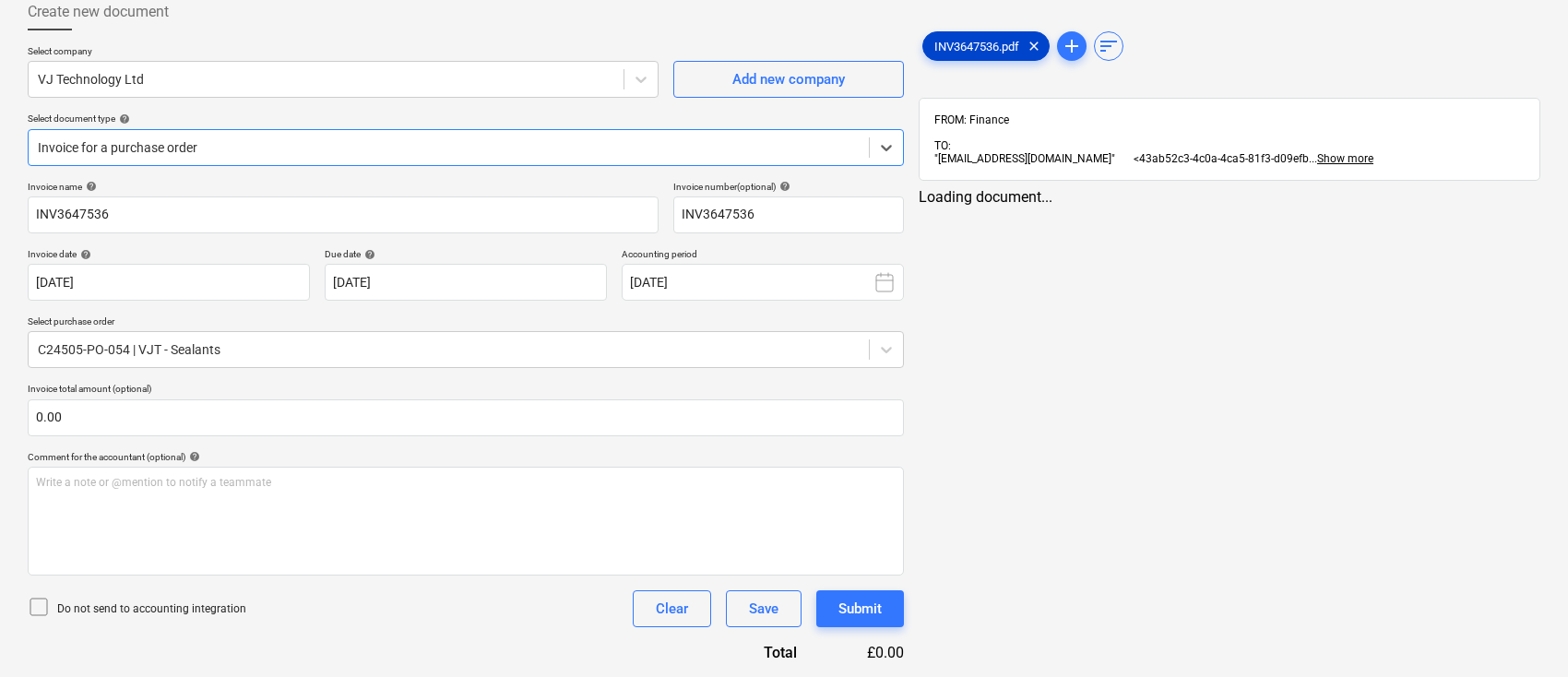
click at [988, 52] on span "INV3647536.pdf" at bounding box center [977, 46] width 107 height 14
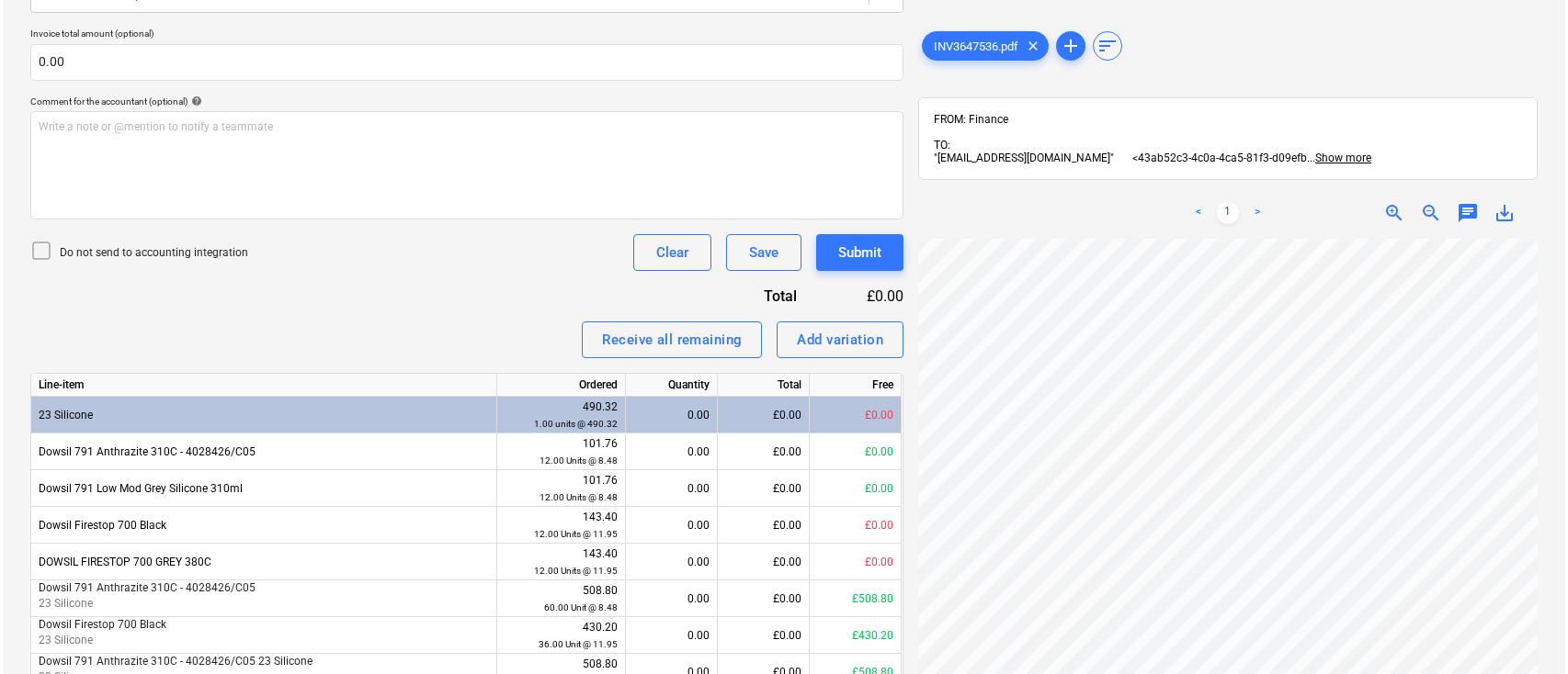
scroll to position [549, 0]
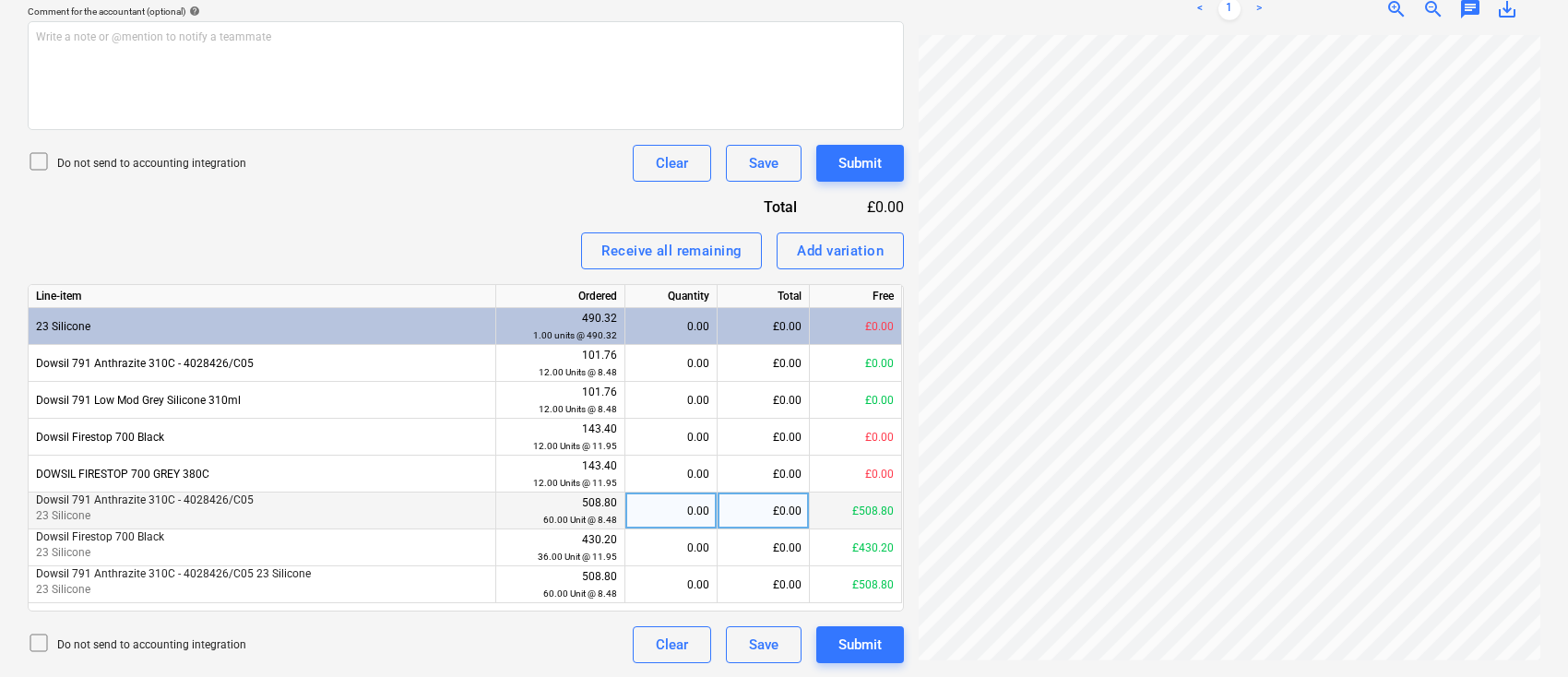
click at [666, 518] on div "0.00" at bounding box center [670, 511] width 76 height 37
type input "60"
click at [850, 649] on div "Submit" at bounding box center [860, 644] width 43 height 24
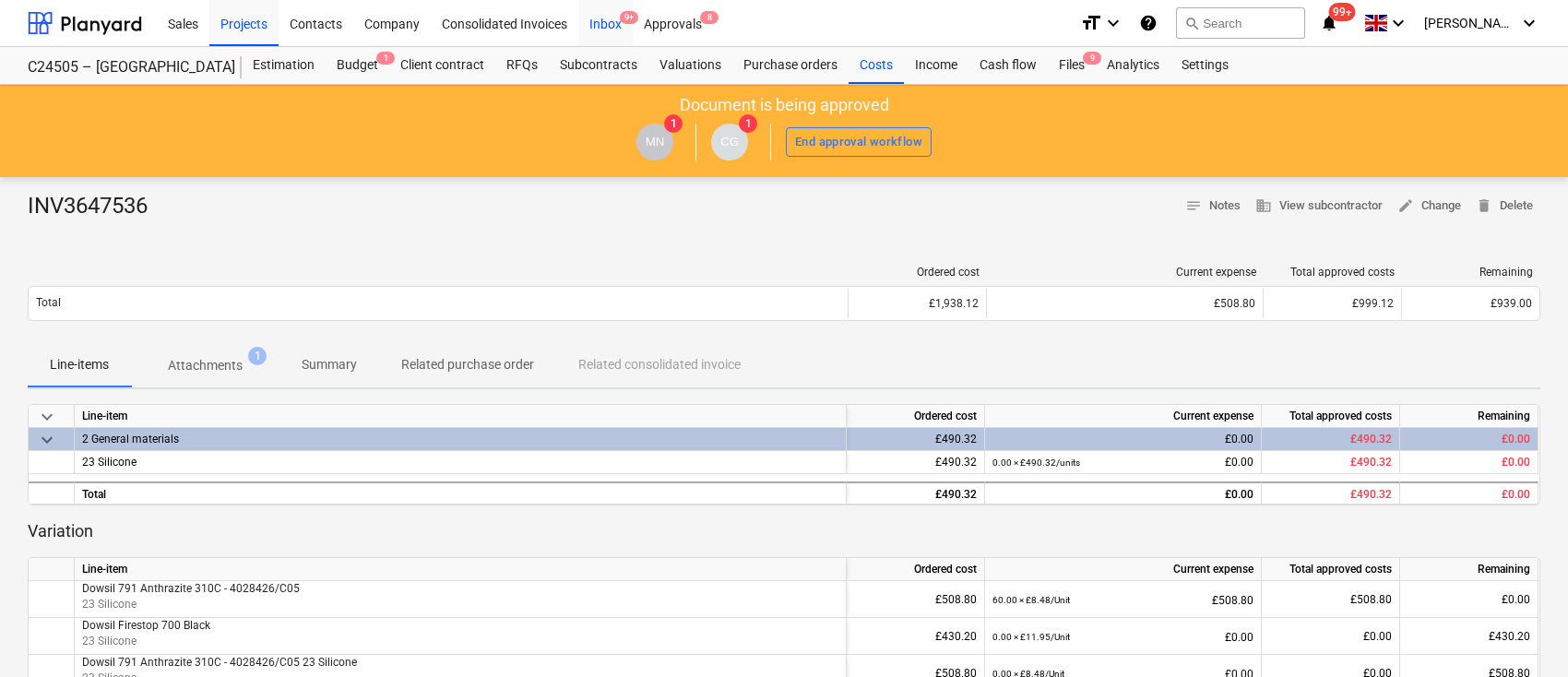
click at [611, 21] on div "Inbox 9+" at bounding box center [606, 22] width 54 height 47
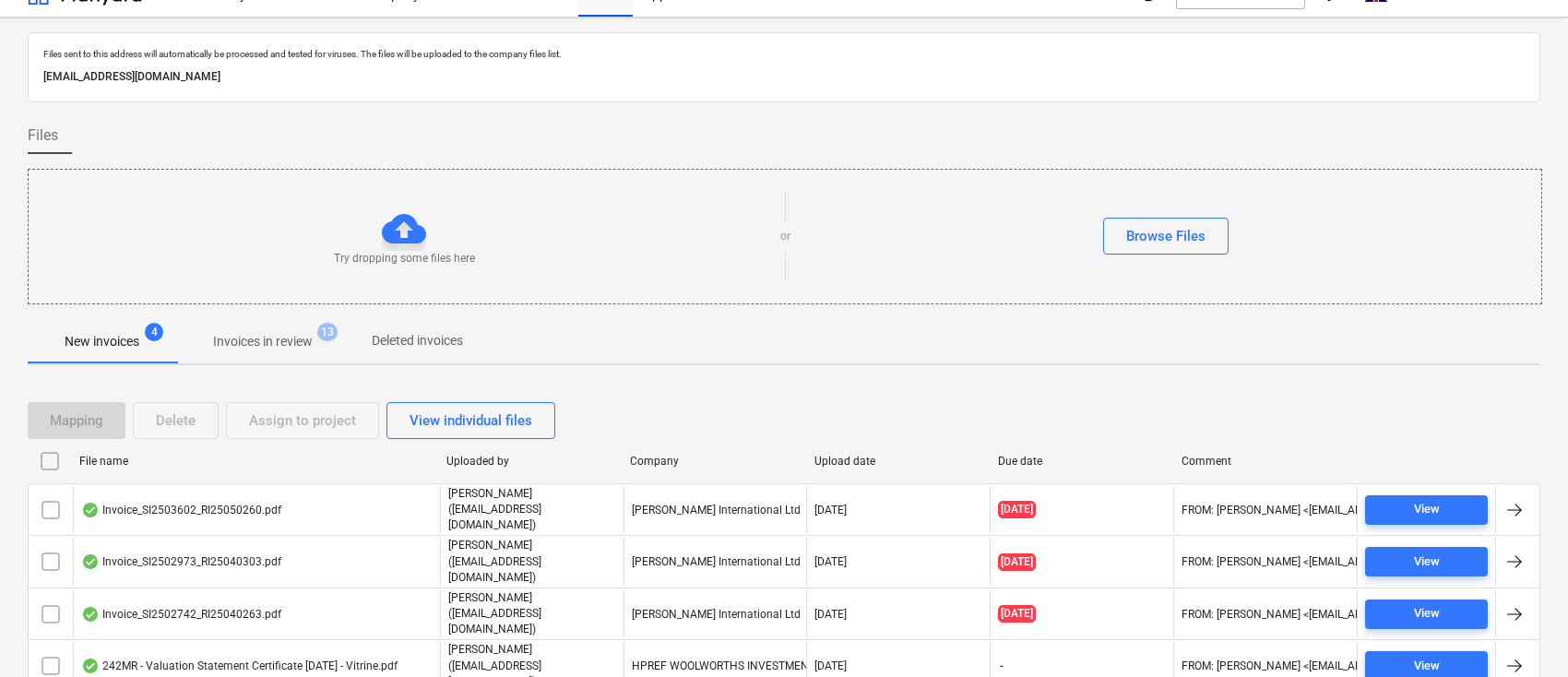
scroll to position [46, 0]
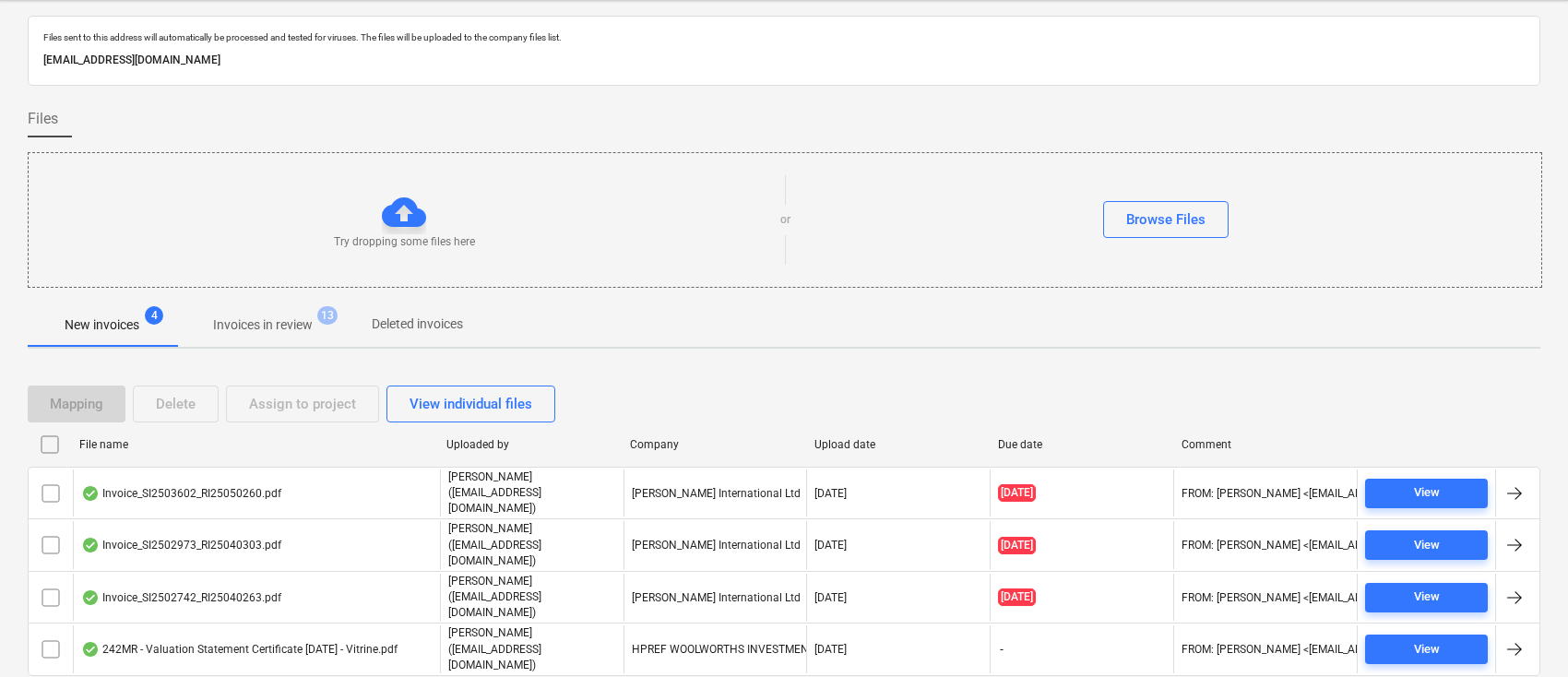
click at [299, 324] on p "Invoices in review" at bounding box center [262, 325] width 99 height 19
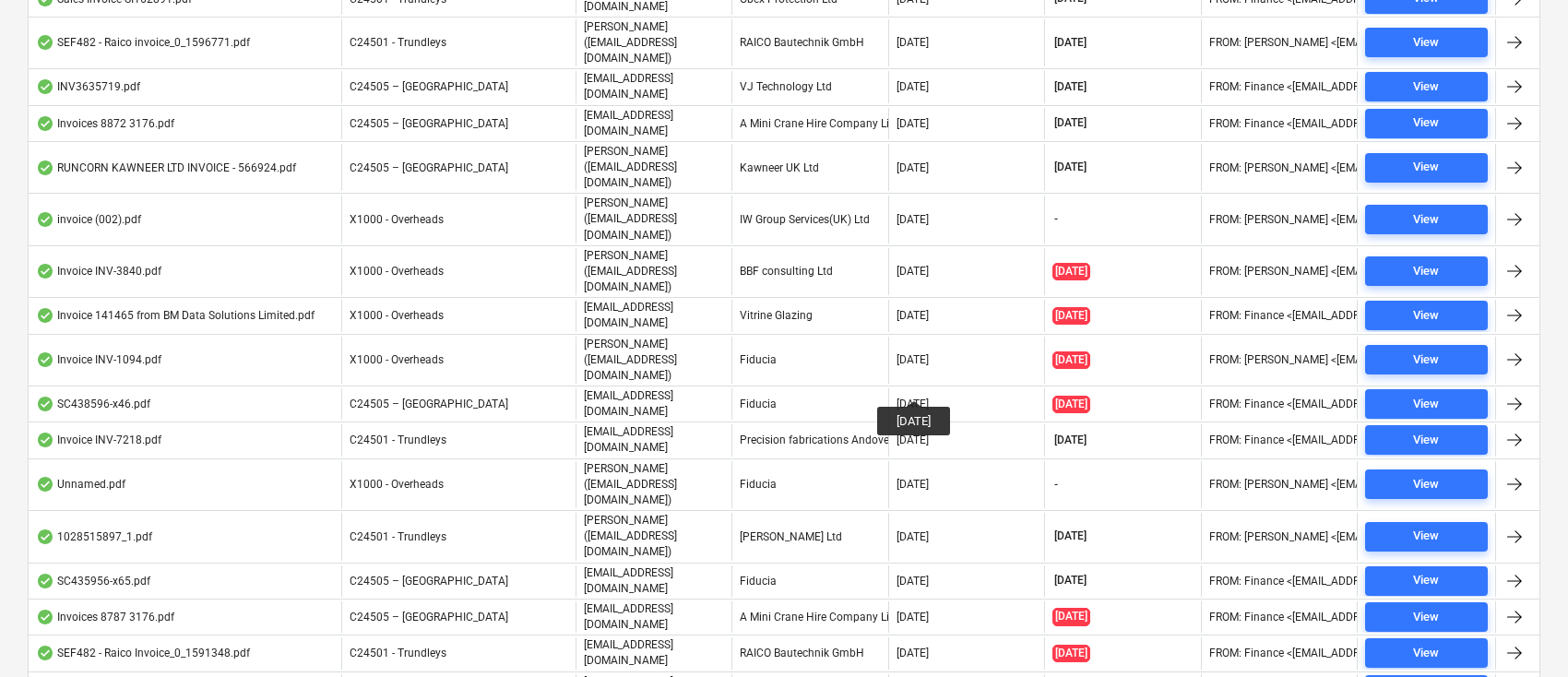
scroll to position [286, 0]
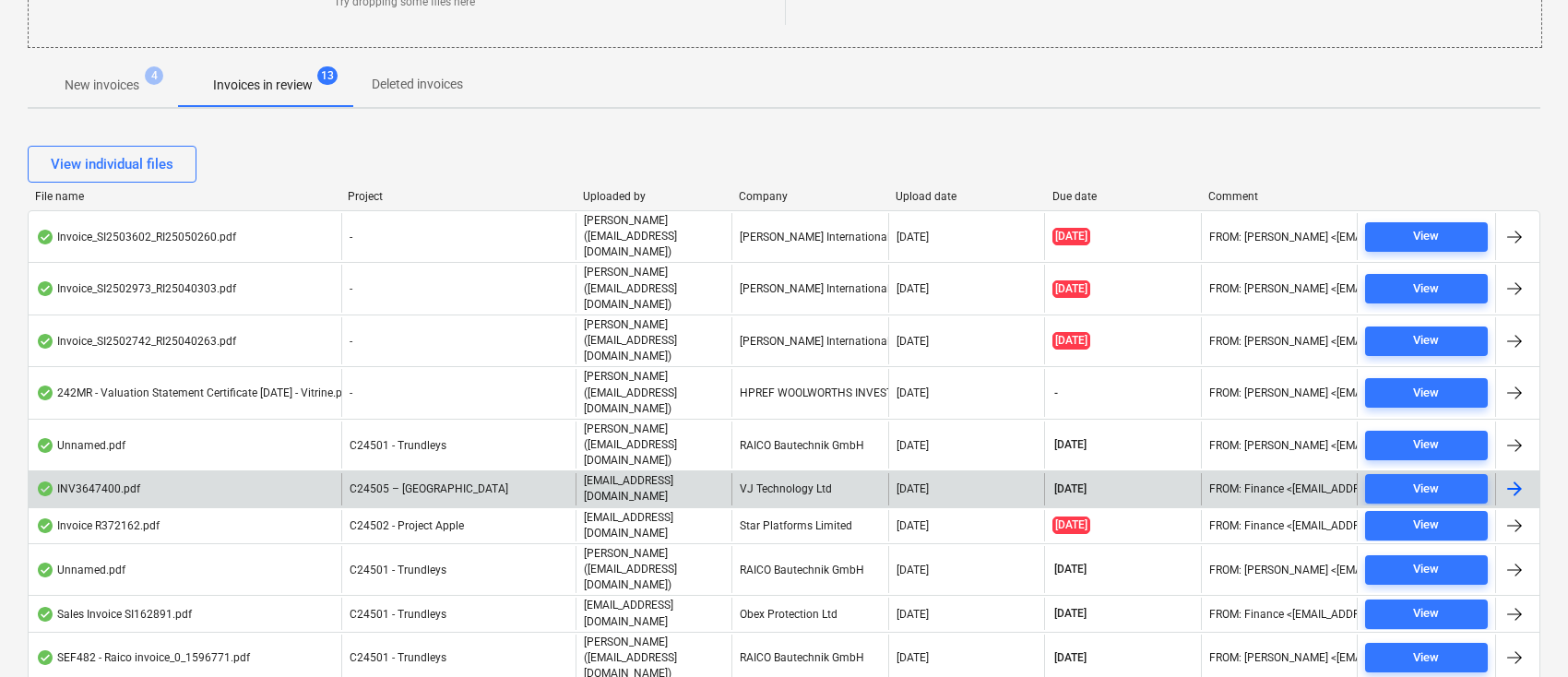
click at [819, 474] on div "VJ Technology Ltd" at bounding box center [810, 489] width 156 height 32
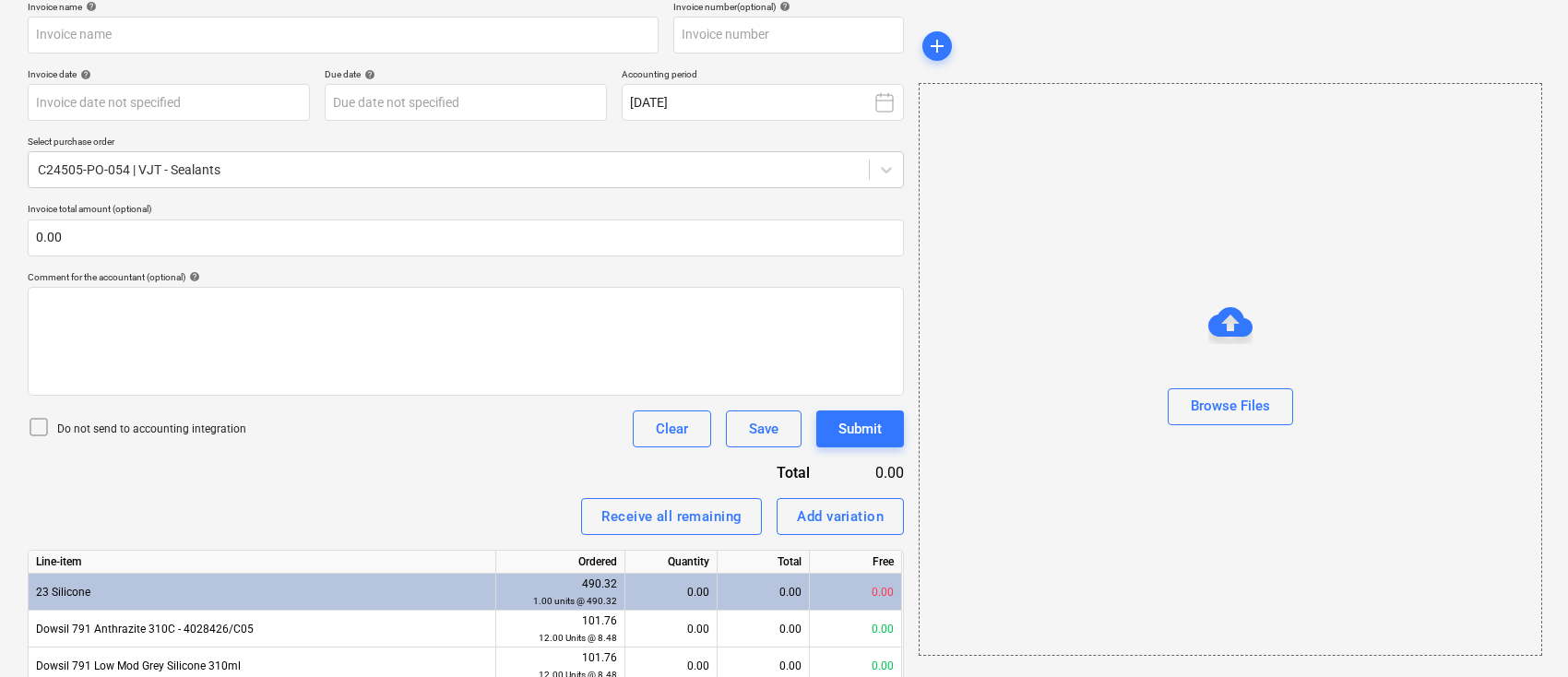
scroll to position [106, 0]
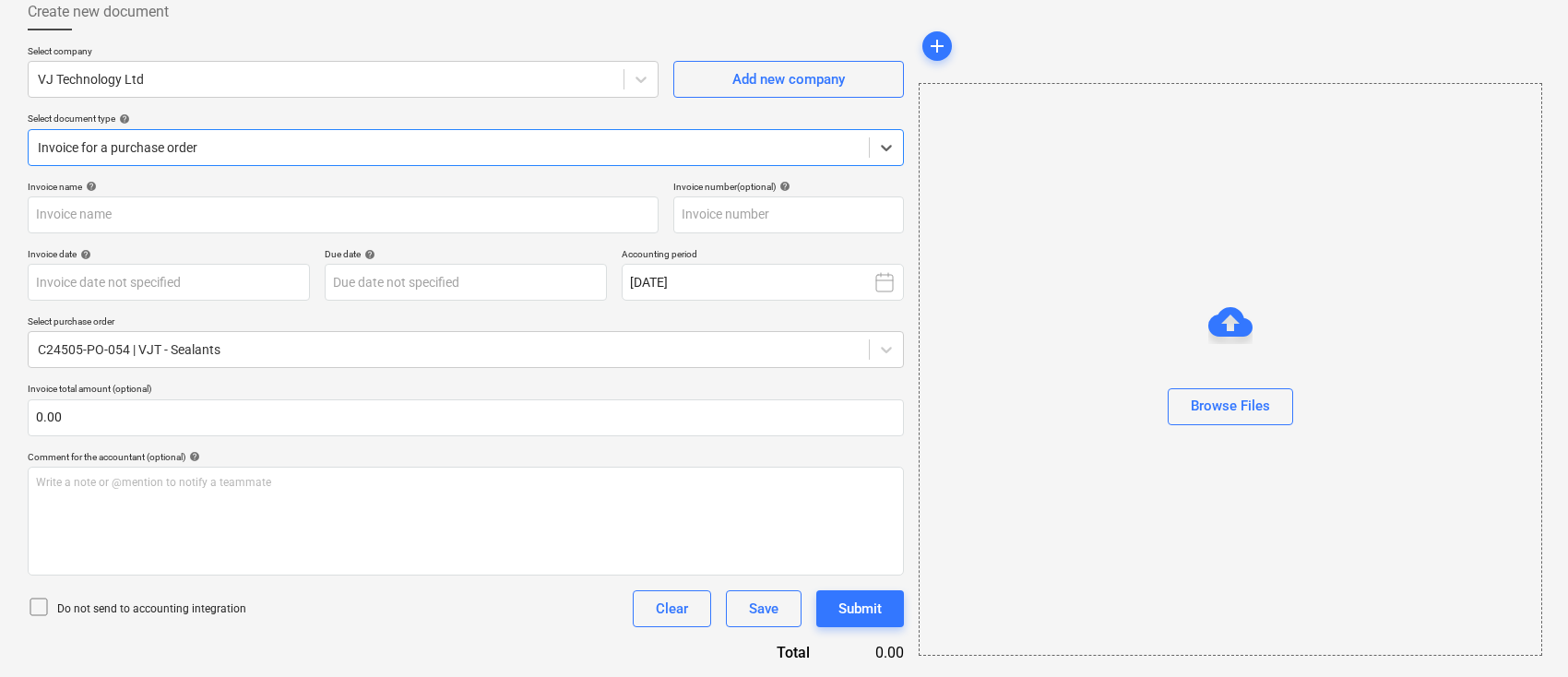
type input "INV3647400"
type input "10 Sep 2025"
type input "[DATE]"
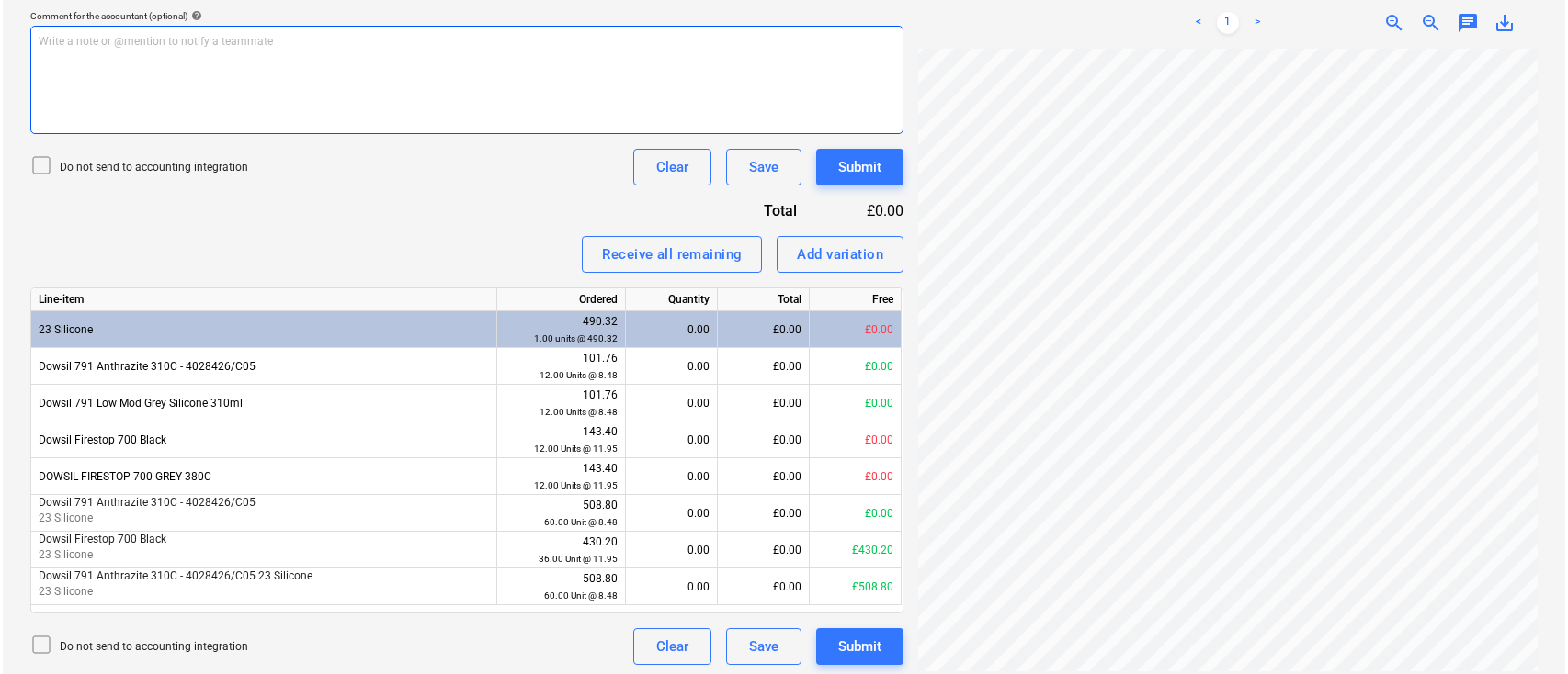
scroll to position [549, 0]
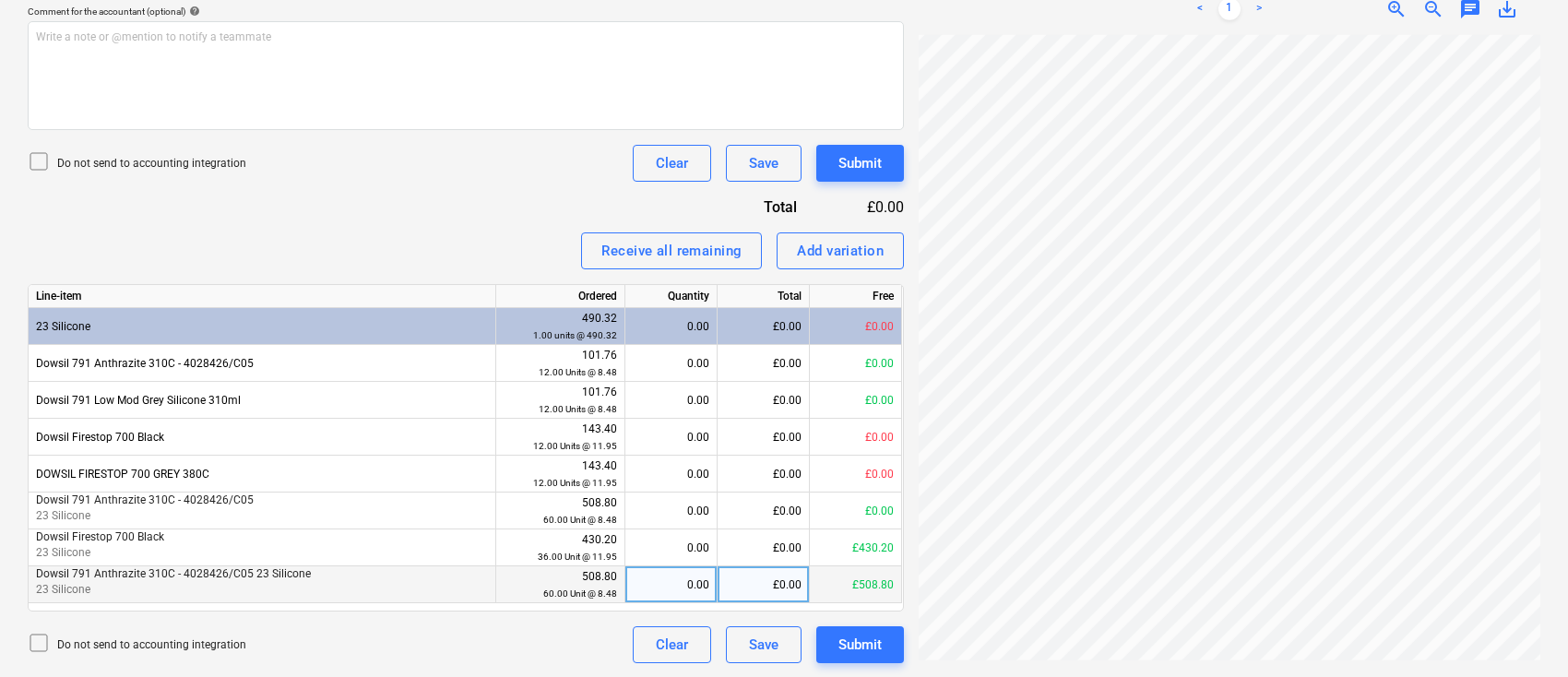
click at [684, 590] on div "0.00" at bounding box center [670, 584] width 76 height 37
type input "60"
click at [862, 642] on div "Submit" at bounding box center [860, 644] width 43 height 24
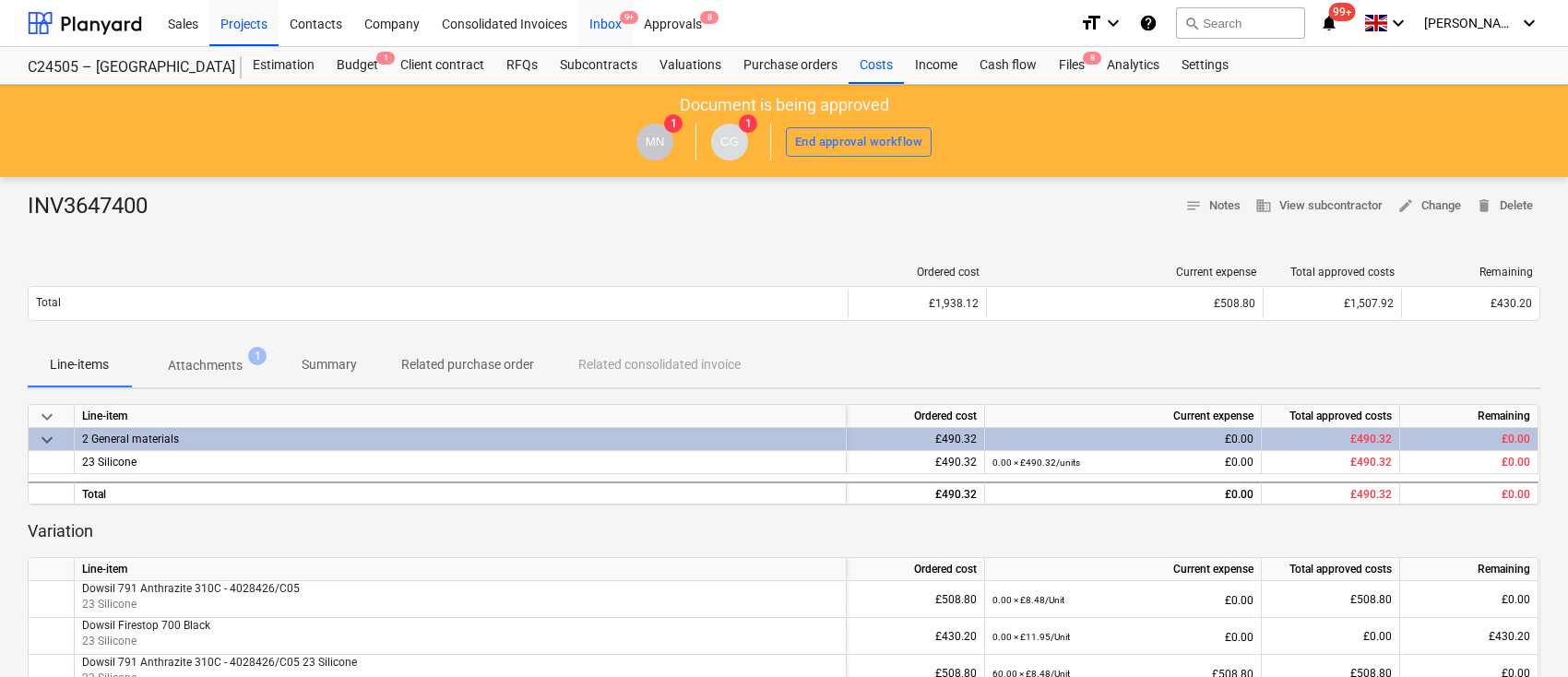
drag, startPoint x: 608, startPoint y: 28, endPoint x: 613, endPoint y: 41, distance: 13.9
click at [608, 28] on div "Inbox 9+" at bounding box center [606, 22] width 54 height 47
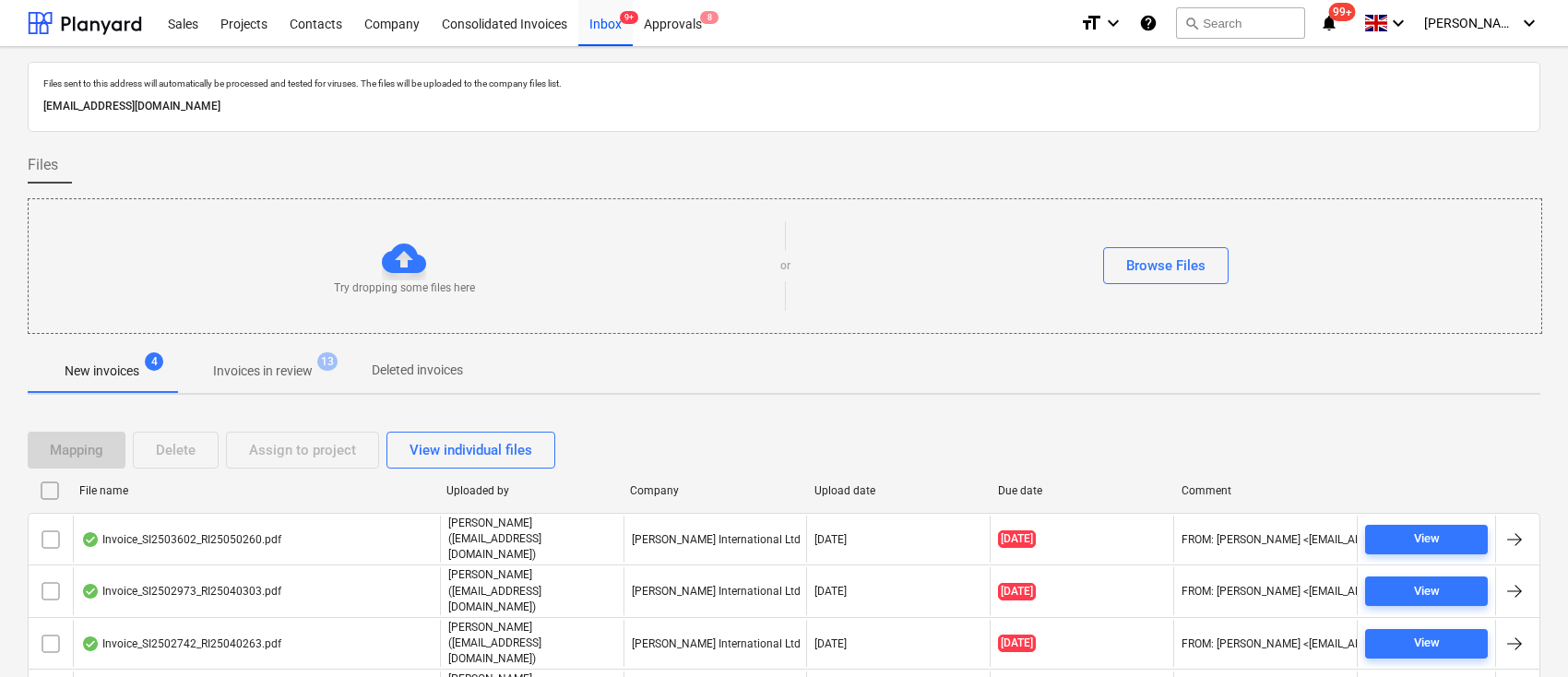
click at [278, 371] on p "Invoices in review" at bounding box center [262, 371] width 99 height 19
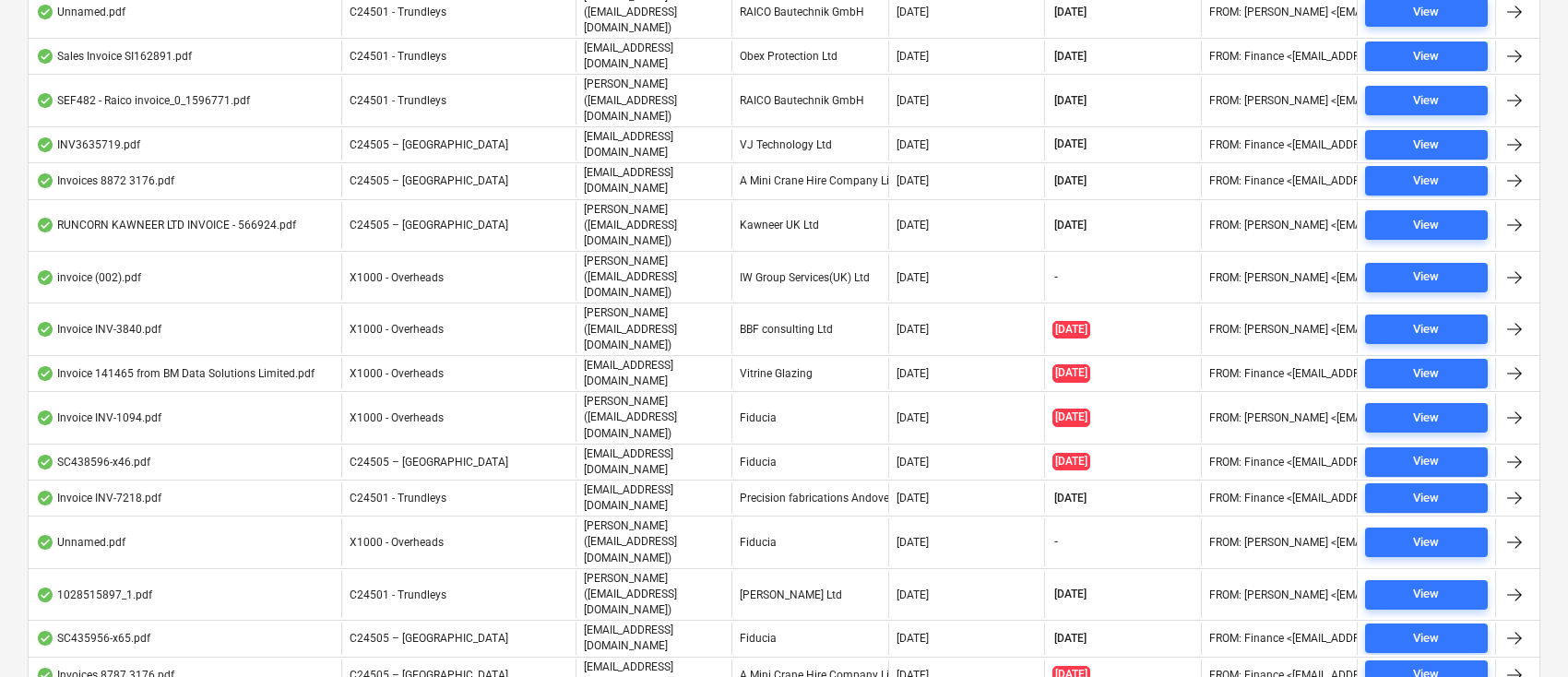
scroll to position [861, 0]
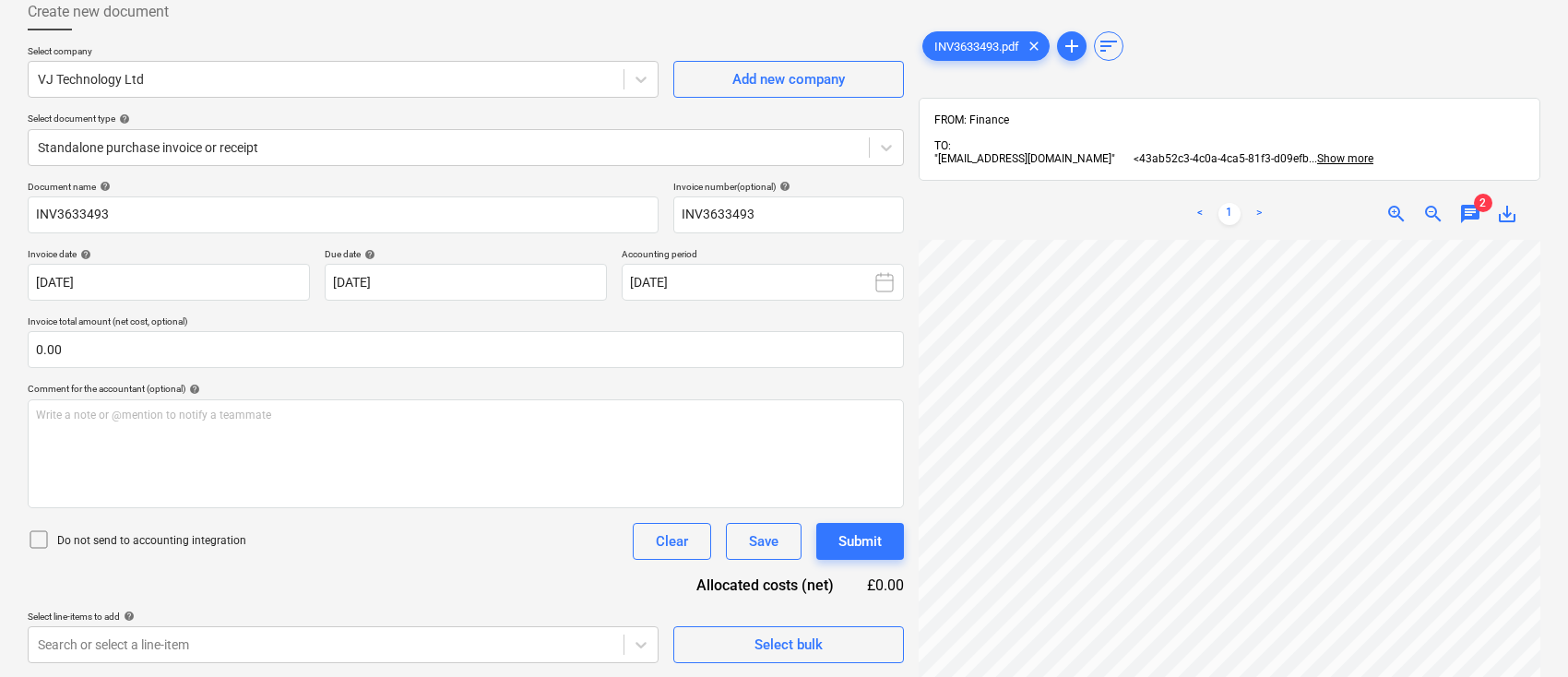
scroll to position [0, 33]
click at [1470, 220] on span "chat" at bounding box center [1471, 213] width 22 height 22
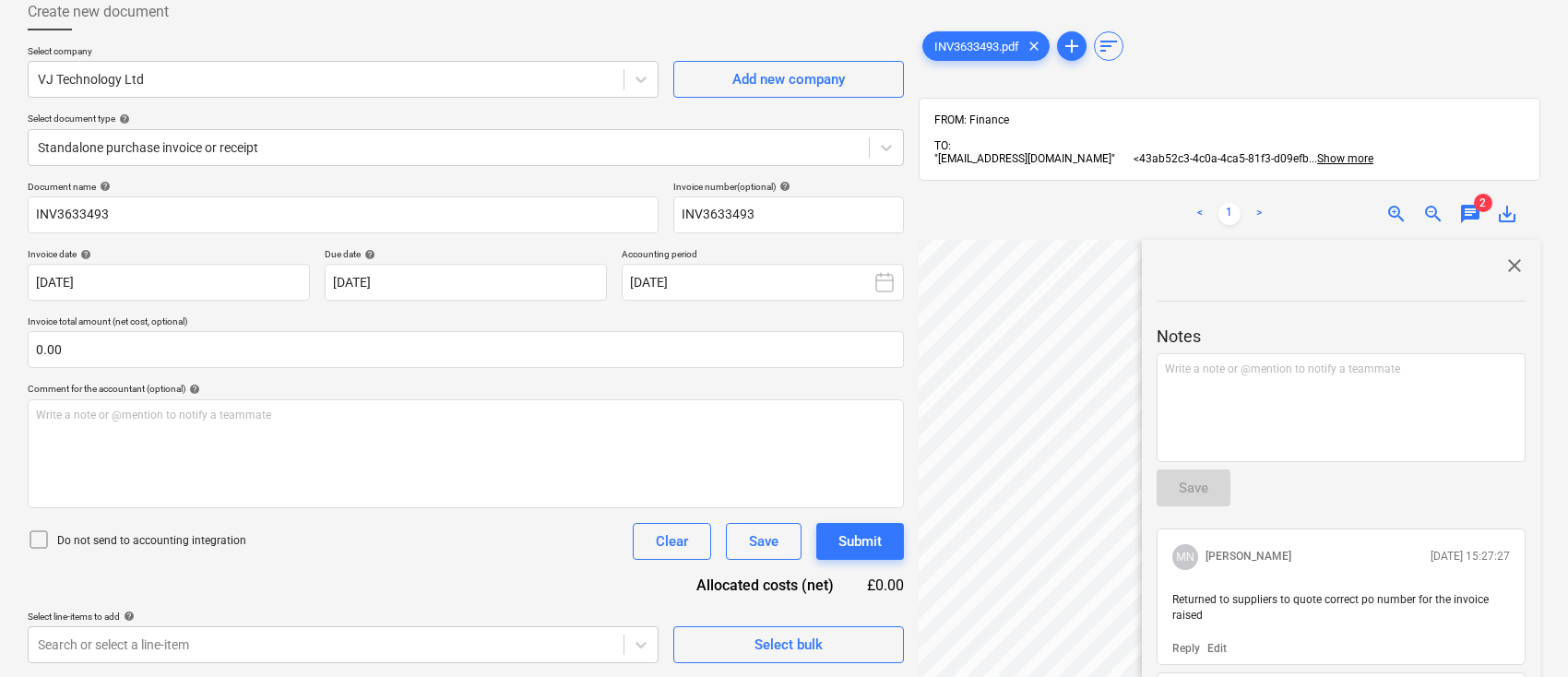
click at [1105, 223] on div "< 1 > zoom_in zoom_out chat 2 save_alt" at bounding box center [1230, 214] width 622 height 52
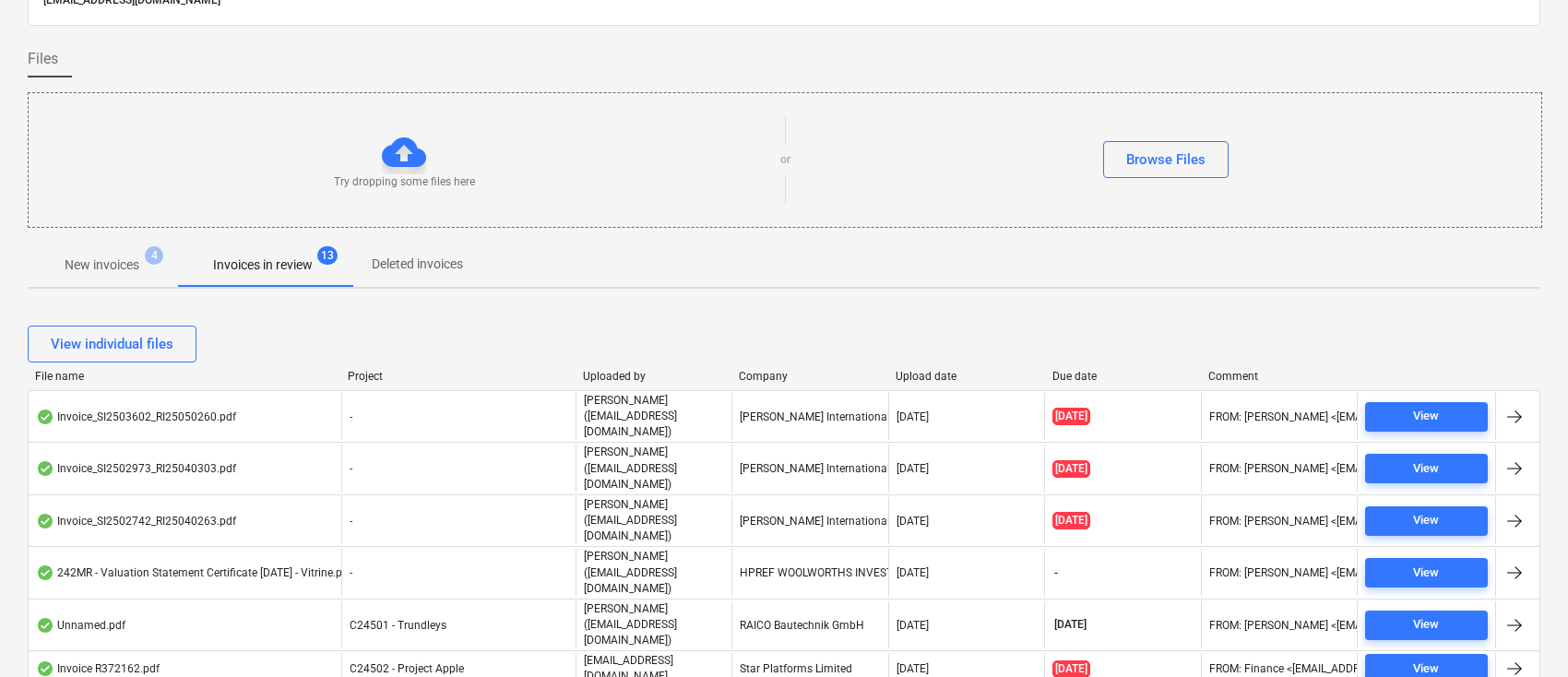
scroll to position [68, 0]
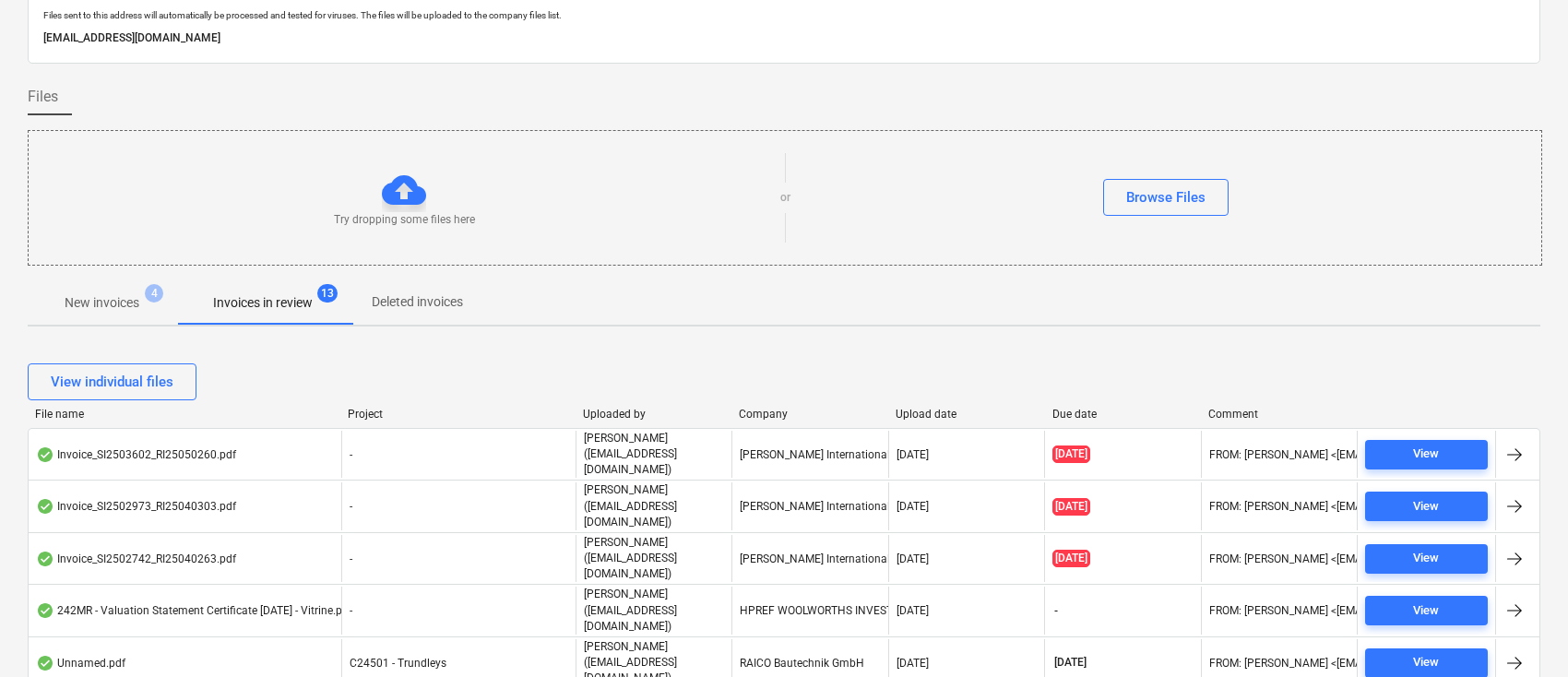
click at [775, 414] on div "Company" at bounding box center [809, 414] width 142 height 13
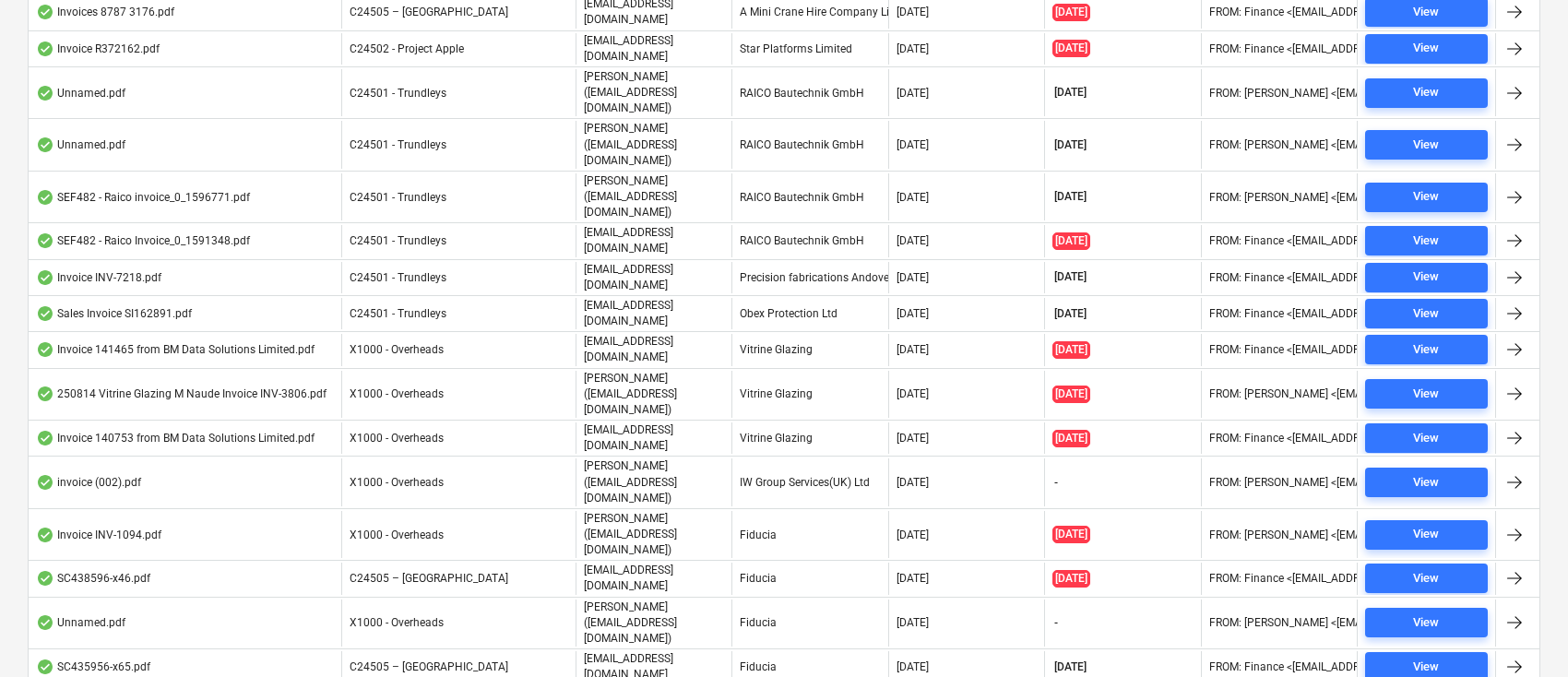
scroll to position [868, 0]
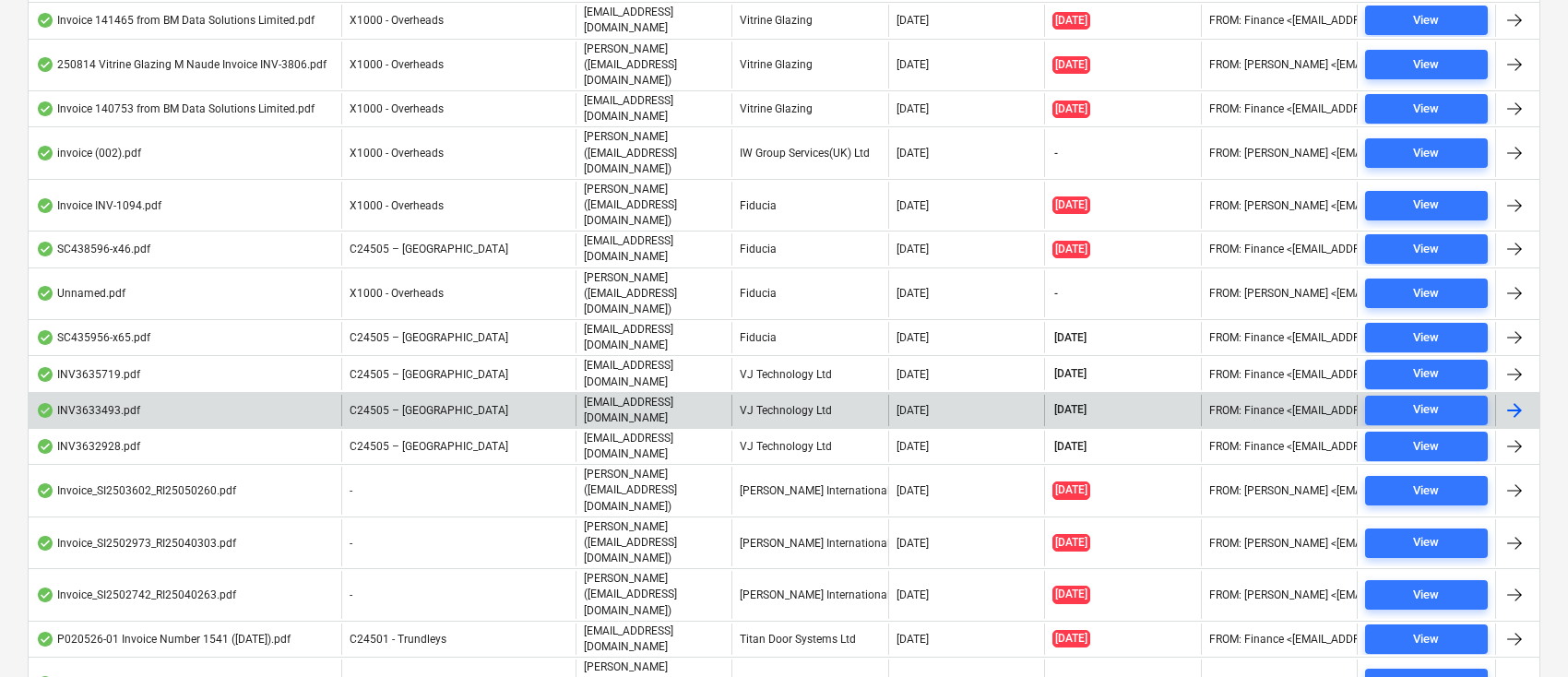
click at [778, 394] on div "VJ Technology Ltd" at bounding box center [810, 410] width 156 height 32
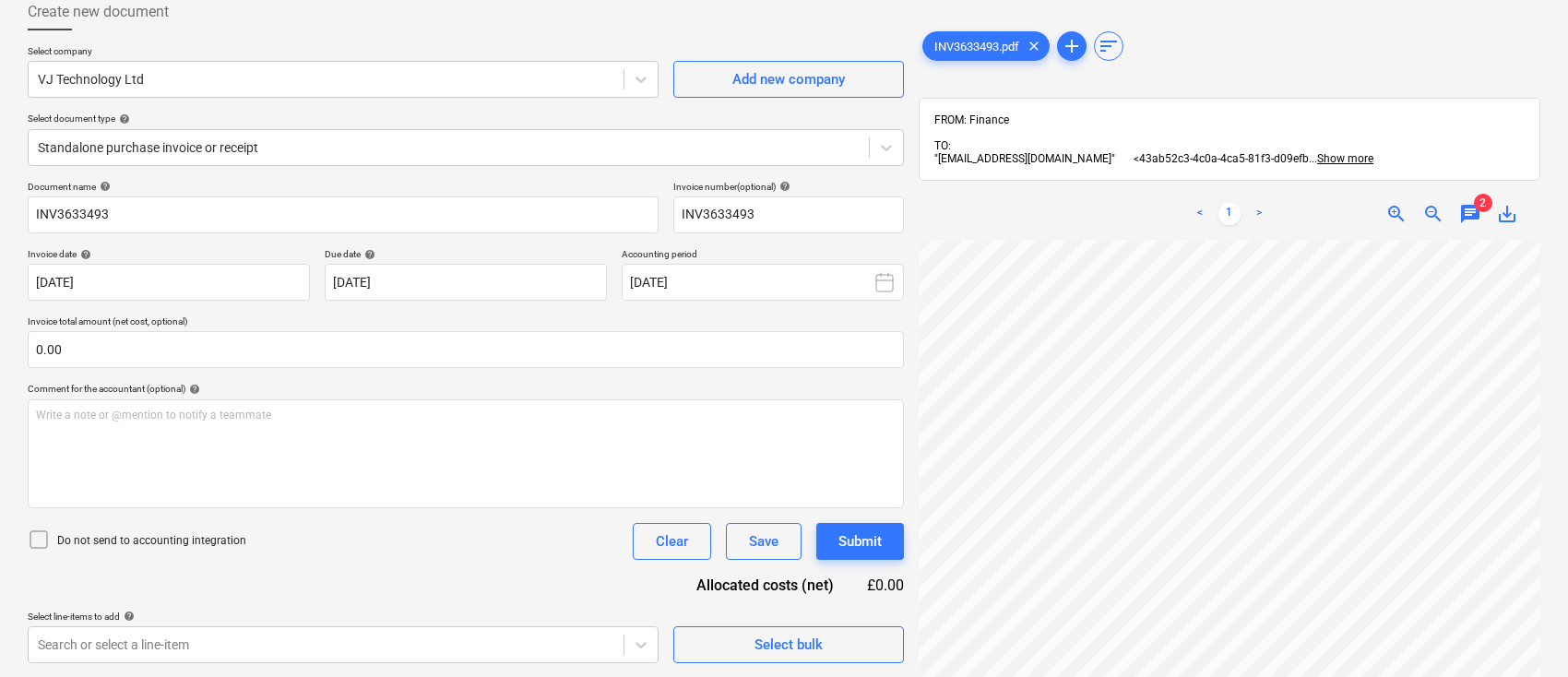
scroll to position [0, 73]
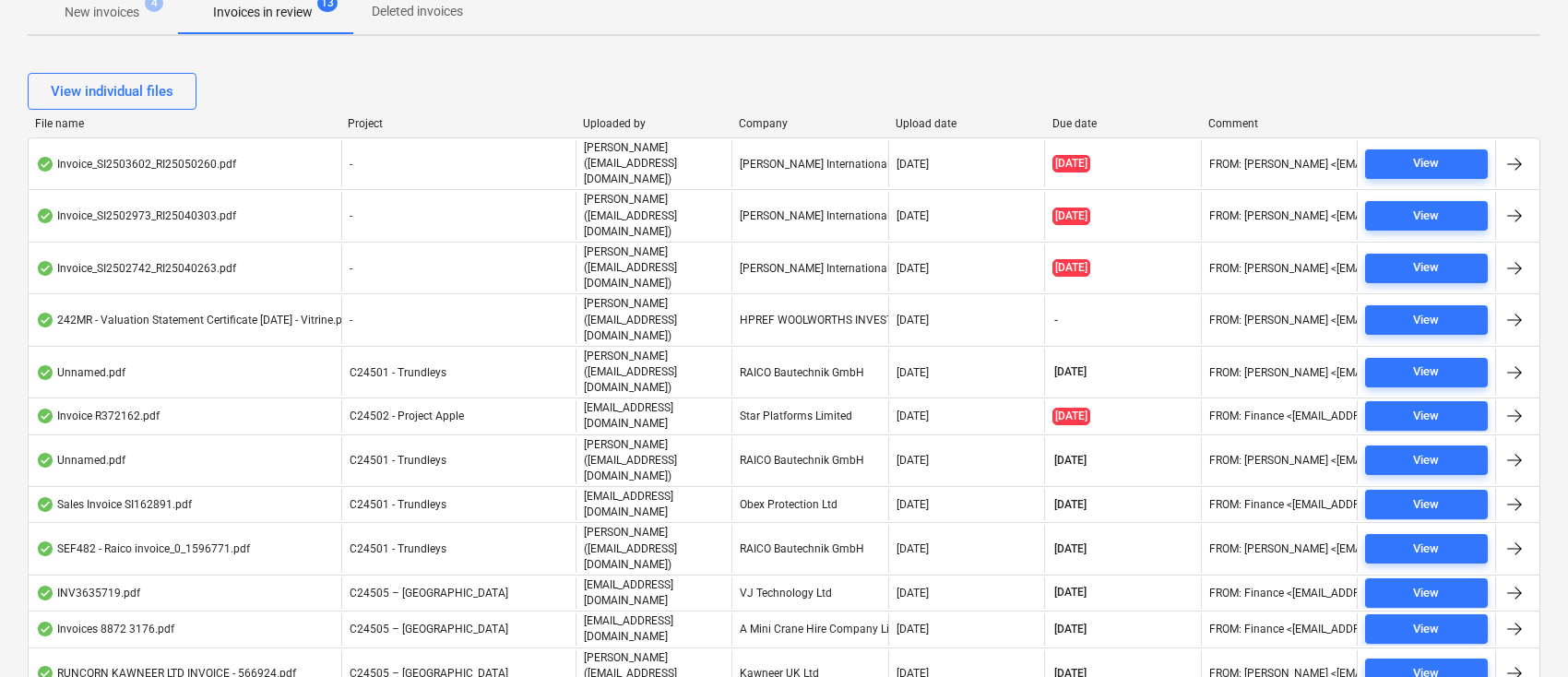
scroll to position [253, 0]
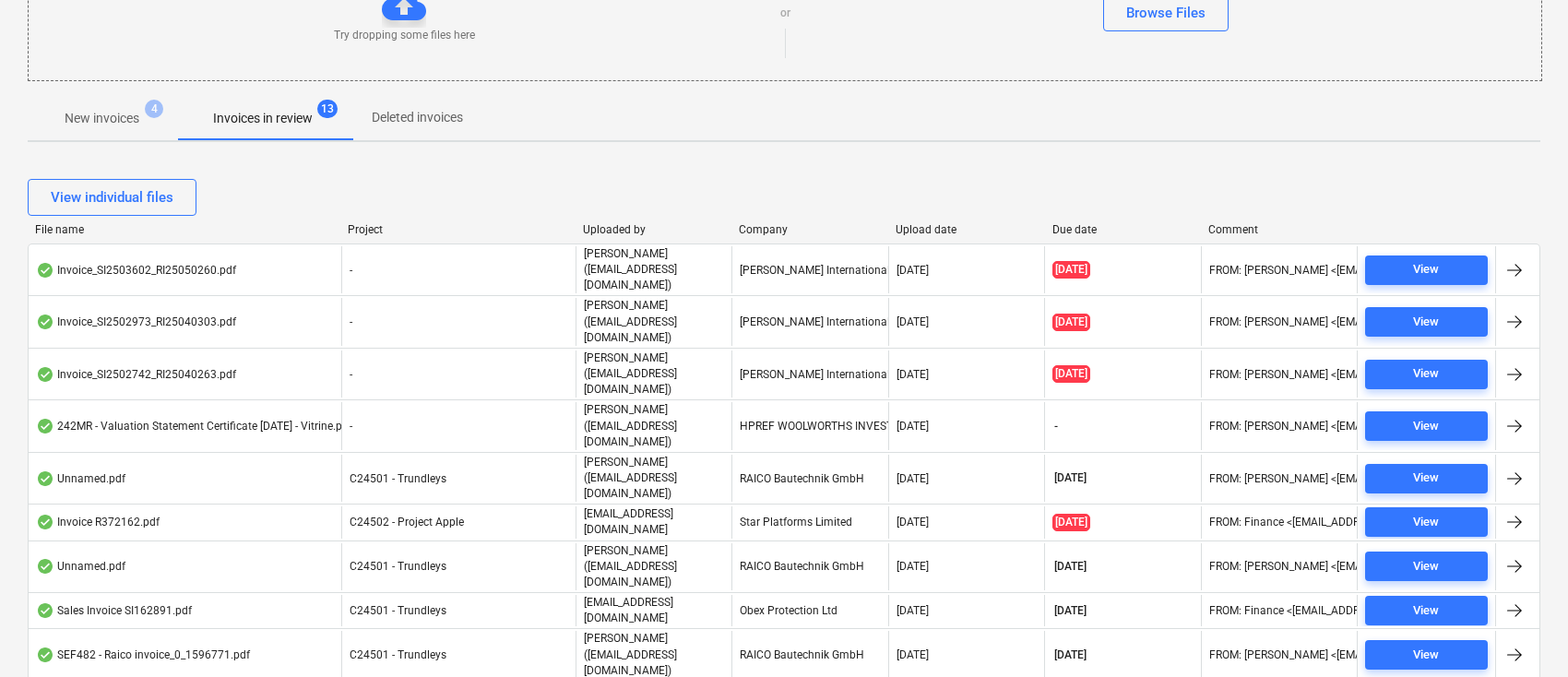
click at [755, 230] on div "Company" at bounding box center [809, 230] width 142 height 13
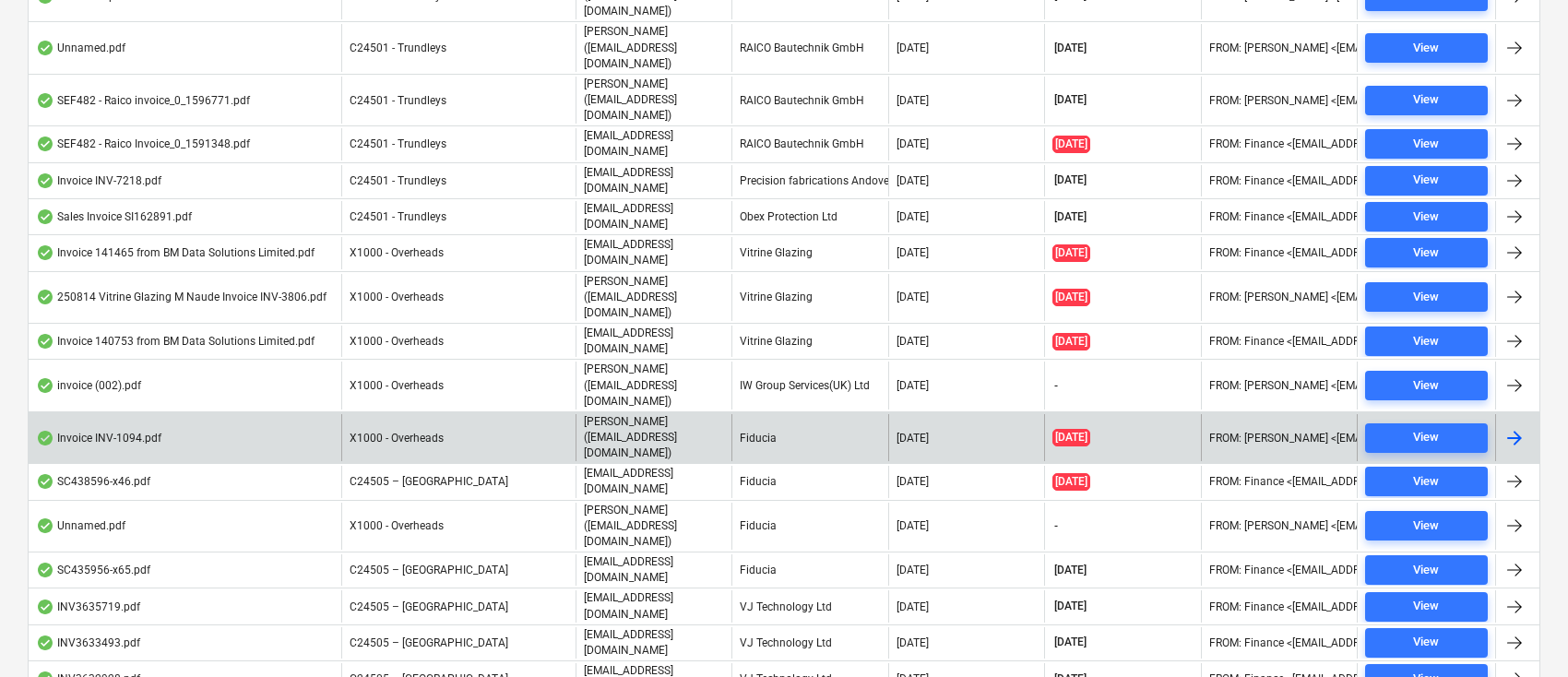
scroll to position [868, 0]
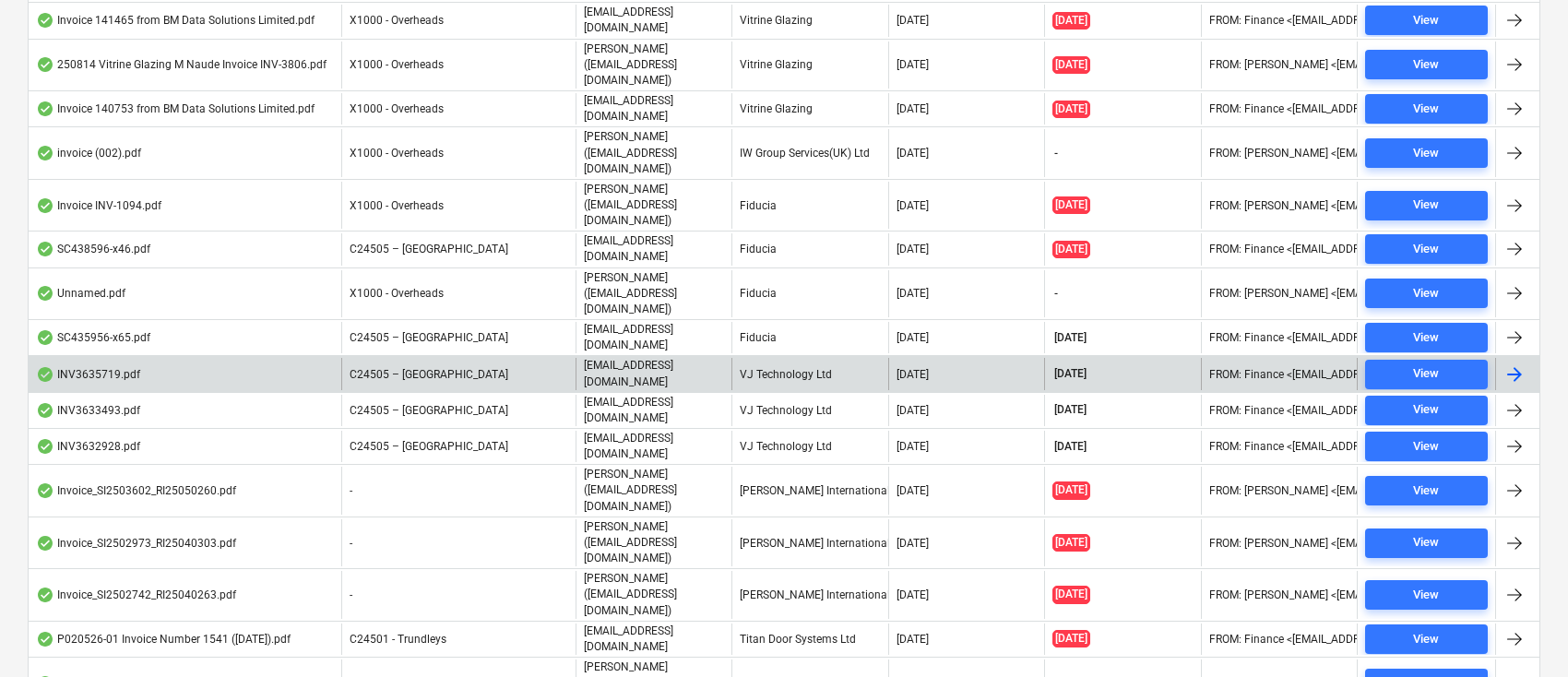
click at [785, 358] on div "VJ Technology Ltd" at bounding box center [810, 373] width 156 height 32
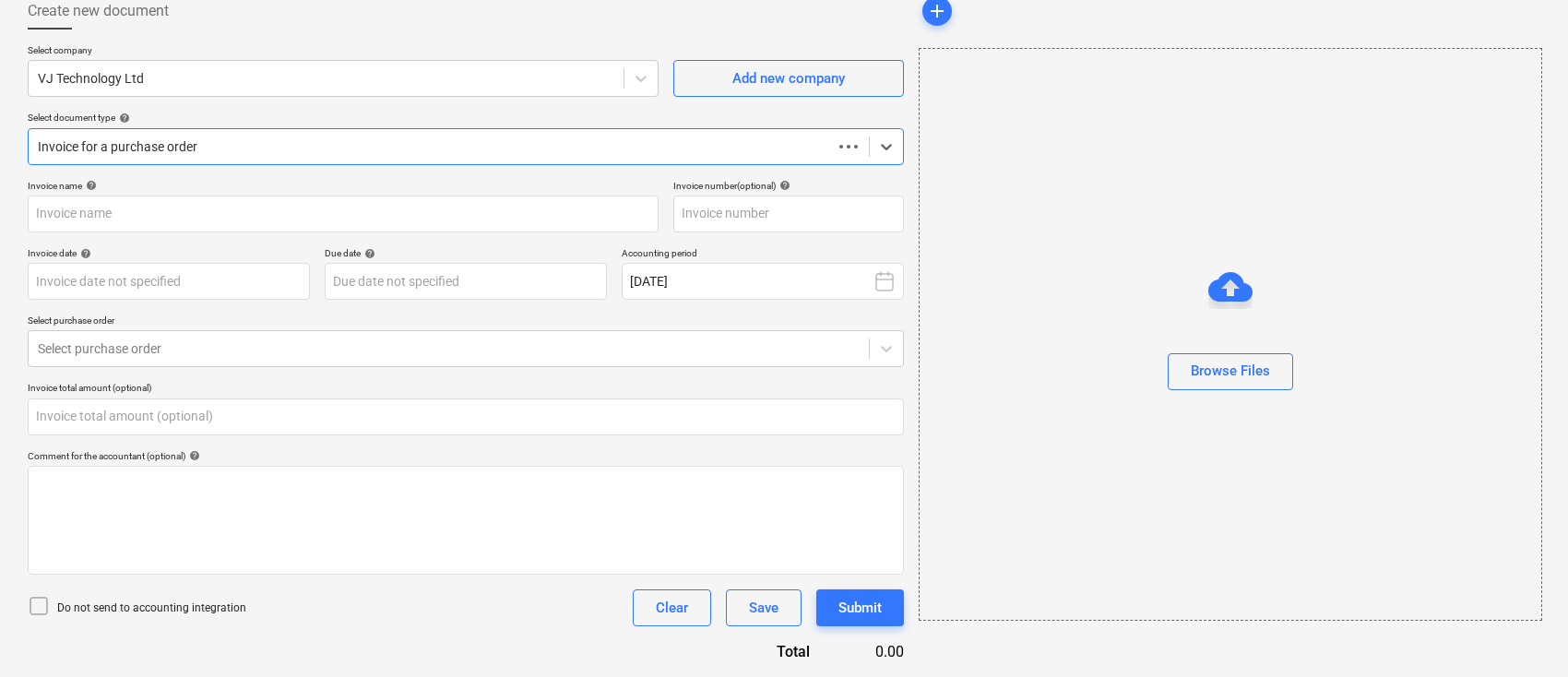
type input "0.00"
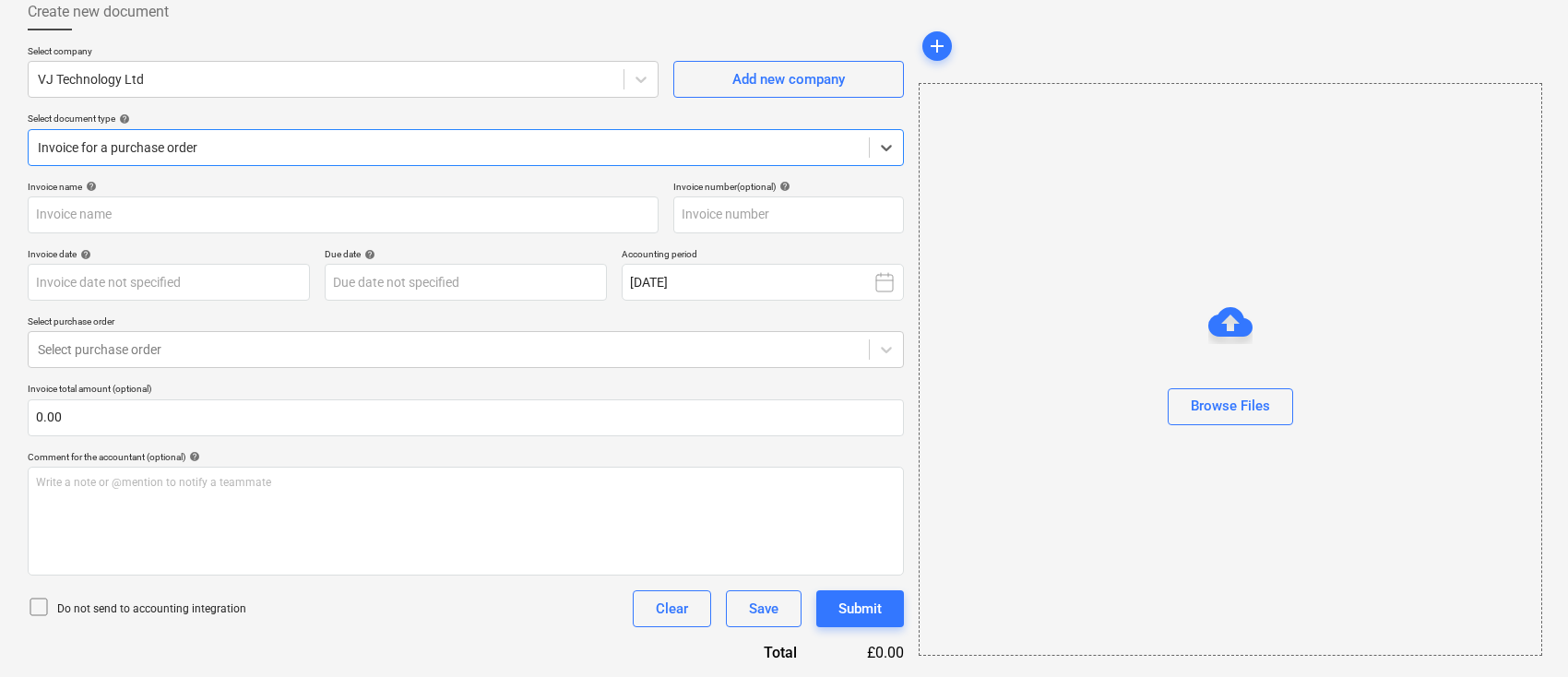
type input "INV3635719"
type input "13 Aug 2025"
type input "[DATE]"
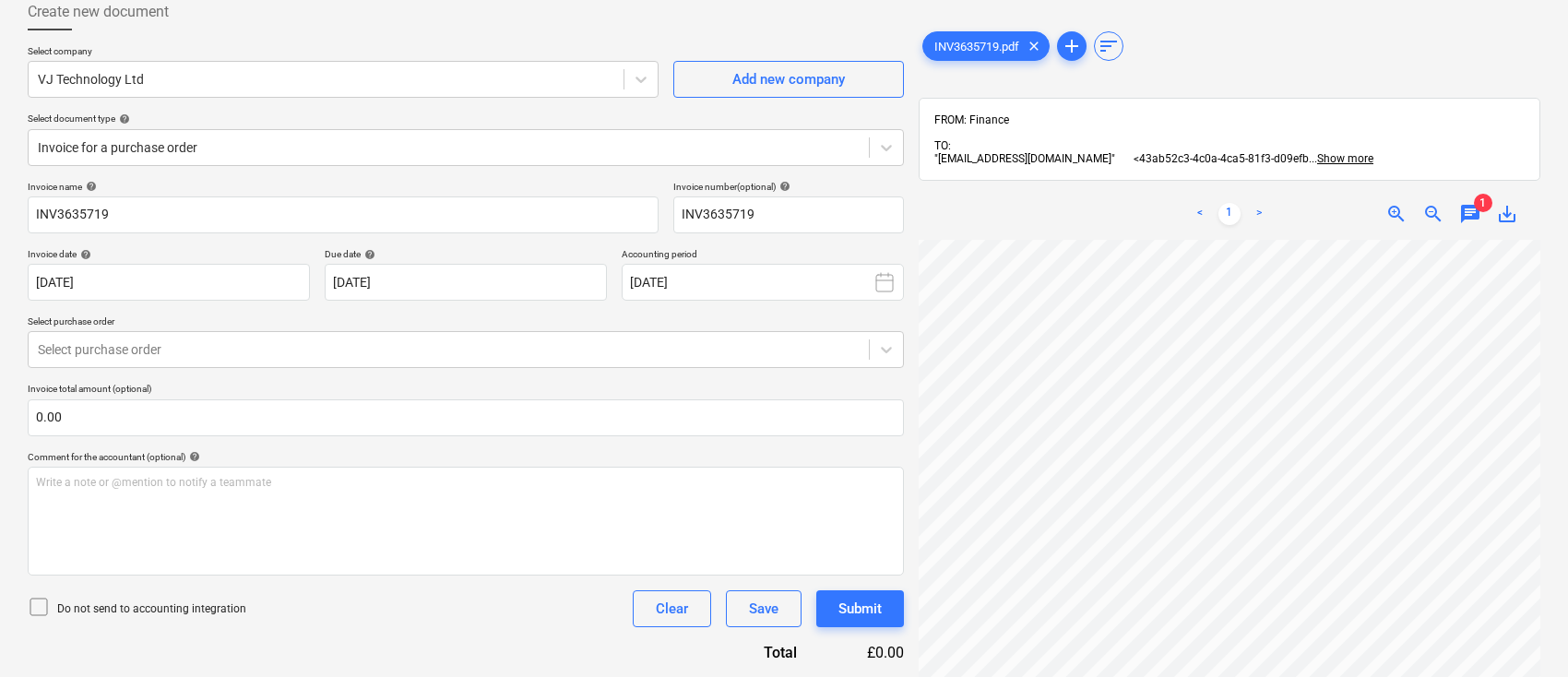
scroll to position [51, 65]
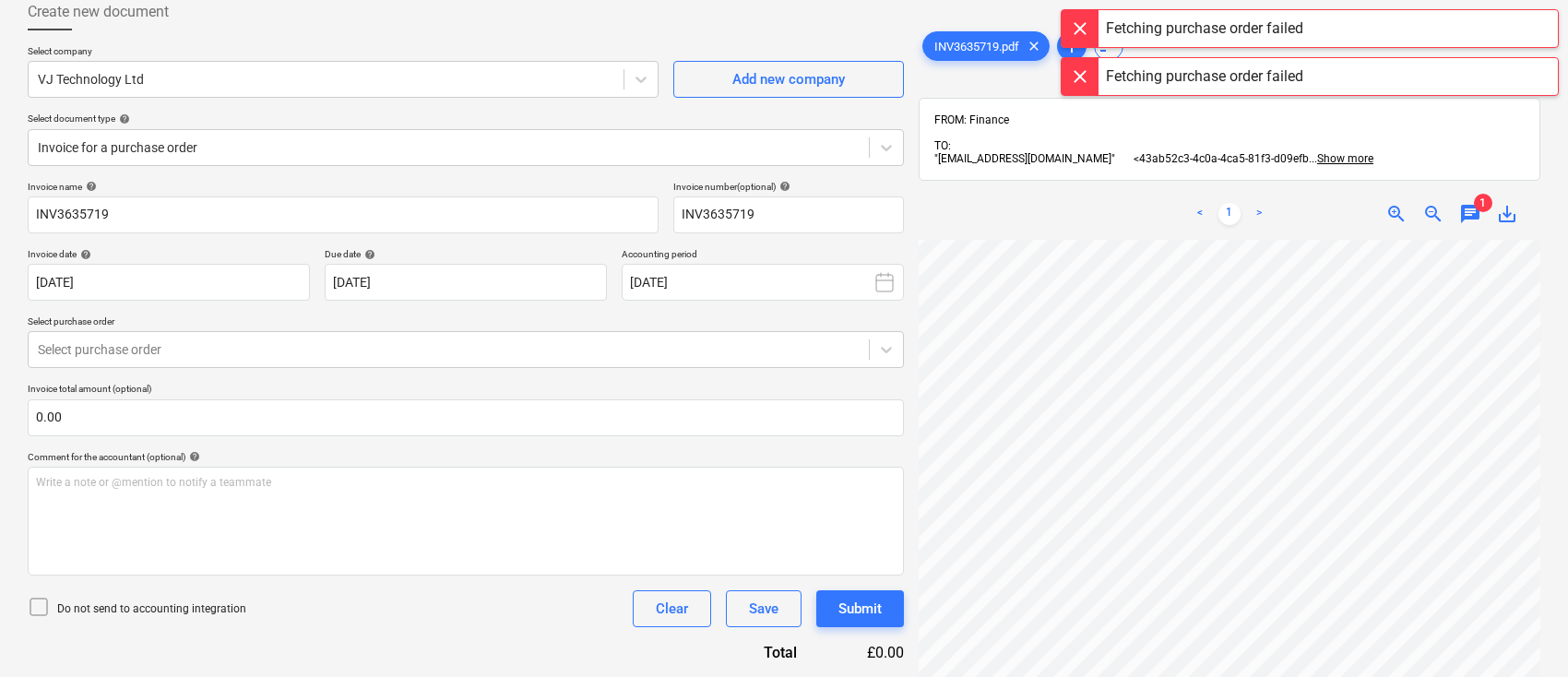
click at [1084, 22] on div at bounding box center [1080, 29] width 37 height 37
click at [1081, 30] on div at bounding box center [1080, 29] width 37 height 37
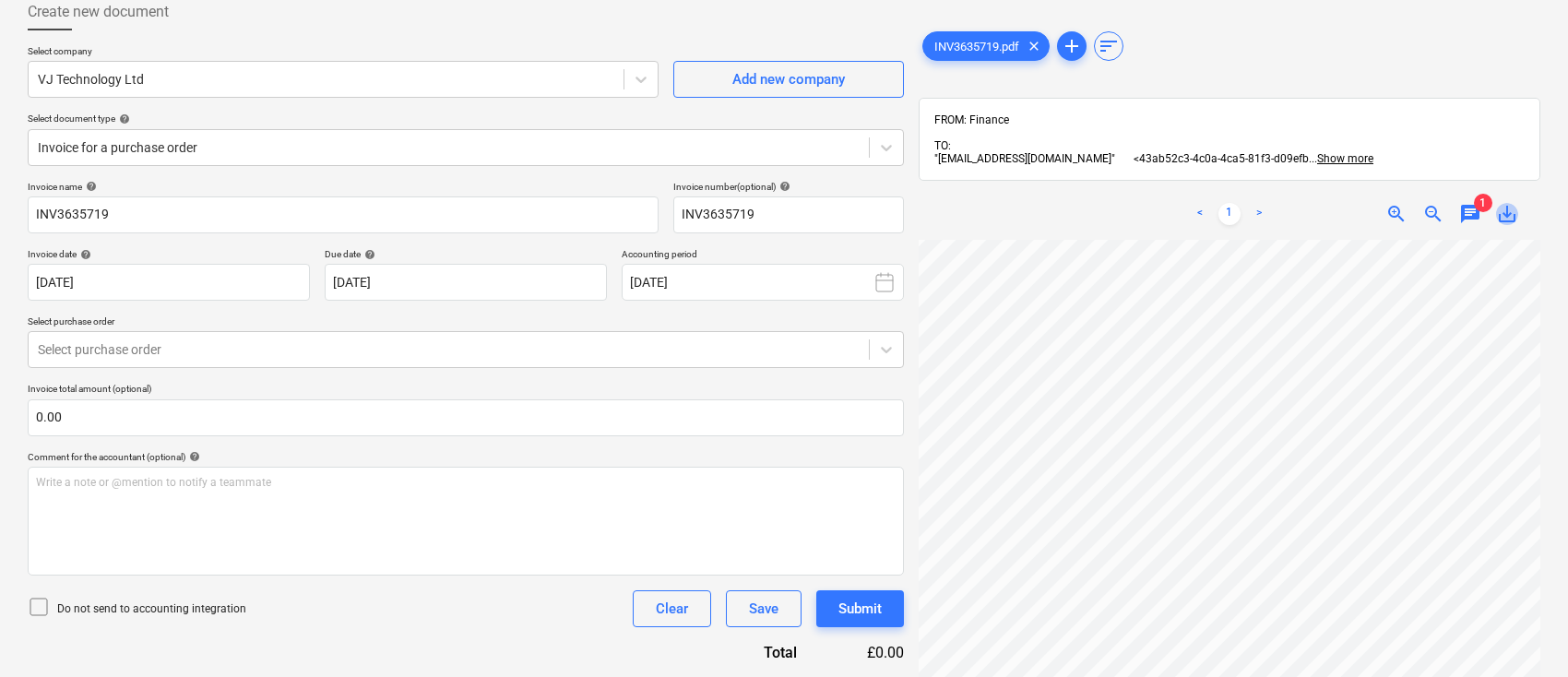
click at [1511, 216] on span "save_alt" at bounding box center [1507, 213] width 22 height 22
click at [1468, 218] on span "chat" at bounding box center [1471, 213] width 22 height 22
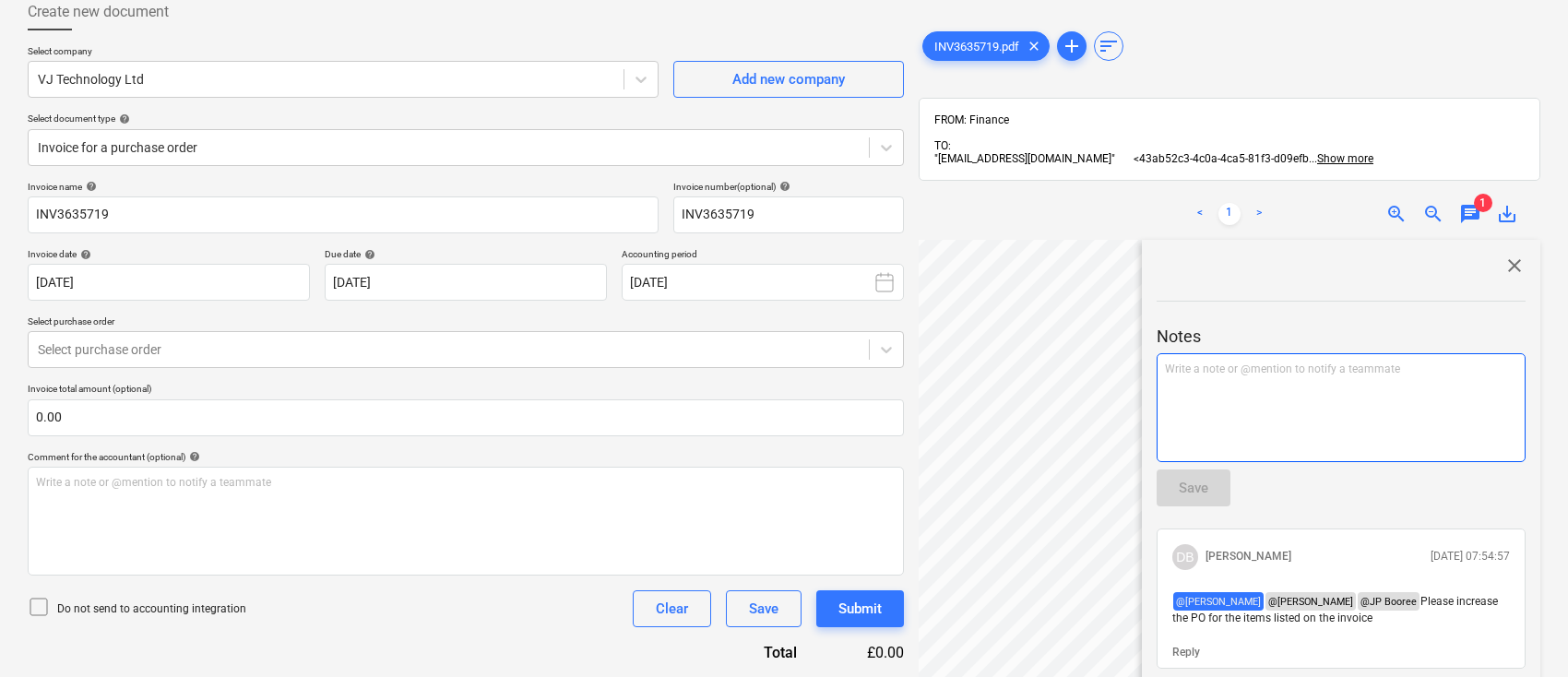
click at [1183, 362] on div "Write a note or @mention to notify a teammate ﻿" at bounding box center [1341, 407] width 369 height 109
click at [1345, 212] on div "zoom_in zoom_out chat 1 save_alt" at bounding box center [1427, 213] width 198 height 22
click at [1203, 502] on button "Save" at bounding box center [1194, 488] width 74 height 37
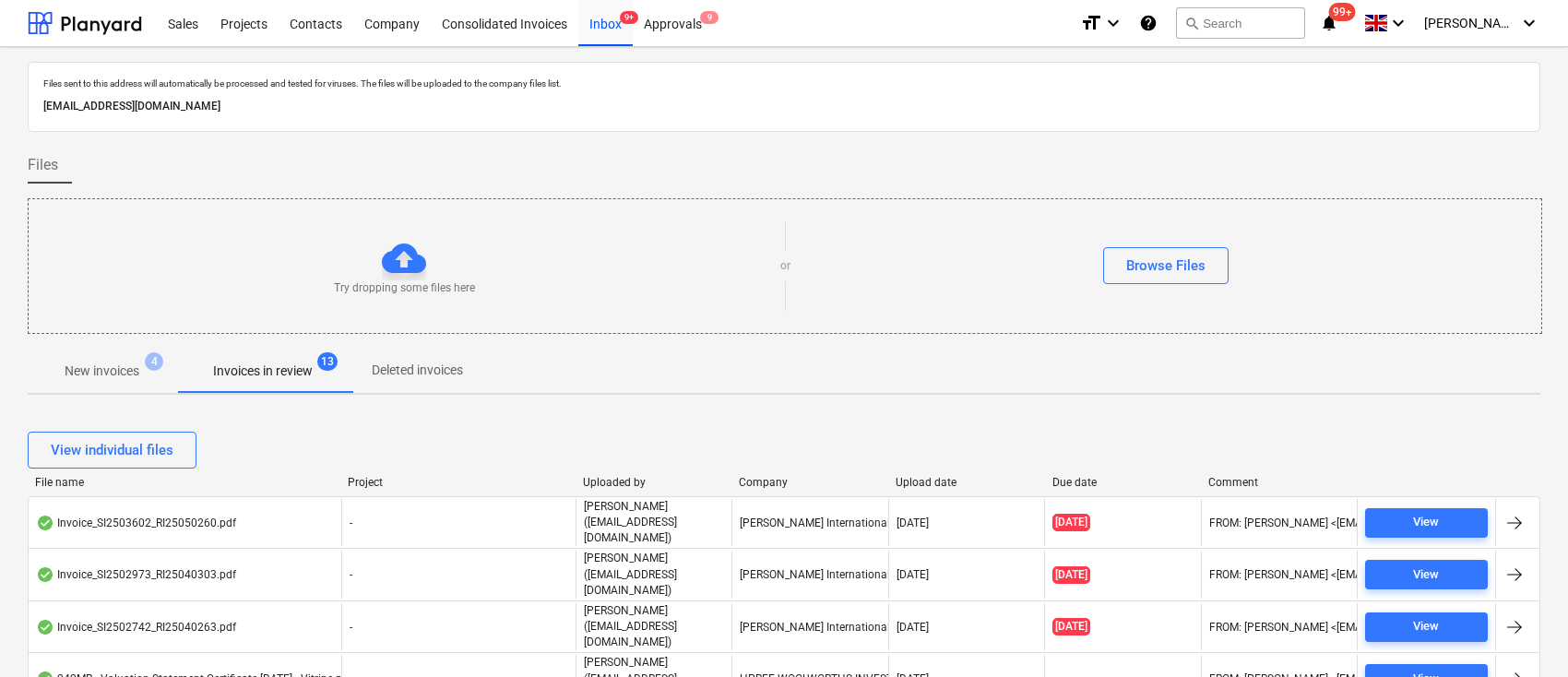
click at [772, 482] on div "Company" at bounding box center [809, 482] width 142 height 13
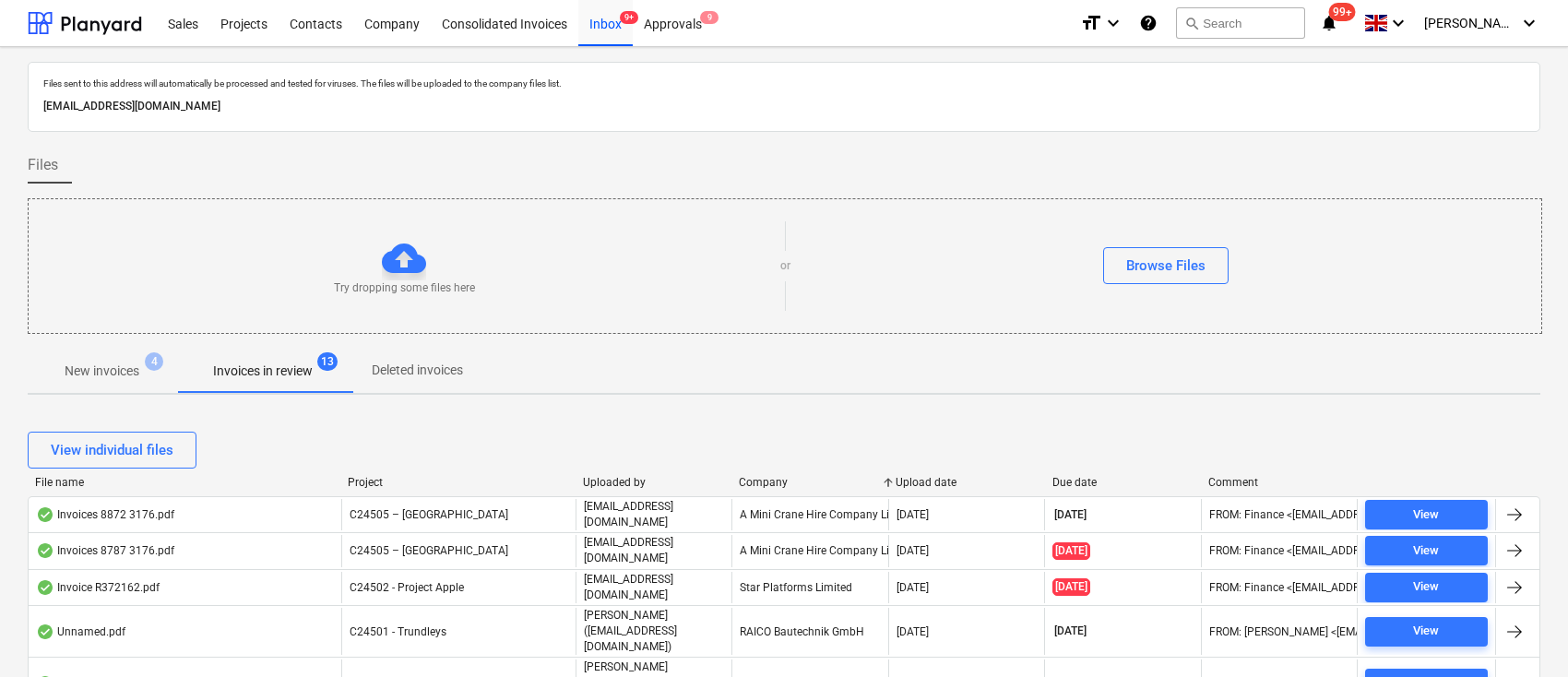
scroll to position [868, 0]
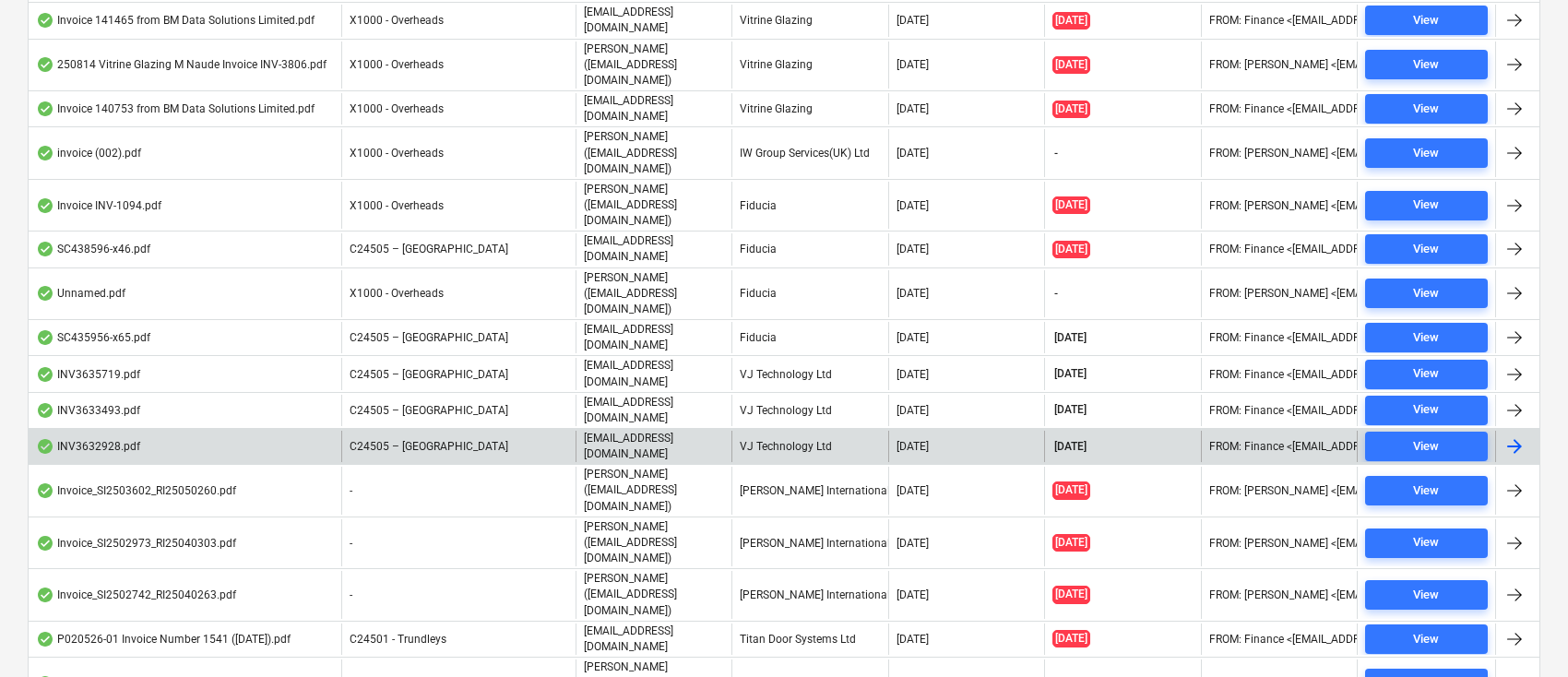
click at [766, 431] on div "VJ Technology Ltd" at bounding box center [810, 447] width 156 height 32
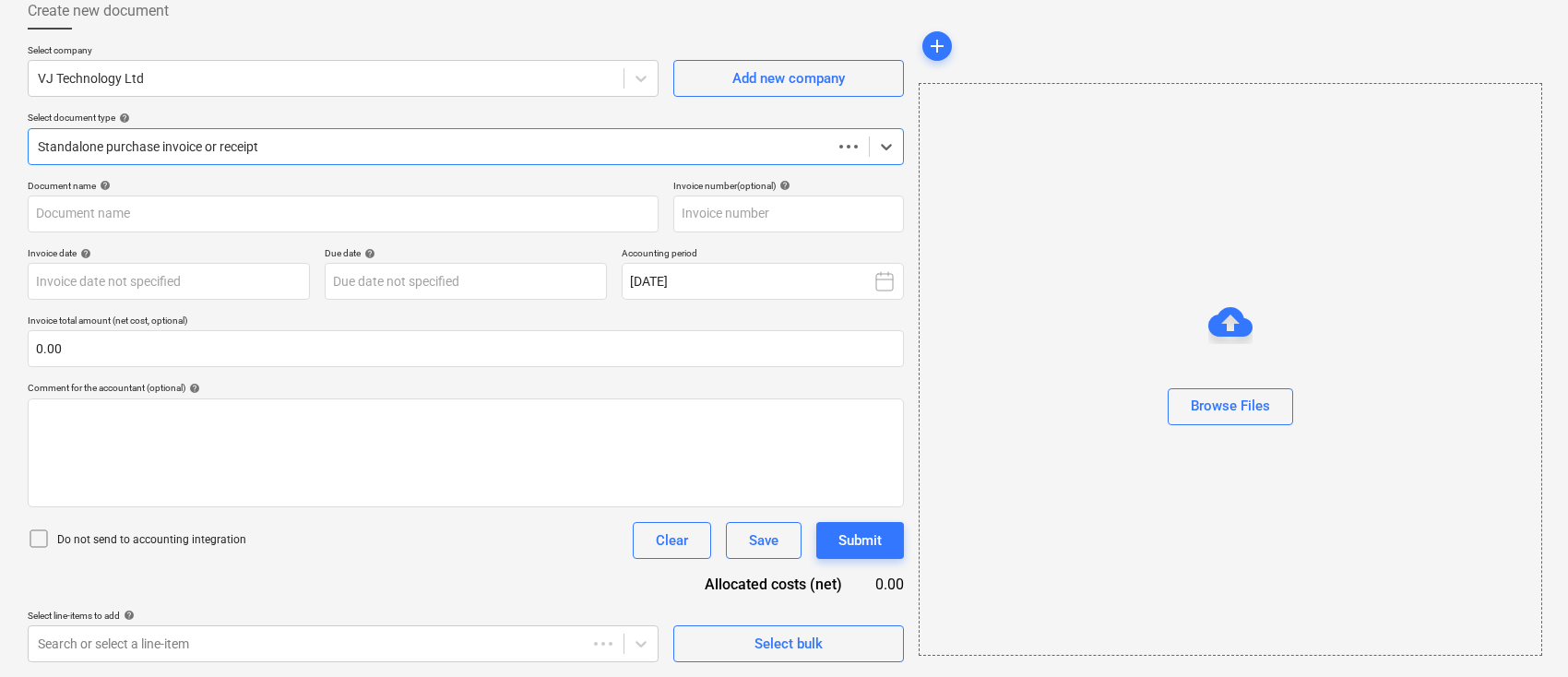
scroll to position [106, 0]
type input "INV3632928"
type input "06 Aug 2025"
type input "[DATE]"
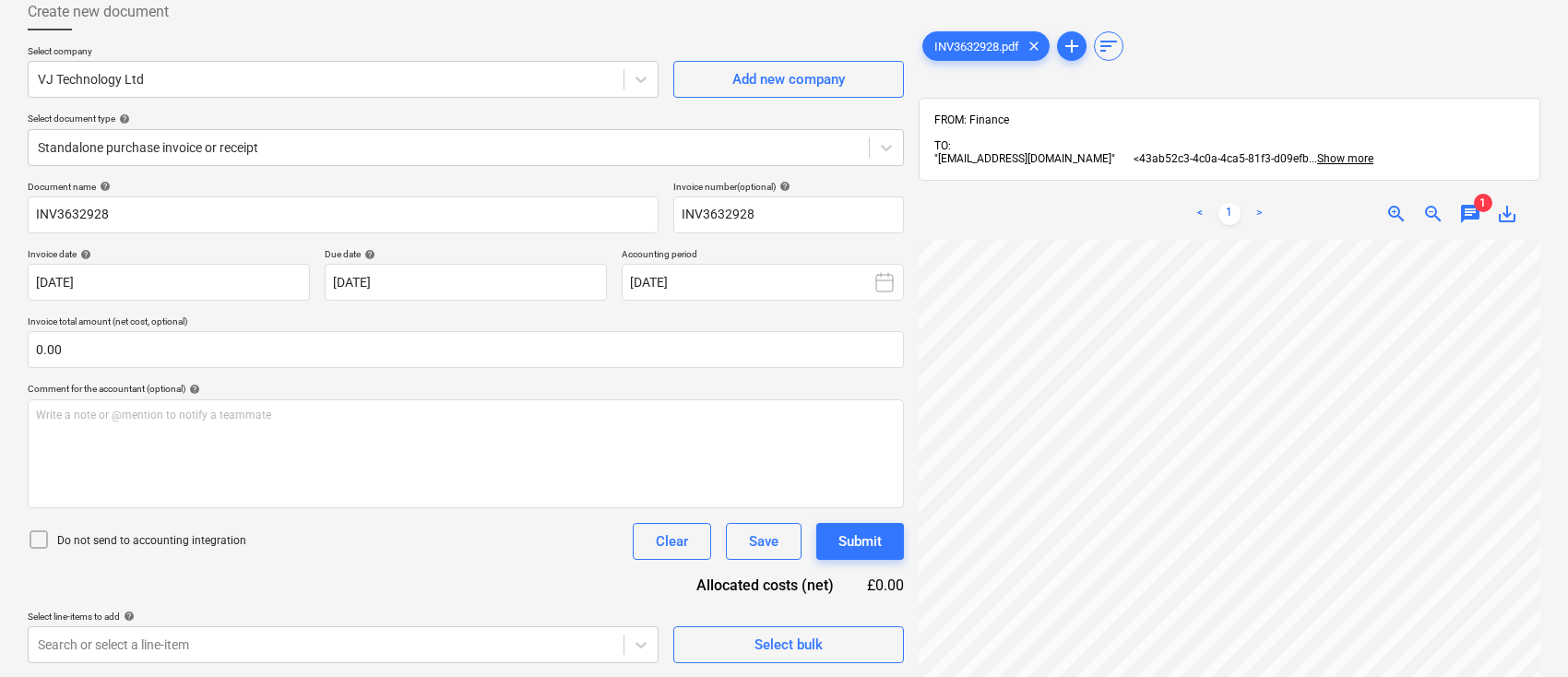
scroll to position [0, 67]
click at [1509, 220] on span "save_alt" at bounding box center [1507, 213] width 22 height 22
click at [1474, 206] on span "1" at bounding box center [1483, 203] width 18 height 18
click at [1470, 222] on span "chat" at bounding box center [1471, 213] width 22 height 22
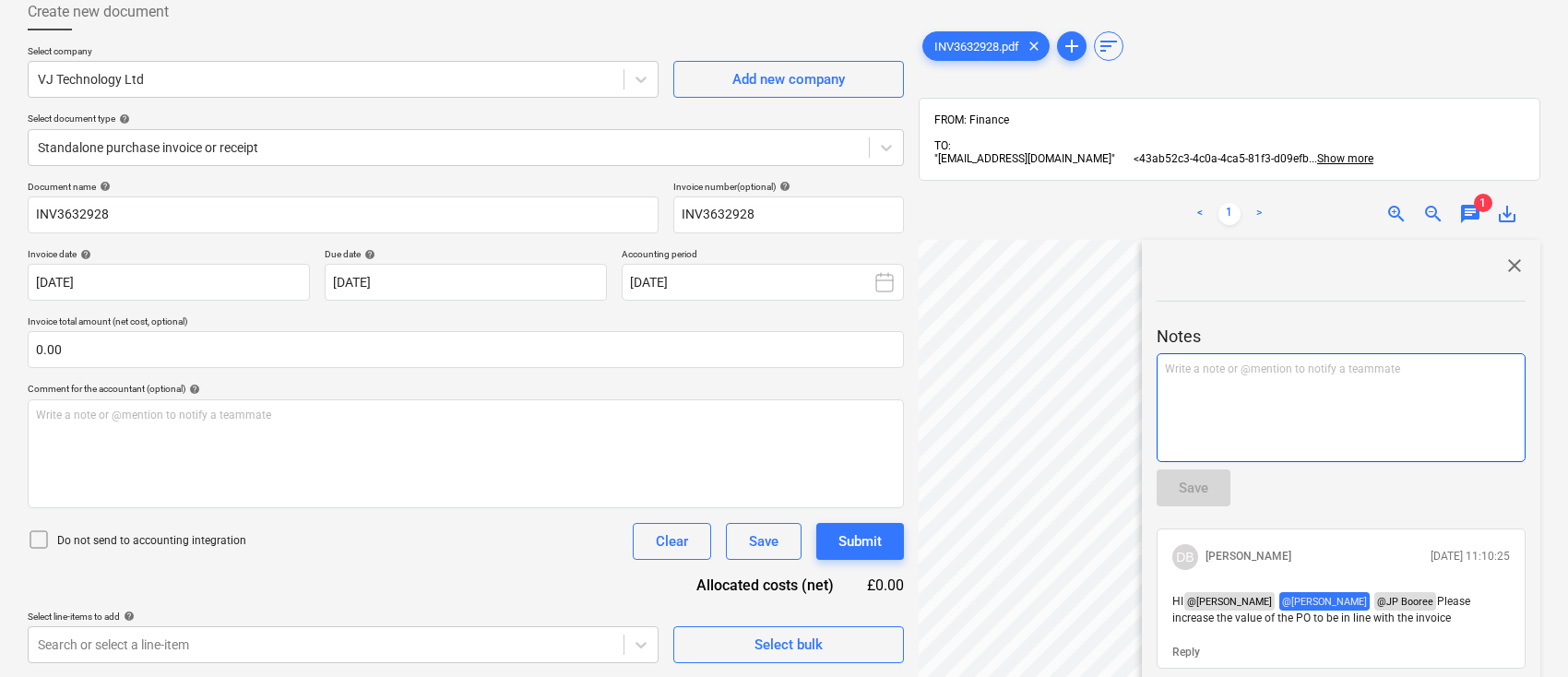
click at [1345, 376] on p "Write a note or @mention to notify a teammate ﻿" at bounding box center [1340, 369] width 352 height 15
click at [1203, 489] on div "Save" at bounding box center [1194, 488] width 30 height 24
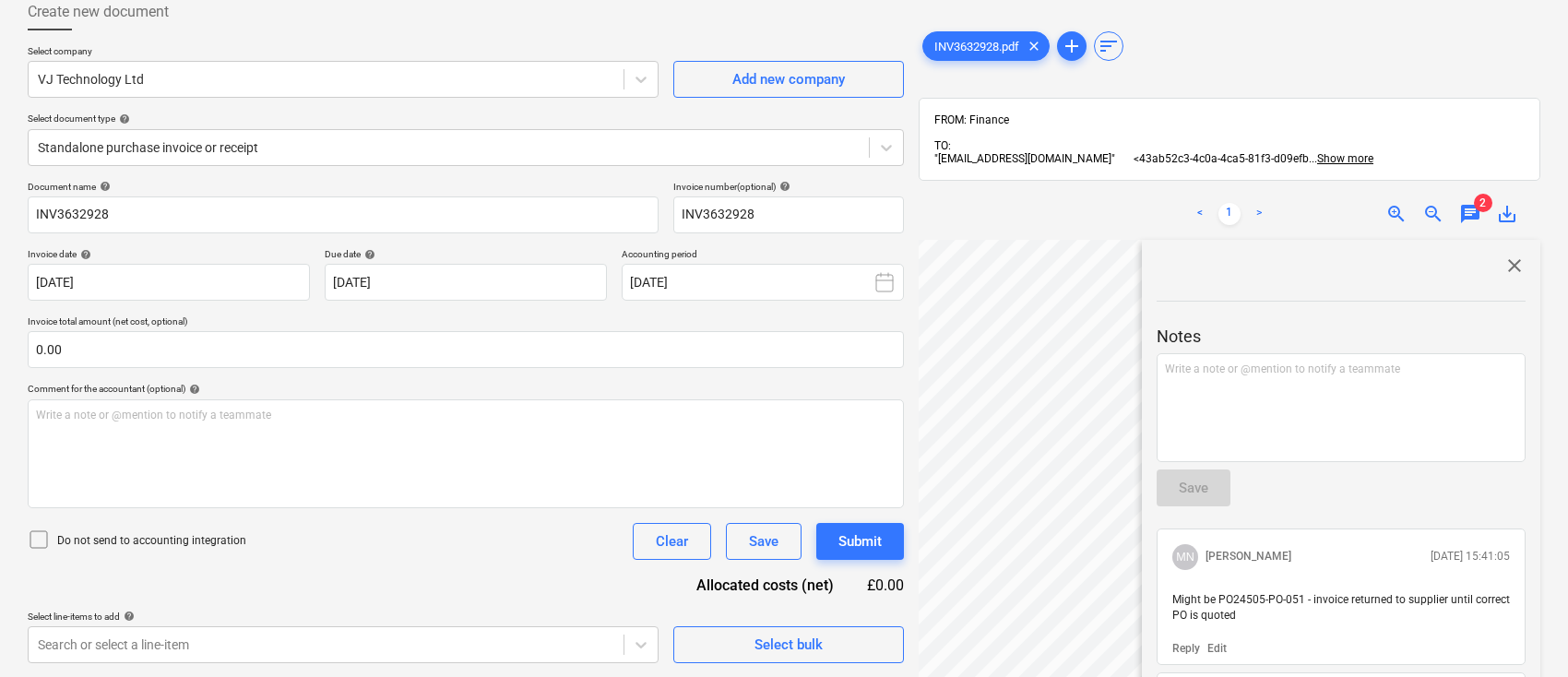
click at [1508, 264] on span "close" at bounding box center [1515, 265] width 22 height 22
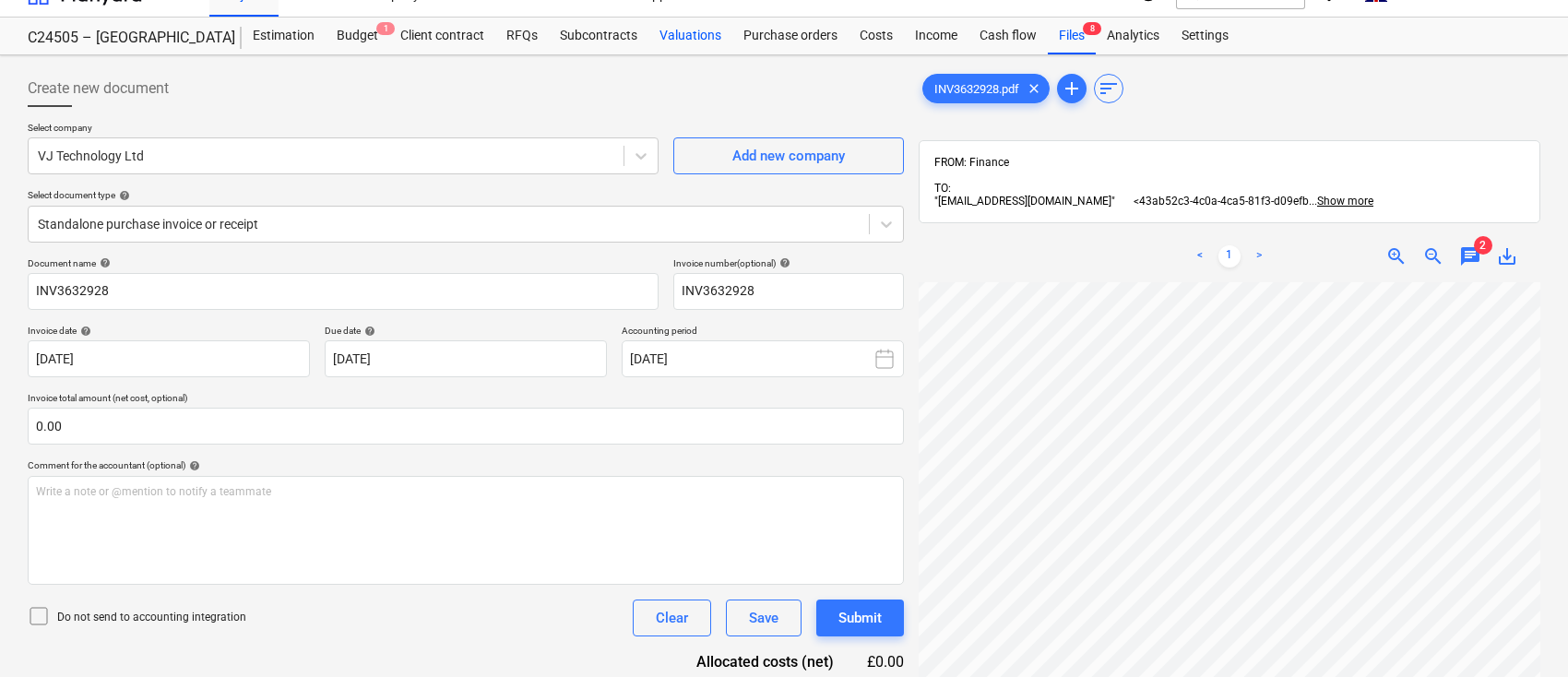
scroll to position [0, 0]
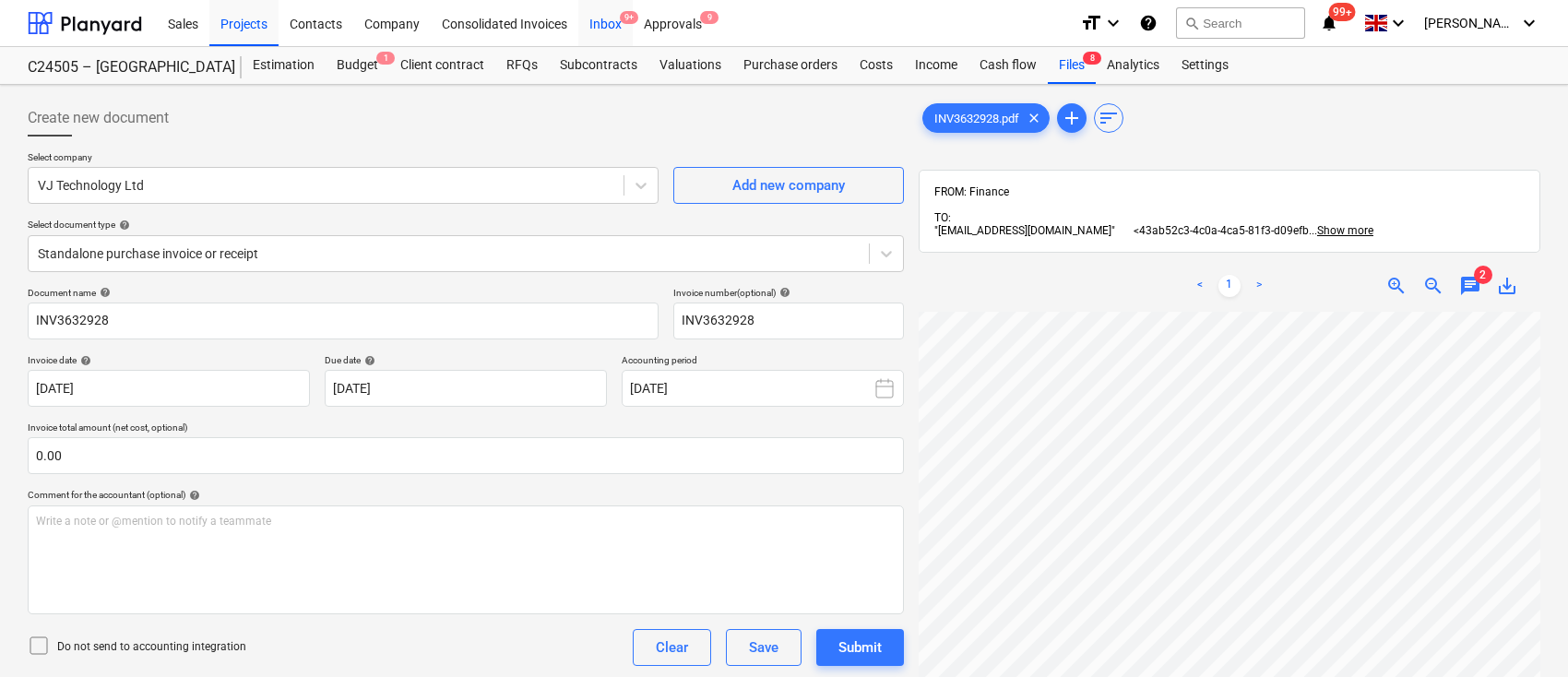
click at [620, 18] on span "9+" at bounding box center [629, 16] width 18 height 13
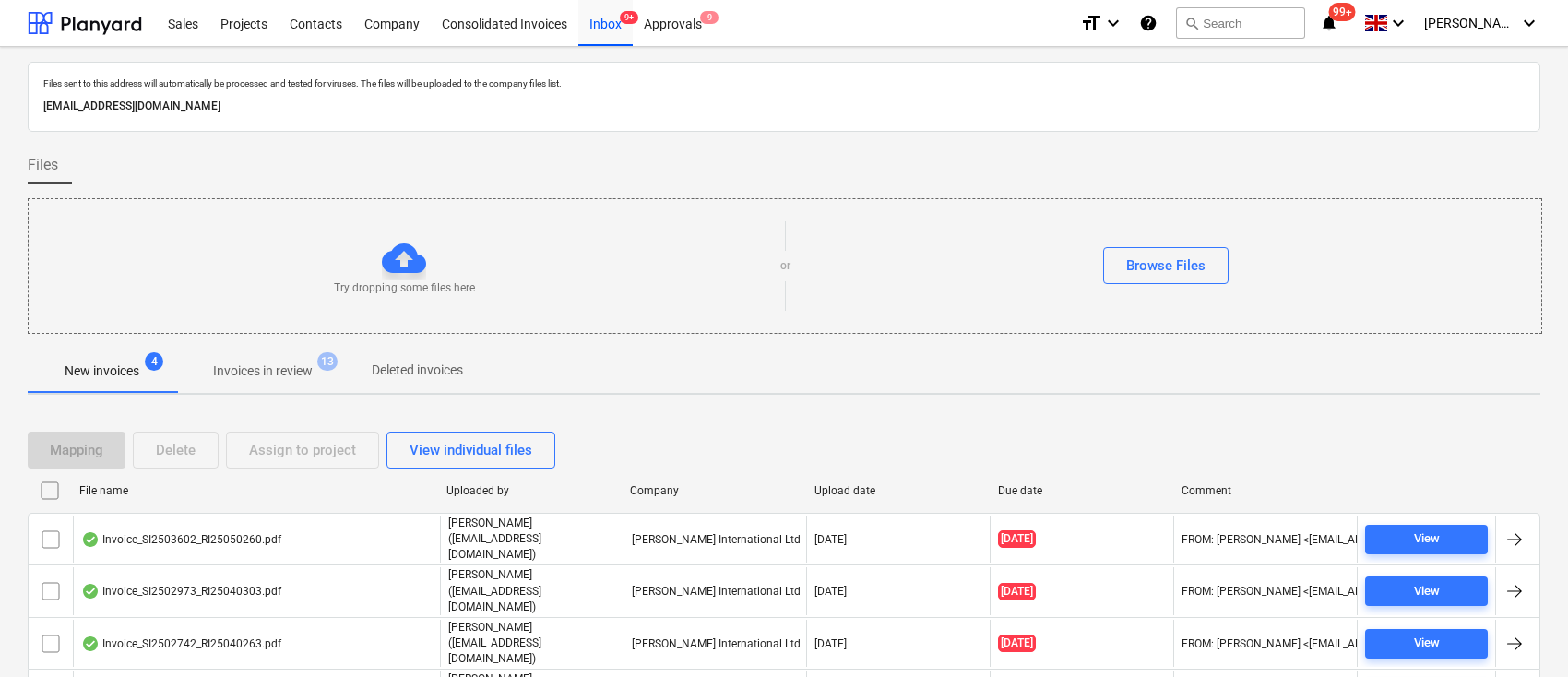
click at [659, 495] on div "Company" at bounding box center [714, 490] width 169 height 13
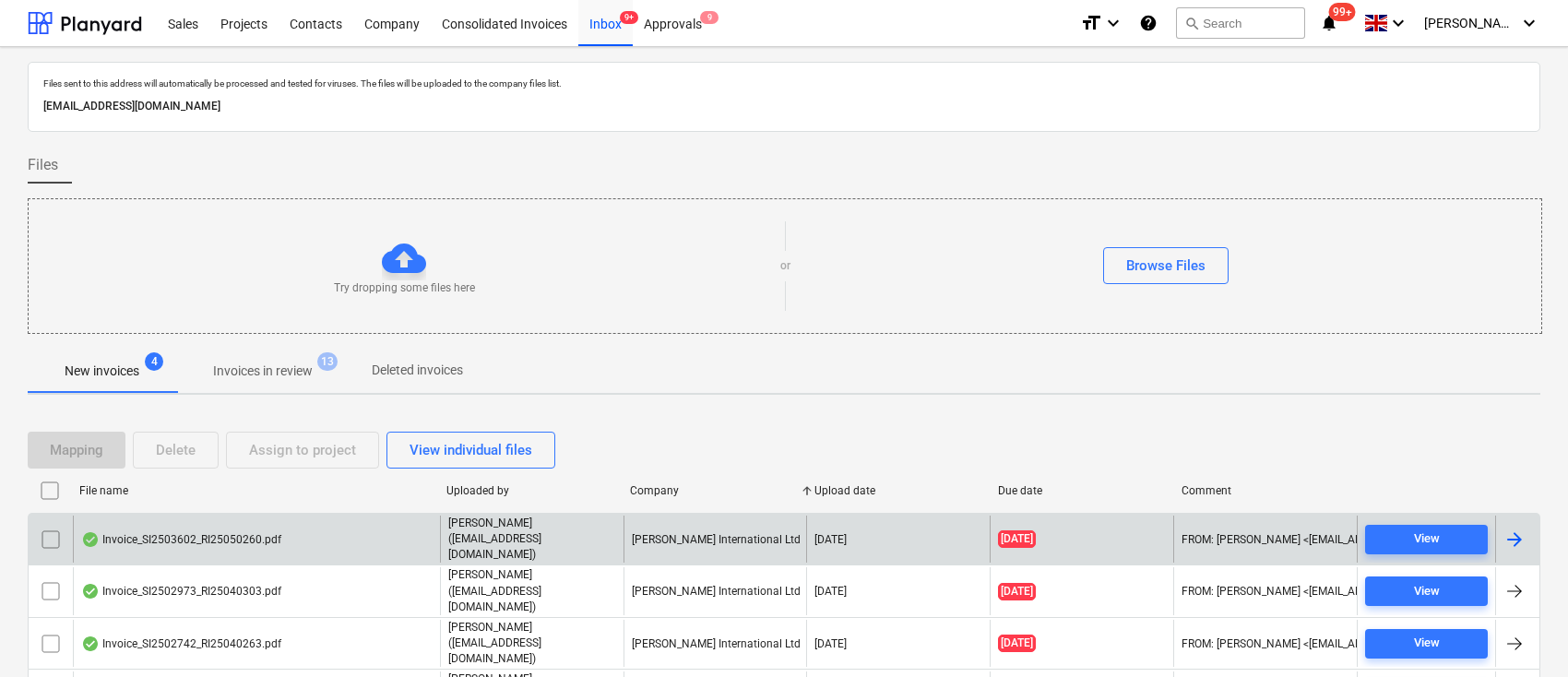
click at [1514, 528] on div at bounding box center [1515, 539] width 22 height 22
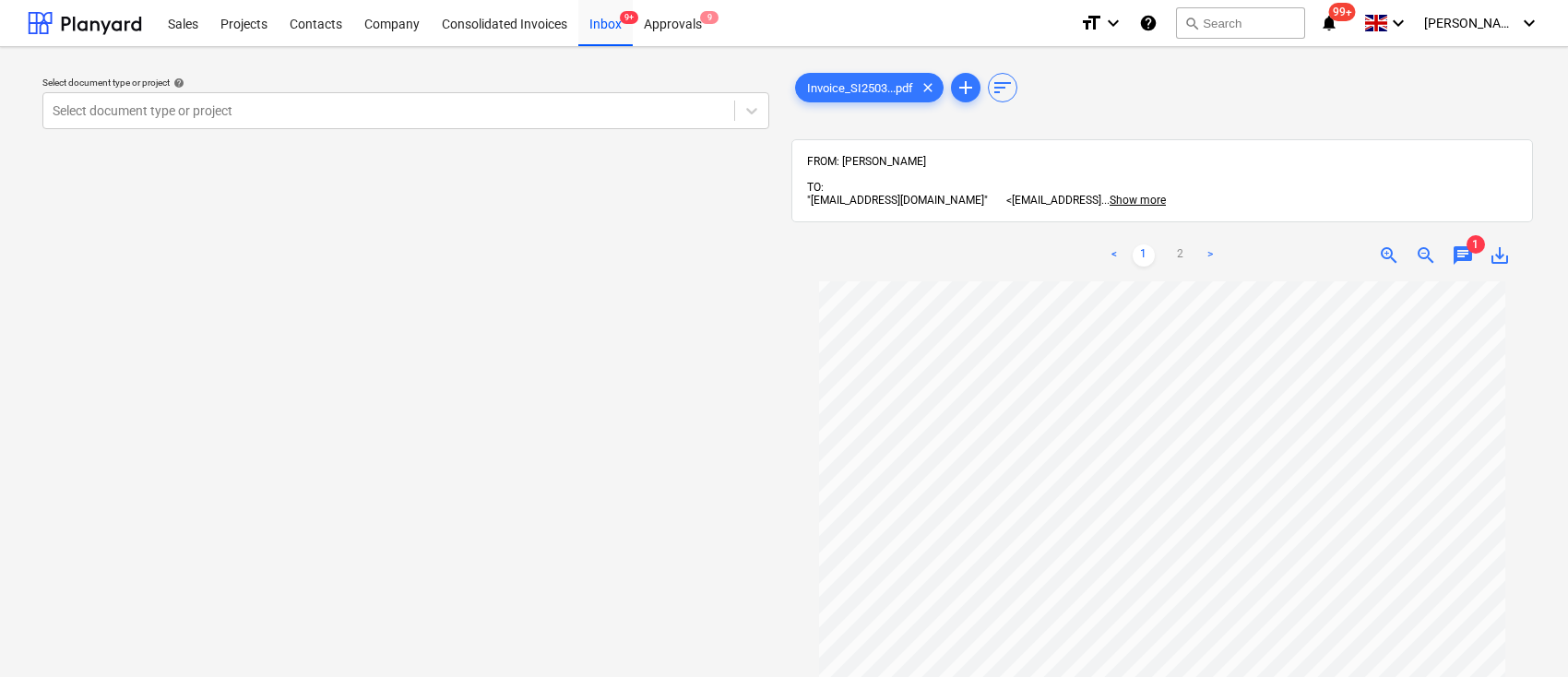
scroll to position [214, 0]
click at [949, 232] on div "< 1 2 > zoom_in zoom_out chat 1 save_alt" at bounding box center [1162, 568] width 742 height 677
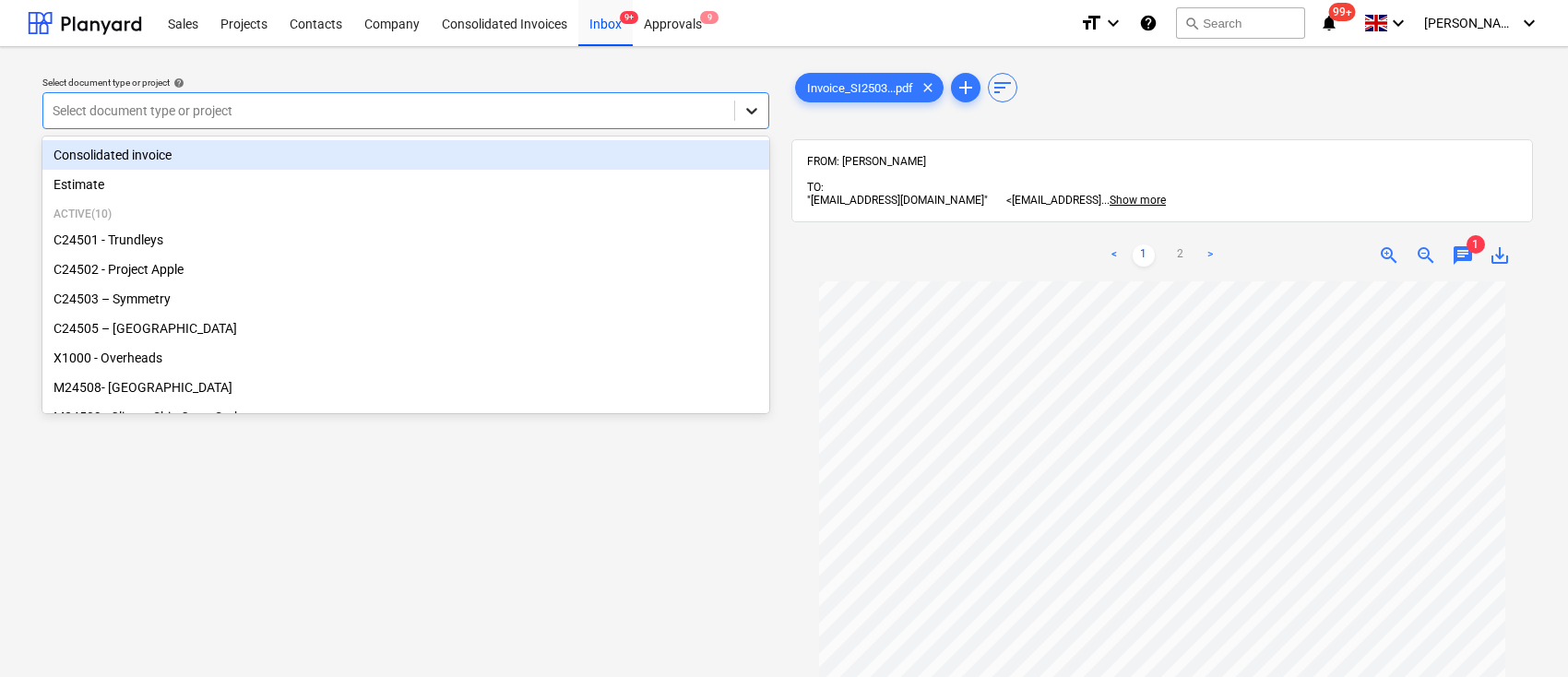
click at [750, 104] on icon at bounding box center [751, 110] width 18 height 18
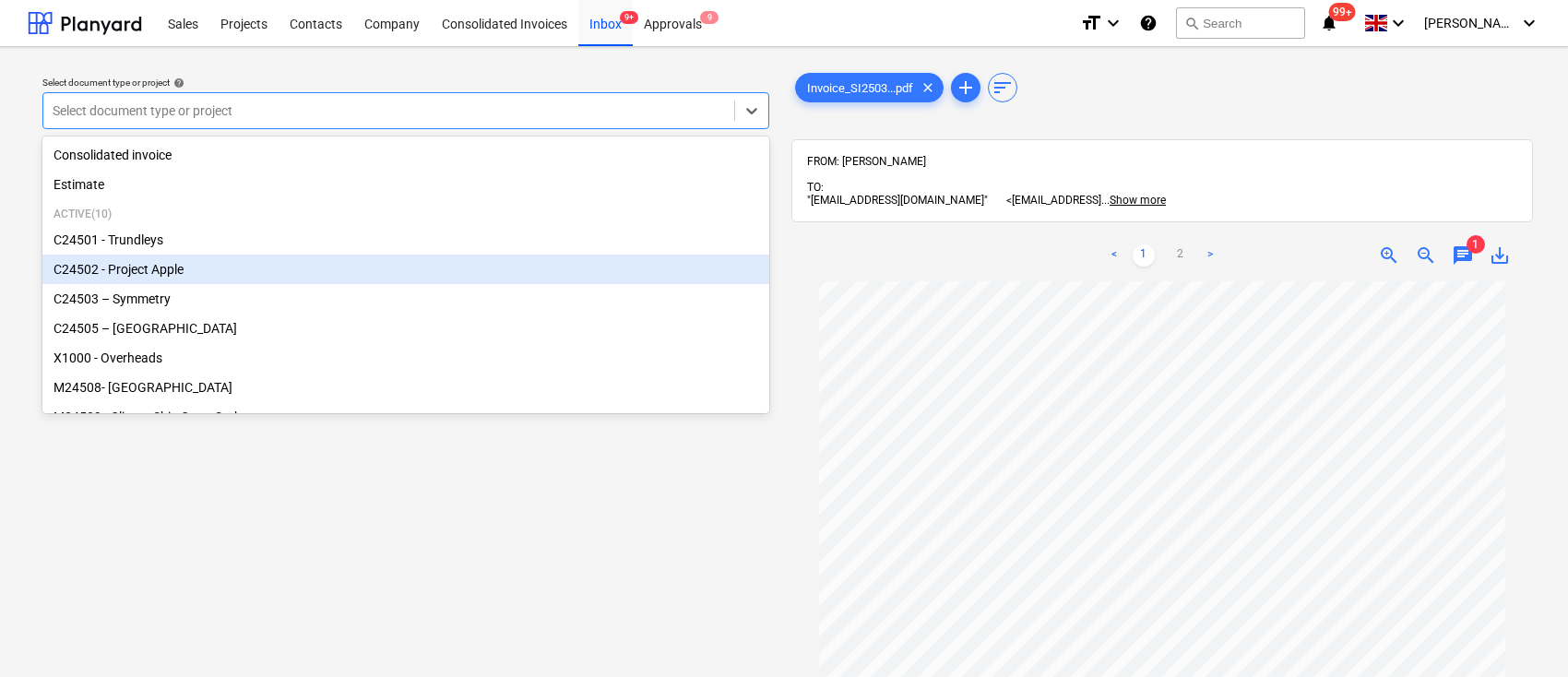
click at [343, 271] on div "C24502 - Project Apple" at bounding box center [406, 269] width 727 height 30
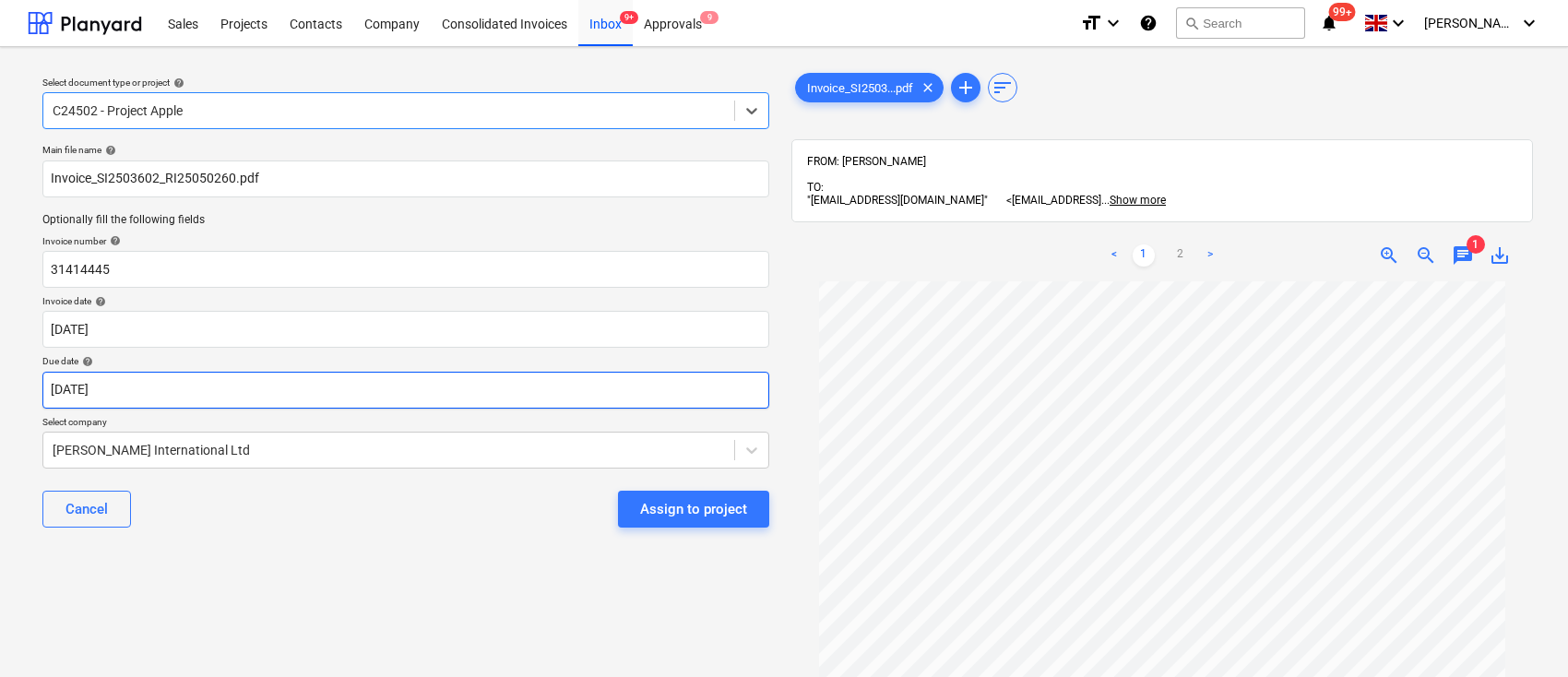
click at [383, 398] on body "Sales Projects Contacts Company Consolidated Invoices Inbox 9+ Approvals 9 form…" at bounding box center [784, 338] width 1568 height 677
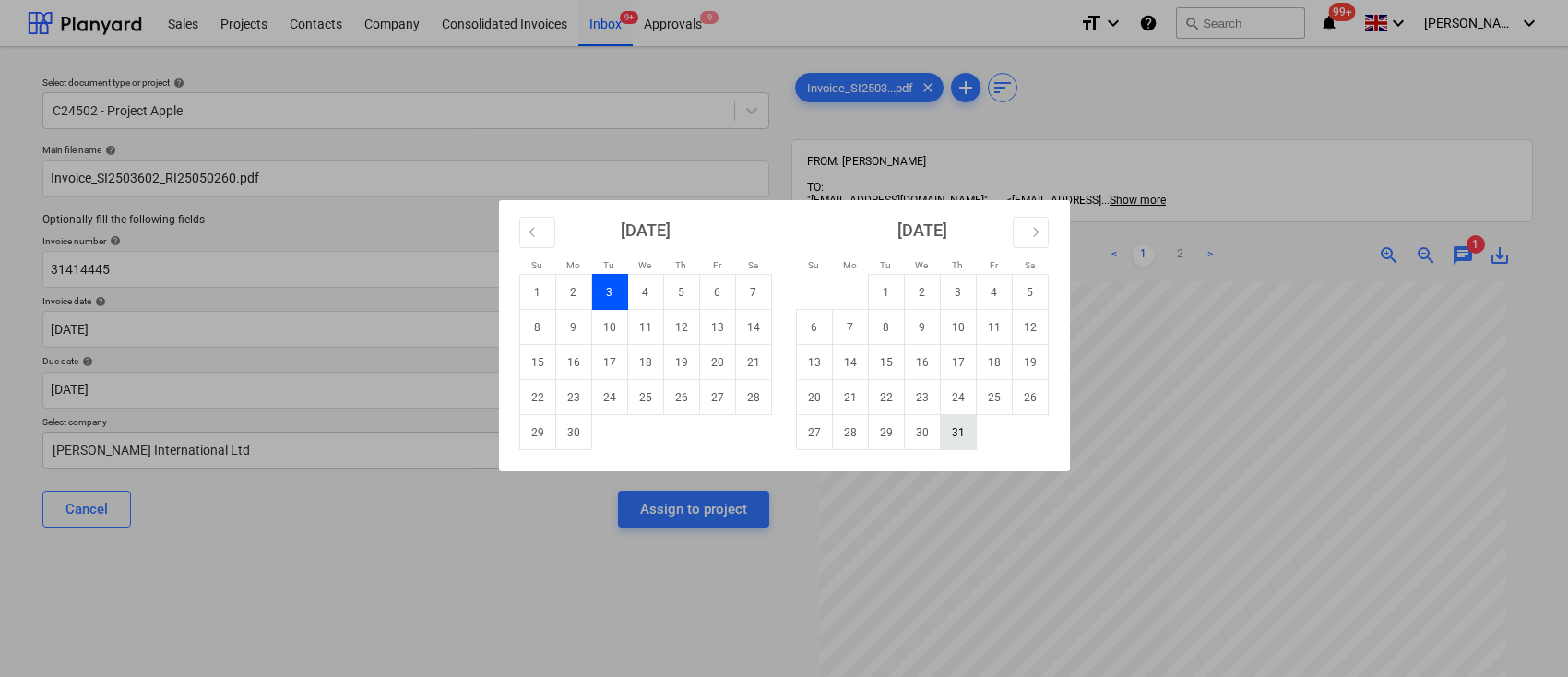
click at [968, 437] on td "31" at bounding box center [958, 433] width 36 height 35
type input "31 Jul 2025"
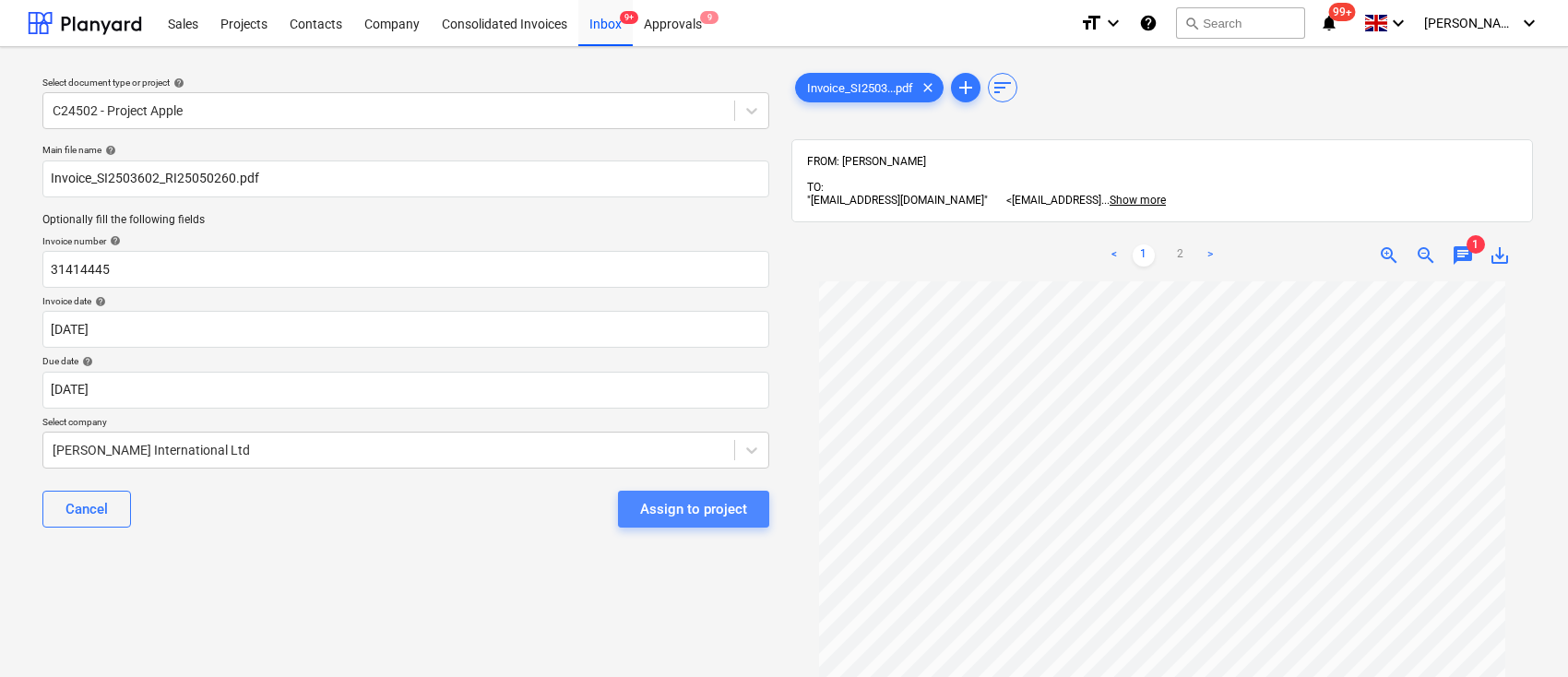
click at [701, 512] on div "Assign to project" at bounding box center [693, 509] width 107 height 24
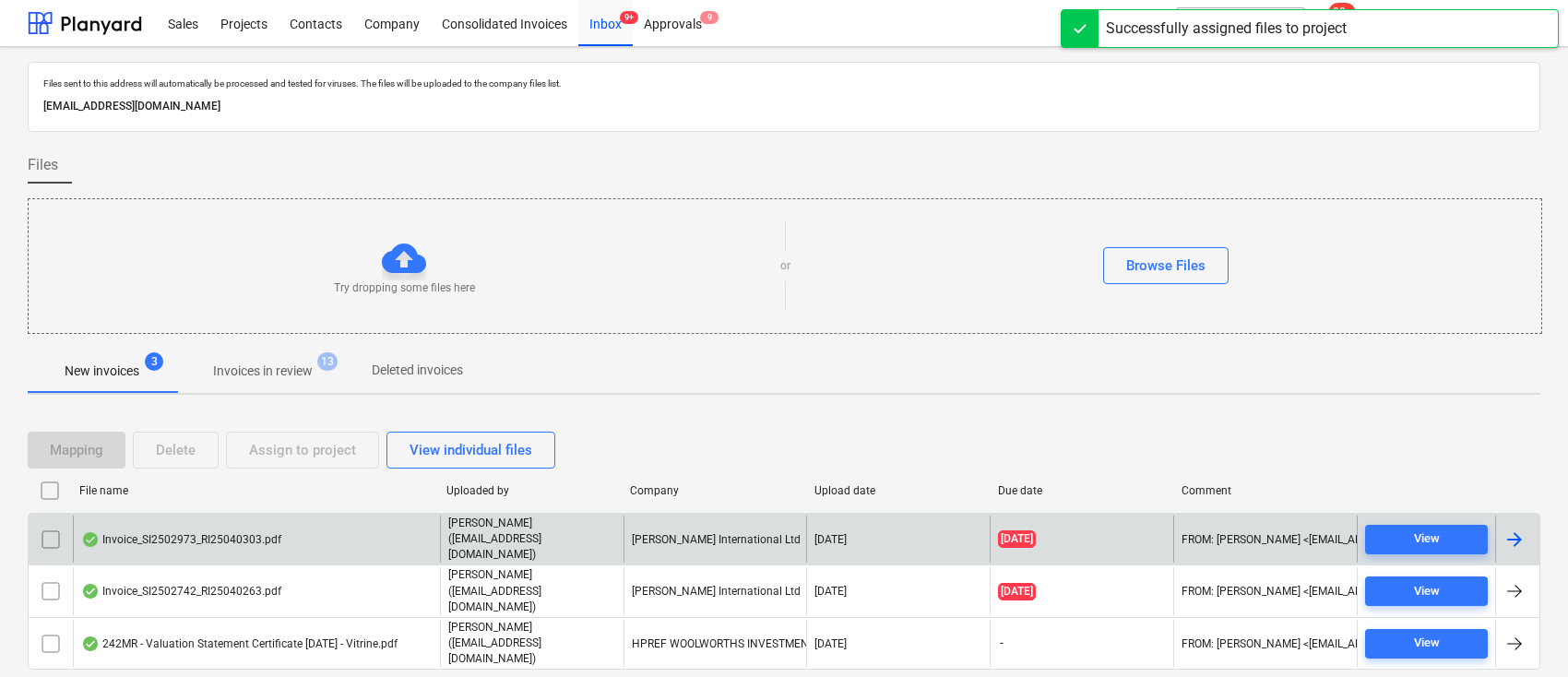
click at [1511, 544] on div at bounding box center [1515, 539] width 22 height 22
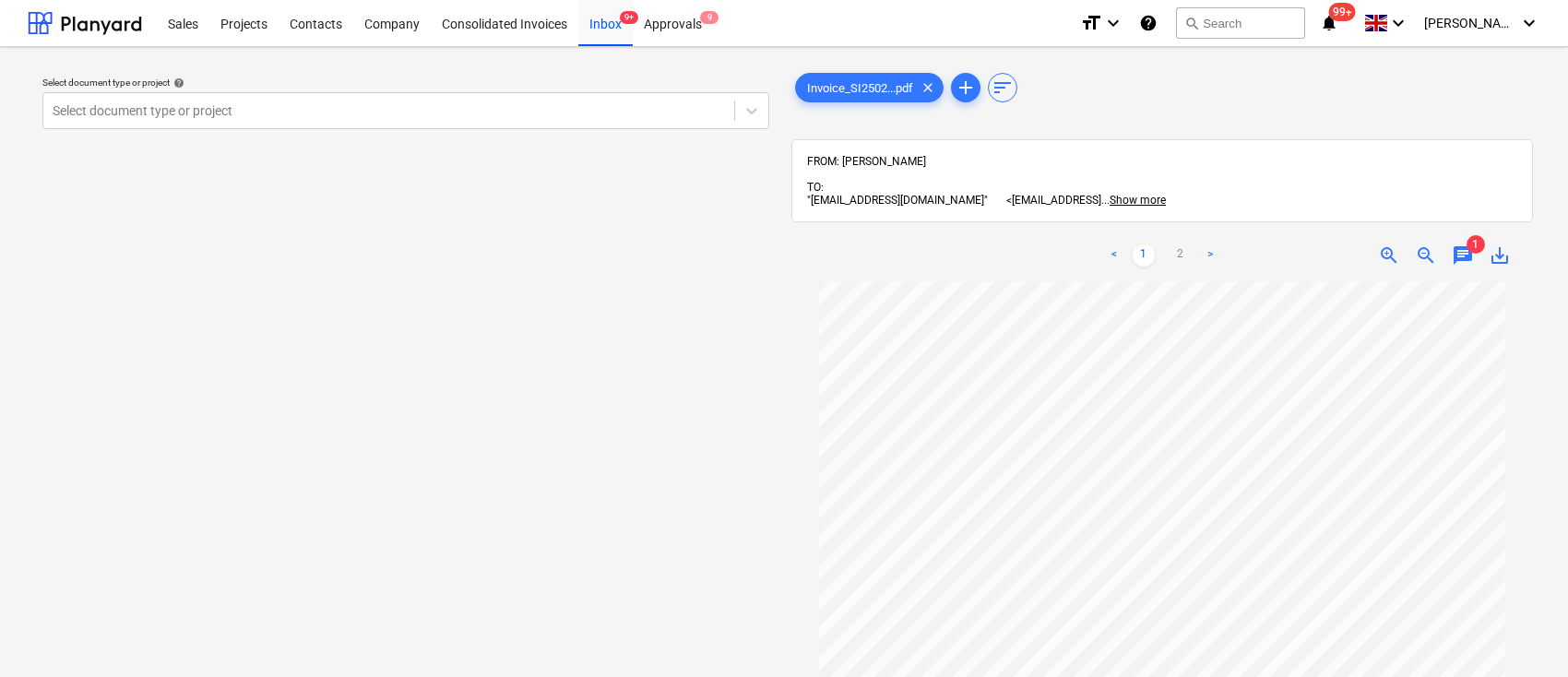
scroll to position [199, 0]
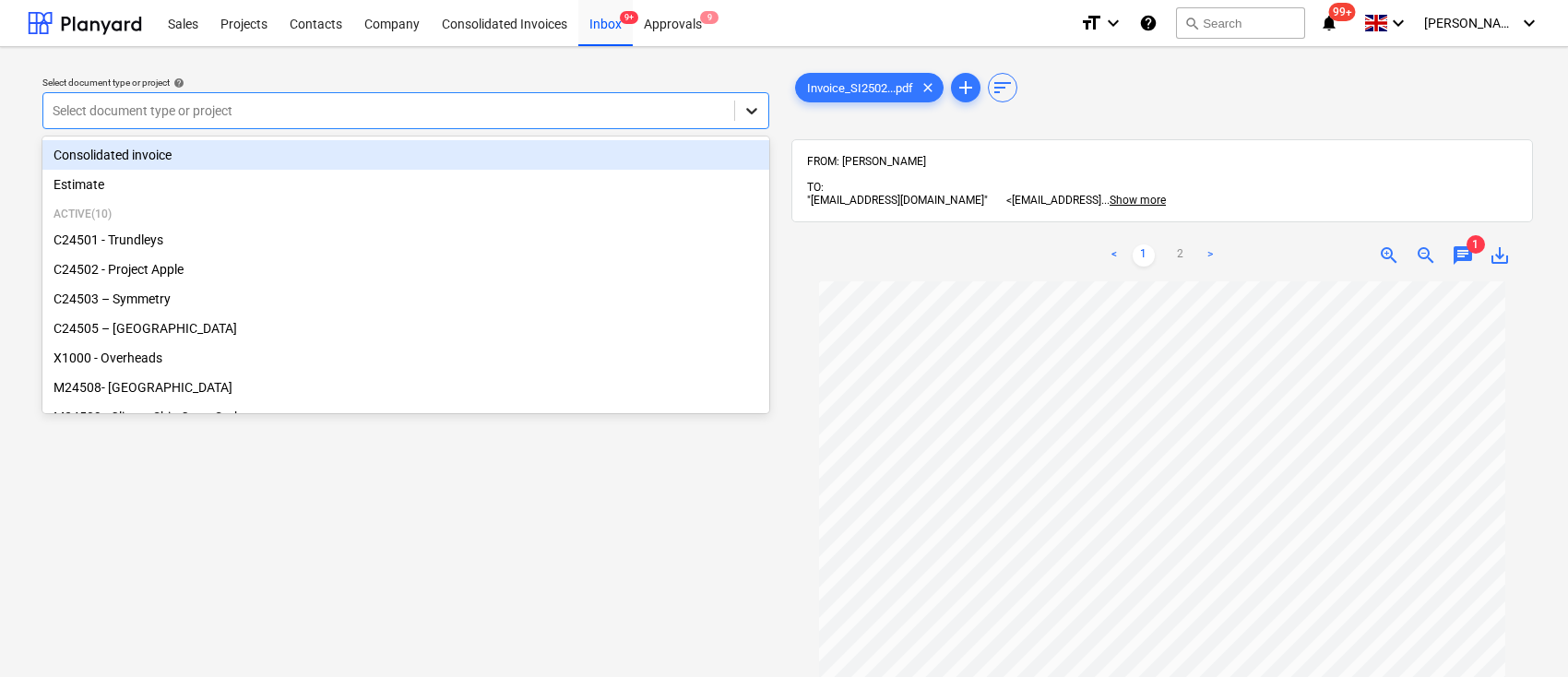
click at [758, 115] on icon at bounding box center [751, 110] width 18 height 18
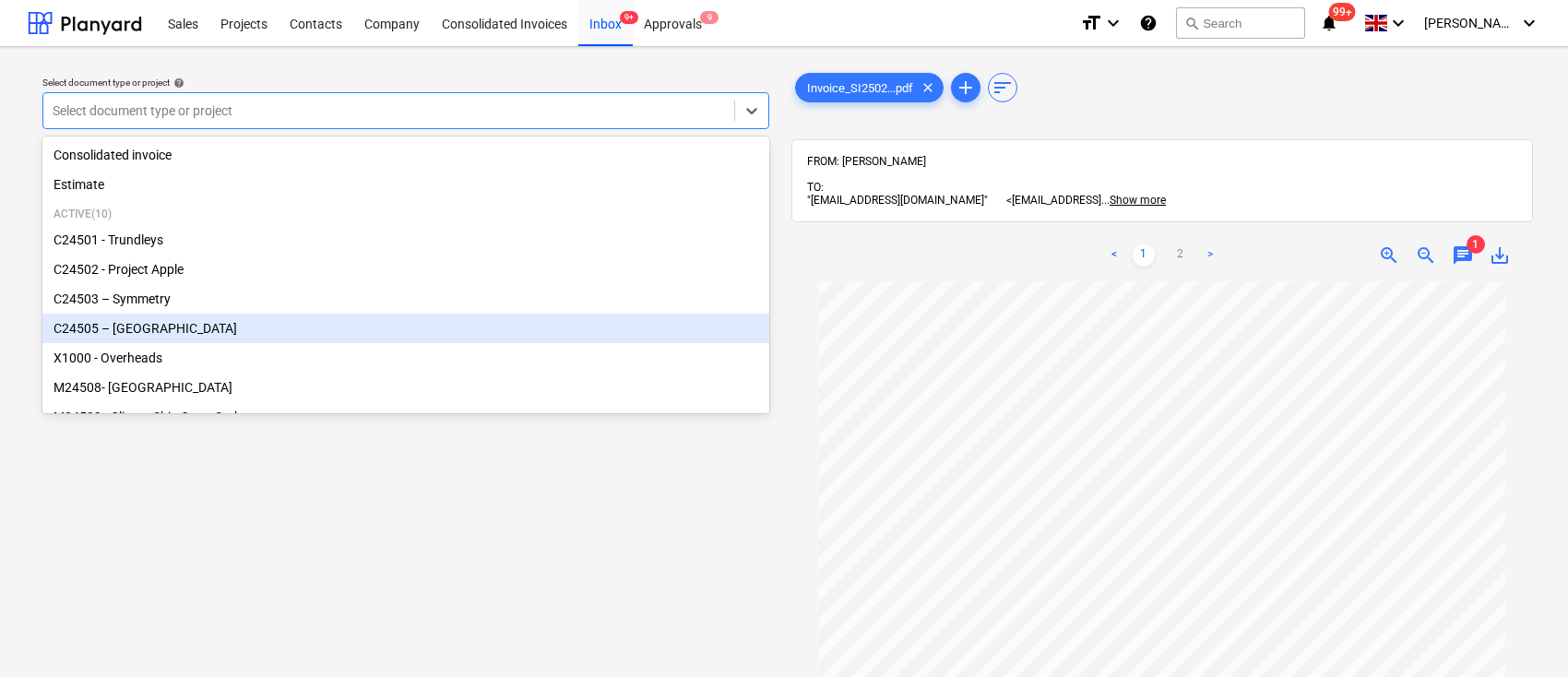
click at [142, 331] on div "C24505 – [GEOGRAPHIC_DATA]" at bounding box center [406, 328] width 727 height 30
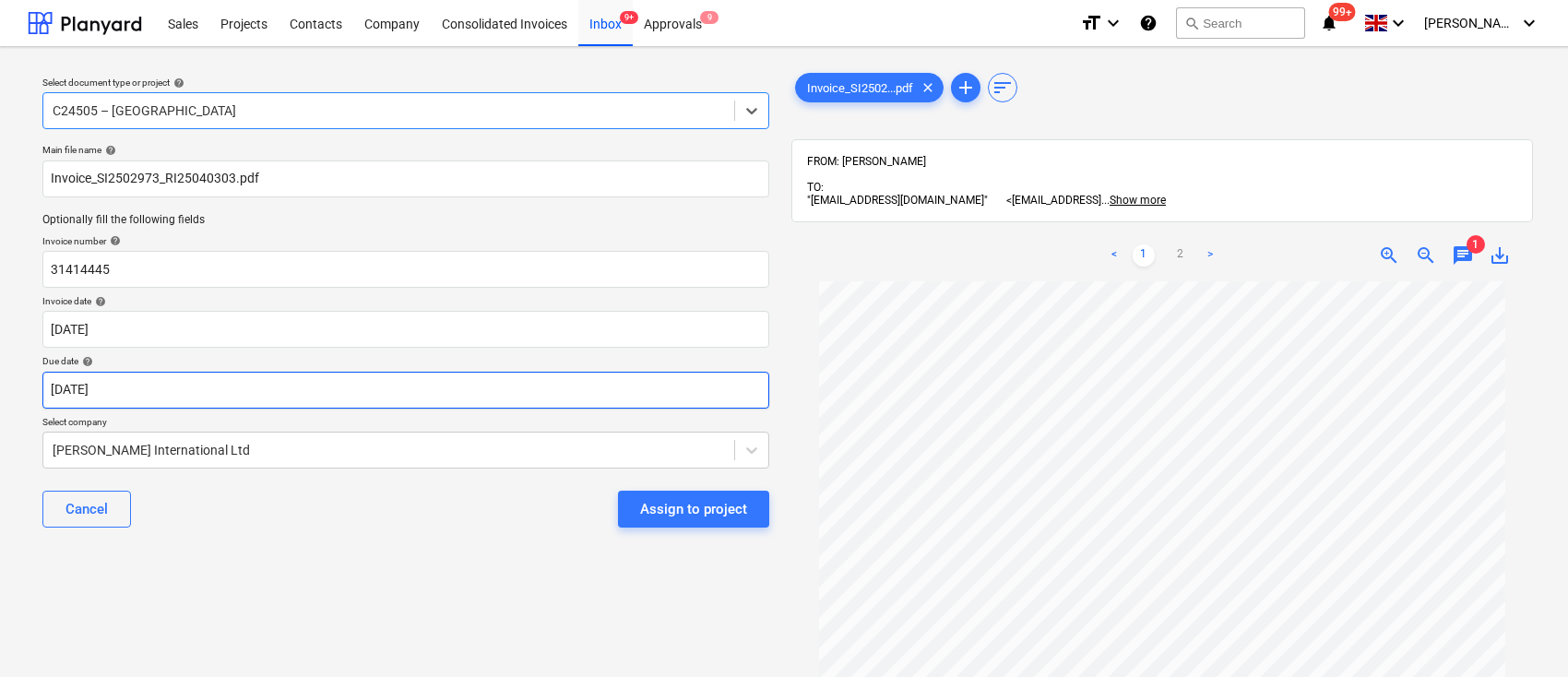
click at [483, 402] on body "Sales Projects Contacts Company Consolidated Invoices Inbox 9+ Approvals 9 form…" at bounding box center [784, 338] width 1568 height 677
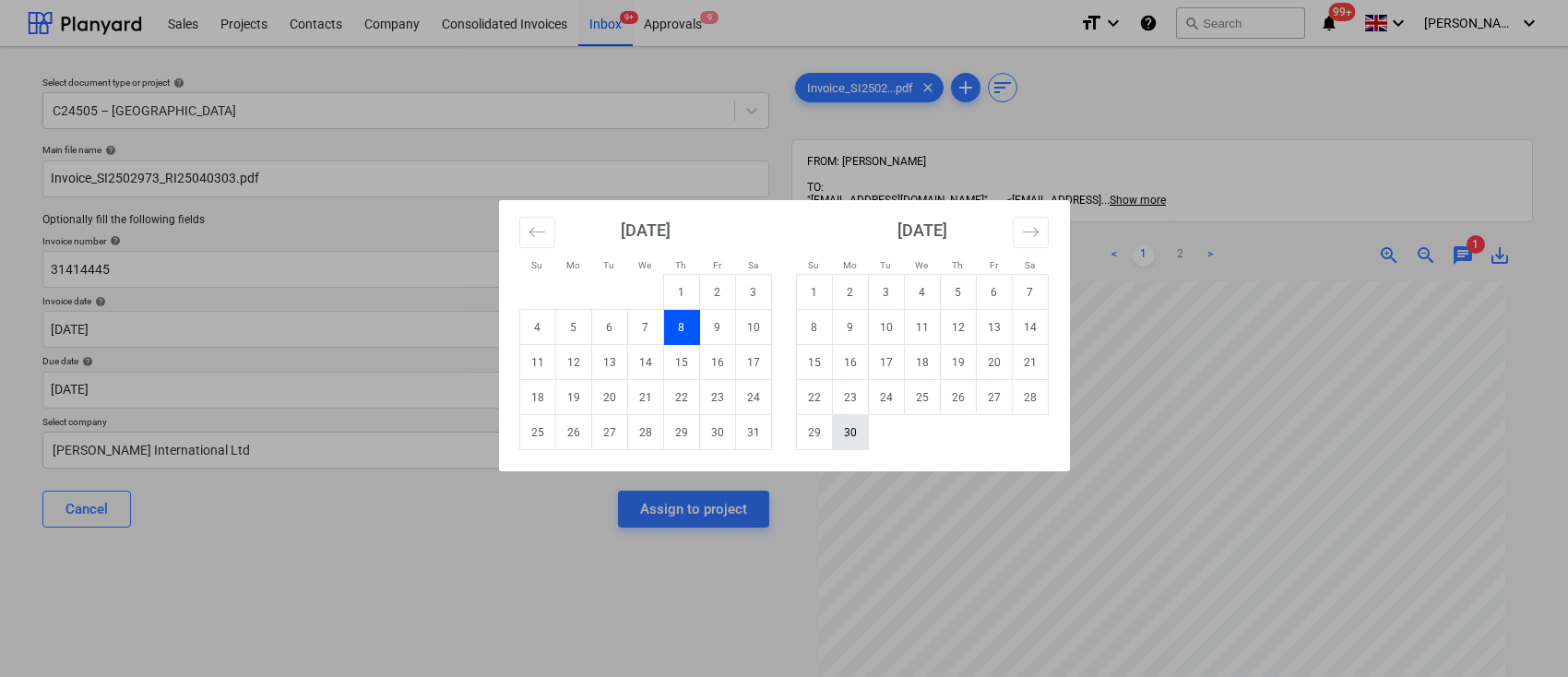
click at [857, 426] on td "30" at bounding box center [850, 433] width 36 height 35
type input "30 Jun 2025"
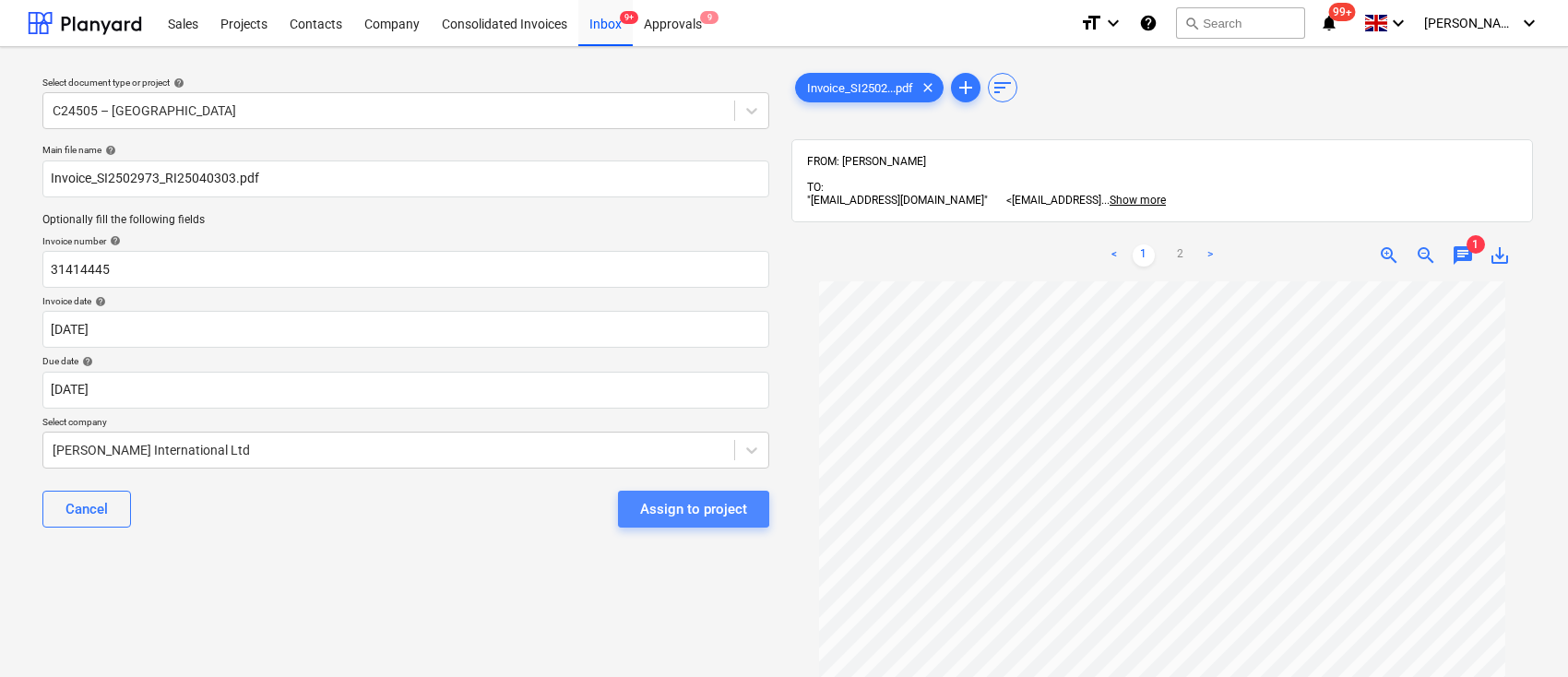
click at [657, 509] on div "Assign to project" at bounding box center [693, 509] width 107 height 24
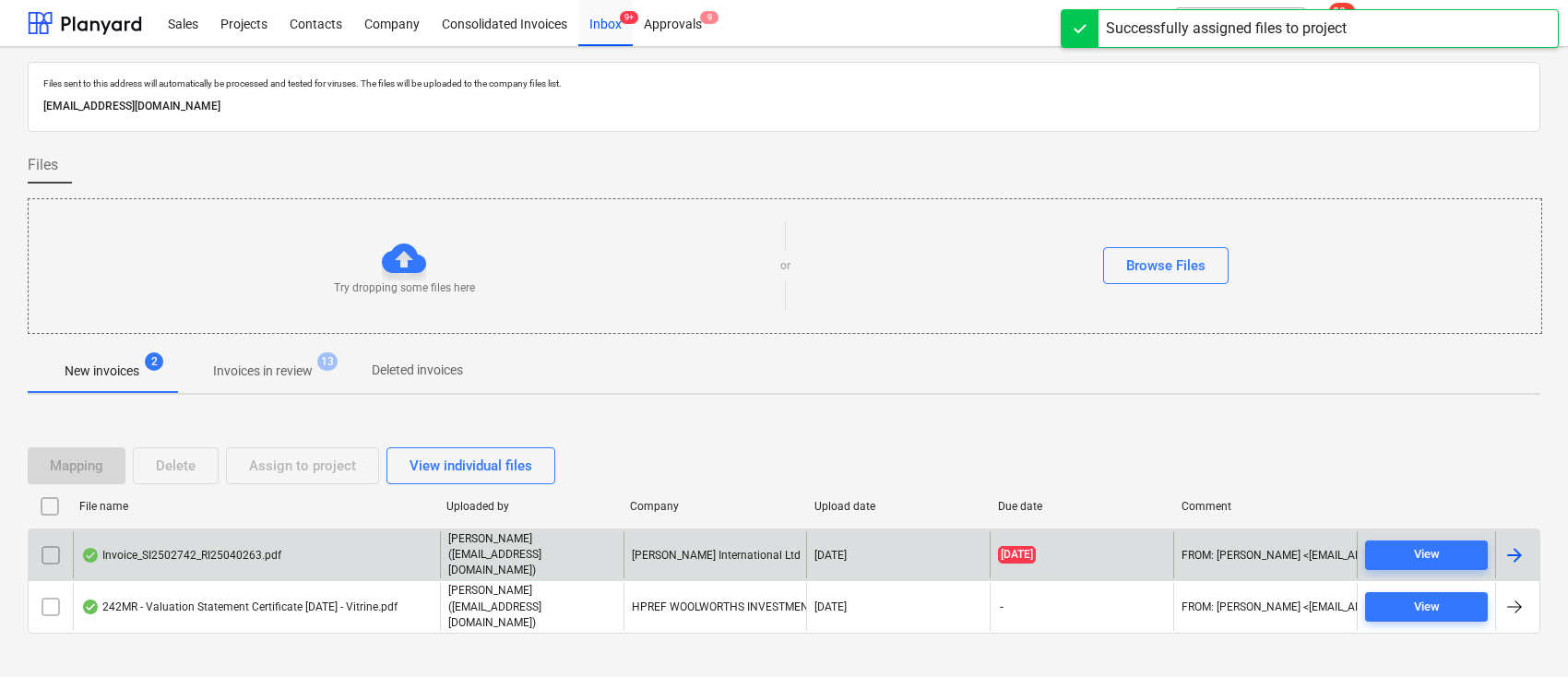
click at [745, 557] on div "[PERSON_NAME] International Ltd" at bounding box center [716, 555] width 183 height 47
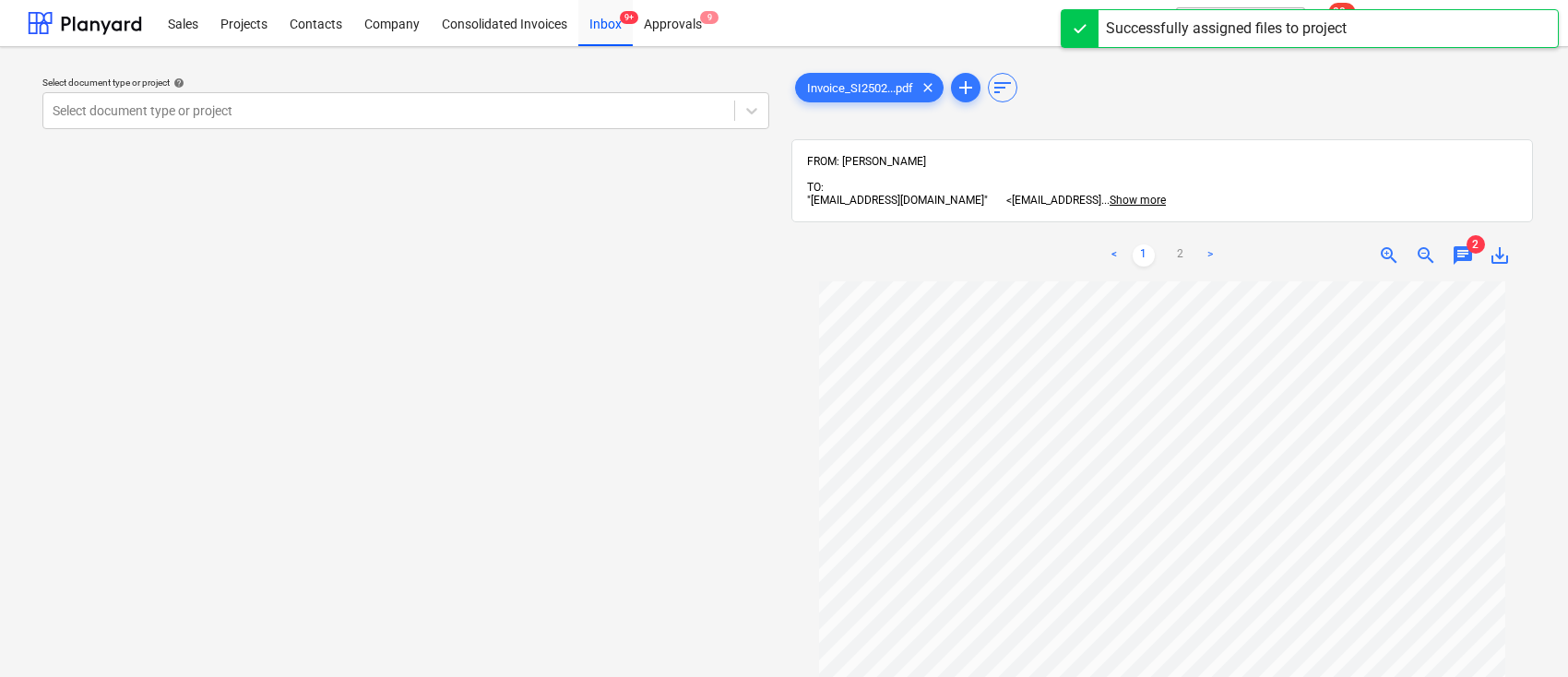
scroll to position [249, 0]
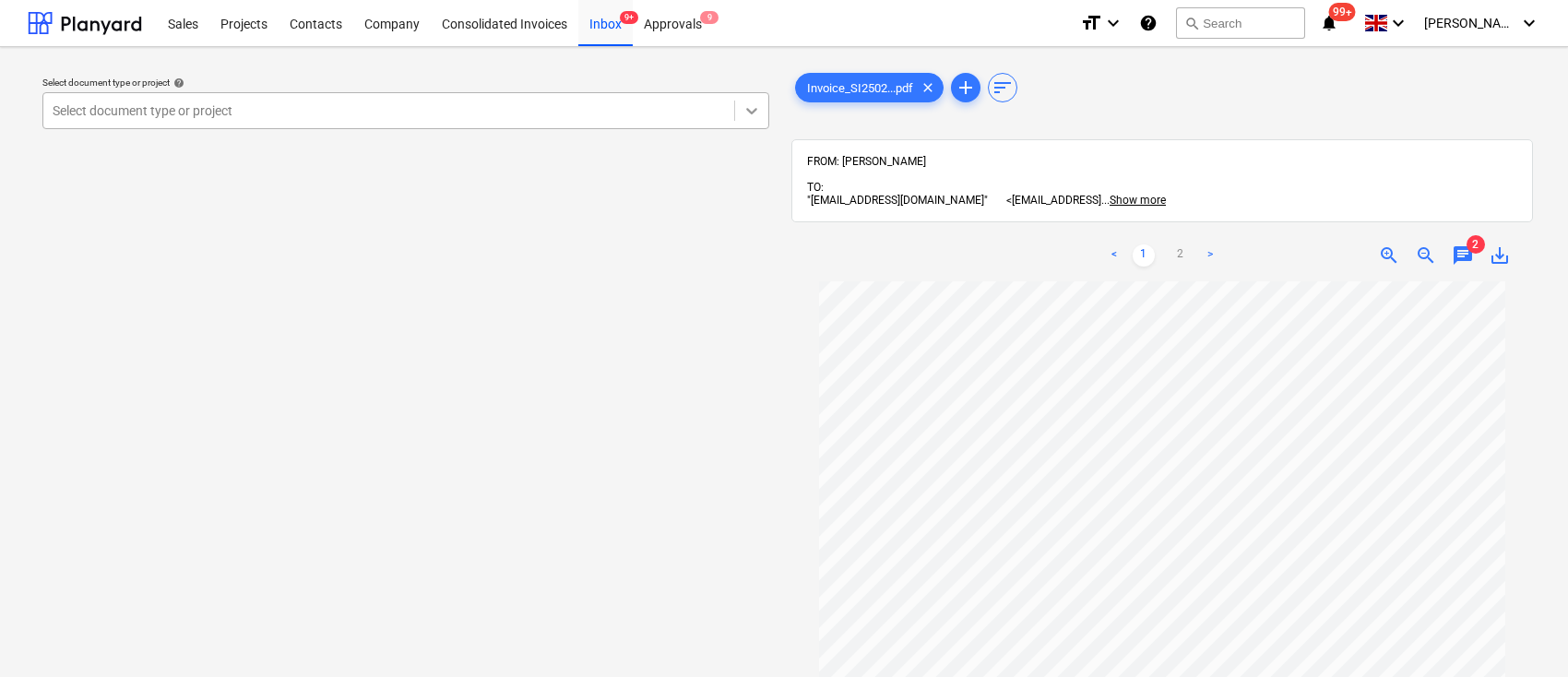
click at [758, 104] on icon at bounding box center [751, 110] width 18 height 18
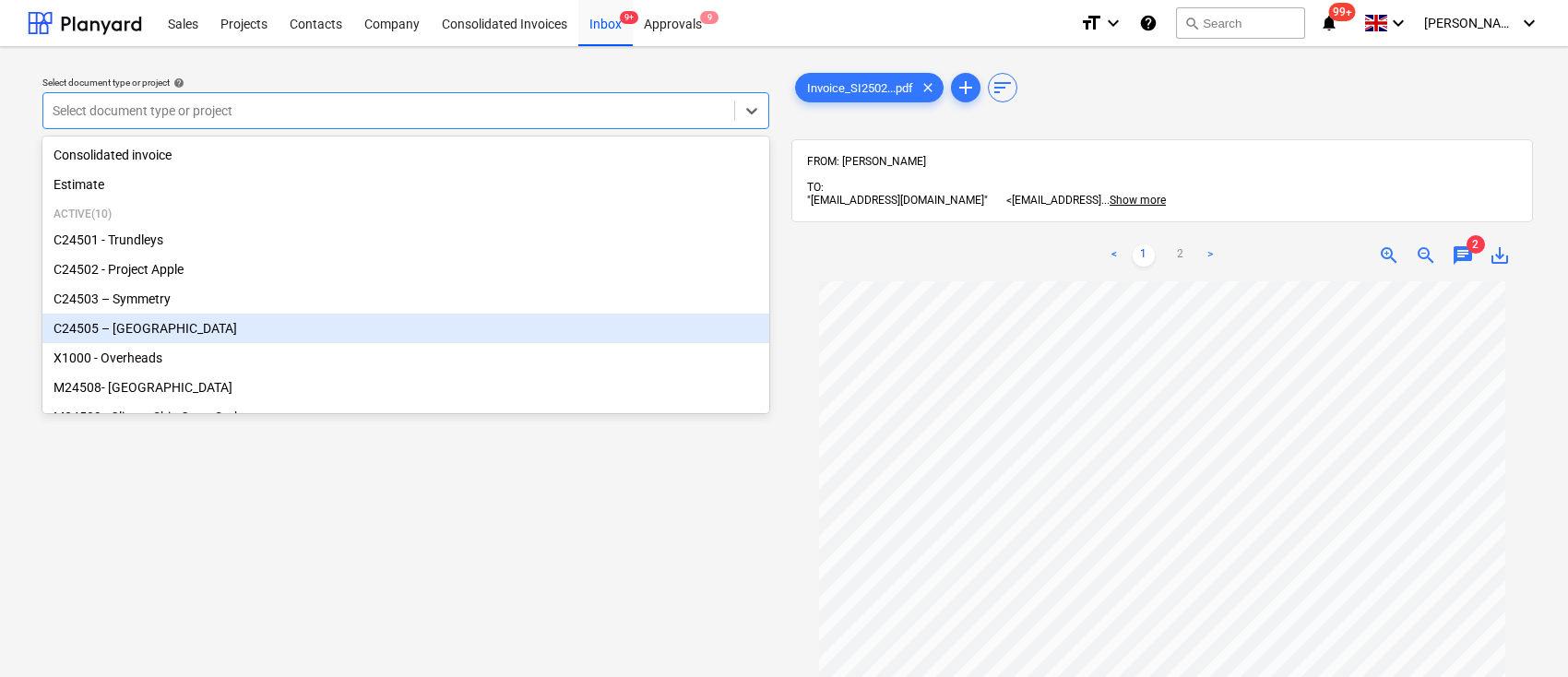
click at [470, 327] on div "C24505 – [GEOGRAPHIC_DATA]" at bounding box center [406, 328] width 727 height 30
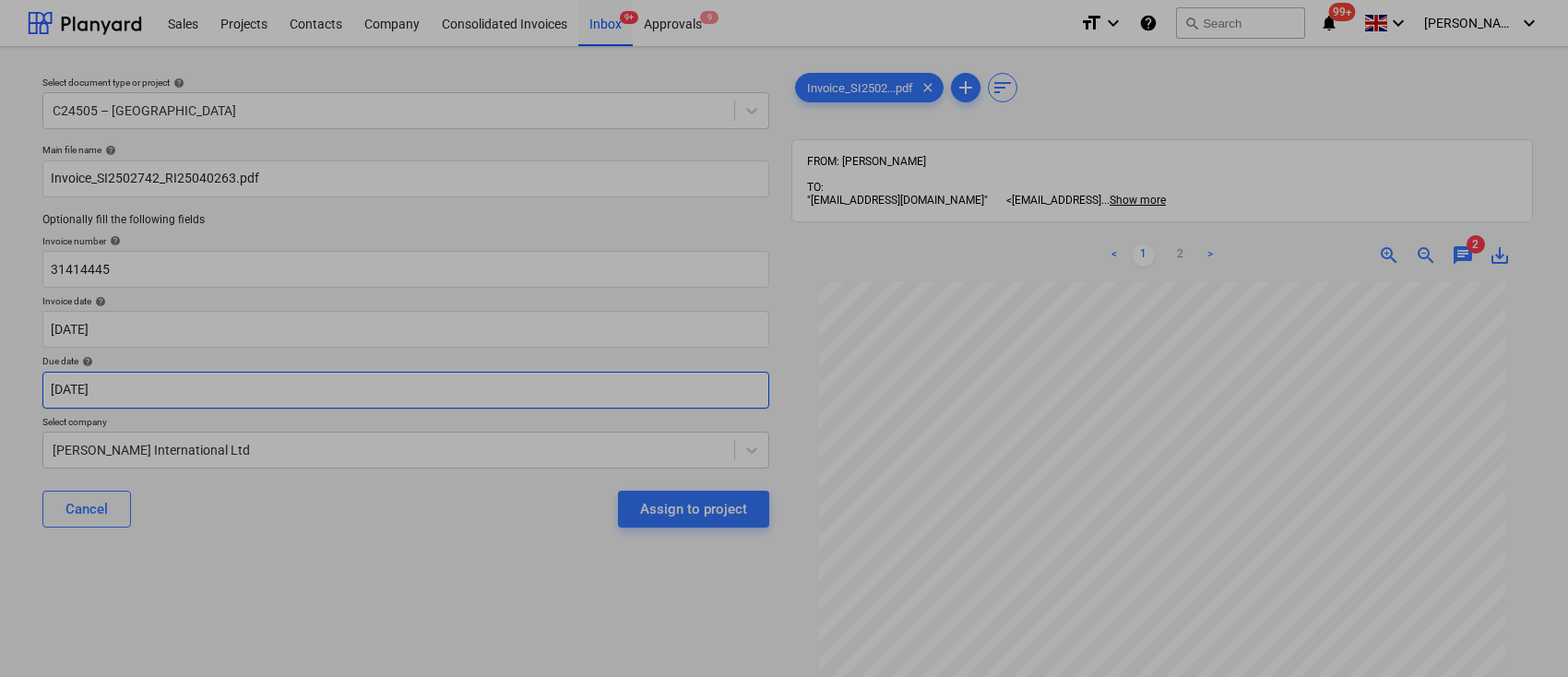
click at [605, 398] on body "Sales Projects Contacts Company Consolidated Invoices Inbox 9+ Approvals 9 form…" at bounding box center [784, 338] width 1568 height 677
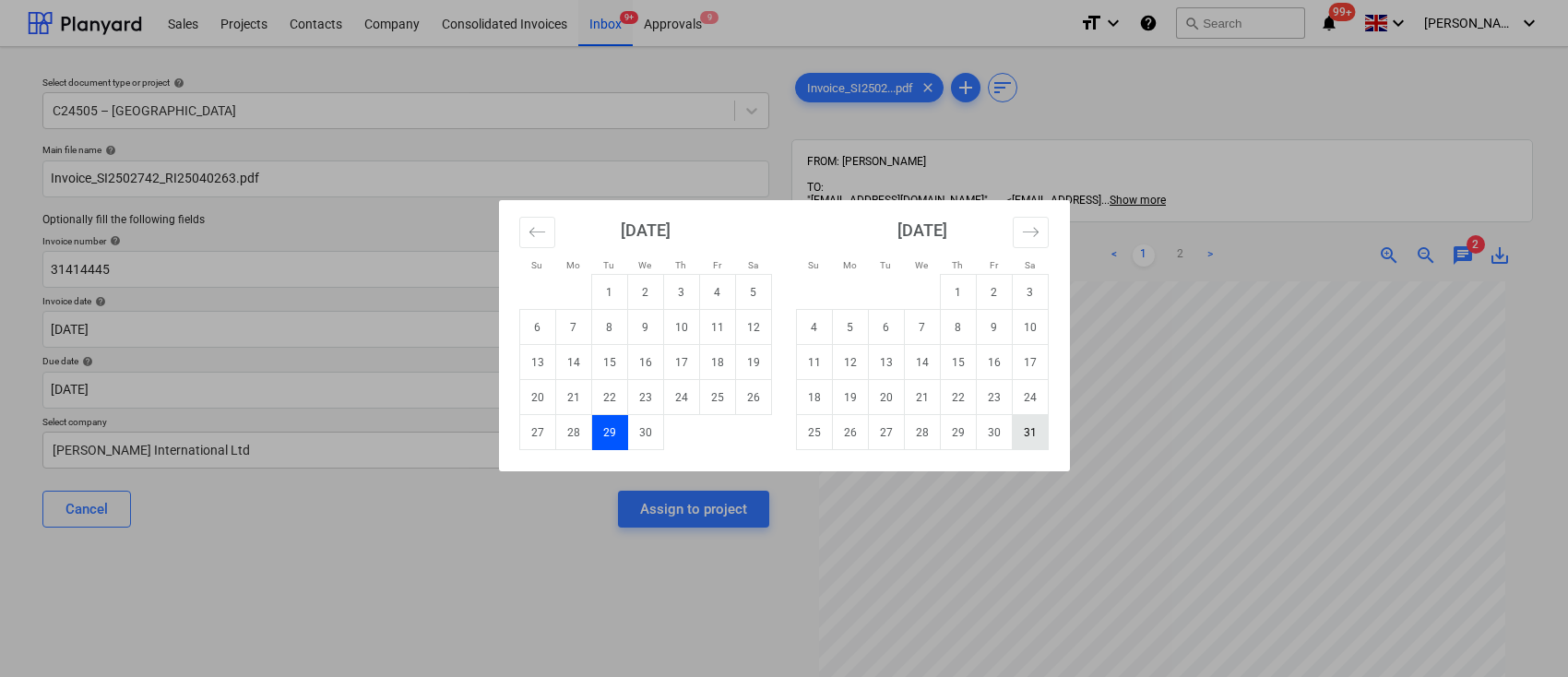
click at [1037, 435] on td "31" at bounding box center [1030, 433] width 36 height 35
type input "[DATE]"
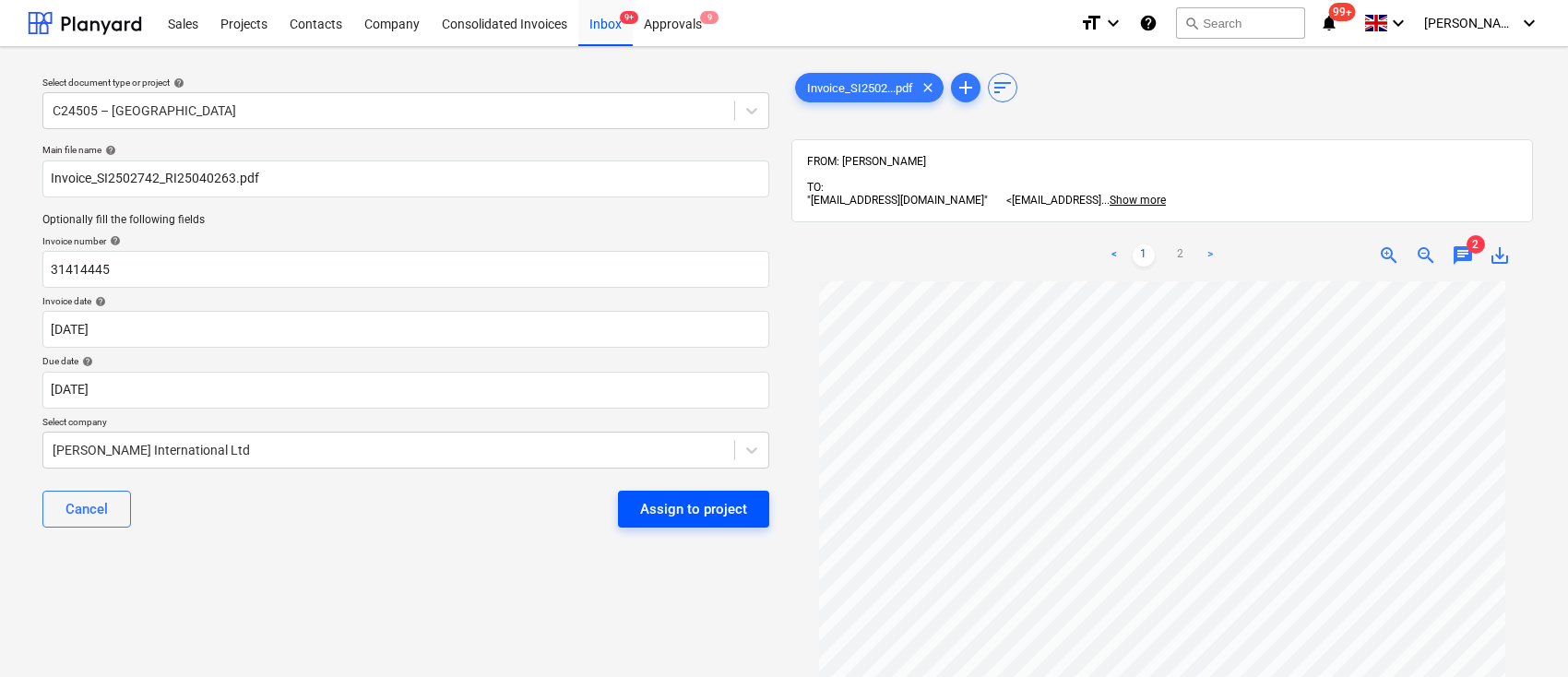
click at [710, 517] on div "Assign to project" at bounding box center [693, 509] width 107 height 24
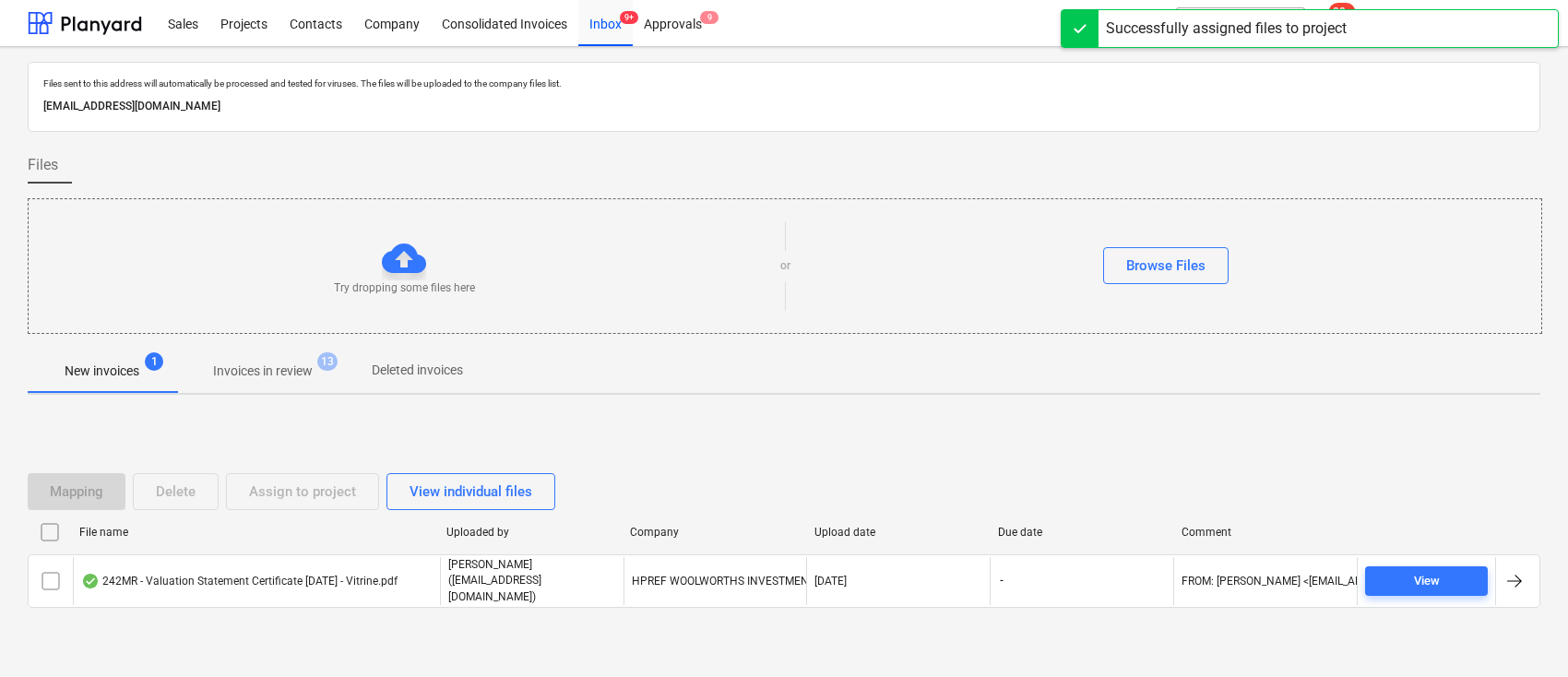
click at [286, 362] on p "Invoices in review" at bounding box center [262, 371] width 99 height 19
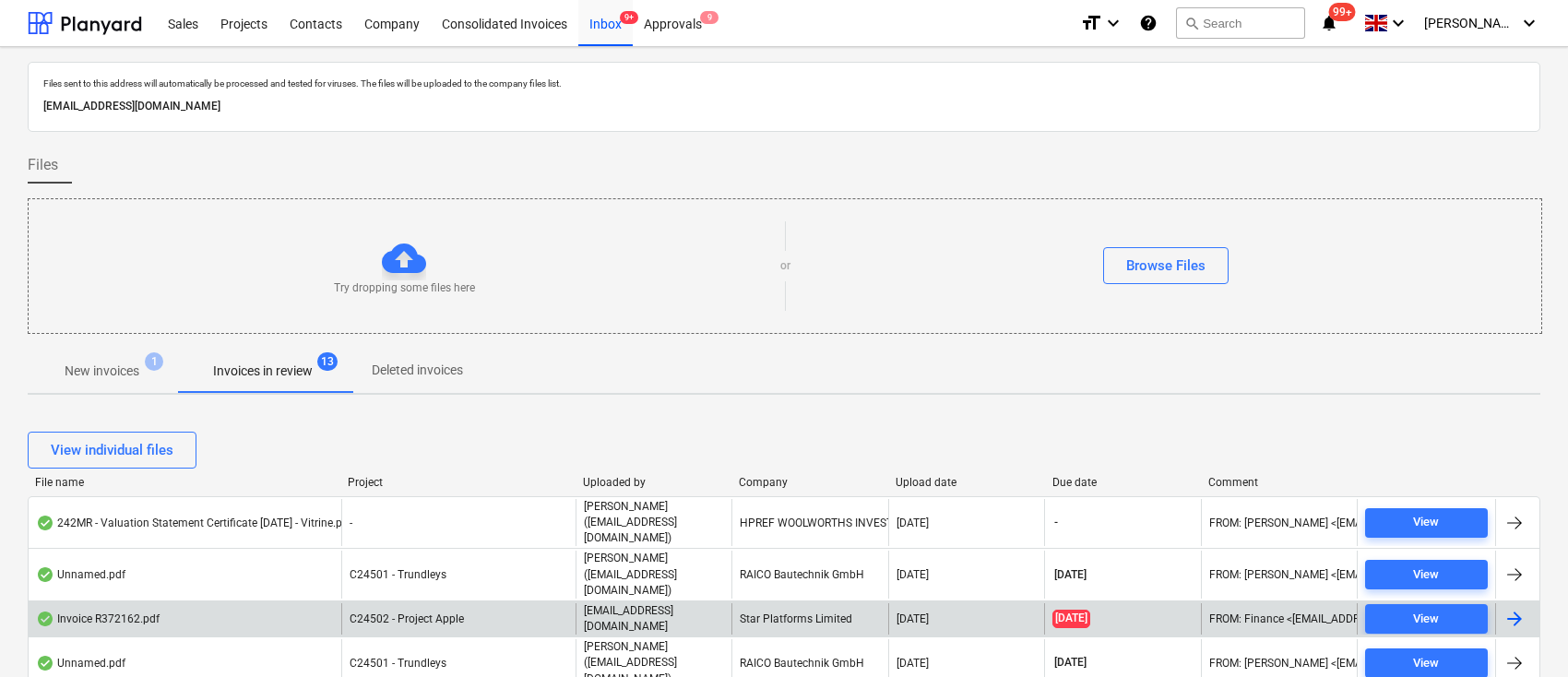
click at [781, 604] on div "Star Platforms Limited" at bounding box center [810, 619] width 156 height 32
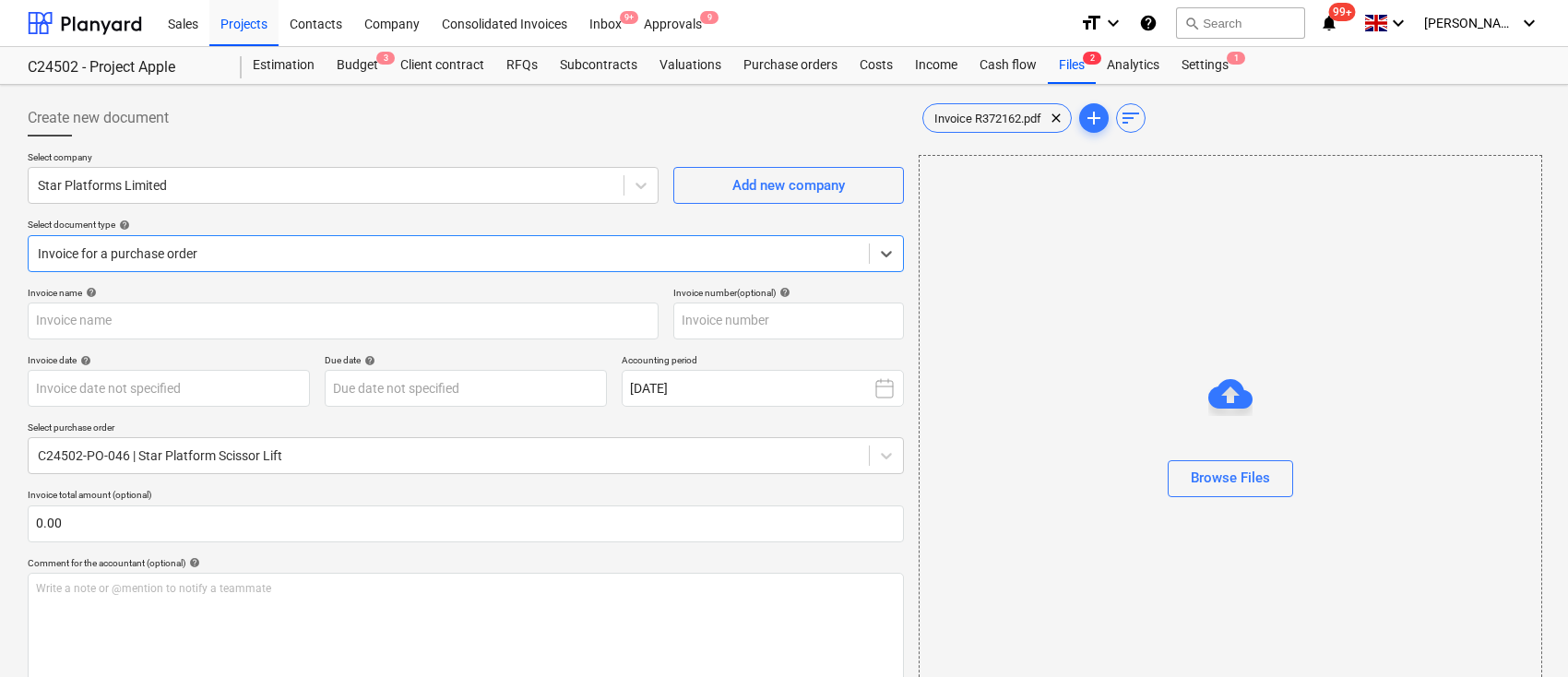
type input "R372162"
type input "31 Jul 2025"
type input "31 Aug 2025"
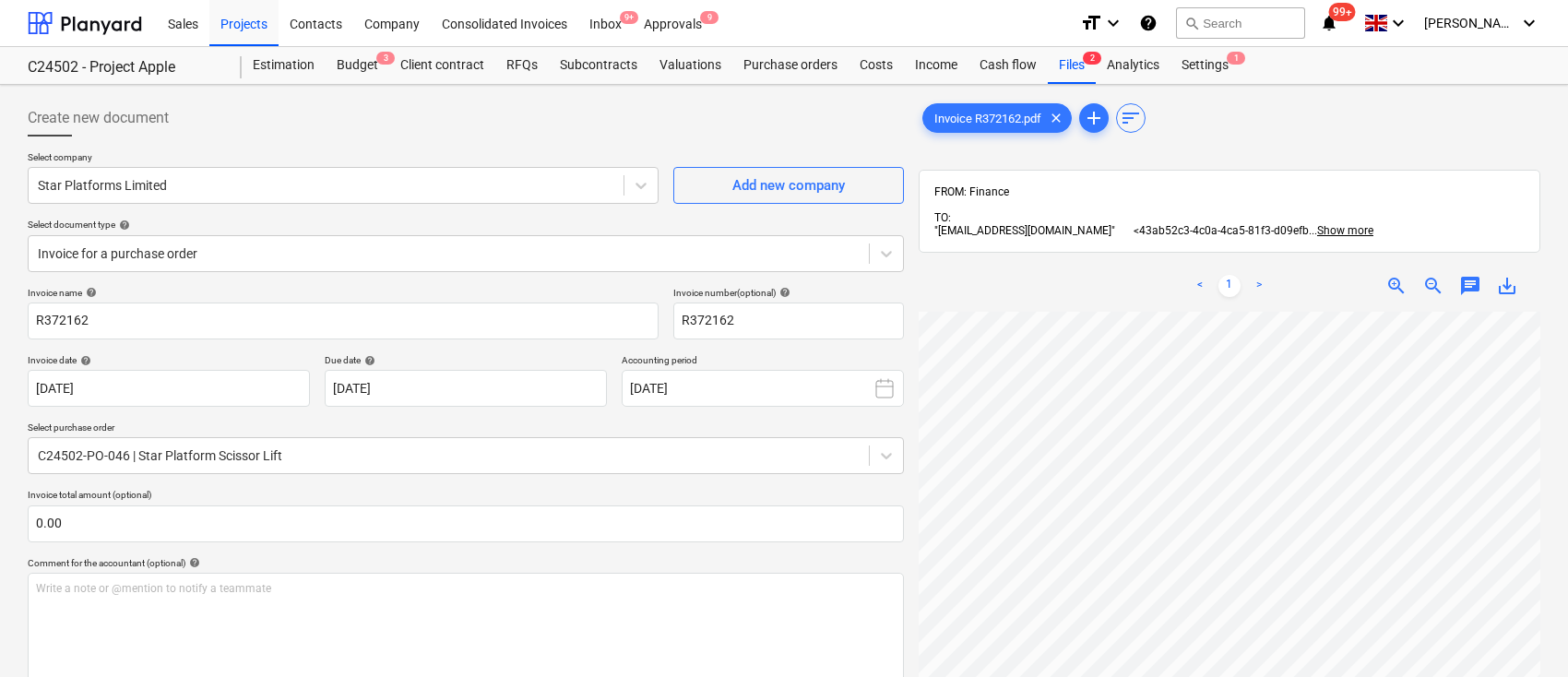
scroll to position [118, 89]
click at [1070, 224] on div "Invoice R372162.pdf clear add sort FROM: Finance TO: "43ab52c3-4c0a-4ca5-81f3-d…" at bounding box center [1230, 518] width 622 height 838
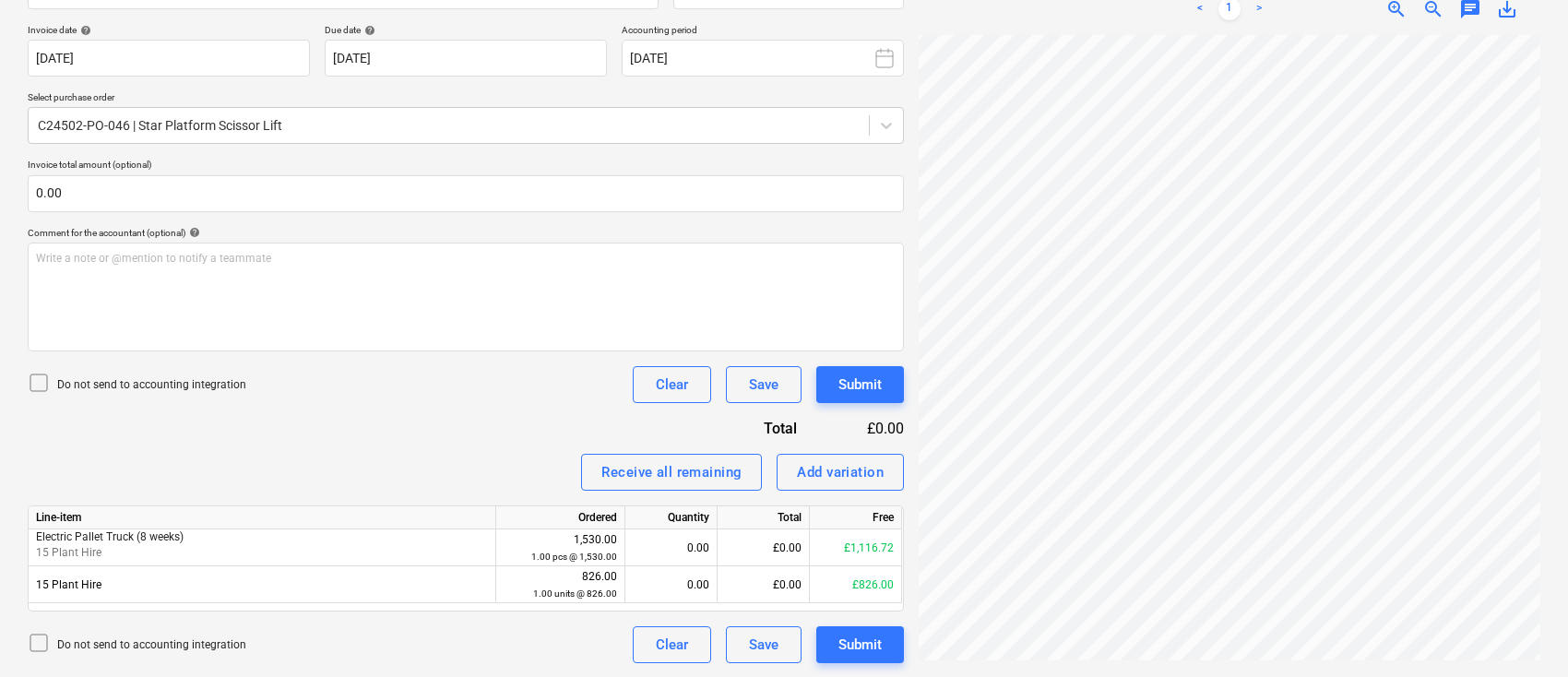
scroll to position [41, 61]
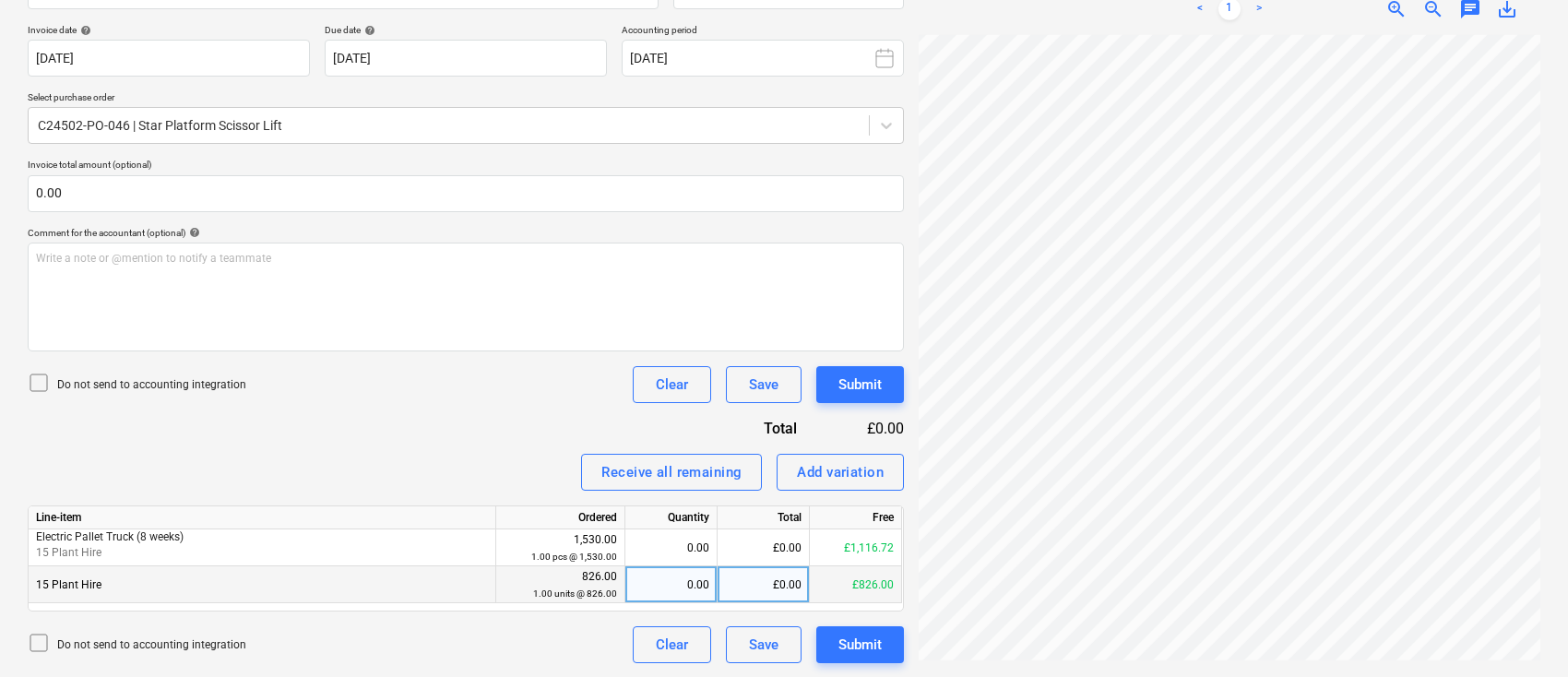
drag, startPoint x: 764, startPoint y: 555, endPoint x: 755, endPoint y: 572, distance: 19.2
click at [764, 555] on div "£0.00" at bounding box center [764, 548] width 93 height 37
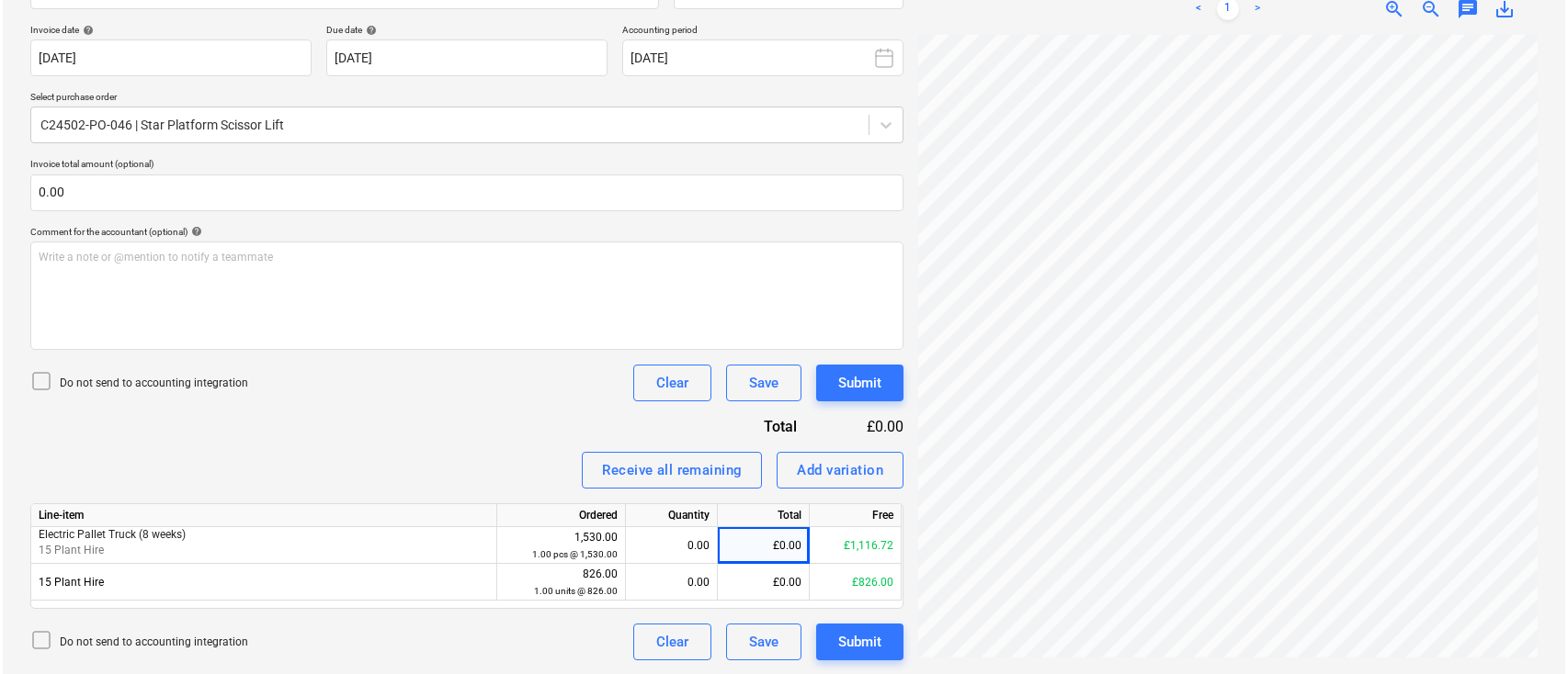
scroll to position [300, 93]
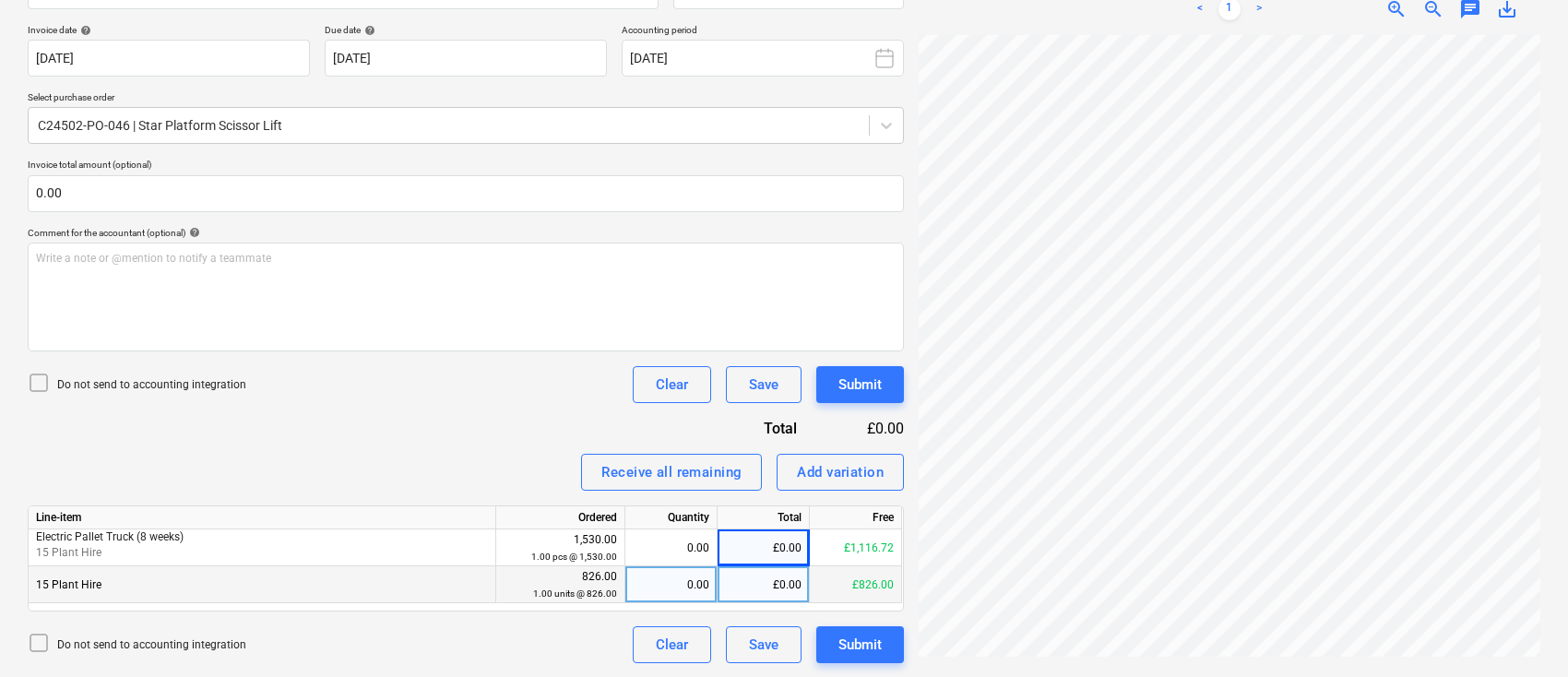
click at [759, 589] on div "£0.00" at bounding box center [764, 584] width 93 height 37
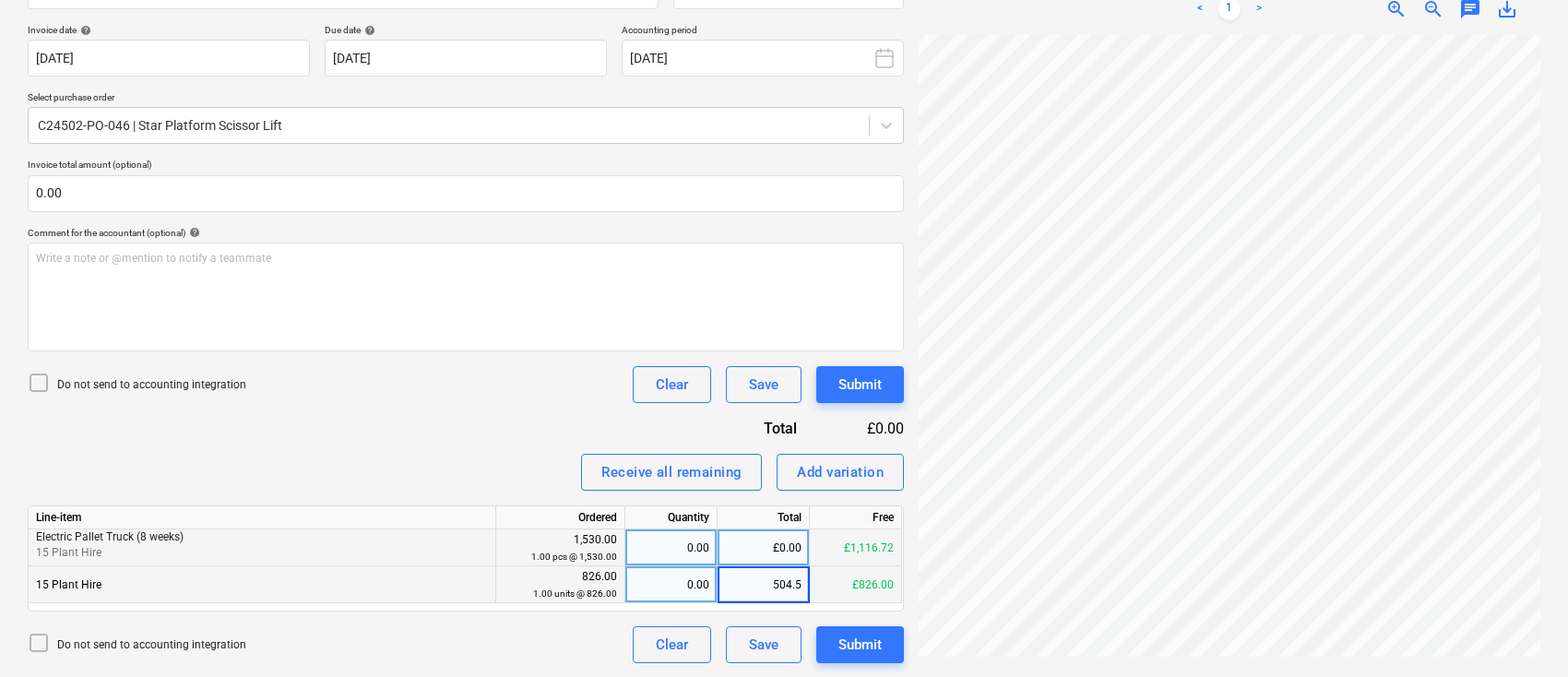
type input "504.56"
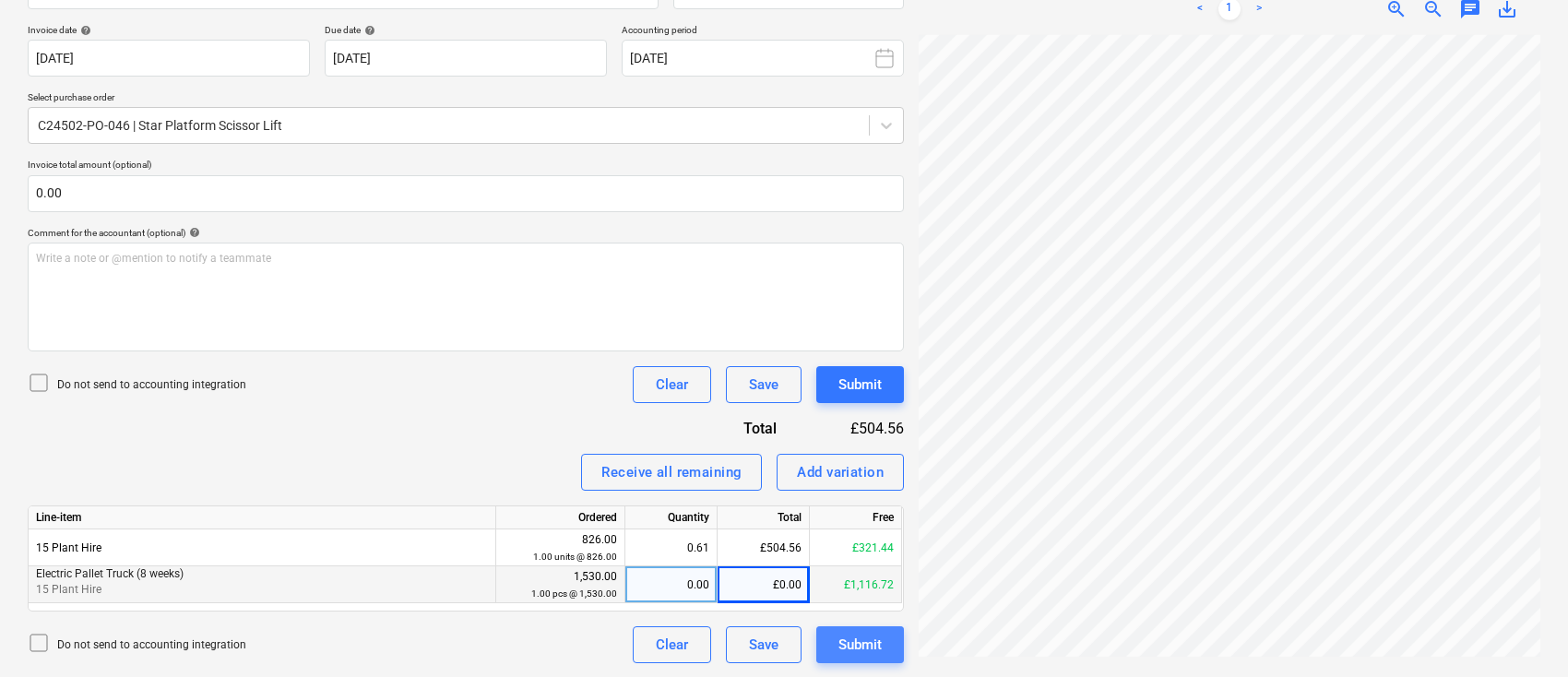
click at [862, 642] on div "Submit" at bounding box center [860, 644] width 43 height 24
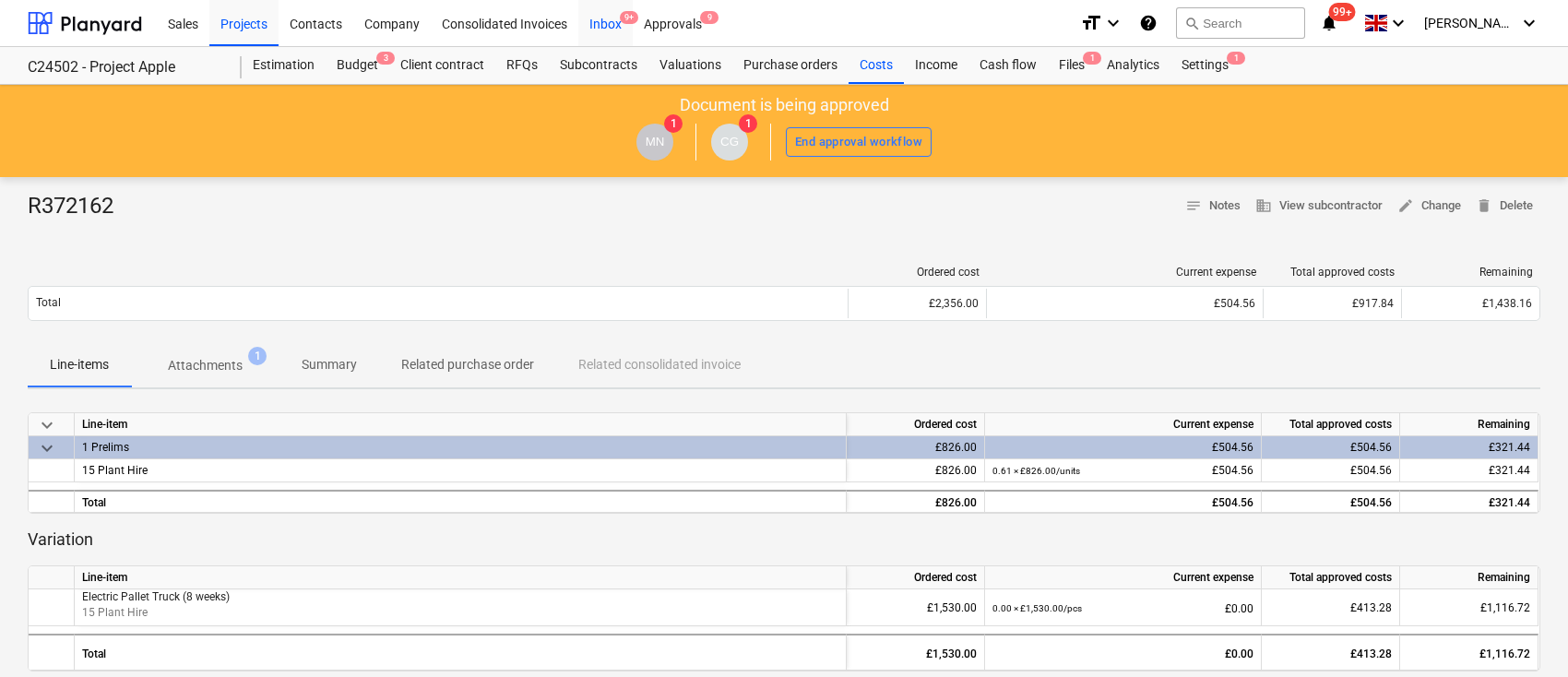
click at [595, 26] on div "Inbox 9+" at bounding box center [606, 22] width 54 height 47
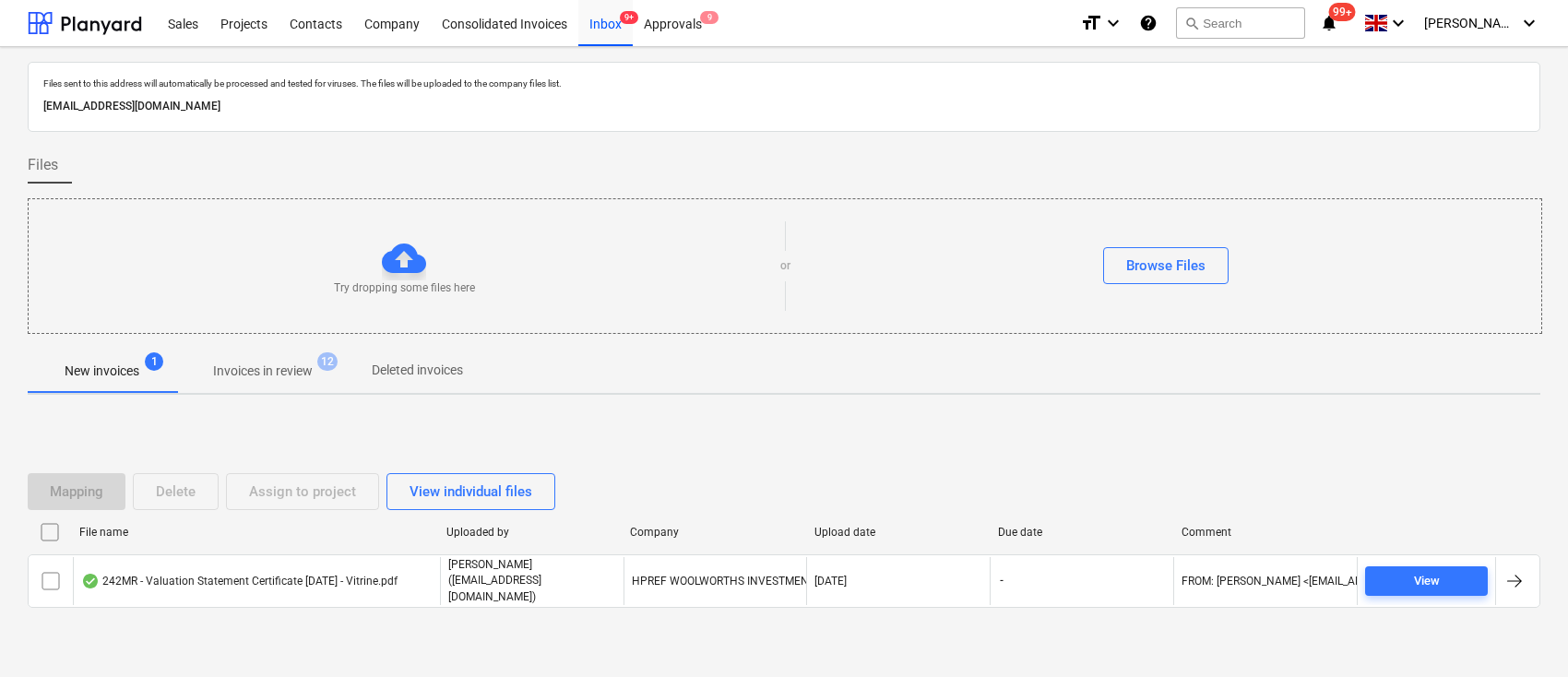
click at [281, 371] on p "Invoices in review" at bounding box center [262, 371] width 99 height 19
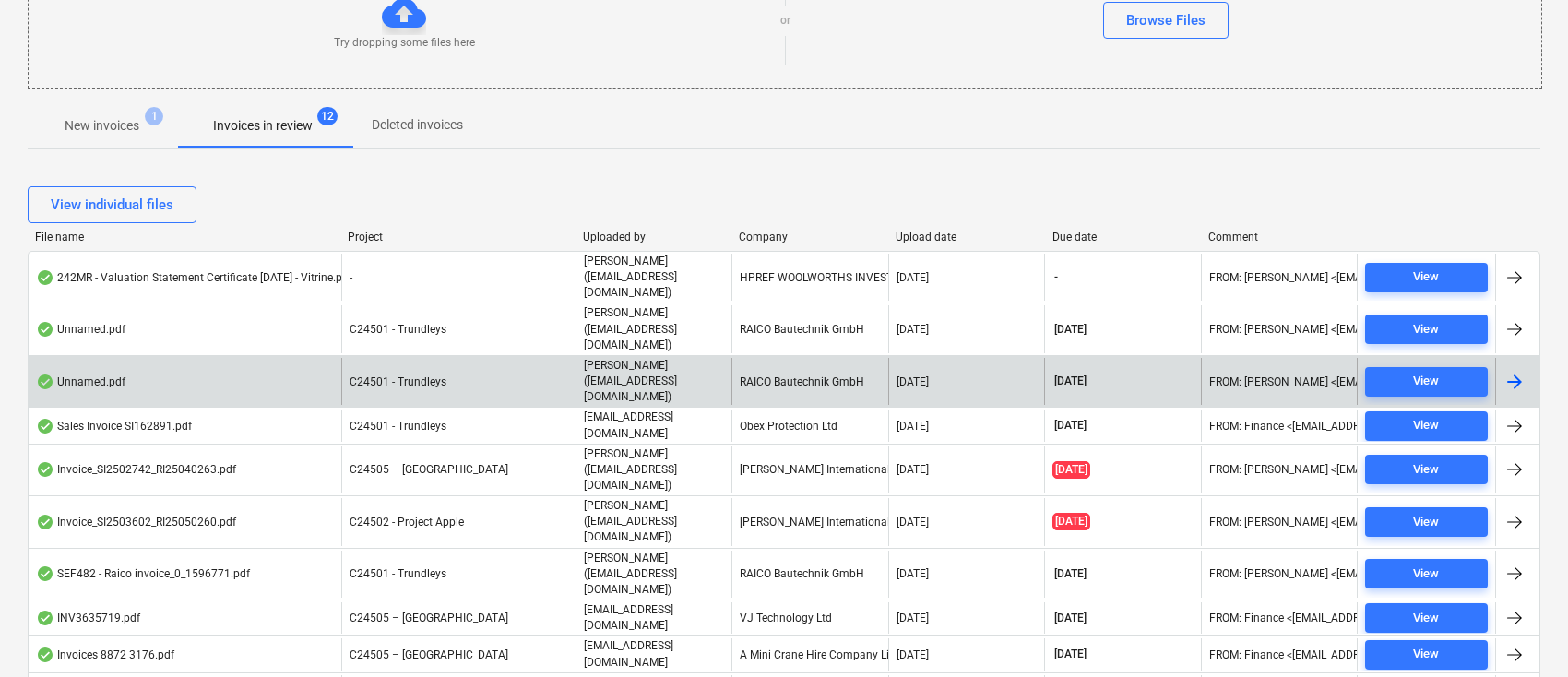
scroll to position [122, 0]
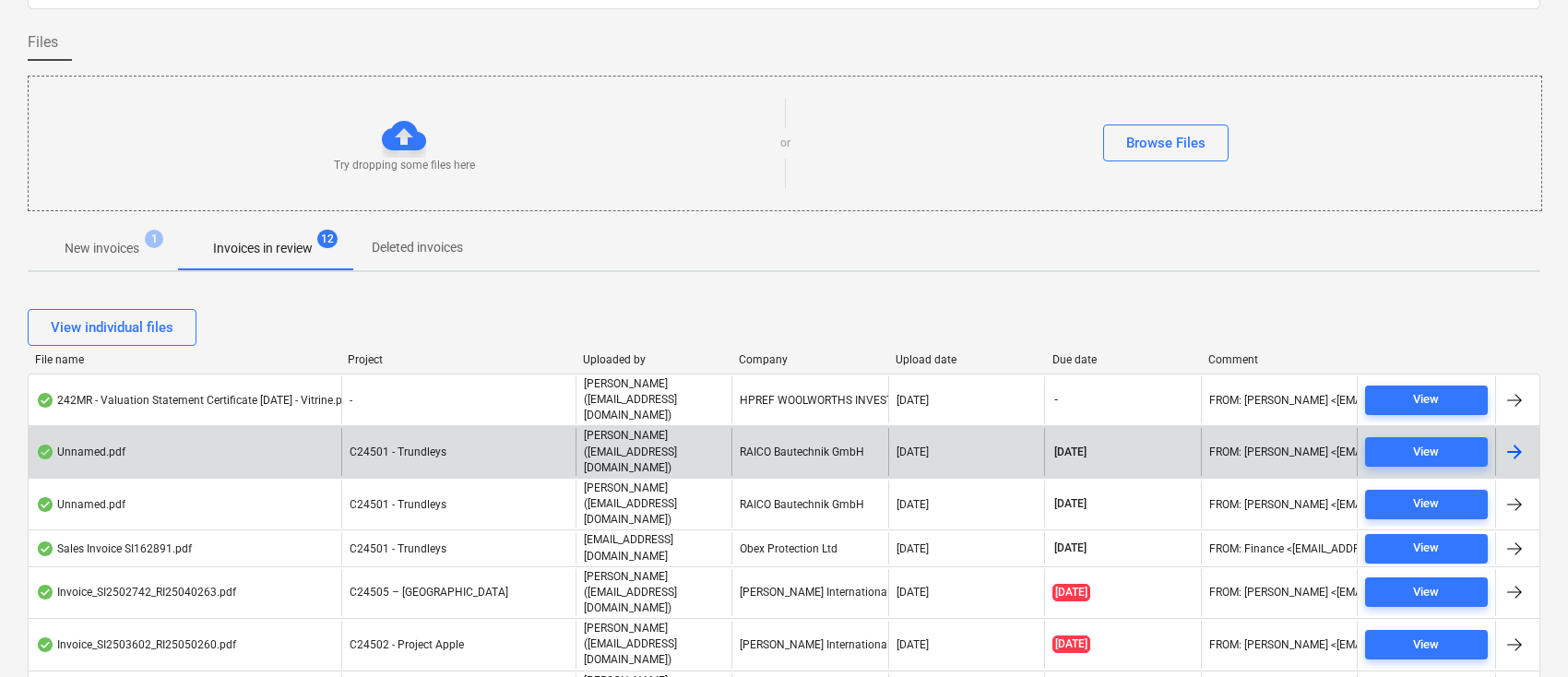
click at [783, 428] on div "RAICO Bautechnik GmbH" at bounding box center [810, 451] width 156 height 47
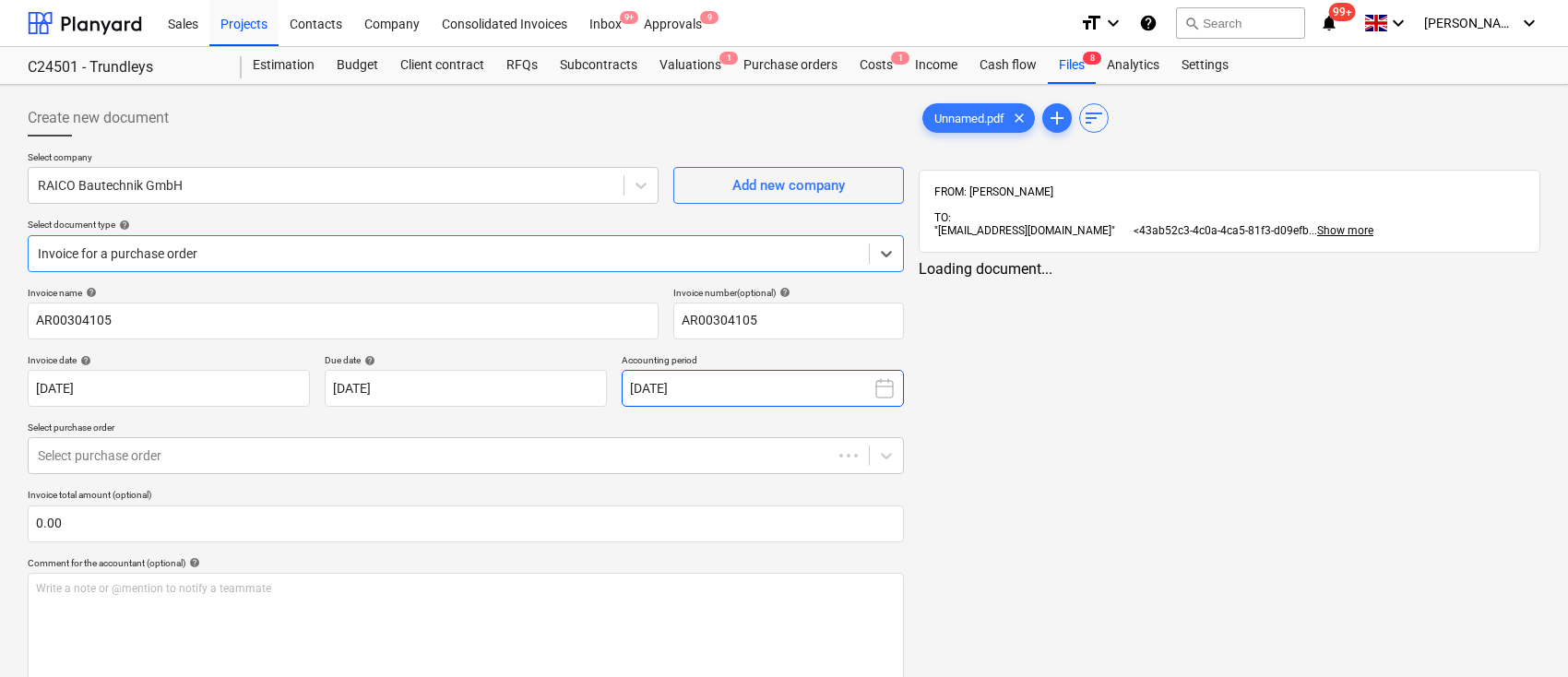
type input "AR00304105"
type input "07 Aug 2025"
type input "[DATE]"
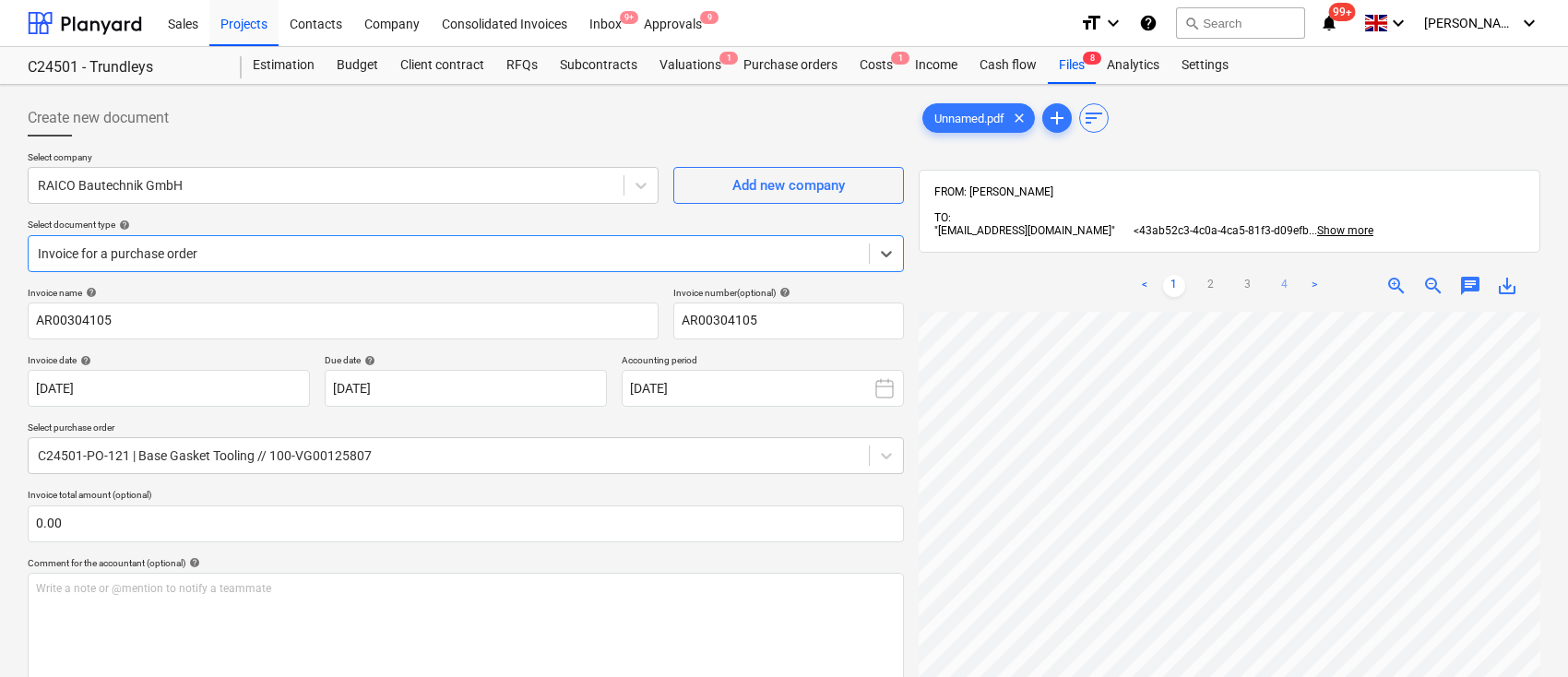
click at [1284, 290] on link "4" at bounding box center [1284, 285] width 22 height 22
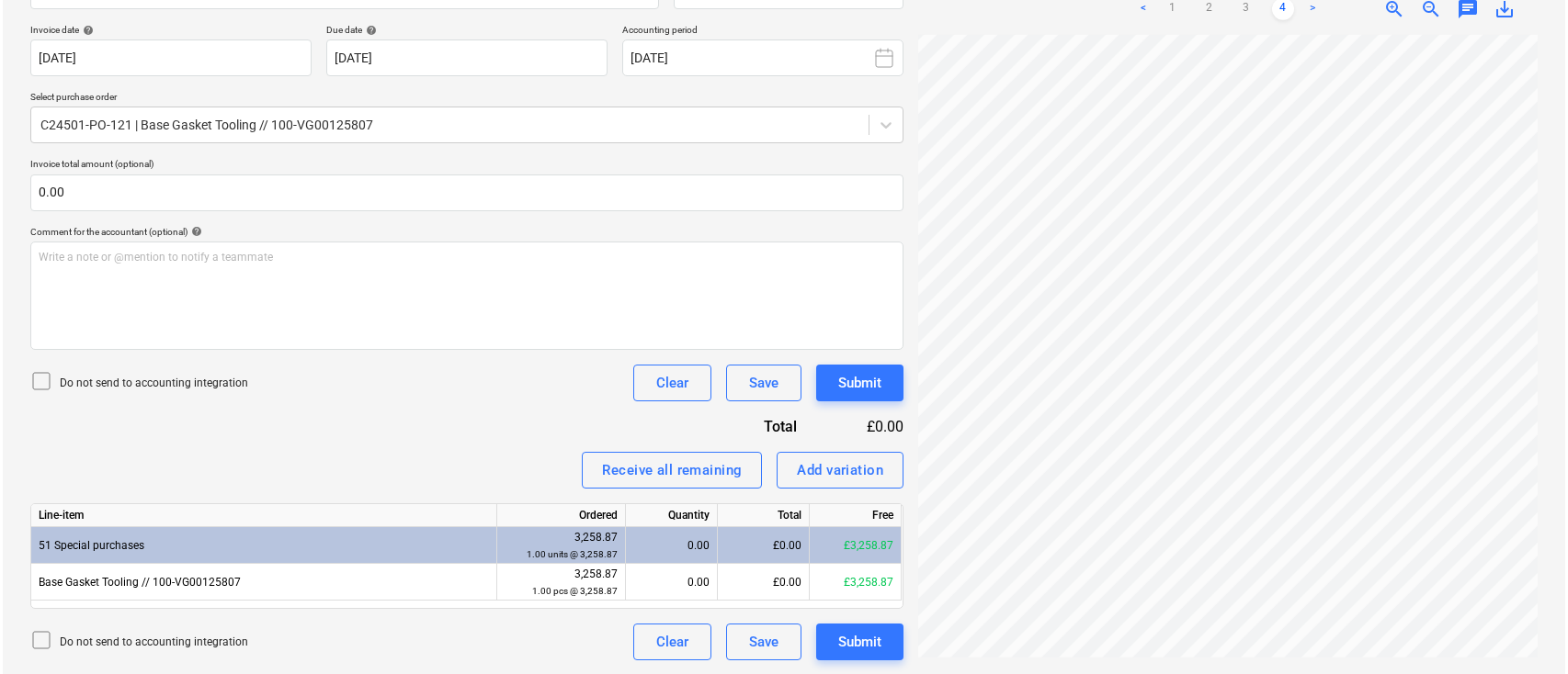
scroll to position [49, 8]
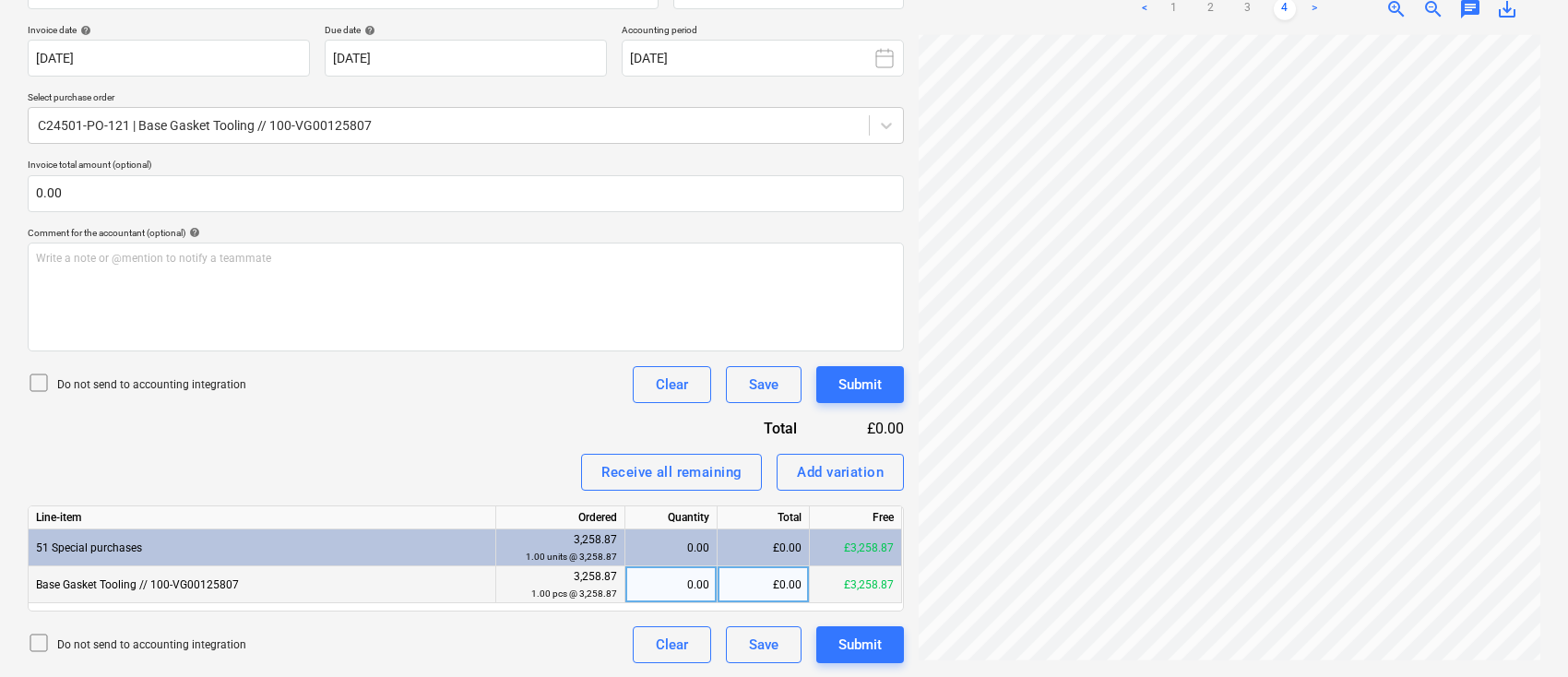
click at [764, 582] on div "£0.00" at bounding box center [764, 584] width 93 height 37
type input "3223.09"
click at [866, 648] on div "Submit" at bounding box center [860, 644] width 43 height 24
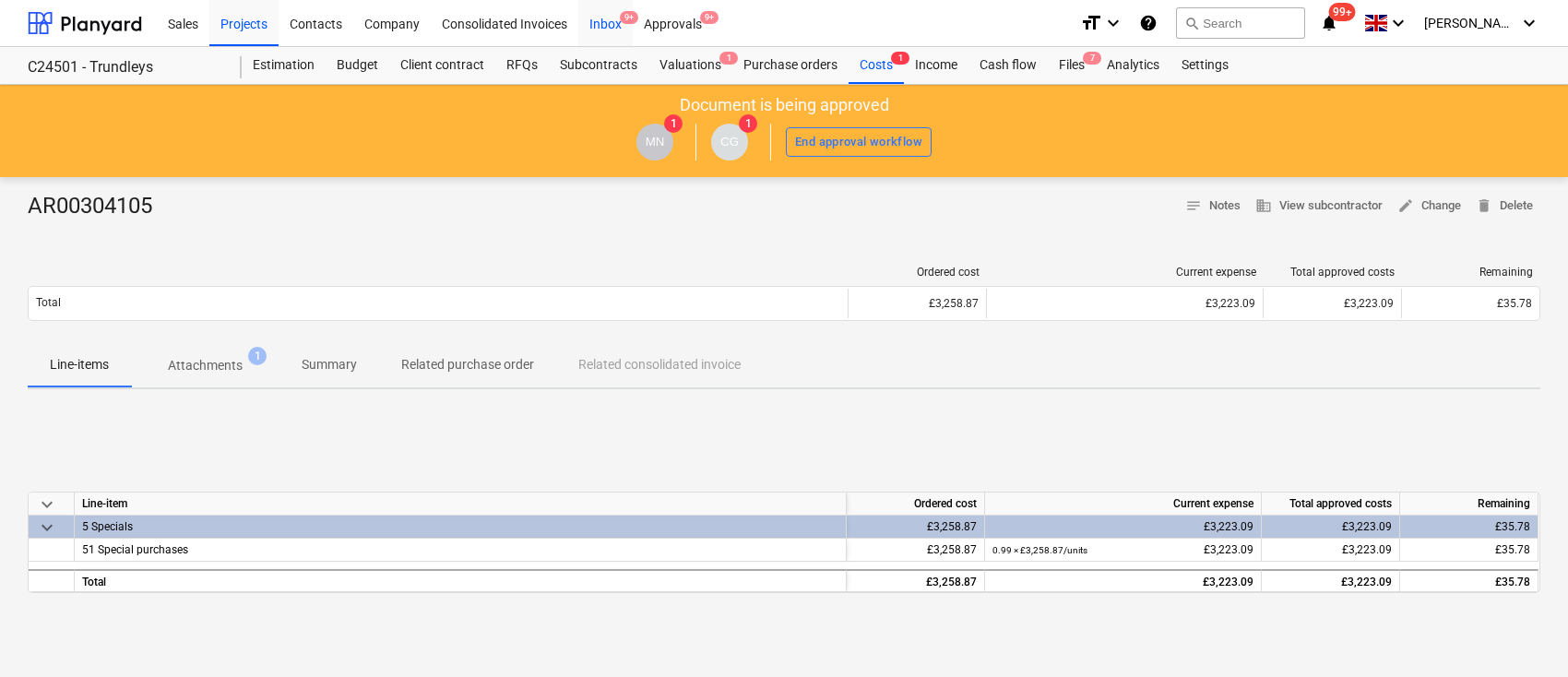
click at [609, 17] on div "Inbox 9+" at bounding box center [606, 22] width 54 height 47
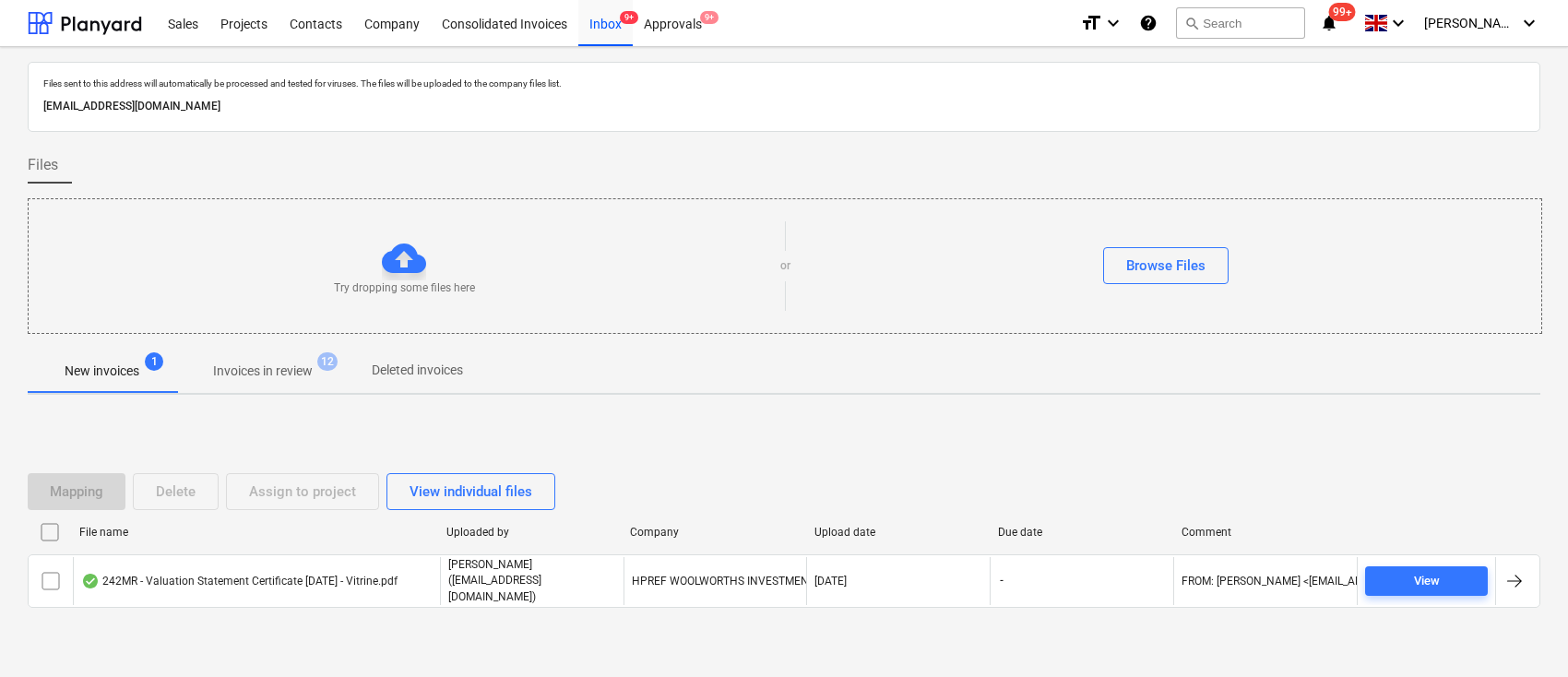
click at [259, 365] on p "Invoices in review" at bounding box center [262, 371] width 99 height 19
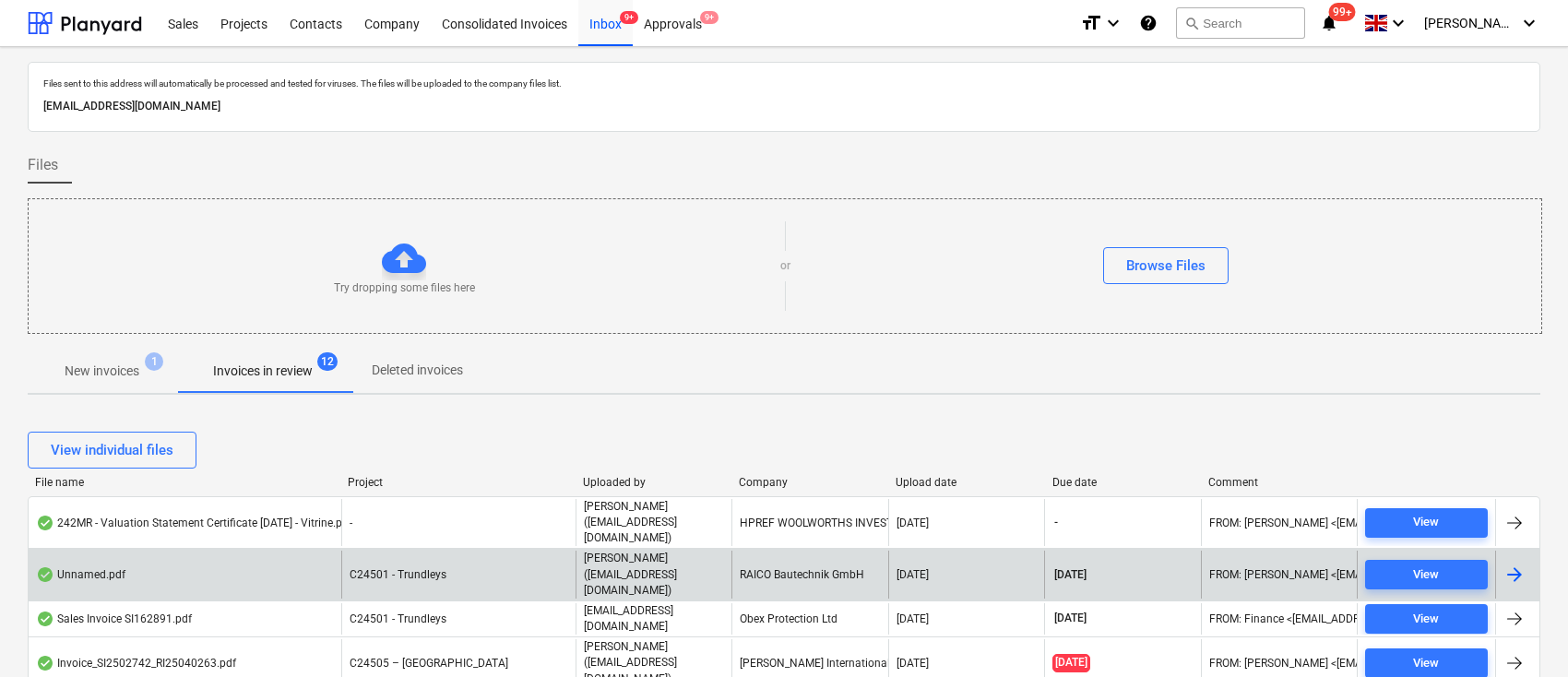
click at [797, 555] on div "RAICO Bautechnik GmbH" at bounding box center [810, 574] width 156 height 47
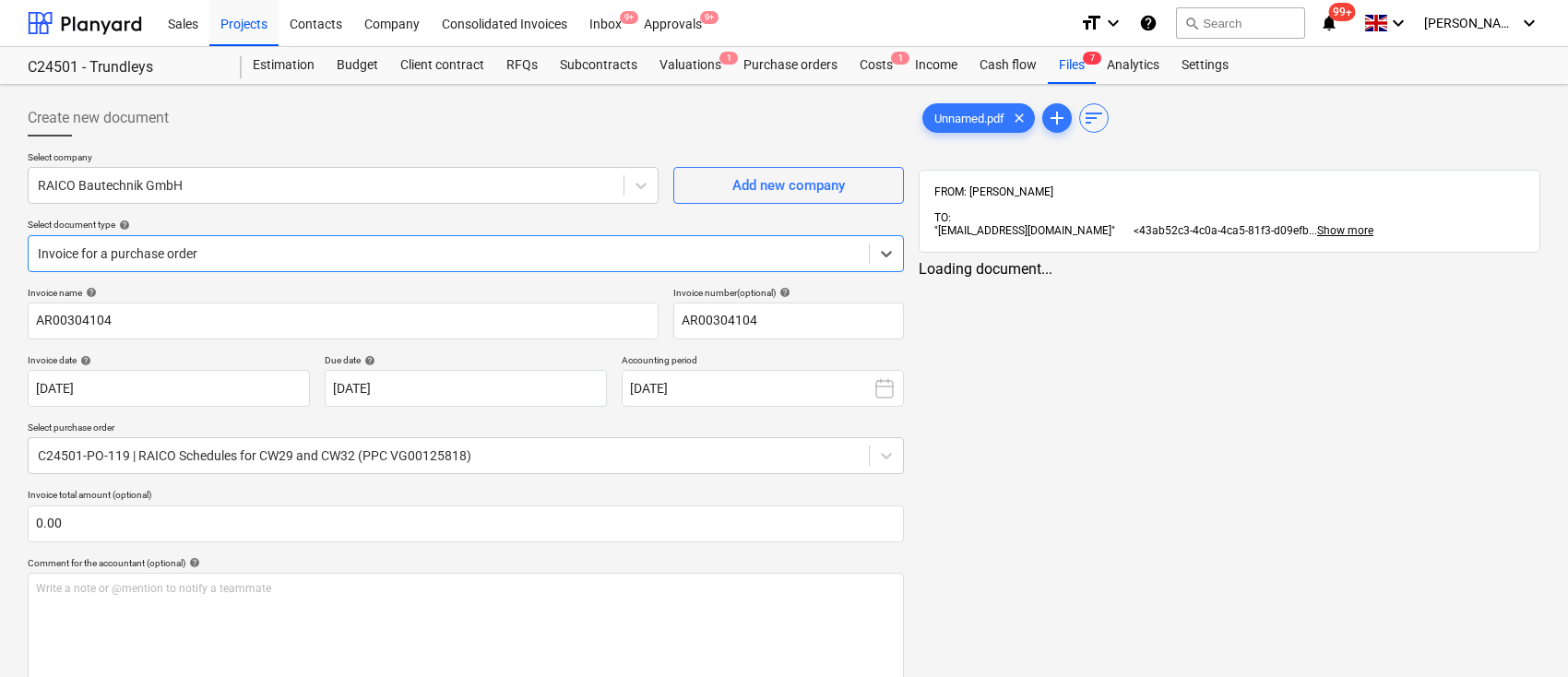
type input "AR00304104"
type input "07 Aug 2025"
type input "[DATE]"
click at [1246, 279] on link "2" at bounding box center [1248, 285] width 22 height 22
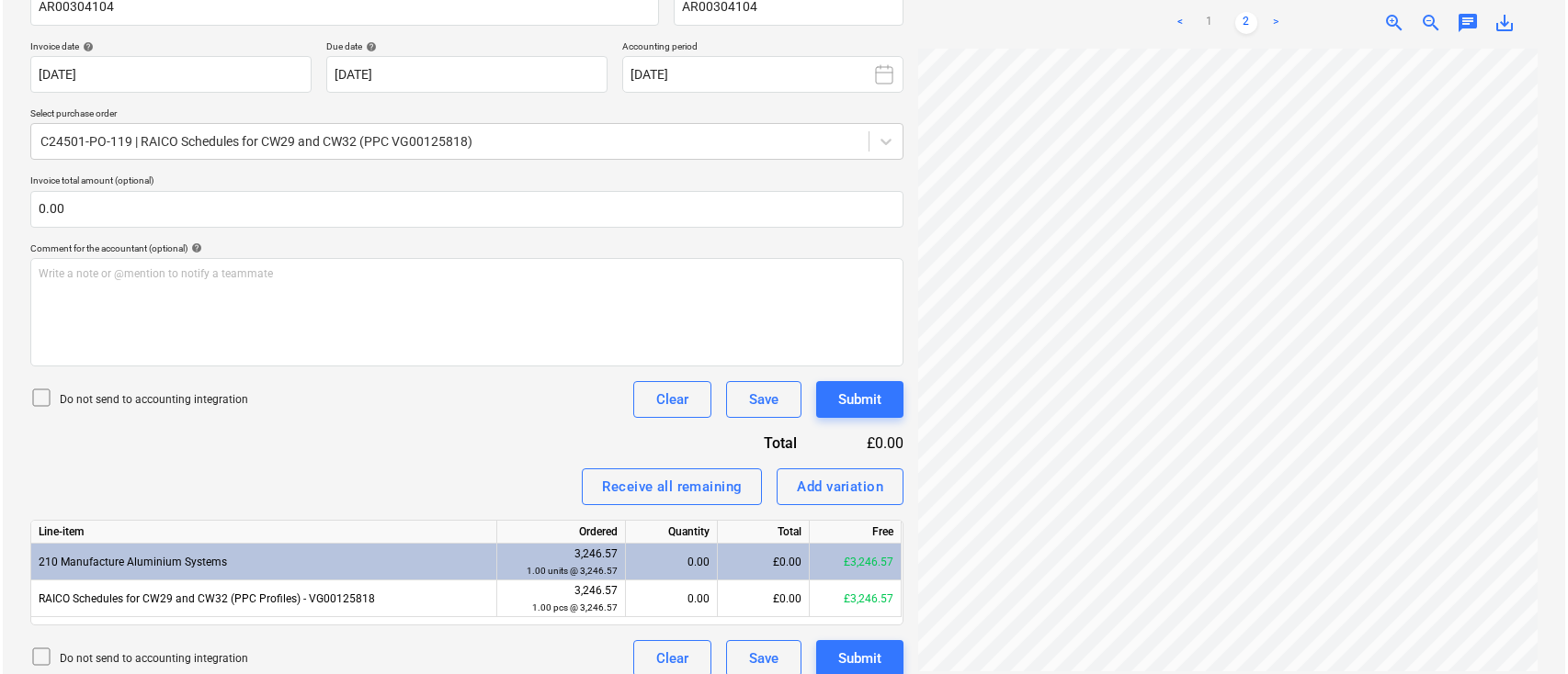
scroll to position [329, 0]
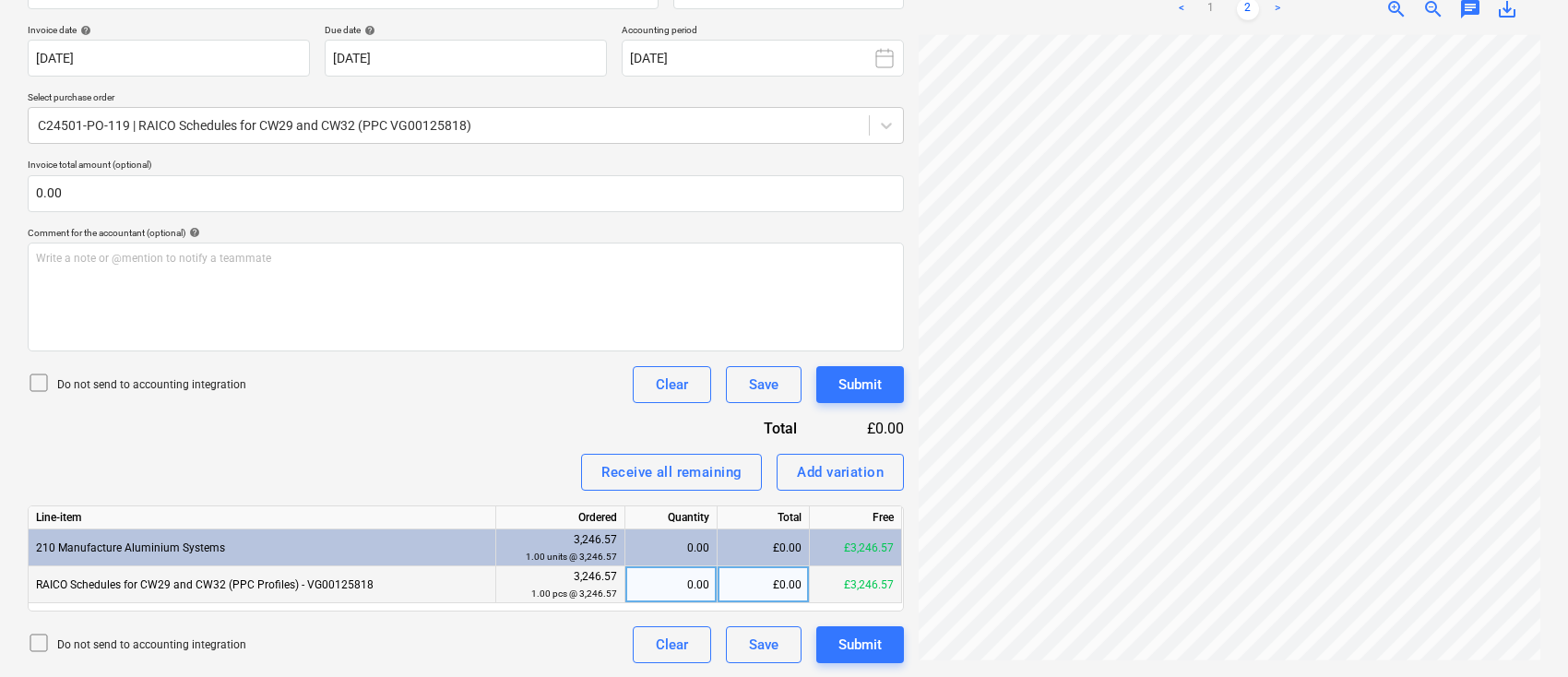
click at [767, 574] on div "£0.00" at bounding box center [764, 584] width 93 height 37
type input "3211.39"
click at [861, 662] on button "Submit" at bounding box center [860, 645] width 88 height 37
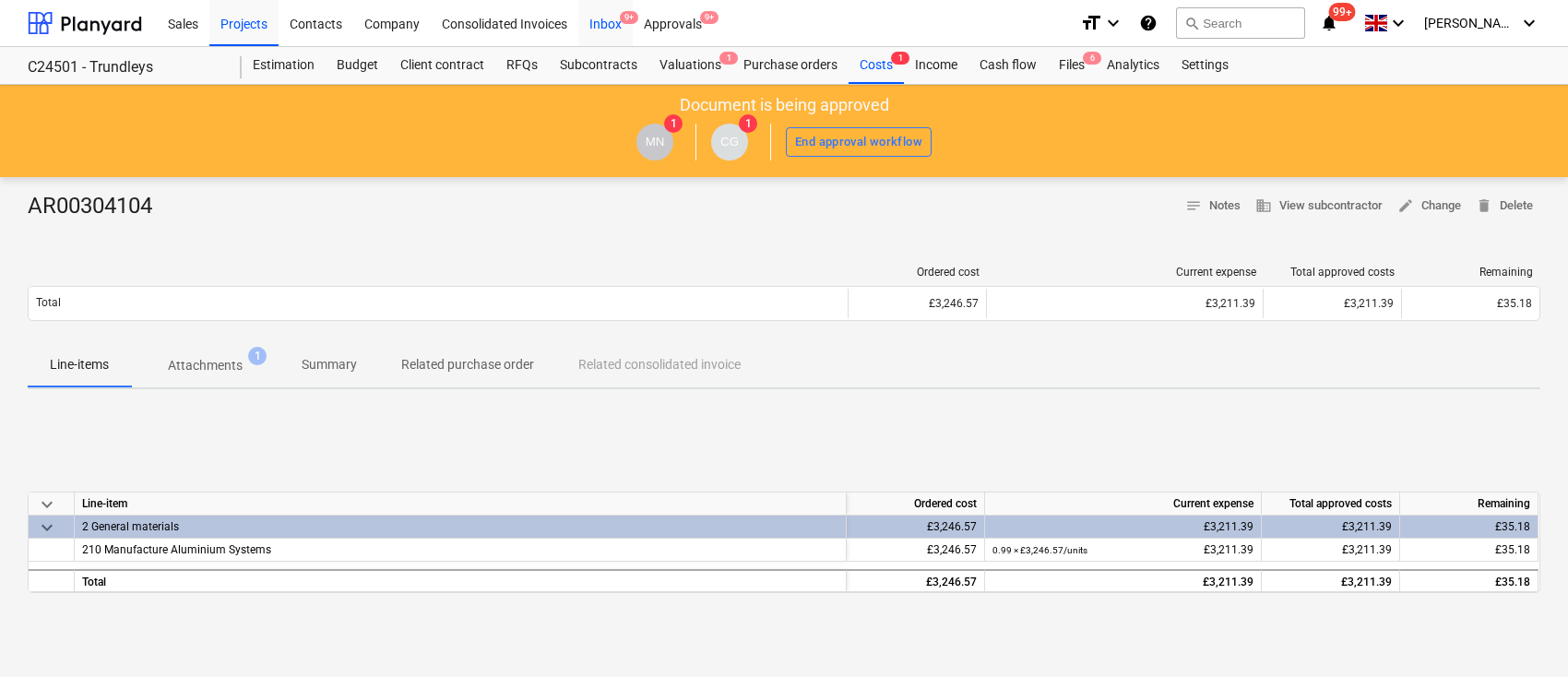
click at [614, 17] on div "Inbox 9+" at bounding box center [606, 22] width 54 height 47
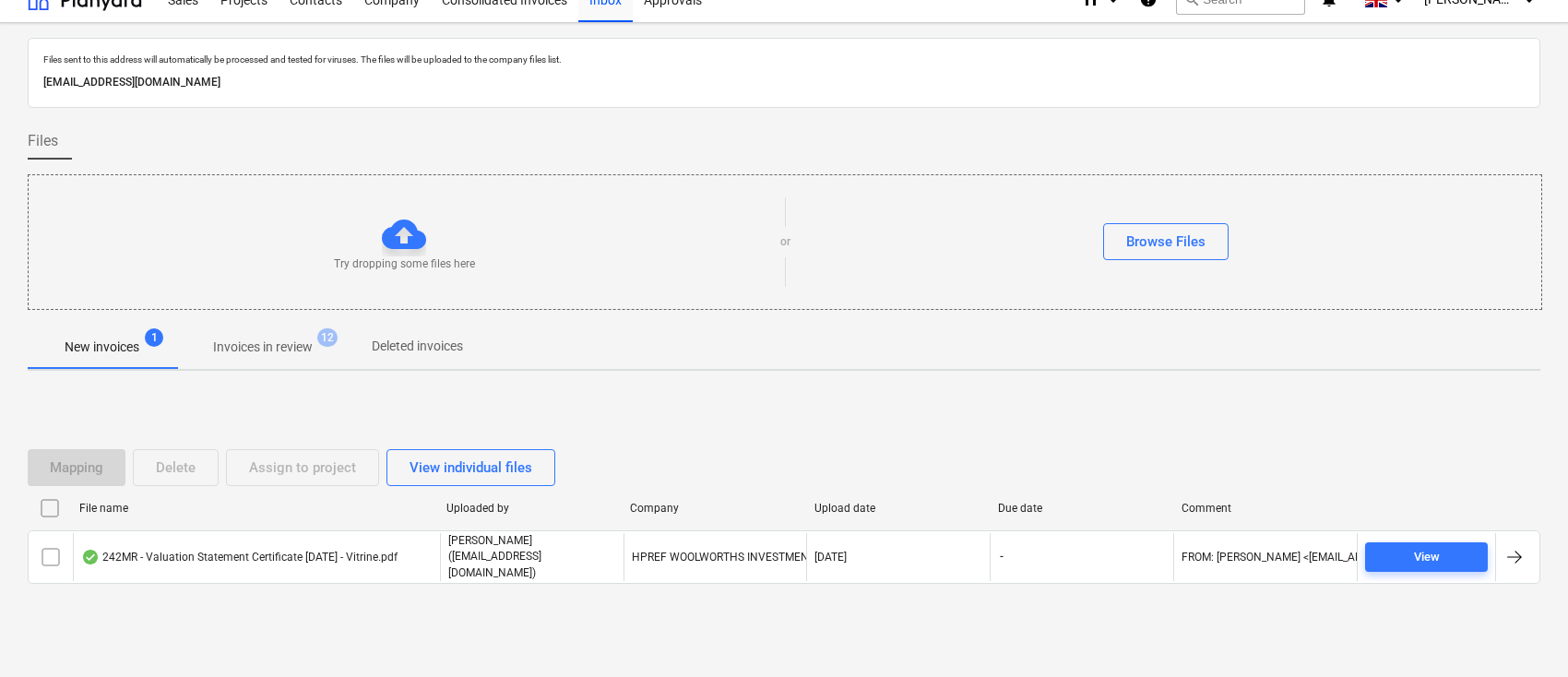
scroll to position [37, 0]
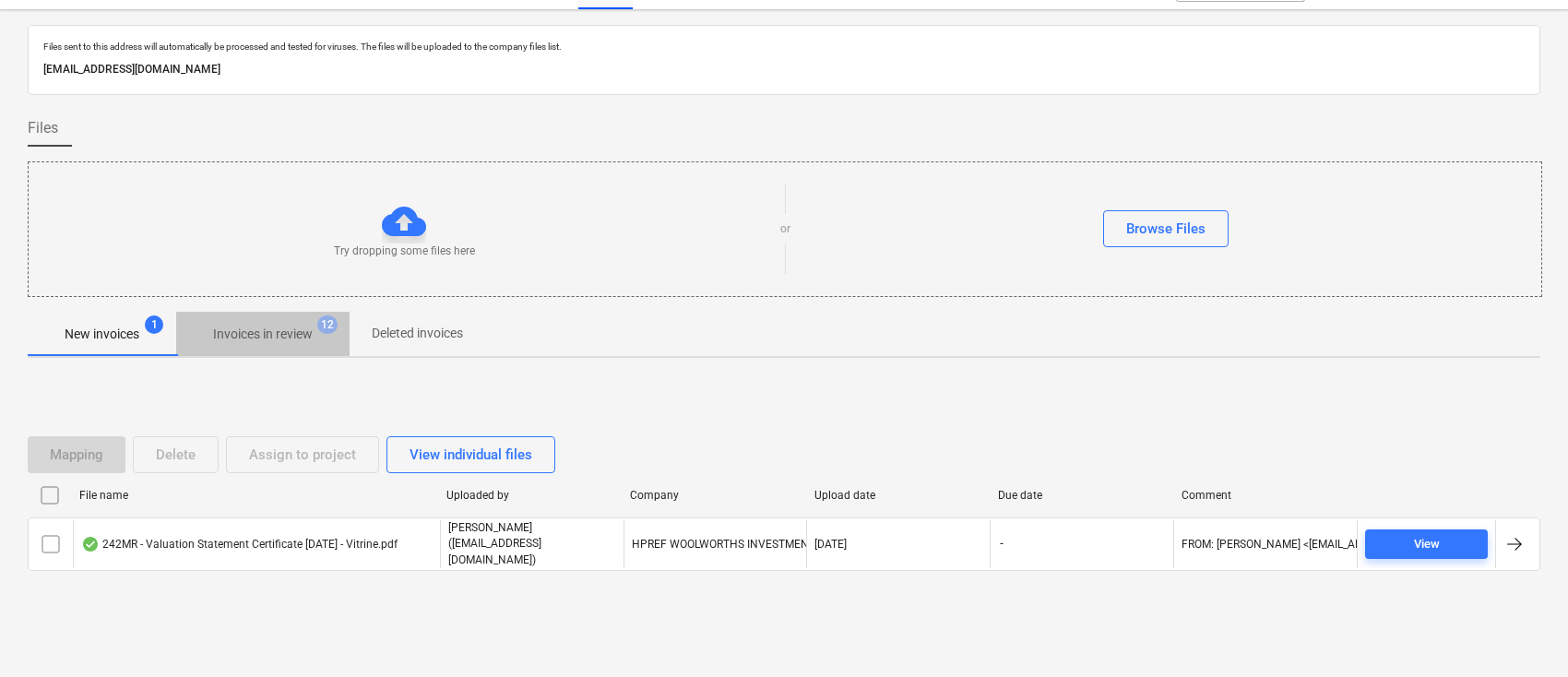
click at [279, 337] on p "Invoices in review" at bounding box center [262, 335] width 99 height 19
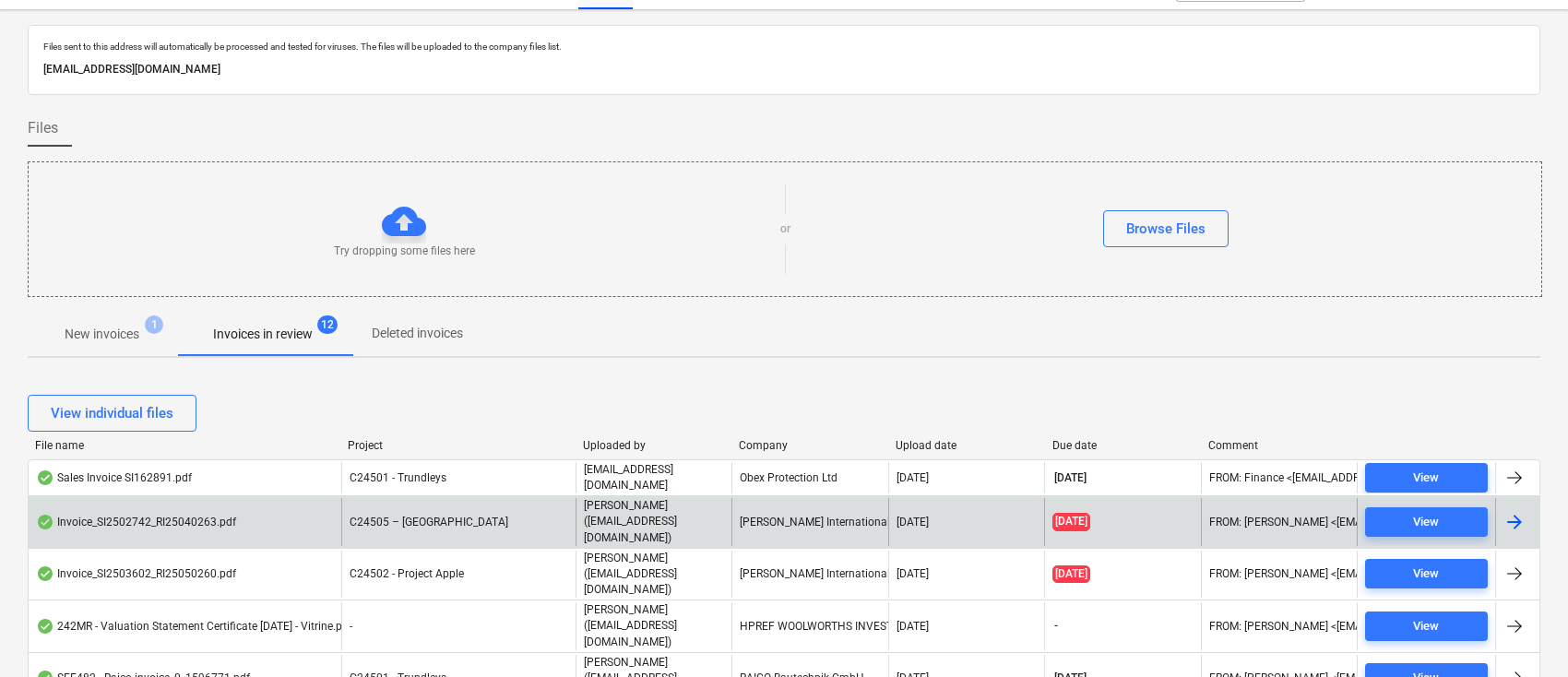
click at [808, 519] on div "[PERSON_NAME] International Ltd" at bounding box center [810, 522] width 156 height 47
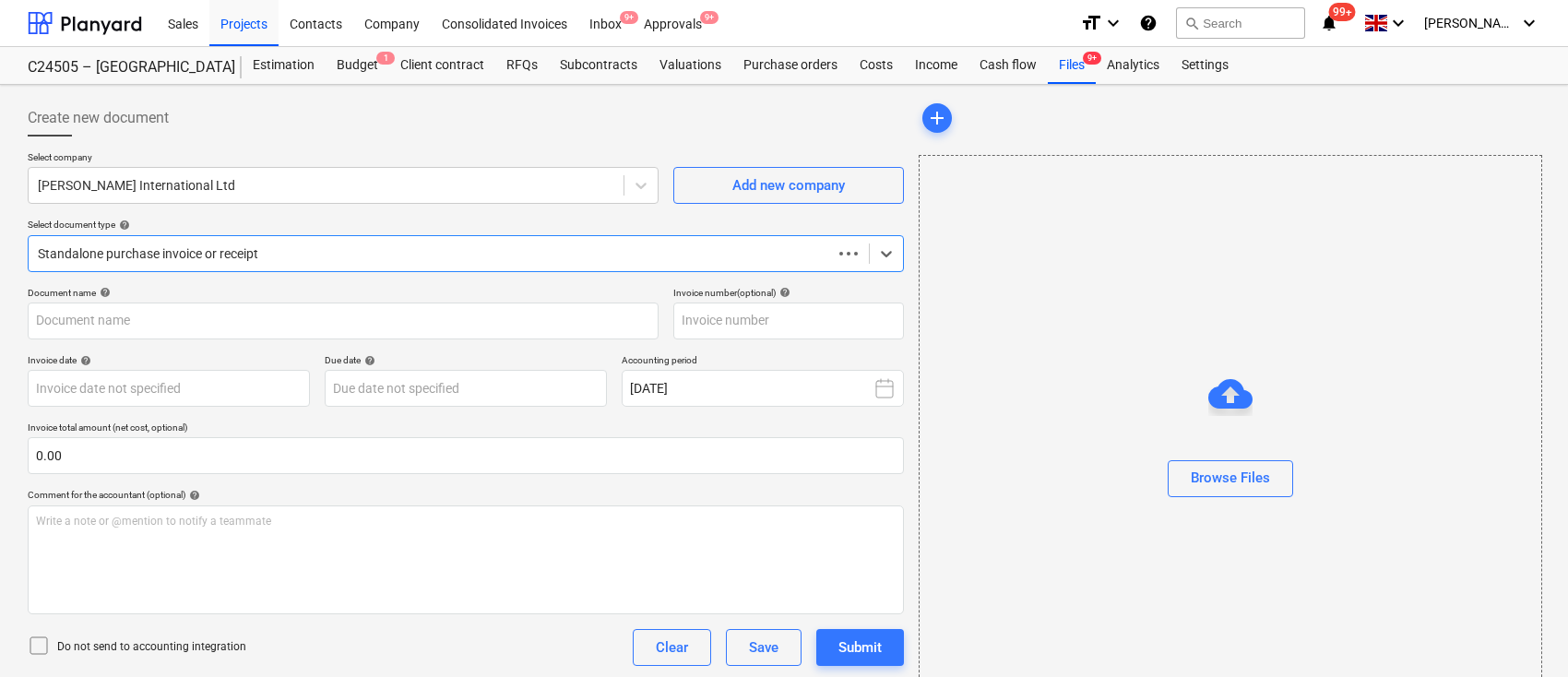
type input "31414445"
type input "[DATE]"
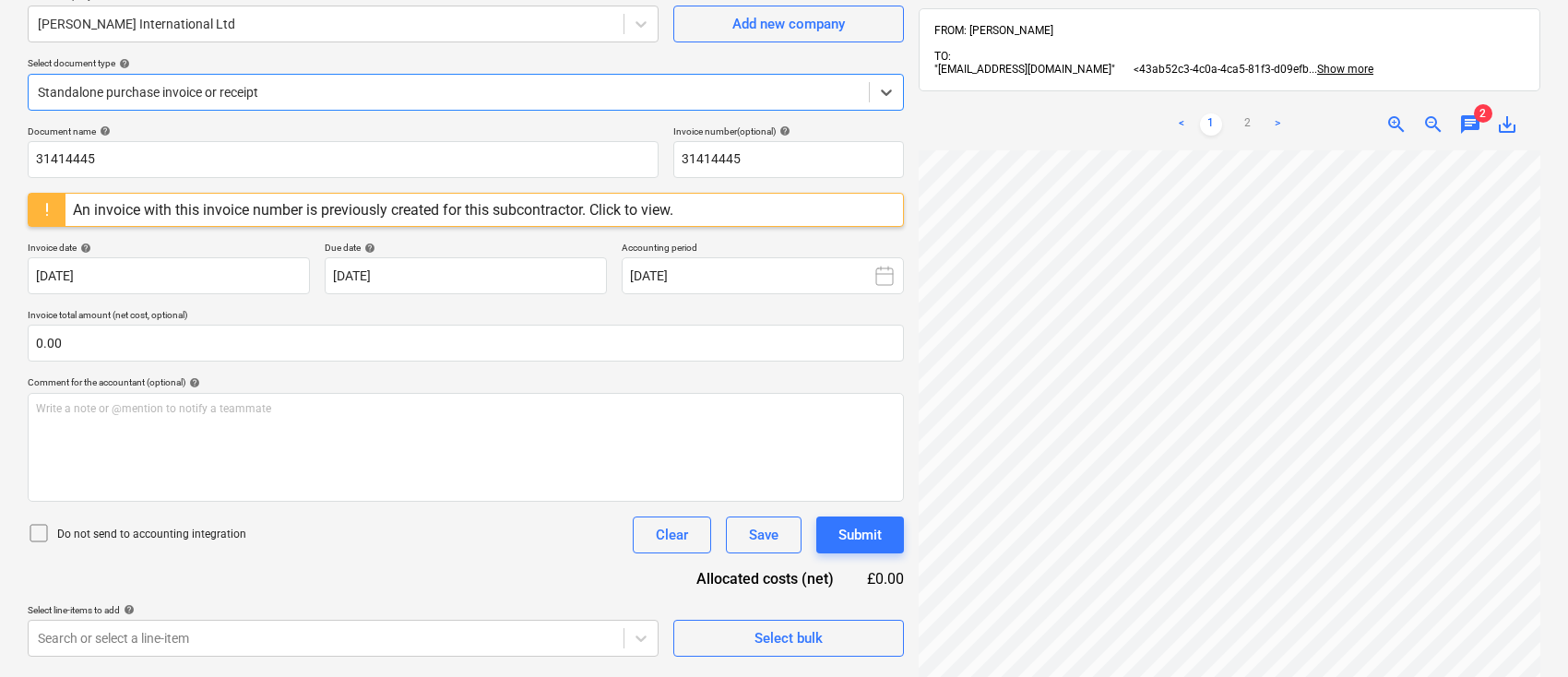
scroll to position [154, 0]
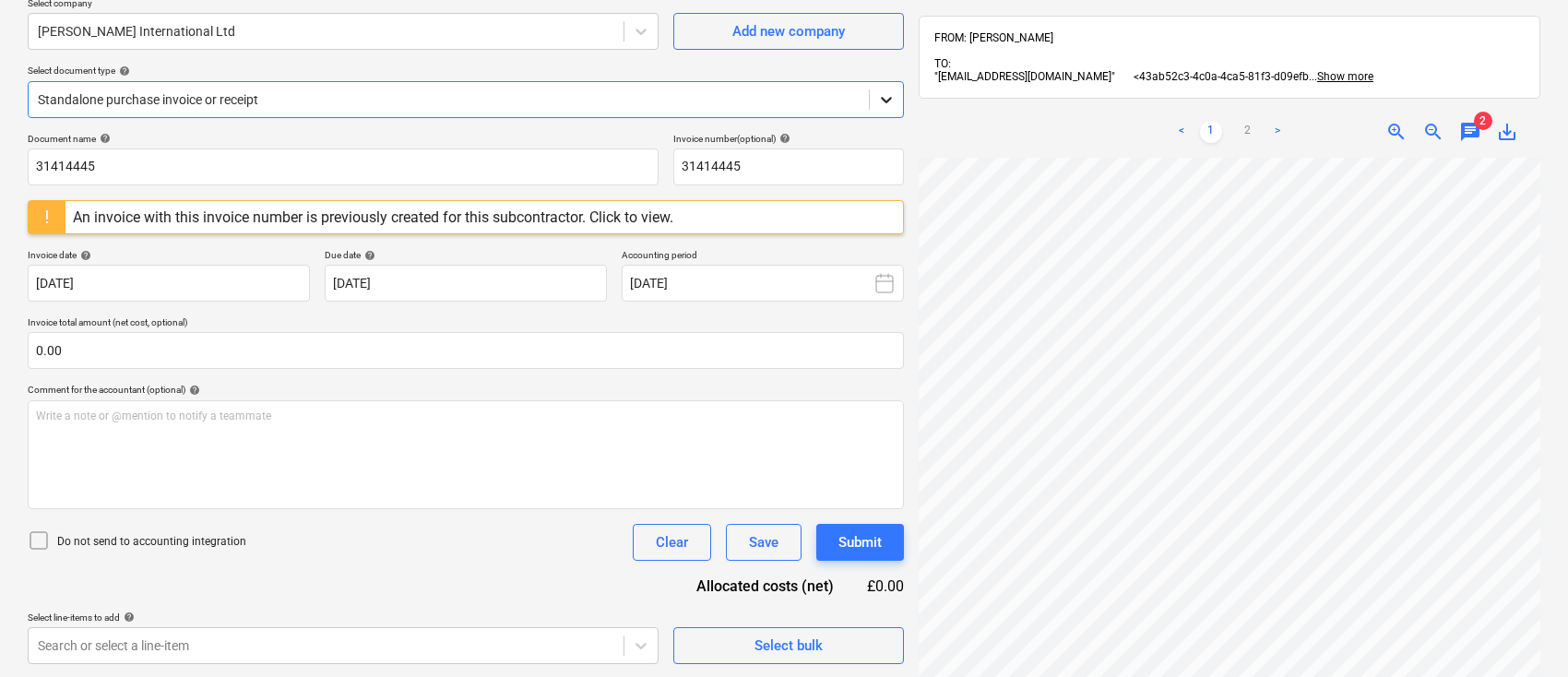
click at [886, 102] on icon at bounding box center [886, 99] width 18 height 18
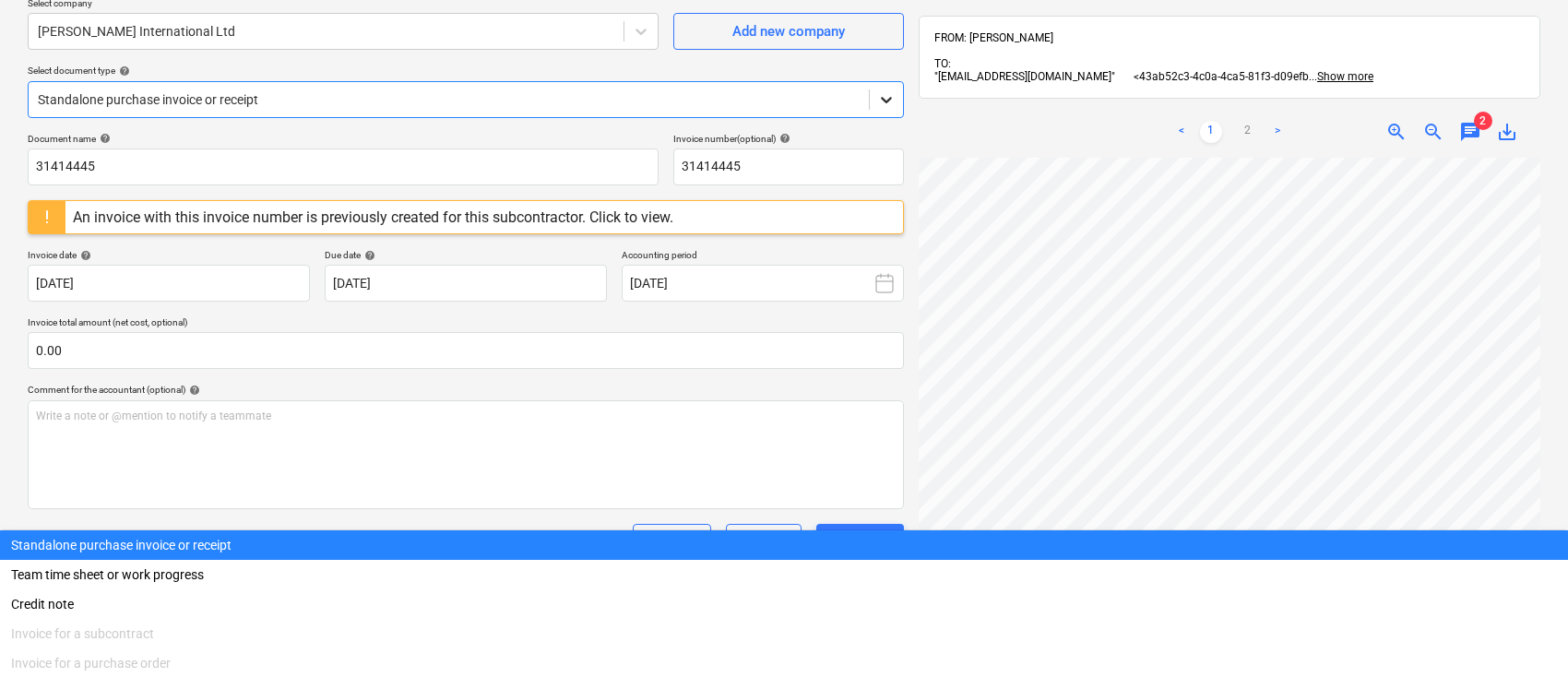
click at [886, 96] on icon at bounding box center [886, 99] width 18 height 18
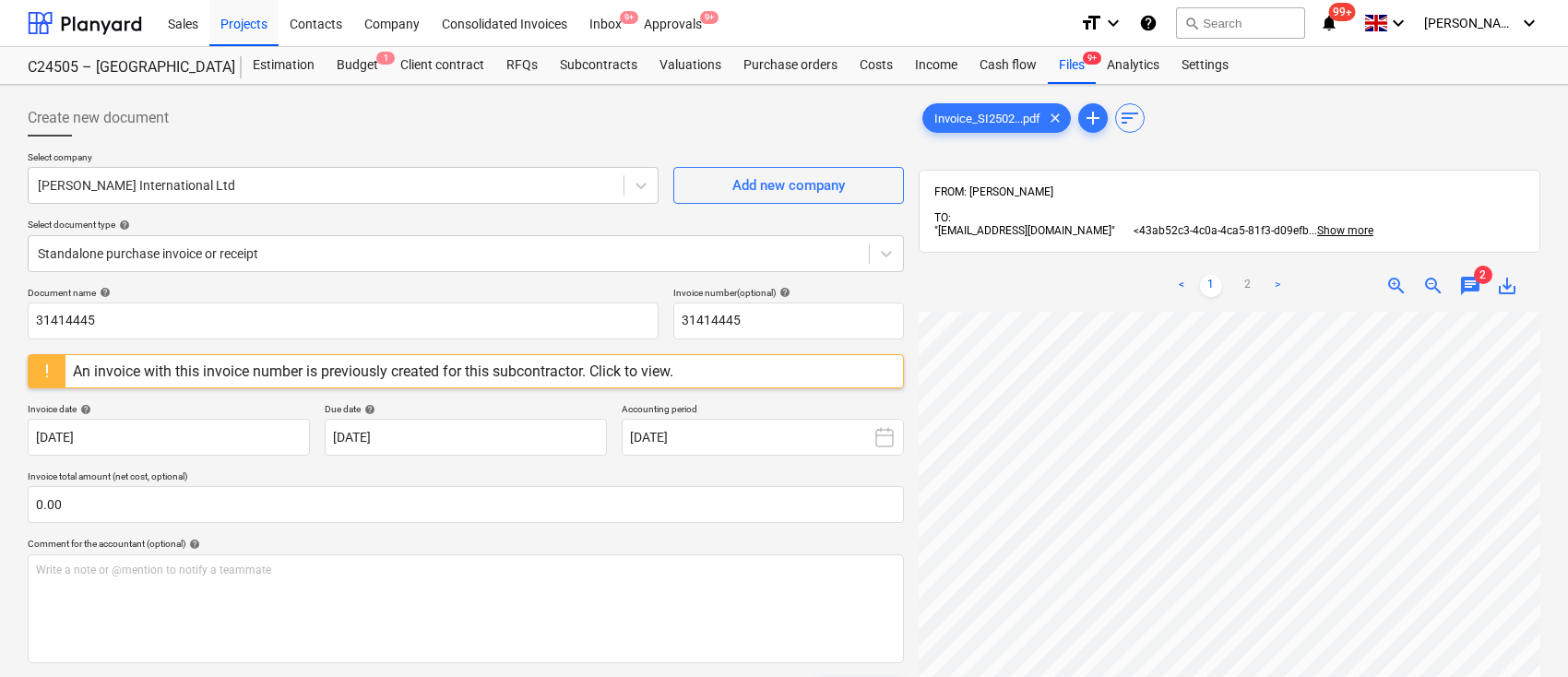
scroll to position [200, 23]
click at [888, 259] on icon at bounding box center [886, 254] width 18 height 18
click at [967, 282] on div "< 1 2 > zoom_in zoom_out chat 2 save_alt" at bounding box center [1230, 286] width 622 height 52
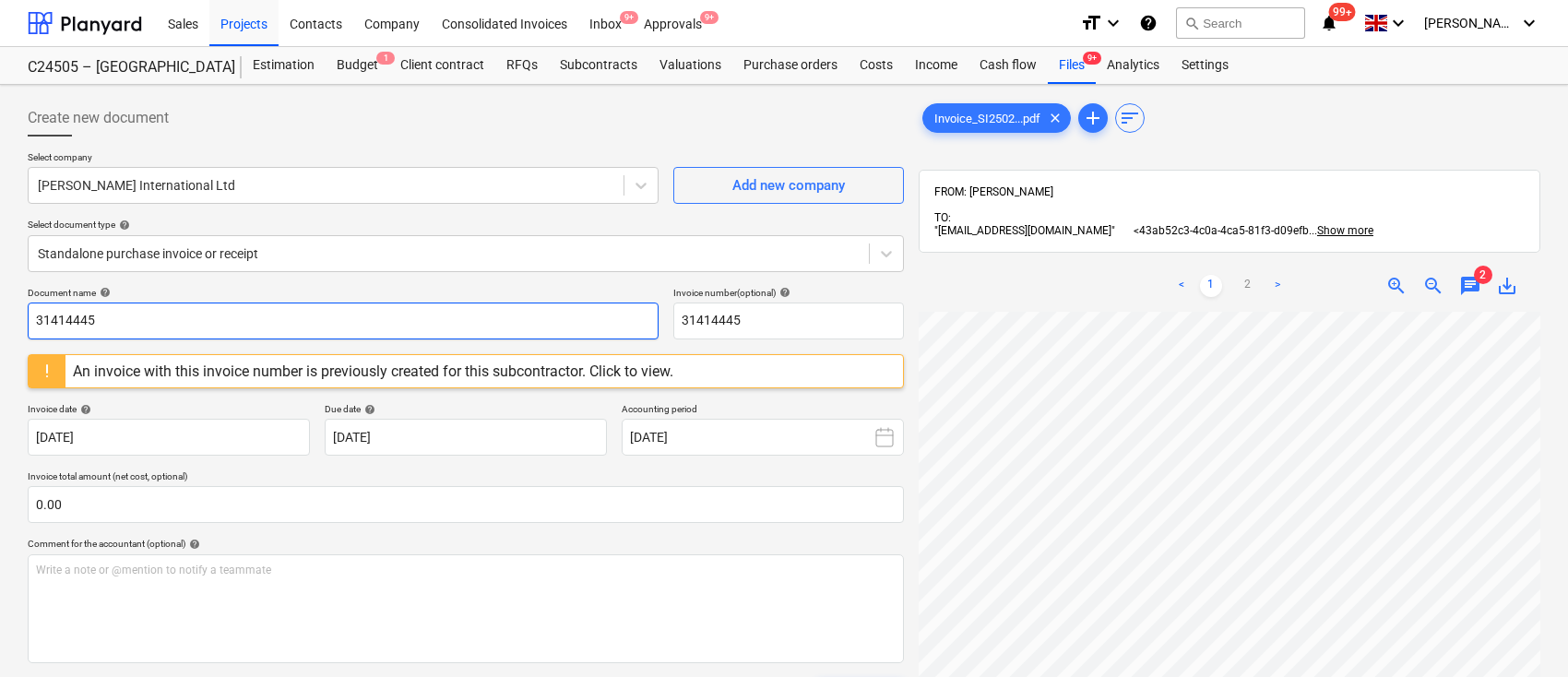
click at [242, 320] on input "31414445" at bounding box center [343, 321] width 631 height 37
drag, startPoint x: 242, startPoint y: 320, endPoint x: 0, endPoint y: 328, distance: 242.1
click at [0, 328] on div "Create new document Select company Schallenberg International Ltd Add new compa…" at bounding box center [784, 518] width 1568 height 867
type input "SI2502742"
drag, startPoint x: 116, startPoint y: 320, endPoint x: 0, endPoint y: 318, distance: 116.0
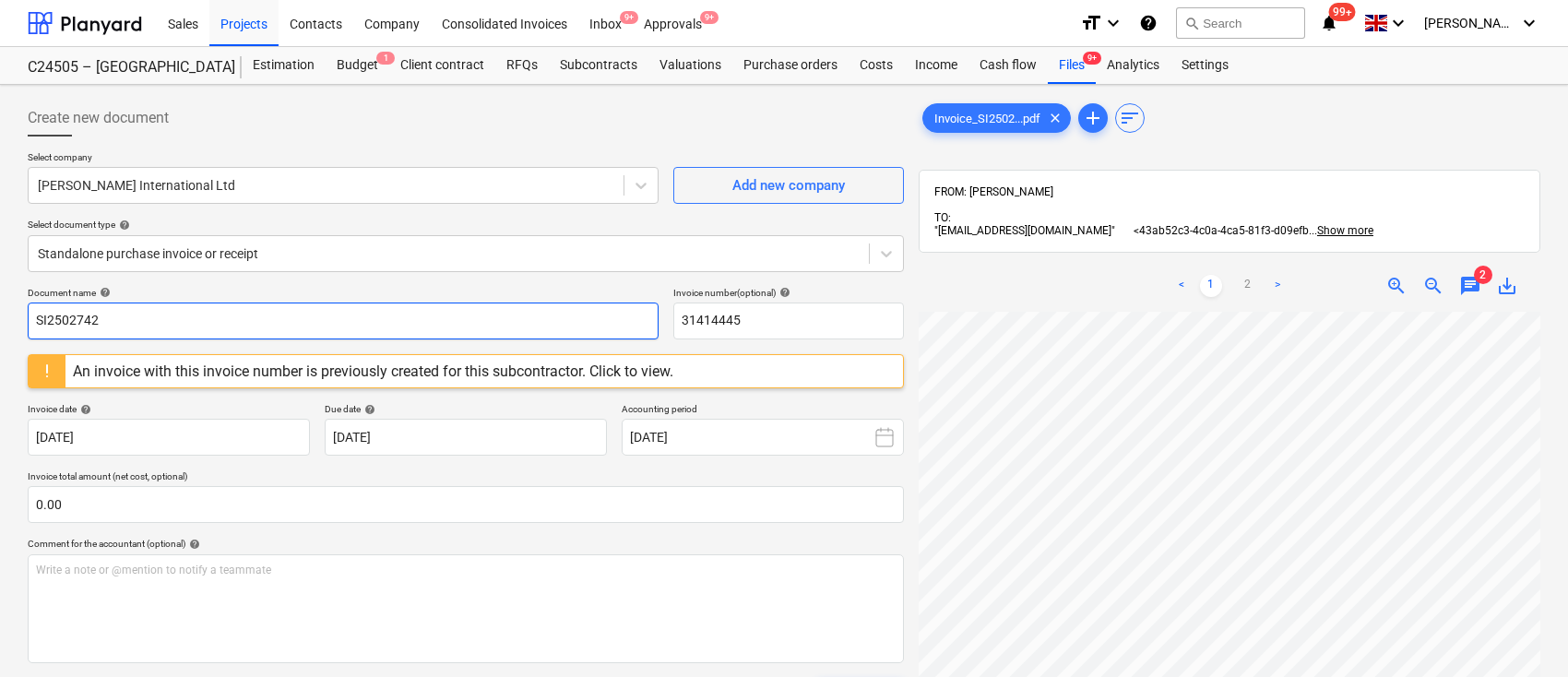
click at [0, 318] on div "Create new document Select company Schallenberg International Ltd Add new compa…" at bounding box center [784, 518] width 1568 height 867
drag, startPoint x: 738, startPoint y: 313, endPoint x: 589, endPoint y: 329, distance: 149.9
click at [589, 329] on div "Document name help SI2502742 Invoice number (optional) help 31414445" at bounding box center [466, 313] width 877 height 53
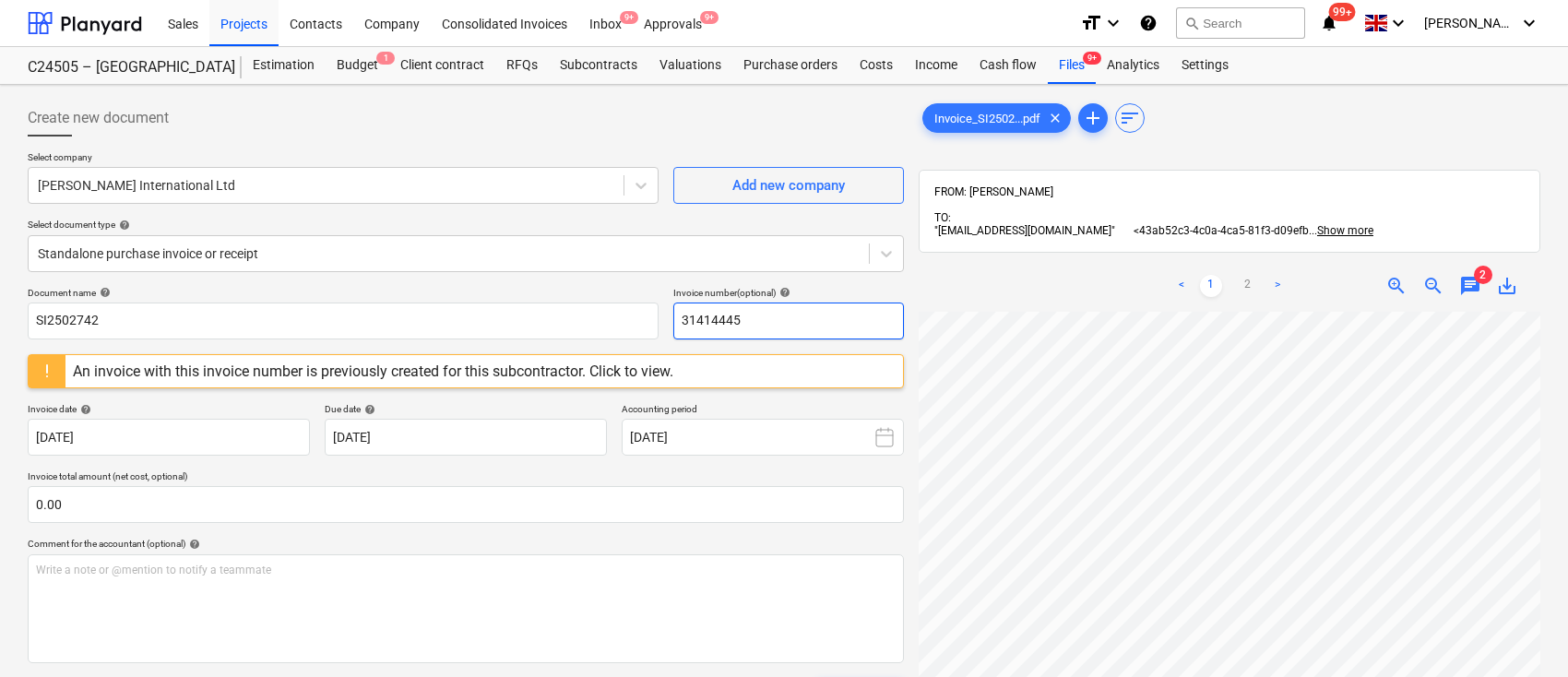
paste input "SI2502742"
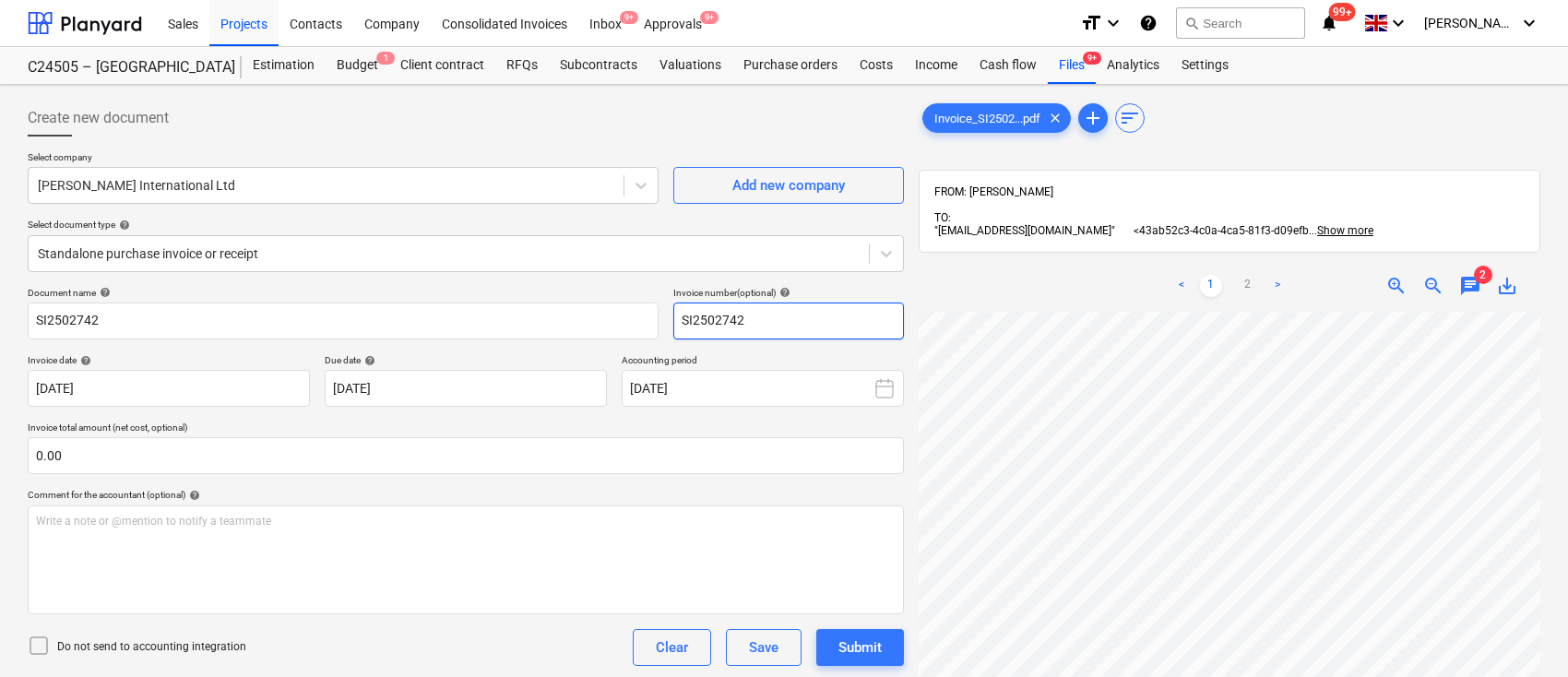
type input "SI2502742"
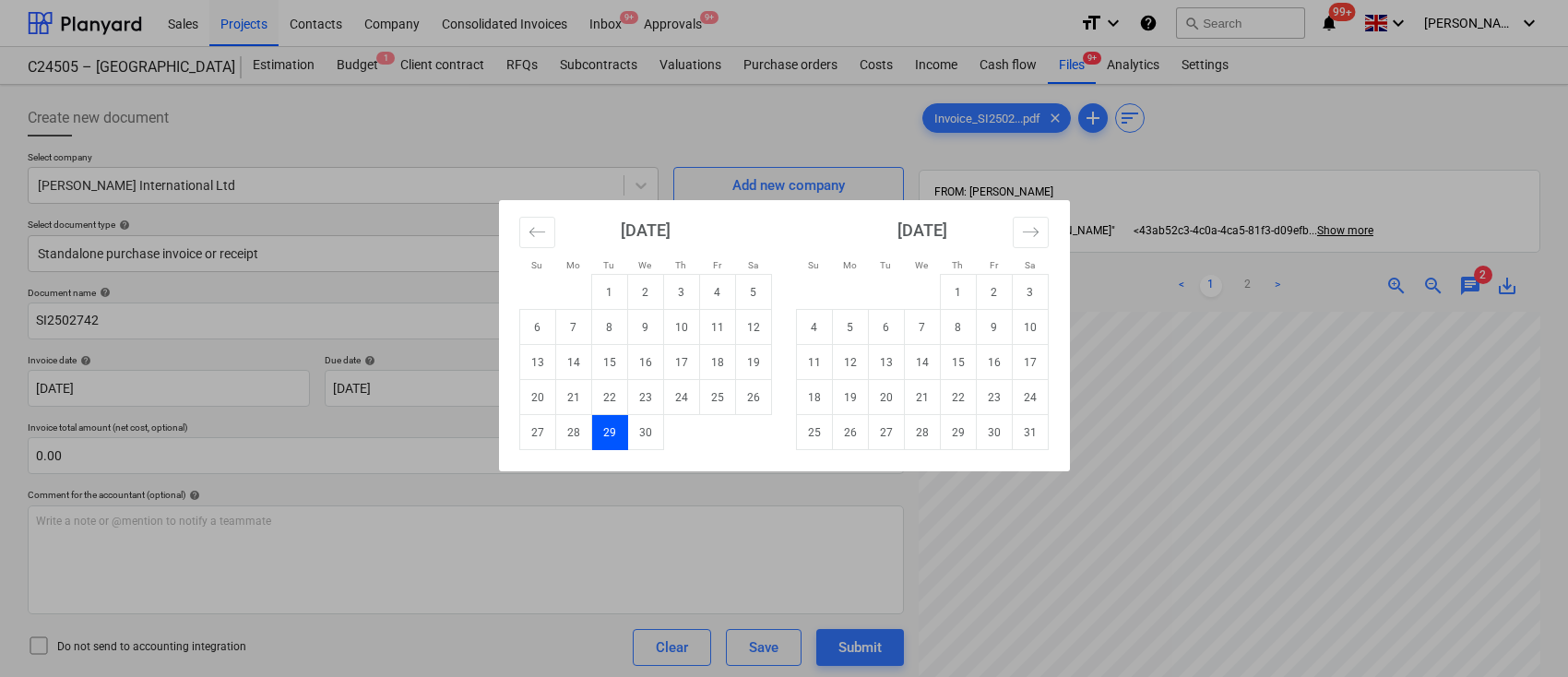
click at [607, 432] on td "29" at bounding box center [608, 433] width 36 height 35
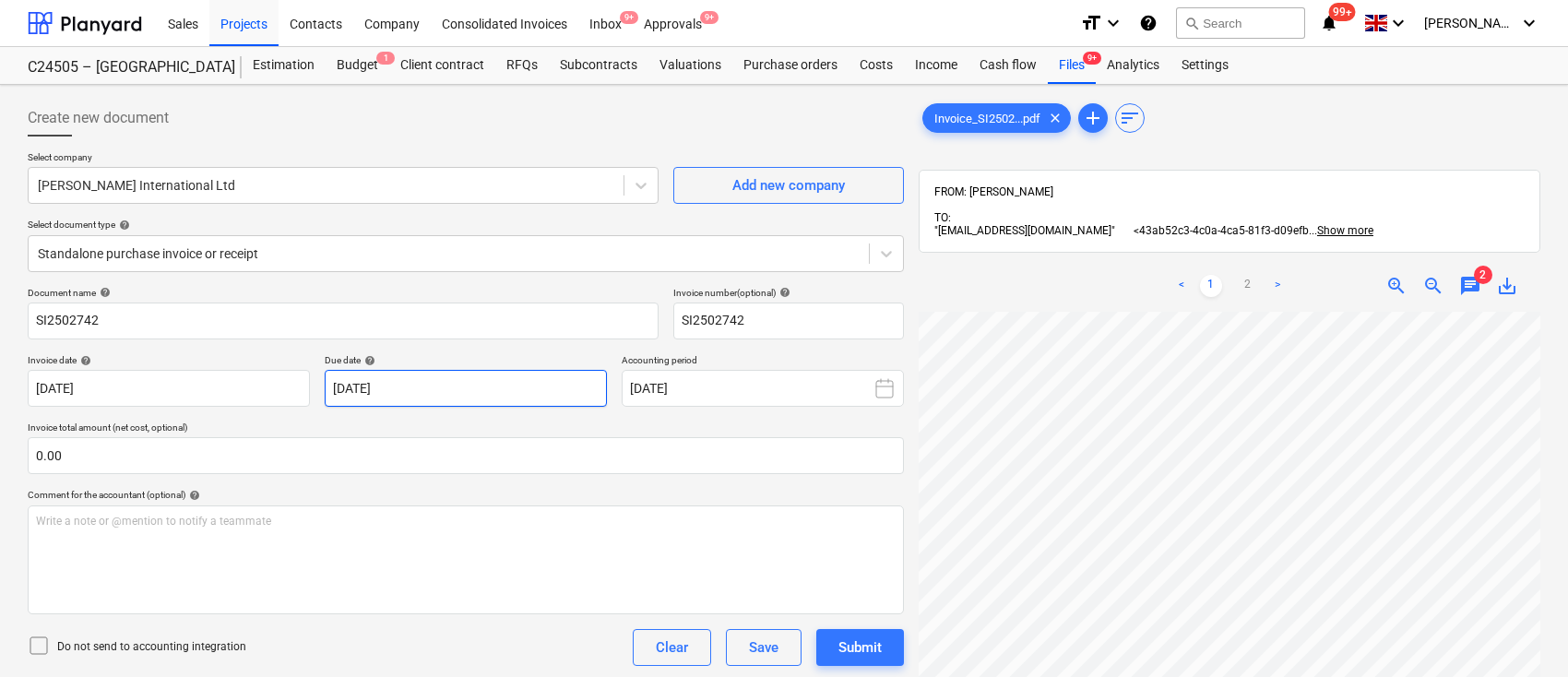
click at [482, 393] on body "Sales Projects Contacts Company Consolidated Invoices Inbox 9+ Approvals 9+ for…" at bounding box center [784, 338] width 1568 height 677
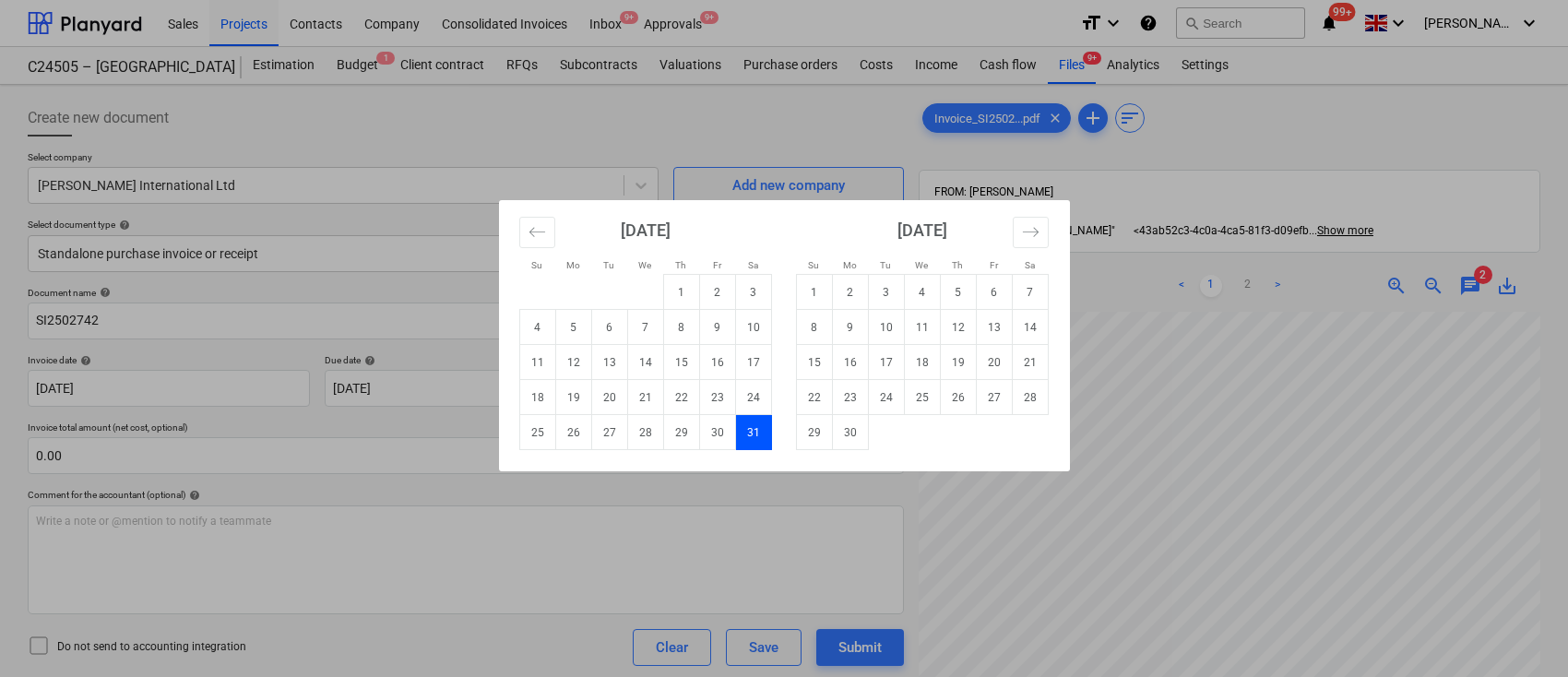
click at [761, 434] on td "31" at bounding box center [753, 433] width 36 height 35
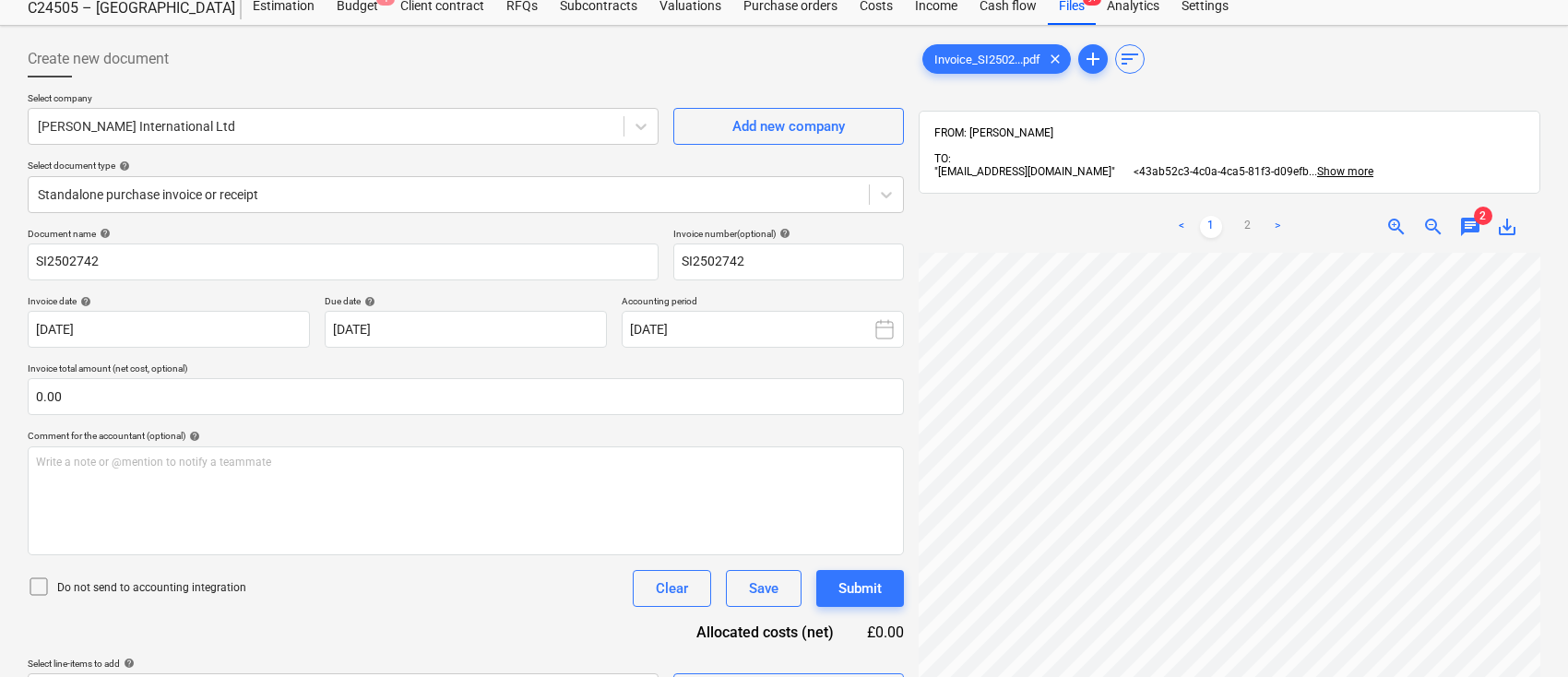
scroll to position [0, 0]
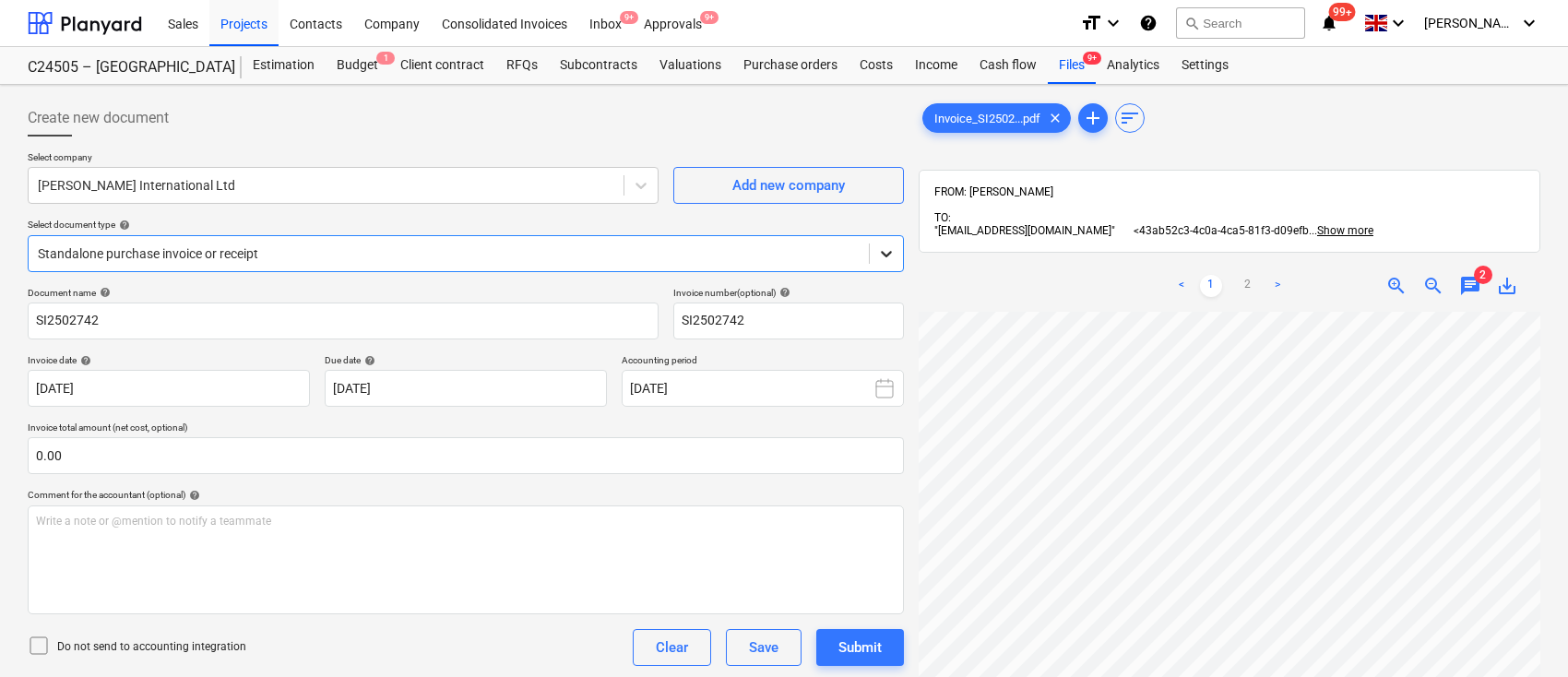
click at [881, 249] on icon at bounding box center [886, 254] width 18 height 18
click at [919, 273] on div "< 1 2 > zoom_in zoom_out chat 2 save_alt" at bounding box center [1230, 286] width 622 height 52
click at [894, 258] on icon at bounding box center [886, 254] width 18 height 18
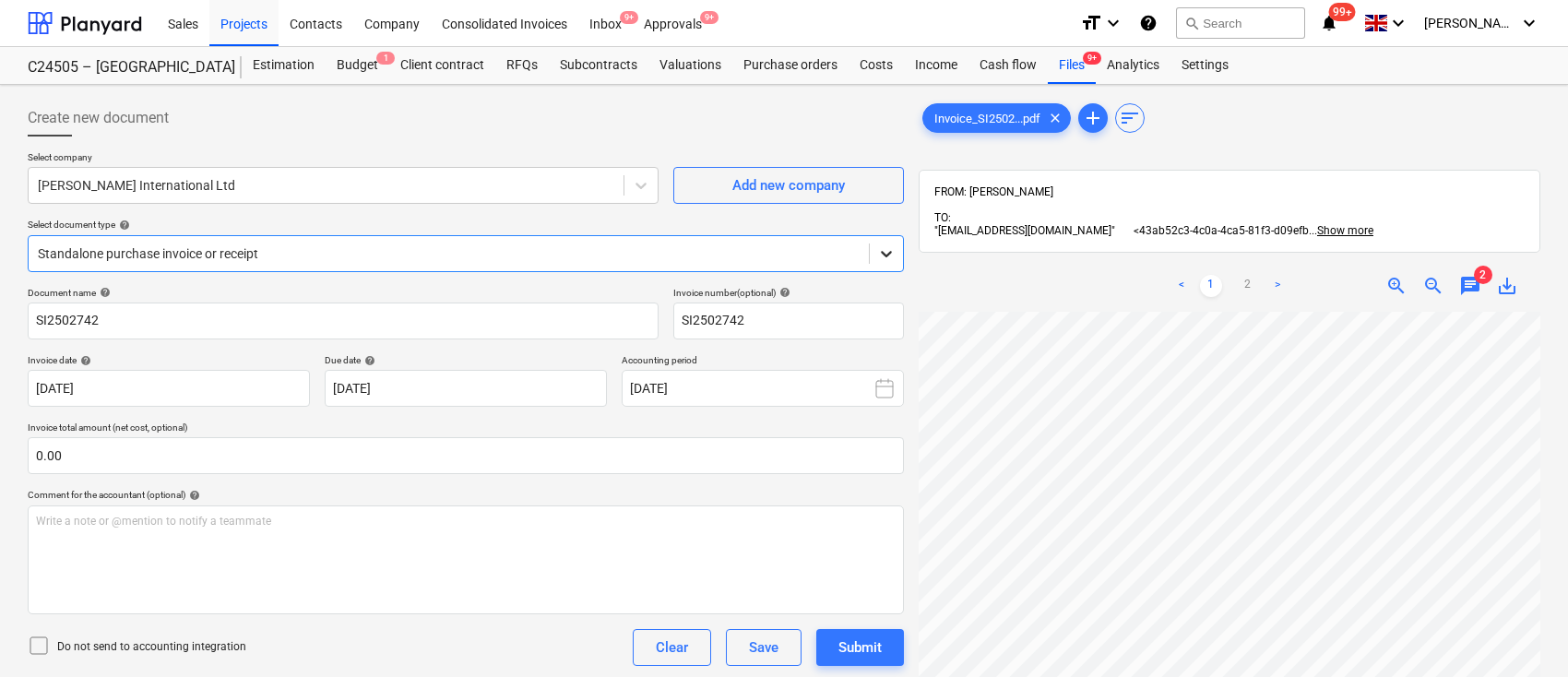
click at [894, 258] on icon at bounding box center [886, 254] width 18 height 18
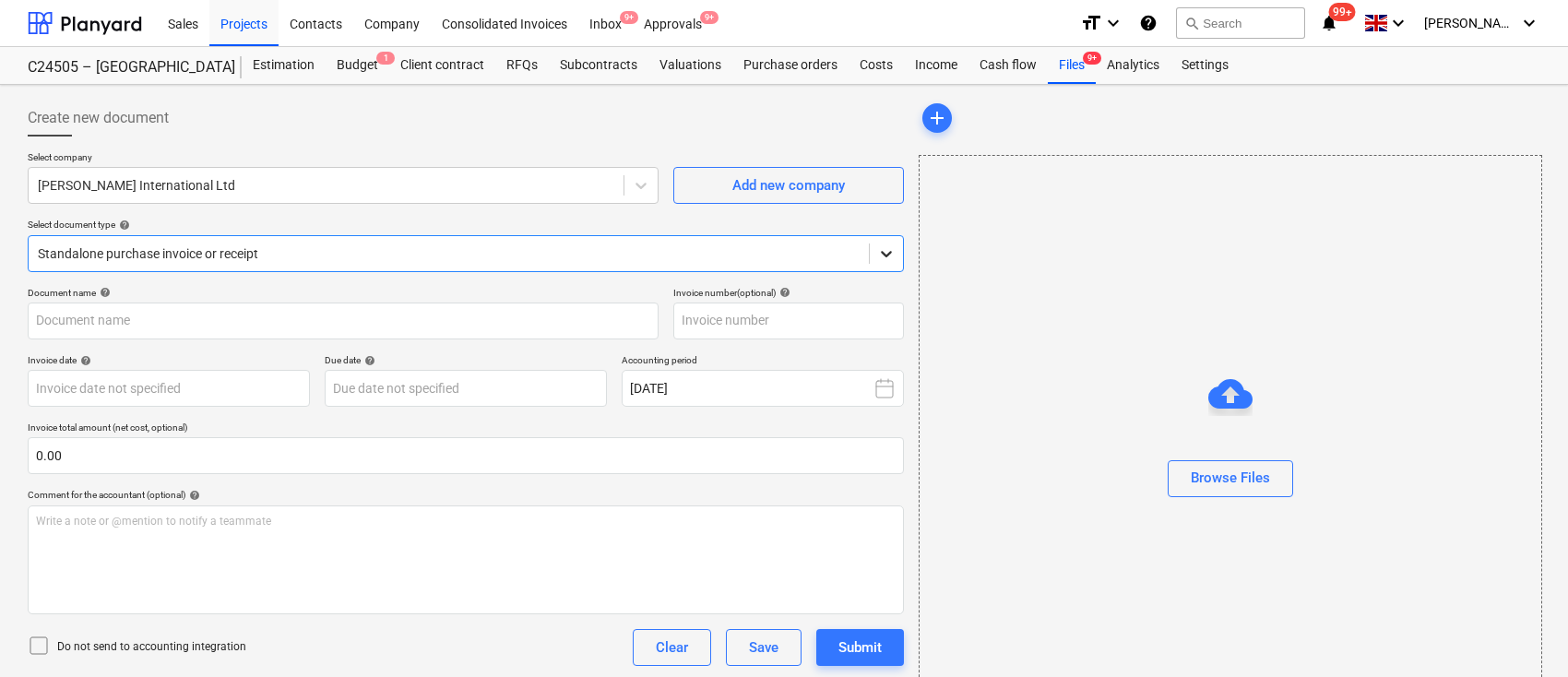
type input "31414445"
type input "[DATE]"
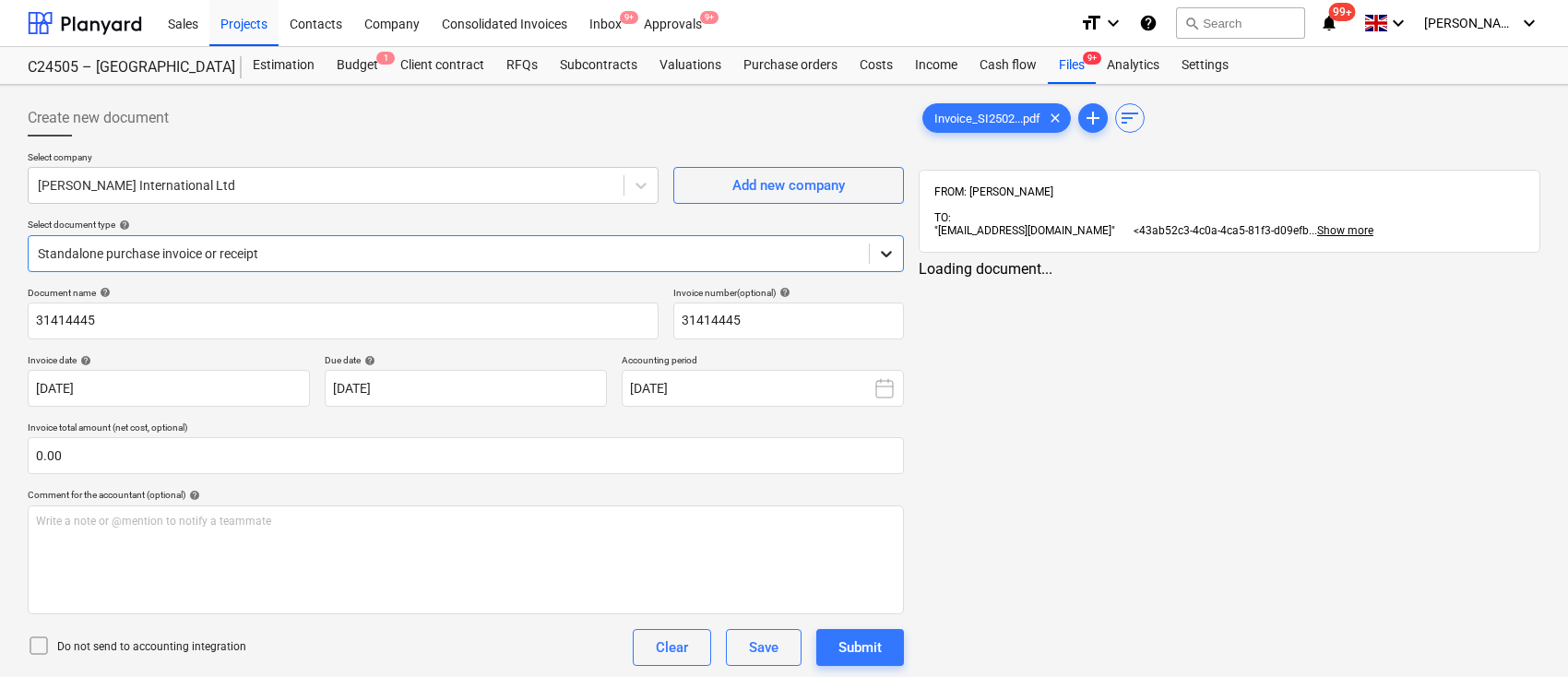
click at [885, 249] on icon at bounding box center [886, 254] width 18 height 18
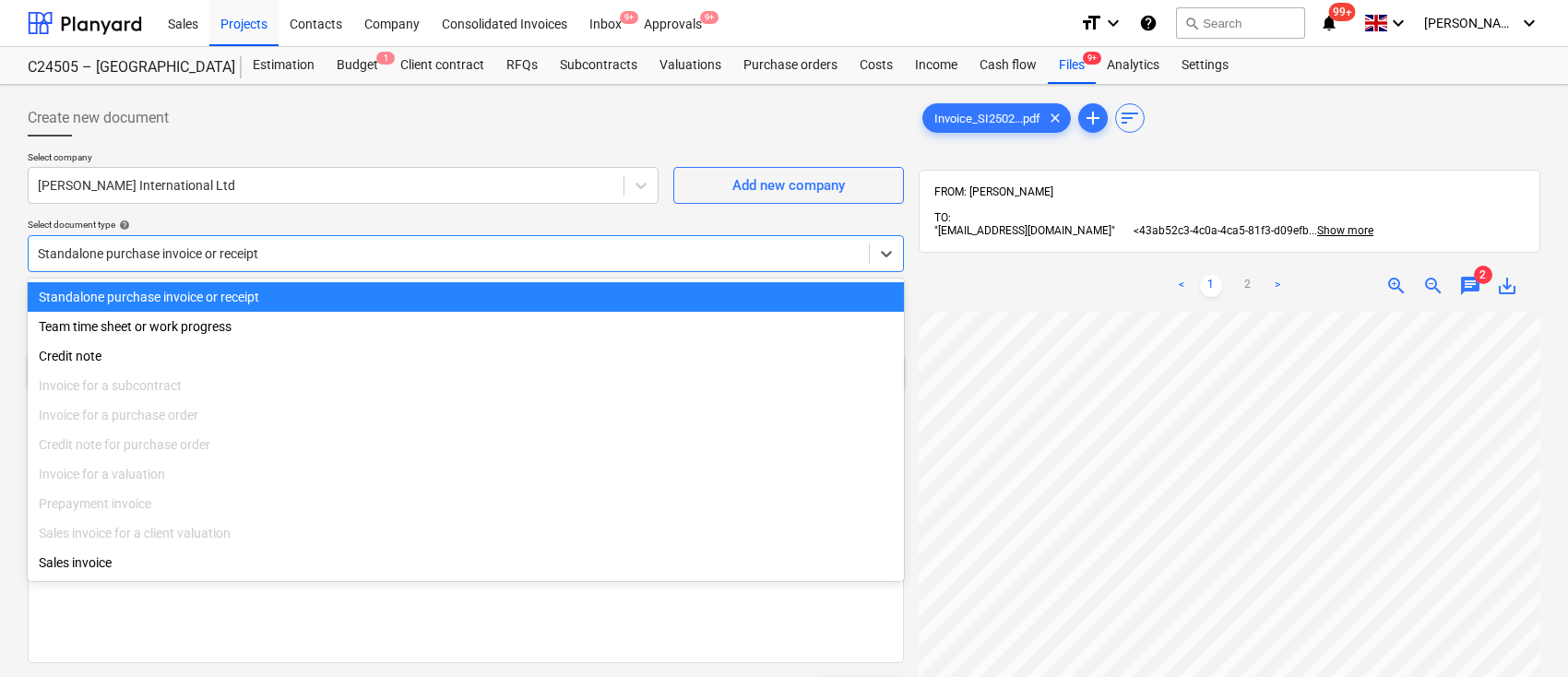
drag, startPoint x: 695, startPoint y: 123, endPoint x: 697, endPoint y: 84, distance: 39.1
click at [695, 122] on div "Create new document" at bounding box center [466, 118] width 877 height 37
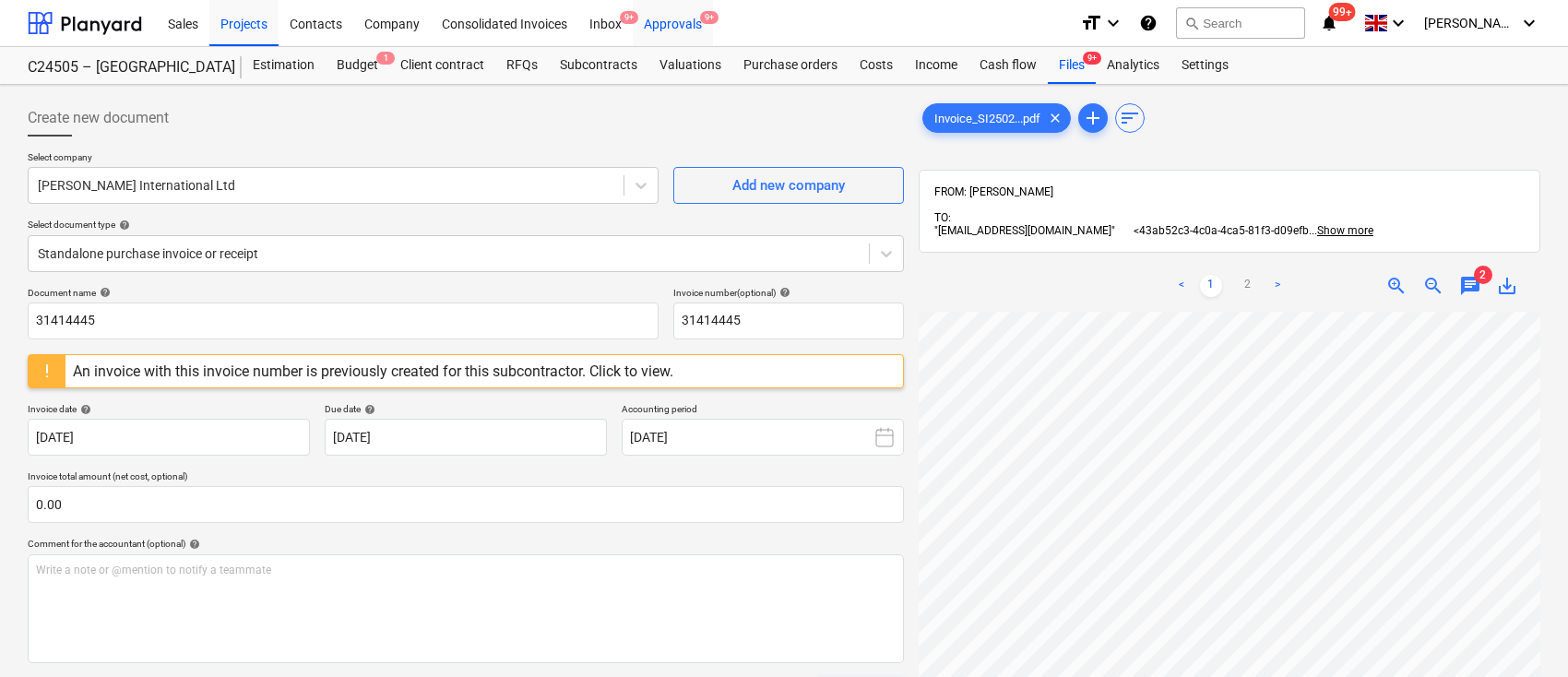
click at [679, 28] on div "Approvals 9+" at bounding box center [672, 22] width 80 height 47
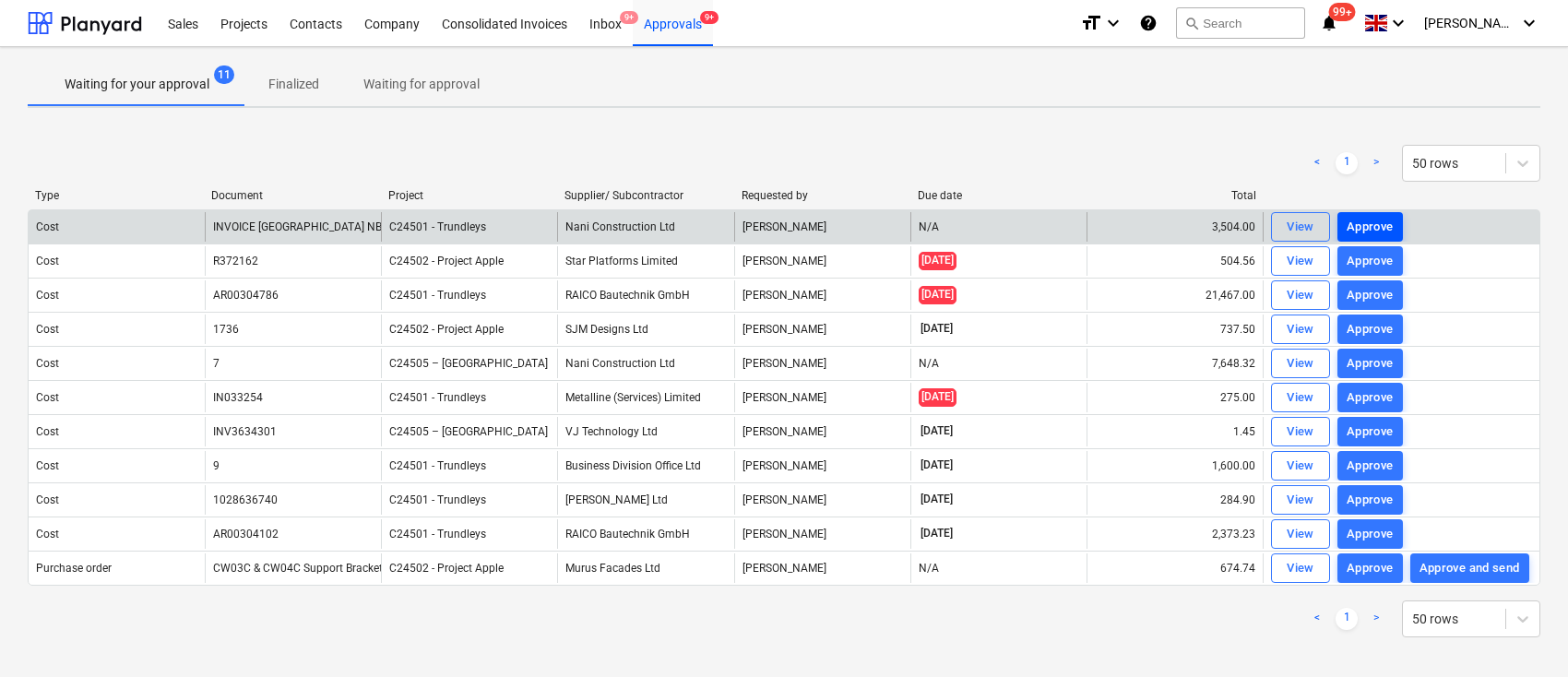
click at [1370, 231] on div "Approve" at bounding box center [1370, 228] width 47 height 21
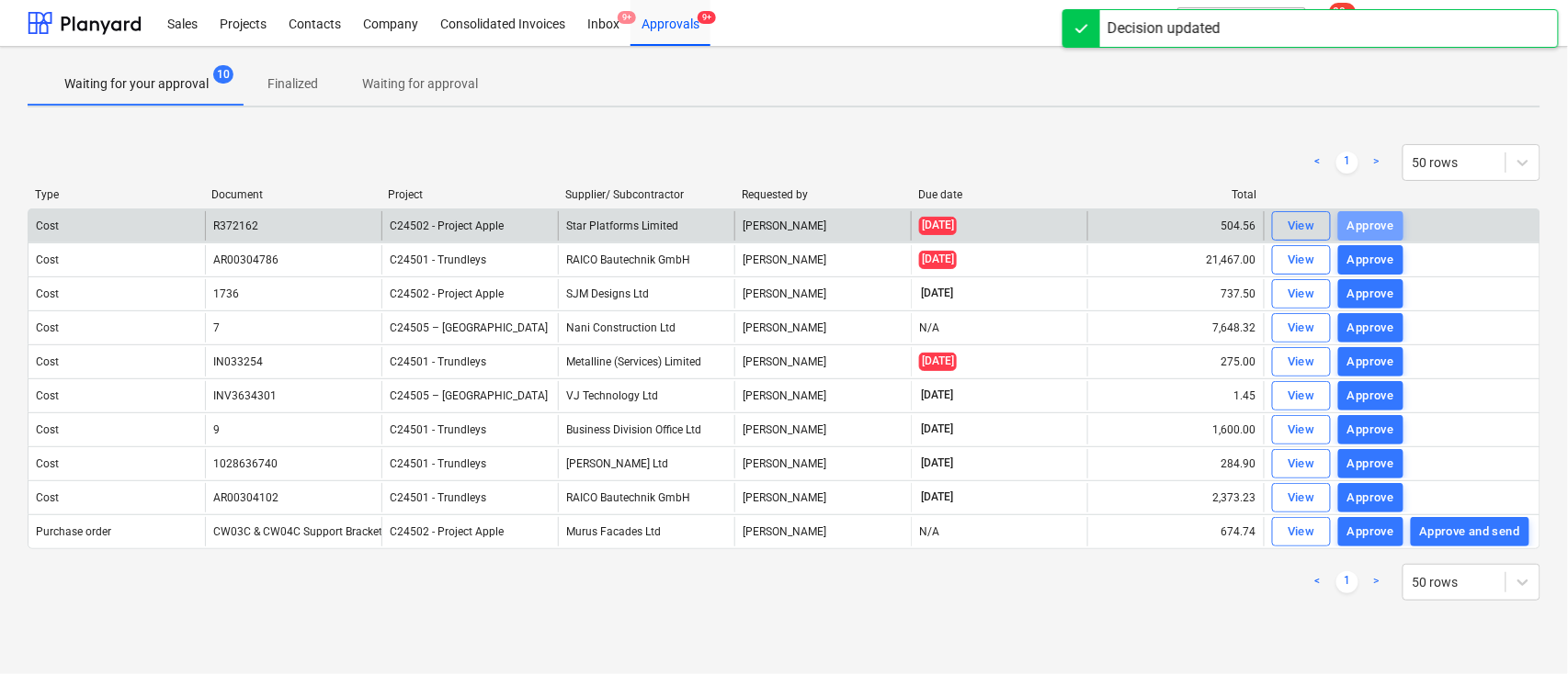
click at [1365, 230] on div "Approve" at bounding box center [1371, 227] width 47 height 21
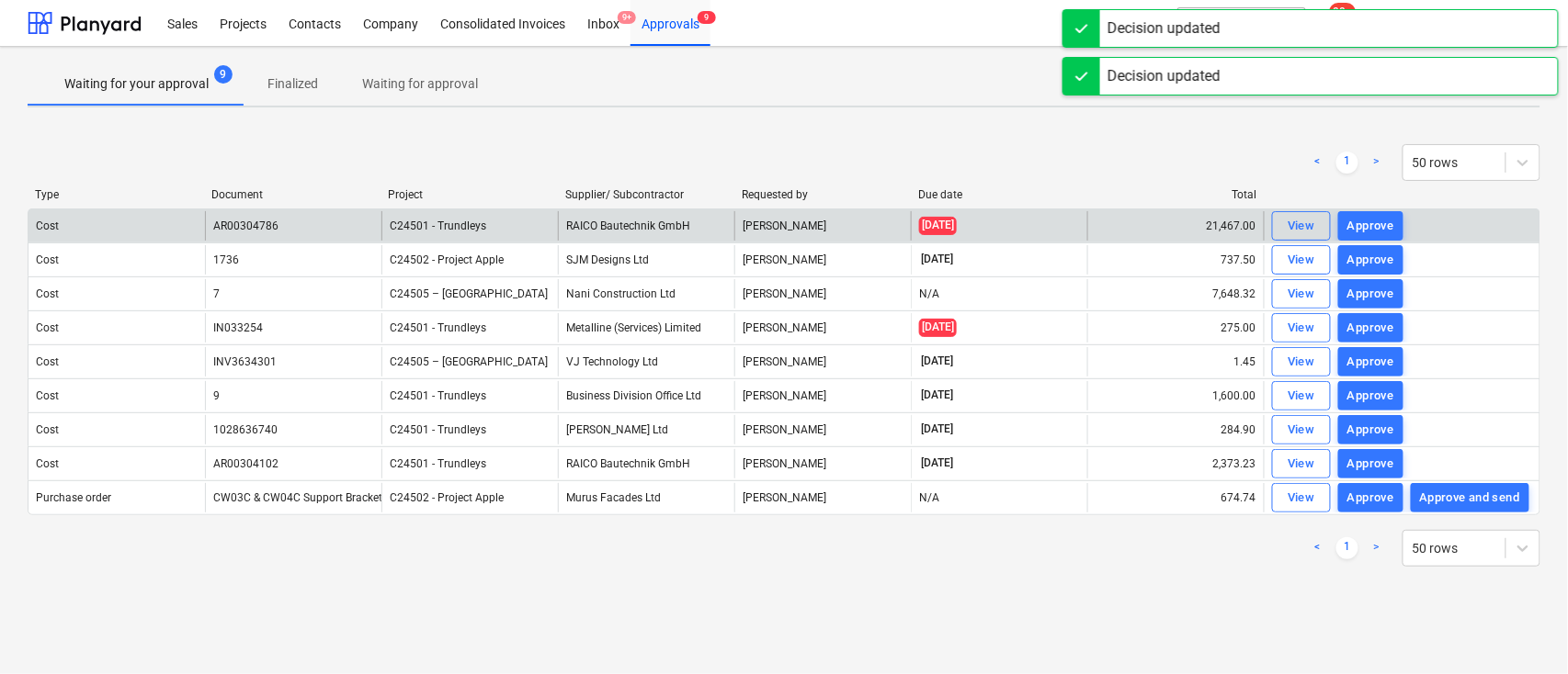
click at [1365, 230] on div "Approve" at bounding box center [1371, 227] width 47 height 21
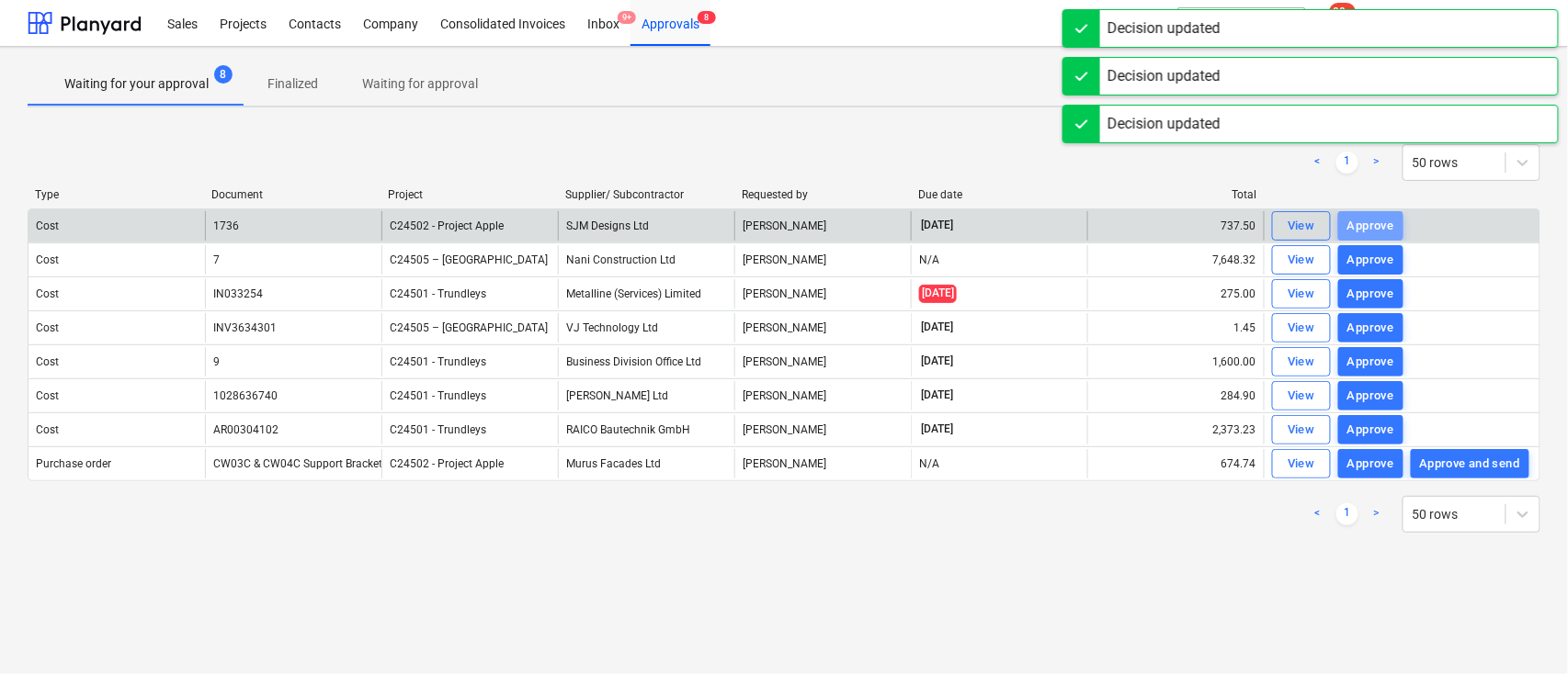
click at [1365, 230] on div "Approve" at bounding box center [1371, 227] width 47 height 21
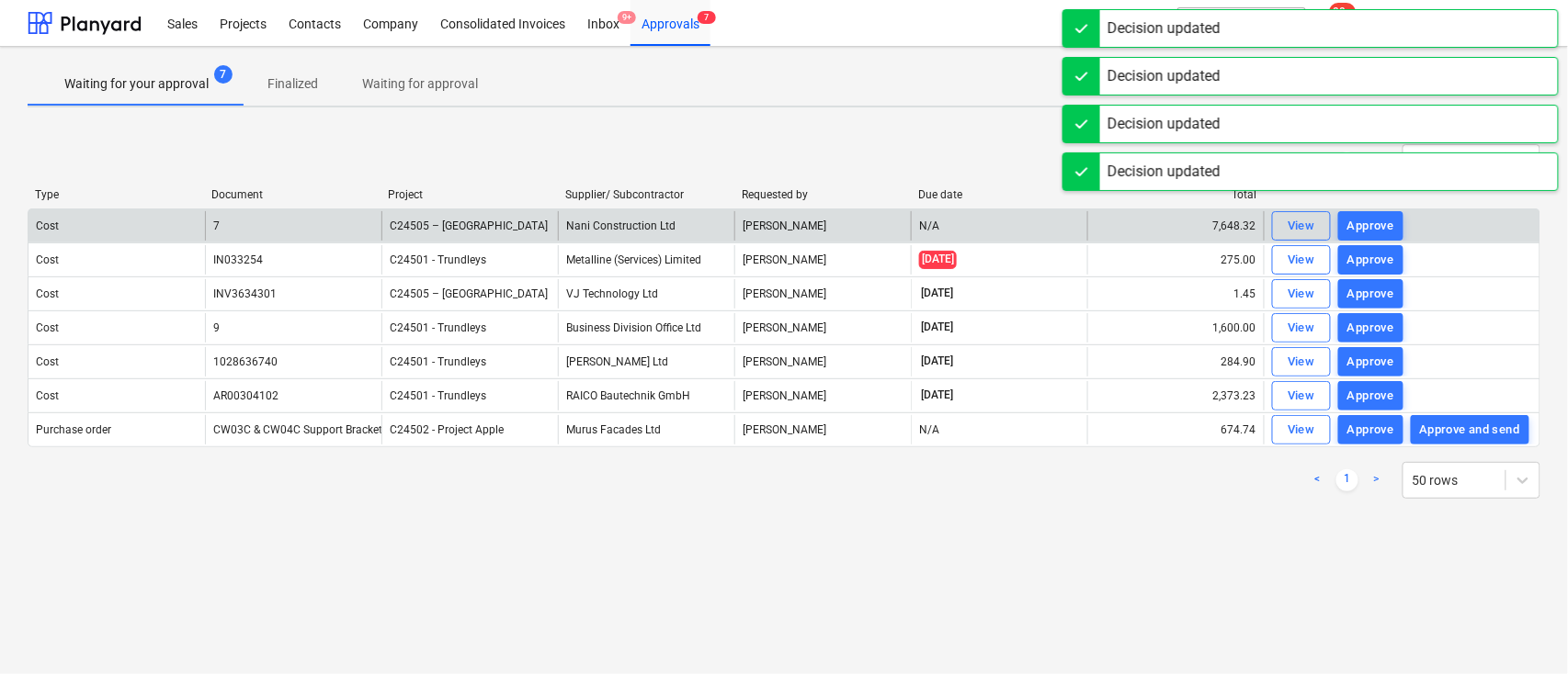
click at [1365, 230] on div "Approve" at bounding box center [1371, 227] width 47 height 21
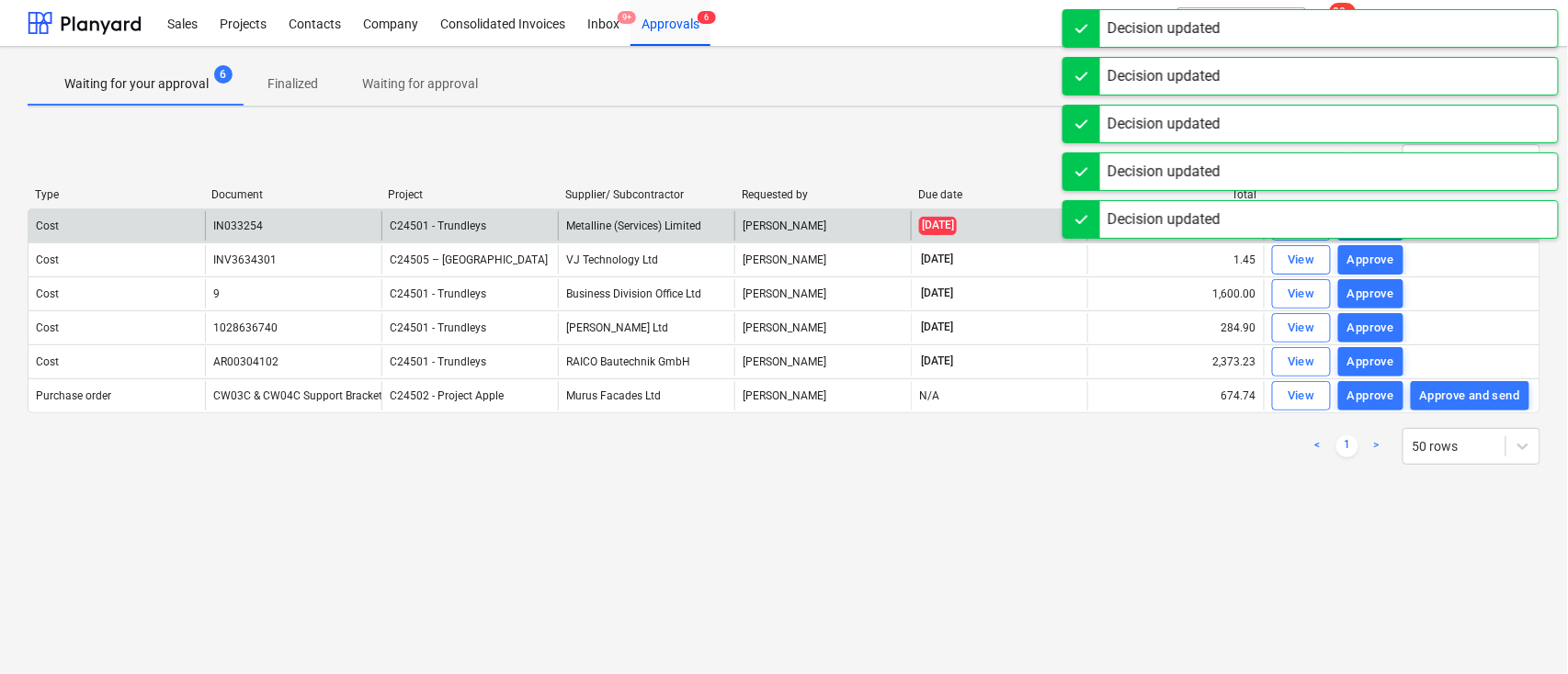
click at [1365, 230] on div "Decision updated" at bounding box center [1311, 220] width 497 height 38
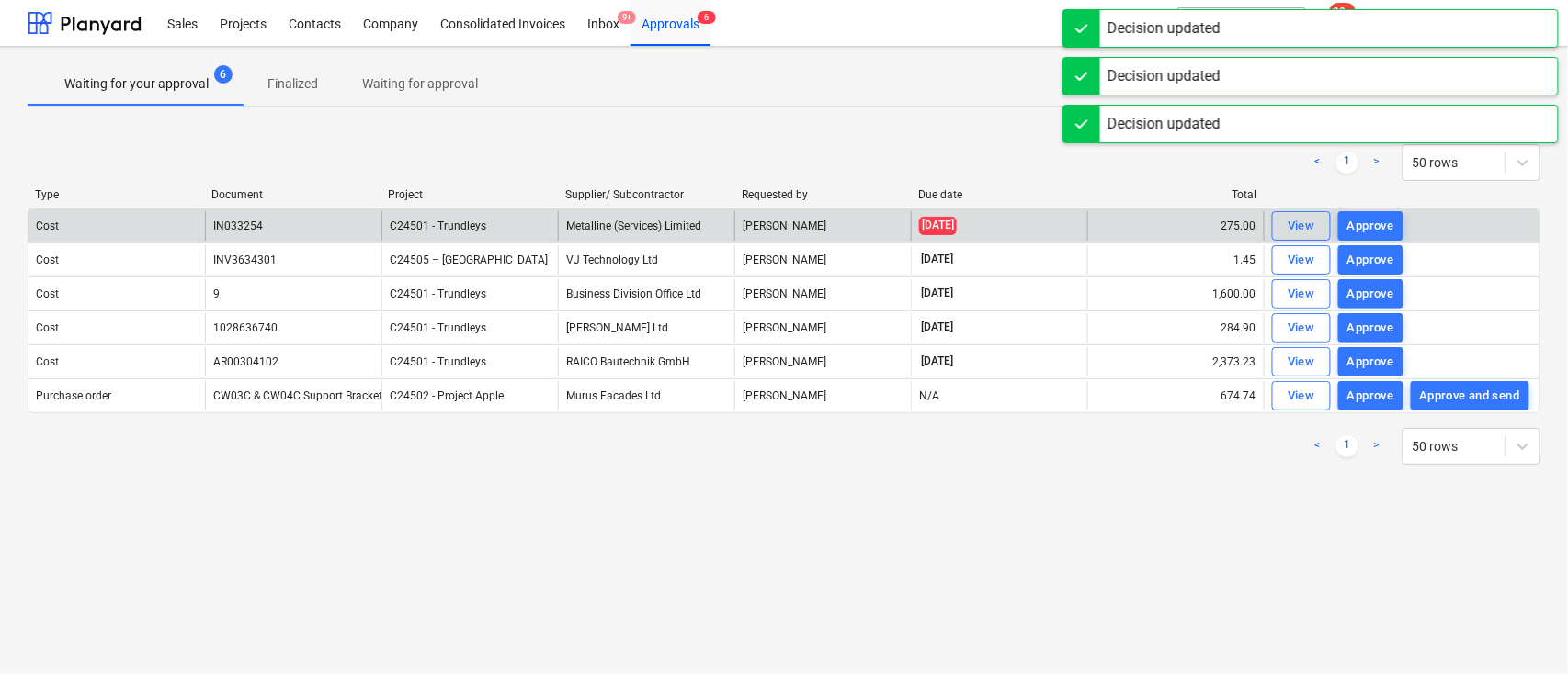
click at [1365, 230] on div "Approve" at bounding box center [1371, 227] width 47 height 21
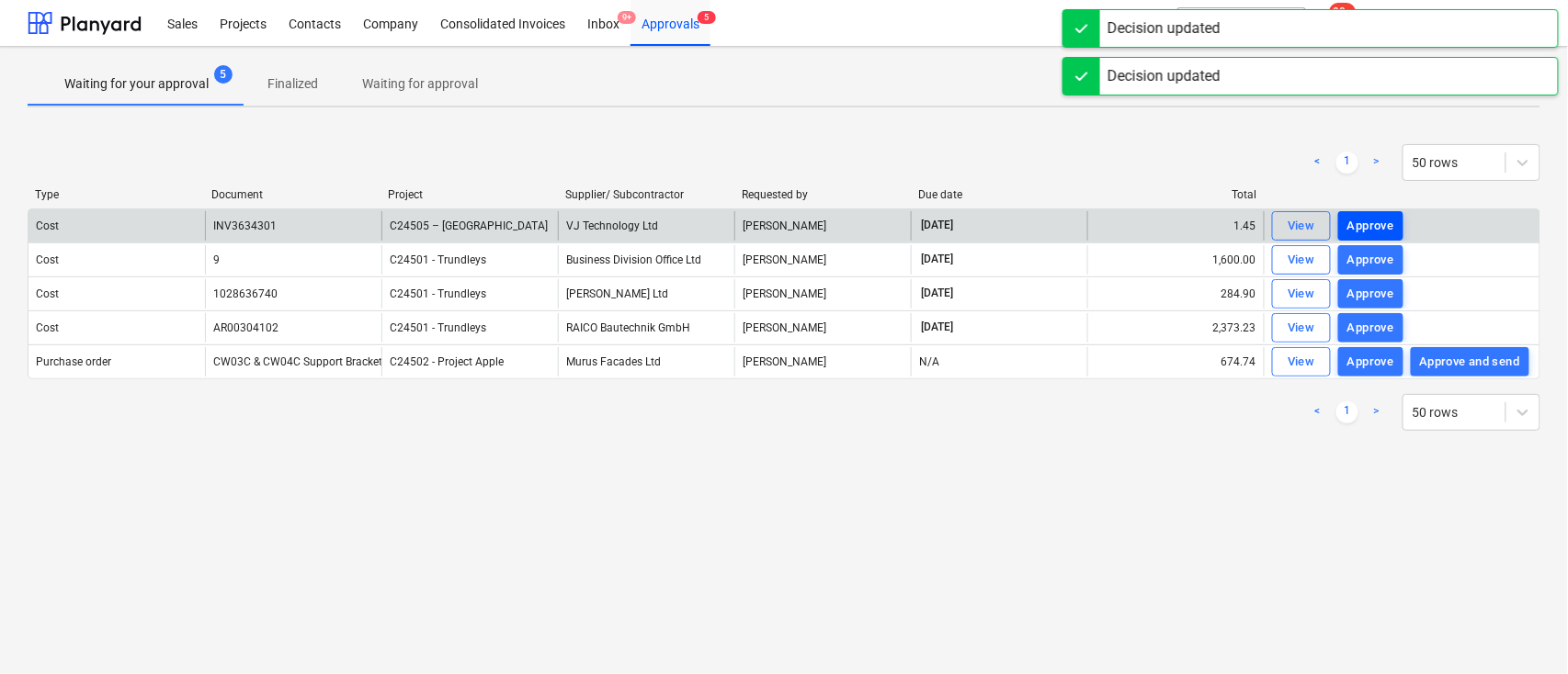
click at [1365, 231] on div "Approve" at bounding box center [1371, 227] width 47 height 21
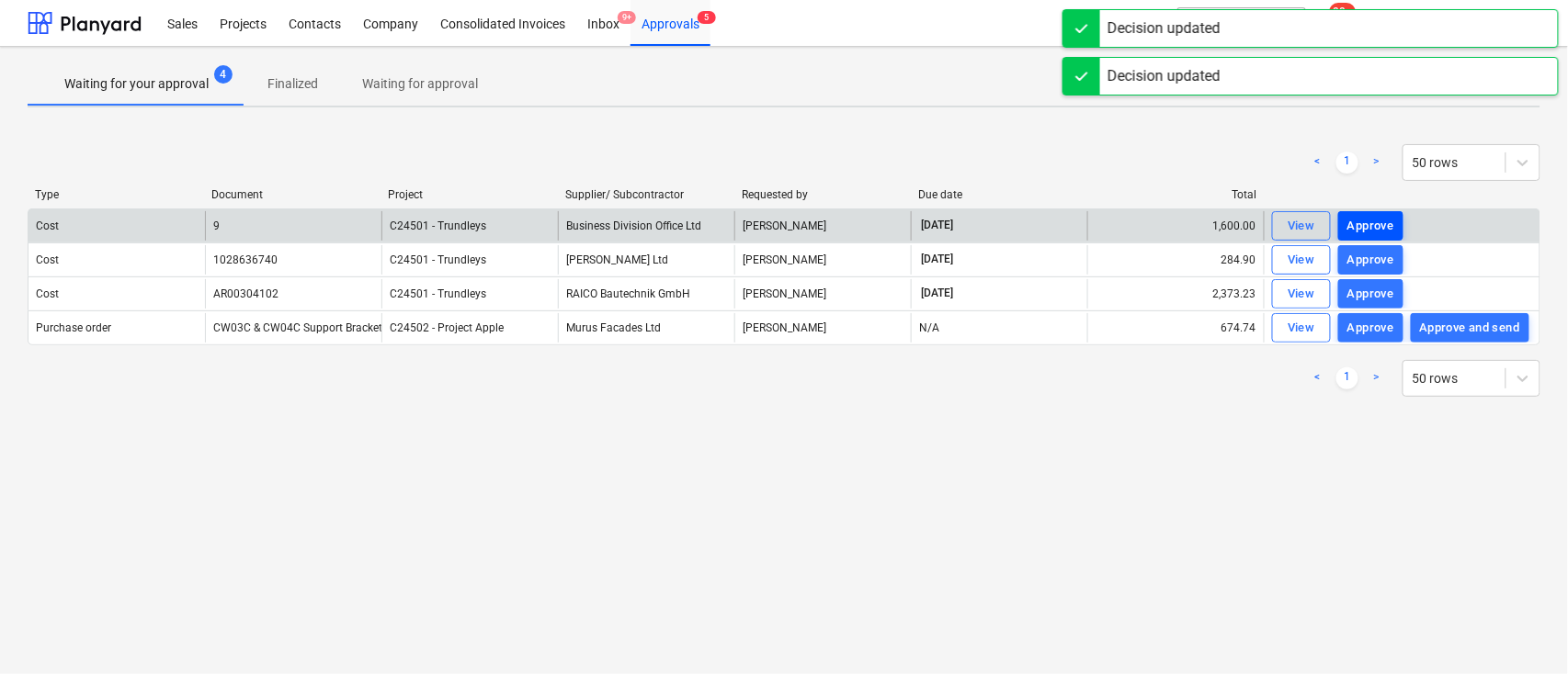
click at [1365, 226] on div "Approve" at bounding box center [1371, 227] width 47 height 21
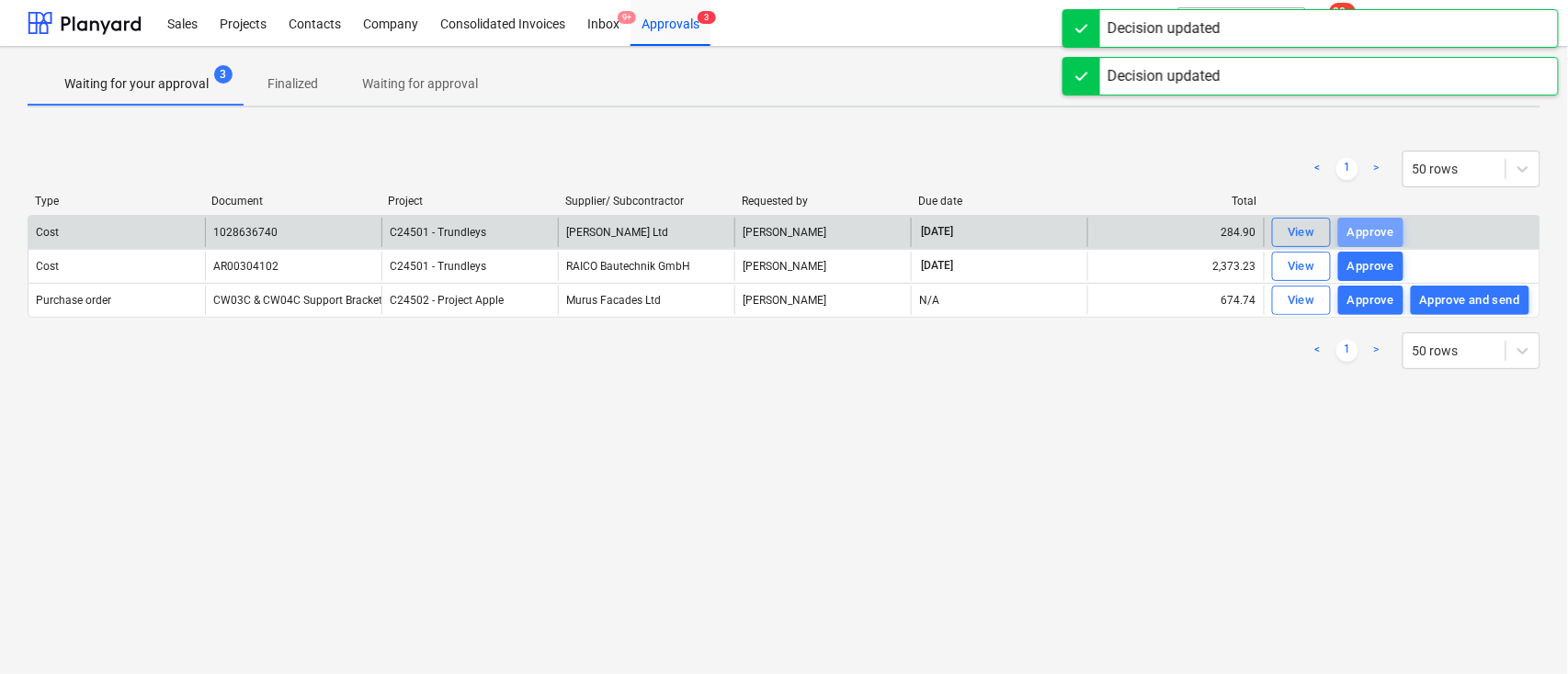
click at [1365, 226] on div "Approve" at bounding box center [1371, 233] width 47 height 21
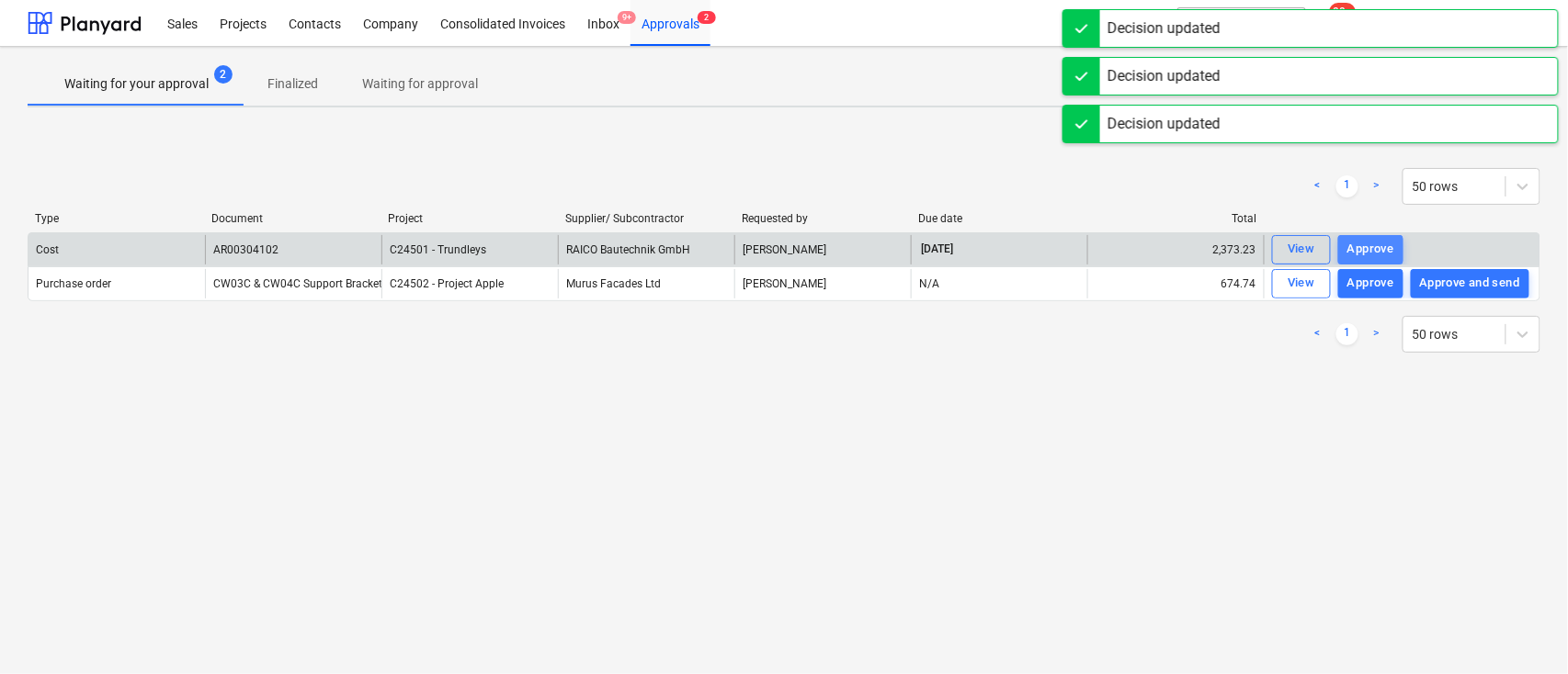
click at [1364, 242] on div "Approve" at bounding box center [1371, 250] width 47 height 21
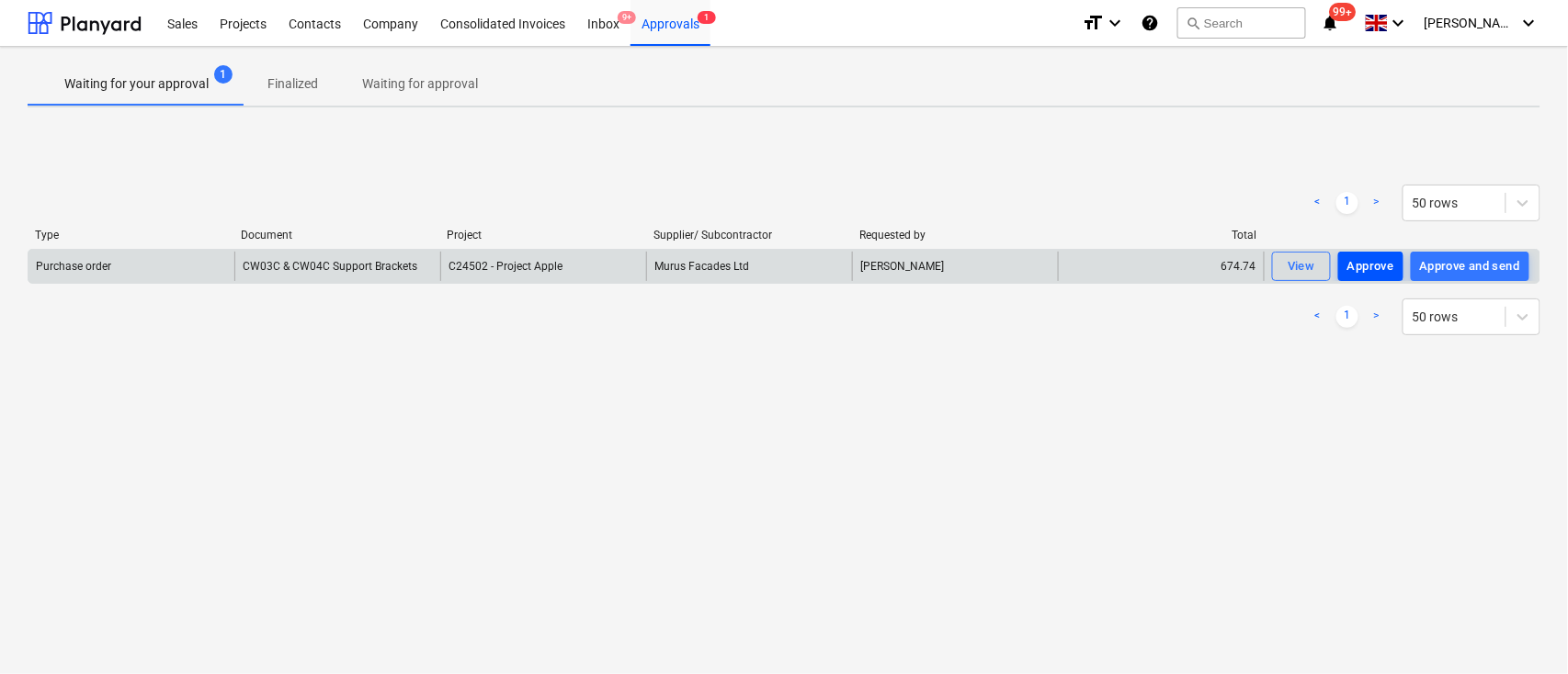
click at [1366, 265] on div "Approve" at bounding box center [1371, 267] width 47 height 21
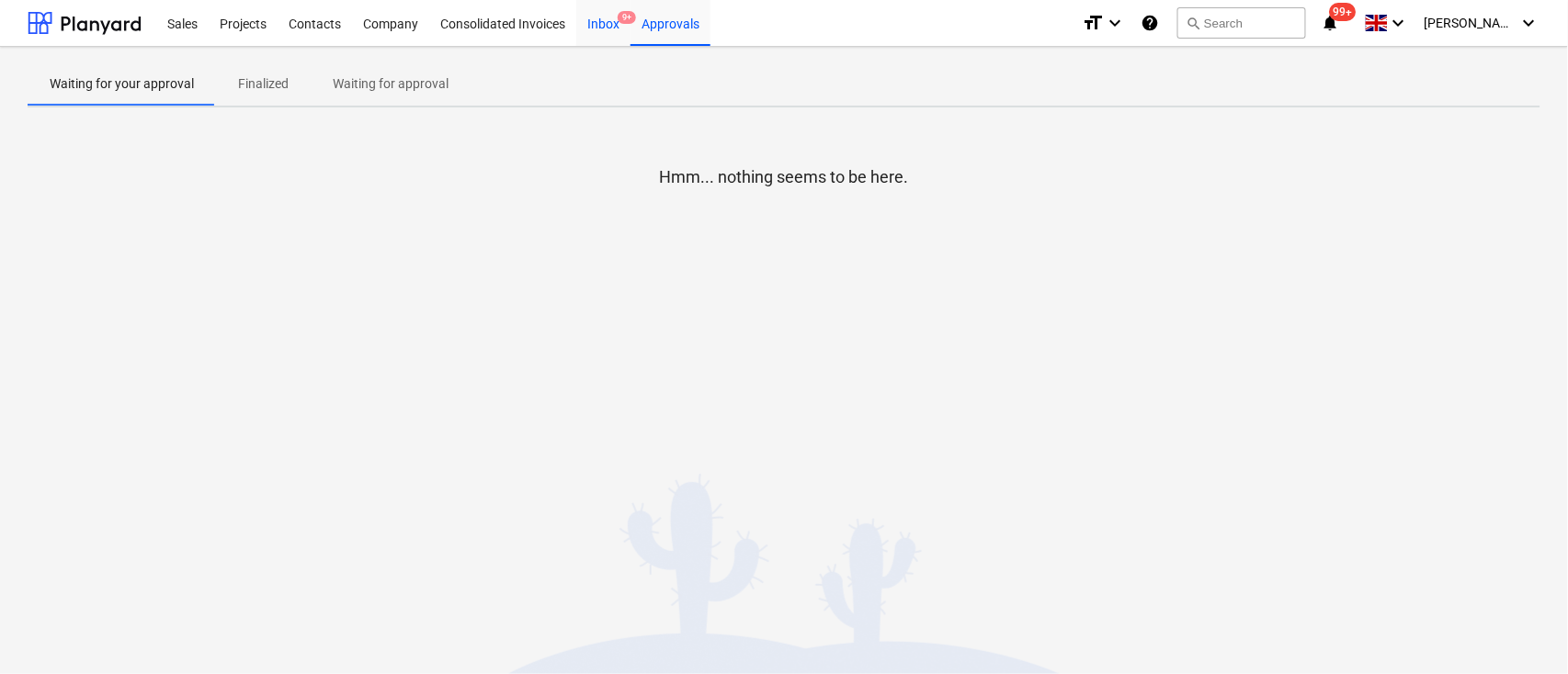
click at [606, 22] on div "Inbox 9+" at bounding box center [603, 22] width 54 height 47
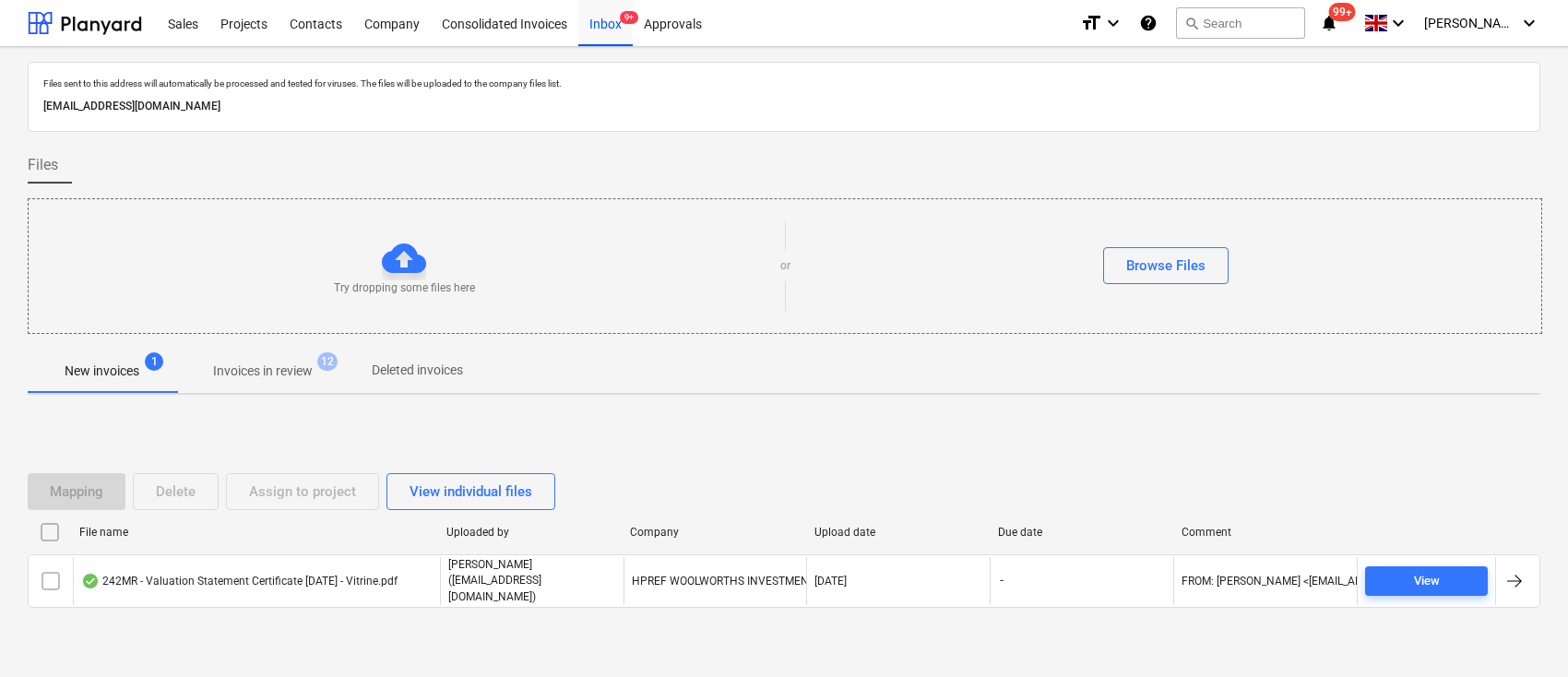
click at [284, 364] on p "Invoices in review" at bounding box center [262, 371] width 99 height 19
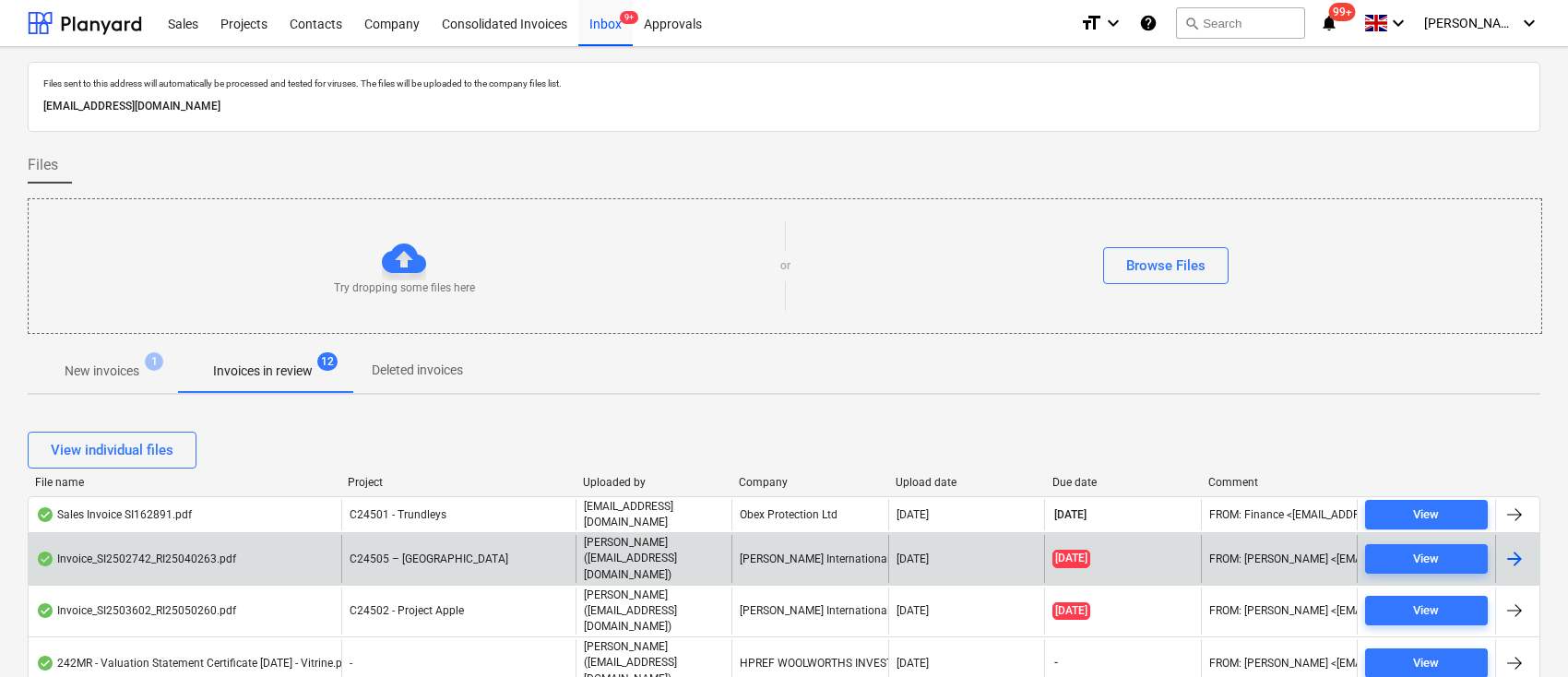
click at [775, 542] on div "[PERSON_NAME] International Ltd" at bounding box center [810, 558] width 156 height 47
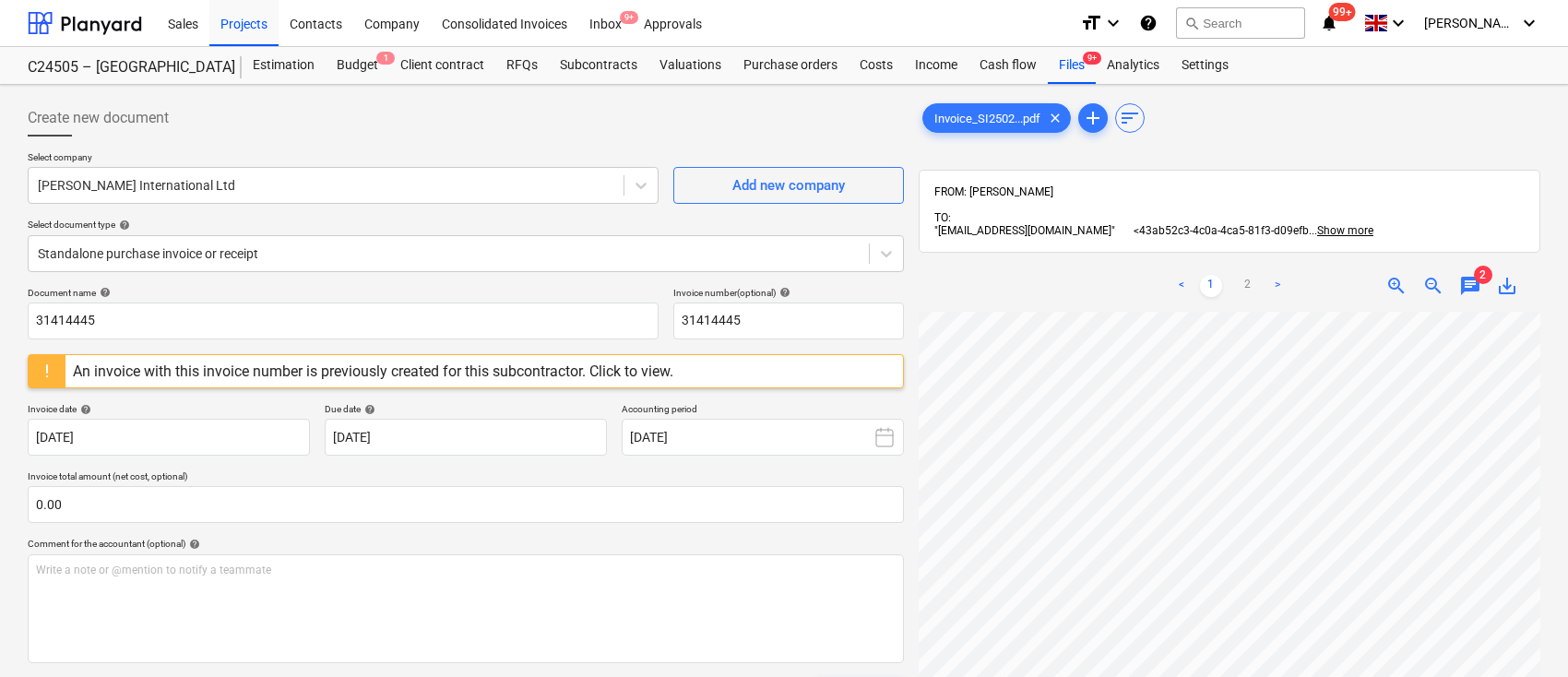
scroll to position [84, 14]
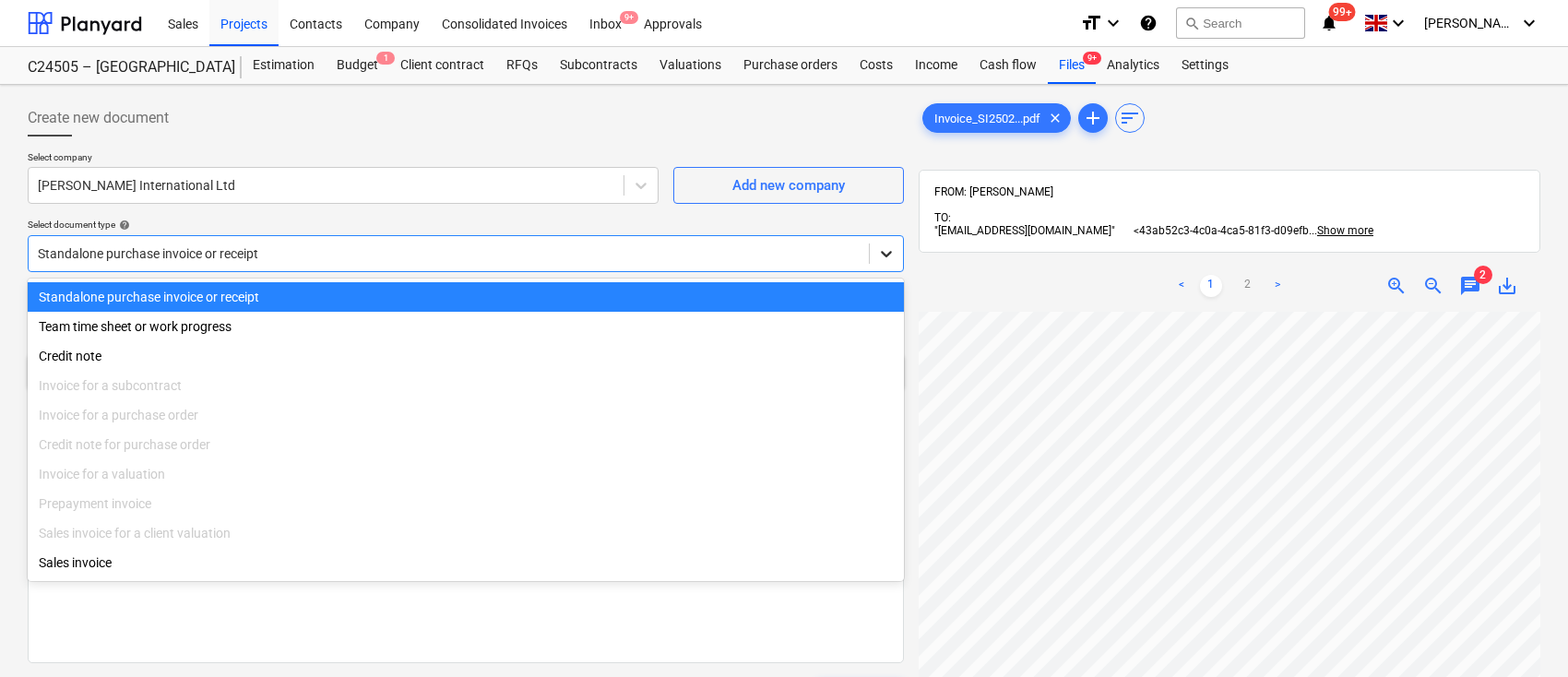
click at [887, 248] on icon at bounding box center [886, 254] width 18 height 18
click at [735, 216] on div "Select company Schallenberg International Ltd Add new company Select document t…" at bounding box center [466, 219] width 877 height 136
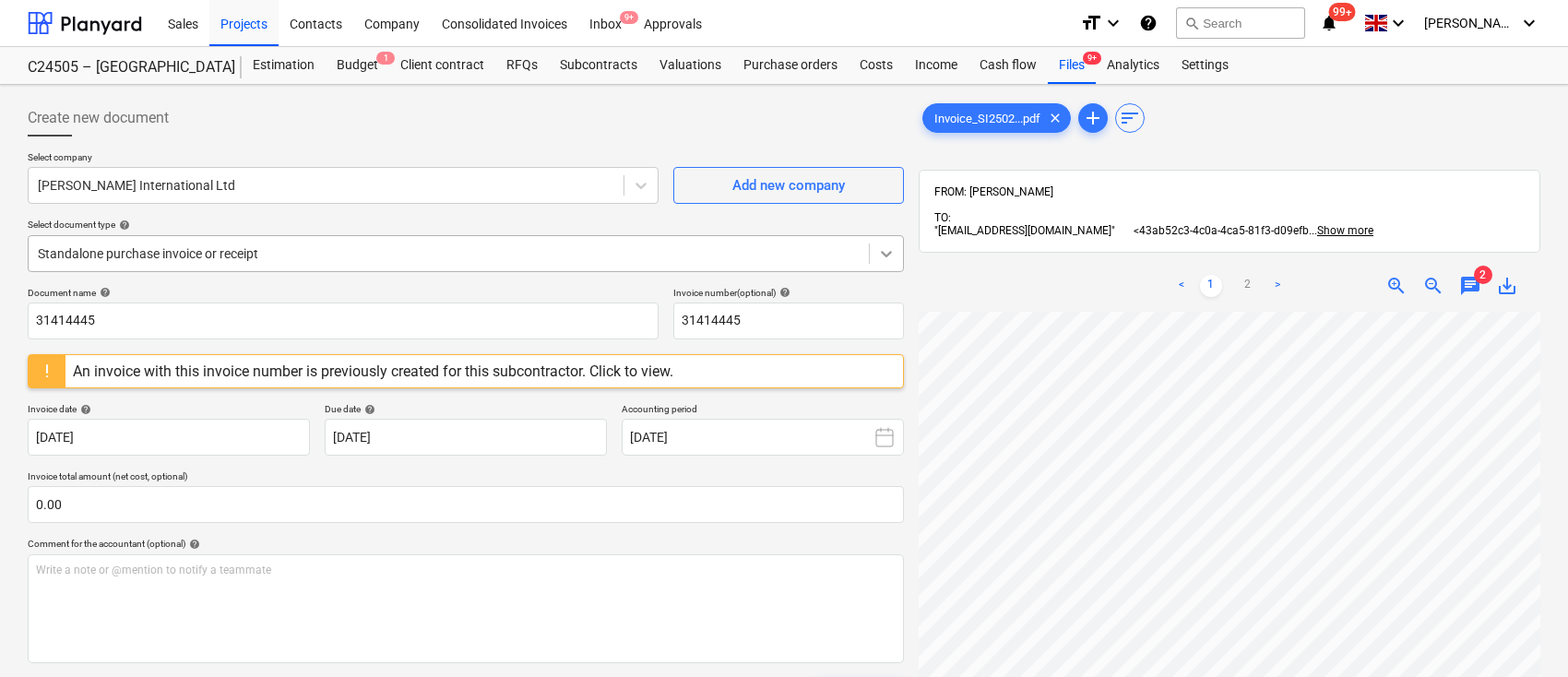
click at [880, 248] on icon at bounding box center [886, 254] width 18 height 18
click at [497, 132] on div "Create new document" at bounding box center [466, 118] width 877 height 37
click at [885, 254] on icon at bounding box center [886, 254] width 11 height 7
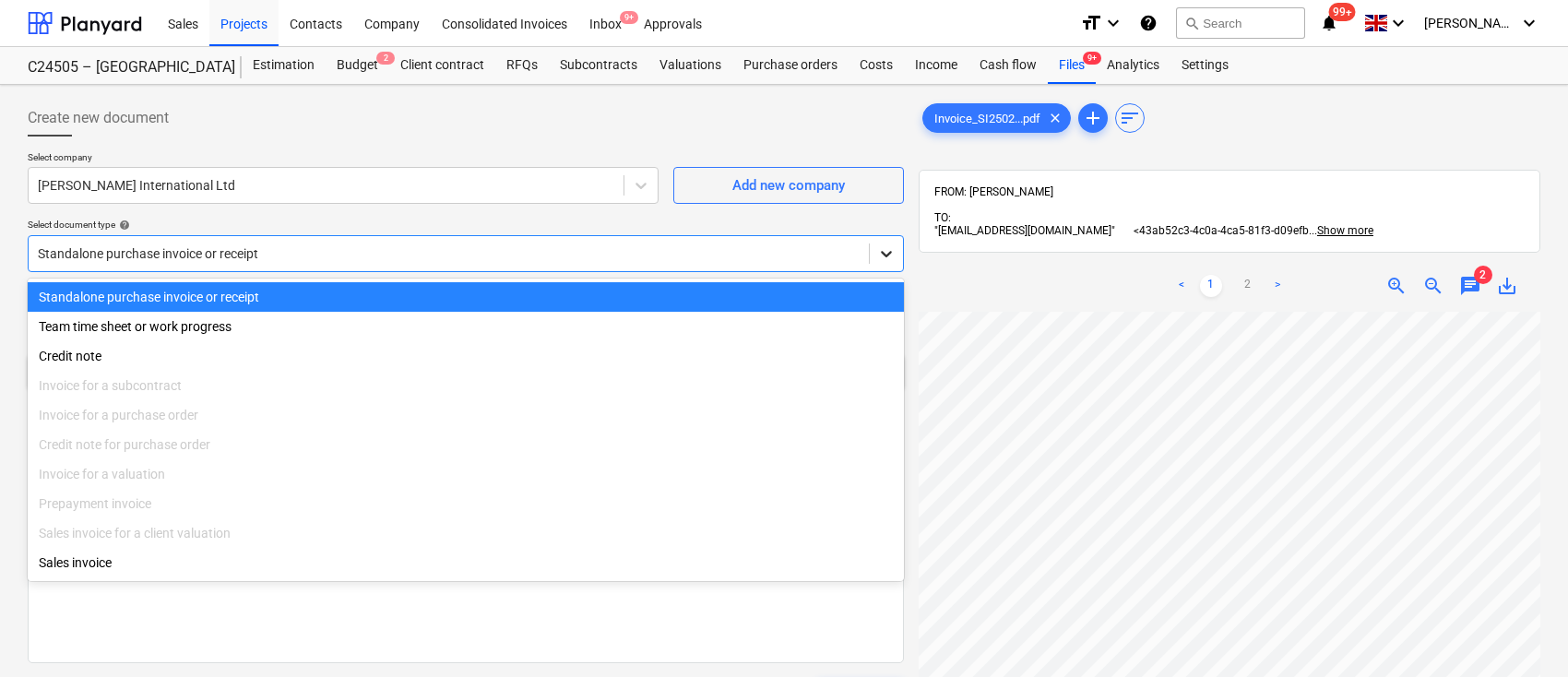
click at [882, 255] on icon at bounding box center [886, 254] width 18 height 18
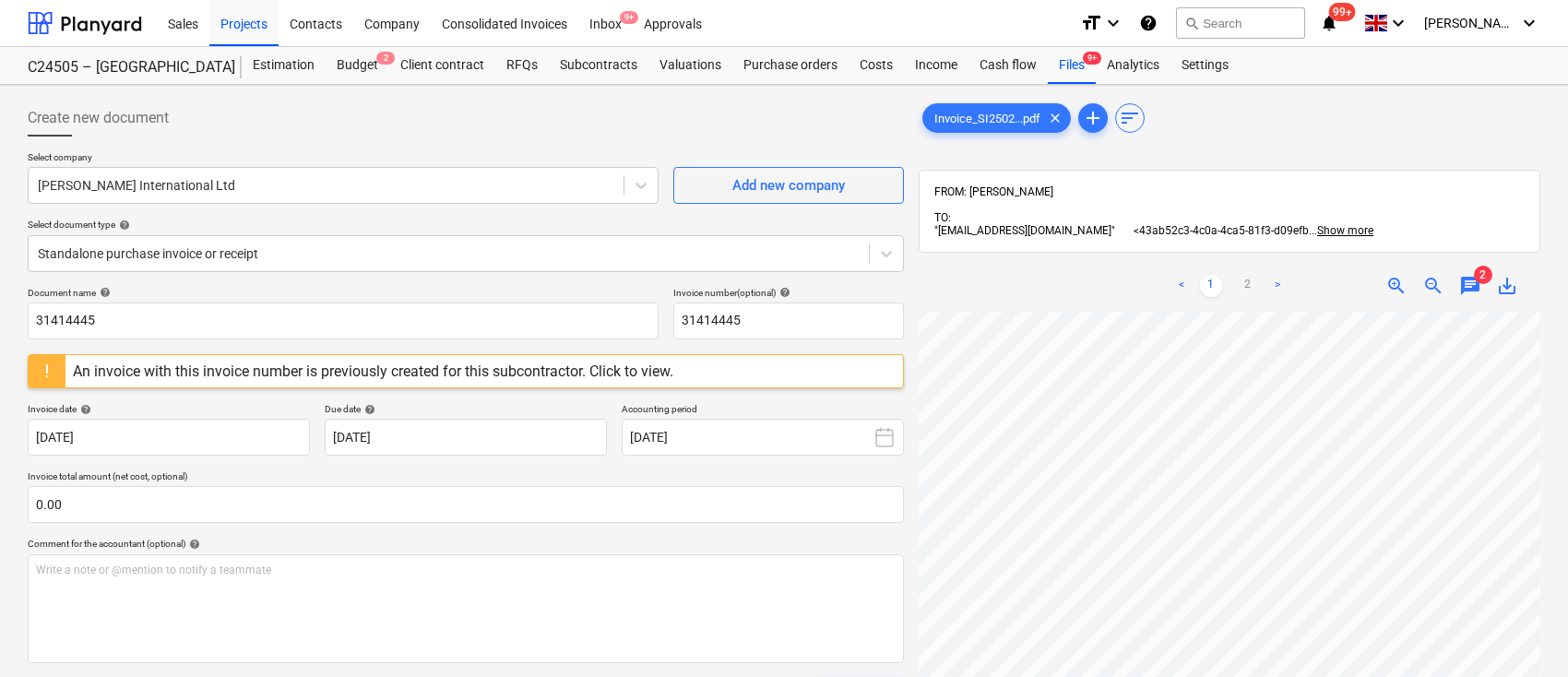
click at [327, 159] on p "Select company" at bounding box center [343, 159] width 631 height 15
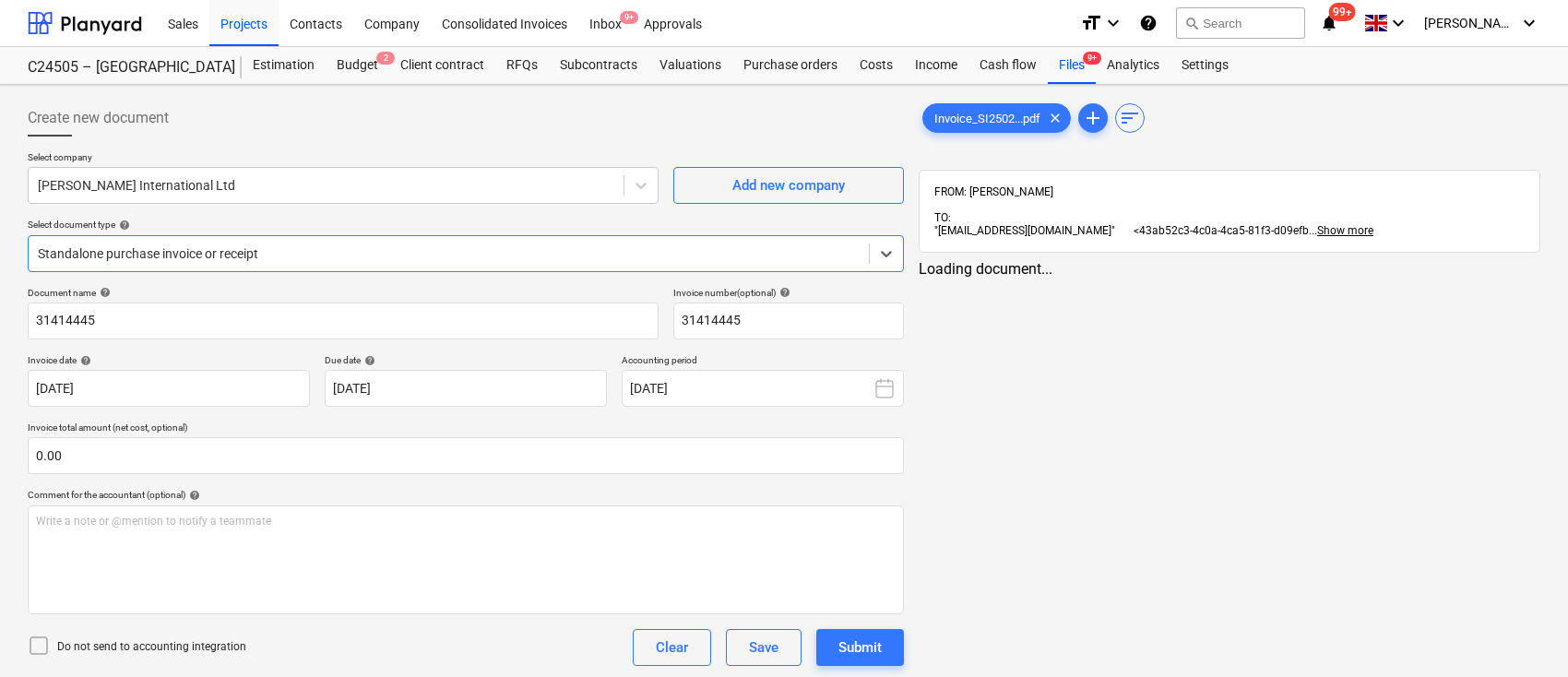
type input "31414445"
type input "[DATE]"
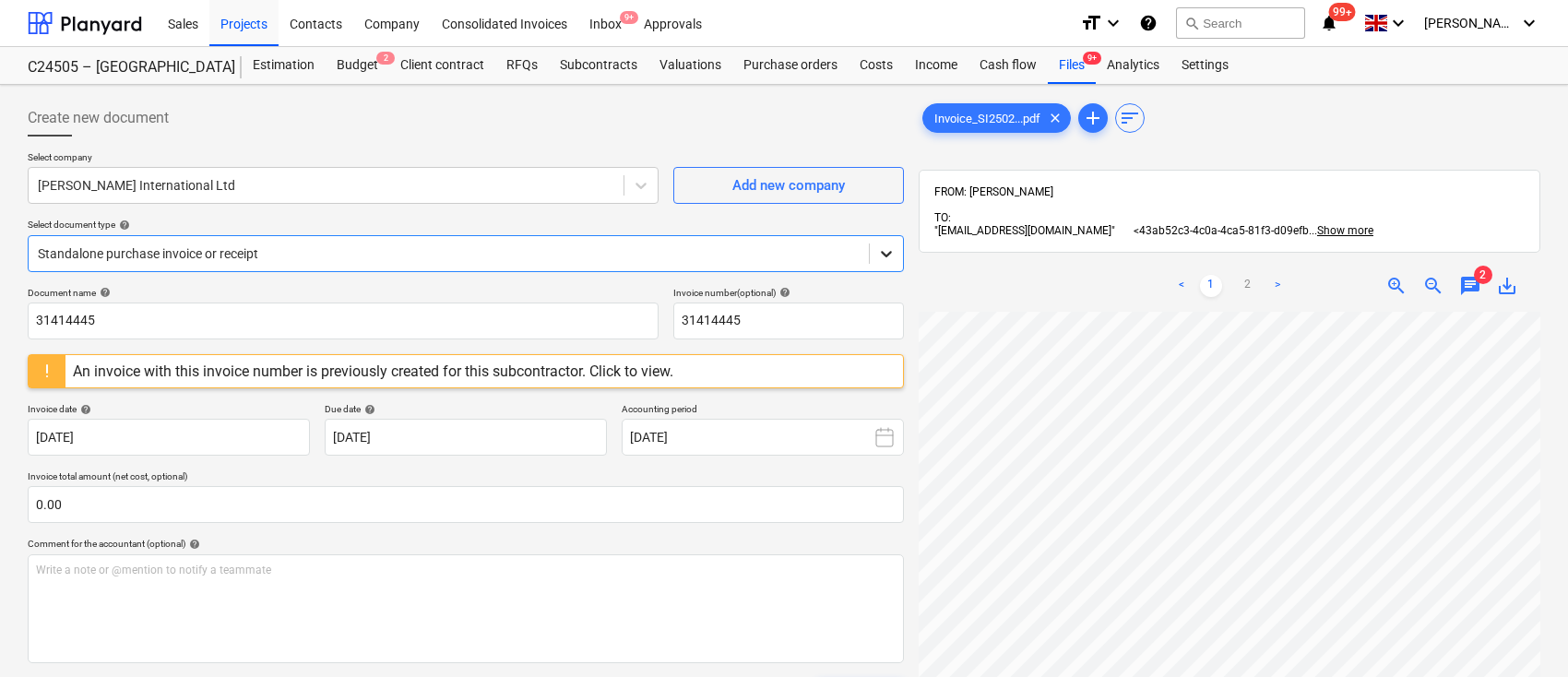
click at [883, 255] on icon at bounding box center [886, 254] width 18 height 18
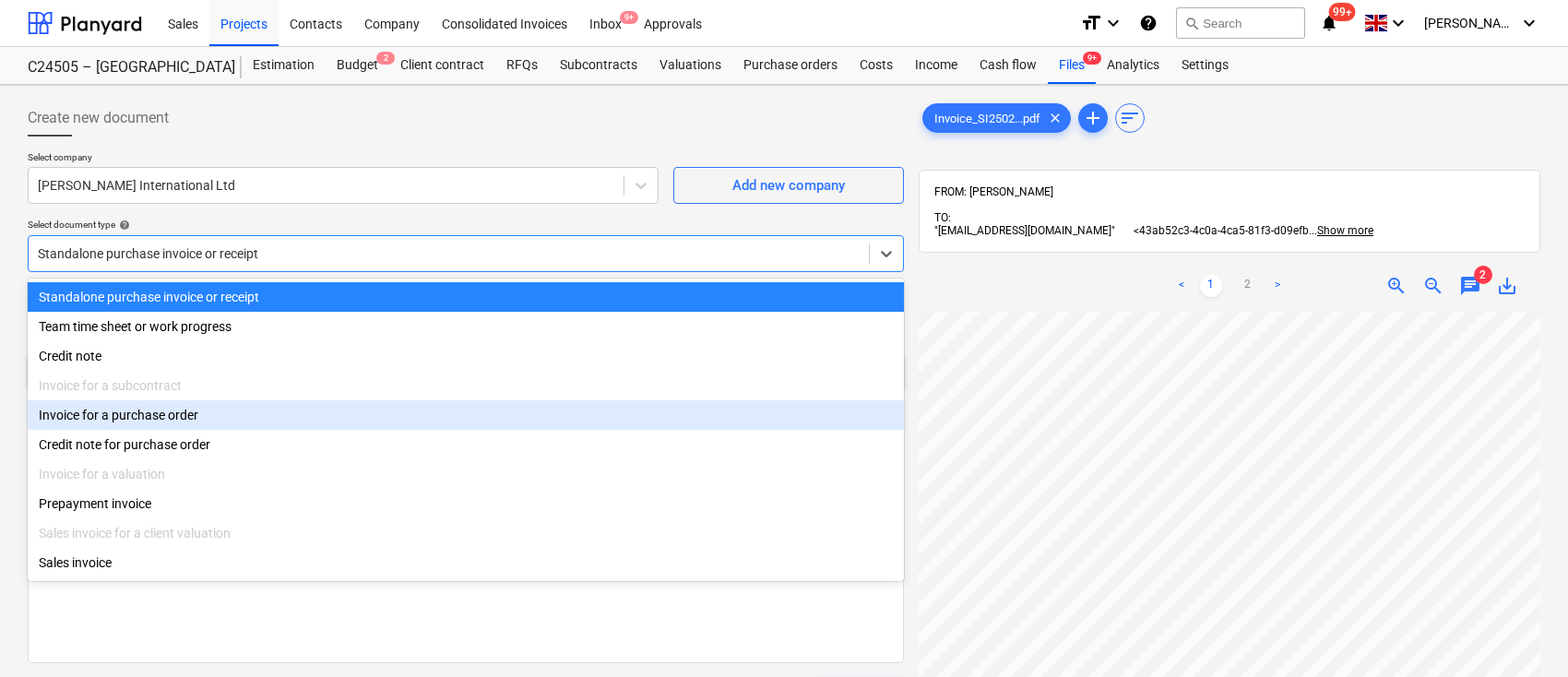
click at [567, 419] on div "Invoice for a purchase order" at bounding box center [466, 415] width 877 height 30
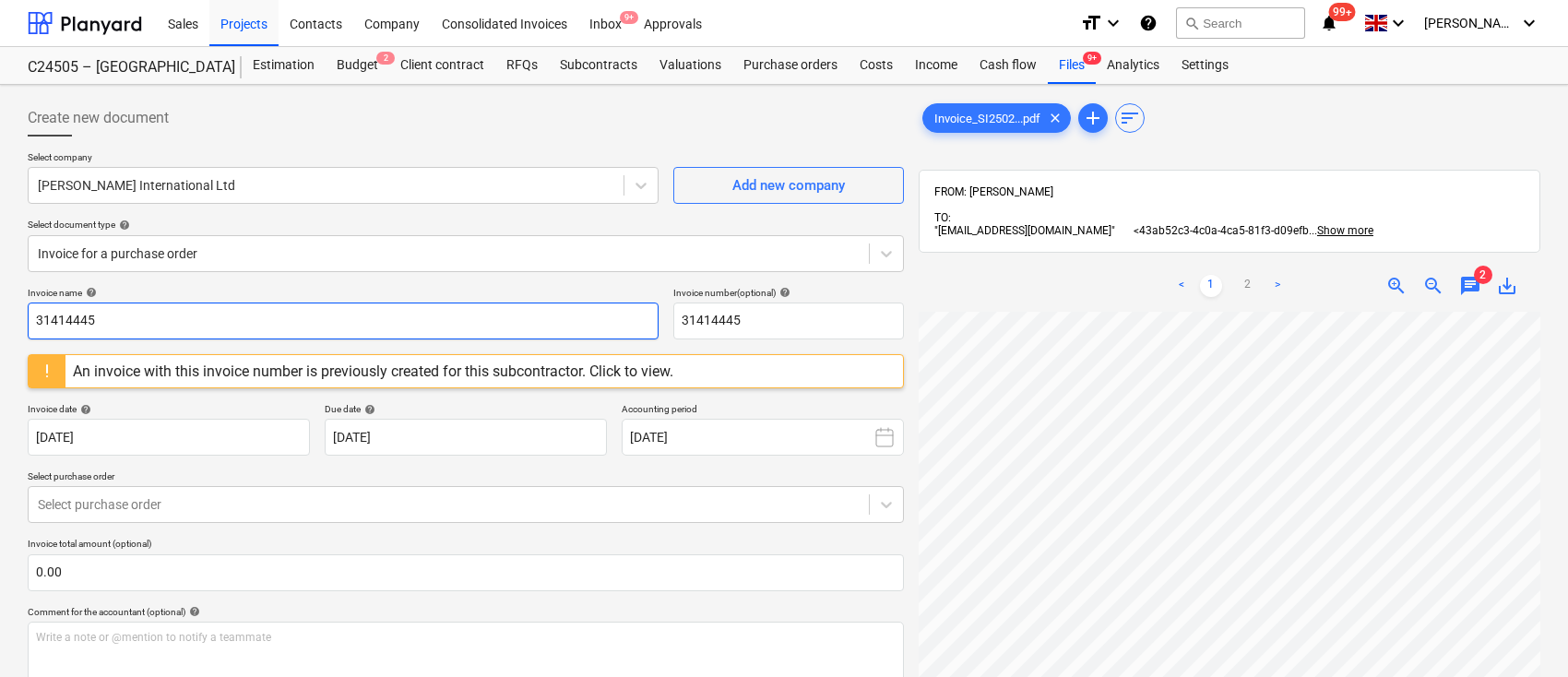
drag, startPoint x: 310, startPoint y: 325, endPoint x: 0, endPoint y: 346, distance: 310.7
click at [0, 346] on div "Create new document Select company [PERSON_NAME] International Ltd Add new comp…" at bounding box center [784, 518] width 1568 height 867
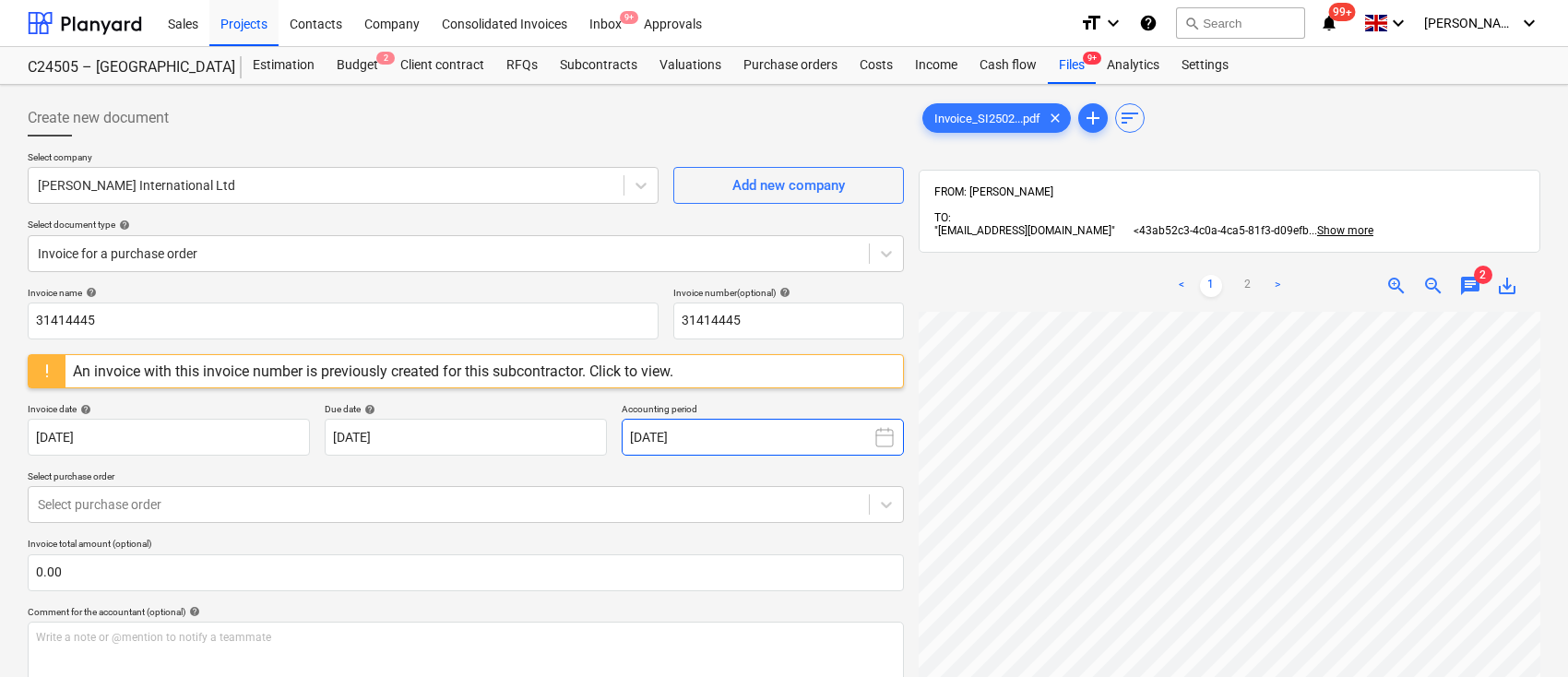
scroll to position [92, 8]
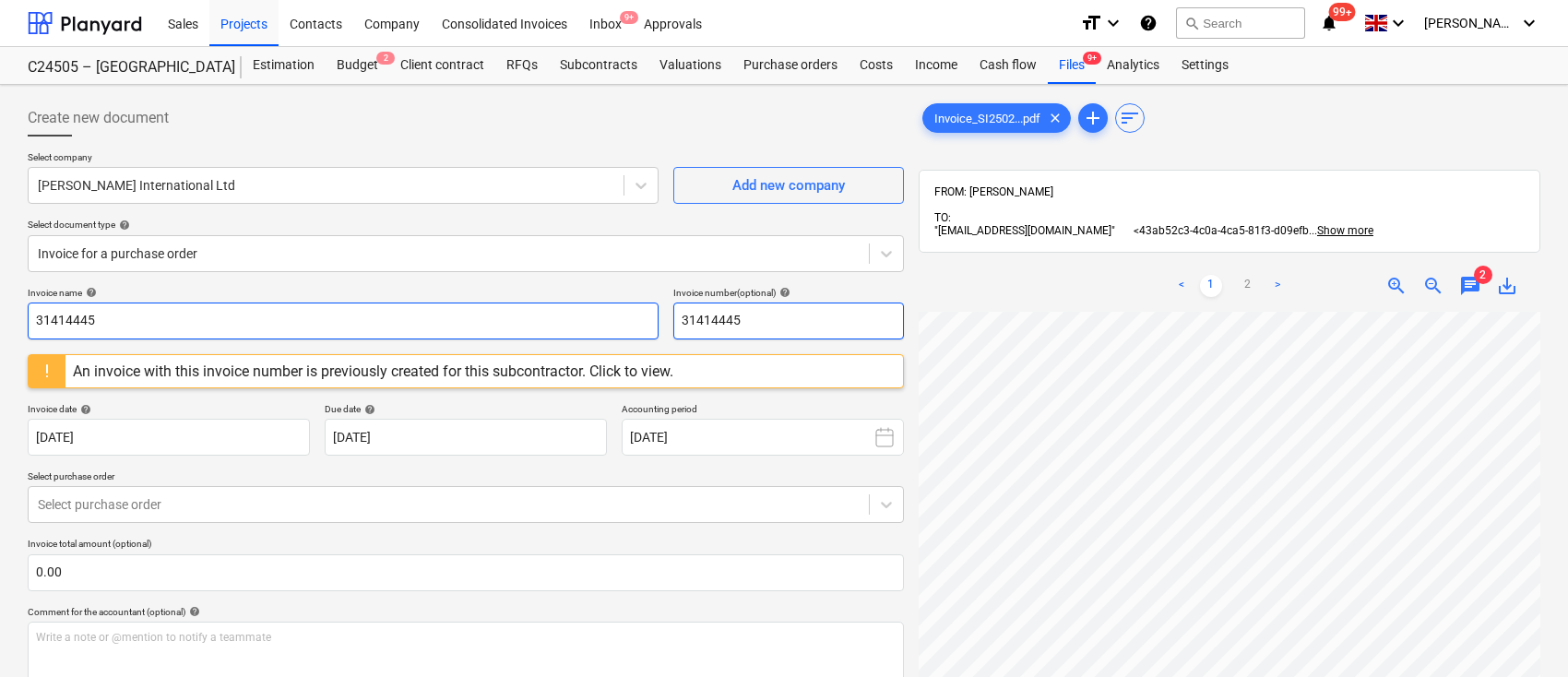
drag, startPoint x: 777, startPoint y: 321, endPoint x: 637, endPoint y: 321, distance: 140.0
click at [637, 321] on div "Invoice name help 31414445 Invoice number (optional) help 31414445" at bounding box center [466, 313] width 877 height 53
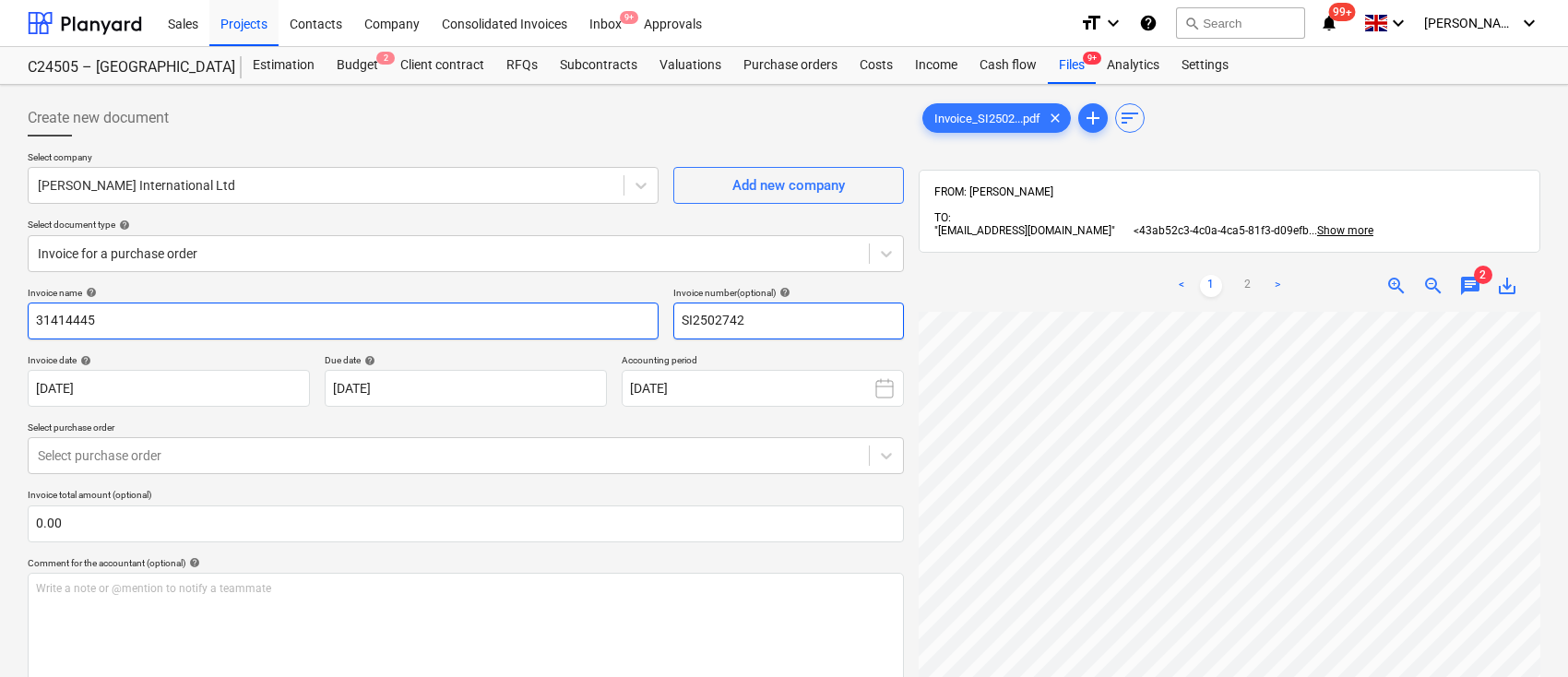
type input "SI2502742"
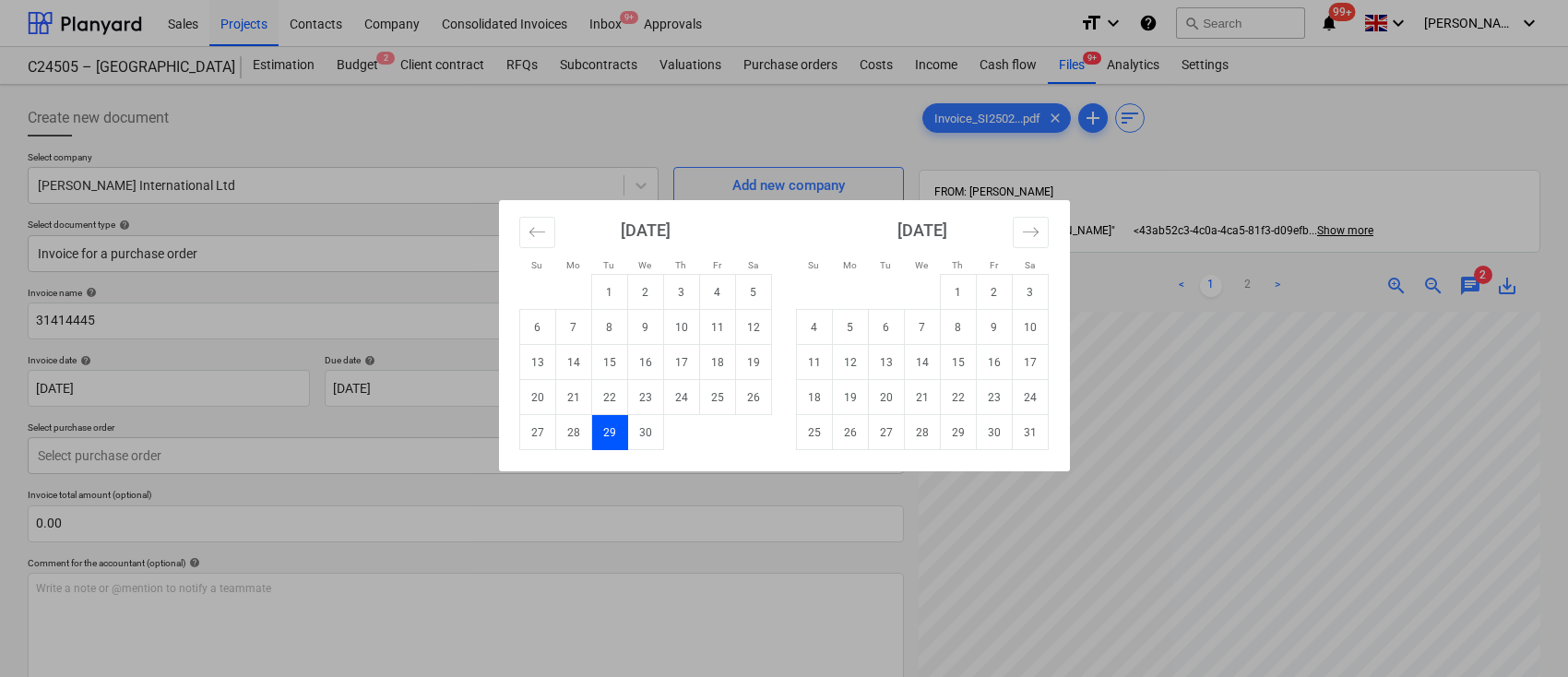
click at [613, 429] on td "29" at bounding box center [608, 433] width 36 height 35
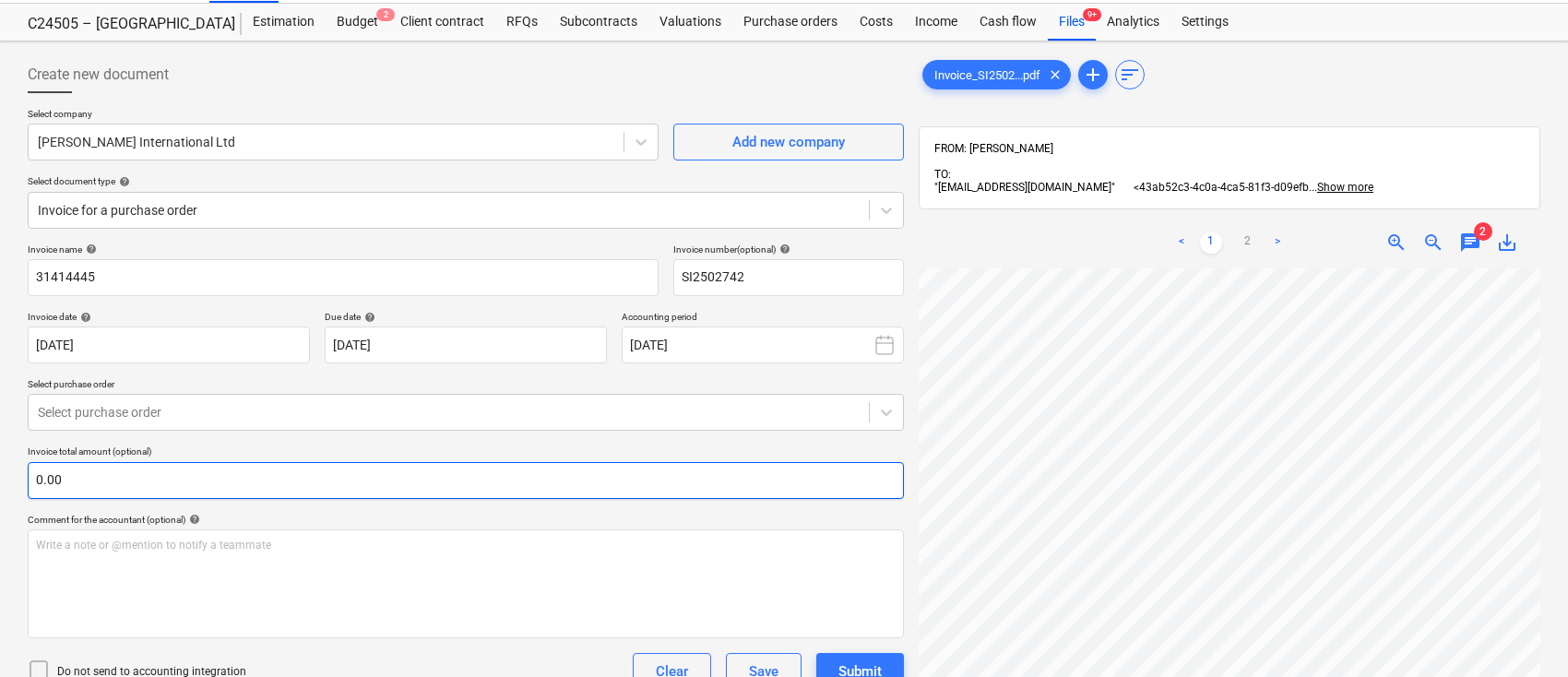
scroll to position [0, 0]
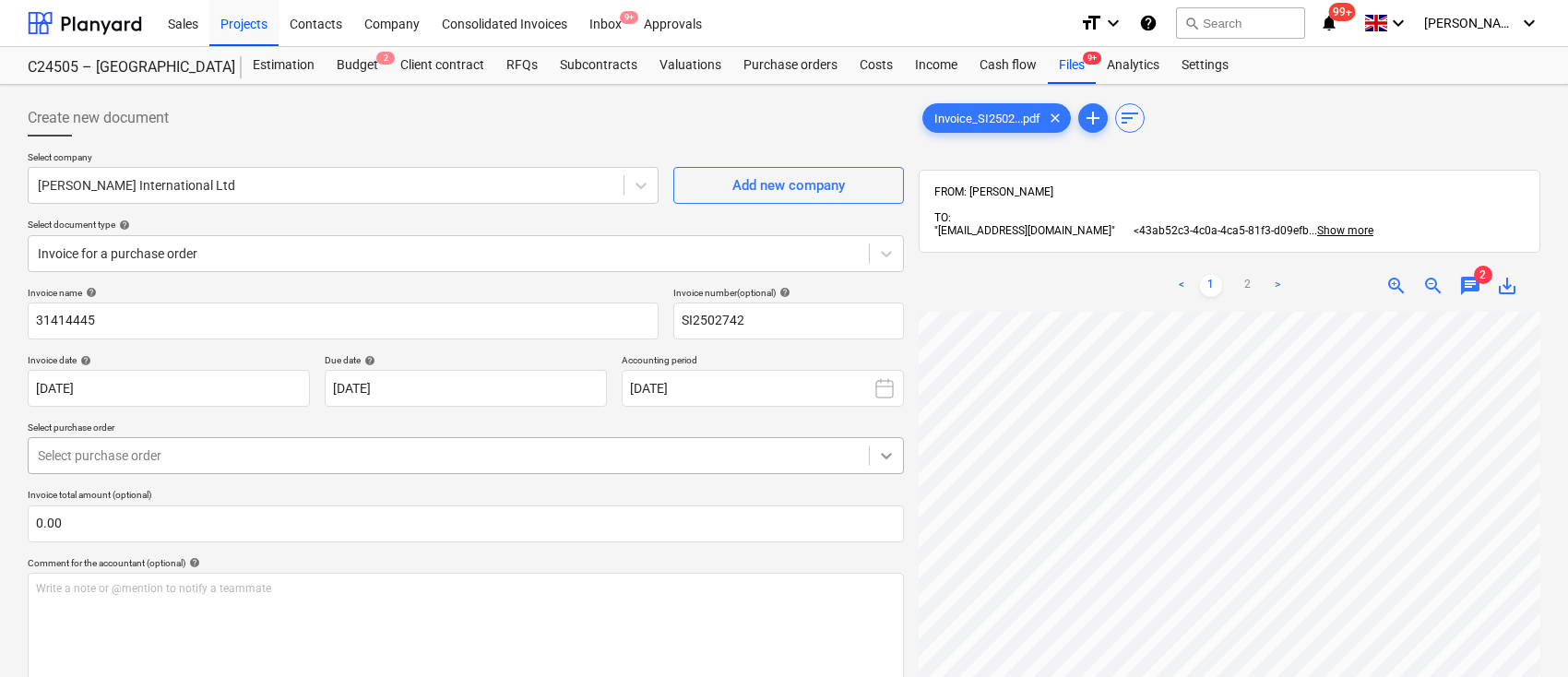
click at [886, 456] on icon at bounding box center [886, 455] width 18 height 18
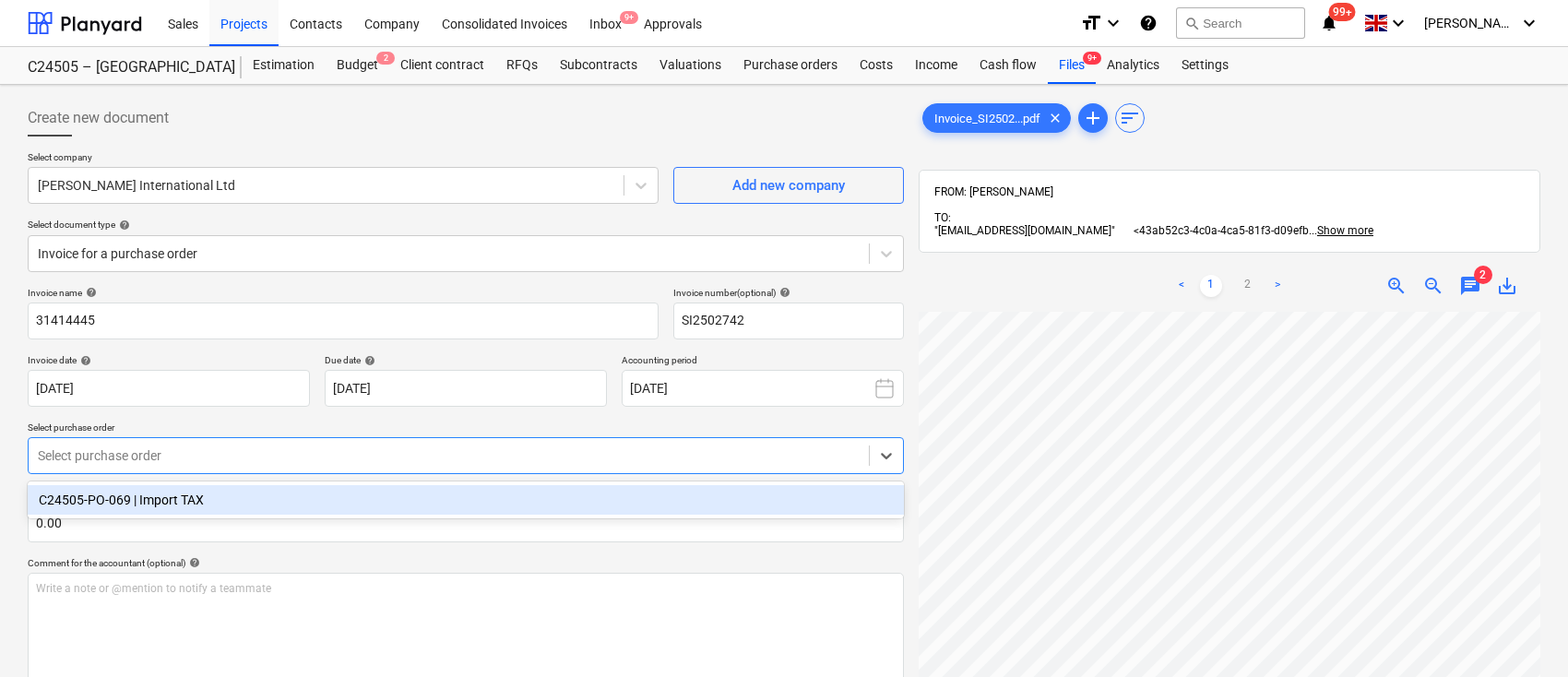
click at [585, 499] on div "C24505-PO-069 | Import TAX" at bounding box center [466, 500] width 877 height 30
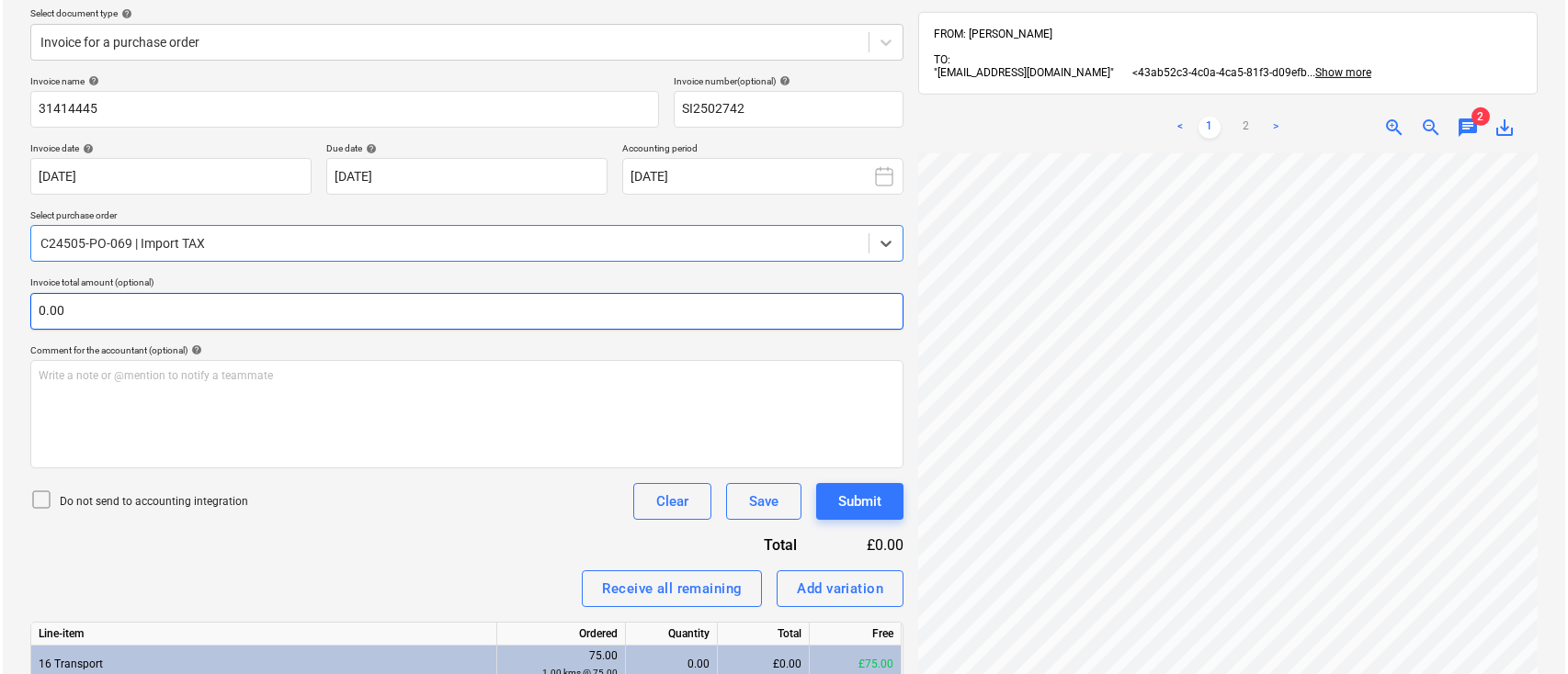
scroll to position [329, 0]
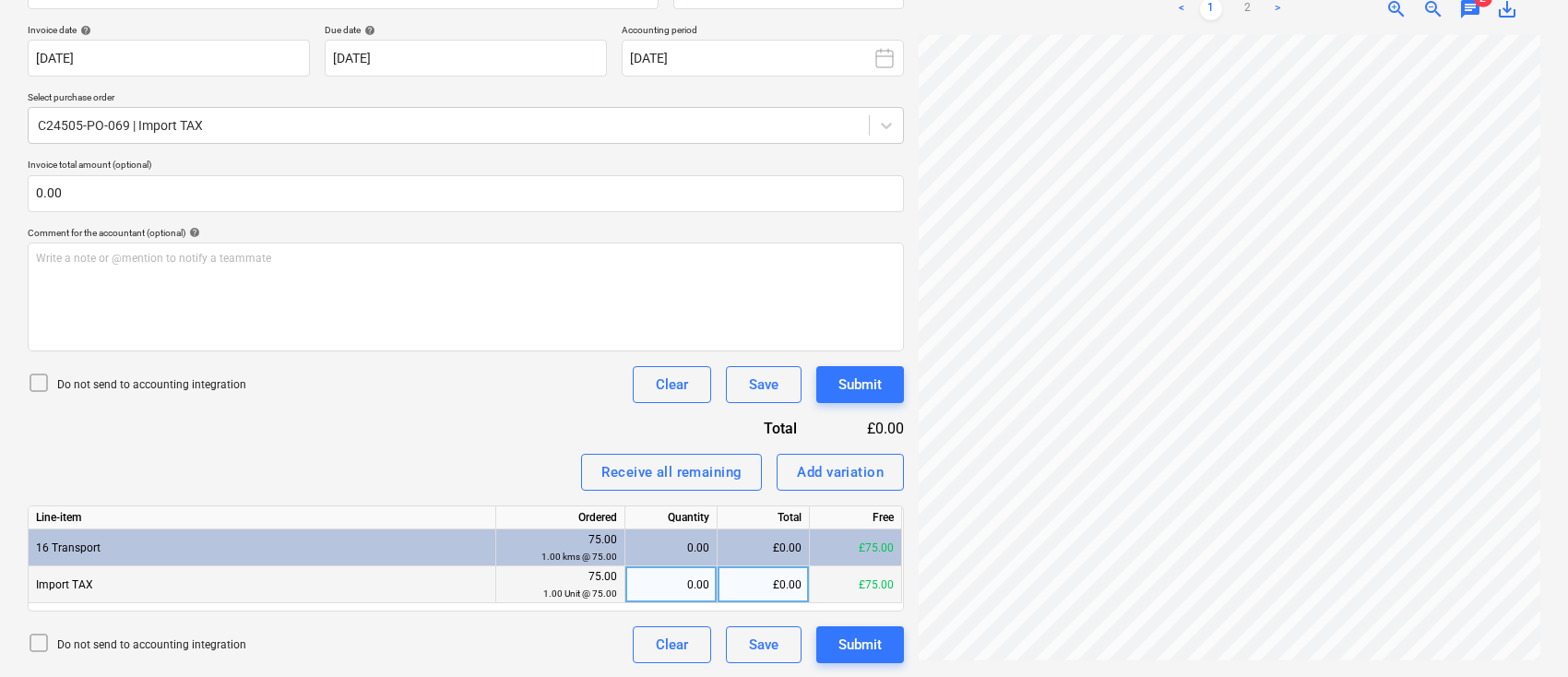
click at [652, 591] on div "0.00" at bounding box center [670, 584] width 76 height 37
type input "1"
click at [876, 634] on div "Submit" at bounding box center [860, 644] width 43 height 24
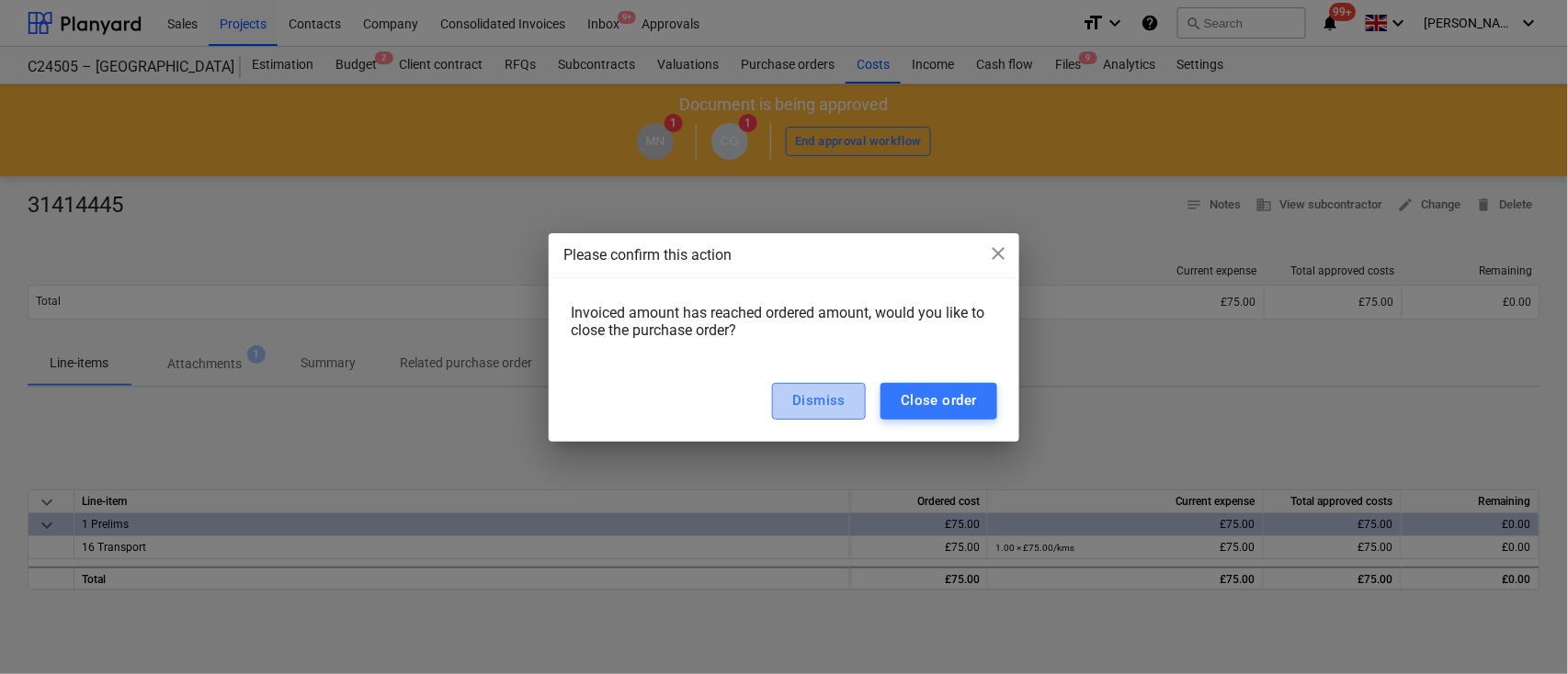
click at [820, 406] on div "Dismiss" at bounding box center [819, 400] width 53 height 24
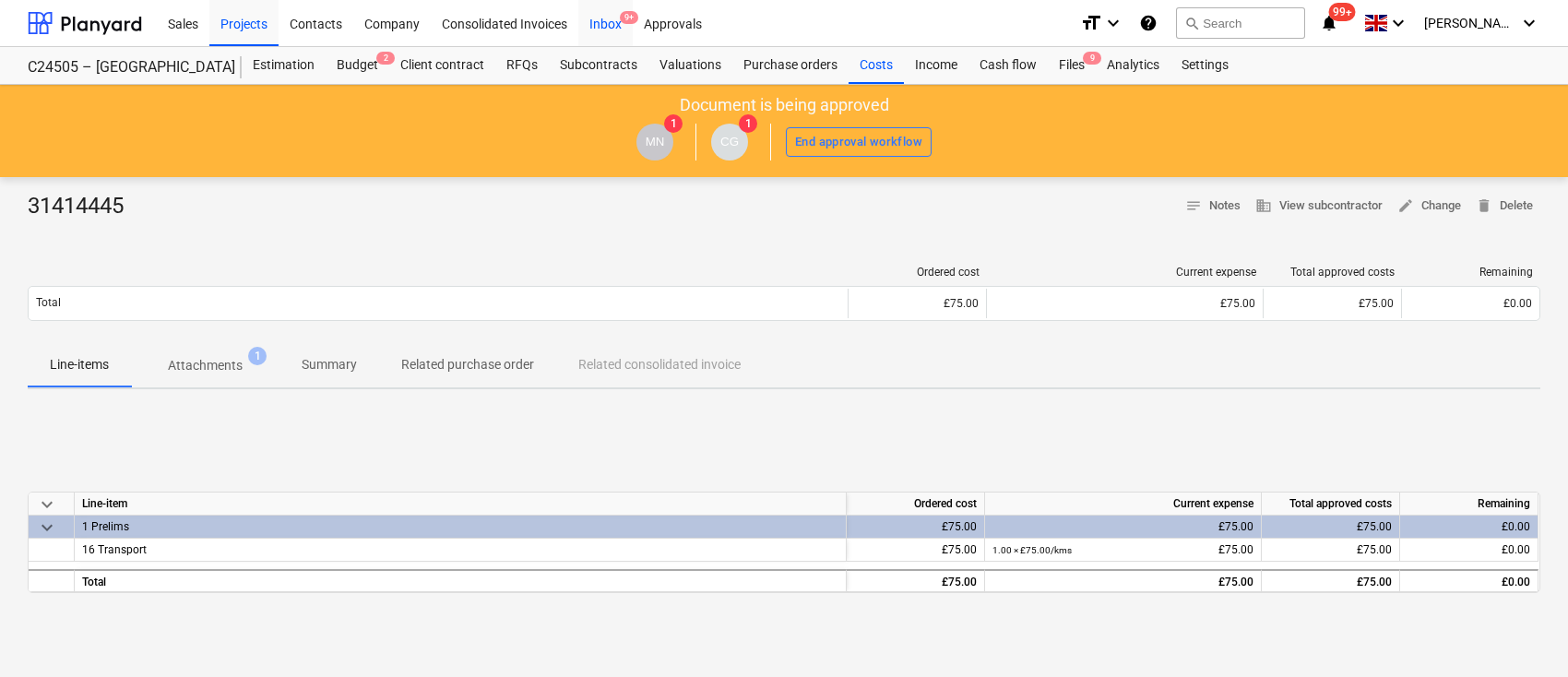
click at [609, 26] on div "Inbox 9+" at bounding box center [606, 22] width 54 height 47
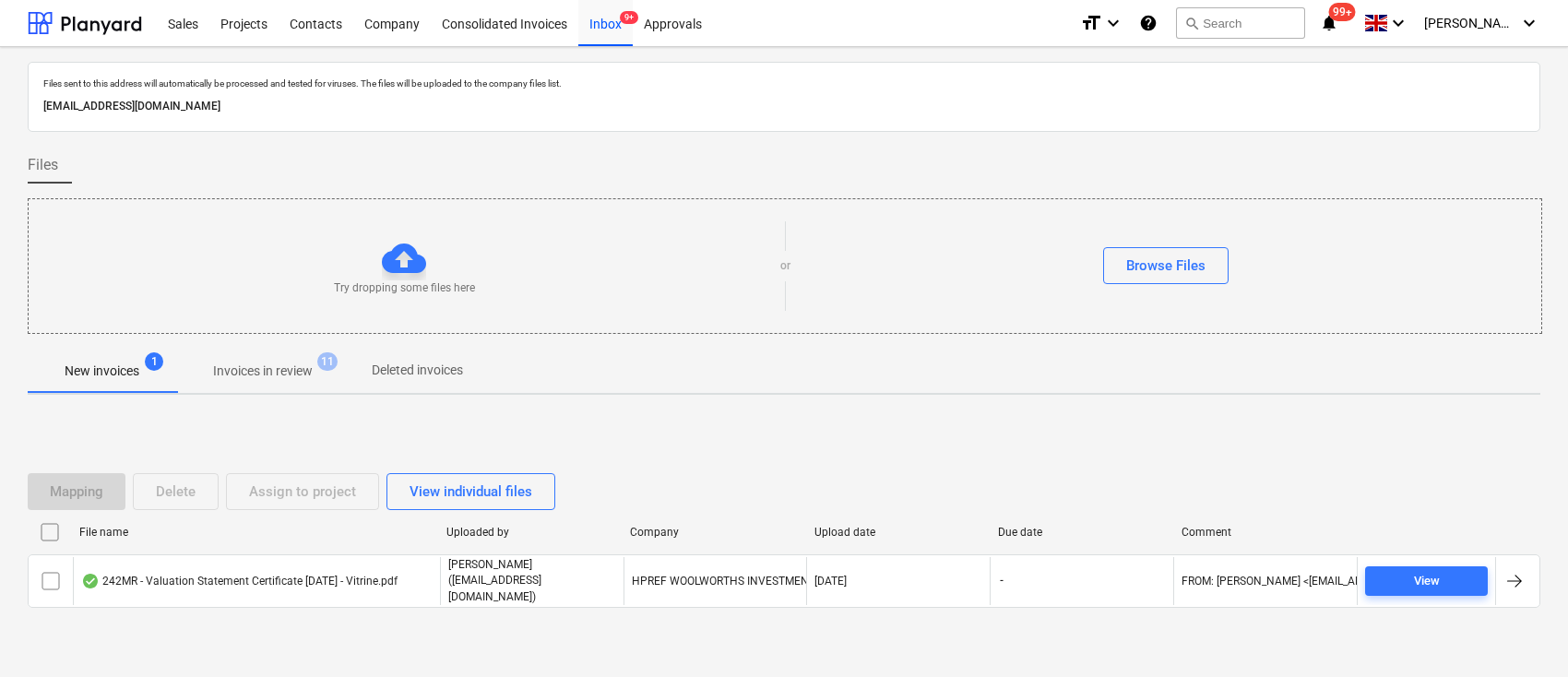
click at [305, 375] on p "Invoices in review" at bounding box center [262, 371] width 99 height 19
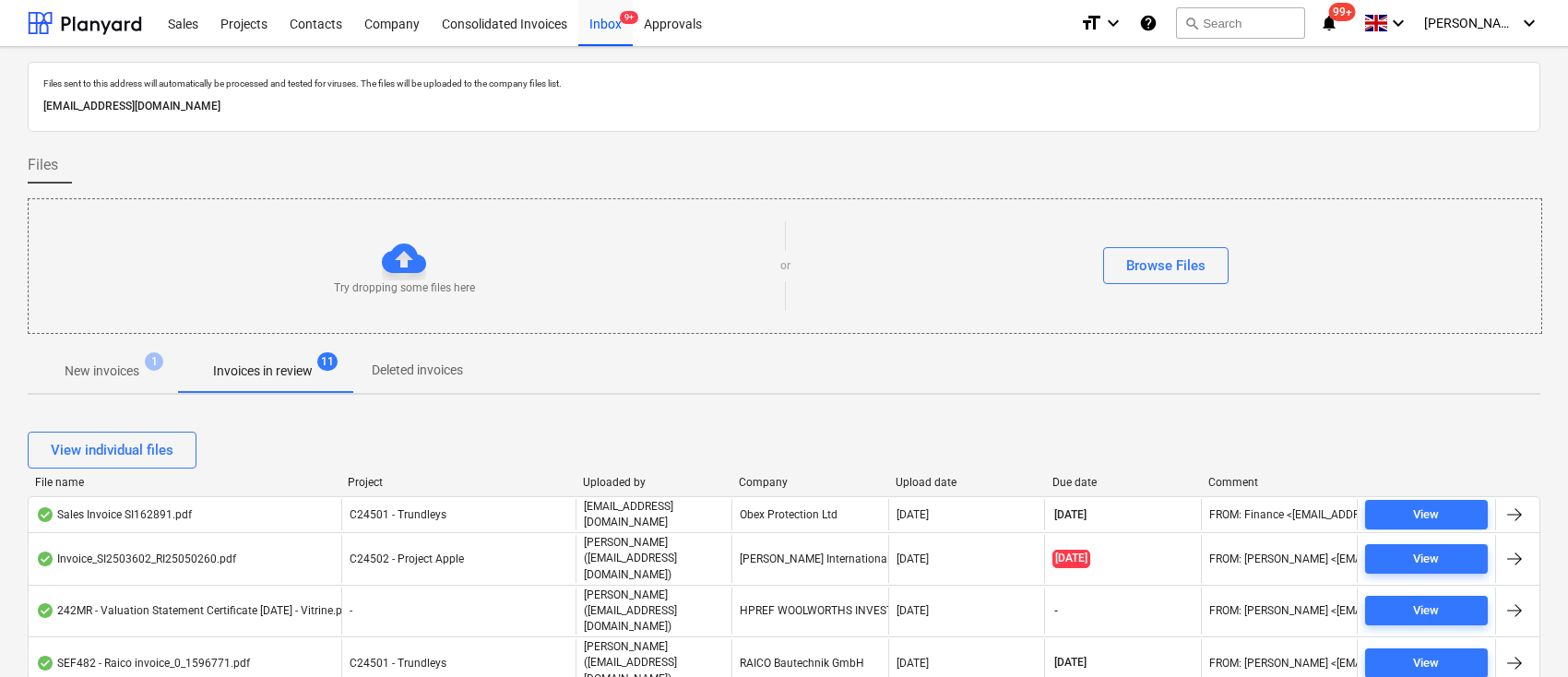
click at [767, 476] on div "Company" at bounding box center [809, 482] width 142 height 13
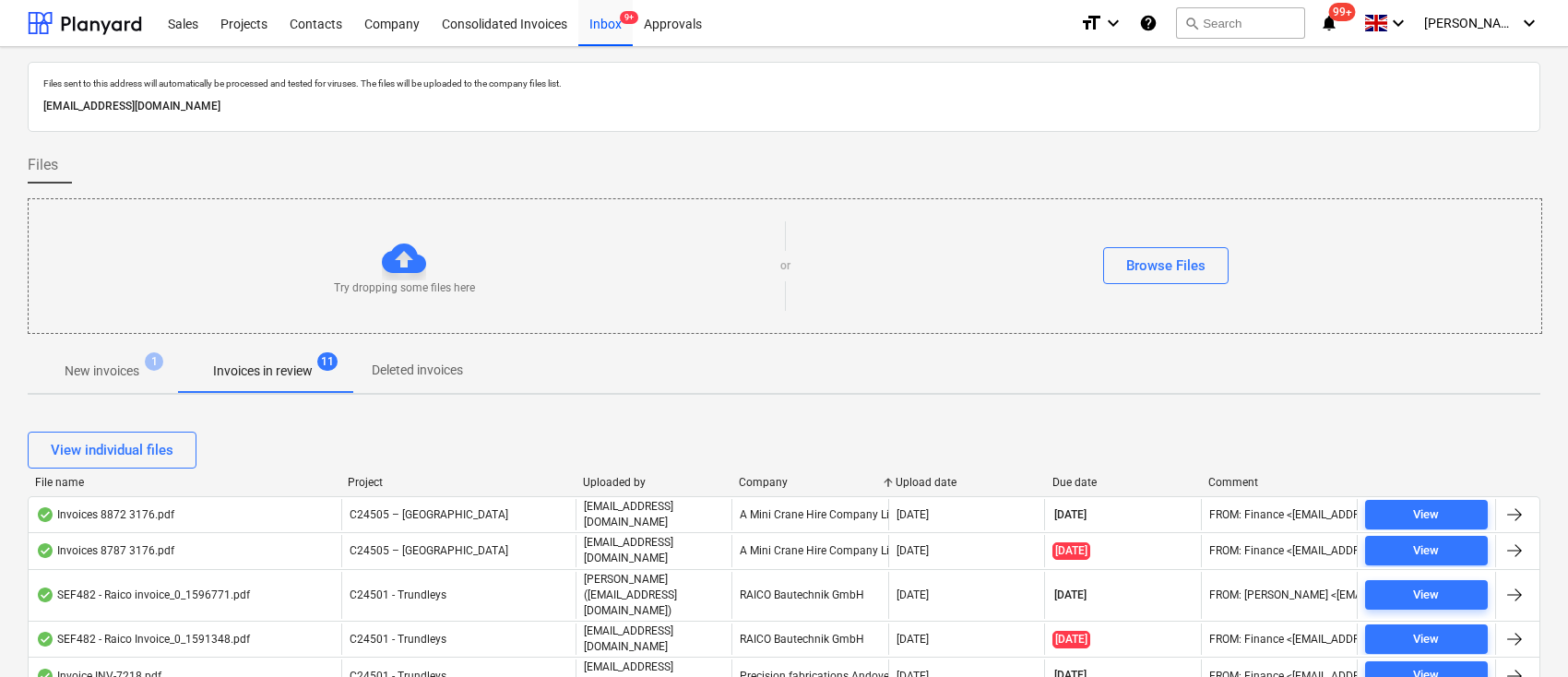
click at [768, 476] on div "Company" at bounding box center [809, 482] width 142 height 13
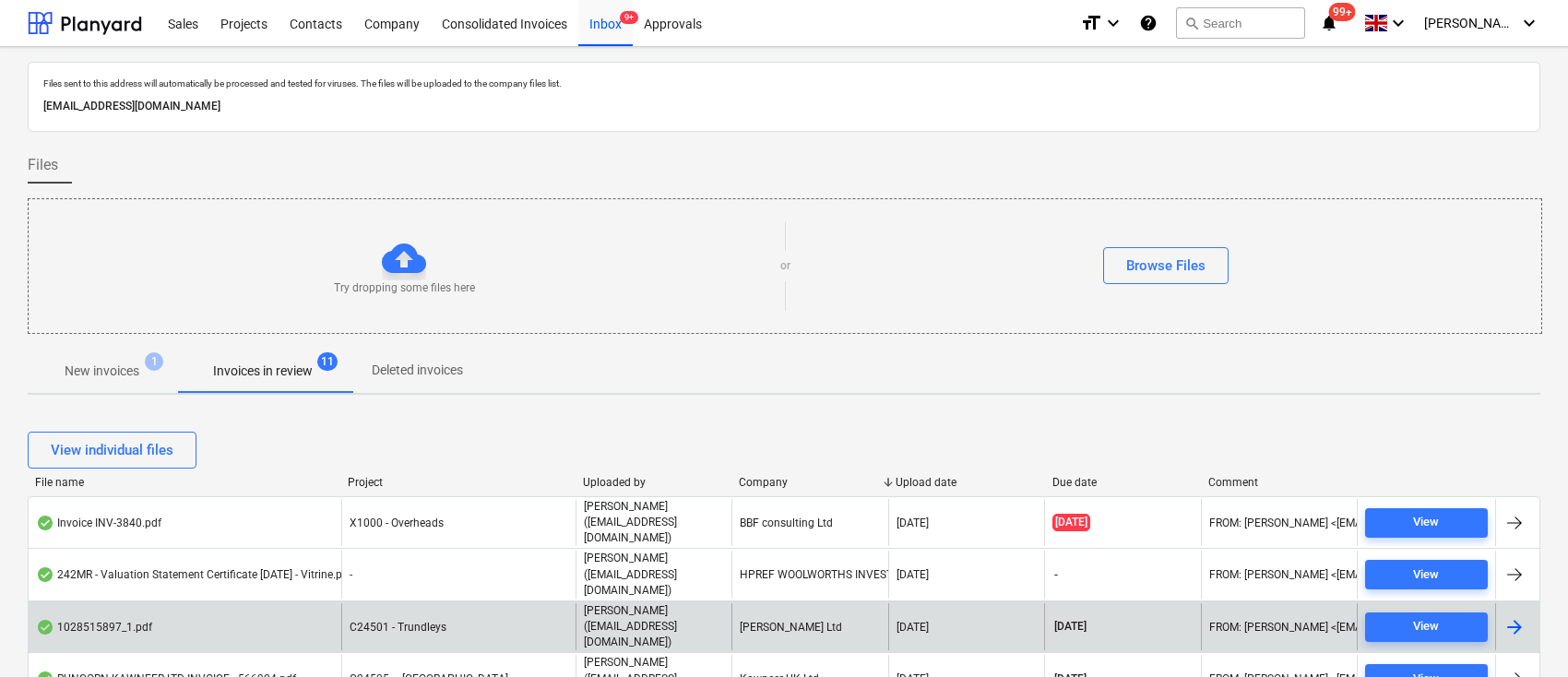
click at [770, 604] on div "Travis Perkins Ltd" at bounding box center [810, 627] width 156 height 47
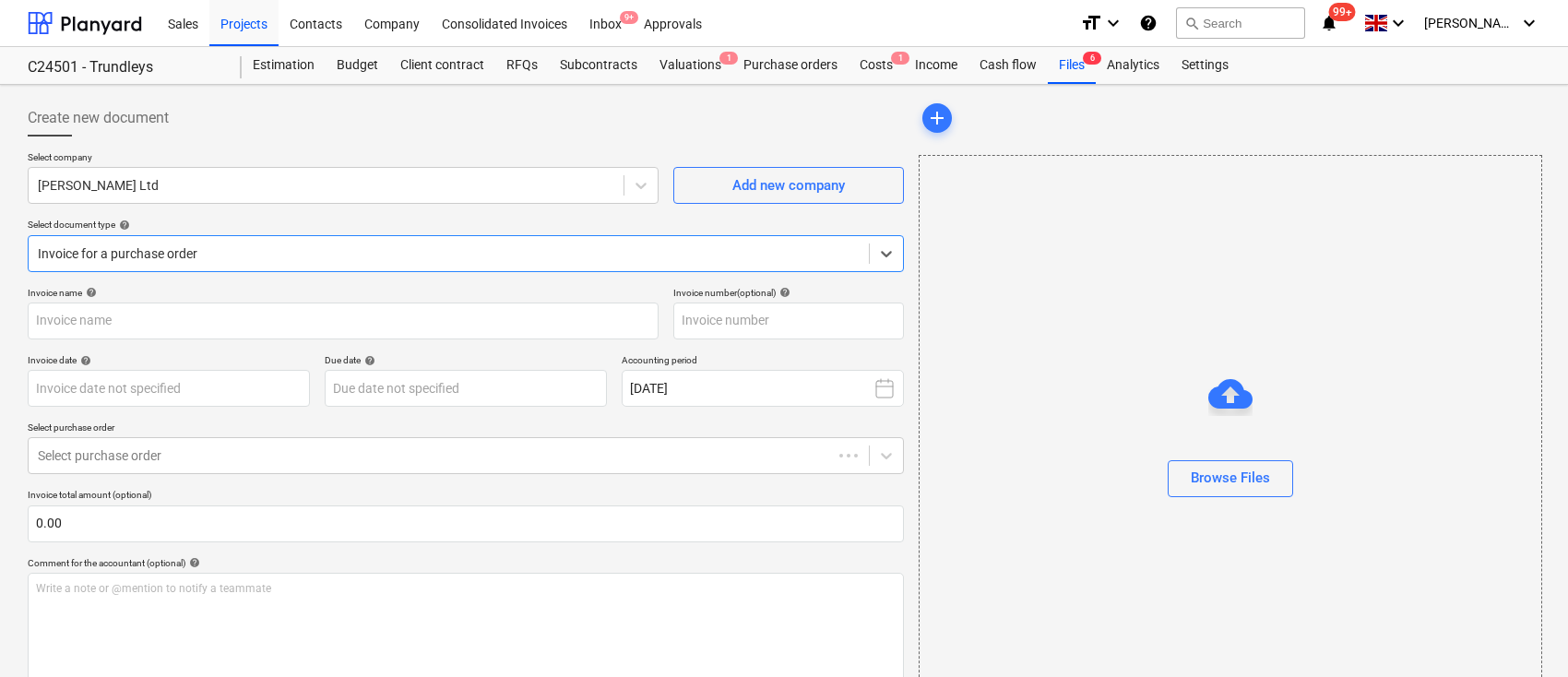
type input "1028515897"
type input "02 Sep 2025"
type input "31 Oct 2025"
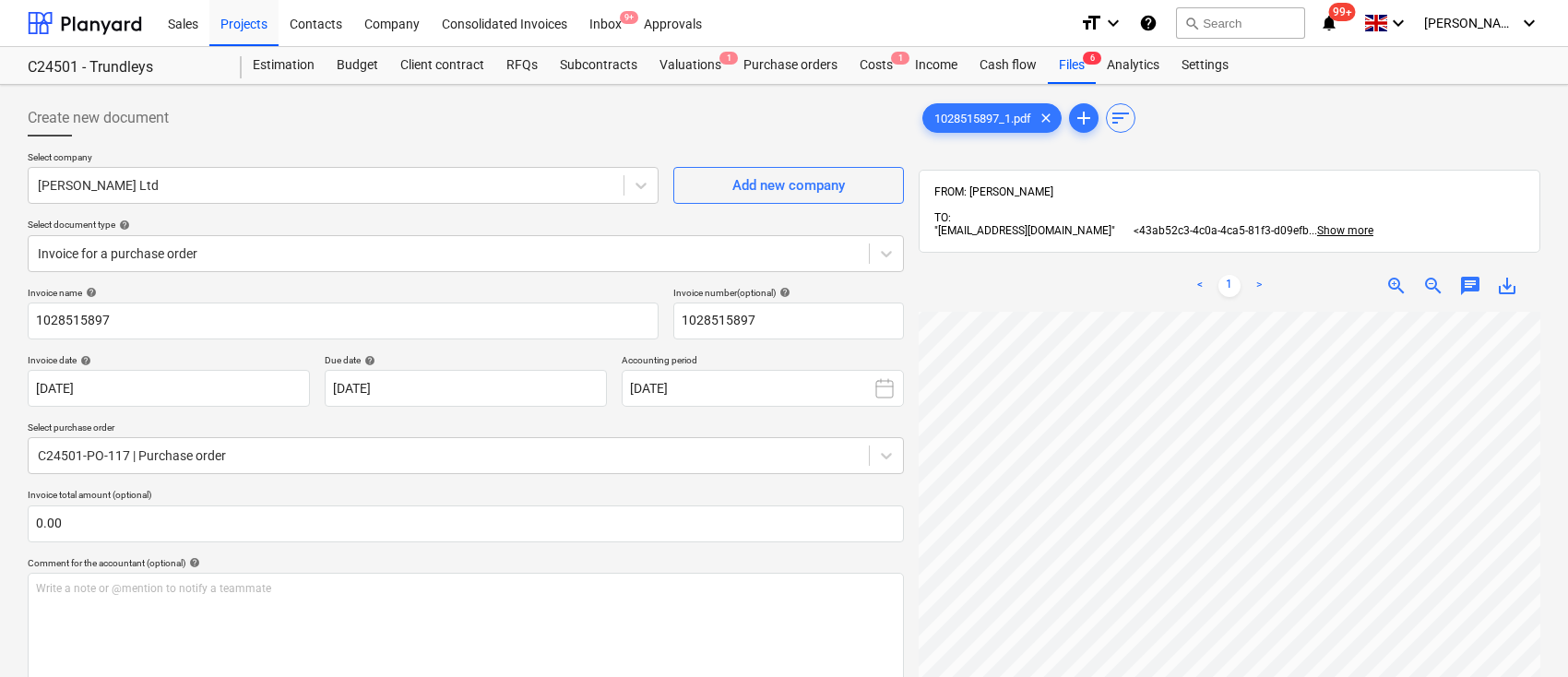
scroll to position [59, 64]
click at [885, 257] on icon at bounding box center [886, 254] width 18 height 18
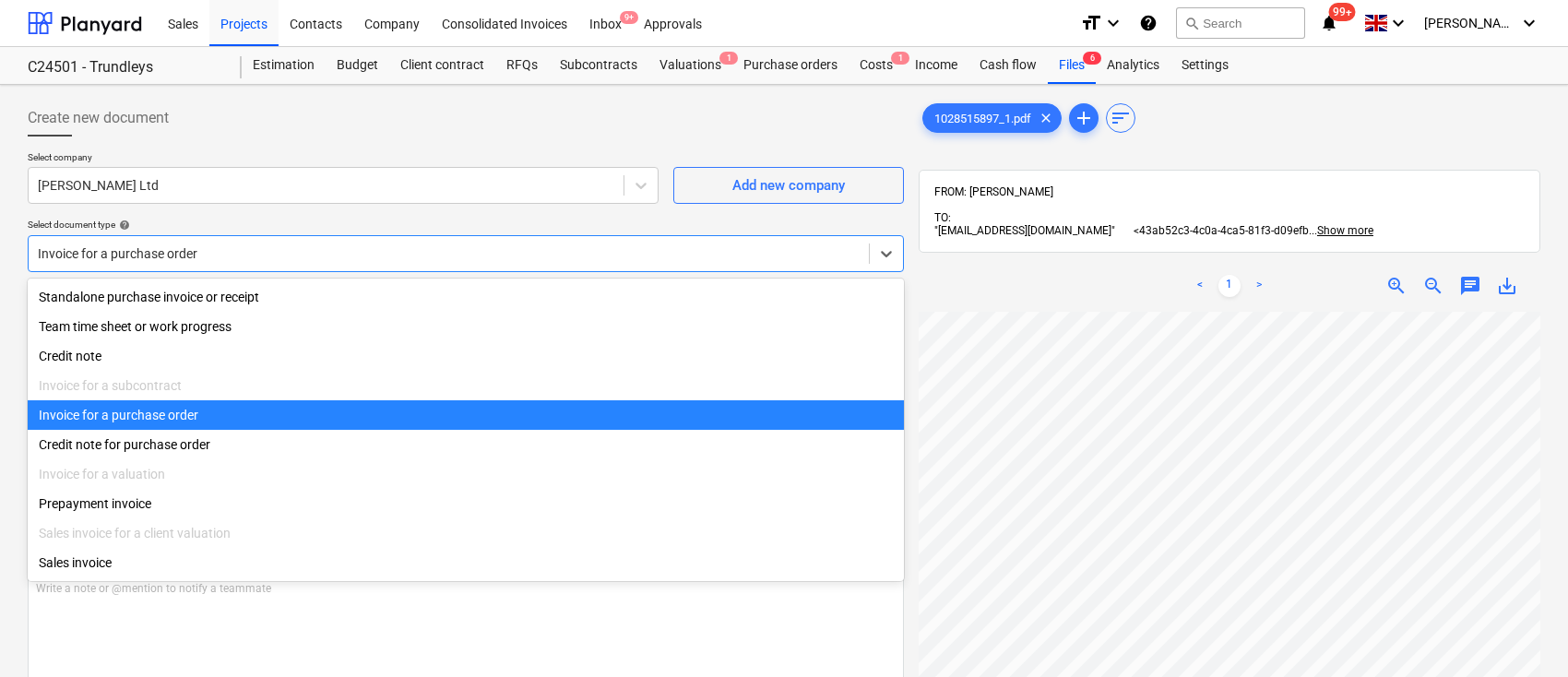
click at [506, 417] on div "Invoice for a purchase order" at bounding box center [466, 415] width 877 height 30
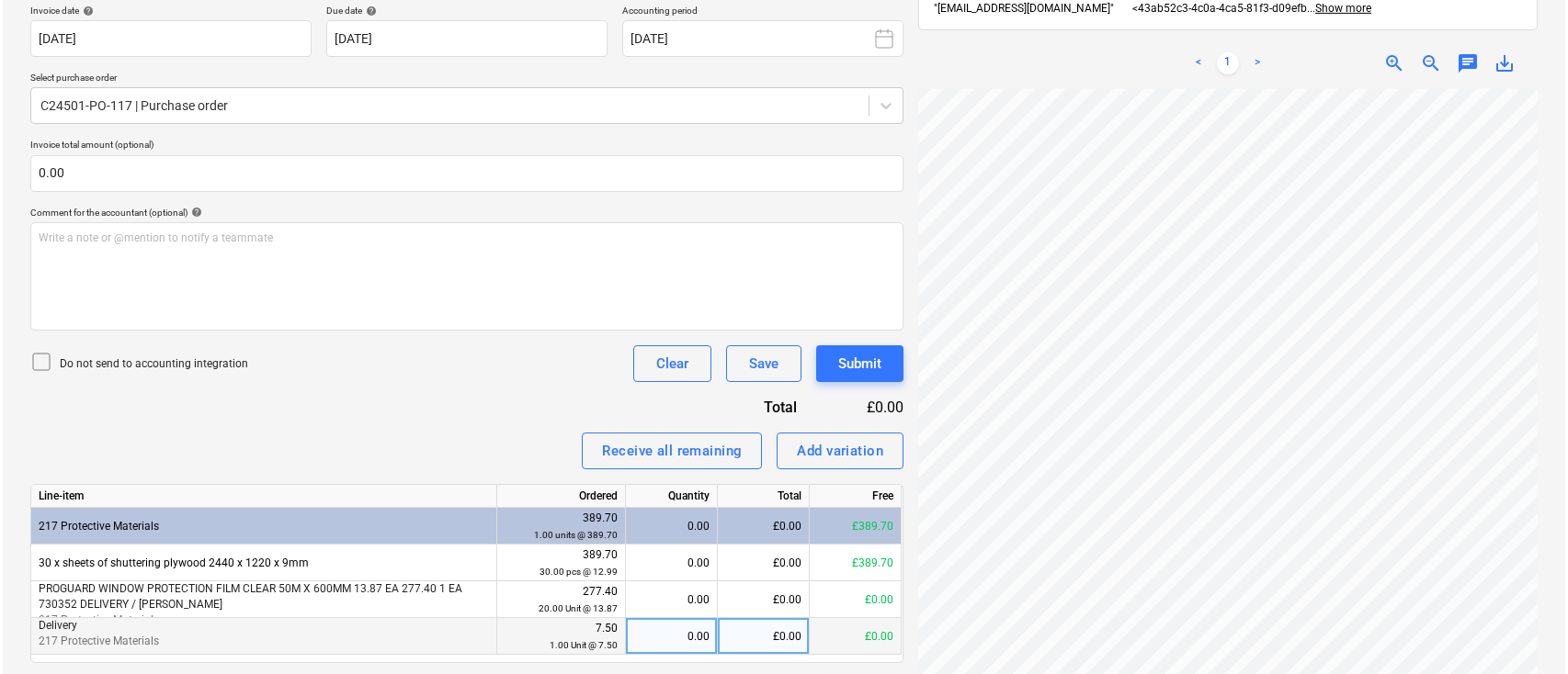
scroll to position [402, 0]
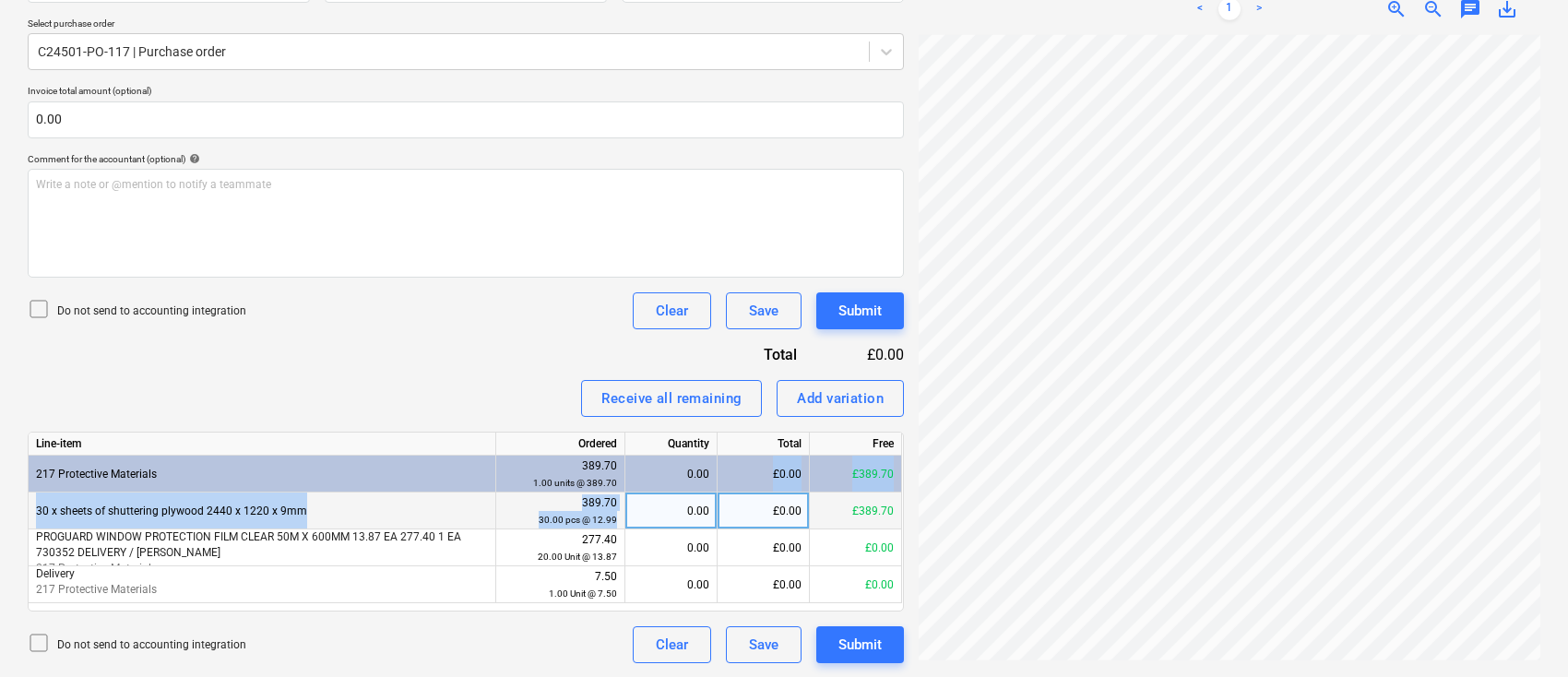
drag, startPoint x: 664, startPoint y: 503, endPoint x: 757, endPoint y: 494, distance: 93.4
click at [775, 489] on div "Line-item Ordered Quantity Total Free 217 Protective Materials 389.70 1.00 unit…" at bounding box center [466, 522] width 877 height 180
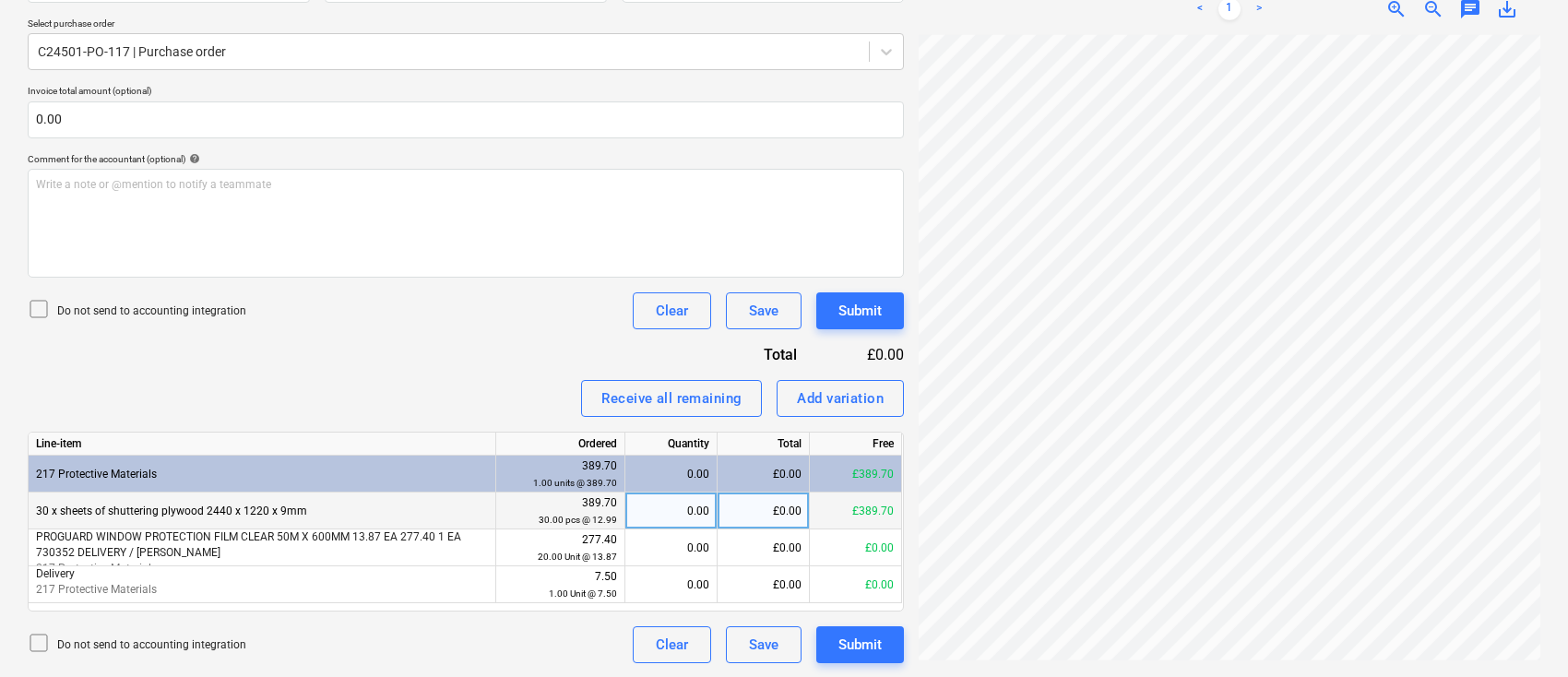
click at [704, 517] on div "0.00" at bounding box center [670, 511] width 76 height 37
type input "30"
click at [857, 645] on div "Submit" at bounding box center [860, 644] width 43 height 24
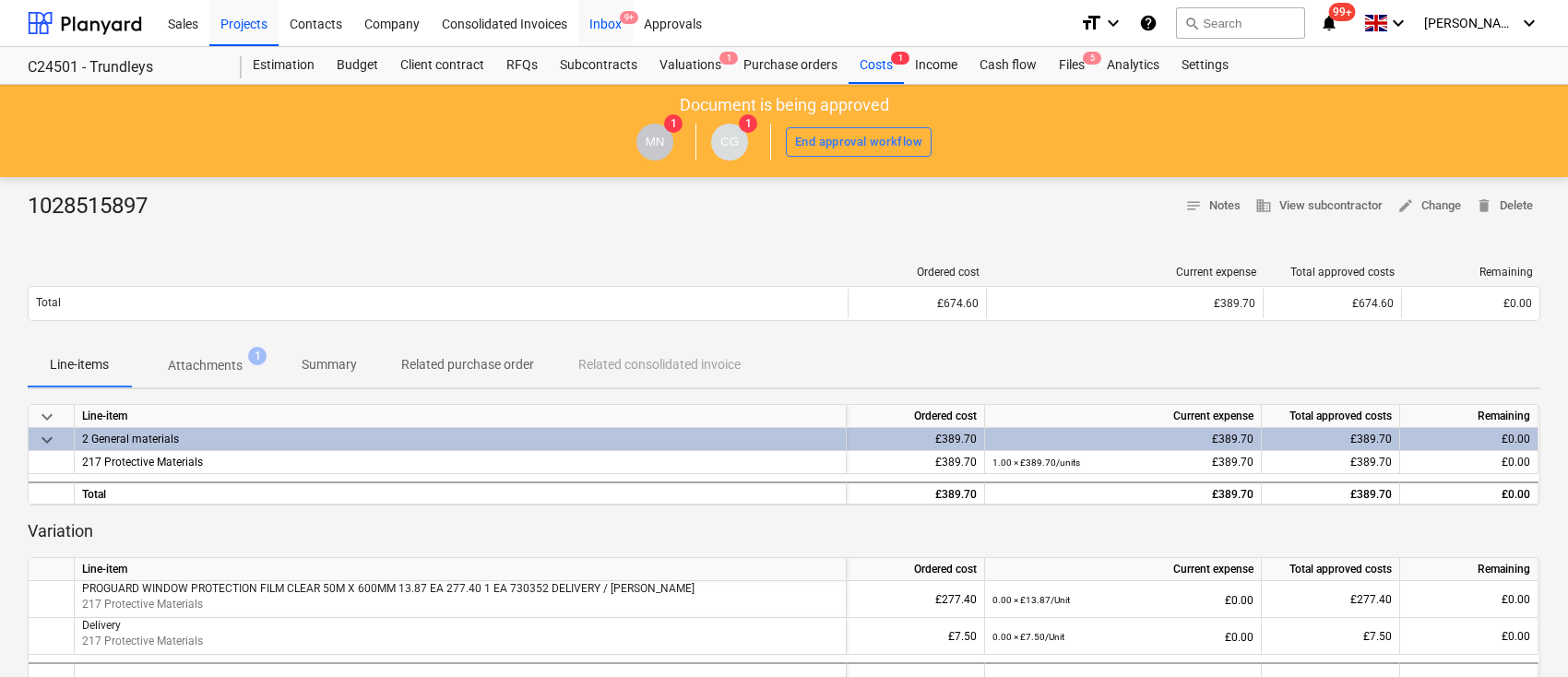
click at [622, 15] on span "9+" at bounding box center [629, 16] width 18 height 13
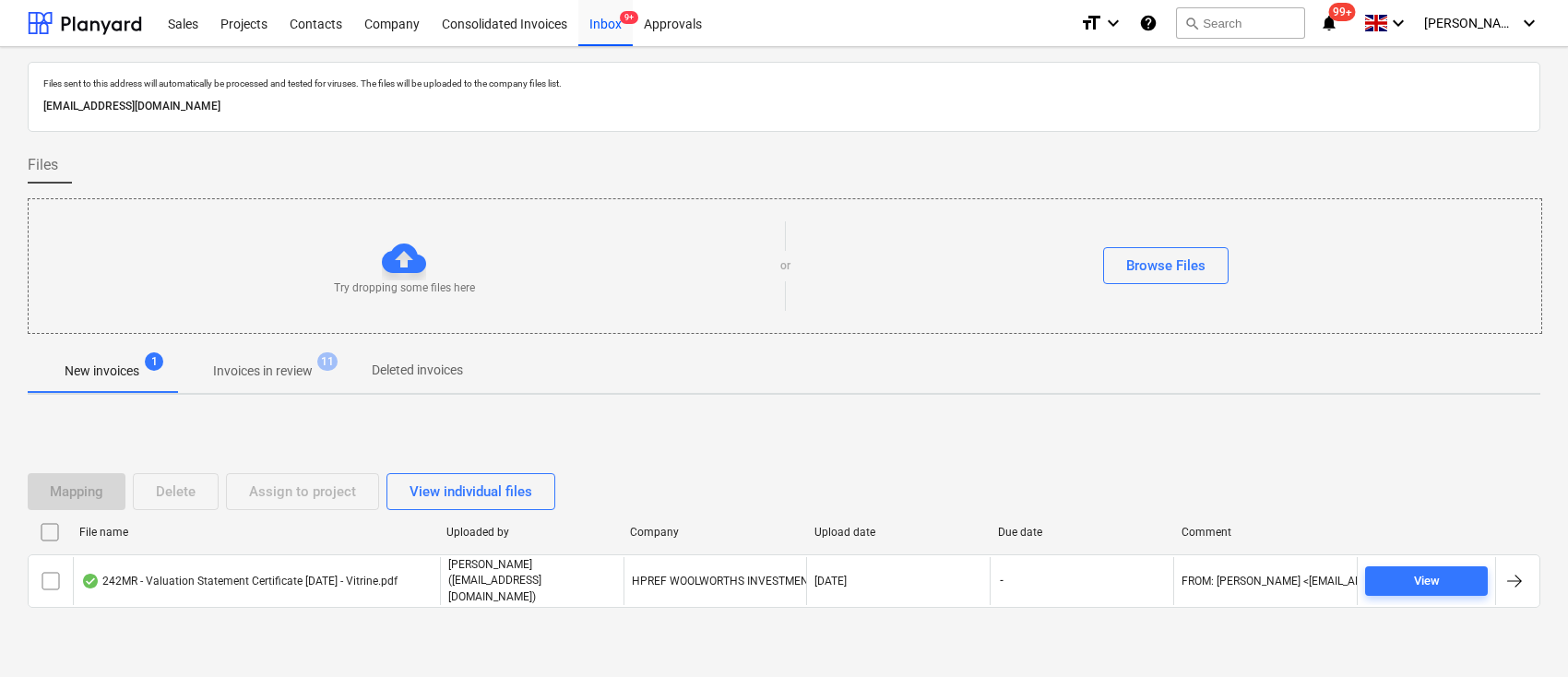
click at [302, 373] on p "Invoices in review" at bounding box center [262, 371] width 99 height 19
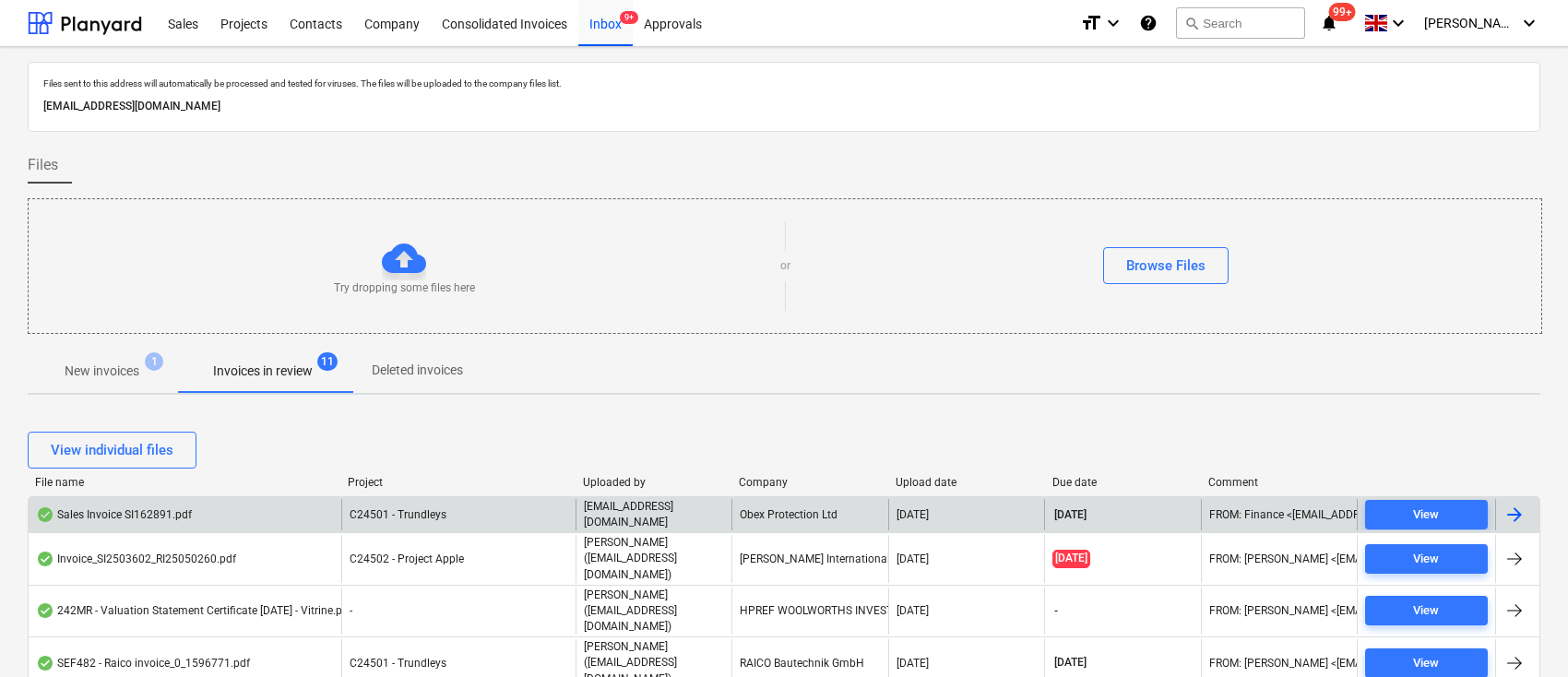
click at [777, 509] on div "Obex Protection Ltd" at bounding box center [810, 515] width 156 height 32
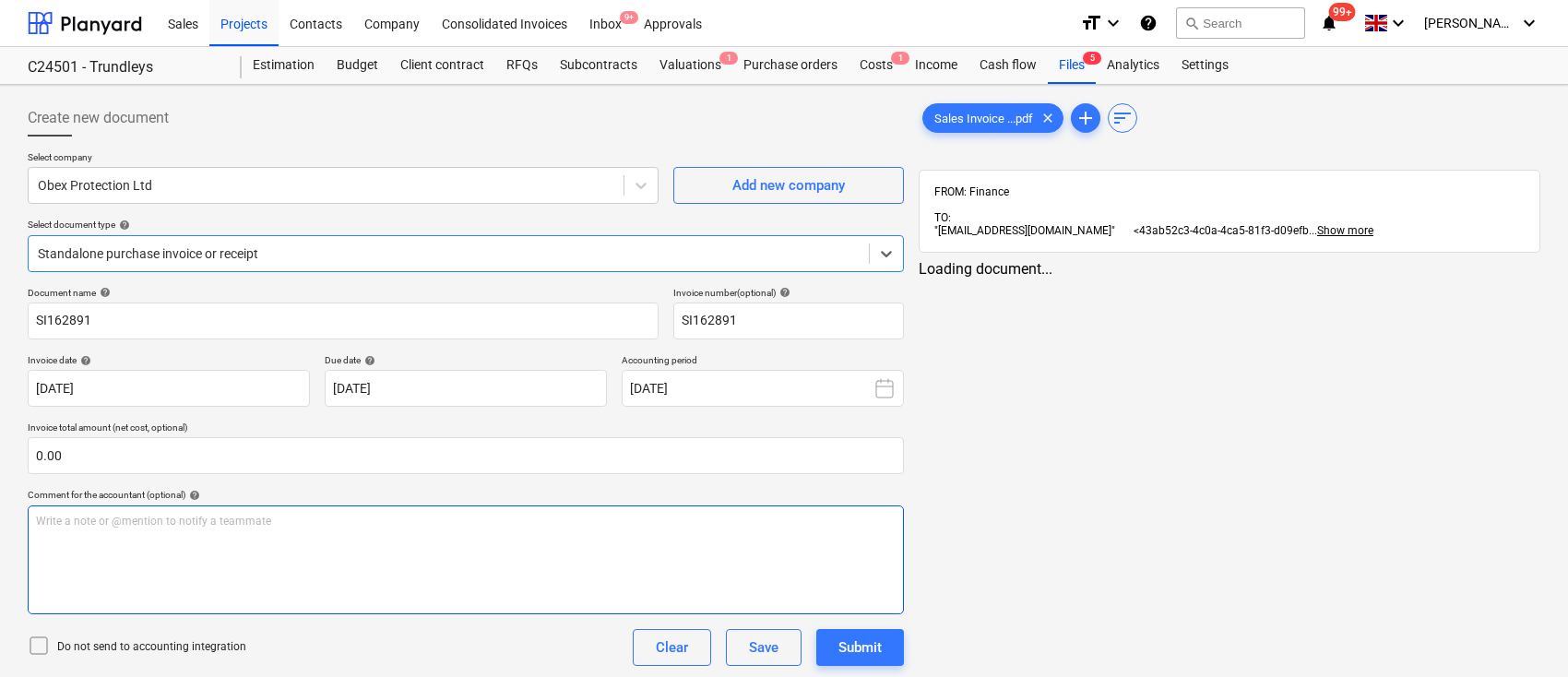
type input "SI162891"
type input "15 Aug 2025"
type input "[DATE]"
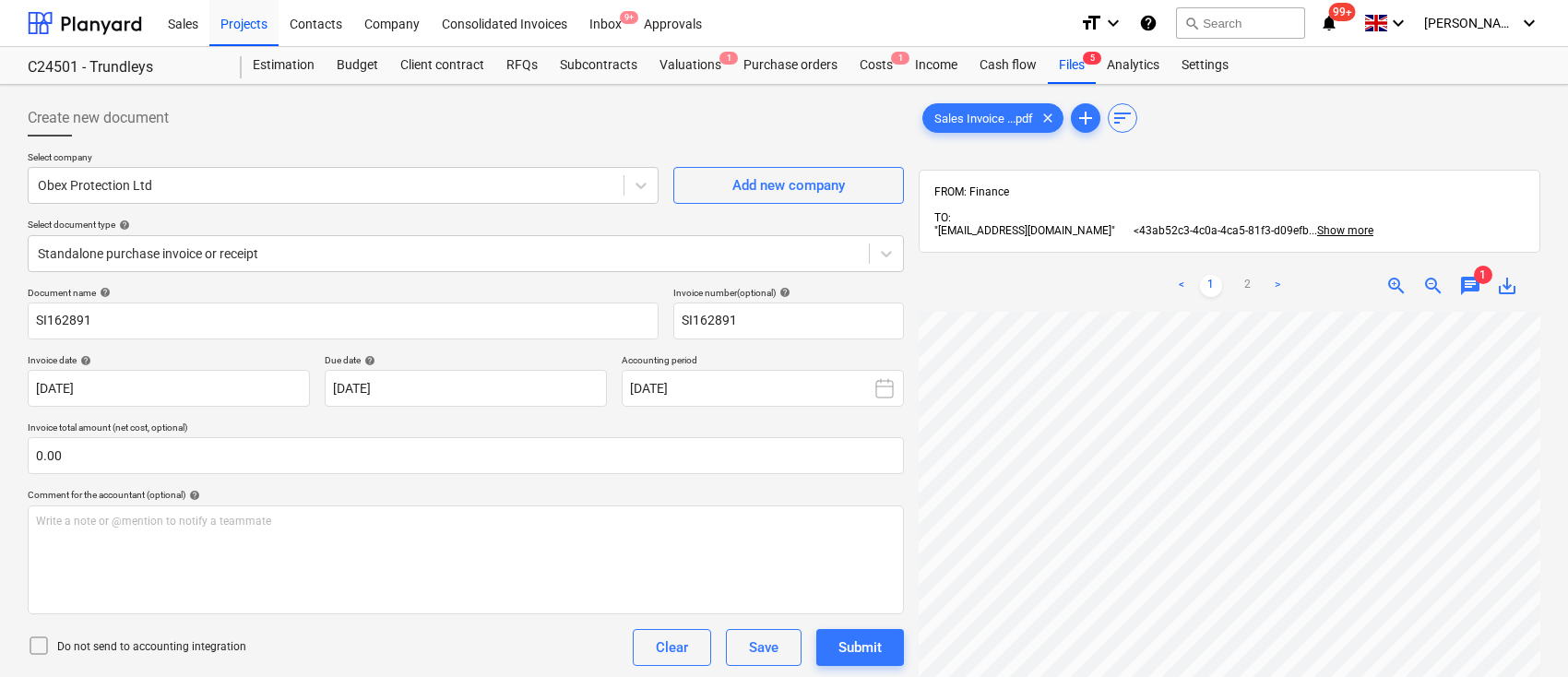
scroll to position [93, 52]
click at [892, 251] on icon at bounding box center [886, 254] width 18 height 18
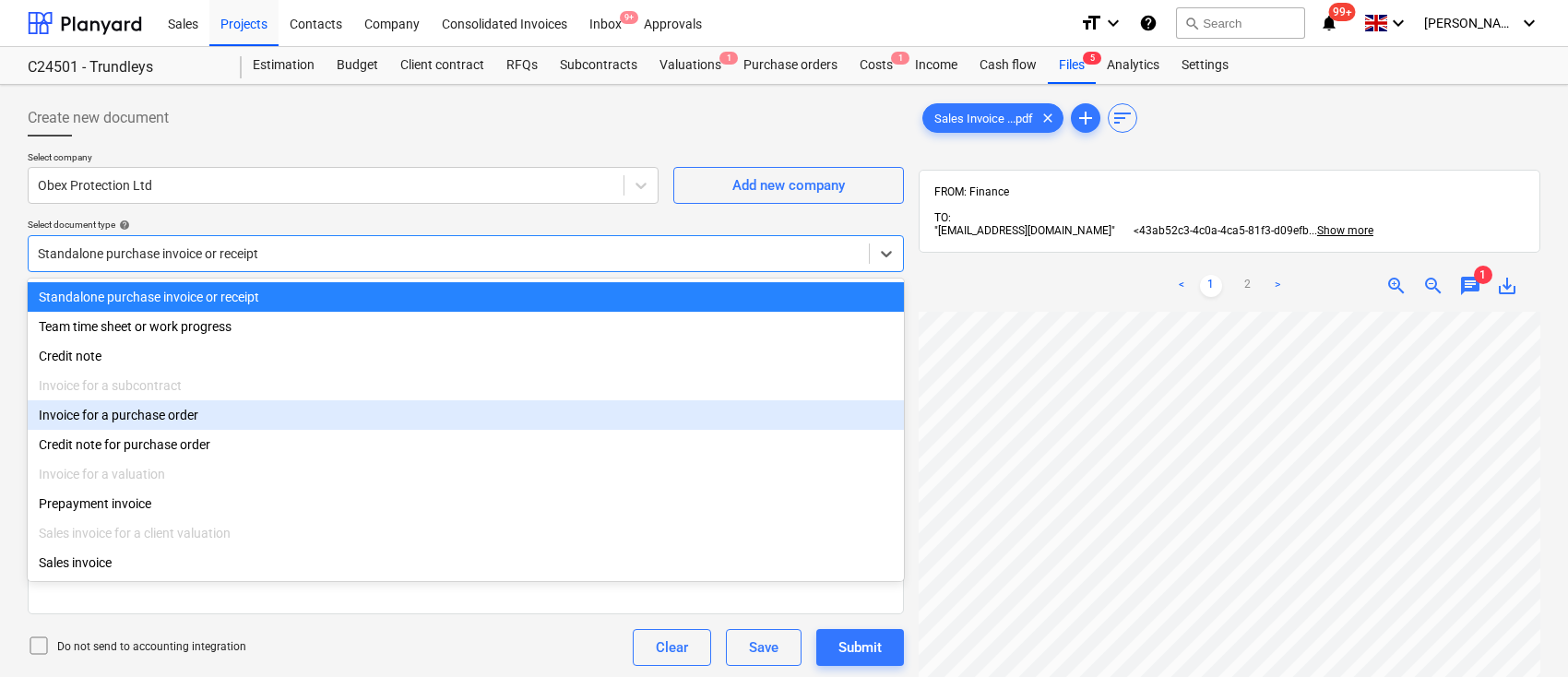
click at [402, 425] on div "Invoice for a purchase order" at bounding box center [466, 415] width 877 height 30
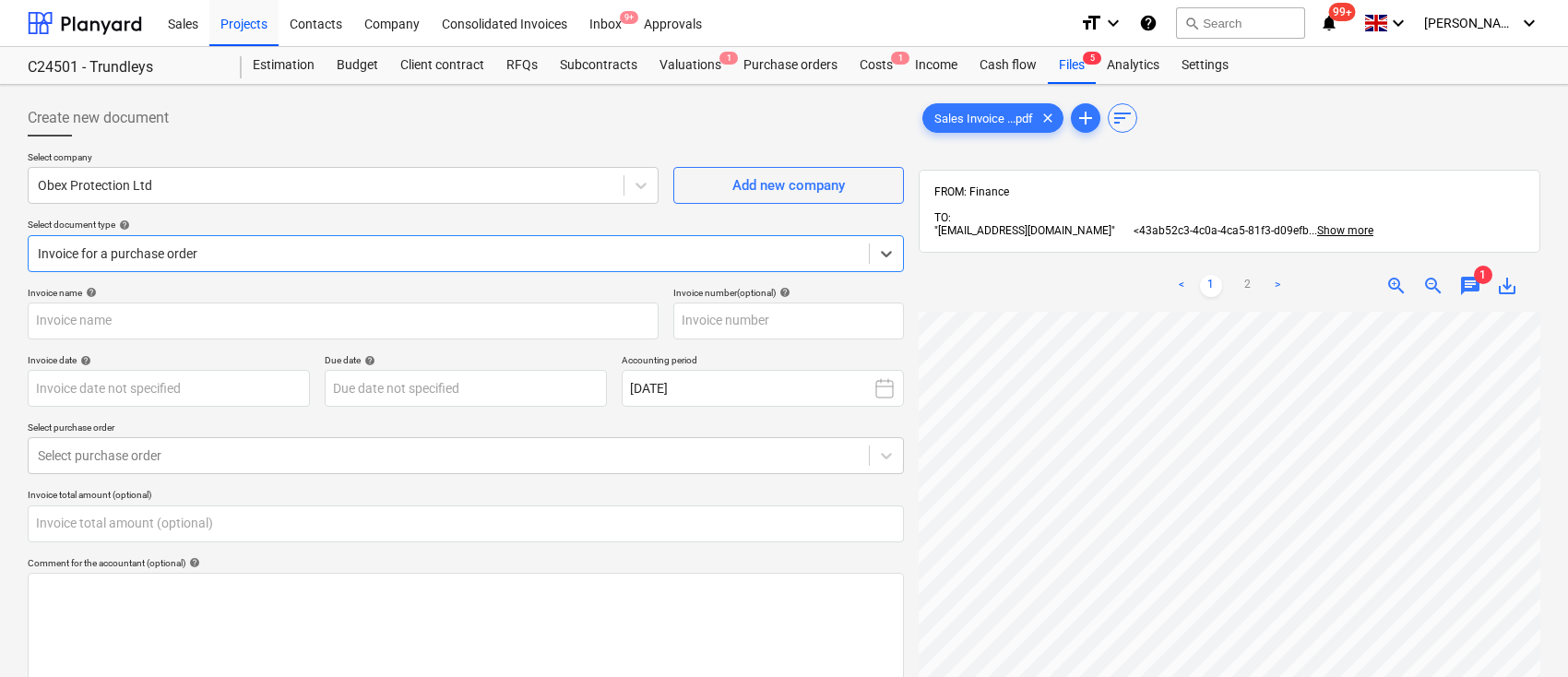
type input "SI162891"
type input "15 Aug 2025"
type input "[DATE]"
type input "0.00"
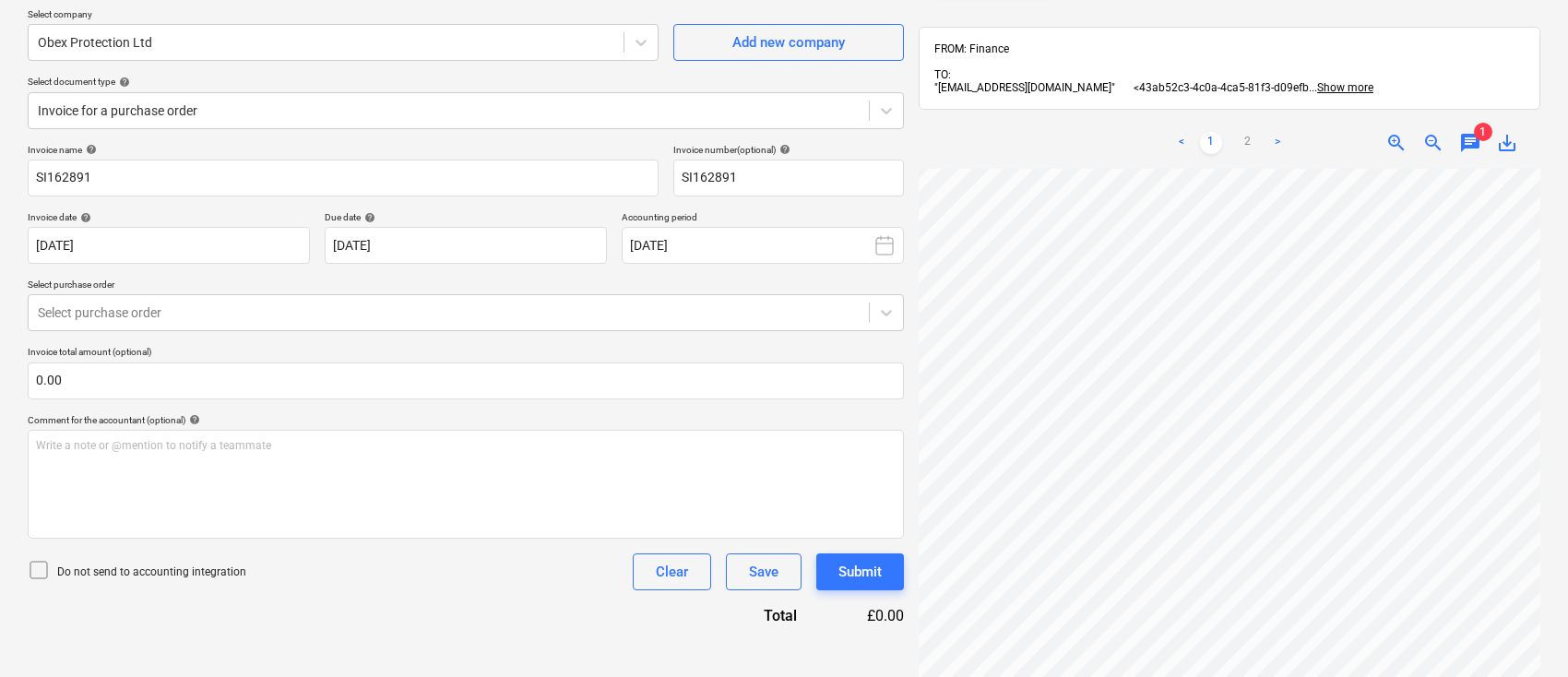
scroll to position [122, 0]
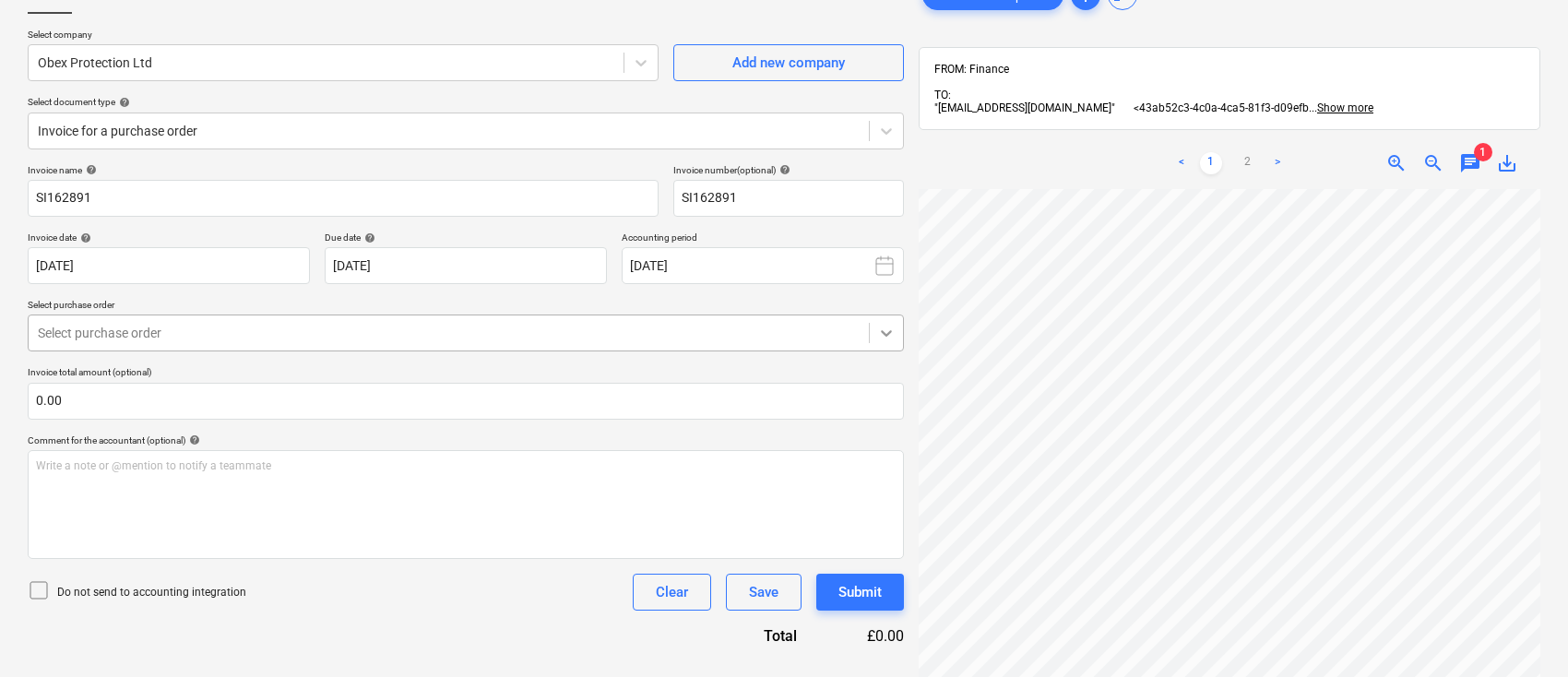
click at [885, 328] on icon at bounding box center [886, 333] width 18 height 18
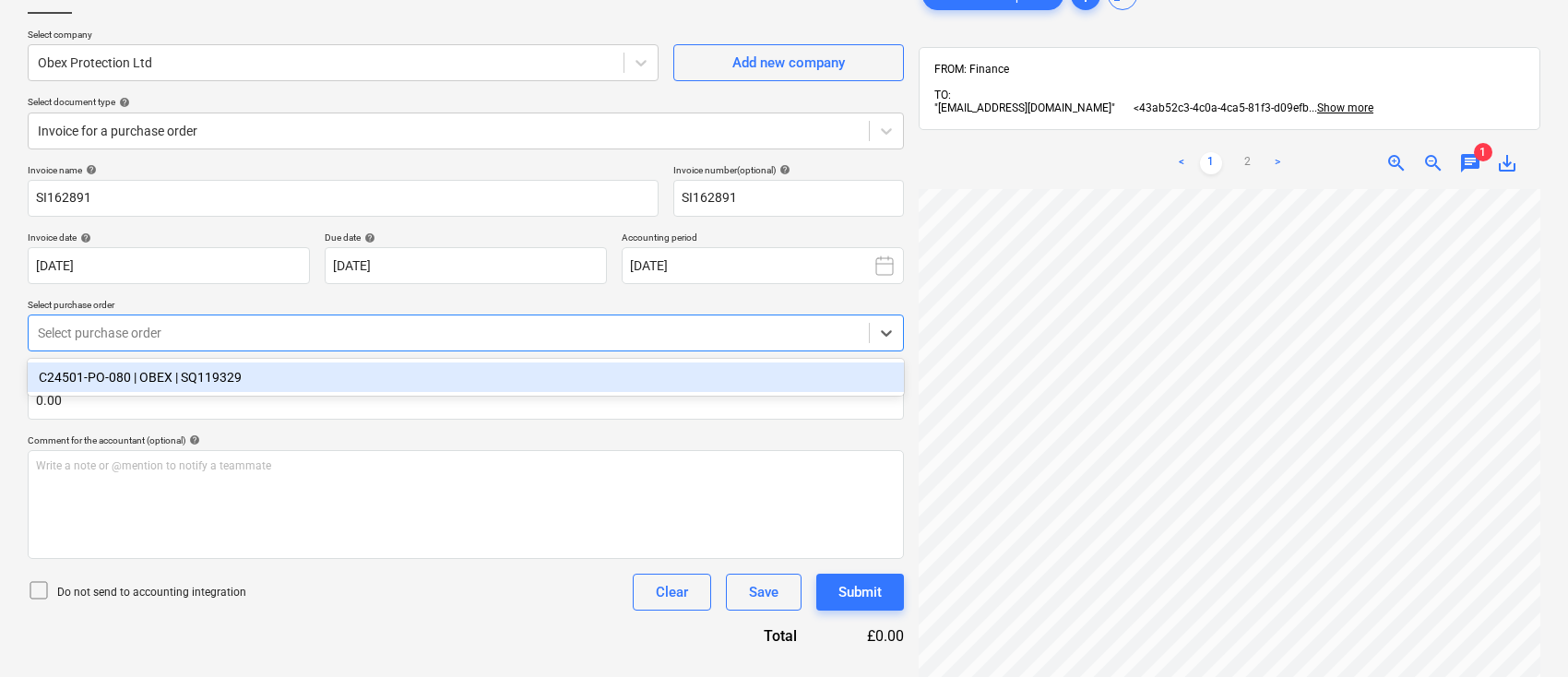
click at [523, 371] on div "C24501-PO-080 | OBEX | SQ119329" at bounding box center [466, 377] width 877 height 30
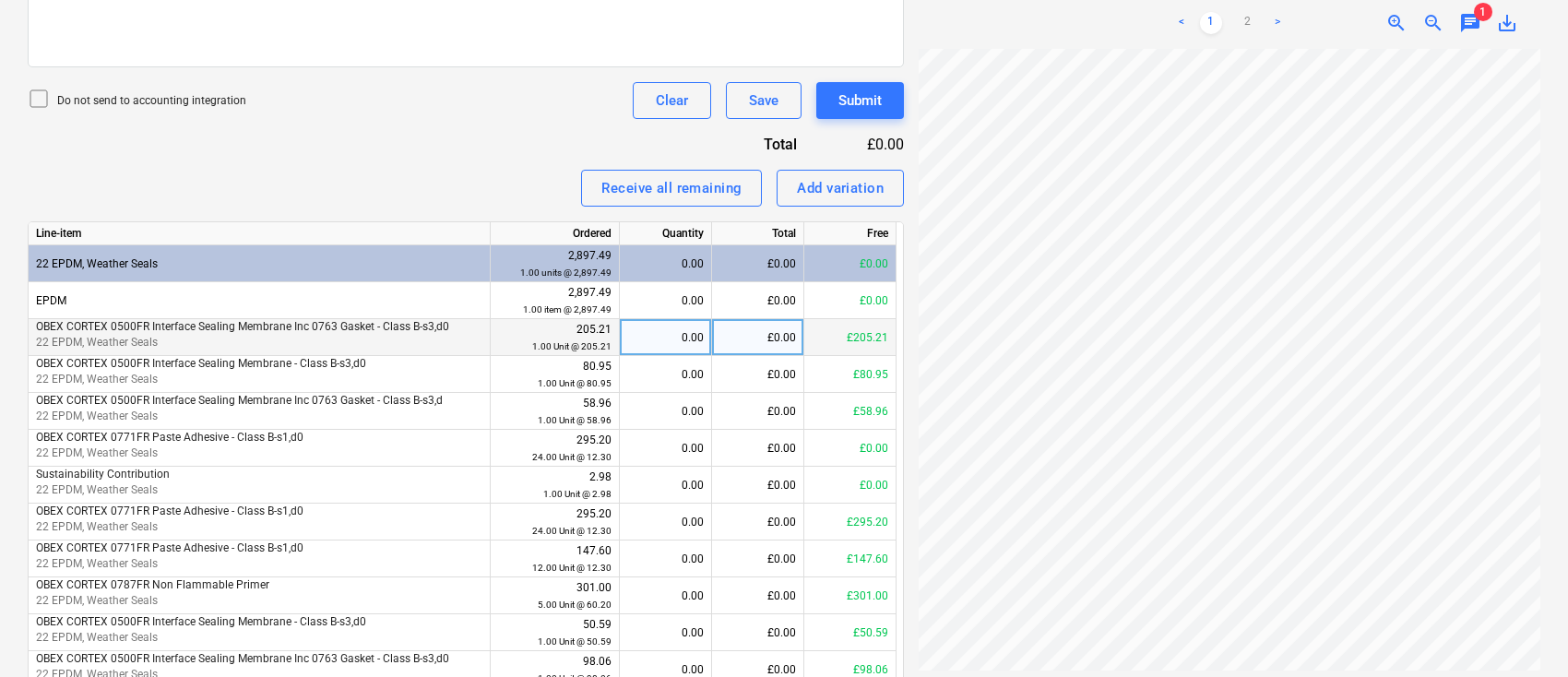
scroll to position [355, 50]
click at [684, 335] on div "0.00" at bounding box center [665, 338] width 76 height 37
type input "1"
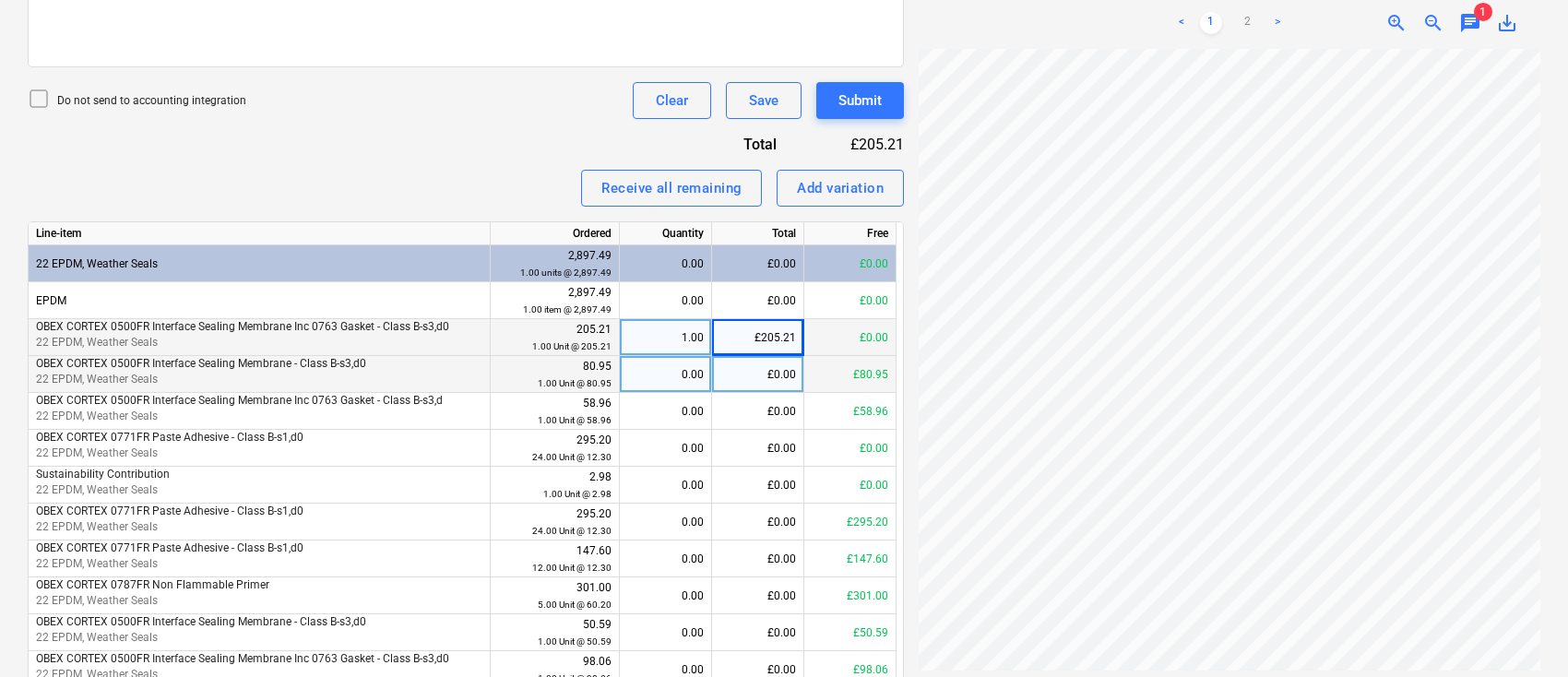
click at [698, 376] on div "0.00" at bounding box center [665, 374] width 76 height 37
type input "1"
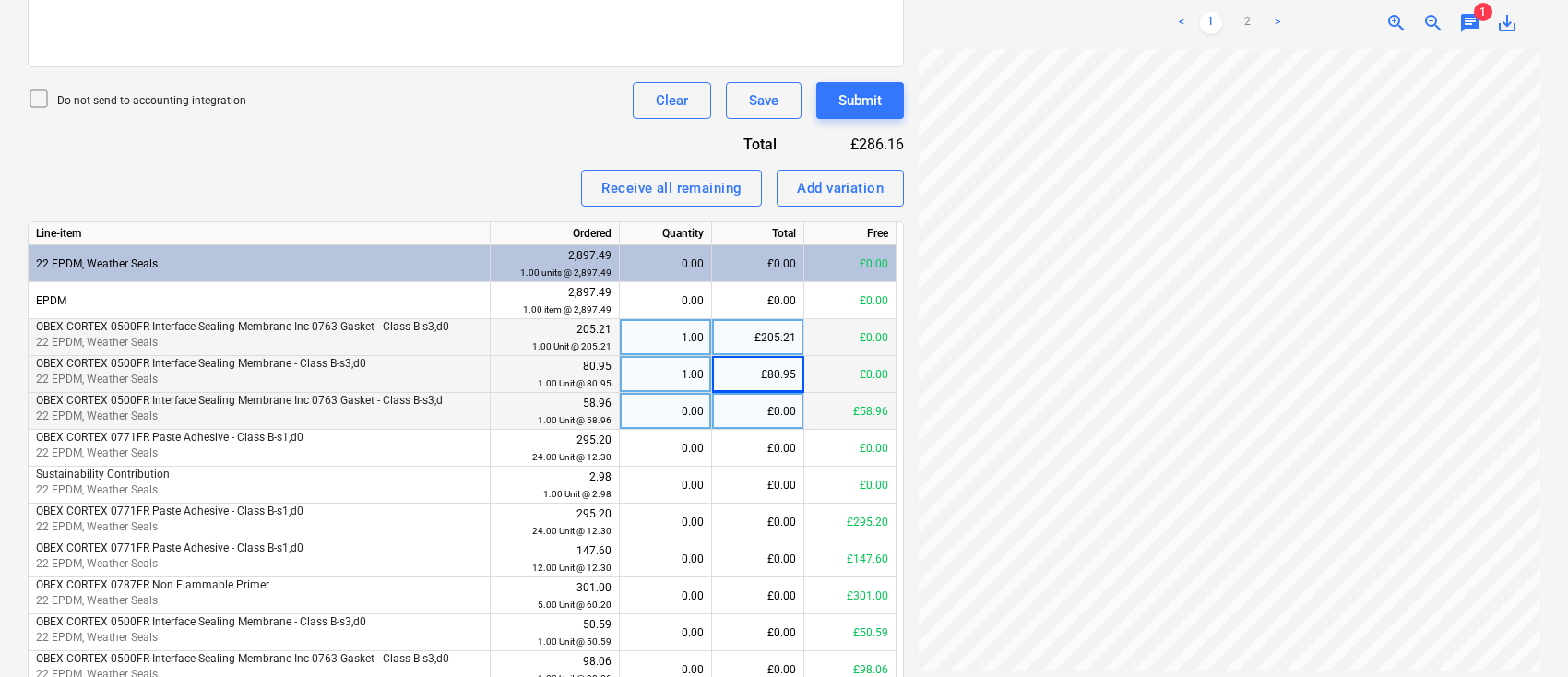
click at [687, 412] on div "0.00" at bounding box center [665, 412] width 76 height 37
type input "1"
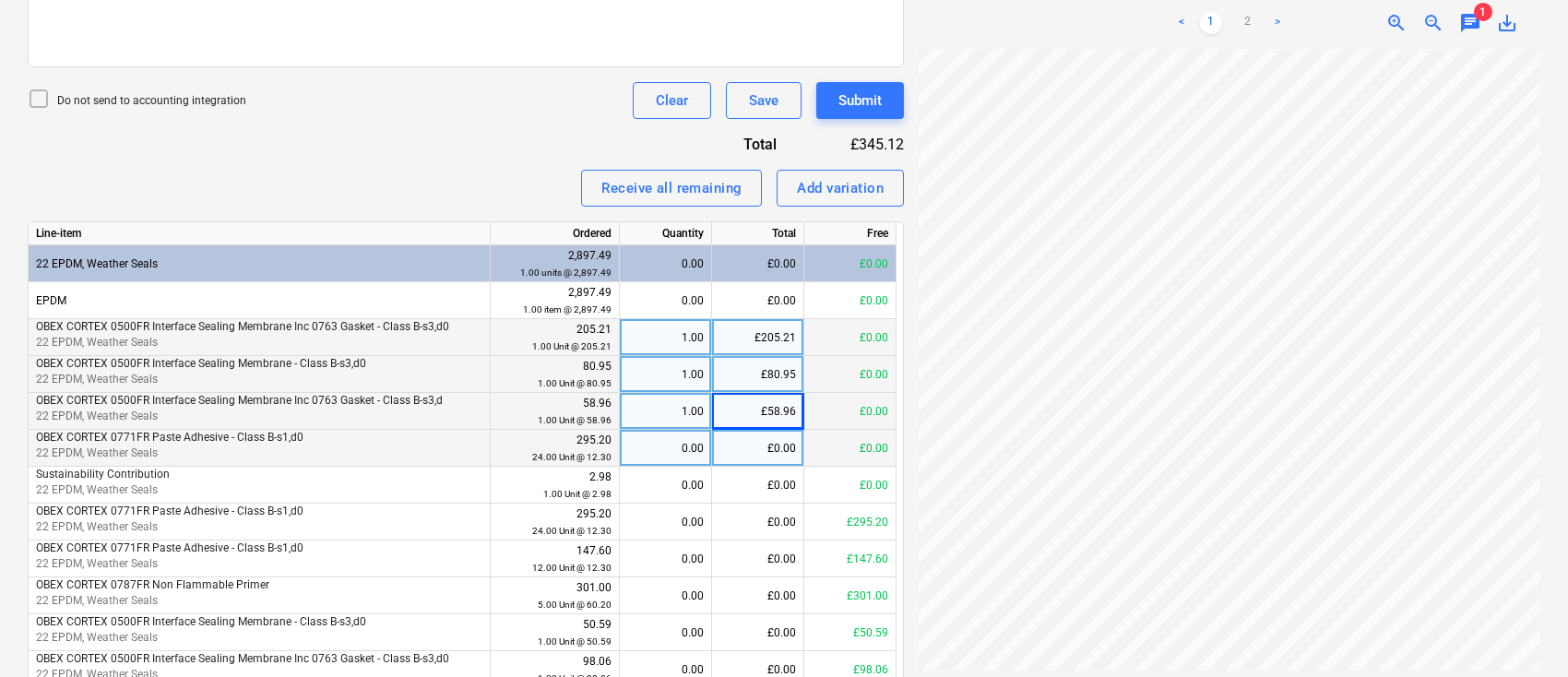
click at [665, 443] on div "0.00" at bounding box center [665, 448] width 76 height 37
type input "24"
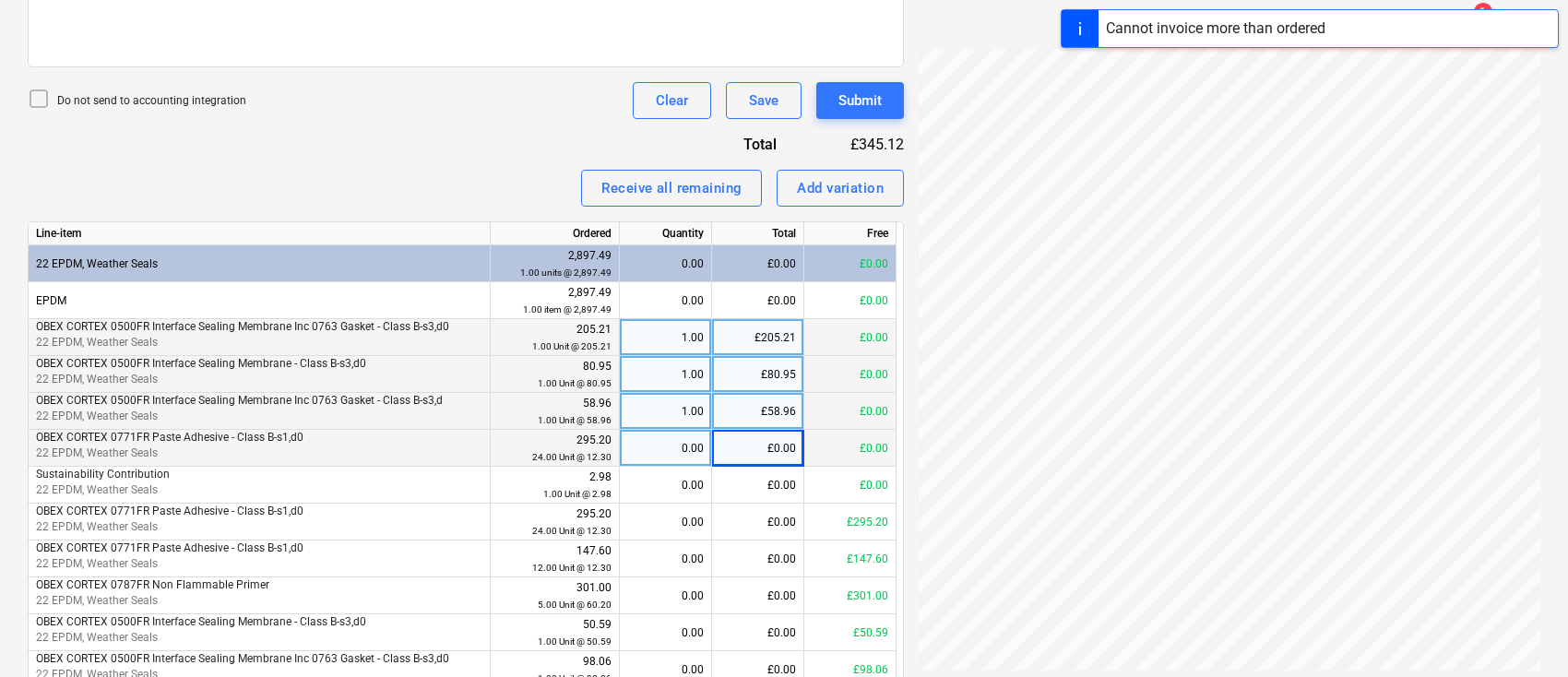
click at [647, 437] on div "0.00" at bounding box center [665, 448] width 76 height 37
type input "24"
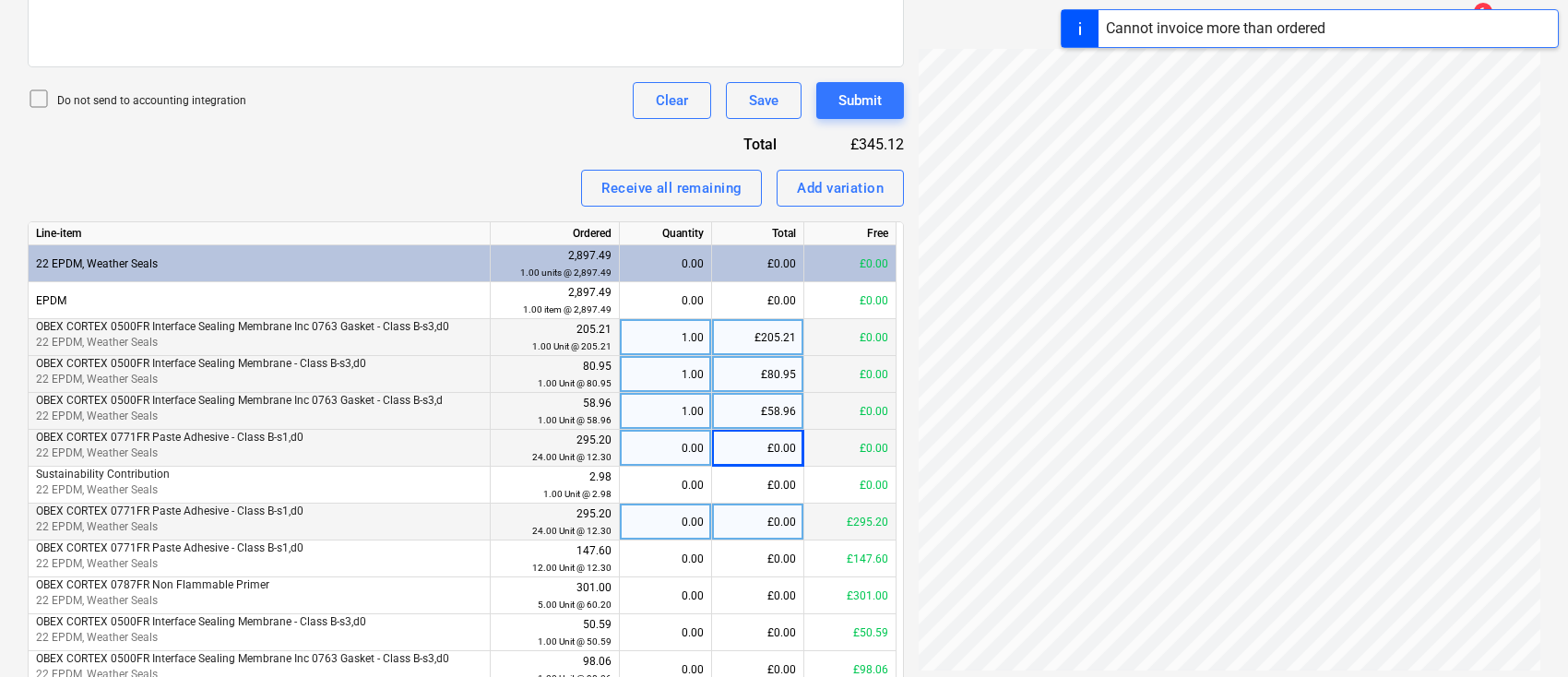
click at [639, 532] on div "0.00" at bounding box center [665, 522] width 76 height 37
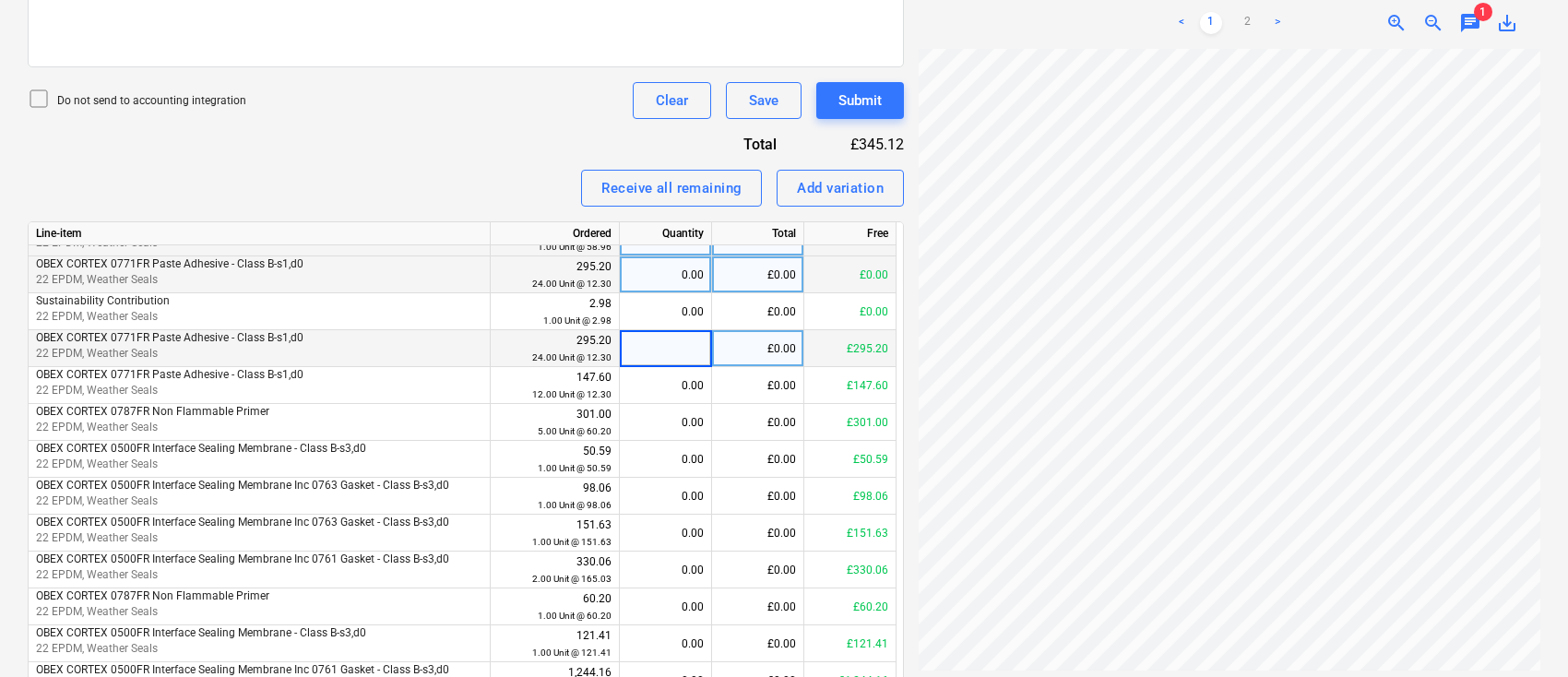
scroll to position [221, 0]
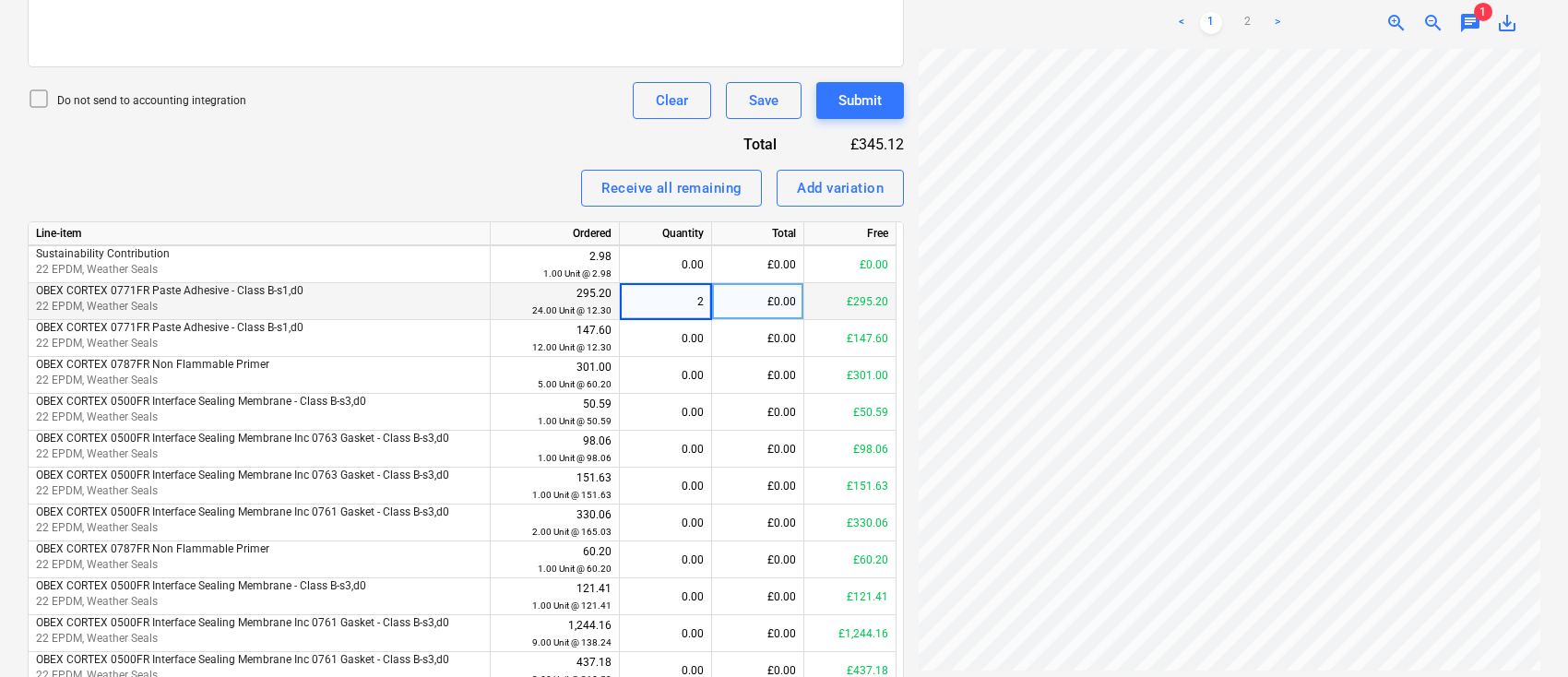
type input "24"
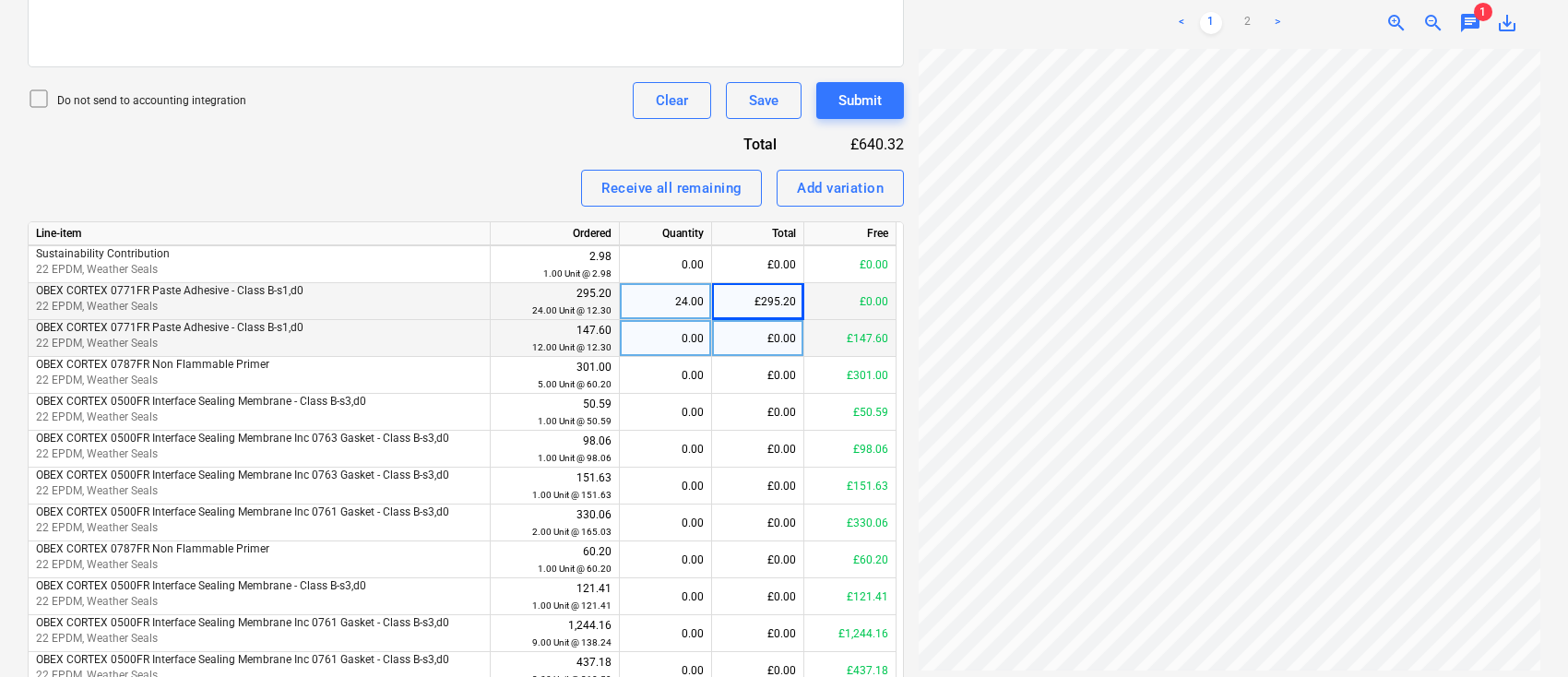
click at [668, 336] on div "0.00" at bounding box center [665, 338] width 76 height 37
type input "12"
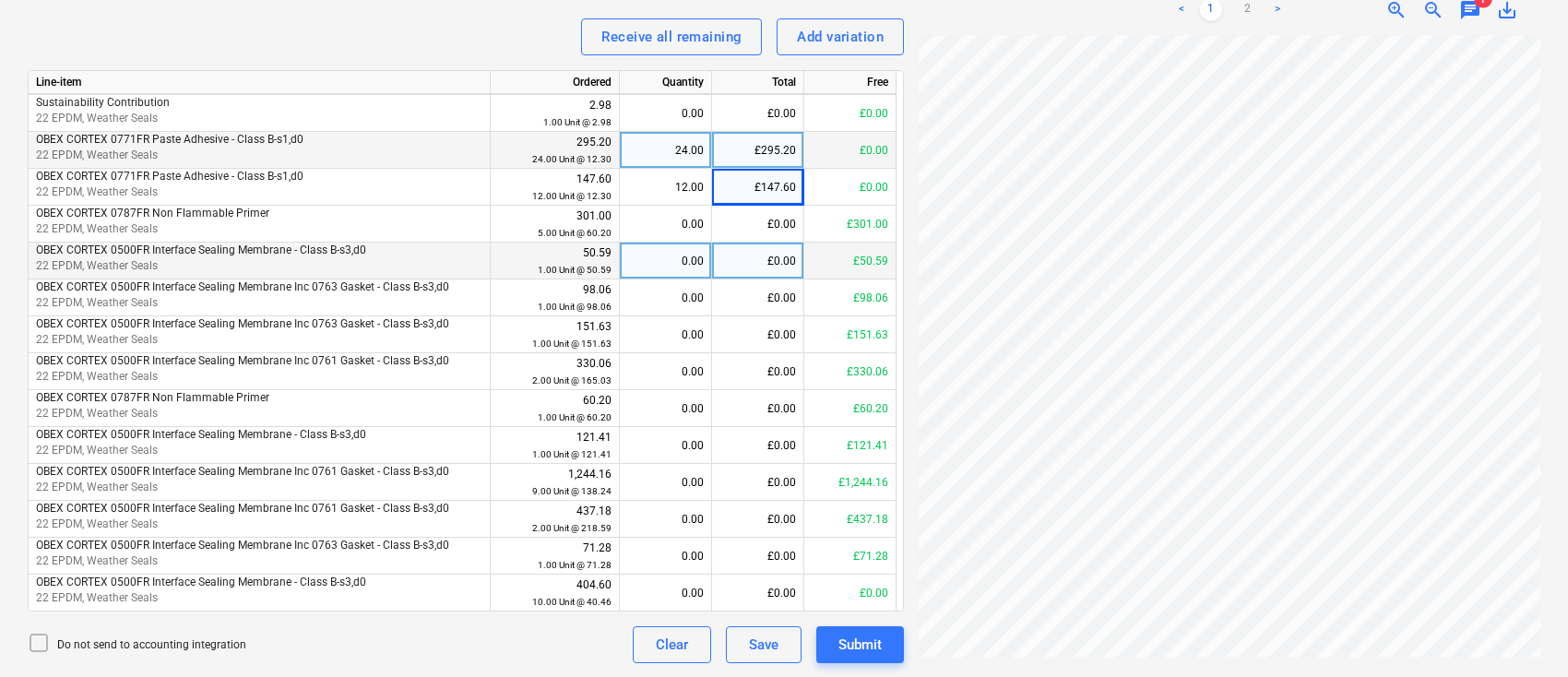
click at [675, 261] on div "0.00" at bounding box center [665, 261] width 76 height 37
type input "1"
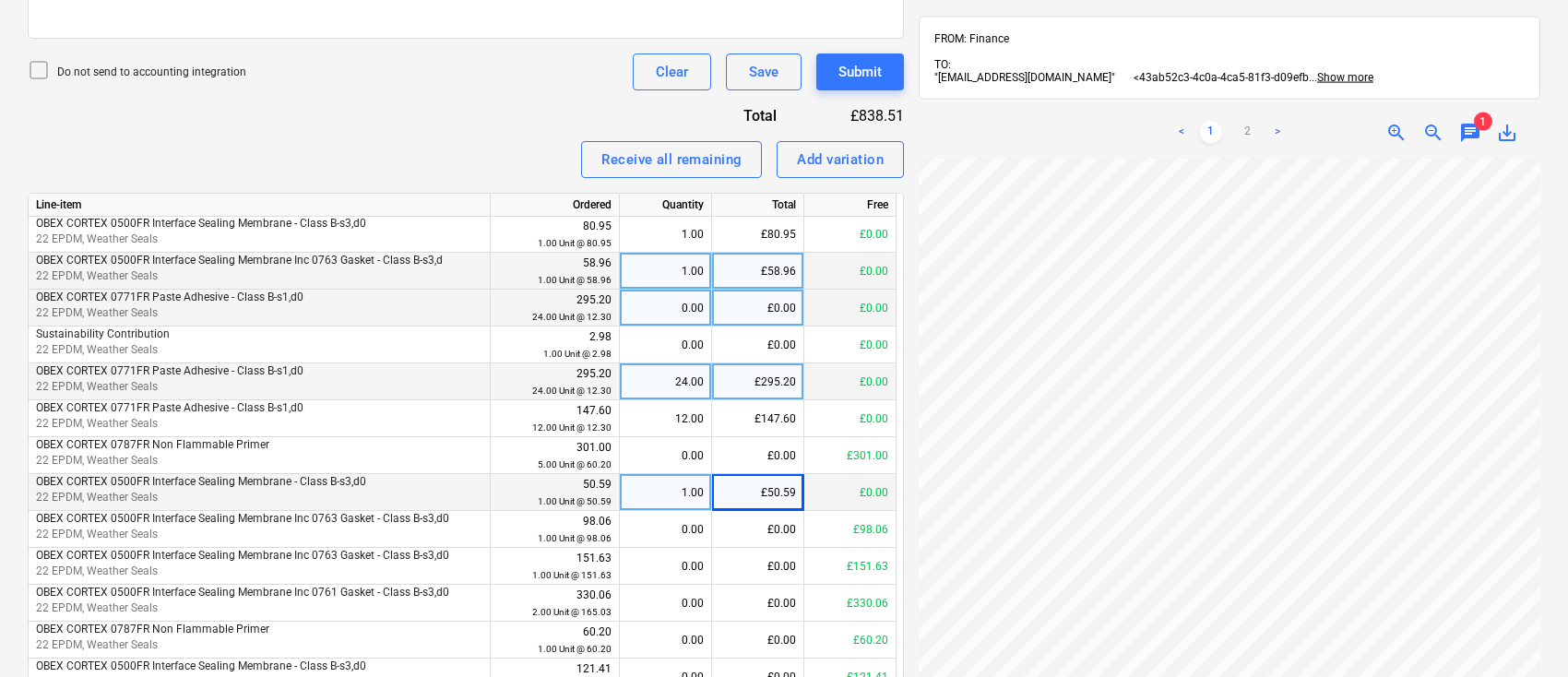
scroll to position [122, 0]
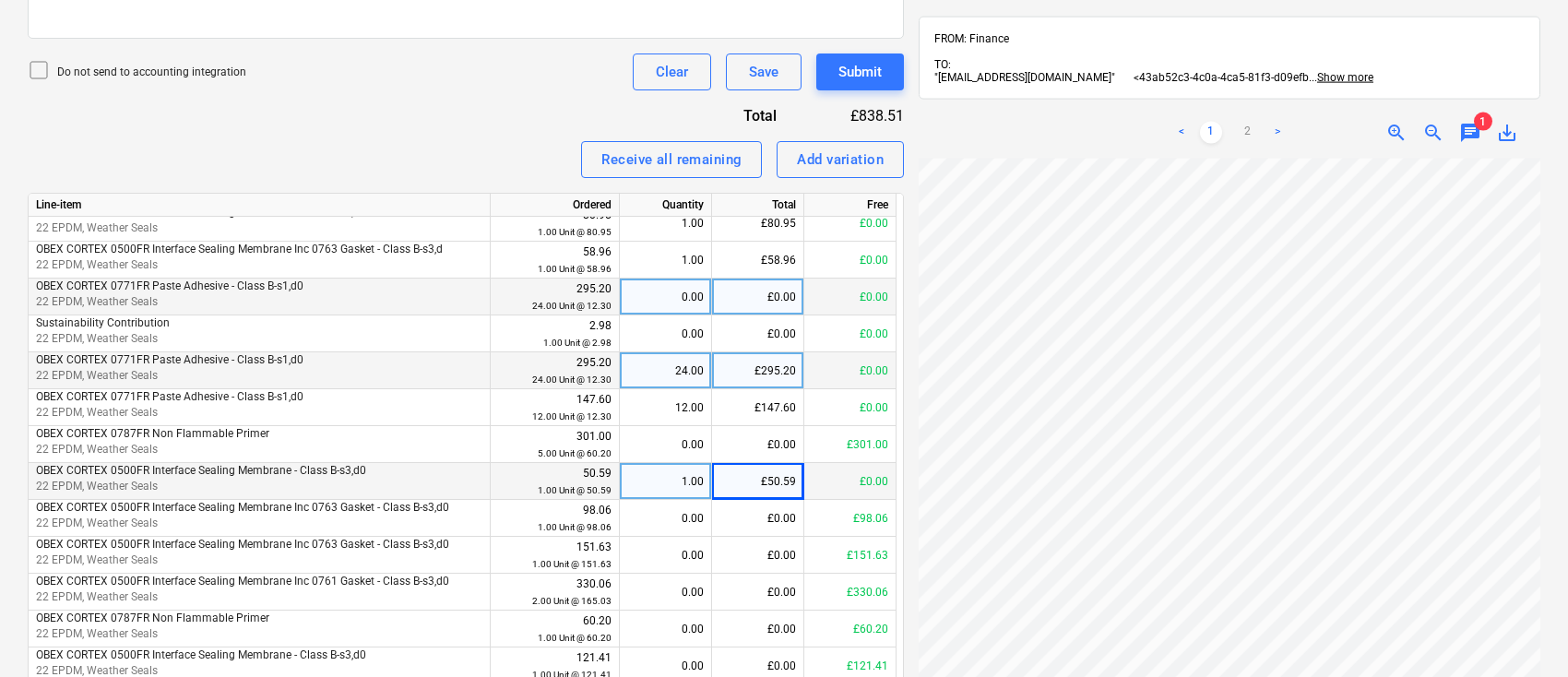
click at [1504, 138] on span "save_alt" at bounding box center [1507, 132] width 22 height 22
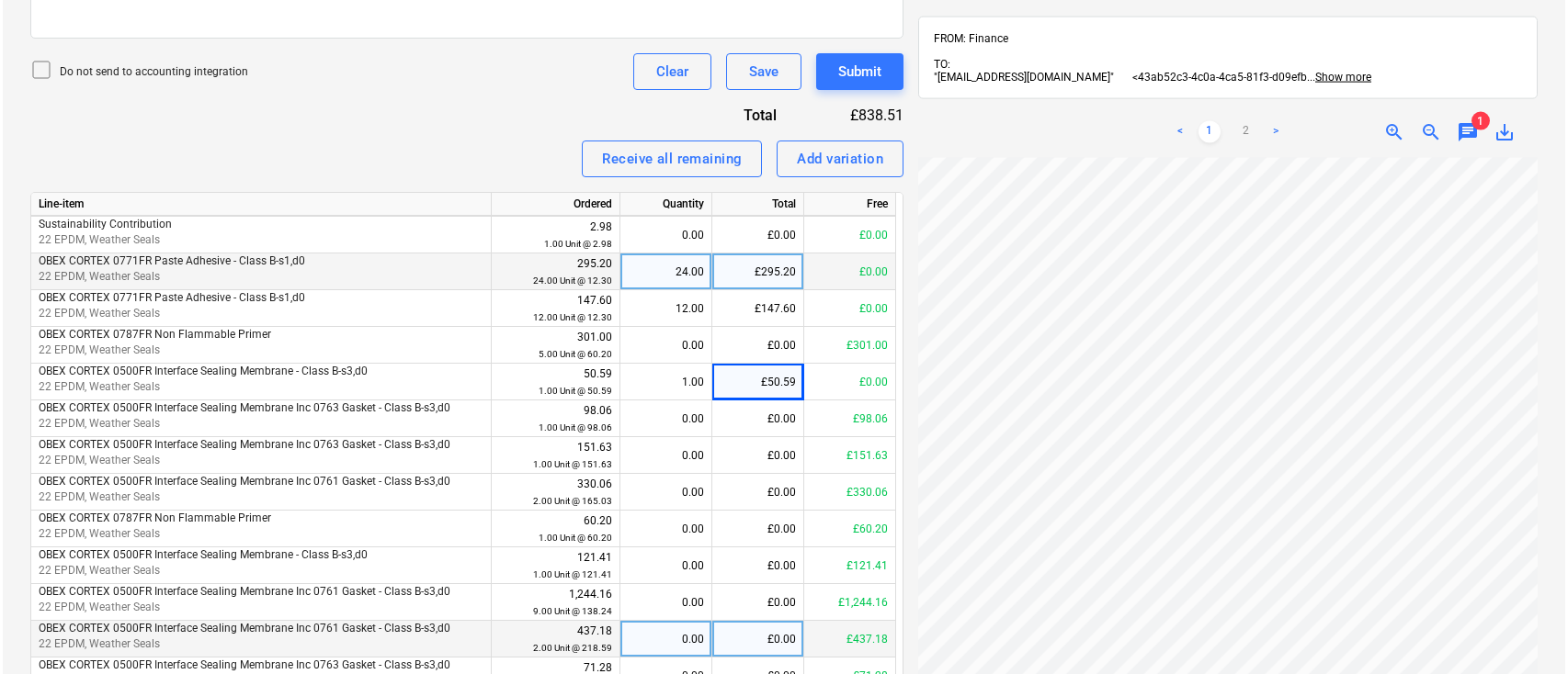
scroll to position [762, 0]
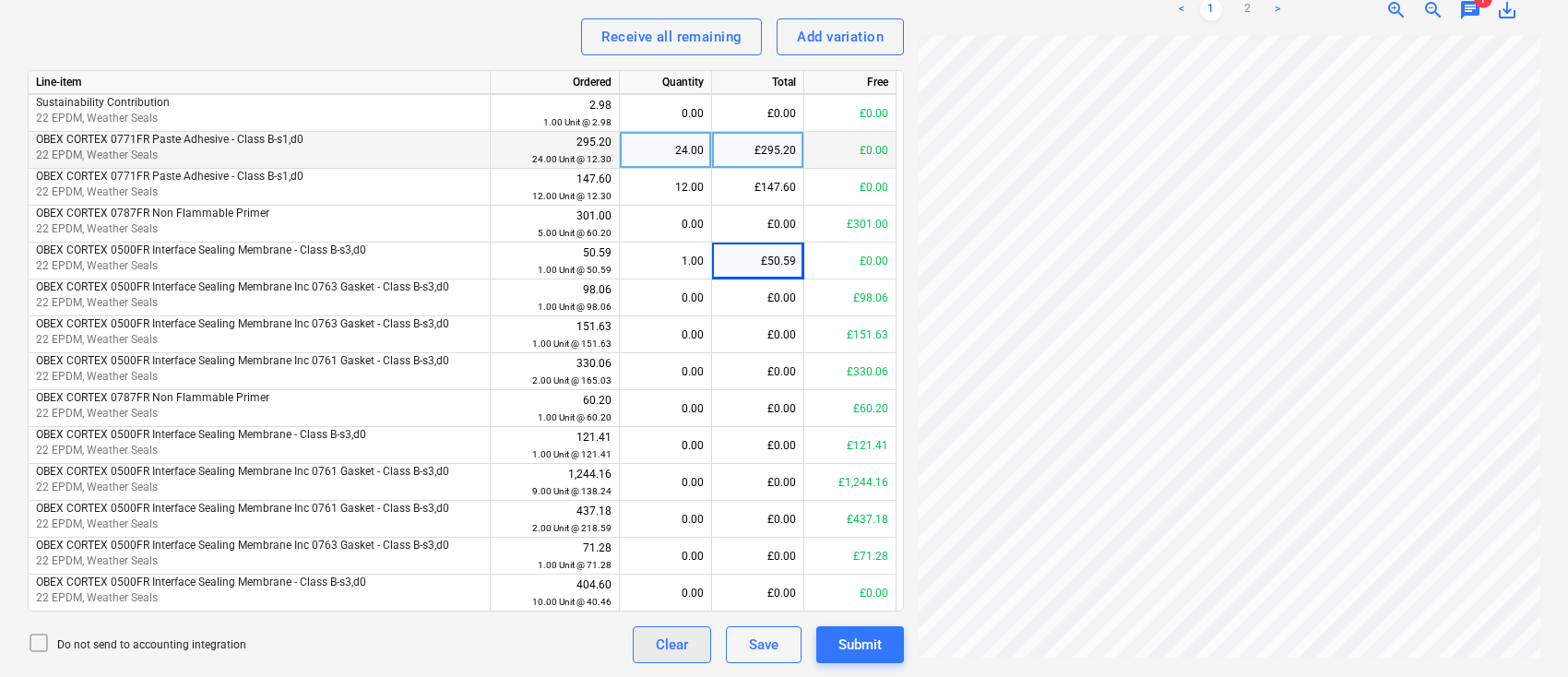
click at [670, 639] on div "Clear" at bounding box center [671, 644] width 32 height 24
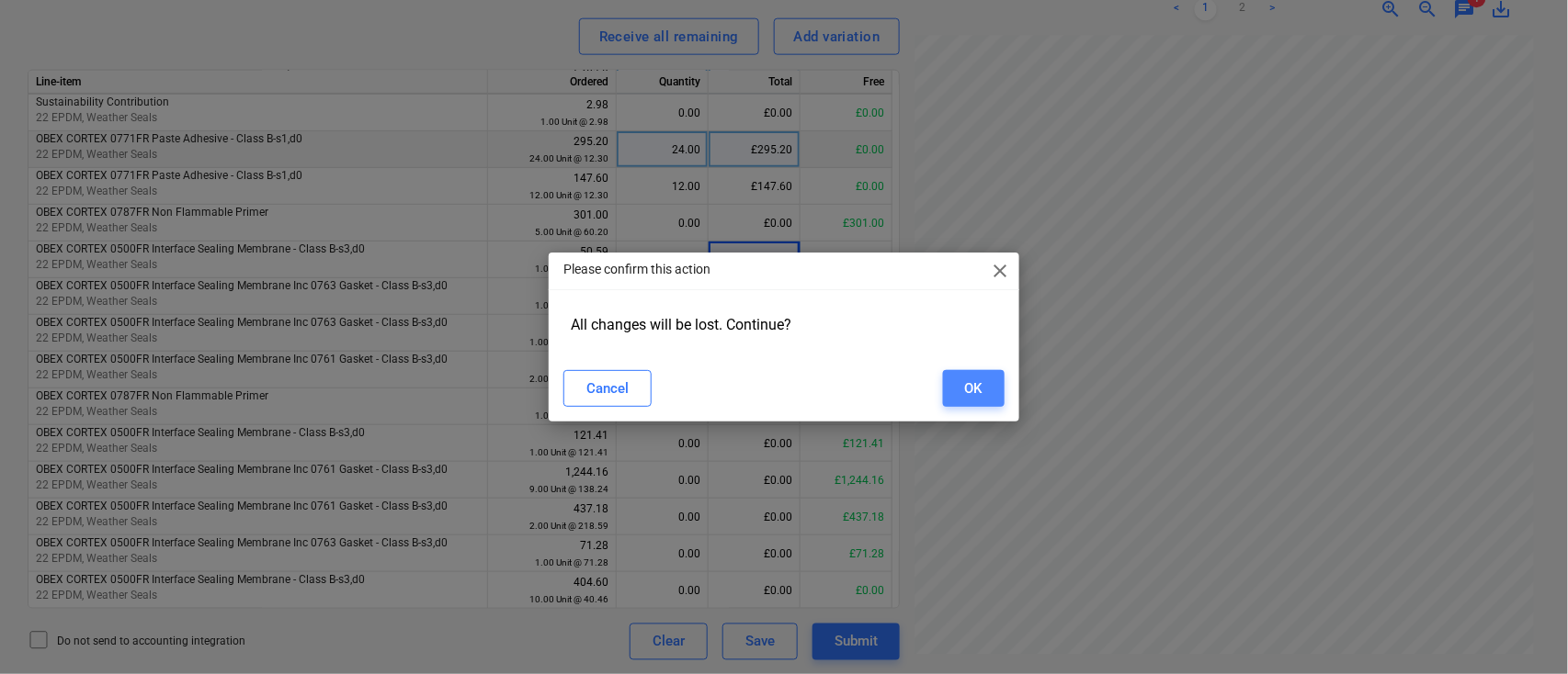
click at [974, 393] on div "OK" at bounding box center [974, 388] width 17 height 24
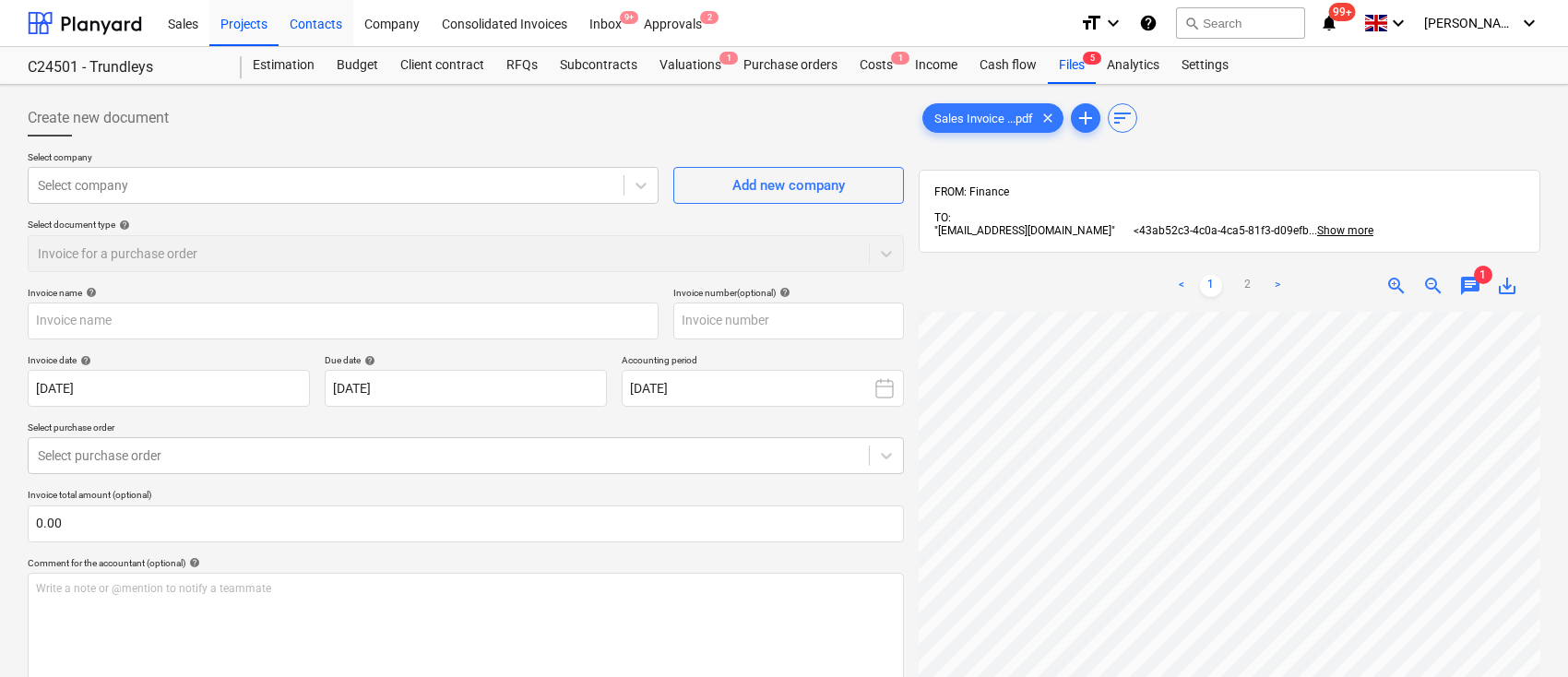
click at [322, 15] on div "Contacts" at bounding box center [315, 22] width 74 height 47
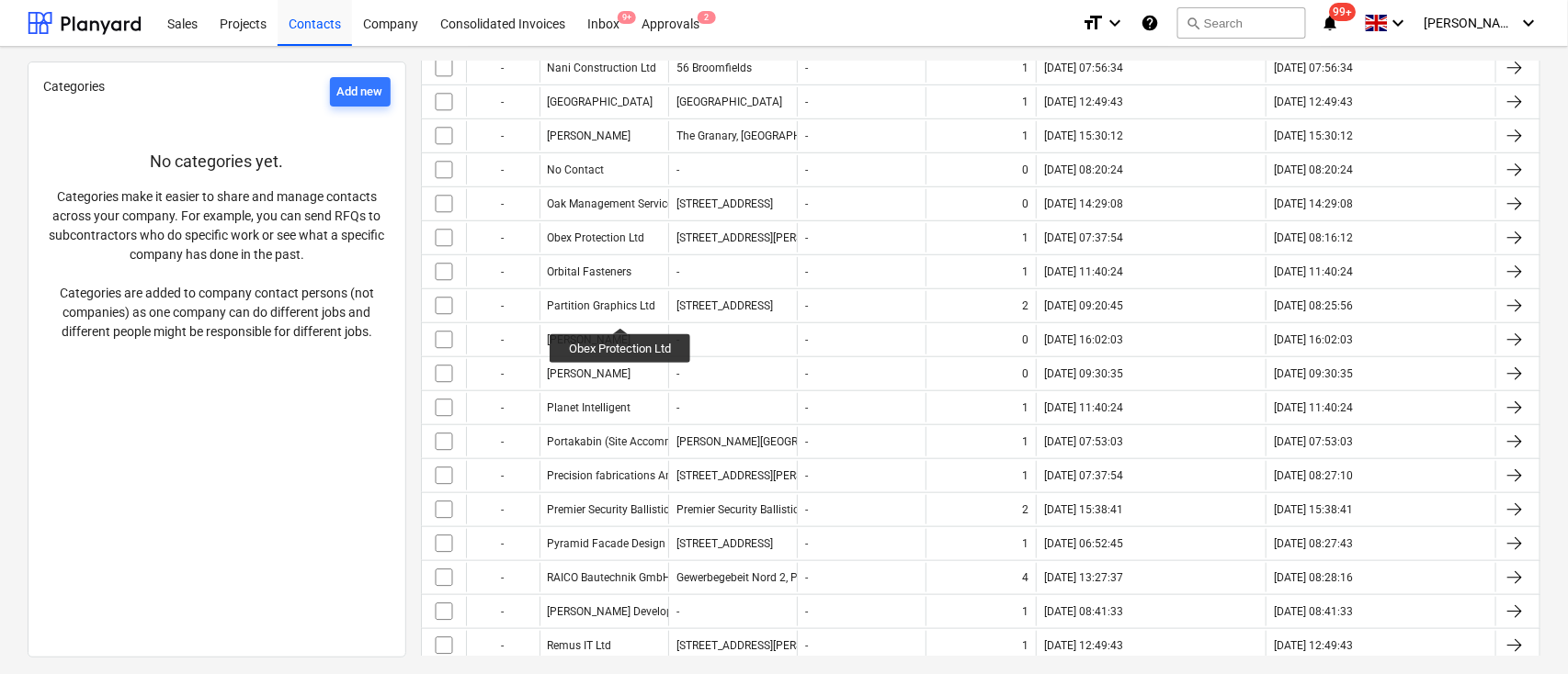
scroll to position [2694, 0]
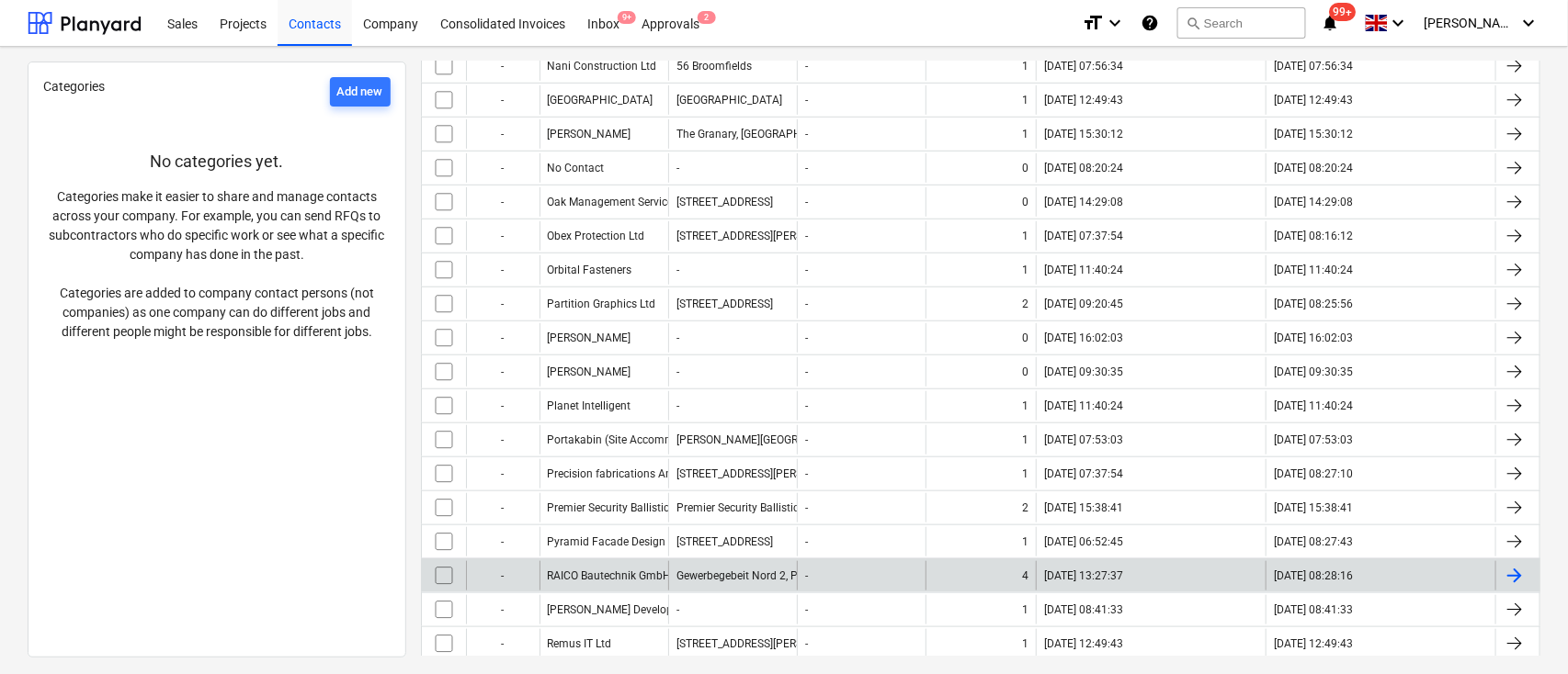
click at [604, 562] on div "RAICO Bautechnik GmbH" at bounding box center [604, 576] width 129 height 30
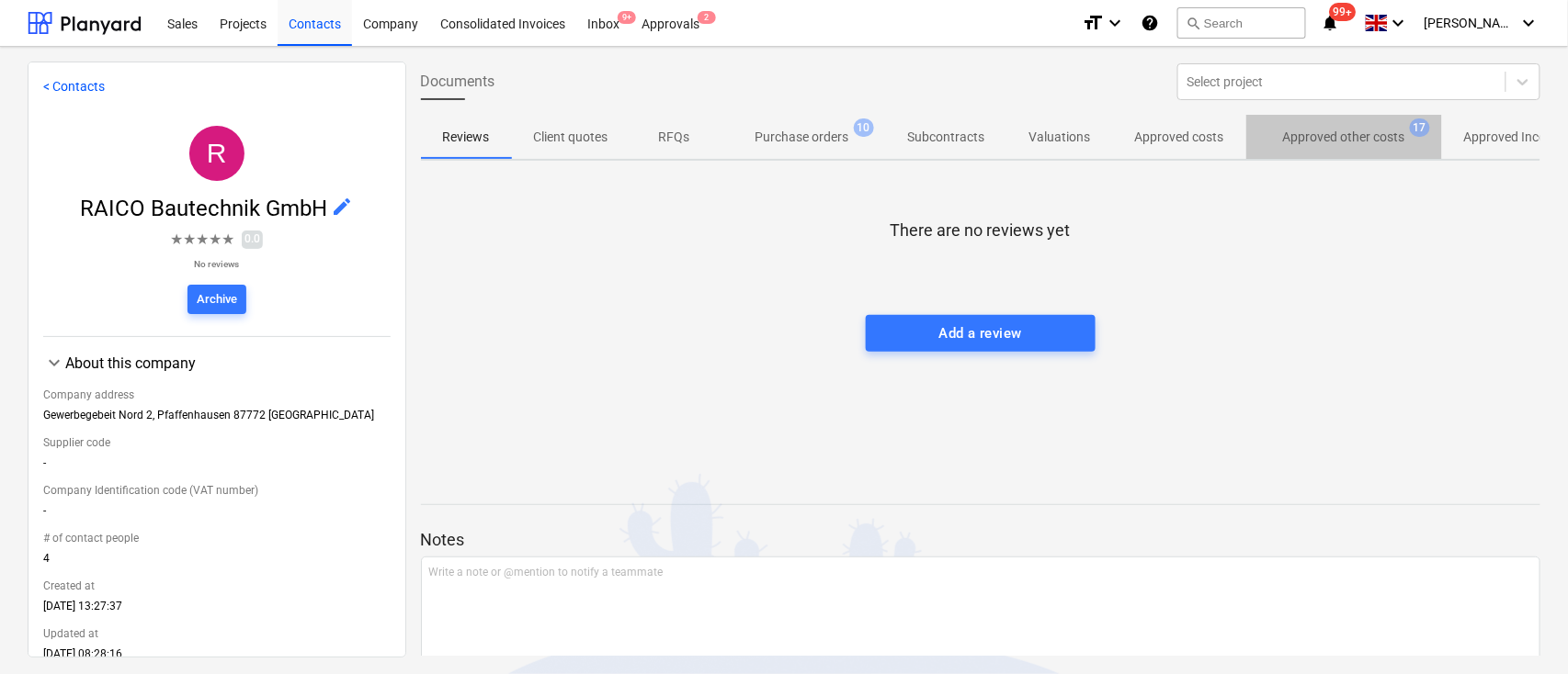
click at [1356, 135] on p "Approved other costs" at bounding box center [1344, 137] width 122 height 19
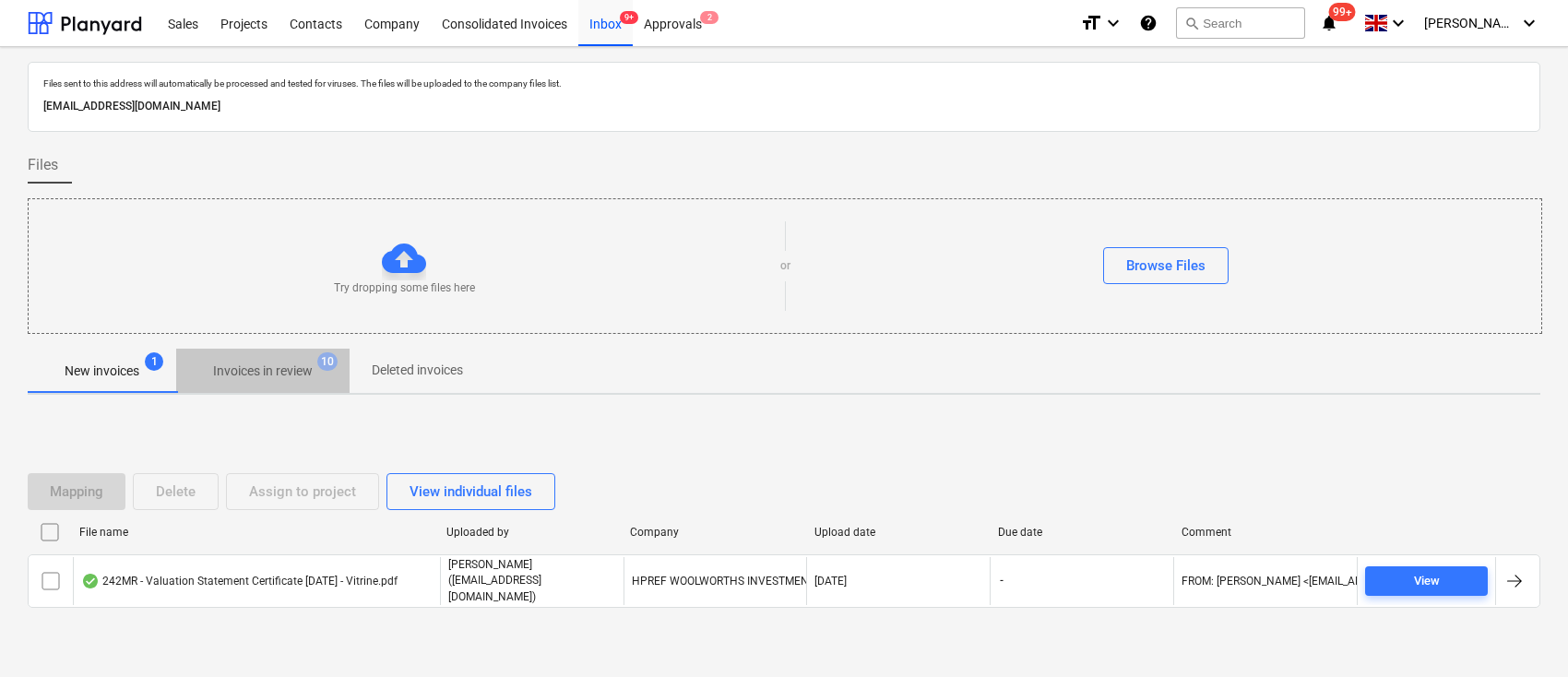
click at [287, 370] on p "Invoices in review" at bounding box center [262, 371] width 99 height 19
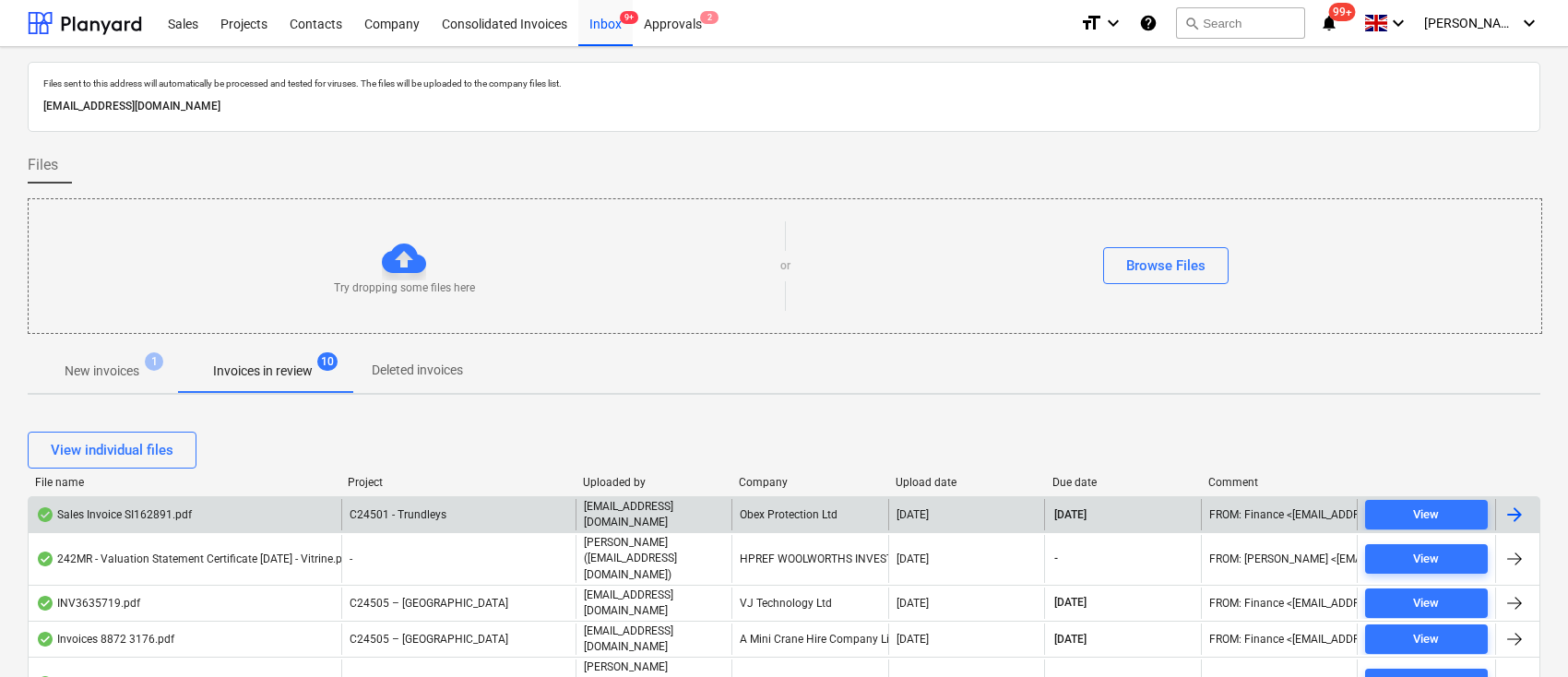
scroll to position [122, 0]
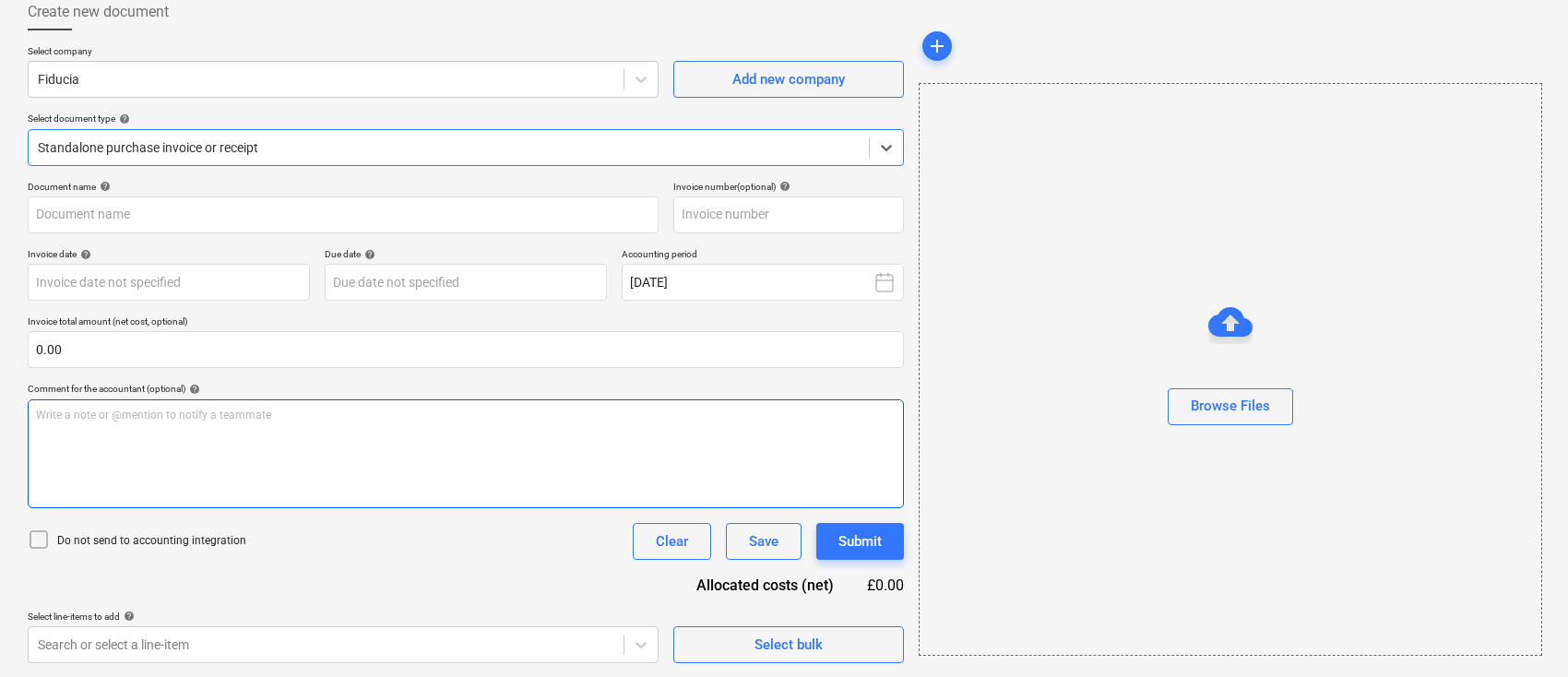
type input "25090354"
type input "[DATE]"
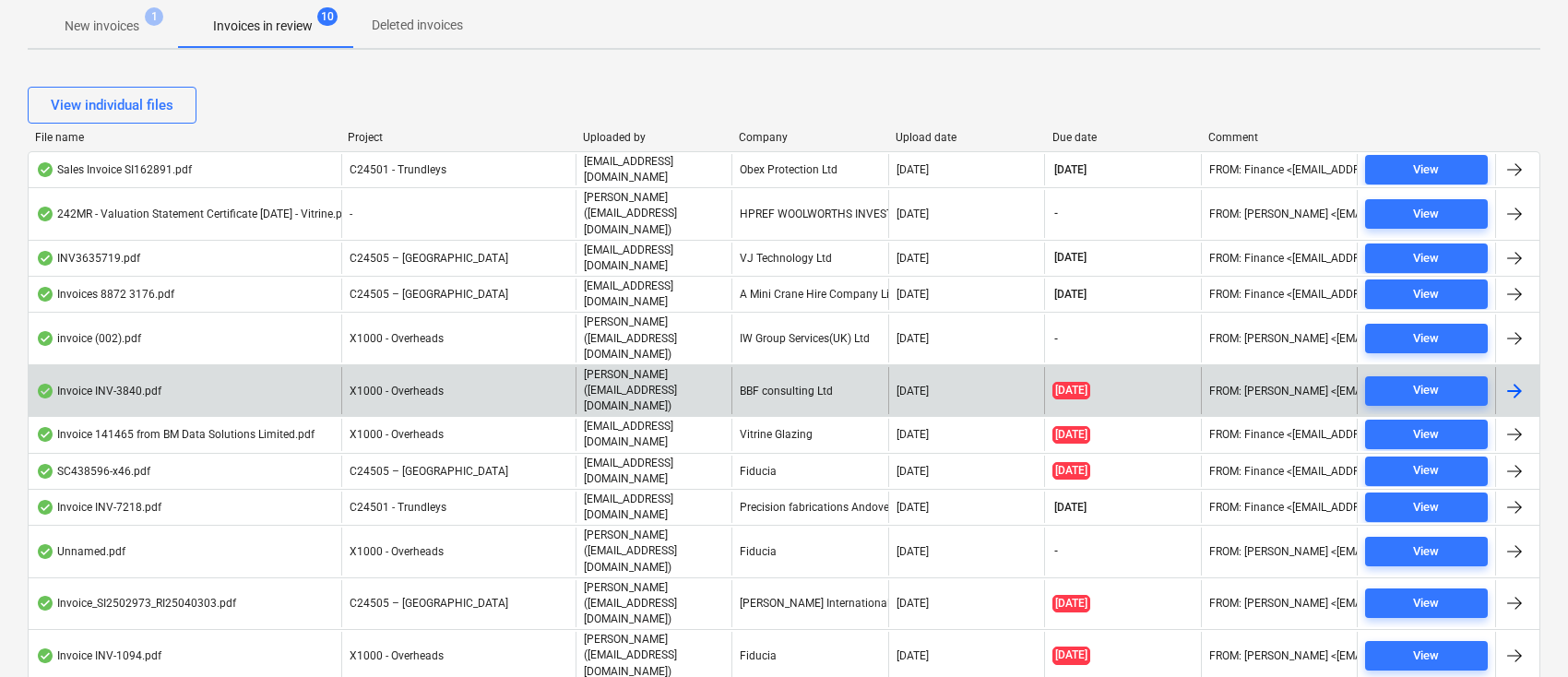
scroll to position [352, 0]
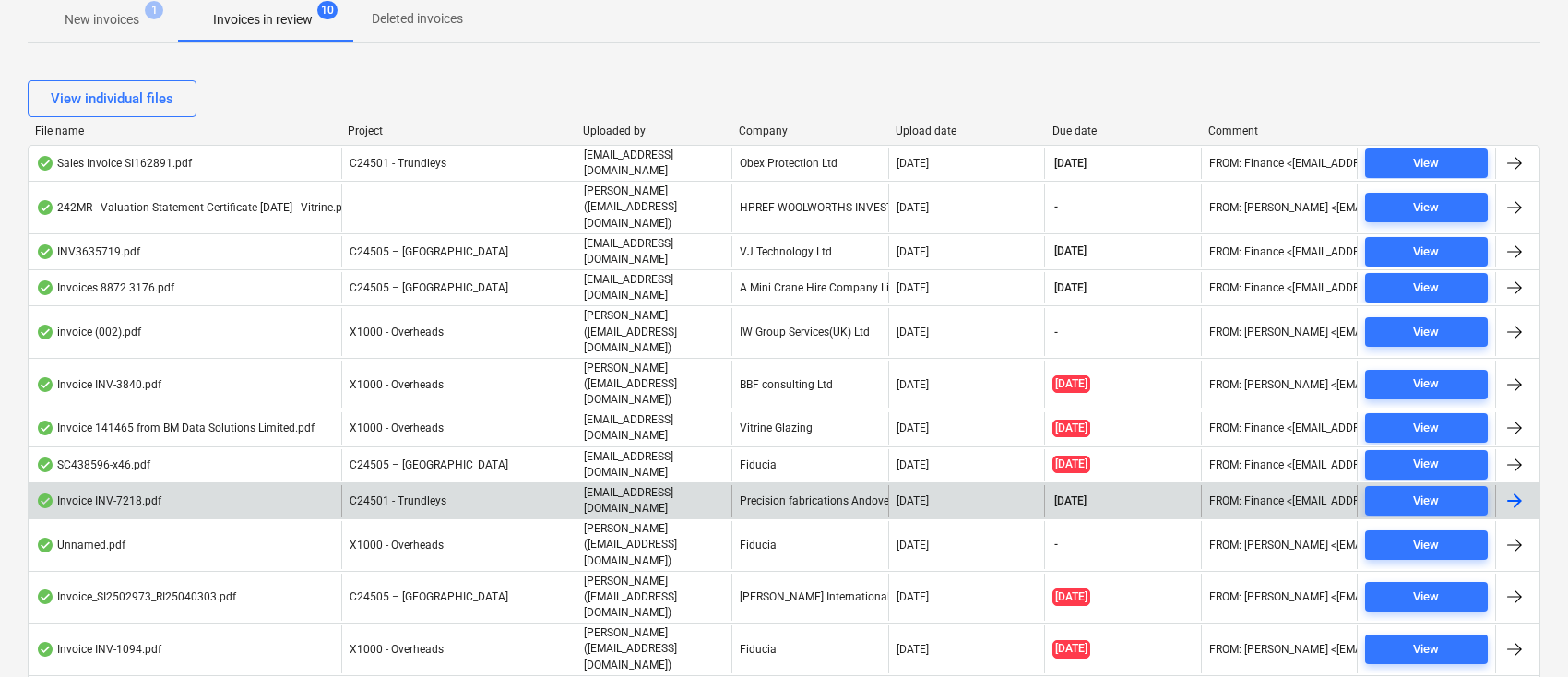
click at [803, 485] on div "Precision fabrications Andover Ltd" at bounding box center [810, 501] width 156 height 32
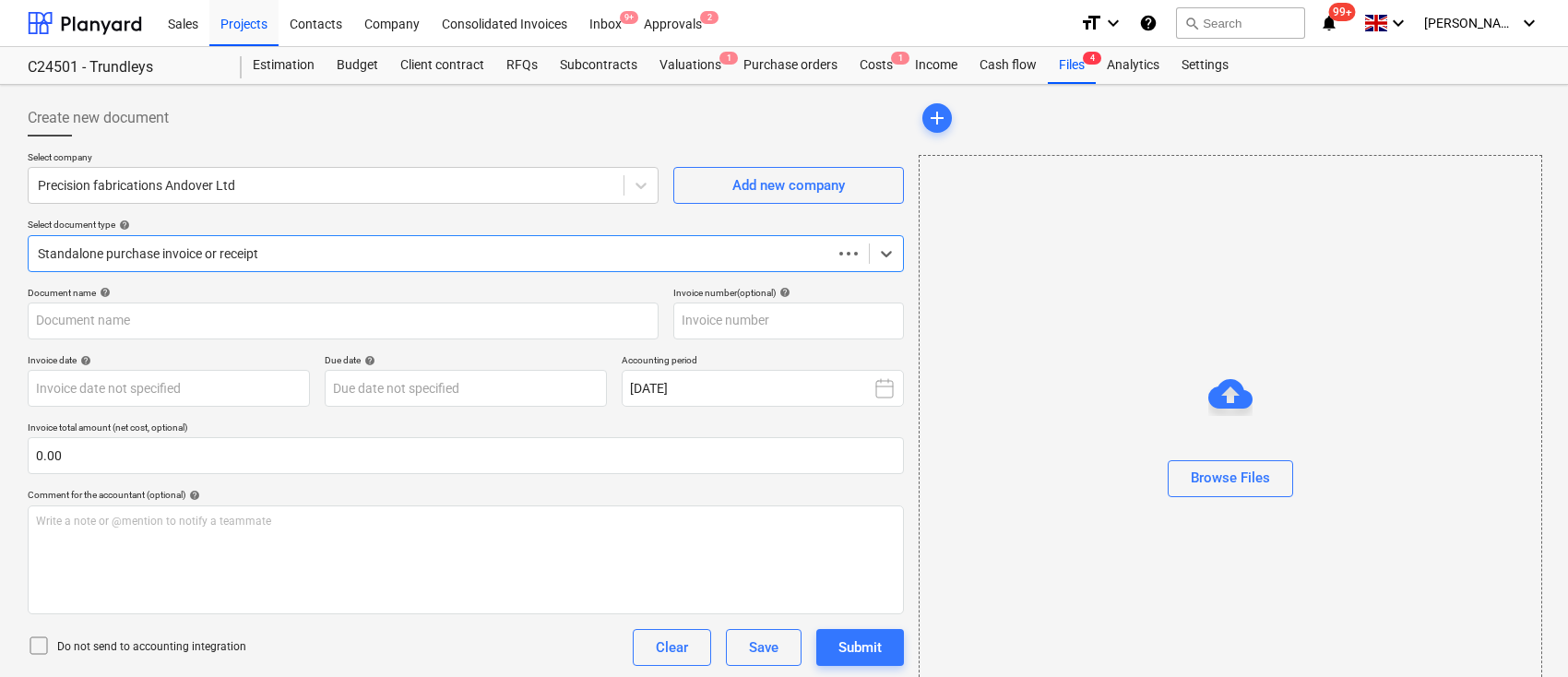
type input "INV-7218"
type input "[DATE]"
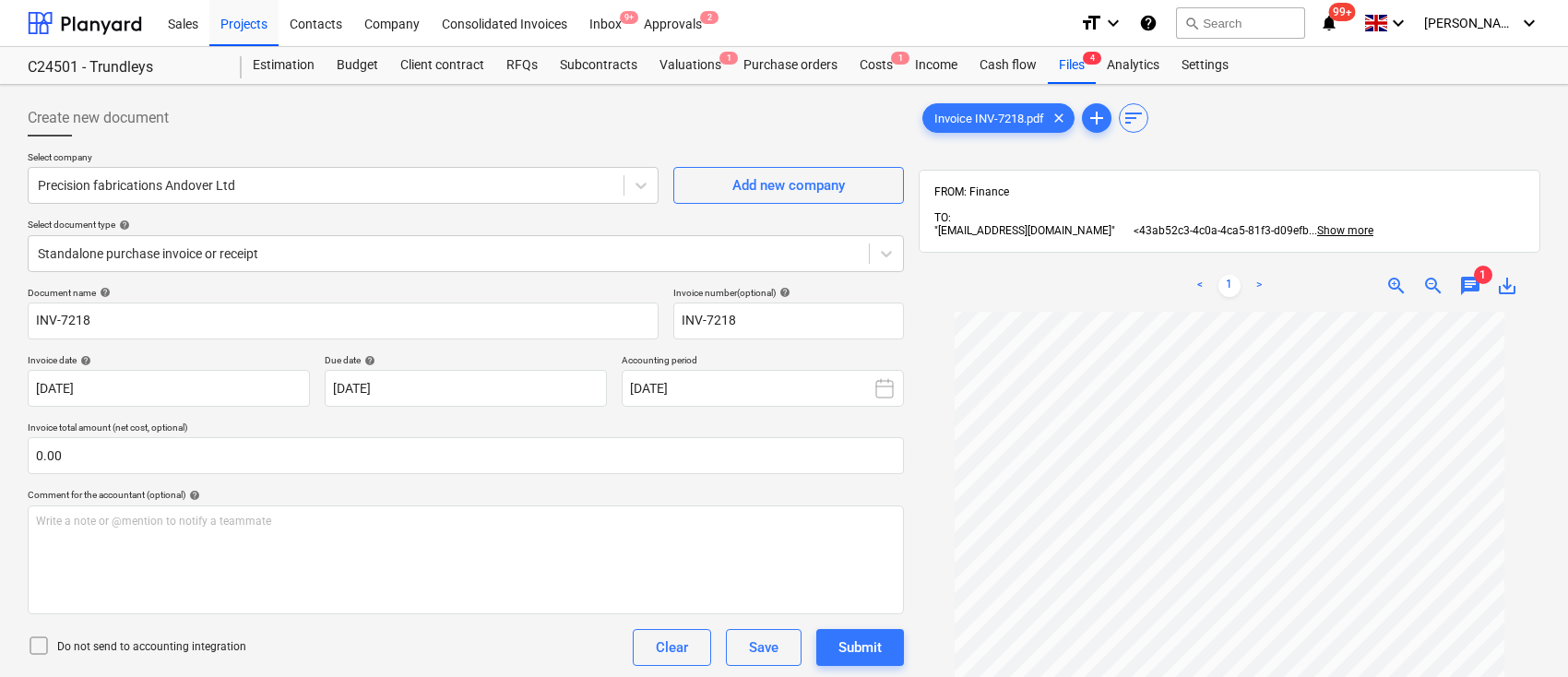
scroll to position [139, 0]
click at [887, 264] on div at bounding box center [886, 254] width 33 height 33
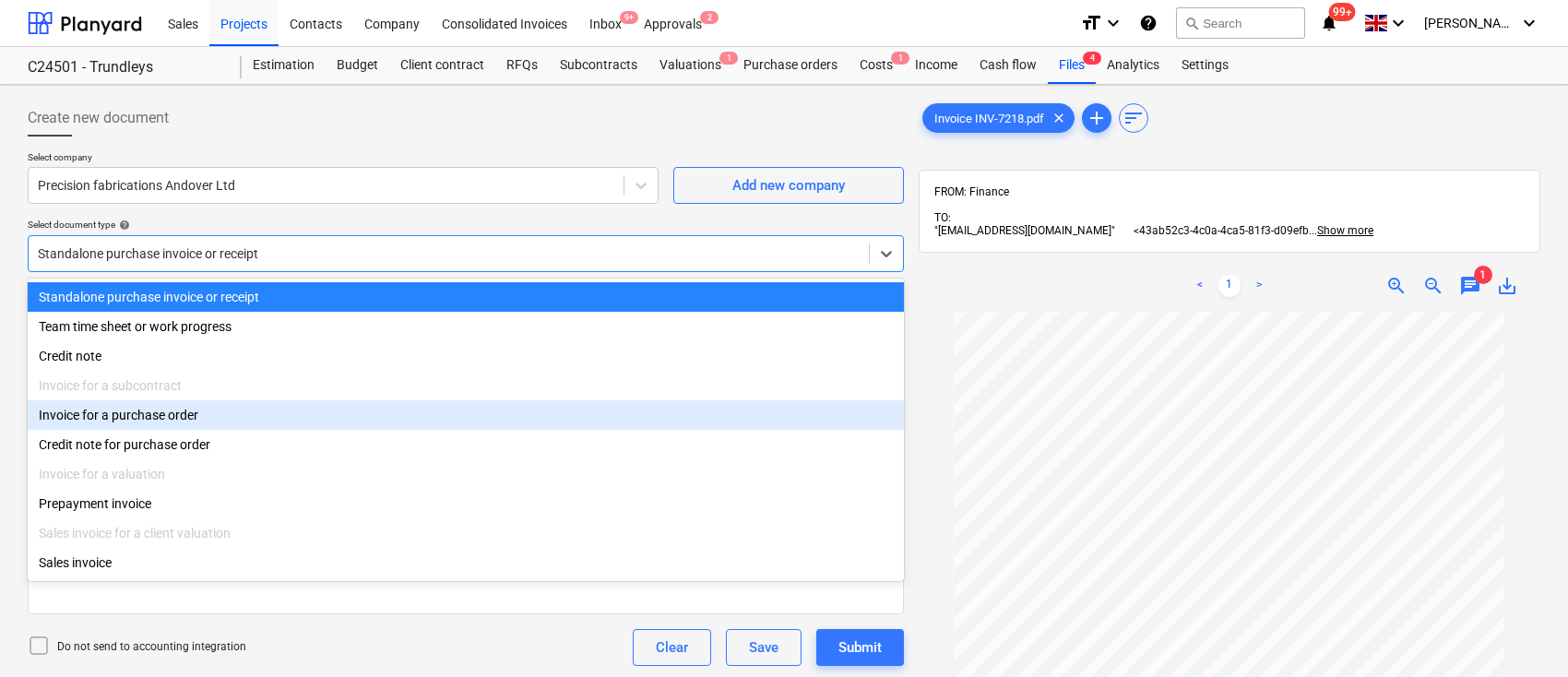
click at [744, 430] on div "Invoice for a purchase order" at bounding box center [466, 415] width 877 height 30
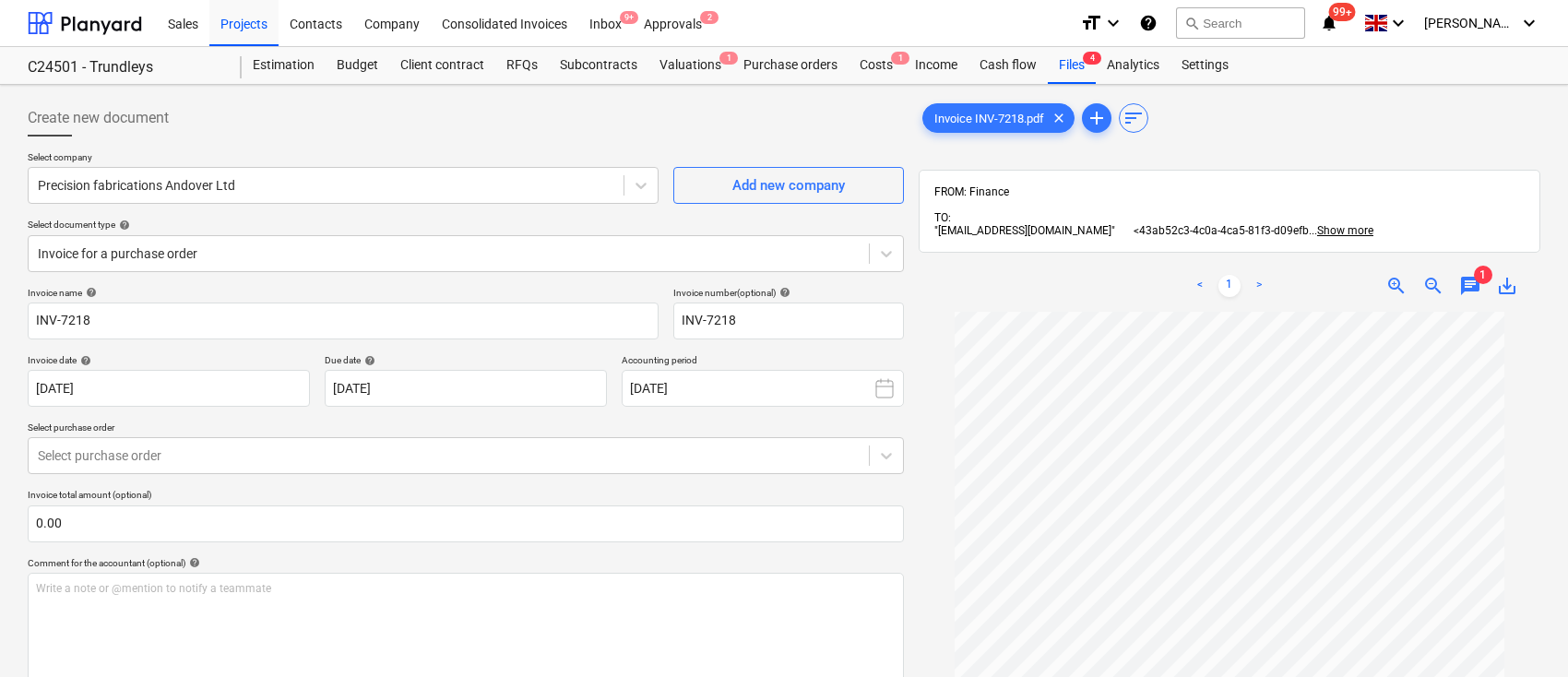
scroll to position [122, 0]
click at [882, 456] on icon at bounding box center [886, 457] width 11 height 7
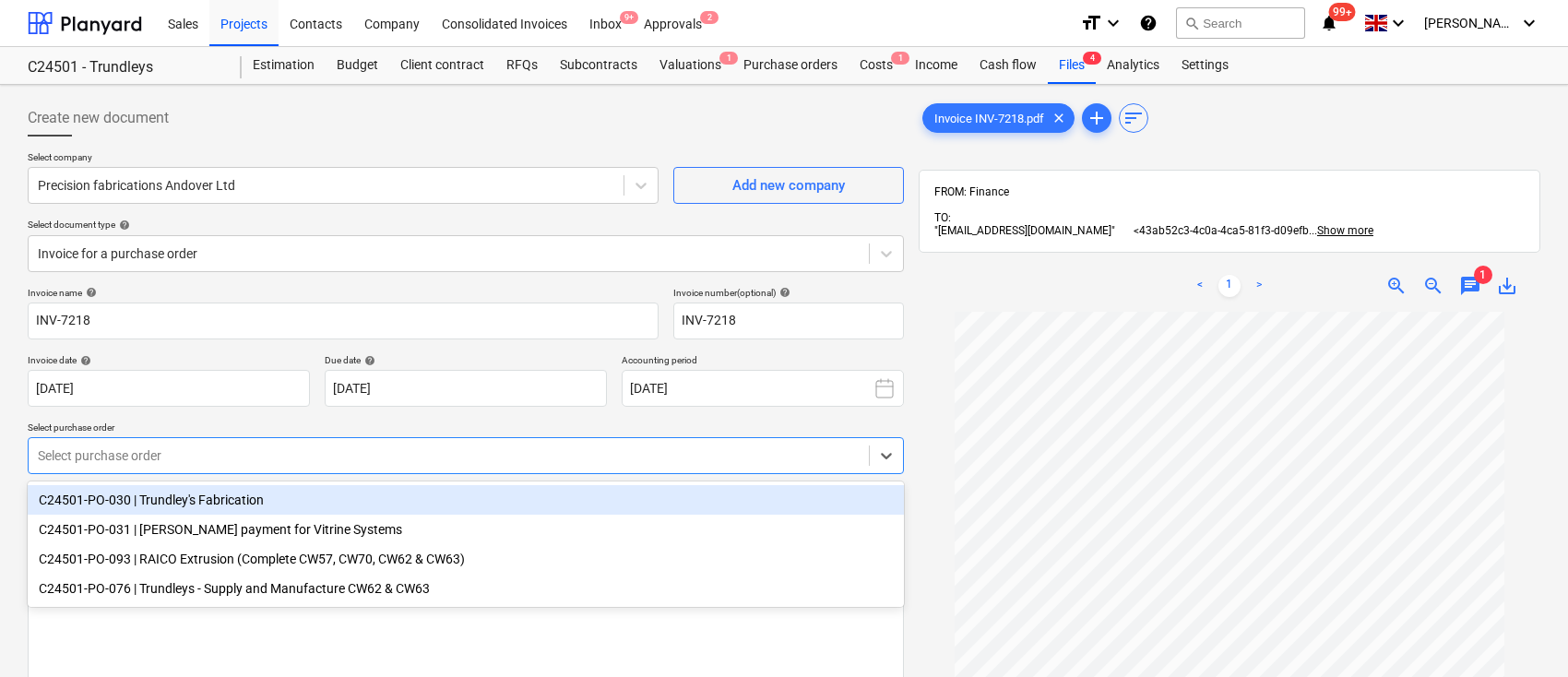
click at [292, 502] on div "C24501-PO-030 | Trundley's Fabrication" at bounding box center [466, 500] width 877 height 30
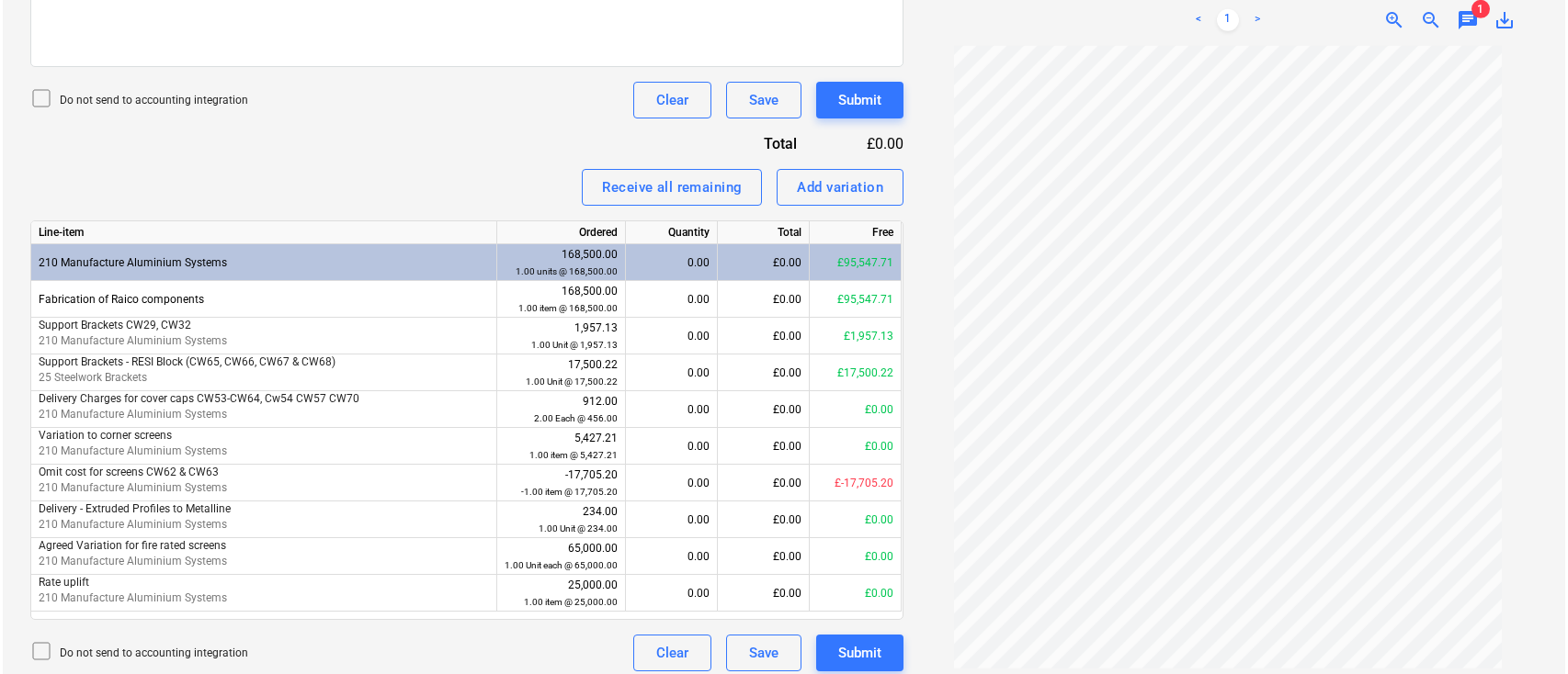
scroll to position [74, 0]
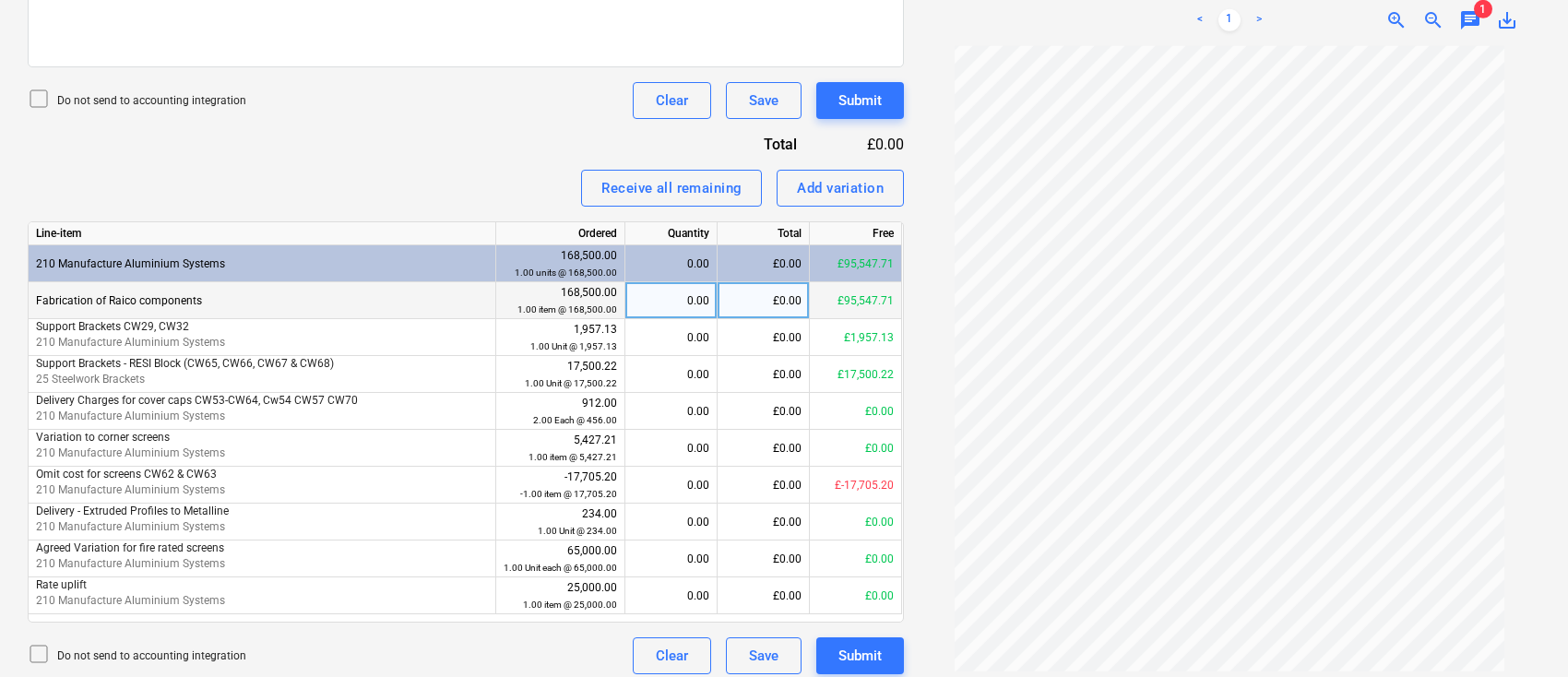
click at [661, 305] on div "0.00" at bounding box center [670, 301] width 76 height 37
click at [760, 302] on div "£0.00" at bounding box center [764, 301] width 93 height 37
type input "1517.84"
click at [852, 650] on div "Submit" at bounding box center [860, 656] width 43 height 24
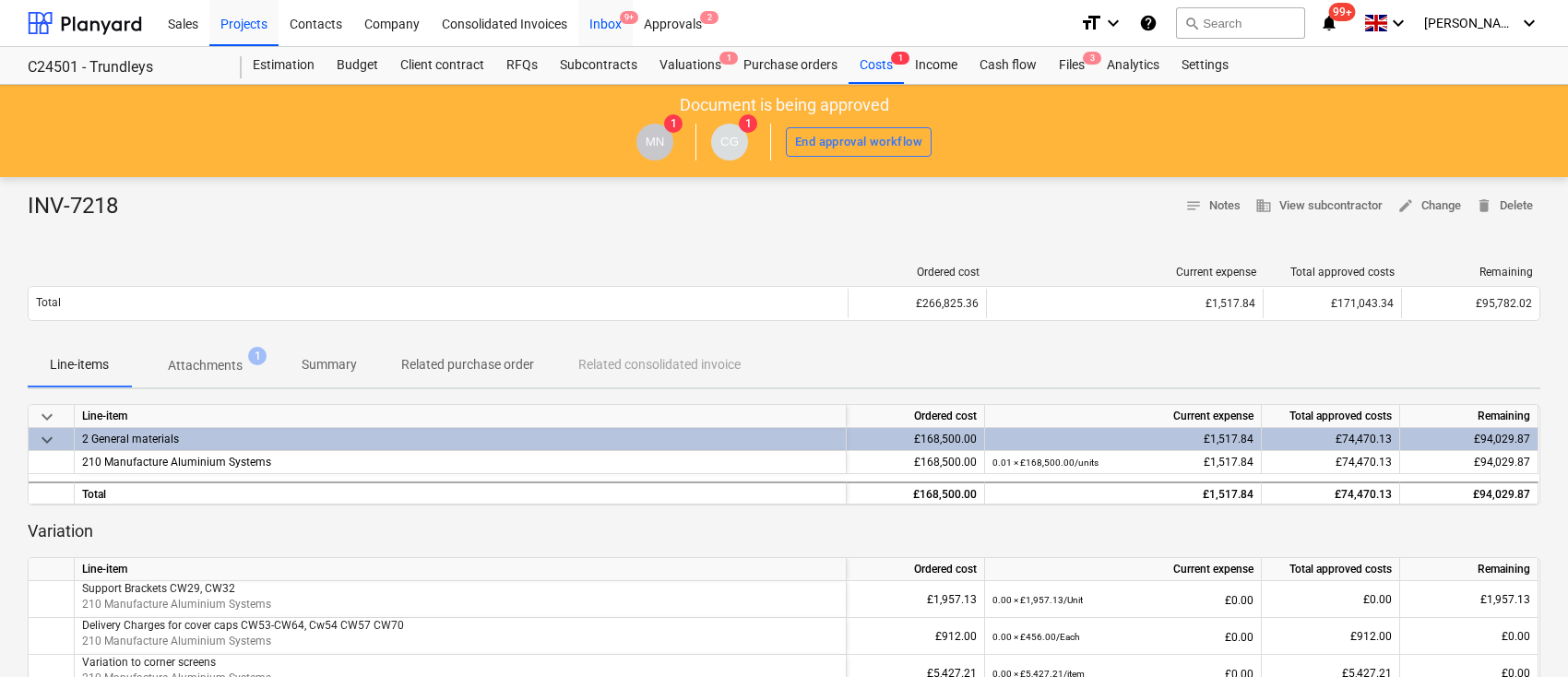
click at [610, 22] on div "Inbox 9+" at bounding box center [606, 22] width 54 height 47
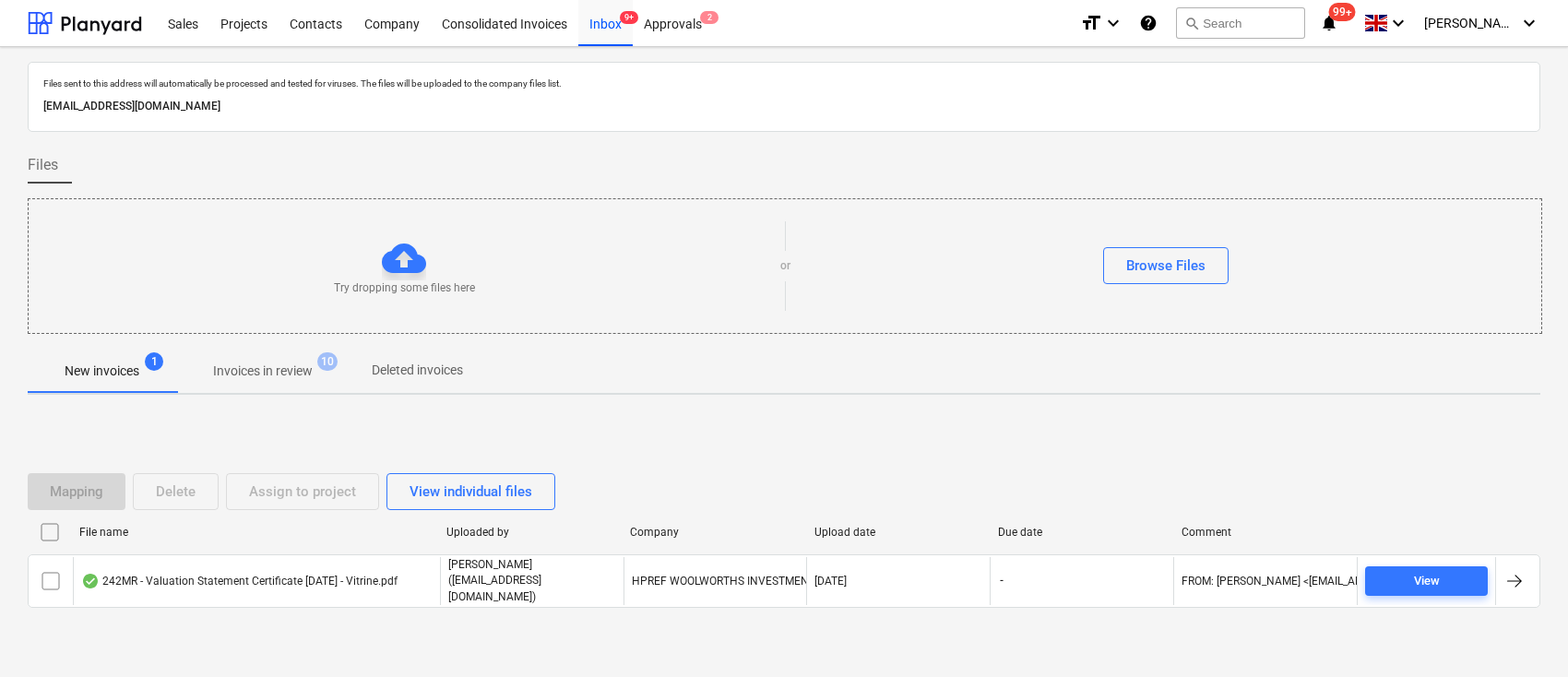
click at [302, 365] on p "Invoices in review" at bounding box center [262, 371] width 99 height 19
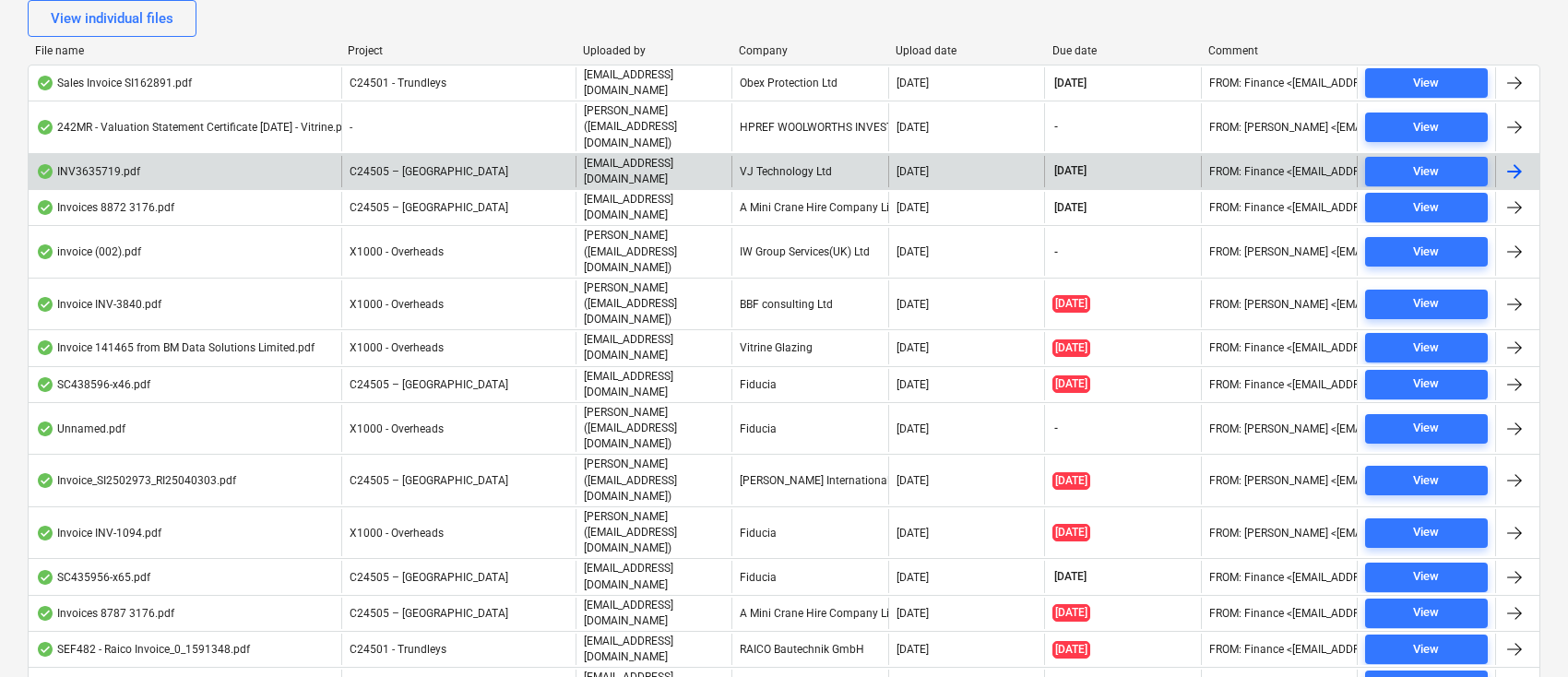
scroll to position [547, 0]
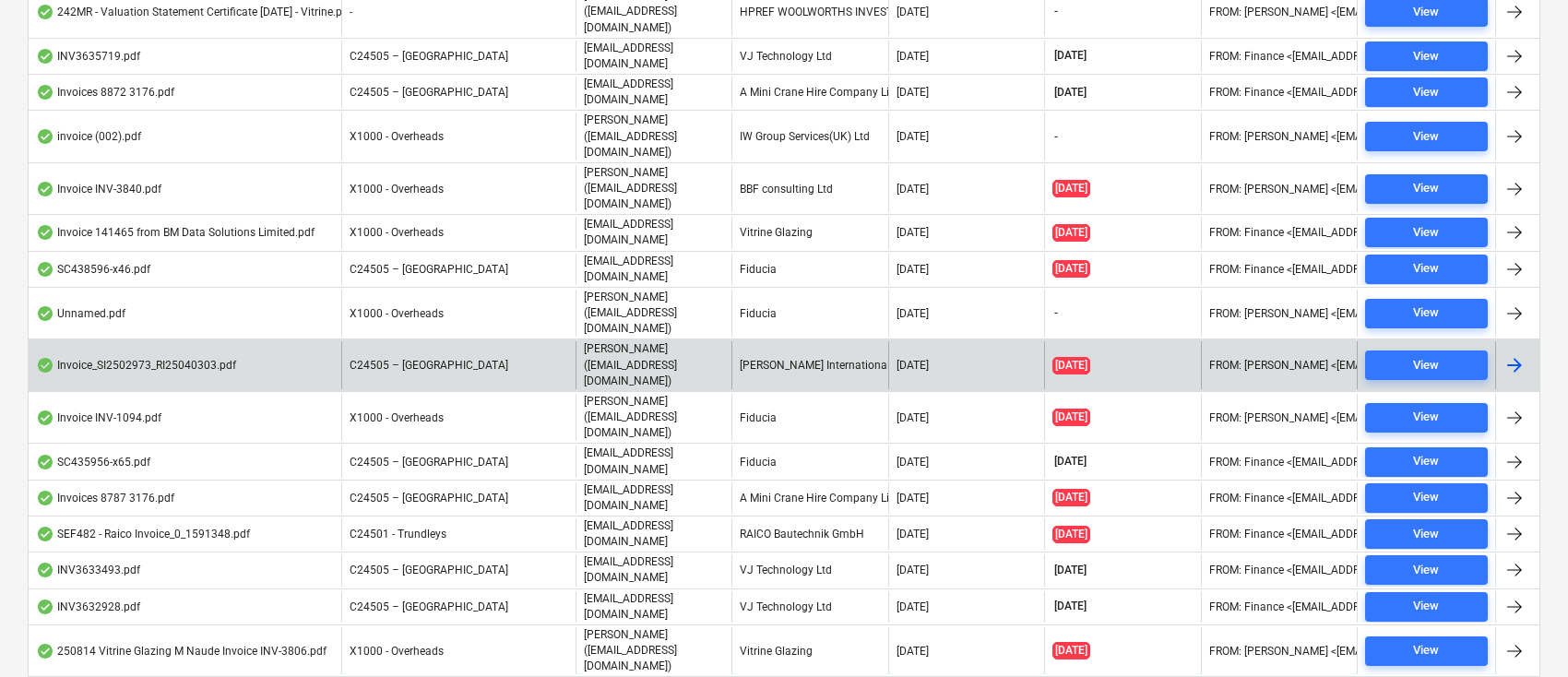
click at [772, 341] on div "[PERSON_NAME] International Ltd" at bounding box center [810, 365] width 156 height 47
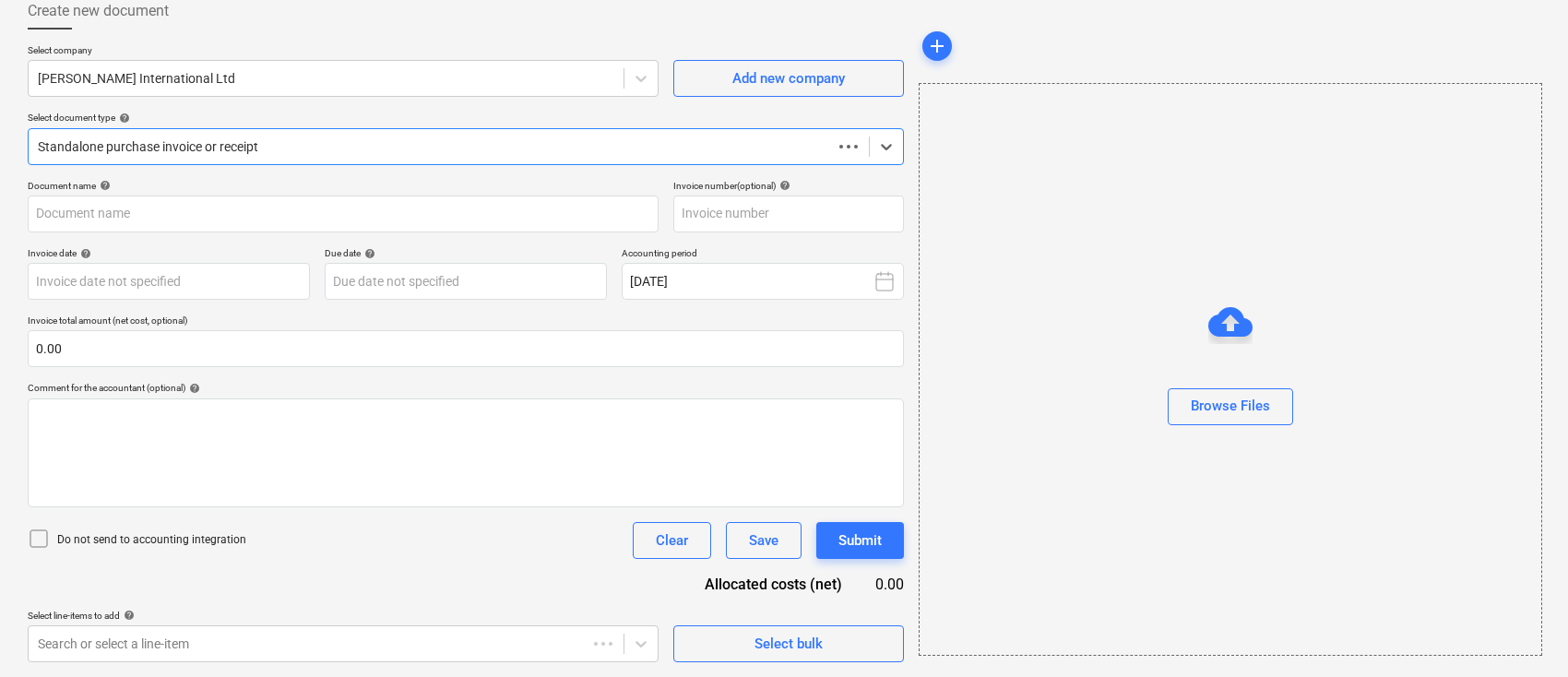
scroll to position [106, 0]
type input "31414445"
type input "[DATE]"
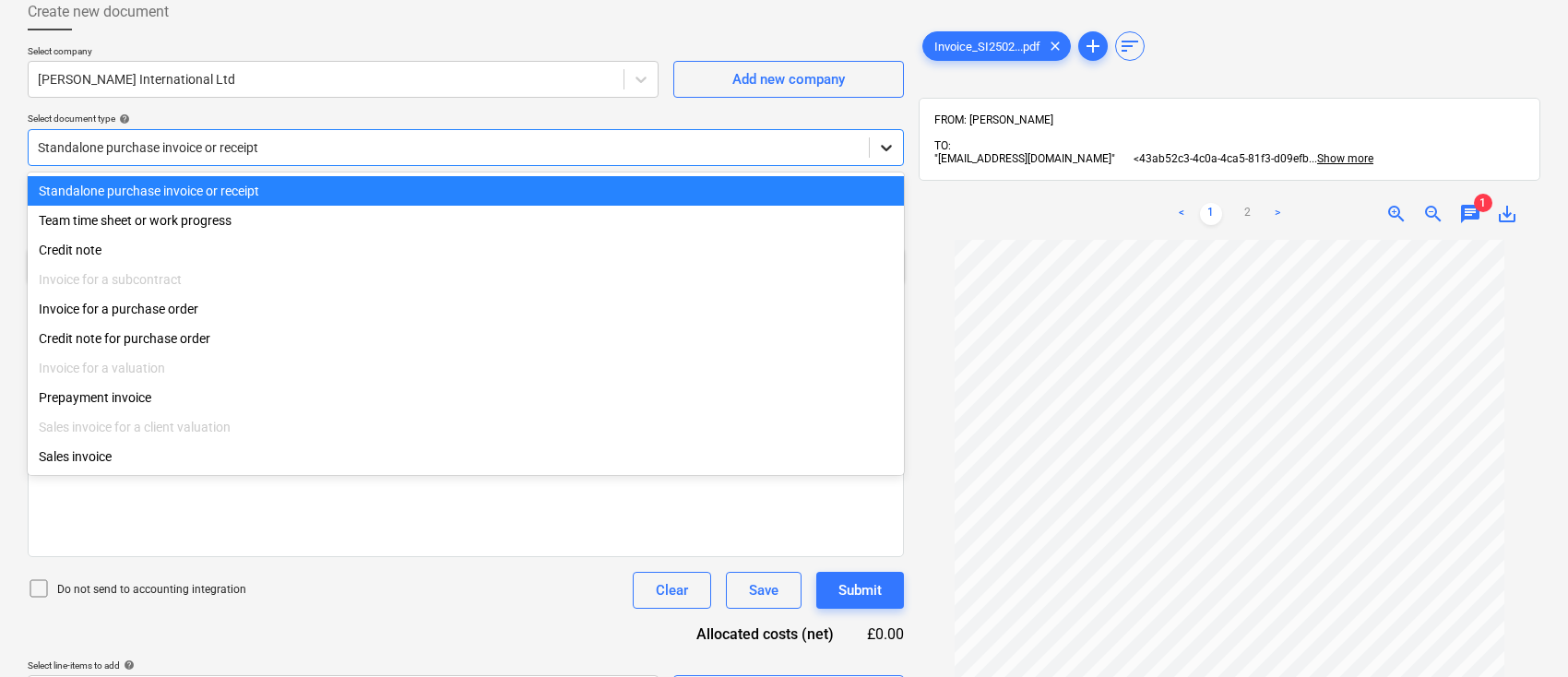
click at [889, 144] on icon at bounding box center [886, 148] width 18 height 18
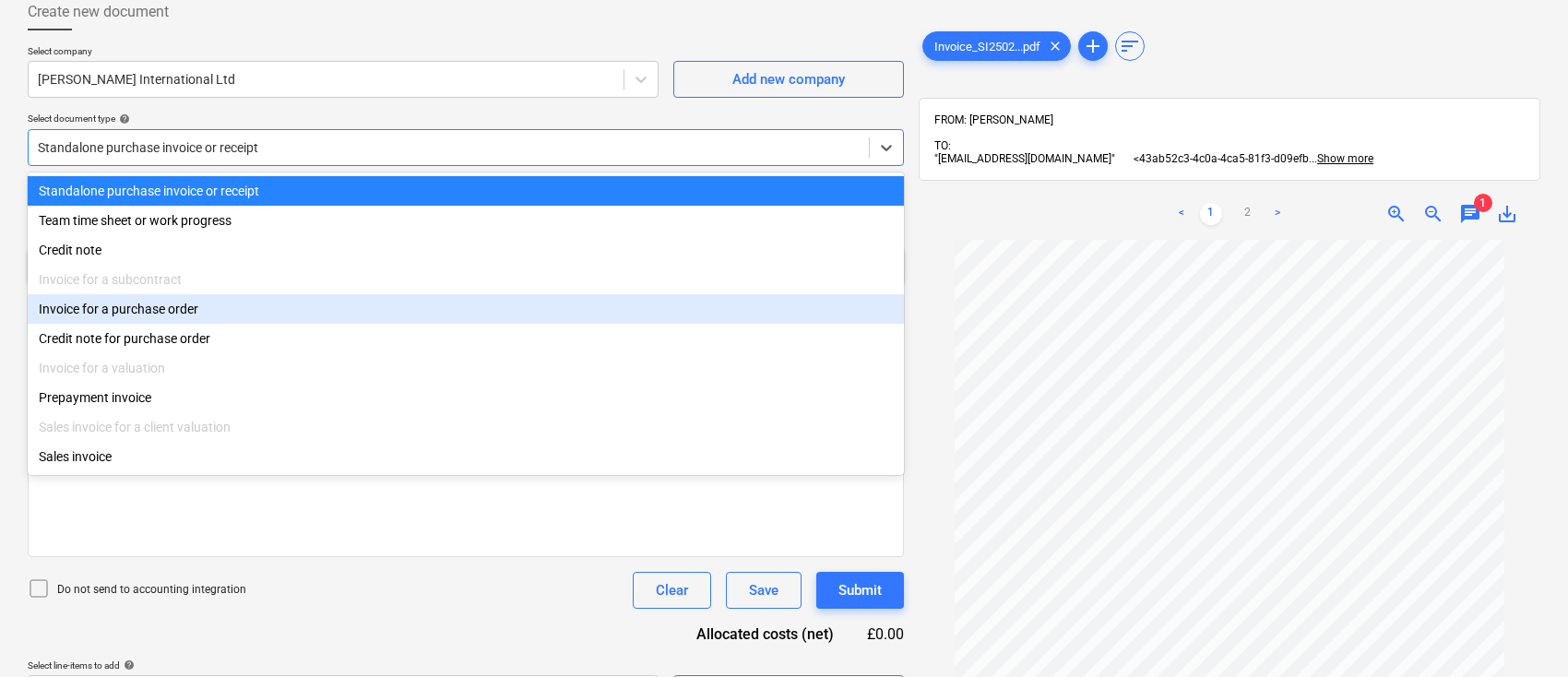
click at [738, 304] on div "Invoice for a purchase order" at bounding box center [466, 309] width 877 height 30
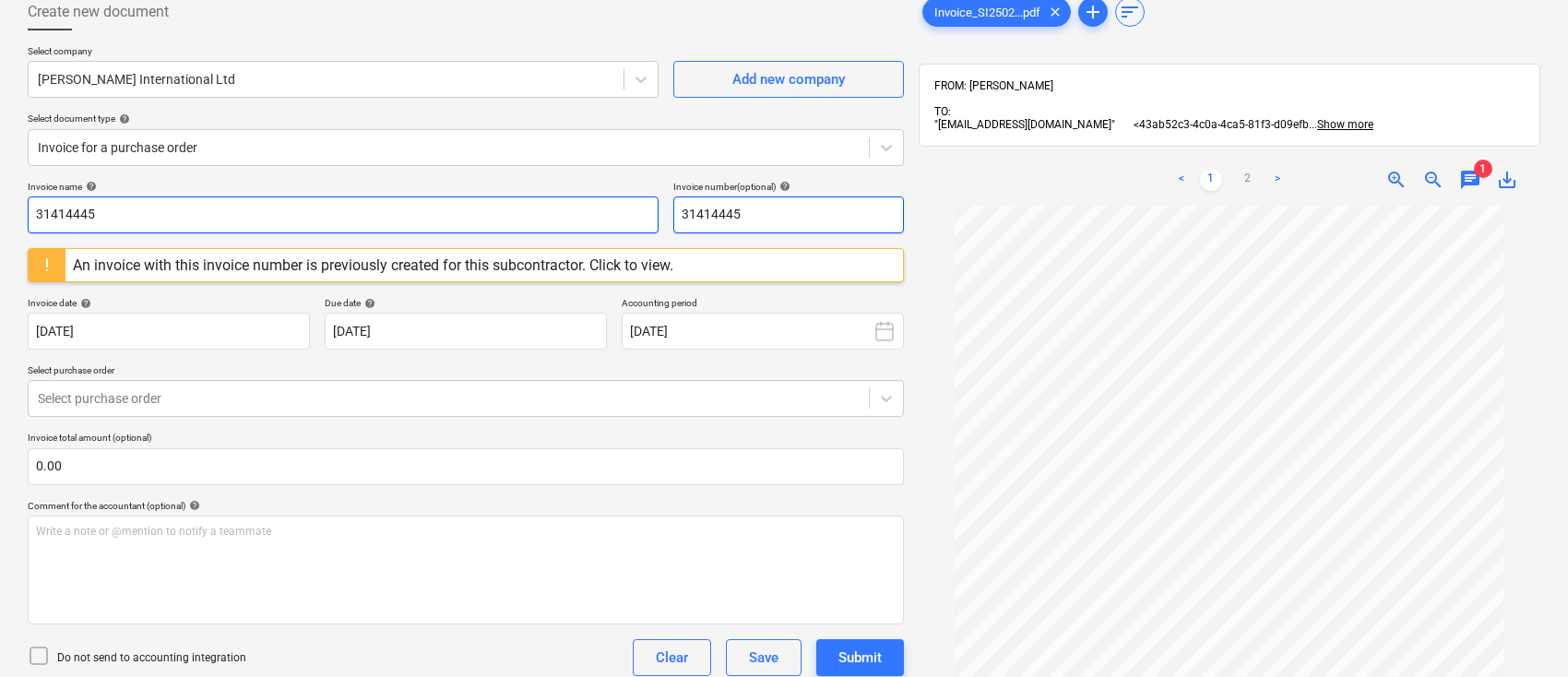
drag, startPoint x: 791, startPoint y: 215, endPoint x: 585, endPoint y: 214, distance: 206.0
click at [585, 214] on div "Invoice name help 31414445 Invoice number (optional) help 31414445" at bounding box center [466, 207] width 877 height 53
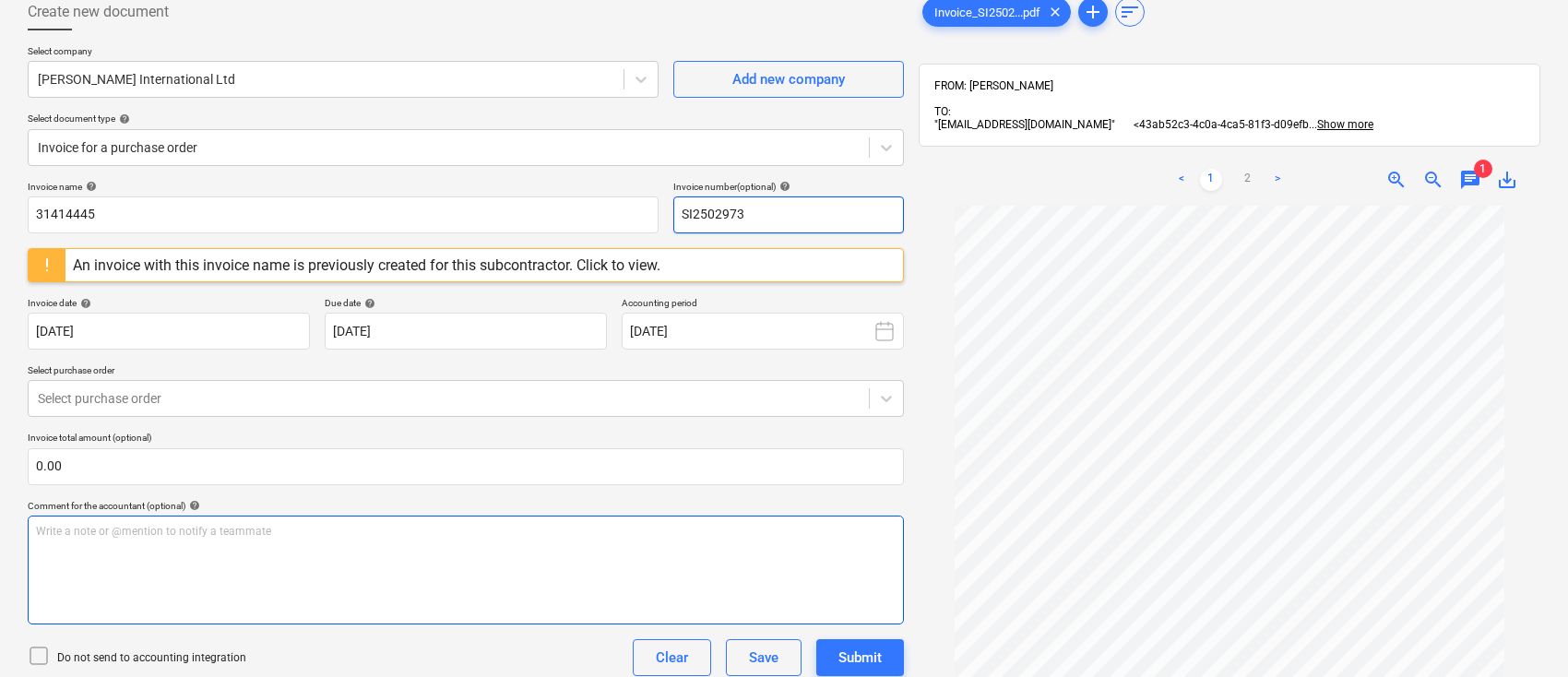
type input "SI2502973"
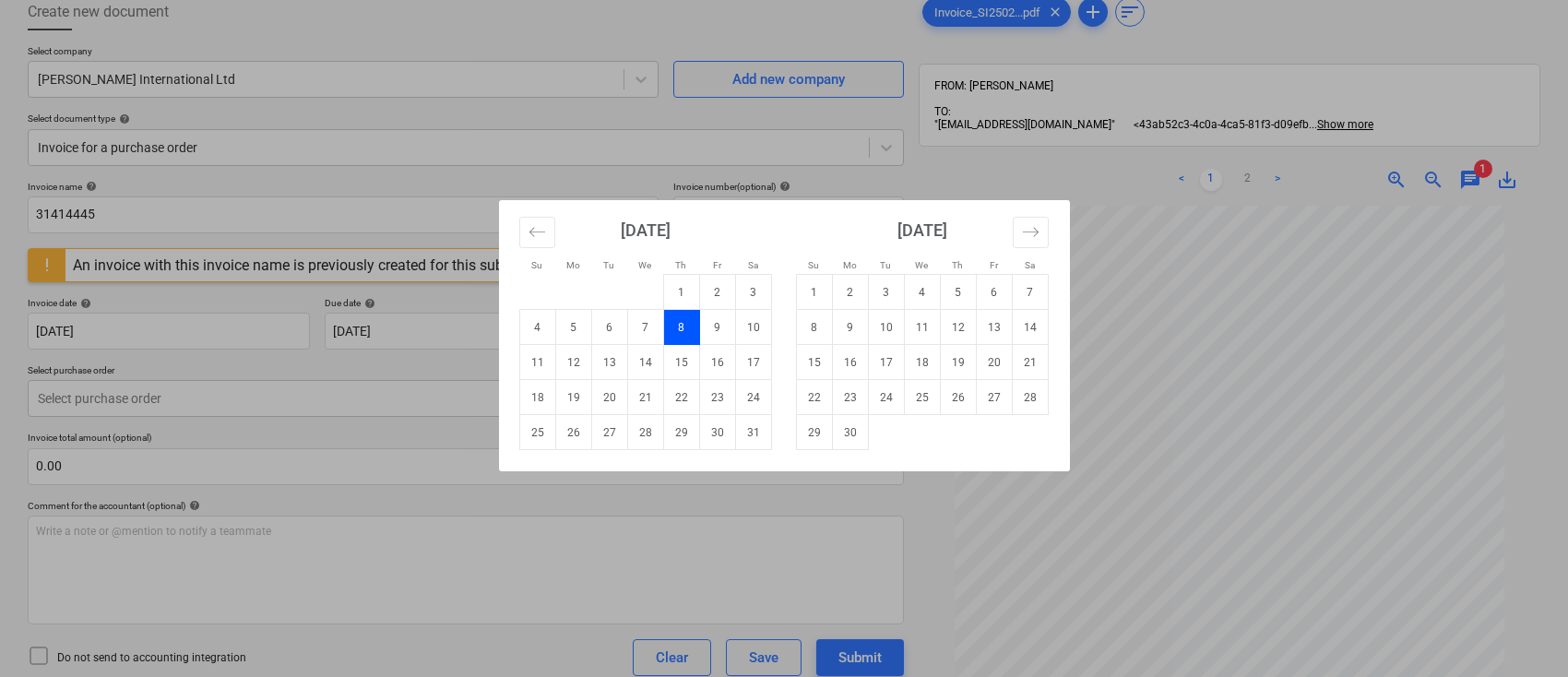
click at [684, 333] on td "8" at bounding box center [681, 327] width 36 height 35
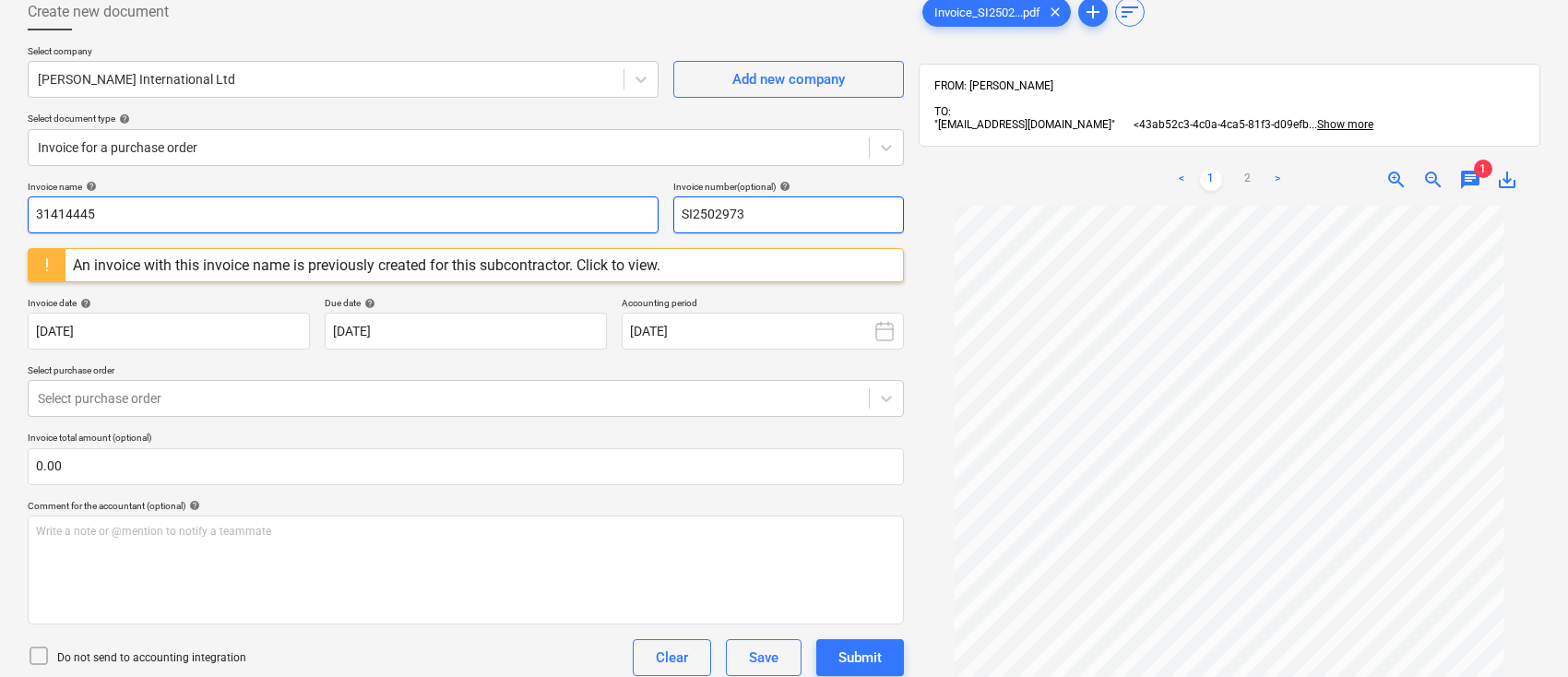
drag, startPoint x: 708, startPoint y: 210, endPoint x: 640, endPoint y: 210, distance: 68.0
click at [640, 210] on div "Invoice name help 31414445 Invoice number (optional) help SI2502973" at bounding box center [466, 207] width 877 height 53
drag, startPoint x: 273, startPoint y: 211, endPoint x: 0, endPoint y: 250, distance: 275.8
click at [0, 251] on div "Create new document Select company [PERSON_NAME] International Ltd Add new comp…" at bounding box center [784, 412] width 1568 height 867
paste input "SI2502973"
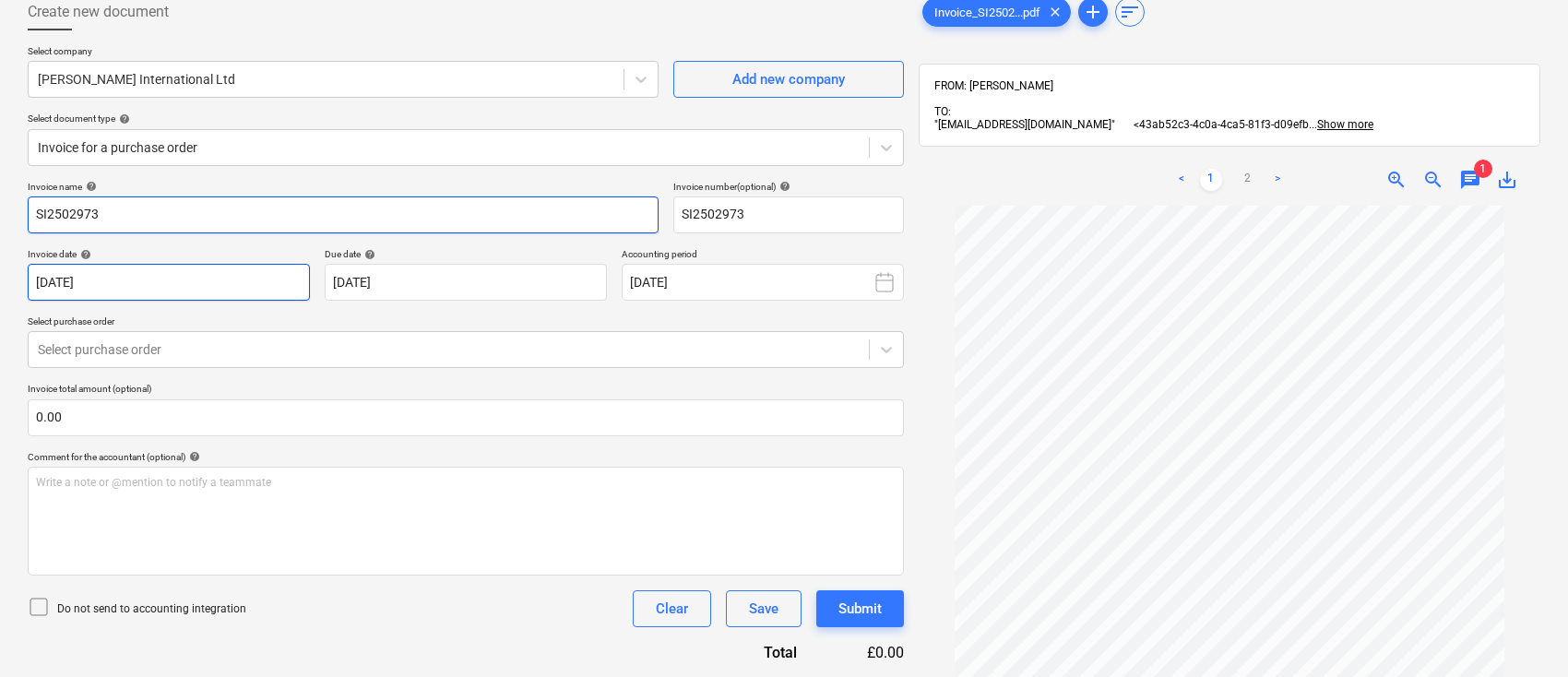
type input "SI2502973"
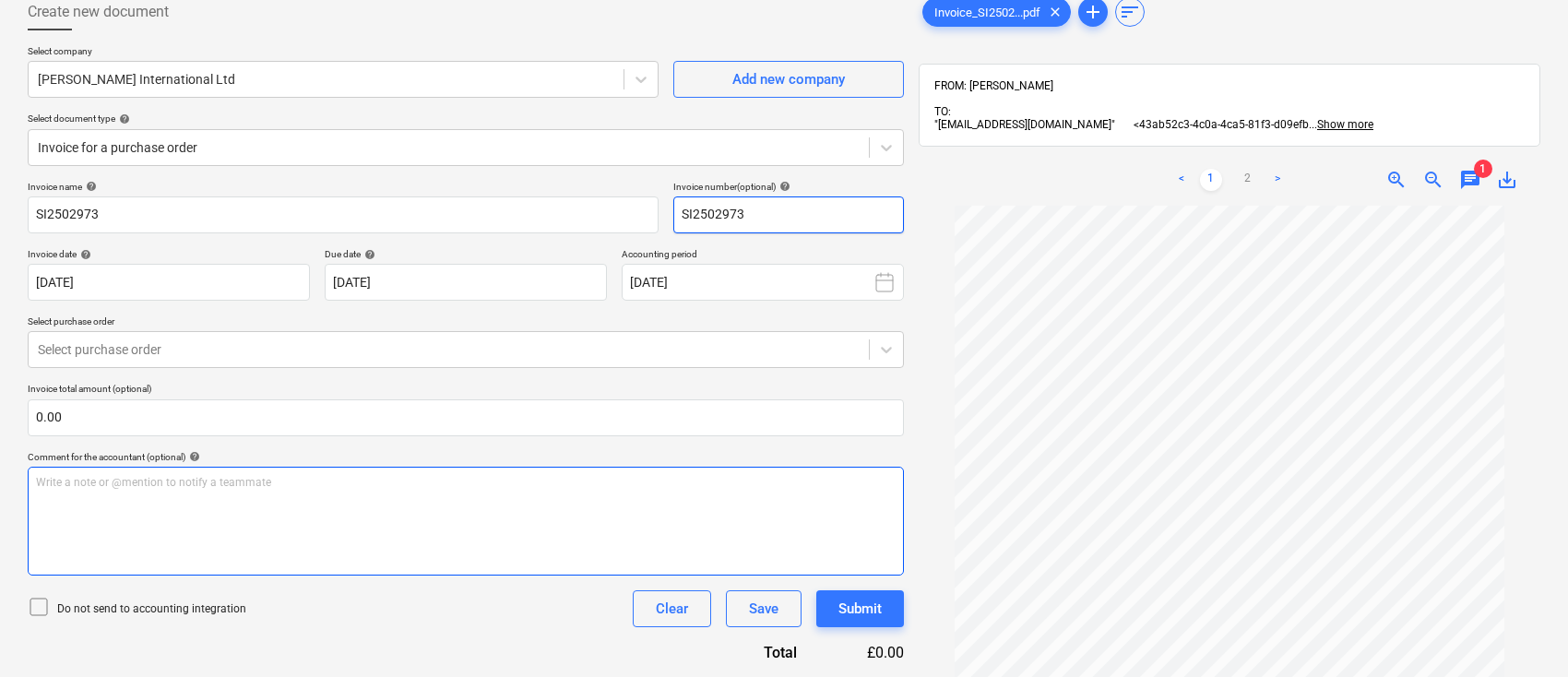
scroll to position [277, 0]
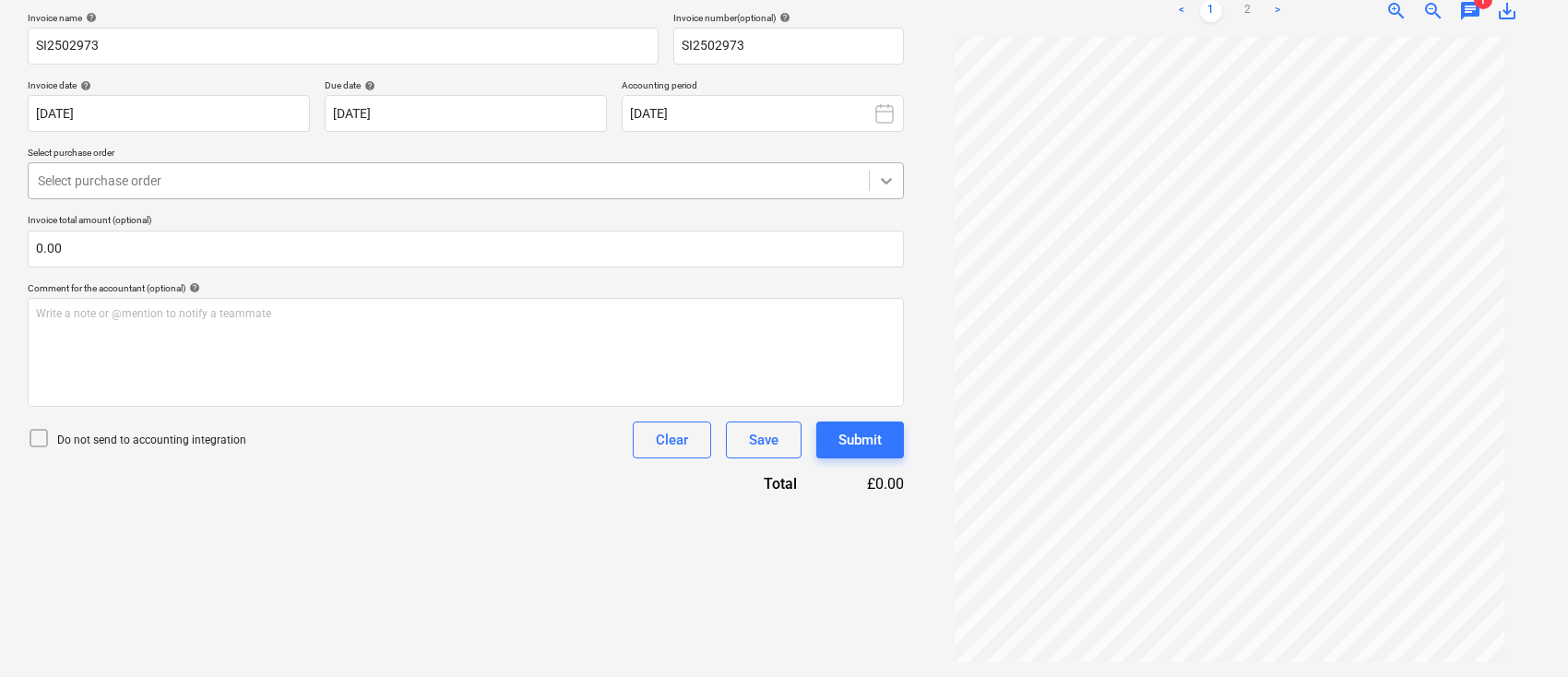
click at [899, 171] on div at bounding box center [886, 180] width 33 height 33
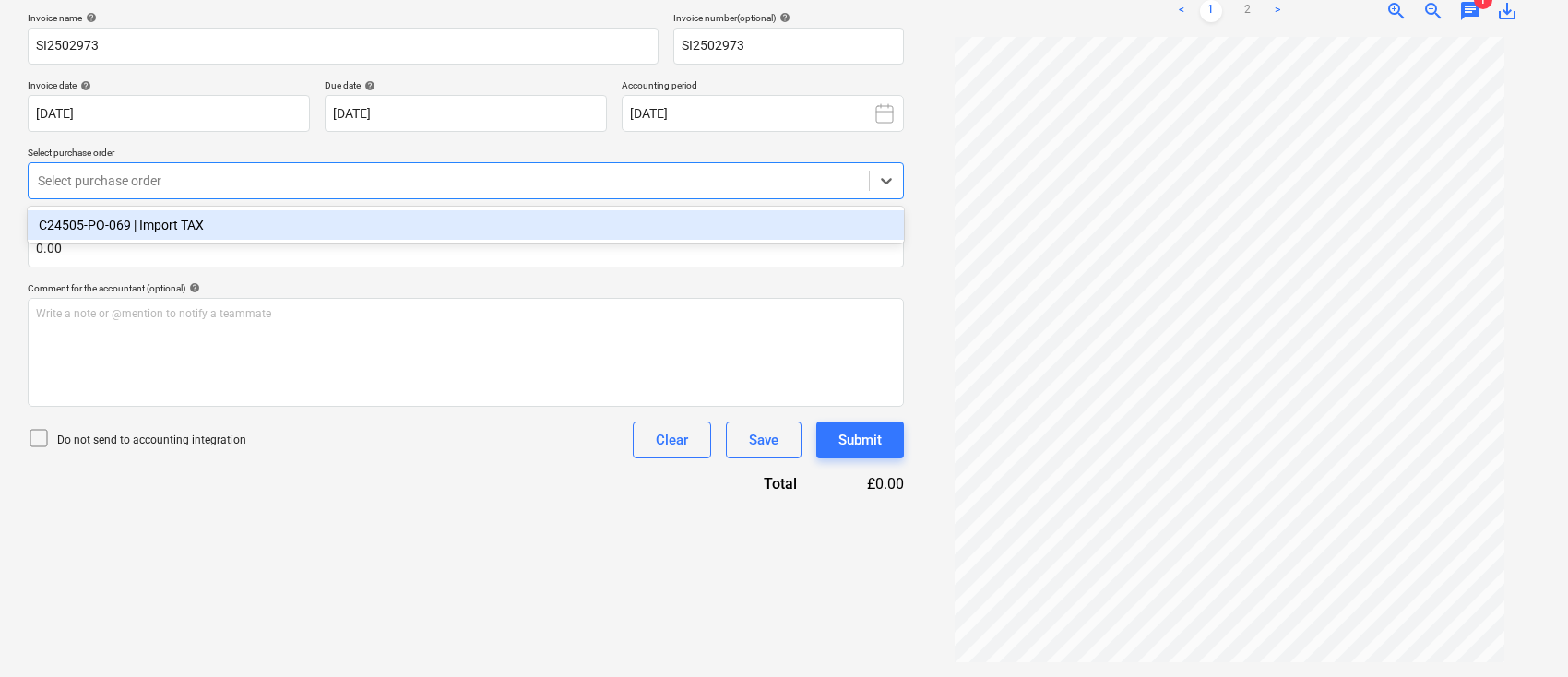
click at [753, 210] on div "C24505-PO-069 | Import TAX" at bounding box center [466, 225] width 877 height 30
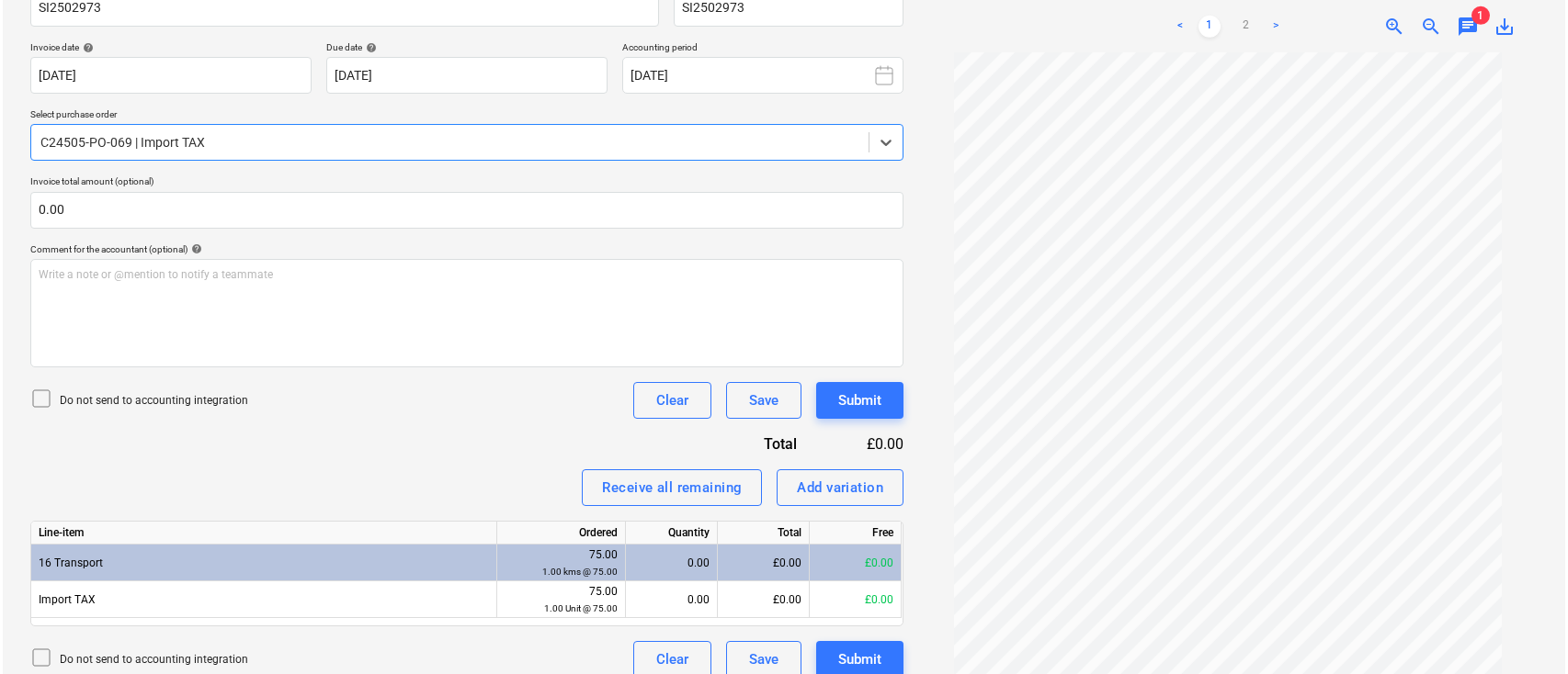
scroll to position [329, 0]
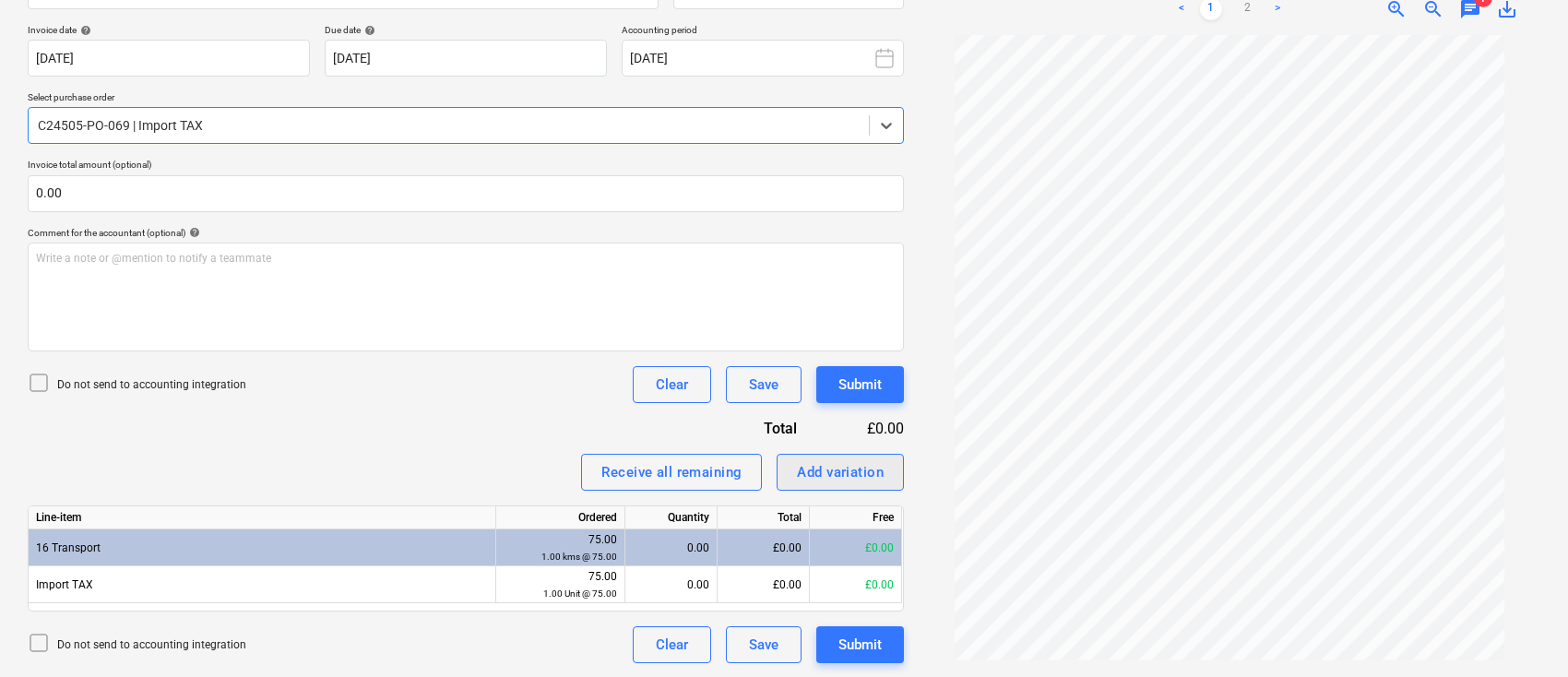
click at [824, 476] on div "Add variation" at bounding box center [841, 472] width 87 height 24
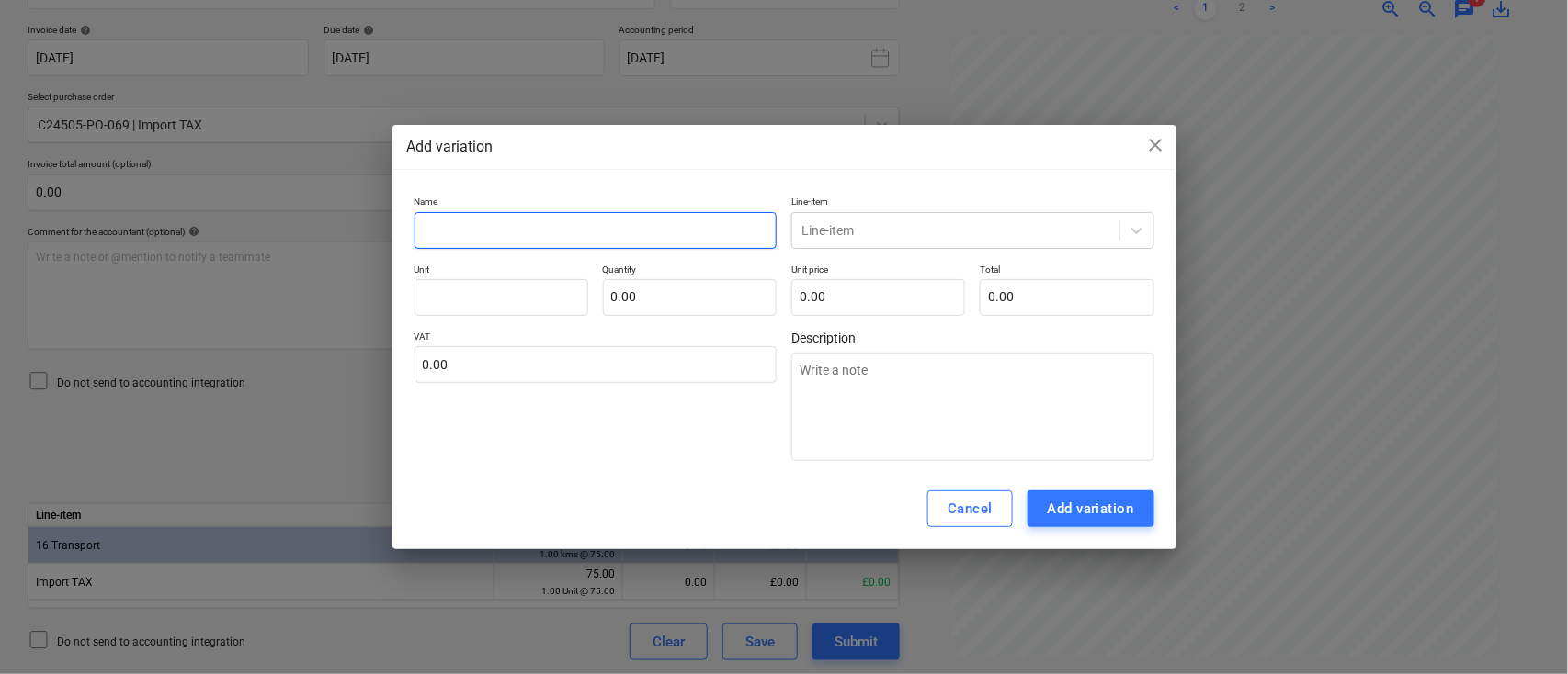
click at [570, 228] on input "text" at bounding box center [596, 230] width 363 height 36
type input "I"
type textarea "x"
type input "Im"
type textarea "x"
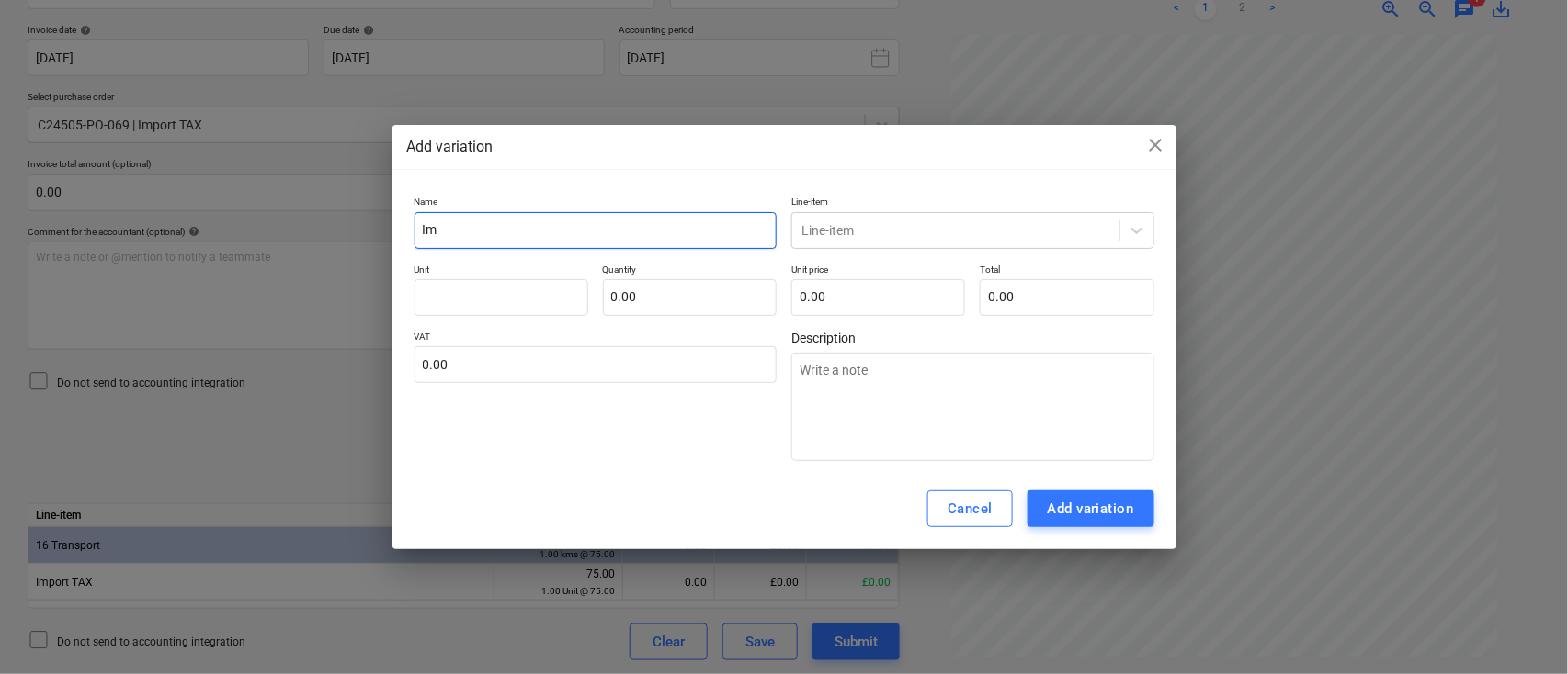
type input "Imp"
type textarea "x"
type input "Impo"
type textarea "x"
type input "Impor"
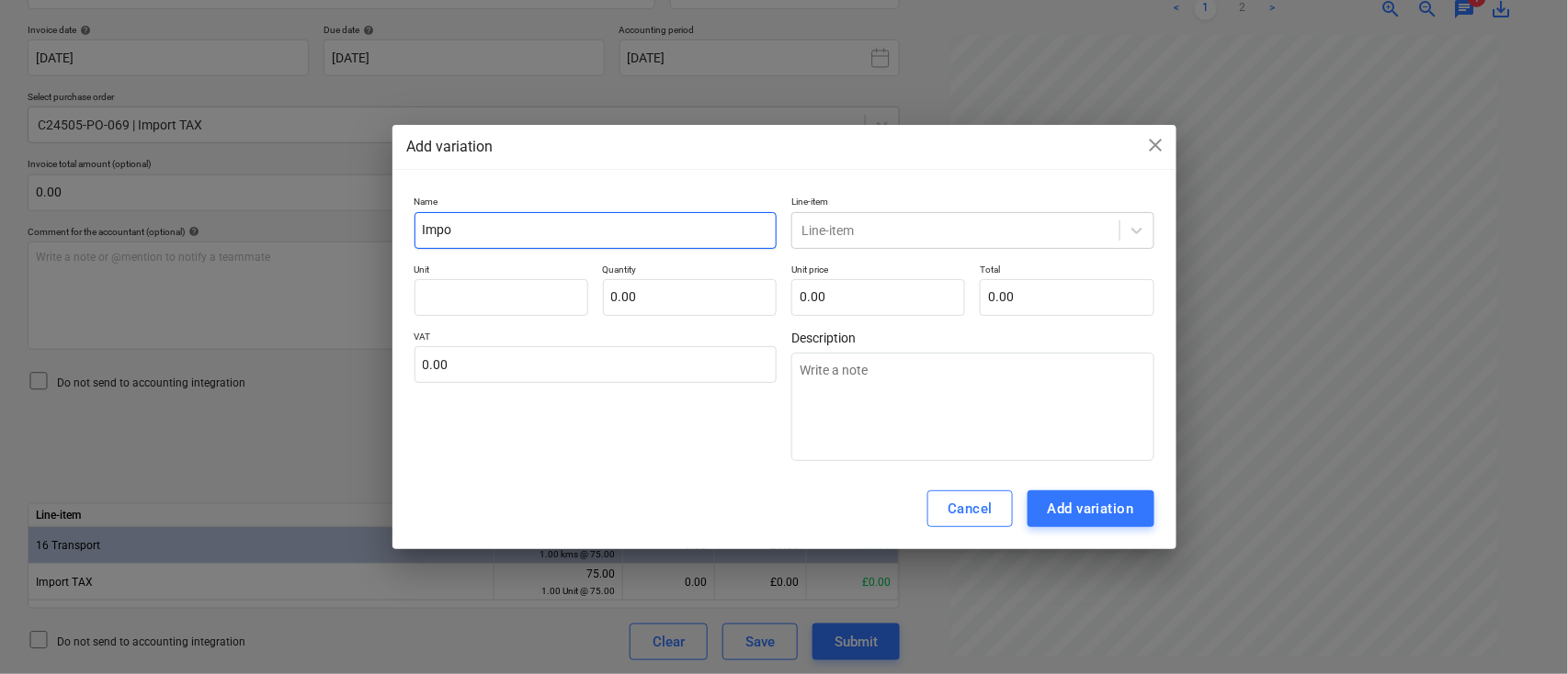
type textarea "x"
type input "Import"
type textarea "x"
type input "Import"
type textarea "x"
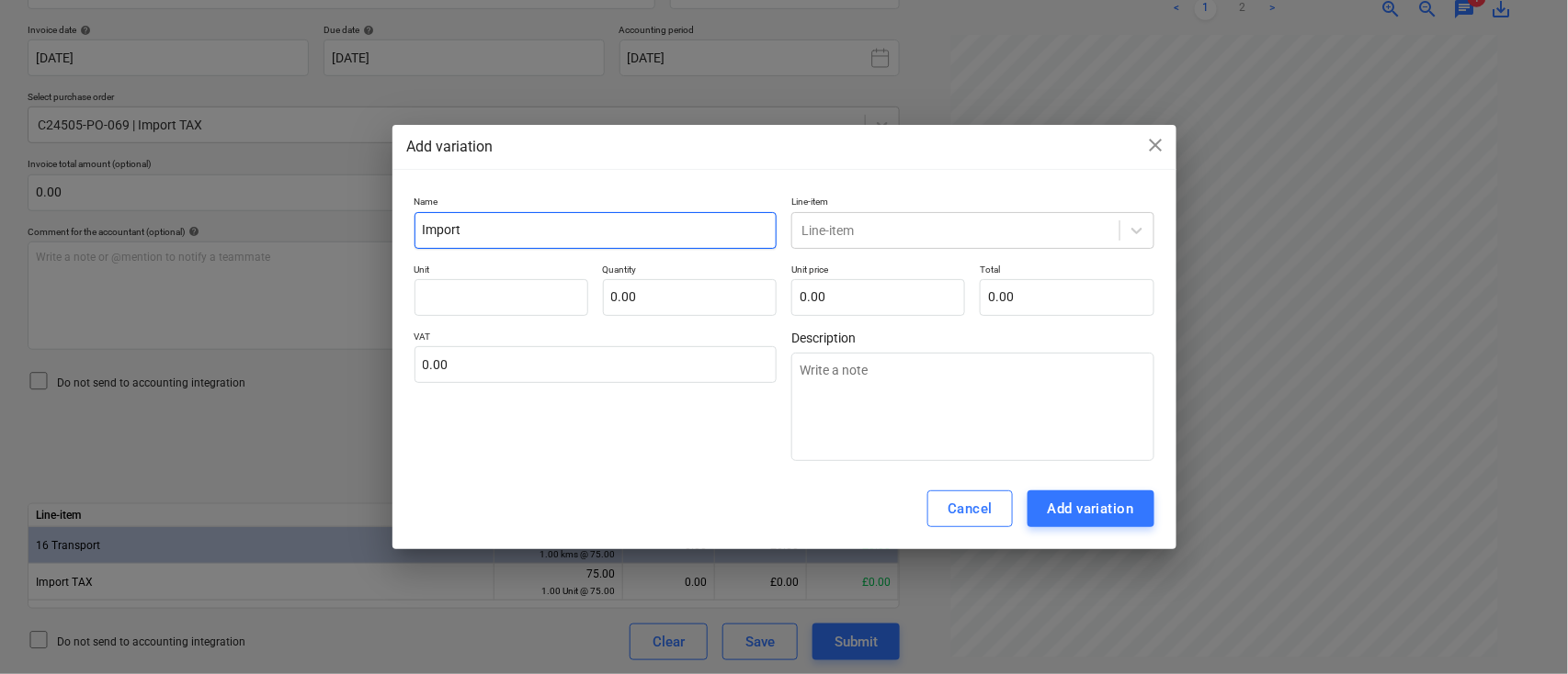
type input "Import T"
type textarea "x"
type input "Import Ta"
type textarea "x"
type input "Import Tax"
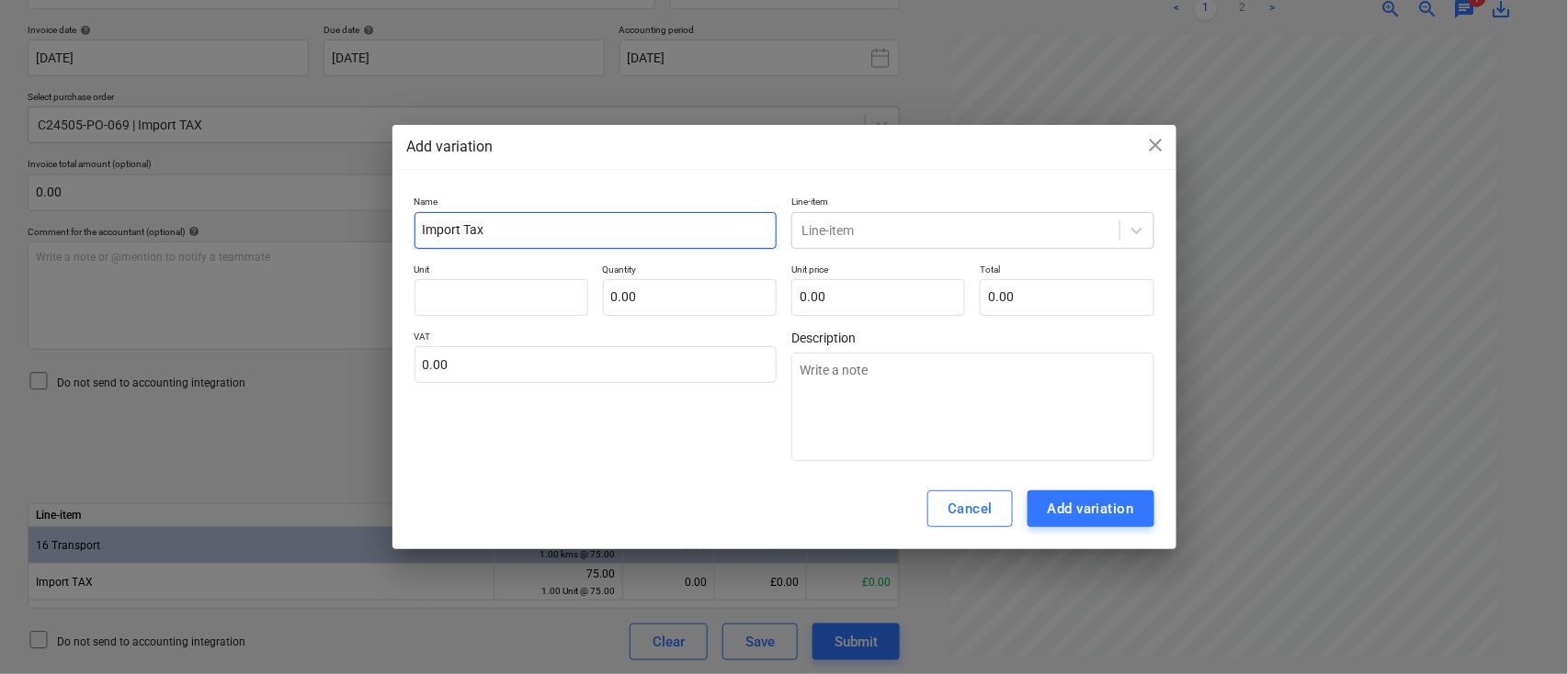
type textarea "x"
type input "Import Tax"
click at [844, 235] on div at bounding box center [955, 230] width 308 height 18
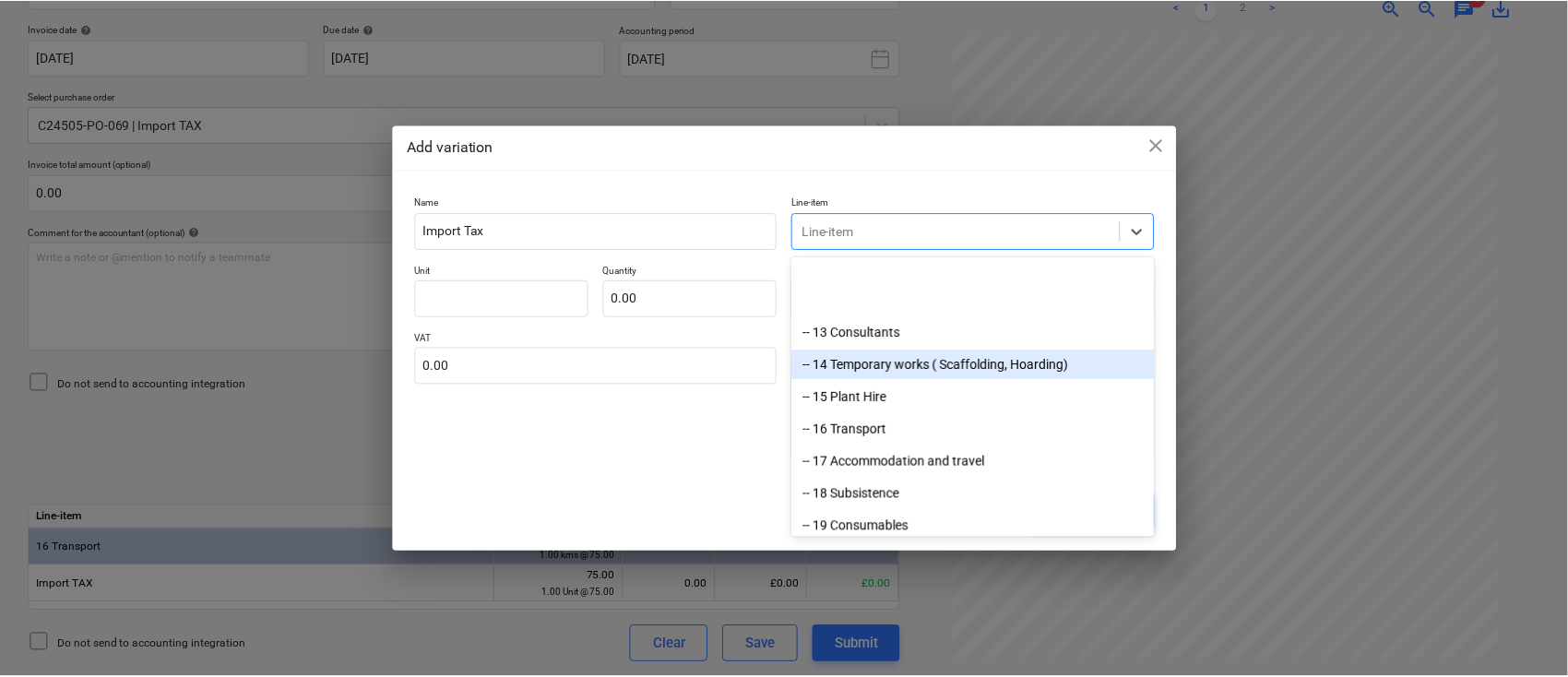
scroll to position [245, 0]
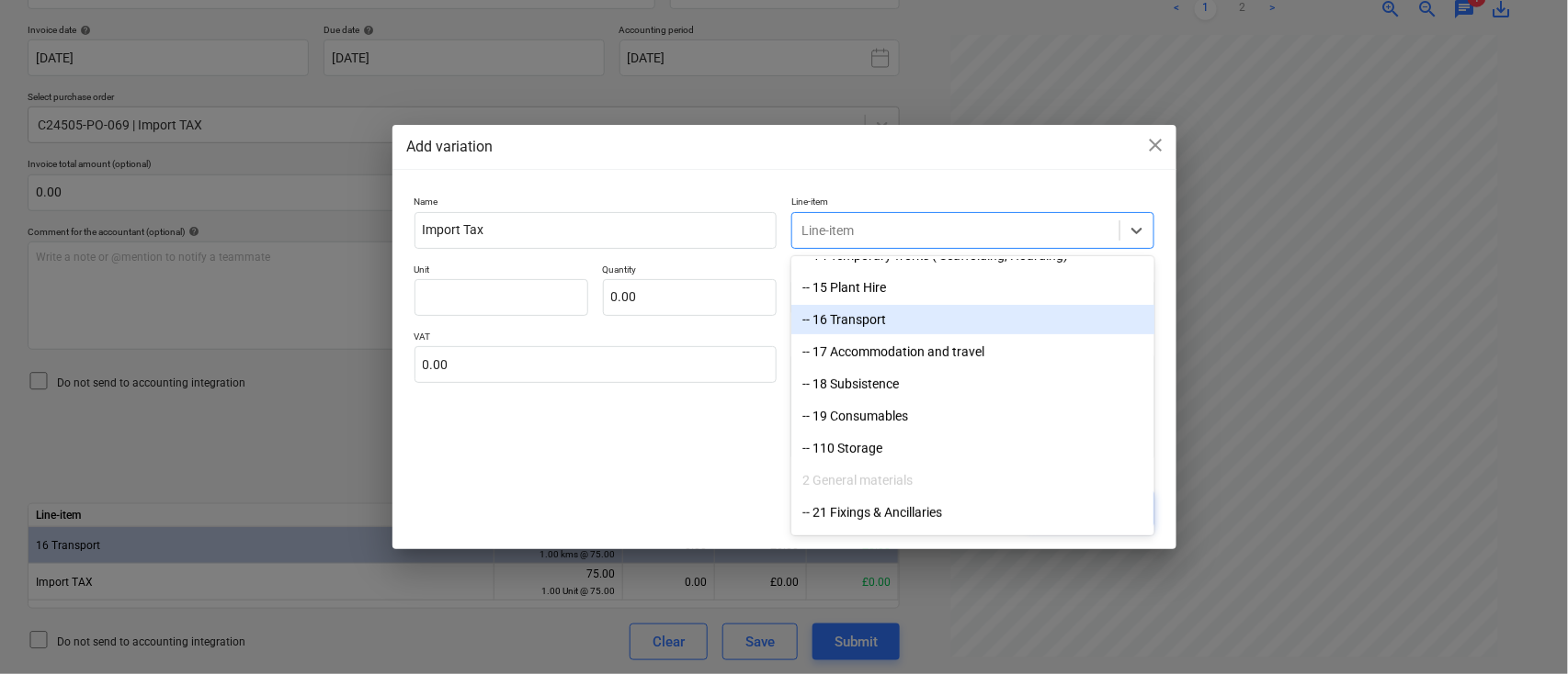
click at [829, 321] on div "-- 16 Transport" at bounding box center [973, 320] width 363 height 30
type textarea "x"
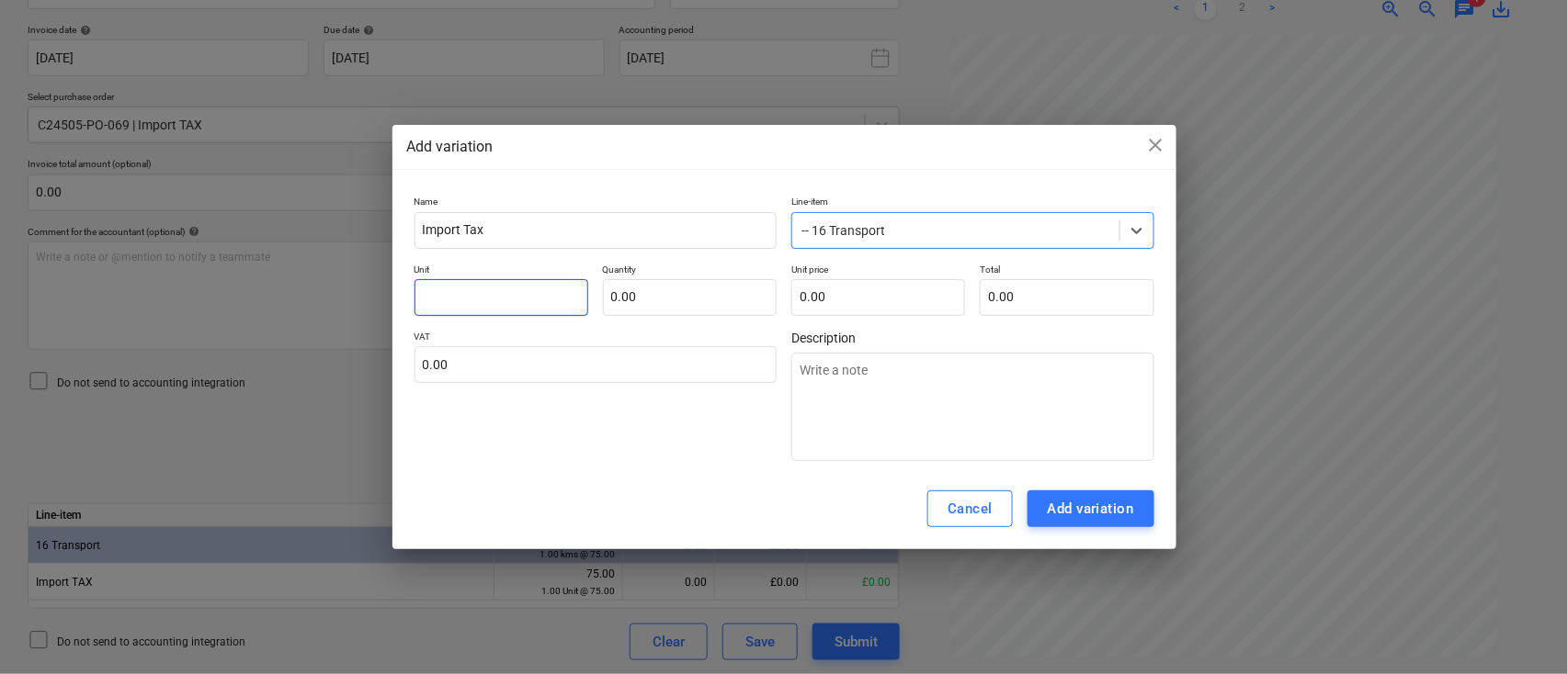
click at [546, 294] on input "text" at bounding box center [501, 298] width 174 height 36
type input "E"
type textarea "x"
type input "Ea"
type textarea "x"
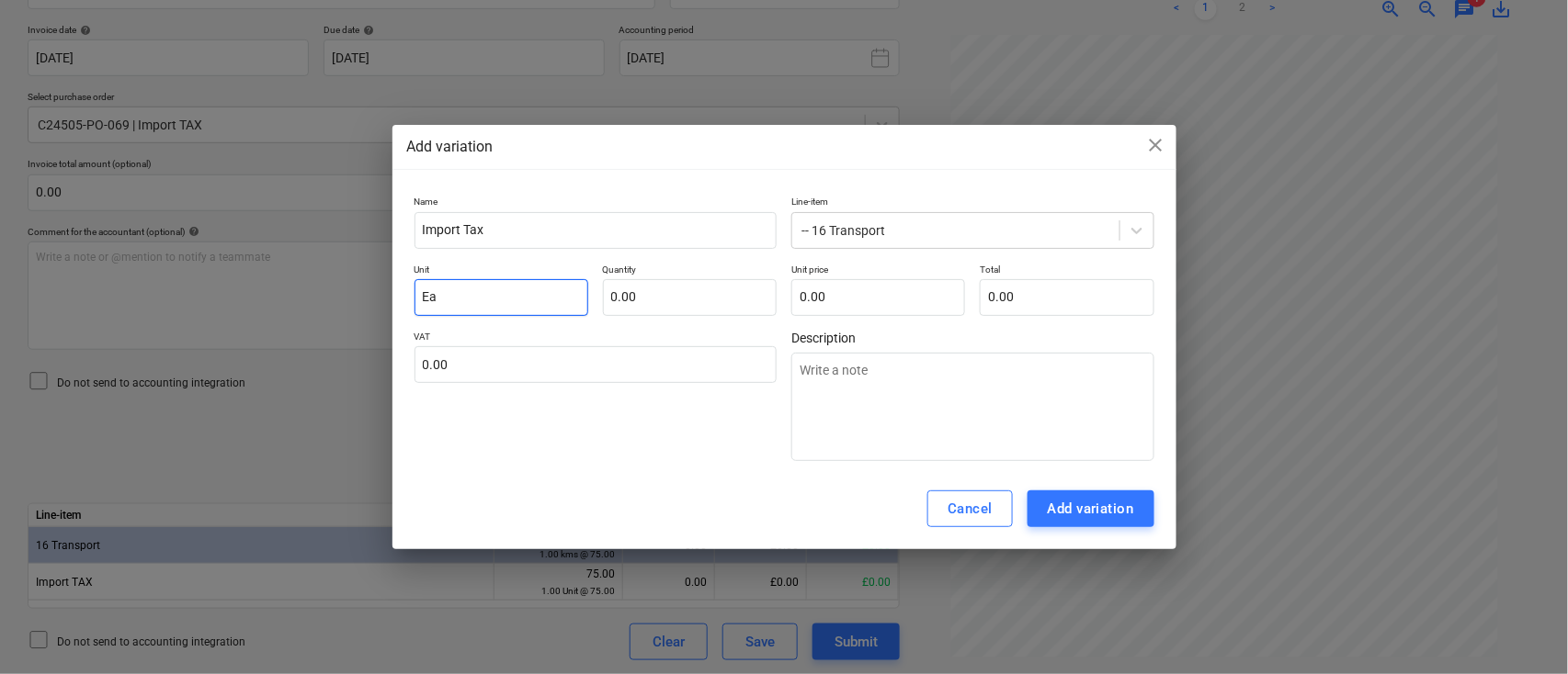
type input "Eac"
type textarea "x"
type input "Each"
type textarea "x"
type input "Each"
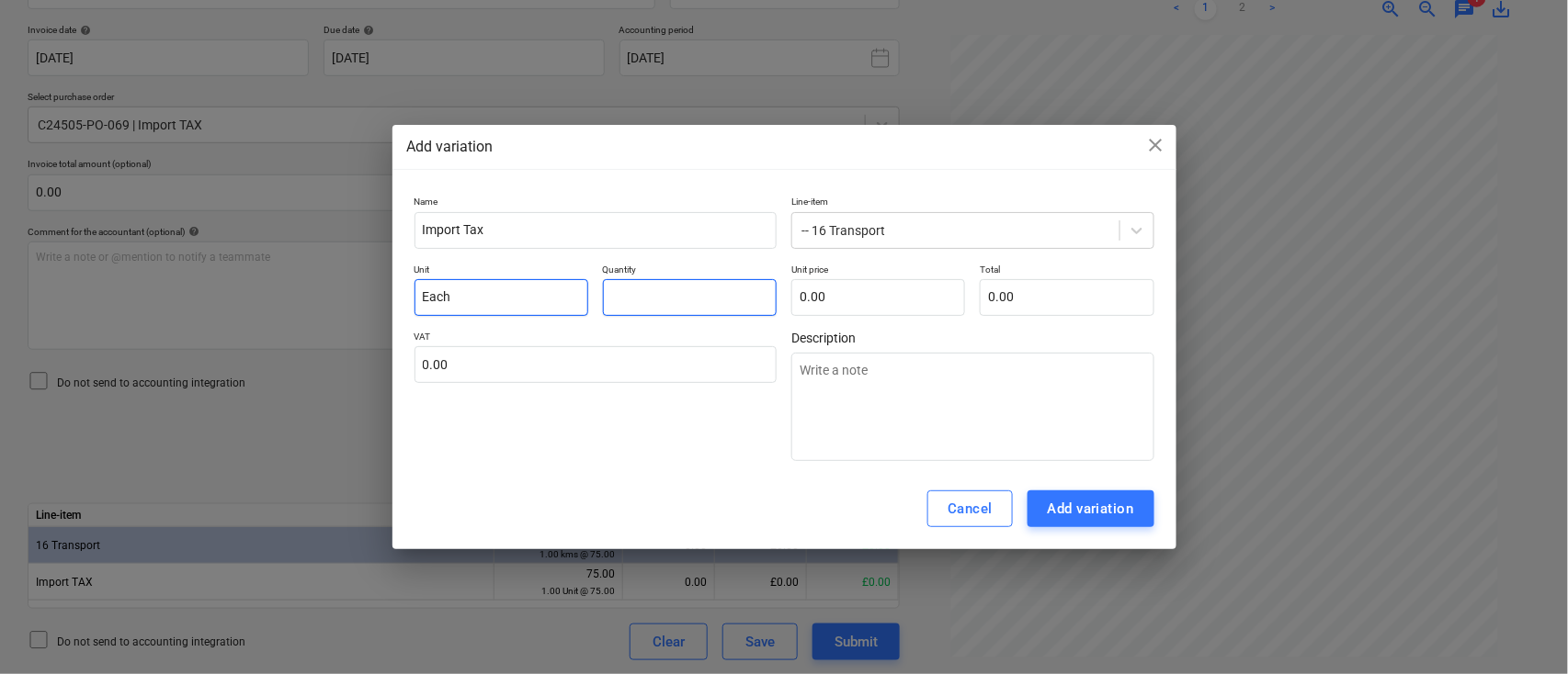
type input "1"
type textarea "x"
type input "1.00"
type input "7"
type textarea "x"
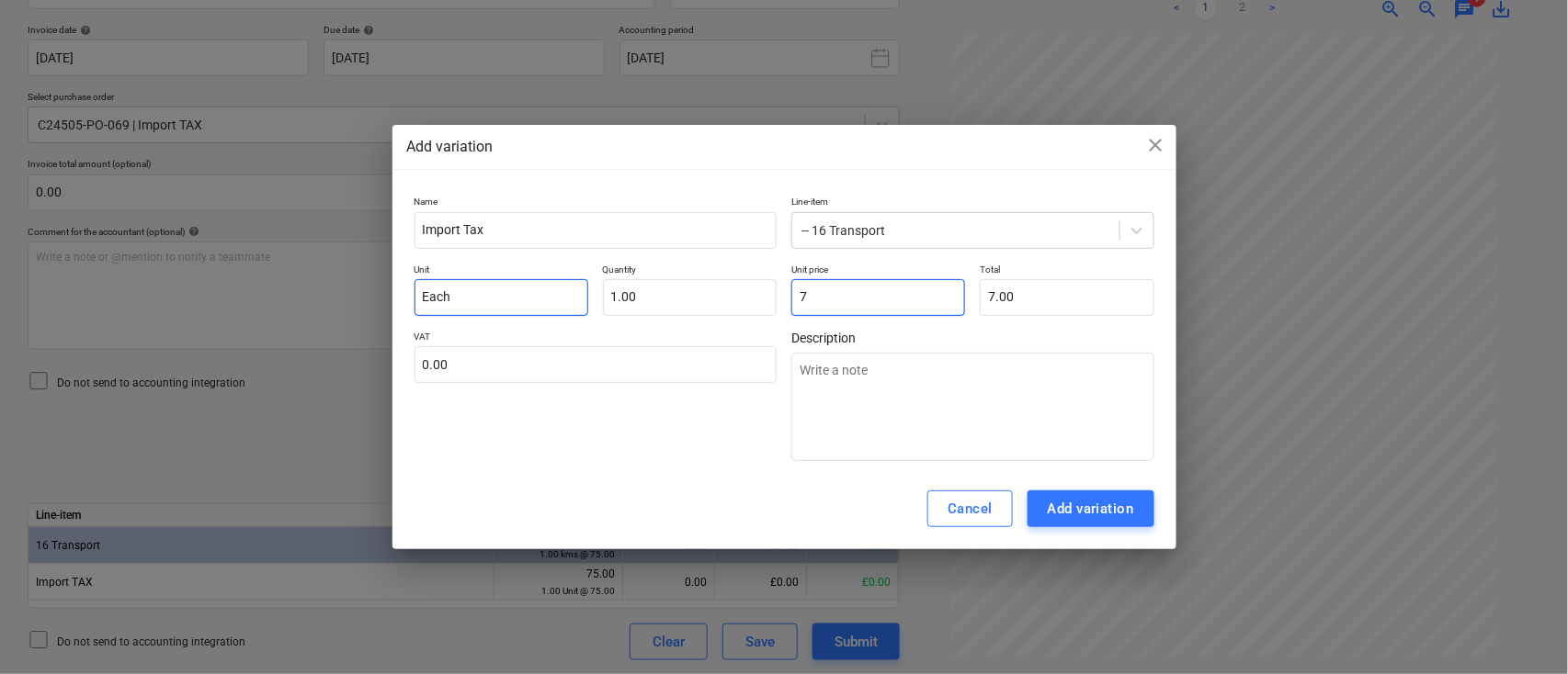
type input "7.00"
type input "75"
type textarea "x"
type input "75.00"
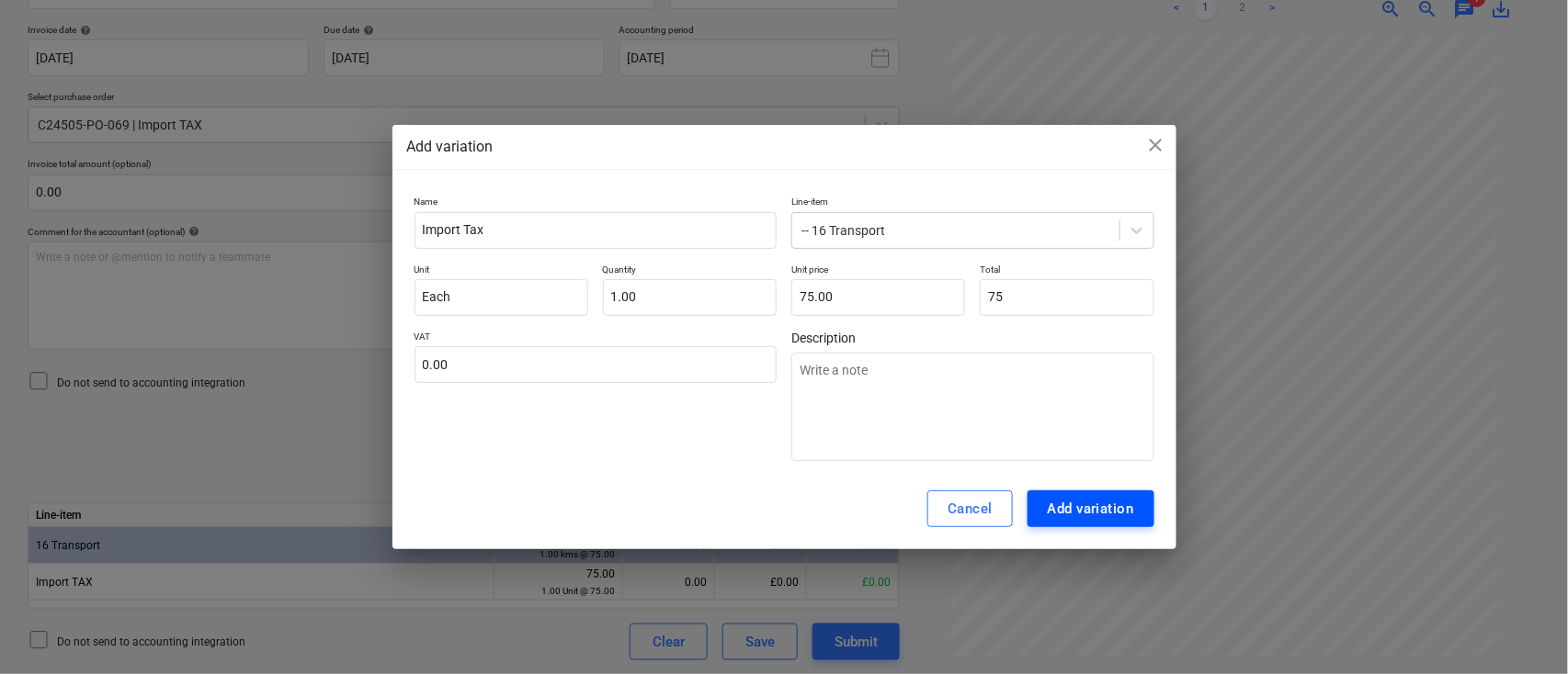
type input "75.00"
click at [1096, 503] on div "Add variation" at bounding box center [1091, 509] width 86 height 24
type textarea "x"
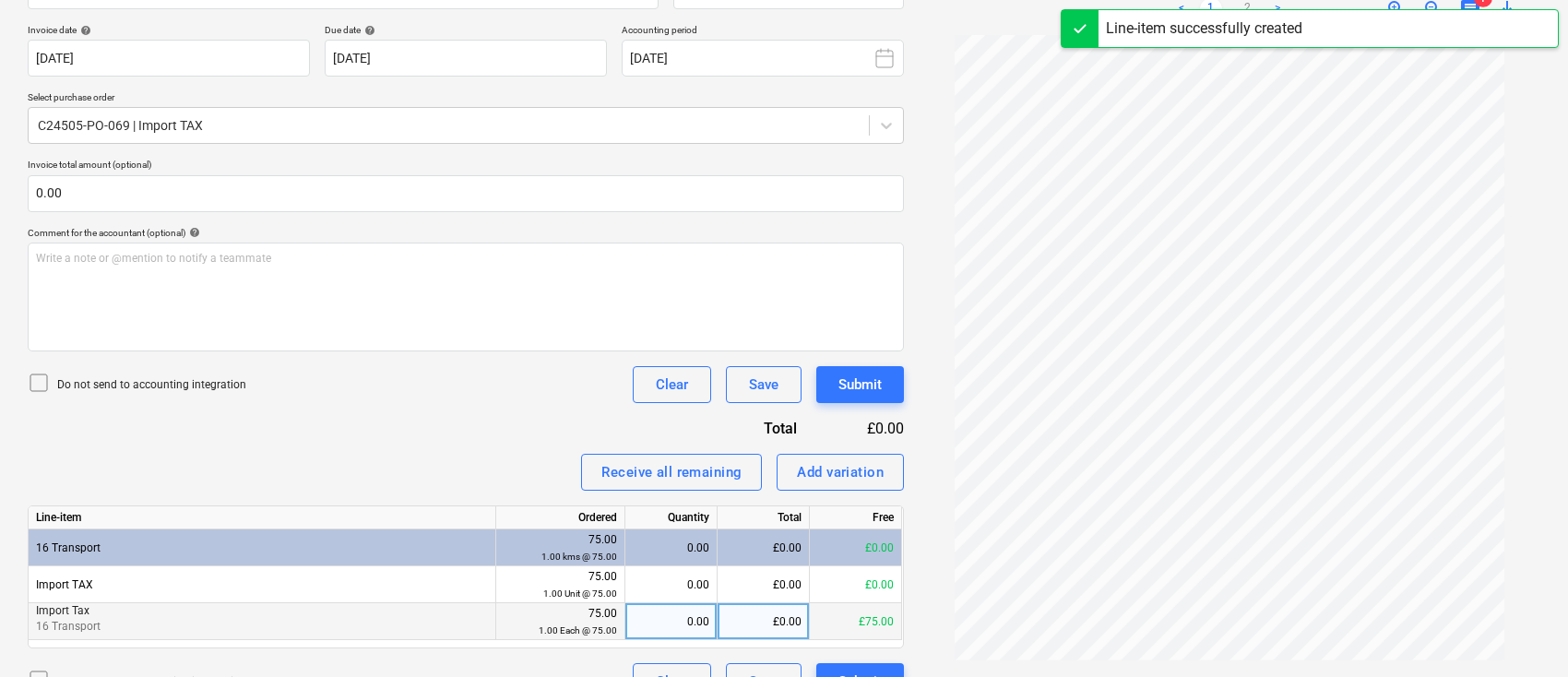
click at [631, 616] on div "0.00" at bounding box center [672, 622] width 93 height 37
type input "1"
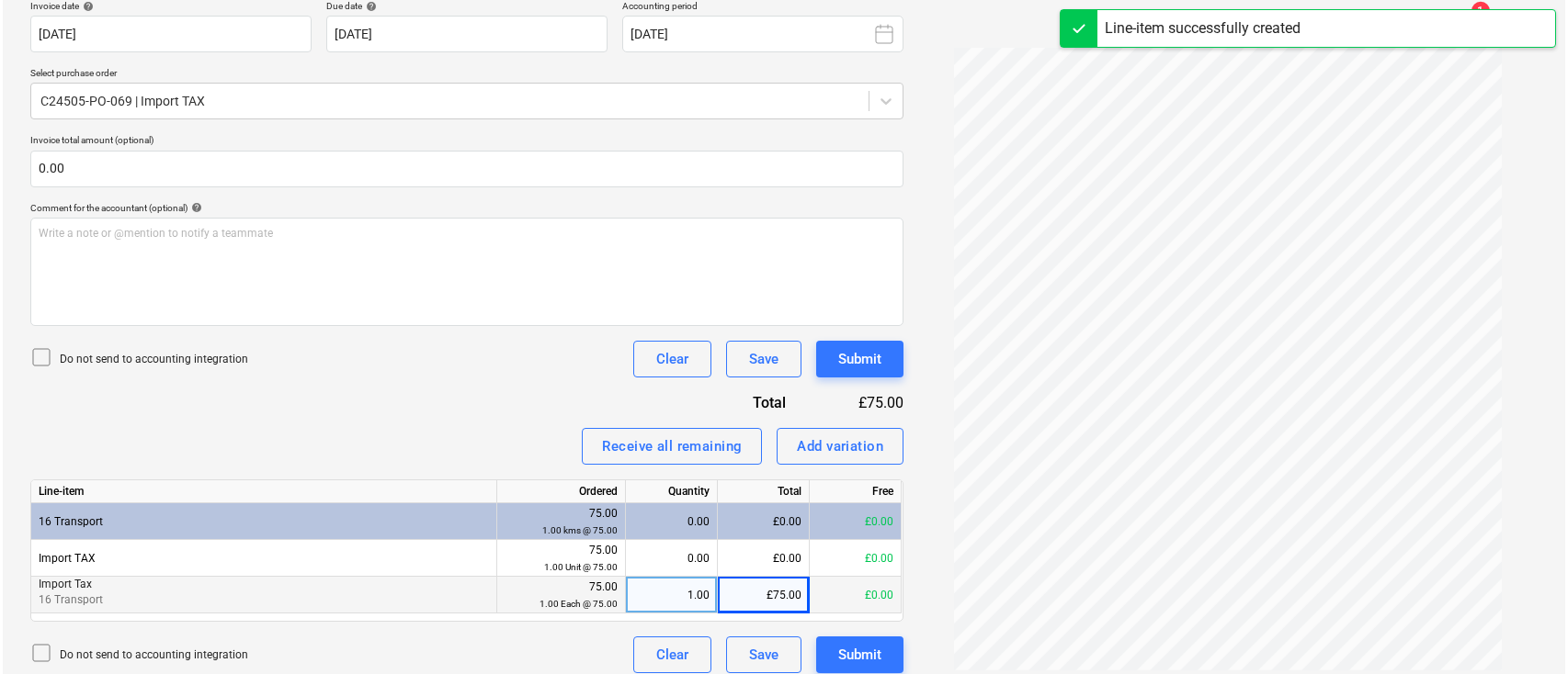
scroll to position [366, 0]
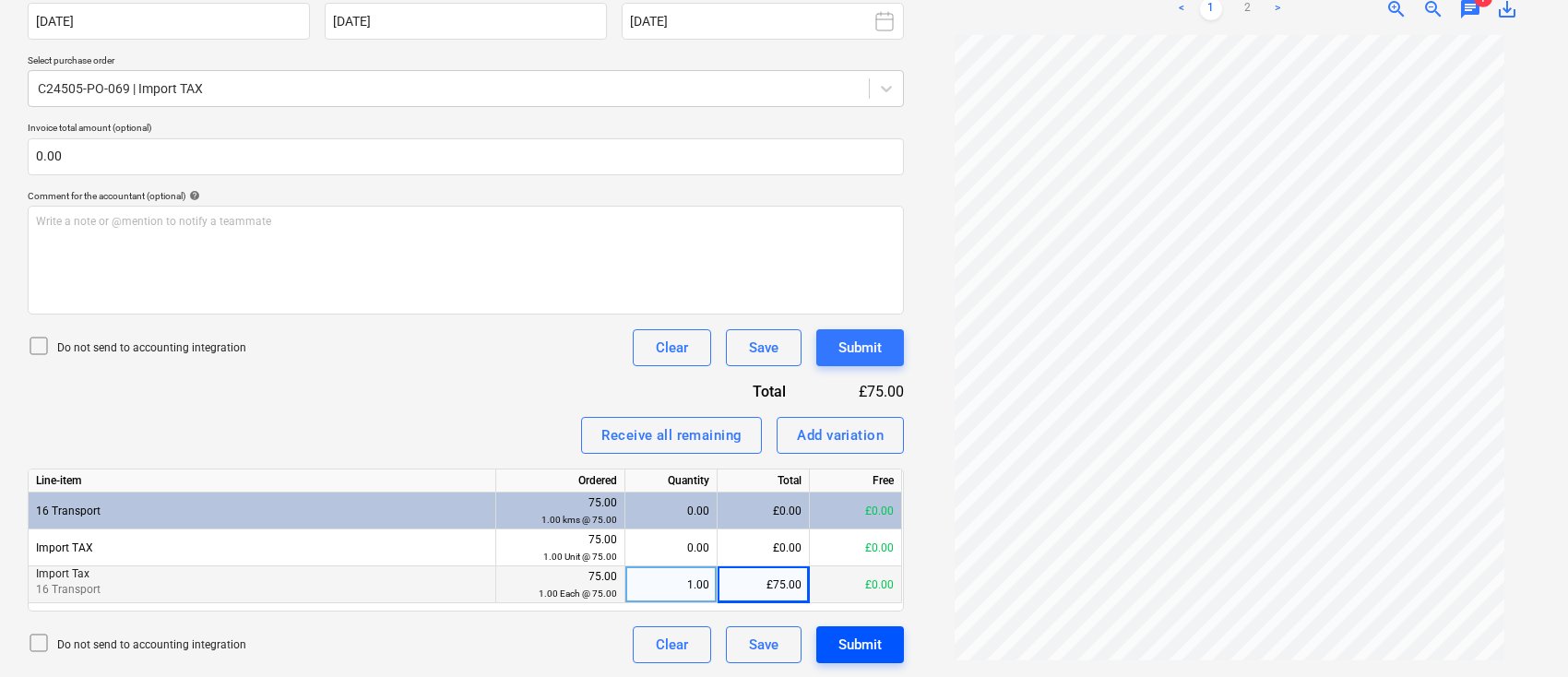
click at [871, 633] on div "Submit" at bounding box center [860, 644] width 43 height 24
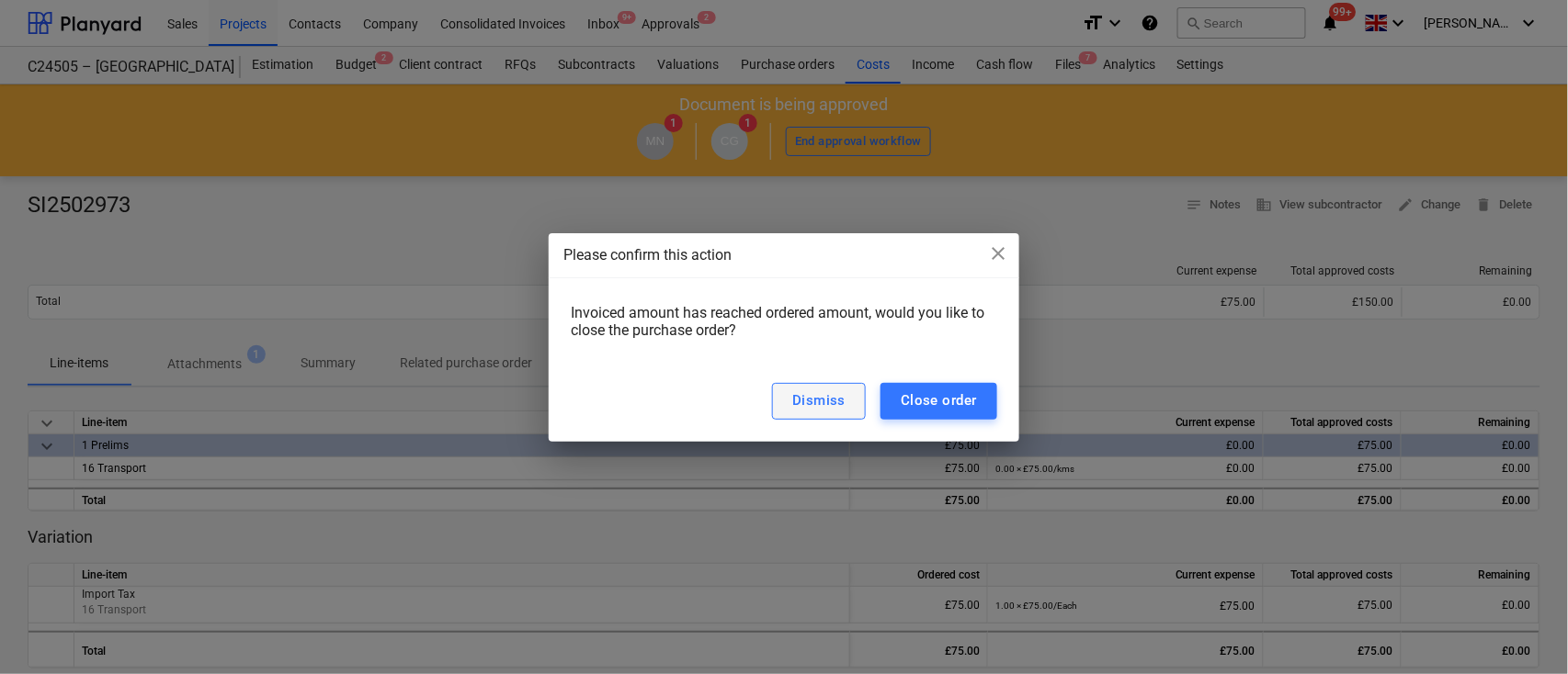
click at [827, 395] on div "Dismiss" at bounding box center [819, 400] width 53 height 24
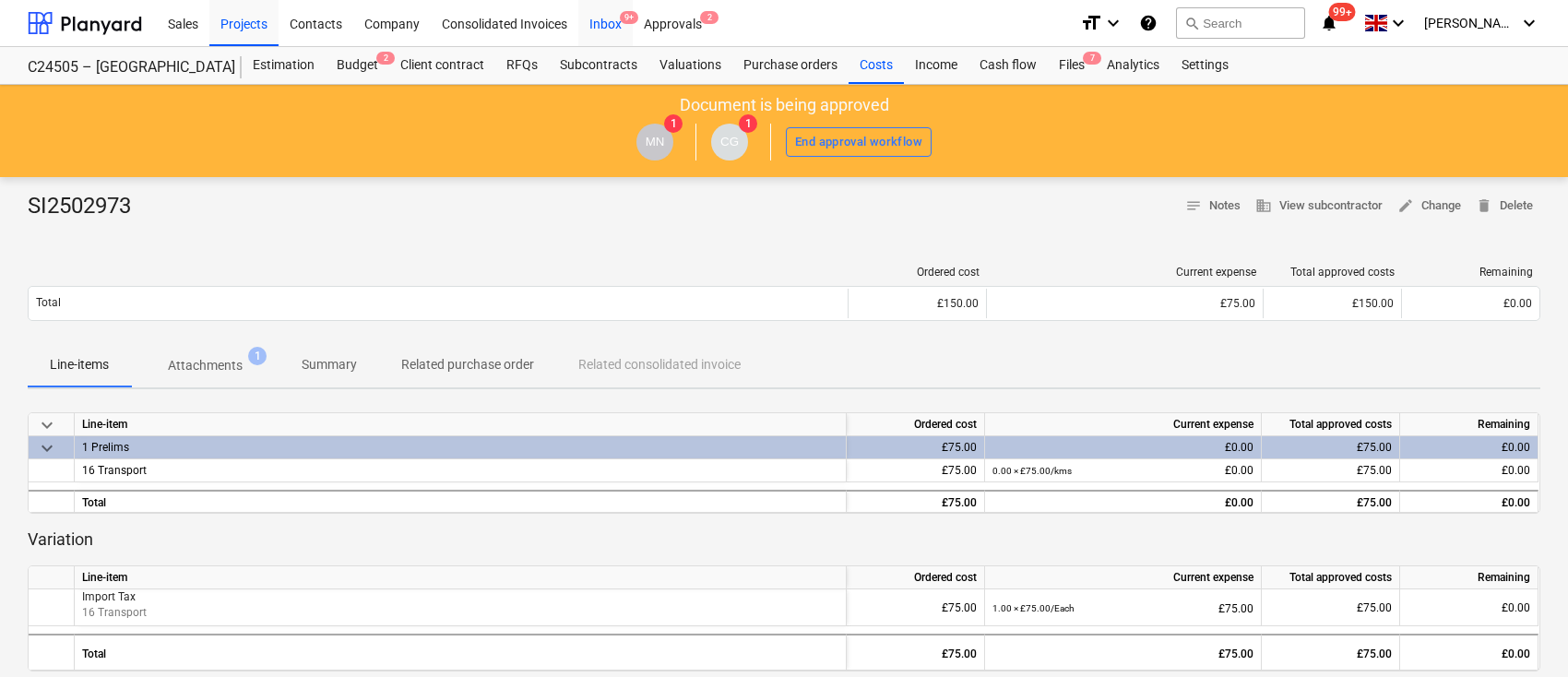
click at [609, 21] on div "Inbox 9+" at bounding box center [606, 22] width 54 height 47
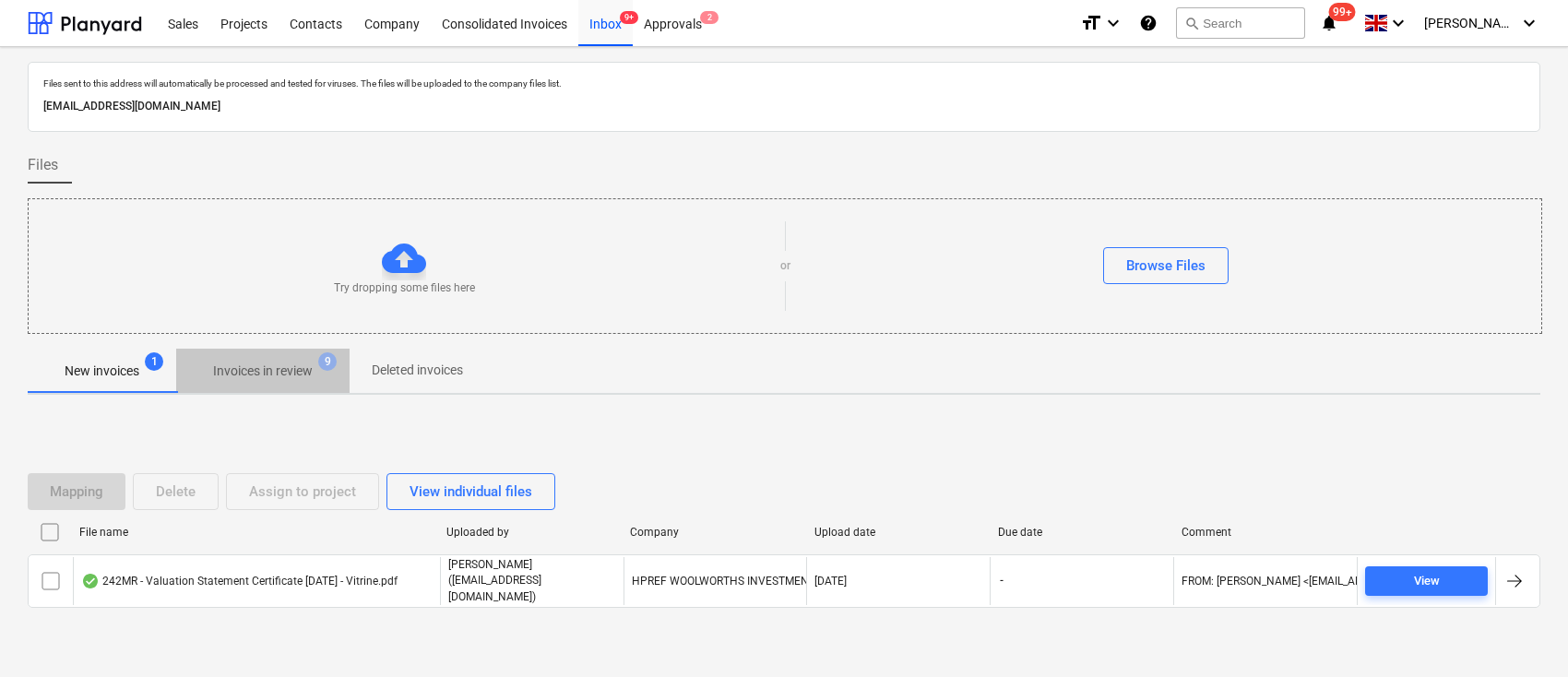
click at [282, 373] on p "Invoices in review" at bounding box center [262, 371] width 99 height 19
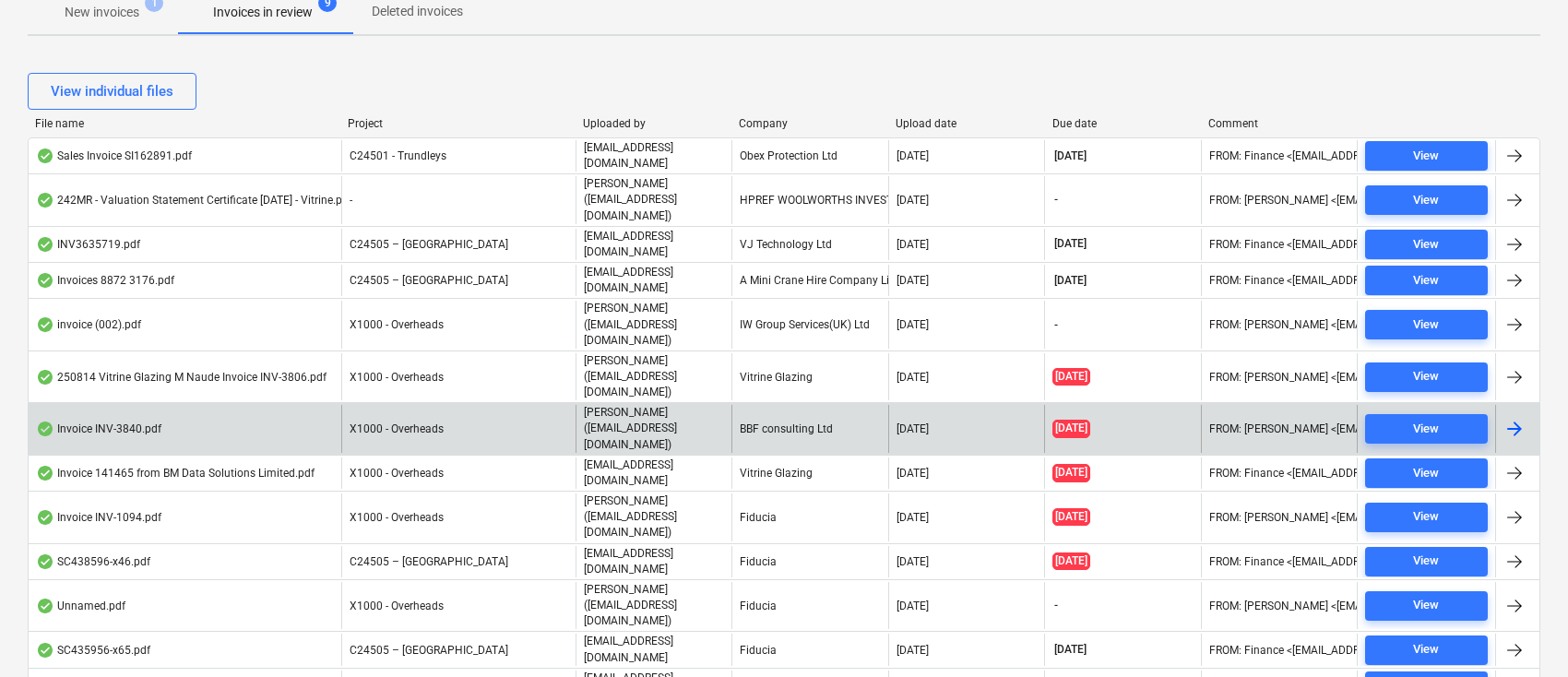
scroll to position [369, 0]
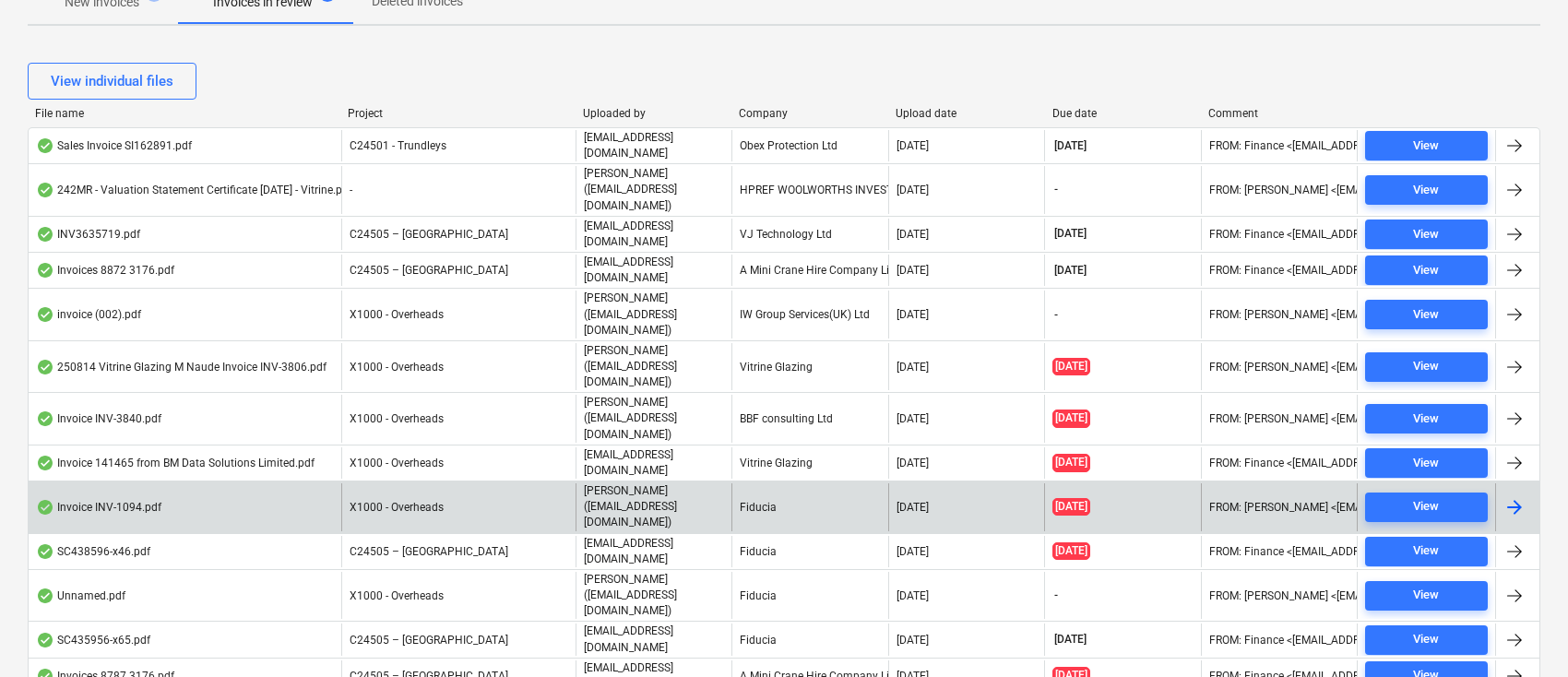
click at [778, 483] on div "Fiducia" at bounding box center [810, 506] width 156 height 47
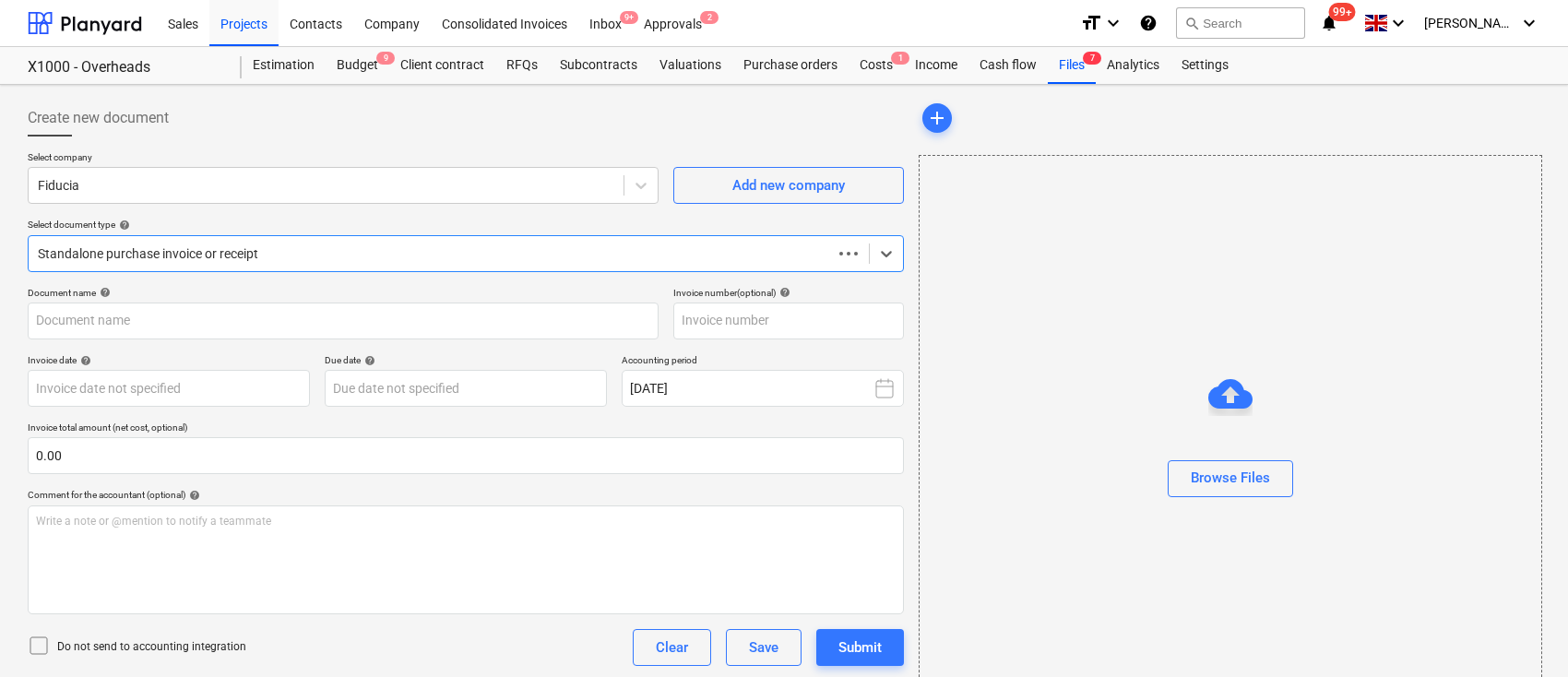
type input "INV-1094"
type input "[DATE]"
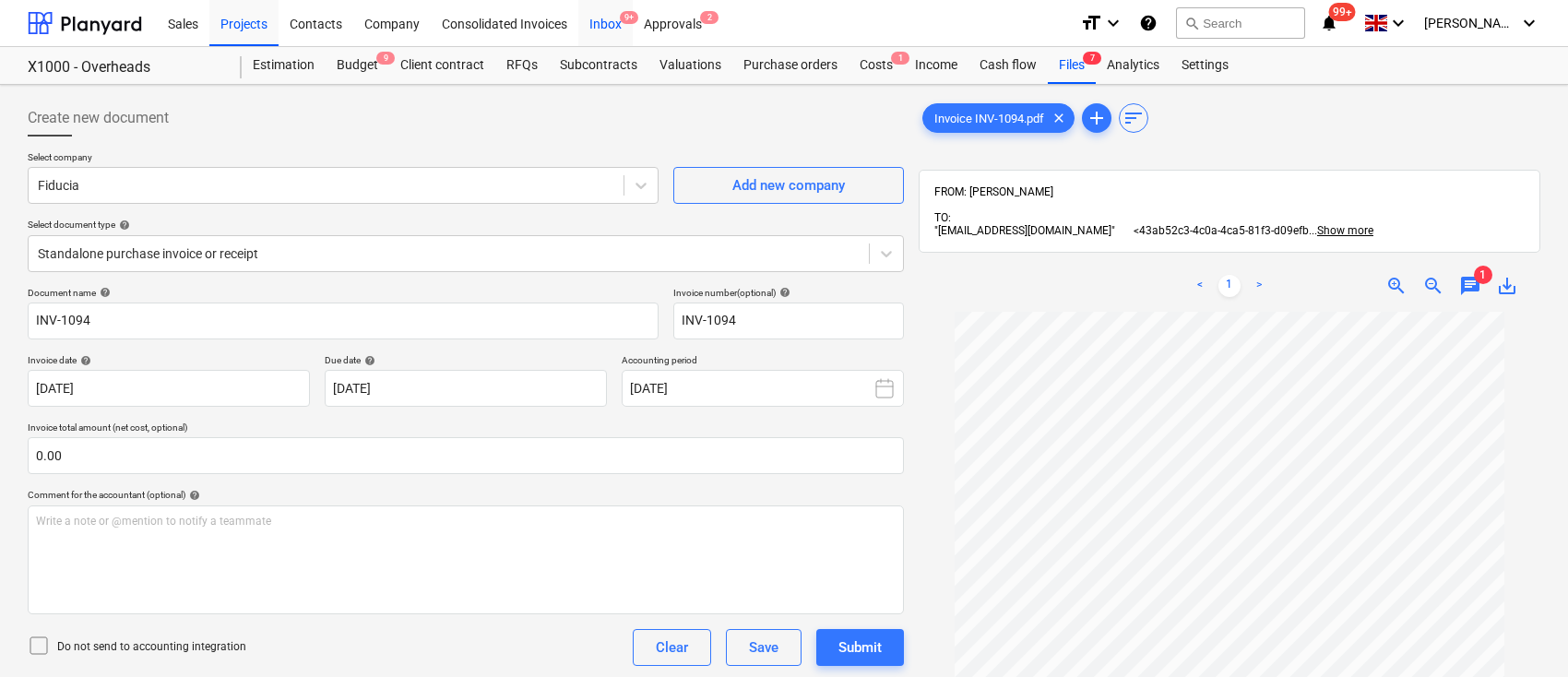
click at [608, 23] on div "Inbox 9+" at bounding box center [606, 22] width 54 height 47
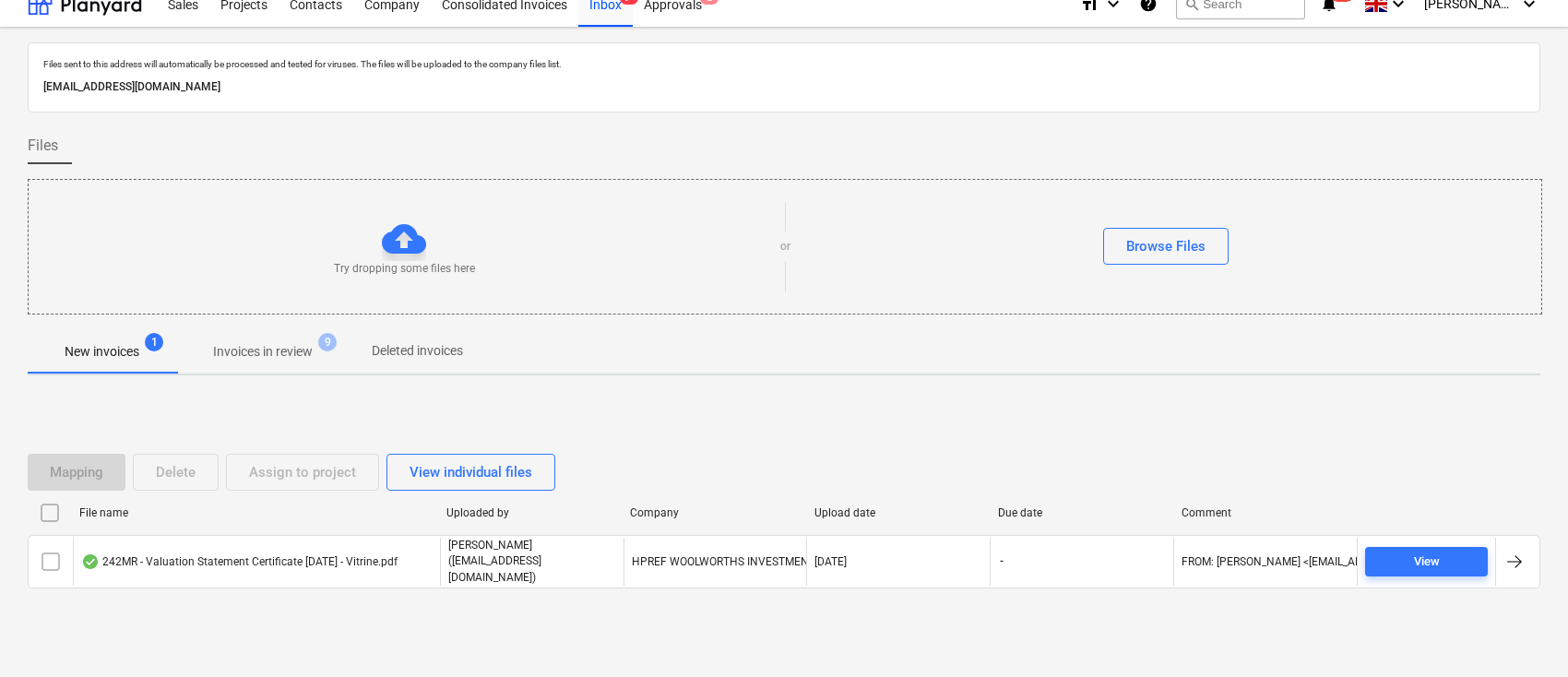
scroll to position [37, 0]
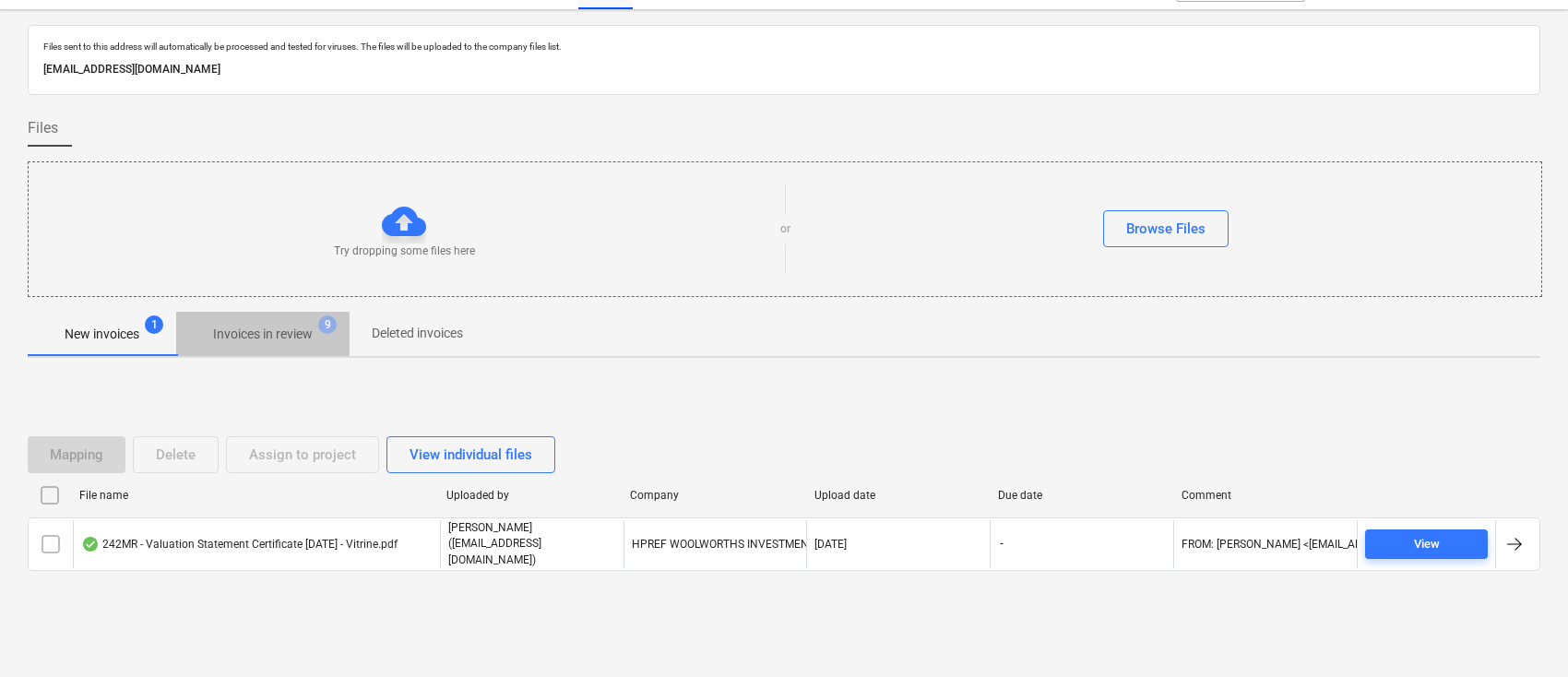
click at [290, 325] on span "Invoices in review 9" at bounding box center [263, 334] width 129 height 17
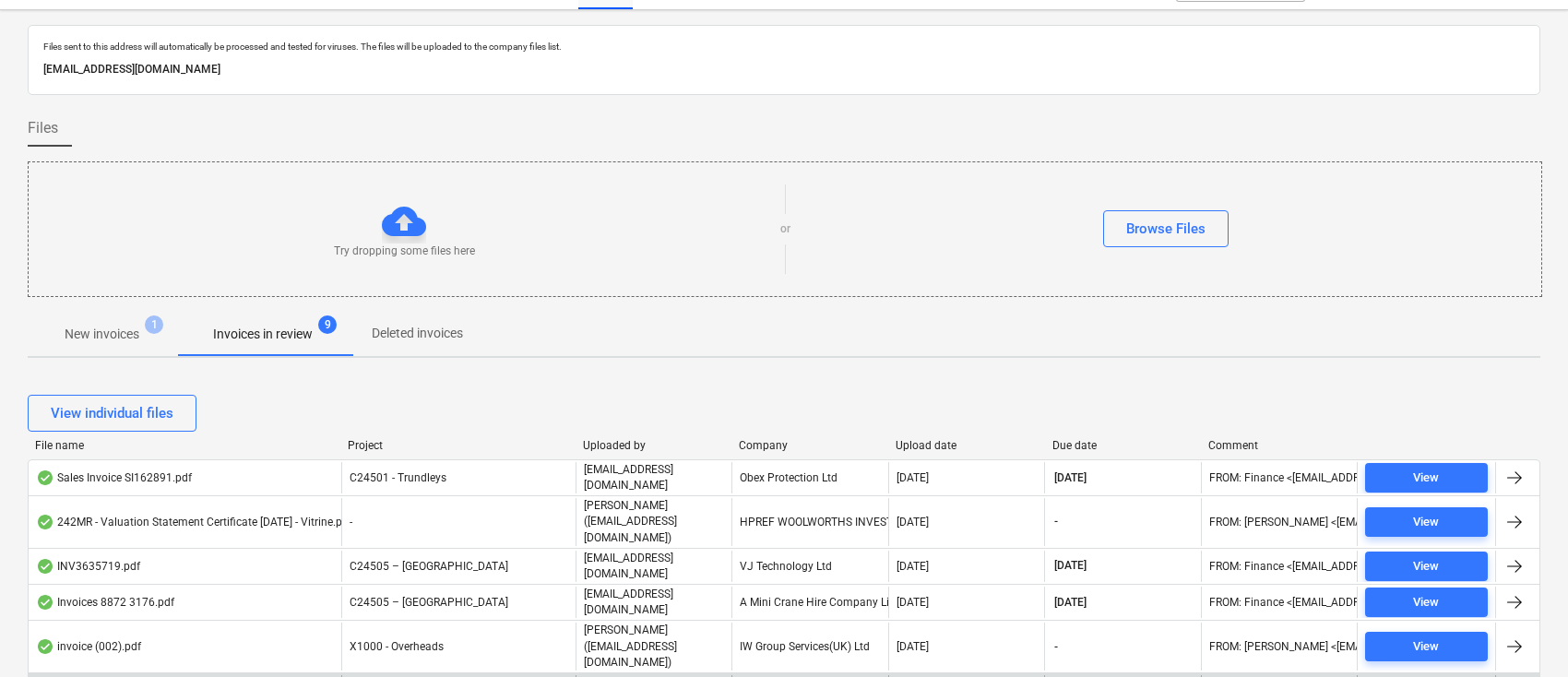
scroll to position [406, 0]
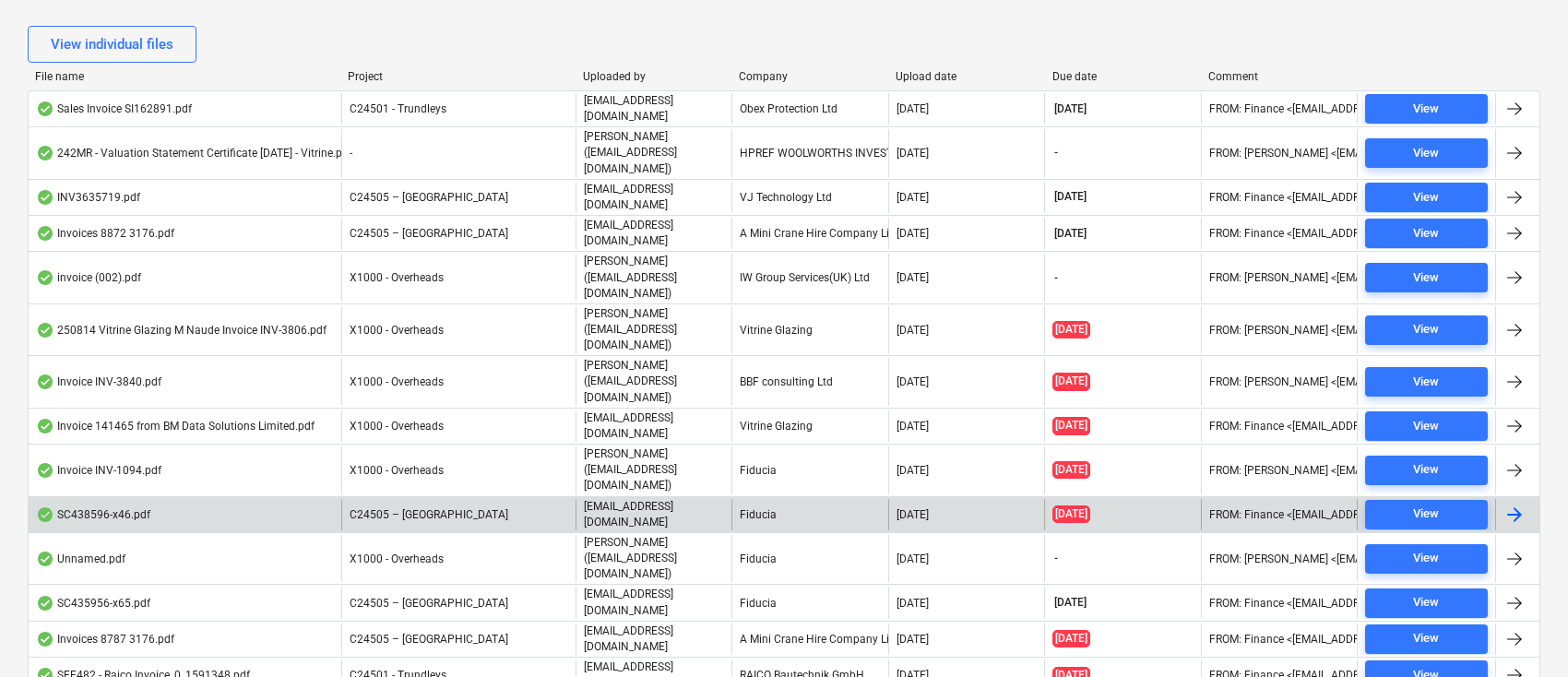
click at [777, 500] on div "Fiducia" at bounding box center [810, 515] width 156 height 32
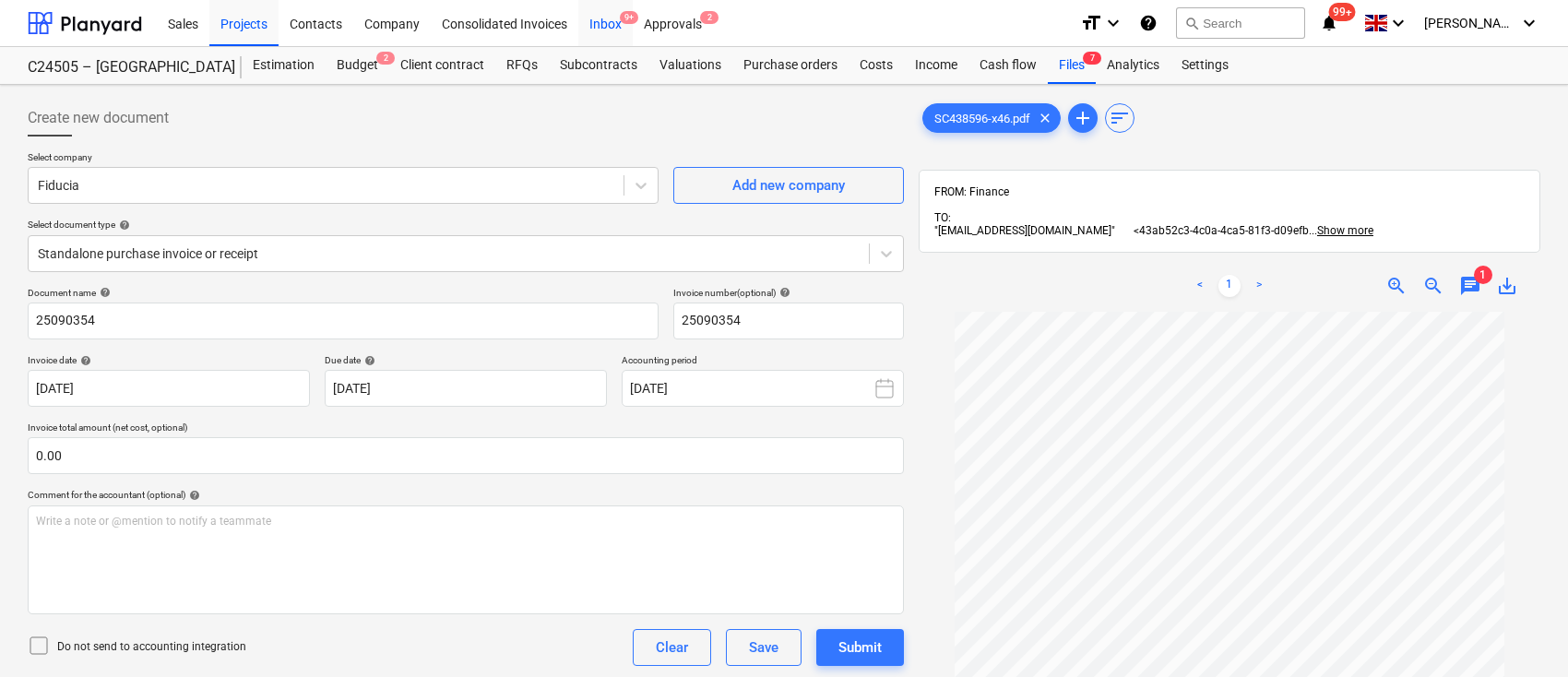
click at [614, 19] on div "Inbox 9+" at bounding box center [606, 22] width 54 height 47
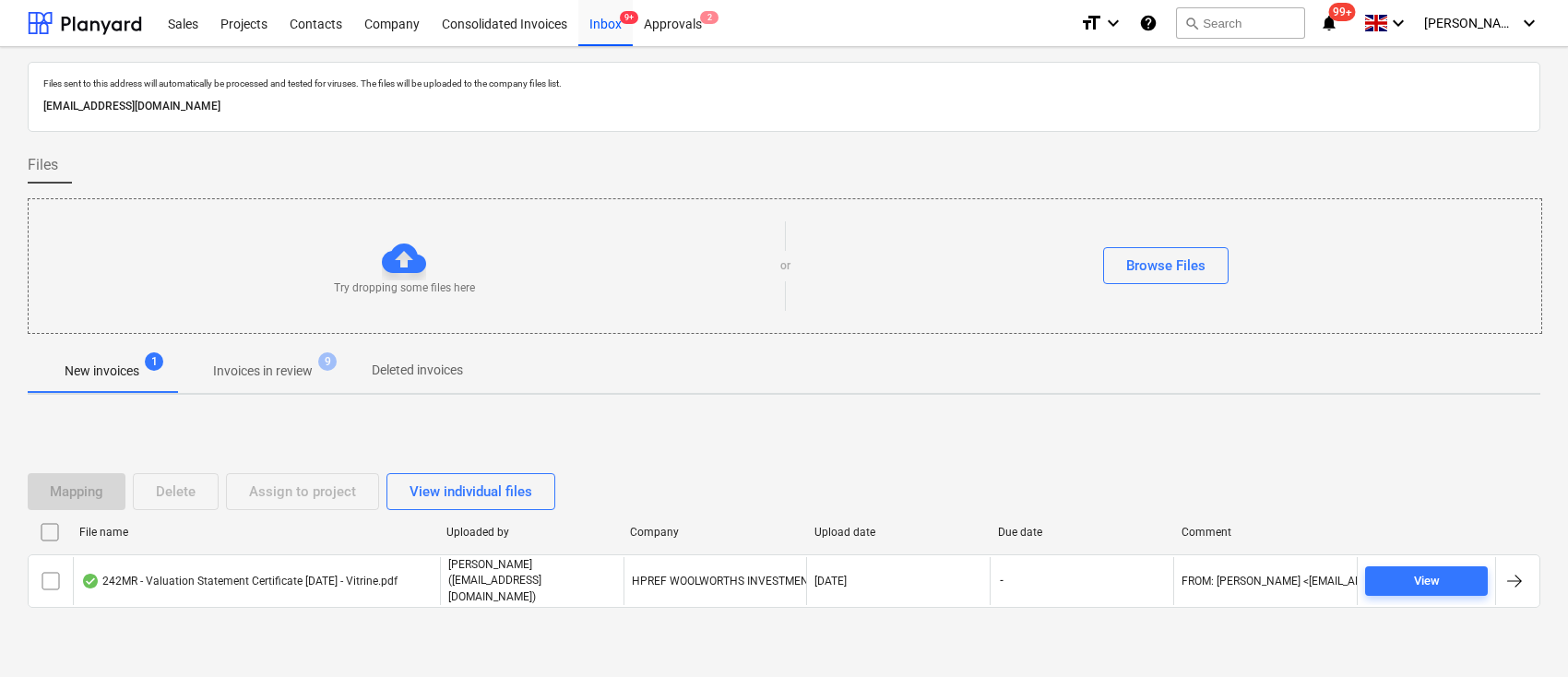
click at [291, 367] on p "Invoices in review" at bounding box center [262, 371] width 99 height 19
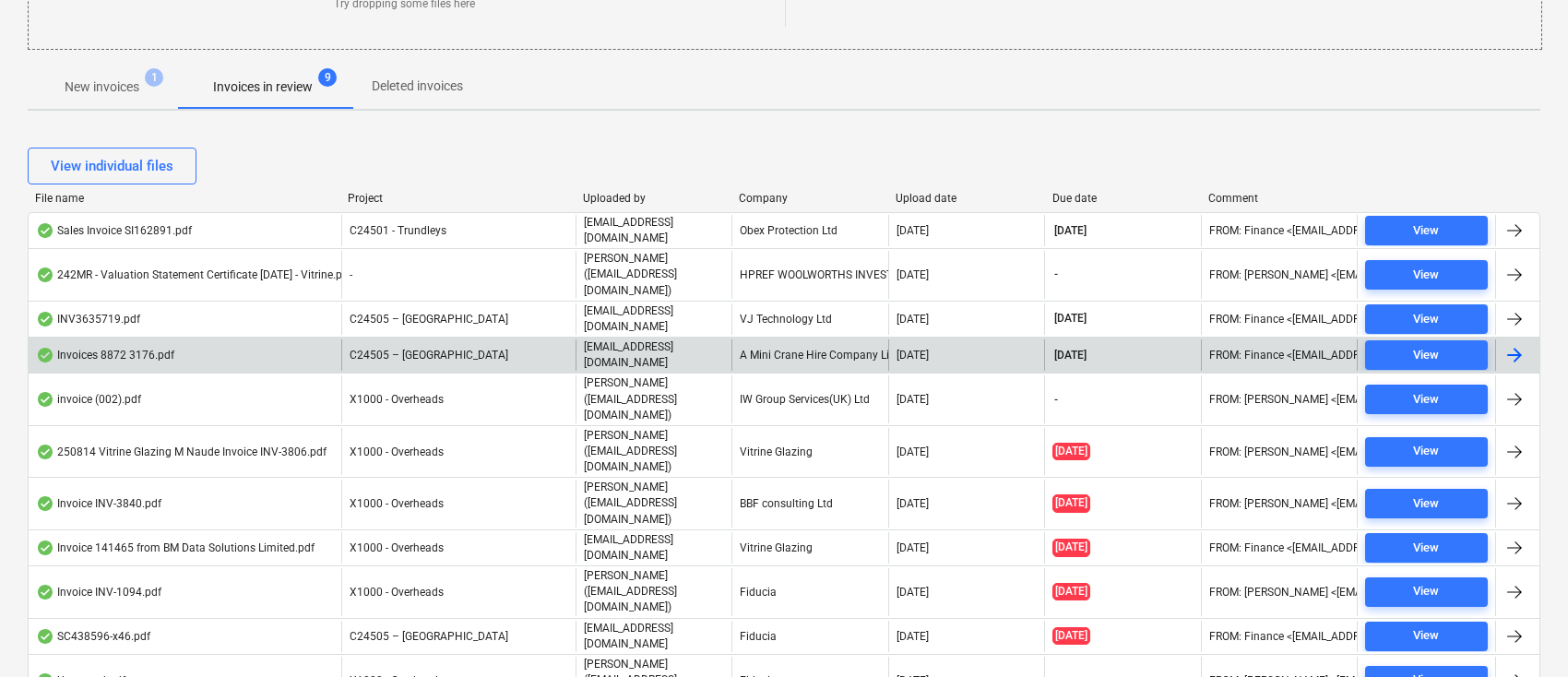
scroll to position [492, 0]
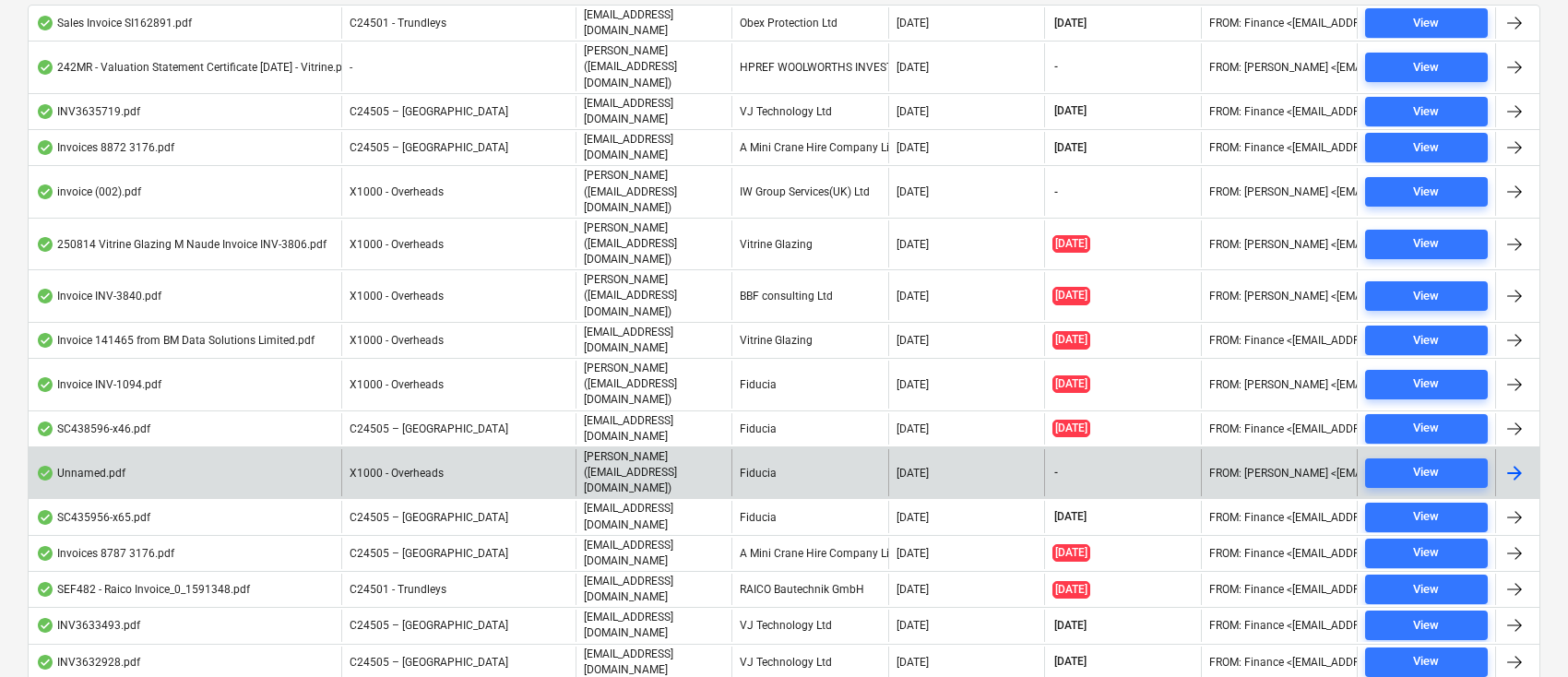
click at [802, 449] on div "Fiducia" at bounding box center [810, 473] width 156 height 47
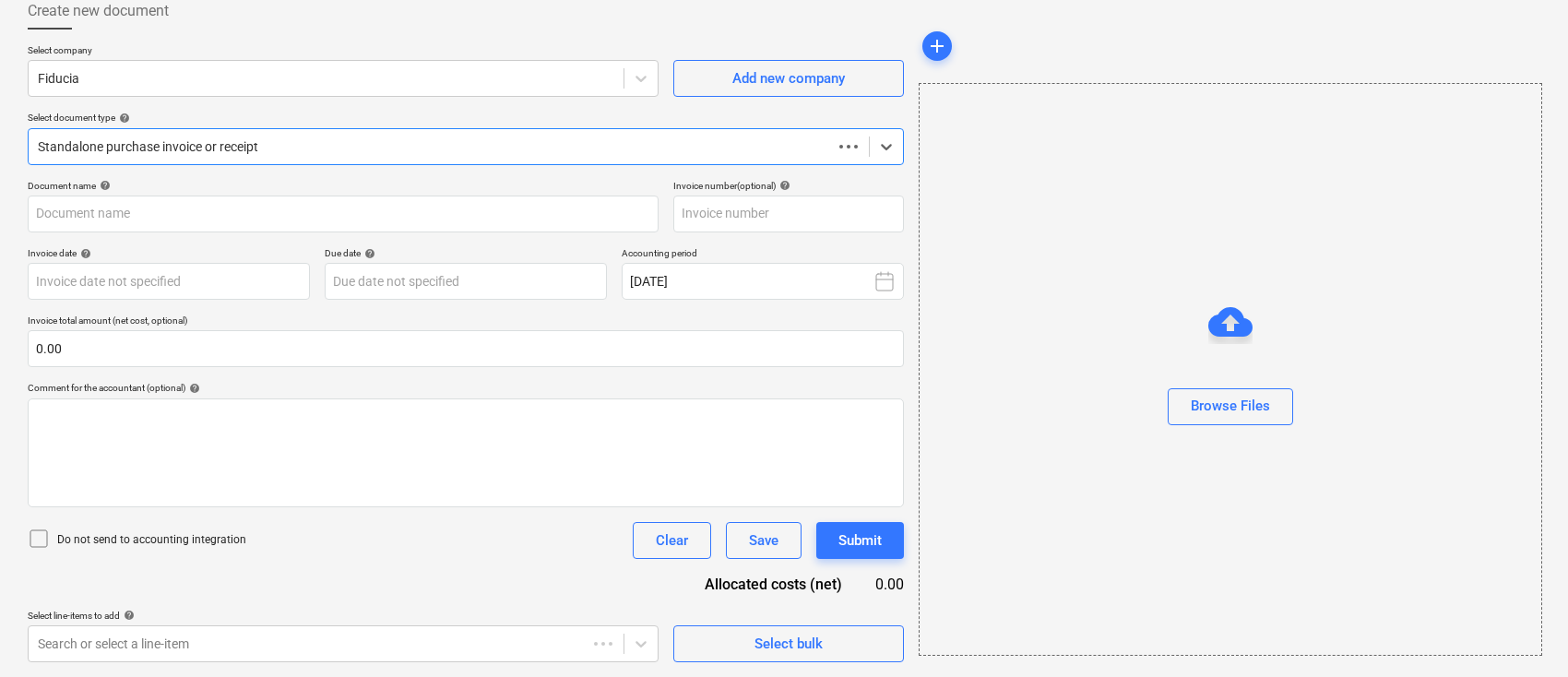
scroll to position [106, 0]
type input "202475"
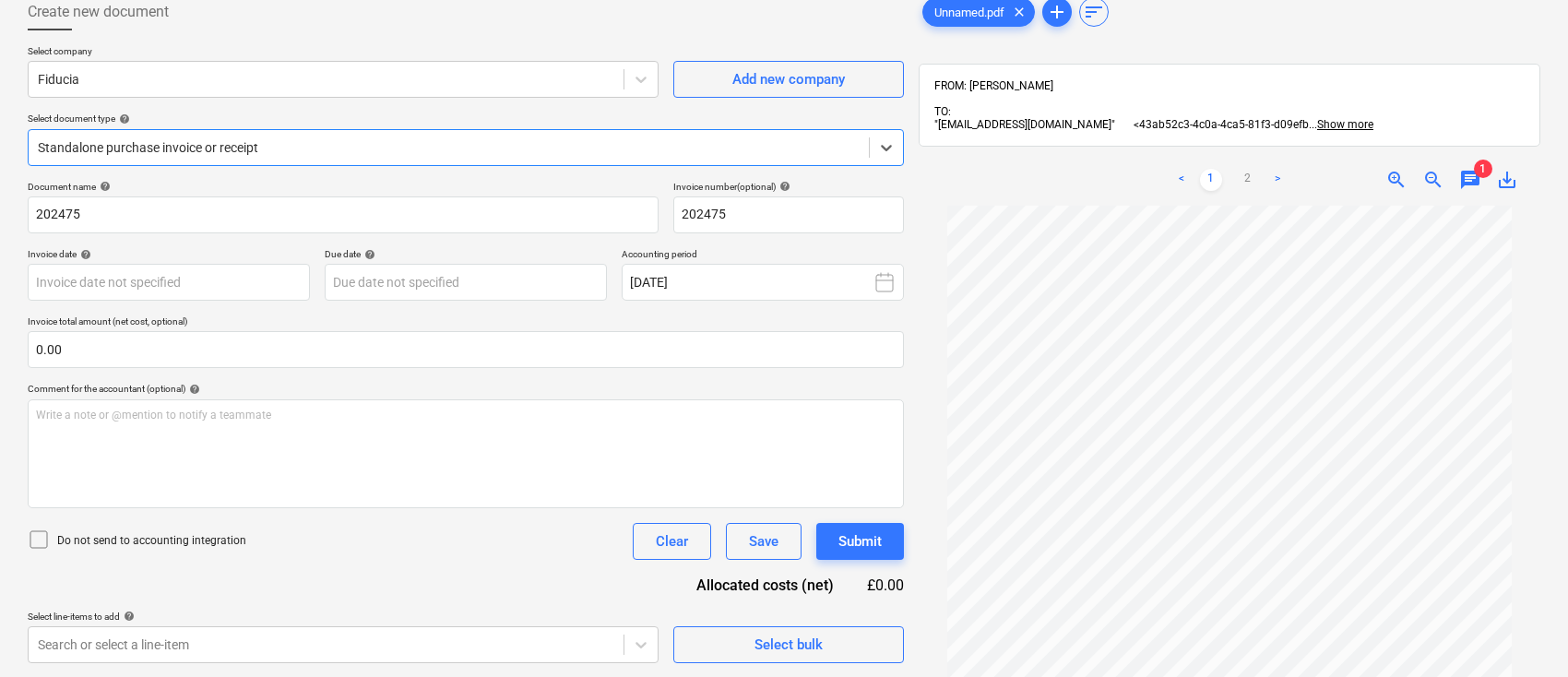
scroll to position [0, 0]
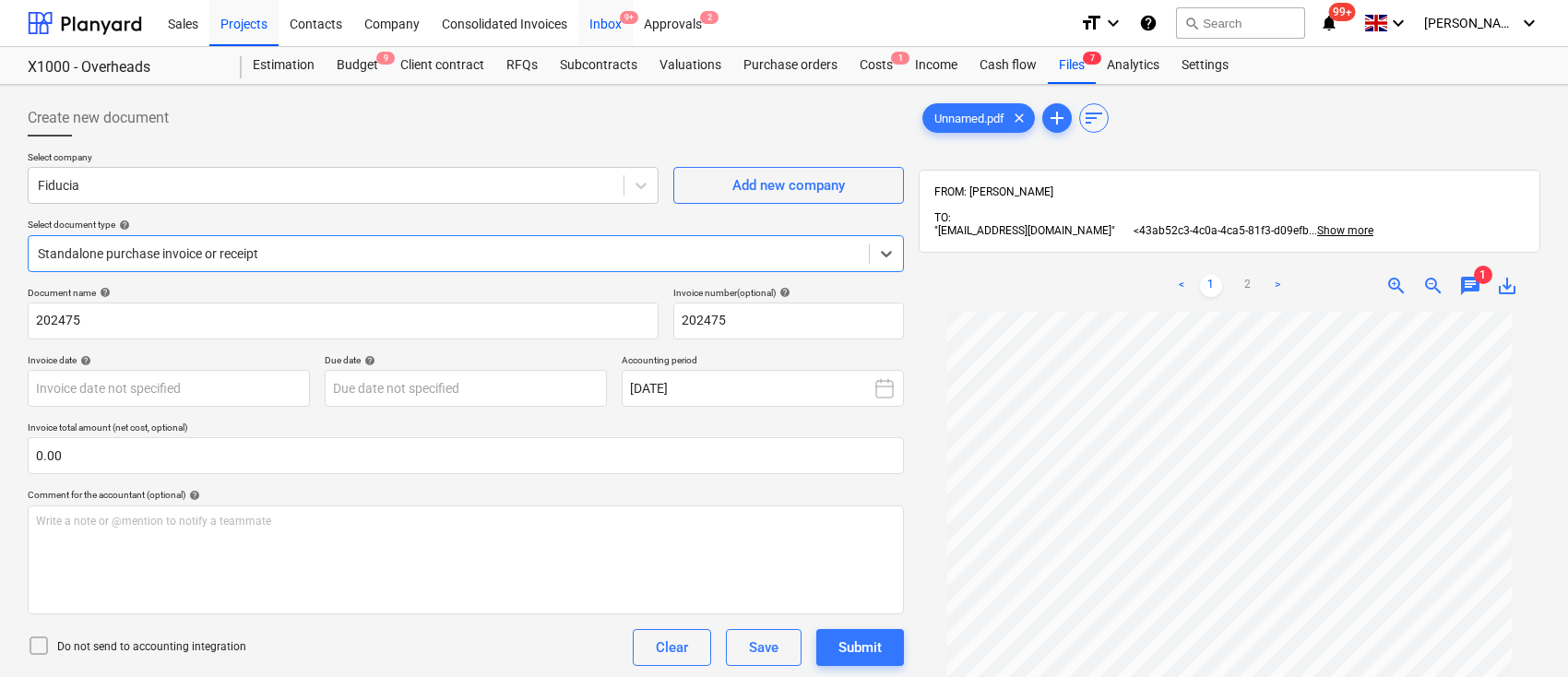
click at [613, 26] on div "Inbox 9+" at bounding box center [606, 22] width 54 height 47
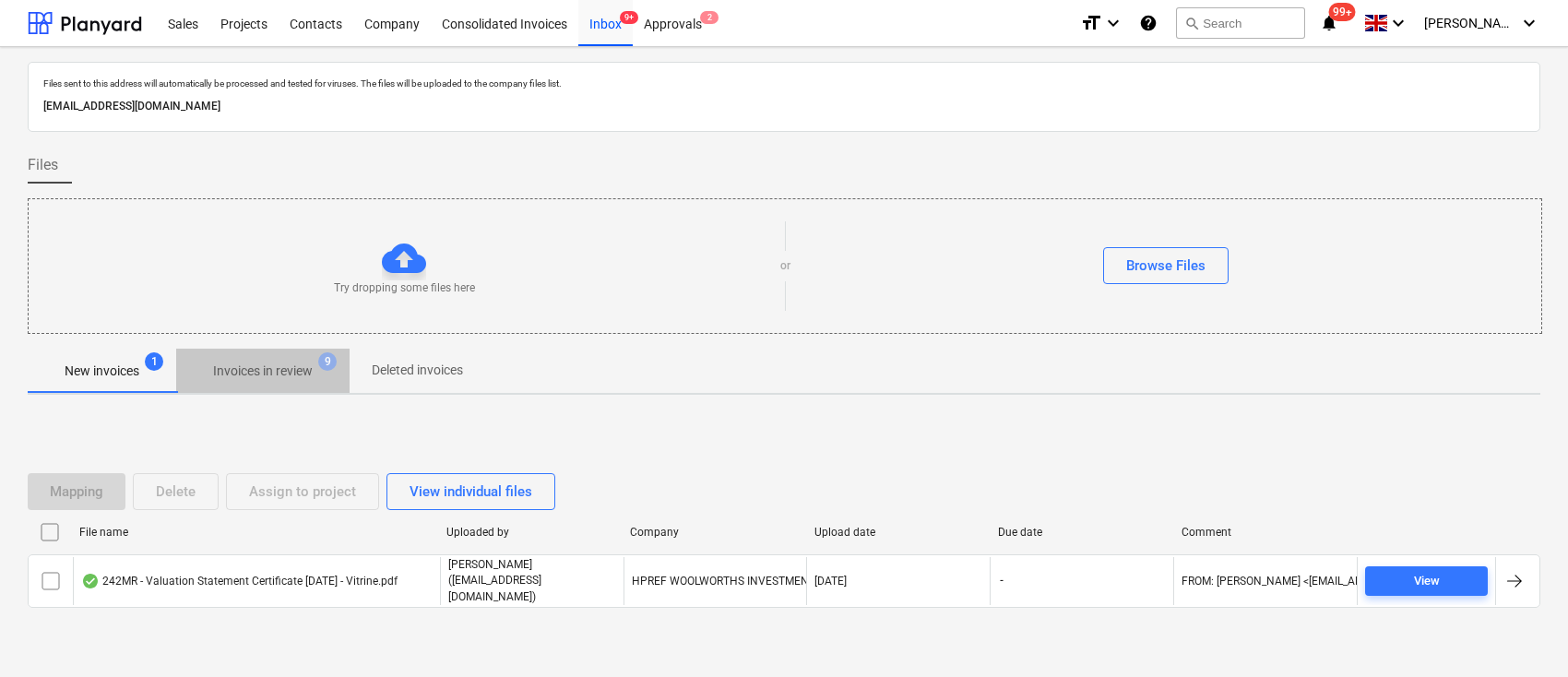
click at [285, 360] on span "Invoices in review 9" at bounding box center [263, 370] width 174 height 33
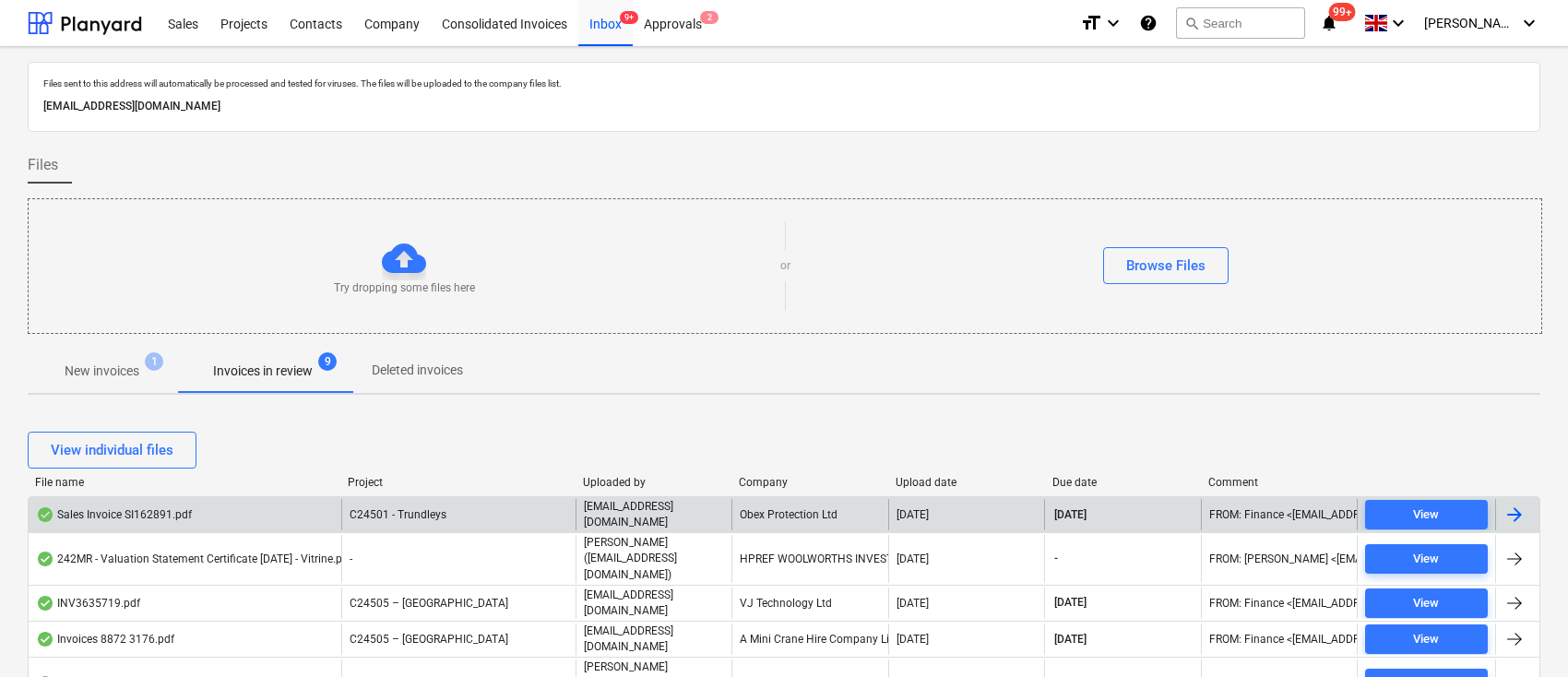
scroll to position [511, 0]
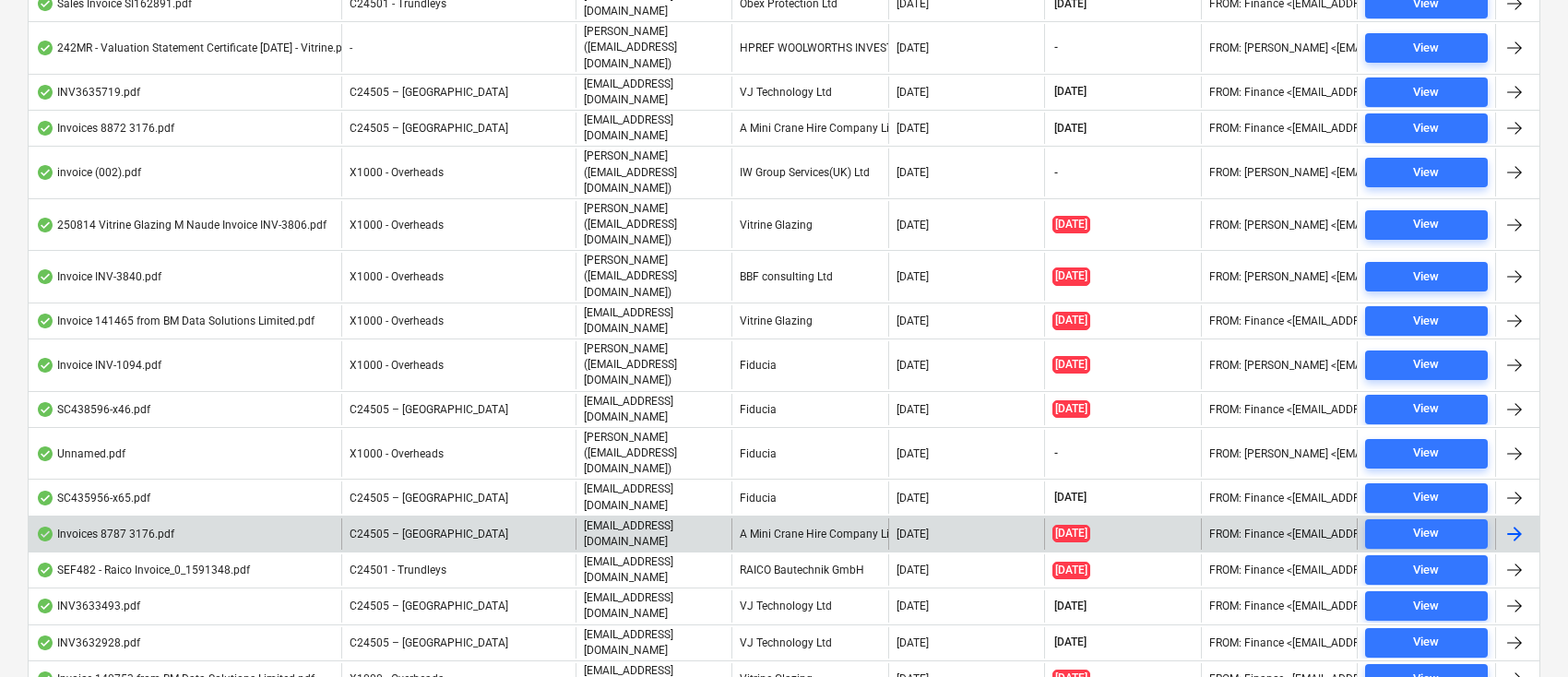
click at [808, 519] on div "A Mini Crane Hire Company Limited" at bounding box center [810, 534] width 156 height 32
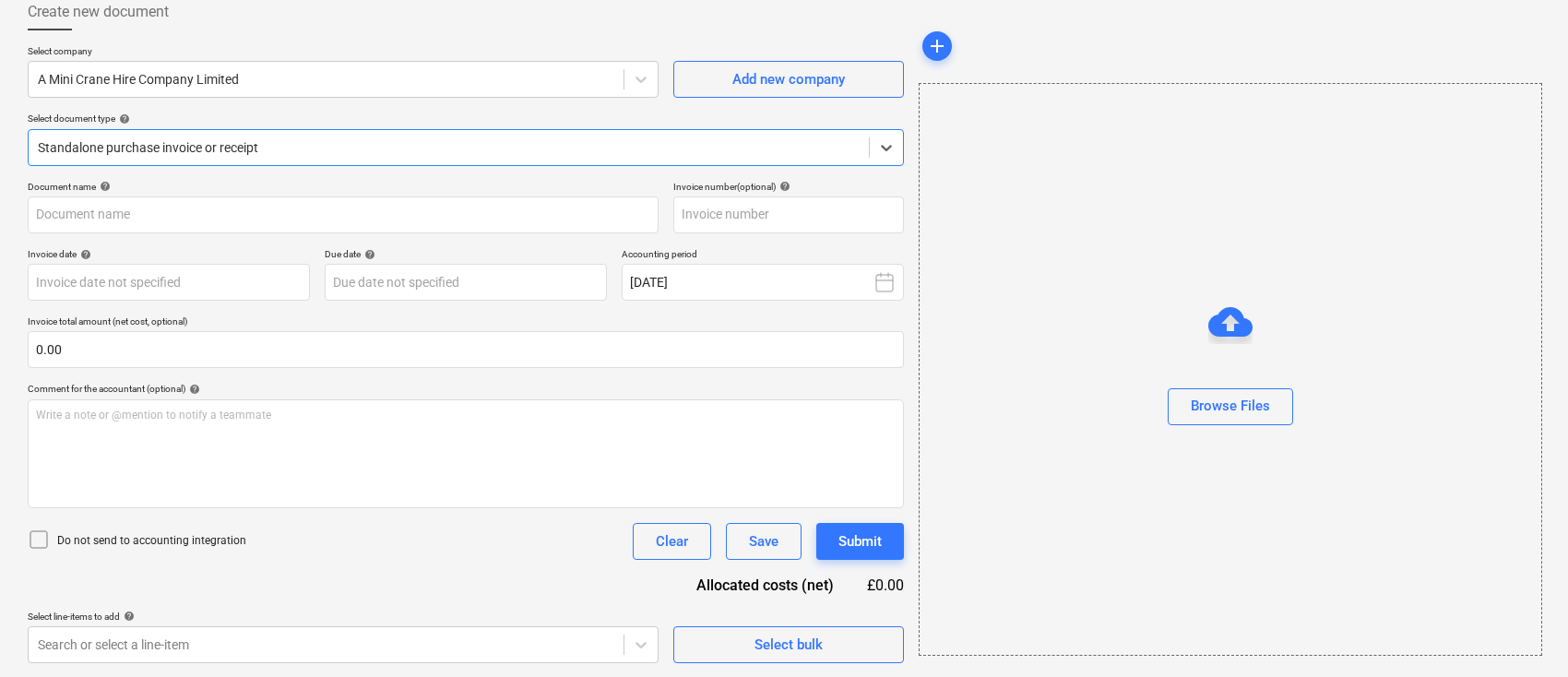
type input "41882"
type input "[DATE]"
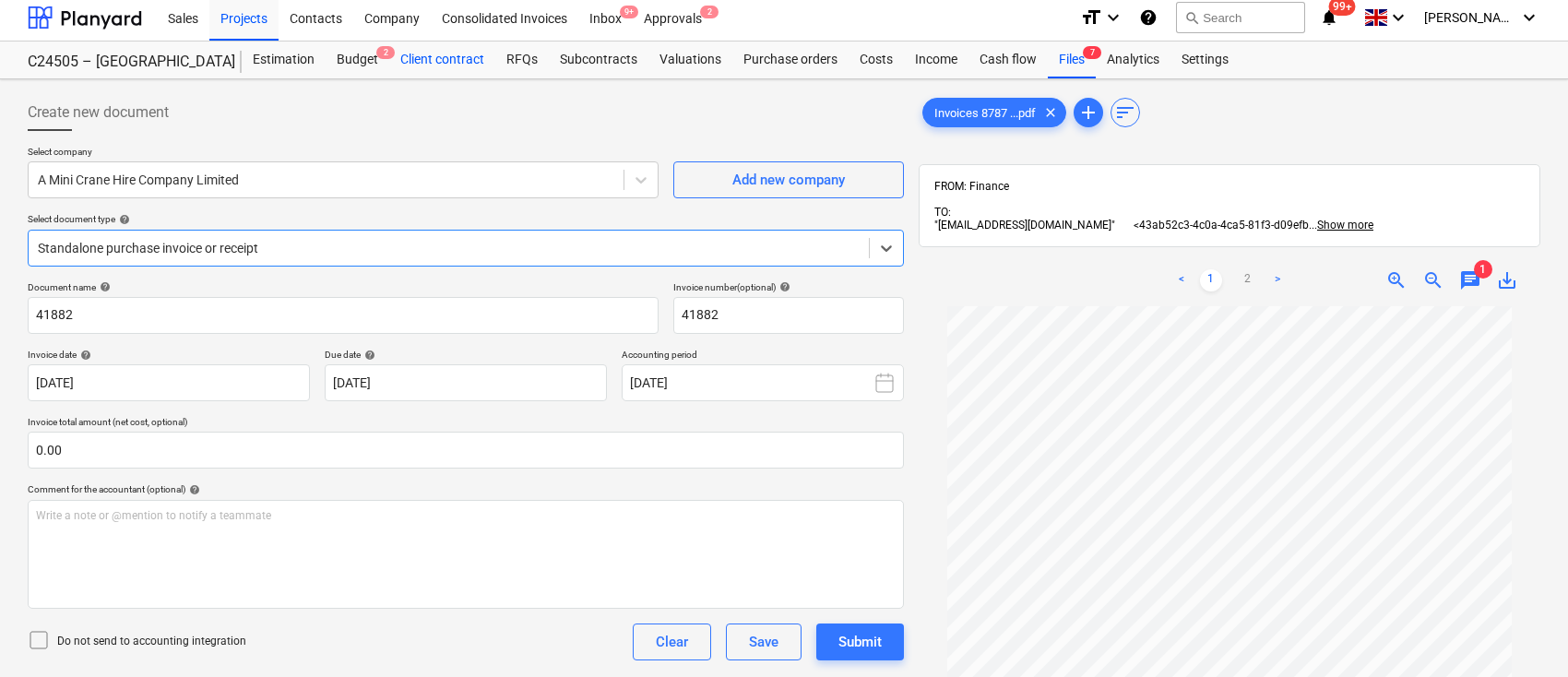
scroll to position [0, 0]
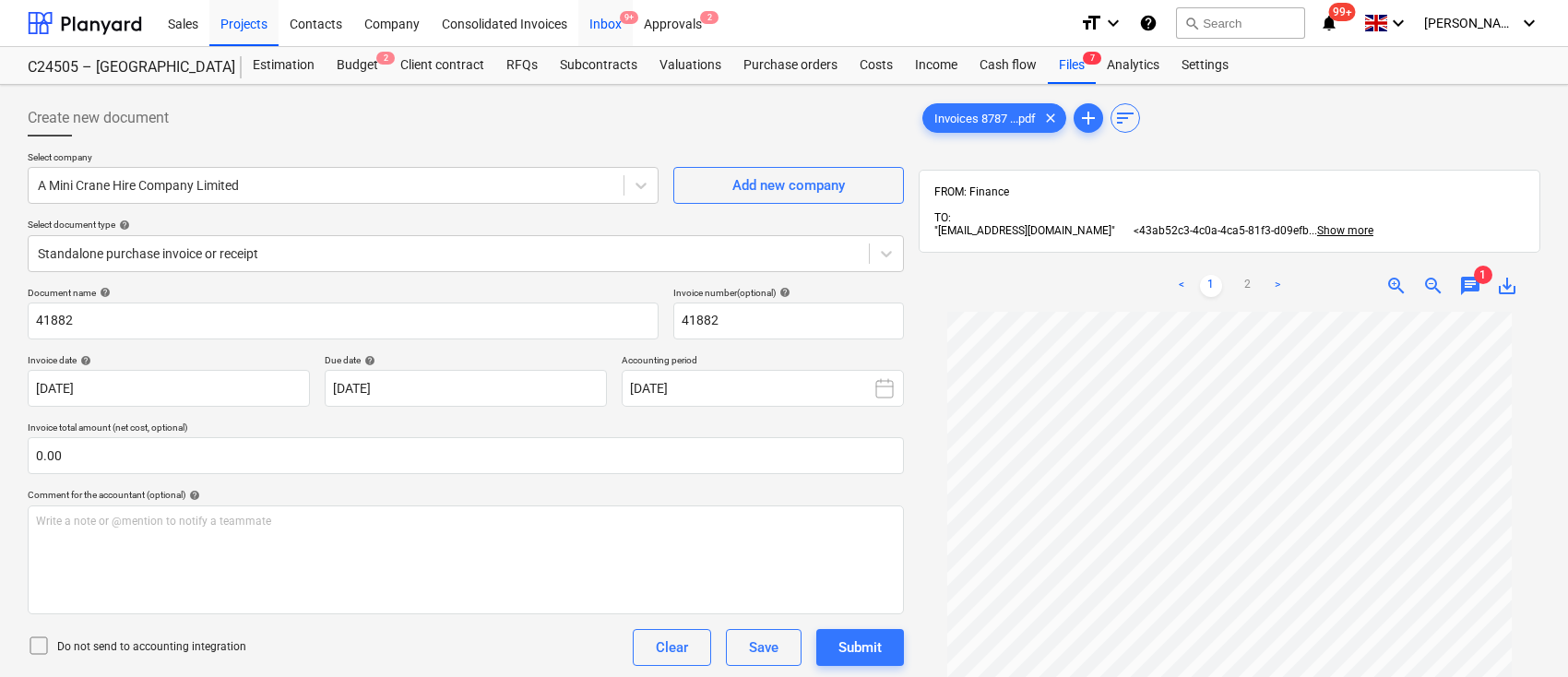
click at [611, 21] on div "Inbox 9+" at bounding box center [606, 22] width 54 height 47
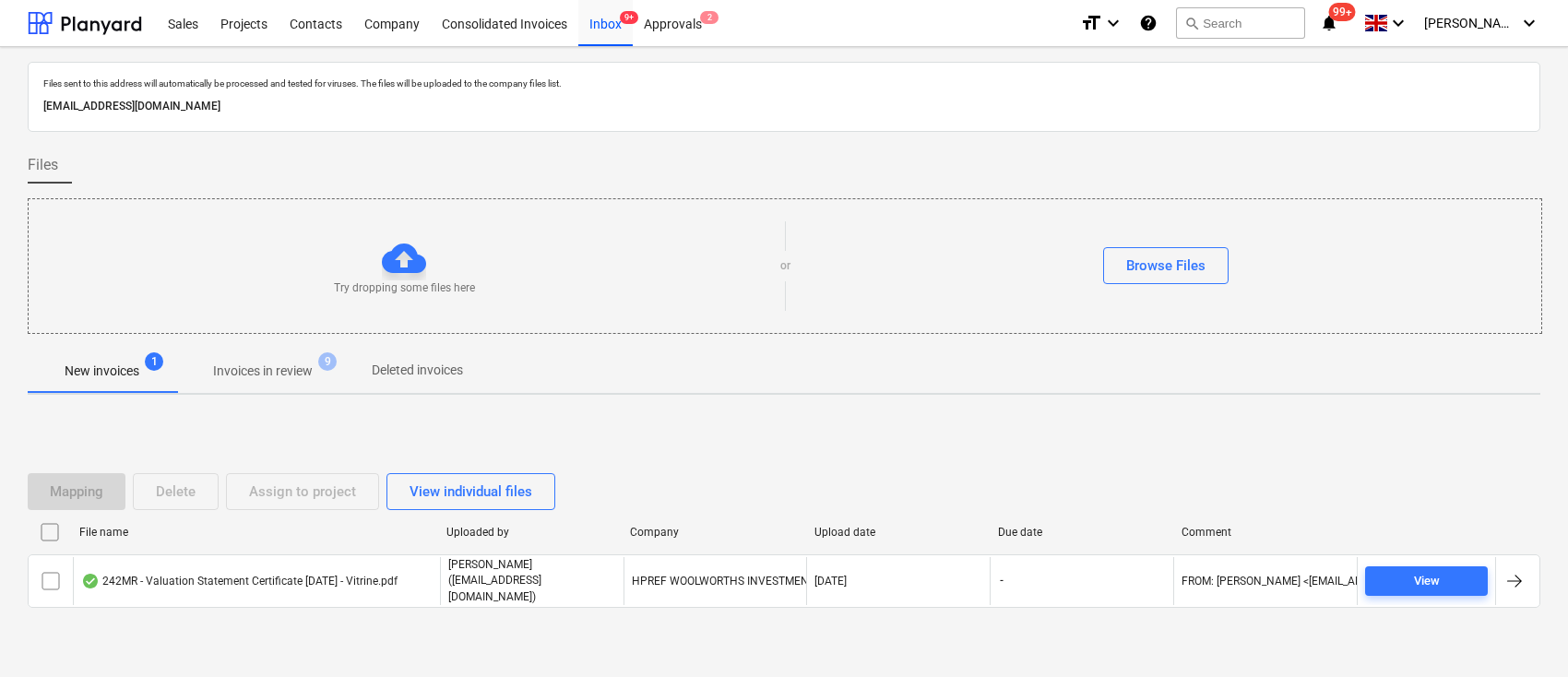
click at [266, 373] on p "Invoices in review" at bounding box center [262, 371] width 99 height 19
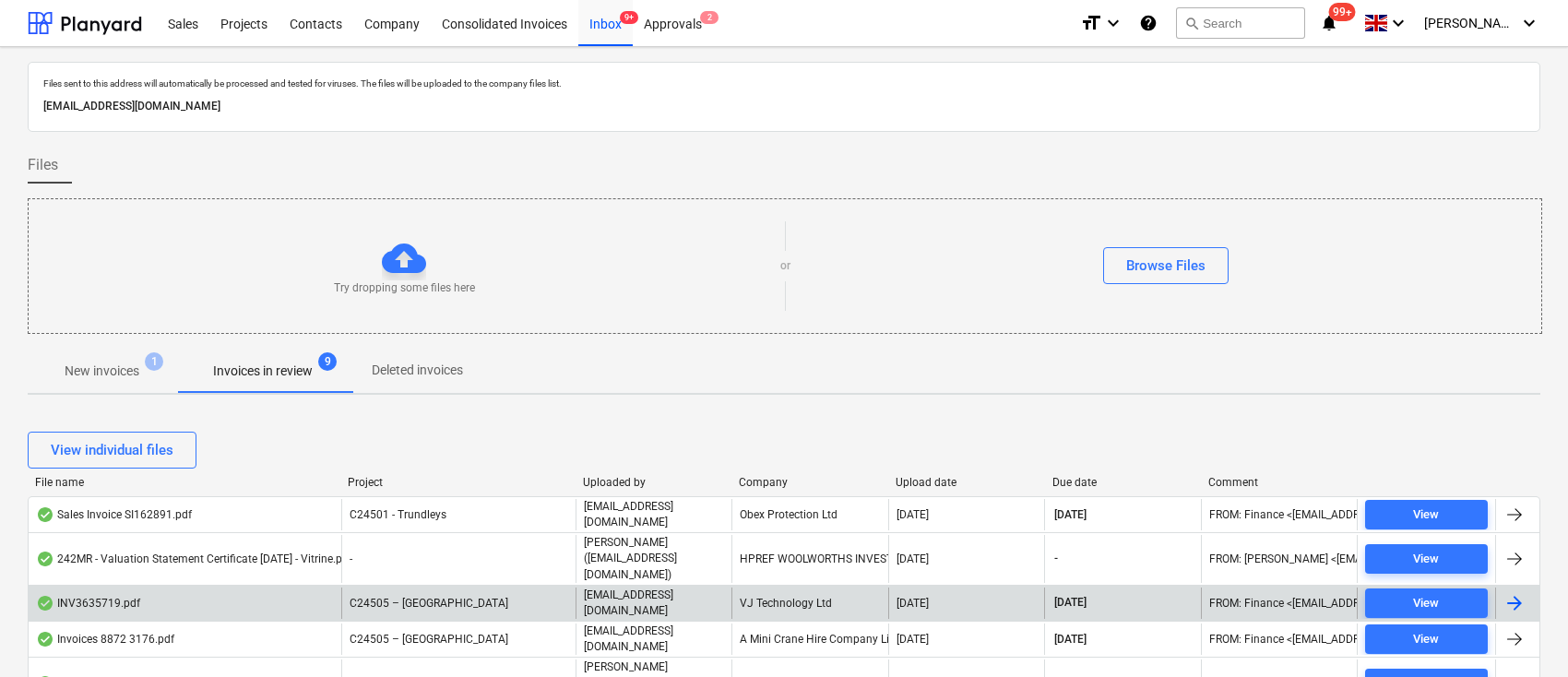
scroll to position [511, 0]
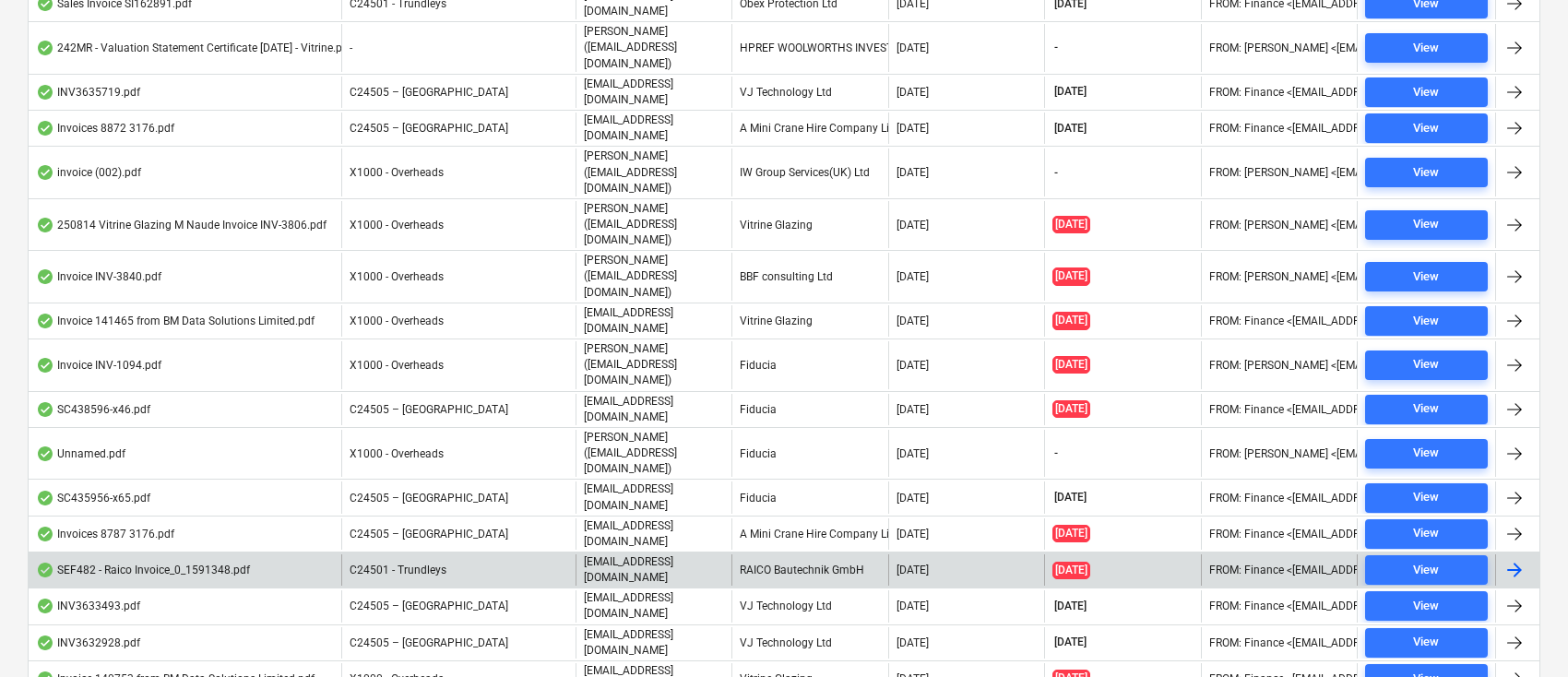
click at [783, 555] on div "RAICO Bautechnik GmbH" at bounding box center [810, 570] width 156 height 32
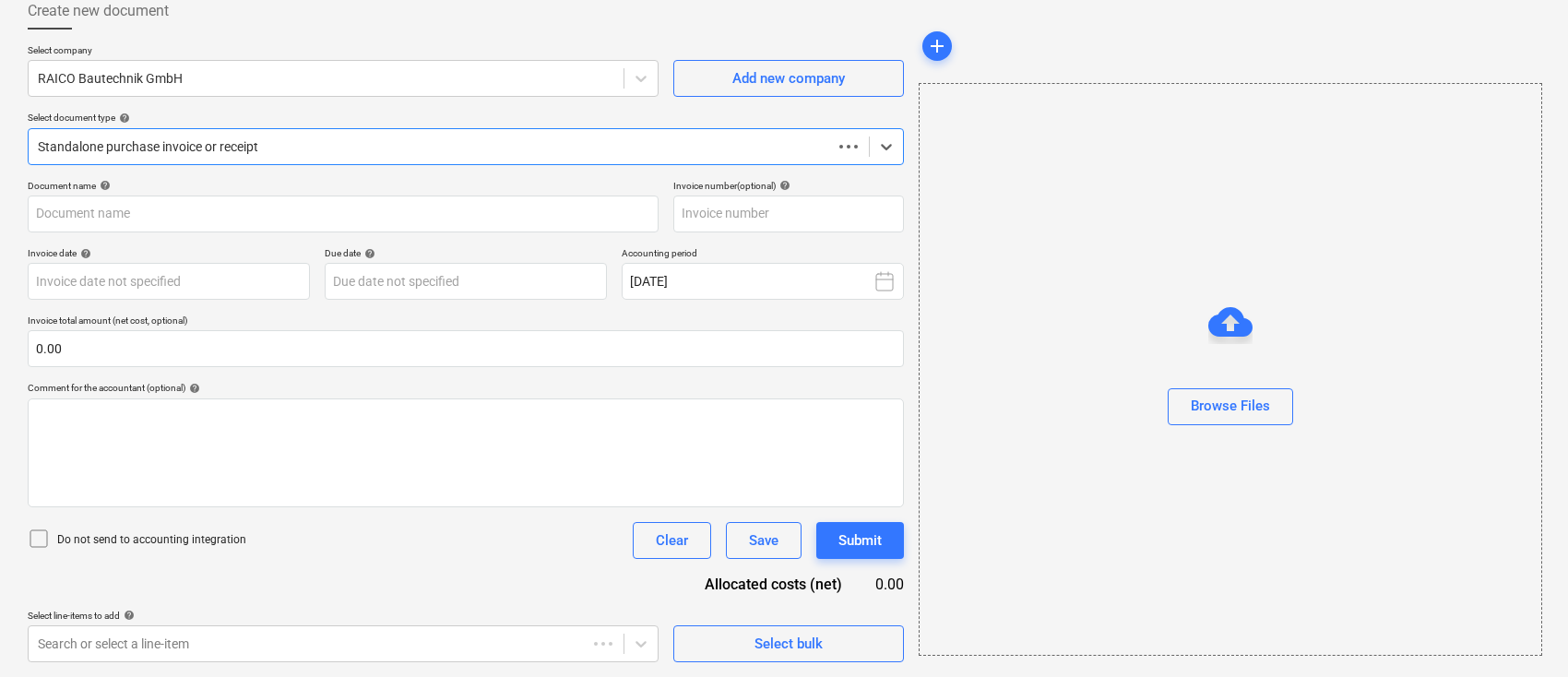
scroll to position [106, 0]
type input "AR00303935"
type input "[DATE]"
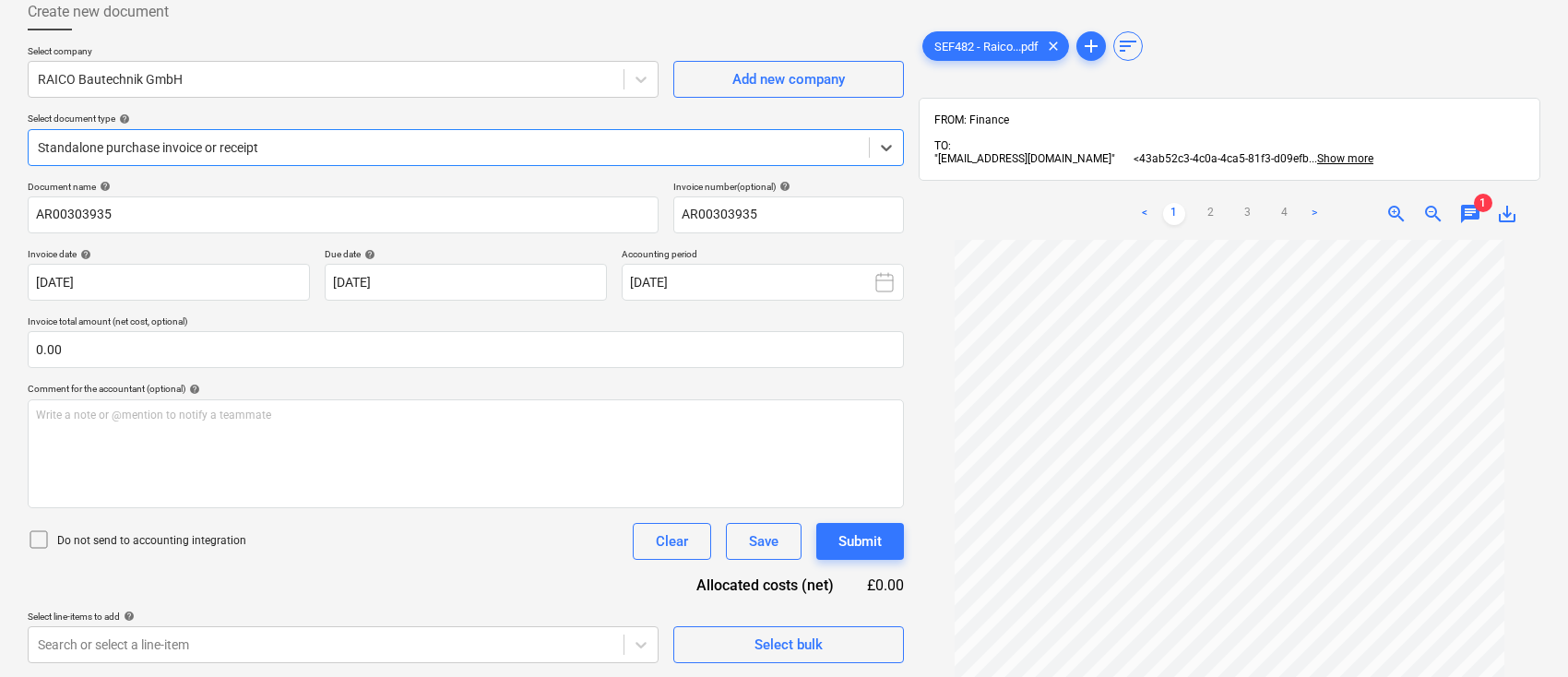
scroll to position [156, 0]
click at [1210, 218] on link "2" at bounding box center [1211, 213] width 22 height 22
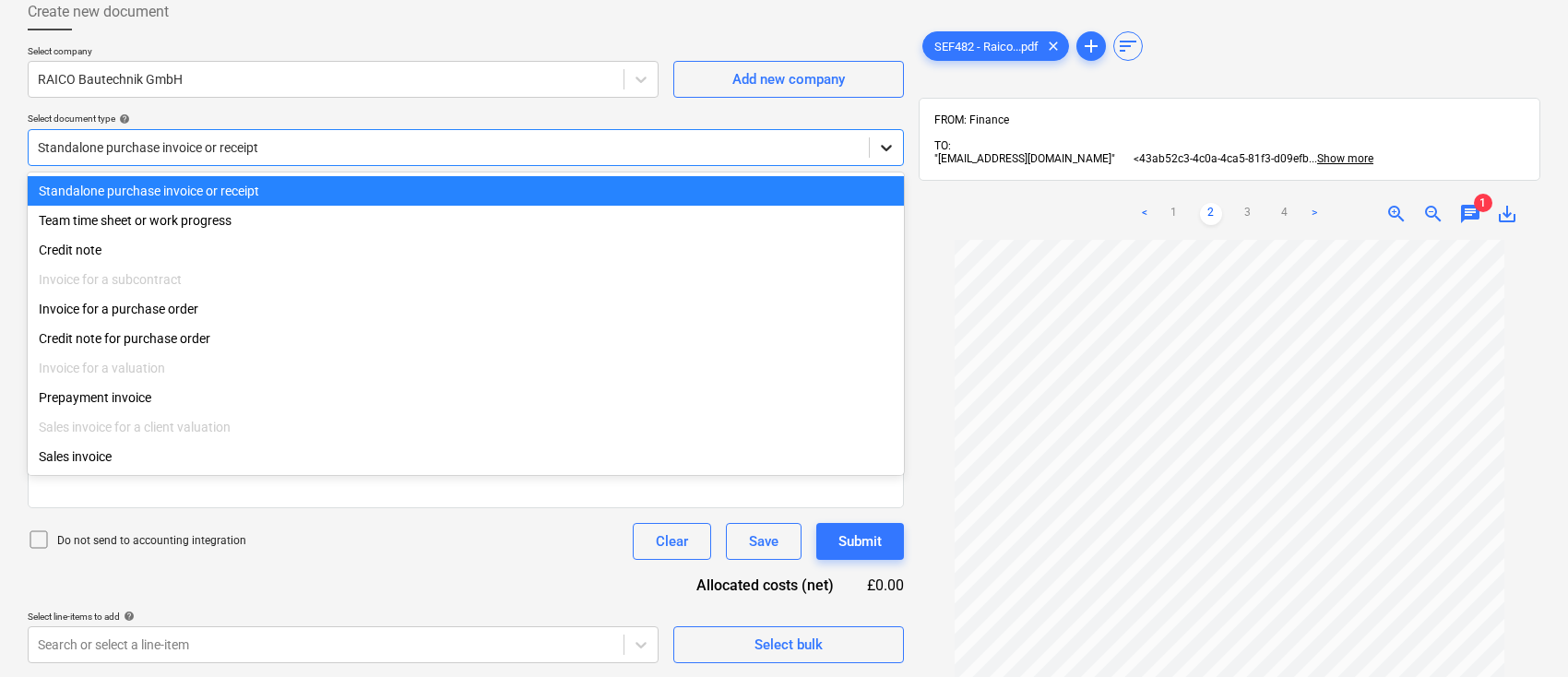
click at [889, 147] on icon at bounding box center [886, 148] width 11 height 7
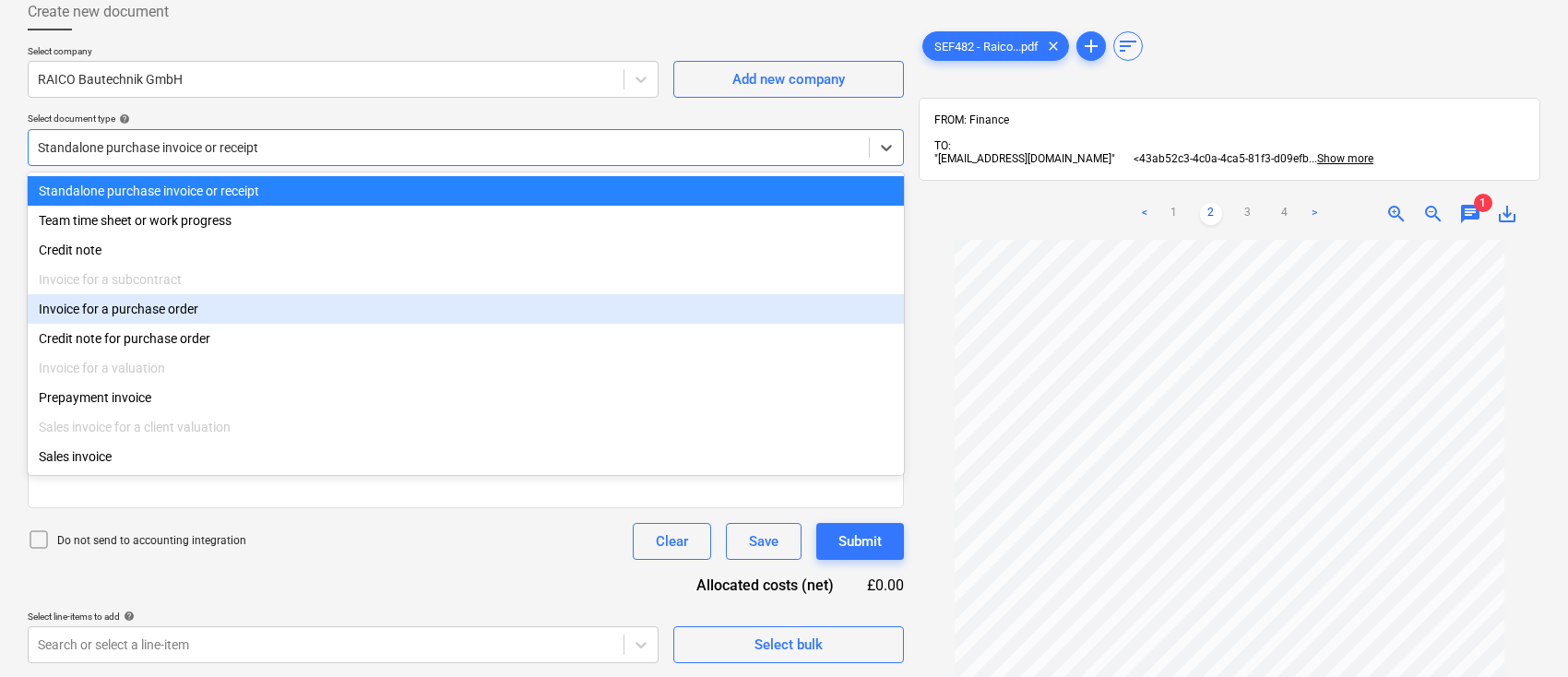
click at [823, 324] on div "Invoice for a purchase order" at bounding box center [466, 309] width 877 height 30
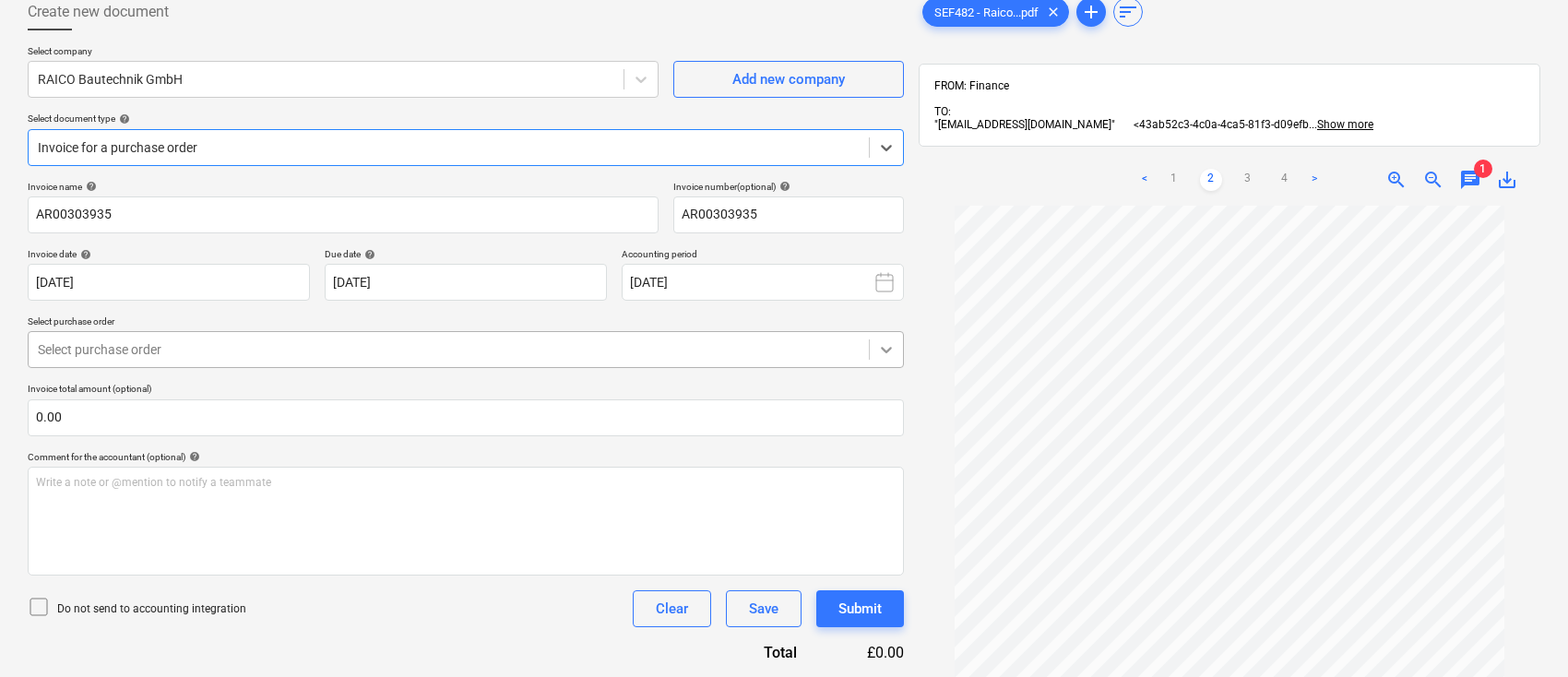
click at [885, 352] on icon at bounding box center [886, 351] width 11 height 7
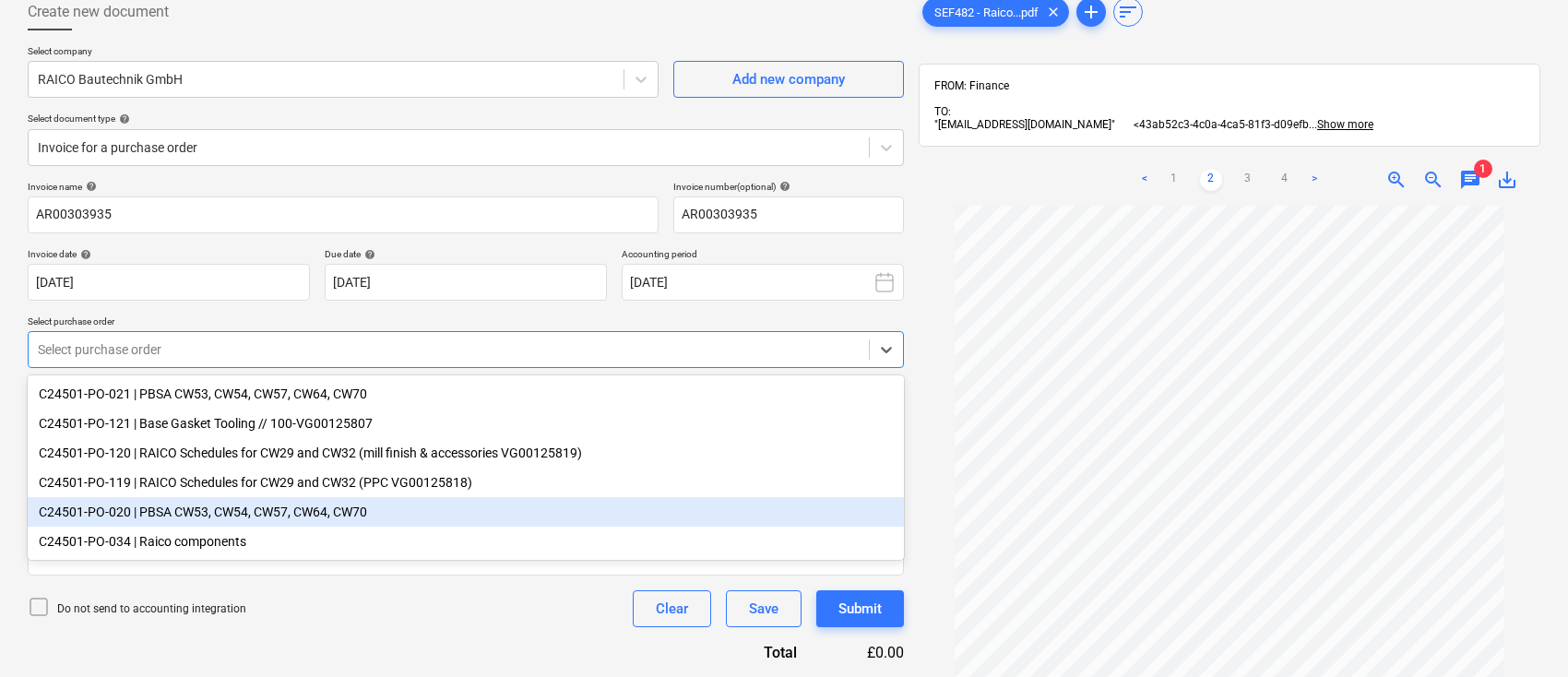
click at [376, 520] on div "C24501-PO-020 | PBSA CW53, CW54, CW57, CW64, CW70" at bounding box center [466, 512] width 877 height 30
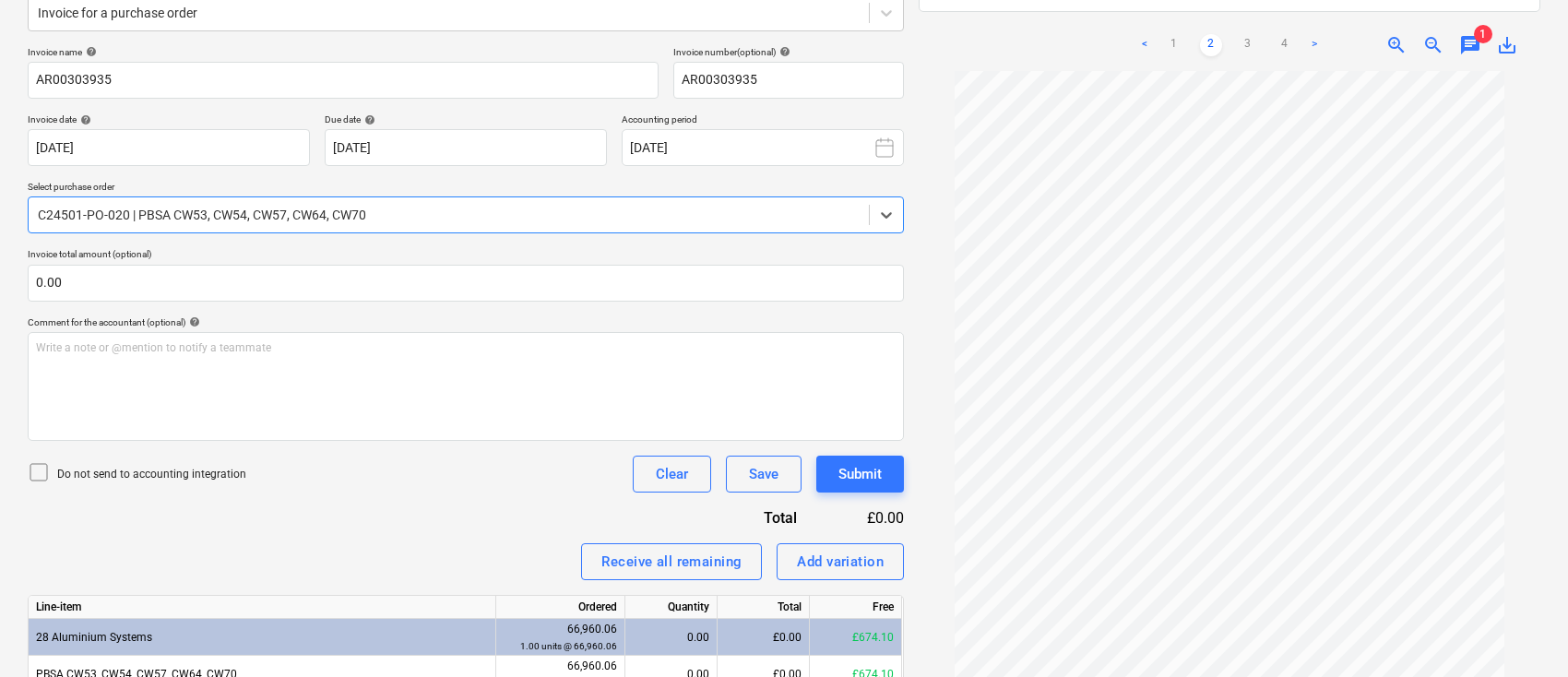
scroll to position [331, 0]
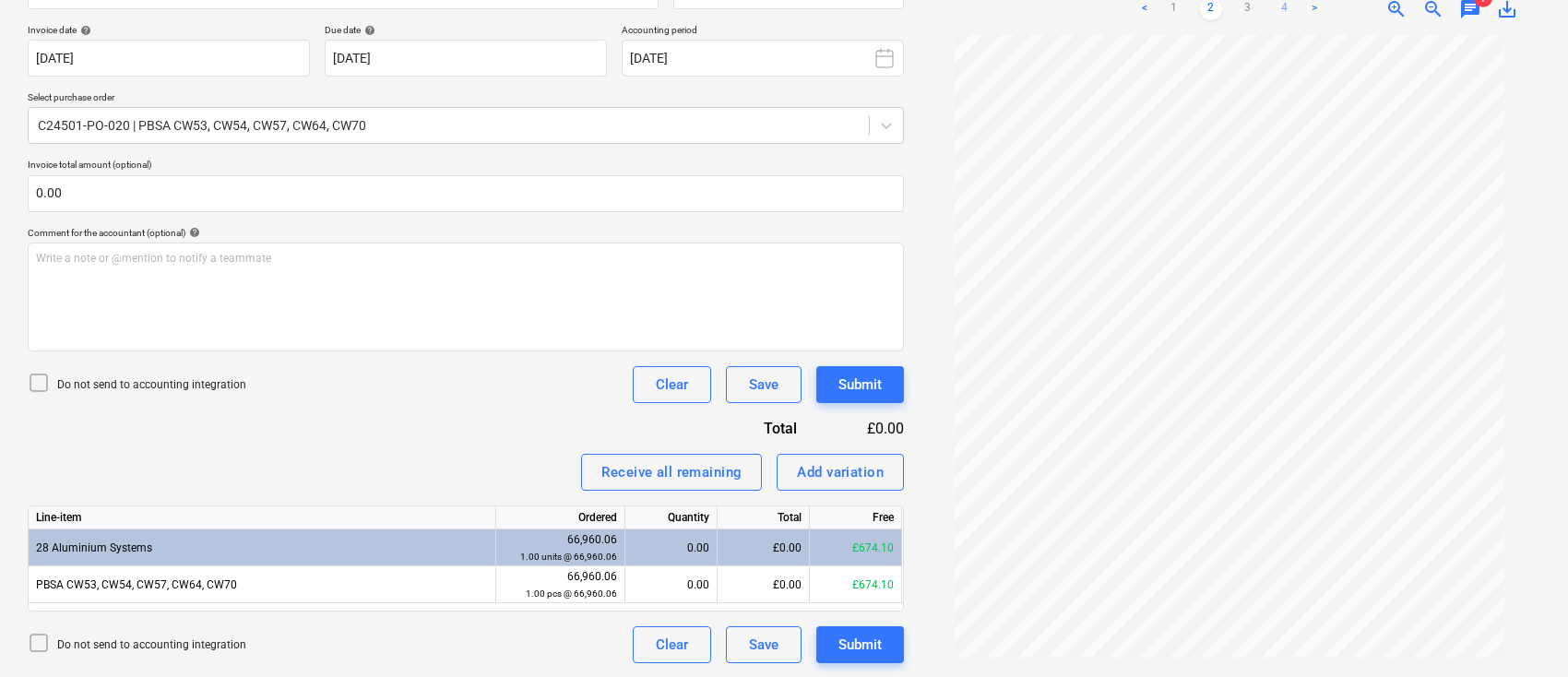
click at [1284, 12] on link "4" at bounding box center [1284, 9] width 22 height 22
click at [1253, 6] on link "3" at bounding box center [1248, 9] width 22 height 22
click at [1288, 4] on link "4" at bounding box center [1284, 9] width 22 height 22
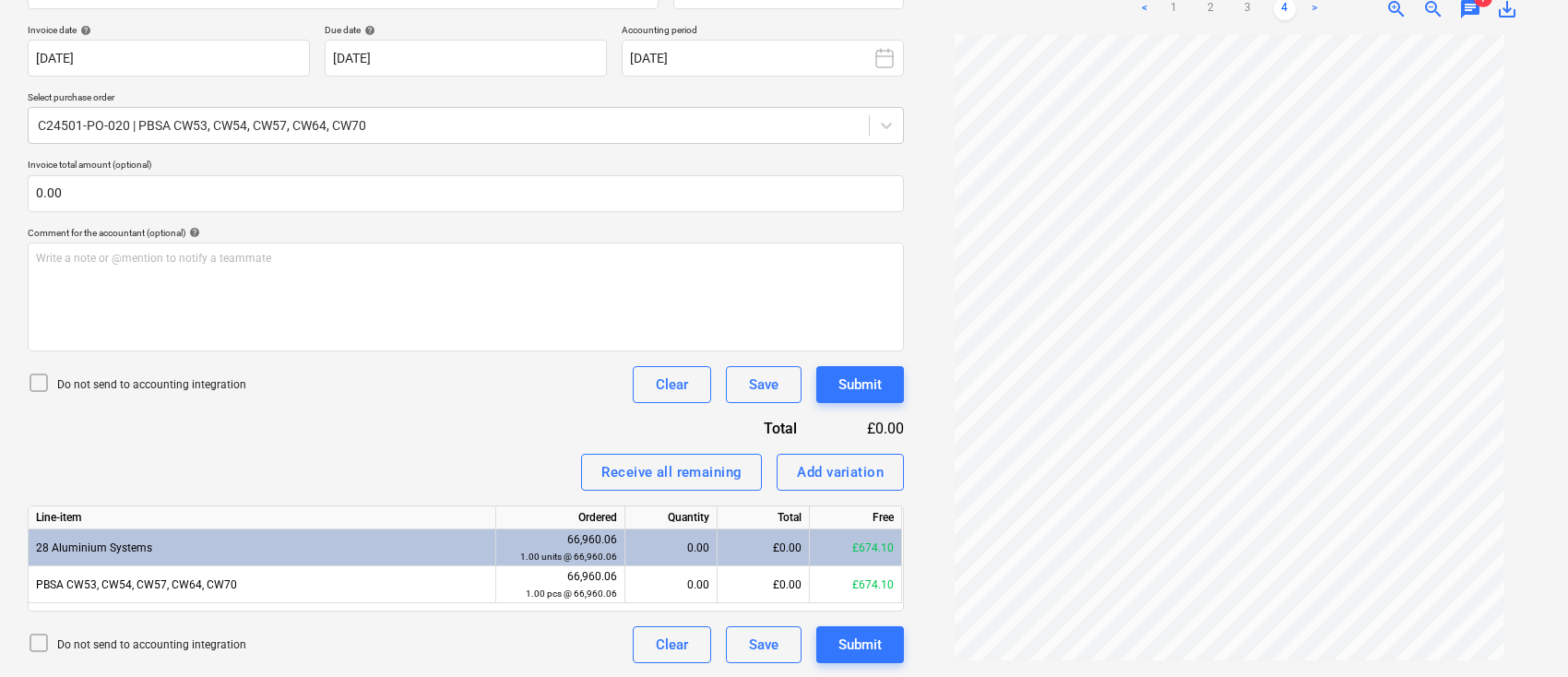
scroll to position [61, 0]
click at [887, 129] on icon at bounding box center [886, 125] width 18 height 18
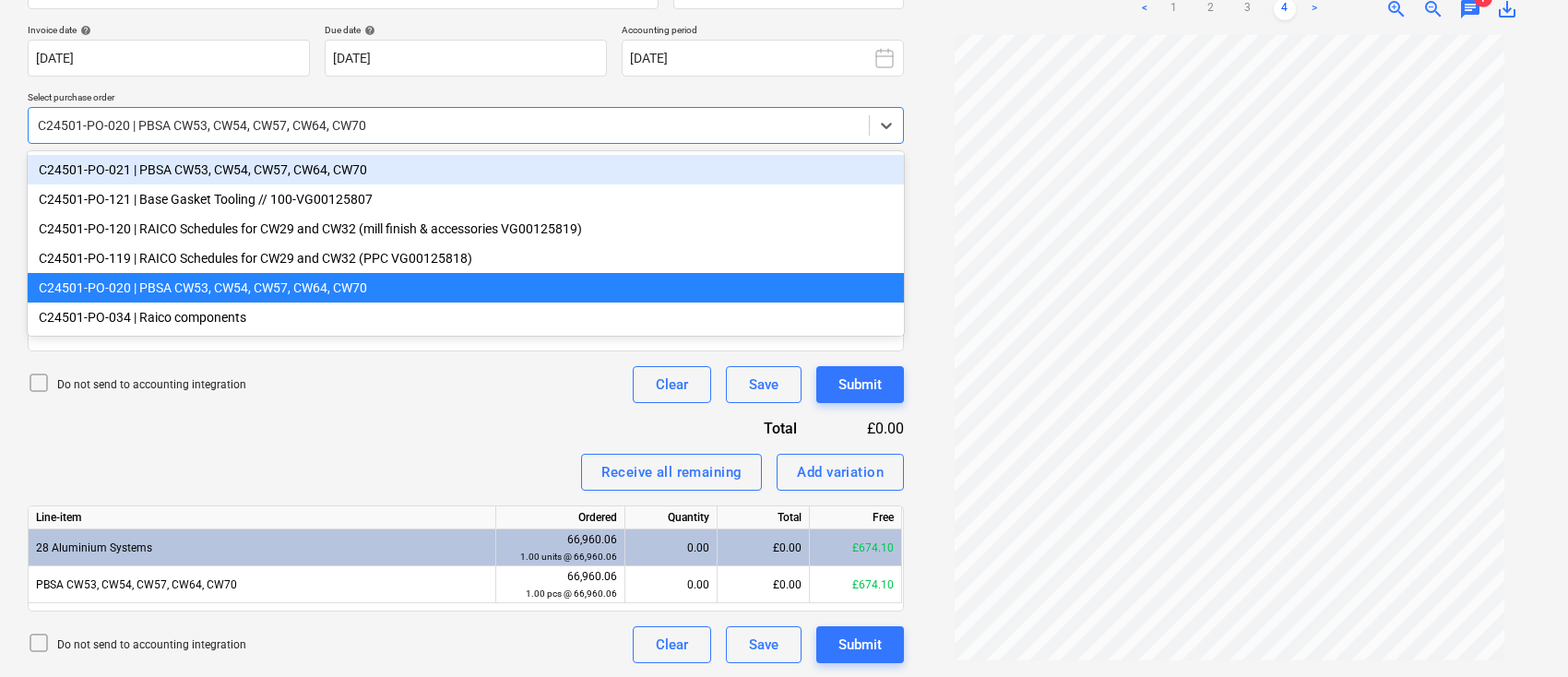
click at [134, 166] on div "C24501-PO-021 | PBSA CW53, CW54, CW57, CW64, CW70" at bounding box center [466, 170] width 877 height 30
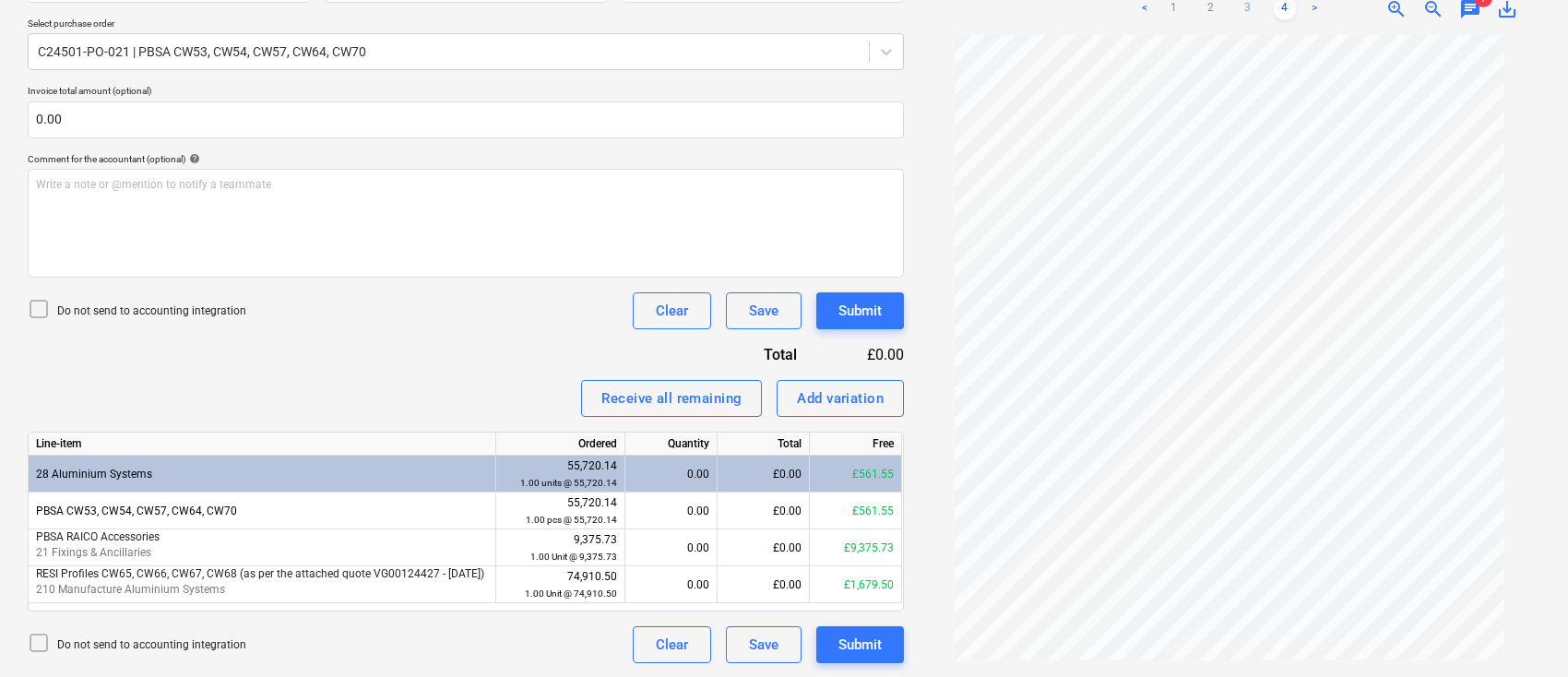
click at [1247, 11] on link "3" at bounding box center [1248, 9] width 22 height 22
click at [1282, 7] on link "4" at bounding box center [1284, 9] width 22 height 22
click at [1175, 9] on link "1" at bounding box center [1174, 9] width 22 height 22
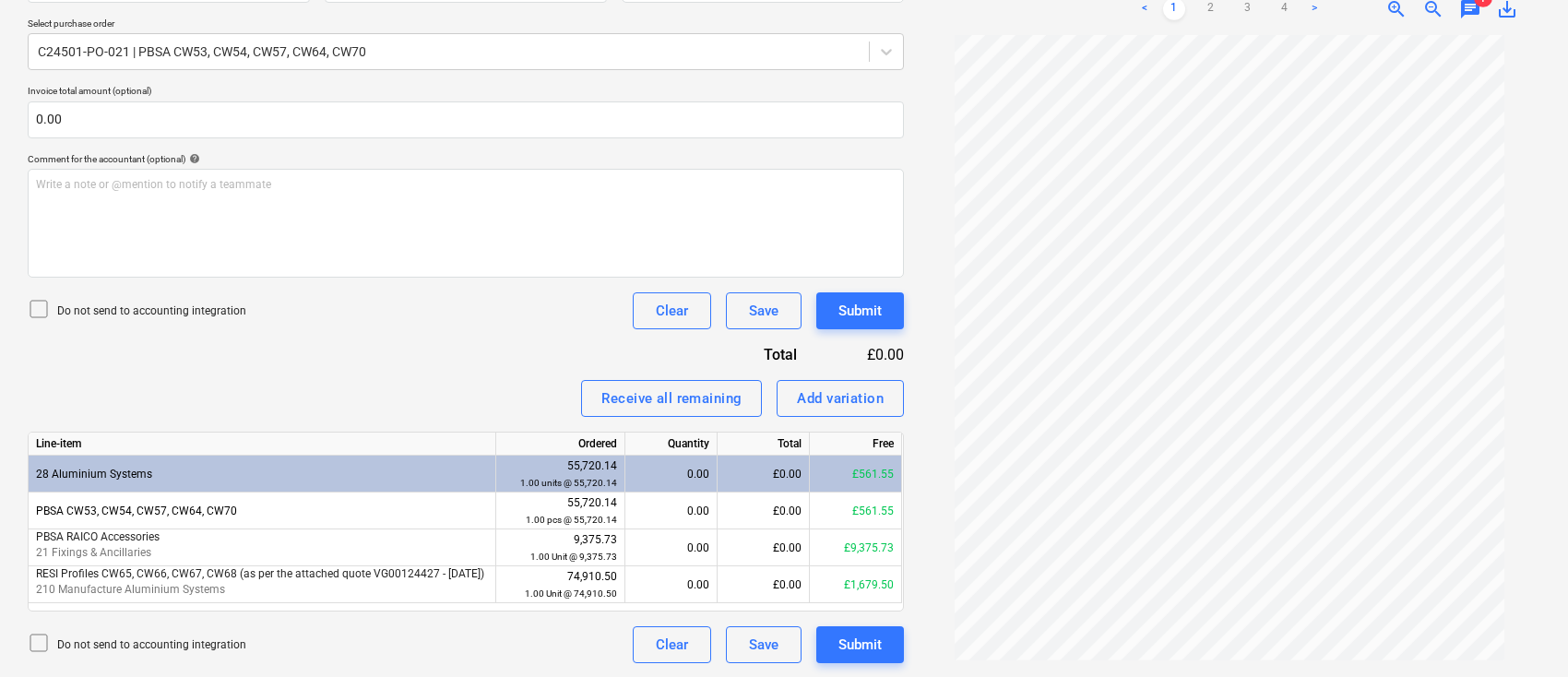
scroll to position [155, 0]
click at [1215, 13] on link "2" at bounding box center [1211, 9] width 22 height 22
click at [1283, 6] on link "4" at bounding box center [1284, 9] width 22 height 22
click at [1252, 10] on link "3" at bounding box center [1248, 9] width 22 height 22
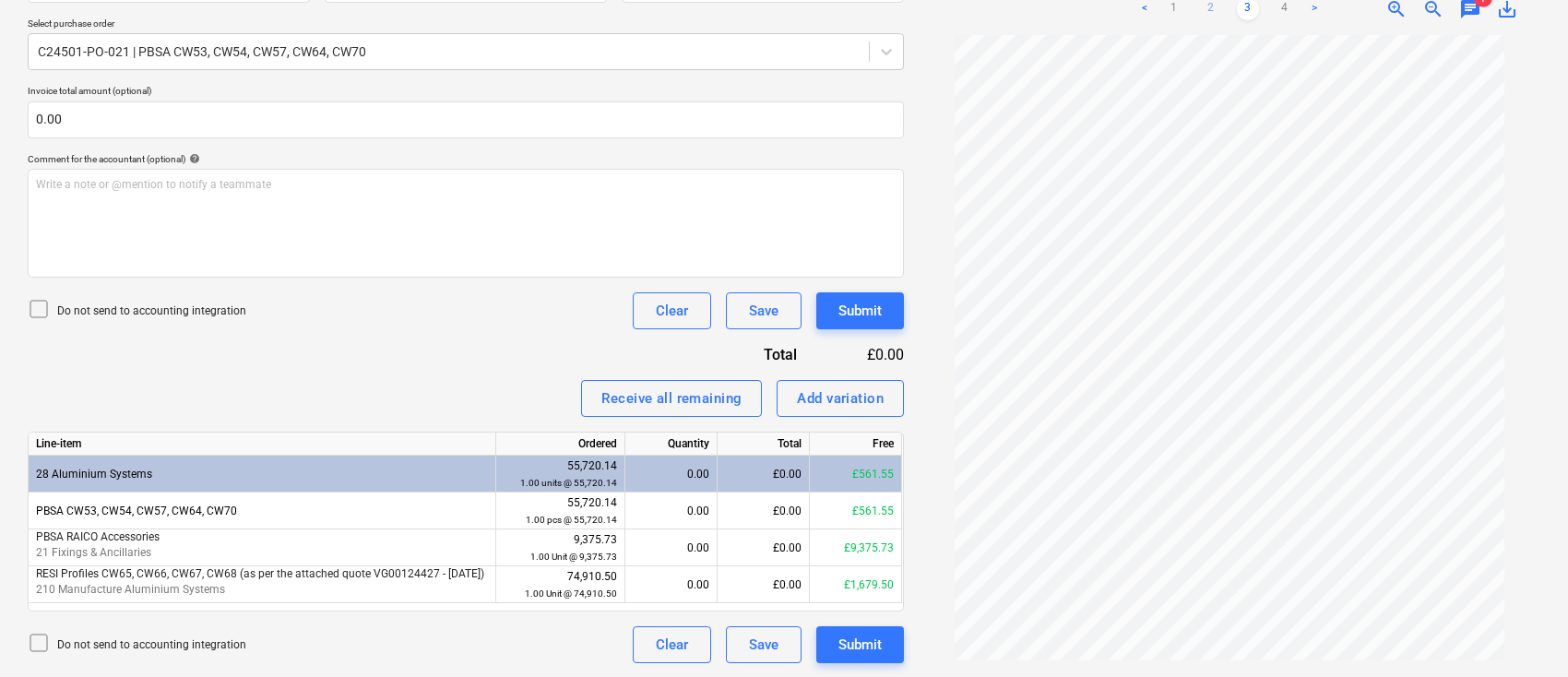
click at [1214, 6] on link "2" at bounding box center [1211, 9] width 22 height 22
click at [1176, 0] on link "1" at bounding box center [1174, 9] width 22 height 22
click at [1284, 10] on link "4" at bounding box center [1284, 9] width 22 height 22
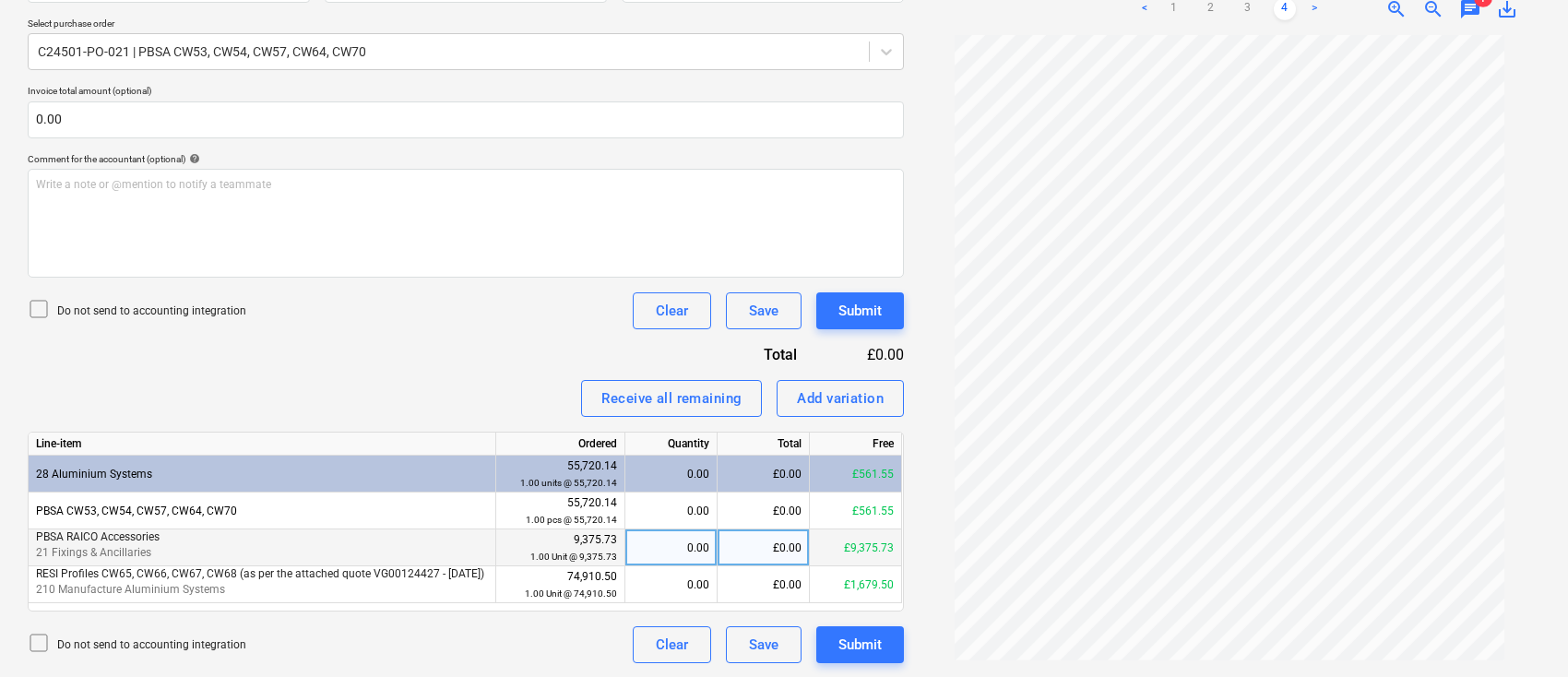
click at [758, 543] on div "£0.00" at bounding box center [764, 548] width 93 height 37
type input "9273.71"
click at [847, 650] on div "Submit" at bounding box center [860, 644] width 43 height 24
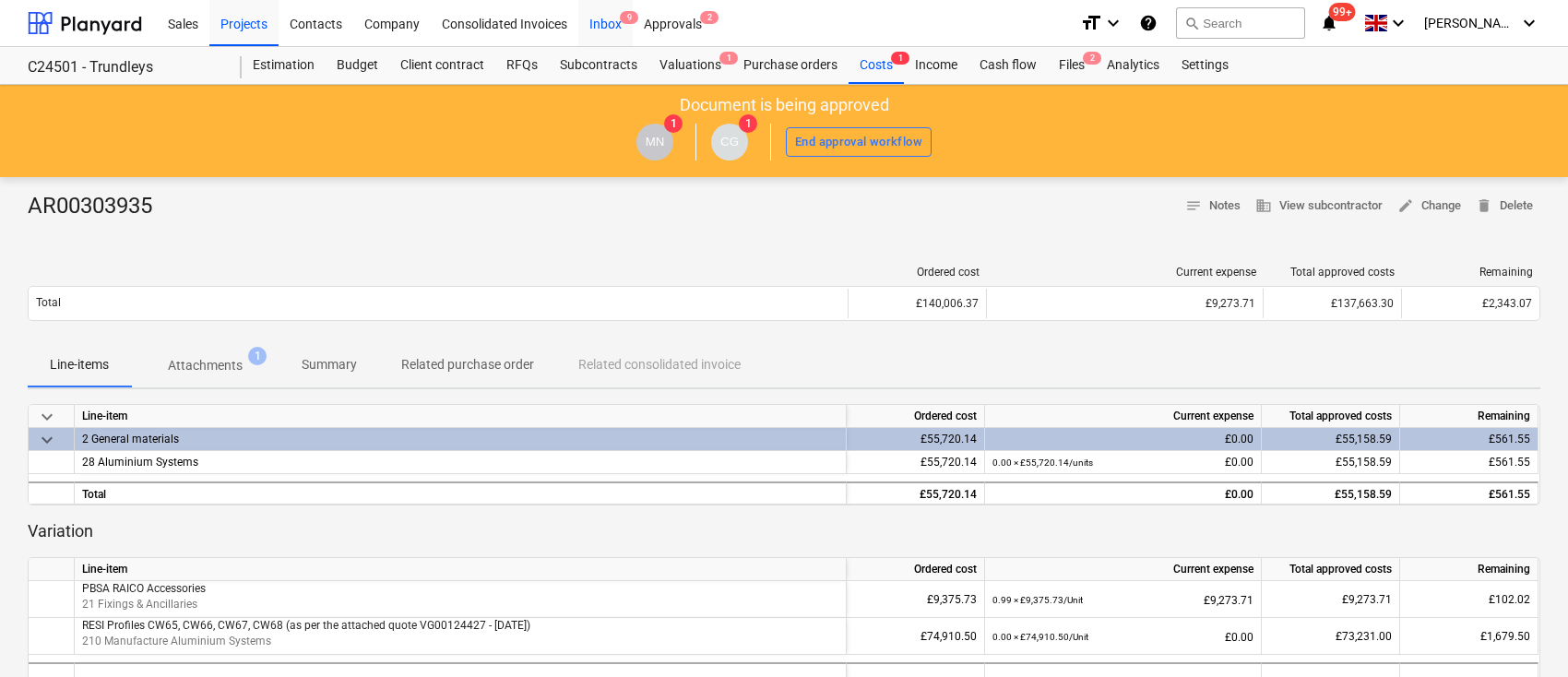
click at [608, 14] on div "Inbox 9" at bounding box center [606, 22] width 54 height 47
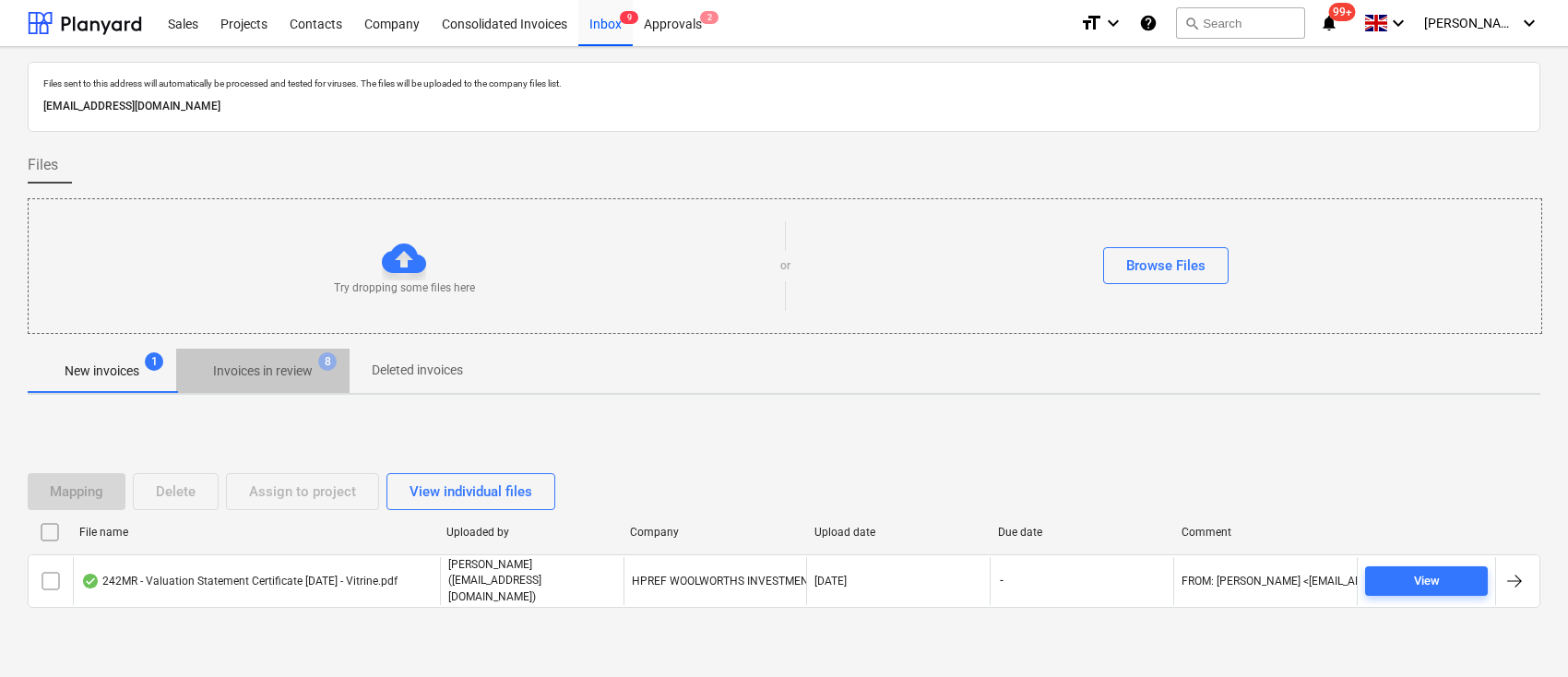
click at [296, 366] on p "Invoices in review" at bounding box center [262, 371] width 99 height 19
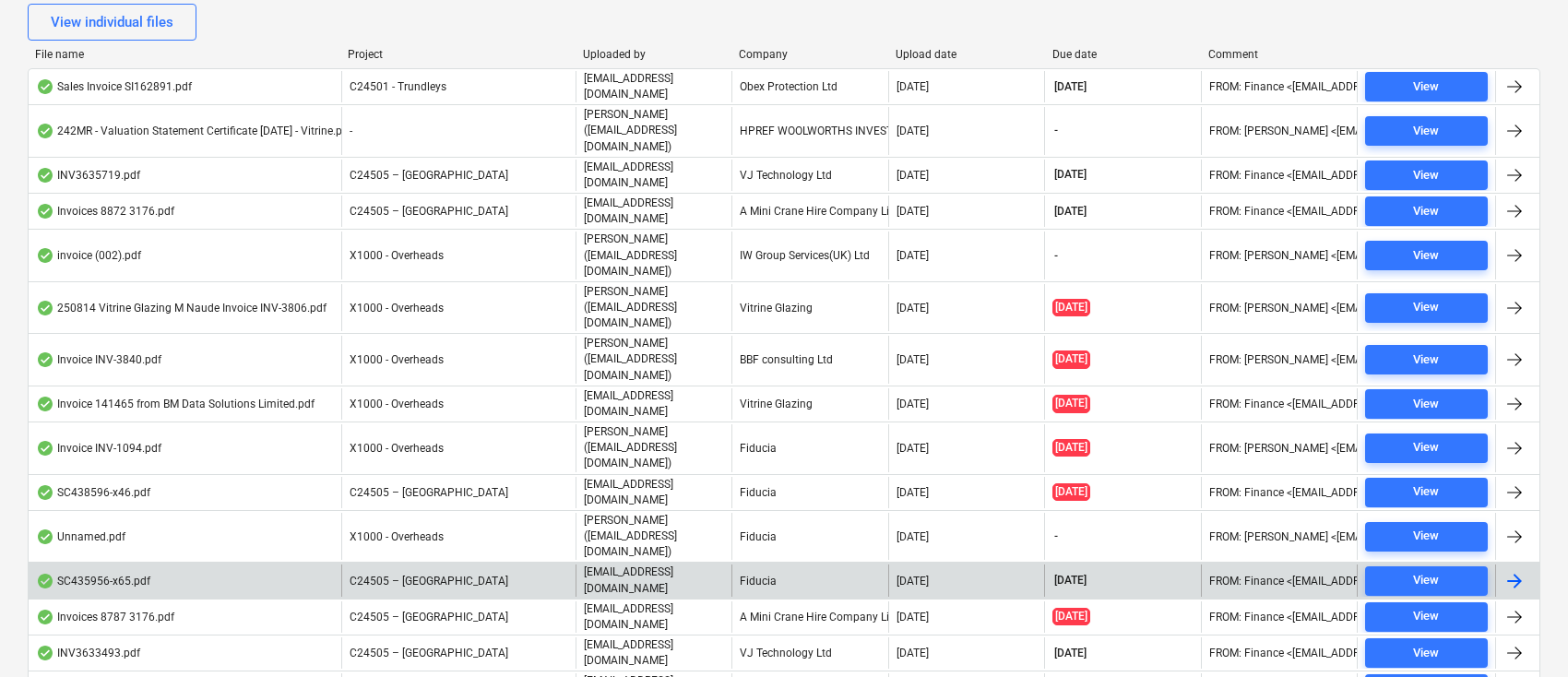
scroll to position [477, 0]
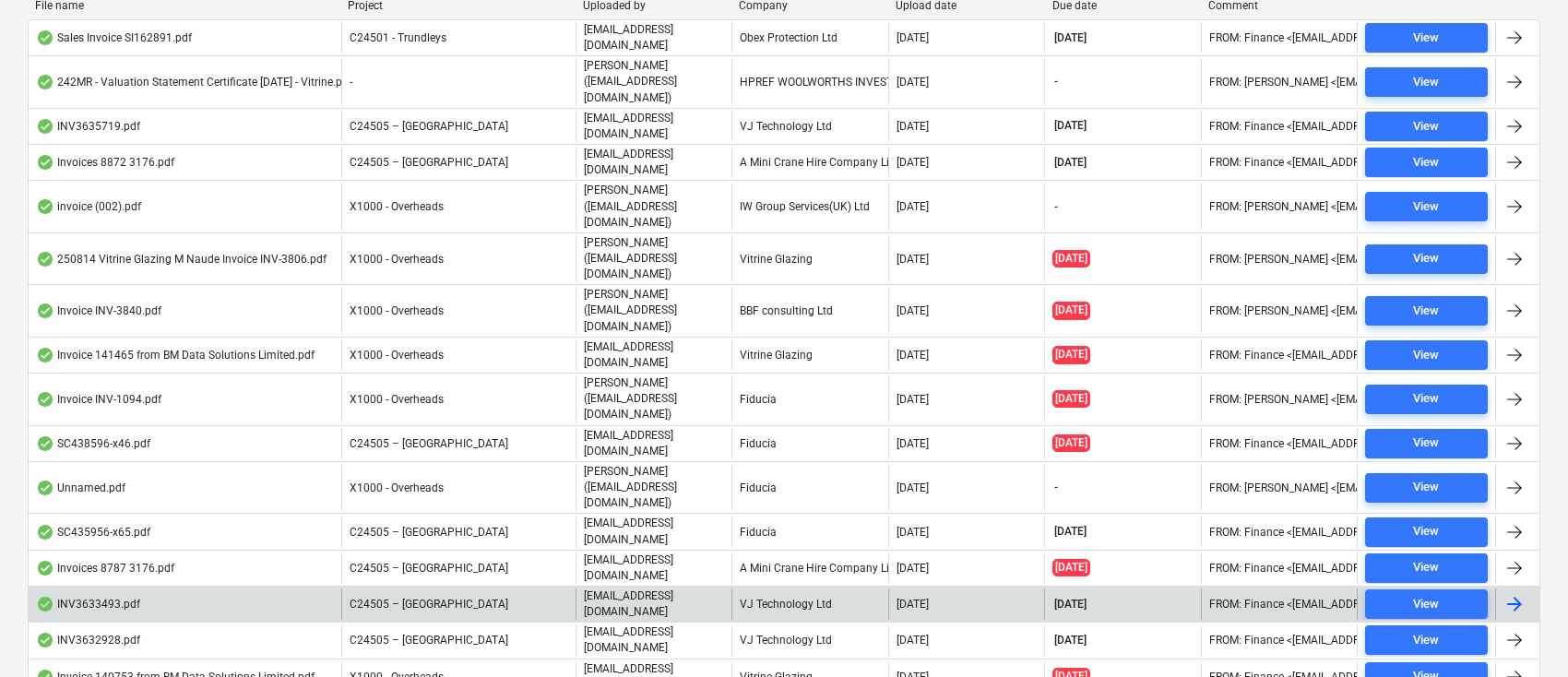
click at [775, 588] on div "VJ Technology Ltd" at bounding box center [810, 604] width 156 height 32
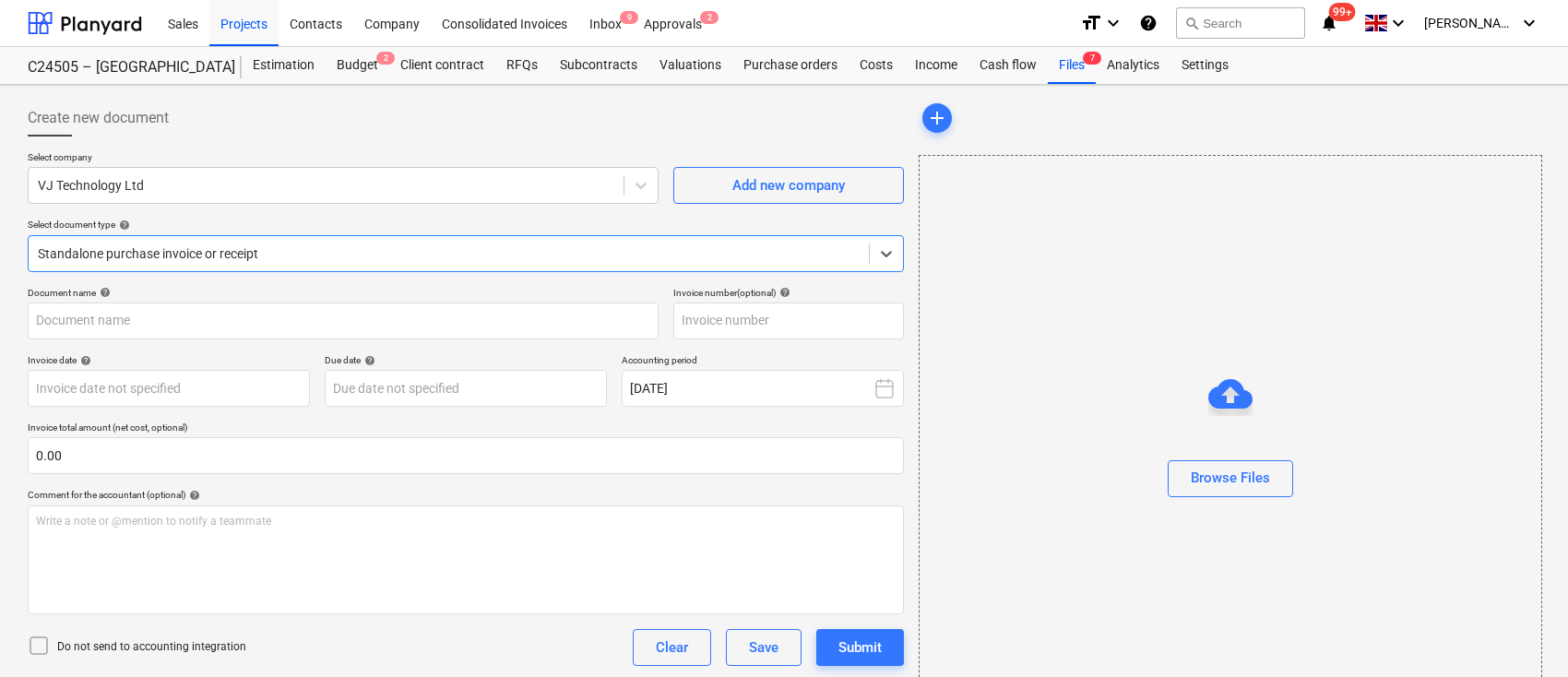
type input "INV3633493"
type input "[DATE]"
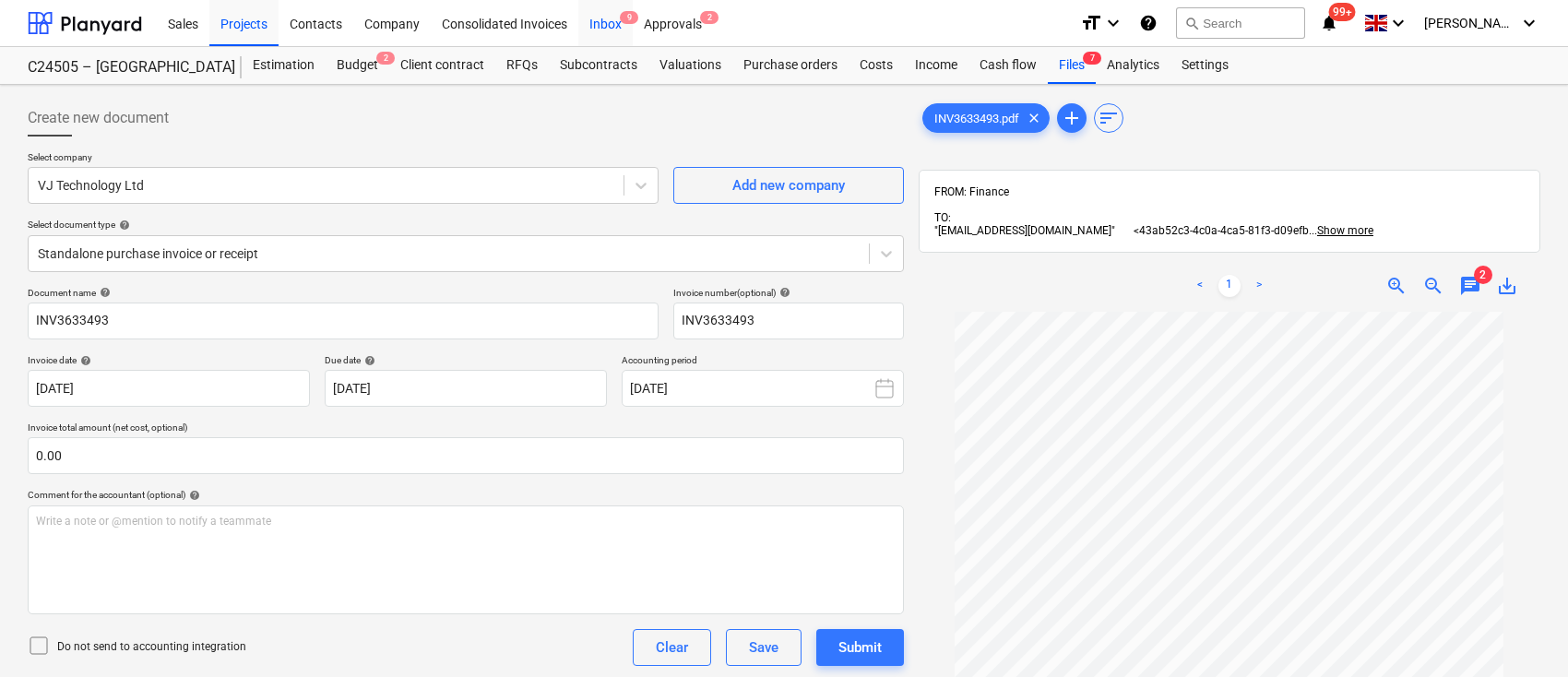
click at [606, 25] on div "Inbox 9" at bounding box center [606, 22] width 54 height 47
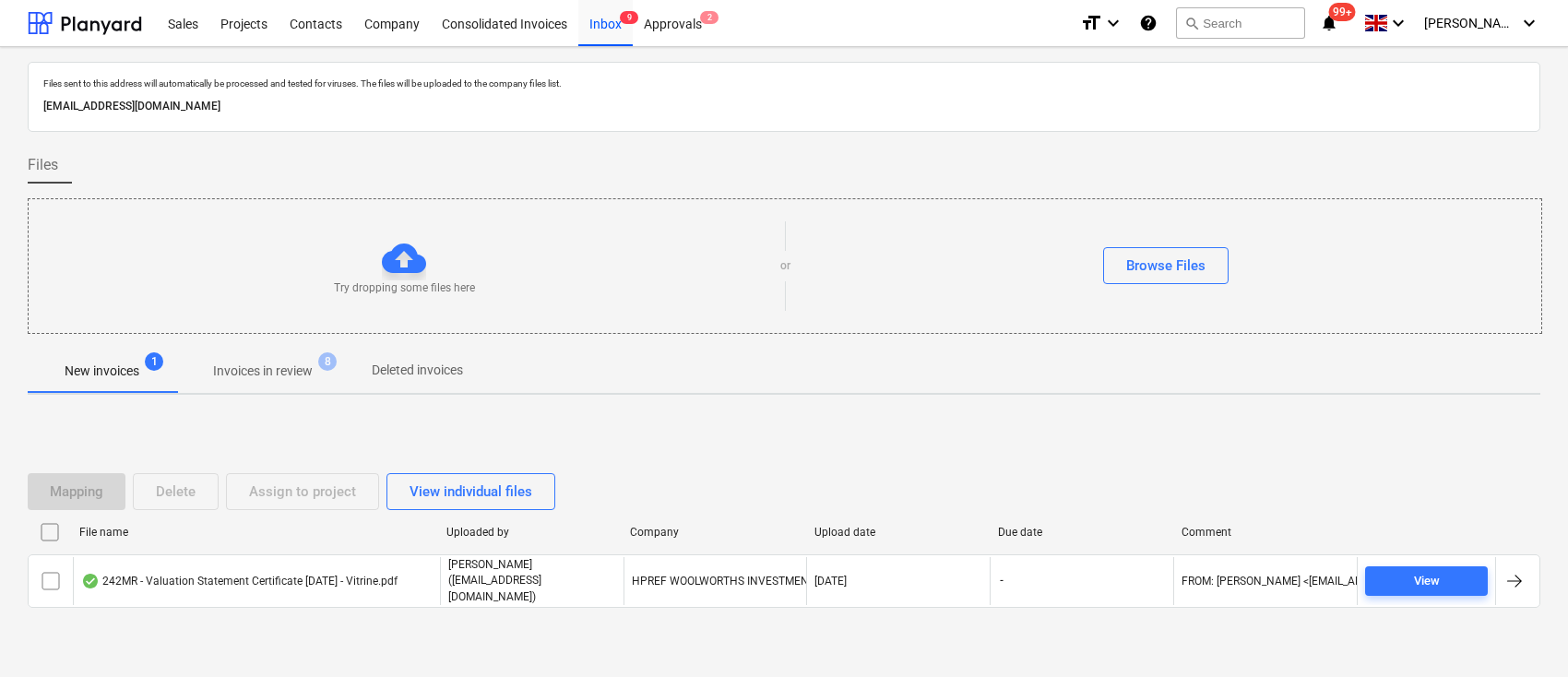
click at [309, 366] on p "Invoices in review" at bounding box center [262, 371] width 99 height 19
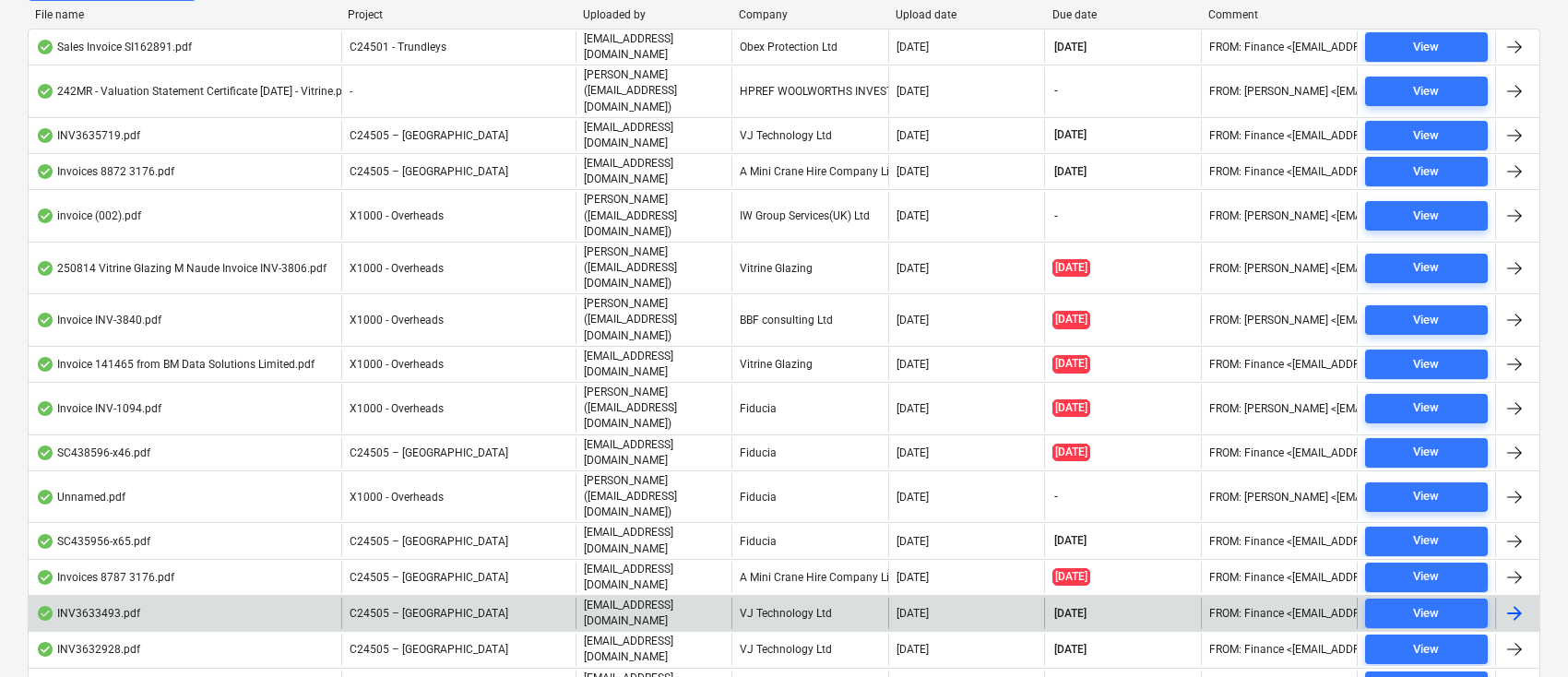
scroll to position [477, 0]
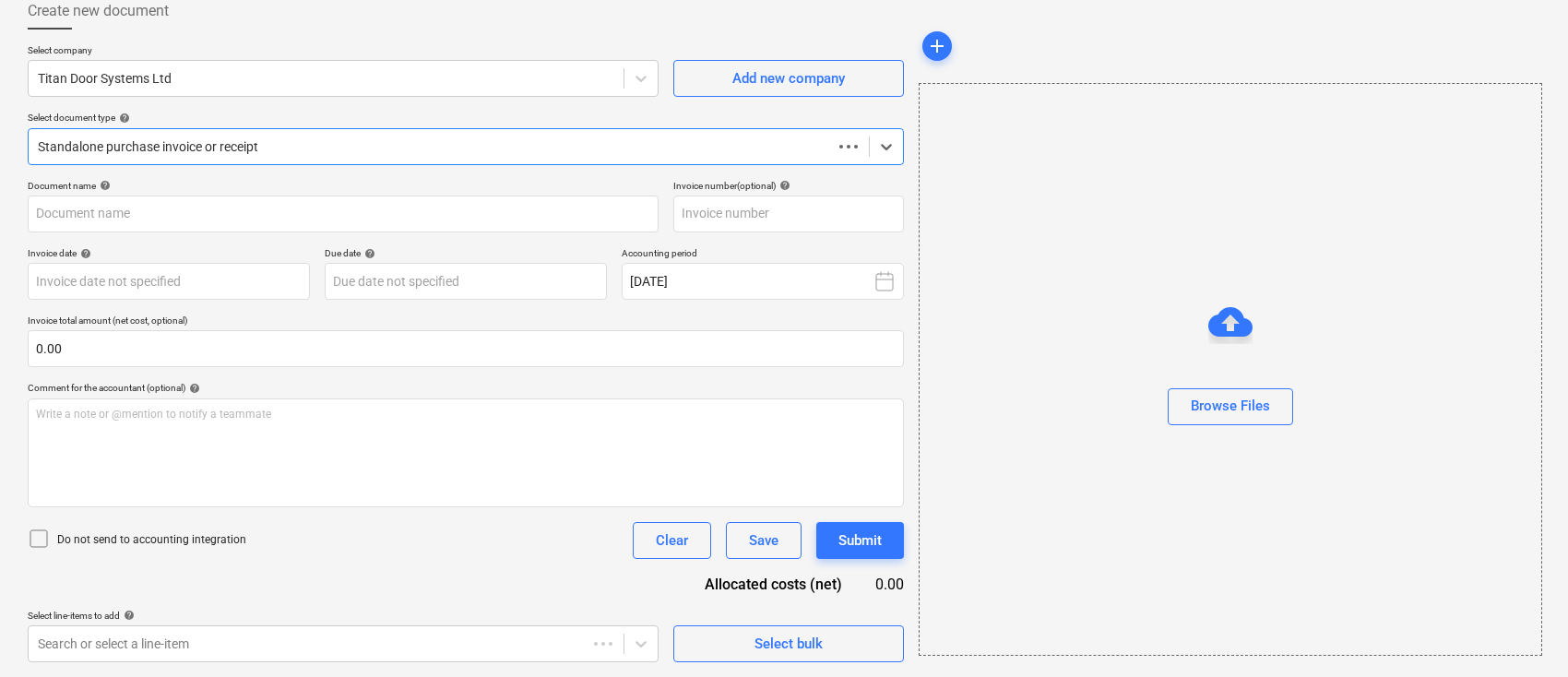
scroll to position [106, 0]
type input "INV-1541"
type input "[DATE]"
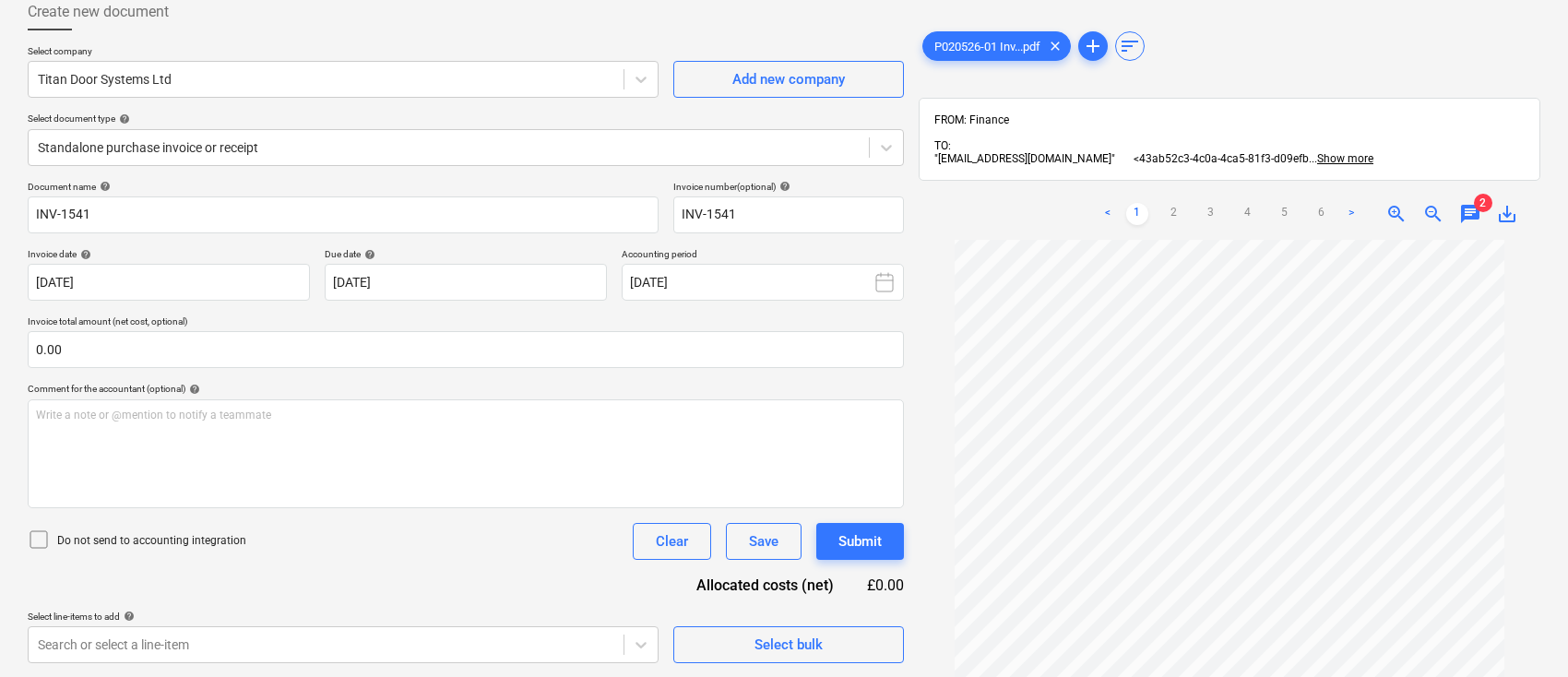
scroll to position [154, 0]
click at [1324, 218] on link "6" at bounding box center [1322, 213] width 22 height 22
click at [1281, 209] on link "5" at bounding box center [1284, 213] width 22 height 22
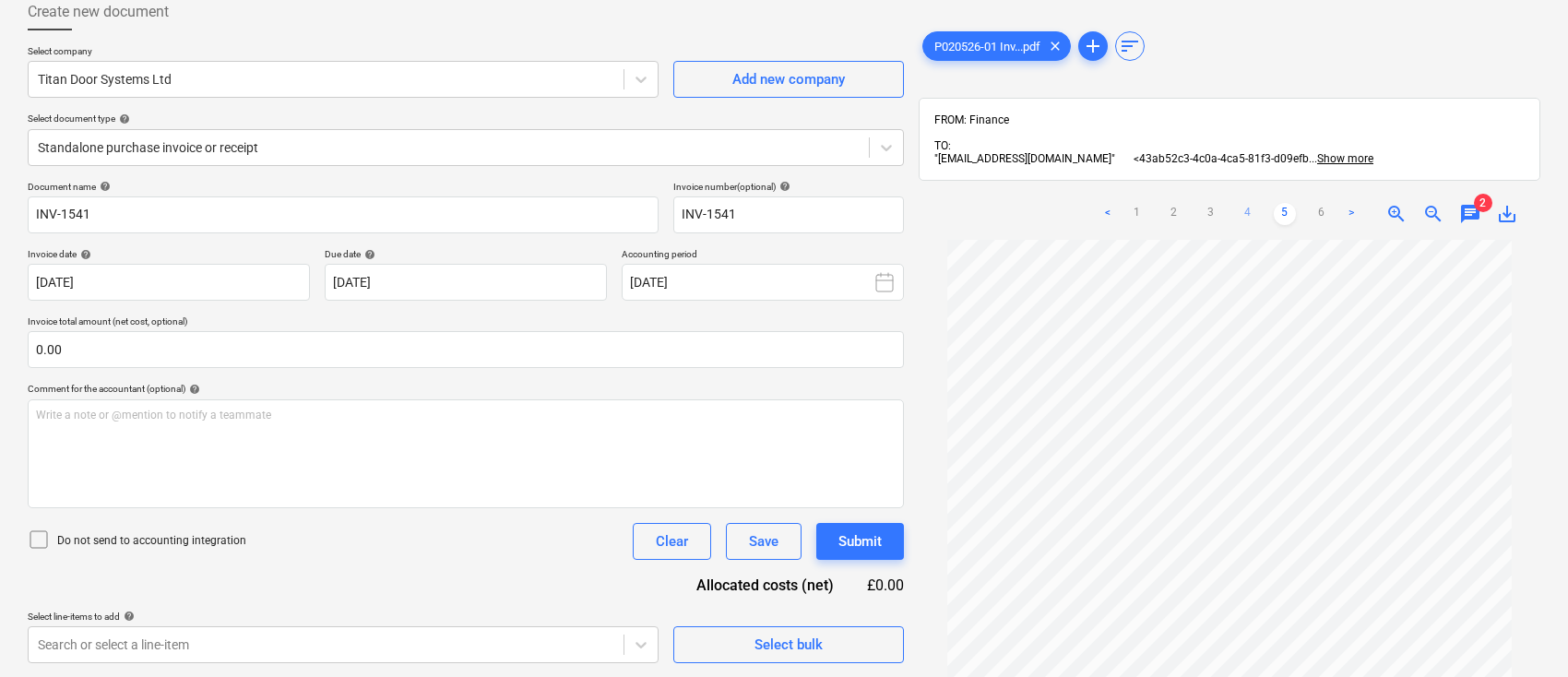
click at [1248, 219] on link "4" at bounding box center [1248, 213] width 22 height 22
click at [1207, 213] on link "3" at bounding box center [1211, 213] width 22 height 22
click at [1177, 213] on link "2" at bounding box center [1174, 213] width 22 height 22
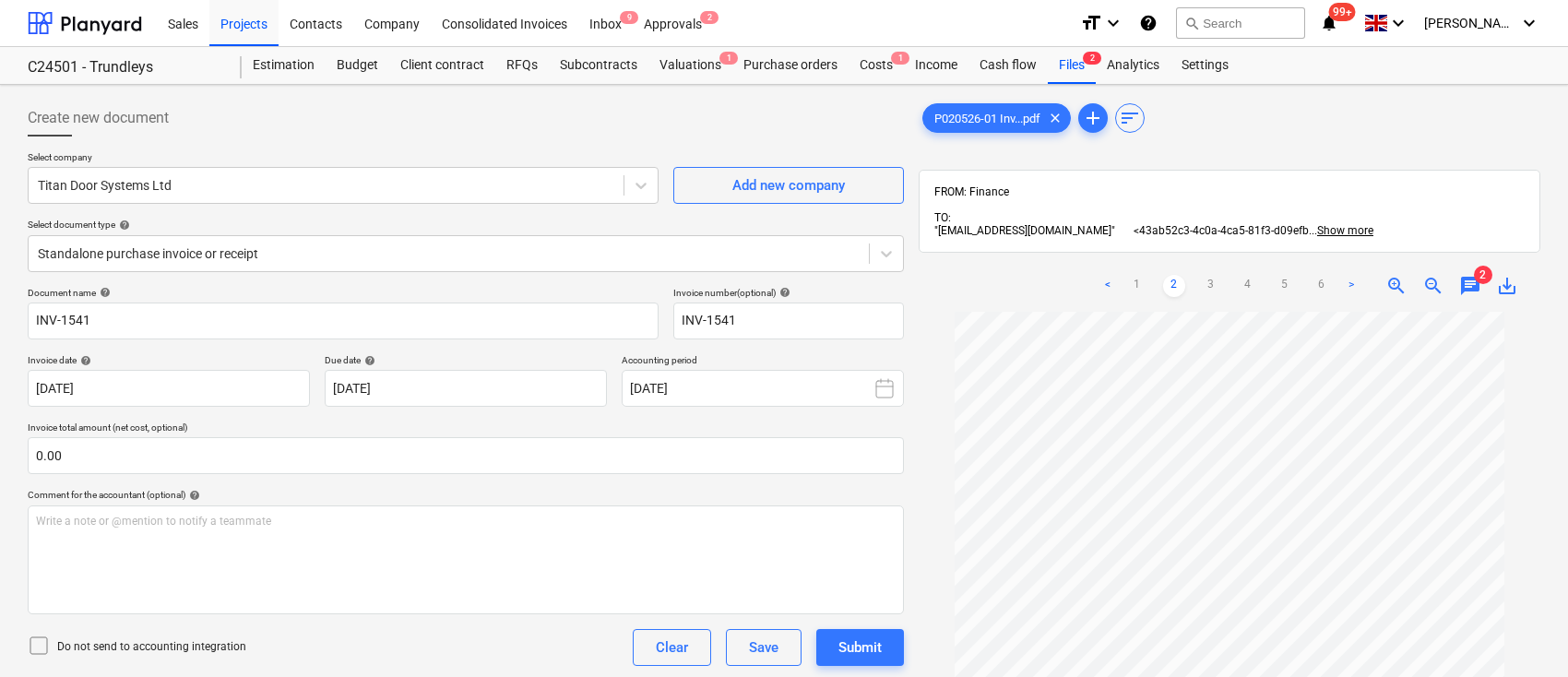
click at [1472, 286] on span "chat" at bounding box center [1471, 285] width 22 height 22
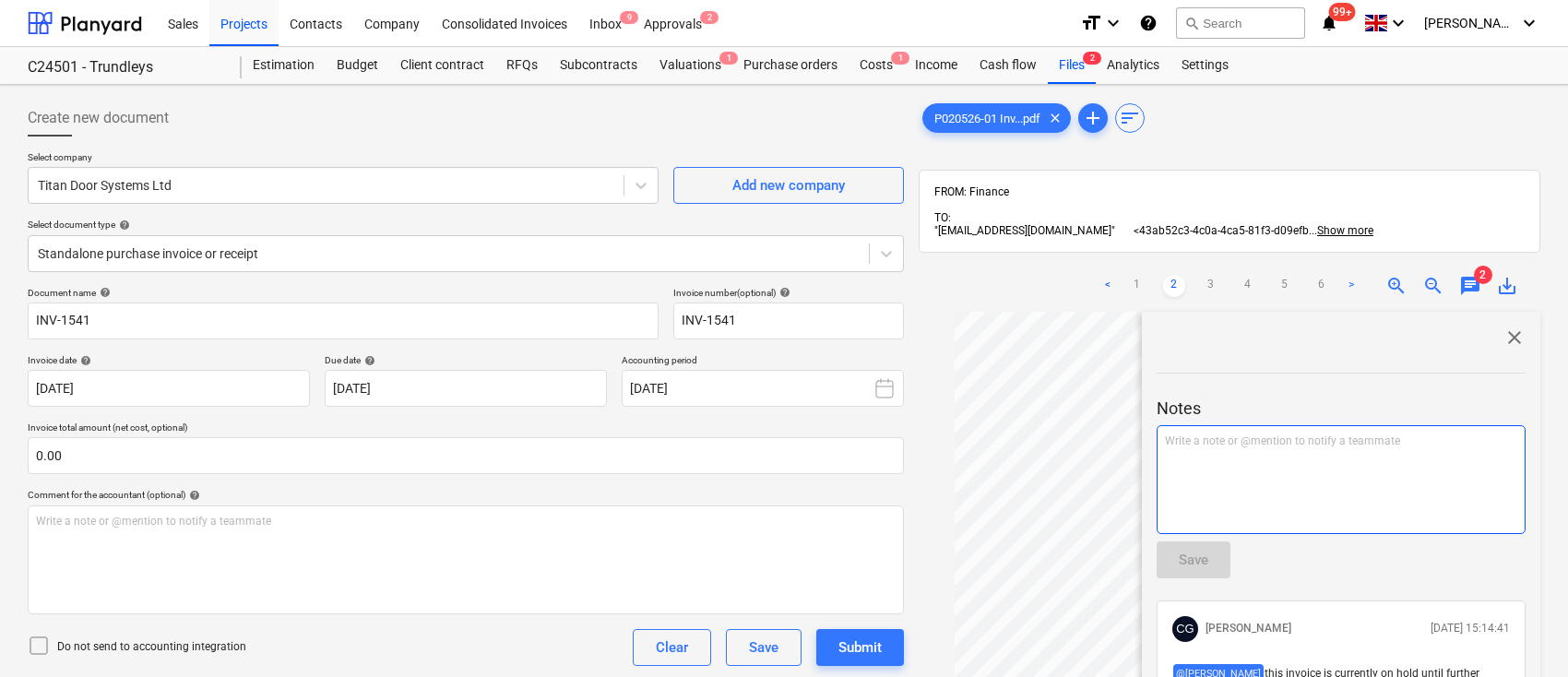
click at [1262, 491] on div "Write a note or @mention to notify a teammate [PERSON_NAME]" at bounding box center [1341, 479] width 369 height 109
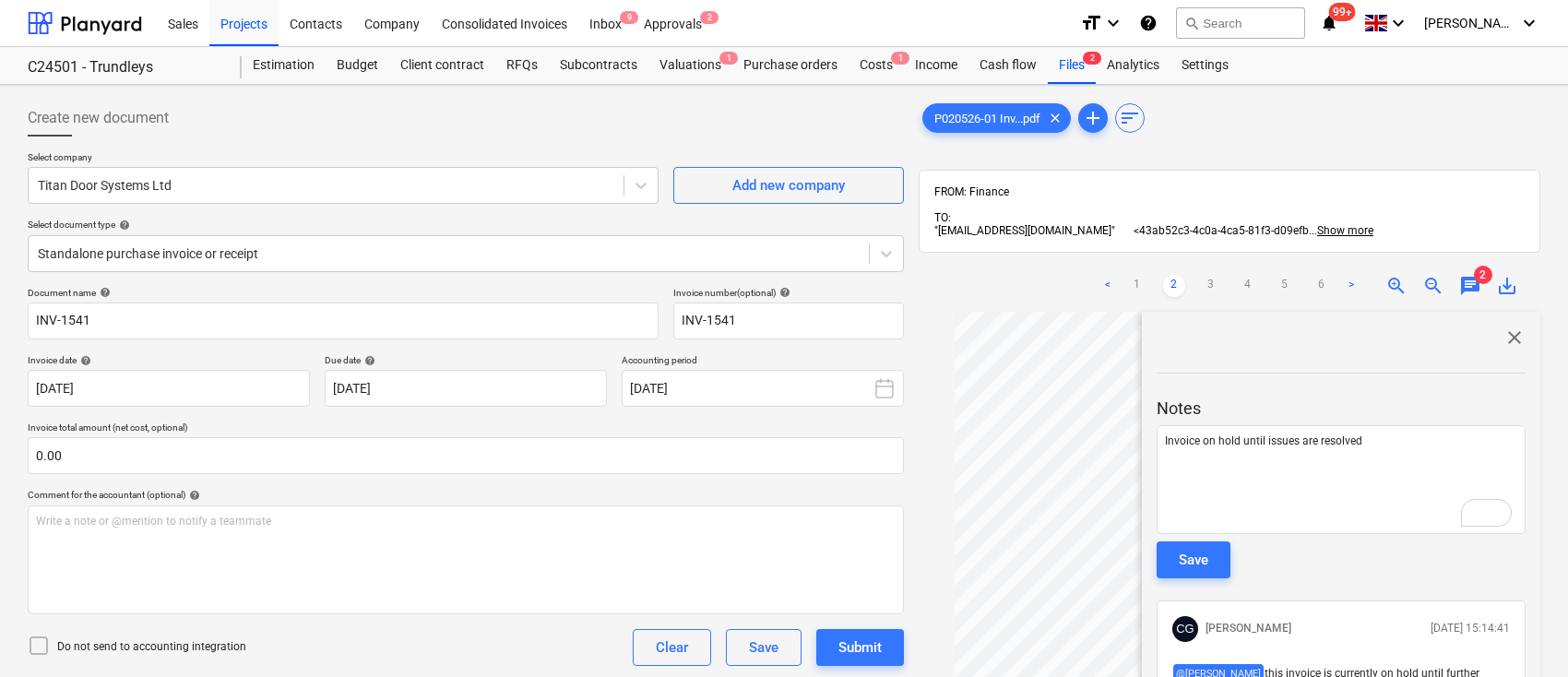
click at [1185, 565] on div "Save" at bounding box center [1194, 559] width 30 height 24
click at [608, 33] on div "Inbox 9" at bounding box center [606, 22] width 54 height 47
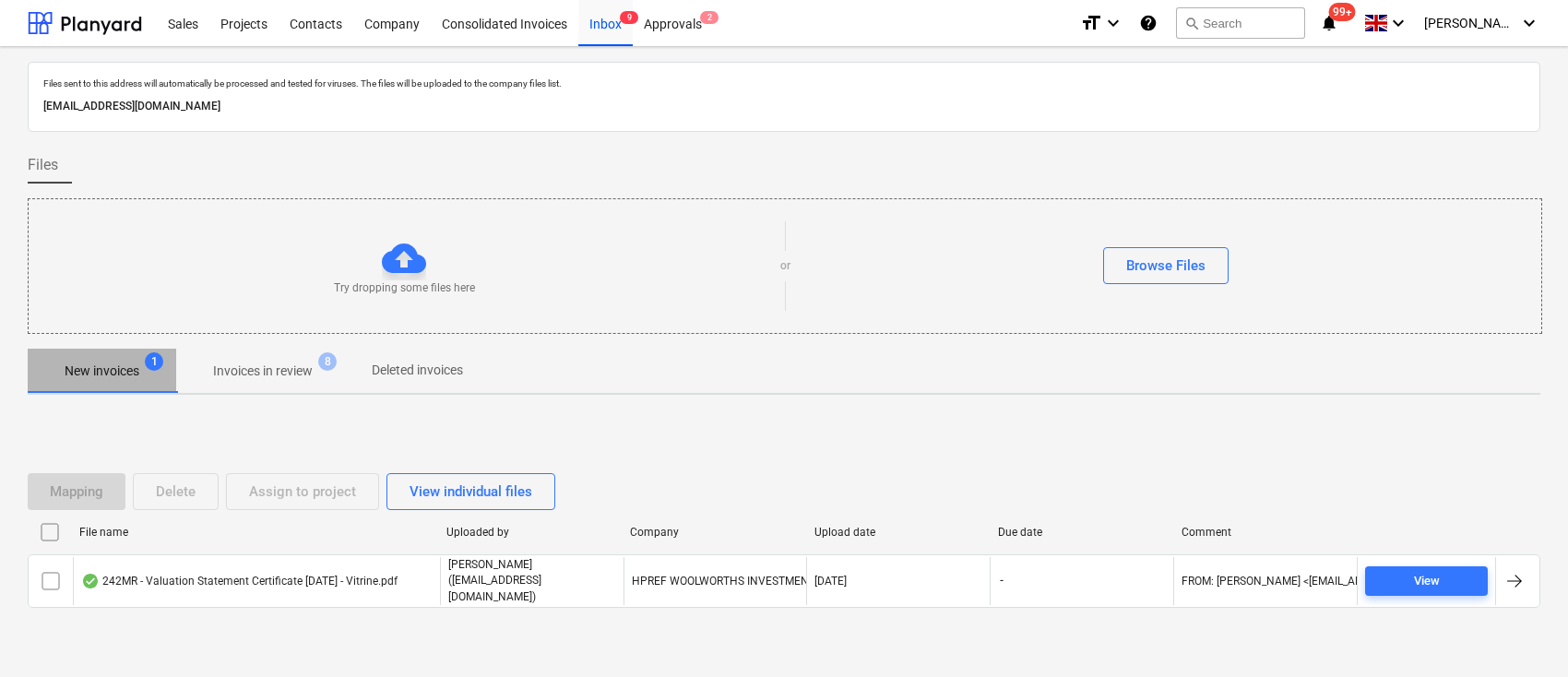
click at [100, 378] on p "New invoices" at bounding box center [101, 371] width 74 height 19
click at [280, 370] on p "Invoices in review" at bounding box center [262, 371] width 99 height 19
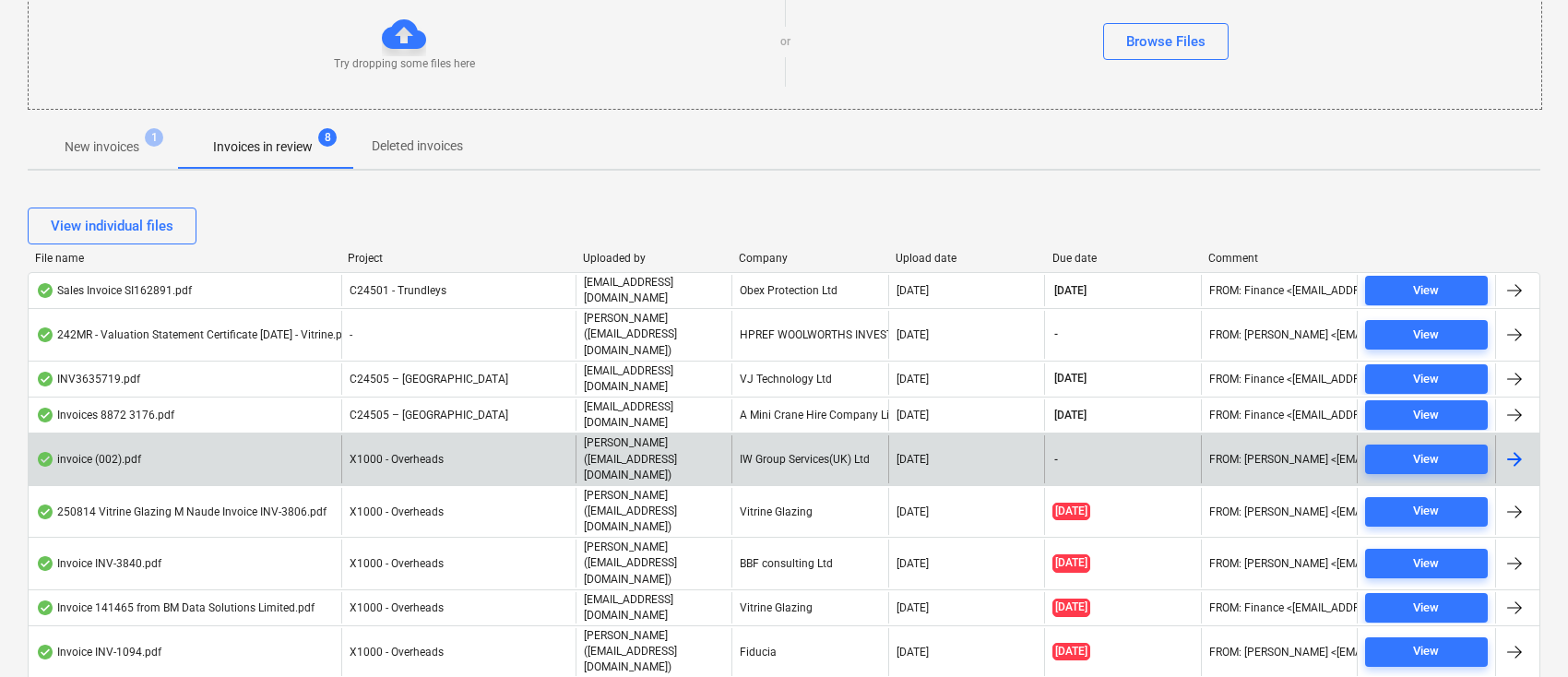
scroll to position [245, 0]
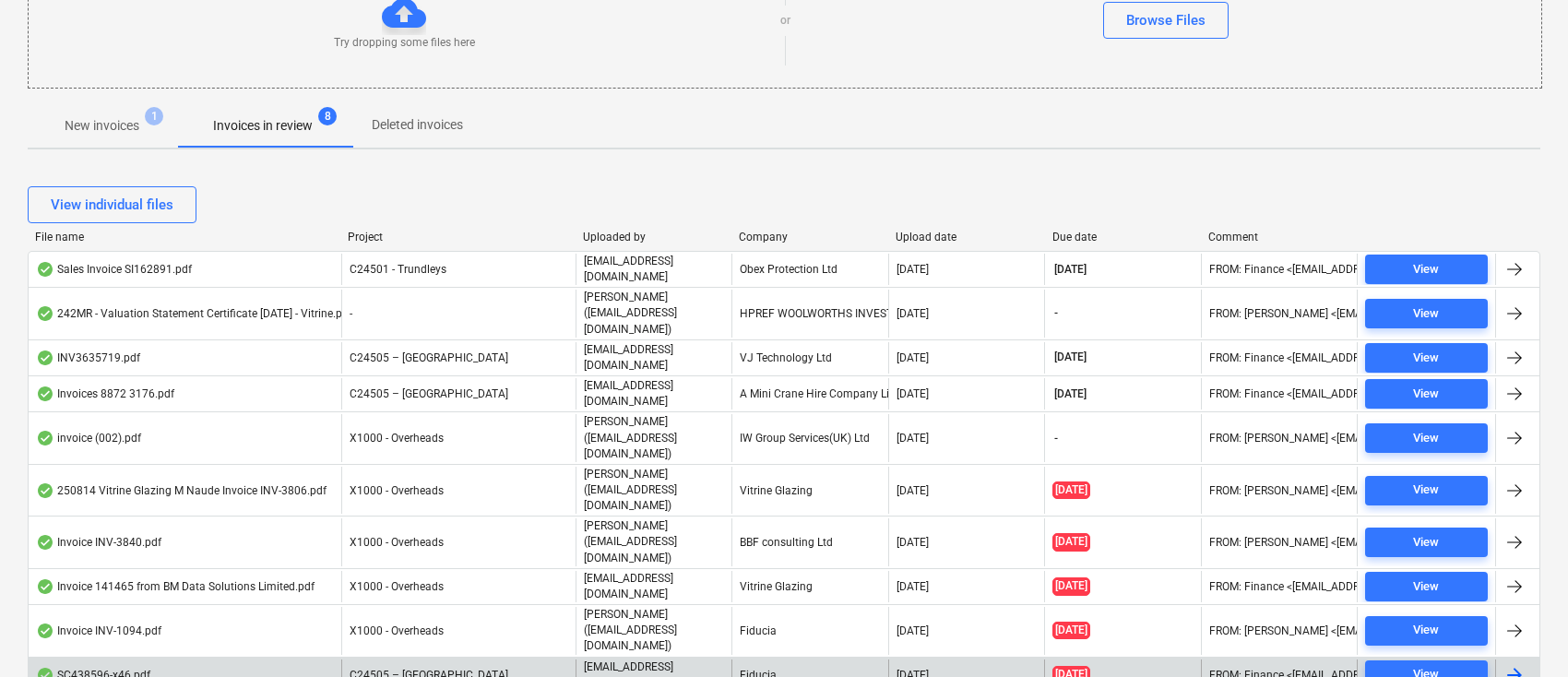
click at [782, 660] on div "Fiducia" at bounding box center [810, 675] width 156 height 32
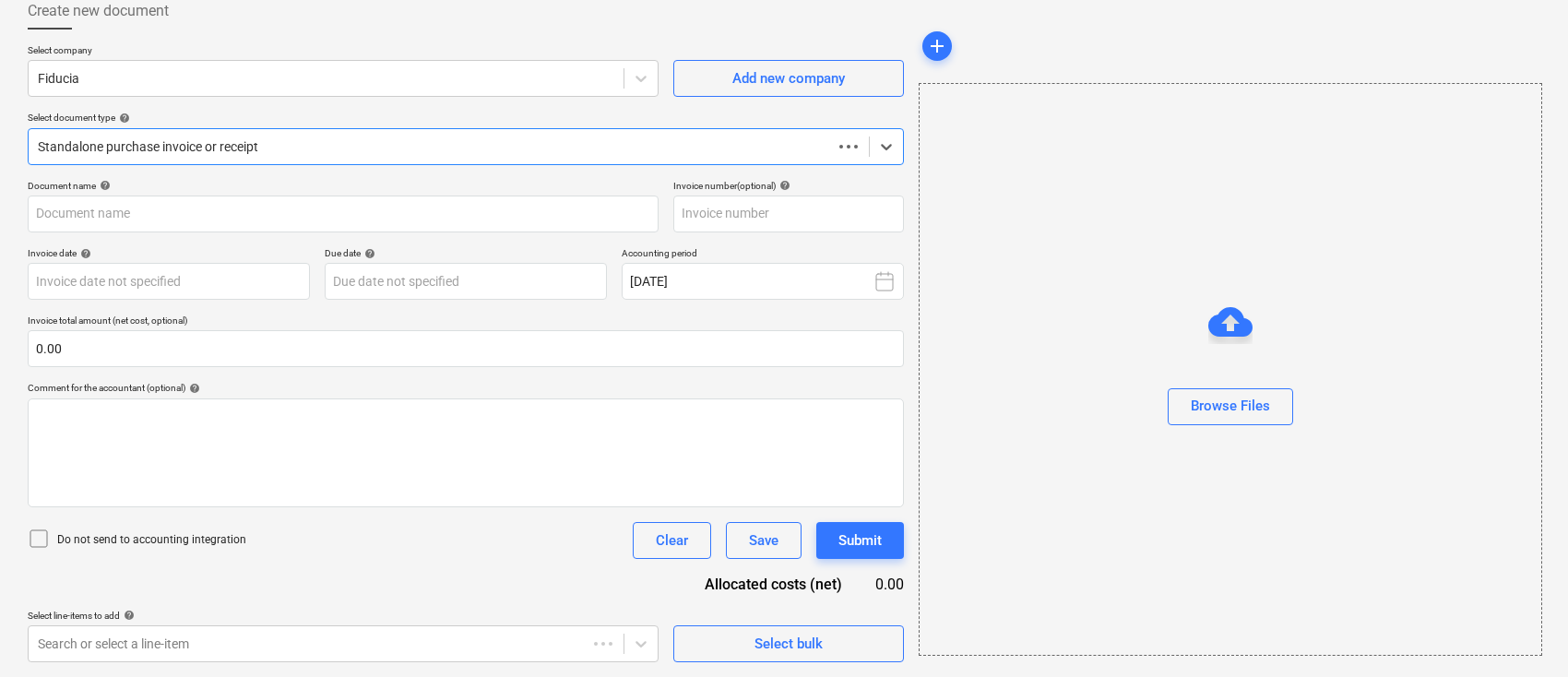
scroll to position [106, 0]
type input "25090354"
type input "[DATE]"
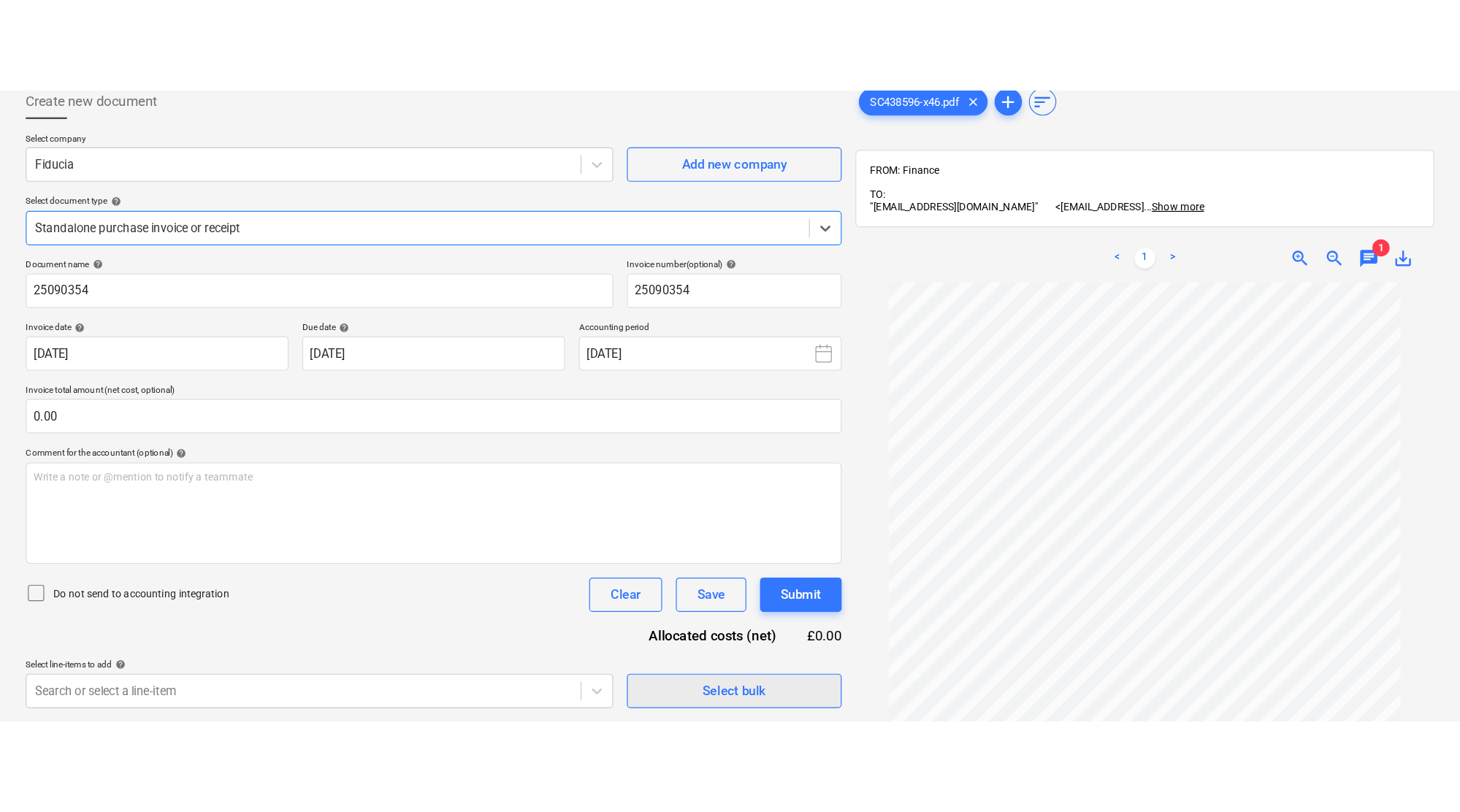
scroll to position [0, 0]
